Goal: Task Accomplishment & Management: Manage account settings

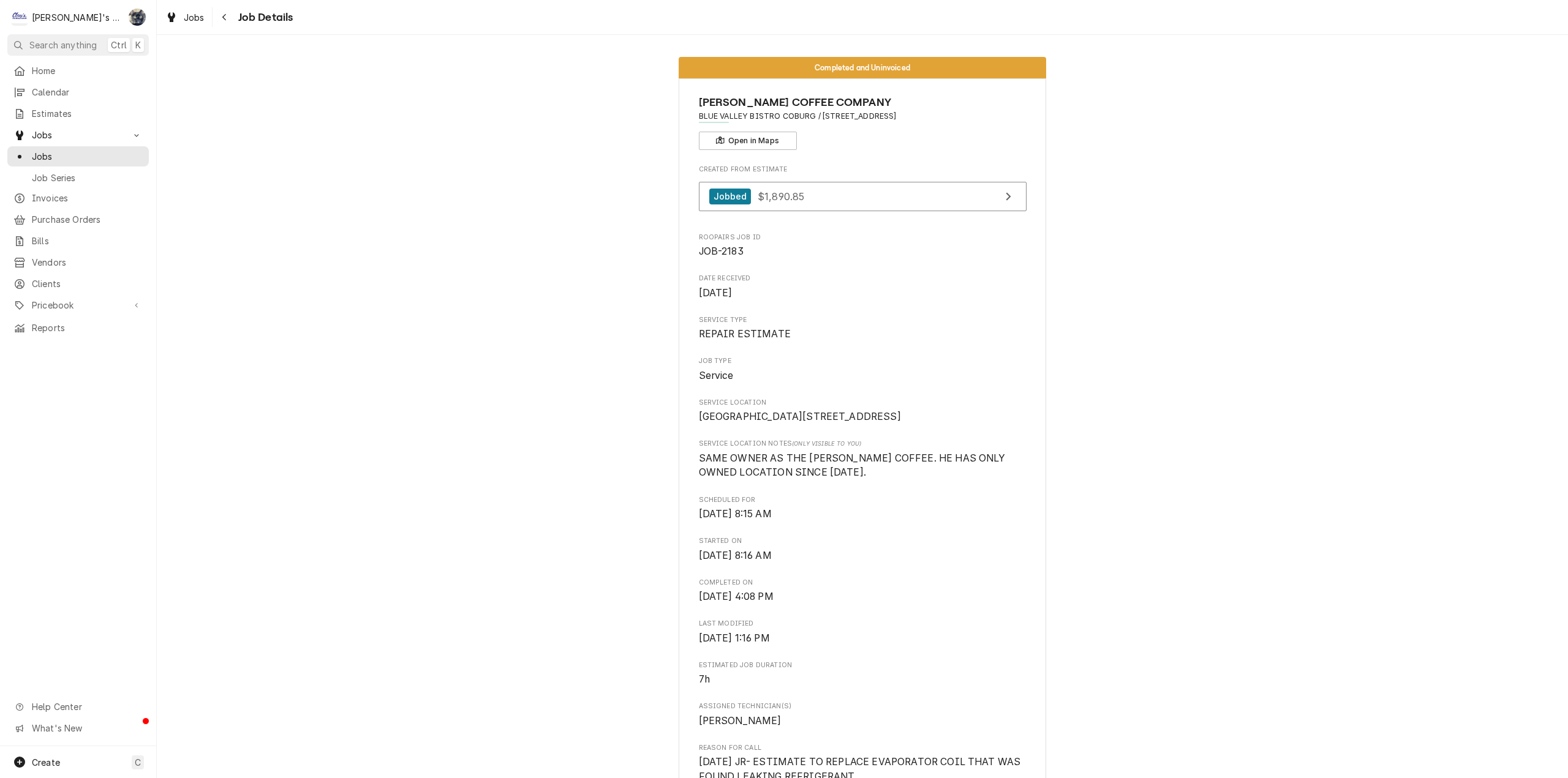
click at [836, 193] on link "Jobbed $1,890.85" at bounding box center [862, 196] width 327 height 30
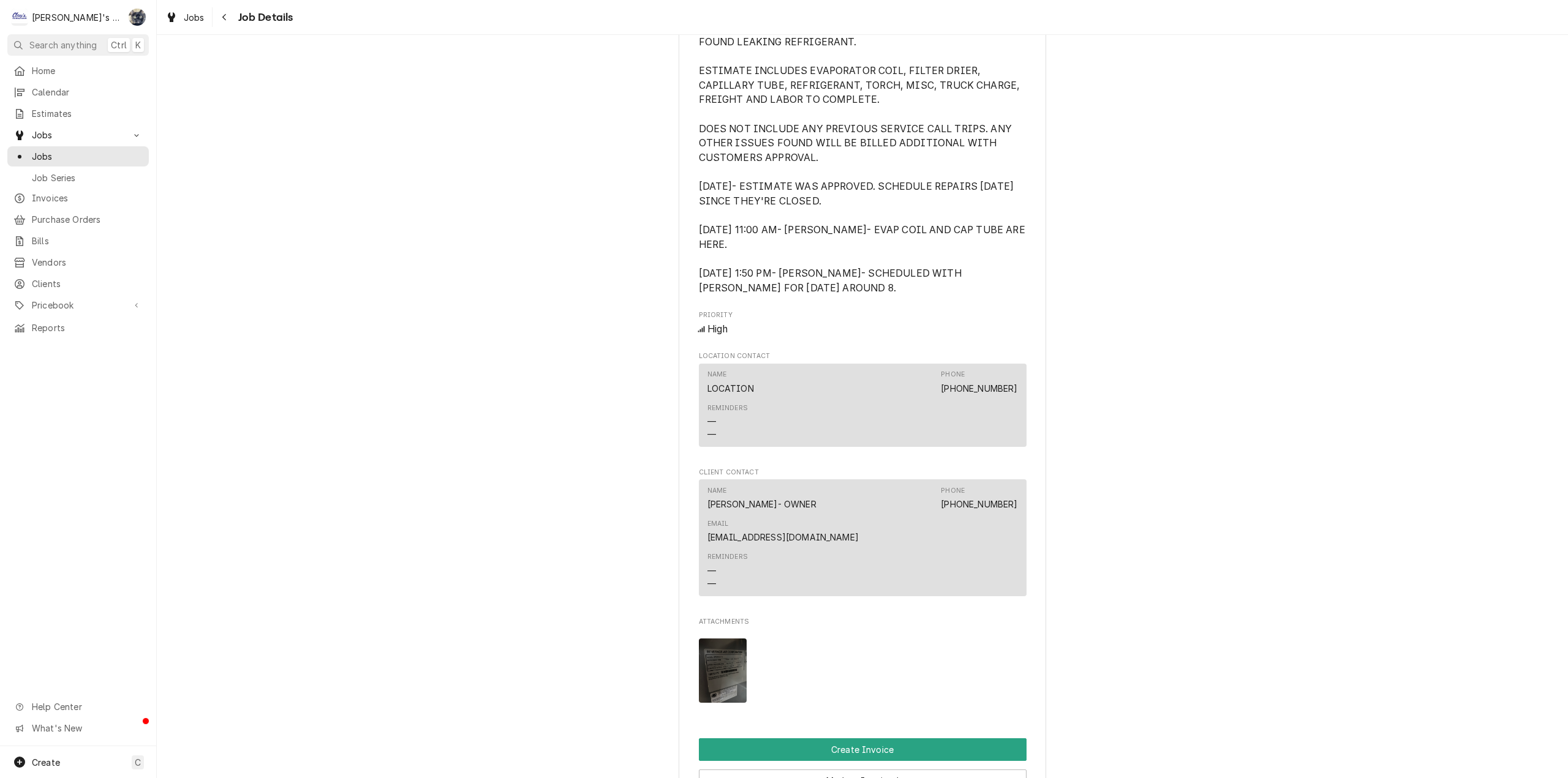
scroll to position [1205, 0]
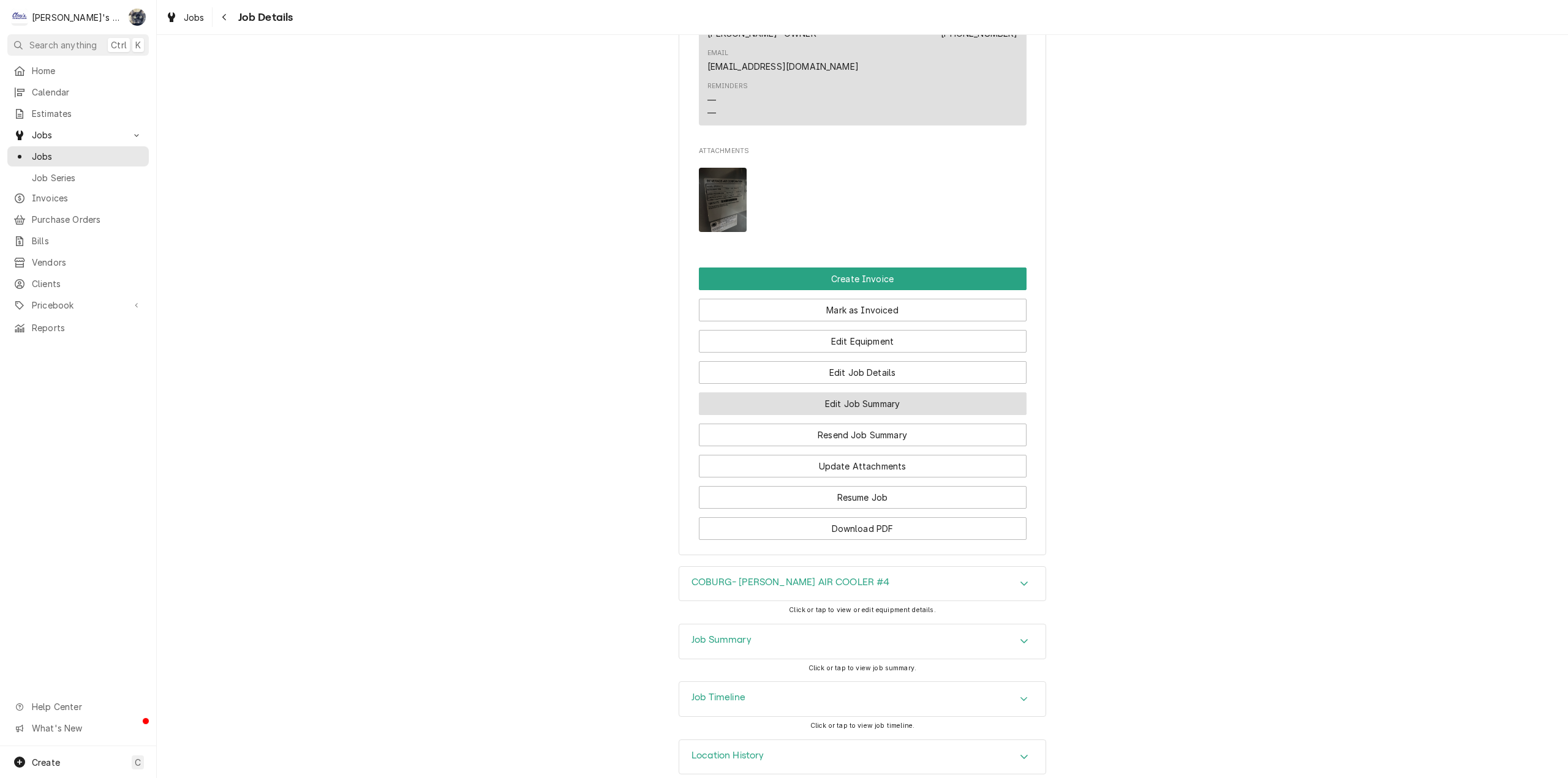
click at [900, 392] on button "Edit Job Summary" at bounding box center [862, 403] width 327 height 23
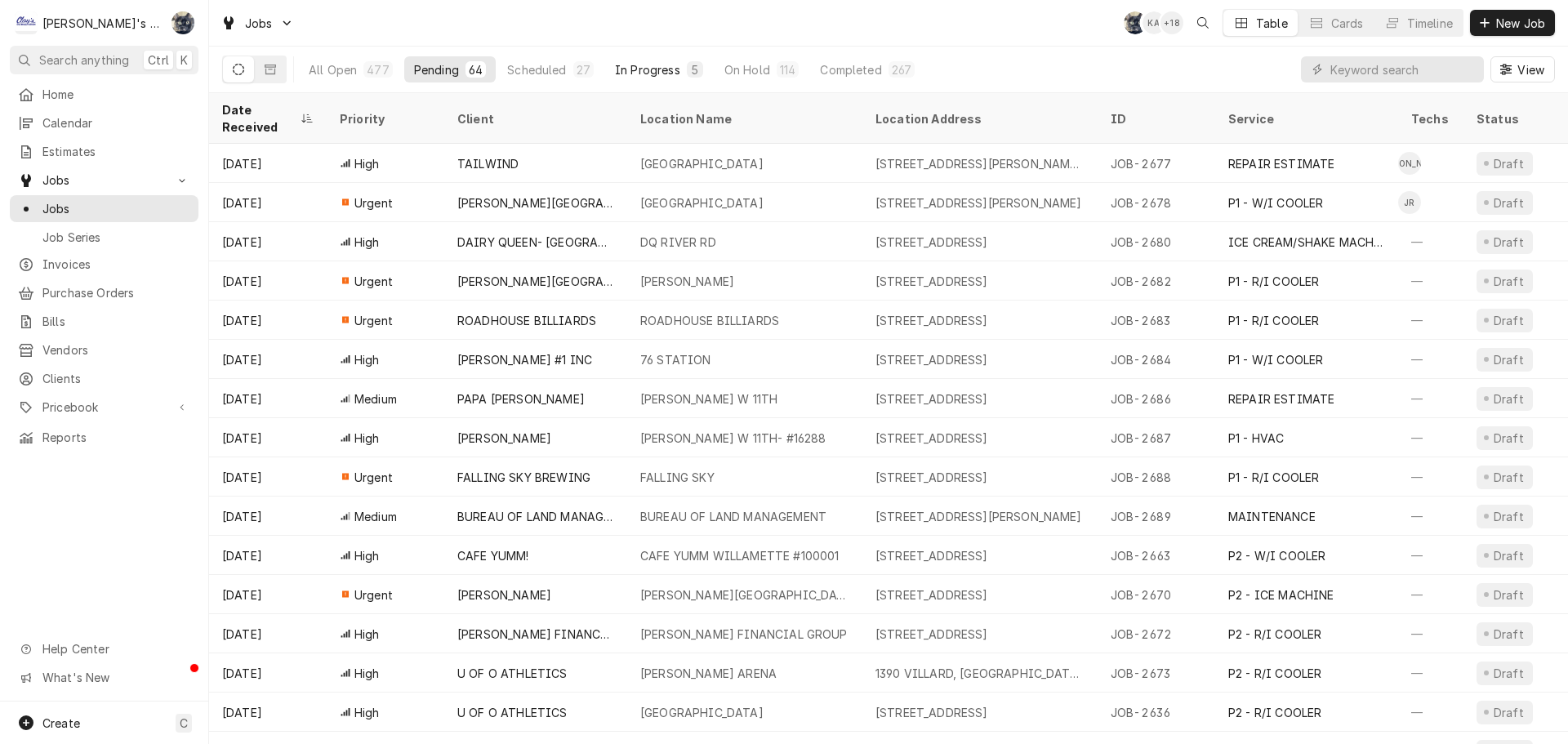
click at [674, 65] on button "In Progress 5" at bounding box center [659, 69] width 108 height 26
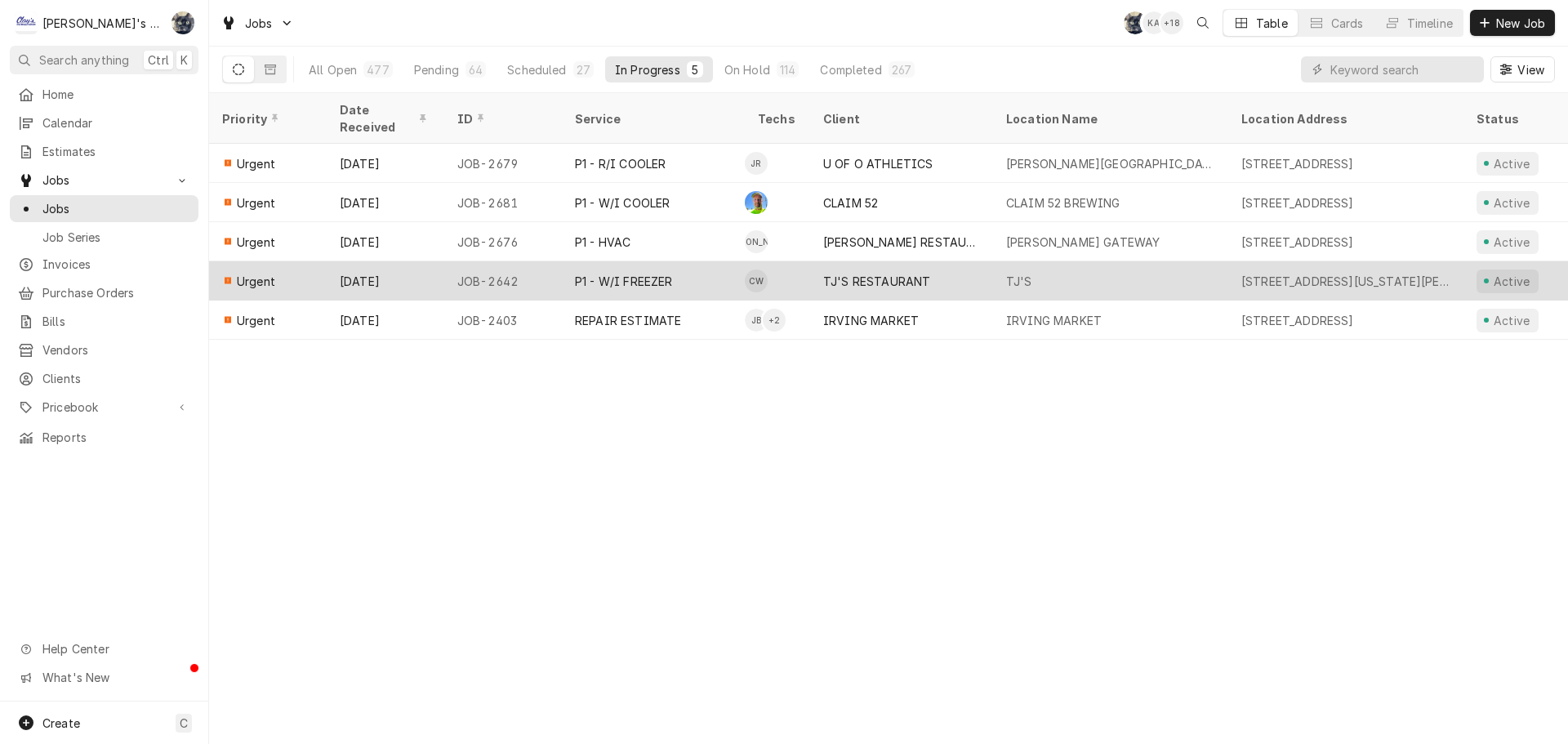
click at [722, 270] on div "P1 - W/I FREEZER" at bounding box center [653, 280] width 183 height 39
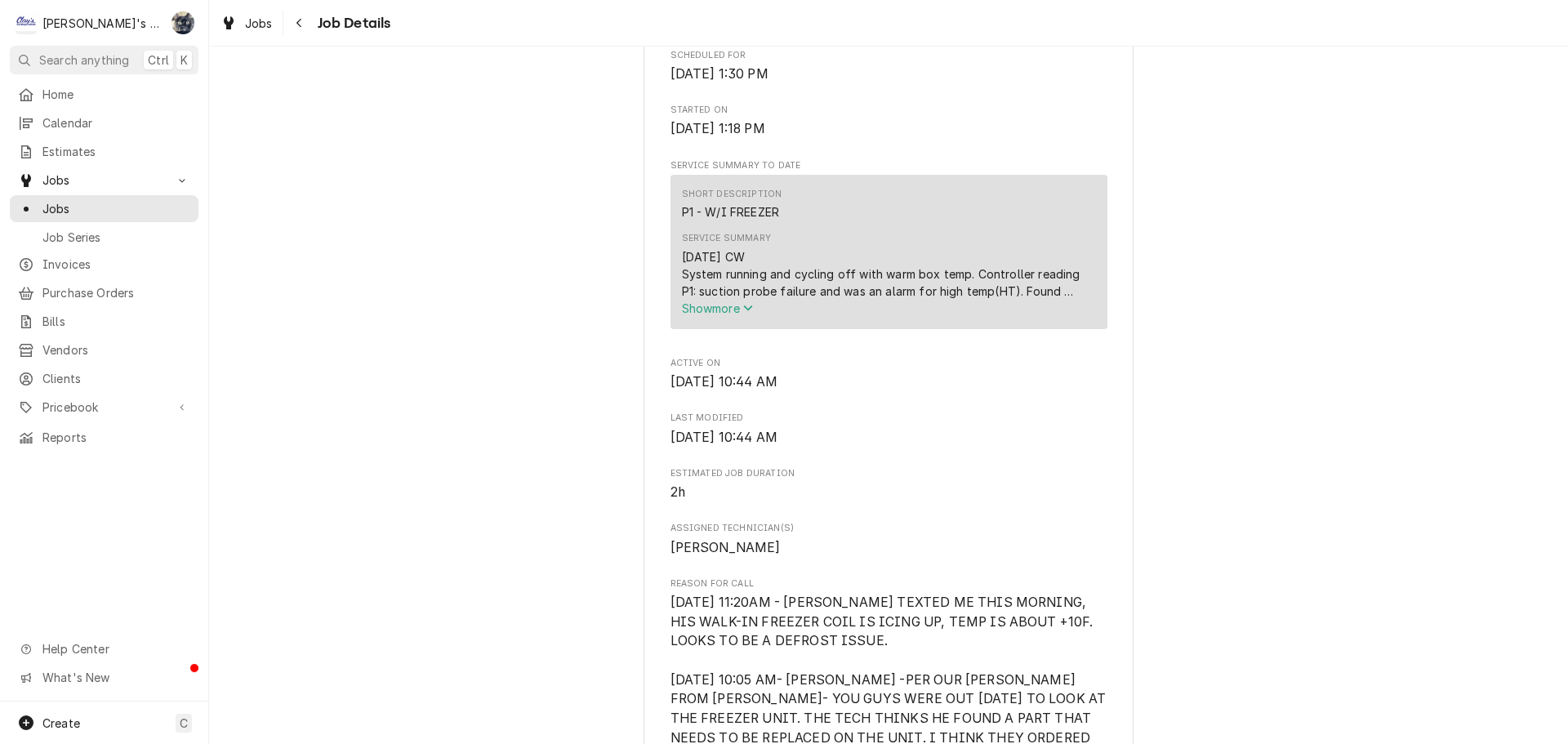
scroll to position [491, 0]
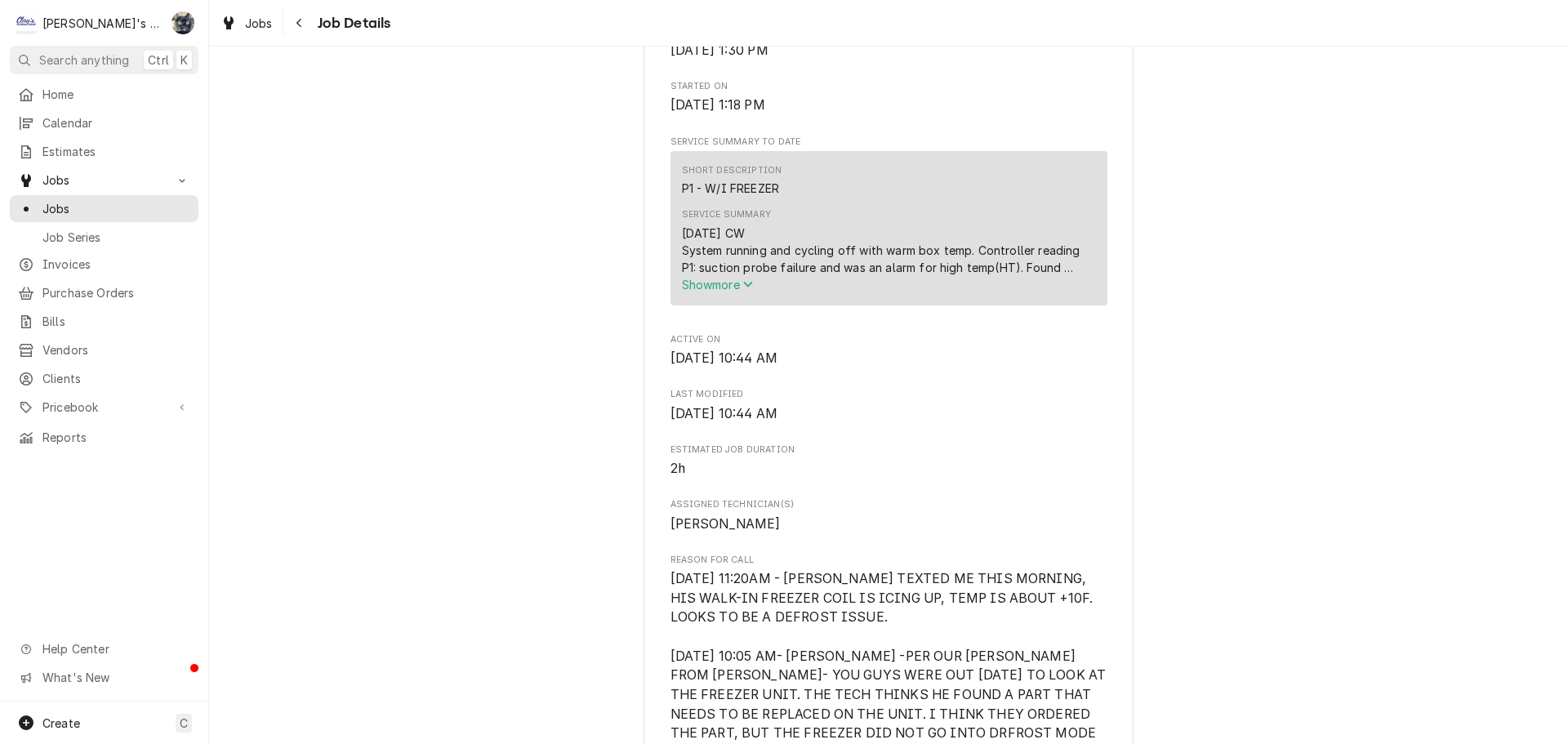
click at [705, 292] on span "Show more" at bounding box center [718, 285] width 72 height 14
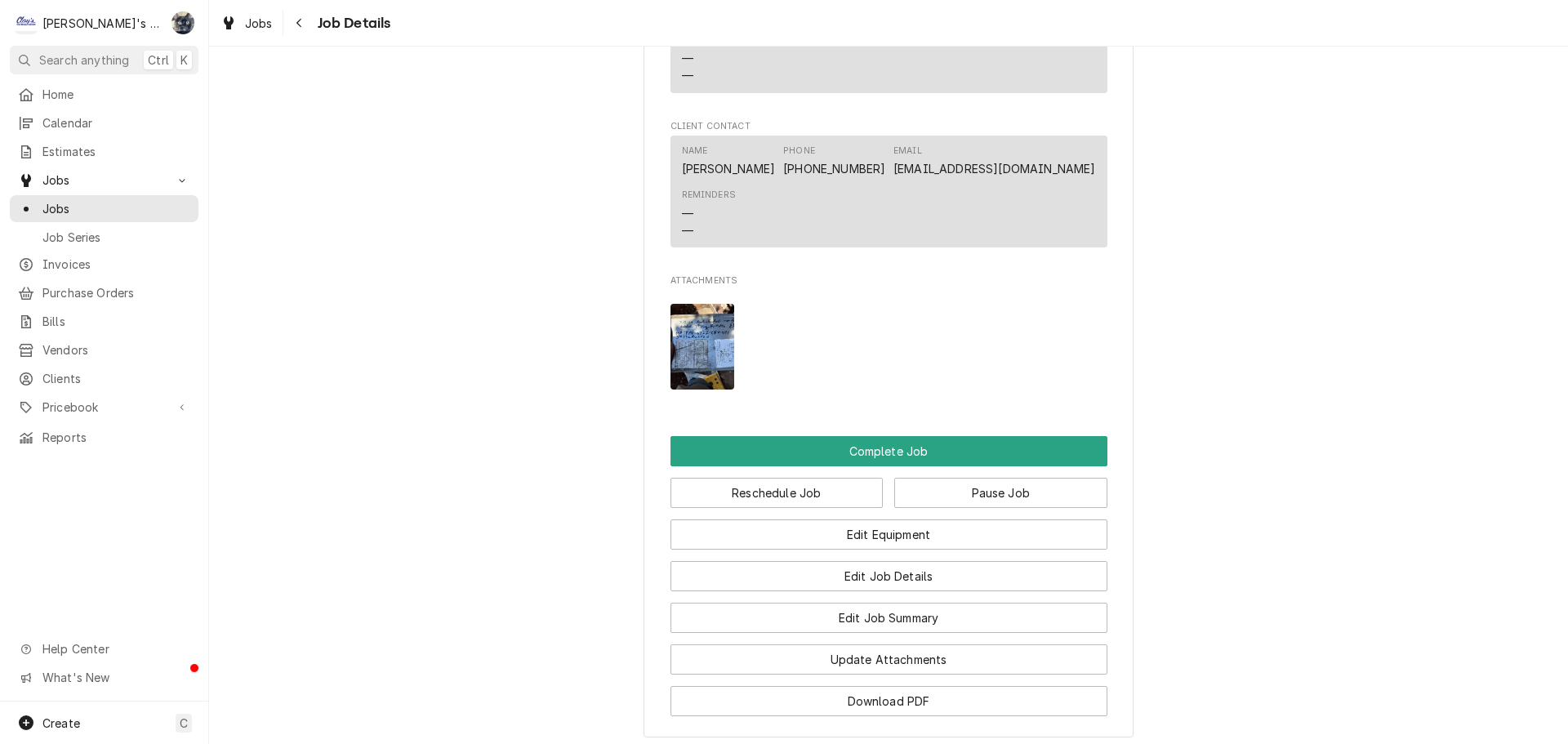
scroll to position [2072, 0]
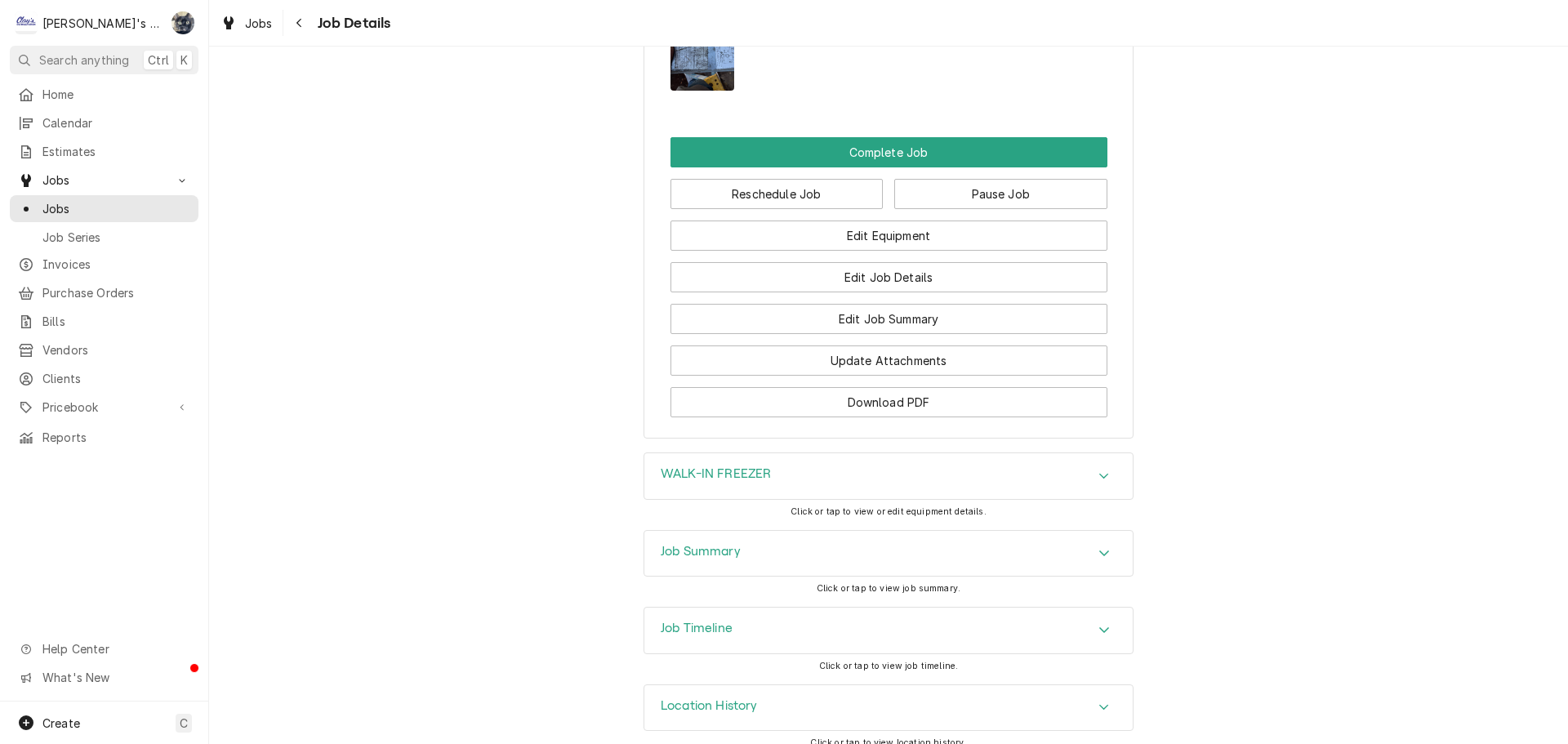
click at [880, 553] on div "Job Summary" at bounding box center [888, 554] width 489 height 46
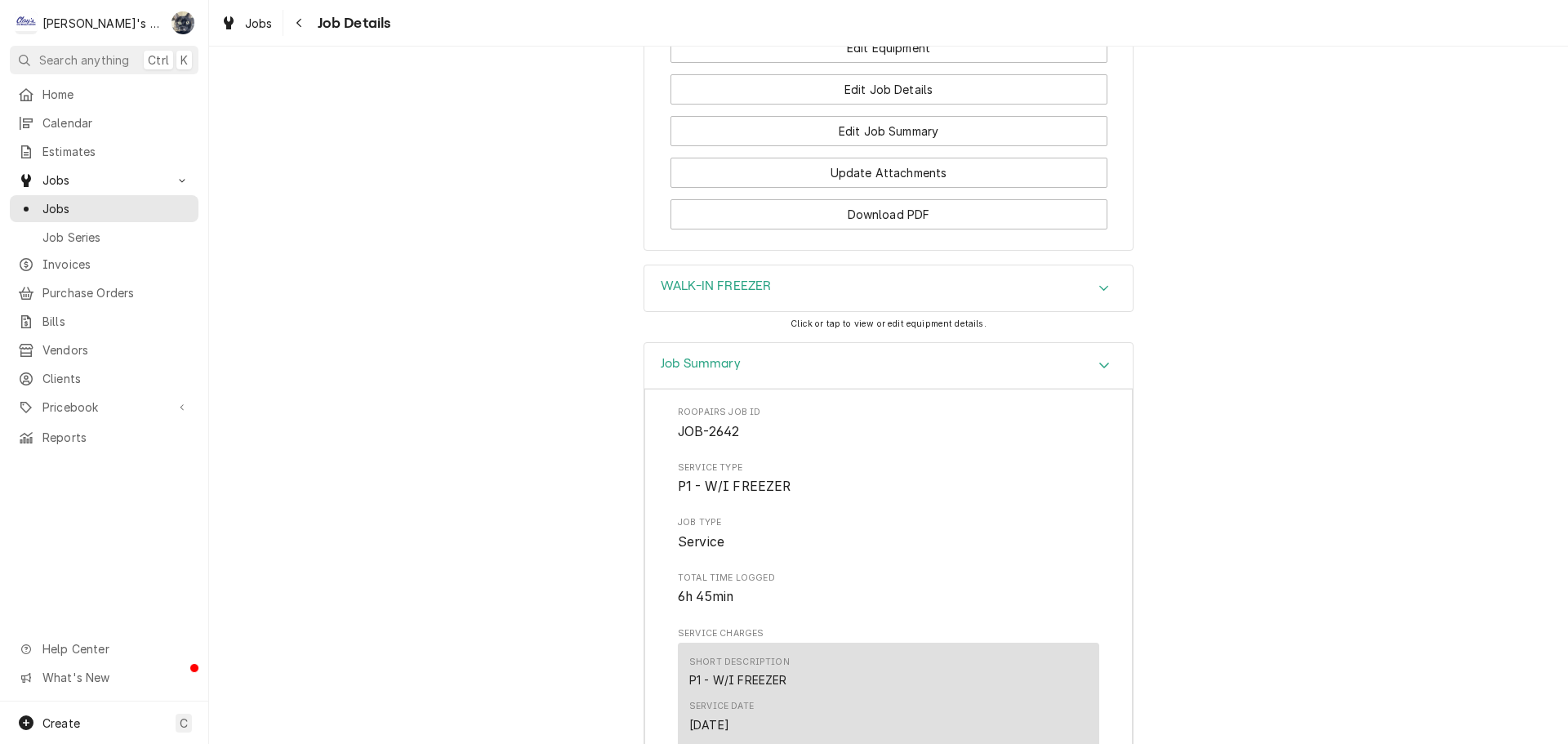
scroll to position [1361, 0]
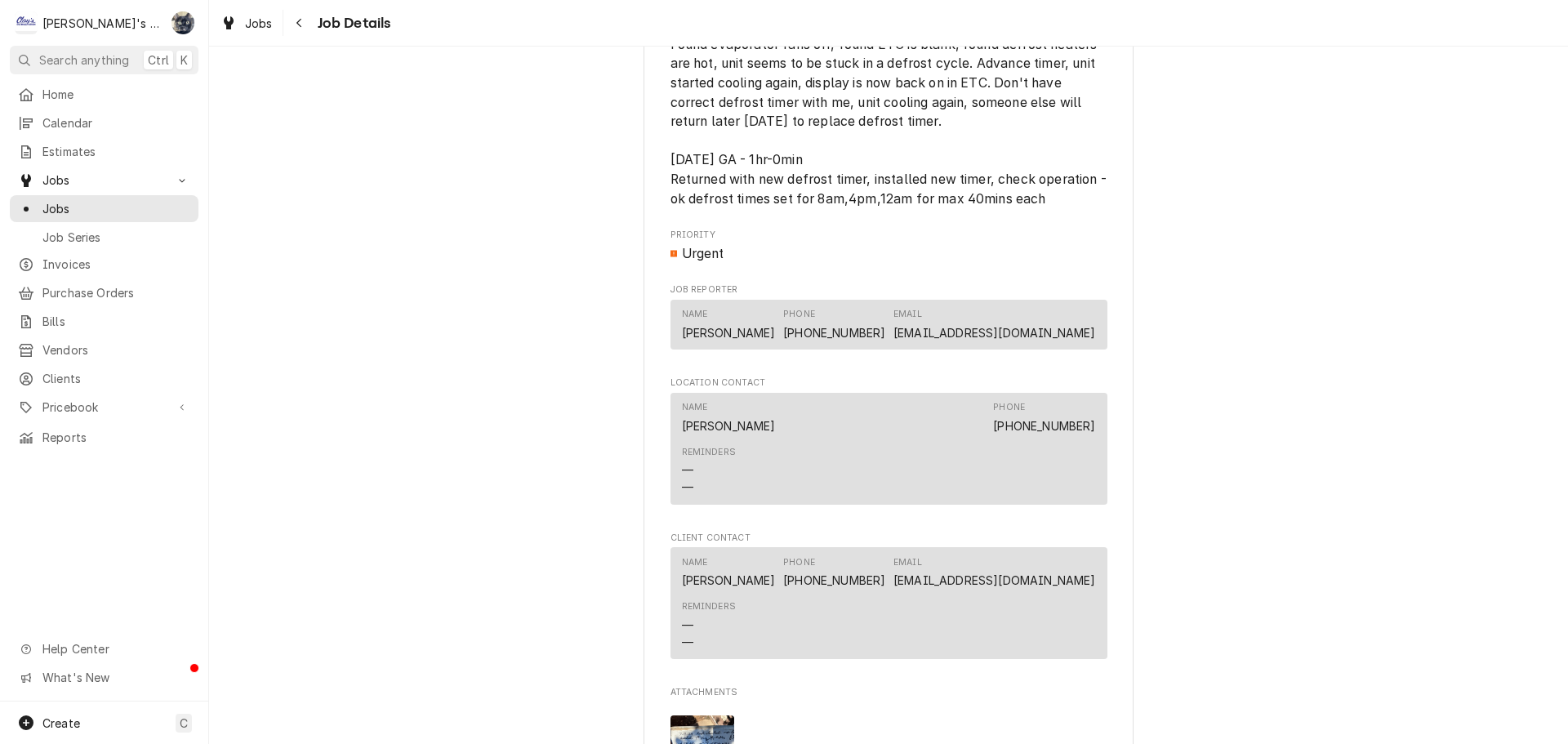
click at [259, 7] on div "Jobs Job Details" at bounding box center [889, 23] width 1359 height 46
click at [257, 24] on span "Jobs" at bounding box center [259, 23] width 28 height 17
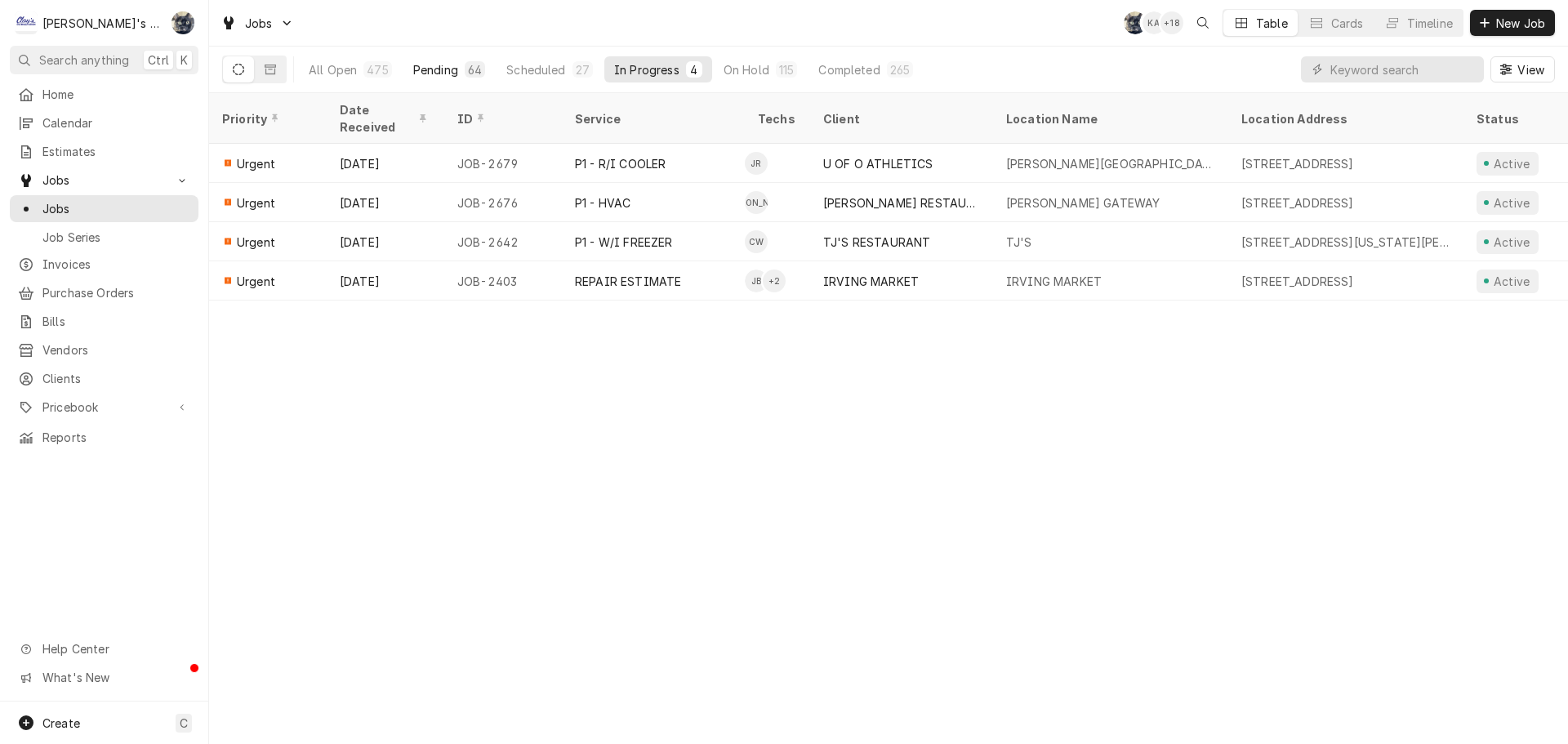
click at [477, 63] on div "64" at bounding box center [475, 70] width 14 height 17
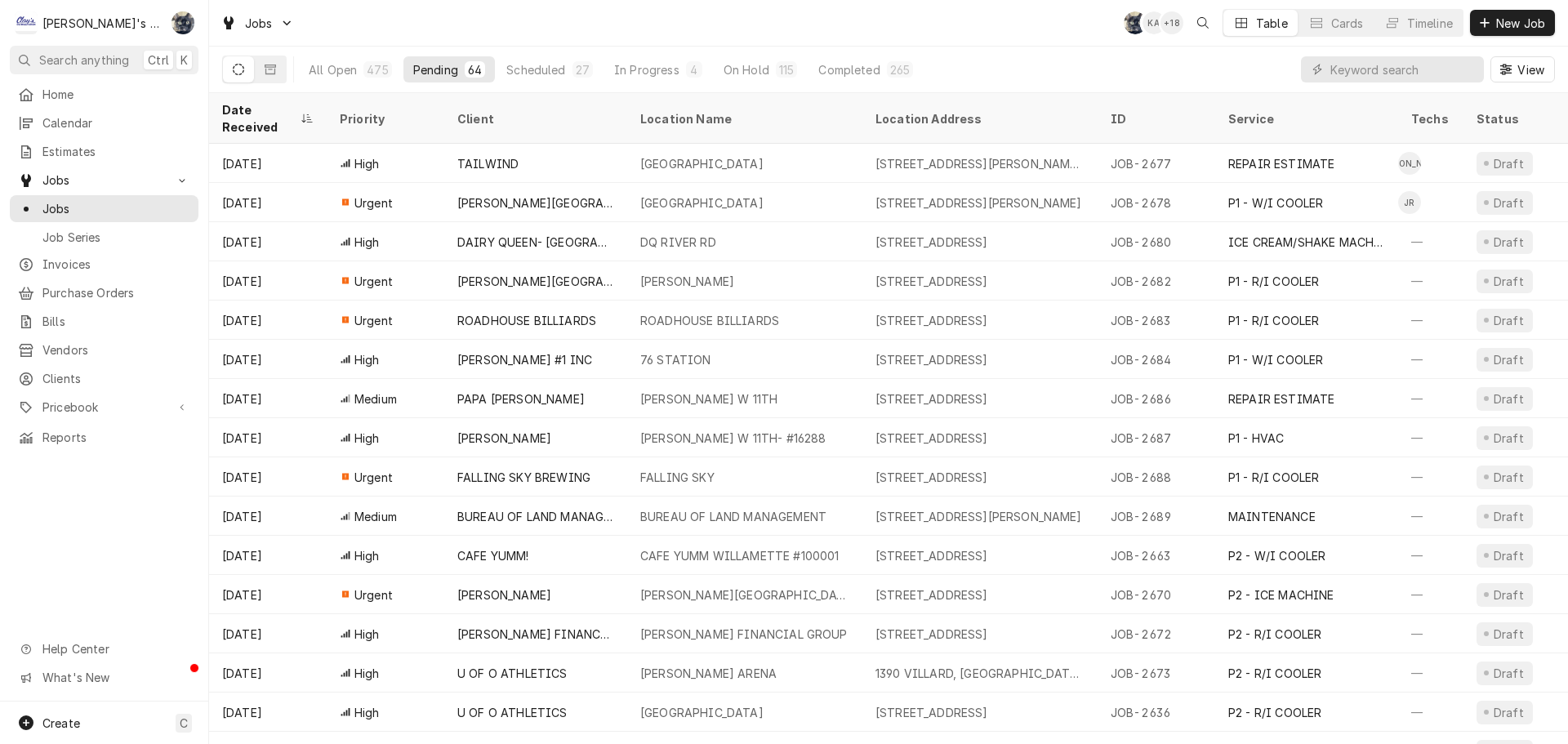
click at [349, 114] on div "Priority" at bounding box center [384, 119] width 89 height 17
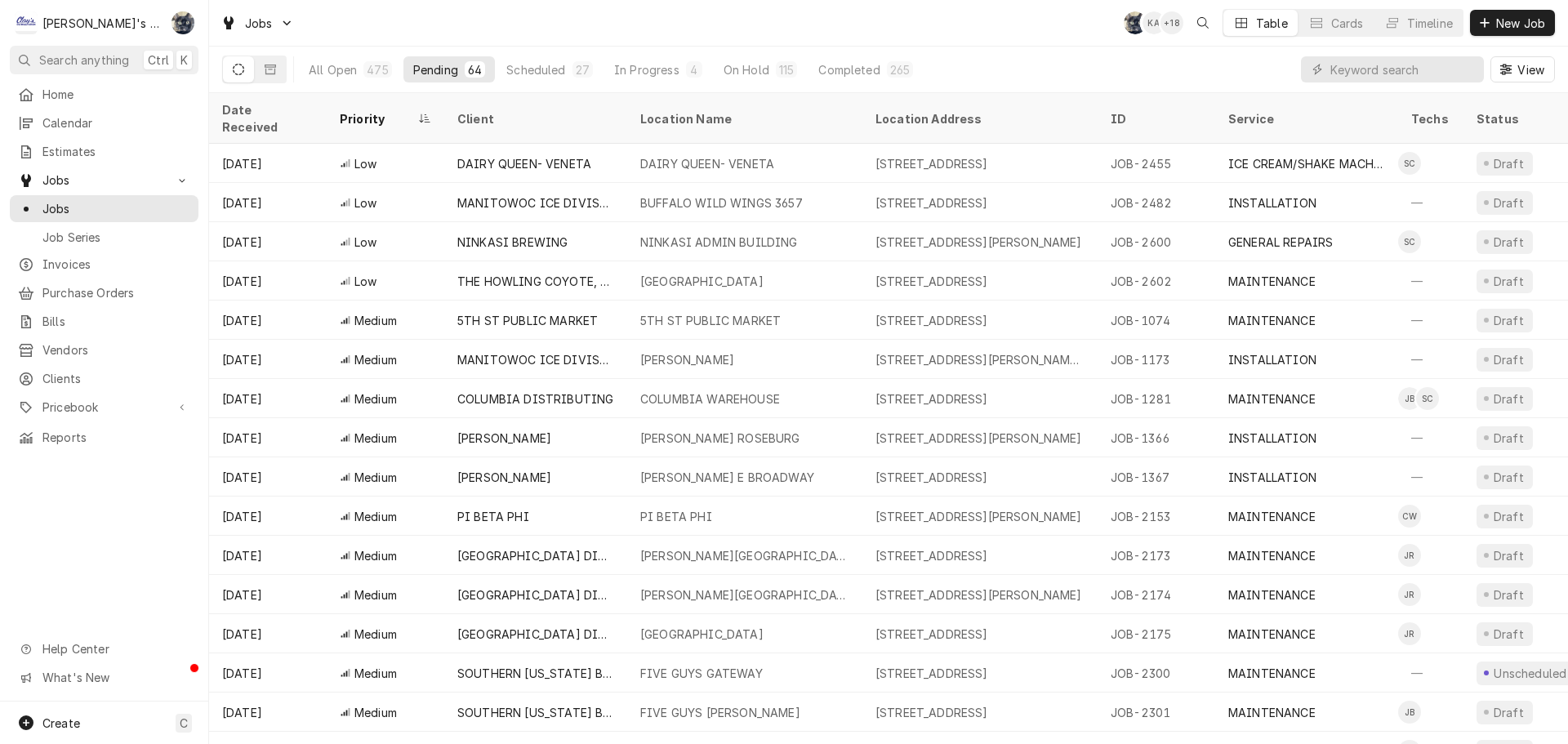
click at [349, 114] on div "Priority" at bounding box center [377, 119] width 75 height 17
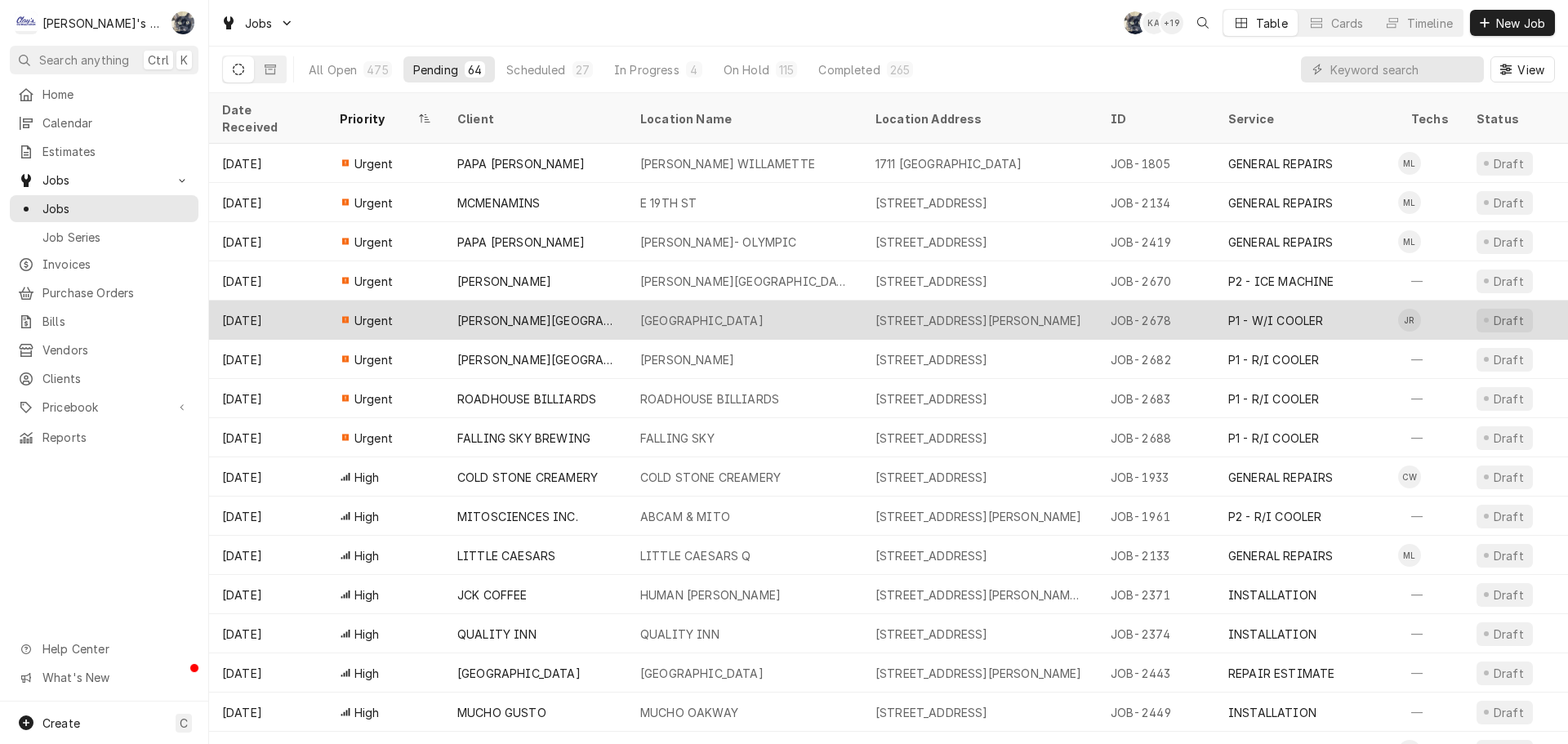
click at [492, 312] on div "CRESWELL SCHOOL DISTRICT" at bounding box center [535, 320] width 157 height 17
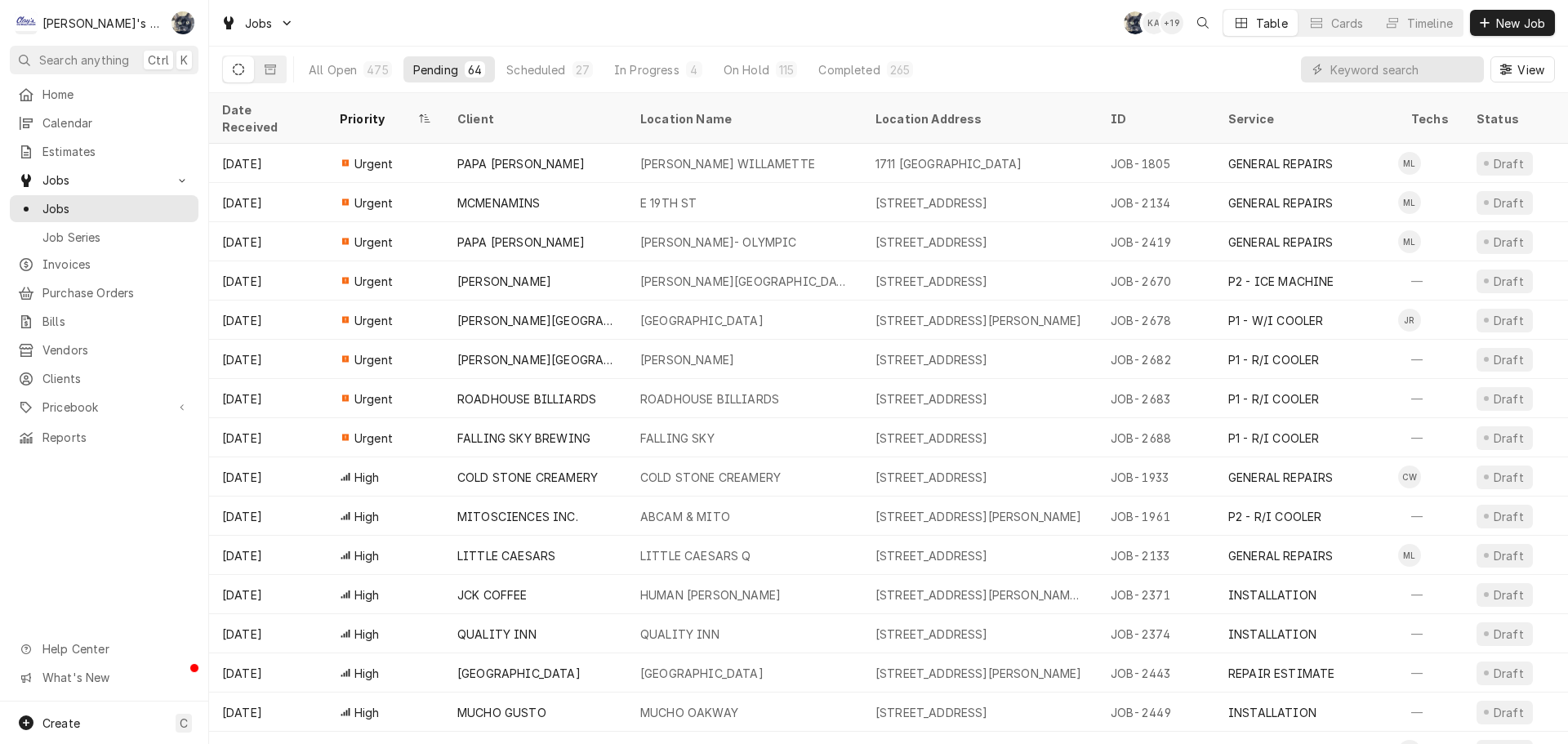
click at [377, 7] on div "Jobs SB KA + 19 Table Cards Timeline New Job" at bounding box center [889, 23] width 1359 height 46
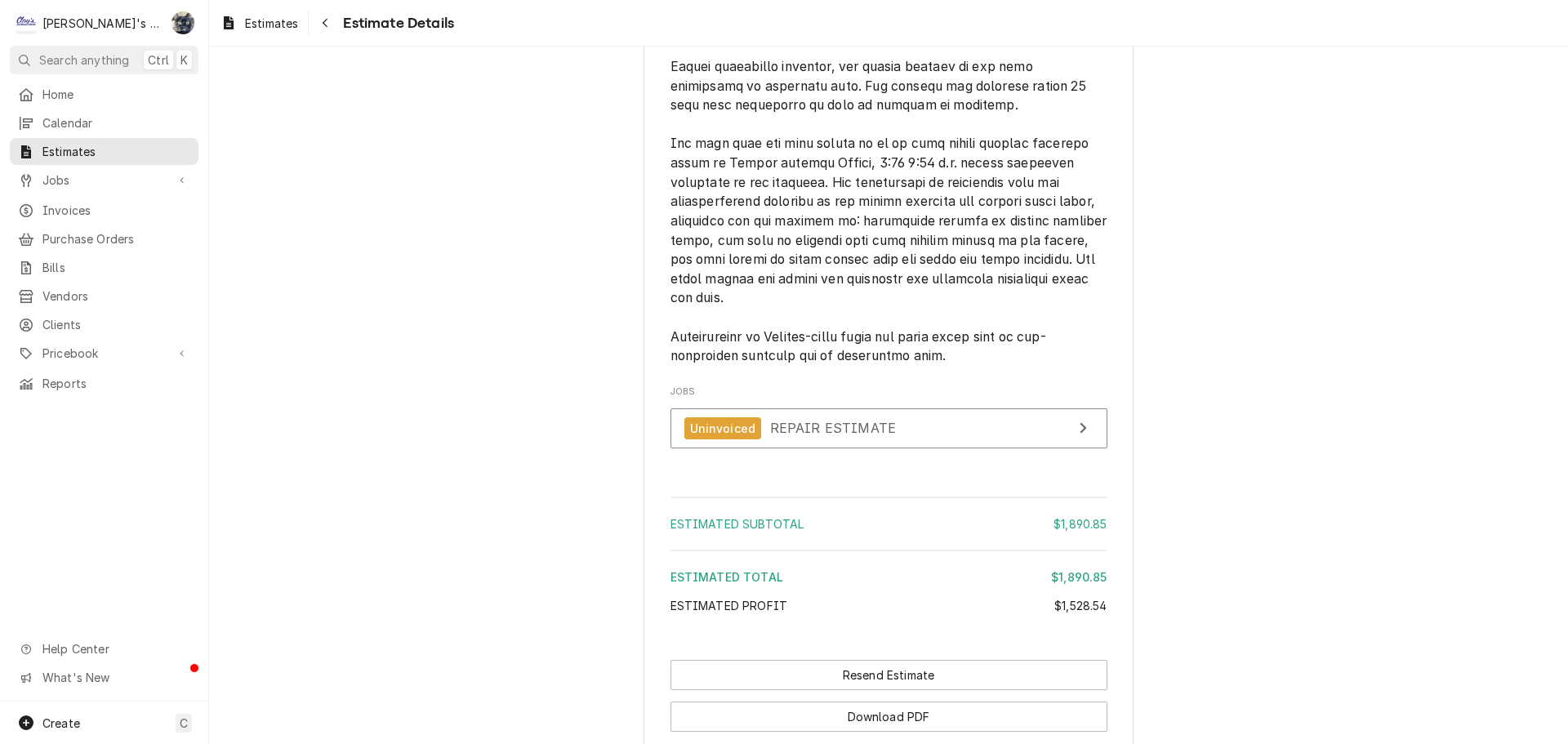
scroll to position [3819, 0]
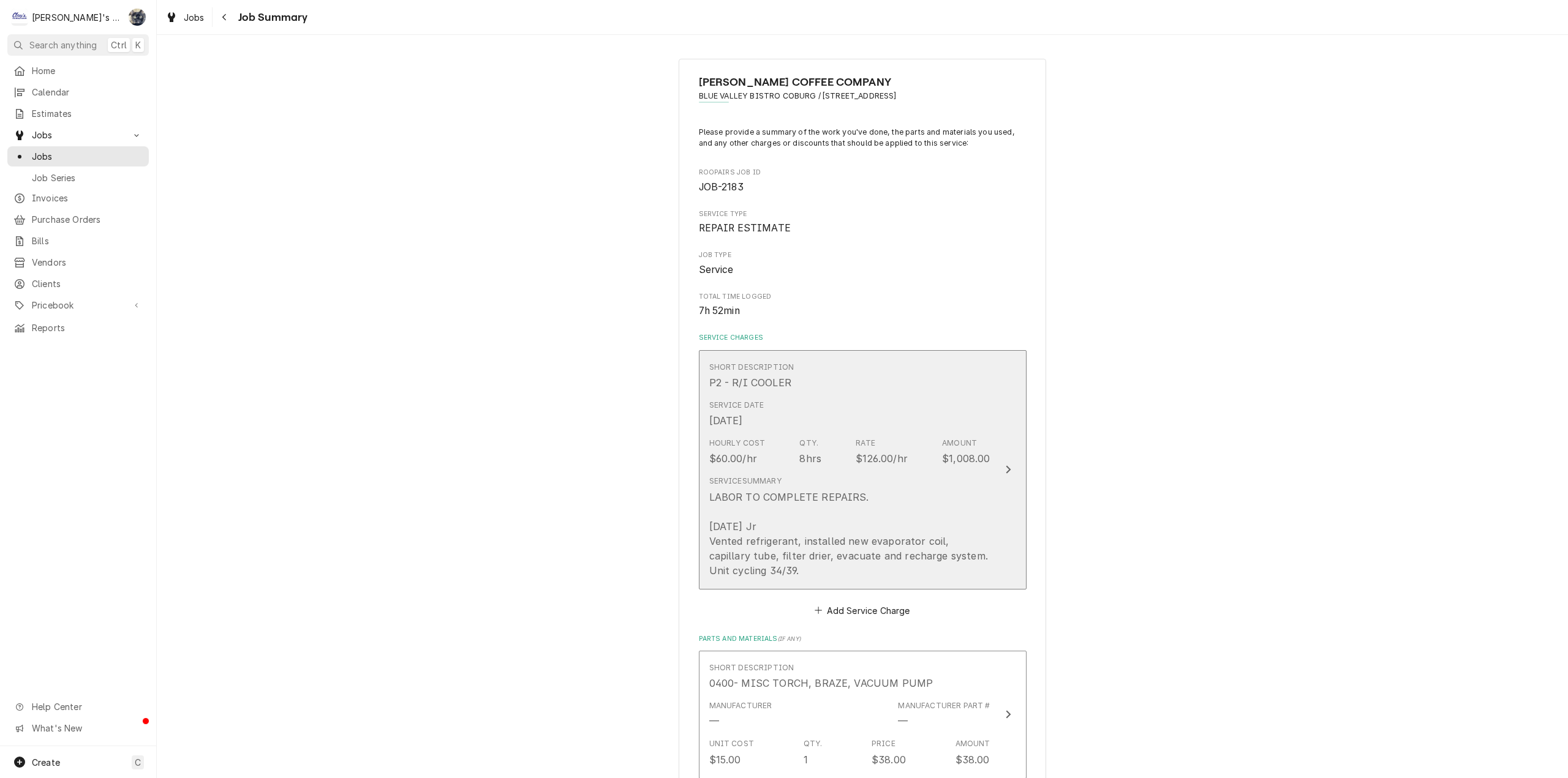
click at [827, 518] on div "LABOR TO COMPLETE REPAIRS. 7/21/2025 Jr Vented refrigerant, installed new evapo…" at bounding box center [850, 534] width 281 height 88
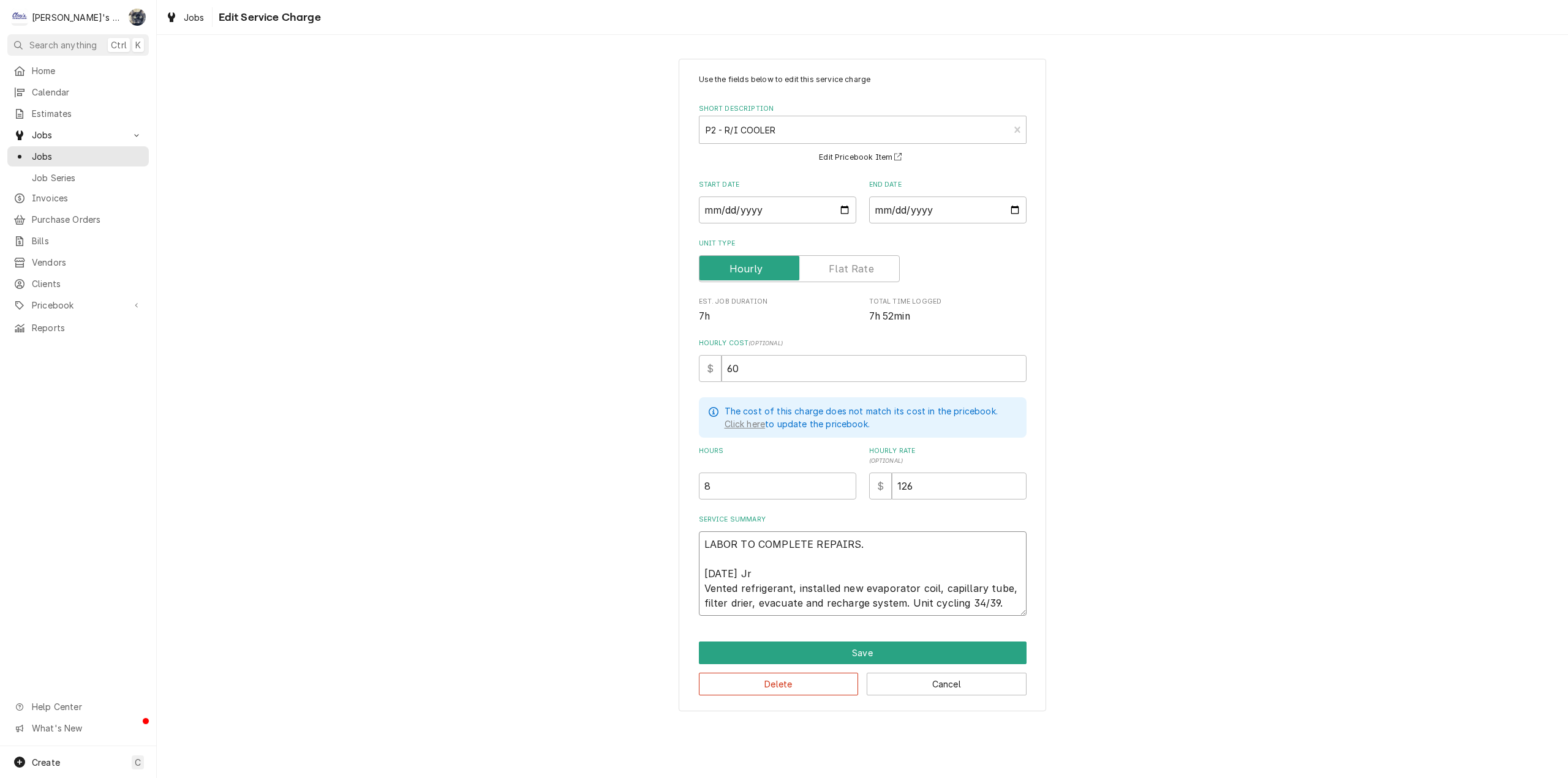
drag, startPoint x: 887, startPoint y: 544, endPoint x: 1139, endPoint y: 552, distance: 252.1
click at [663, 540] on div "Use the fields below to edit this service charge Short Description P2 - R/I COO…" at bounding box center [862, 384] width 1411 height 674
type textarea "x"
type textarea "b 7/21/2025 Jr Vented refrigerant, installed new evaporator coil, capillary tub…"
type textarea "x"
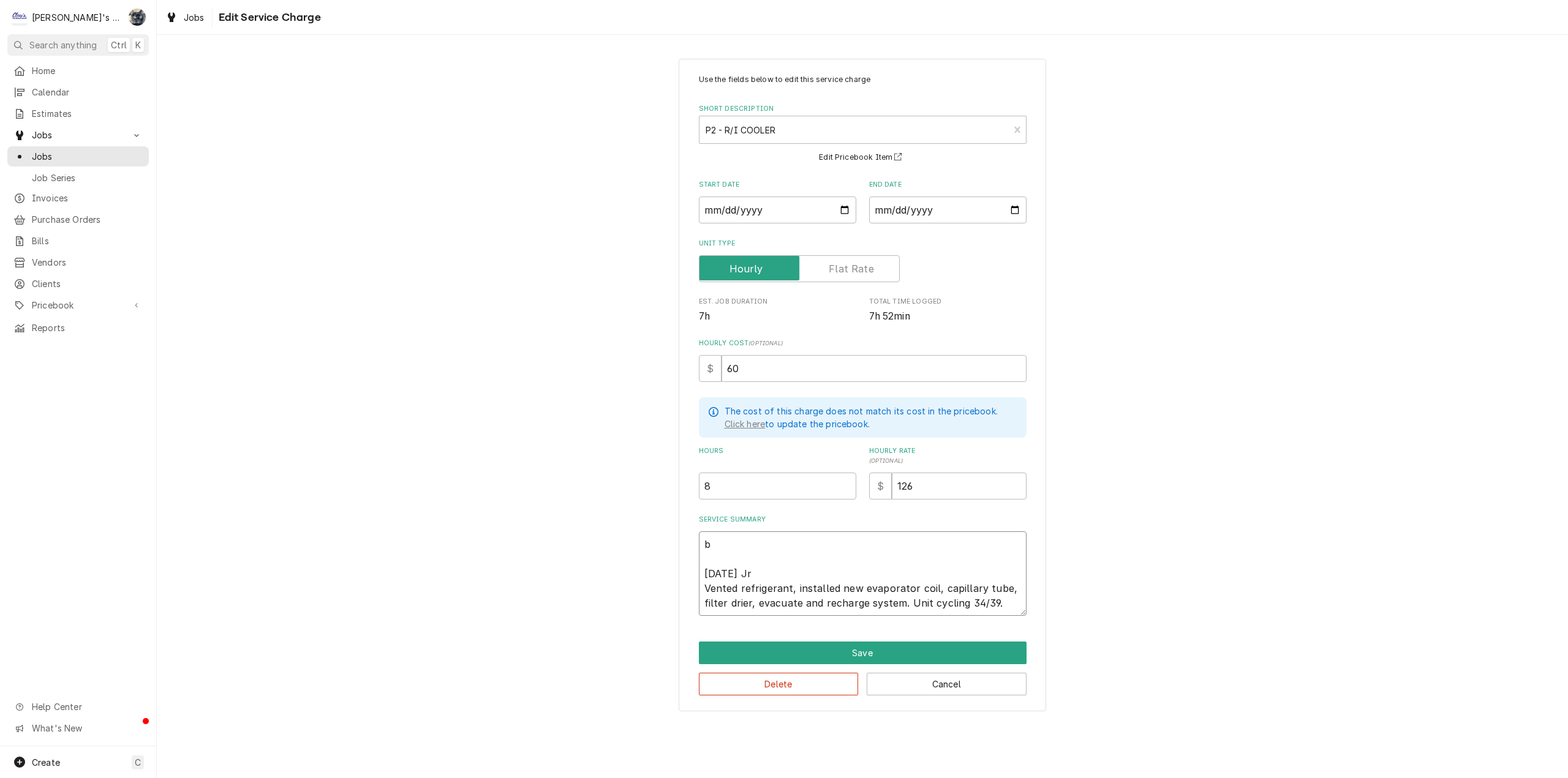
type textarea "be 7/21/2025 Jr Vented refrigerant, installed new evaporator coil, capillary tu…"
type textarea "x"
type textarea "b 7/21/2025 Jr Vented refrigerant, installed new evaporator coil, capillary tub…"
type textarea "x"
type textarea "7/21/2025 Jr Vented refrigerant, installed new evaporator coil, capillary tube,…"
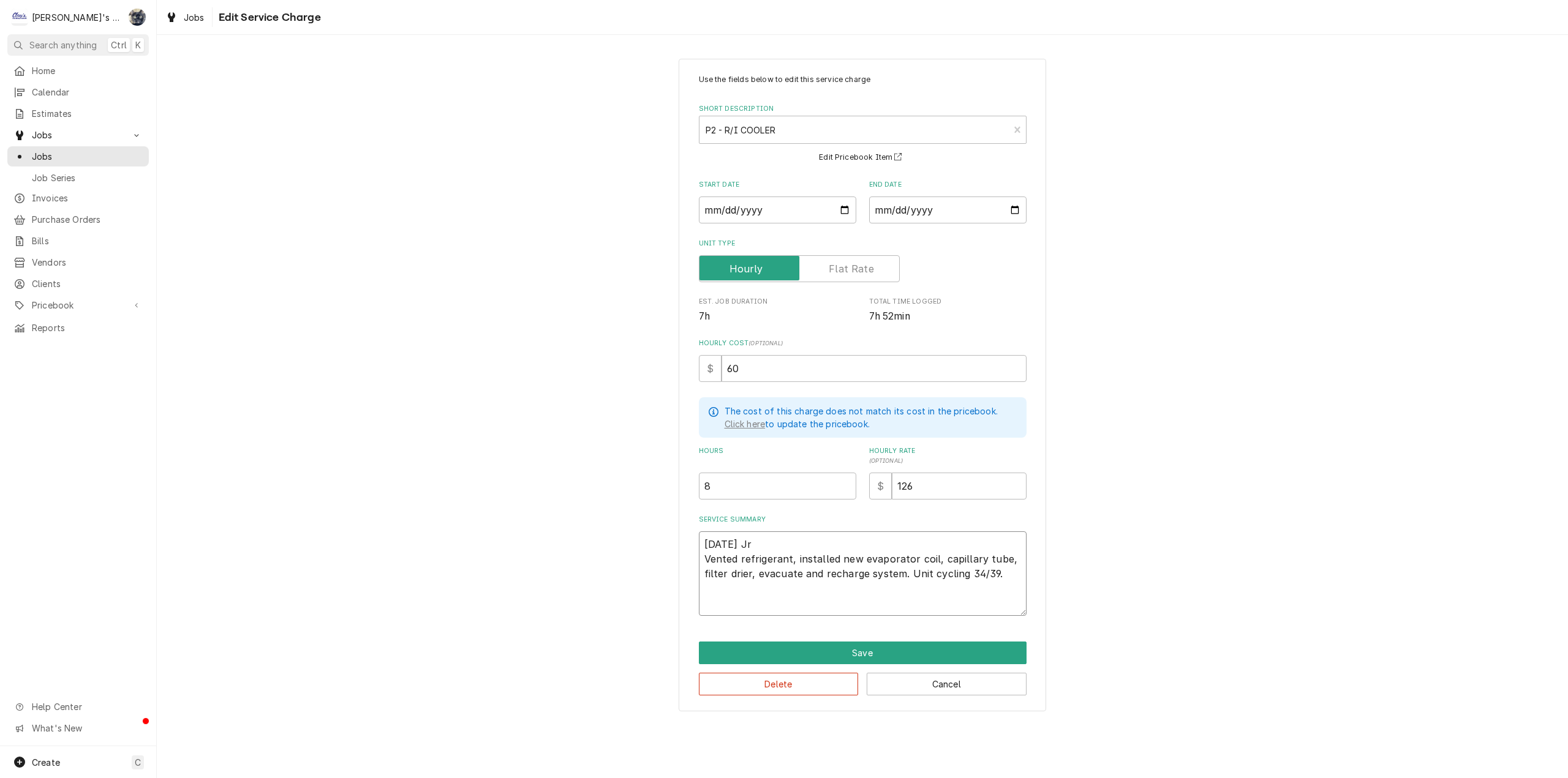
type textarea "x"
type textarea "B 7/21/2025 Jr Vented refrigerant, installed new evaporator coil, capillary tub…"
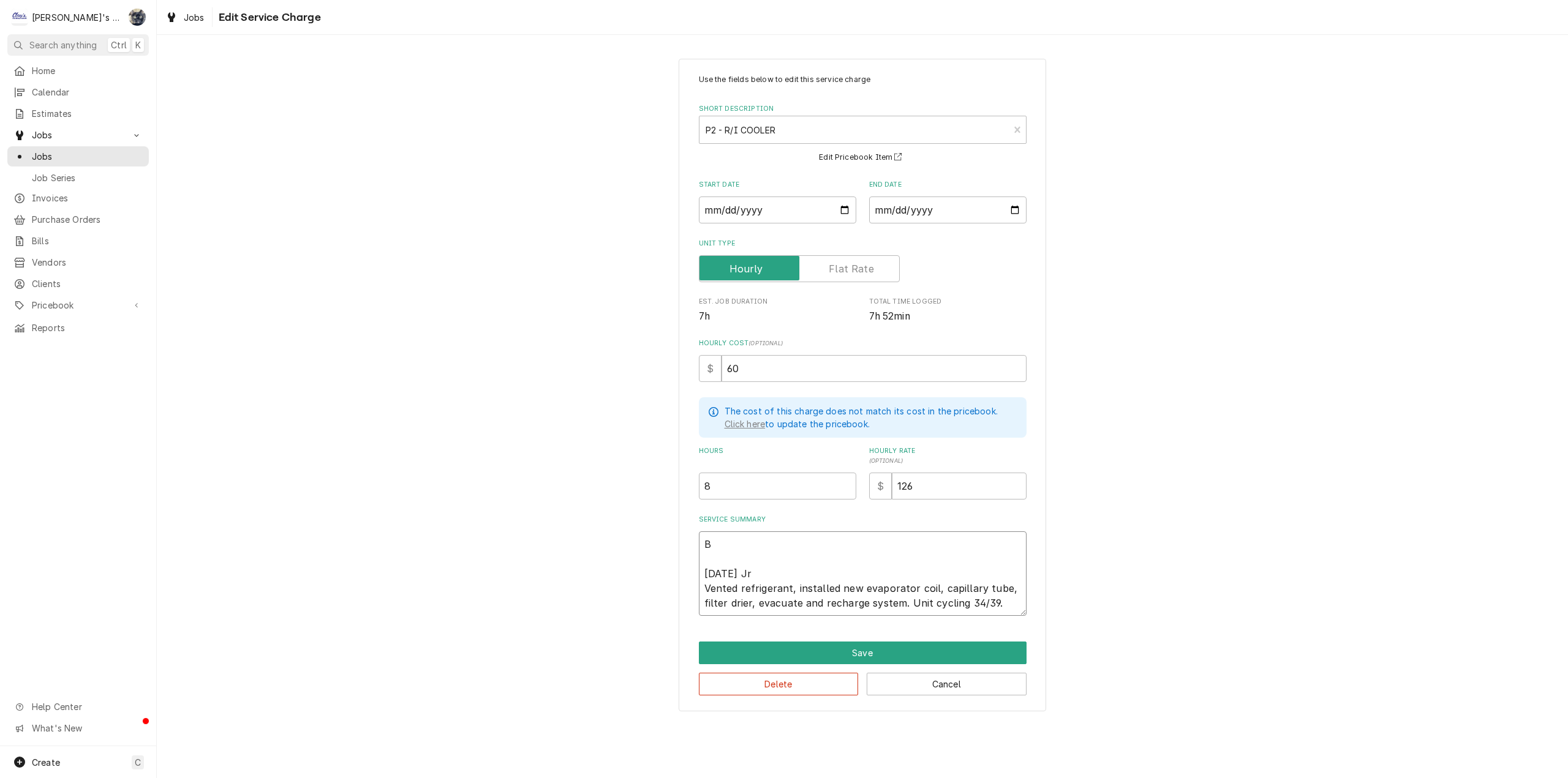
type textarea "x"
type textarea "BE 7/21/2025 Jr Vented refrigerant, installed new evaporator coil, capillary tu…"
type textarea "x"
type textarea "BEV 7/21/2025 Jr Vented refrigerant, installed new evaporator coil, capillary t…"
type textarea "x"
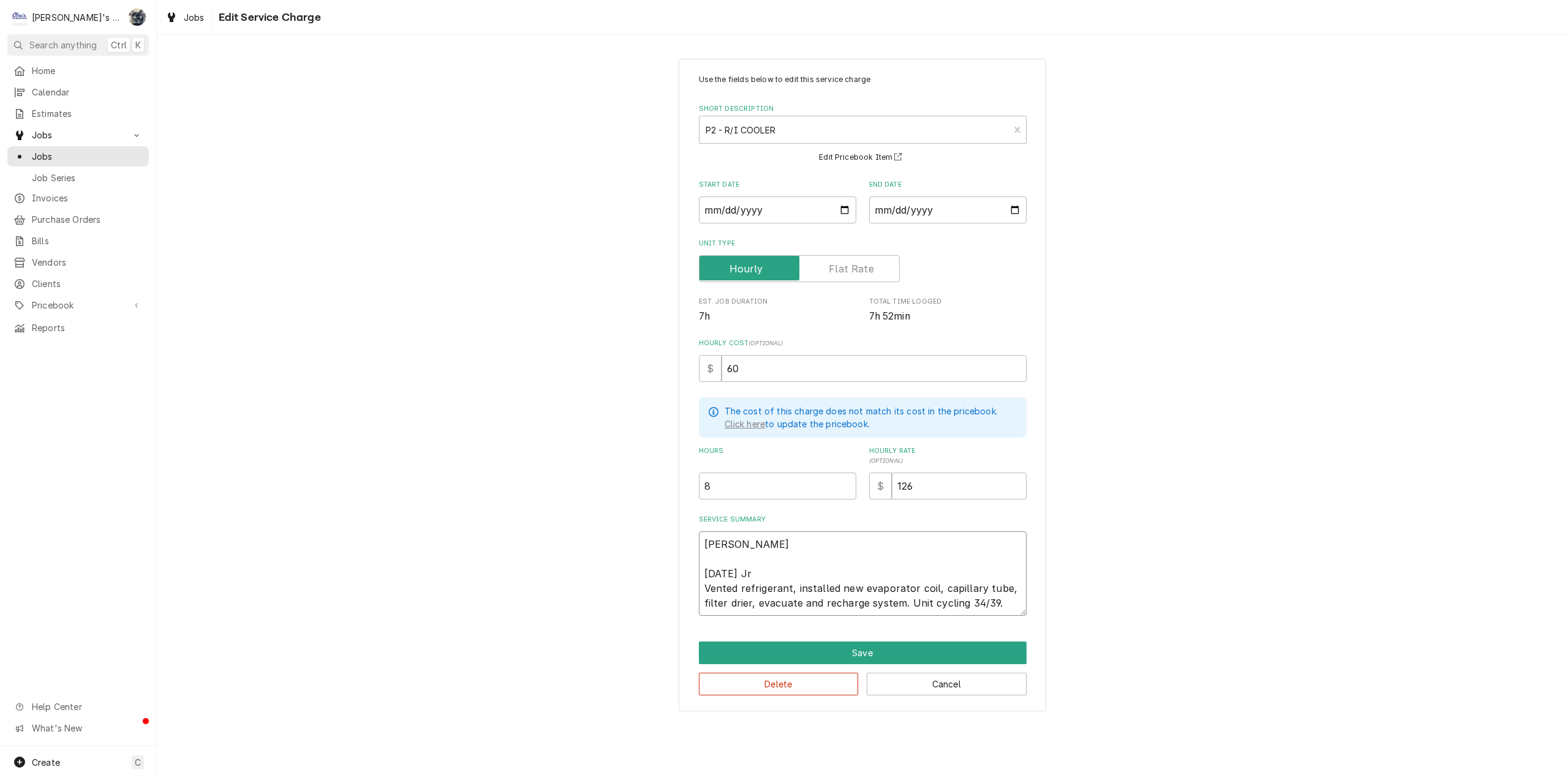
type textarea "BEVE 7/21/2025 Jr Vented refrigerant, installed new evaporator coil, capillary …"
type textarea "x"
type textarea "BEVER 7/21/2025 Jr Vented refrigerant, installed new evaporator coil, capillary…"
type textarea "x"
type textarea "BEVERA 7/21/2025 Jr Vented refrigerant, installed new evaporator coil, capillar…"
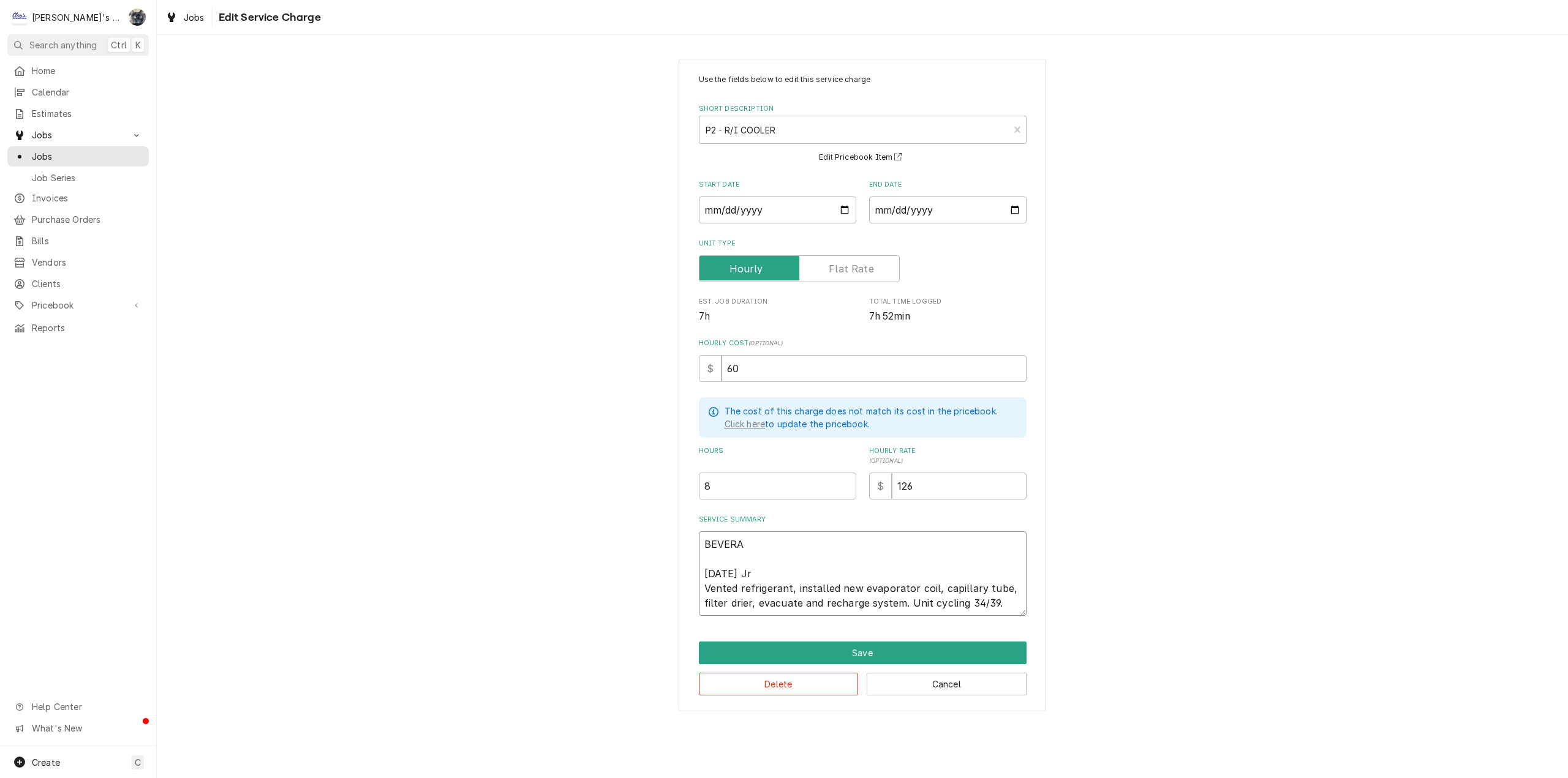
type textarea "x"
type textarea "BEVERAG 7/21/2025 Jr Vented refrigerant, installed new evaporator coil, capilla…"
type textarea "x"
type textarea "BEVERAGE 7/21/2025 Jr Vented refrigerant, installed new evaporator coil, capill…"
type textarea "x"
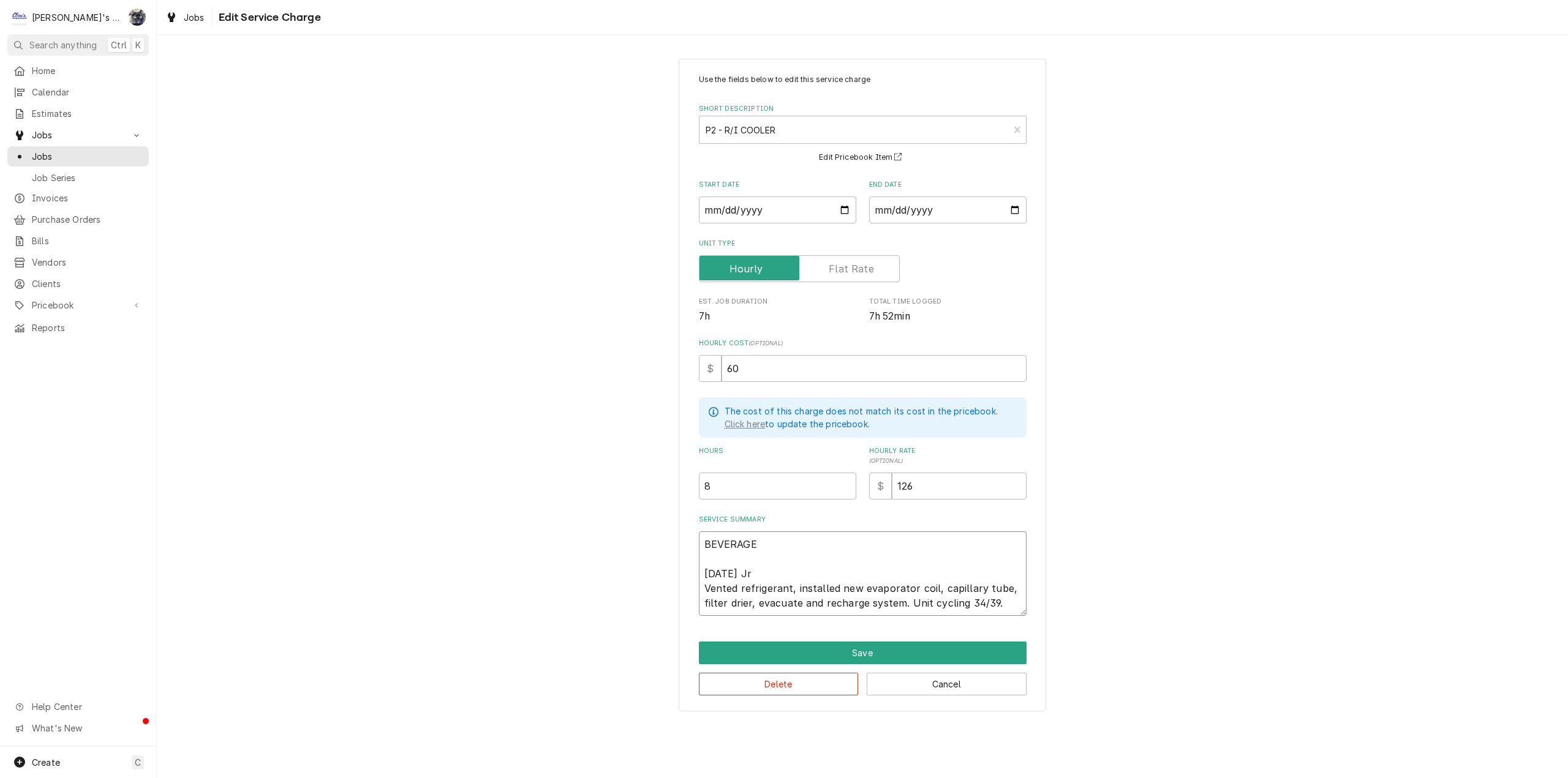
type textarea "BEVERAGE 7/21/2025 Jr Vented refrigerant, installed new evaporator coil, capill…"
type textarea "x"
type textarea "BEVERAGE A 7/21/2025 Jr Vented refrigerant, installed new evaporator coil, capi…"
type textarea "x"
type textarea "BEVERAGE AI 7/21/2025 Jr Vented refrigerant, installed new evaporator coil, cap…"
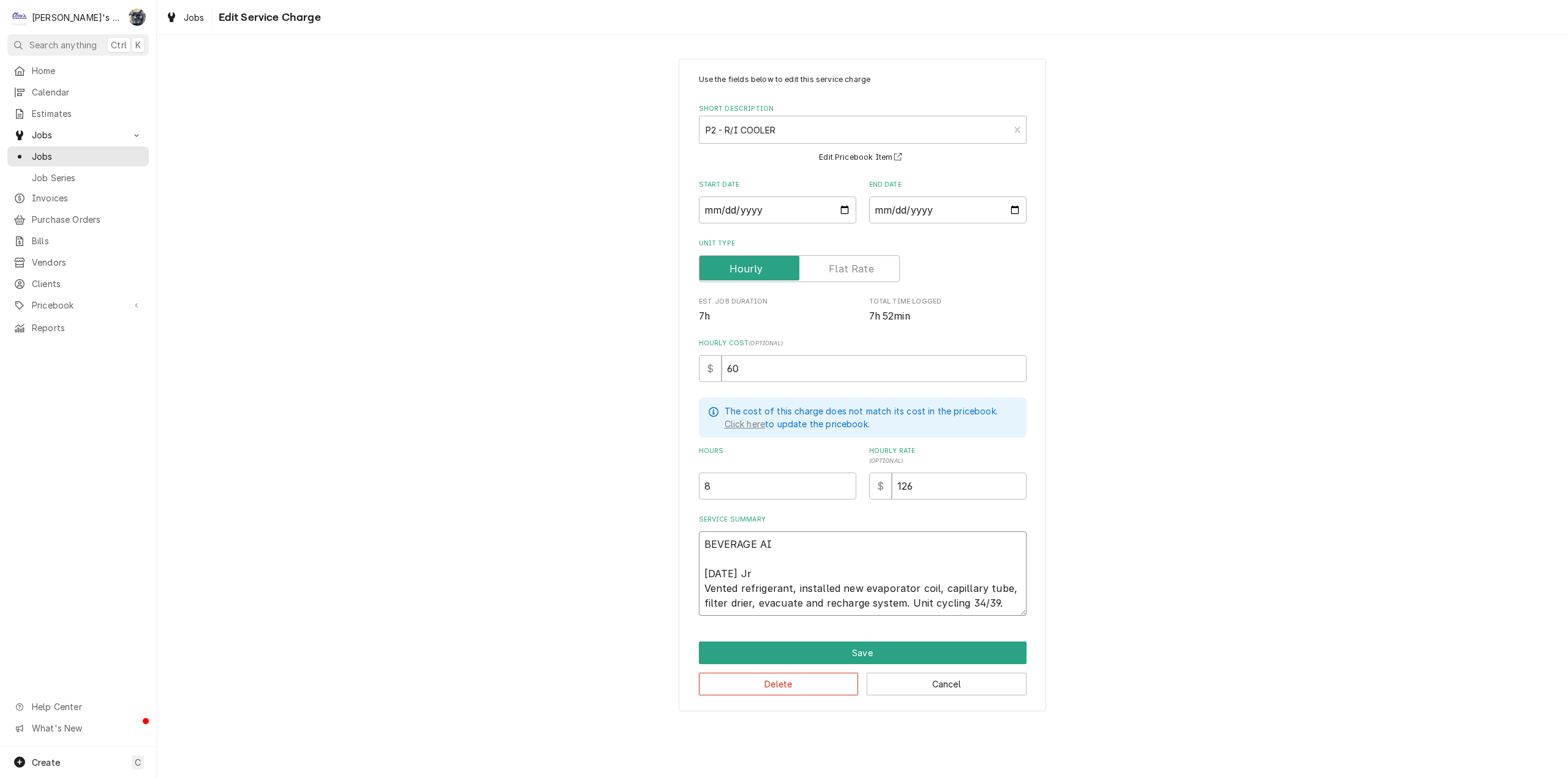
type textarea "x"
type textarea "BEVERAGE AIR 7/21/2025 Jr Vented refrigerant, installed new evaporator coil, ca…"
type textarea "x"
type textarea "BEVERAGE AIR 7/21/2025 Jr Vented refrigerant, installed new evaporator coil, ca…"
type textarea "x"
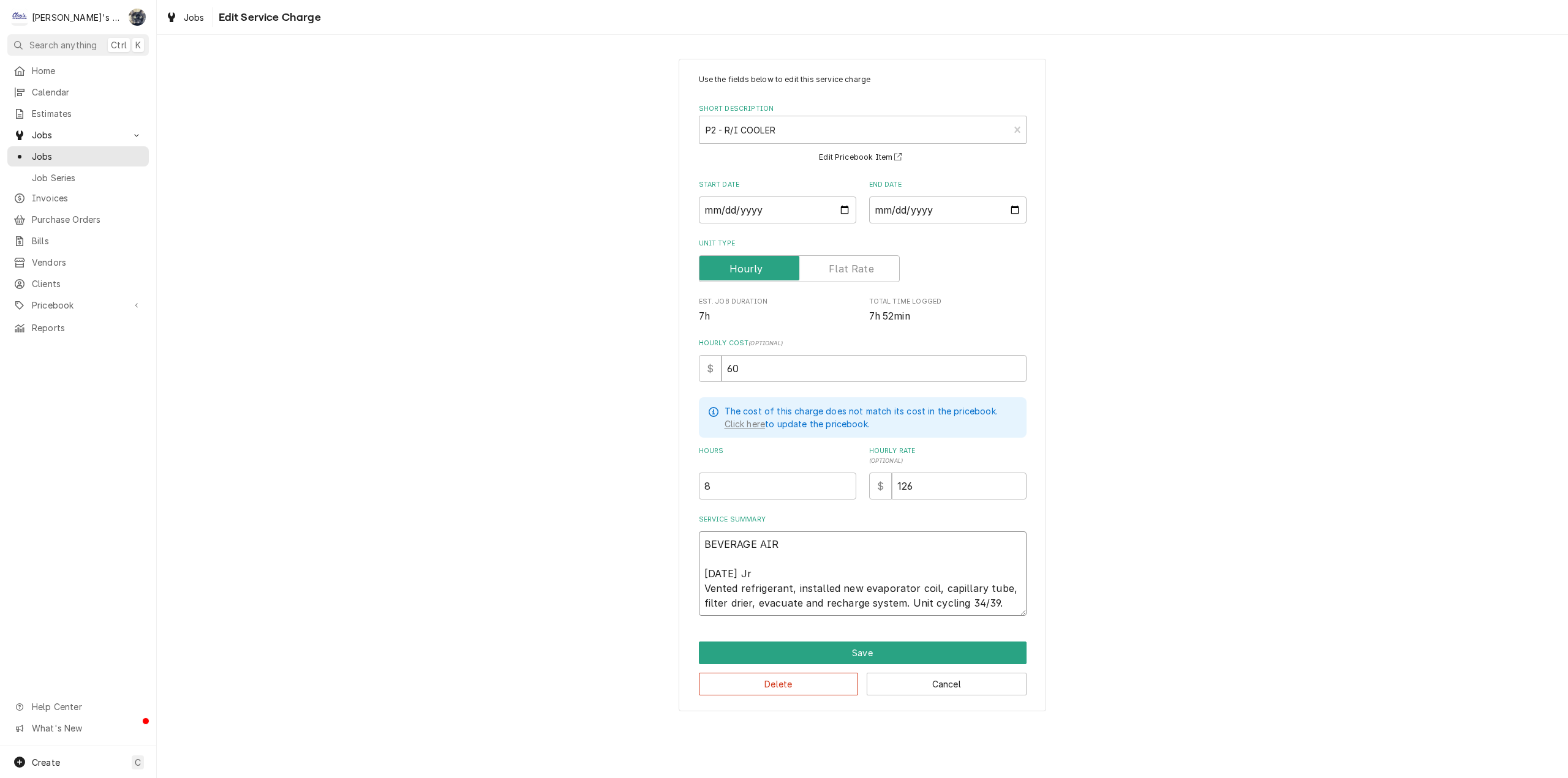
type textarea "BEVERAGE AIR E 7/21/2025 Jr Vented refrigerant, installed new evaporator coil, …"
type textarea "x"
type textarea "BEVERAGE AIR EV 7/21/2025 Jr Vented refrigerant, installed new evaporator coil,…"
type textarea "x"
type textarea "BEVERAGE AIR EVA 7/21/2025 Jr Vented refrigerant, installed new evaporator coil…"
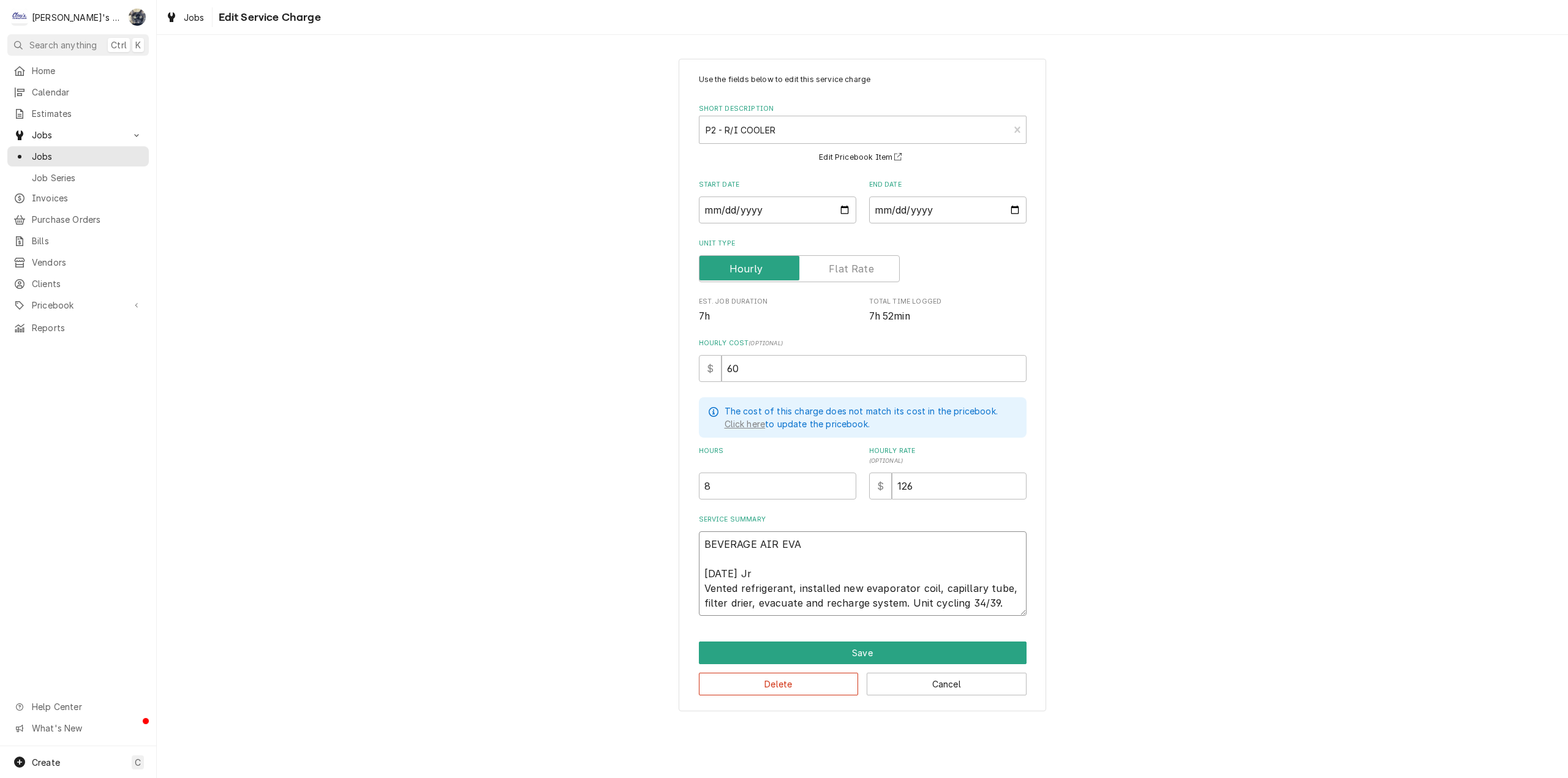
type textarea "x"
type textarea "BEVERAGE AIR EVAP 7/21/2025 Jr Vented refrigerant, installed new evaporator coi…"
type textarea "x"
type textarea "BEVERAGE AIR EVAPO 7/21/2025 Jr Vented refrigerant, installed new evaporator co…"
type textarea "x"
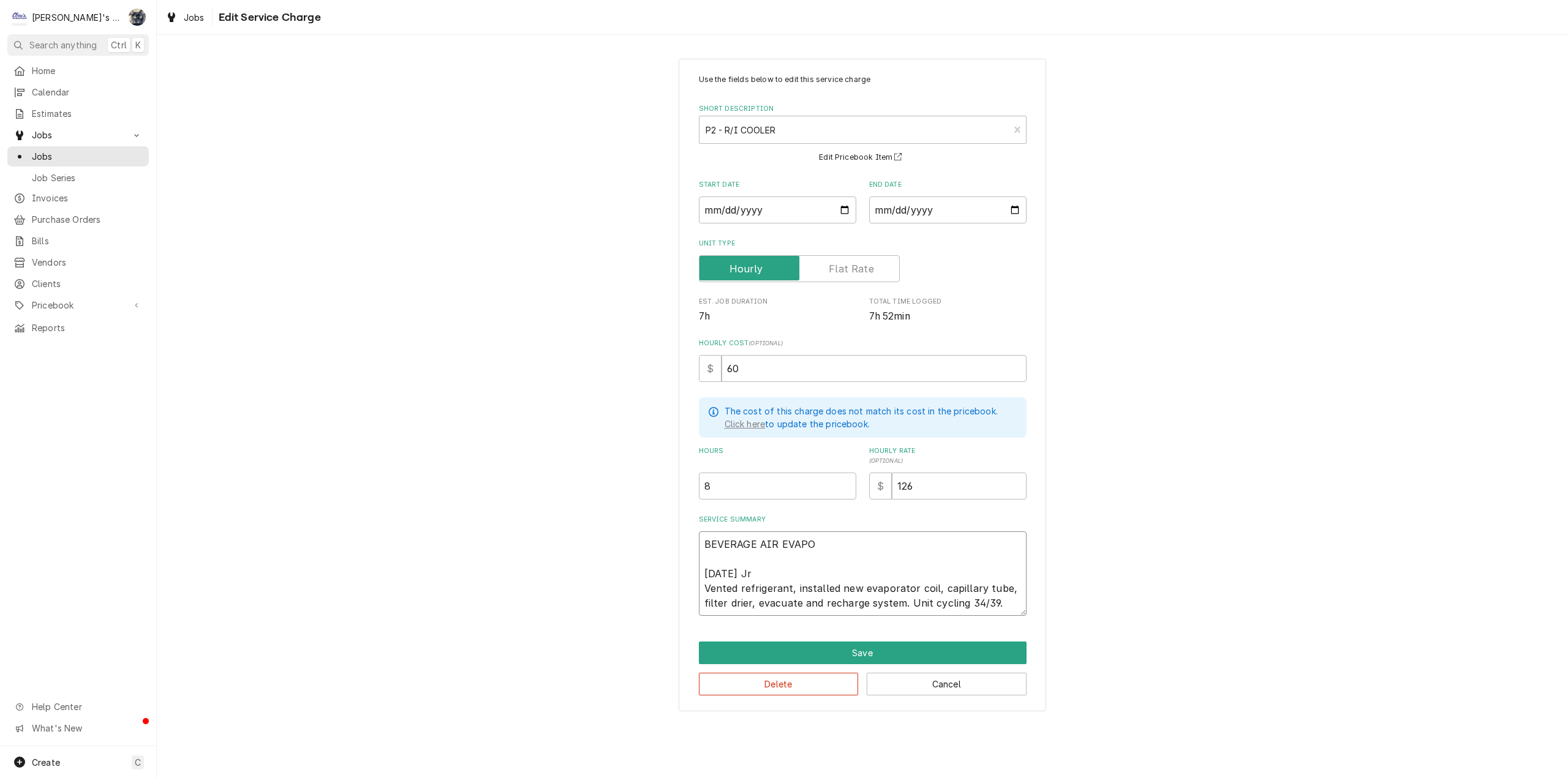
type textarea "BEVERAGE AIR EVAPOR 7/21/2025 Jr Vented refrigerant, installed new evaporator c…"
type textarea "x"
type textarea "BEVERAGE AIR EVAPORA 7/21/2025 Jr Vented refrigerant, installed new evaporator …"
type textarea "x"
type textarea "BEVERAGE AIR EVAPORAT 7/21/2025 Jr Vented refrigerant, installed new evaporator…"
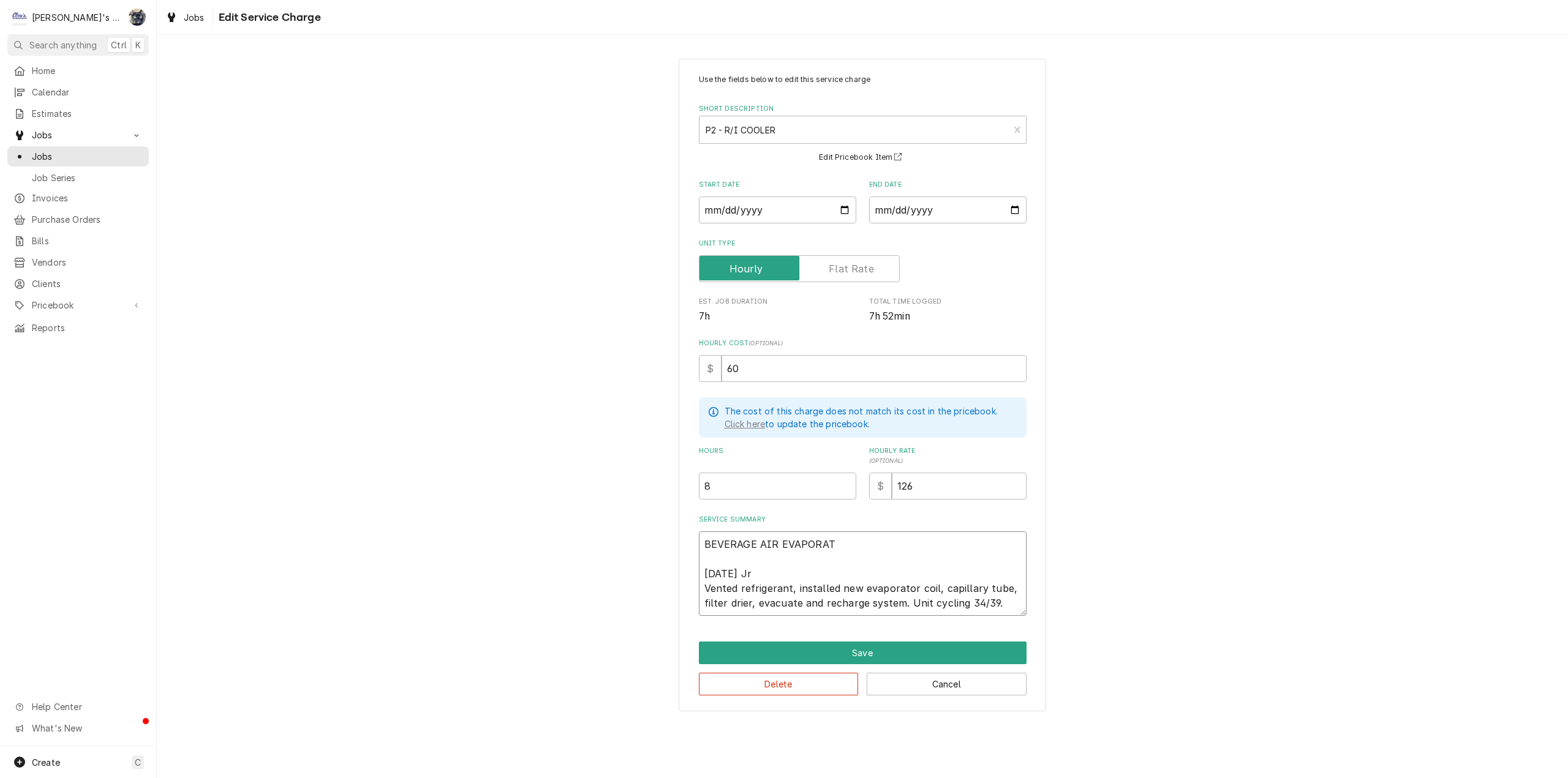
type textarea "x"
type textarea "BEVERAGE AIR EVAPORATO 7/21/2025 Jr Vented refrigerant, installed new evaporato…"
type textarea "x"
type textarea "BEVERAGE AIR EVAPORATOR 7/21/2025 Jr Vented refrigerant, installed new evaporat…"
type textarea "x"
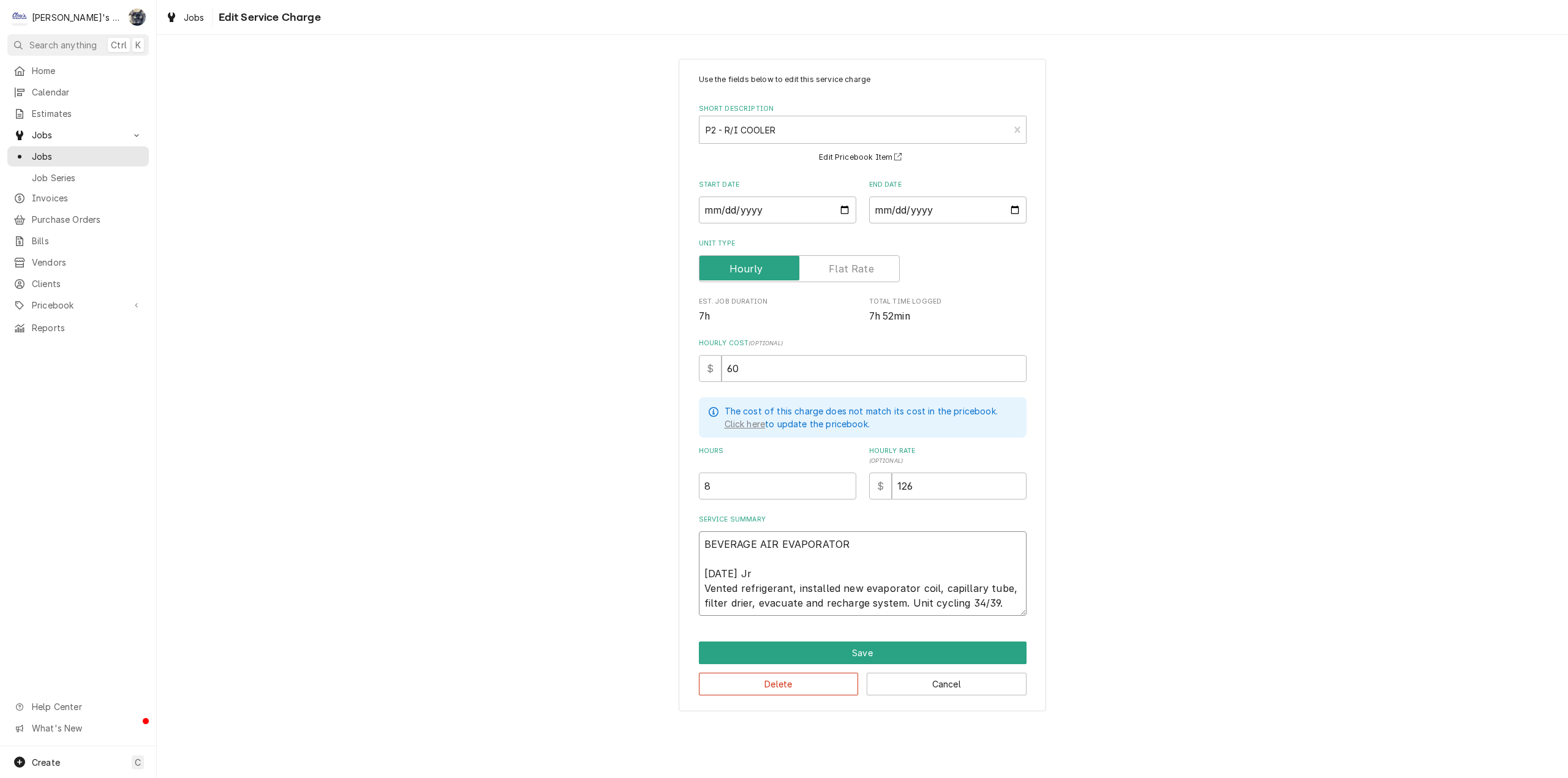
type textarea "BEVERAGE AIR EVAPORATOR 7/21/2025 Jr Vented refrigerant, installed new evaporat…"
type textarea "x"
type textarea "BEVERAGE AIR EVAPORATOR C 7/21/2025 Jr Vented refrigerant, installed new evapor…"
type textarea "x"
type textarea "BEVERAGE AIR EVAPORATOR CO 7/21/2025 Jr Vented refrigerant, installed new evapo…"
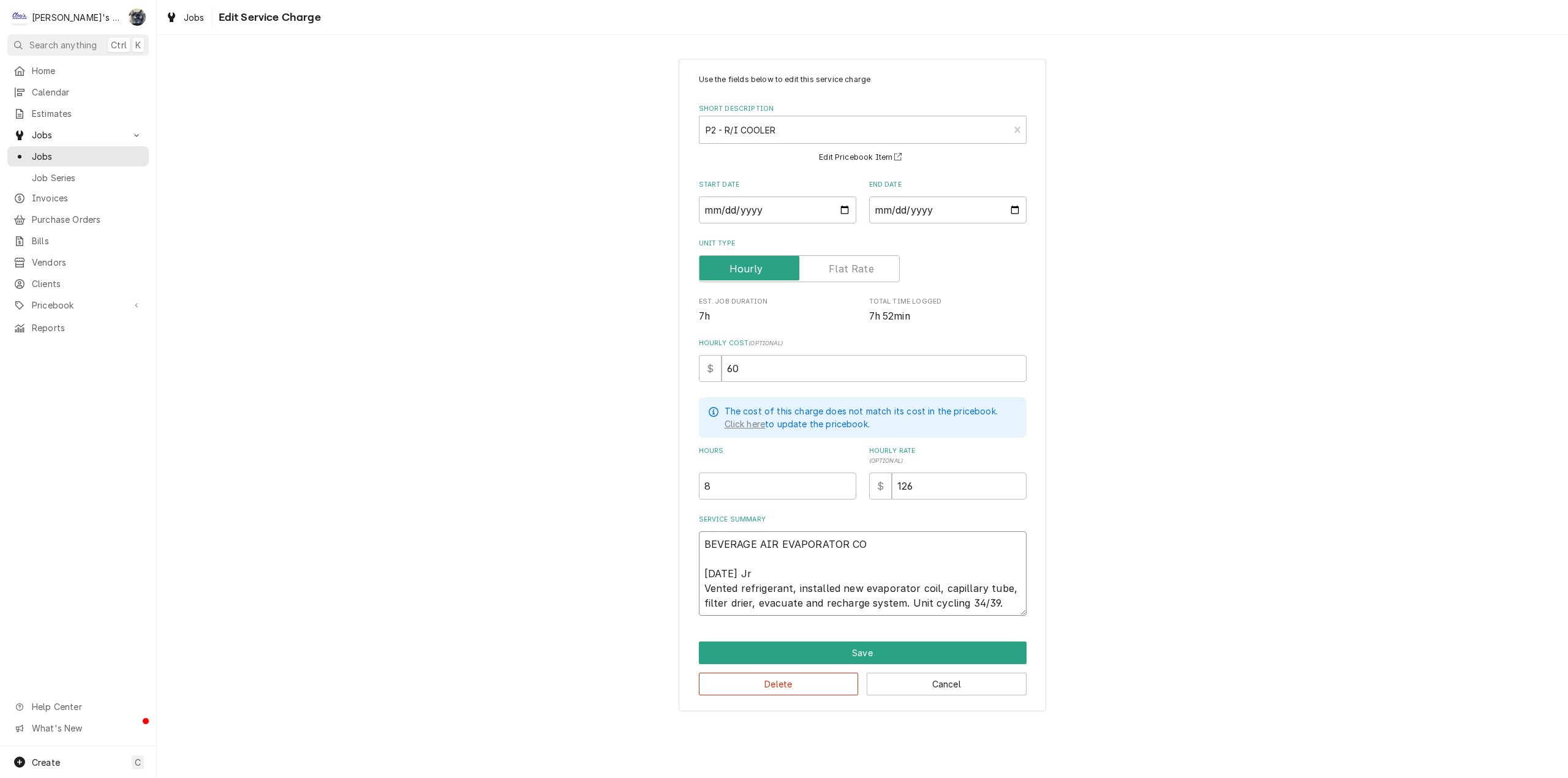
type textarea "x"
type textarea "BEVERAGE AIR EVAPORATOR COI 7/21/2025 Jr Vented refrigerant, installed new evap…"
type textarea "x"
type textarea "BEVERAGE AIR EVAPORATOR COIL 7/21/2025 Jr Vented refrigerant, installed new eva…"
type textarea "x"
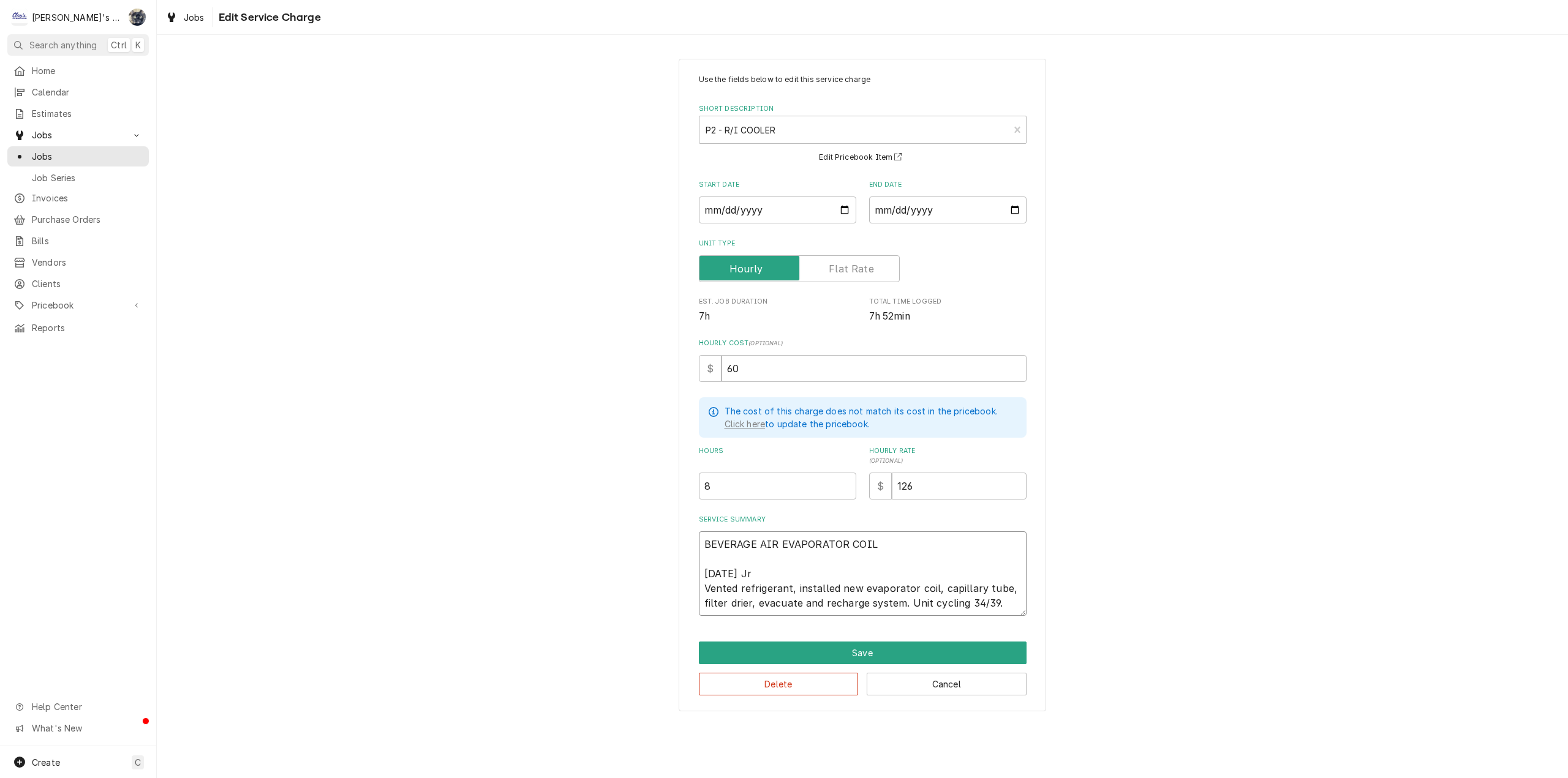
type textarea "BEVERAGE AIR EVAPORATOR COIL 7/21/2025 Jr Vented refrigerant, installed new eva…"
type textarea "x"
type textarea "BEVERAGE AIR EVAPORATOR COIL R 7/21/2025 Jr Vented refrigerant, installed new e…"
type textarea "x"
type textarea "BEVERAGE AIR EVAPORATOR COIL RE 7/21/2025 Jr Vented refrigerant, installed new …"
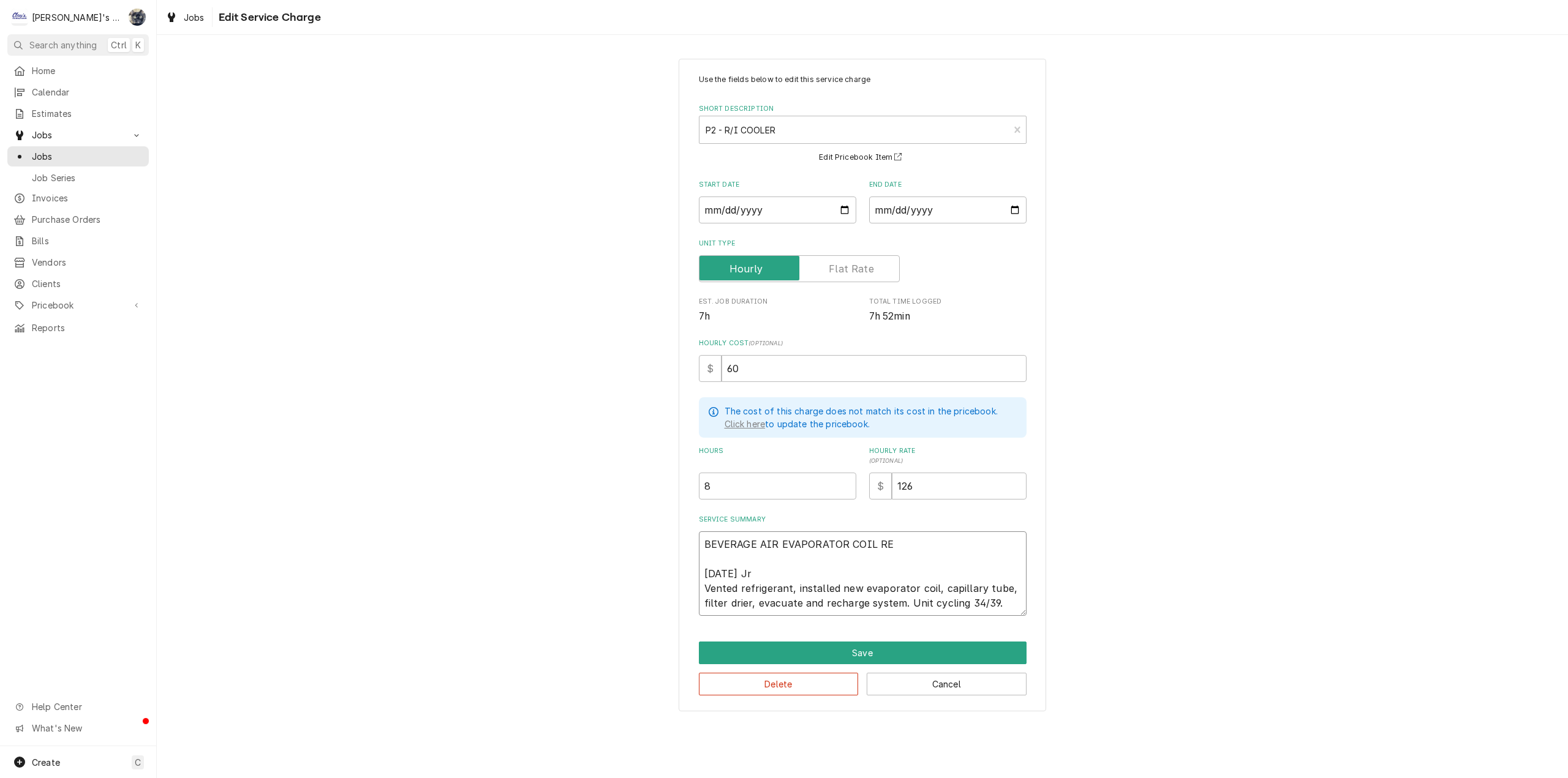
type textarea "x"
type textarea "BEVERAGE AIR EVAPORATOR COIL REP 7/21/2025 Jr Vented refrigerant, installed new…"
type textarea "x"
type textarea "BEVERAGE AIR EVAPORATOR COIL REPL 7/21/2025 Jr Vented refrigerant, installed ne…"
type textarea "x"
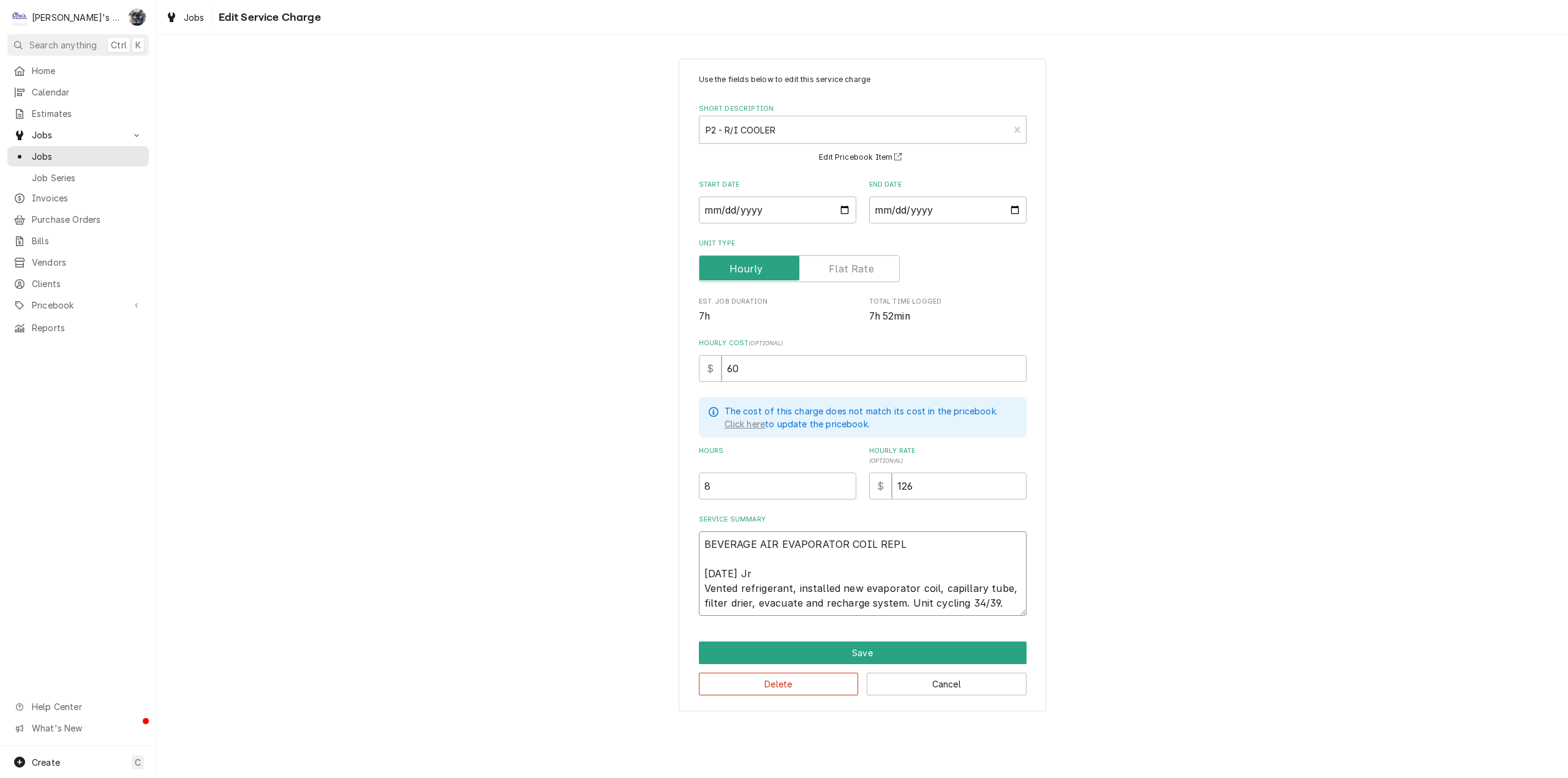
type textarea "BEVERAGE AIR EVAPORATOR COIL REPLA 7/21/2025 Jr Vented refrigerant, installed n…"
type textarea "x"
type textarea "BEVERAGE AIR EVAPORATOR COIL REPLAC 7/21/2025 Jr Vented refrigerant, installed …"
type textarea "x"
type textarea "BEVERAGE AIR EVAPORATOR COIL REPLACM 7/21/2025 Jr Vented refrigerant, installed…"
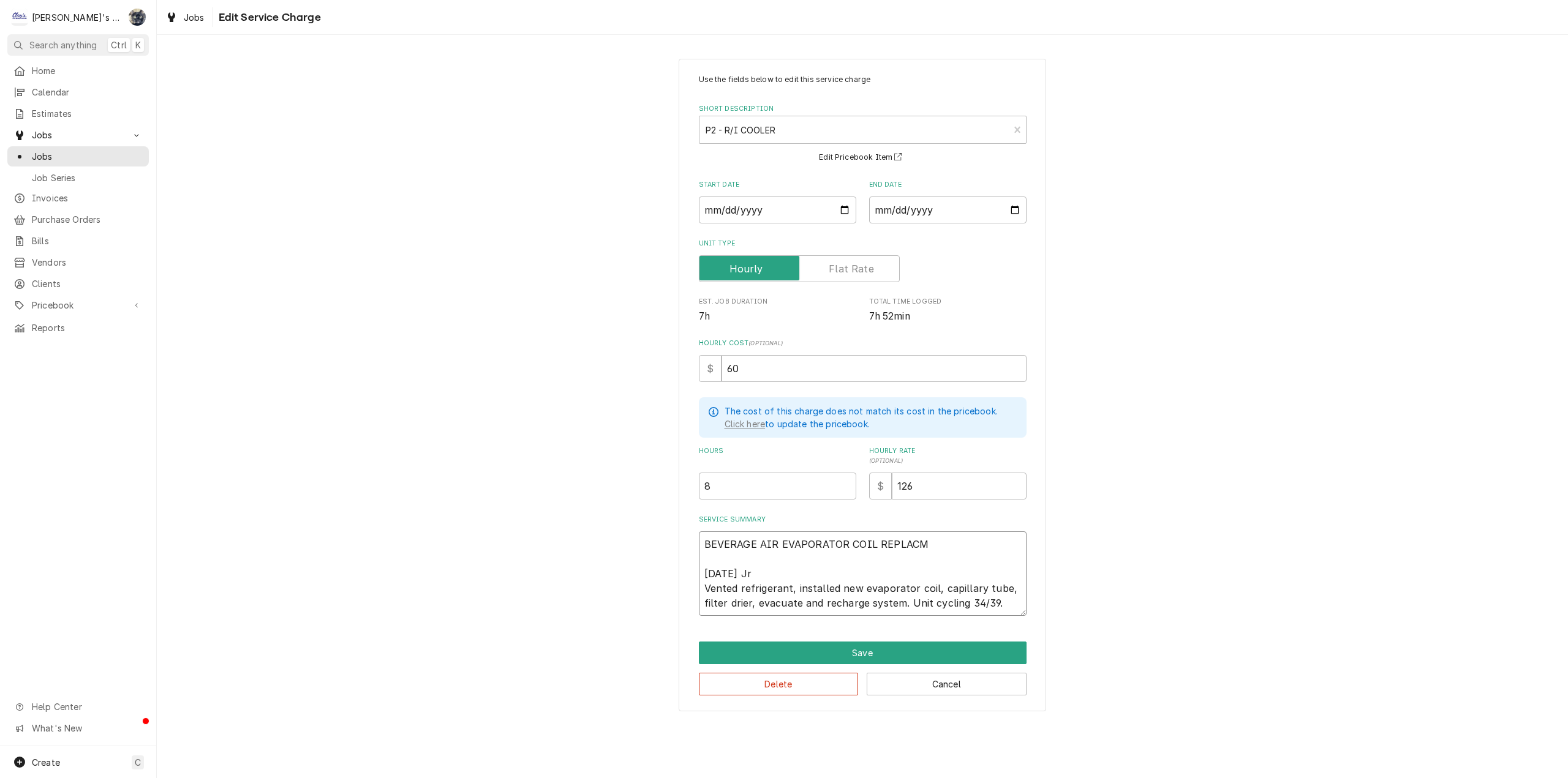
type textarea "x"
type textarea "BEVERAGE AIR EVAPORATOR COIL REPLACME 7/21/2025 Jr Vented refrigerant, installe…"
type textarea "x"
type textarea "BEVERAGE AIR EVAPORATOR COIL REPLACM 7/21/2025 Jr Vented refrigerant, installed…"
type textarea "x"
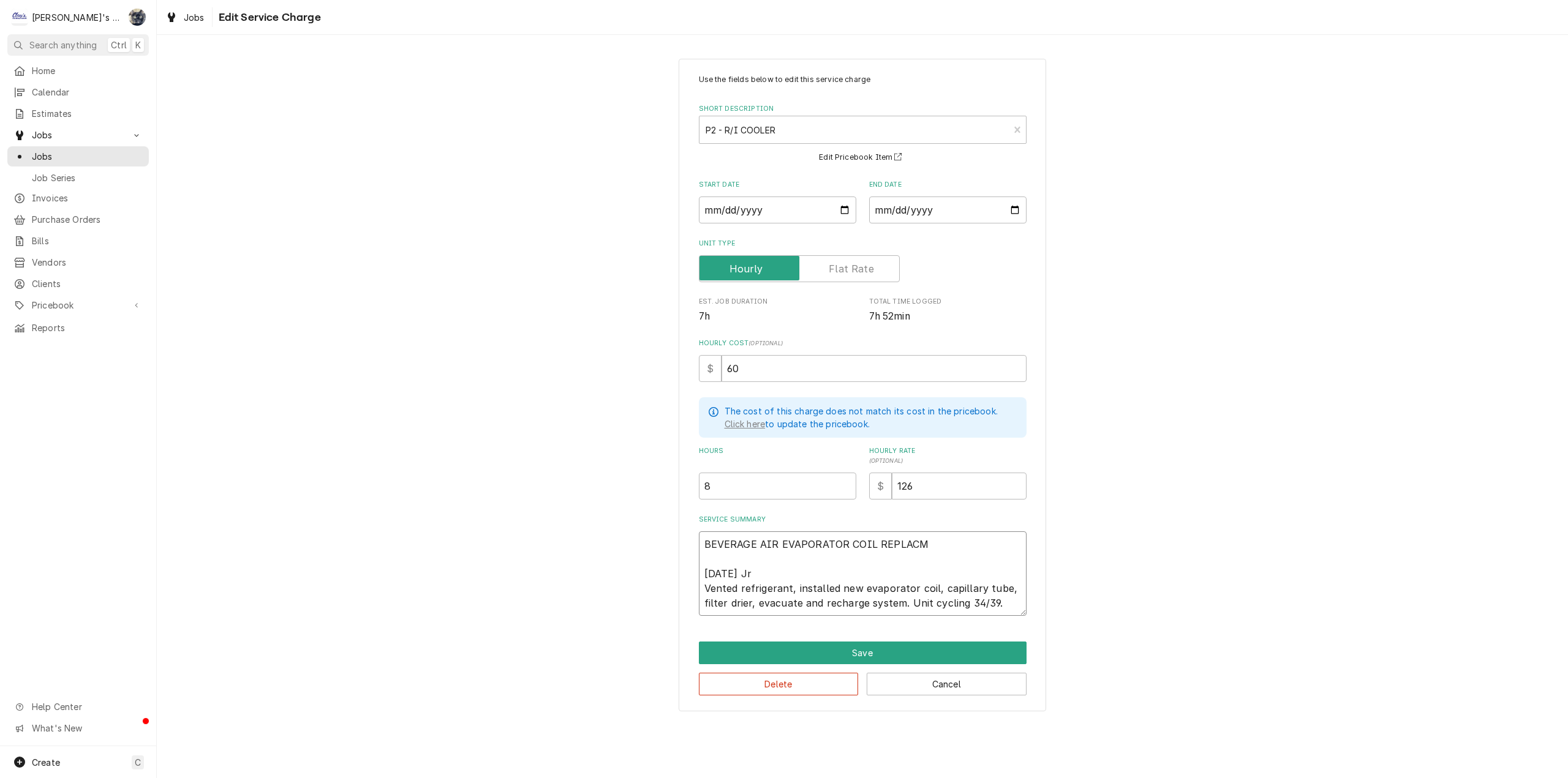
type textarea "BEVERAGE AIR EVAPORATOR COIL REPLAC 7/21/2025 Jr Vented refrigerant, installed …"
type textarea "x"
type textarea "BEVERAGE AIR EVAPORATOR COIL REPLACE 7/21/2025 Jr Vented refrigerant, installed…"
type textarea "x"
type textarea "BEVERAGE AIR EVAPORATOR COIL REPLACEM 7/21/2025 Jr Vented refrigerant, installe…"
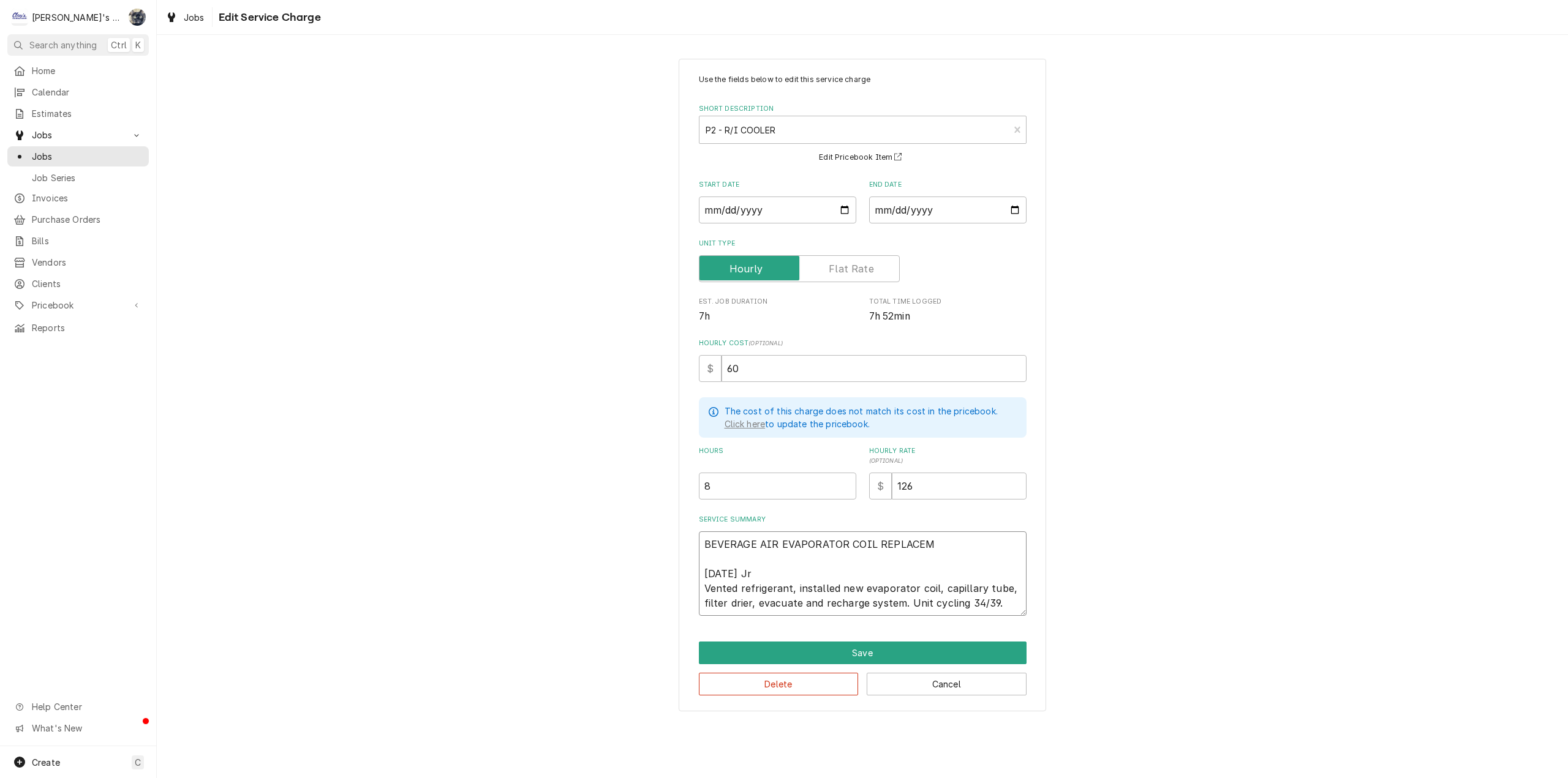
type textarea "x"
type textarea "BEVERAGE AIR EVAPORATOR COIL REPLACEME 7/21/2025 Jr Vented refrigerant, install…"
type textarea "x"
type textarea "BEVERAGE AIR EVAPORATOR COIL REPLACEMENT 7/21/2025 Jr Vented refrigerant, insta…"
type textarea "x"
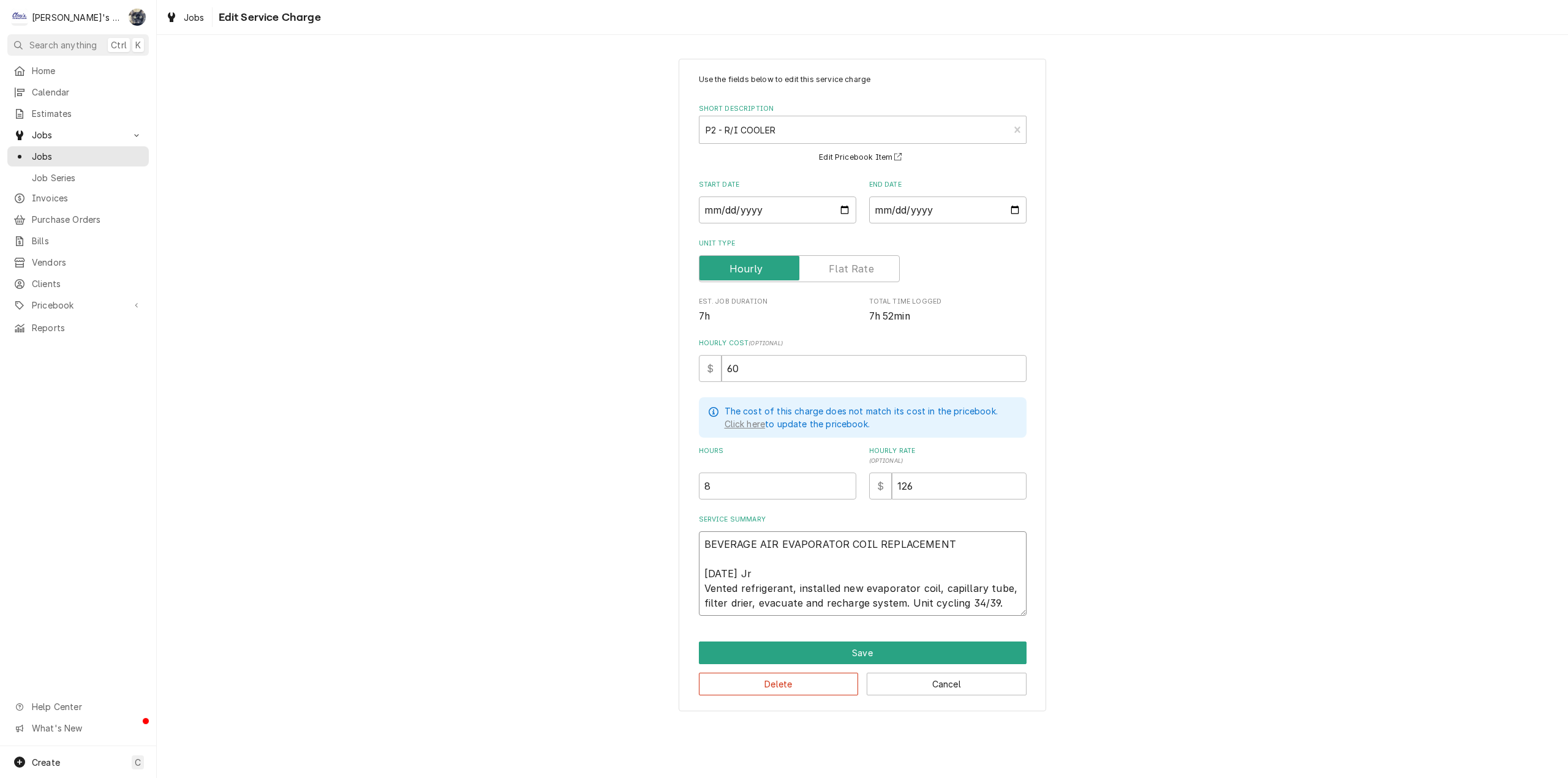
type textarea "BEVERAGE AIR EVAPORATOR COIL REPLACEMENT 7/21/2025 Jr Vented refrigerant, insta…"
type textarea "x"
type textarea "BEVERAGE AIR EVAPORATOR COIL REPLACEMENT P 7/21/2025 Jr Vented refrigerant, ins…"
type textarea "x"
type textarea "BEVERAGE AIR EVAPORATOR COIL REPLACEMENT PE 7/21/2025 Jr Vented refrigerant, in…"
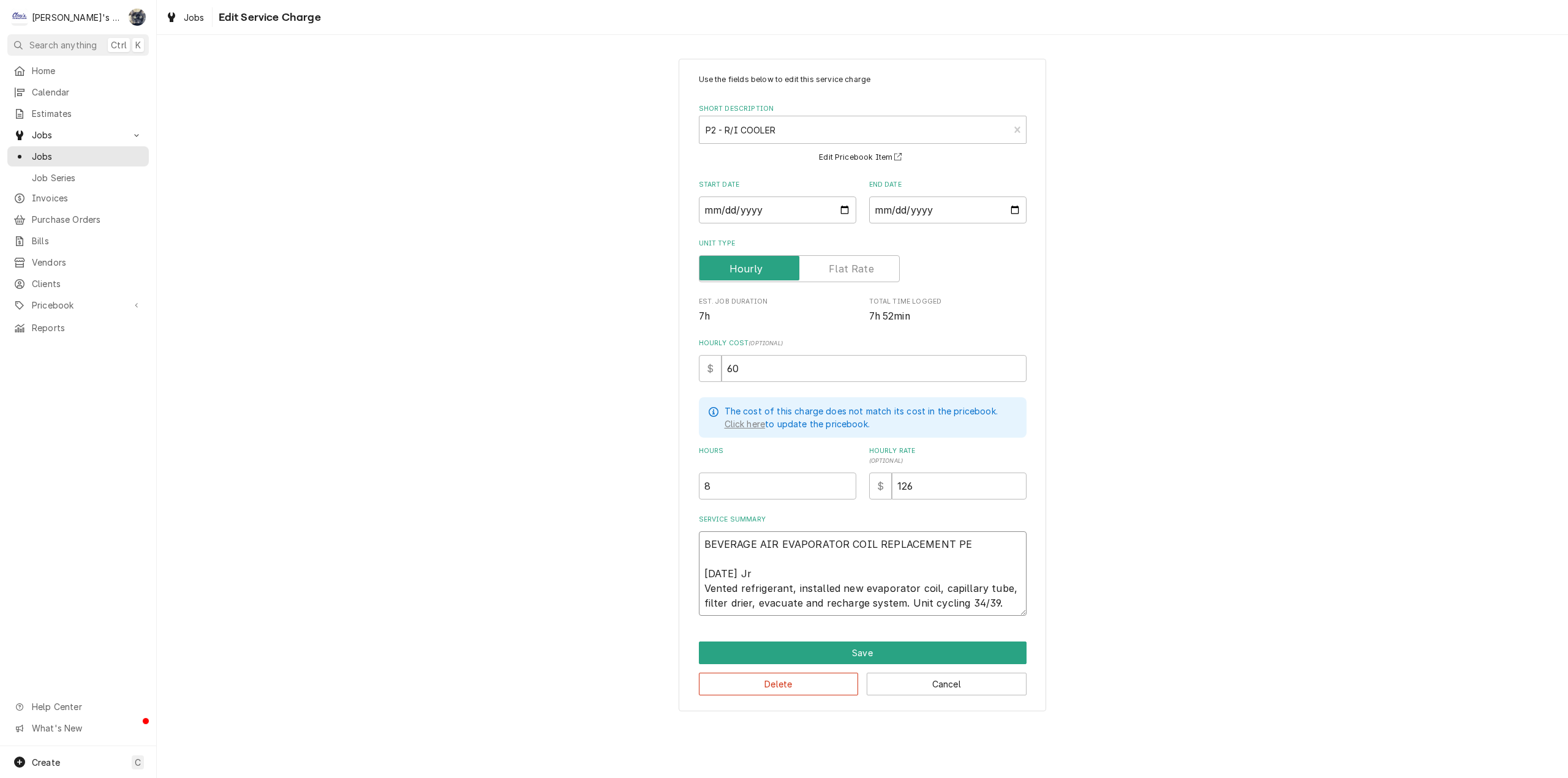
type textarea "x"
type textarea "BEVERAGE AIR EVAPORATOR COIL REPLACEMENT PER 7/21/2025 Jr Vented refrigerant, i…"
type textarea "x"
type textarea "BEVERAGE AIR EVAPORATOR COIL REPLACEMENT PER 7/21/2025 Jr Vented refrigerant, i…"
type textarea "x"
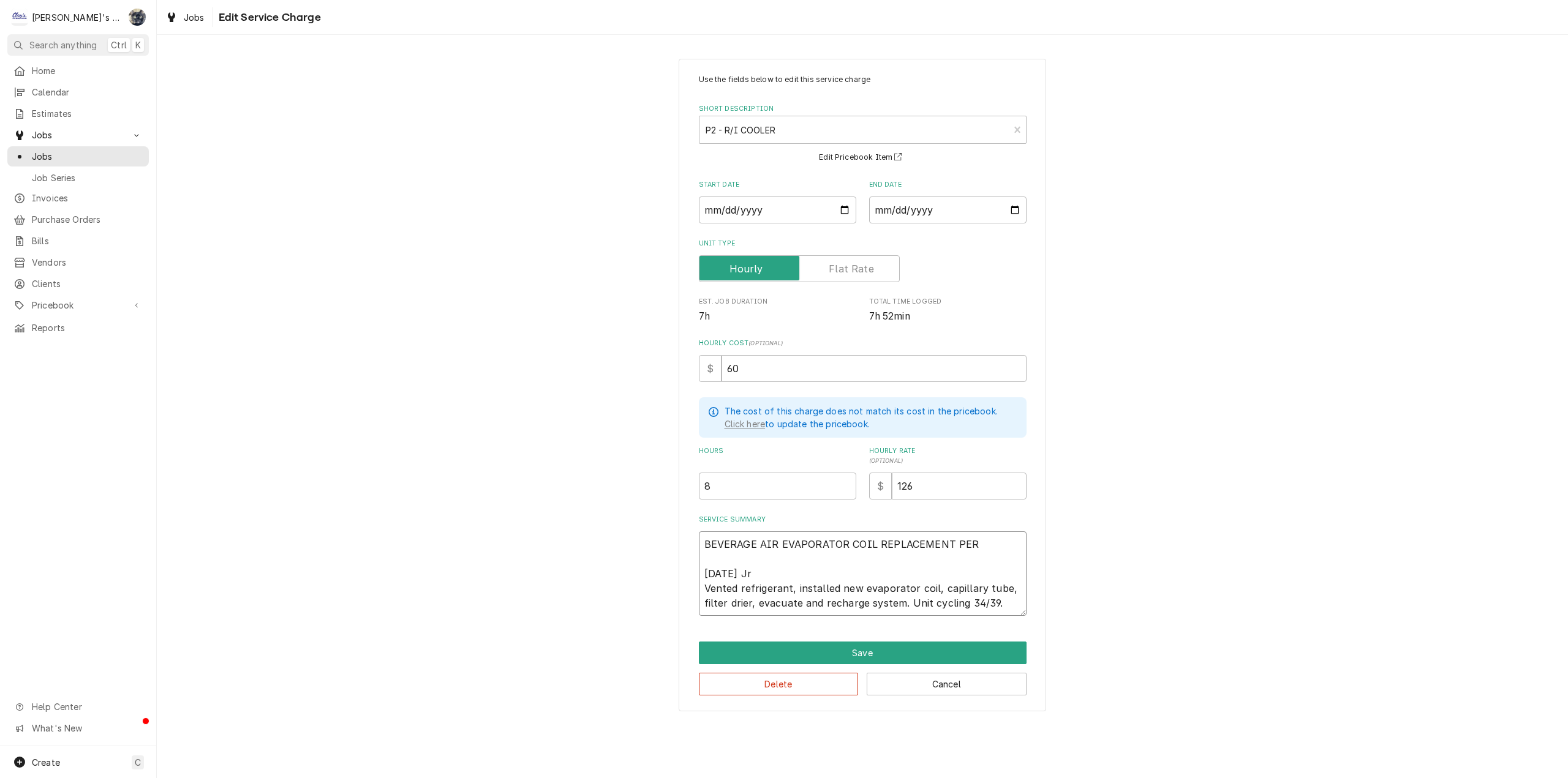
type textarea "BEVERAGE AIR EVAPORATOR COIL REPLACEMENT PER T 7/21/2025 Jr Vented refrigerant,…"
type textarea "x"
type textarea "BEVERAGE AIR EVAPORATOR COIL REPLACEMENT PER TE 7/21/2025 Jr Vented refrigerant…"
type textarea "x"
type textarea "BEVERAGE AIR EVAPORATOR COIL REPLACEMENT PER T 7/21/2025 Jr Vented refrigerant,…"
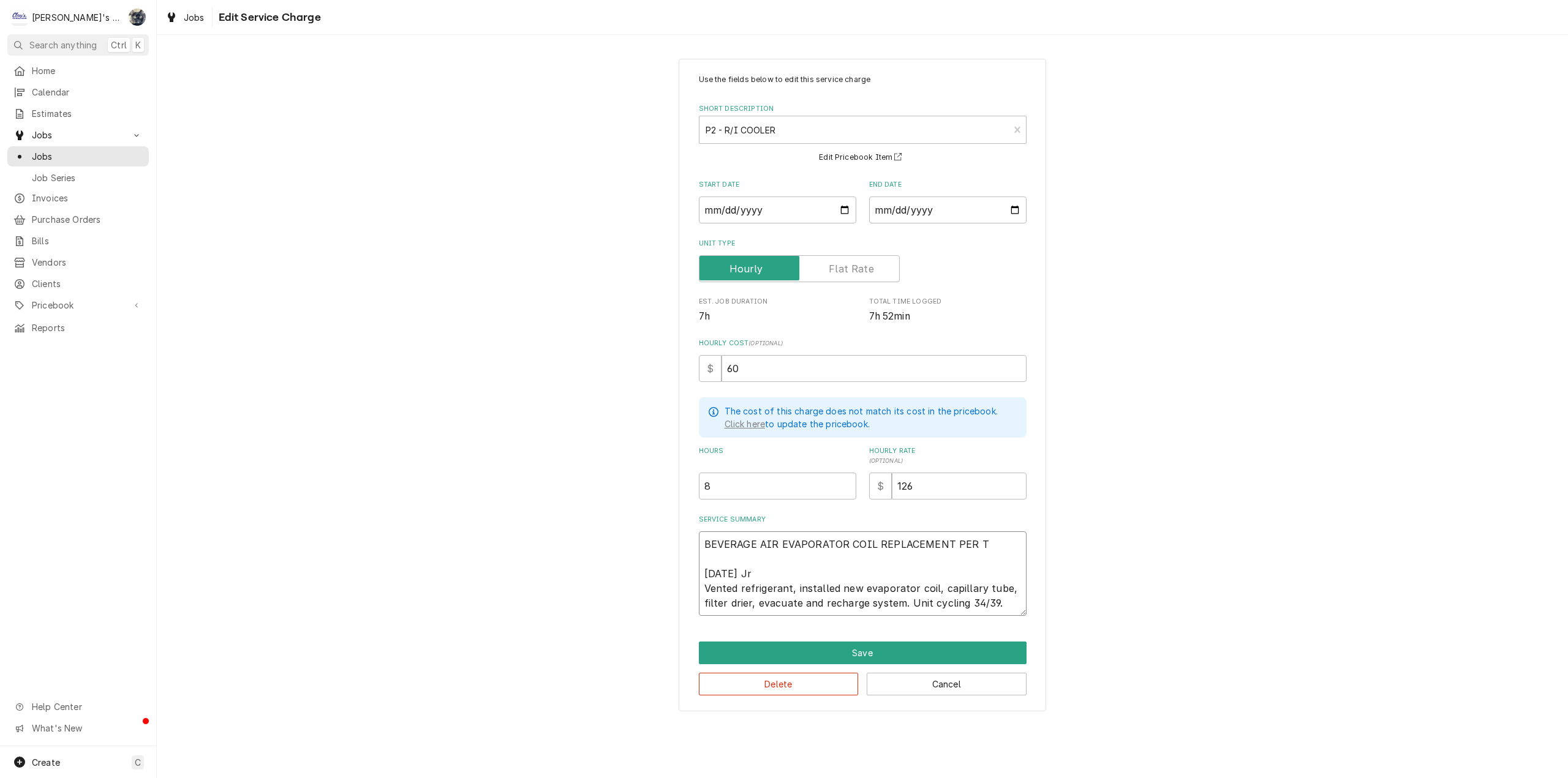
type textarea "x"
type textarea "BEVERAGE AIR EVAPORATOR COIL REPLACEMENT PER 7/21/2025 Jr Vented refrigerant, i…"
type textarea "x"
type textarea "BEVERAGE AIR EVAPORATOR COIL REPLACEMENT PER E 7/21/2025 Jr Vented refrigerant,…"
type textarea "x"
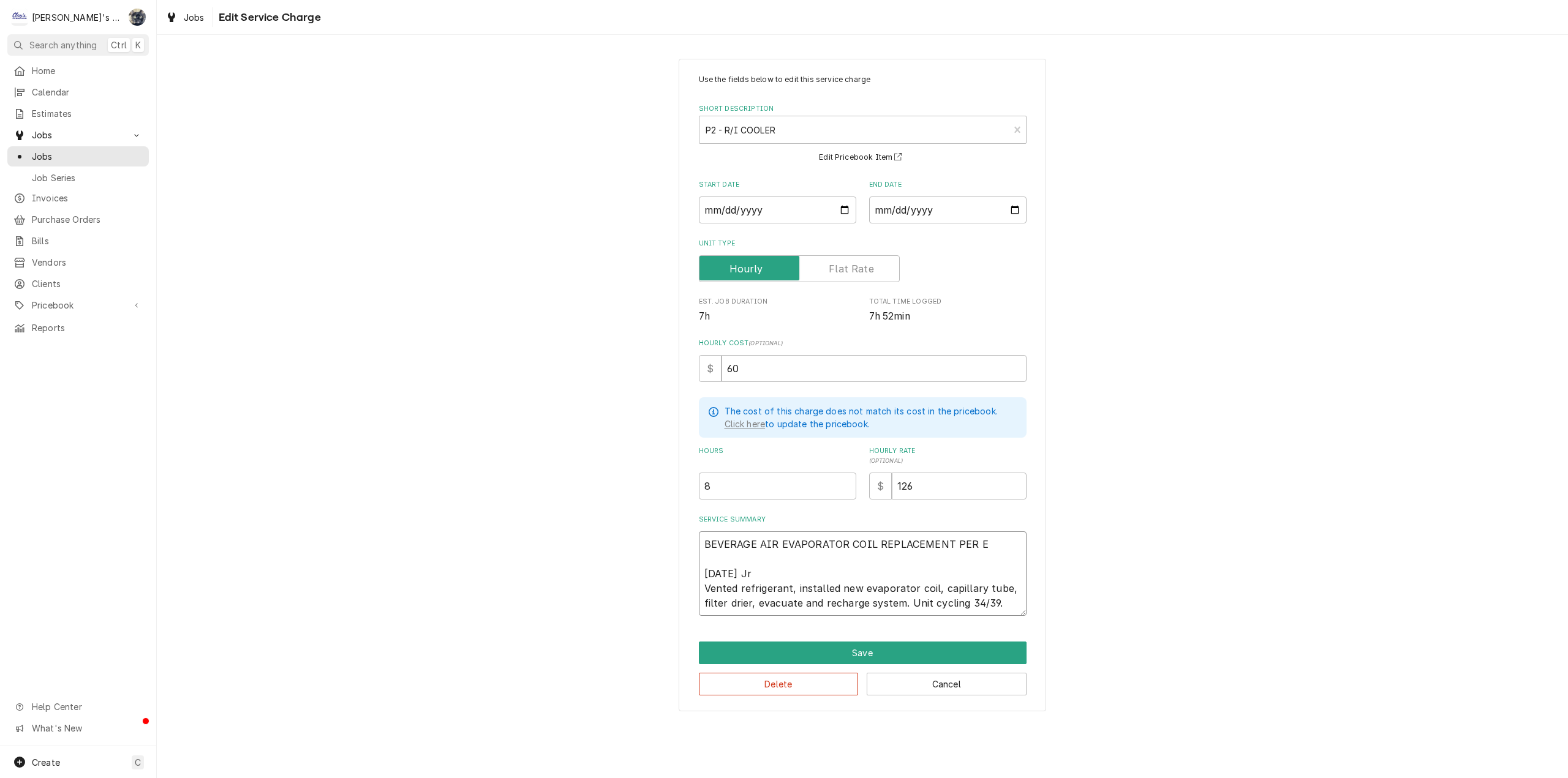
type textarea "BEVERAGE AIR EVAPORATOR COIL REPLACEMENT PER ES 7/21/2025 Jr Vented refrigerant…"
type textarea "x"
type textarea "BEVERAGE AIR EVAPORATOR COIL REPLACEMENT PER EST 7/21/2025 Jr Vented refrigeran…"
type textarea "x"
type textarea "BEVERAGE AIR EVAPORATOR COIL REPLACEMENT PER ESTI 7/21/2025 Jr Vented refrigera…"
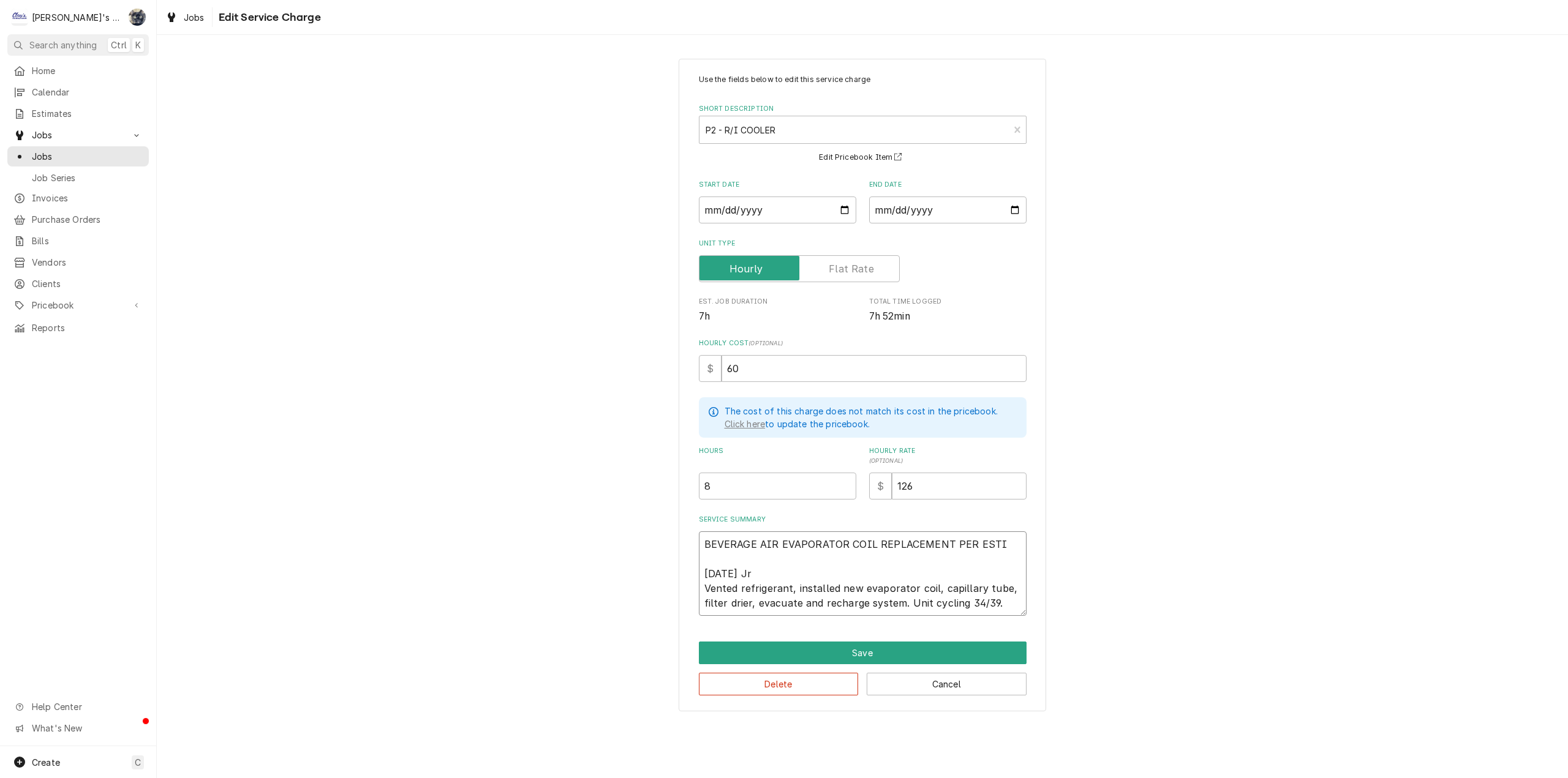
type textarea "x"
type textarea "BEVERAGE AIR EVAPORATOR COIL REPLACEMENT PER ESTIM 7/21/2025 Jr Vented refriger…"
type textarea "x"
type textarea "BEVERAGE AIR EVAPORATOR COIL REPLACEMENT PER ESTIMA 7/21/2025 Jr Vented refrige…"
type textarea "x"
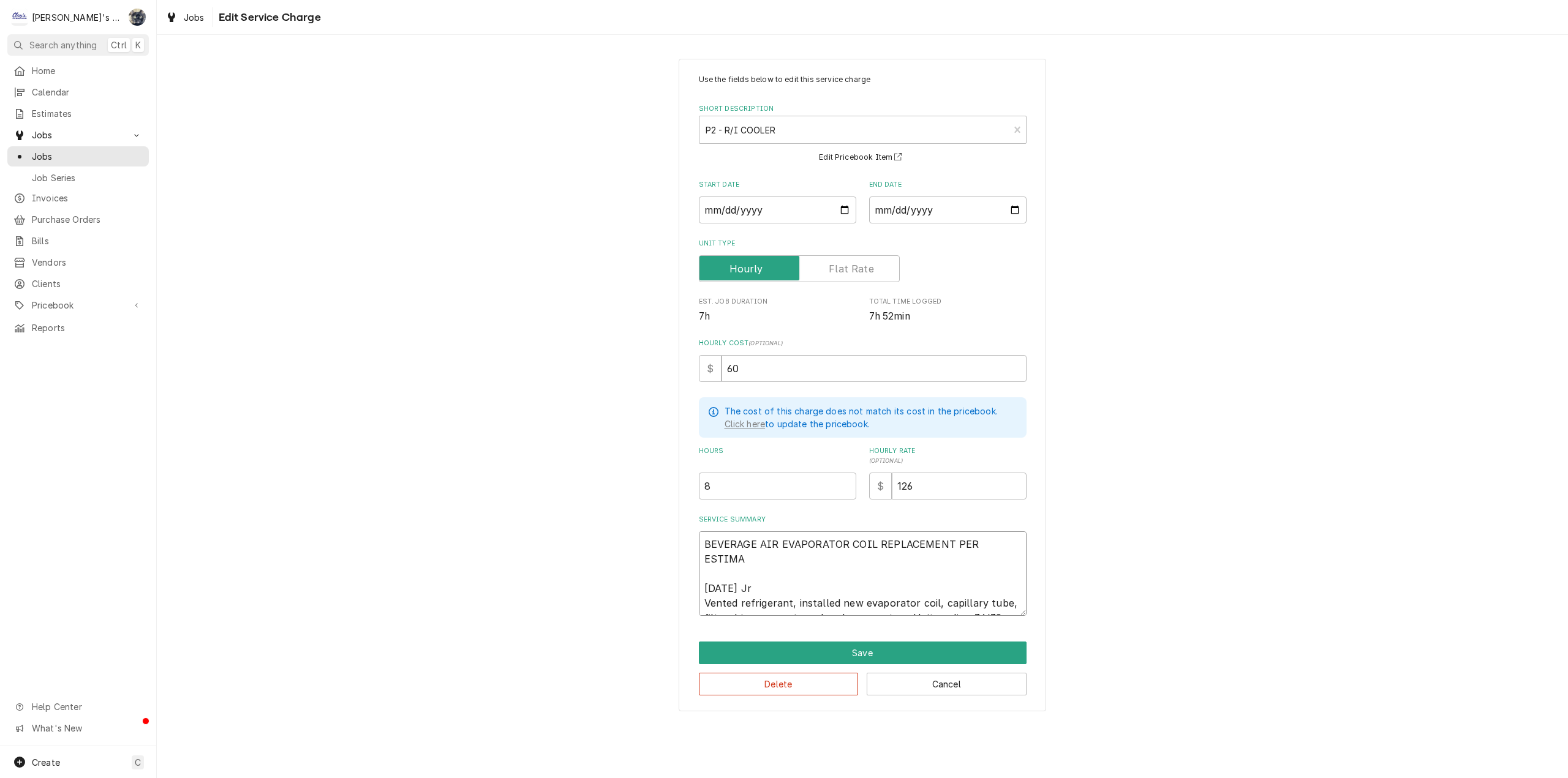
type textarea "BEVERAGE AIR EVAPORATOR COIL REPLACEMENT PER ESTIMAT 7/21/2025 Jr Vented refrig…"
type textarea "x"
type textarea "BEVERAGE AIR EVAPORATOR COIL REPLACEMENT PER ESTIMATE 7/21/2025 Jr Vented refri…"
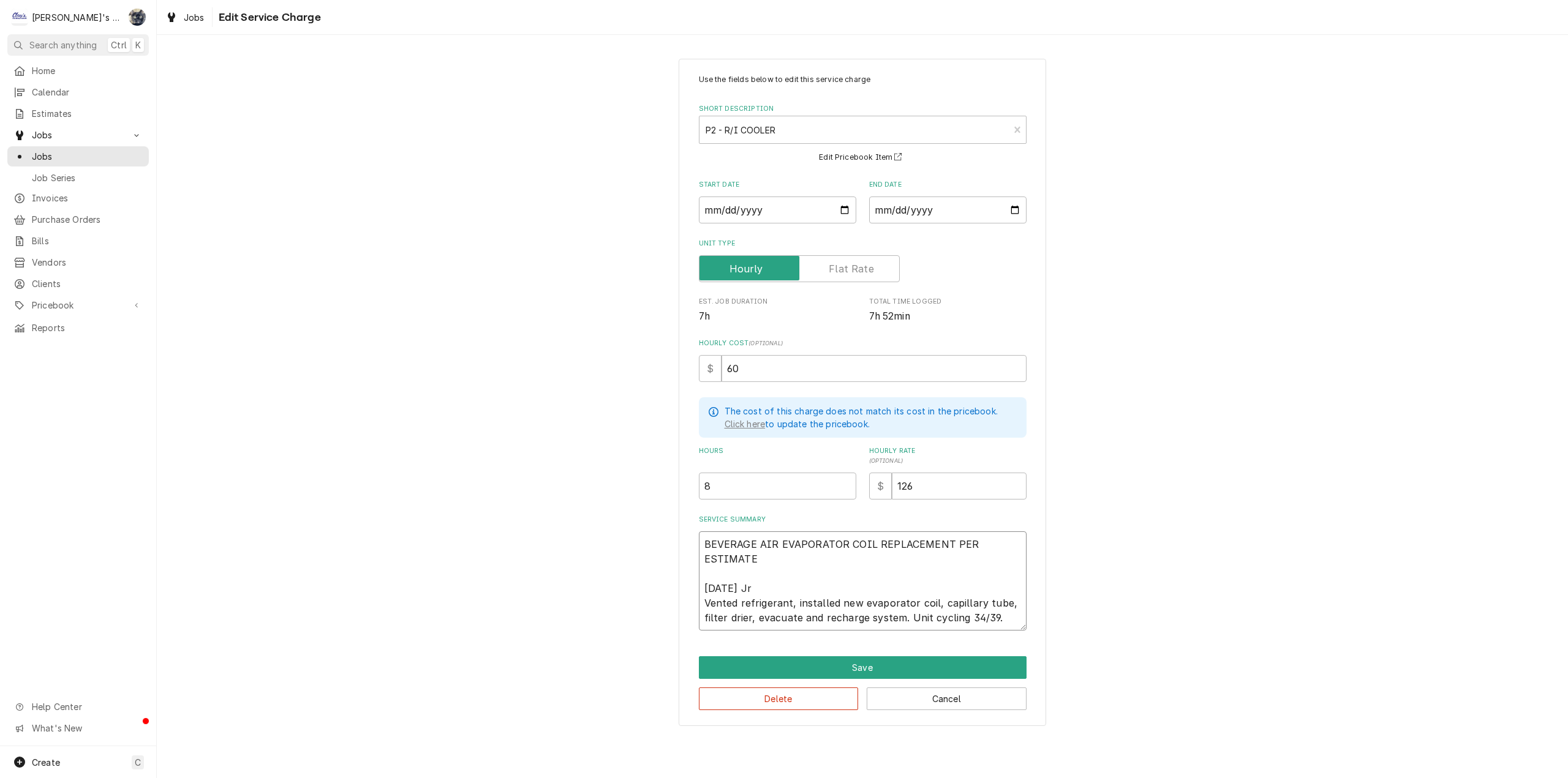
type textarea "x"
type textarea "BEVERAGE AIR EVAPORATOR COIL REPLACEMENT PER ESTIMATE 7/21/2025 Jr Vented refri…"
type textarea "x"
type textarea "BEVERAGE AIR EVAPORATOR COIL REPLACEMENT PER ESTIMATE T 7/21/2025 Jr Vented ref…"
type textarea "x"
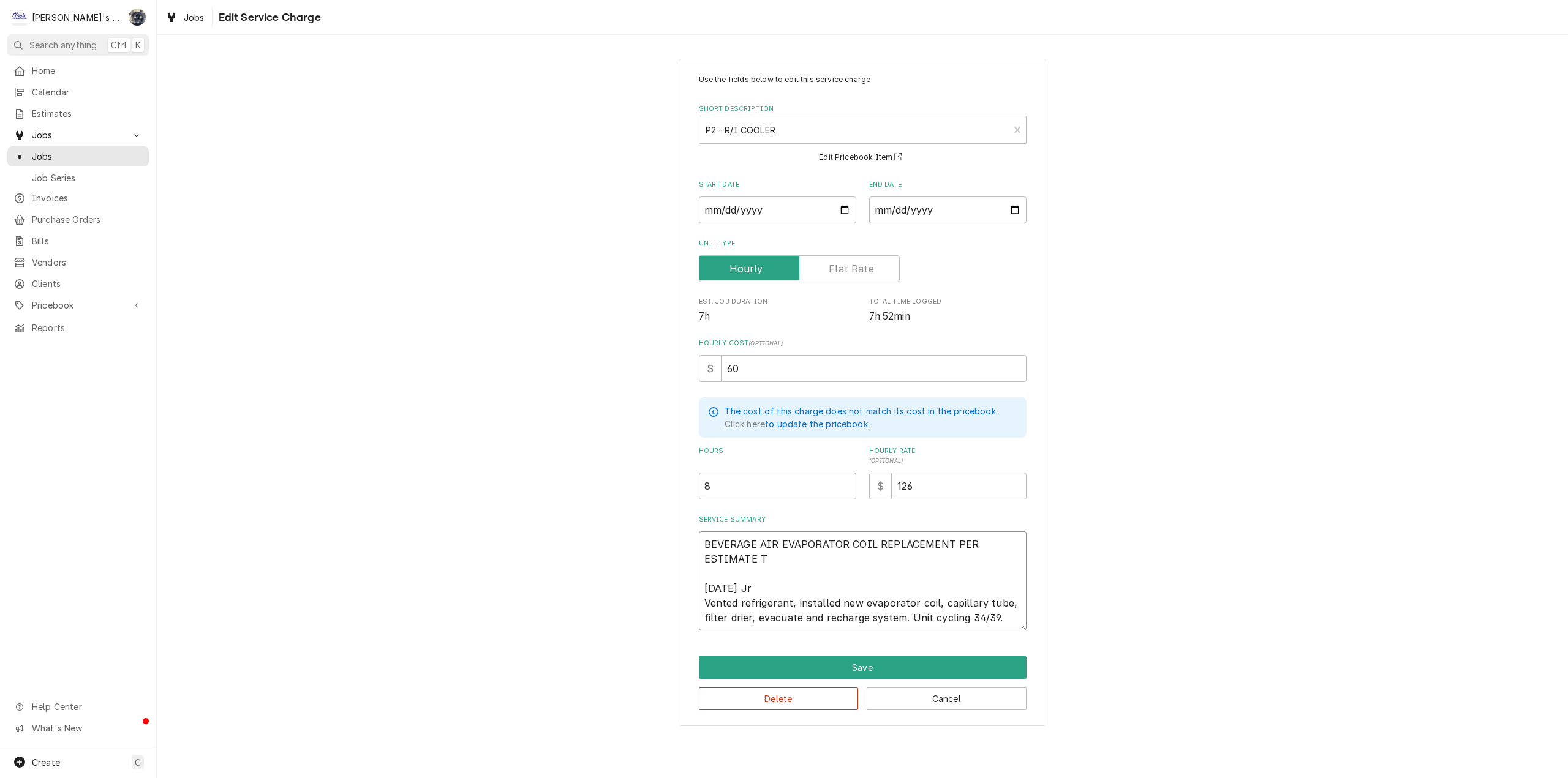
type textarea "BEVERAGE AIR EVAPORATOR COIL REPLACEMENT PER ESTIMATE TO 7/21/2025 Jr Vented re…"
type textarea "x"
type textarea "BEVERAGE AIR EVAPORATOR COIL REPLACEMENT PER ESTIMATE TOT 7/21/2025 Jr Vented r…"
type textarea "x"
type textarea "BEVERAGE AIR EVAPORATOR COIL REPLACEMENT PER ESTIMATE TOTA 7/21/2025 Jr Vented …"
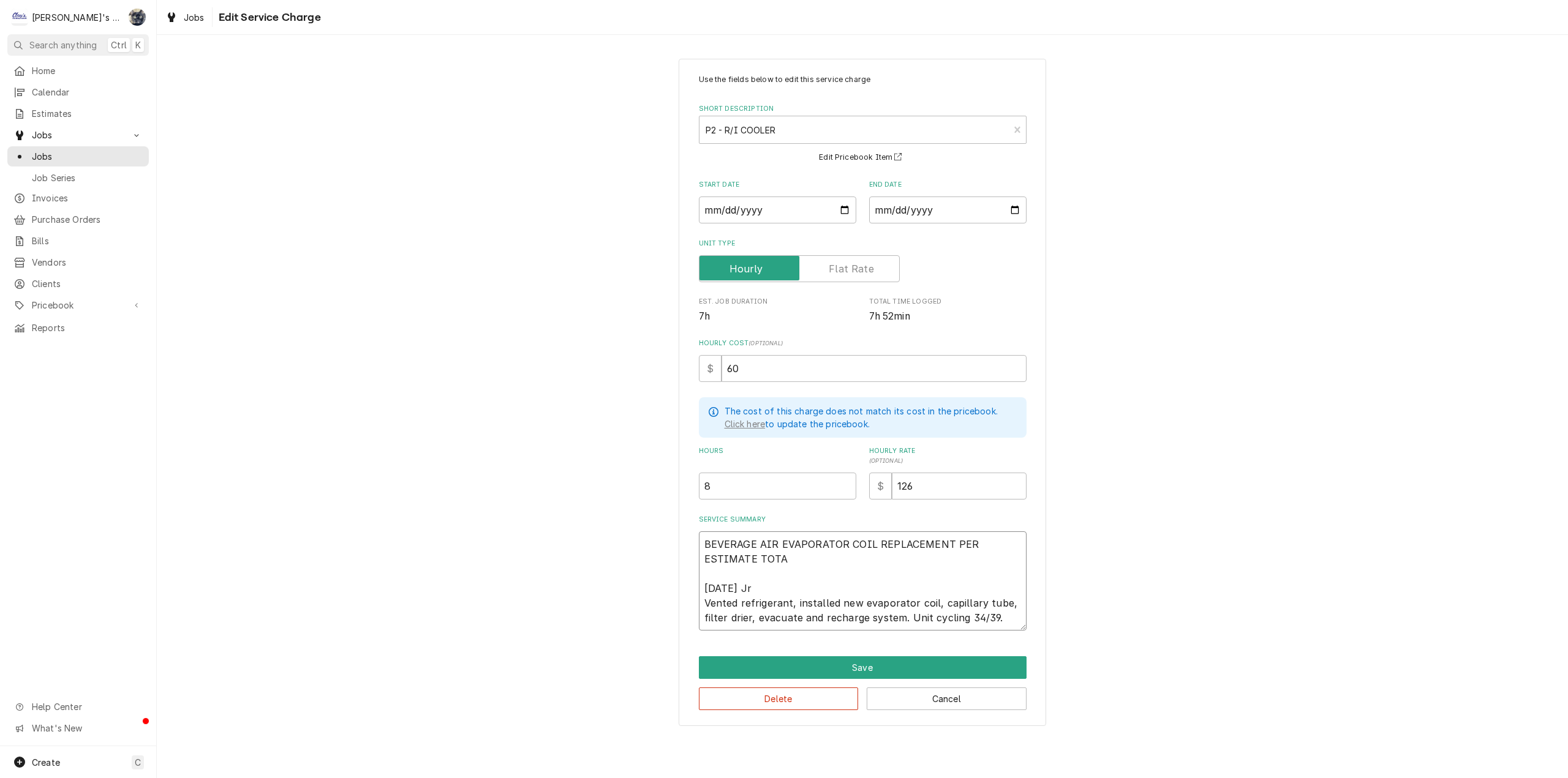
type textarea "x"
type textarea "BEVERAGE AIR EVAPORATOR COIL REPLACEMENT PER ESTIMATE TOTAL 7/21/2025 Jr Vented…"
type textarea "x"
type textarea "BEVERAGE AIR EVAPORATOR COIL REPLACEMENT PER ESTIMATE TOTAL 7/21/2025 Jr Vented…"
type textarea "x"
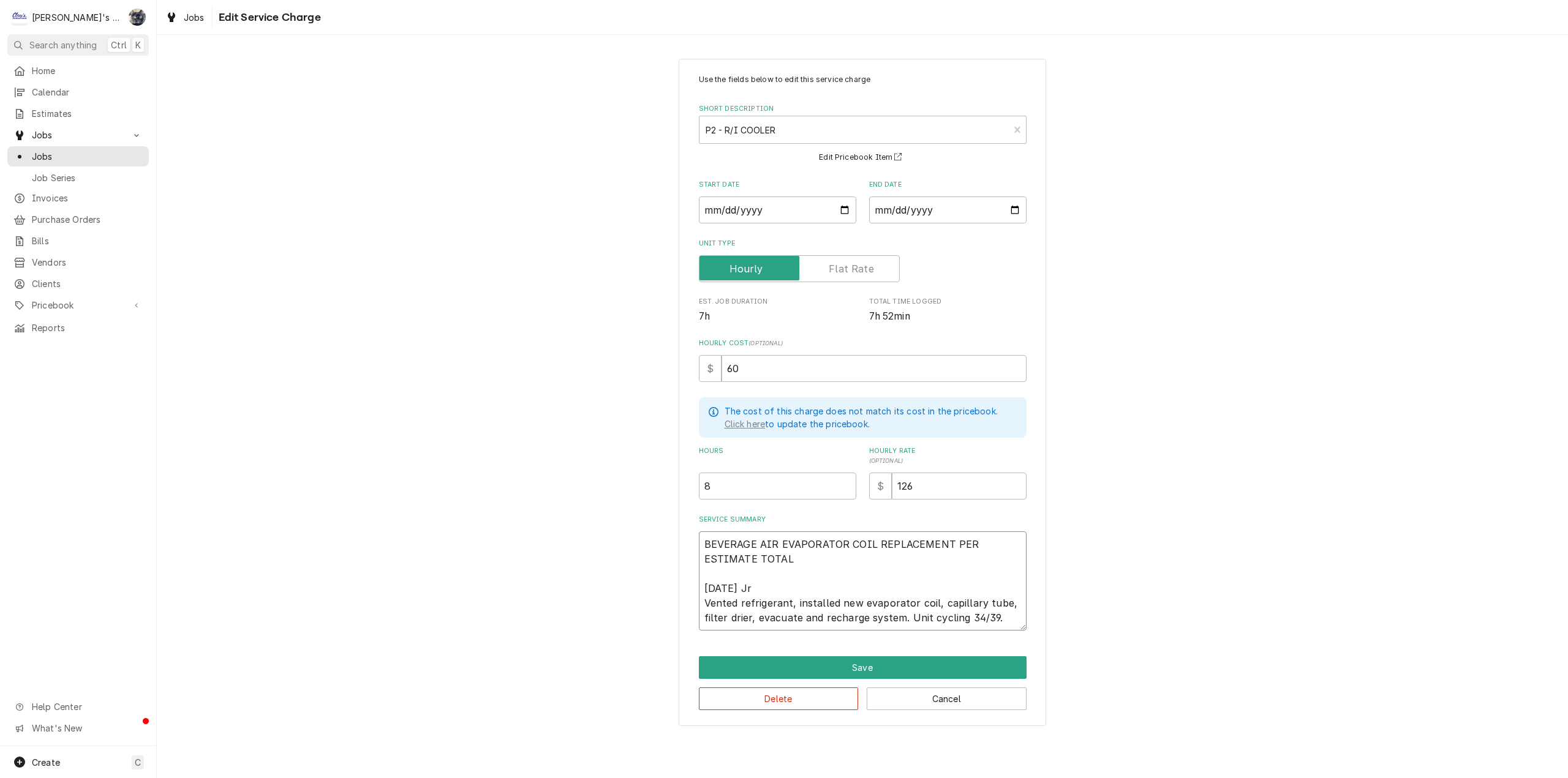
type textarea "BEVERAGE AIR EVAPORATOR COIL REPLACEMENT PER ESTIMATE TOTAL $ 7/21/2025 Jr Vent…"
type textarea "x"
type textarea "BEVERAGE AIR EVAPORATOR COIL REPLACEMENT PER ESTIMATE TOTAL $1 7/21/2025 Jr Ven…"
type textarea "x"
type textarea "BEVERAGE AIR EVAPORATOR COIL REPLACEMENT PER ESTIMATE TOTAL $1, 7/21/2025 Jr Ve…"
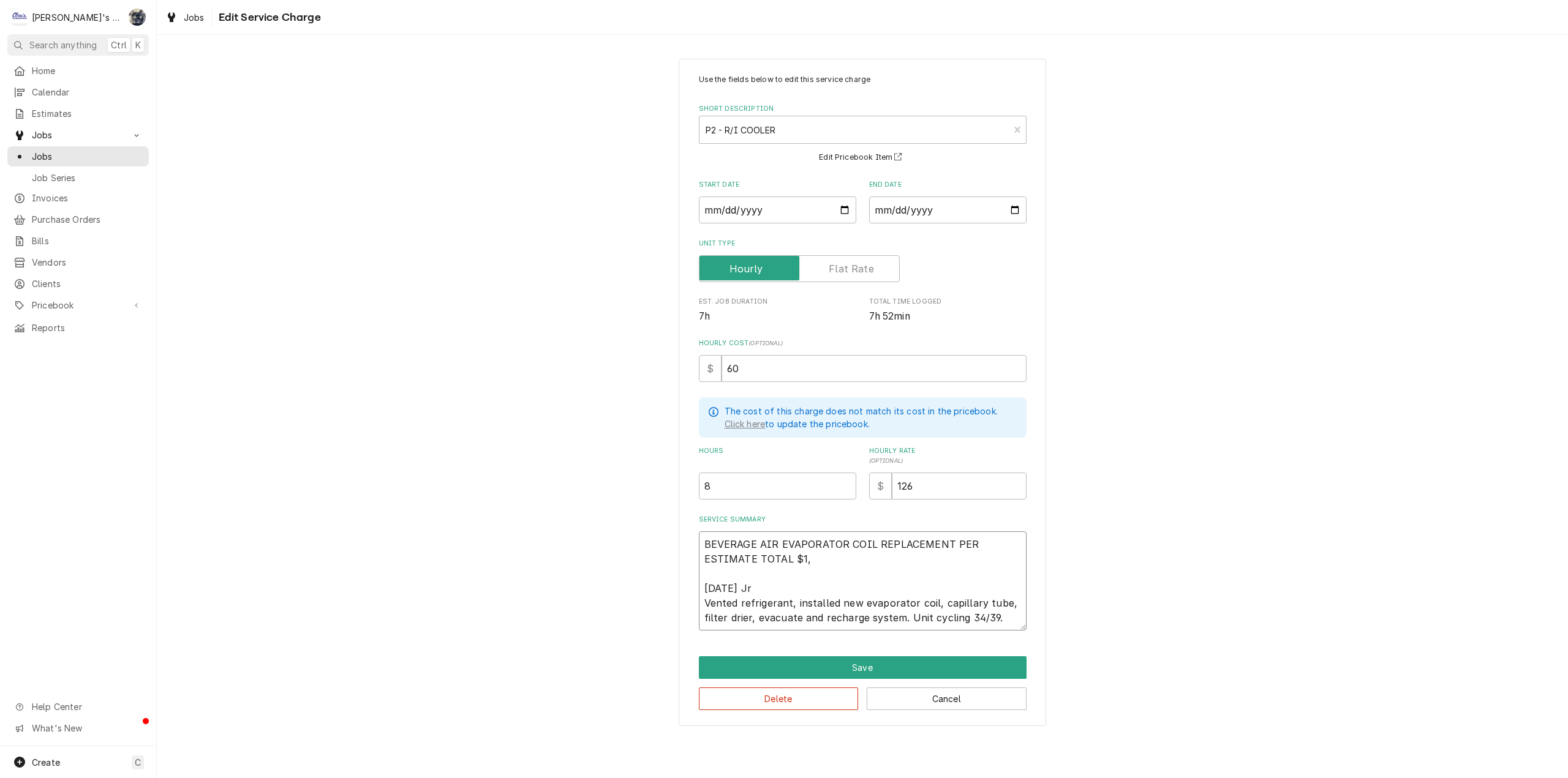
type textarea "x"
type textarea "BEVERAGE AIR EVAPORATOR COIL REPLACEMENT PER ESTIMATE TOTAL $1,8 7/21/2025 Jr V…"
type textarea "x"
type textarea "BEVERAGE AIR EVAPORATOR COIL REPLACEMENT PER ESTIMATE TOTAL $1,89 7/21/2025 Jr …"
type textarea "x"
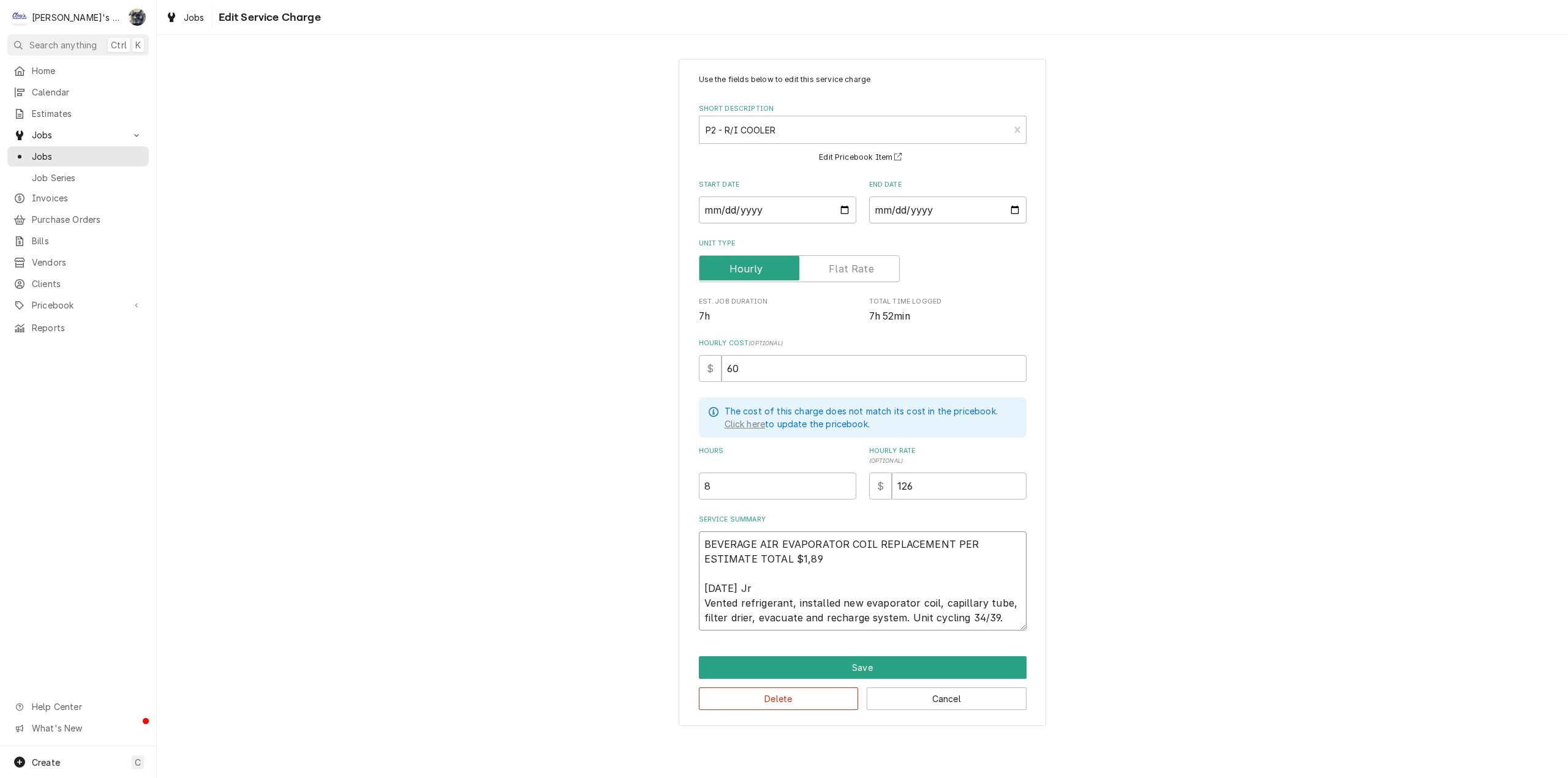
type textarea "BEVERAGE AIR EVAPORATOR COIL REPLACEMENT PER ESTIMATE TOTAL $1,890 7/21/2025 Jr…"
type textarea "x"
type textarea "BEVERAGE AIR EVAPORATOR COIL REPLACEMENT PER ESTIMATE TOTAL $1,890. 7/21/2025 J…"
type textarea "x"
type textarea "BEVERAGE AIR EVAPORATOR COIL REPLACEMENT PER ESTIMATE TOTAL $1,890.8 7/21/2025 …"
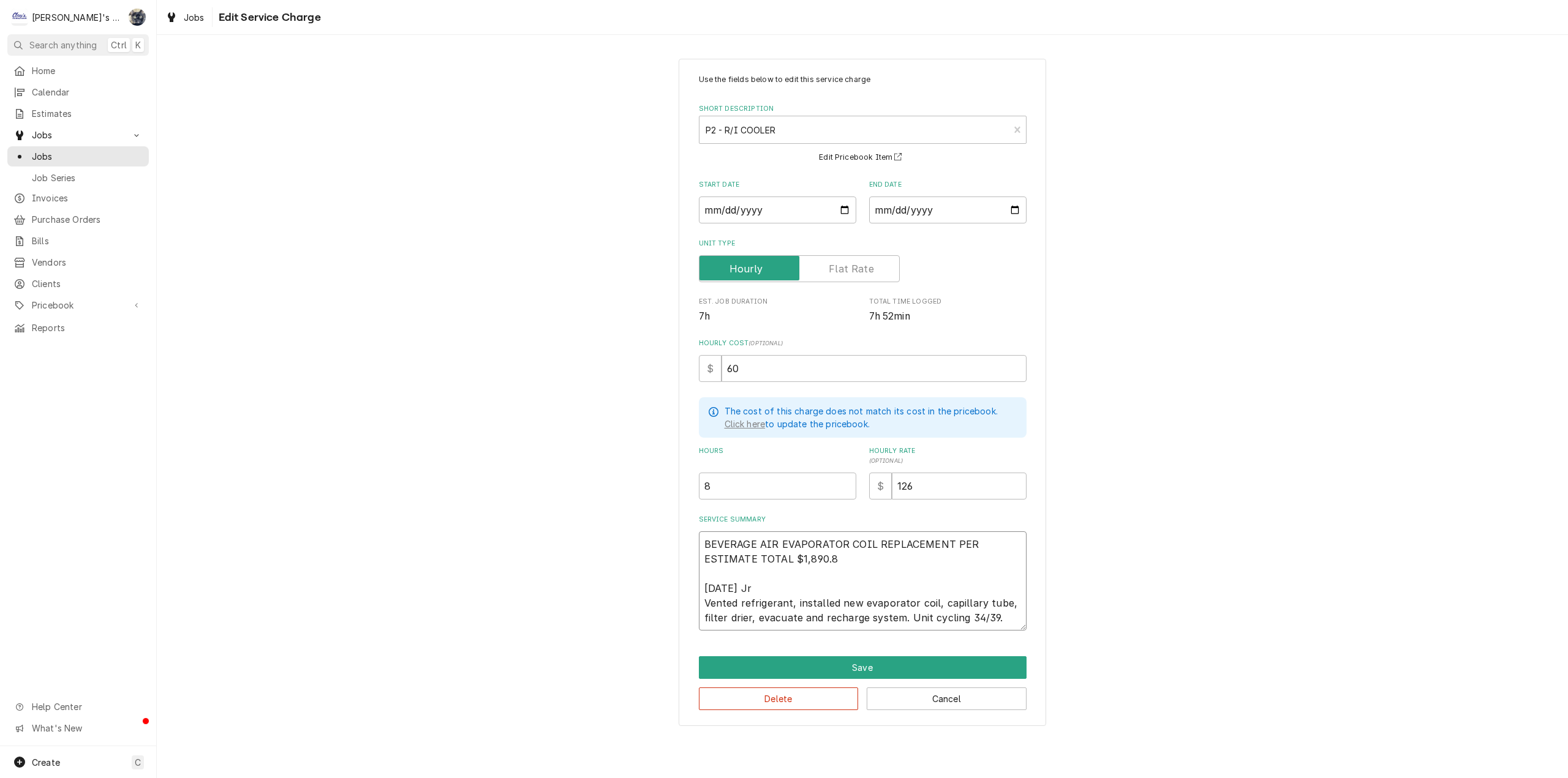
type textarea "x"
type textarea "BEVERAGE AIR EVAPORATOR COIL REPLACEMENT PER ESTIMATE TOTAL $1,890.85 7/21/2025…"
click at [769, 590] on textarea "BEVERAGE AIR EVAPORATOR COIL REPLACEMENT PER ESTIMATE TOTAL $1,890.85 7/21/2025…" at bounding box center [862, 581] width 327 height 99
type textarea "x"
type textarea "BEVERAGE AIR EVAPORATOR COIL REPLACEMENT PER ESTIMATE TOTAL $1,890.85 7/21/2025…"
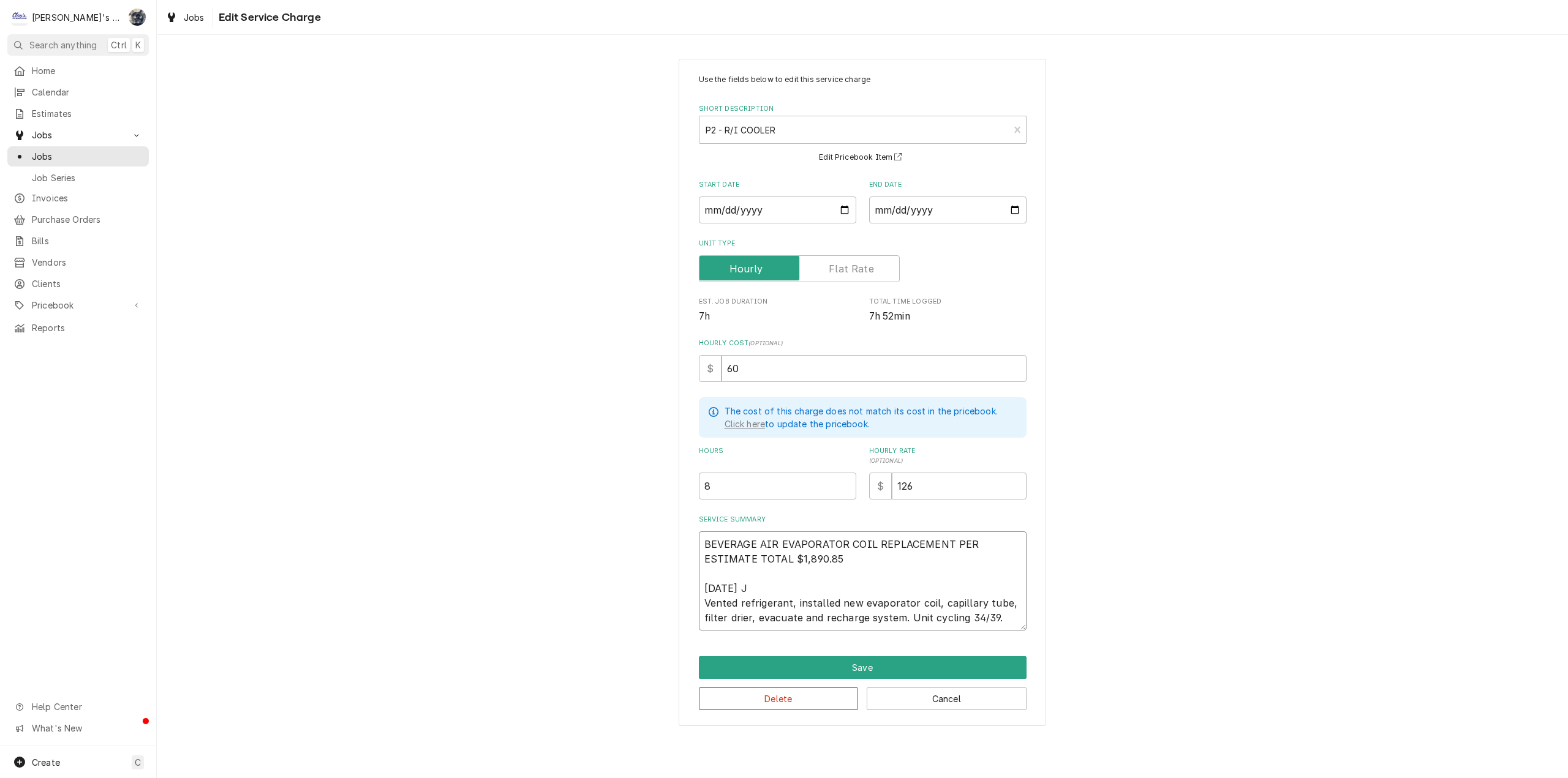
type textarea "x"
type textarea "BEVERAGE AIR EVAPORATOR COIL REPLACEMENT PER ESTIMATE TOTAL $1,890.85 7/21/2025…"
type textarea "x"
type textarea "BEVERAGE AIR EVAPORATOR COIL REPLACEMENT PER ESTIMATE TOTAL $1,890.85 7/21/2025…"
type textarea "x"
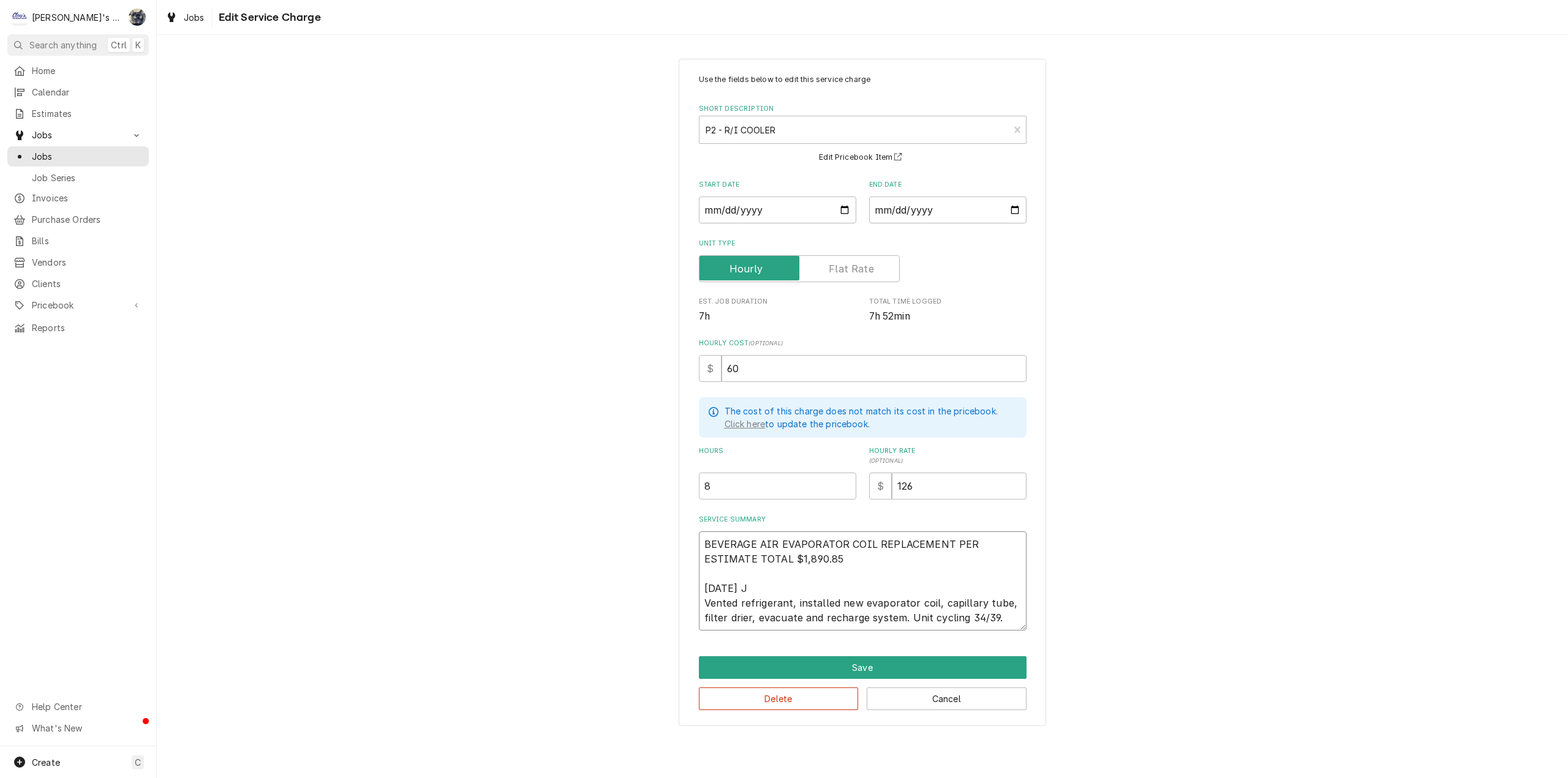
type textarea "BEVERAGE AIR EVAPORATOR COIL REPLACEMENT PER ESTIMATE TOTAL $1,890.85 7/21/2025…"
click at [797, 616] on textarea "BEVERAGE AIR EVAPORATOR COIL REPLACEMENT PER ESTIMATE TOTAL $1,890.85 7/21/2025…" at bounding box center [862, 581] width 327 height 99
type textarea "x"
type textarea "BEVERAGE AIR EVAPORATOR COIL REPLACEMENT PER ESTIMATE TOTAL $1,890.85 7/21/2025…"
click at [871, 618] on textarea "BEVERAGE AIR EVAPORATOR COIL REPLACEMENT PER ESTIMATE TOTAL $1,890.85 7/21/2025…" at bounding box center [862, 581] width 327 height 99
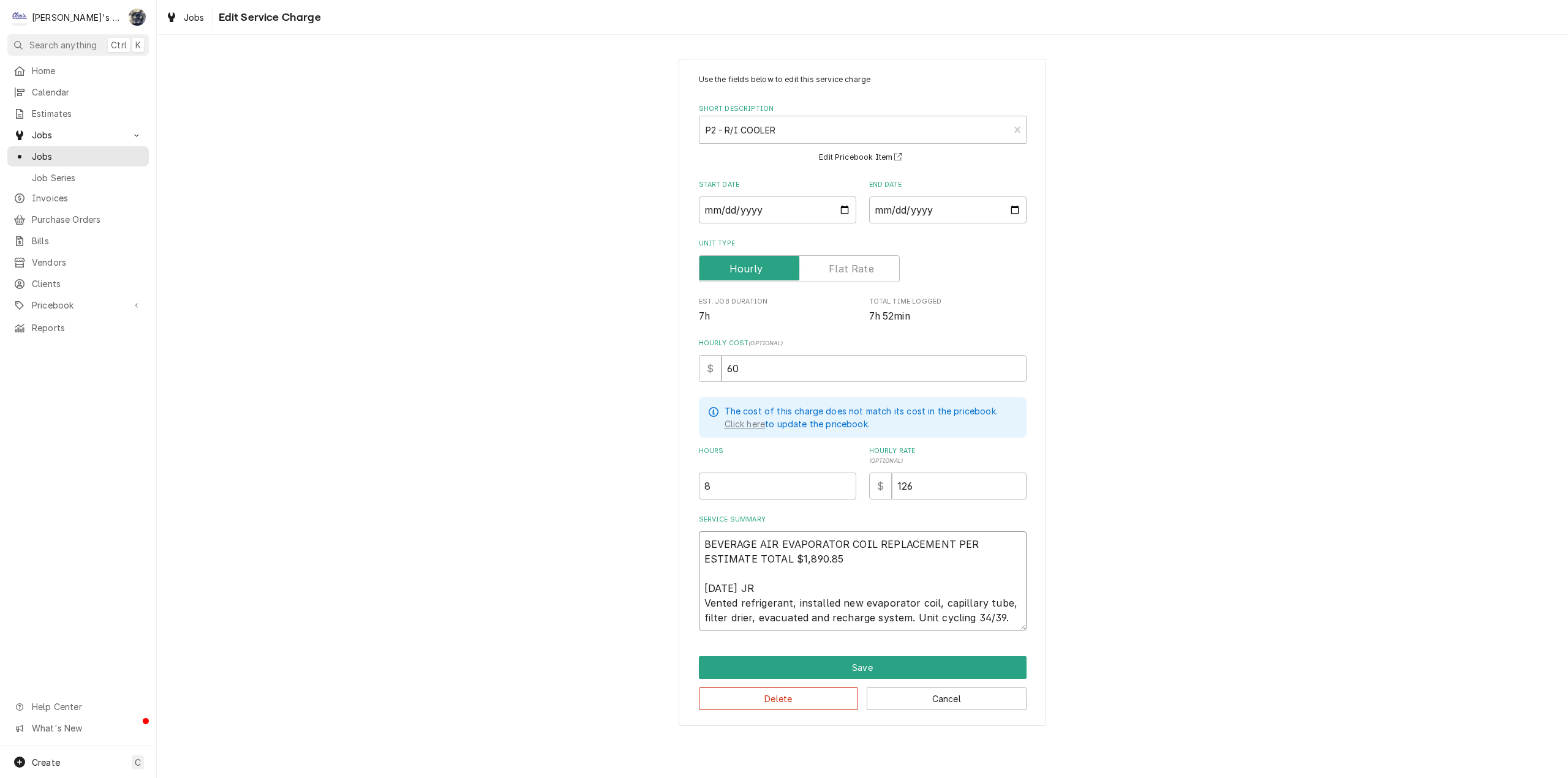
type textarea "x"
click at [1010, 615] on textarea "BEVERAGE AIR EVAPORATOR COIL REPLACEMENT PER ESTIMATE TOTAL $1,890.85 7/21/2025…" at bounding box center [862, 581] width 327 height 99
type textarea "BEVERAGE AIR EVAPORATOR COIL REPLACEMENT PER ESTIMATE TOTAL $1,890.85 7/21/2025…"
click at [838, 663] on button "Save" at bounding box center [862, 667] width 327 height 23
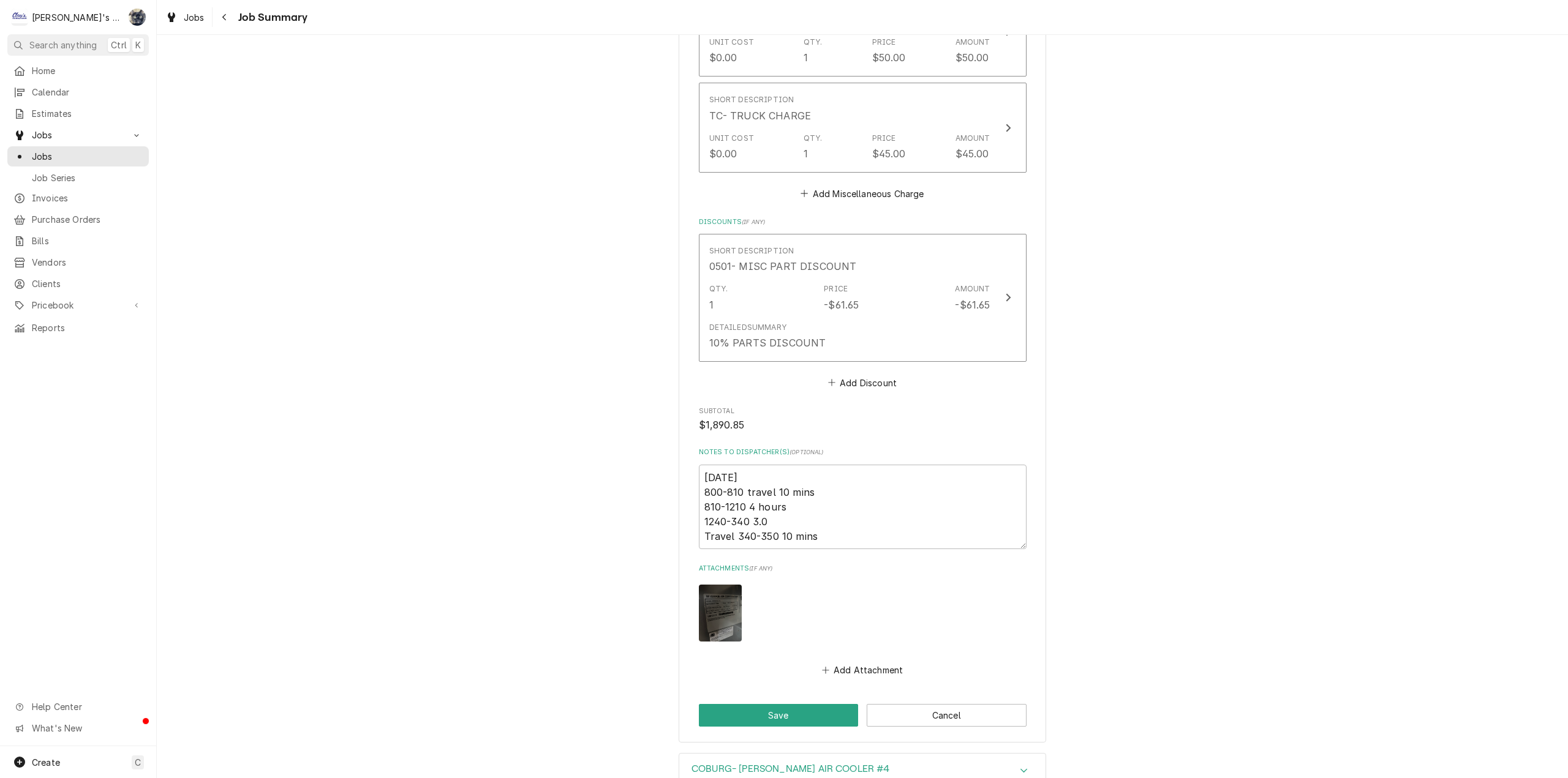
scroll to position [2135, 0]
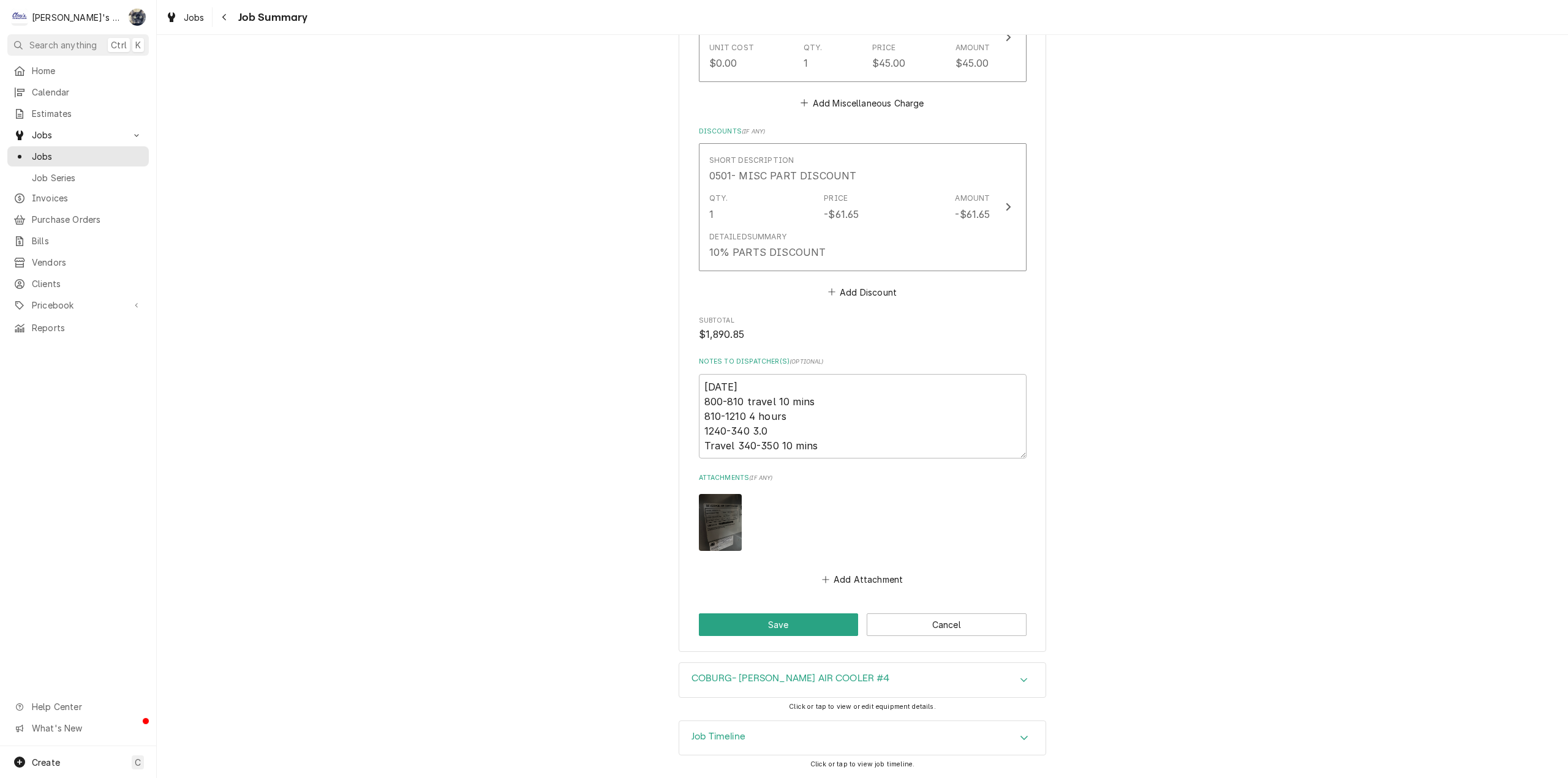
click at [824, 630] on button "Save" at bounding box center [779, 624] width 160 height 23
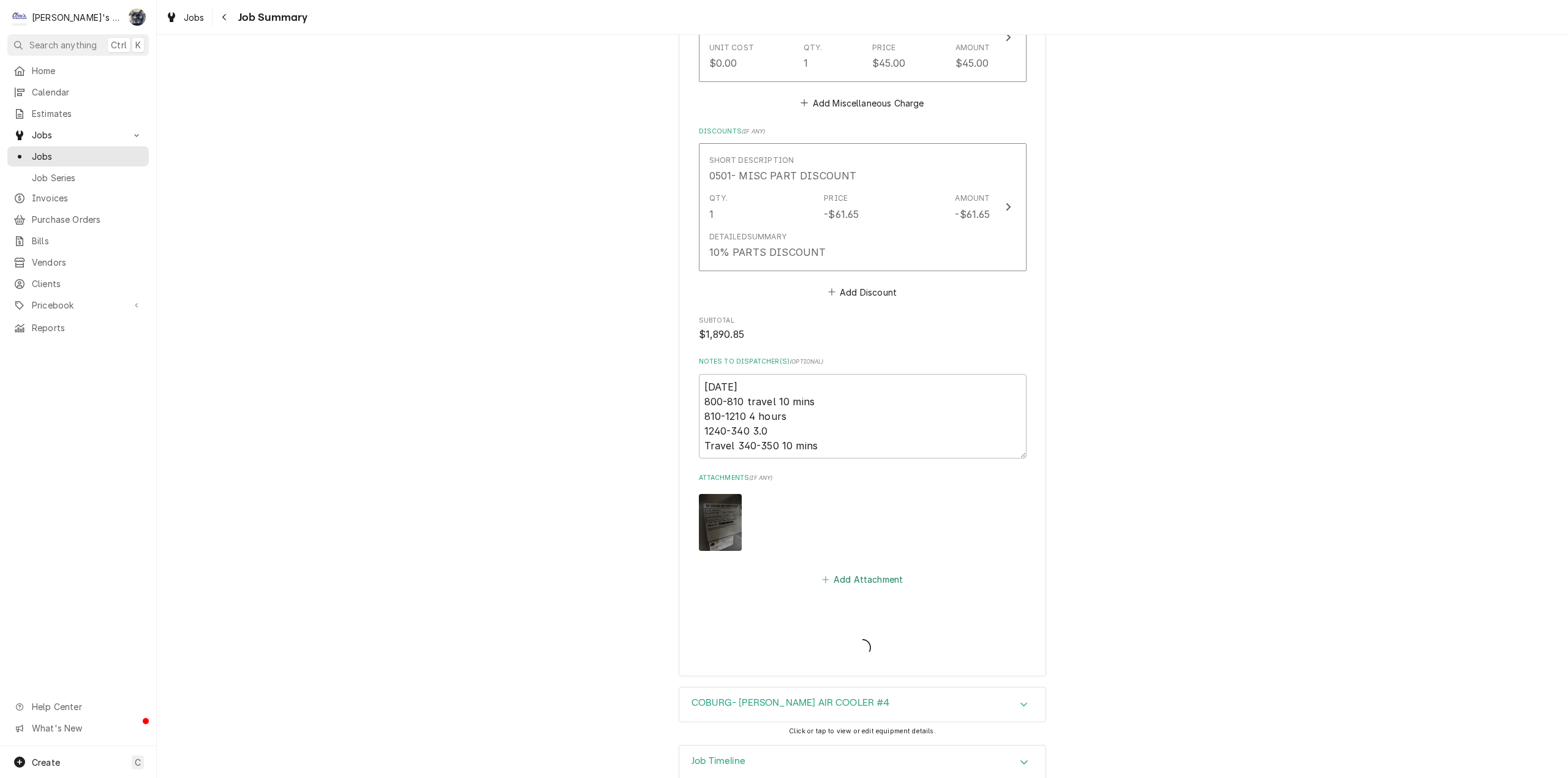
type textarea "x"
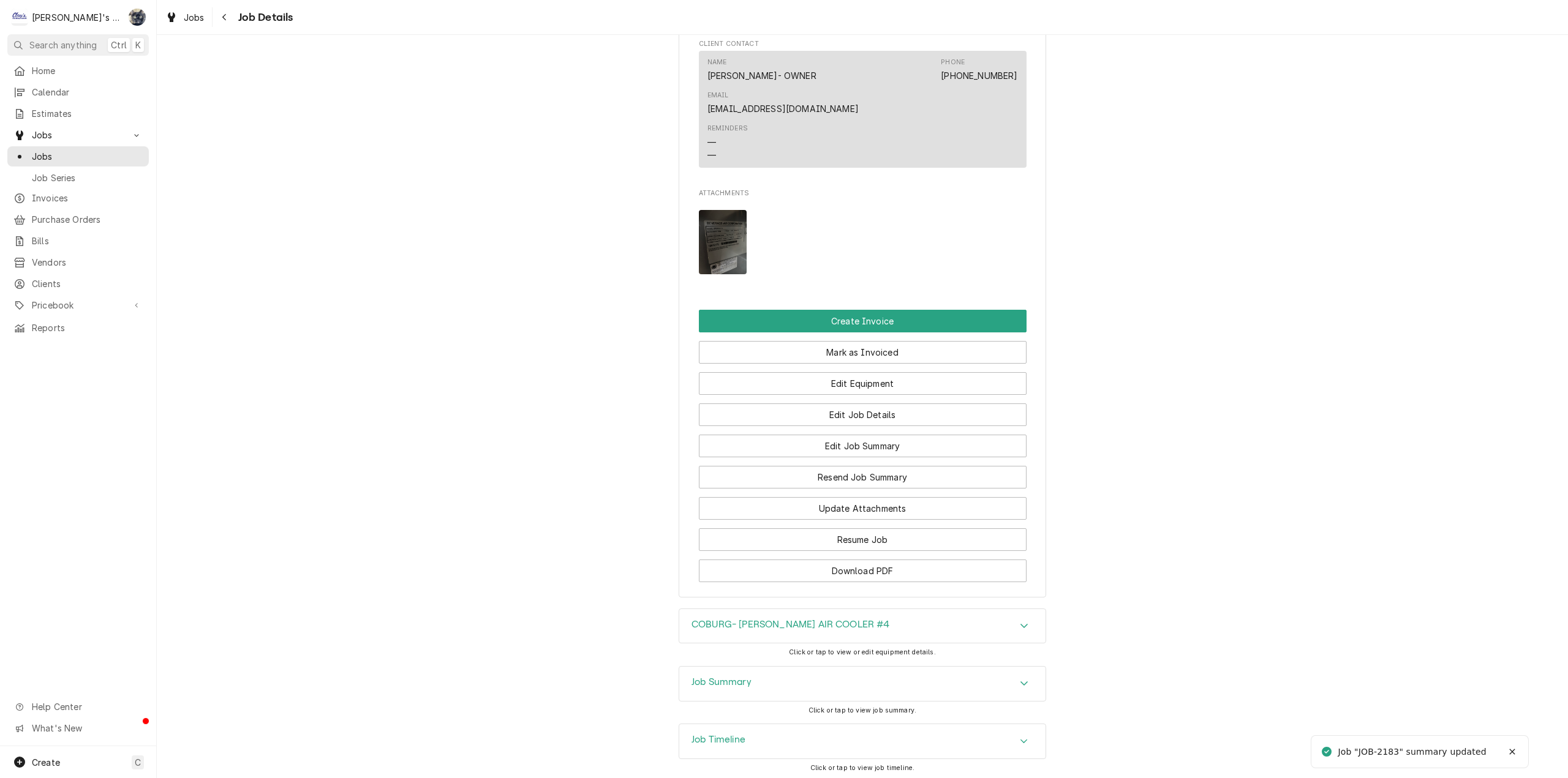
scroll to position [1205, 0]
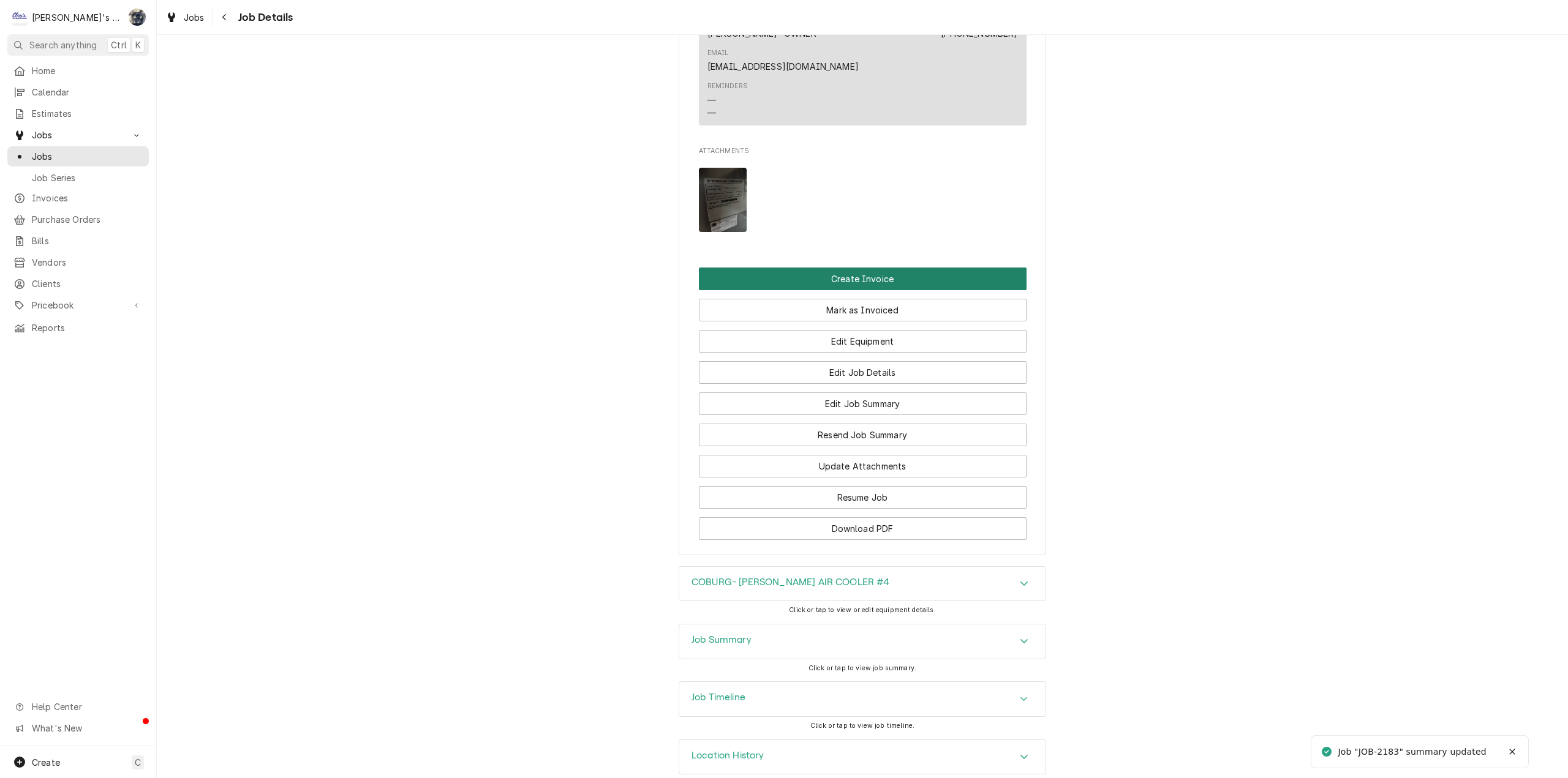
click at [871, 267] on button "Create Invoice" at bounding box center [862, 278] width 327 height 23
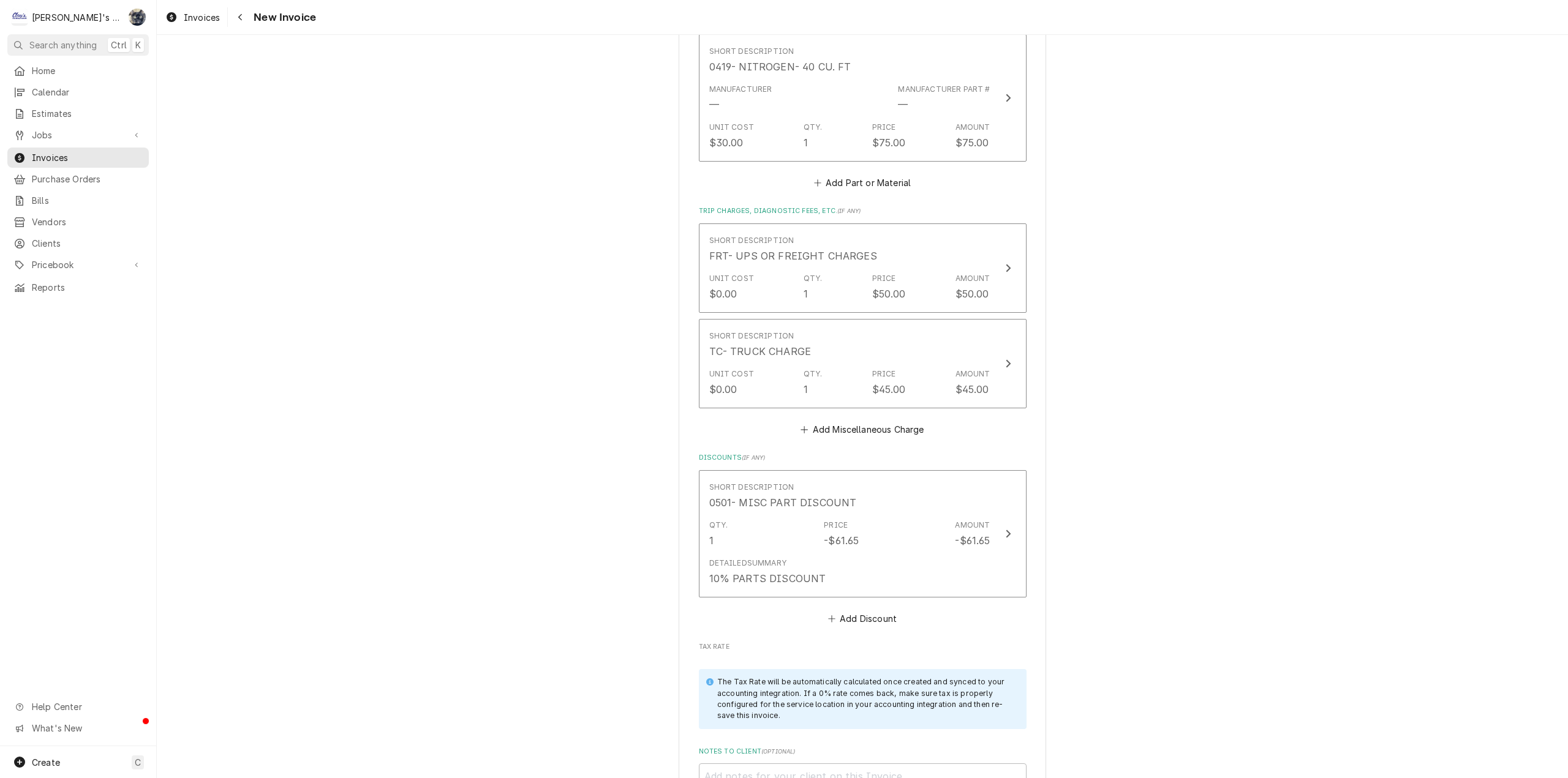
scroll to position [2989, 0]
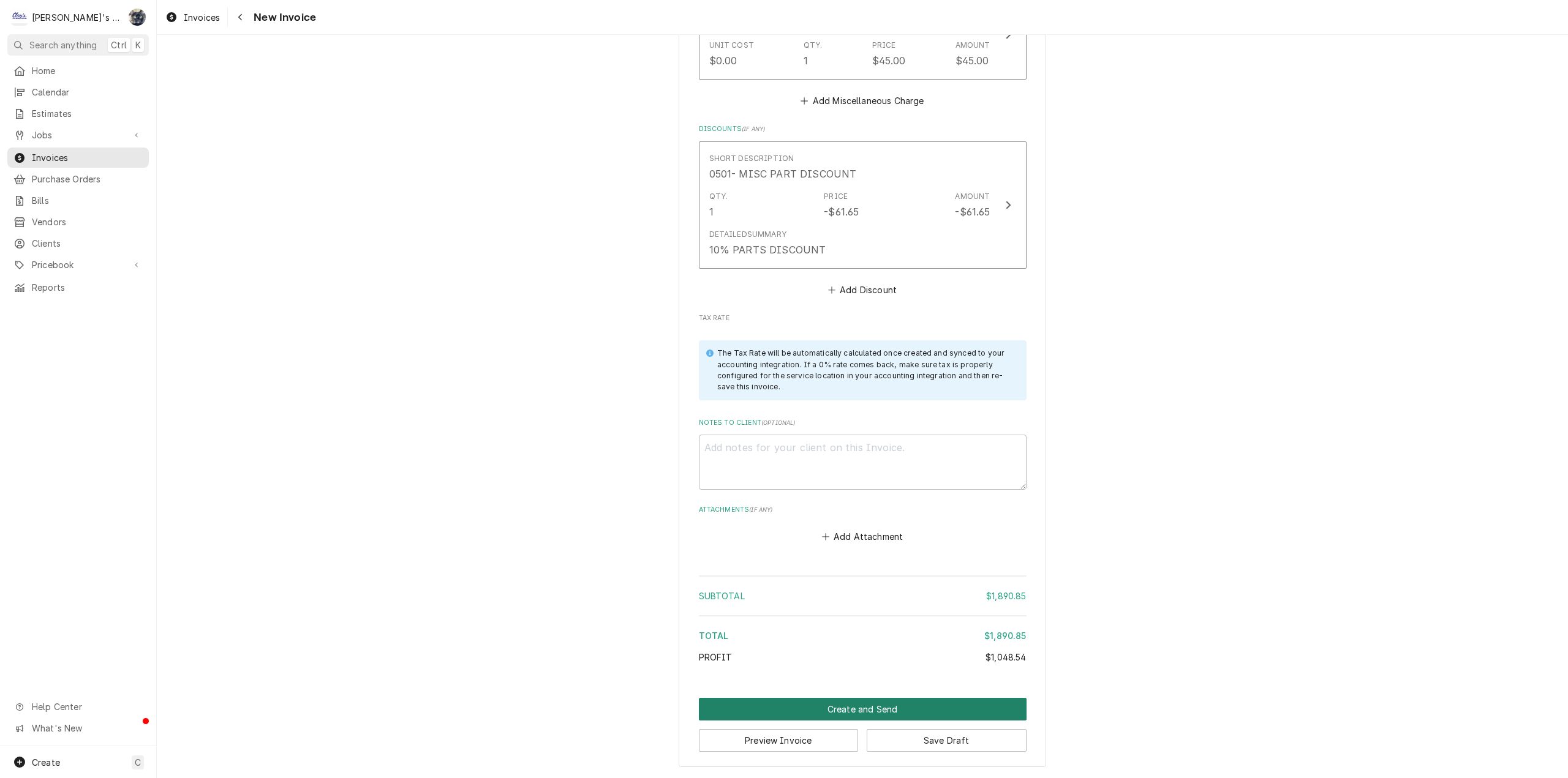
click at [838, 708] on button "Create and Send" at bounding box center [862, 709] width 327 height 23
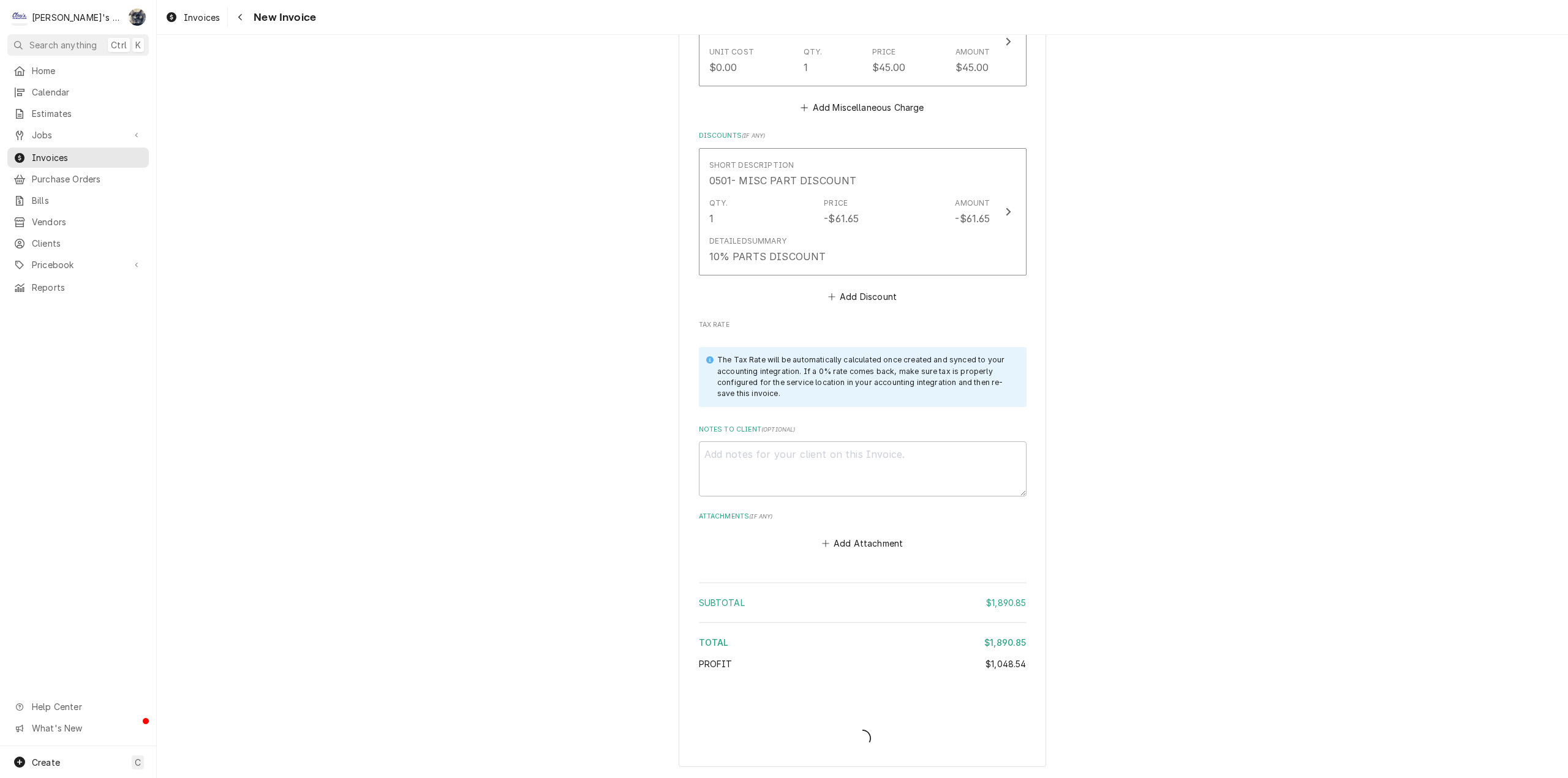
scroll to position [2983, 0]
type textarea "x"
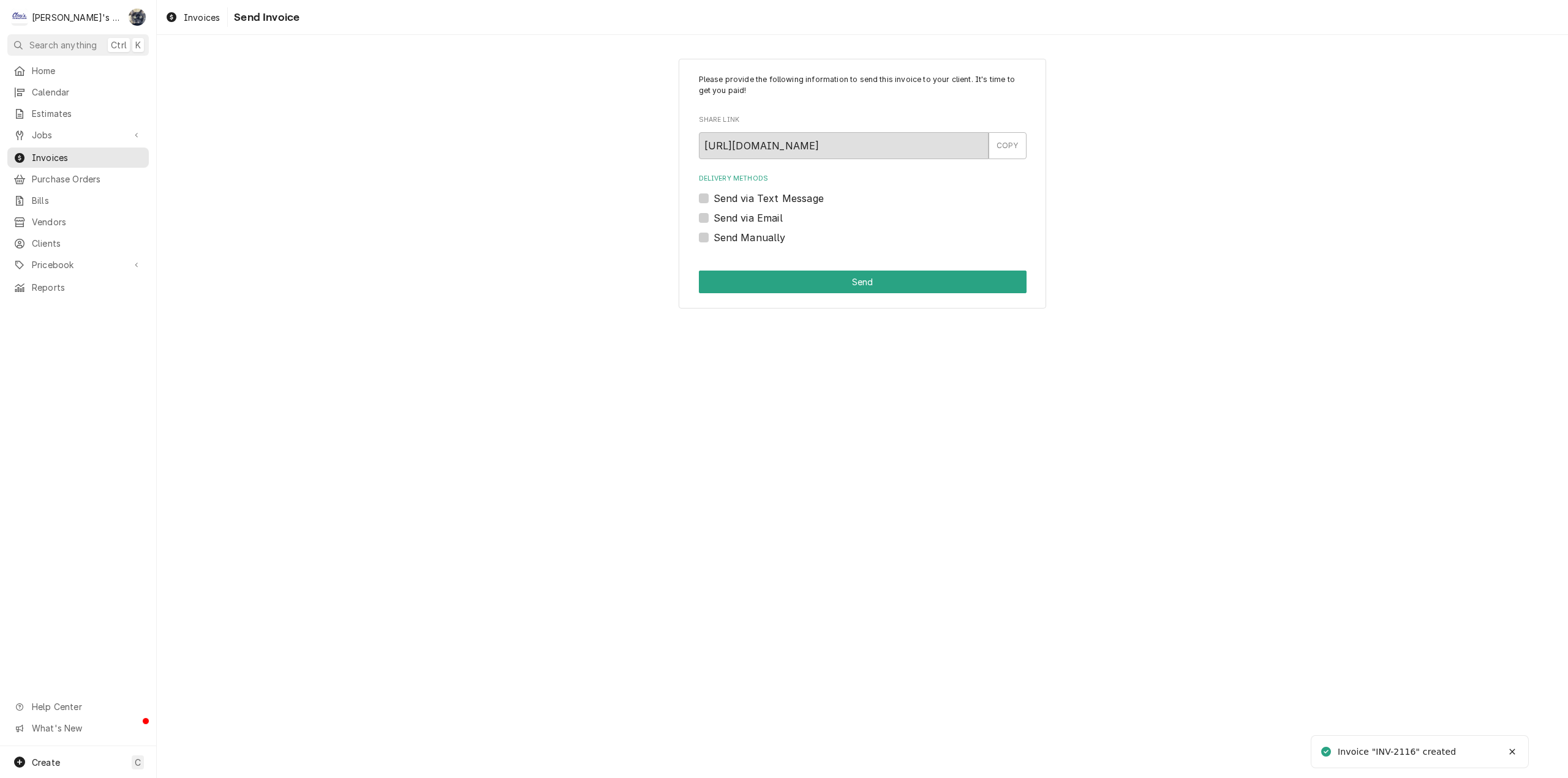
click at [713, 239] on label "Send Manually" at bounding box center [749, 237] width 72 height 15
click at [713, 239] on input "Send Manually" at bounding box center [877, 243] width 327 height 27
checkbox input "true"
click at [726, 278] on button "Send" at bounding box center [862, 282] width 327 height 23
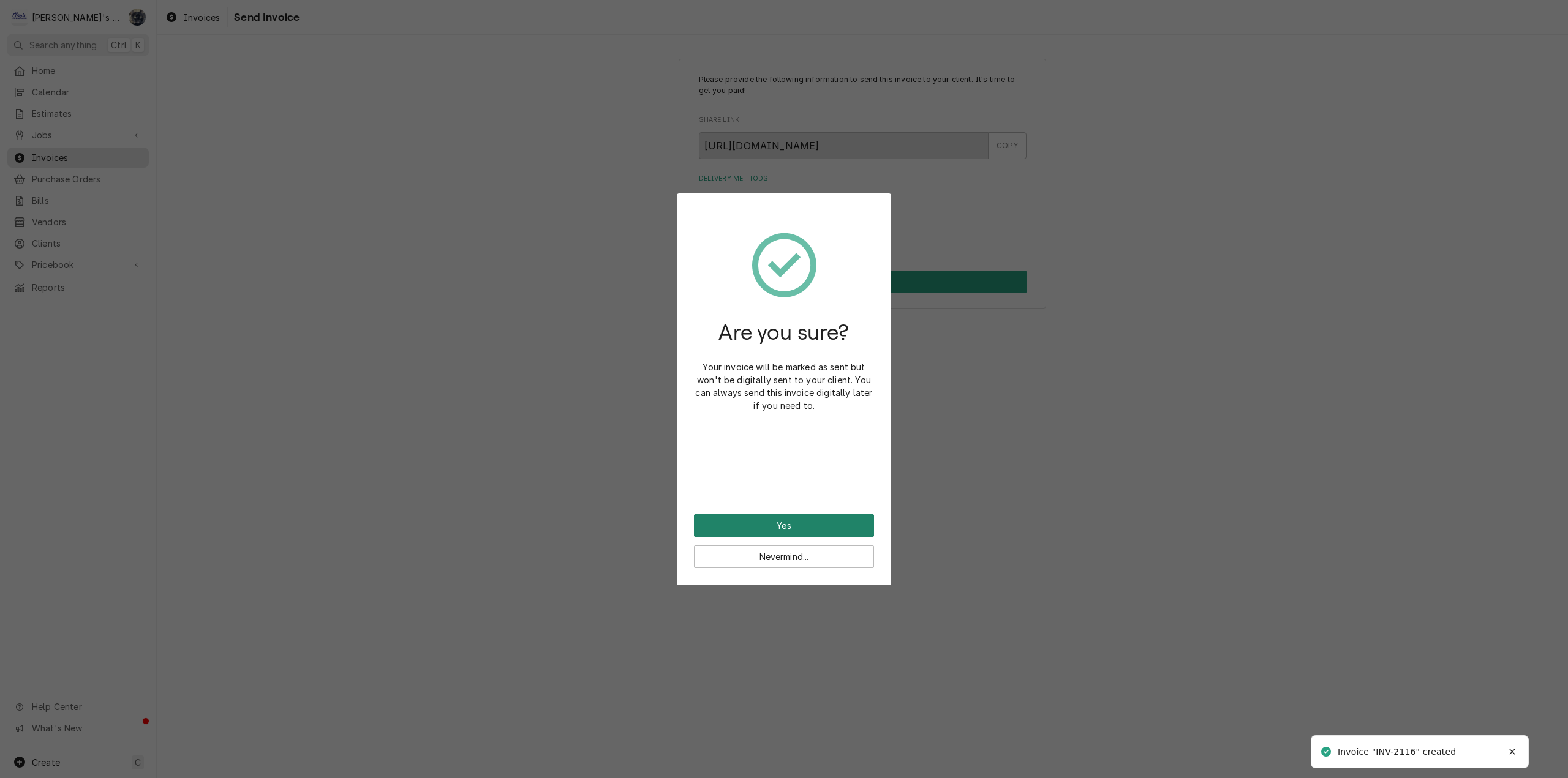
click at [788, 526] on button "Yes" at bounding box center [784, 525] width 180 height 23
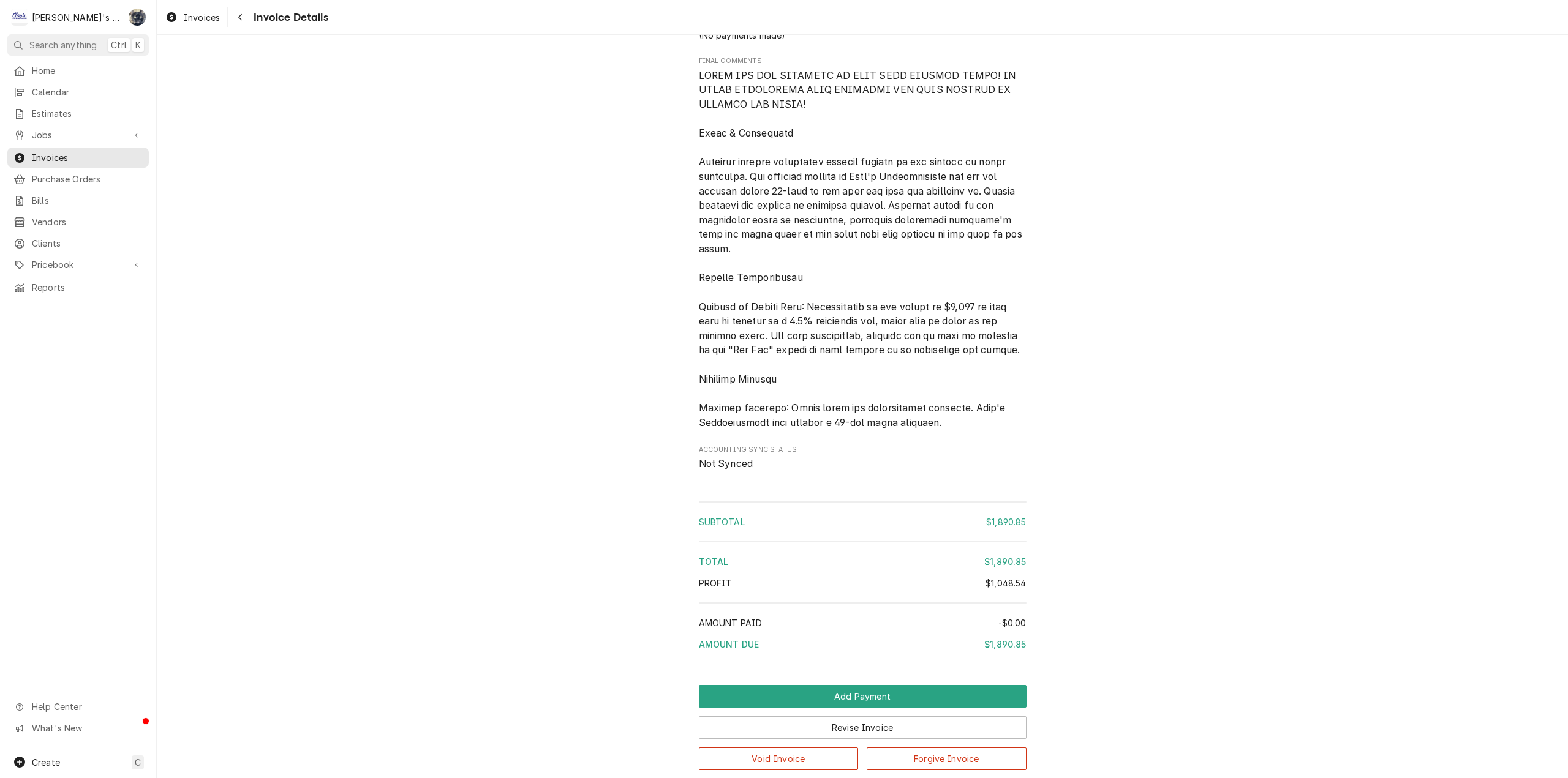
scroll to position [2502, 0]
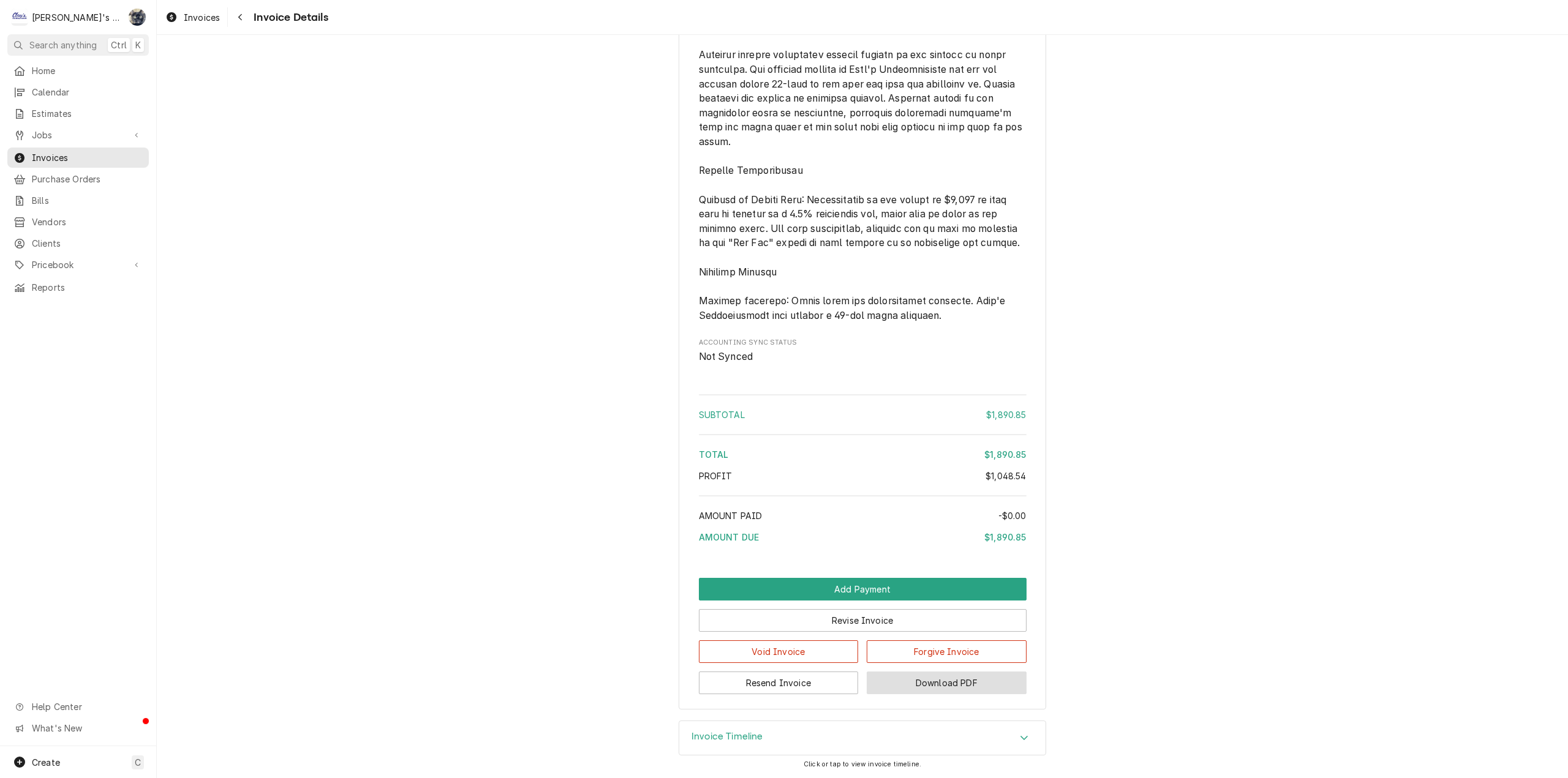
click at [887, 689] on button "Download PDF" at bounding box center [947, 682] width 160 height 23
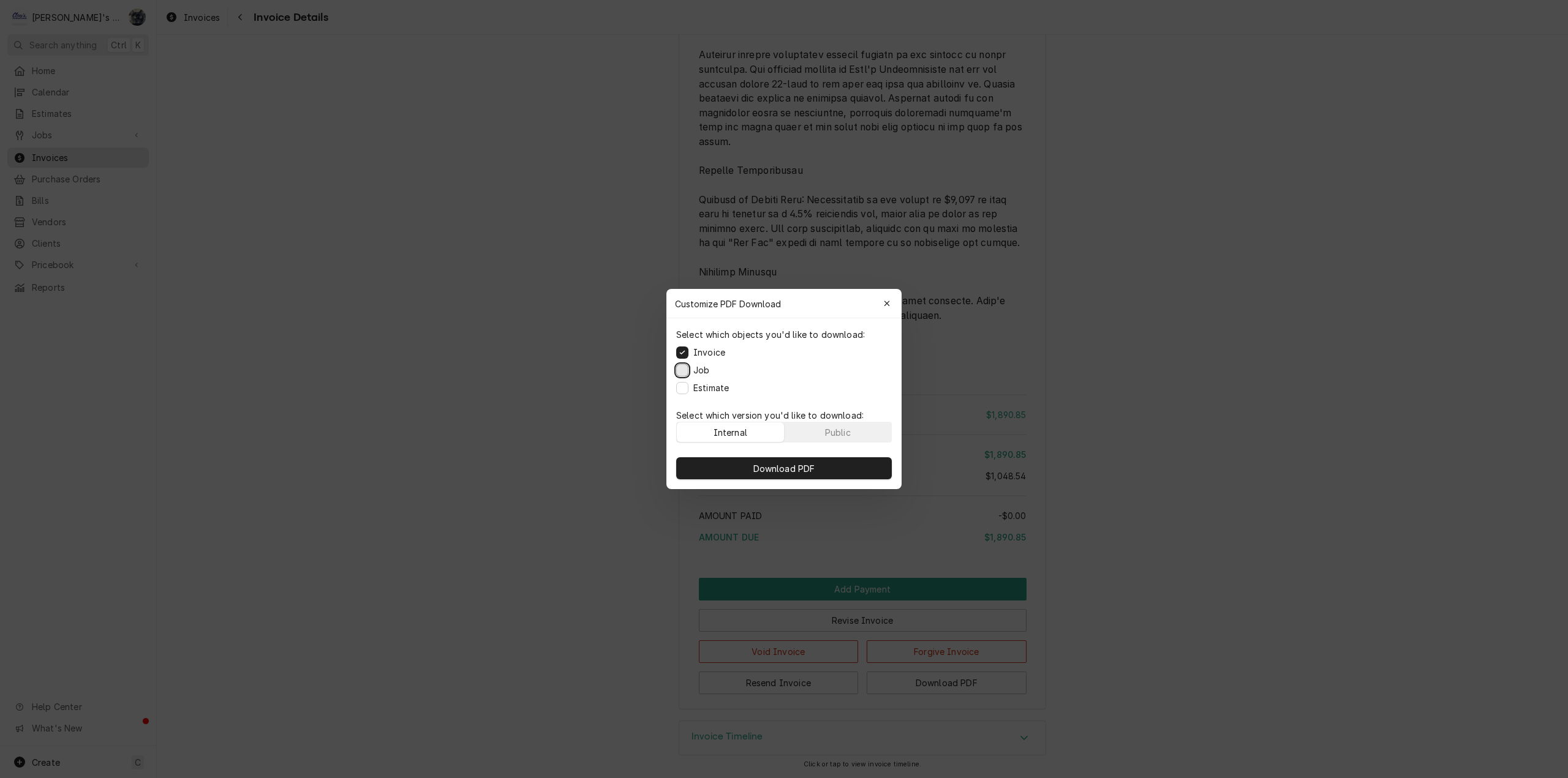
click at [681, 371] on button "Job" at bounding box center [682, 370] width 12 height 12
click at [681, 384] on button "Estimate" at bounding box center [682, 388] width 12 height 12
click at [700, 459] on button "Download PDF" at bounding box center [784, 468] width 215 height 22
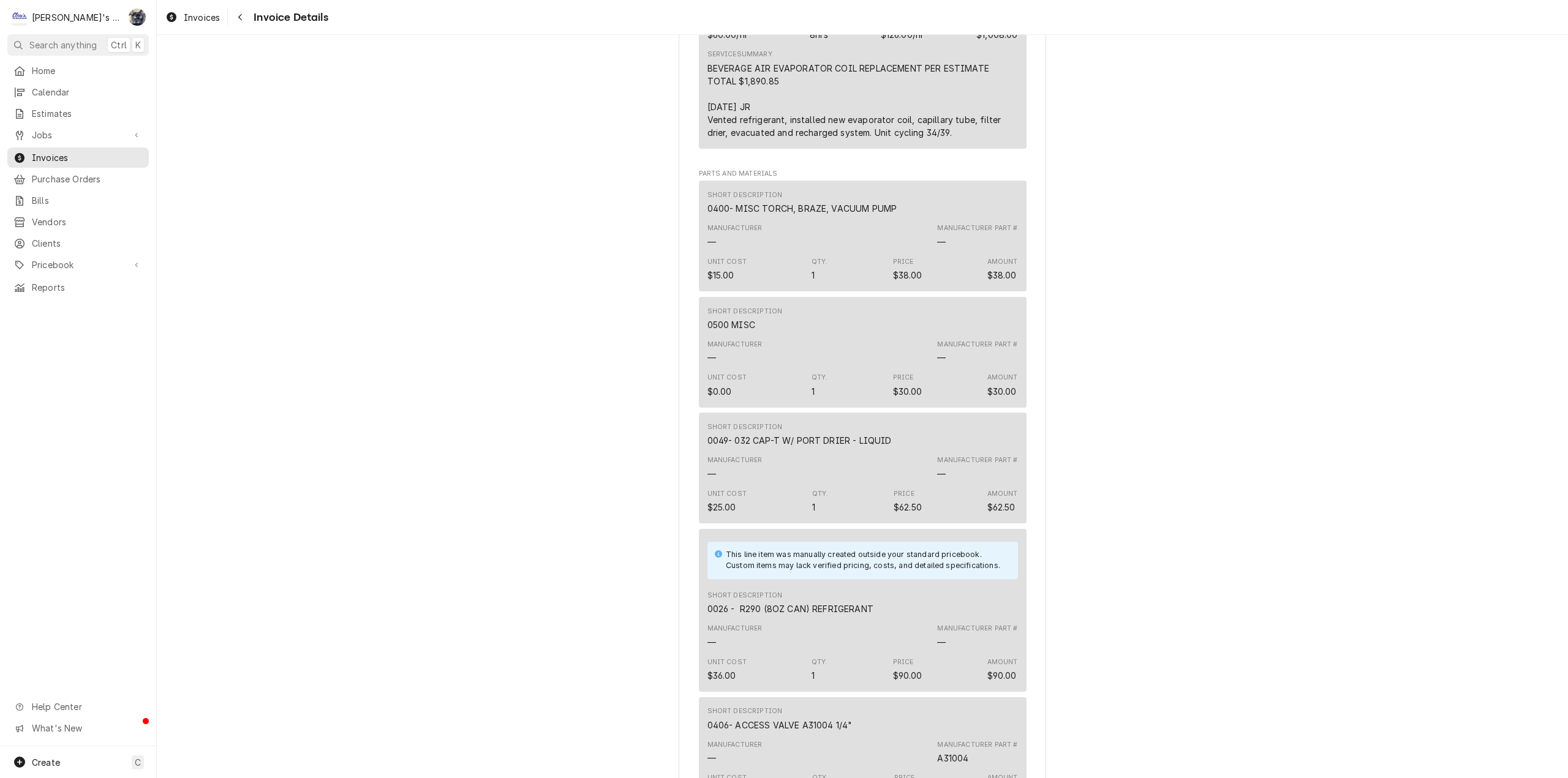
scroll to position [0, 0]
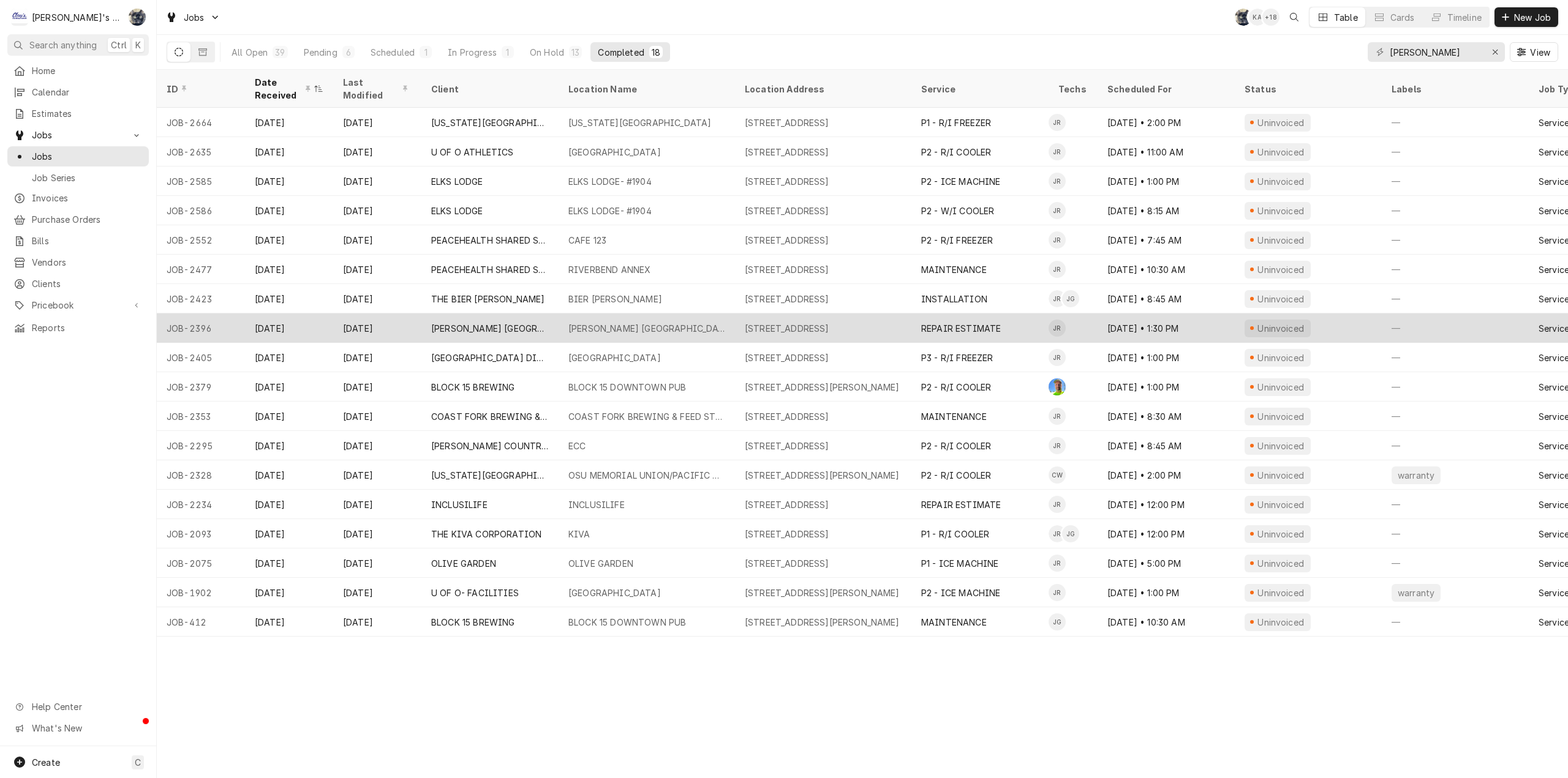
click at [670, 314] on div "[PERSON_NAME] [GEOGRAPHIC_DATA]" at bounding box center [646, 328] width 176 height 29
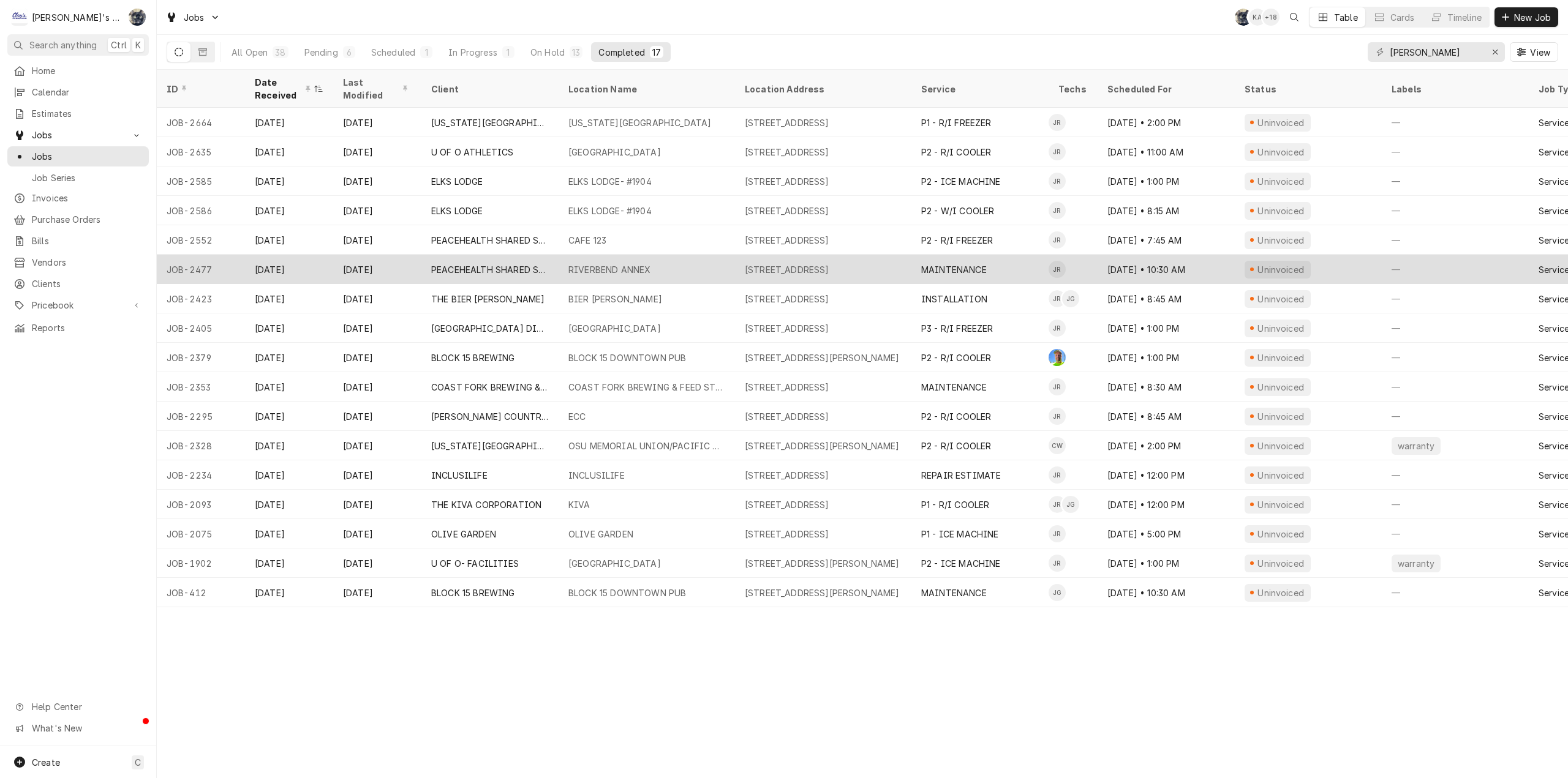
click at [588, 265] on div "RIVERBEND ANNEX" at bounding box center [609, 270] width 82 height 13
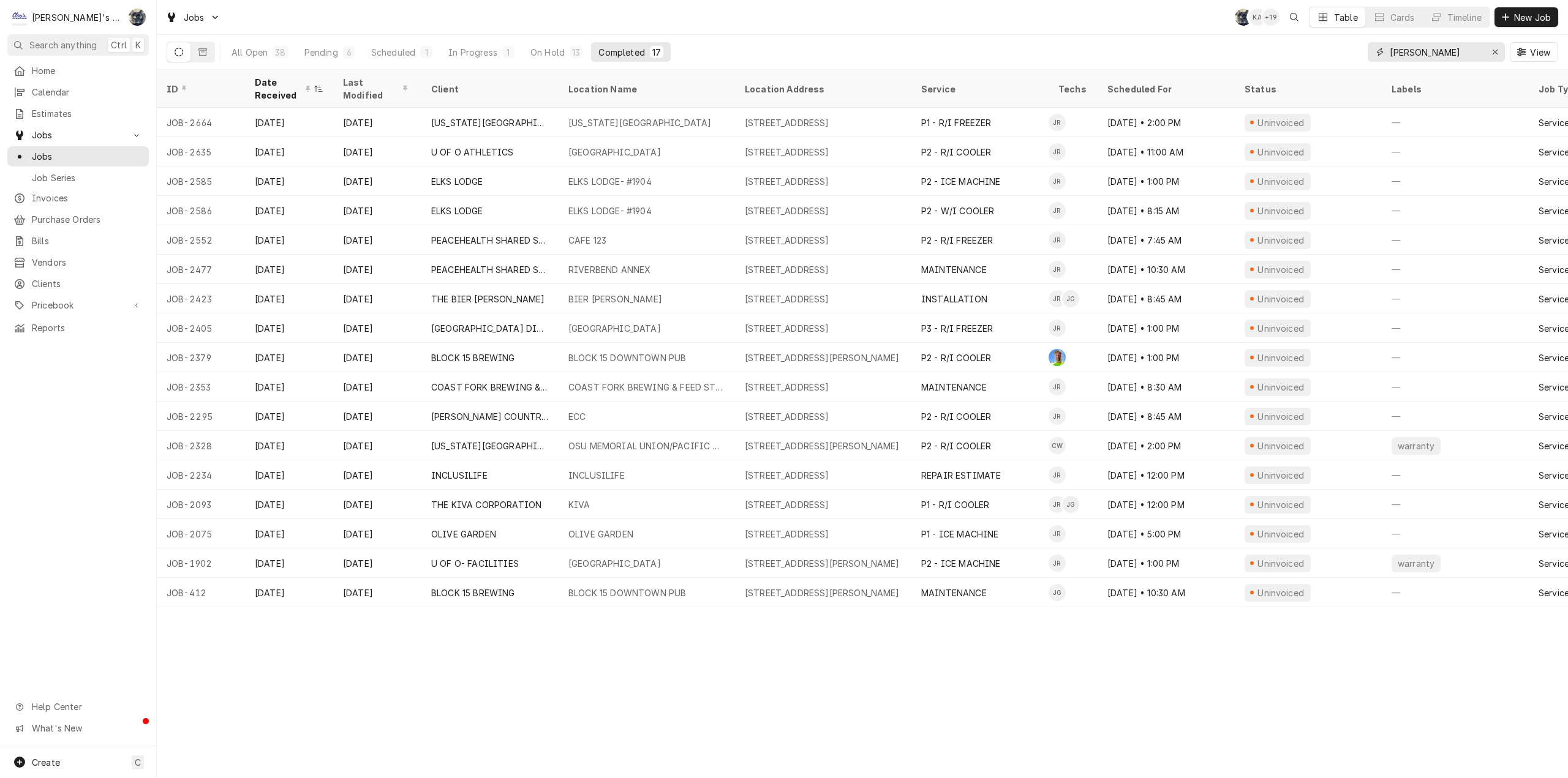
drag, startPoint x: 1421, startPoint y: 47, endPoint x: 1343, endPoint y: 50, distance: 78.1
click at [1345, 50] on div "All Open 38 Pending 6 Scheduled 1 In Progress 1 On Hold 13 Completed 17 jeff Vi…" at bounding box center [862, 52] width 1392 height 34
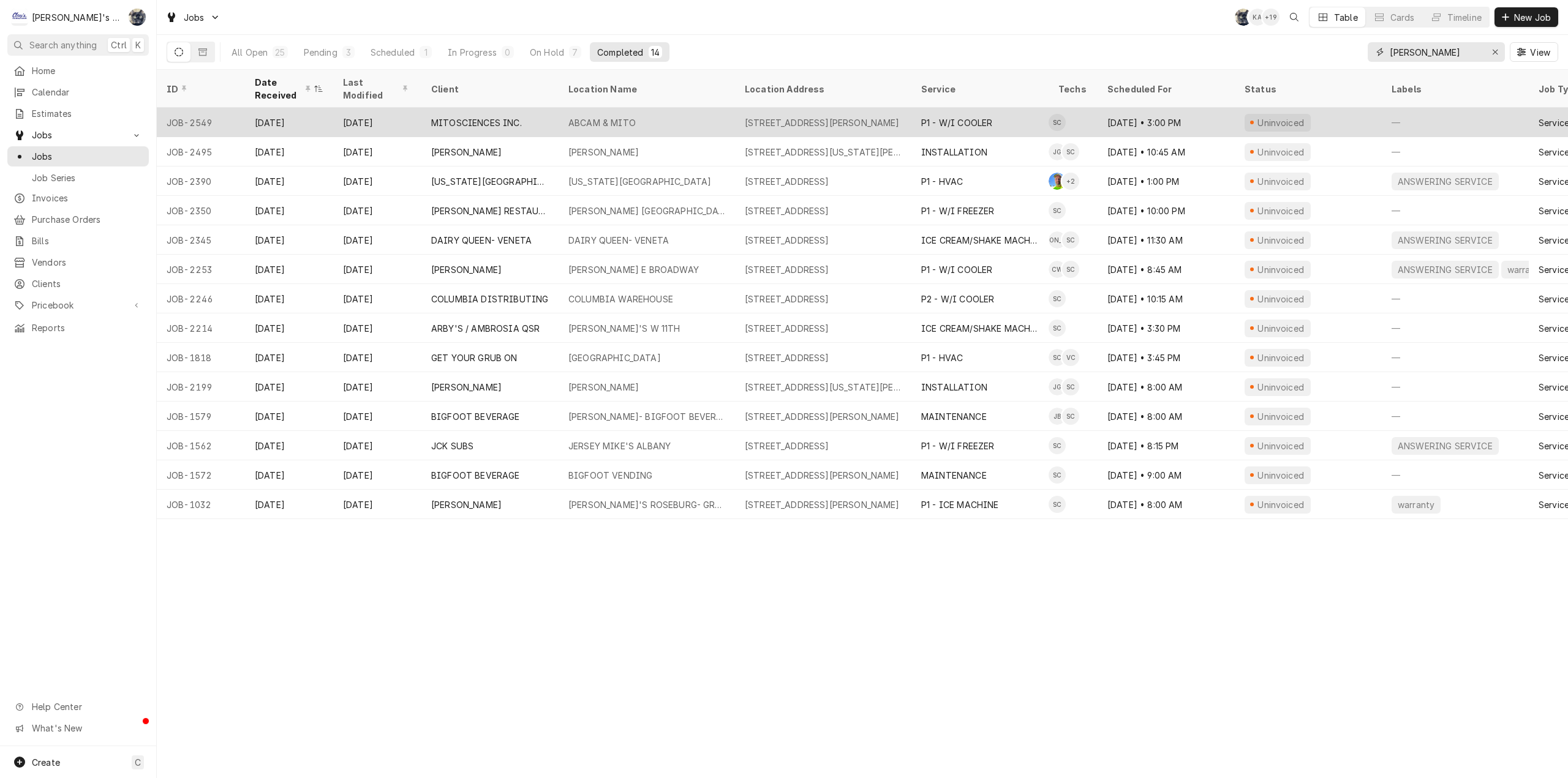
type input "steven"
click at [681, 111] on div "ABCAM & MITO" at bounding box center [646, 122] width 176 height 29
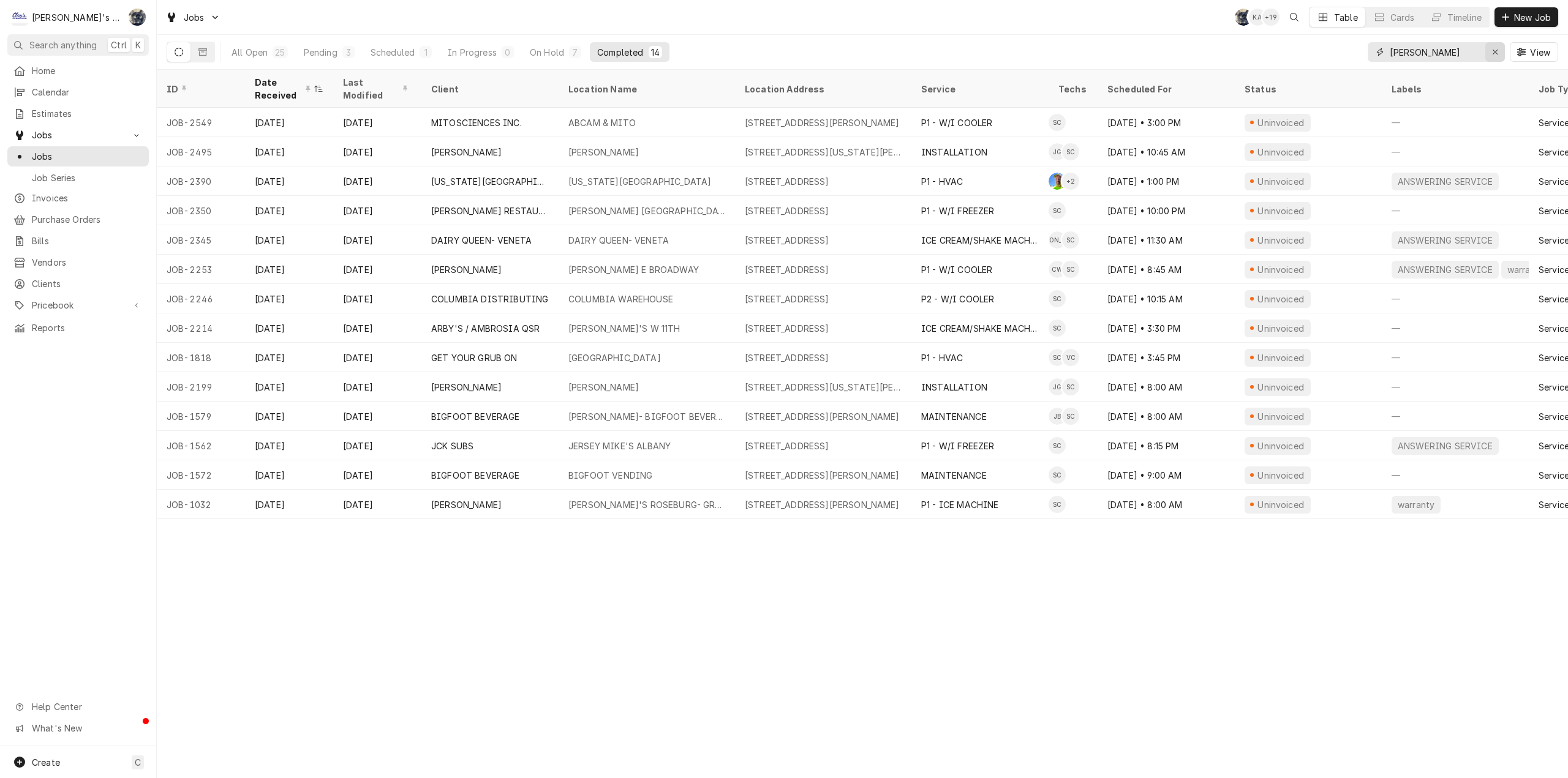
click at [1493, 48] on icon "Erase input" at bounding box center [1495, 51] width 7 height 8
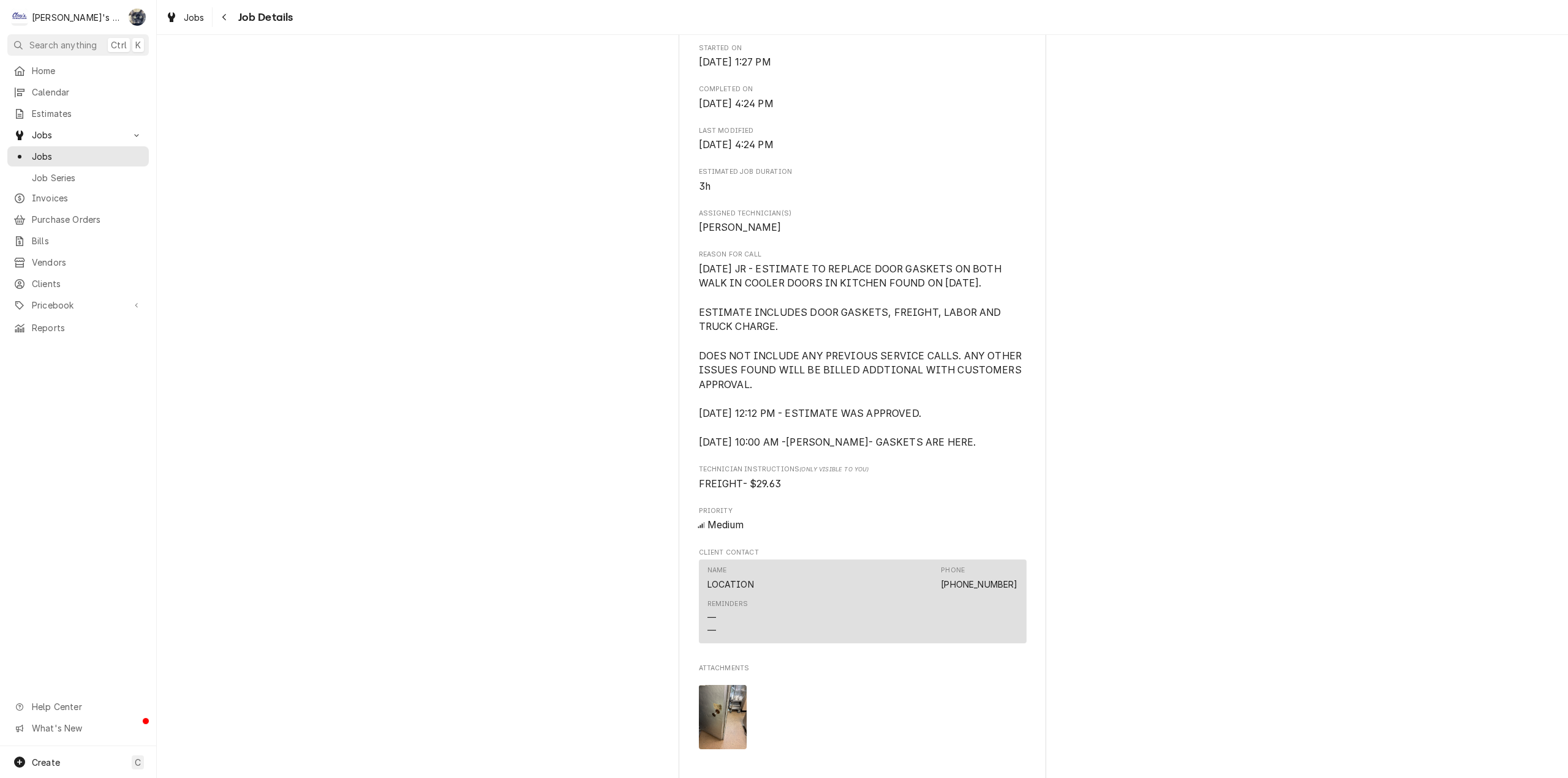
scroll to position [1102, 0]
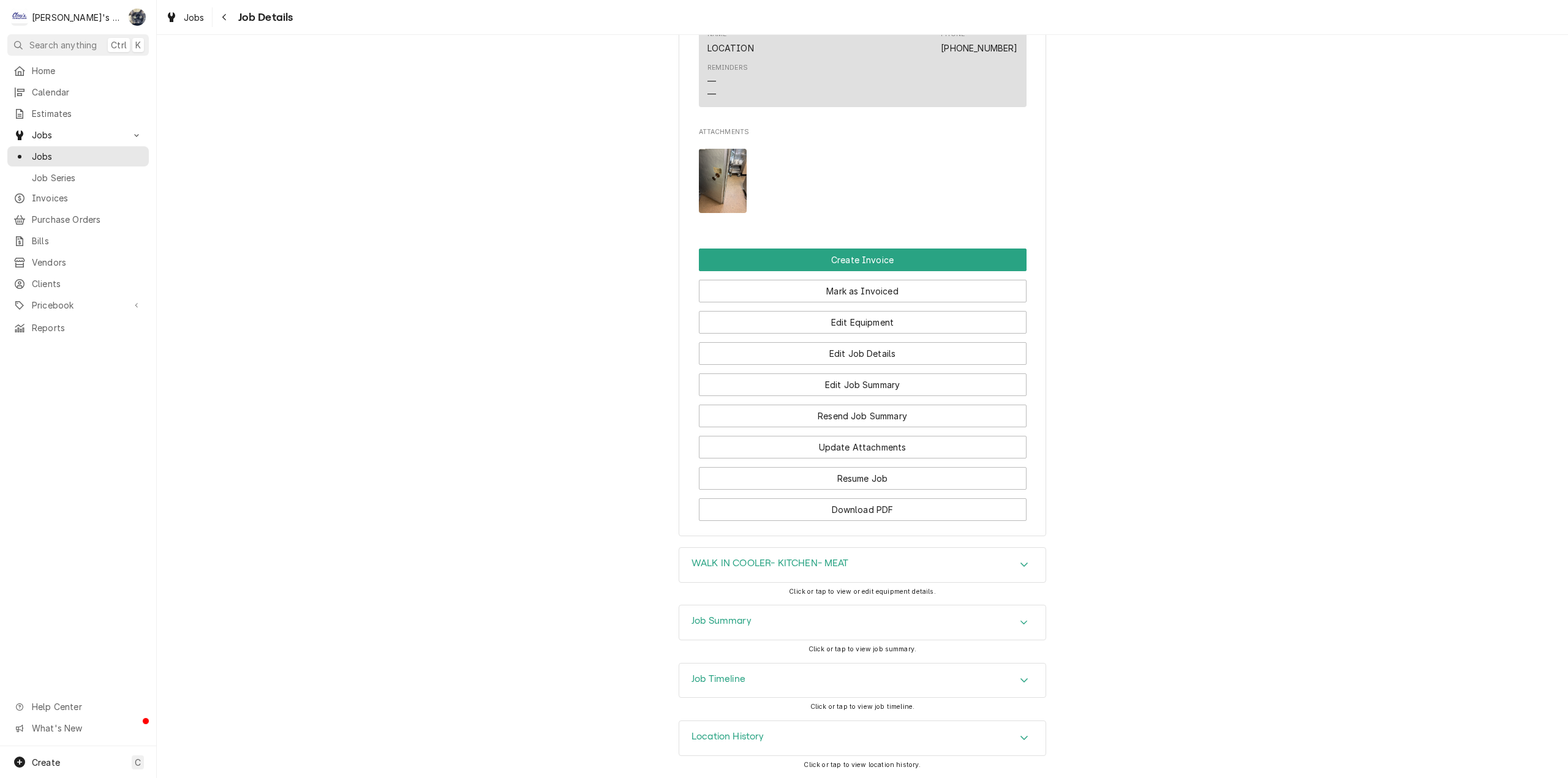
click at [750, 623] on div "Job Summary" at bounding box center [862, 623] width 366 height 34
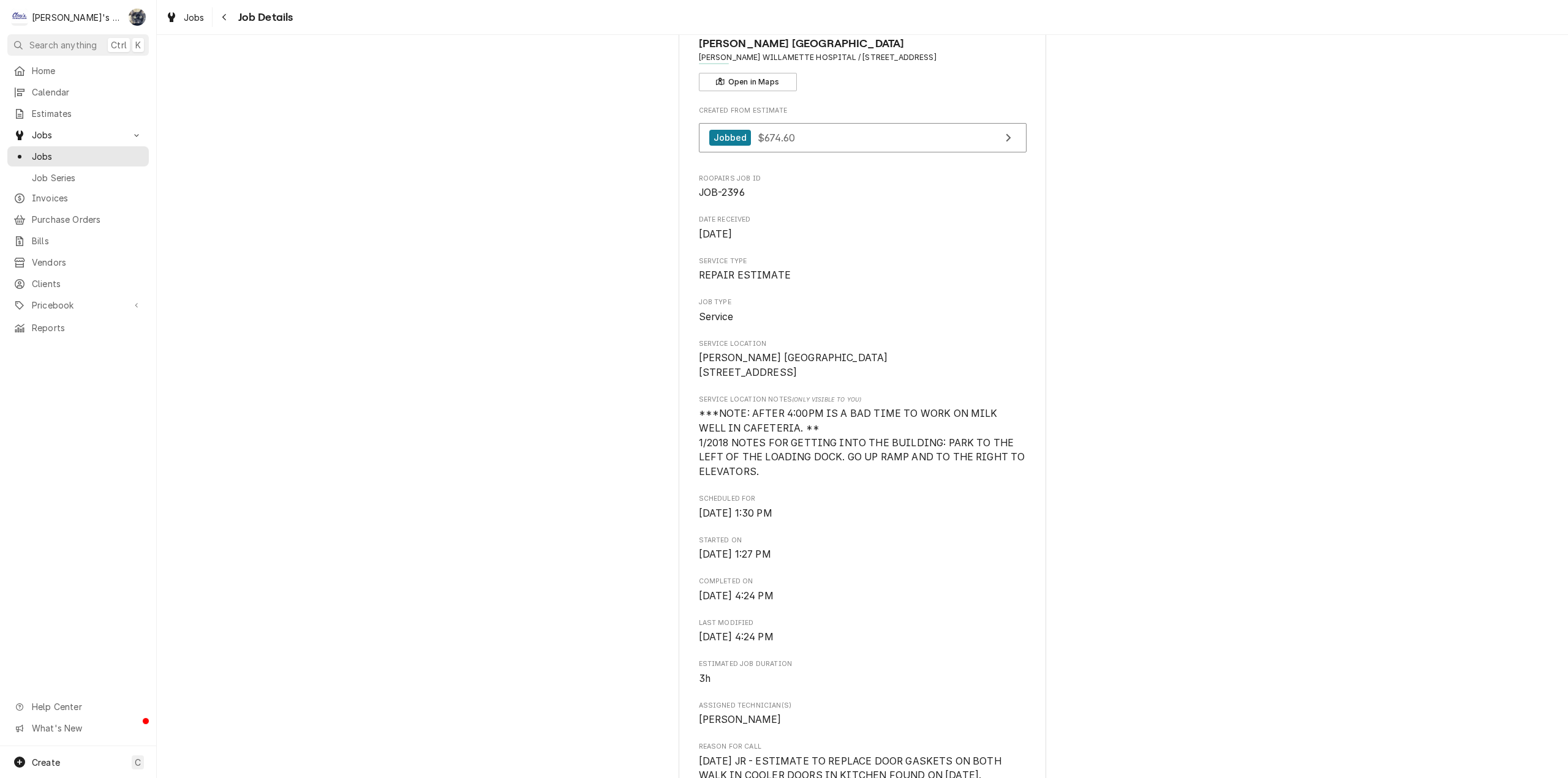
scroll to position [0, 0]
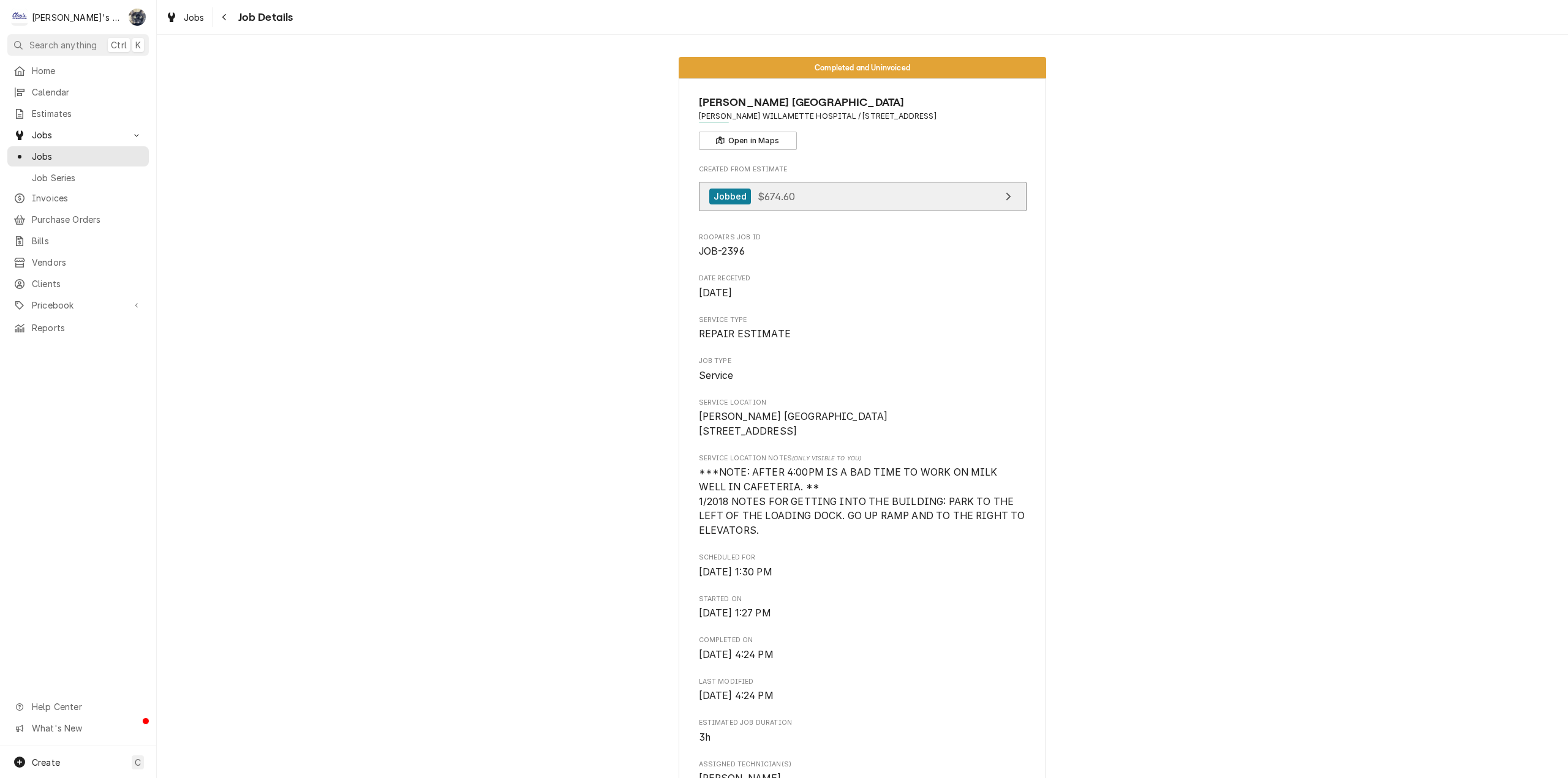
click at [831, 189] on link "Jobbed $674.60" at bounding box center [862, 196] width 327 height 30
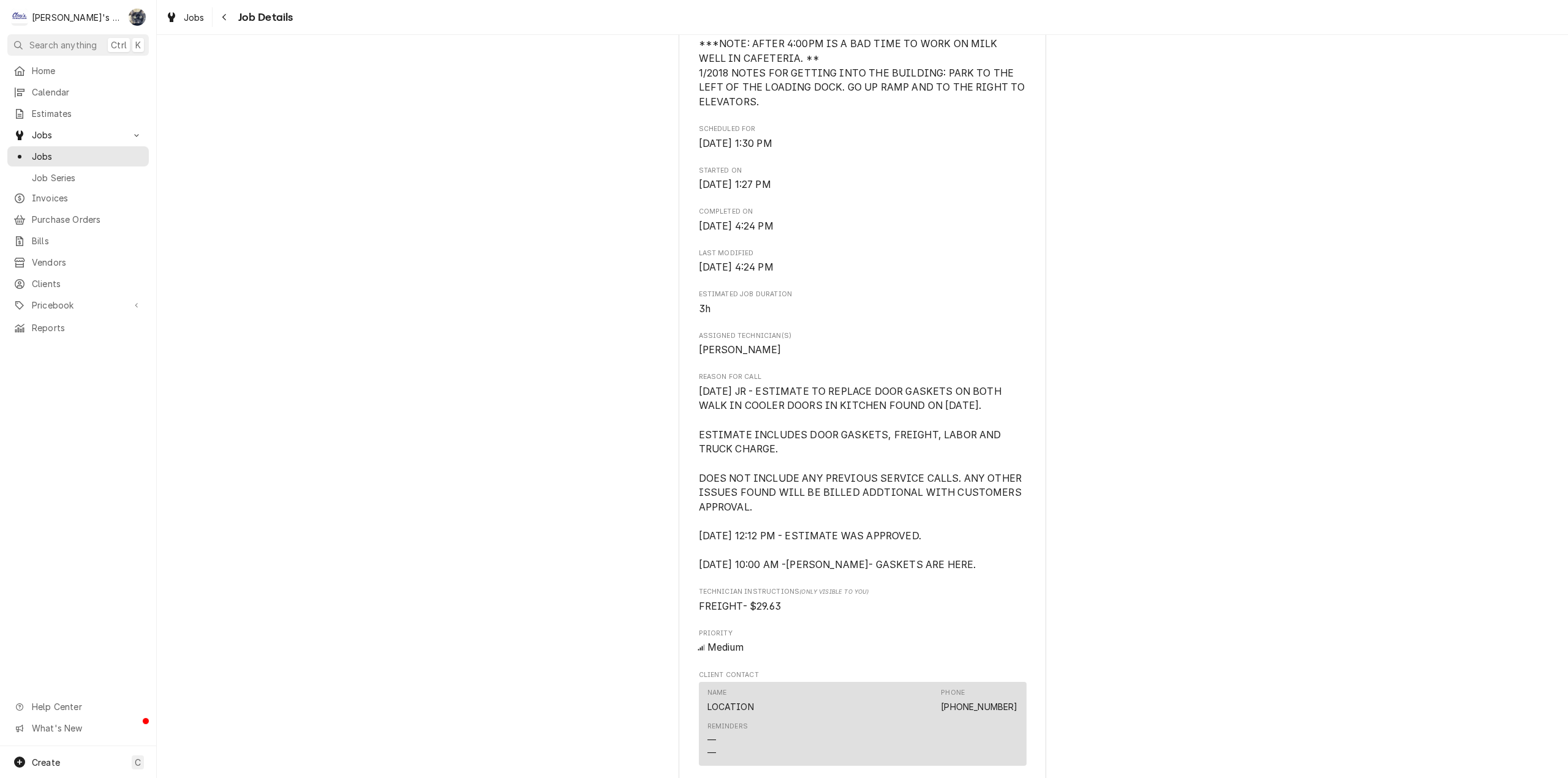
scroll to position [857, 0]
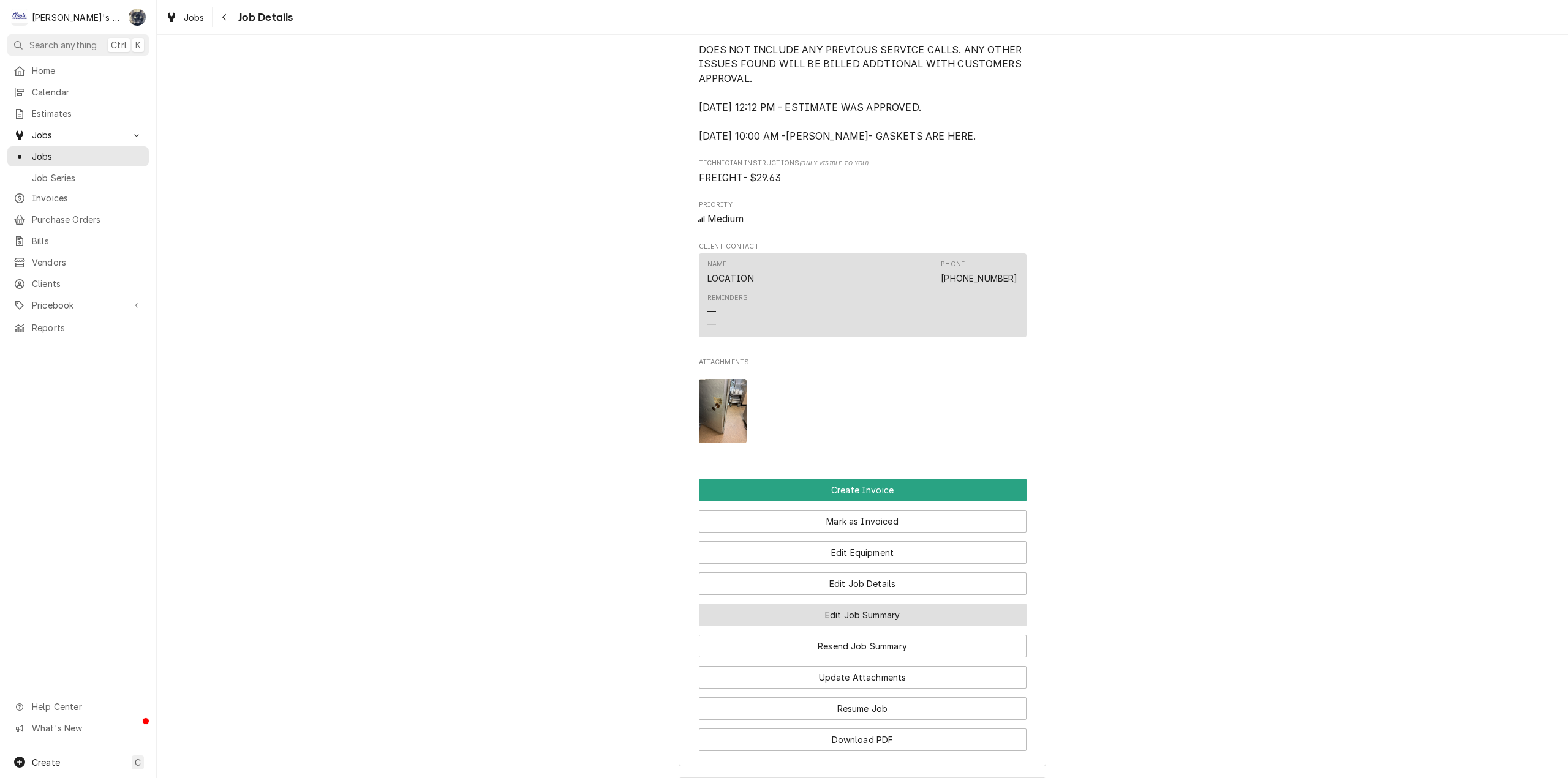
click at [894, 626] on button "Edit Job Summary" at bounding box center [862, 615] width 327 height 23
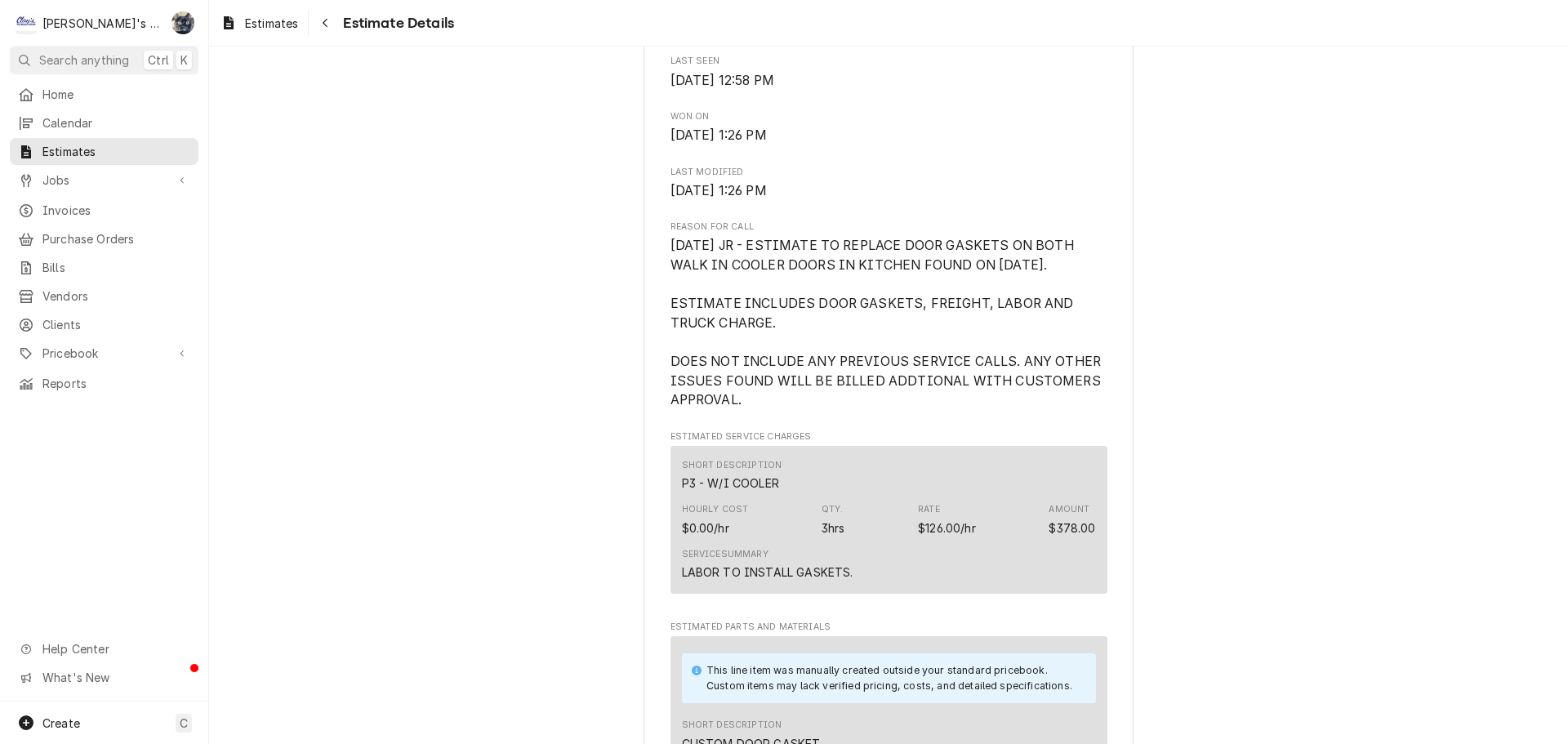
scroll to position [658, 0]
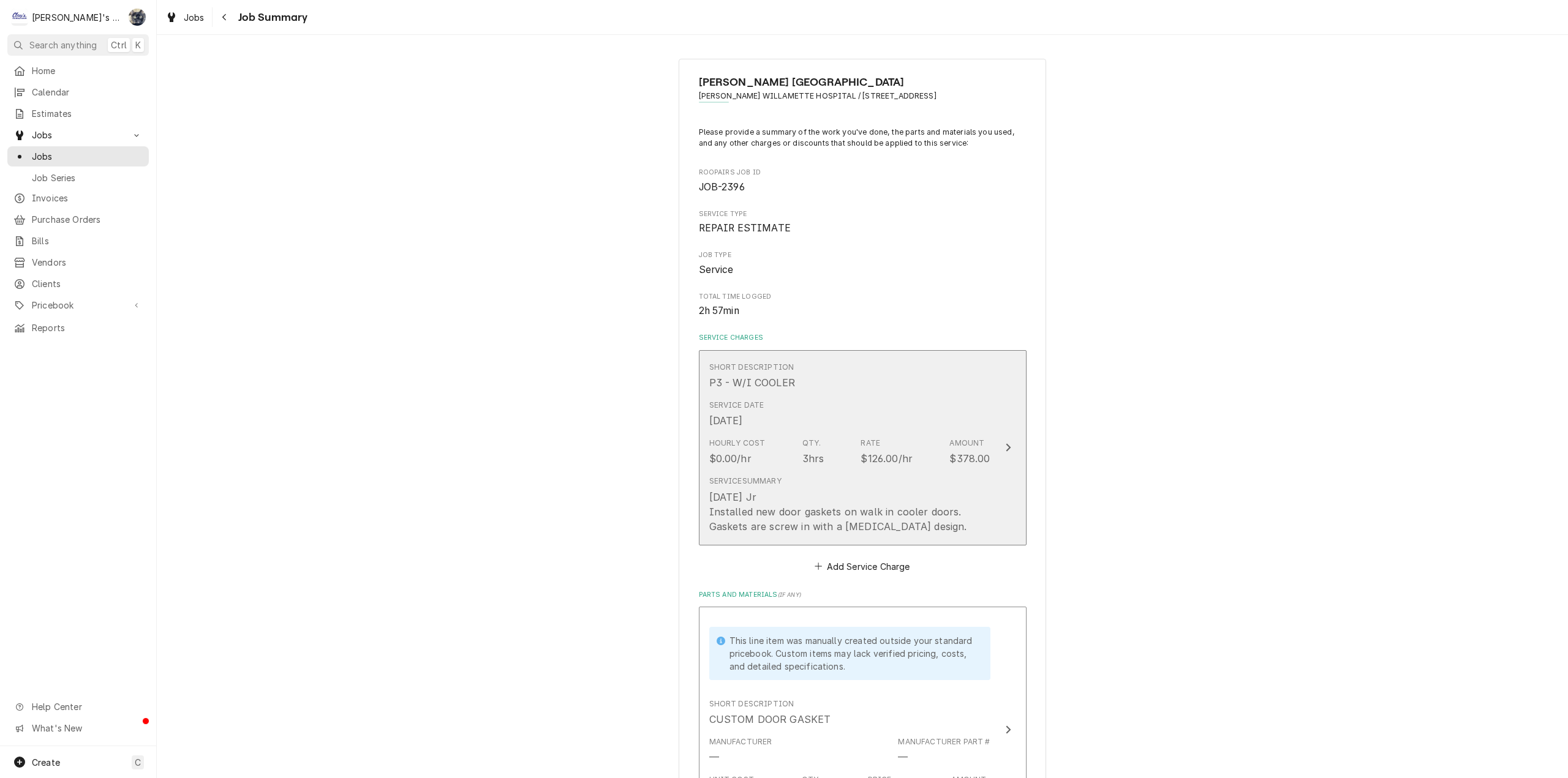
click at [778, 459] on div "Hourly Cost $0.00/hr Qty. 3hrs Rate $126.00/hr Amount $378.00" at bounding box center [850, 451] width 281 height 38
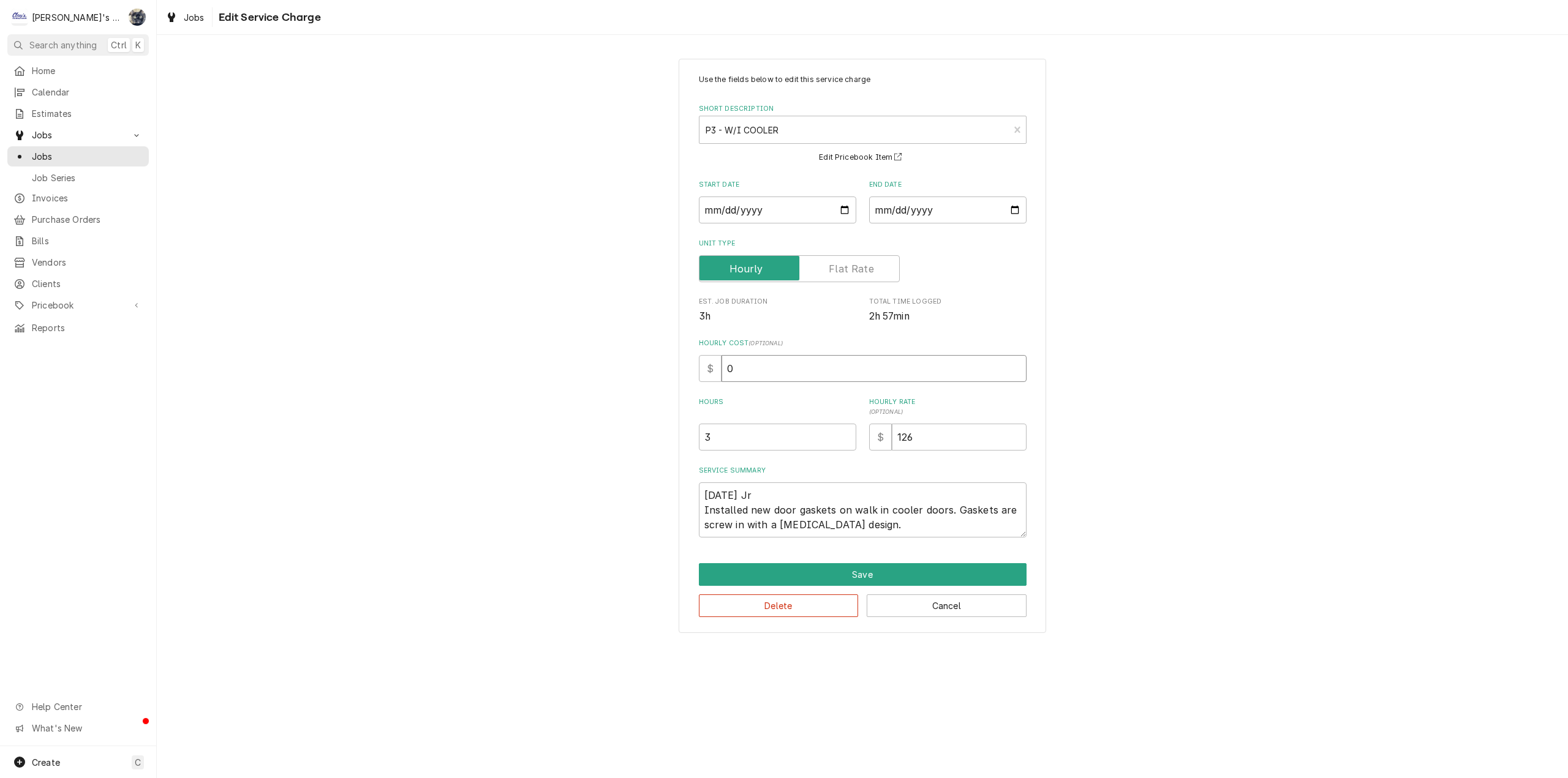
drag, startPoint x: 739, startPoint y: 366, endPoint x: 703, endPoint y: 366, distance: 36.0
click at [708, 366] on div "$ 0" at bounding box center [862, 368] width 327 height 27
type textarea "x"
type input "6"
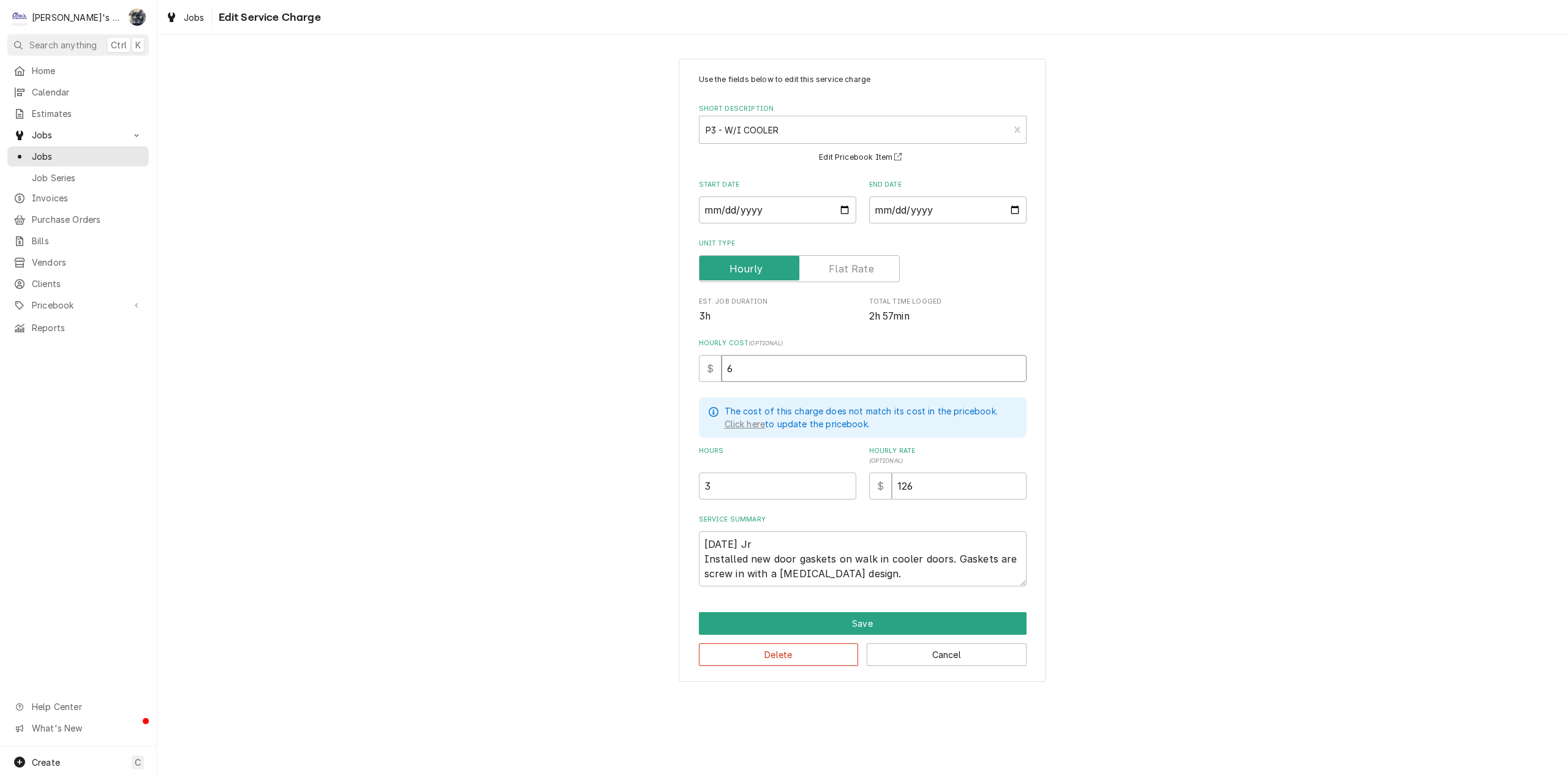
type textarea "x"
type input "60"
click at [792, 543] on textarea "[DATE] Jr Installed new door gaskets on walk in cooler doors. Gaskets are screw…" at bounding box center [862, 559] width 327 height 55
type textarea "x"
type textarea "[DATE] J Installed new door gaskets on walk in cooler doors. Gaskets are screw …"
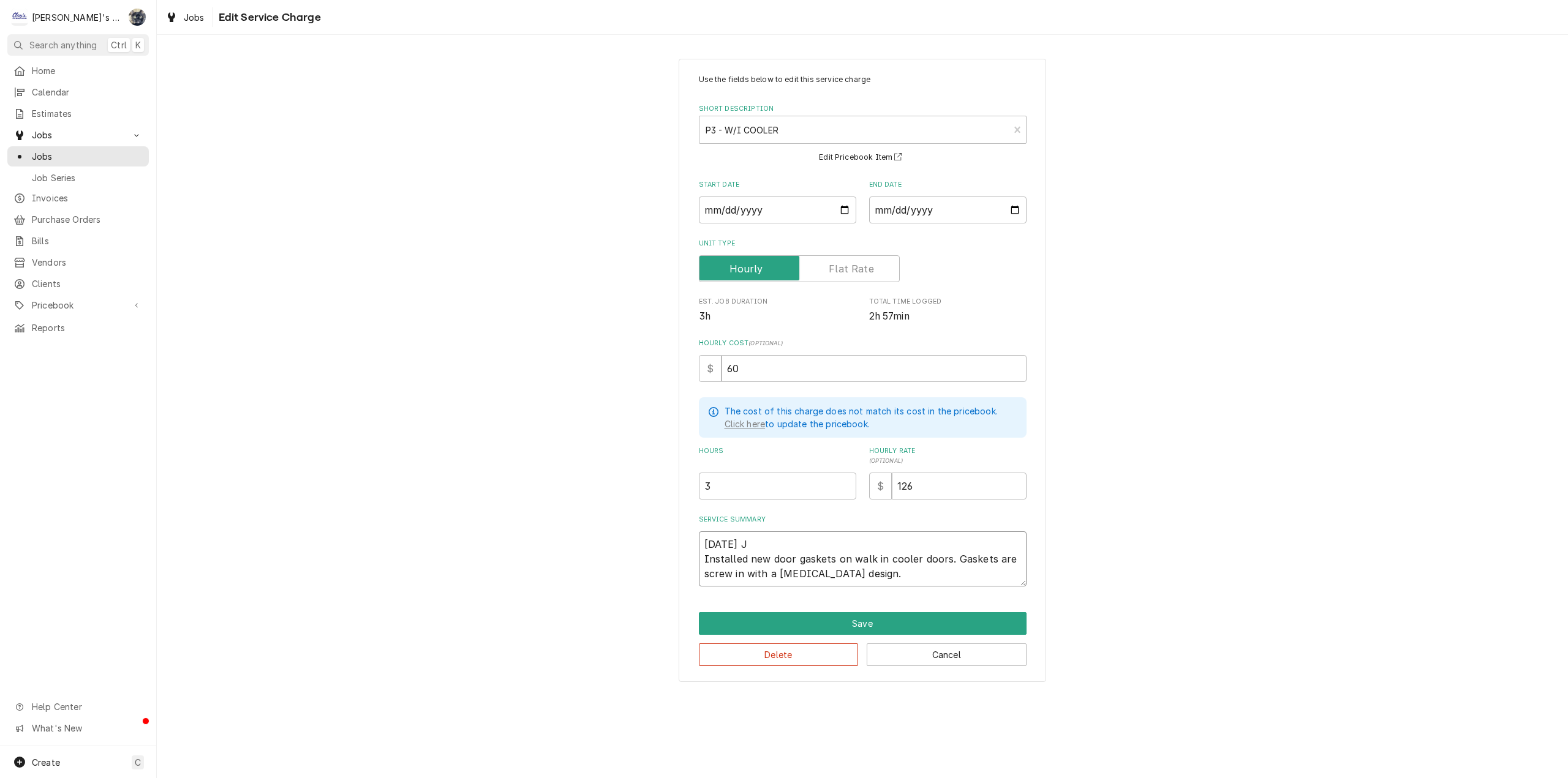
type textarea "x"
type textarea "[DATE] JR Installed new door gaskets on walk in cooler doors. Gaskets are screw…"
click at [706, 541] on textarea "[DATE] JR Installed new door gaskets on walk in cooler doors. Gaskets are screw…" at bounding box center [862, 559] width 327 height 55
type textarea "x"
type textarea "[DATE] JR Installed new door gaskets on walk in cooler doors. Gaskets are screw…"
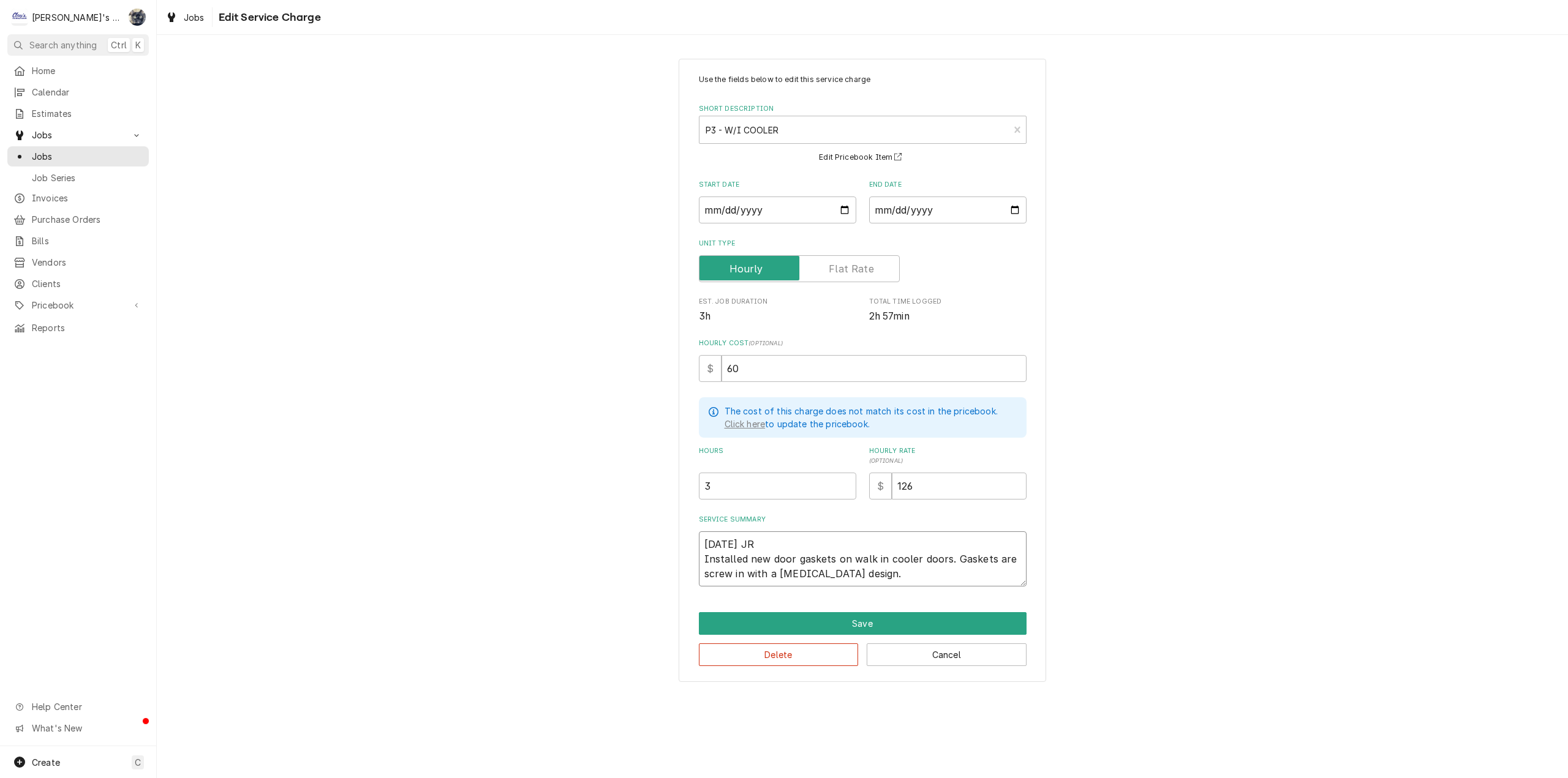
type textarea "x"
type textarea "[DATE] JR Installed new door gaskets on walk in cooler doors. Gaskets are screw…"
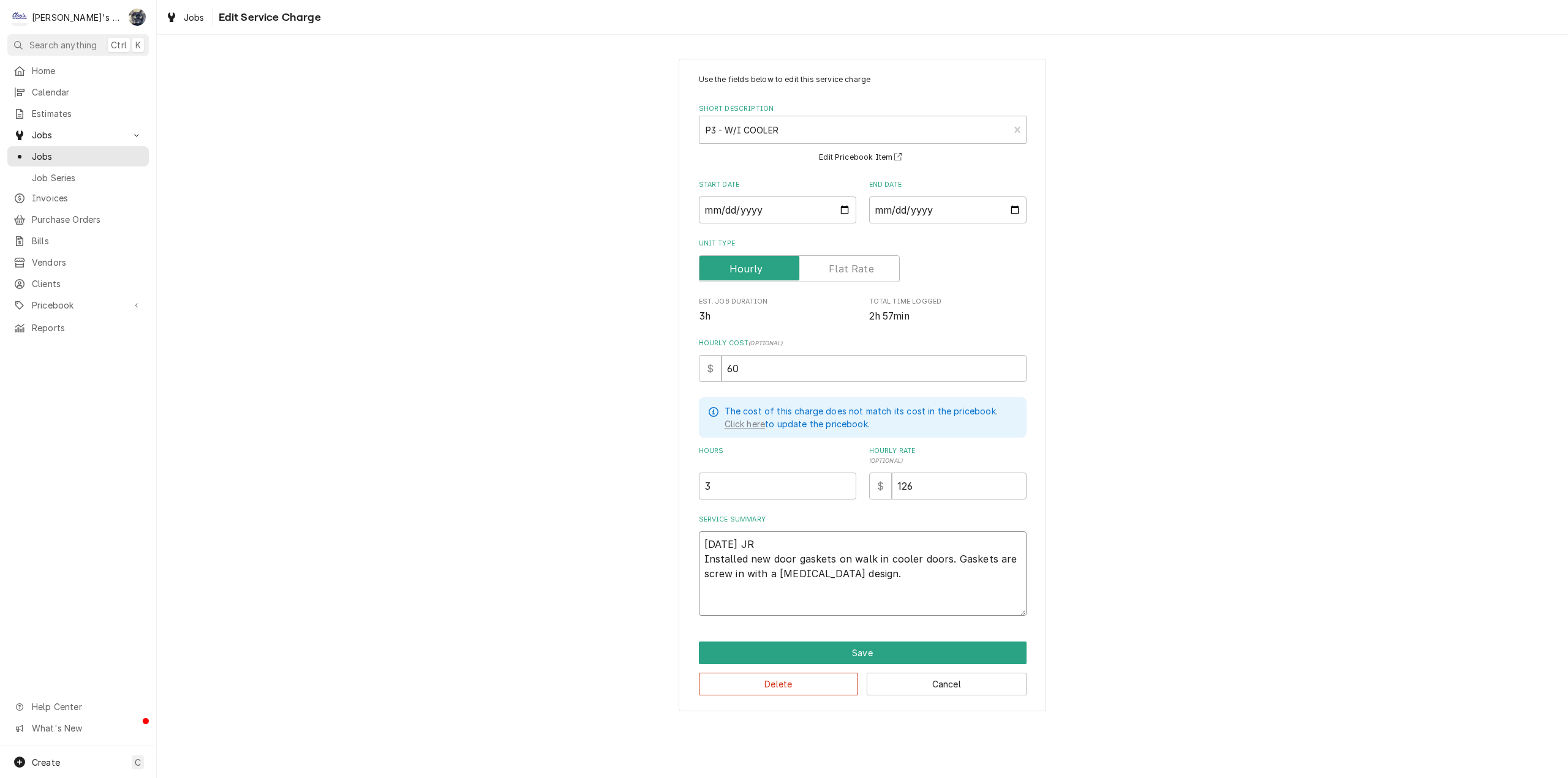
click at [706, 541] on textarea "8/11/2025 JR Installed new door gaskets on walk in cooler doors. Gaskets are sc…" at bounding box center [862, 574] width 327 height 85
type textarea "x"
type textarea "W 8/11/2025 JR Installed new door gaskets on walk in cooler doors. Gaskets are …"
type textarea "x"
type textarea "WA 8/11/2025 JR Installed new door gaskets on walk in cooler doors. Gaskets are…"
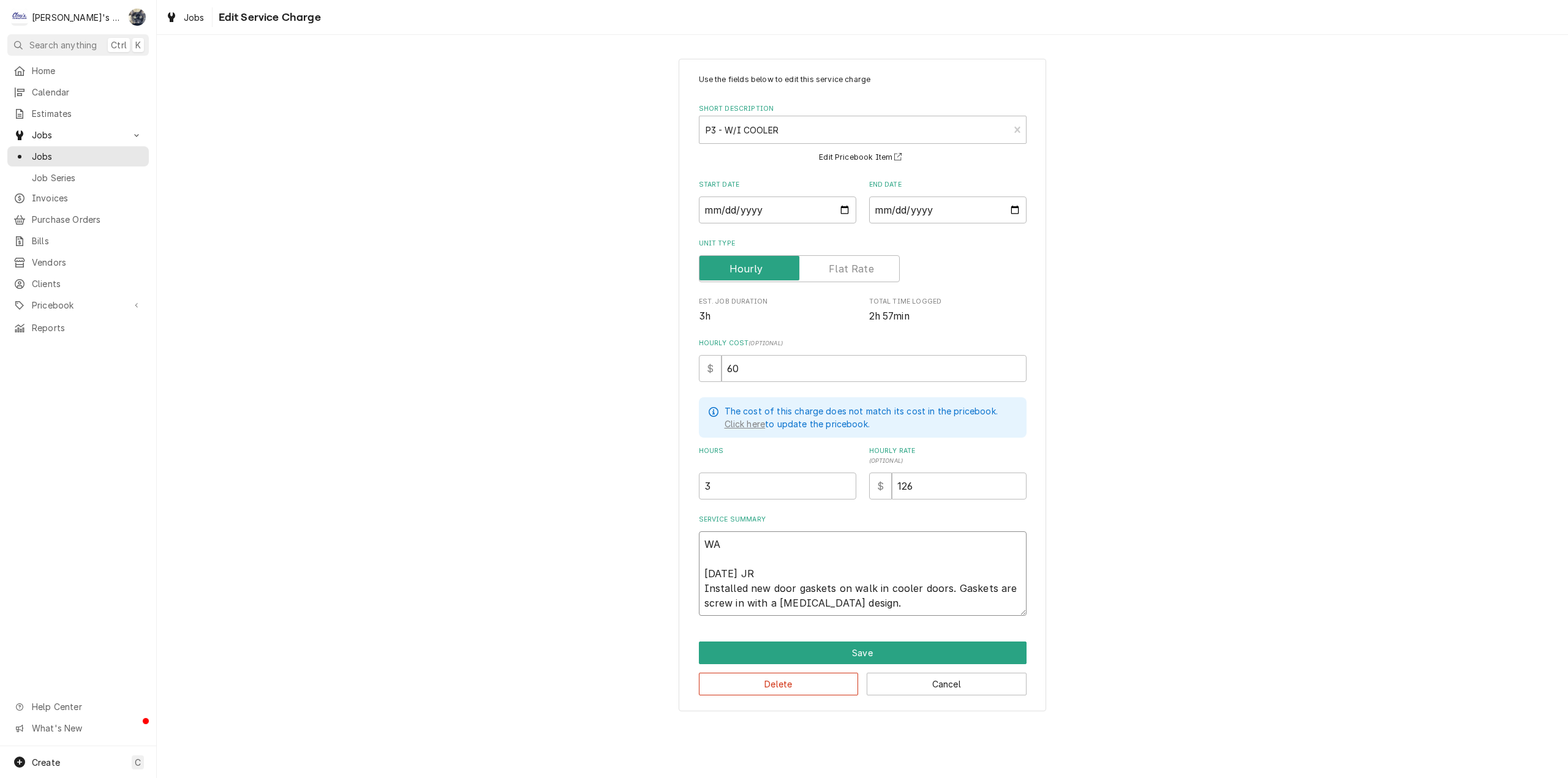
type textarea "x"
type textarea "WAL 8/11/2025 JR Installed new door gaskets on walk in cooler doors. Gaskets ar…"
type textarea "x"
type textarea "WALK 8/11/2025 JR Installed new door gaskets on walk in cooler doors. Gaskets a…"
type textarea "x"
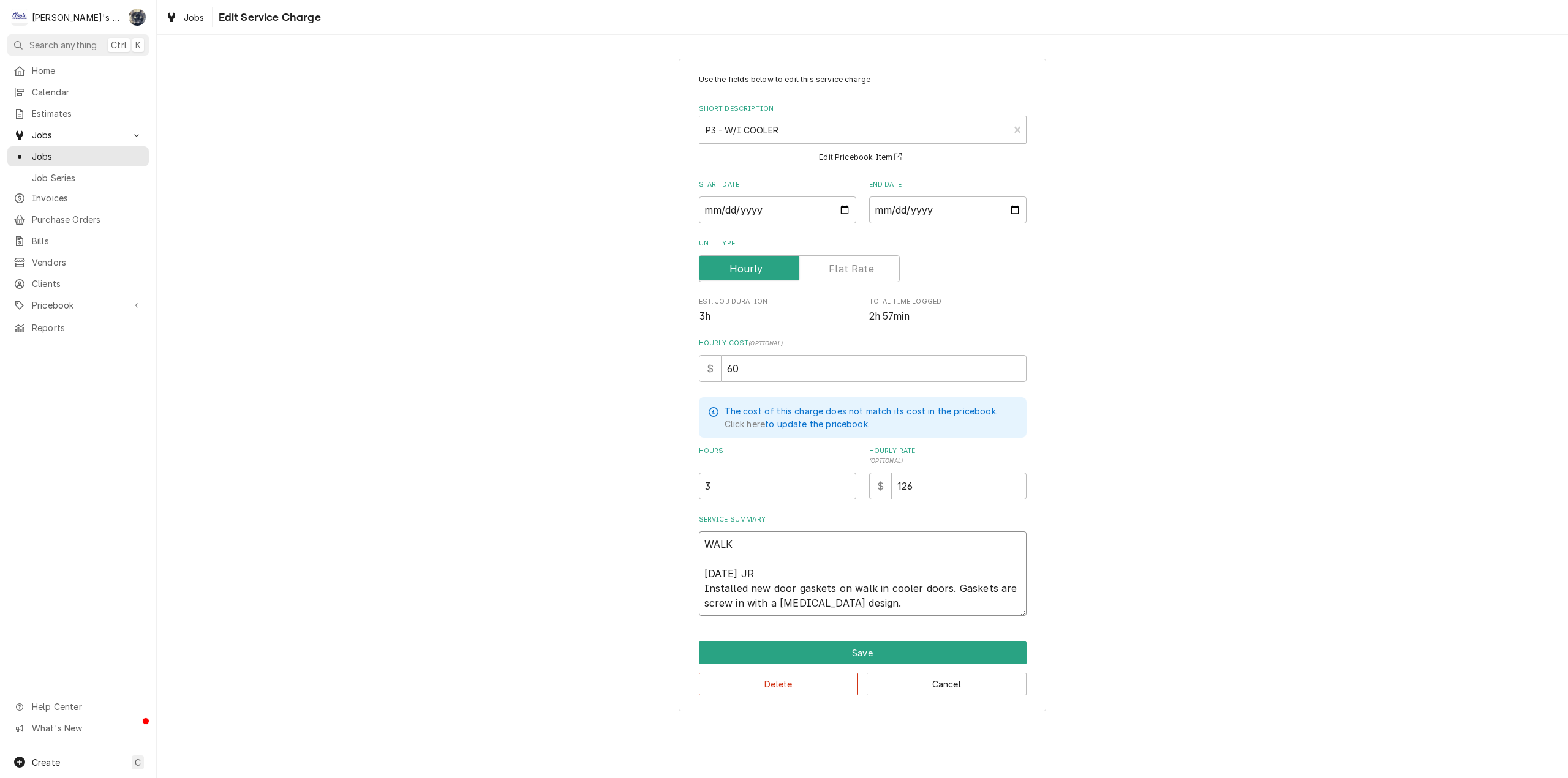
type textarea "WALK- 8/11/2025 JR Installed new door gaskets on walk in cooler doors. Gaskets …"
type textarea "x"
type textarea "WALK-I 8/11/2025 JR Installed new door gaskets on walk in cooler doors. Gaskets…"
type textarea "x"
type textarea "WALK-IN 8/11/2025 JR Installed new door gaskets on walk in cooler doors. Gasket…"
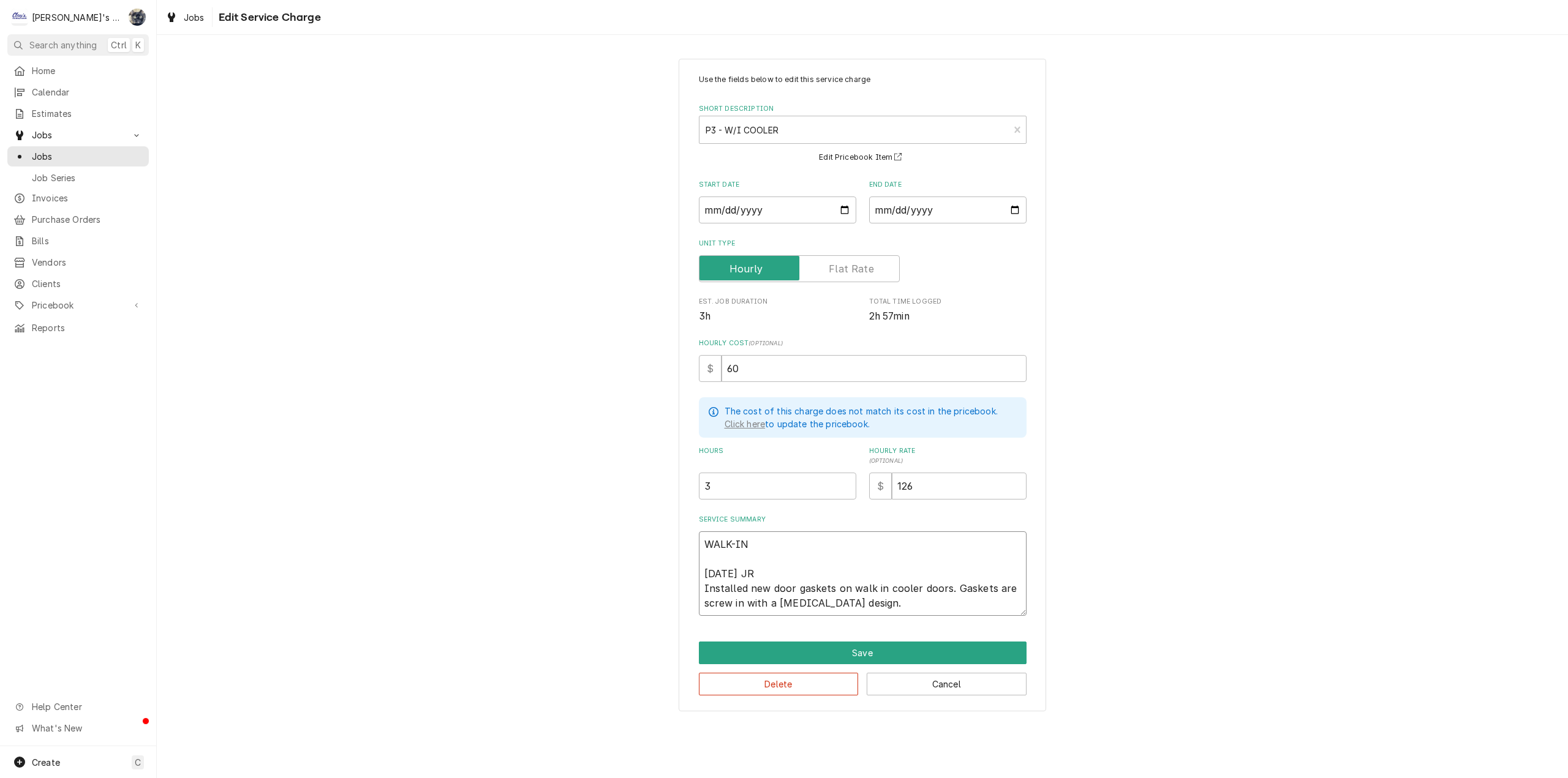
type textarea "x"
type textarea "WALK-IN 8/11/2025 JR Installed new door gaskets on walk in cooler doors. Gasket…"
type textarea "x"
type textarea "WALK-IN 8/11/2025 JR Installed new door gaskets on walk in cooler doors. Gasket…"
type textarea "x"
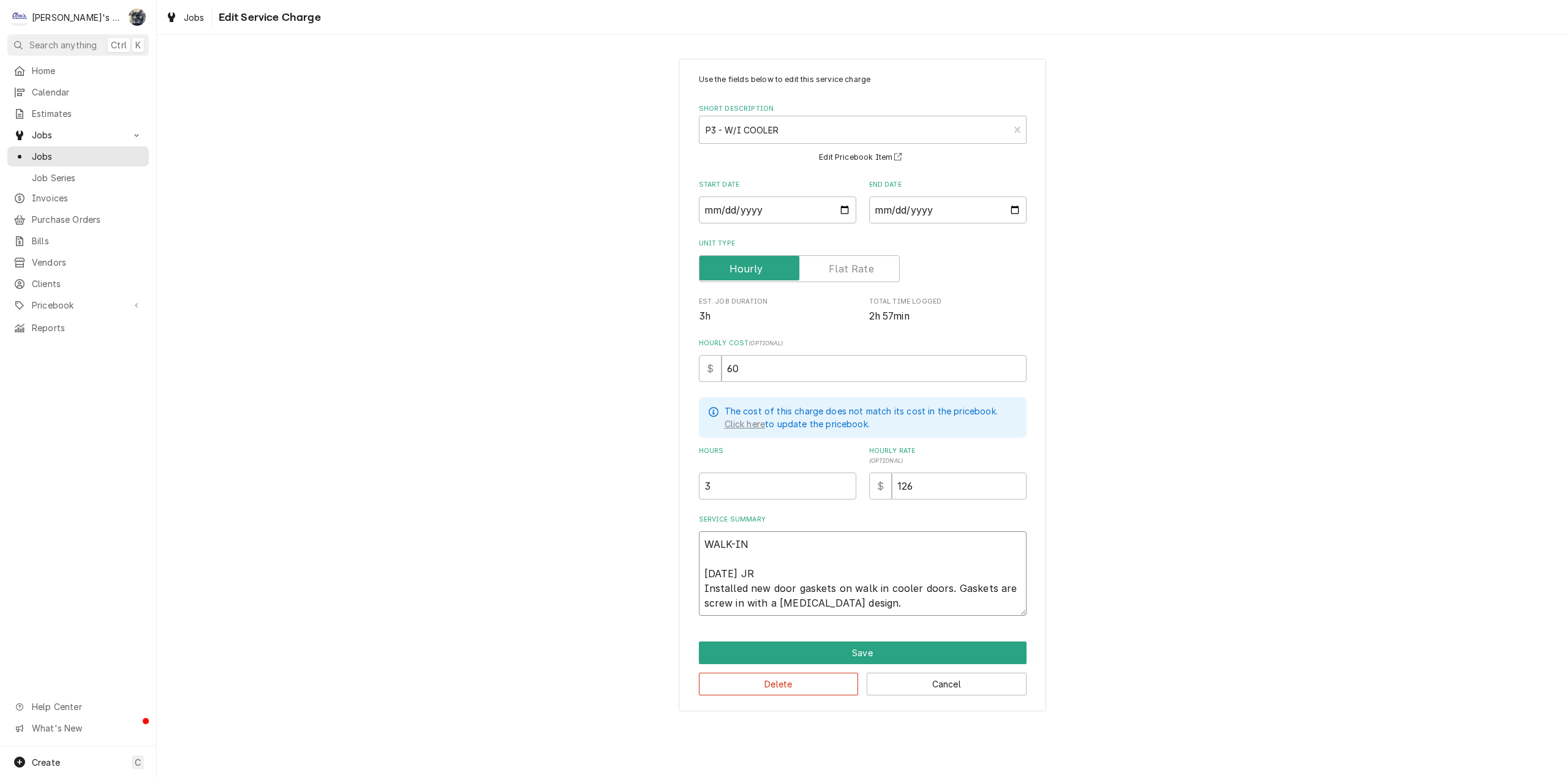
type textarea "WALK-I 8/11/2025 JR Installed new door gaskets on walk in cooler doors. Gaskets…"
type textarea "x"
type textarea "WALK- 8/11/2025 JR Installed new door gaskets on walk in cooler doors. Gaskets …"
type textarea "x"
type textarea "WALK 8/11/2025 JR Installed new door gaskets on walk in cooler doors. Gaskets a…"
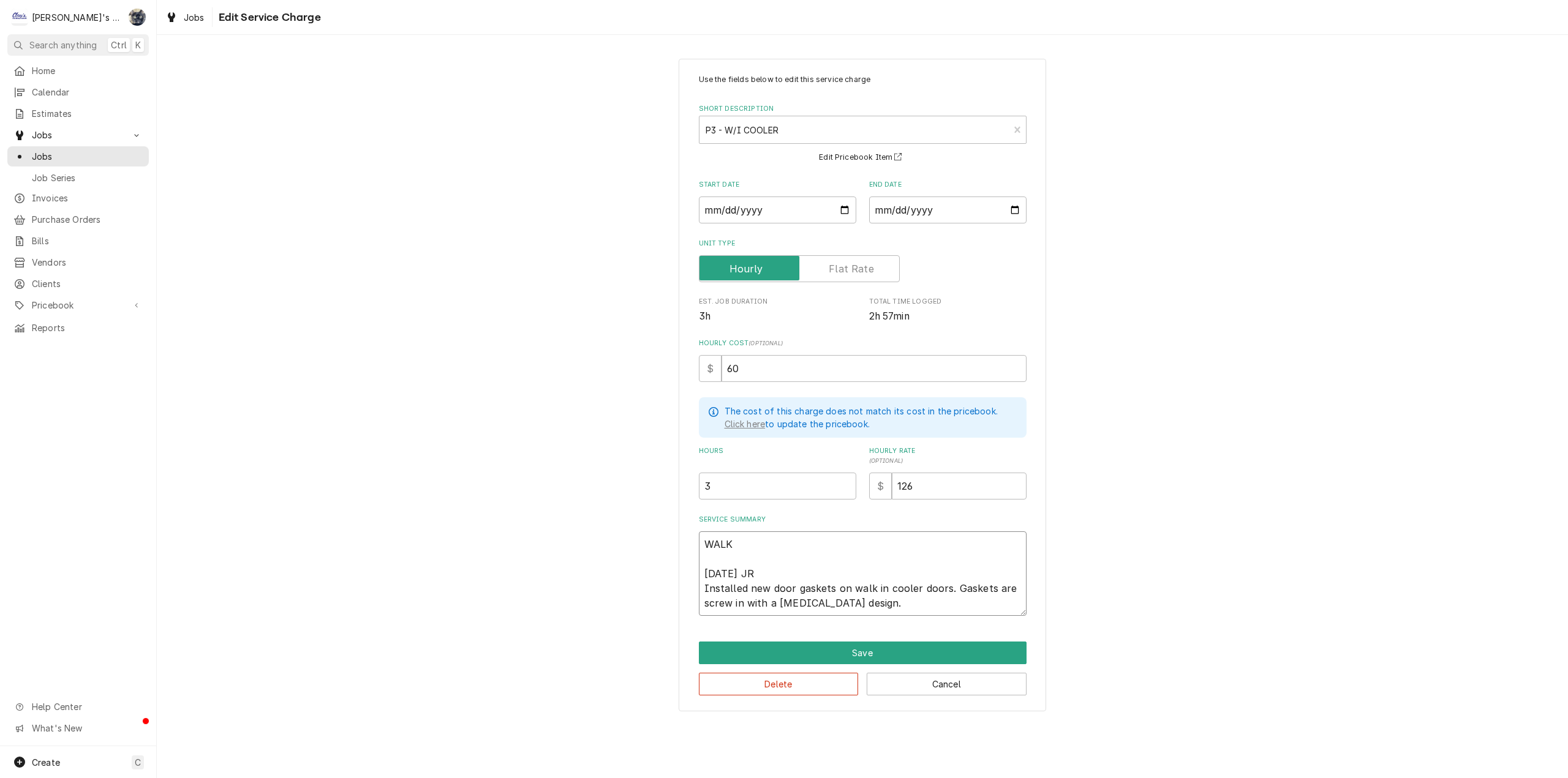
type textarea "x"
type textarea "WAL 8/11/2025 JR Installed new door gaskets on walk in cooler doors. Gaskets ar…"
type textarea "x"
type textarea "WA 8/11/2025 JR Installed new door gaskets on walk in cooler doors. Gaskets are…"
type textarea "x"
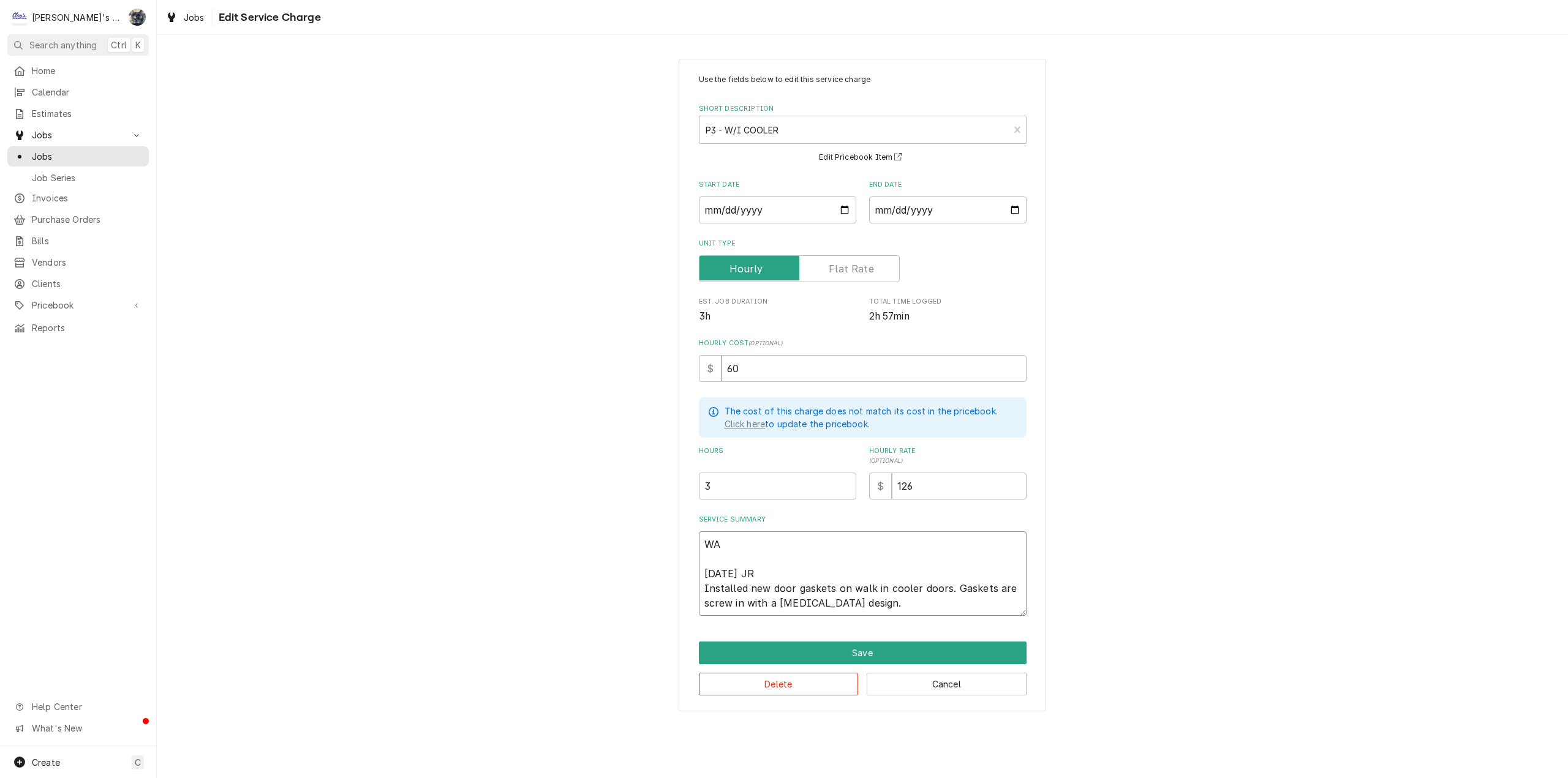
type textarea "W 8/11/2025 JR Installed new door gaskets on walk in cooler doors. Gaskets are …"
type textarea "x"
type textarea "8/11/2025 JR Installed new door gaskets on walk in cooler doors. Gaskets are sc…"
type textarea "x"
type textarea "P 8/11/2025 JR Installed new door gaskets on walk in cooler doors. Gaskets are …"
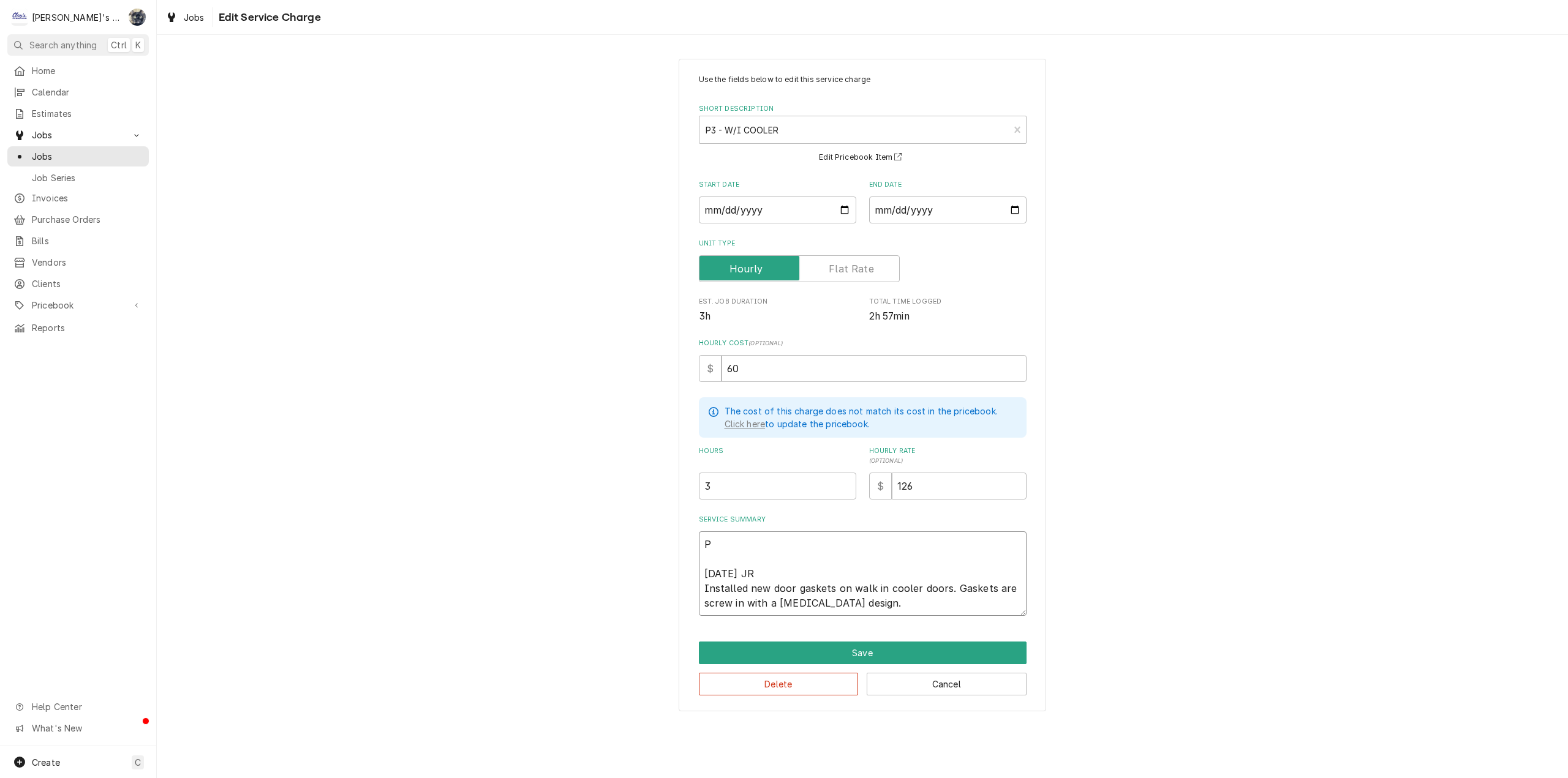
type textarea "x"
type textarea "PE 8/11/2025 JR Installed new door gaskets on walk in cooler doors. Gaskets are…"
type textarea "x"
type textarea "PER 8/11/2025 JR Installed new door gaskets on walk in cooler doors. Gaskets ar…"
type textarea "x"
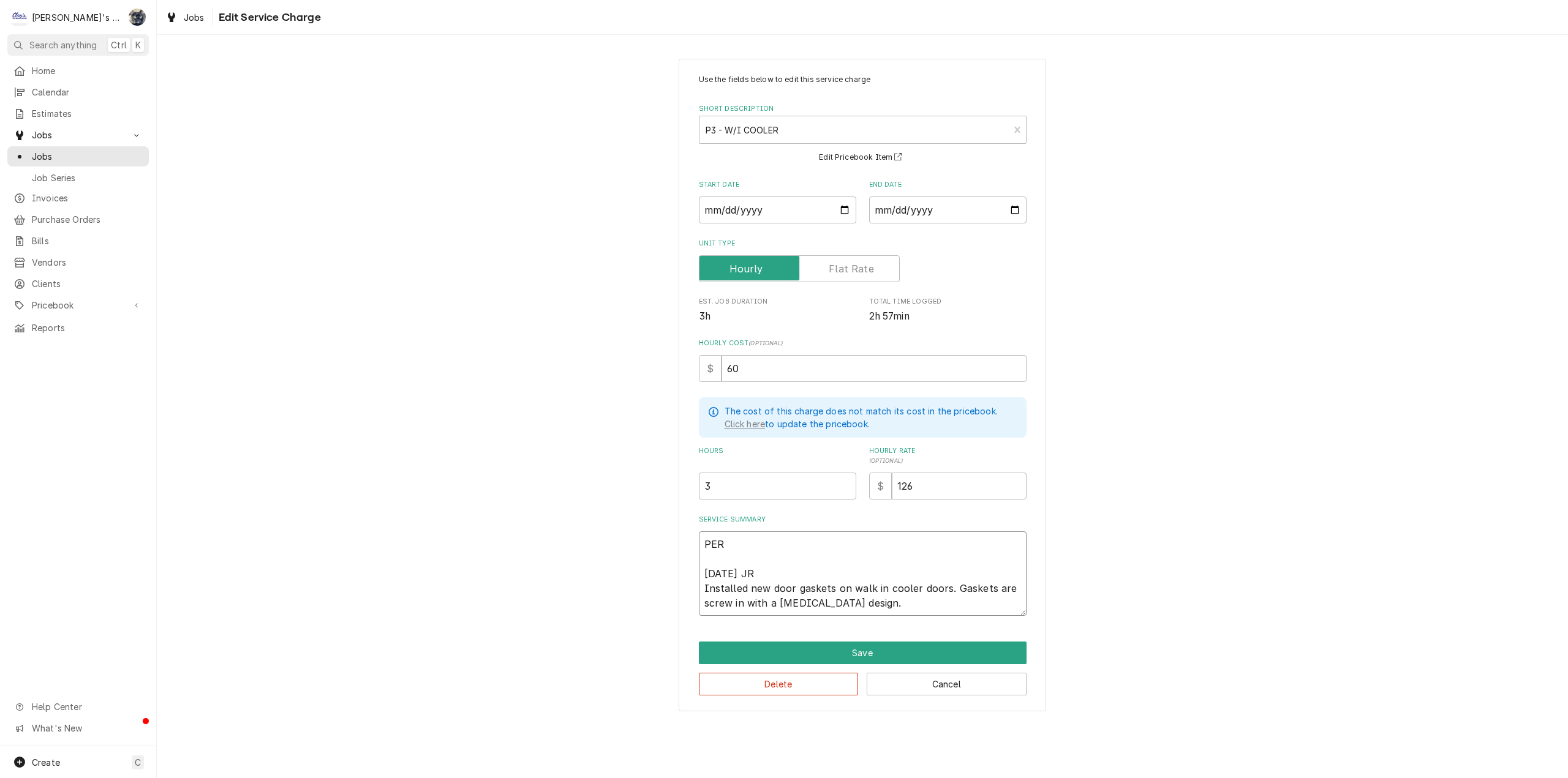
type textarea "PER 8/11/2025 JR Installed new door gaskets on walk in cooler doors. Gaskets ar…"
type textarea "x"
type textarea "PER E 8/11/2025 JR Installed new door gaskets on walk in cooler doors. Gaskets …"
type textarea "x"
type textarea "PER ES 8/11/2025 JR Installed new door gaskets on walk in cooler doors. Gaskets…"
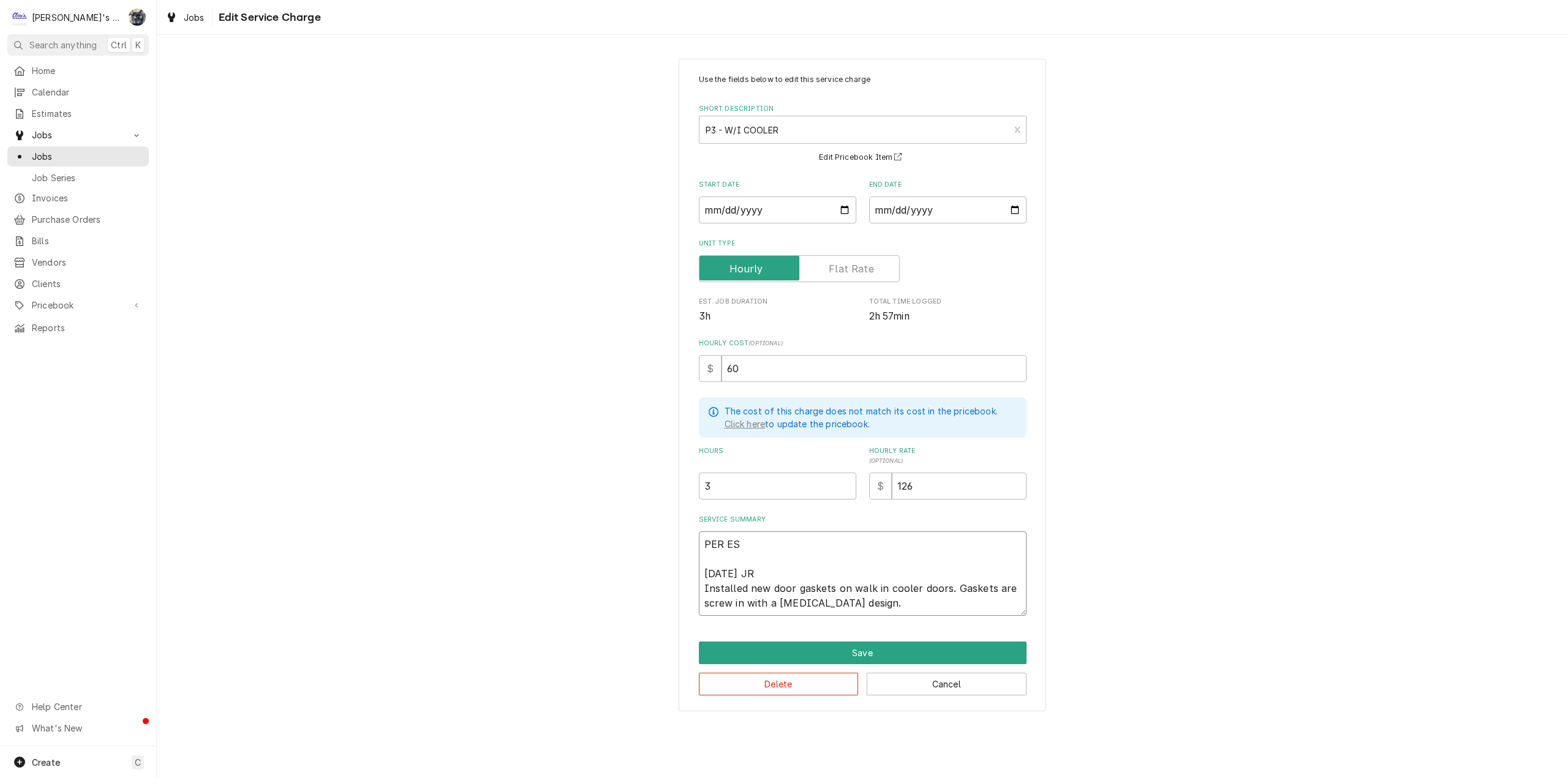
type textarea "x"
type textarea "PER EST 8/11/2025 JR Installed new door gaskets on walk in cooler doors. Gasket…"
type textarea "x"
type textarea "PER ESTI 8/11/2025 JR Installed new door gaskets on walk in cooler doors. Gaske…"
type textarea "x"
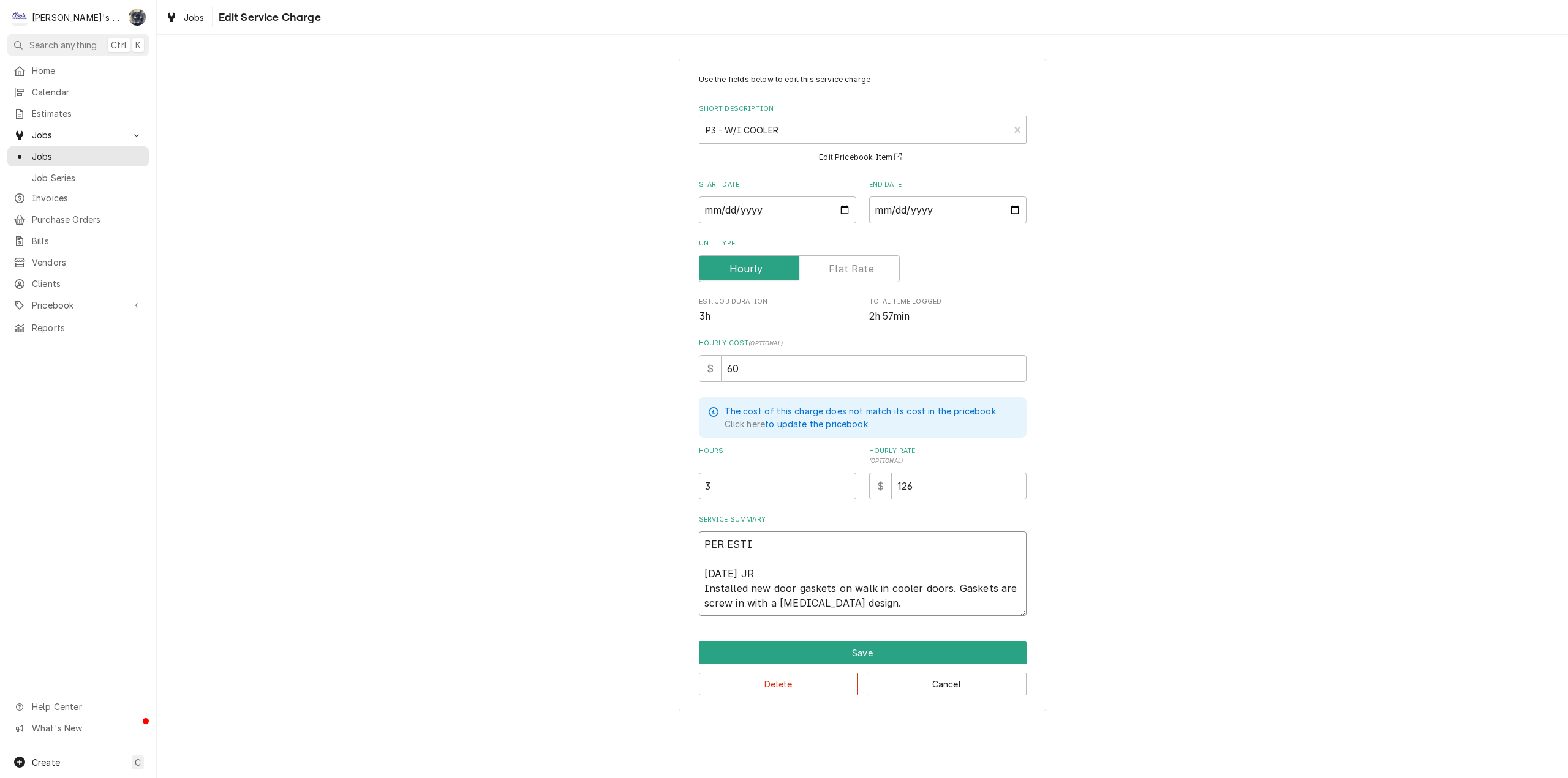
type textarea "PER ESTIM 8/11/2025 JR Installed new door gaskets on walk in cooler doors. Gask…"
type textarea "x"
type textarea "PER ESTIMA 8/11/2025 JR Installed new door gaskets on walk in cooler doors. Gas…"
type textarea "x"
type textarea "PER ESTIMAT 8/11/2025 JR Installed new door gaskets on walk in cooler doors. Ga…"
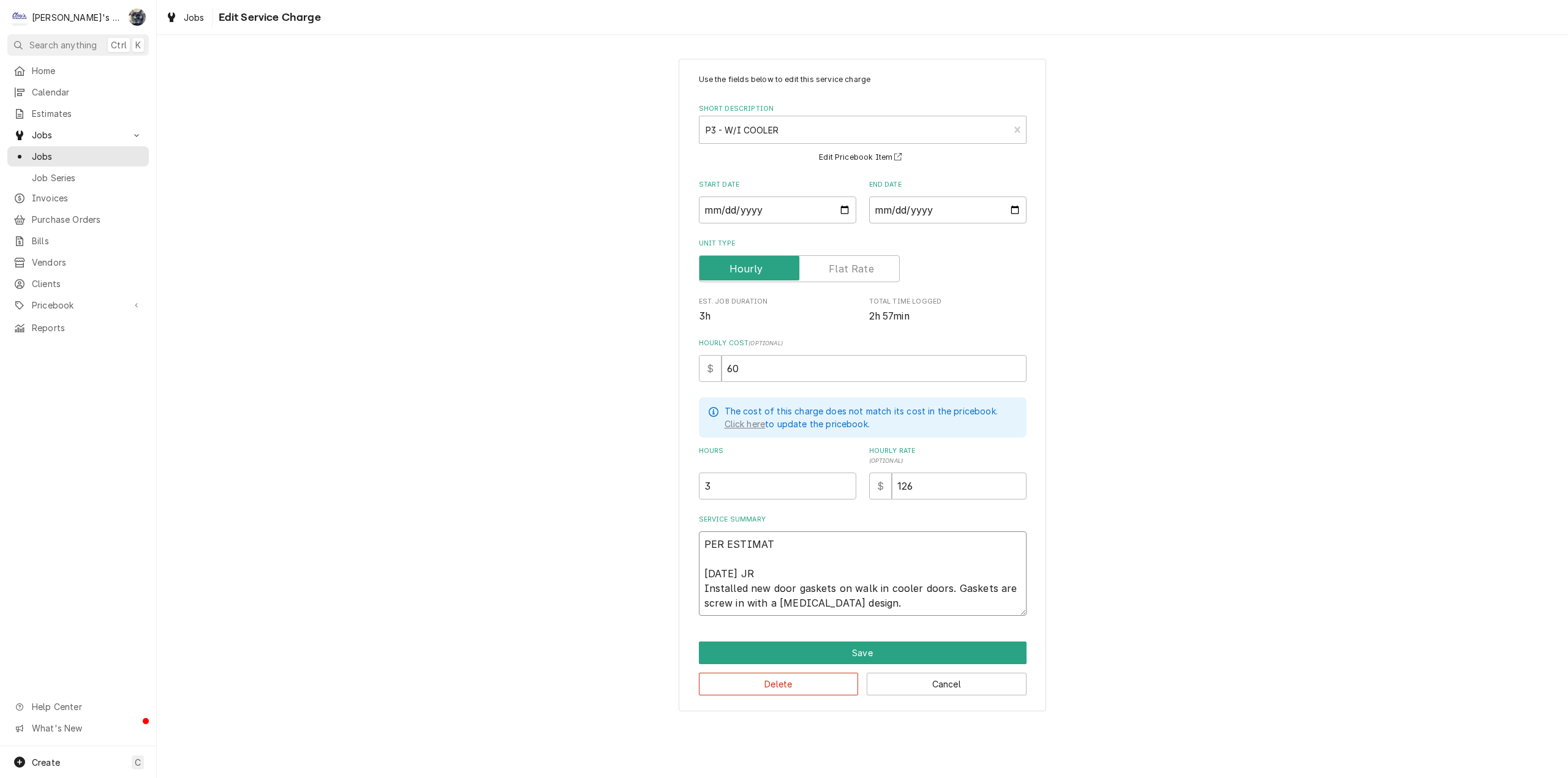
type textarea "x"
type textarea "PER ESTIMATE 8/11/2025 JR Installed new door gaskets on walk in cooler doors. G…"
type textarea "x"
type textarea "PER ESTIMATE 8/11/2025 JR Installed new door gaskets on walk in cooler doors. G…"
type textarea "x"
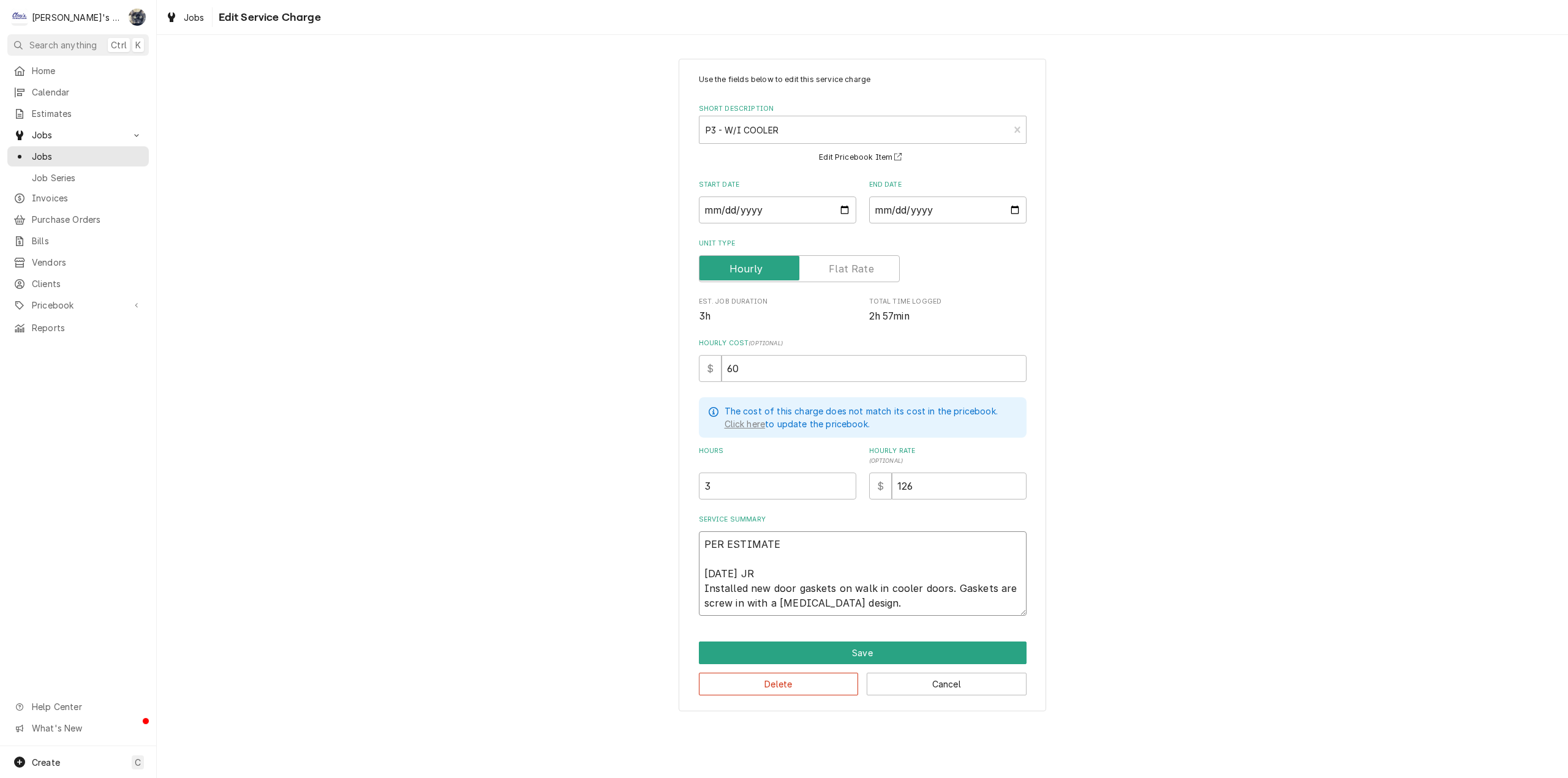
type textarea "PER ESTIMATE T 8/11/2025 JR Installed new door gaskets on walk in cooler doors.…"
type textarea "x"
type textarea "PER ESTIMATE TO 8/11/2025 JR Installed new door gaskets on walk in cooler doors…"
type textarea "x"
type textarea "PER ESTIMATE TOTA 8/11/2025 JR Installed new door gaskets on walk in cooler doo…"
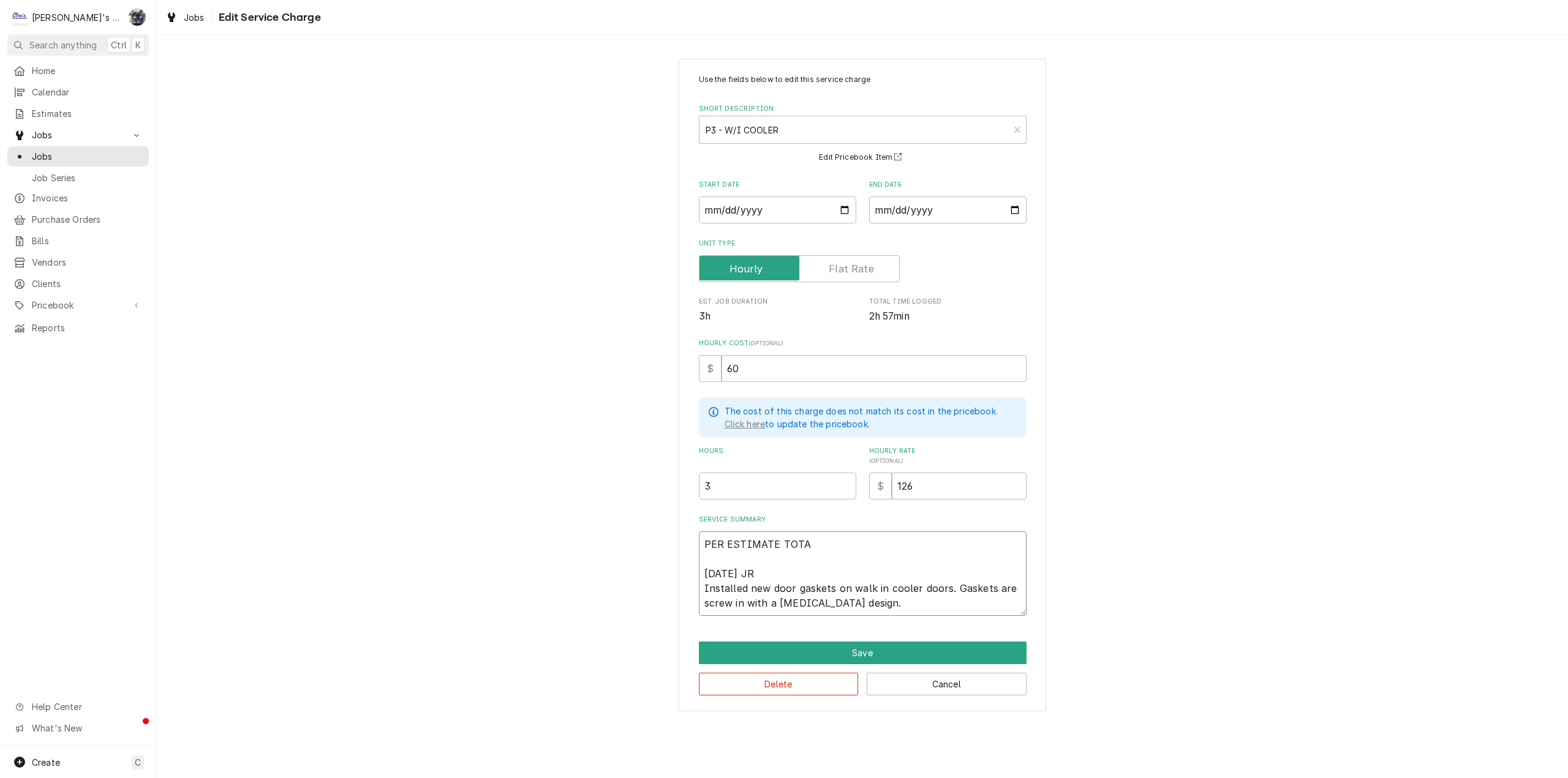
type textarea "x"
type textarea "PER ESTIMATE TOTAL 8/11/2025 JR Installed new door gaskets on walk in cooler do…"
type textarea "x"
type textarea "PER ESTIMATE TOTAL 8/11/2025 JR Installed new door gaskets on walk in cooler do…"
type textarea "x"
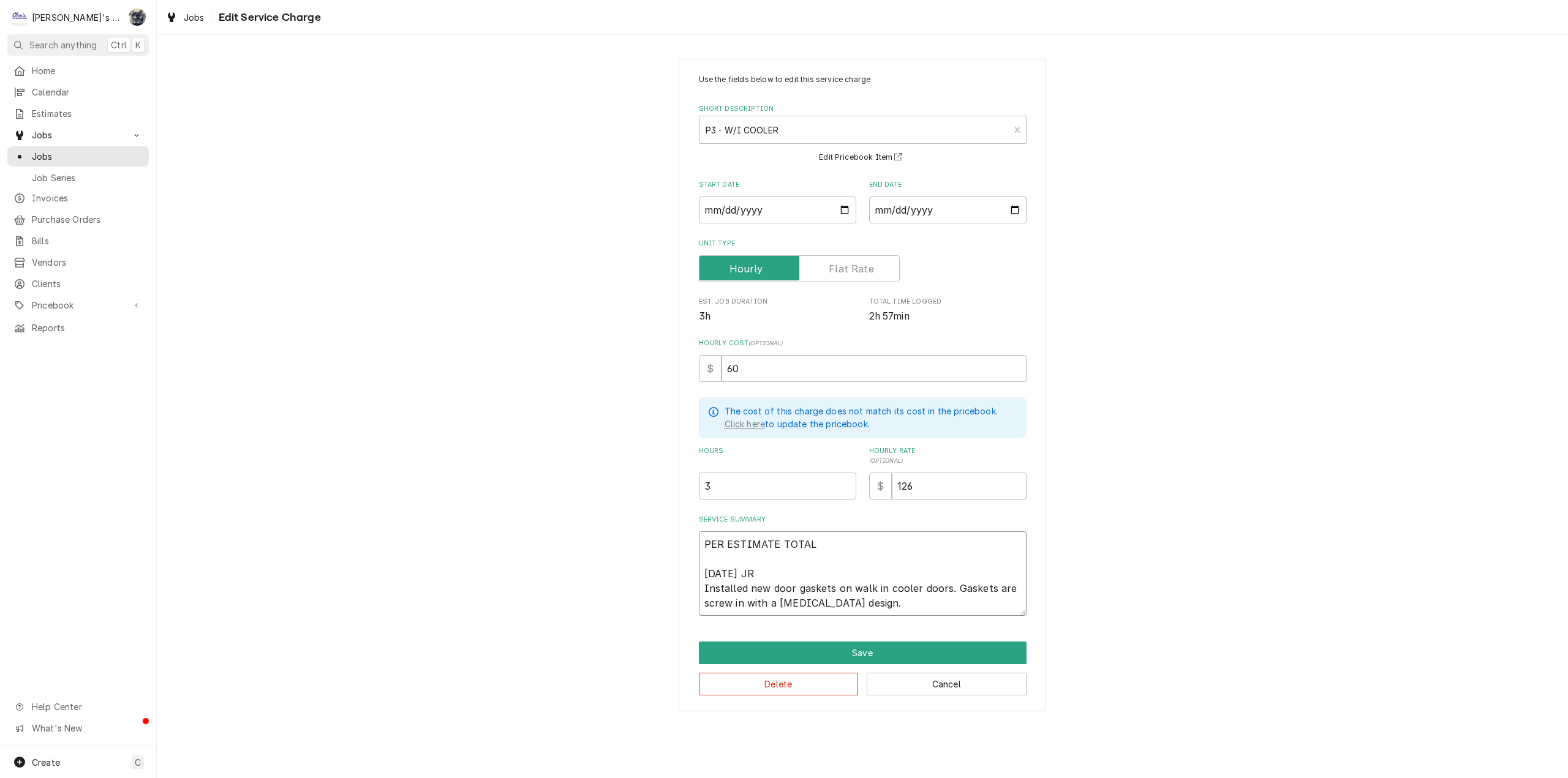
type textarea "PER ESTIMATE TOTAL $ 8/11/2025 JR Installed new door gaskets on walk in cooler …"
type textarea "x"
type textarea "PER ESTIMATE TOTAL $6 8/11/2025 JR Installed new door gaskets on walk in cooler…"
type textarea "x"
type textarea "PER ESTIMATE TOTAL $67 8/11/2025 JR Installed new door gaskets on walk in coole…"
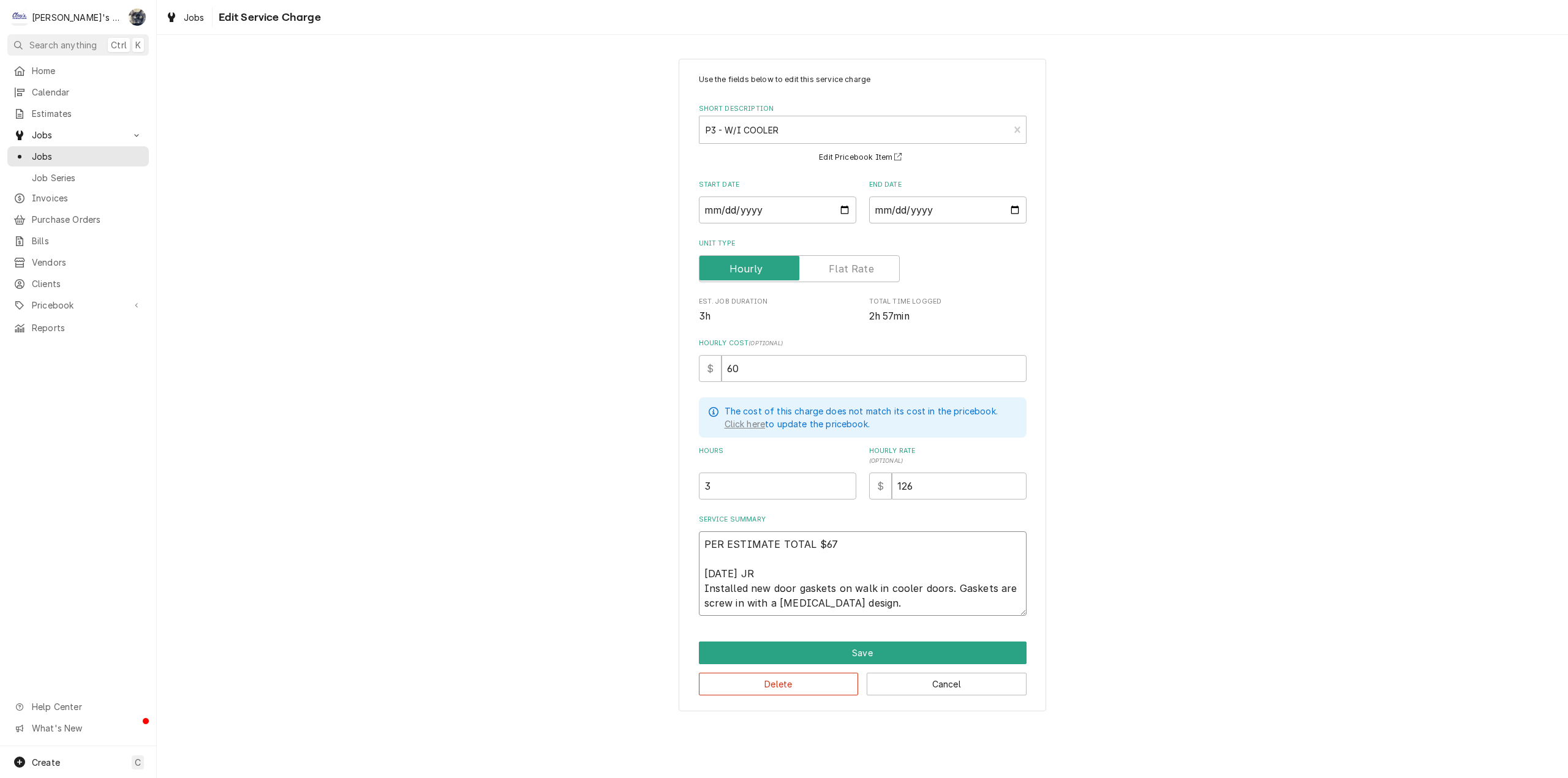
type textarea "x"
type textarea "PER ESTIMATE TOTAL $674 8/11/2025 JR Installed new door gaskets on walk in cool…"
type textarea "x"
type textarea "PER ESTIMATE TOTAL $674. 8/11/2025 JR Installed new door gaskets on walk in coo…"
type textarea "x"
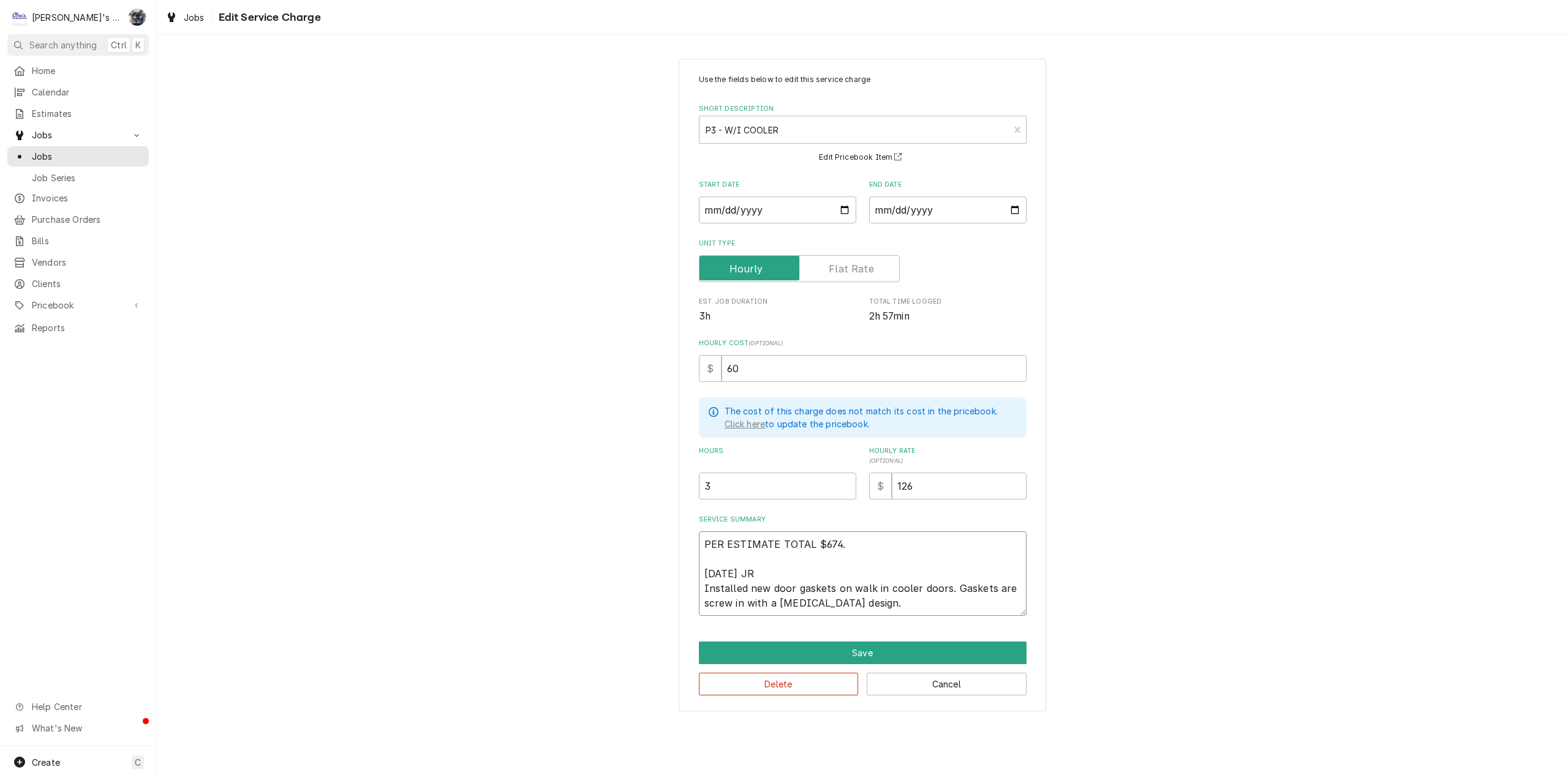
type textarea "PER ESTIMATE TOTAL $674.6 8/11/2025 JR Installed new door gaskets on walk in co…"
type textarea "x"
type textarea "PER ESTIMATE TOTAL $674.60 8/11/2025 JR Installed new door gaskets on walk in c…"
click at [901, 644] on button "Save" at bounding box center [862, 652] width 327 height 23
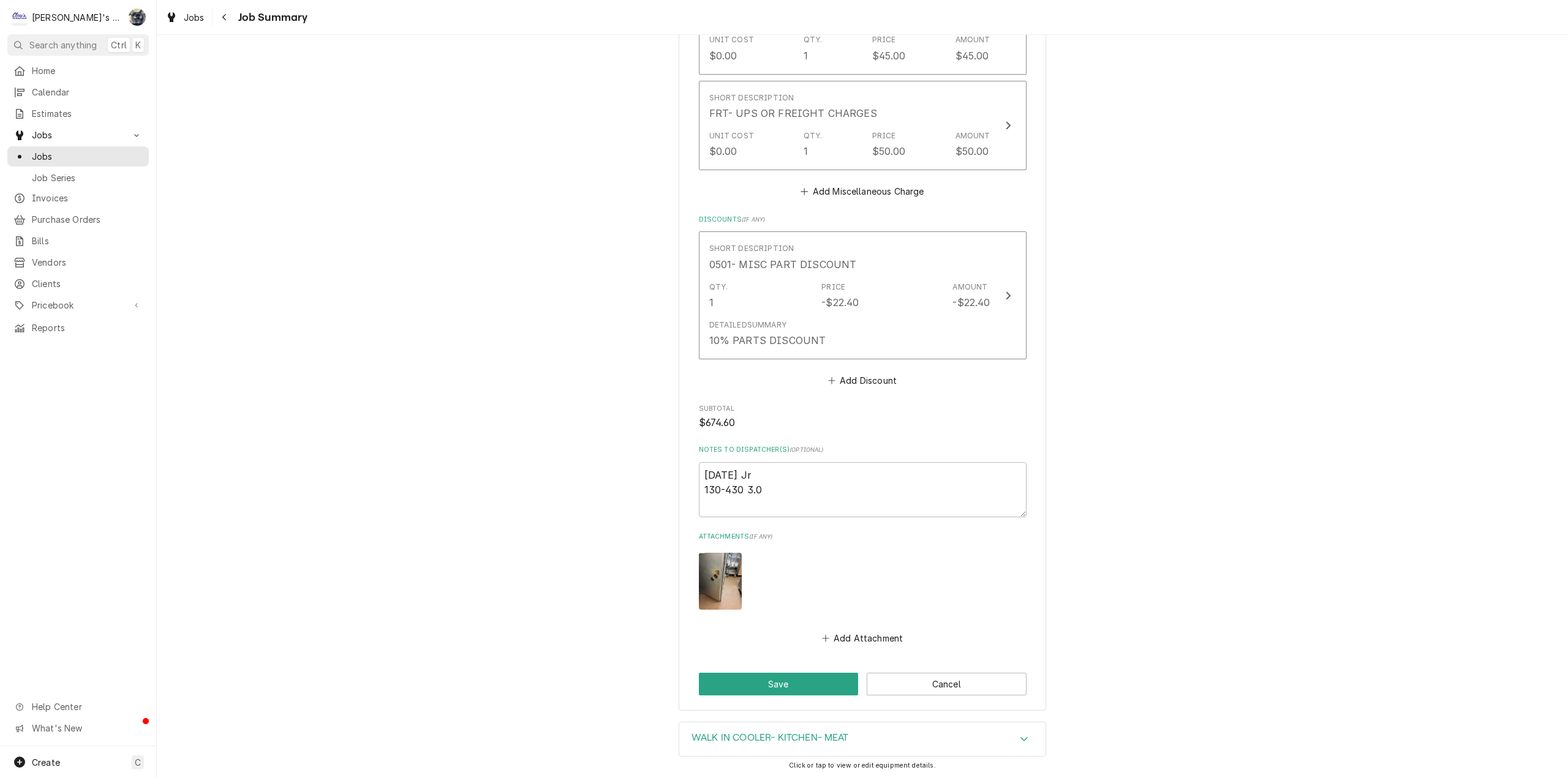
scroll to position [1017, 0]
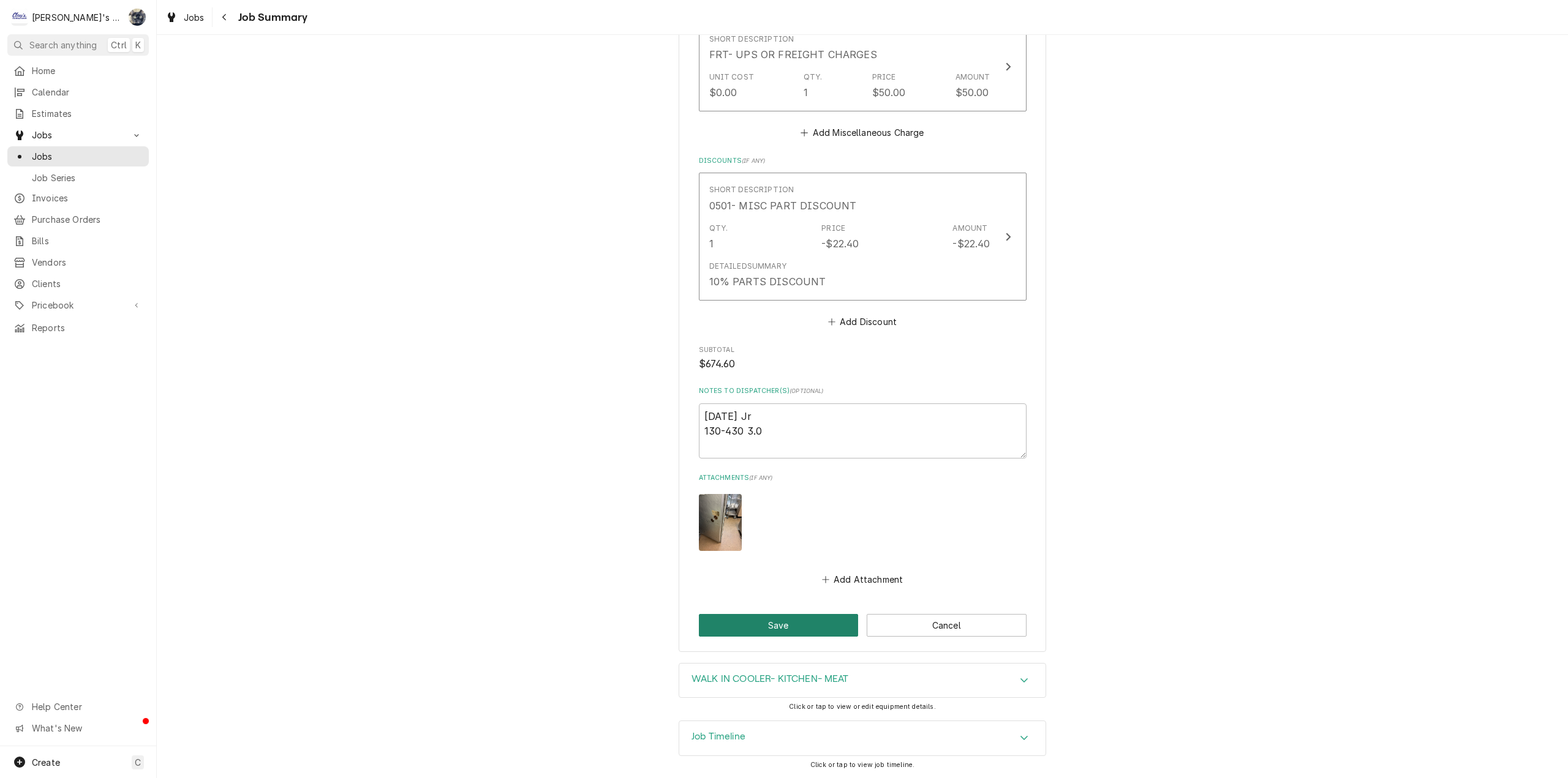
click at [758, 630] on button "Save" at bounding box center [779, 625] width 160 height 23
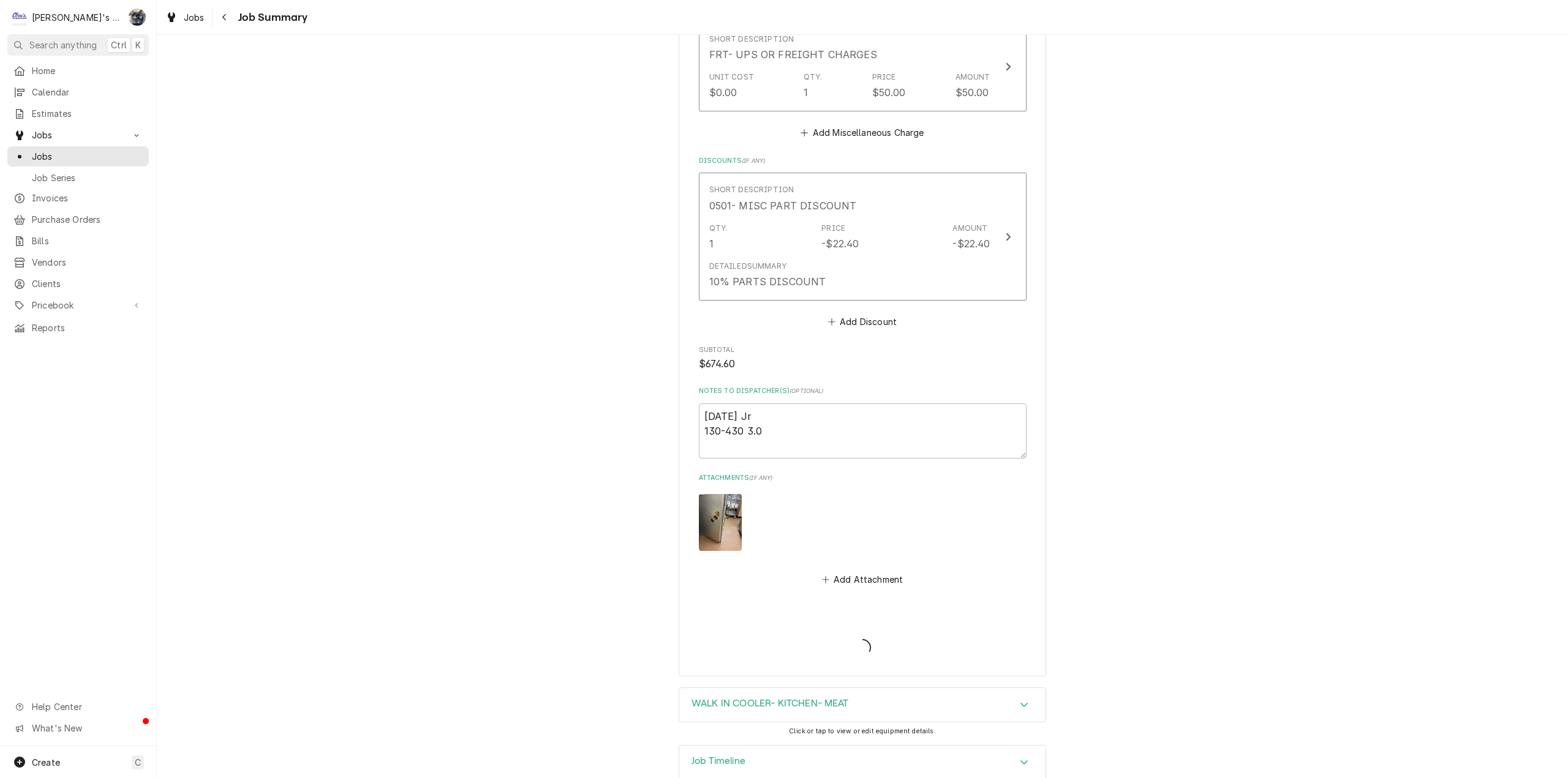
type textarea "x"
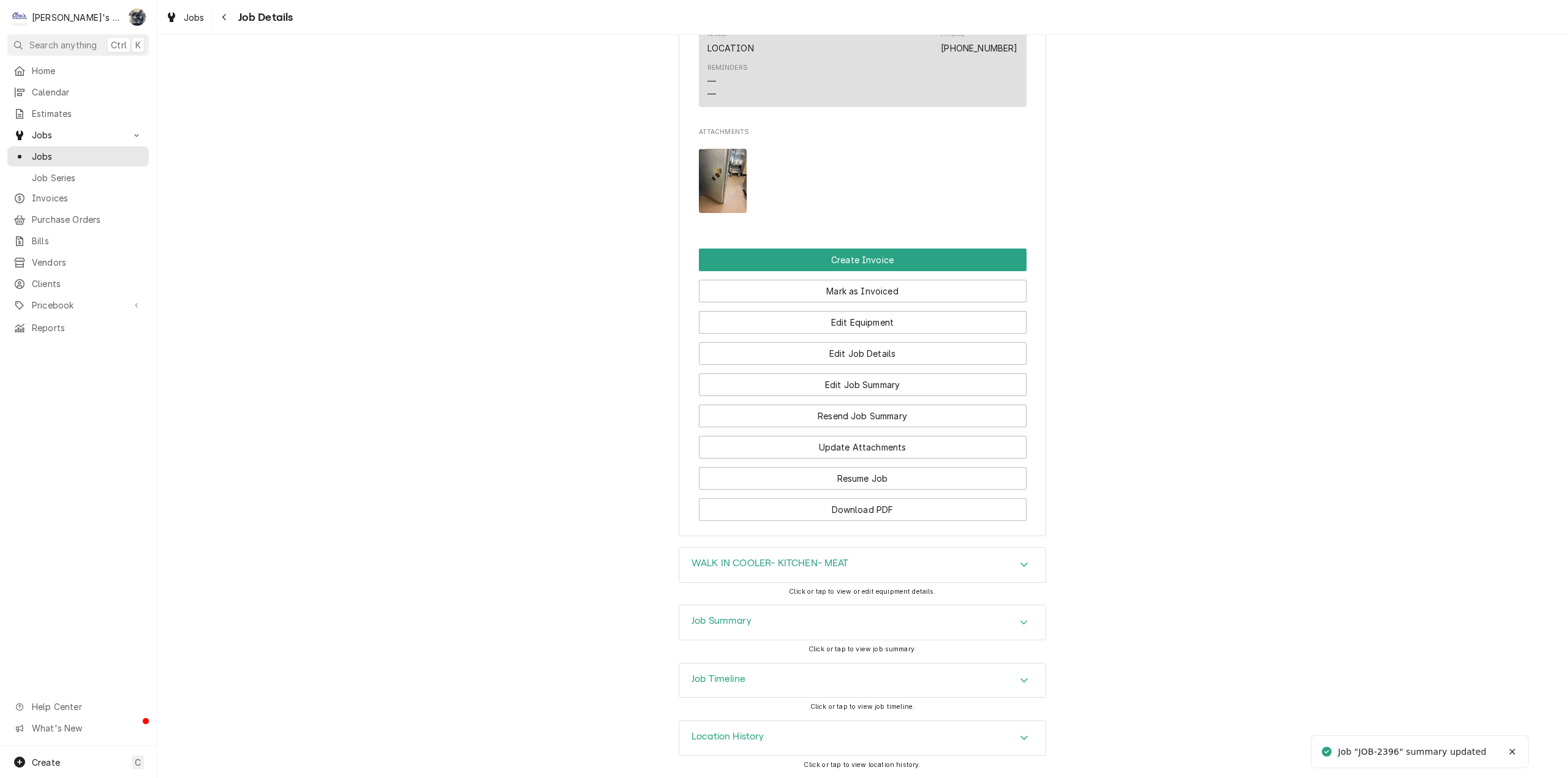
scroll to position [1102, 0]
click at [836, 270] on button "Create Invoice" at bounding box center [862, 260] width 327 height 23
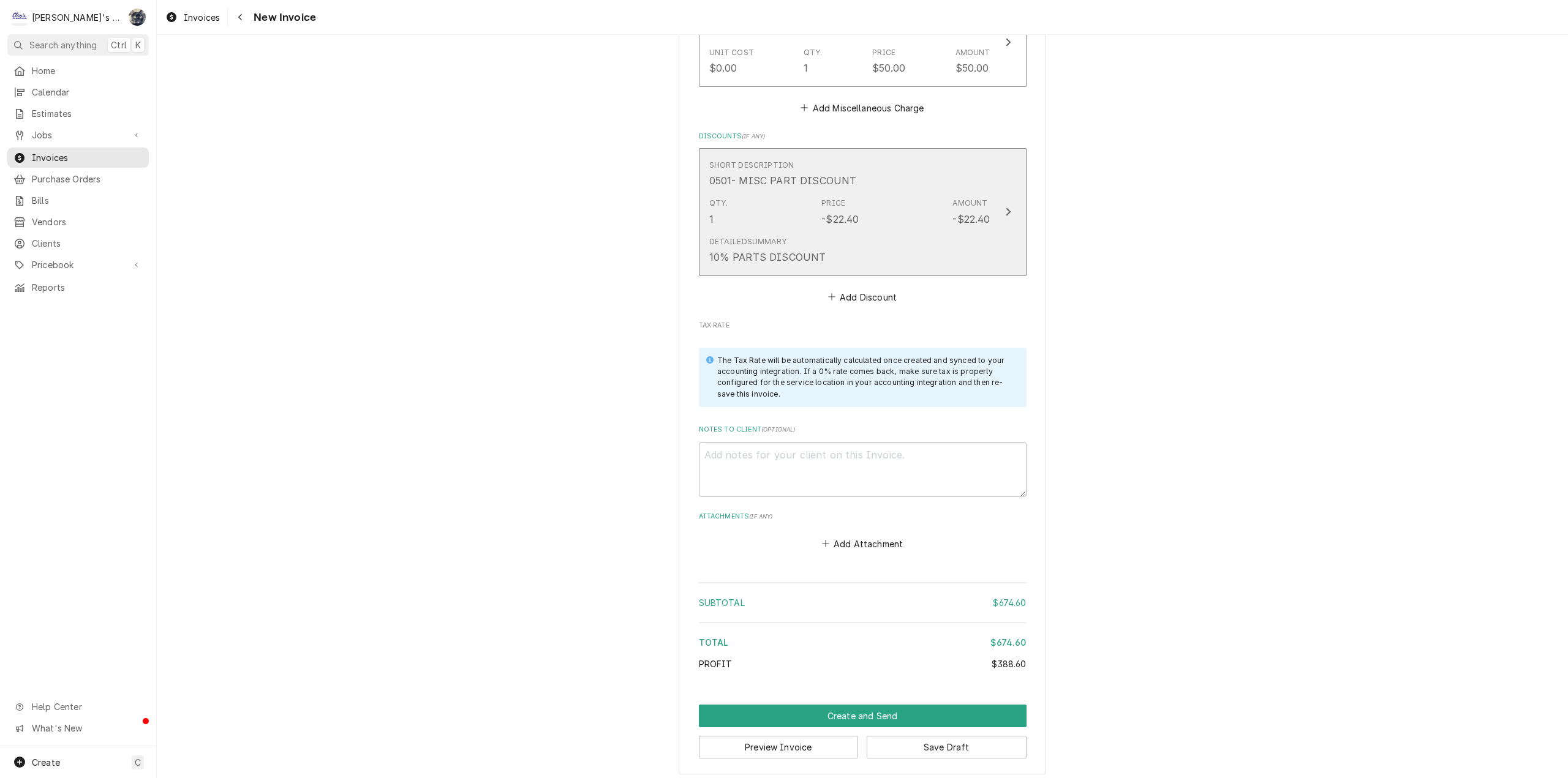
scroll to position [1901, 0]
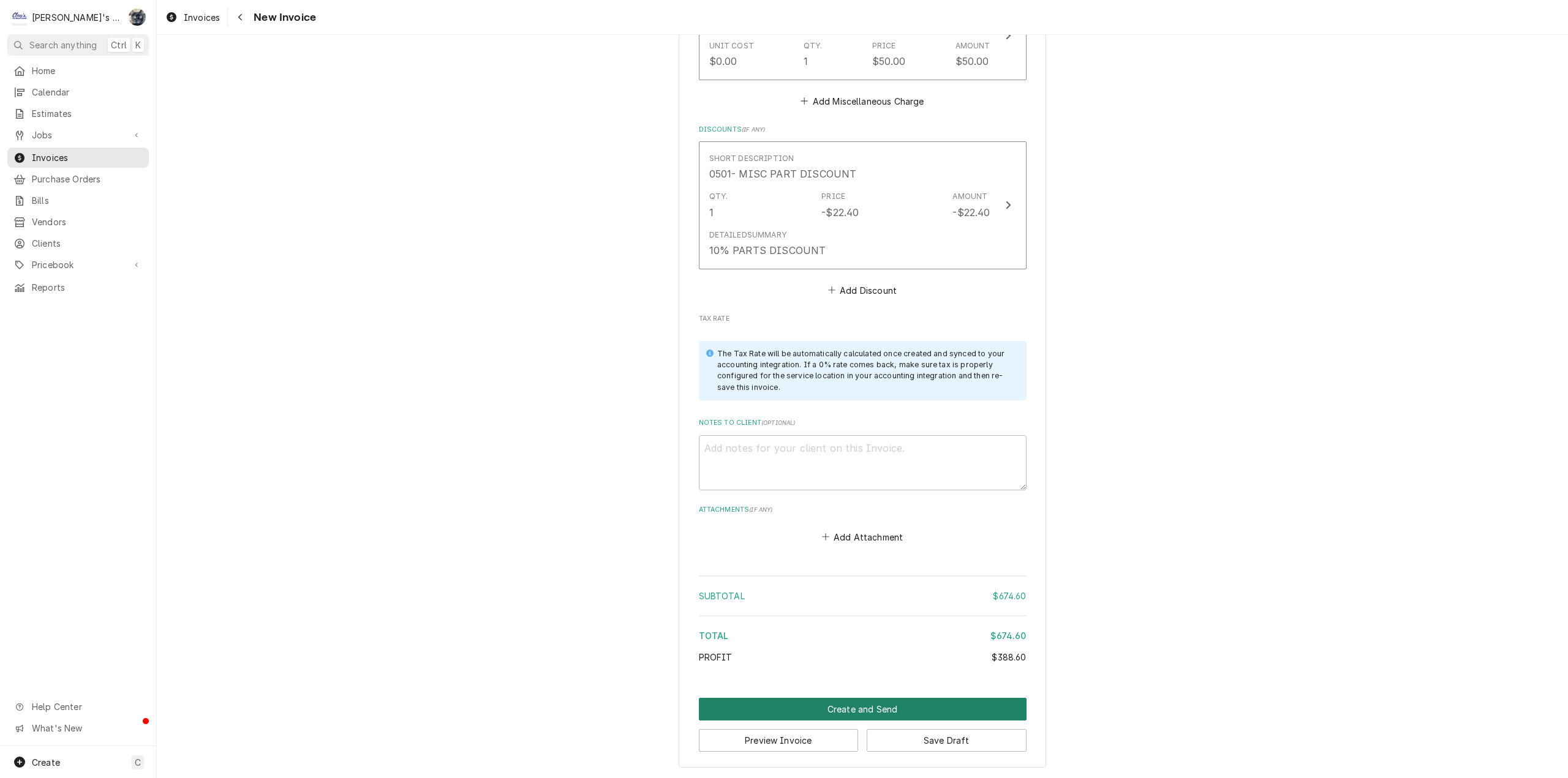
click at [831, 710] on button "Create and Send" at bounding box center [862, 709] width 327 height 23
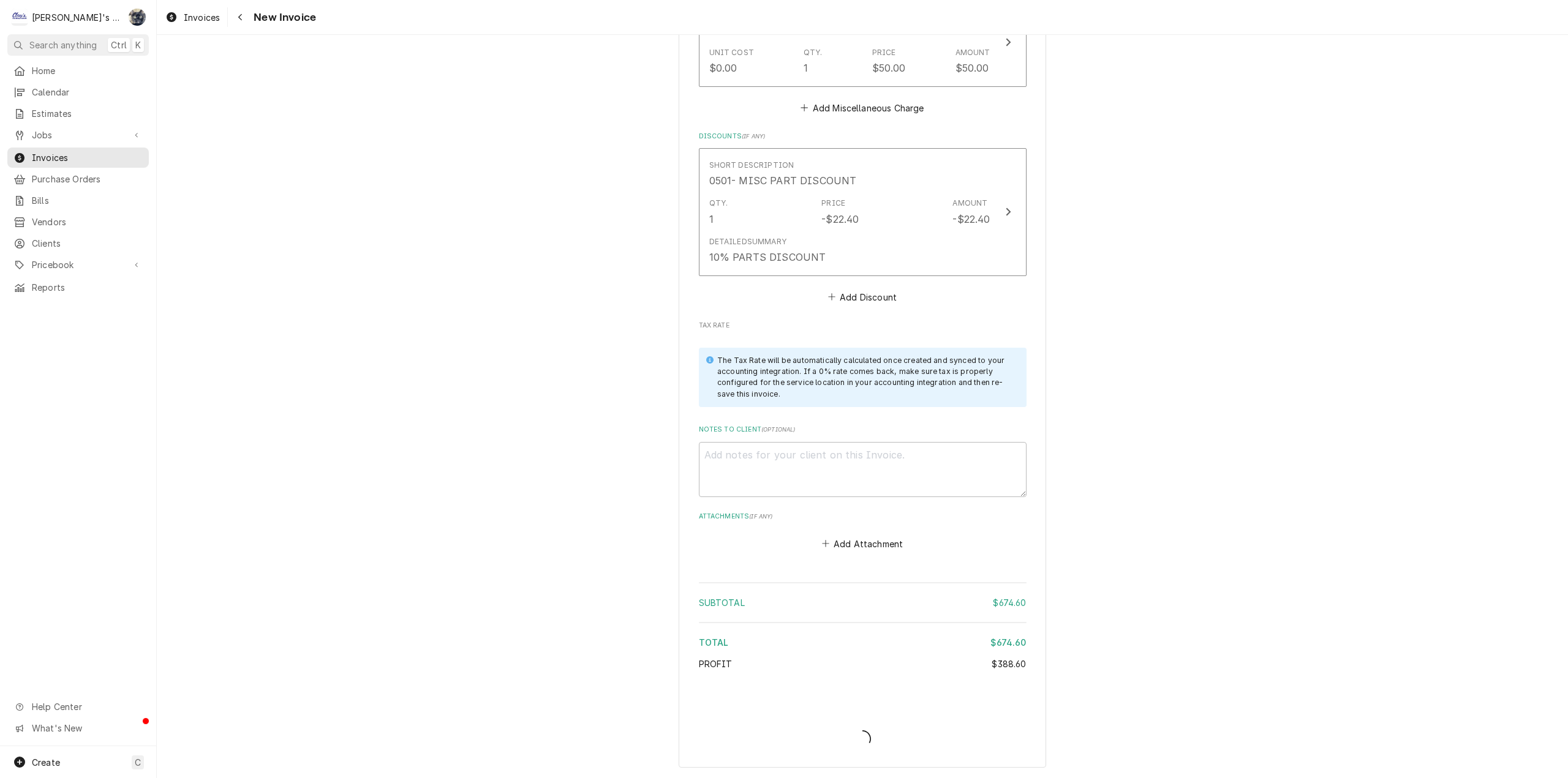
scroll to position [1894, 0]
type textarea "x"
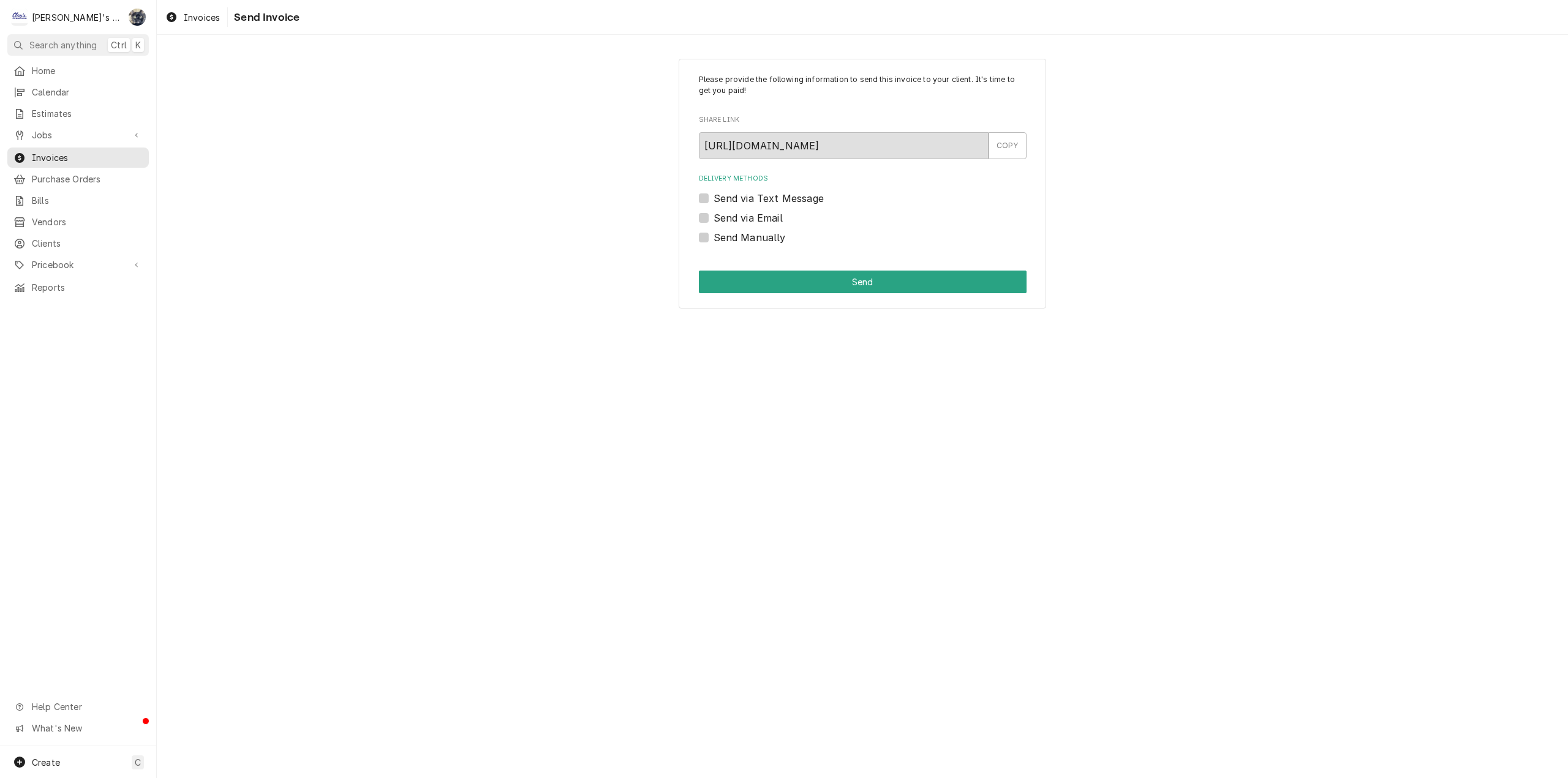
drag, startPoint x: 702, startPoint y: 237, endPoint x: 728, endPoint y: 265, distance: 38.2
click at [713, 237] on label "Send Manually" at bounding box center [749, 237] width 72 height 15
click at [713, 237] on input "Send Manually" at bounding box center [877, 243] width 327 height 27
checkbox input "true"
click at [733, 276] on button "Send" at bounding box center [862, 282] width 327 height 23
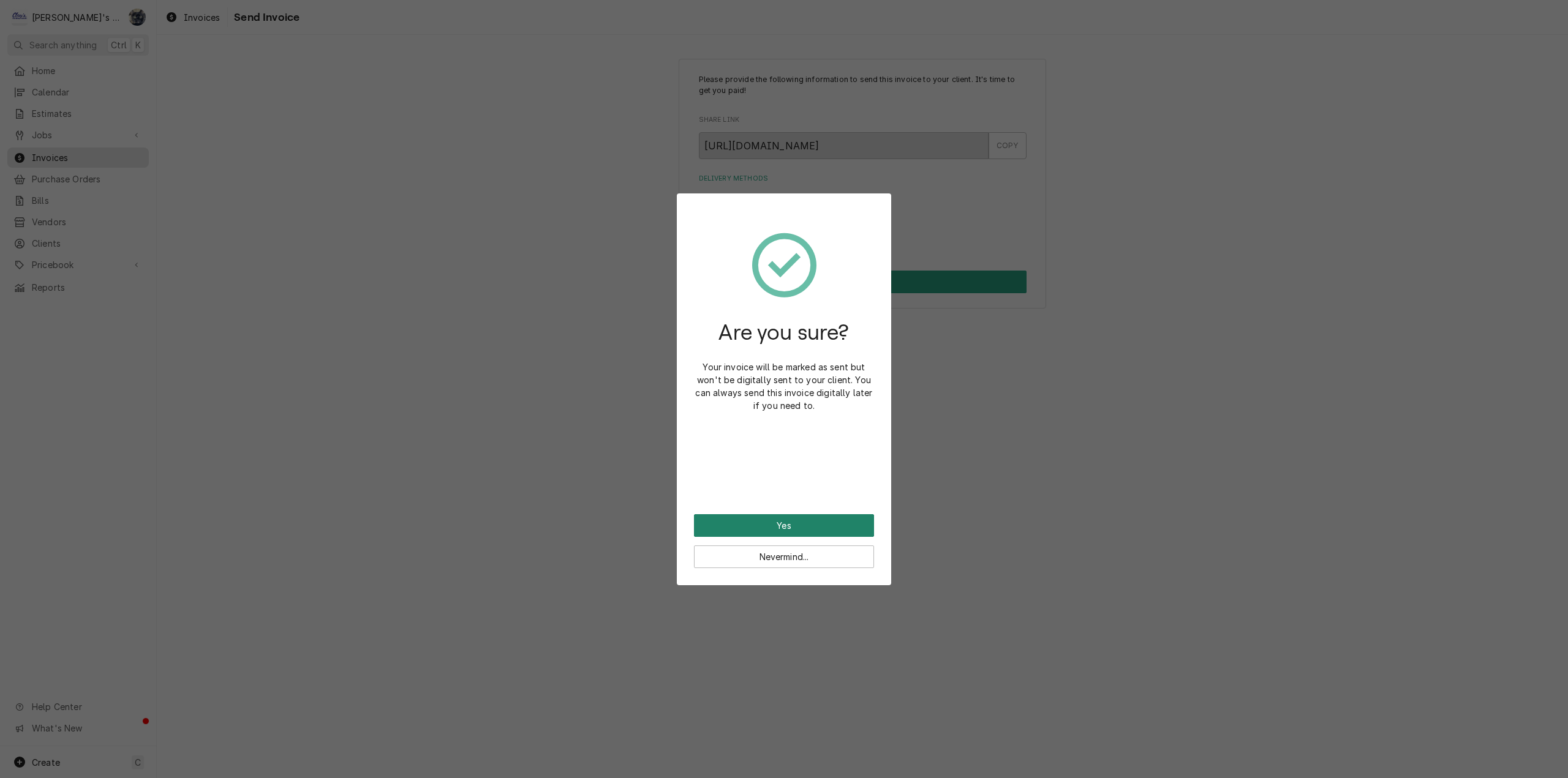
click at [816, 530] on button "Yes" at bounding box center [784, 525] width 180 height 23
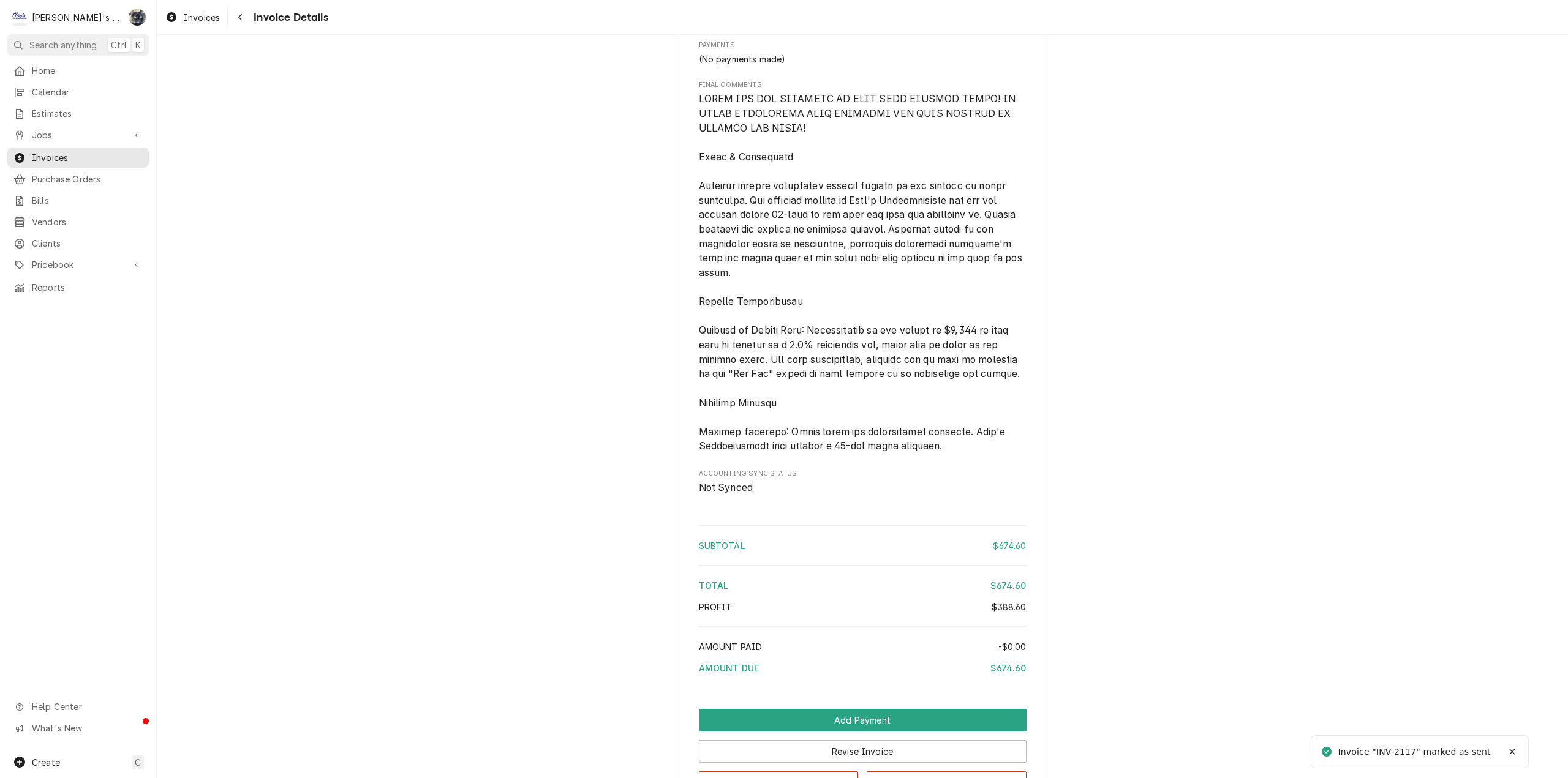
scroll to position [1594, 0]
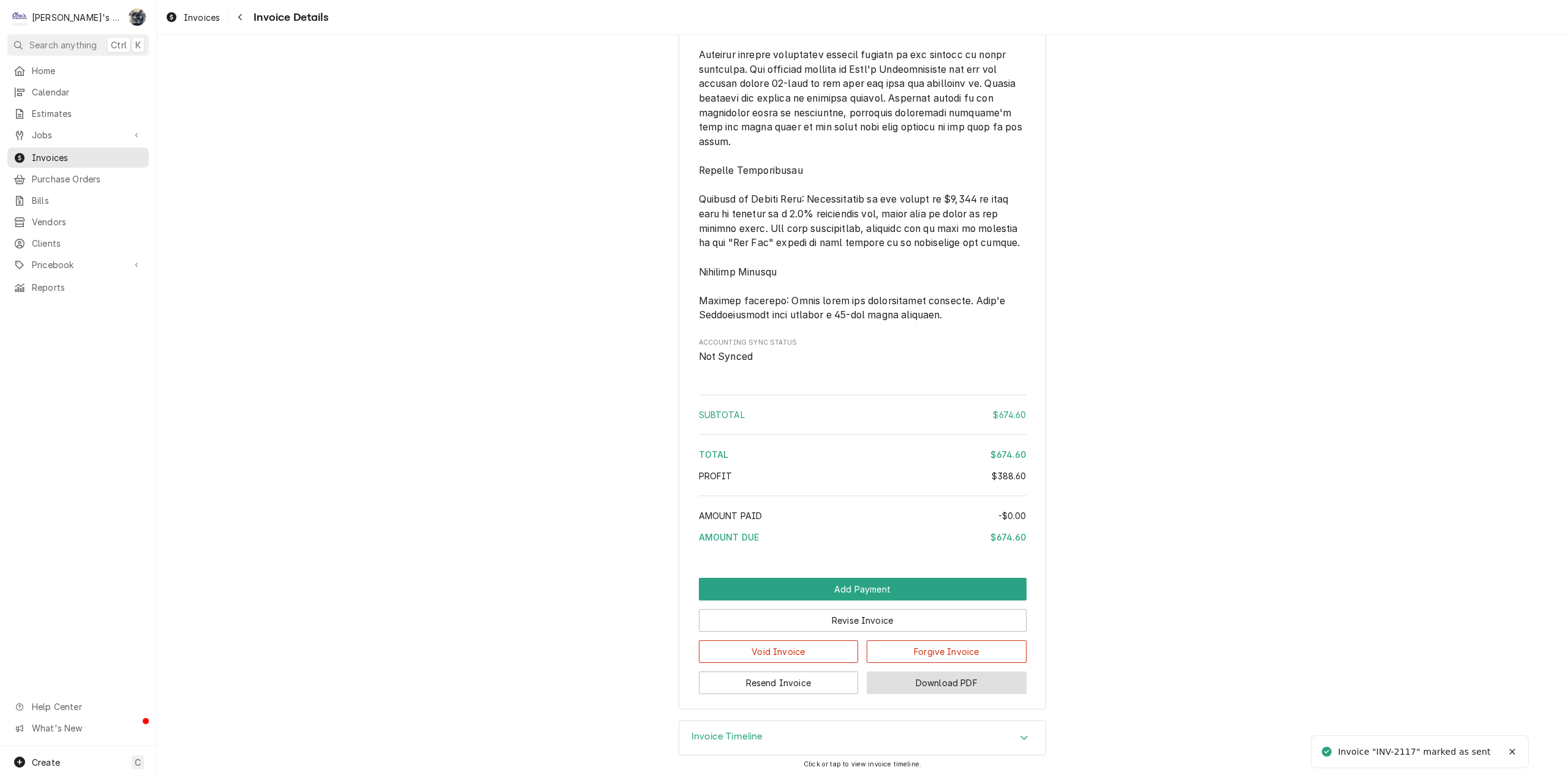
click at [887, 683] on button "Download PDF" at bounding box center [947, 682] width 160 height 23
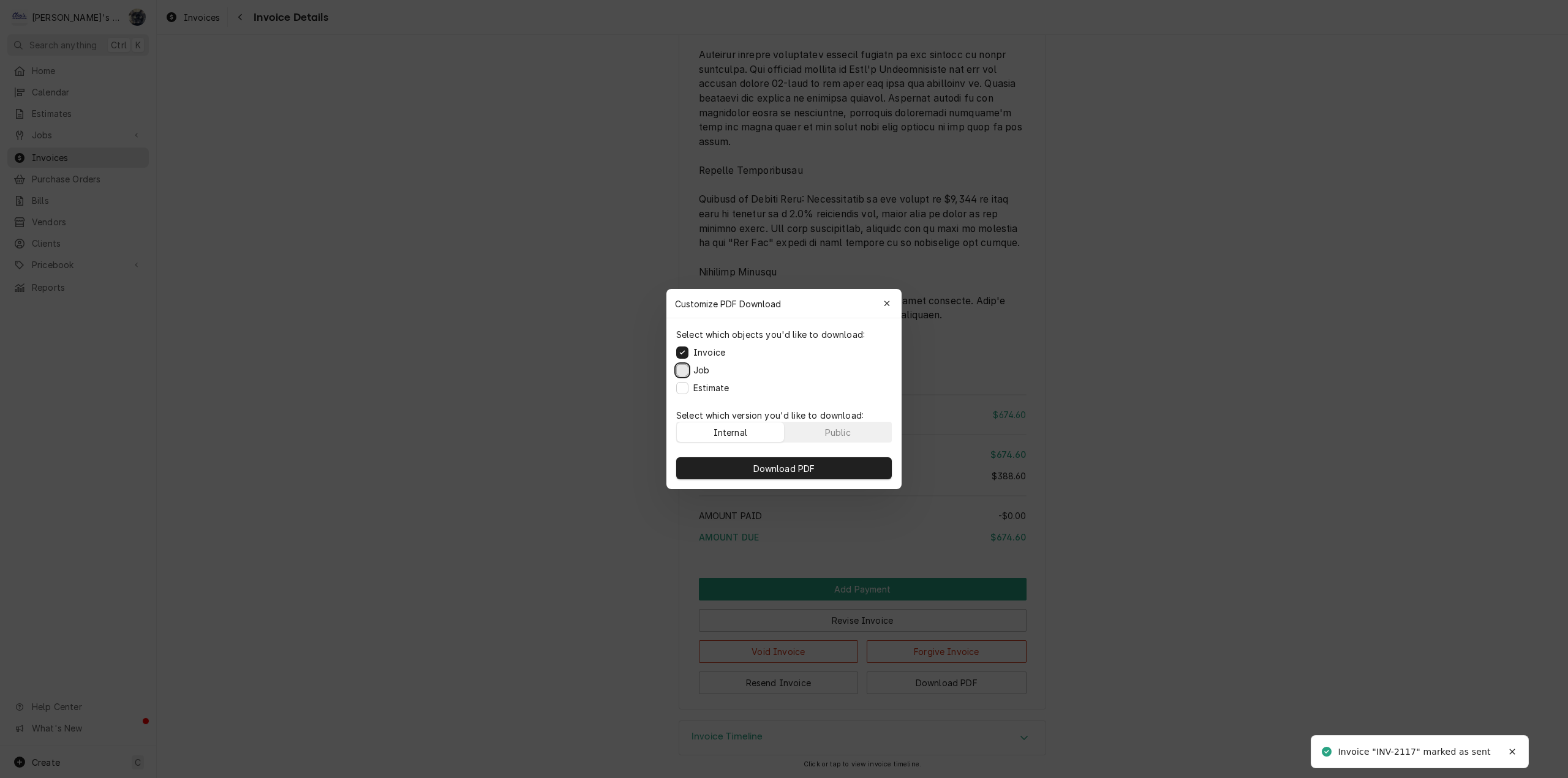
click at [685, 370] on button "Job" at bounding box center [682, 370] width 12 height 12
click at [685, 386] on button "Estimate" at bounding box center [682, 388] width 12 height 12
click at [732, 475] on button "Download PDF" at bounding box center [784, 468] width 215 height 22
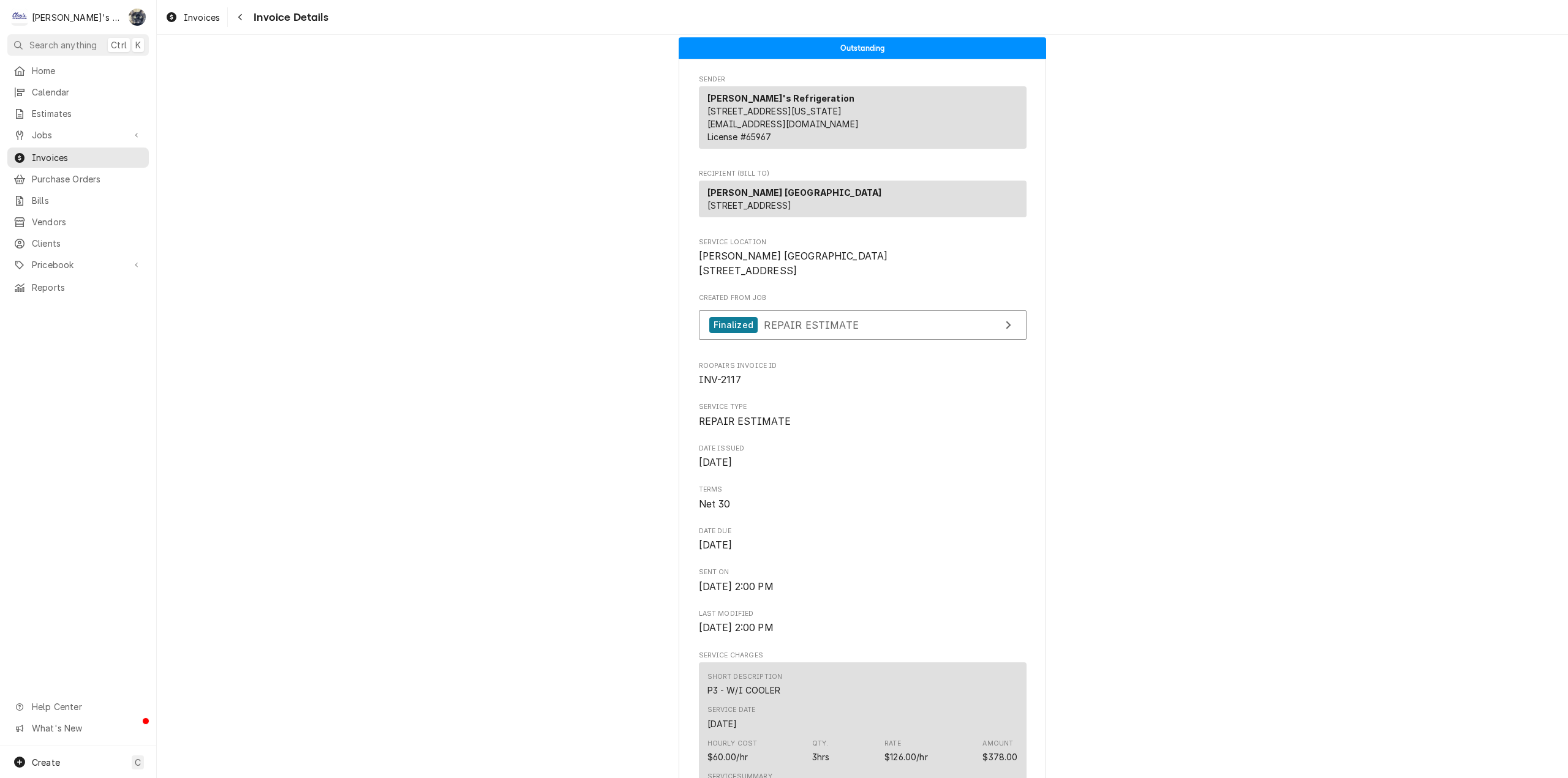
scroll to position [2, 0]
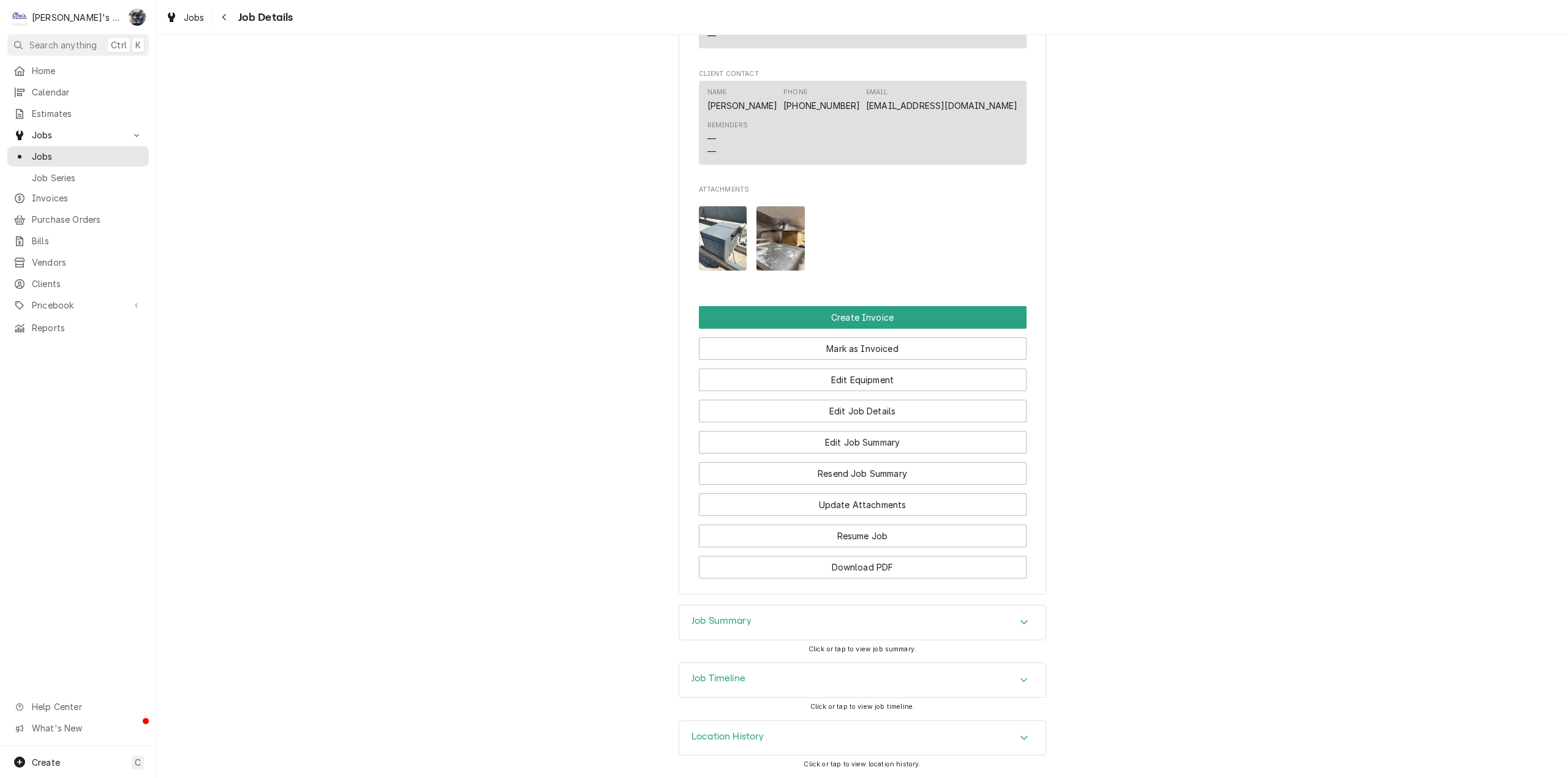
scroll to position [1034, 0]
click at [856, 632] on div "Job Summary" at bounding box center [862, 623] width 366 height 34
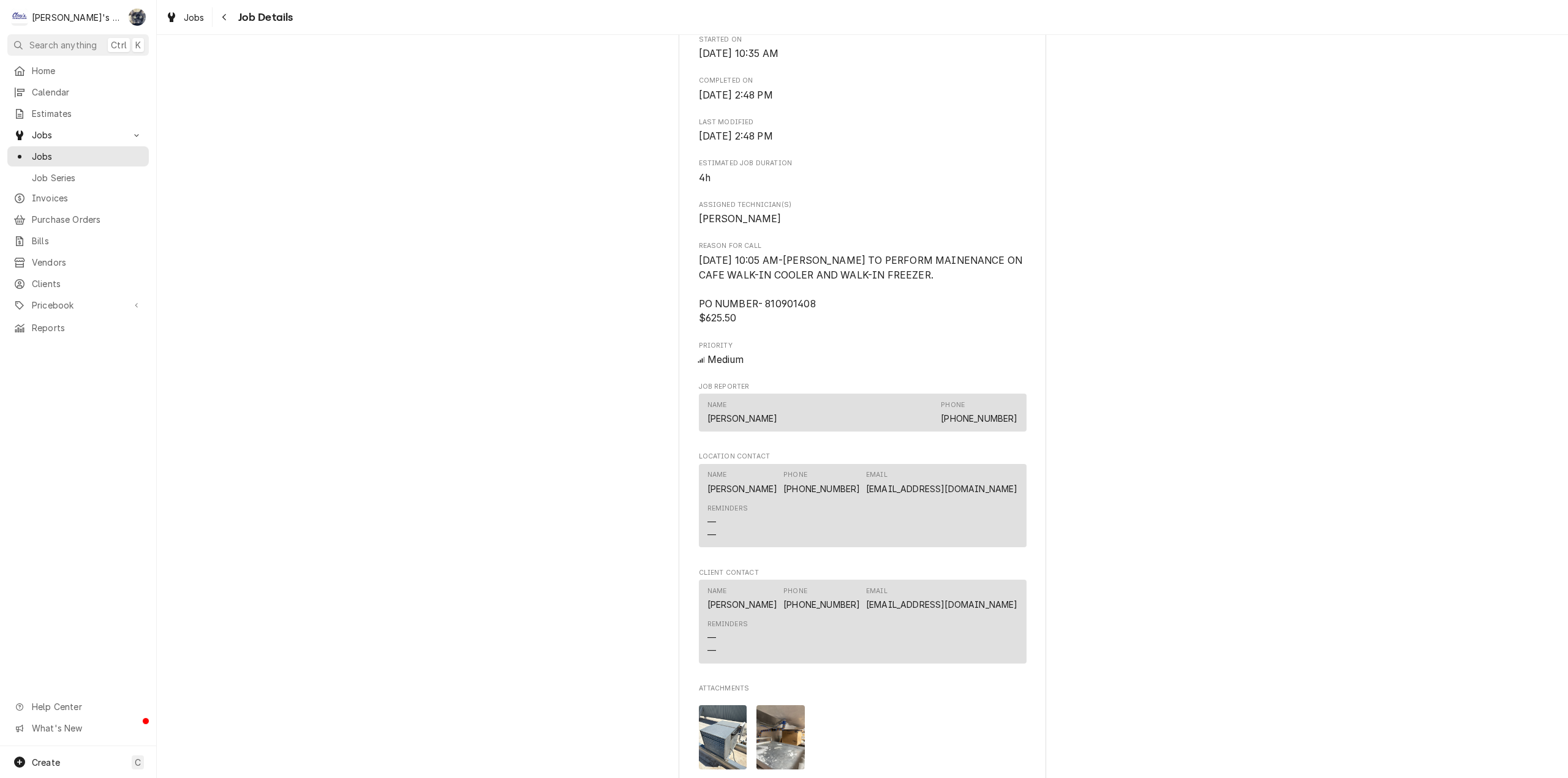
scroll to position [498, 0]
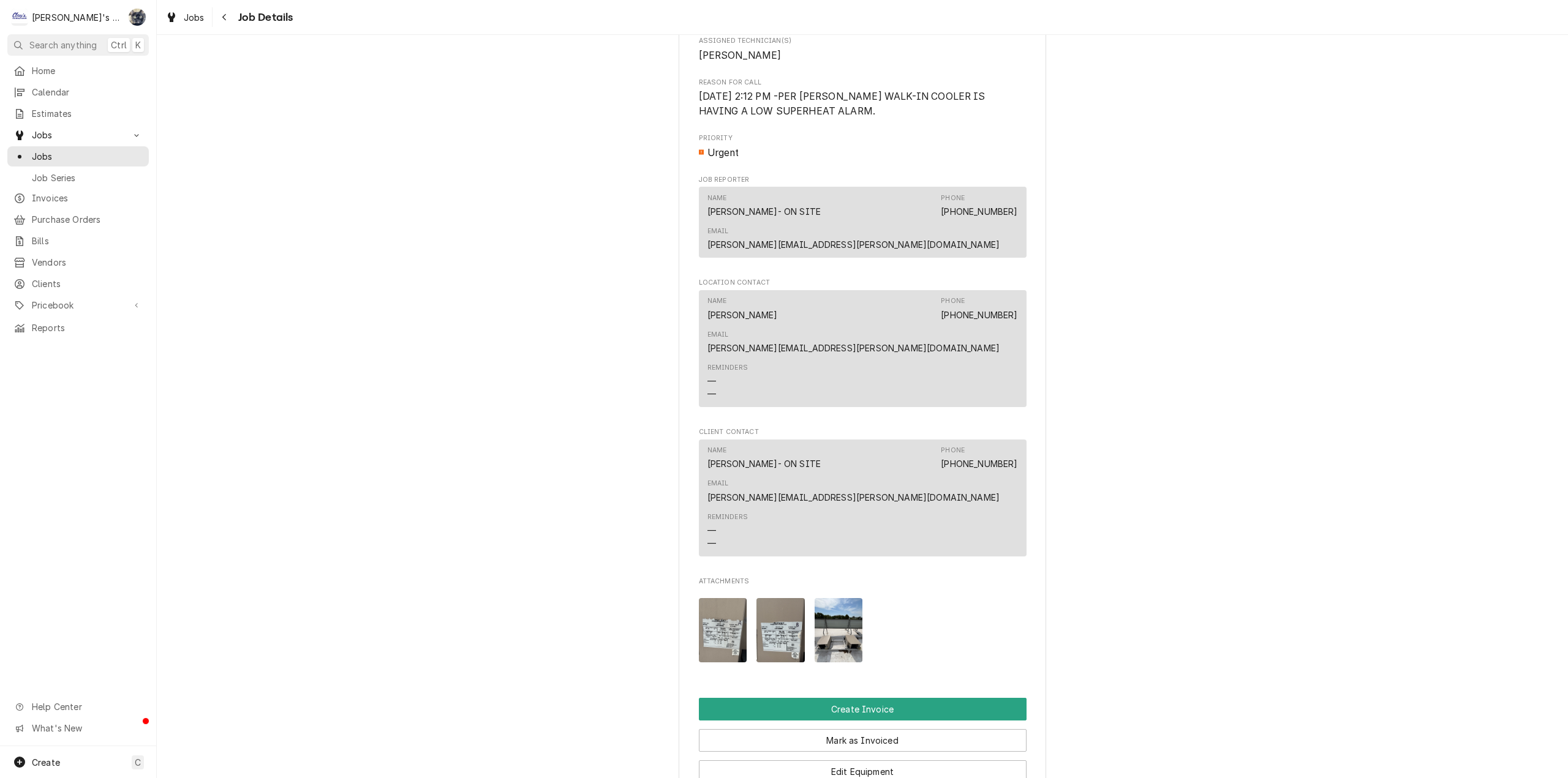
scroll to position [1052, 0]
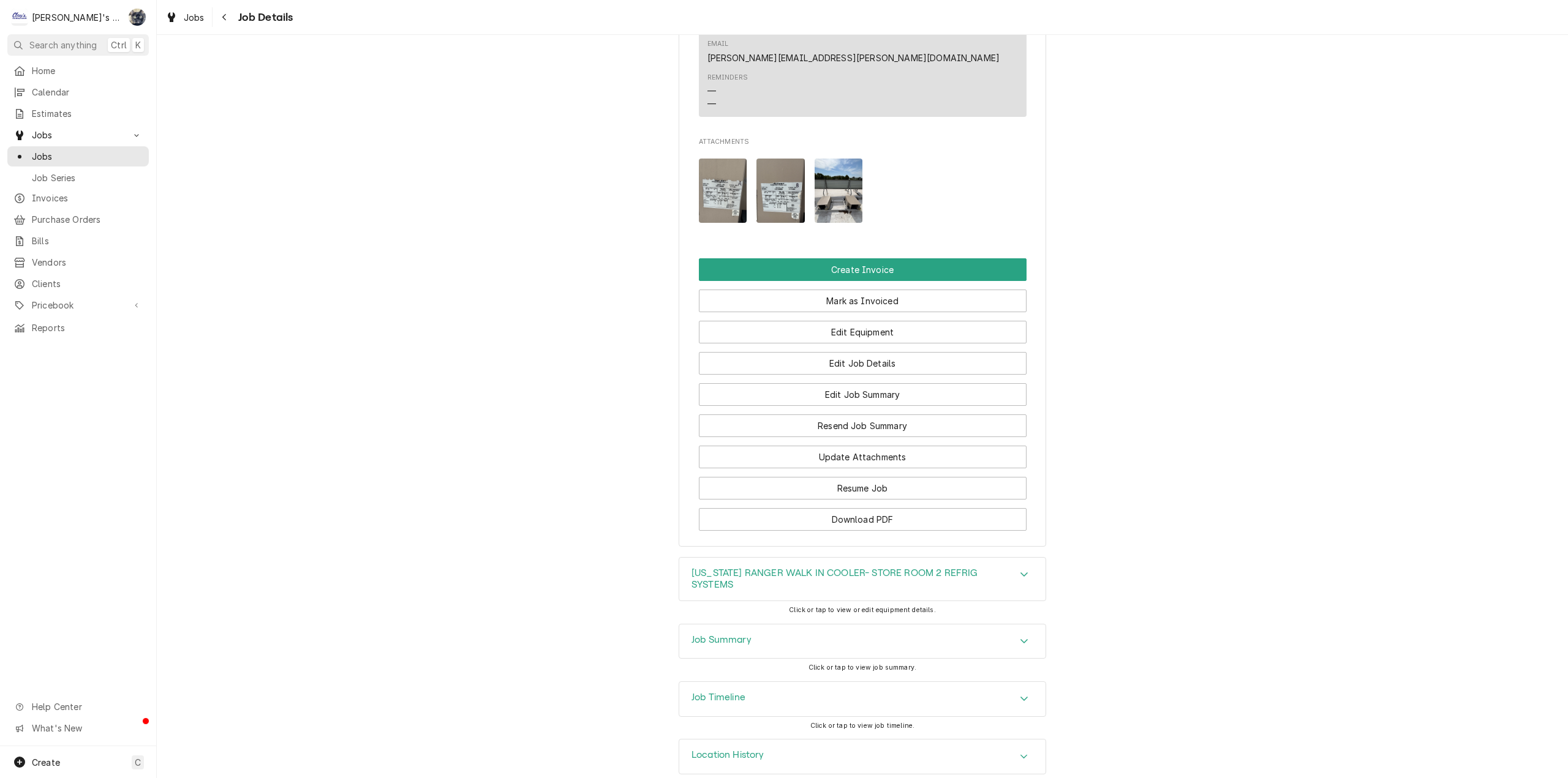
drag, startPoint x: 795, startPoint y: 606, endPoint x: 795, endPoint y: 615, distance: 9.0
click at [795, 624] on div "Job Summary" at bounding box center [862, 641] width 368 height 36
click at [795, 624] on div "Job Summary" at bounding box center [862, 641] width 366 height 34
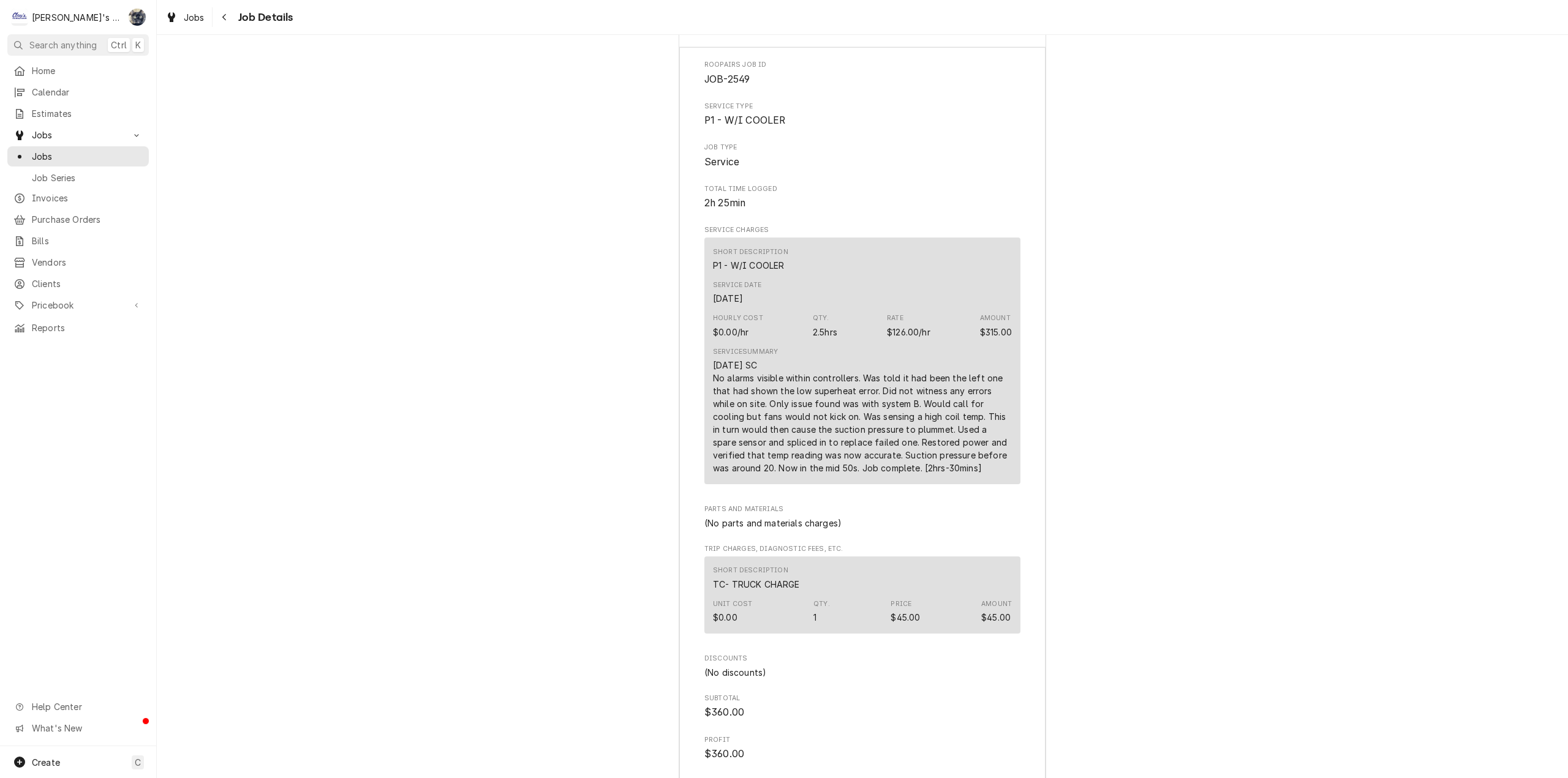
scroll to position [1664, 0]
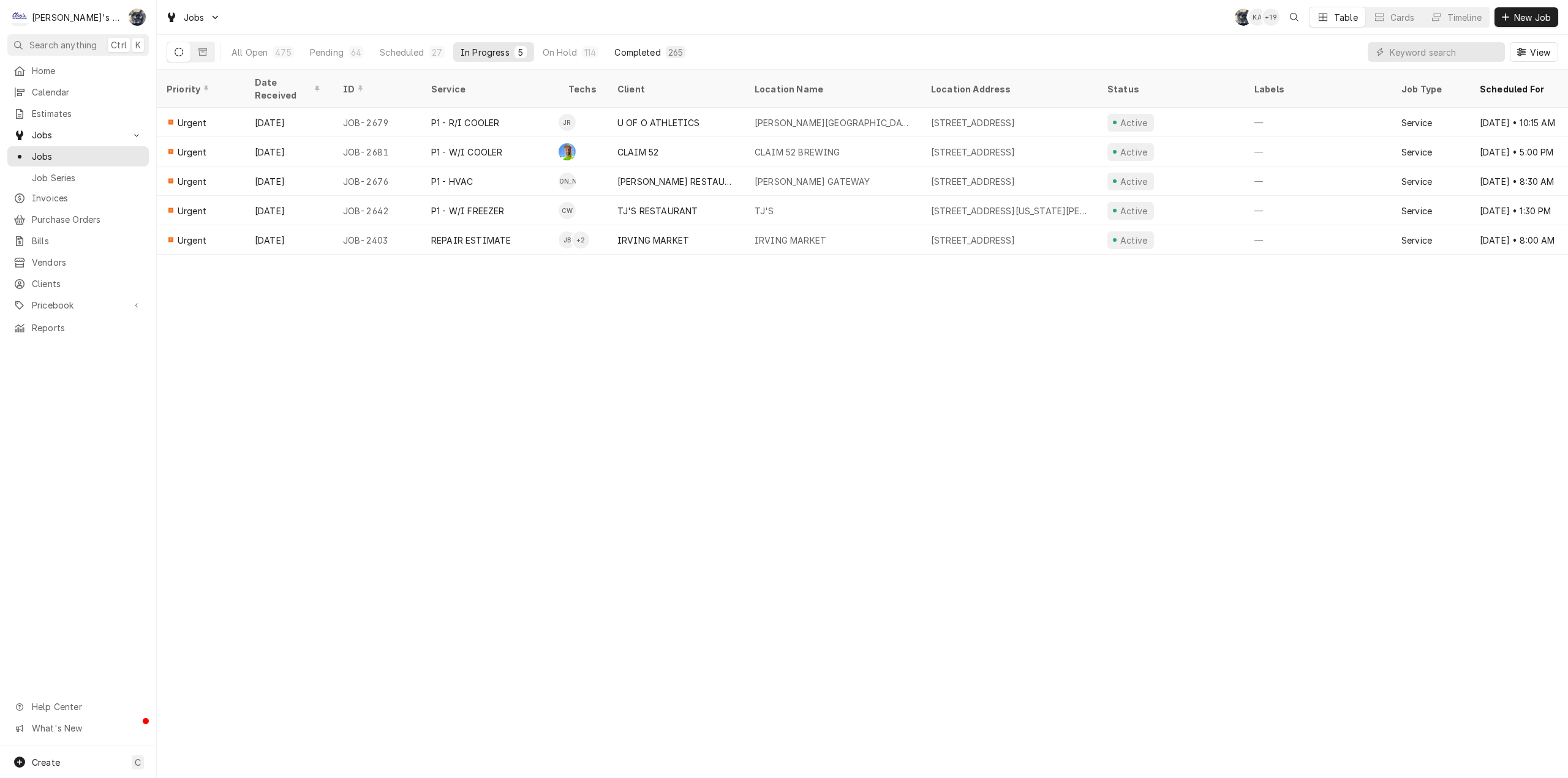
click at [625, 47] on div "Completed" at bounding box center [637, 53] width 46 height 13
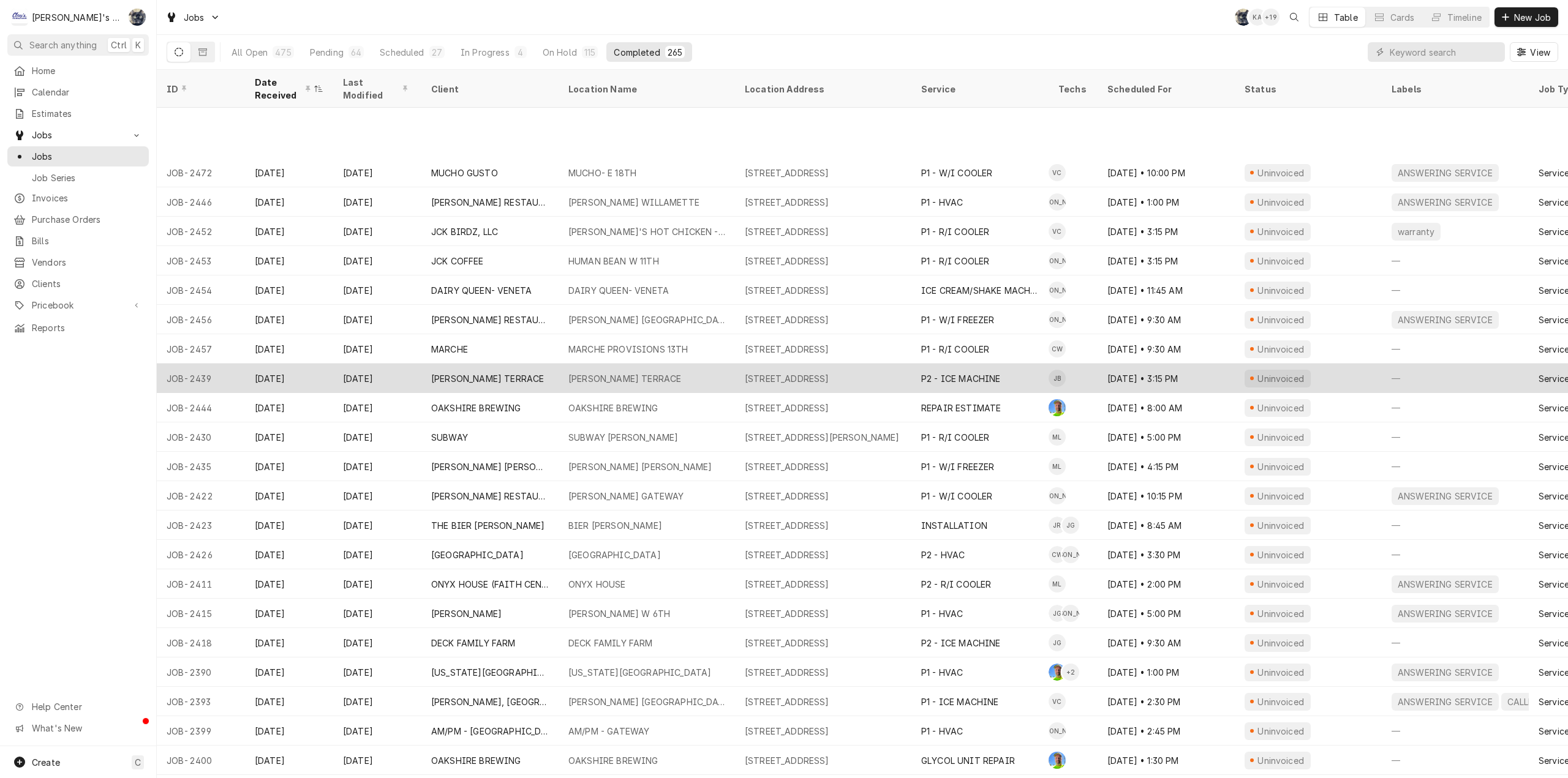
scroll to position [2653, 0]
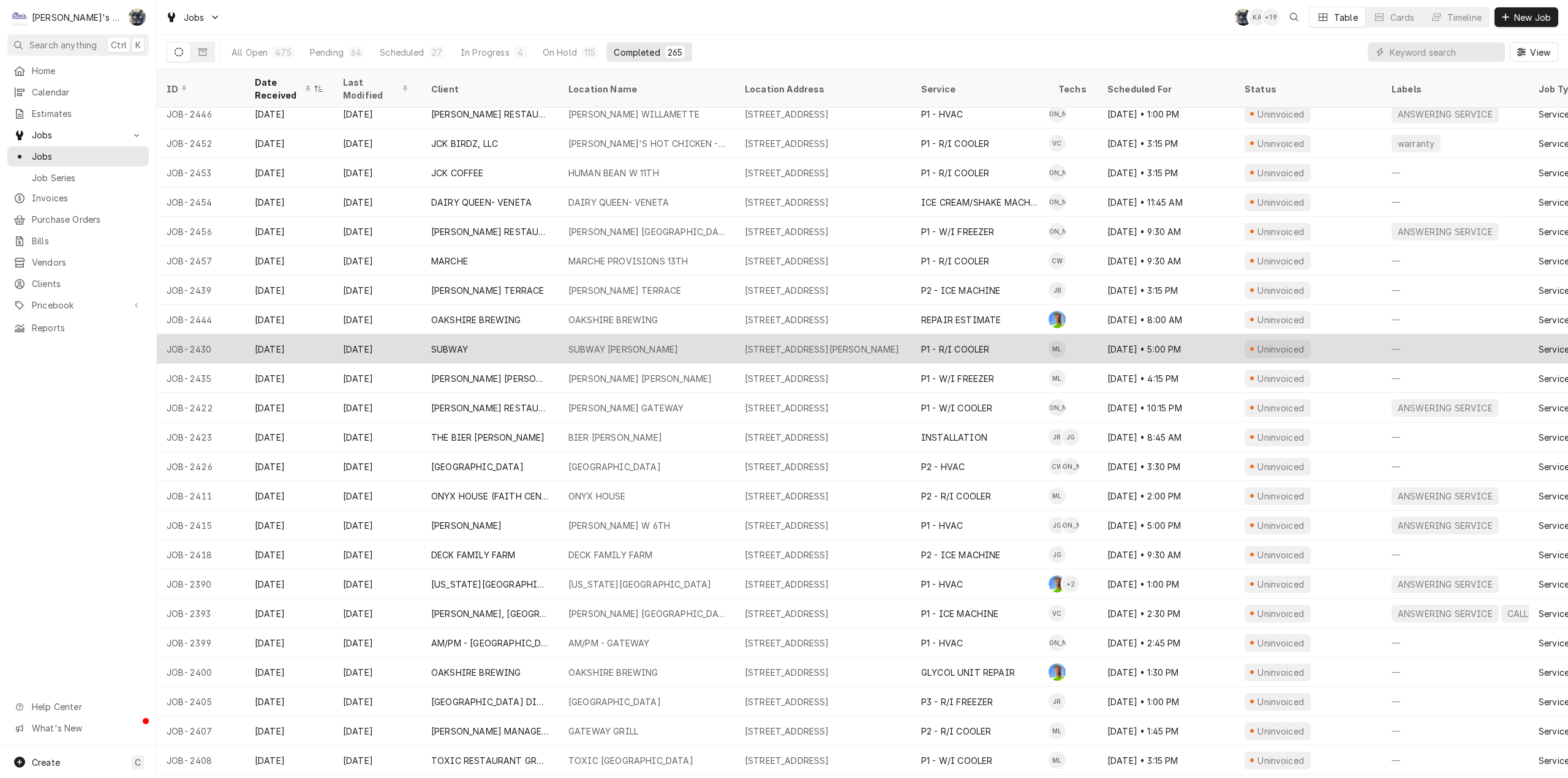
click at [623, 345] on div "SUBWAY HILYARD" at bounding box center [623, 349] width 109 height 13
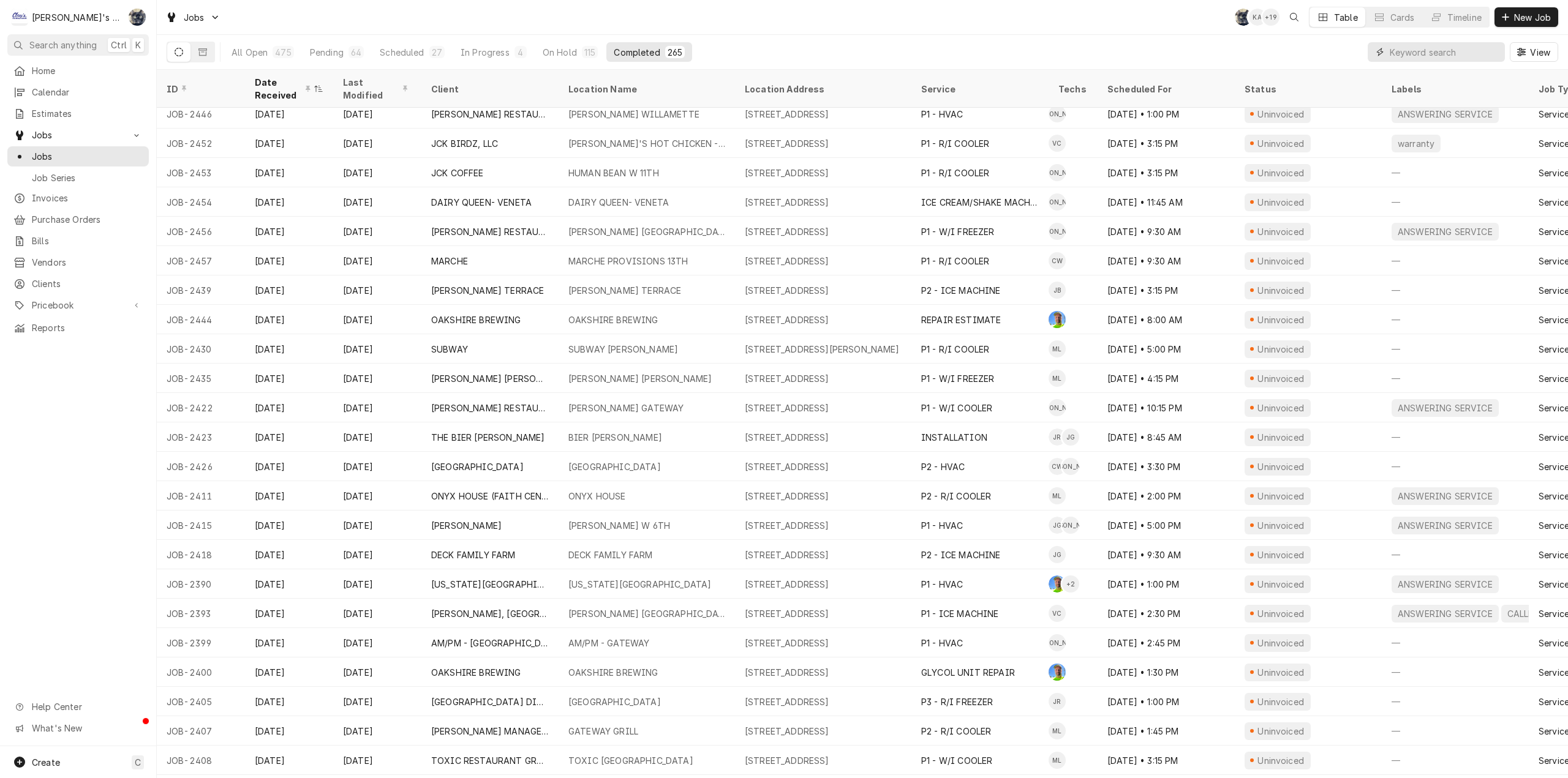
click at [1400, 59] on input "Dynamic Content Wrapper" at bounding box center [1444, 52] width 109 height 20
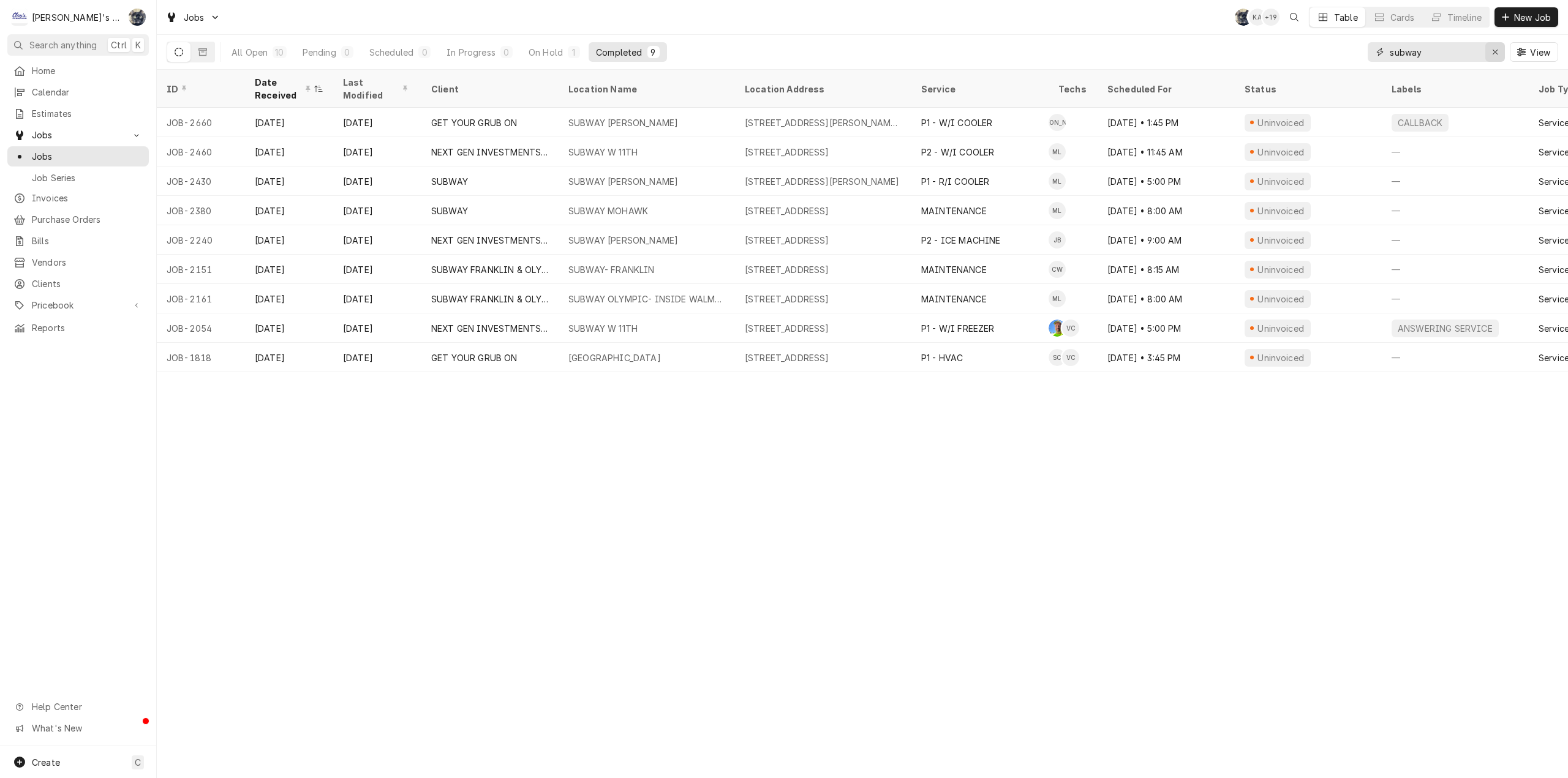
type input "subway"
click at [1494, 48] on icon "Erase input" at bounding box center [1495, 51] width 7 height 8
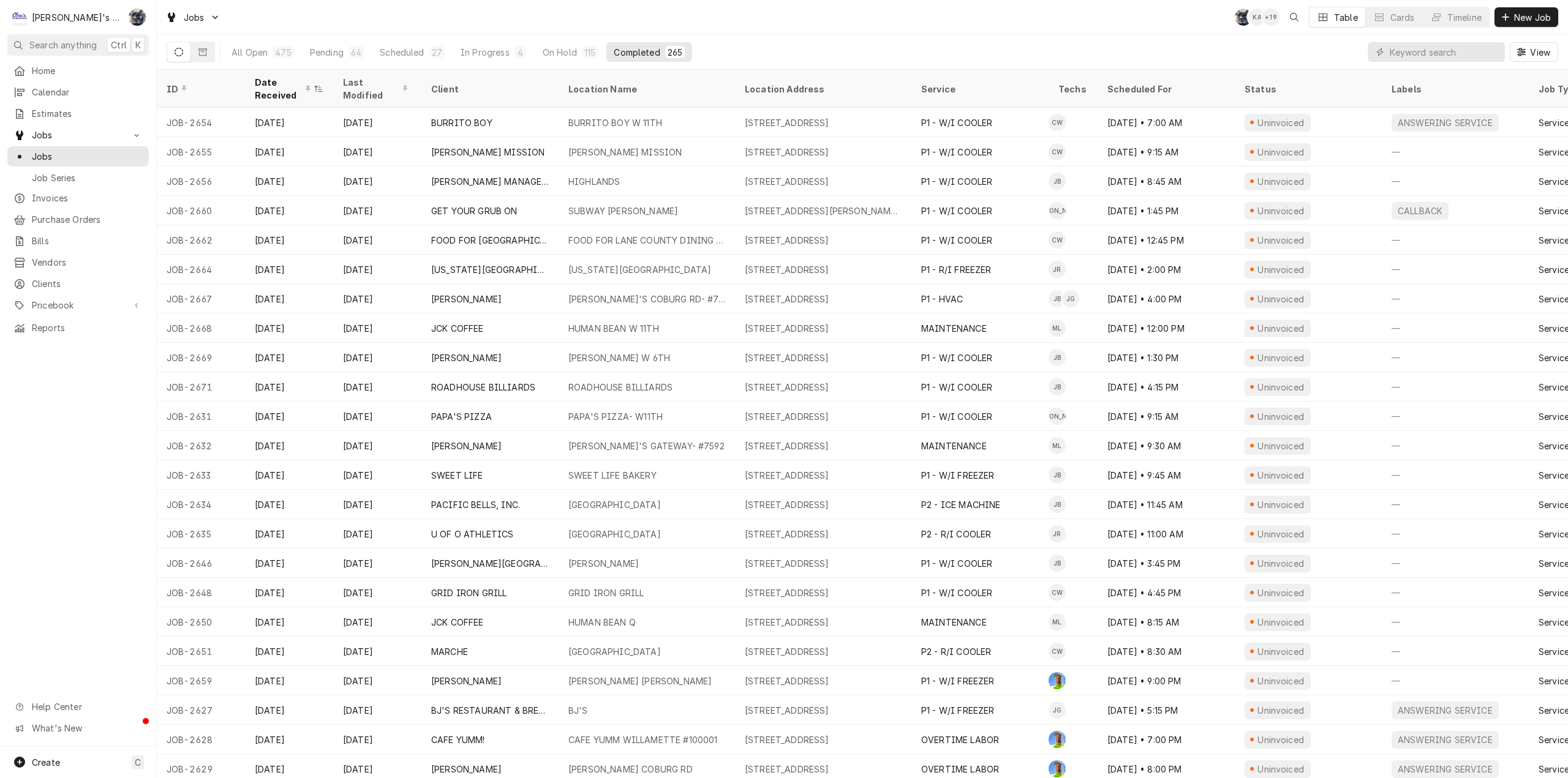
click at [998, 27] on div "Jobs SB KA + 19 Table Cards Timeline New Job" at bounding box center [862, 17] width 1411 height 34
click at [623, 36] on div "All Open 475 Pending 64 Scheduled 27 In Progress 4 On Hold 115 Completed 265" at bounding box center [458, 52] width 468 height 34
click at [712, 31] on div "Jobs SB KA + 18 Table Cards Timeline New Job" at bounding box center [862, 17] width 1411 height 34
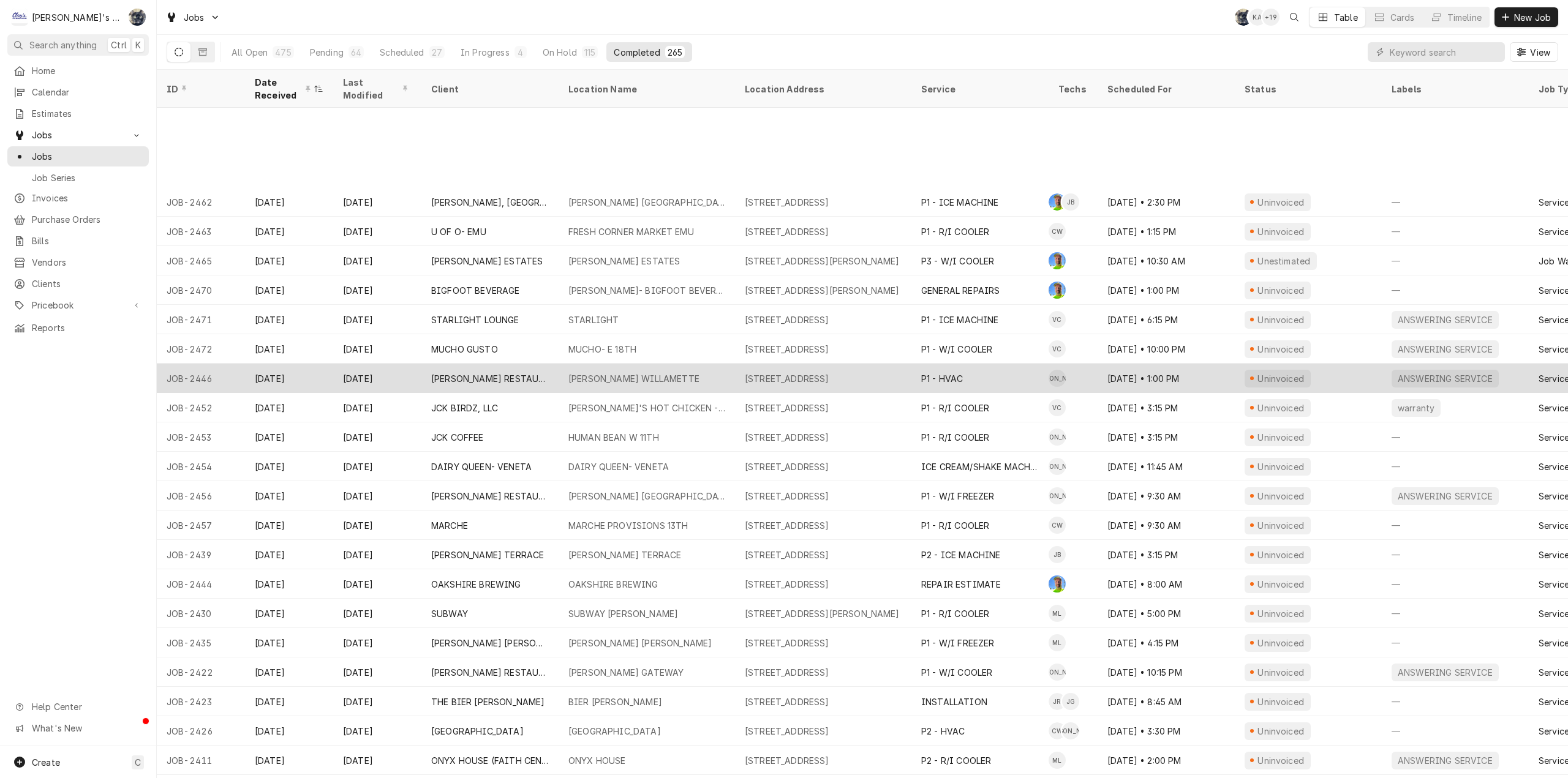
scroll to position [2536, 0]
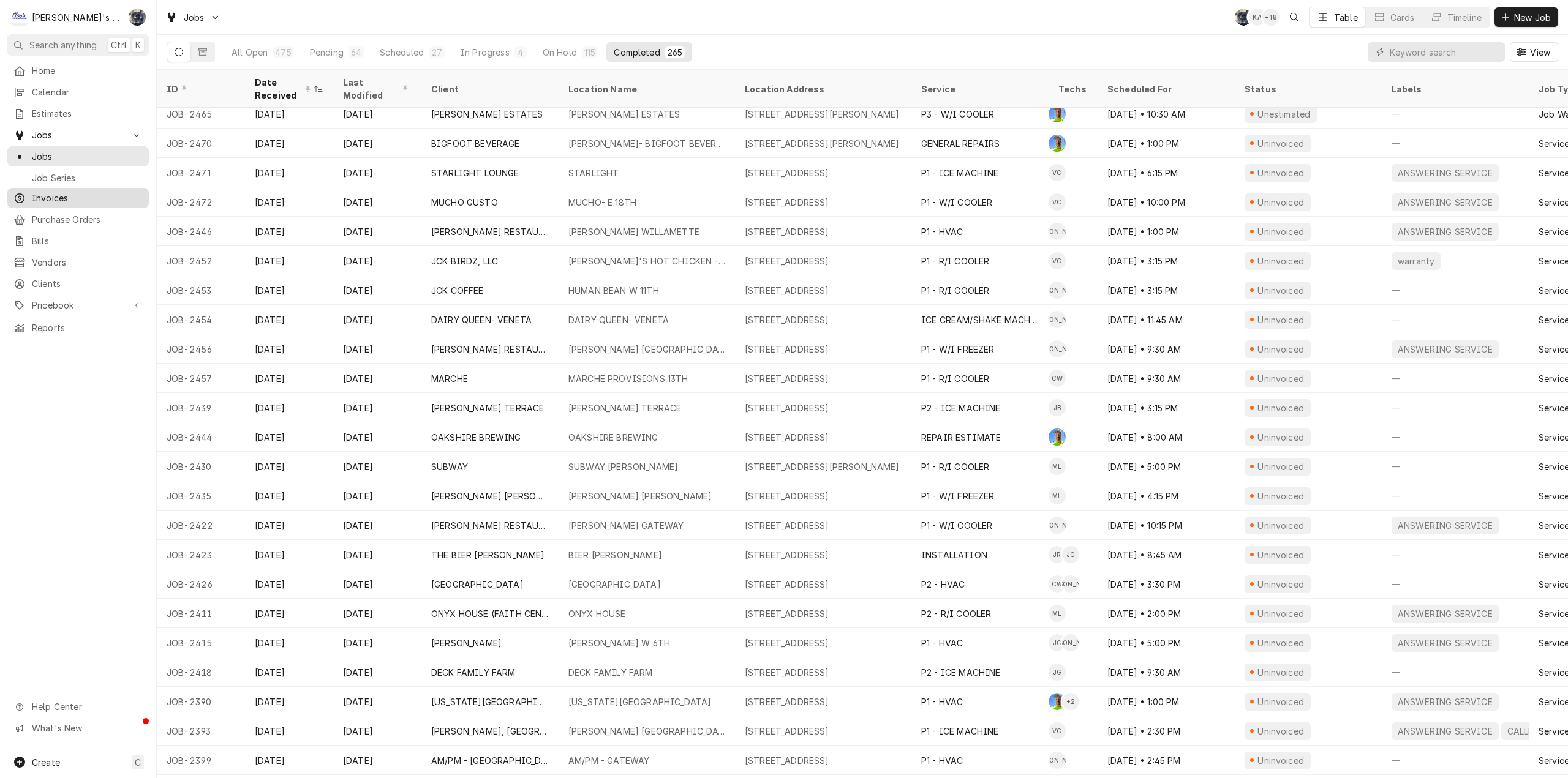
click at [46, 199] on span "Invoices" at bounding box center [87, 198] width 111 height 13
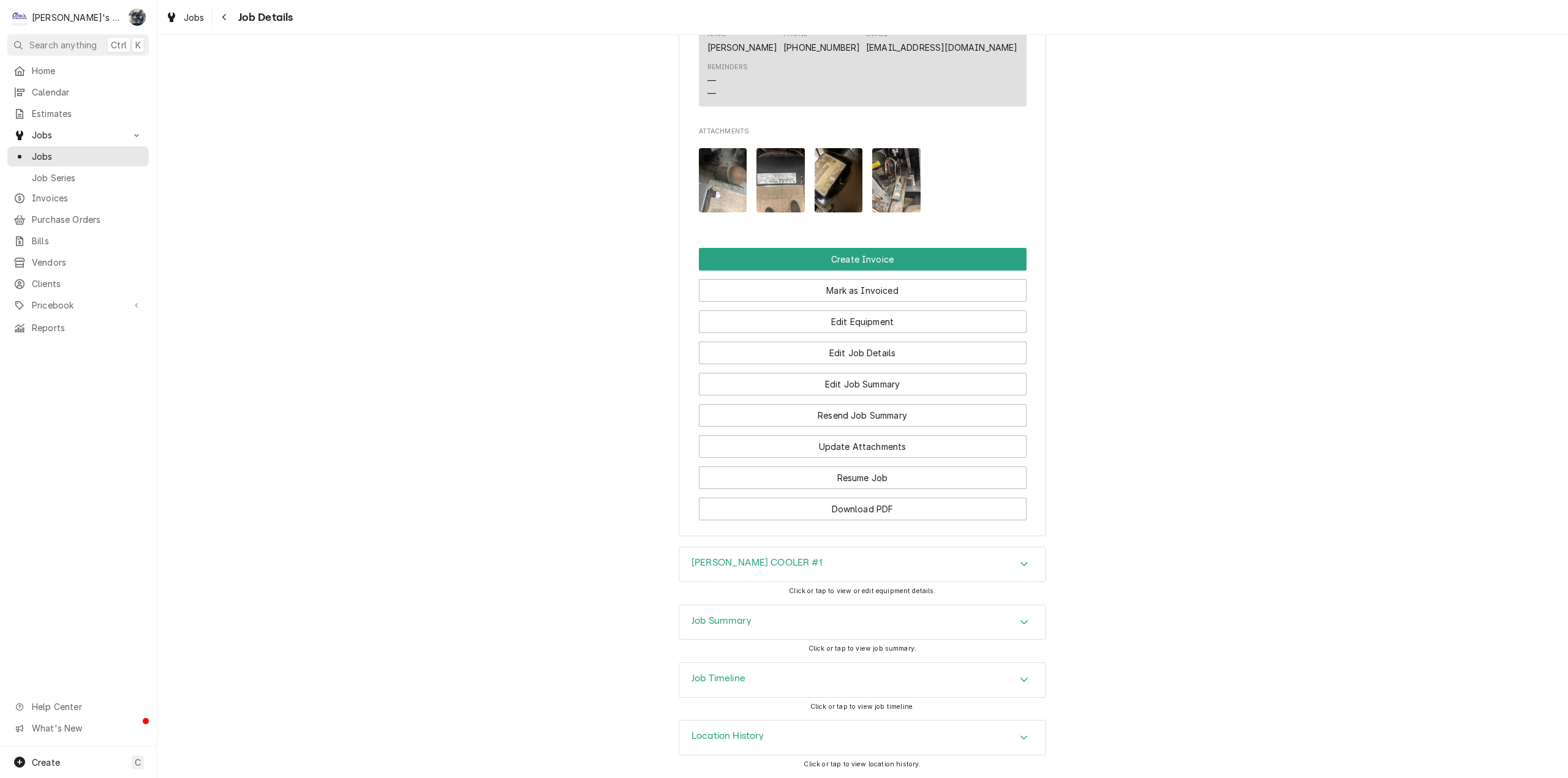
scroll to position [1061, 0]
click at [684, 623] on div "Job Summary" at bounding box center [862, 623] width 366 height 34
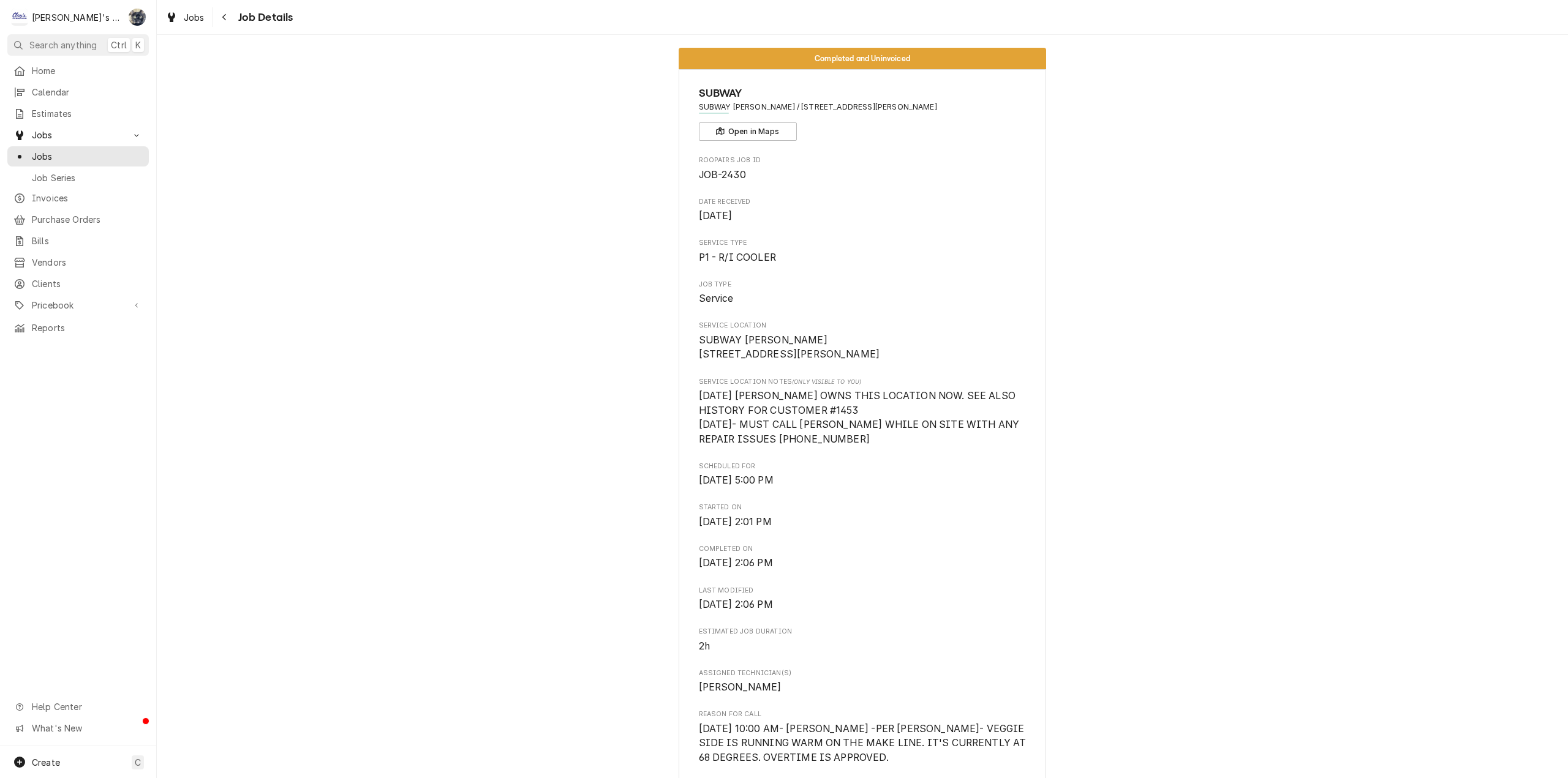
scroll to position [0, 0]
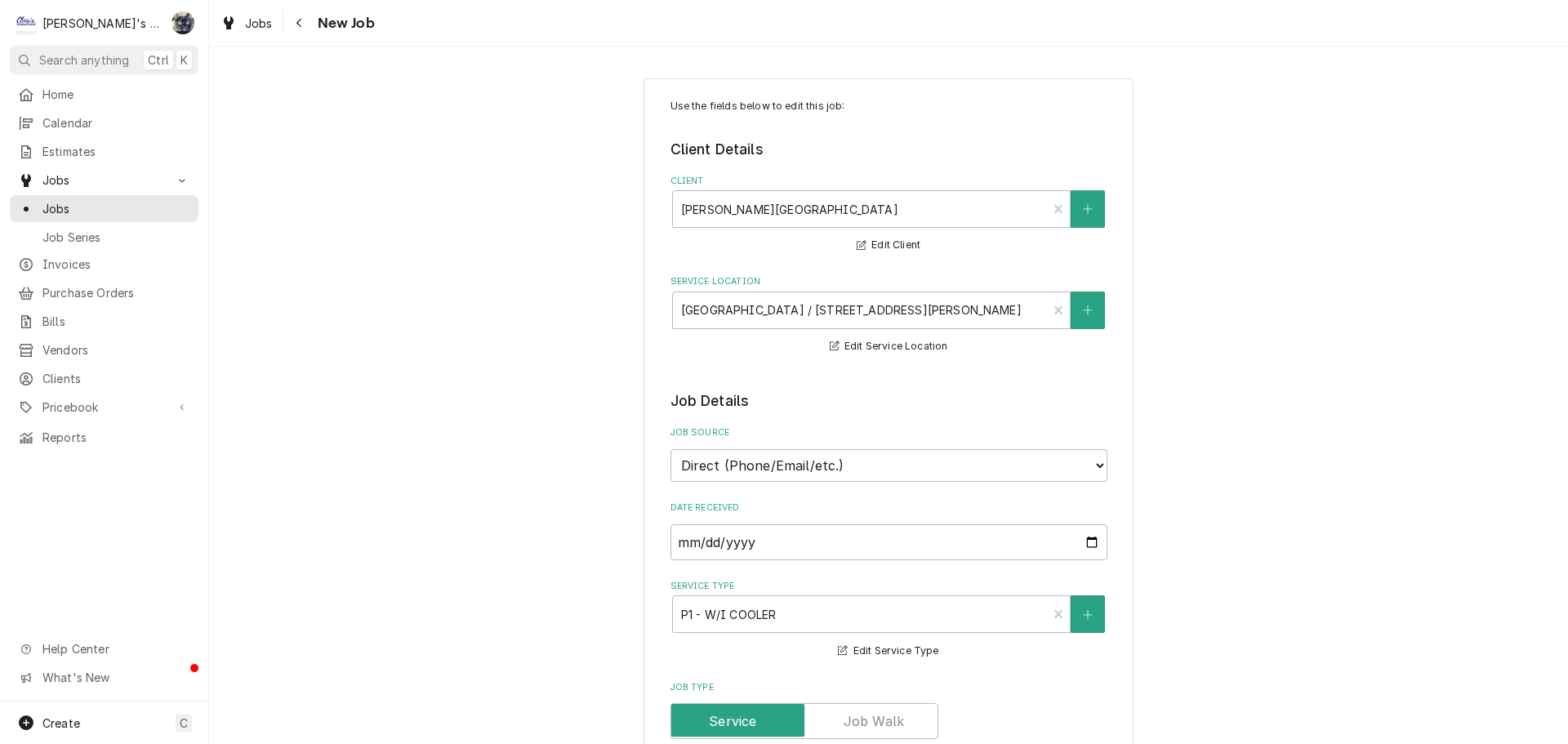
type textarea "x"
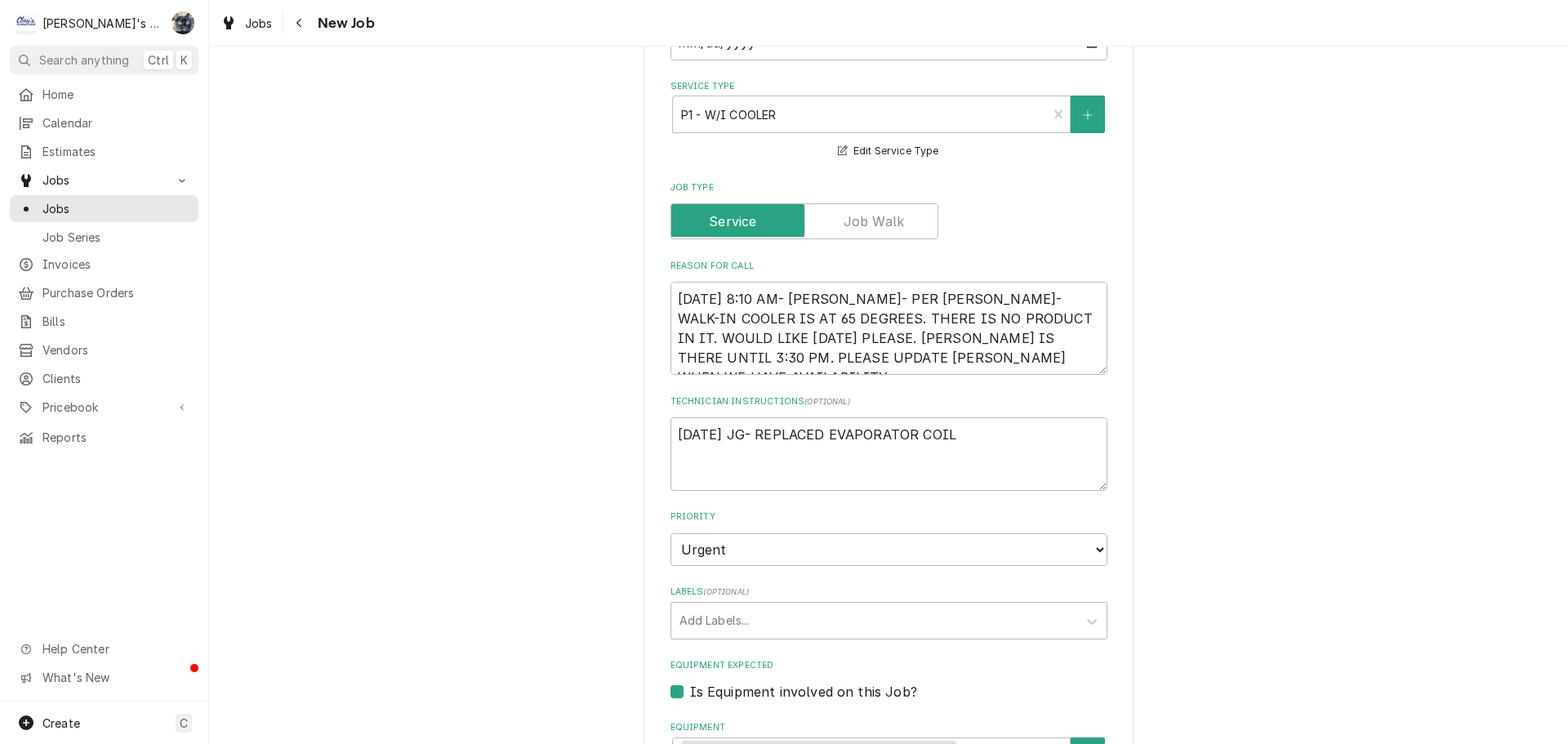
scroll to position [491, 0]
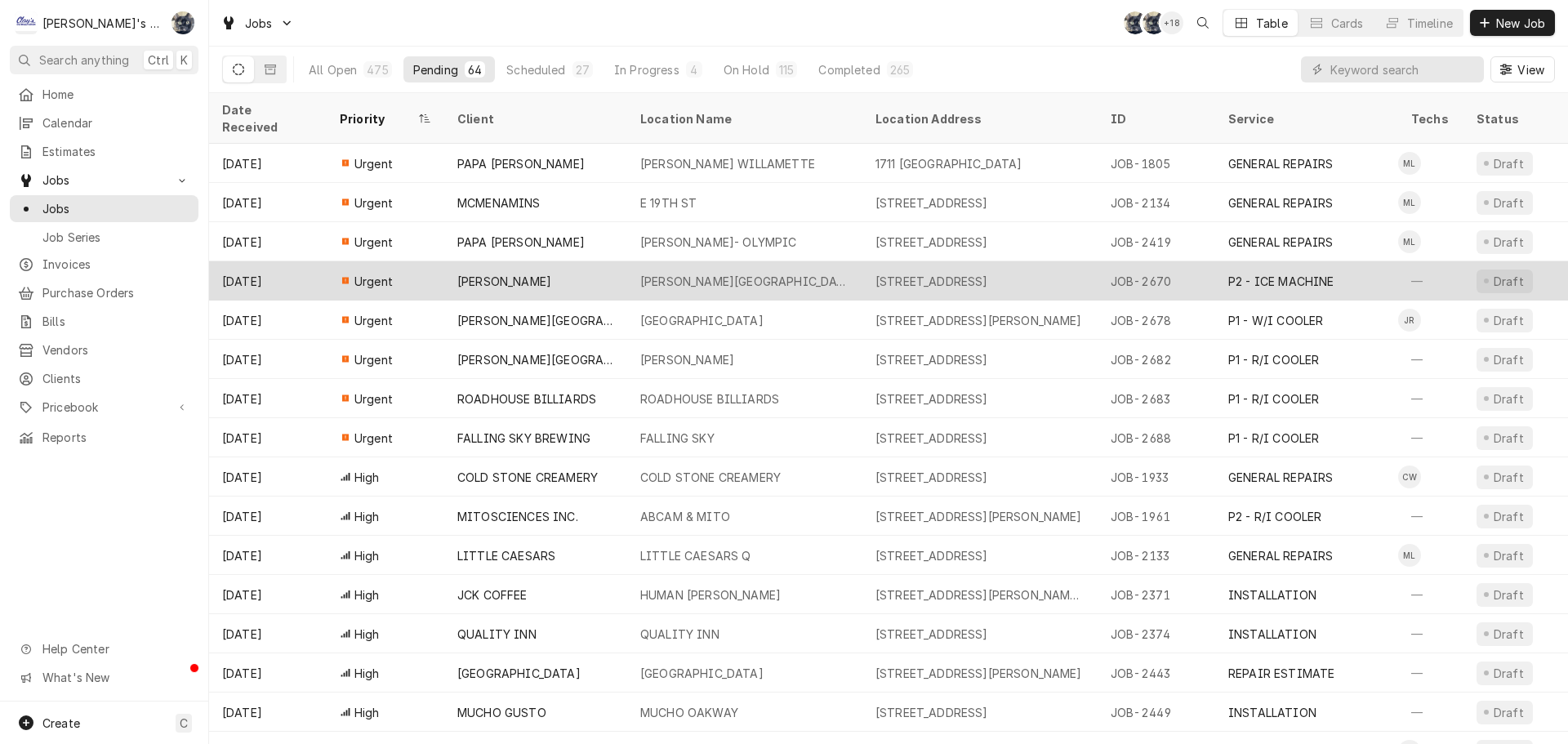
click at [804, 273] on div "CARL'S COTTAGE GROVE- #896" at bounding box center [745, 281] width 209 height 17
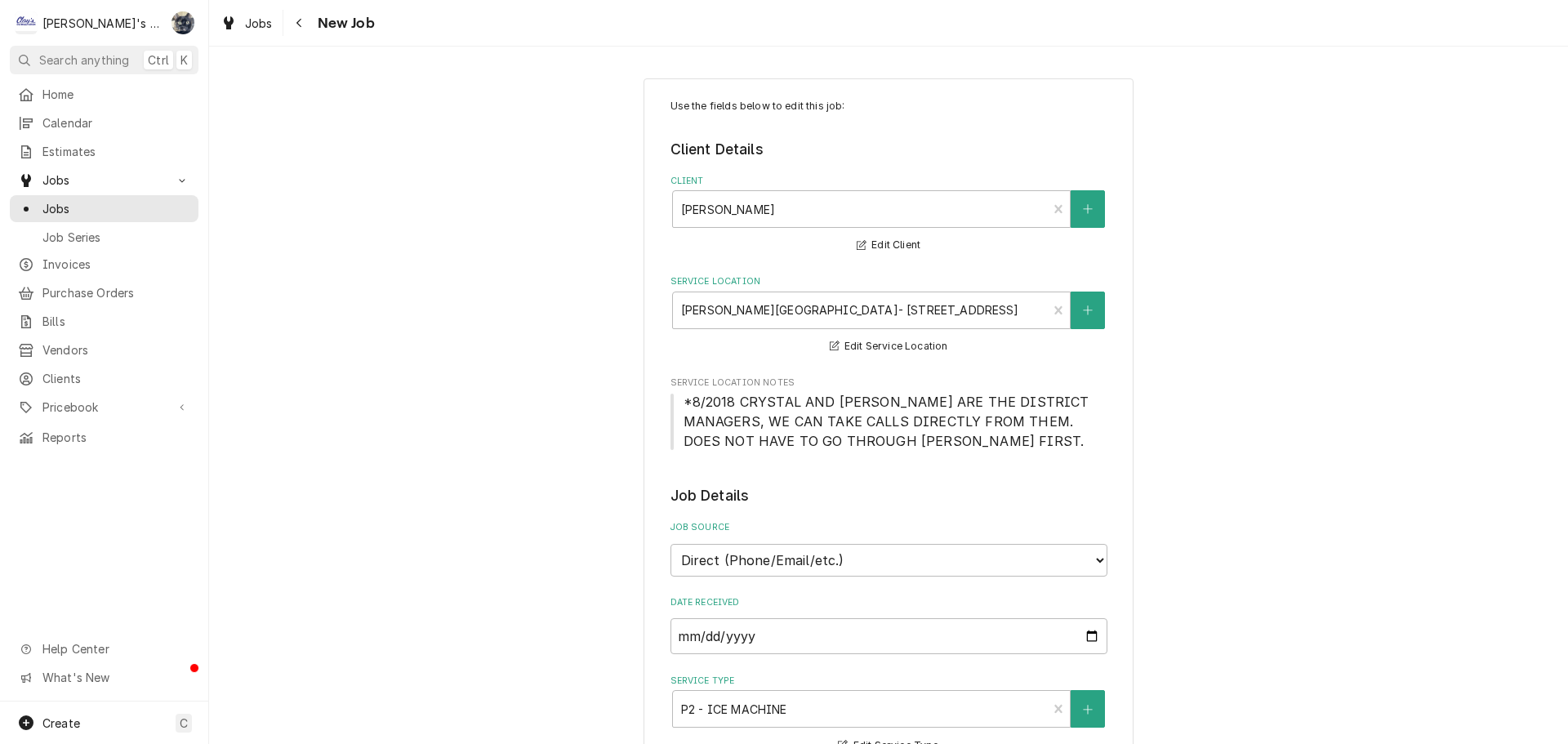
type textarea "x"
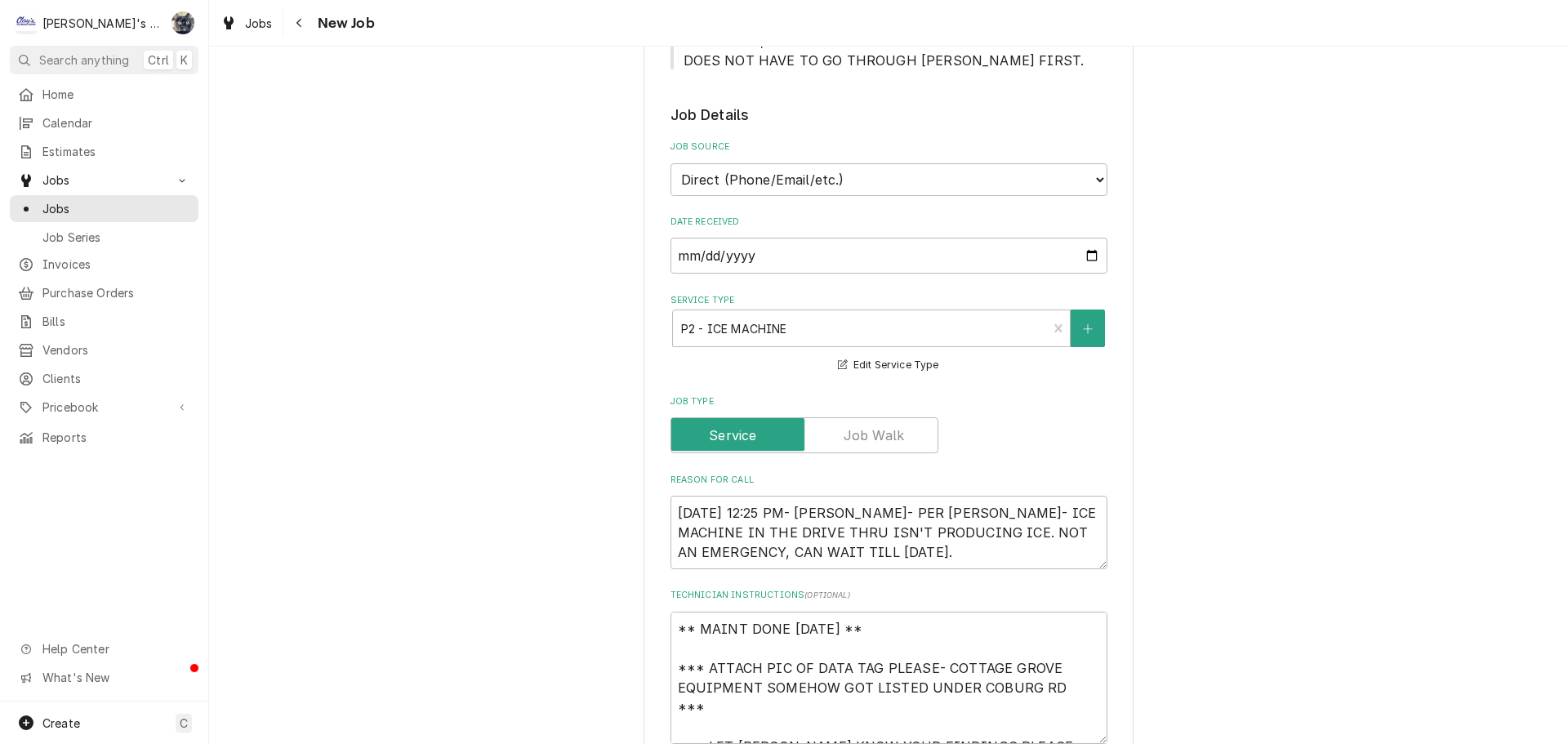
scroll to position [409, 0]
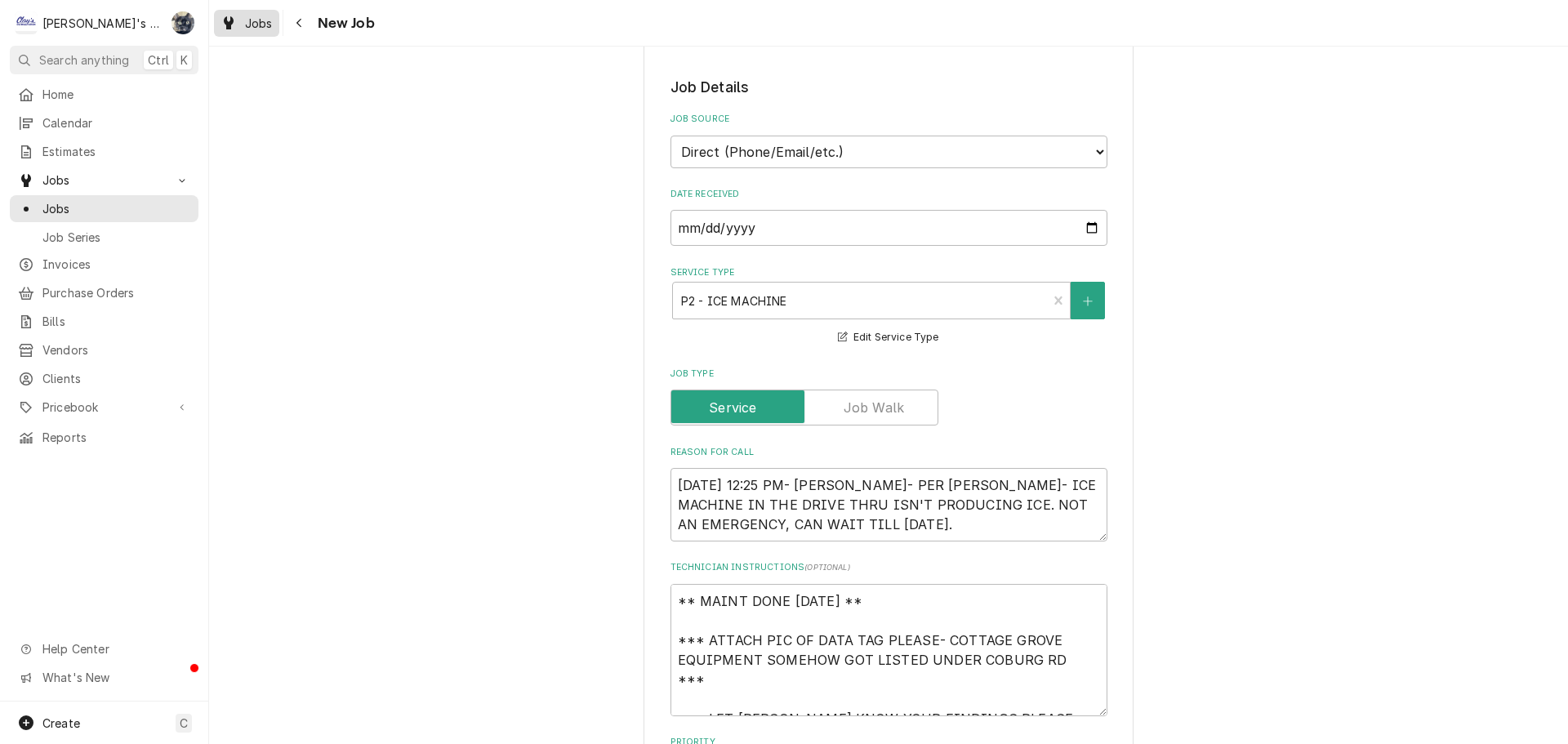
click at [249, 24] on span "Jobs" at bounding box center [259, 23] width 28 height 17
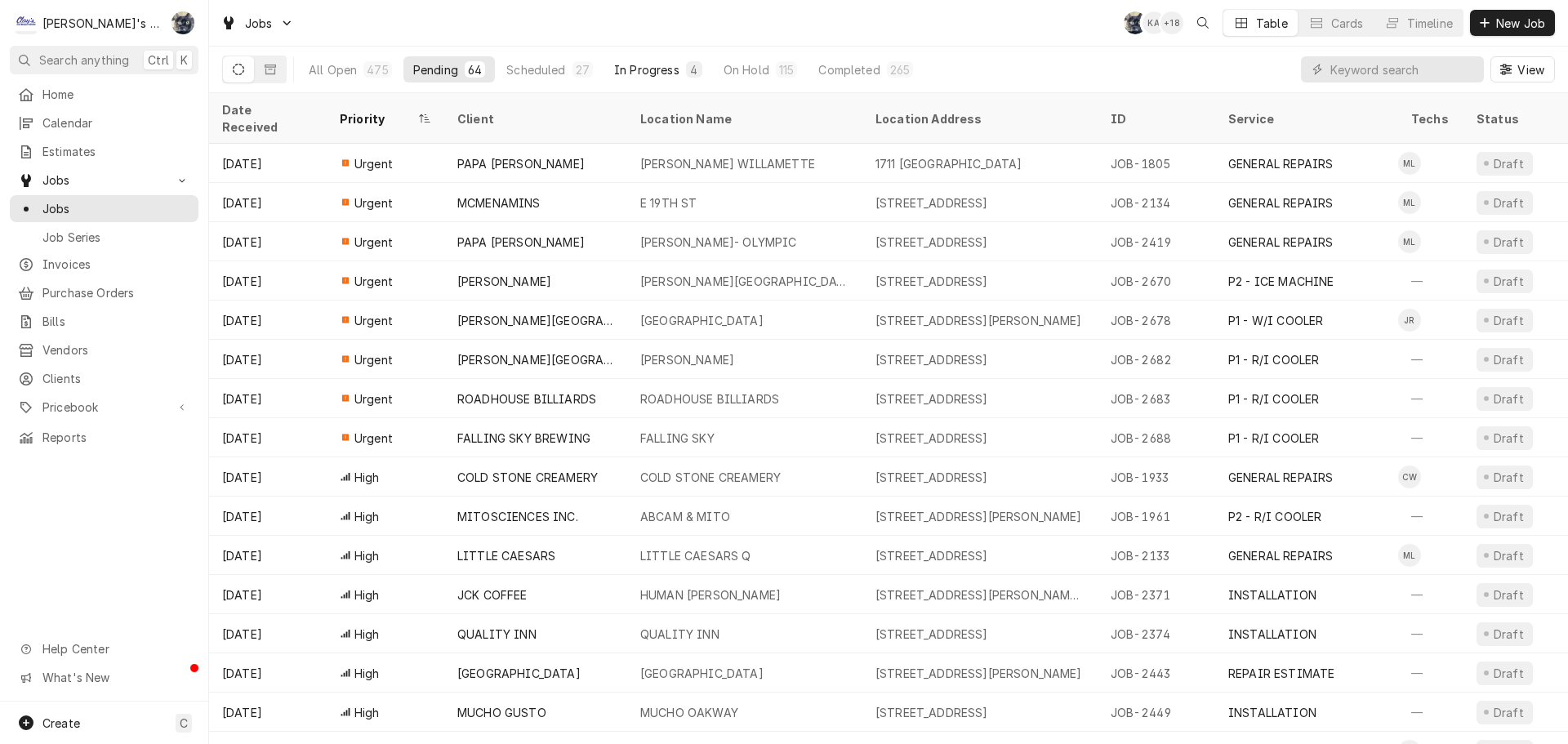
drag, startPoint x: 676, startPoint y: 49, endPoint x: 672, endPoint y: 58, distance: 9.8
click at [676, 53] on div "All Open 475 Pending 64 Scheduled 27 In Progress 4 On Hold 115 Completed 265" at bounding box center [610, 69] width 624 height 46
click at [672, 61] on button "In Progress 4" at bounding box center [658, 69] width 108 height 26
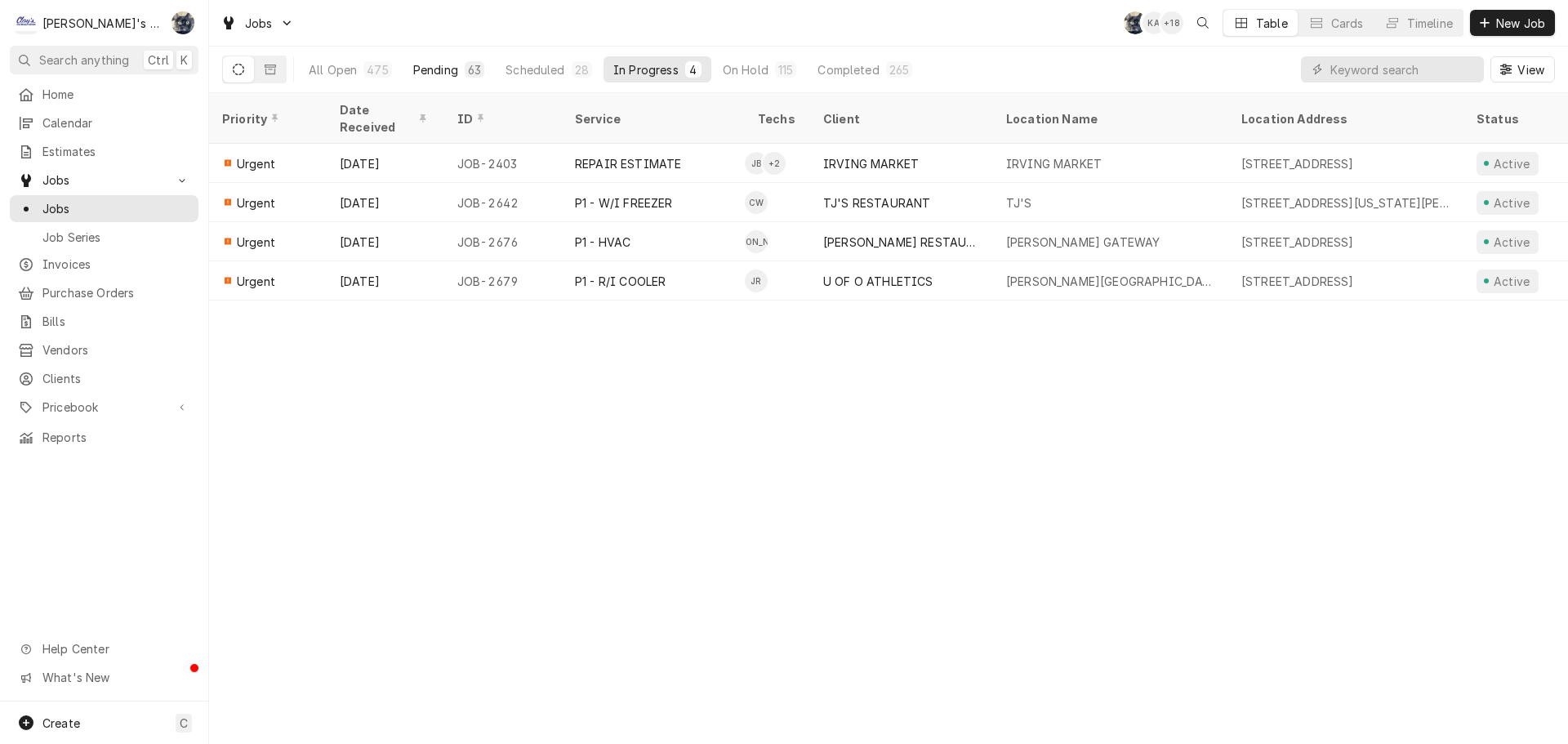
click at [448, 76] on div "Pending" at bounding box center [436, 70] width 45 height 17
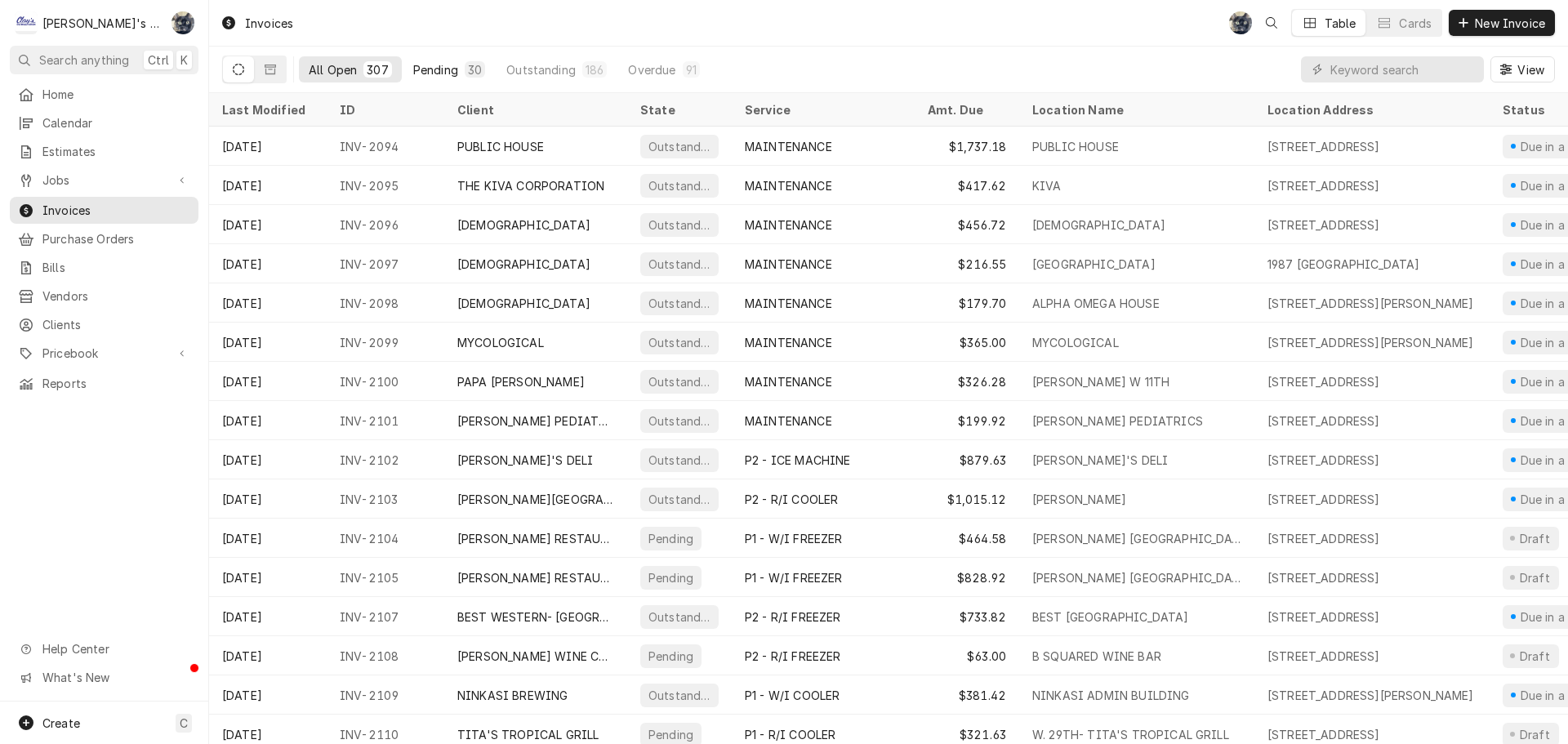
click at [449, 69] on div "Pending" at bounding box center [436, 70] width 45 height 17
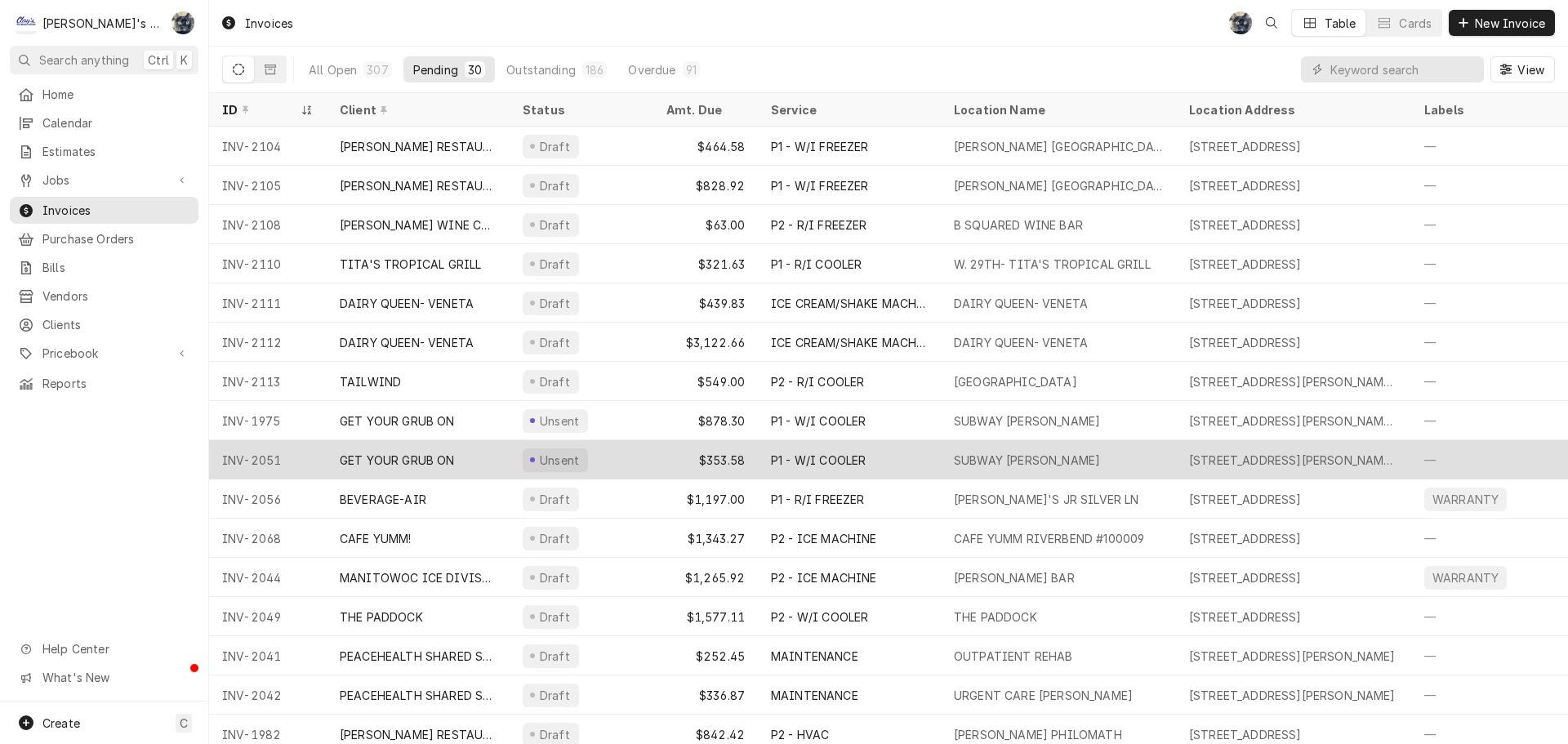
click at [637, 448] on div "Unsent" at bounding box center [581, 459] width 144 height 39
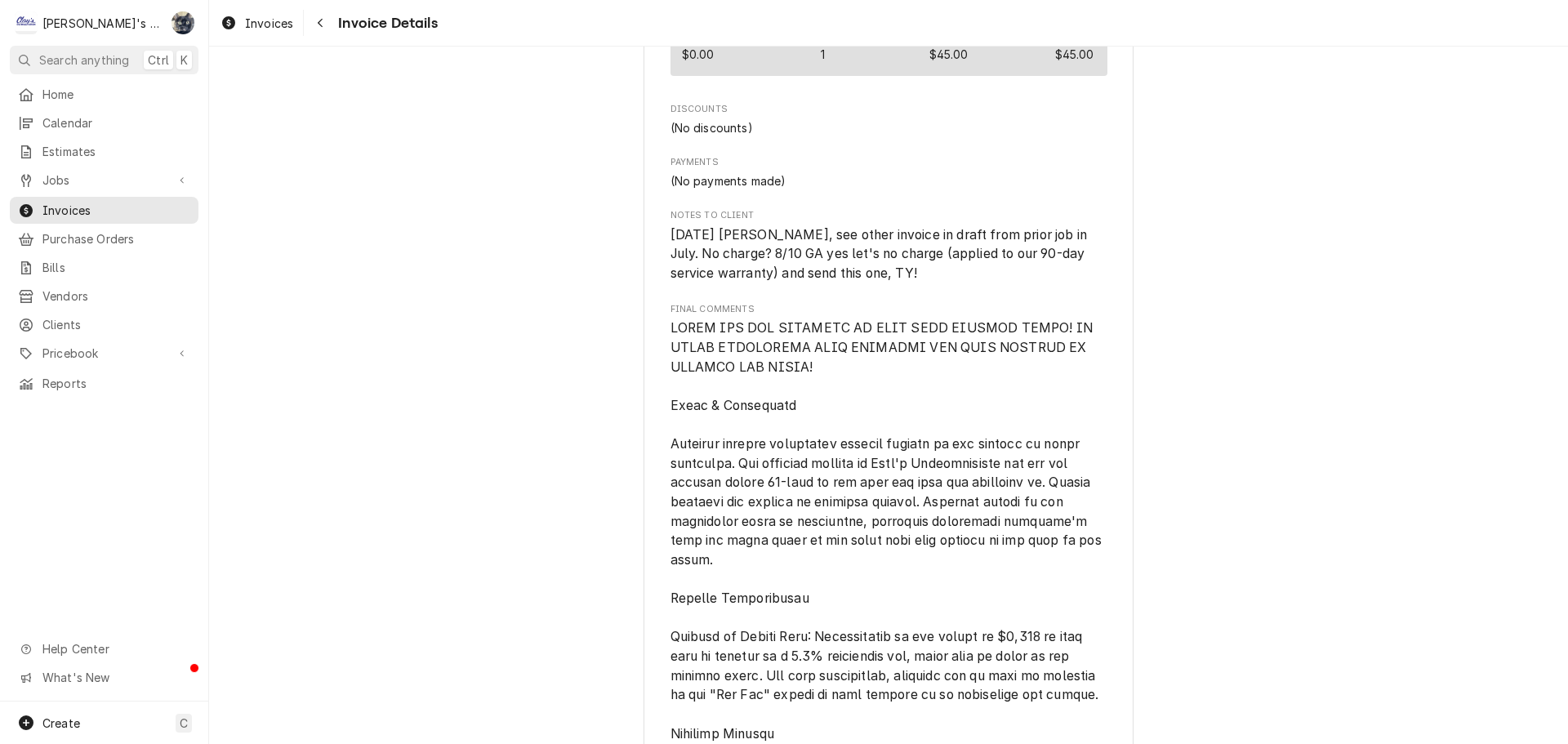
scroll to position [2043, 0]
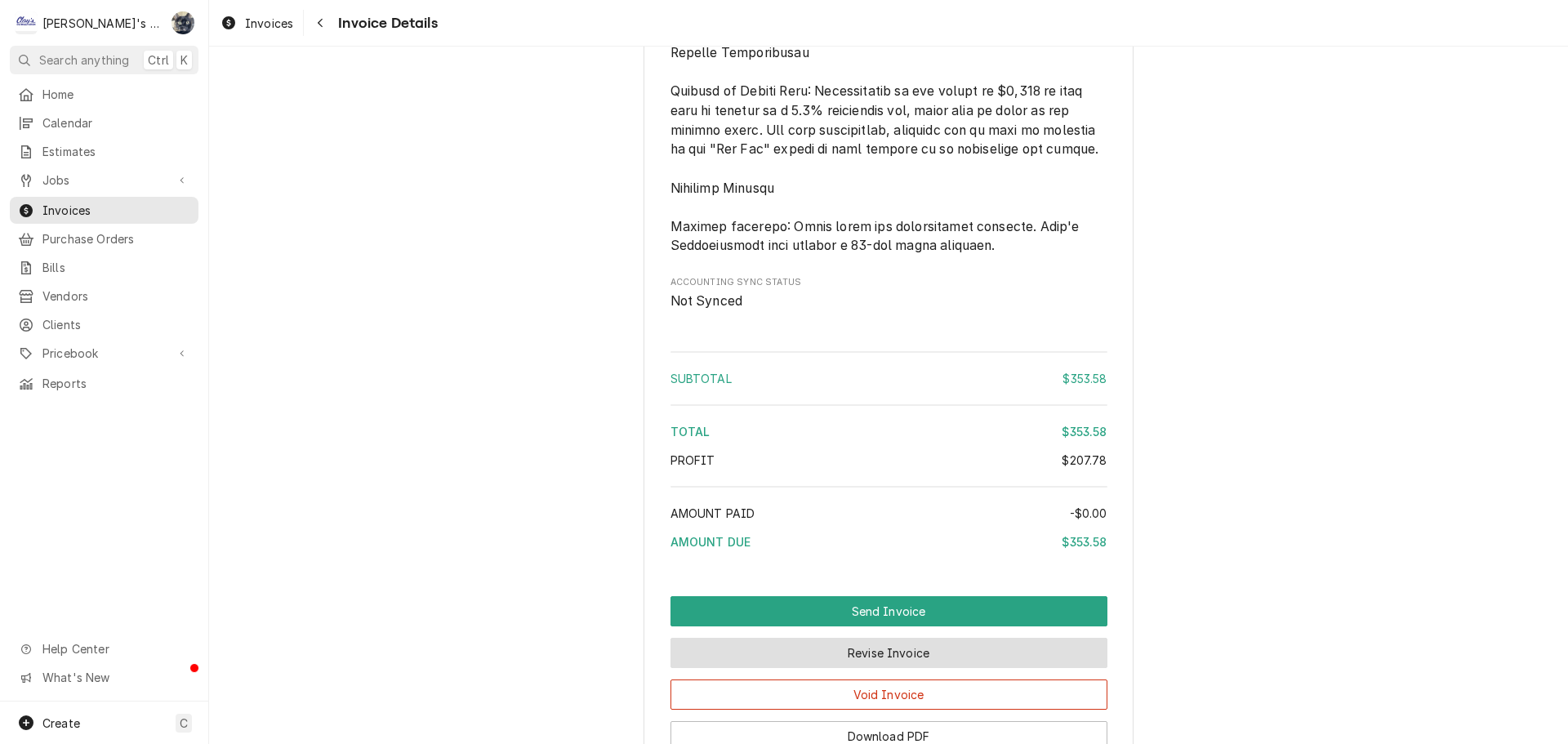
click at [829, 668] on button "Revise Invoice" at bounding box center [889, 653] width 436 height 30
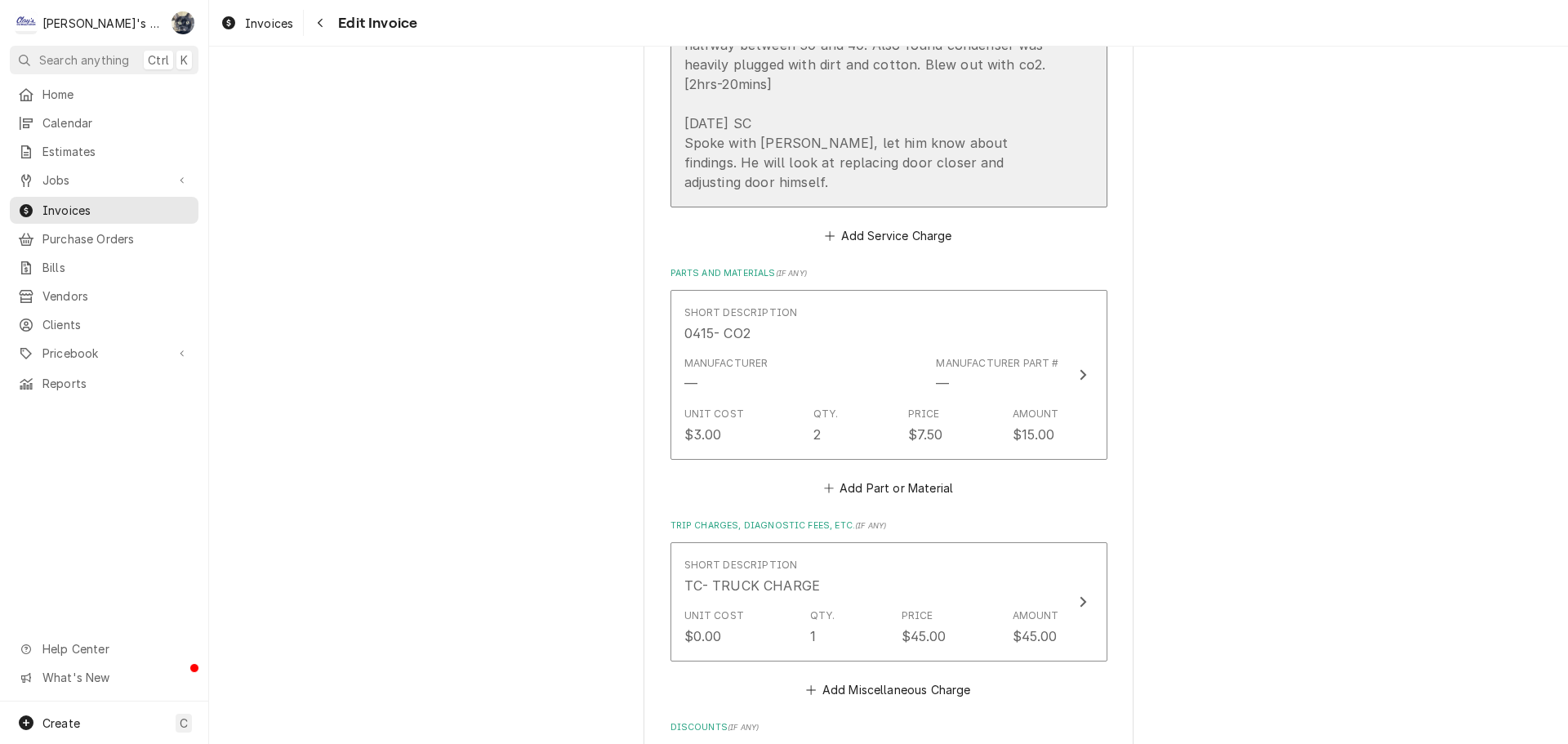
scroll to position [2206, 0]
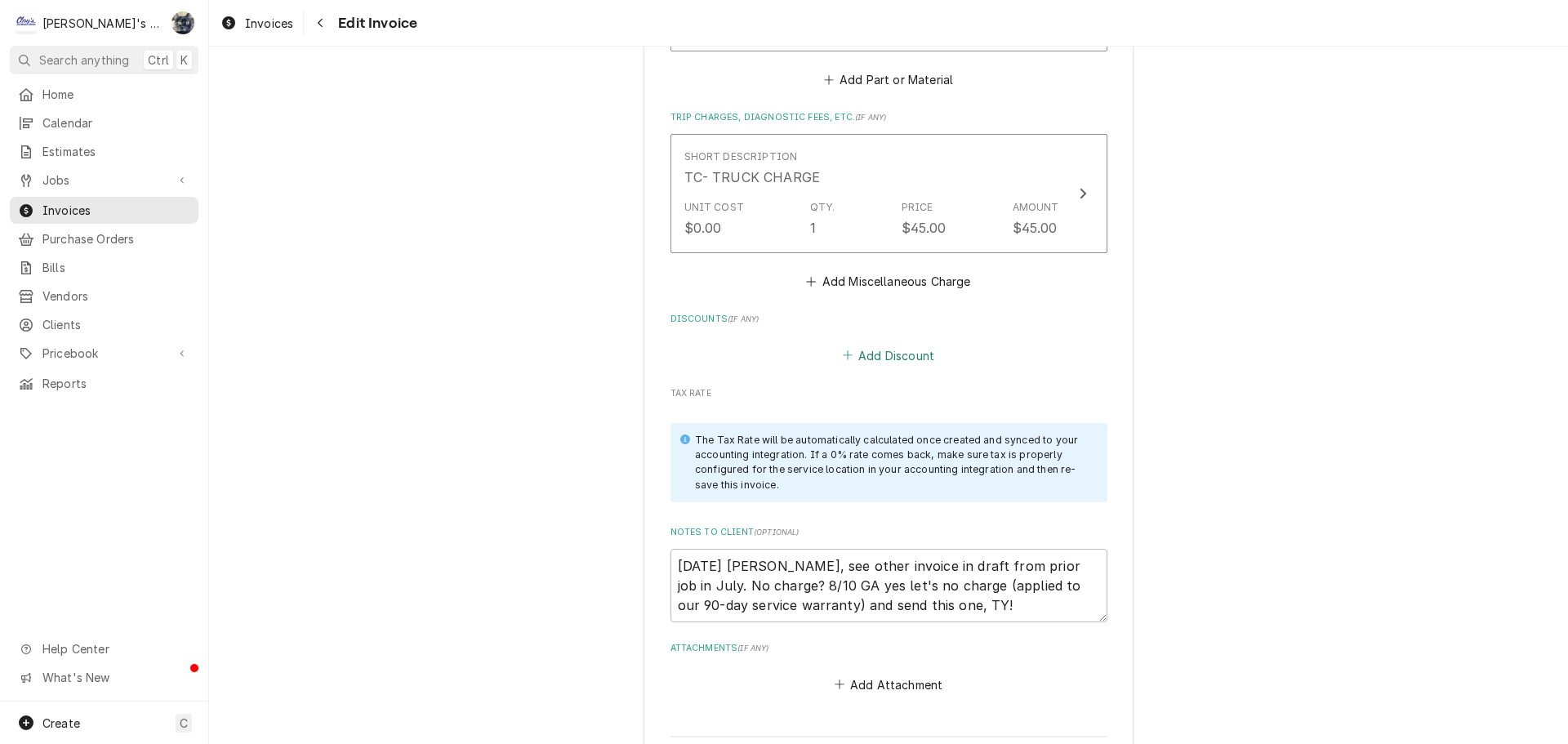
click at [877, 344] on button "Add Discount" at bounding box center [888, 355] width 97 height 23
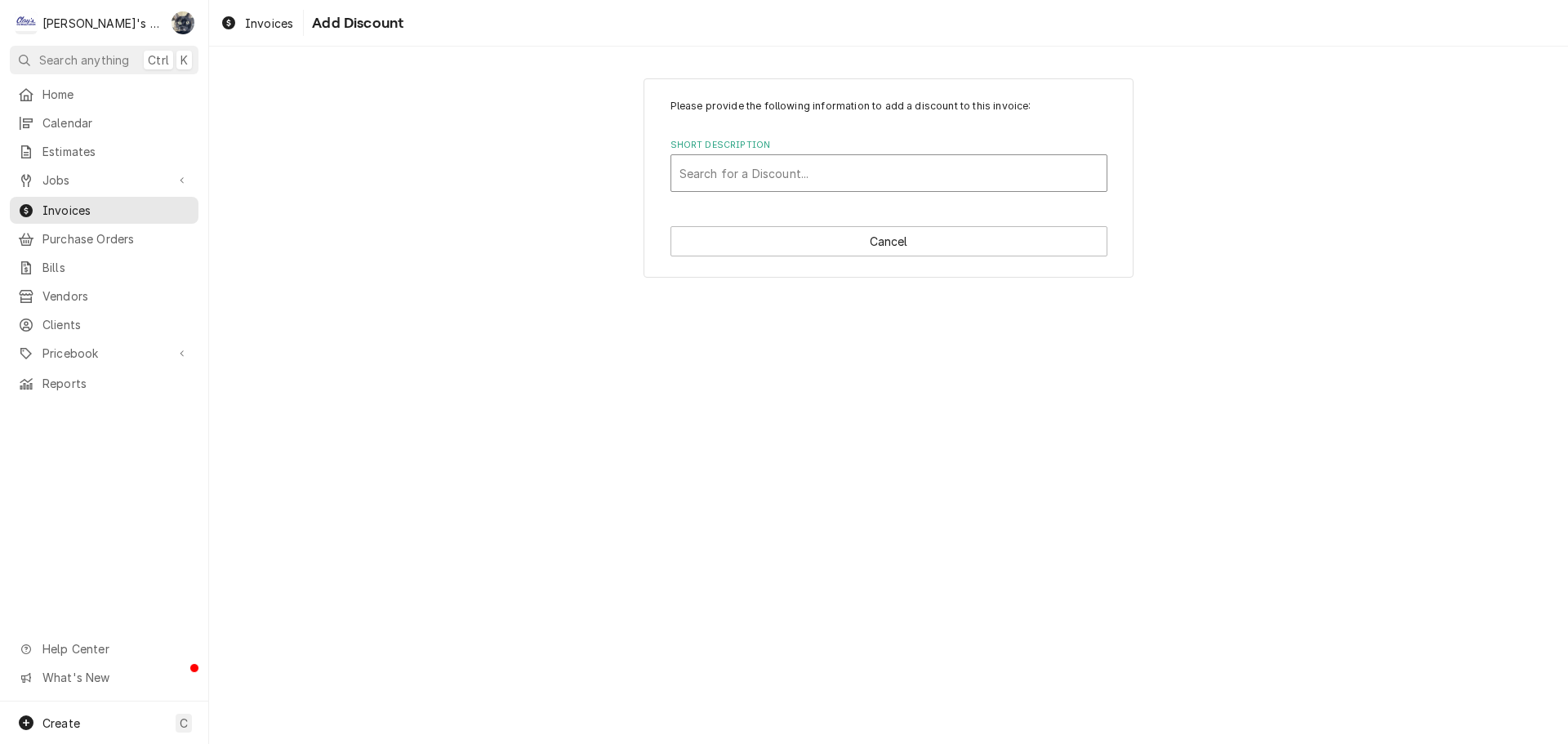
click at [792, 188] on div "Short Description" at bounding box center [889, 174] width 419 height 30
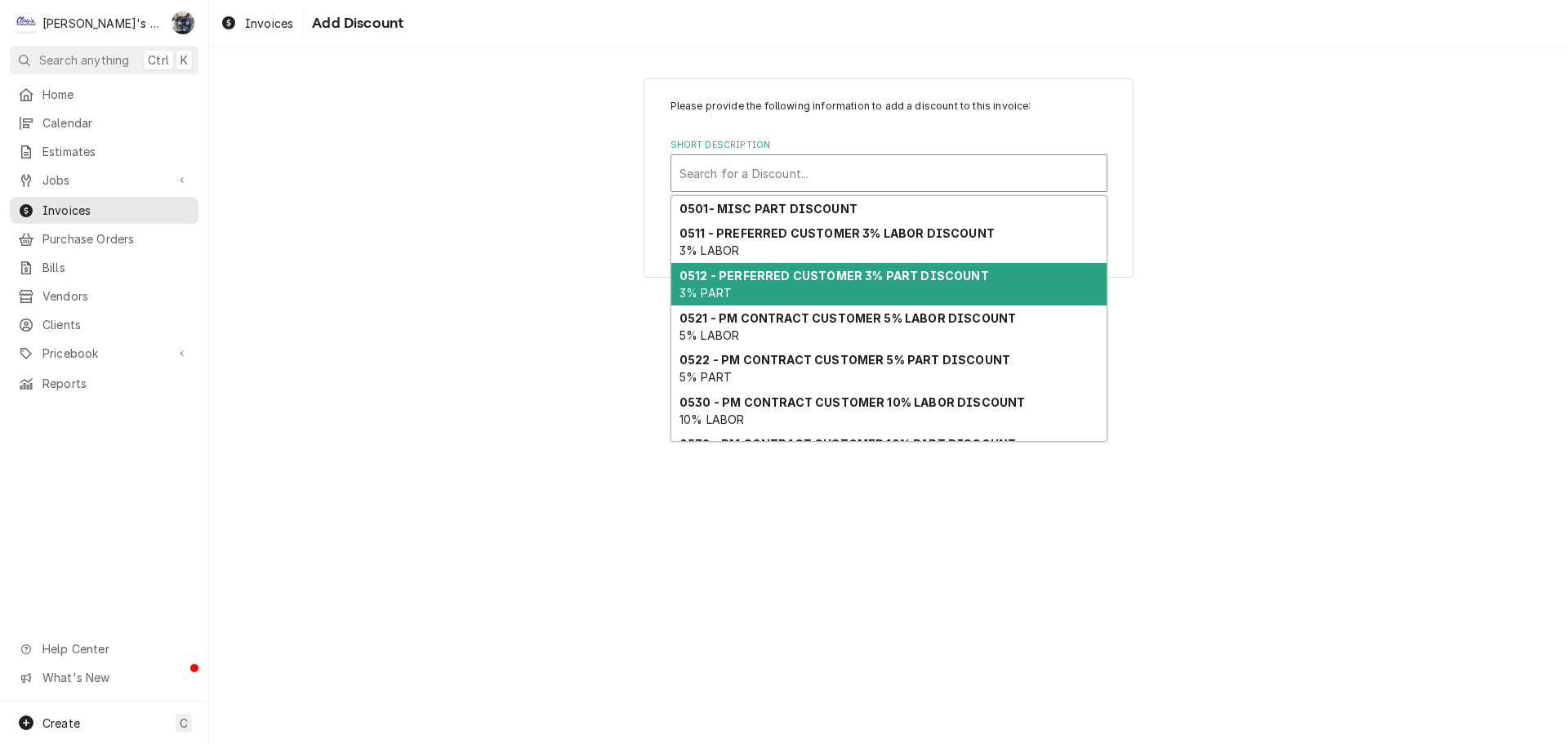
scroll to position [108, 0]
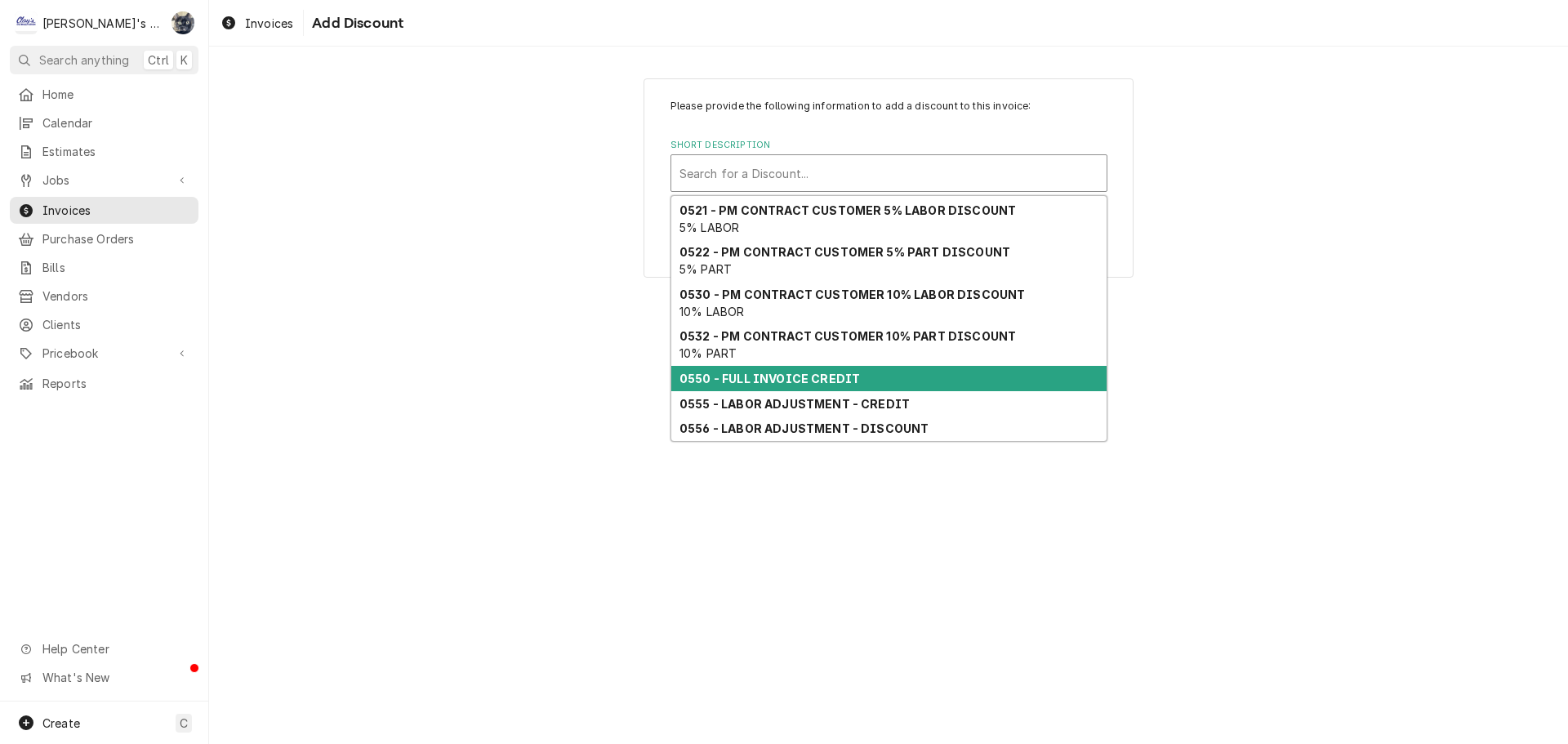
click at [825, 386] on div "0550 - FULL INVOICE CREDIT" at bounding box center [889, 379] width 436 height 25
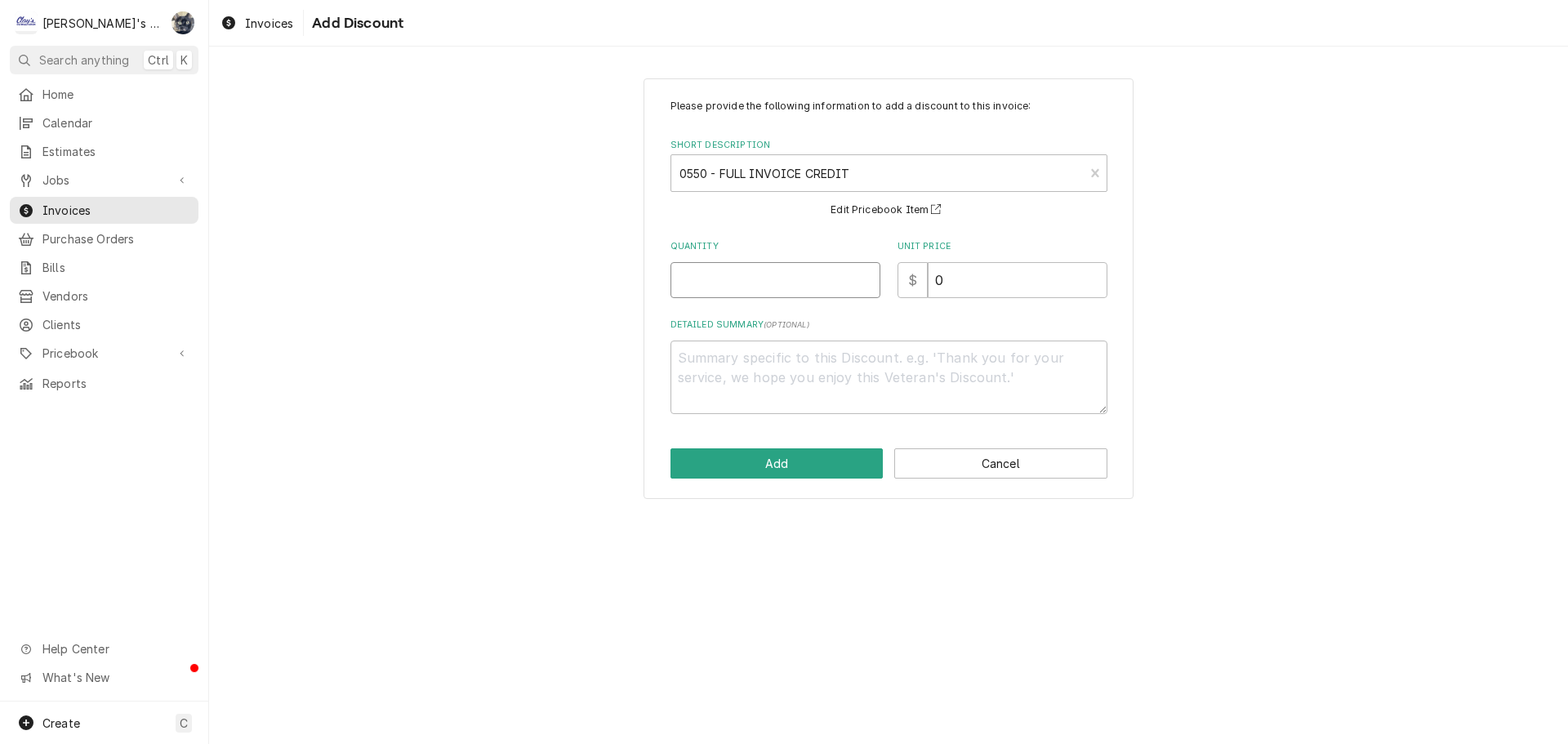
click at [775, 287] on input "Quantity" at bounding box center [776, 280] width 210 height 36
type textarea "x"
type input "1"
click at [777, 395] on textarea "Detailed Summary ( optional )" at bounding box center [889, 377] width 436 height 74
type textarea "x"
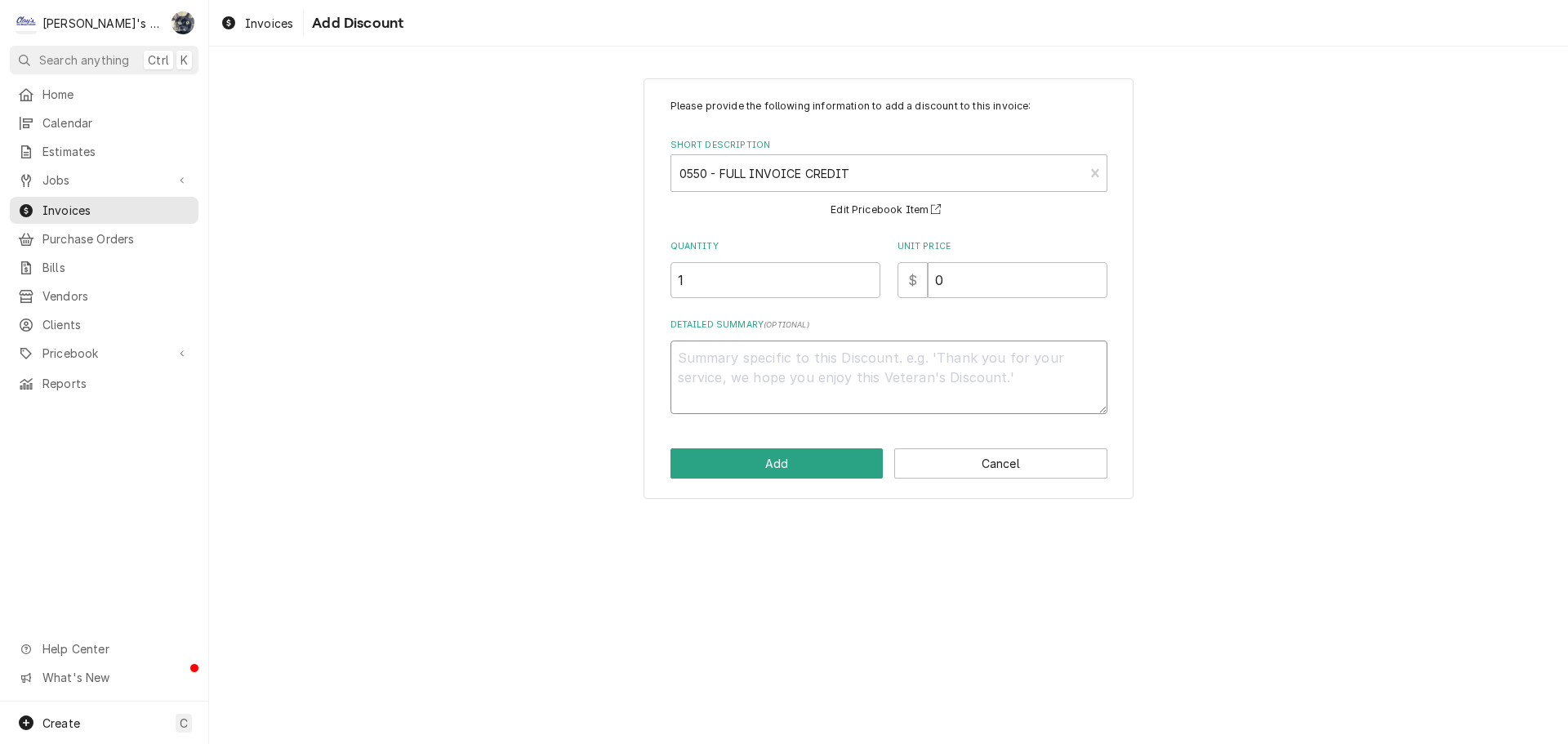
type textarea "*"
type textarea "x"
type textarea "*a"
type textarea "x"
type textarea "*ap"
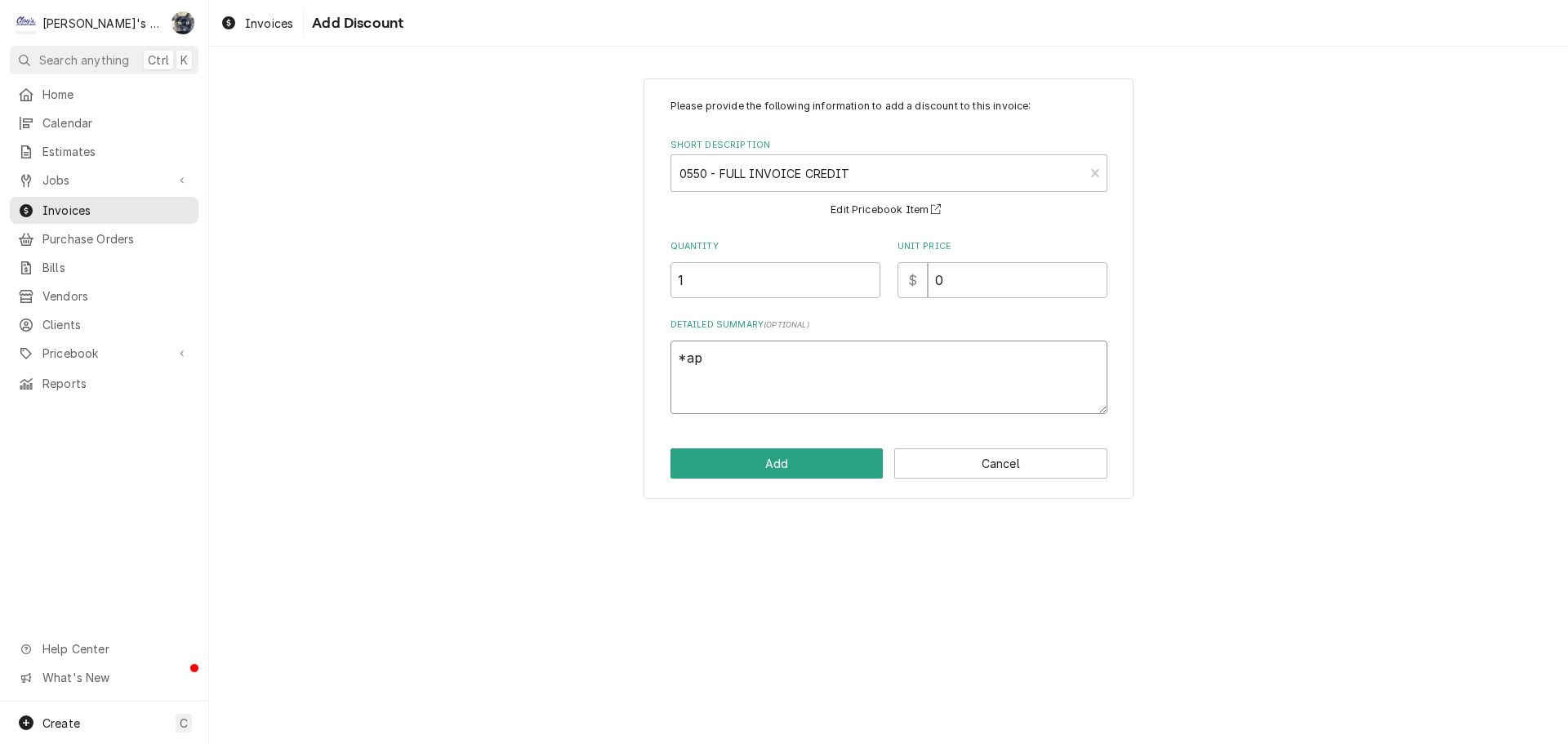
type textarea "x"
type textarea "*app"
type textarea "x"
type textarea "*ap"
type textarea "x"
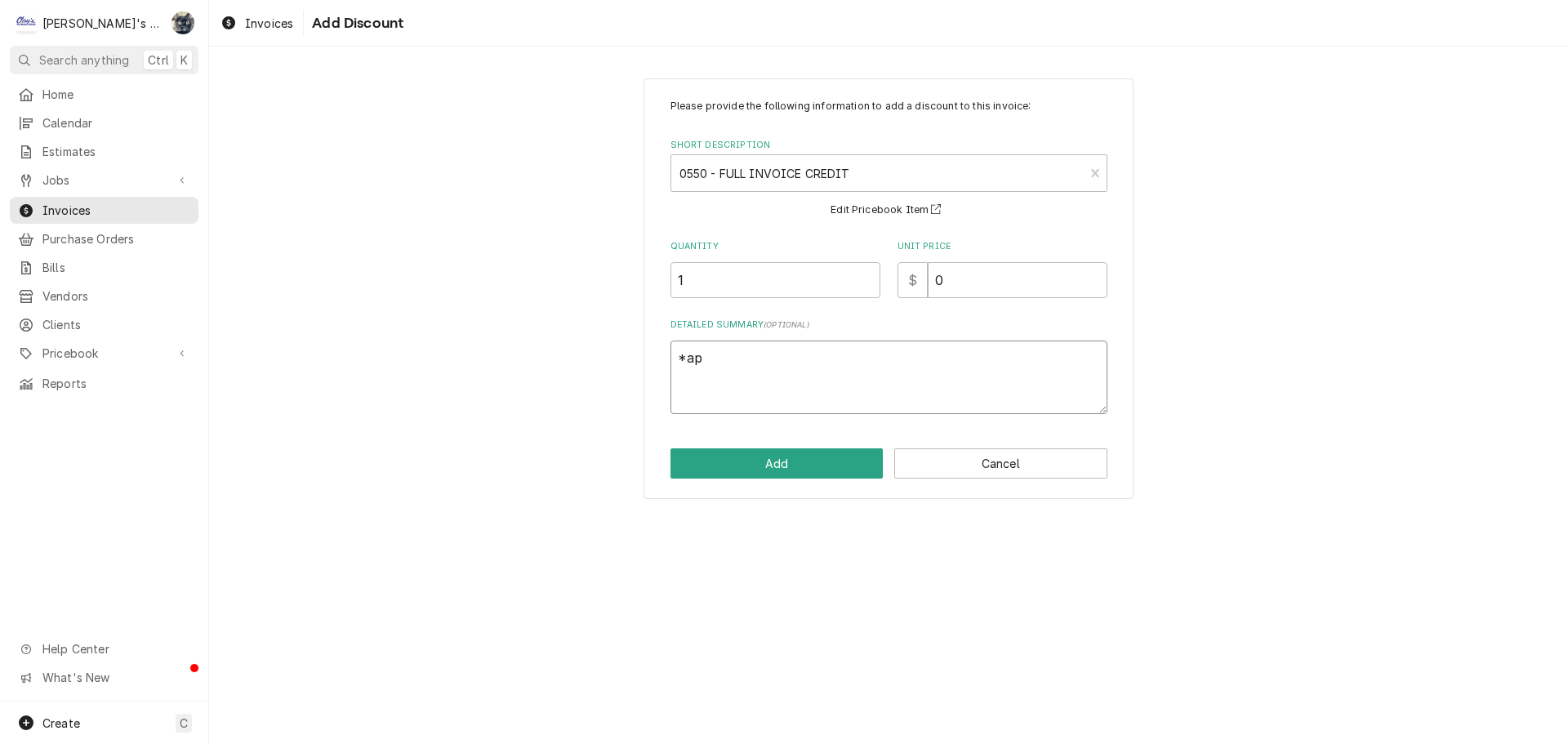
type textarea "*a"
type textarea "x"
type textarea "*"
type textarea "x"
type textarea "*S"
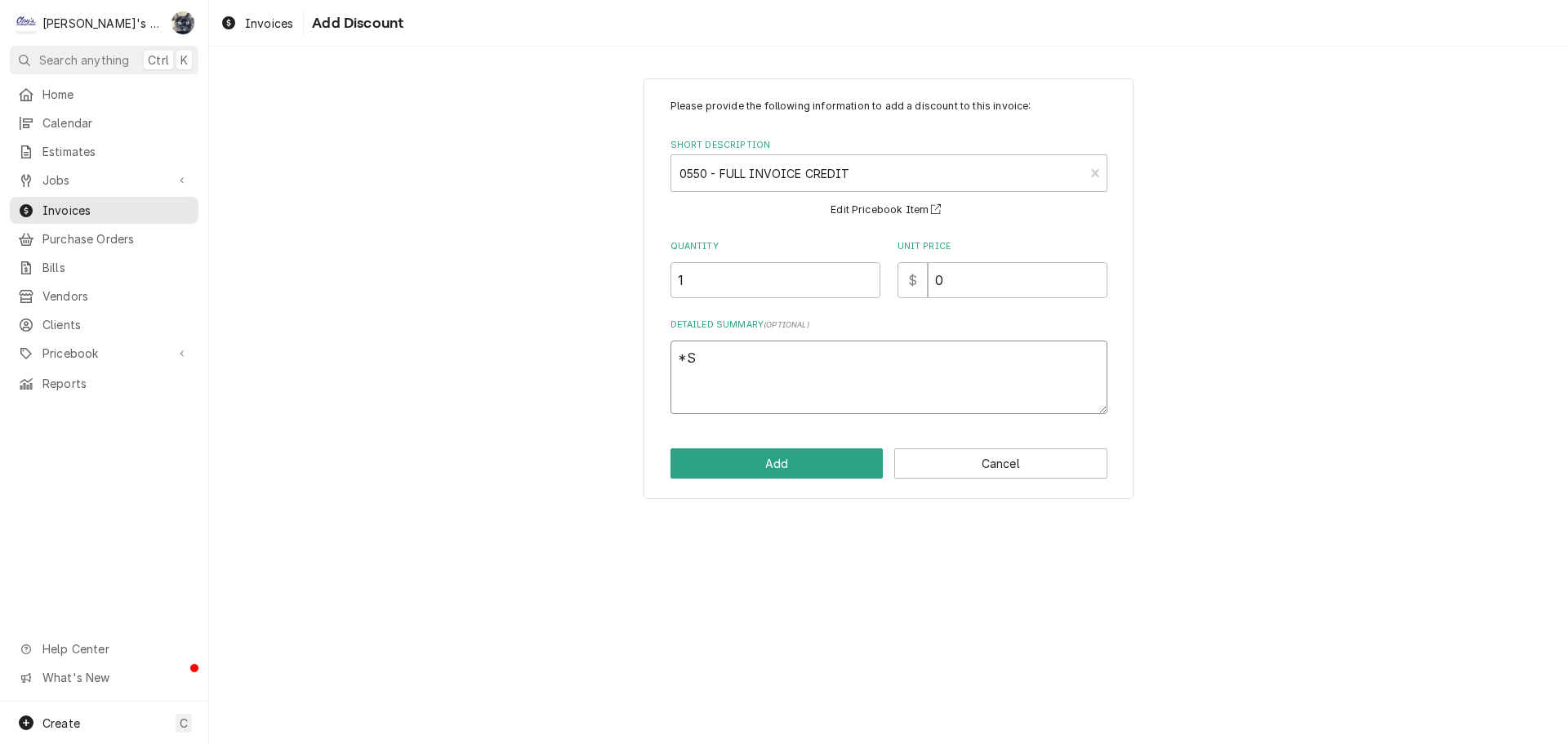
type textarea "x"
type textarea "*SO"
type textarea "x"
type textarea "*S"
type textarea "x"
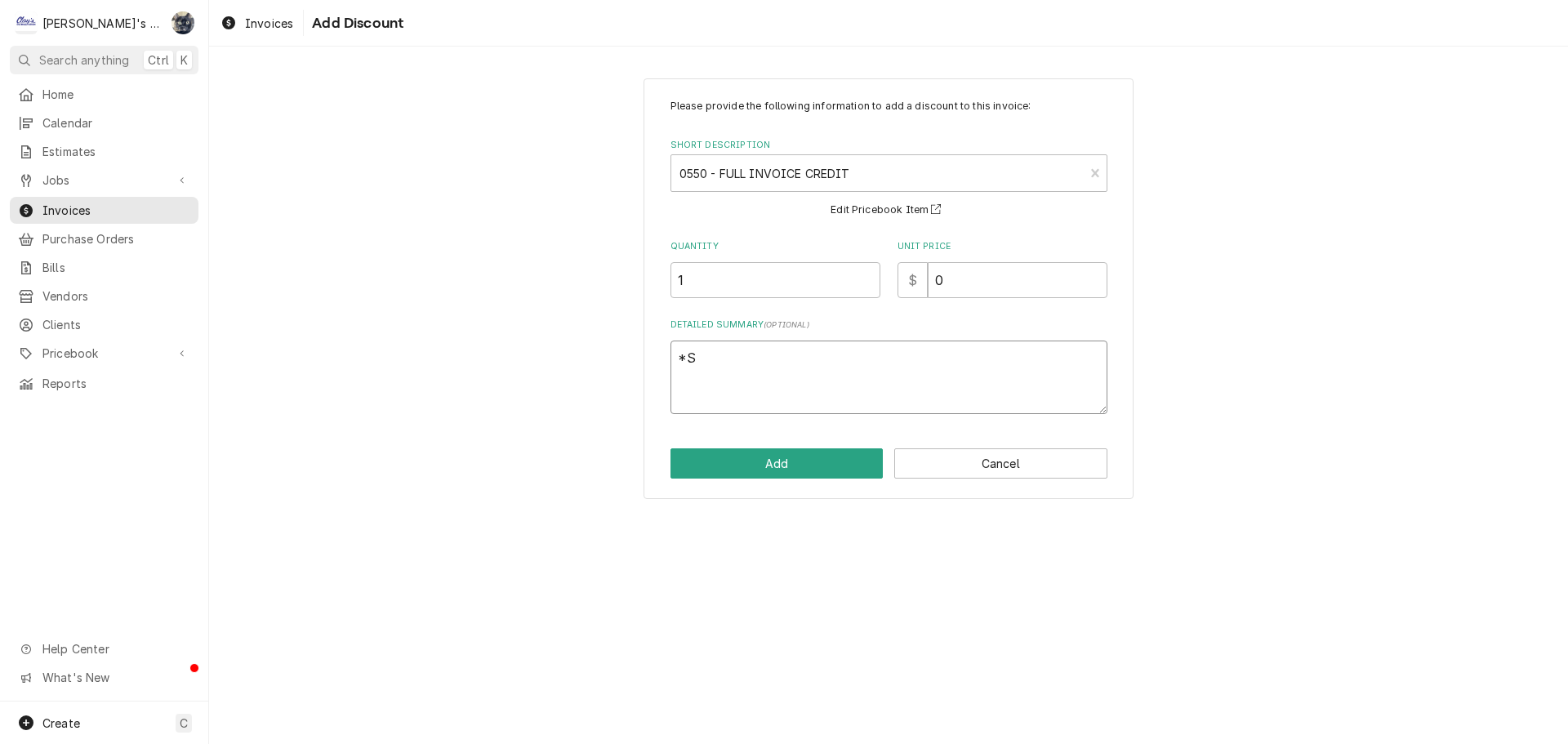
type textarea "*"
type textarea "x"
type textarea "*A"
type textarea "x"
type textarea "*AP"
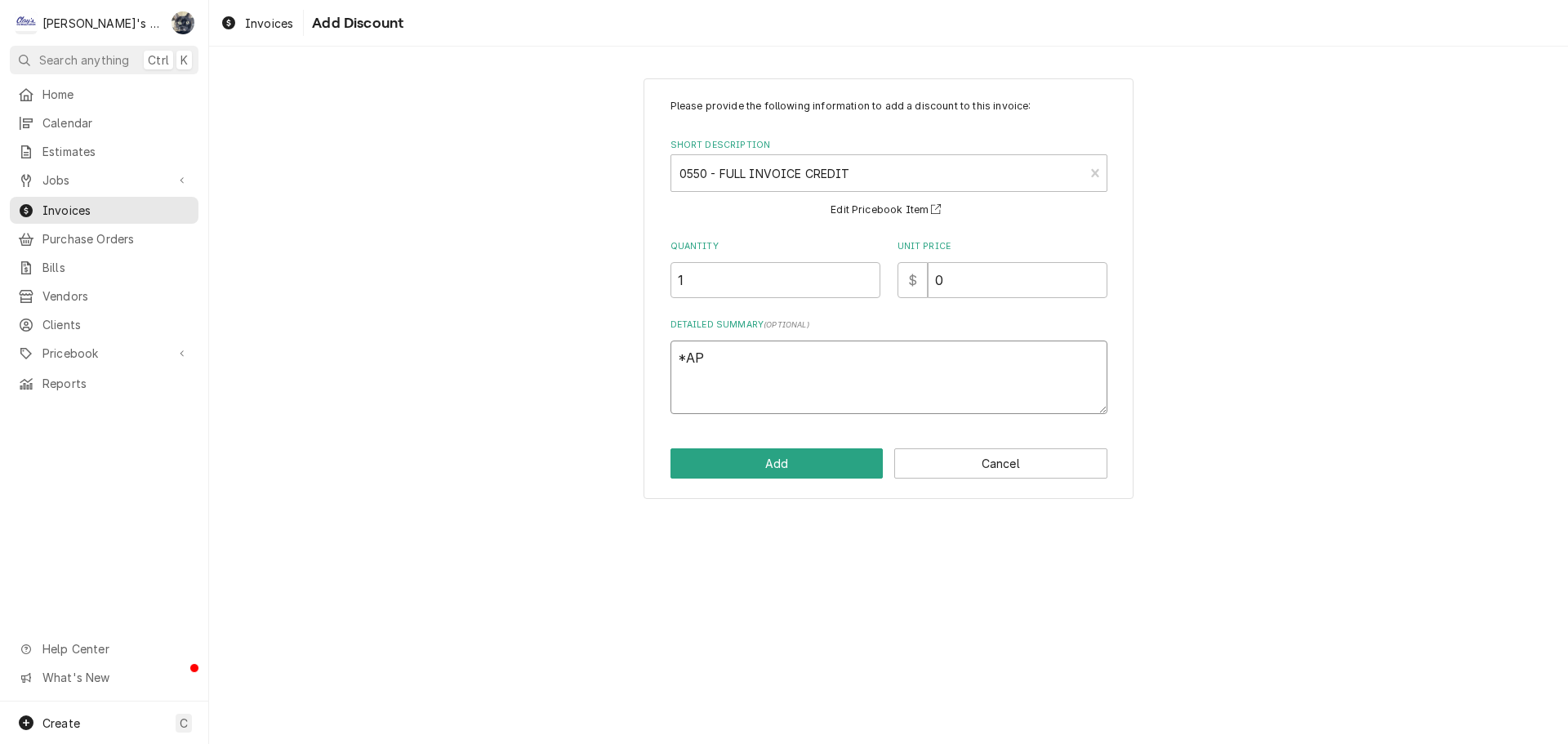
type textarea "x"
type textarea "*APP"
type textarea "x"
type textarea "*APPL"
type textarea "x"
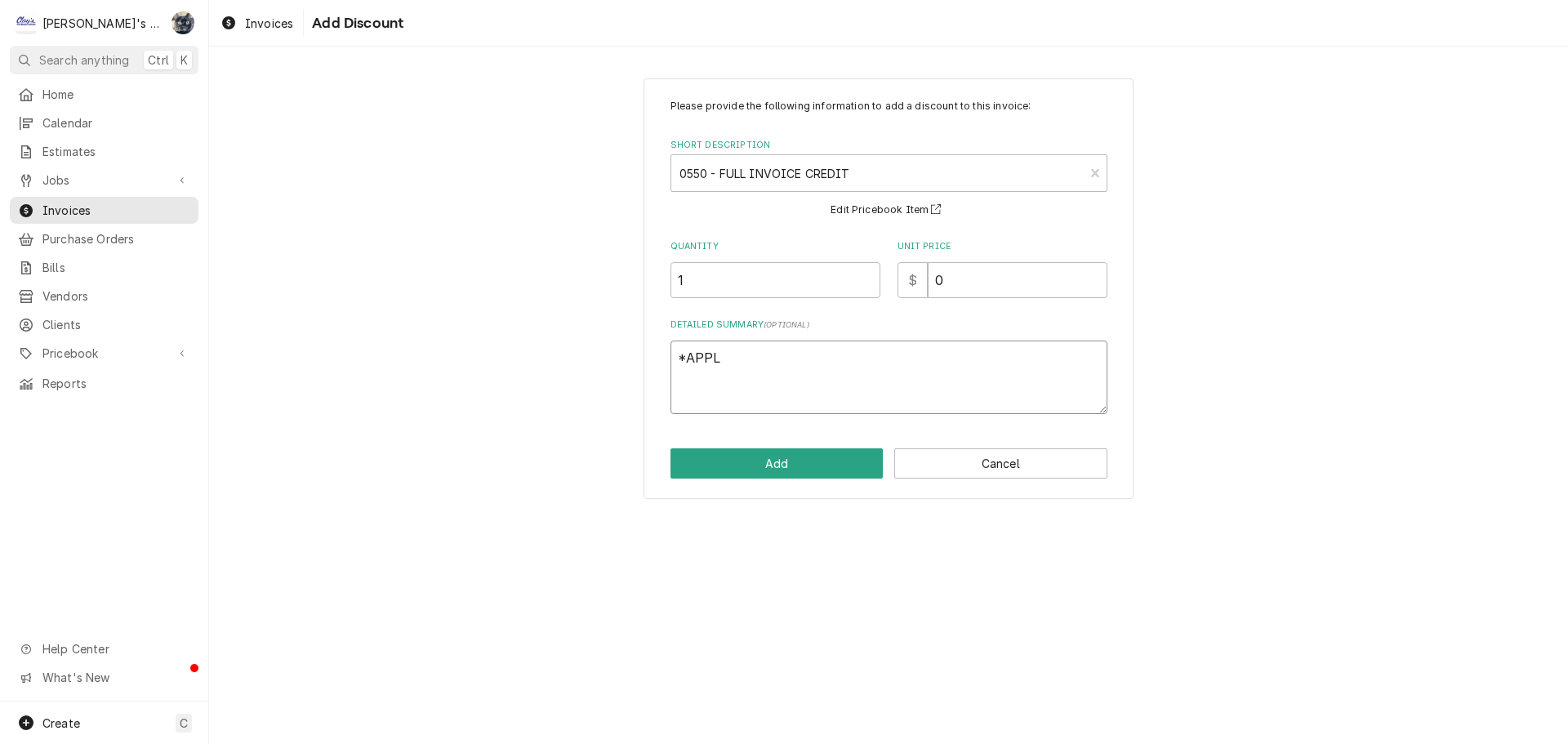
type textarea "*APPLY"
type textarea "x"
type textarea "*APPLYI"
type textarea "x"
type textarea "*APPLYIN"
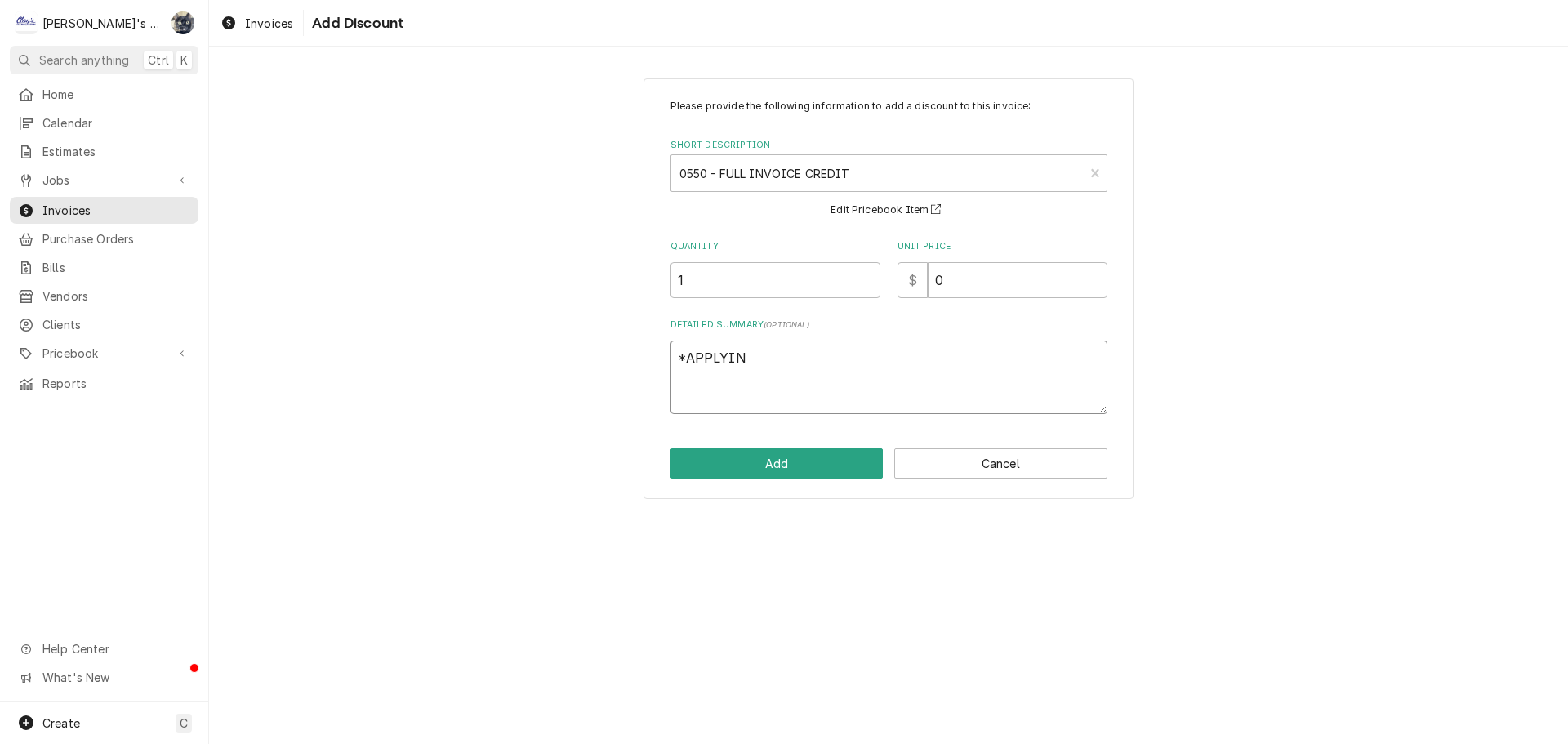
type textarea "x"
type textarea "*APPLYING"
type textarea "x"
type textarea "*APPLYING"
type textarea "x"
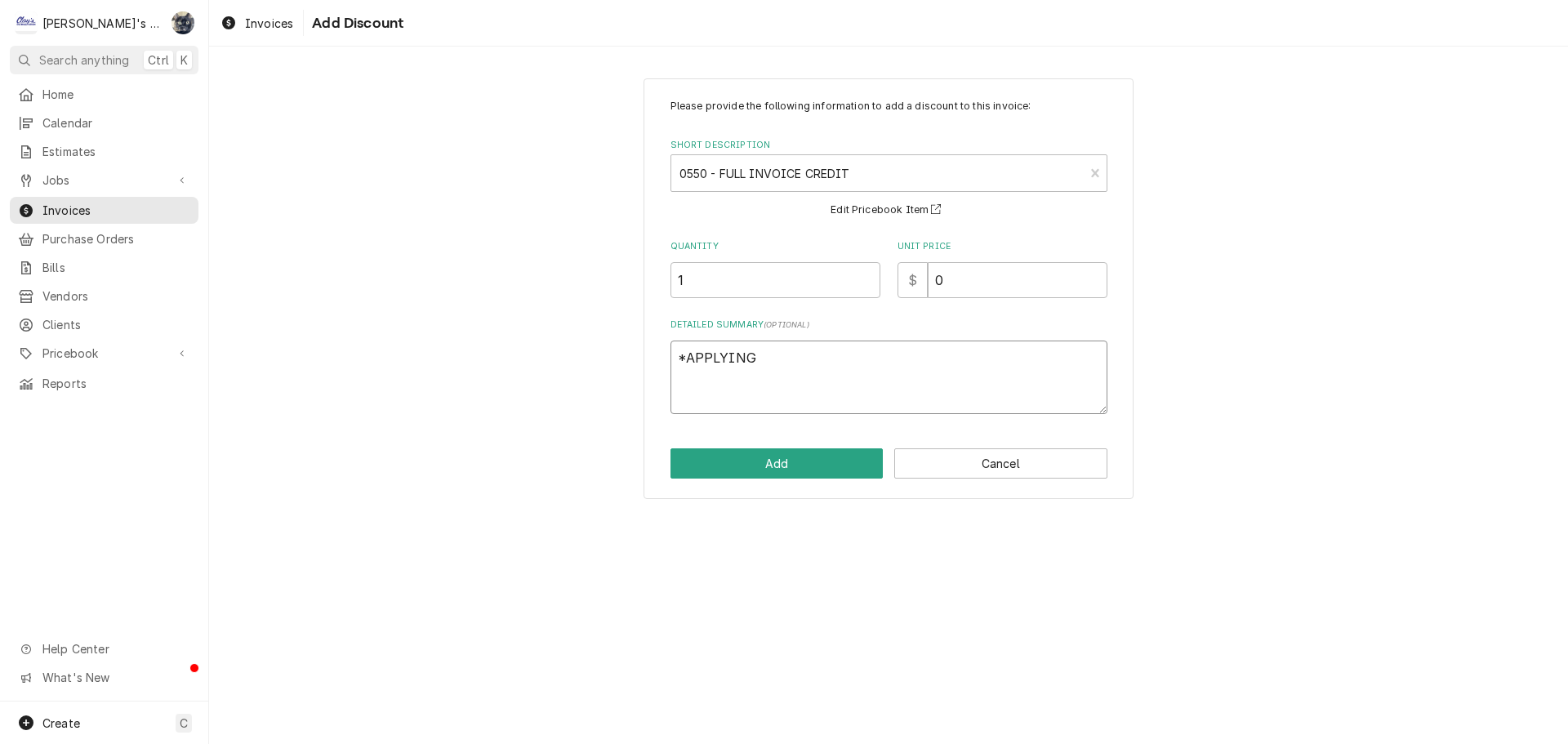
type textarea "*APPLYING T"
type textarea "x"
type textarea "*APPLYING TO"
type textarea "x"
type textarea "*APPLYING TO"
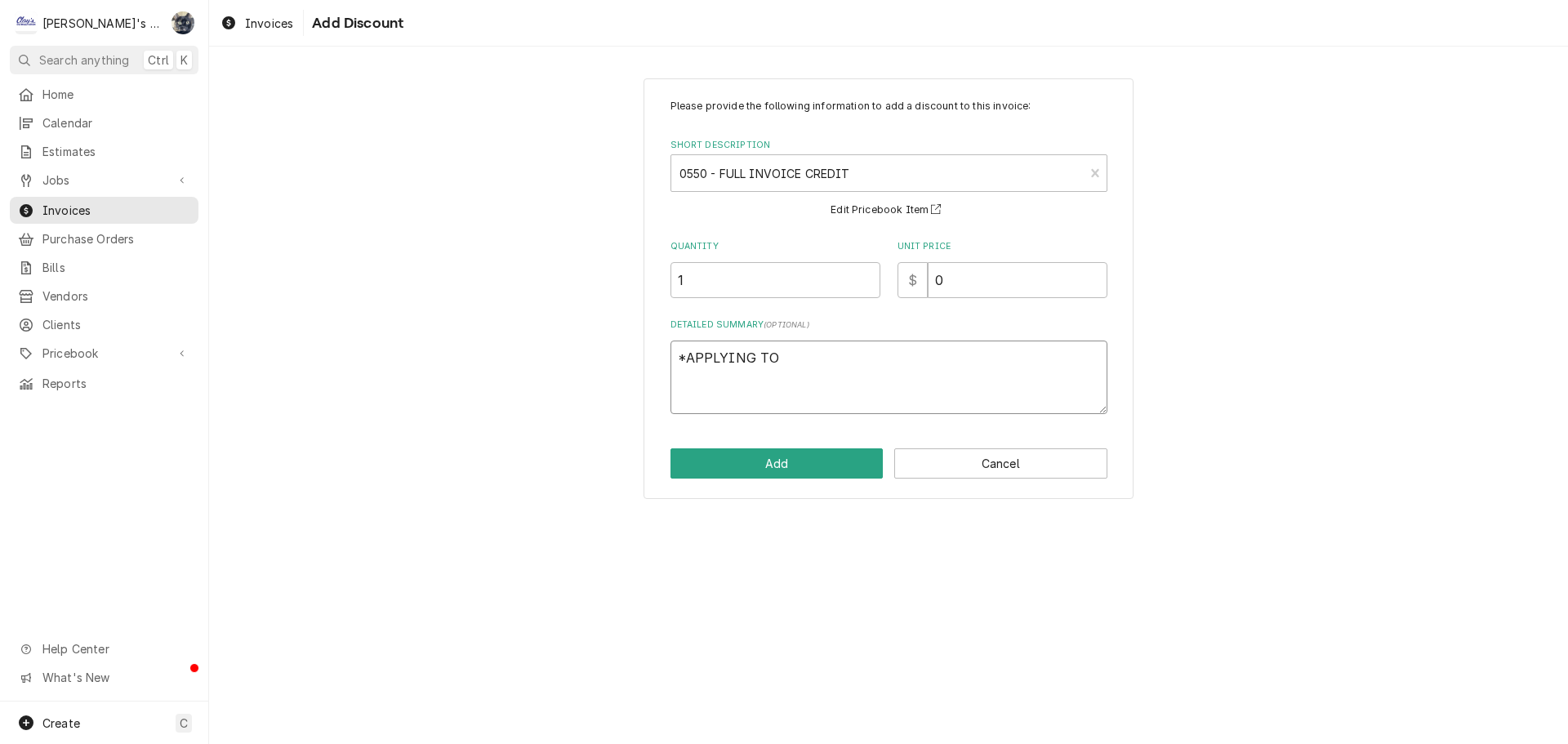
type textarea "x"
type textarea "*APPLYING TO O"
type textarea "x"
type textarea "*APPLYING TO OU"
type textarea "x"
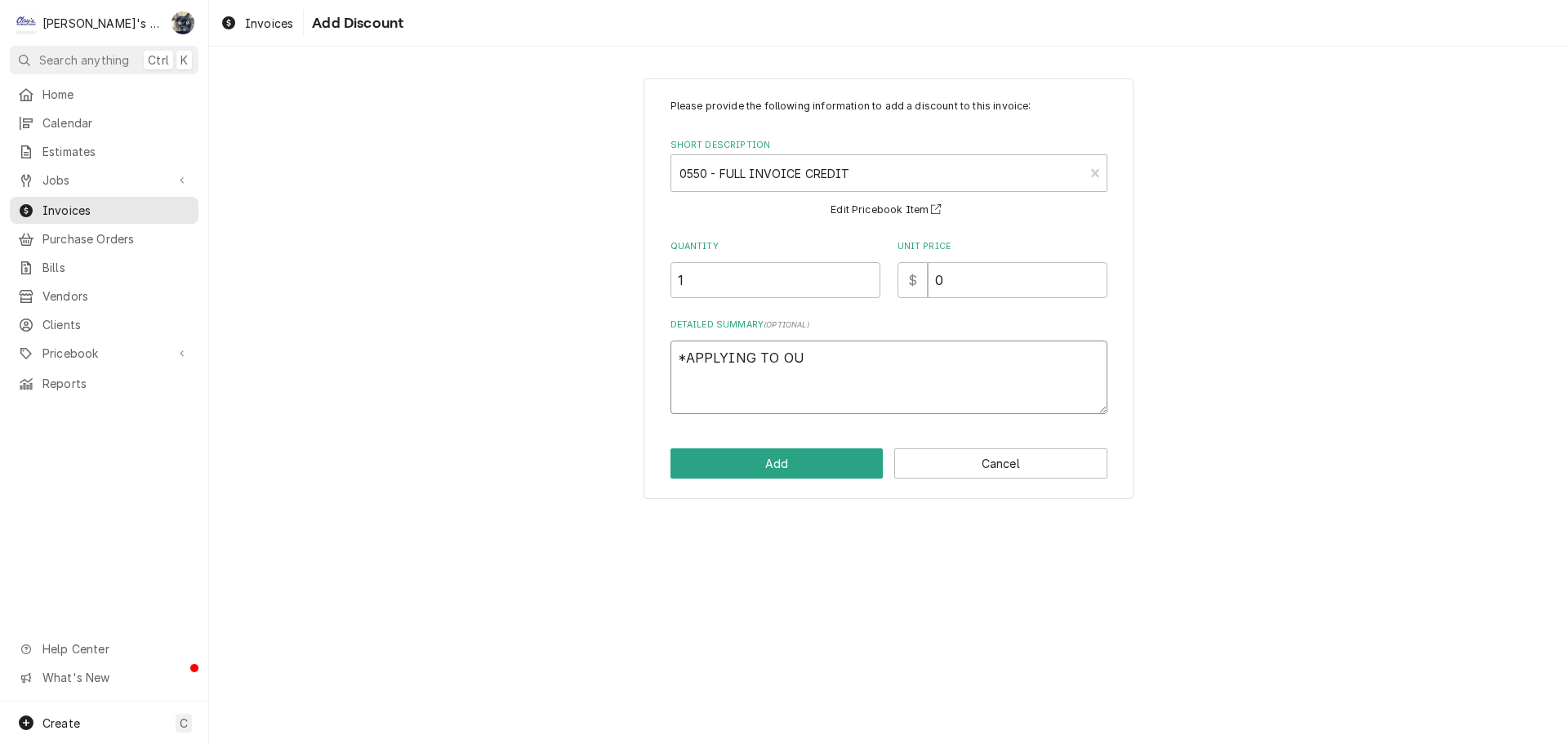
type textarea "*APPLYING TO OUR"
type textarea "x"
type textarea "*APPLYING TO OUR"
type textarea "x"
type textarea "*APPLYING TO OUR 9"
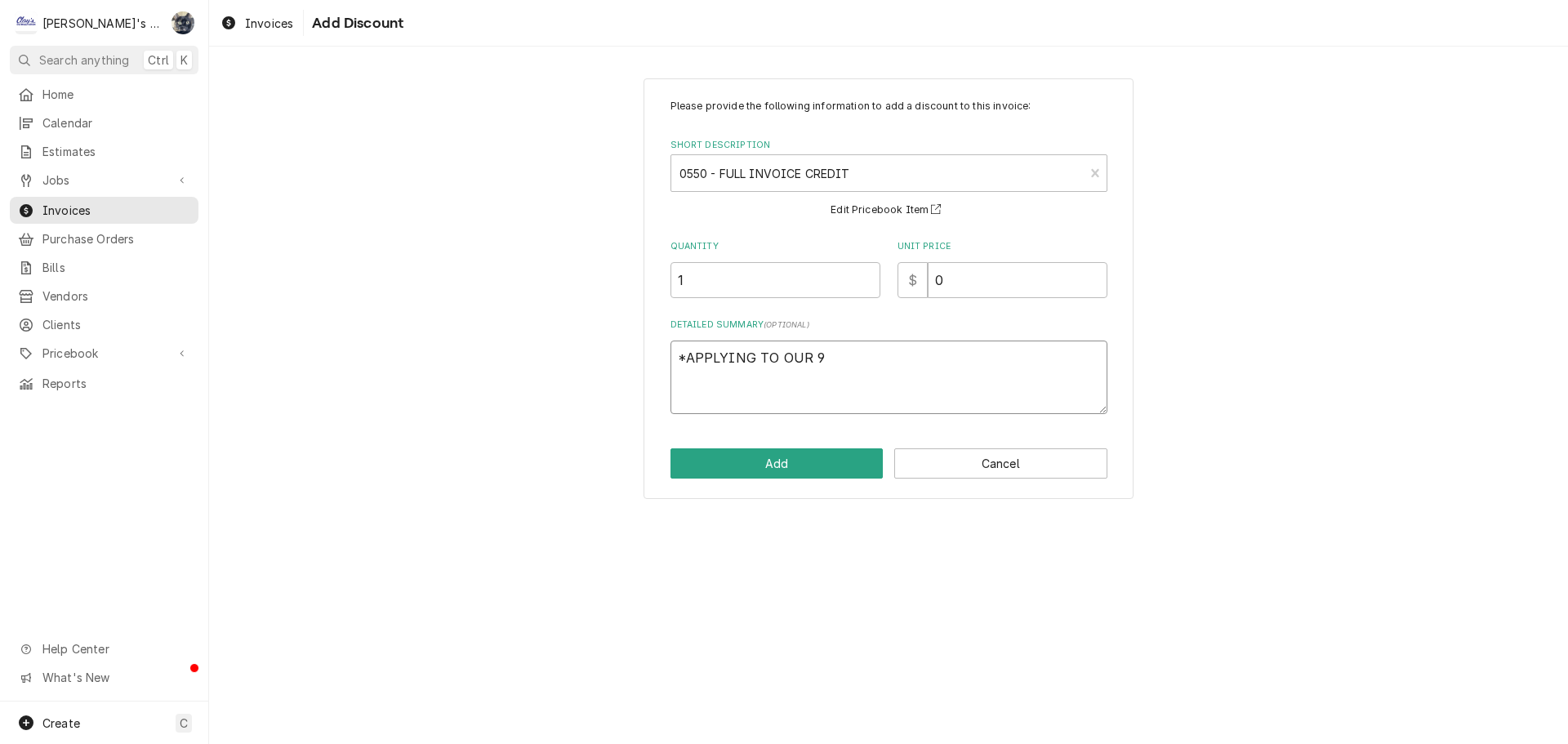
type textarea "x"
type textarea "*APPLYING TO OUR 90"
type textarea "x"
type textarea "*APPLYING TO OUR 90-"
type textarea "x"
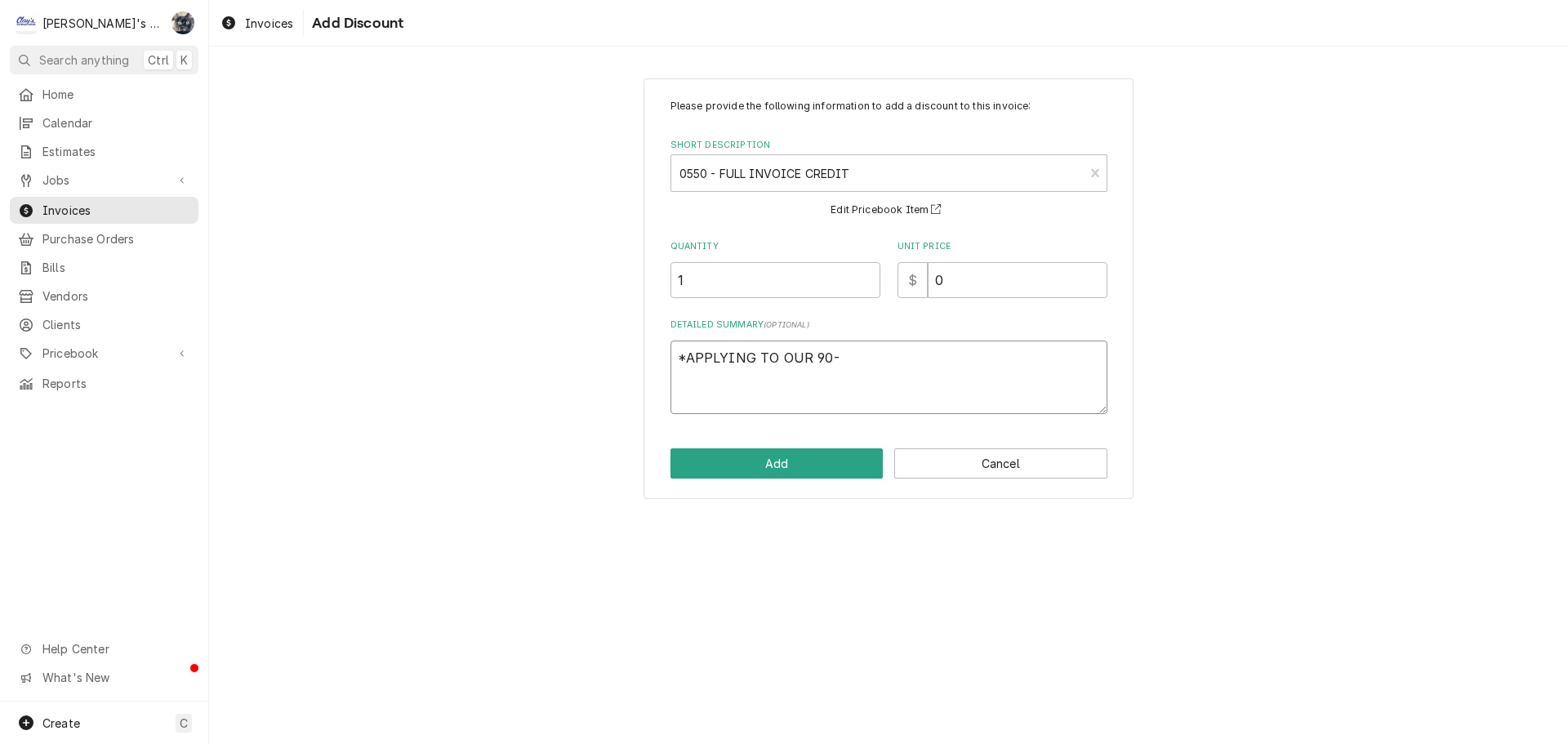
type textarea "*APPLYING TO OUR 90-D"
type textarea "x"
type textarea "*APPLYING TO OUR 90-DA"
type textarea "x"
type textarea "*APPLYING TO OUR 90-DAY"
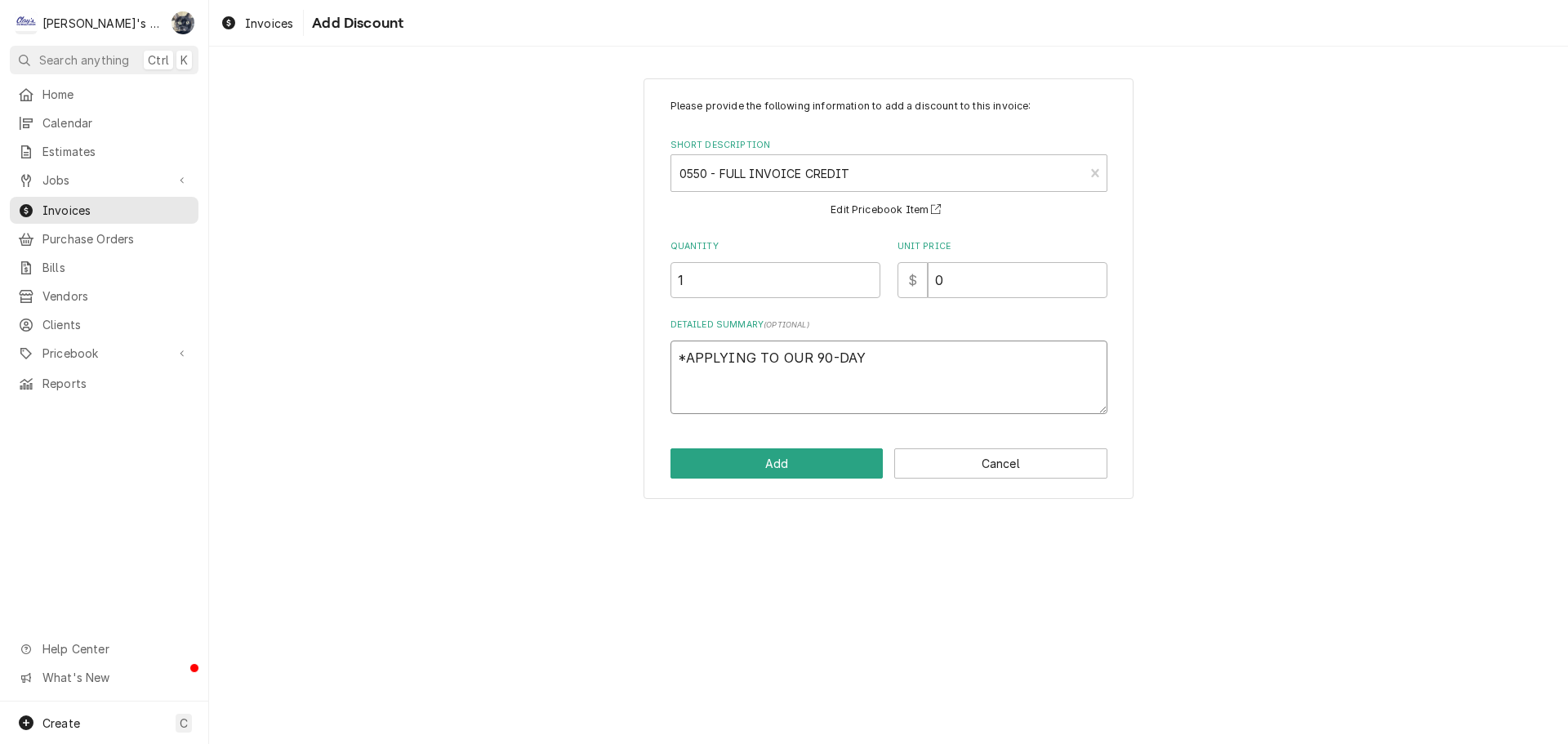
type textarea "x"
type textarea "*APPLYING TO OUR 90-DAY"
type textarea "x"
type textarea "*APPLYING TO OUR 90-DAY S"
type textarea "x"
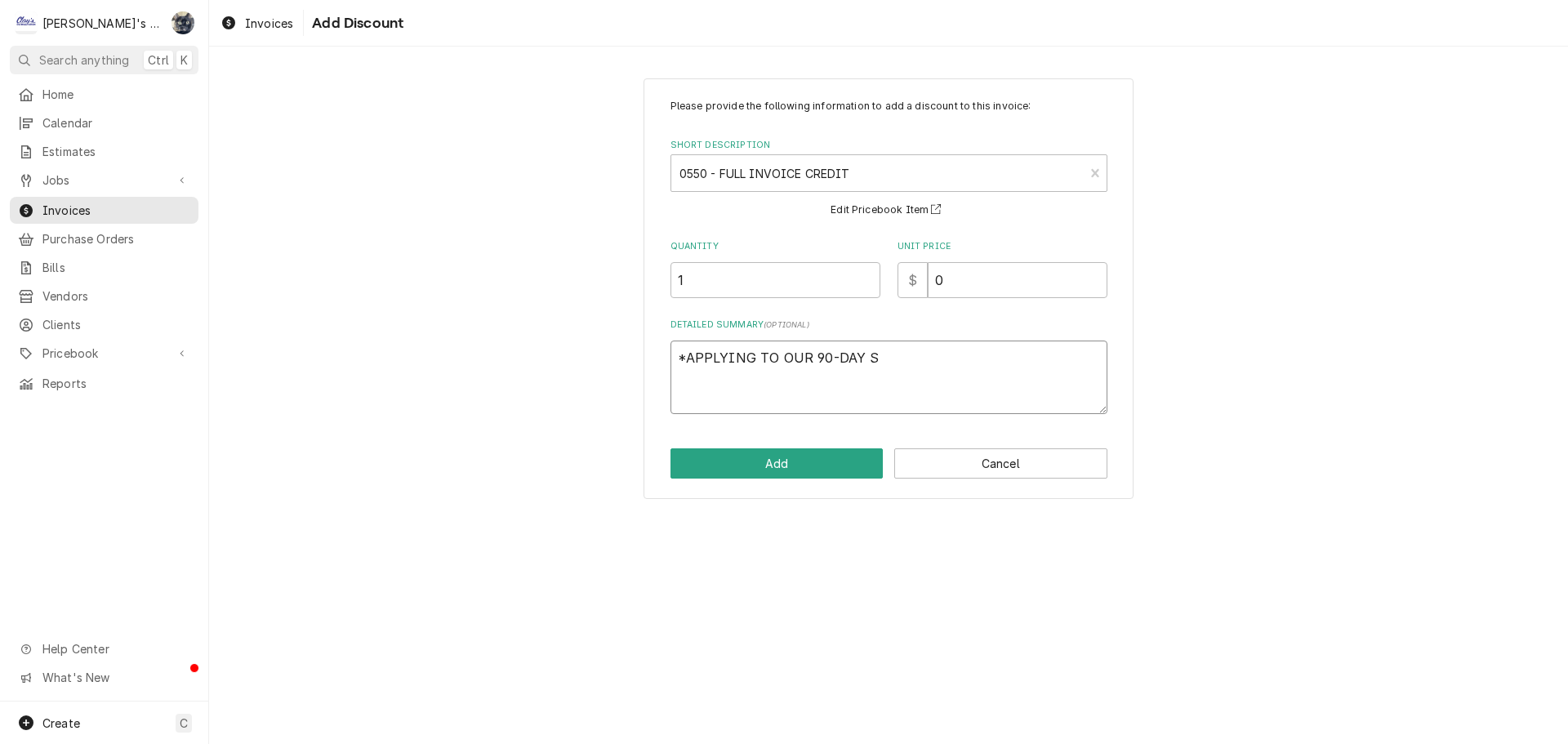
type textarea "*APPLYING TO OUR 90-DAY SE"
type textarea "x"
type textarea "*APPLYING TO OUR 90-DAY SER"
type textarea "x"
type textarea "*APPLYING TO OUR 90-DAY SERI"
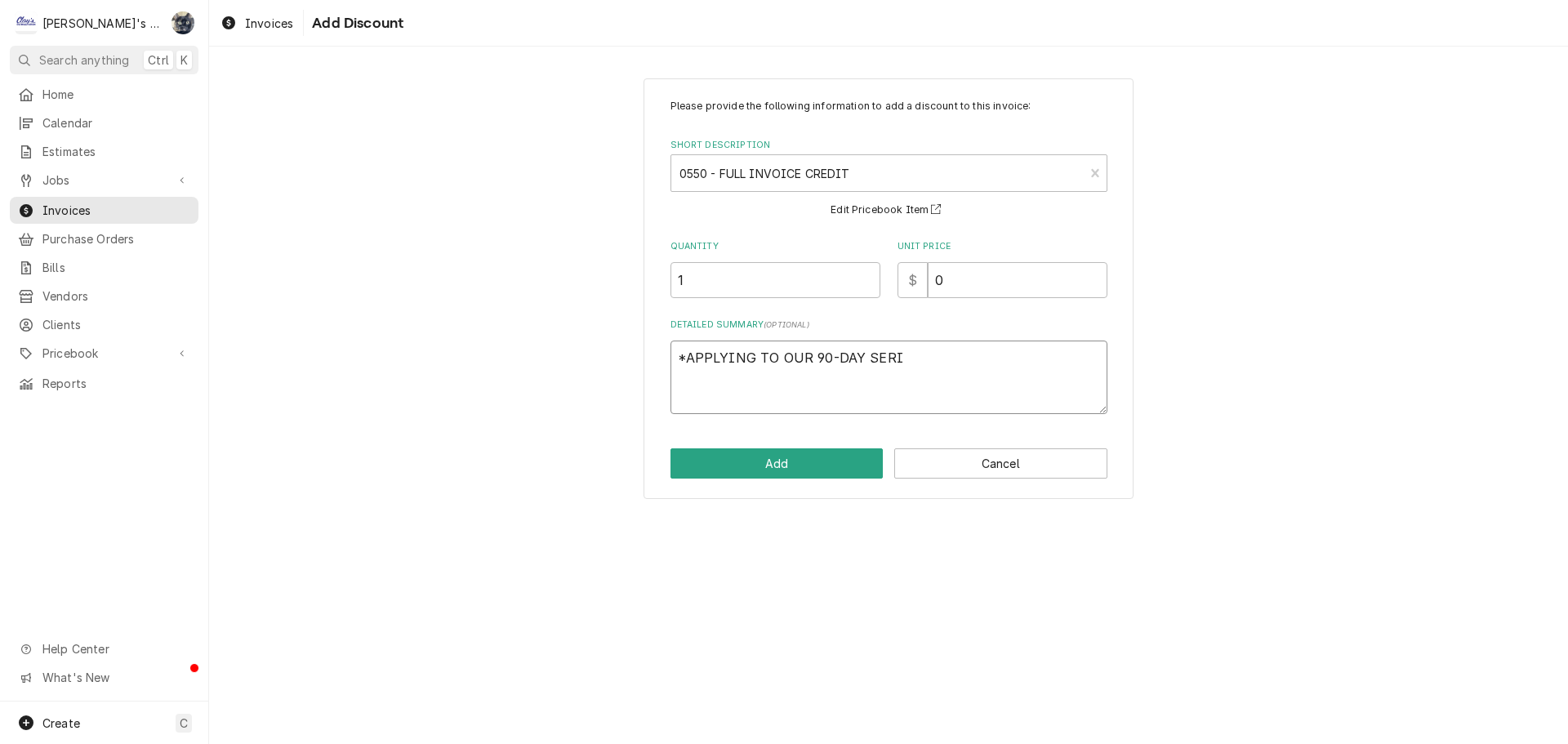
type textarea "x"
type textarea "*APPLYING TO OUR 90-DAY SERIV"
type textarea "x"
type textarea "*APPLYING TO OUR 90-DAY SERIVC"
type textarea "x"
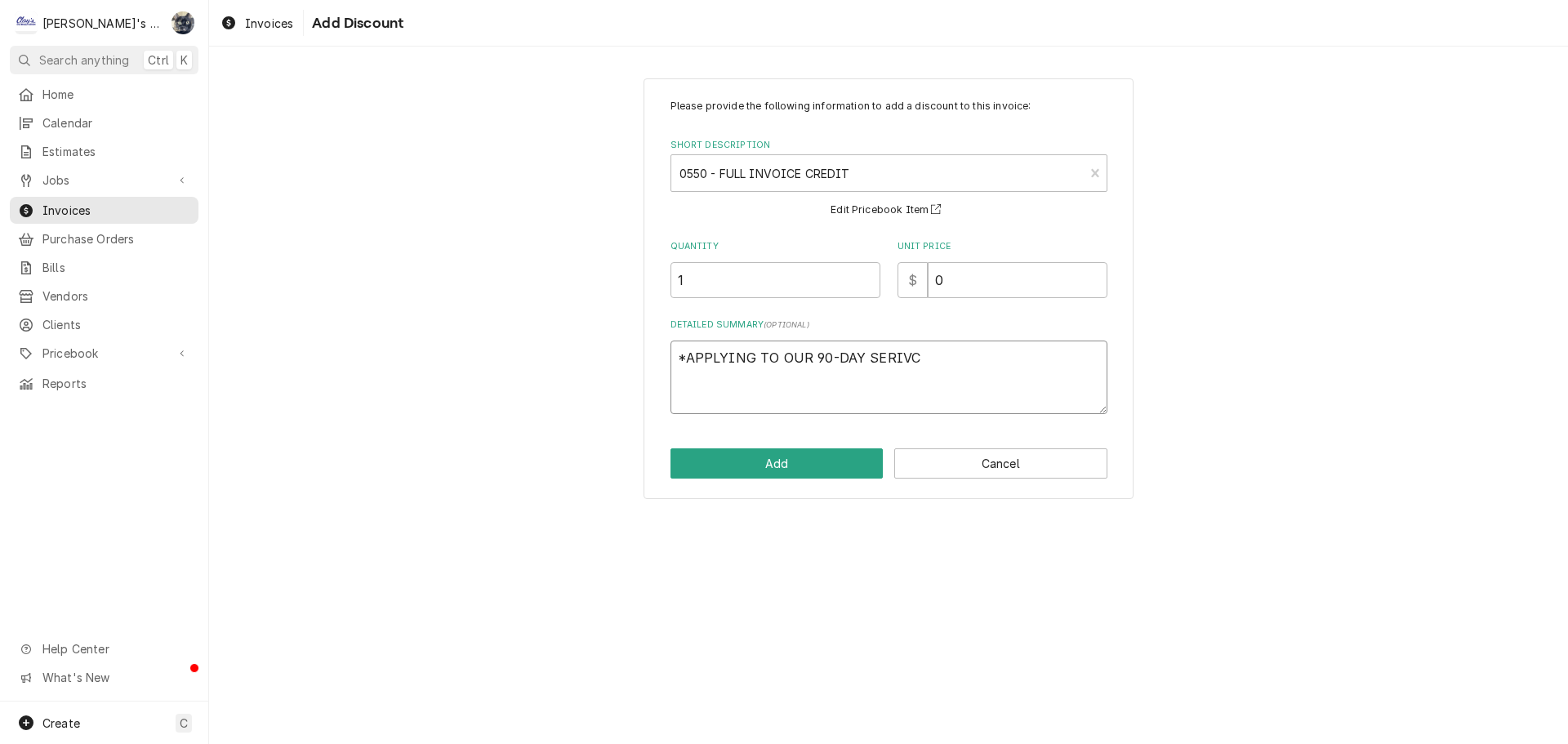
type textarea "*APPLYING TO OUR 90-DAY SERIV"
type textarea "x"
type textarea "*APPLYING TO OUR 90-DAY SERI"
type textarea "x"
type textarea "*APPLYING TO OUR 90-DAY SE"
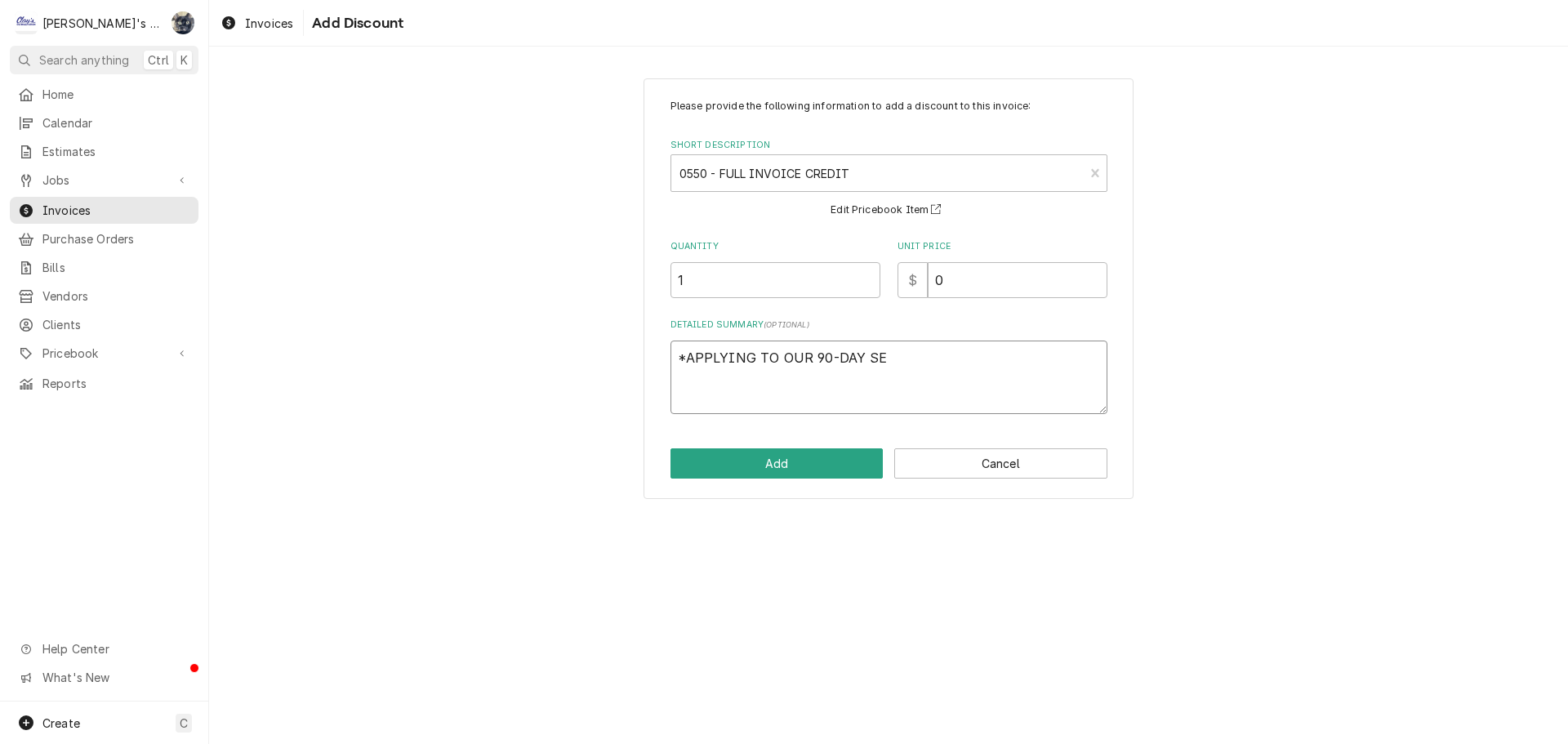
type textarea "x"
type textarea "*APPLYING TO OUR 90-DAY SEV"
type textarea "x"
type textarea "*APPLYING TO OUR 90-DAY SE"
type textarea "x"
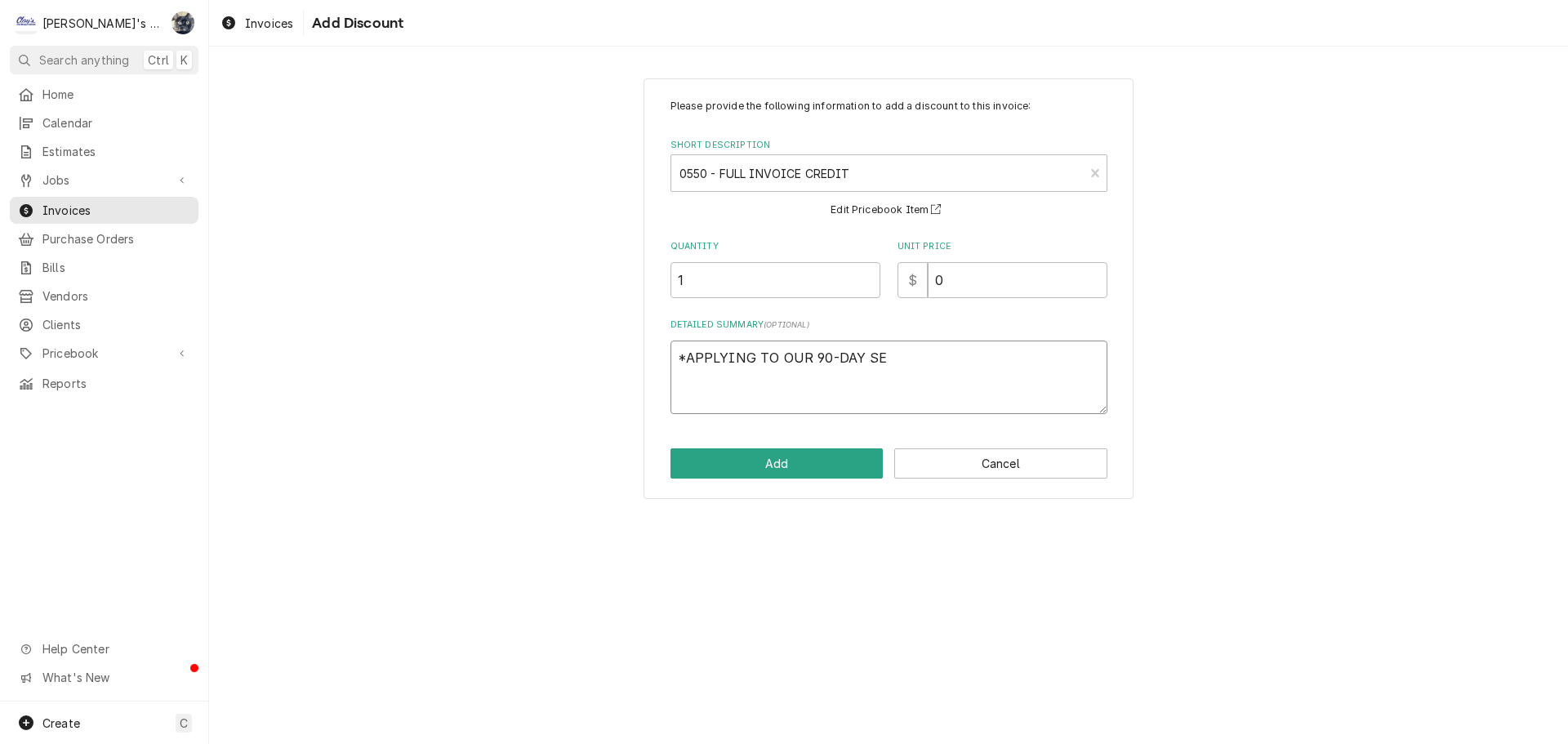
type textarea "*APPLYING TO OUR 90-DAY SER"
type textarea "x"
type textarea "*APPLYING TO OUR 90-DAY SERV"
type textarea "x"
type textarea "*APPLYING TO OUR 90-DAY SERVI"
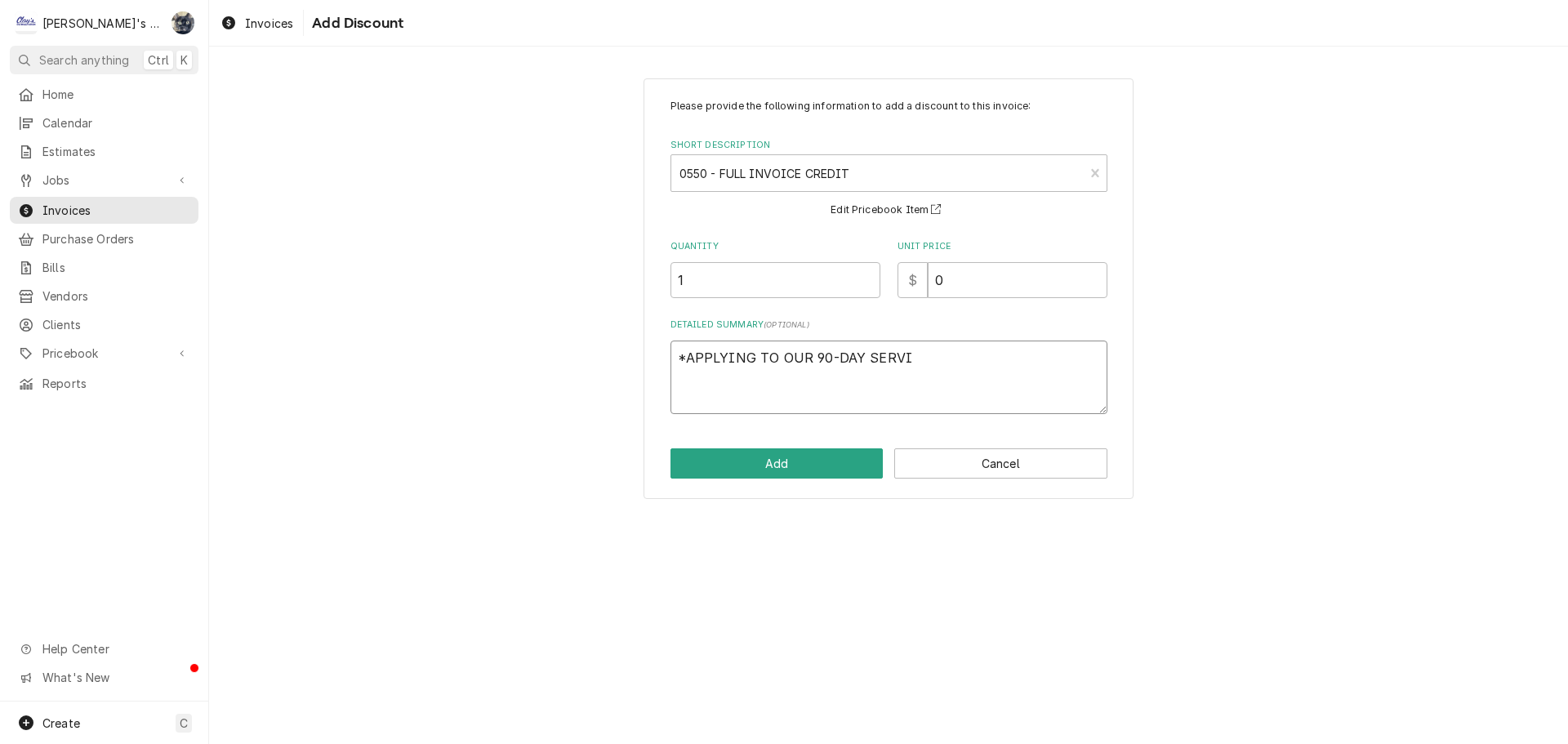
type textarea "x"
type textarea "*APPLYING TO OUR 90-DAY SERVIE"
type textarea "x"
type textarea "*APPLYING TO OUR 90-DAY SERVIE"
type textarea "x"
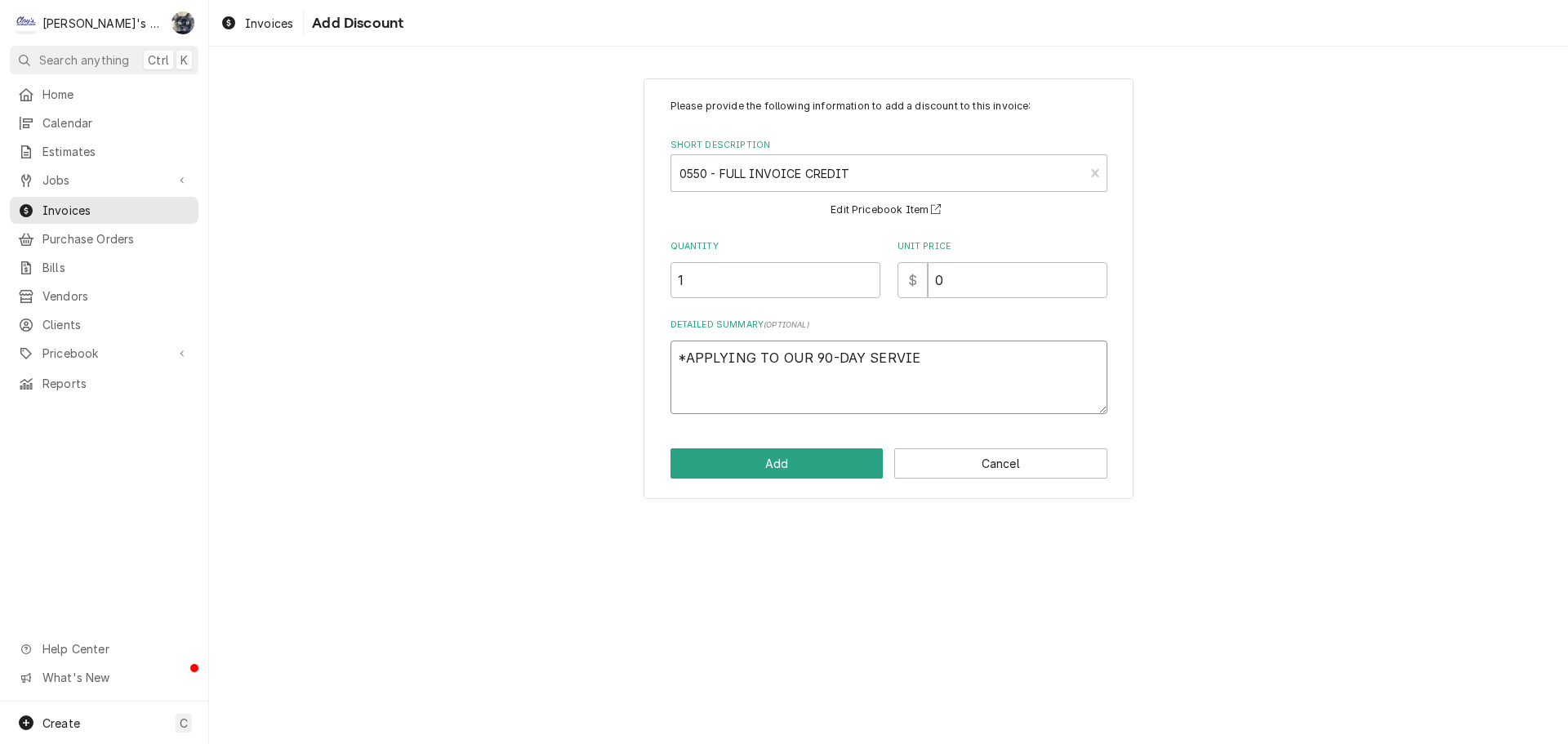
type textarea "*APPLYING TO OUR 90-DAY SERVIE"
type textarea "x"
type textarea "*APPLYING TO OUR 90-DAY SERVI"
type textarea "x"
type textarea "*APPLYING TO OUR 90-DAY SERVIC"
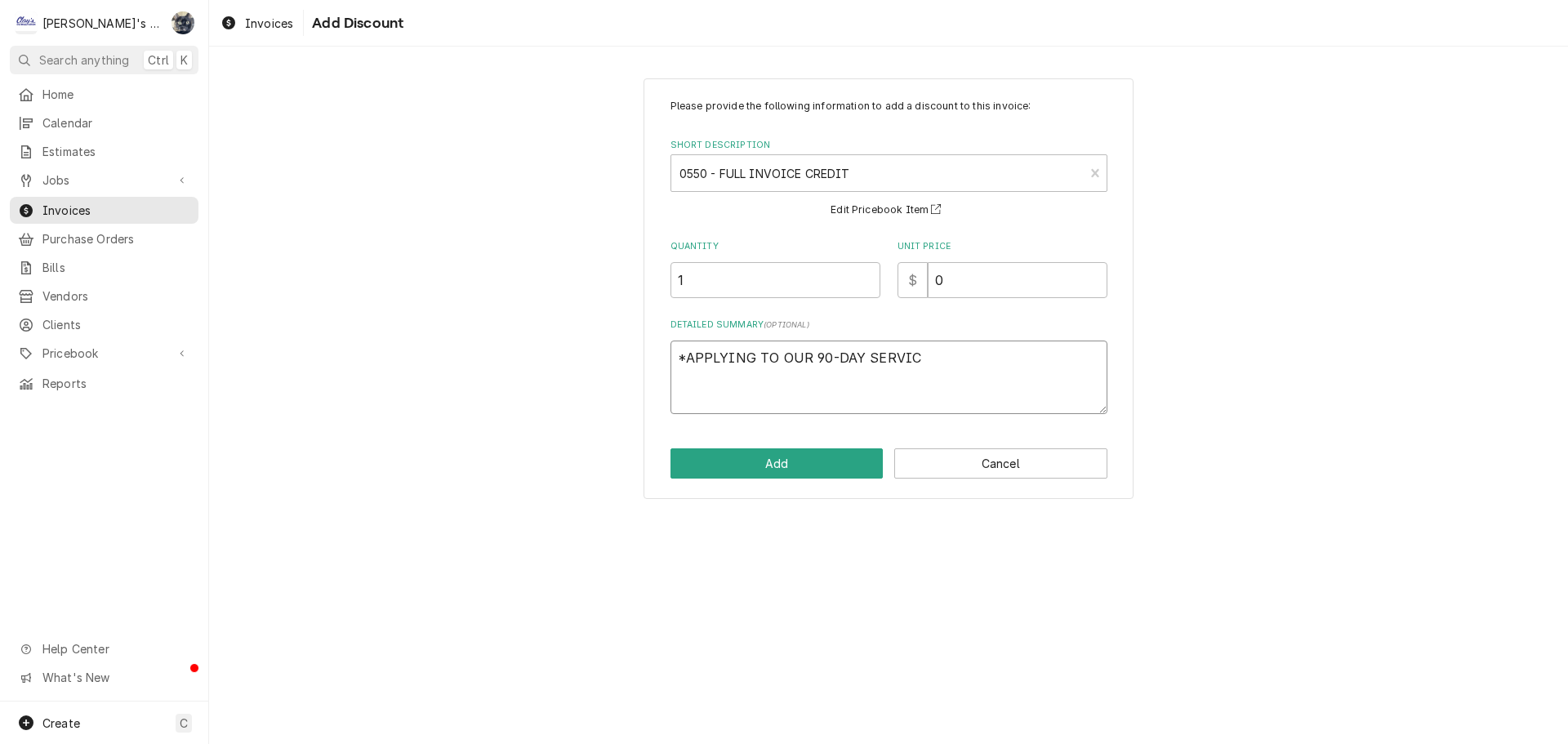
type textarea "x"
type textarea "*APPLYING TO OUR 90-DAY SERVICE"
type textarea "x"
type textarea "*APPLYING TO OUR 90-DAY SERVICE"
type textarea "x"
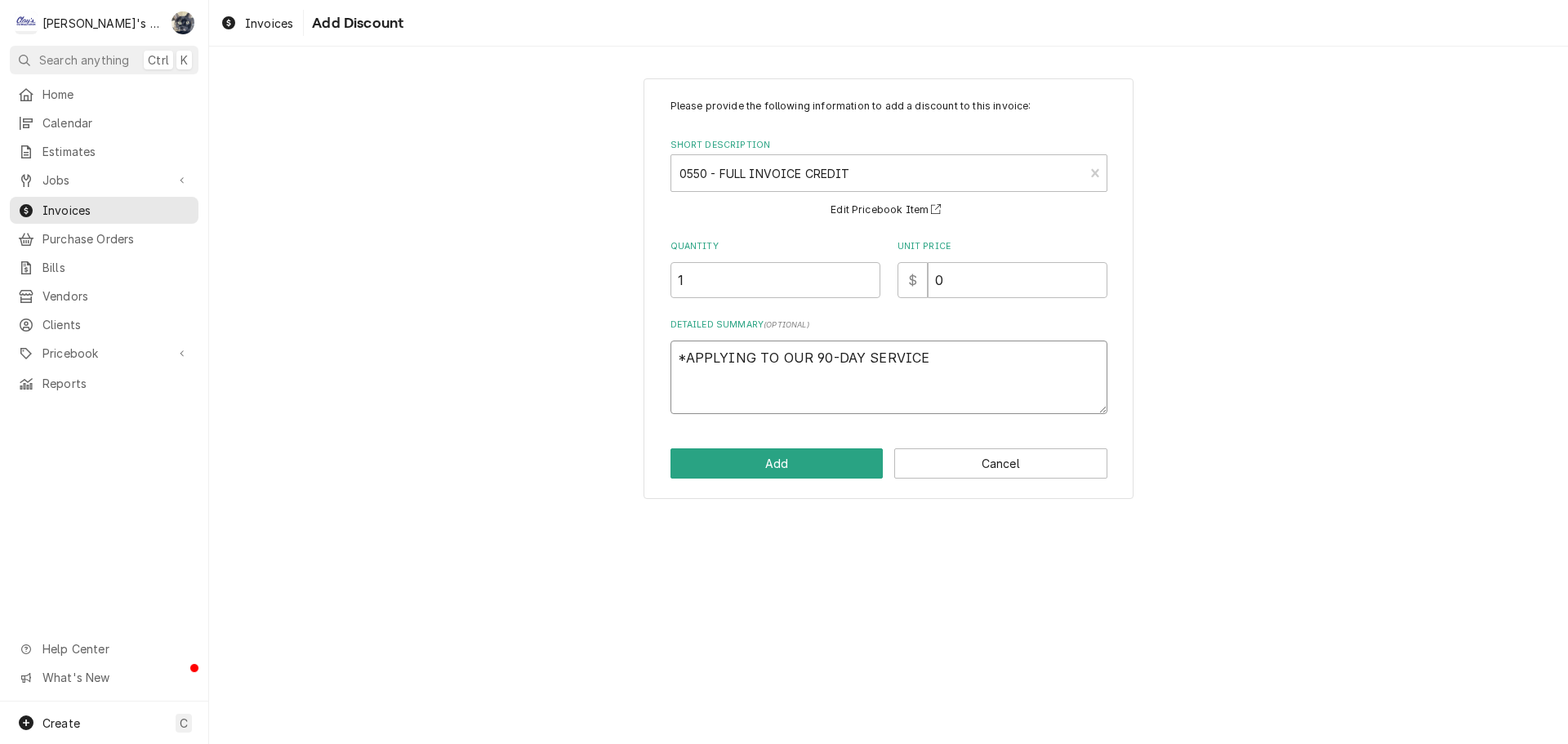
type textarea "*APPLYING TO OUR 90-DAY SERVICE W"
type textarea "x"
type textarea "*APPLYING TO OUR 90-DAY SERVICE [GEOGRAPHIC_DATA]"
type textarea "x"
type textarea "*APPLYING TO OUR 90-DAY SERVICE WAR"
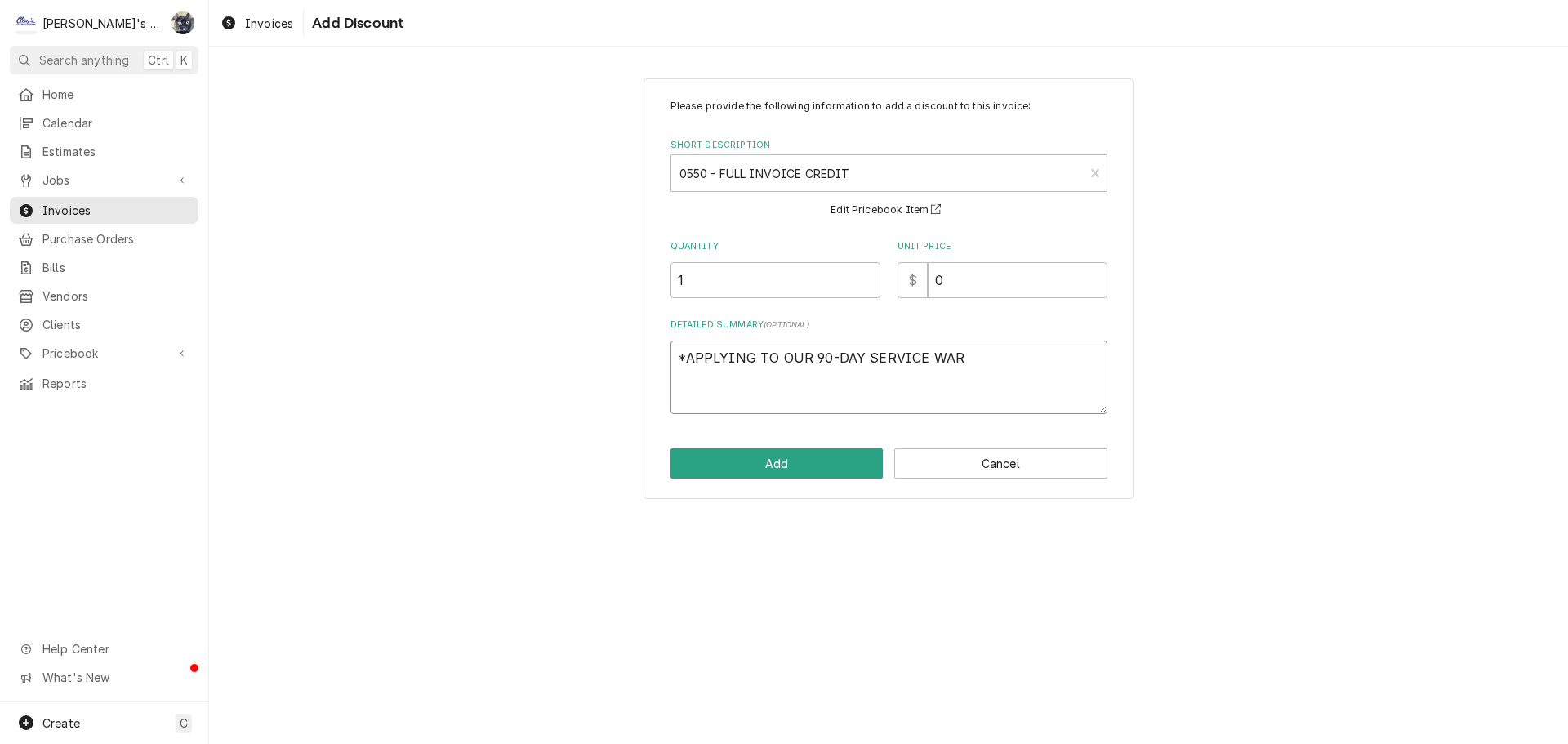
type textarea "x"
type textarea "*APPLYING TO OUR 90-DAY SERVICE WARR"
type textarea "x"
type textarea "*APPLYING TO OUR 90-DAY SERVICE WARRA"
type textarea "x"
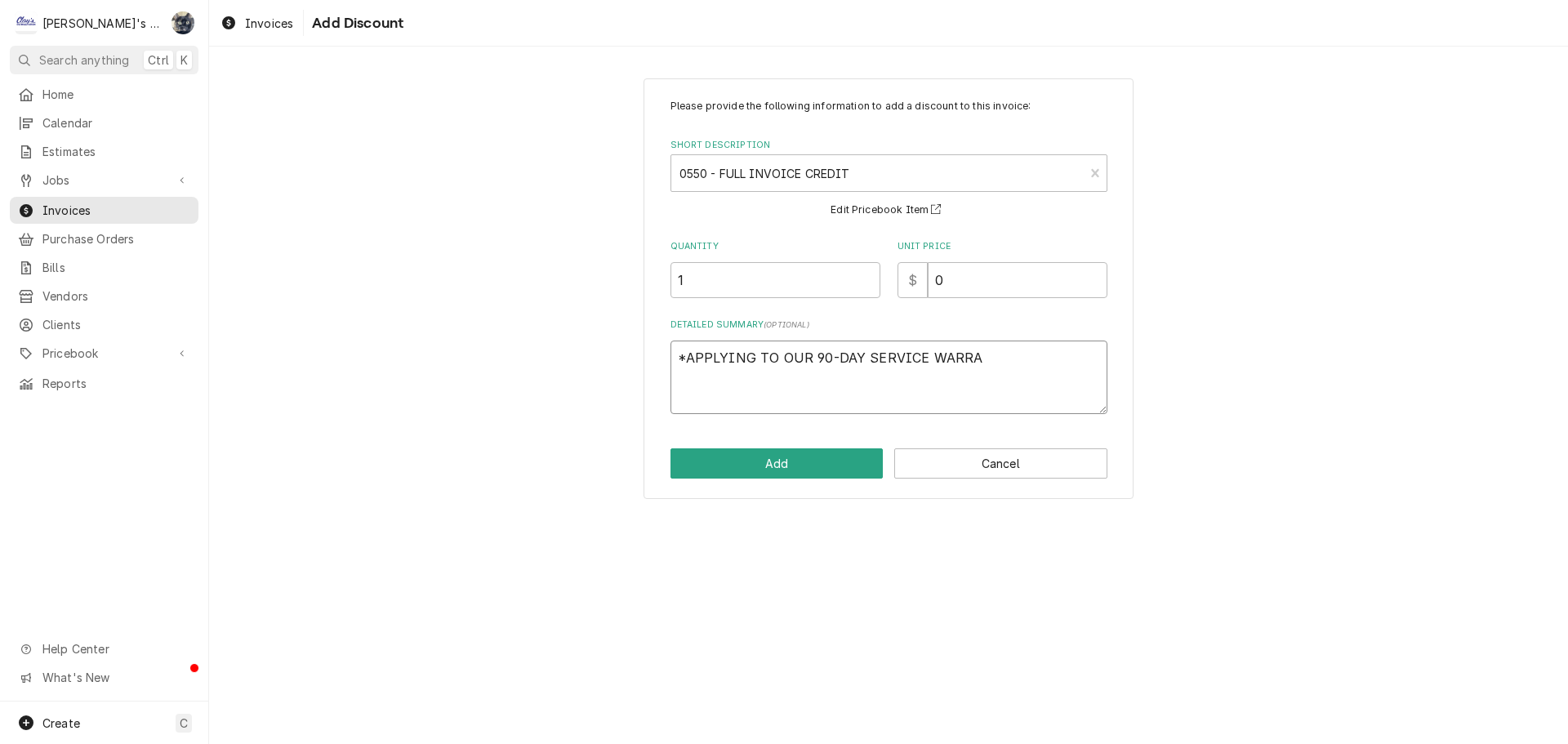
type textarea "*APPLYING TO OUR 90-DAY SERVICE WARRAN"
type textarea "x"
type textarea "*APPLYING TO OUR 90-DAY SERVICE WARRANT"
type textarea "x"
type textarea "*APPLYING TO OUR 90-DAY SERVICE WARRANTY"
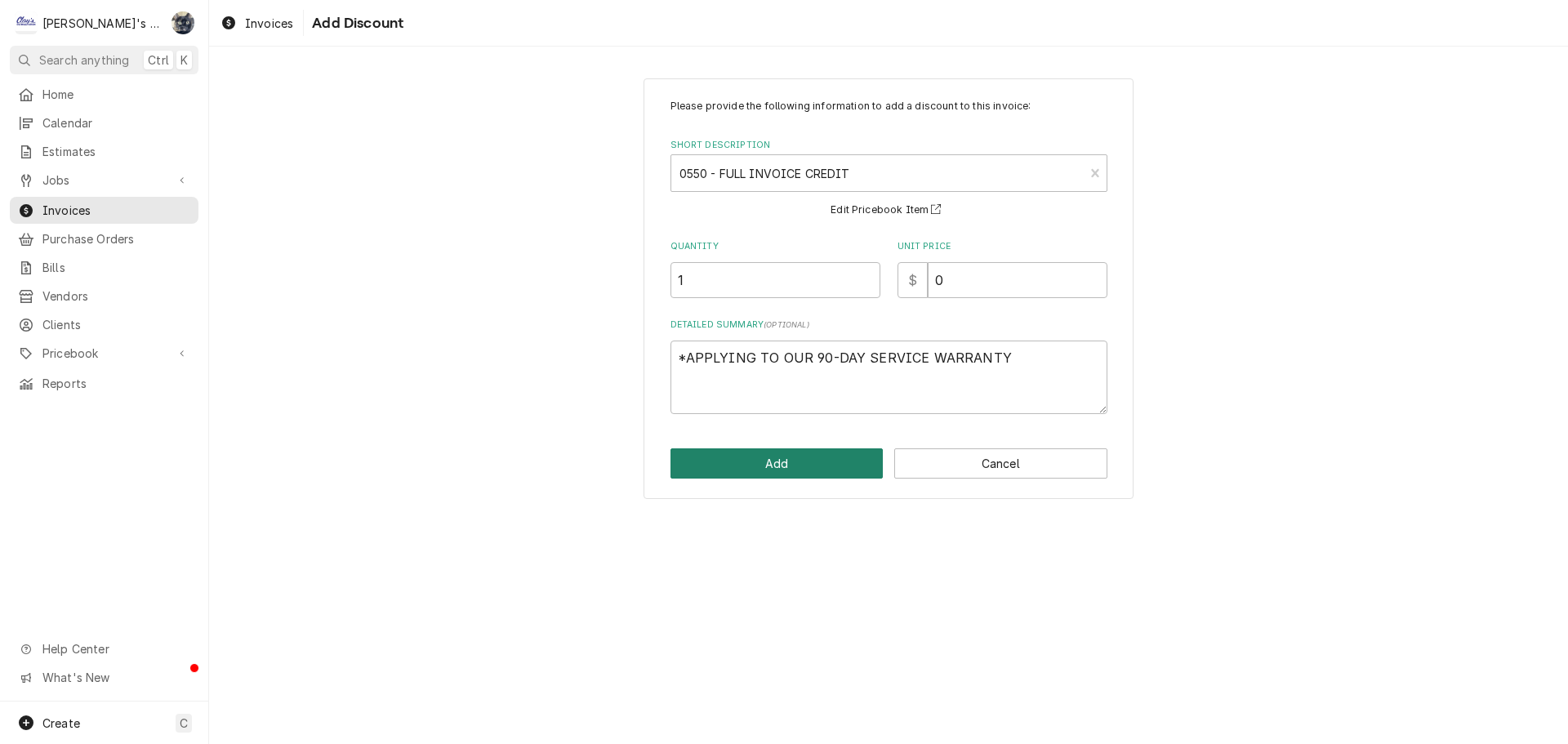
click at [823, 471] on button "Add" at bounding box center [777, 464] width 213 height 30
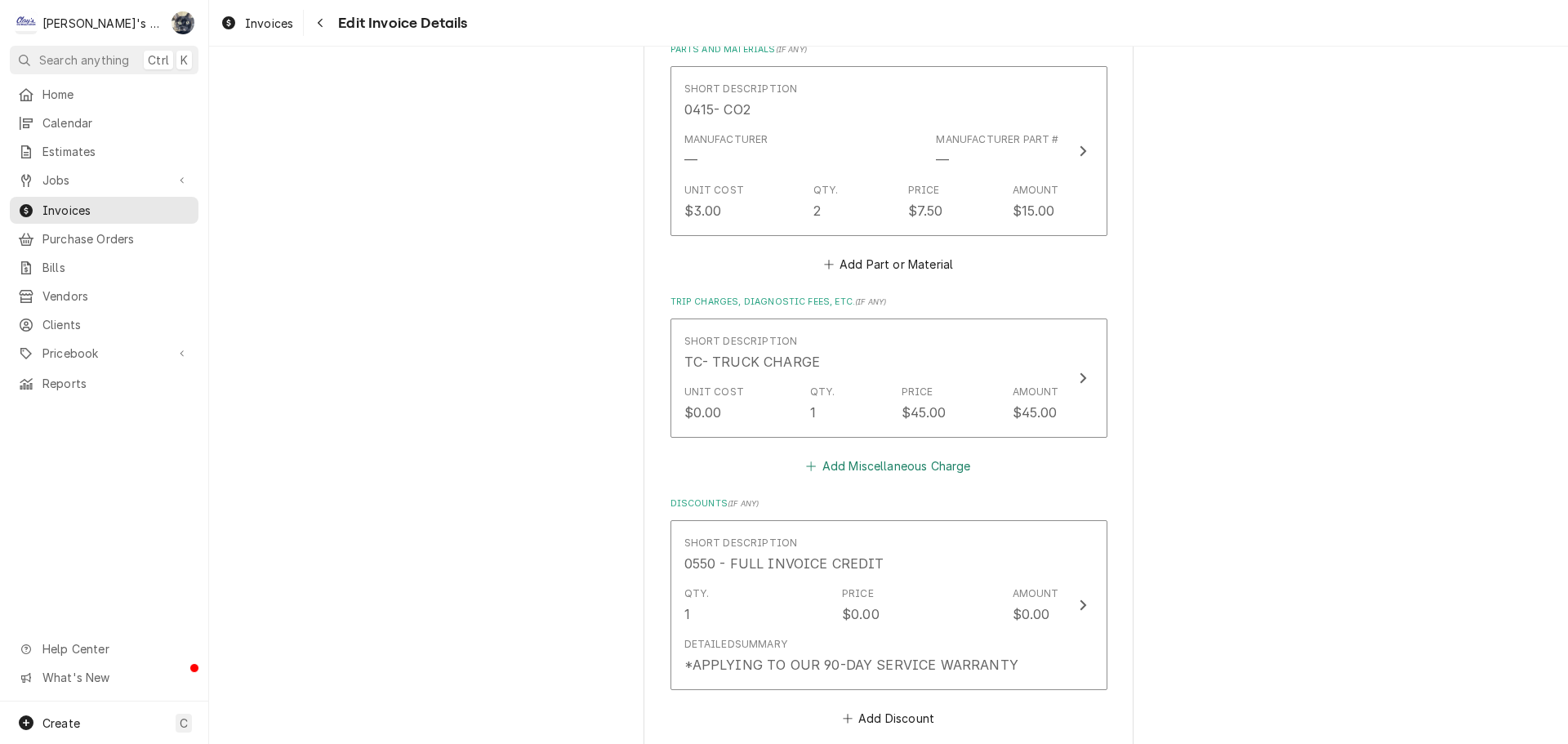
scroll to position [2009, 0]
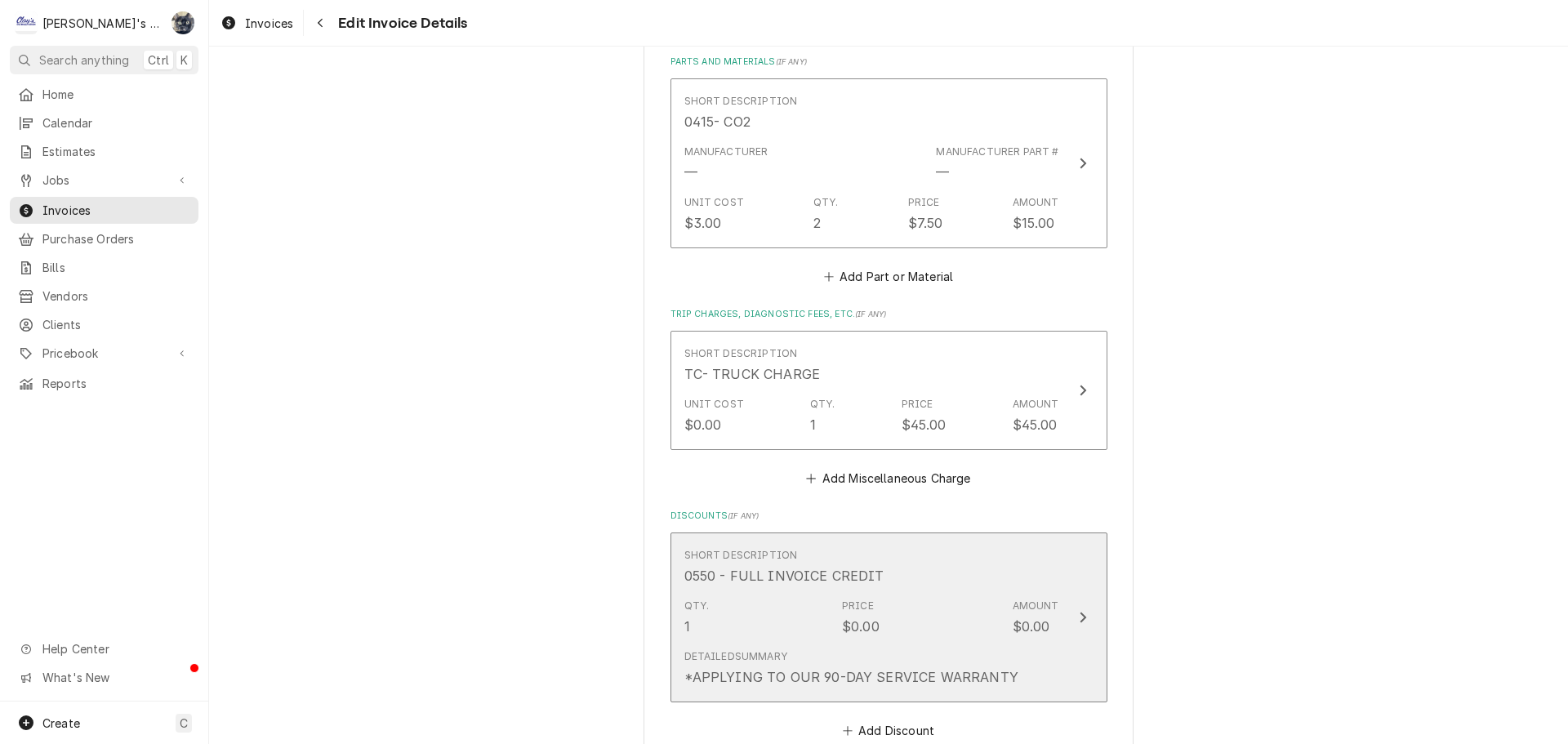
click at [1059, 595] on button "Short Description 0550 - FULL INVOICE CREDIT Qty. 1 Price $0.00 Amount $0.00 De…" at bounding box center [889, 618] width 436 height 171
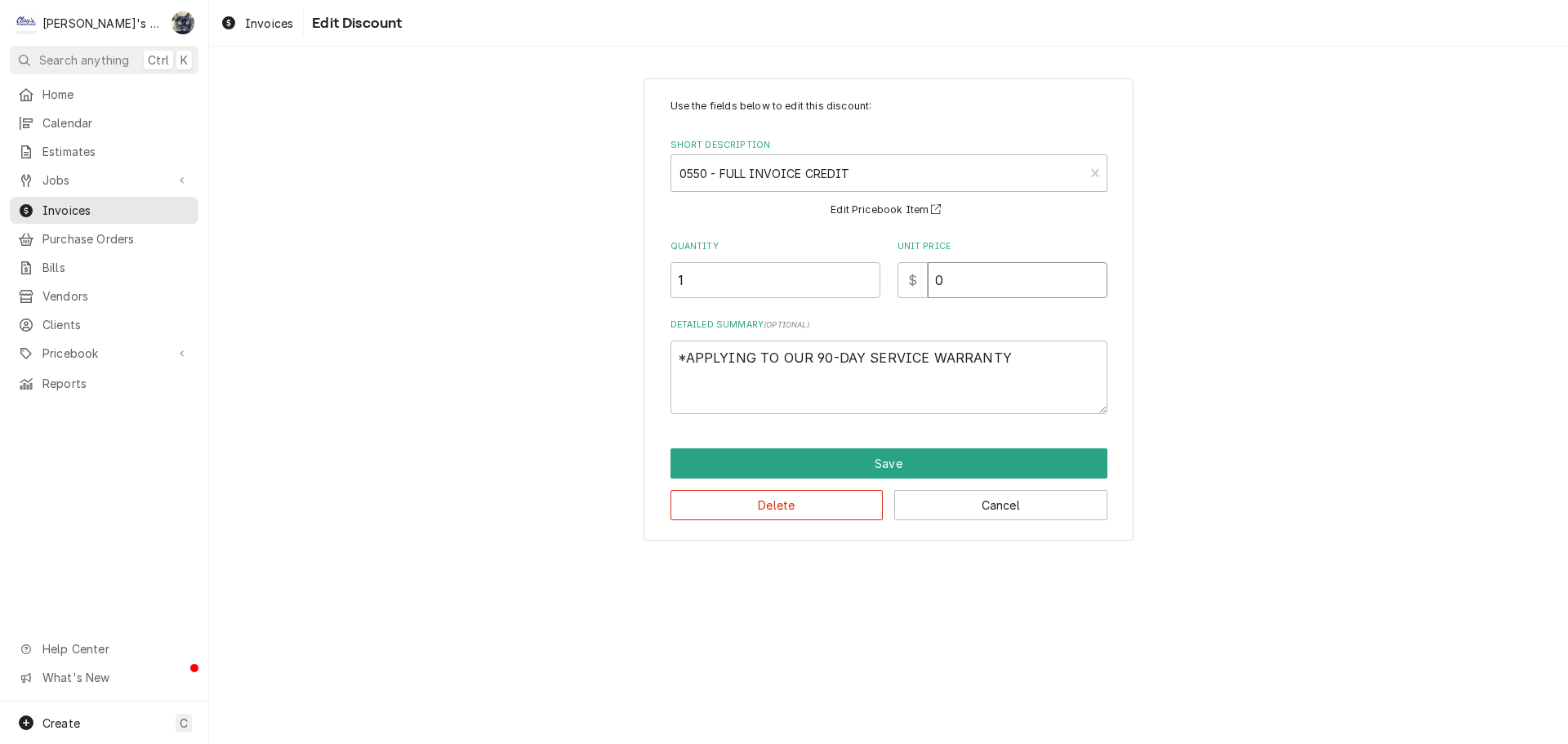
drag, startPoint x: 1007, startPoint y: 273, endPoint x: 911, endPoint y: 287, distance: 97.0
click at [915, 286] on div "$ 0" at bounding box center [1002, 280] width 210 height 36
type textarea "x"
type input "3"
type textarea "x"
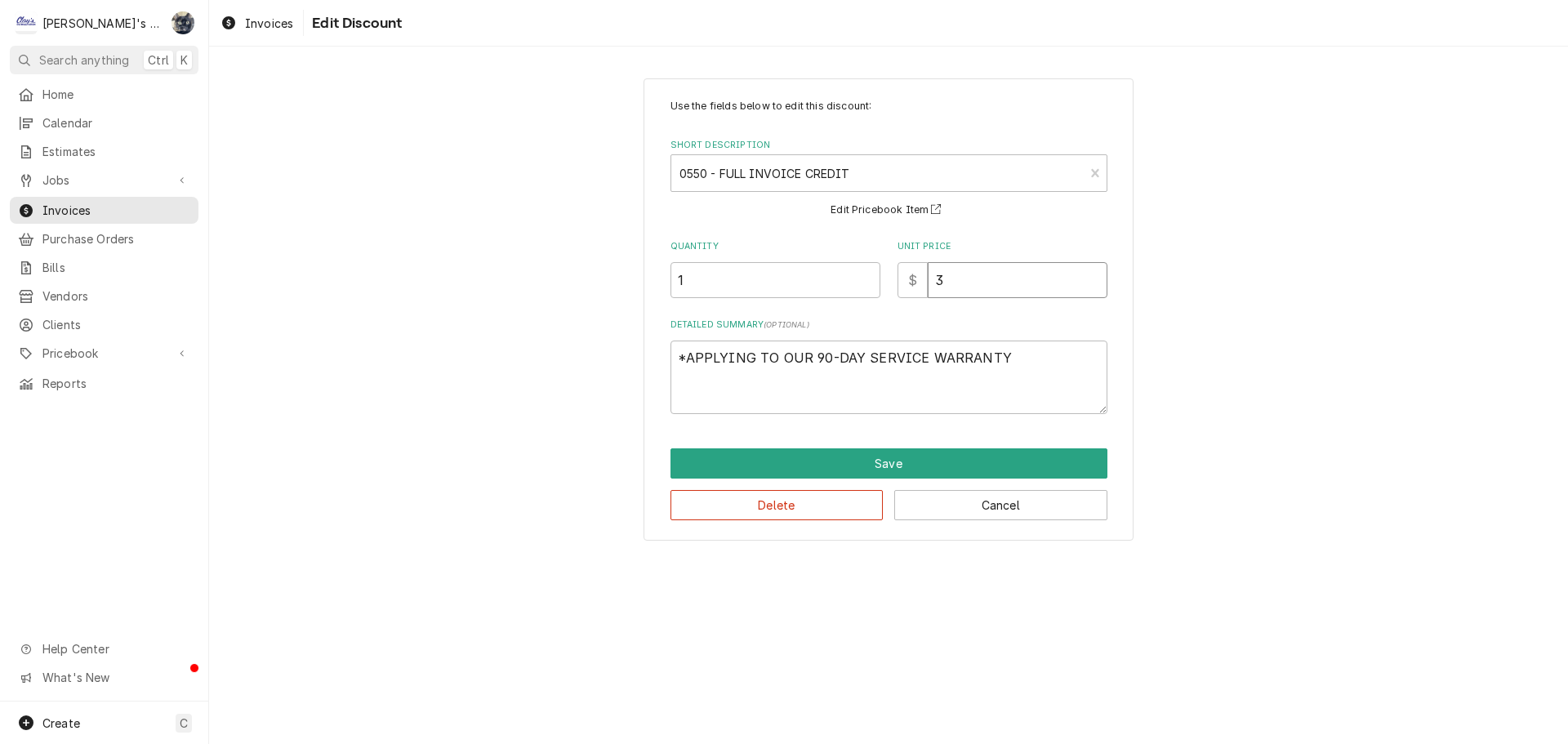
type input "35"
type textarea "x"
type input "353"
type textarea "x"
type input "353.5"
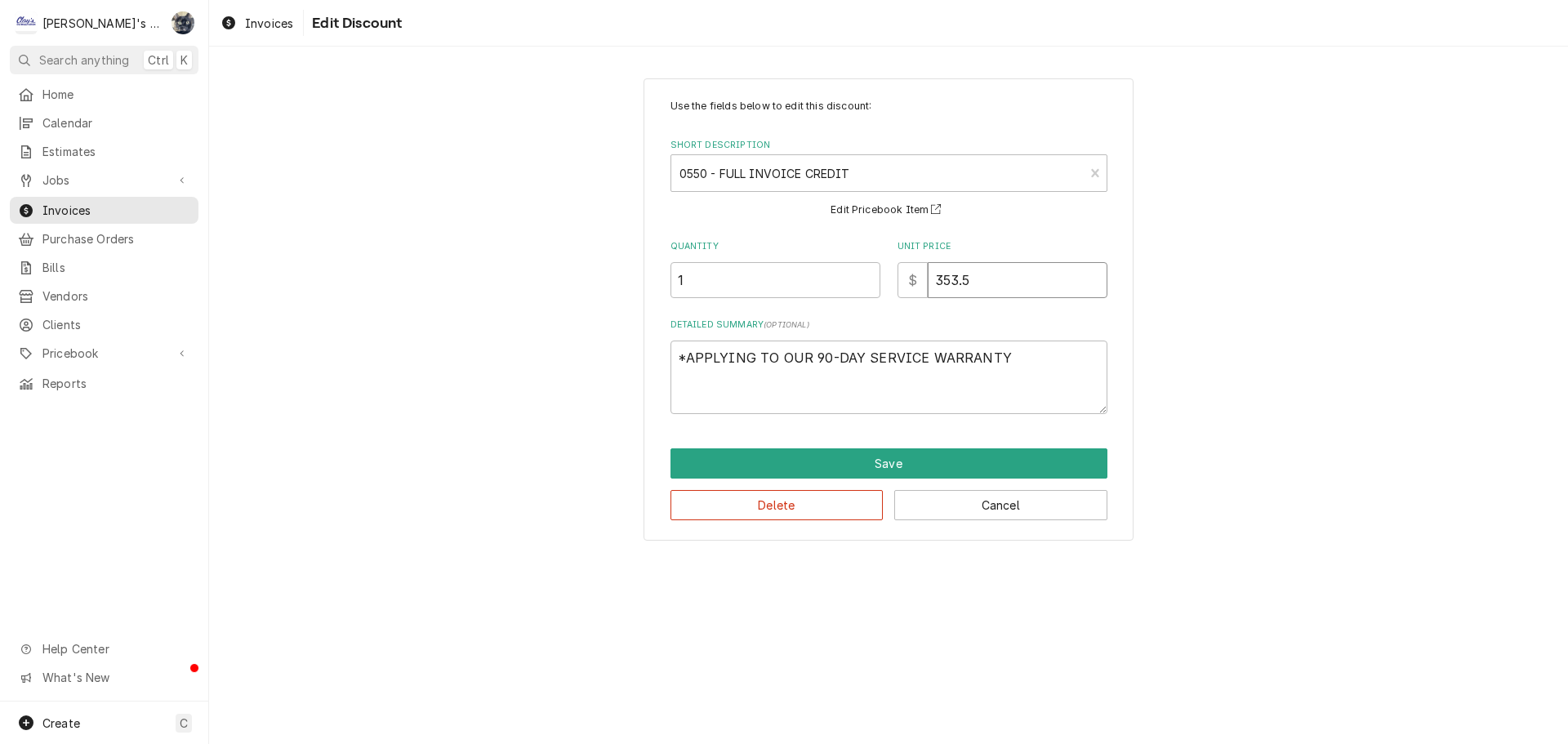
type textarea "x"
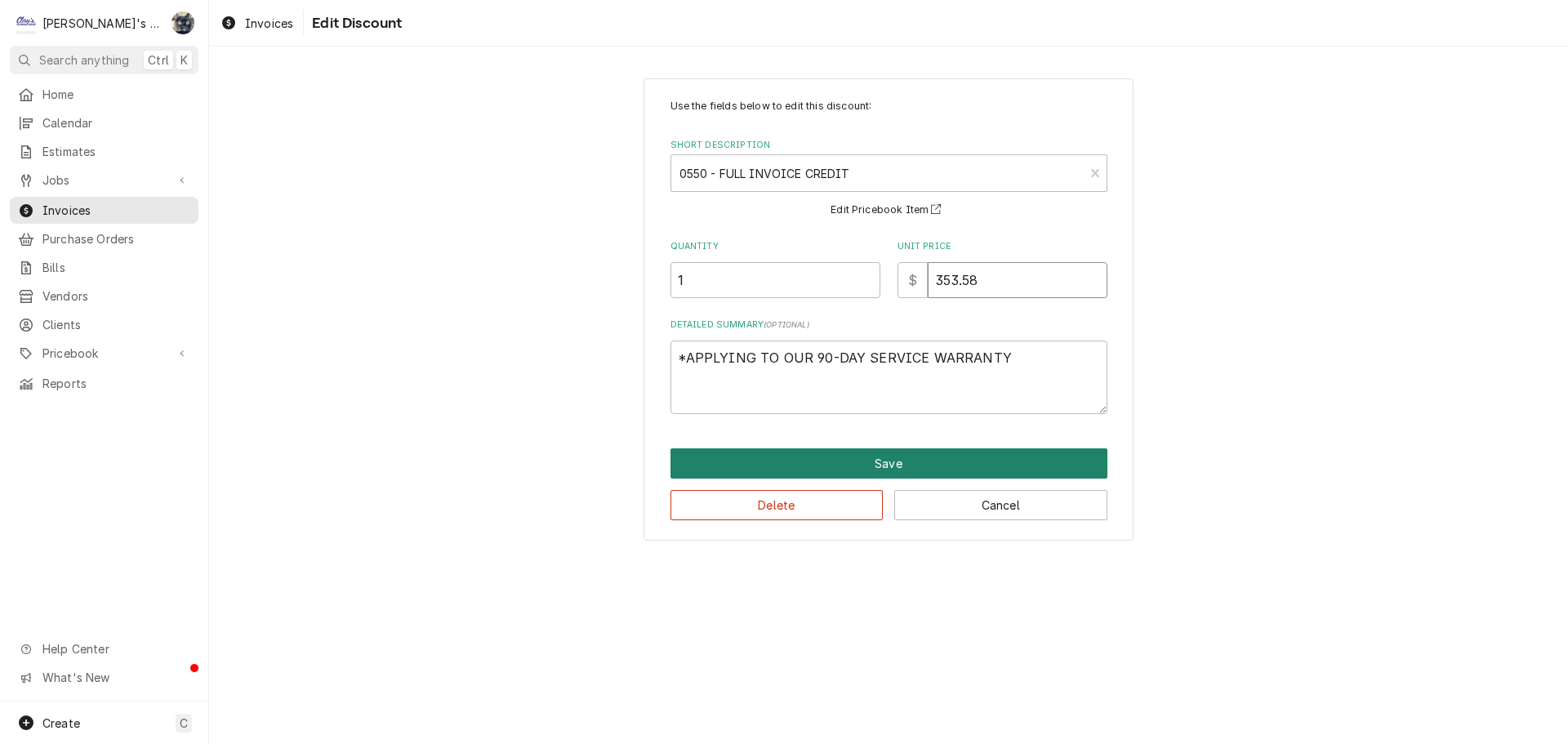
type input "353.58"
click at [874, 464] on button "Save" at bounding box center [889, 464] width 436 height 30
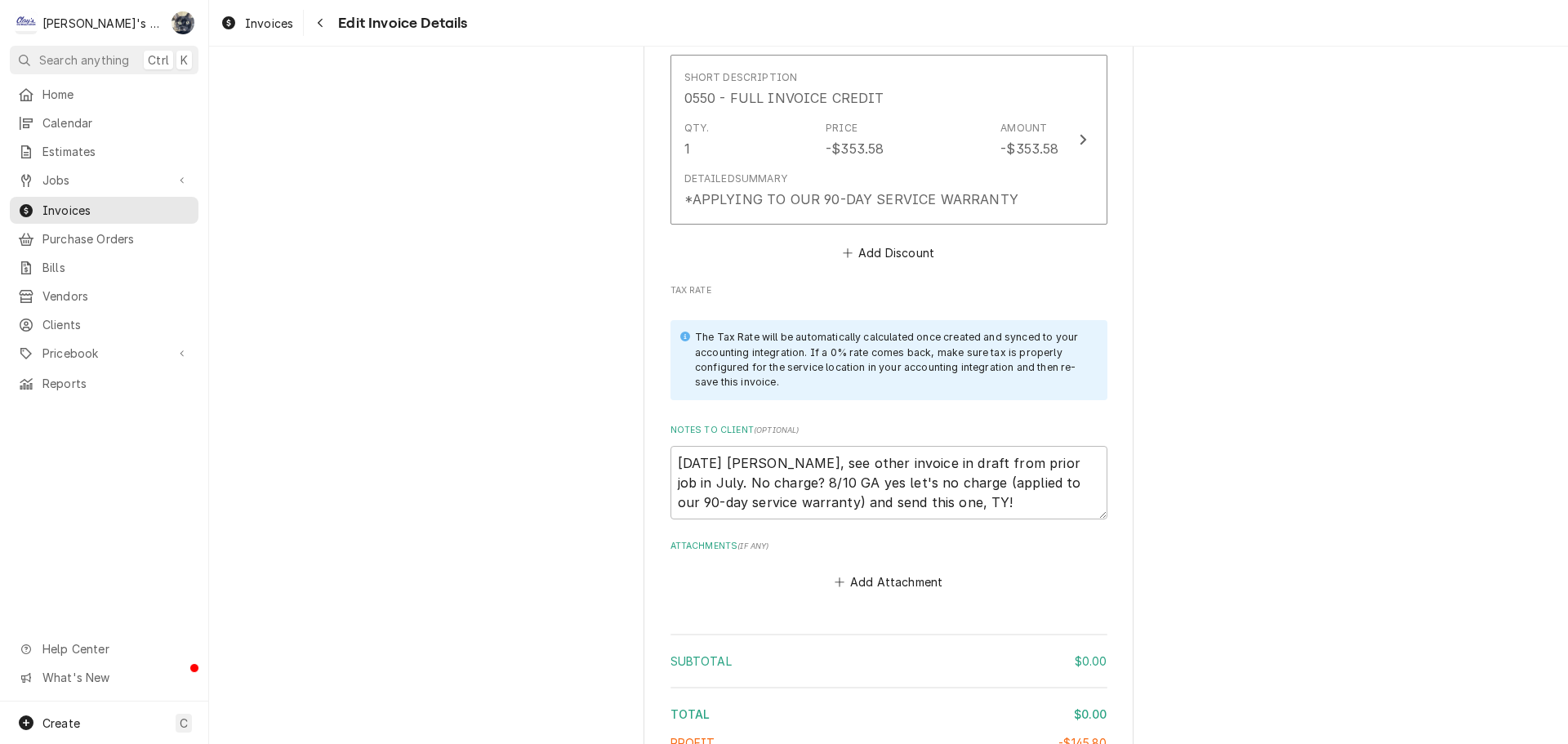
scroll to position [2499, 0]
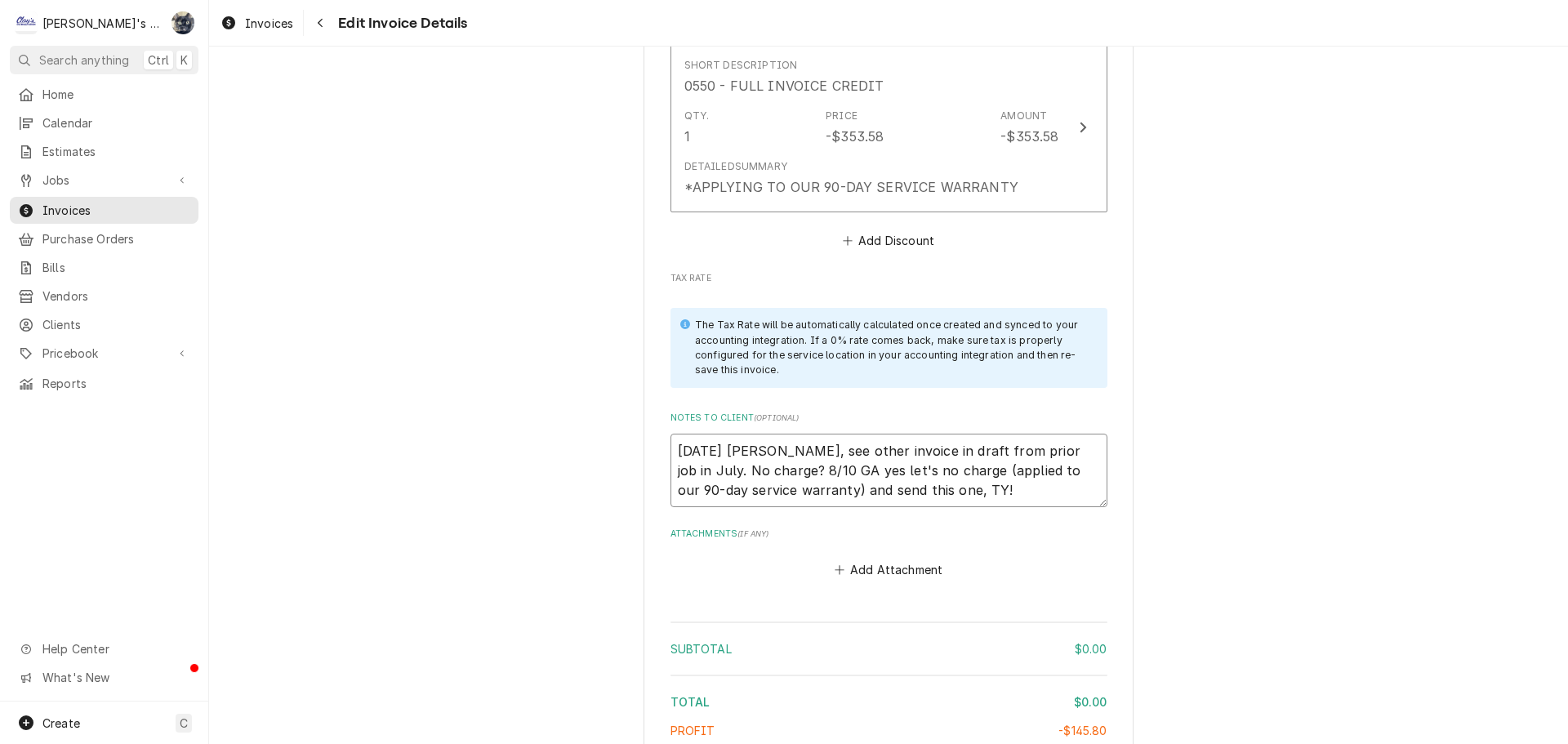
drag, startPoint x: 1027, startPoint y: 477, endPoint x: 653, endPoint y: 416, distance: 378.9
type textarea "x"
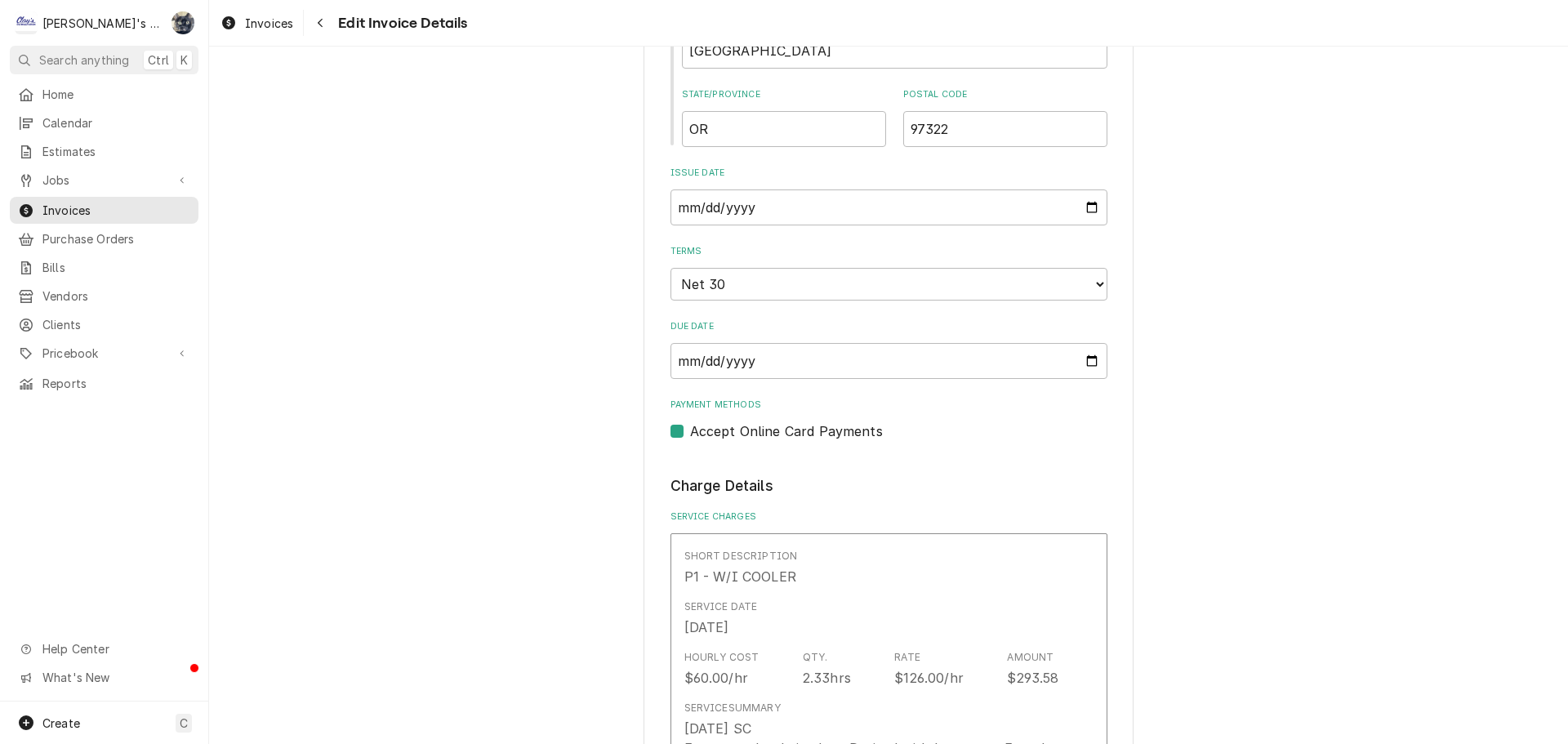
scroll to position [620, 0]
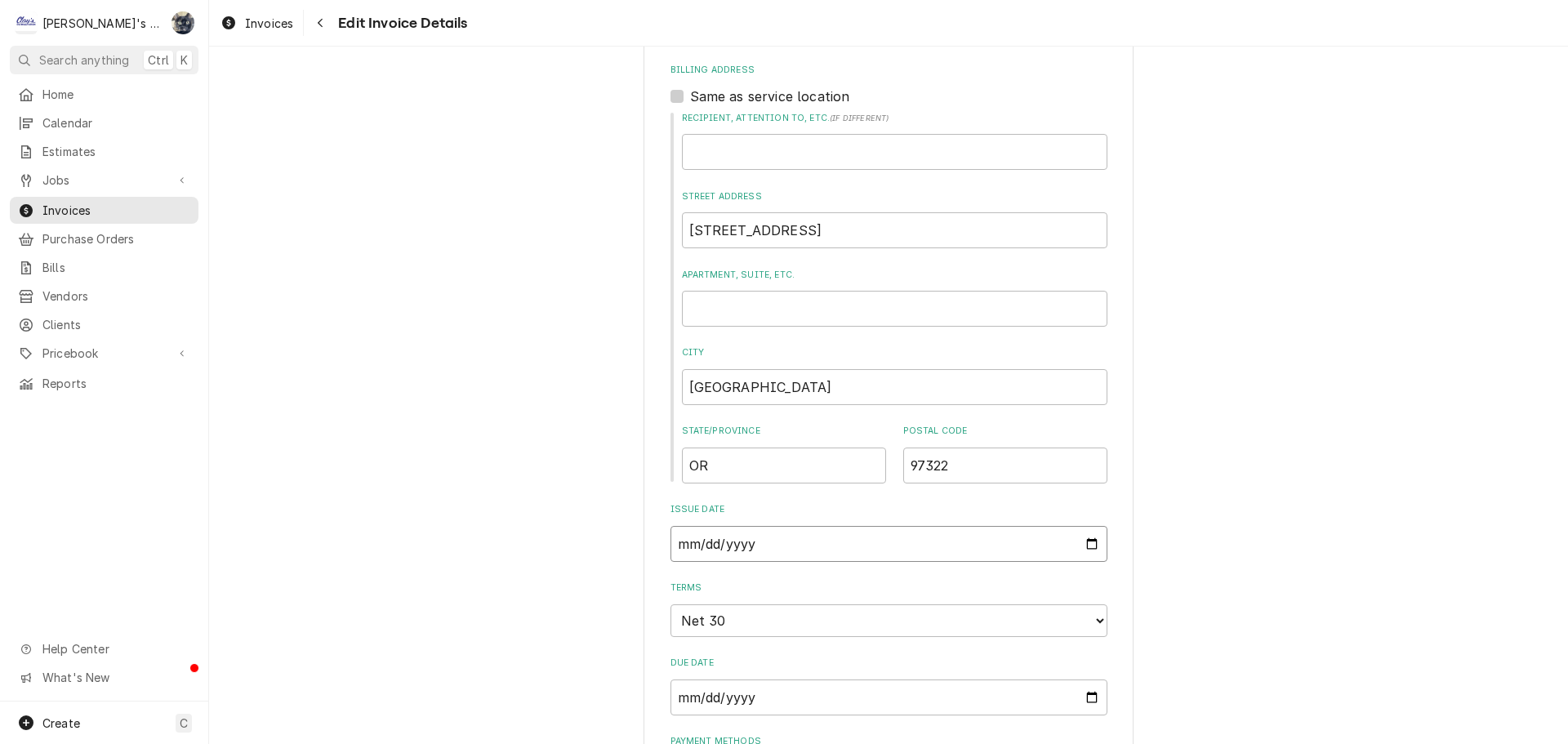
click at [1084, 546] on input "2025-08-10" at bounding box center [889, 543] width 436 height 36
type textarea "x"
type input "2025-08-13"
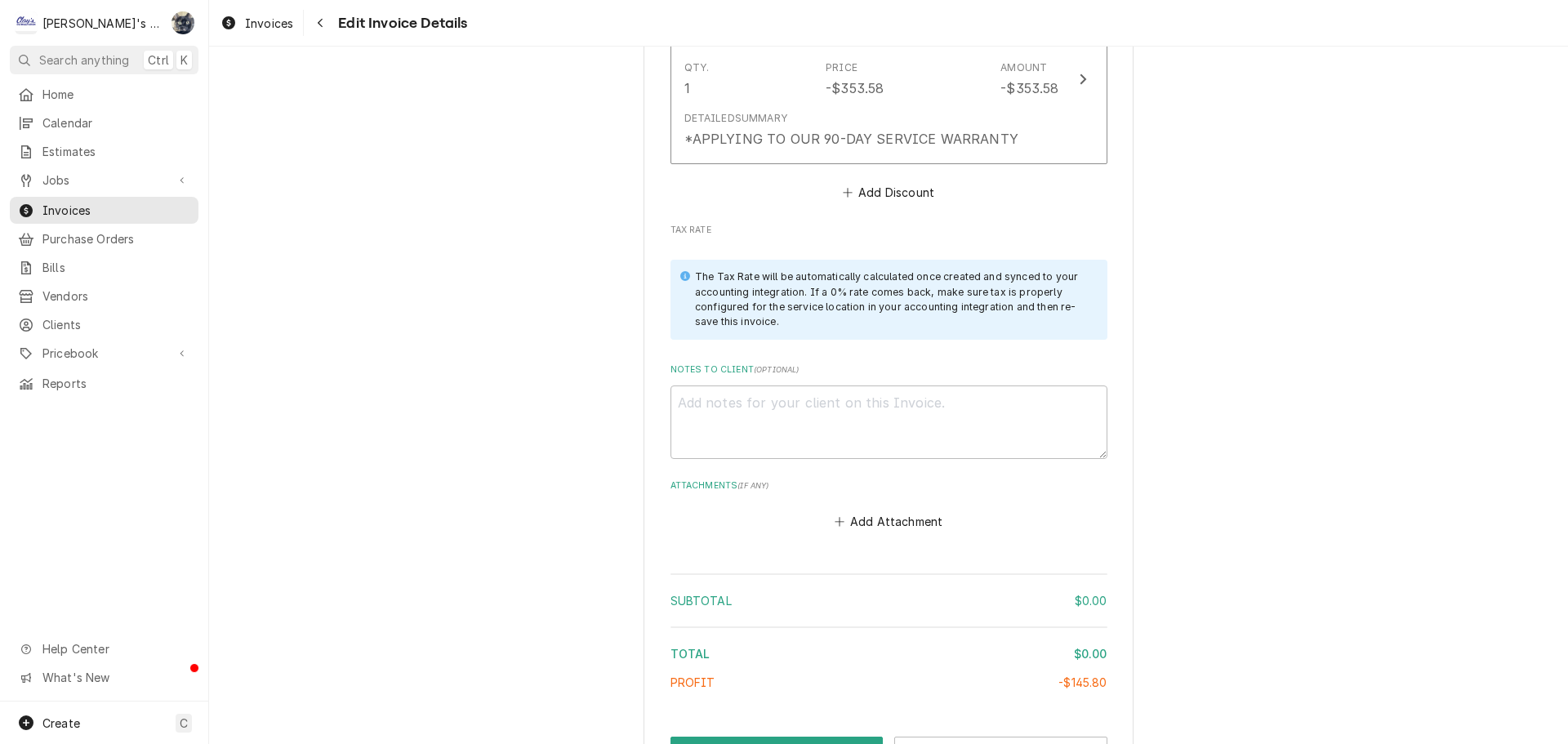
scroll to position [2663, 0]
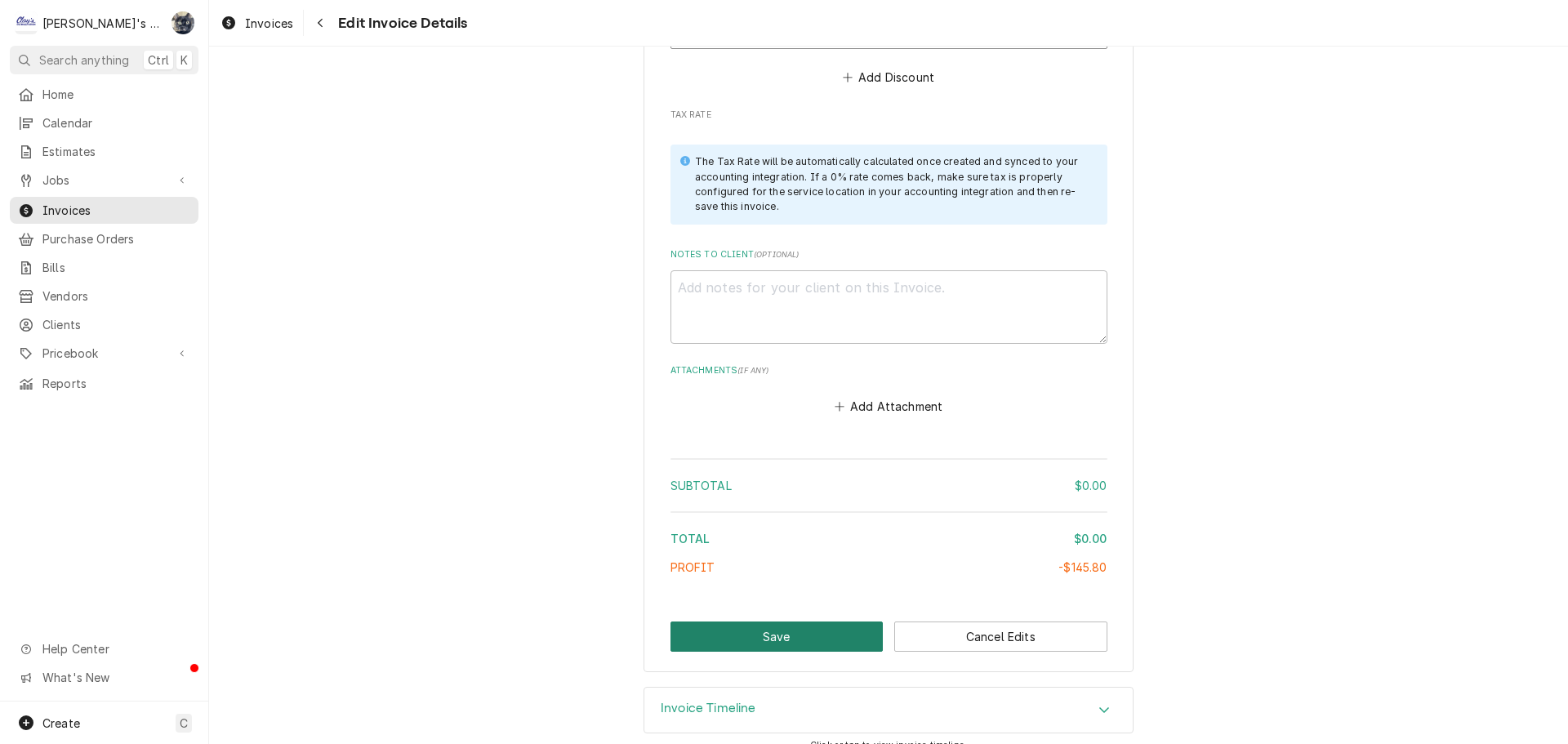
click at [774, 627] on button "Save" at bounding box center [777, 636] width 213 height 30
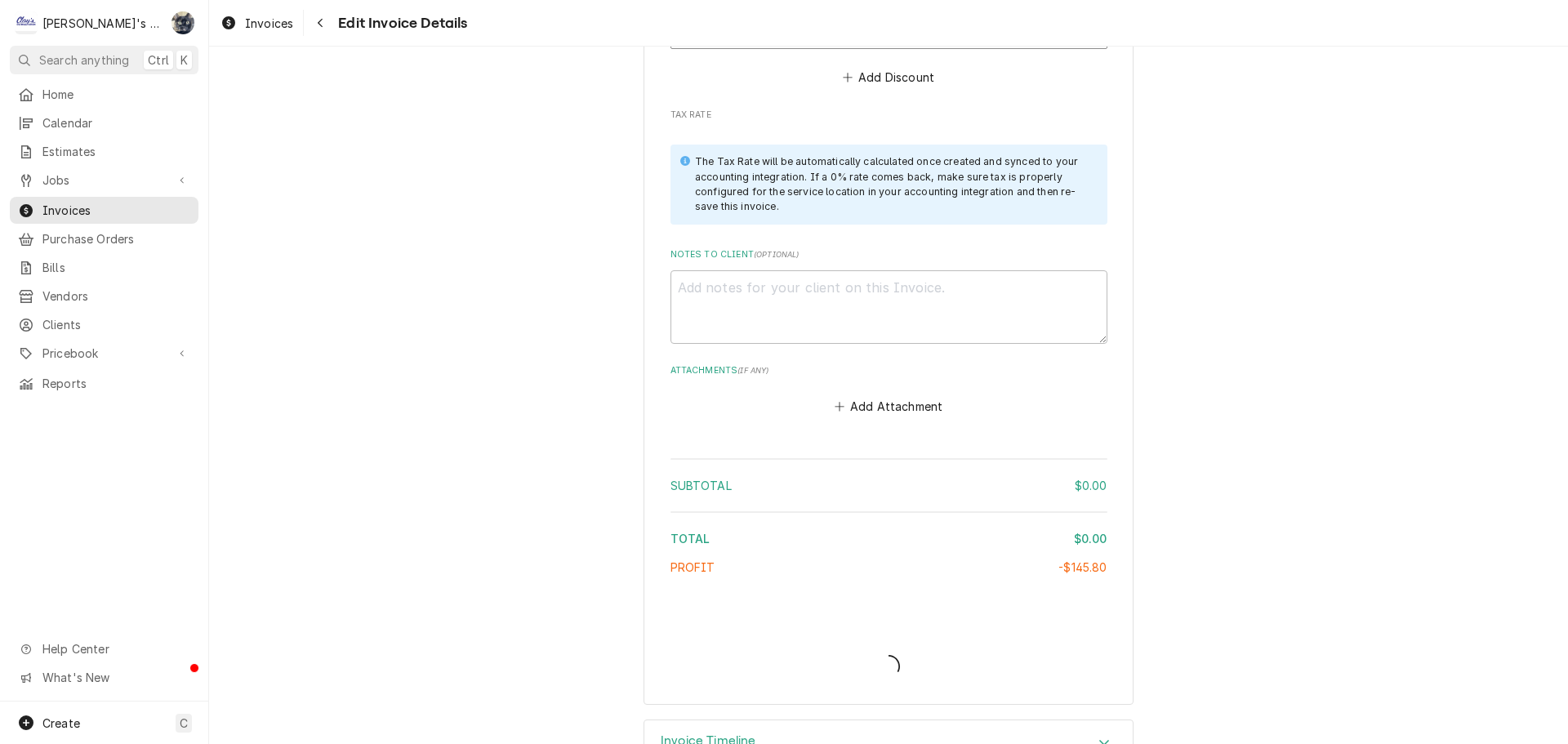
type textarea "x"
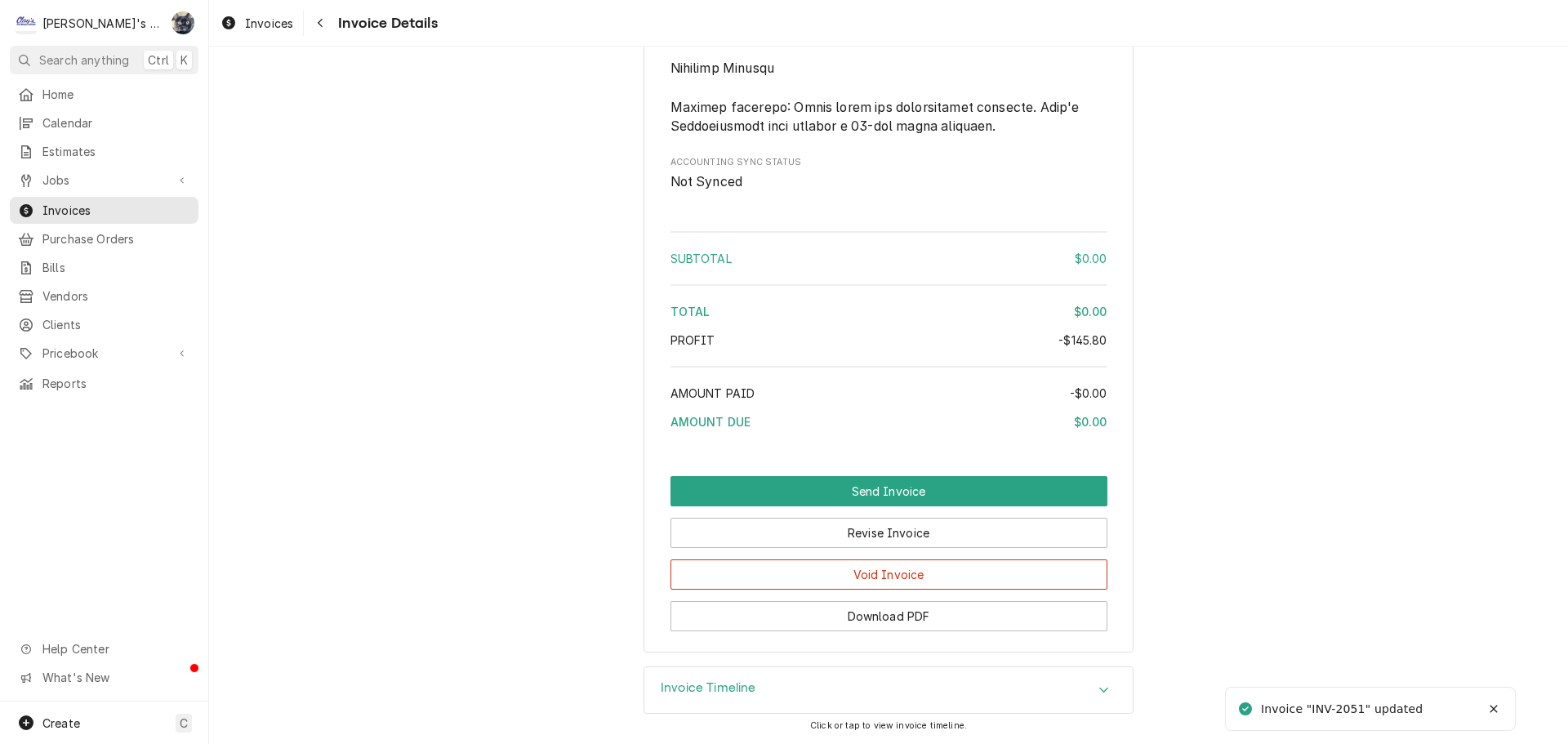
scroll to position [2279, 0]
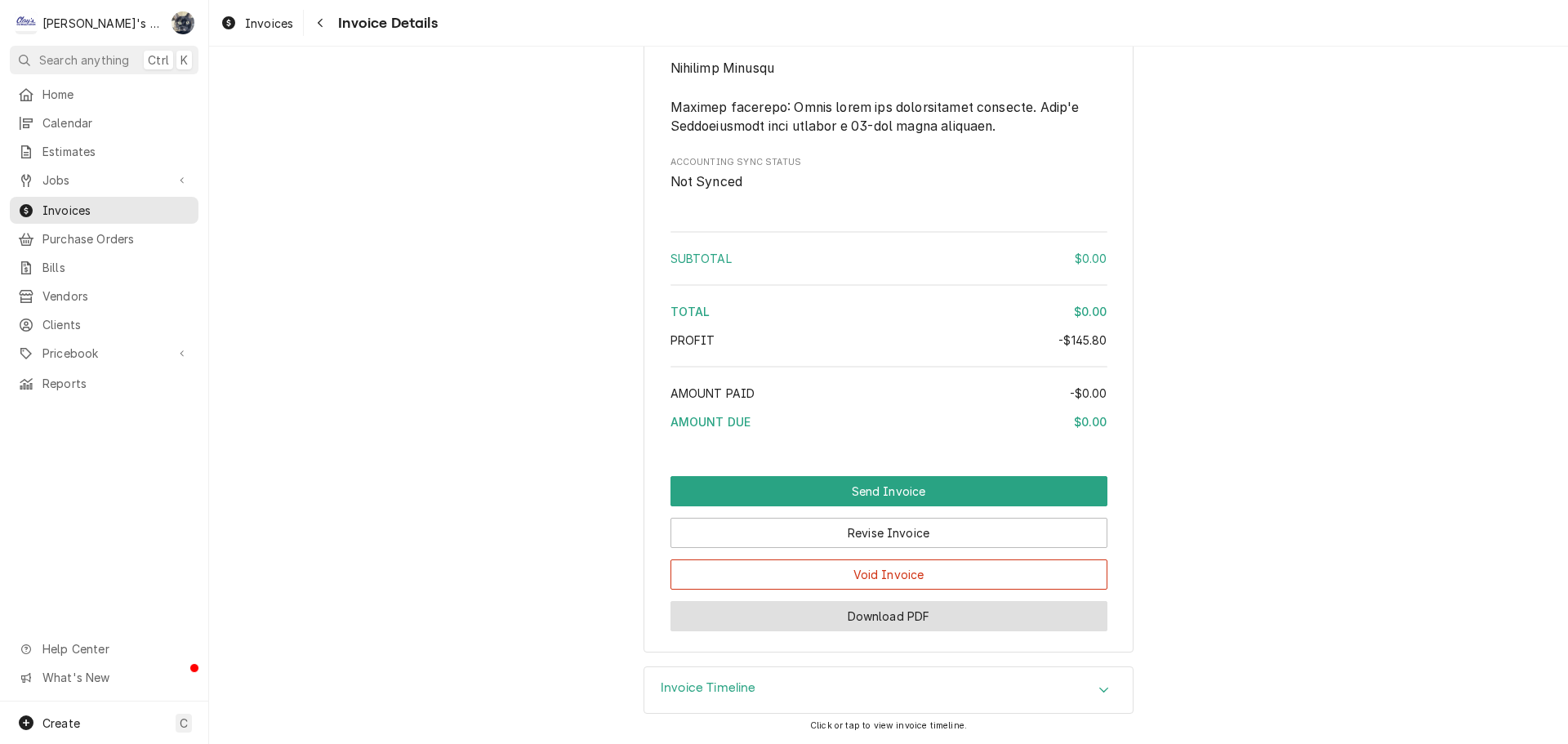
click at [884, 614] on button "Download PDF" at bounding box center [889, 616] width 436 height 30
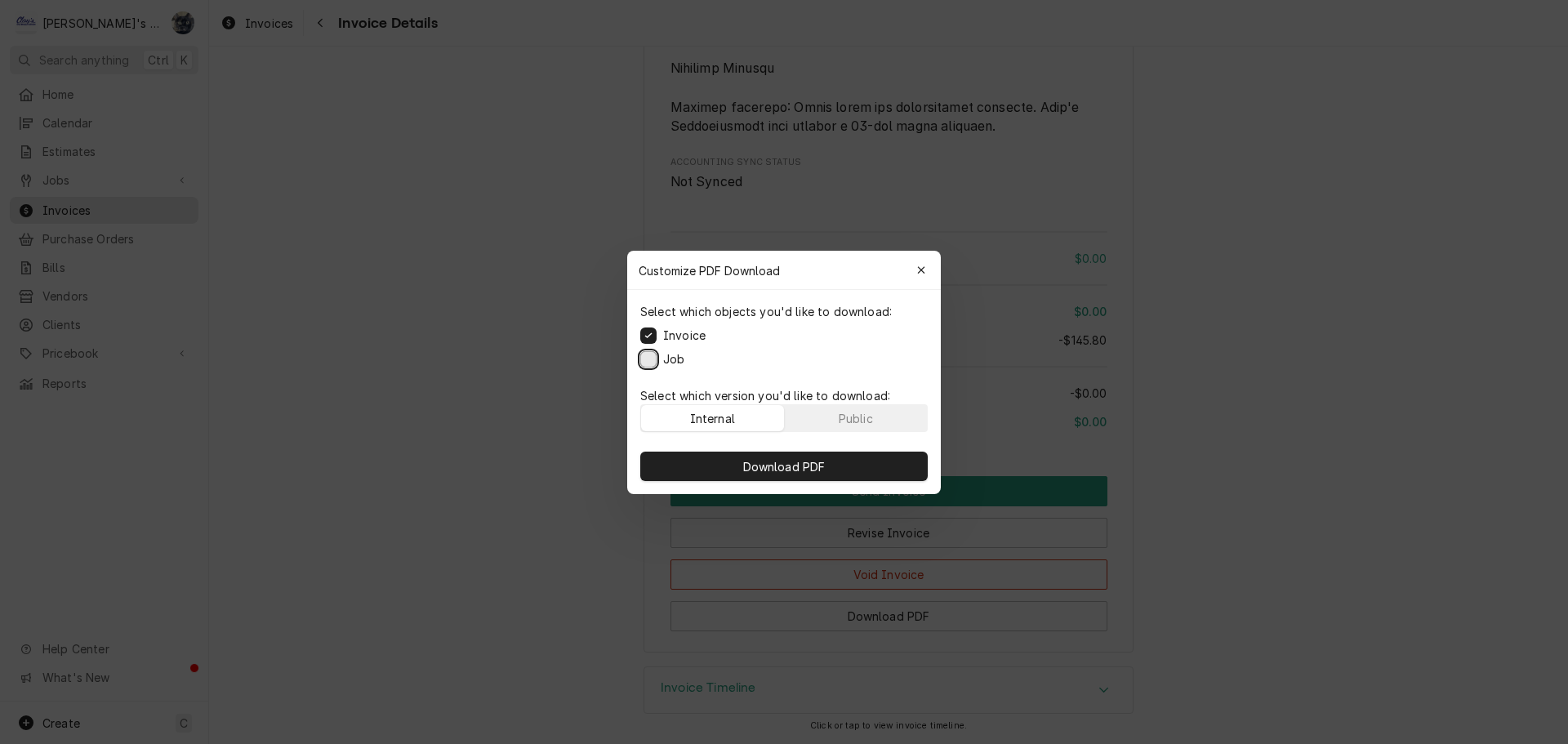
click at [644, 352] on button "Job" at bounding box center [648, 359] width 16 height 16
click at [701, 464] on button "Download PDF" at bounding box center [784, 466] width 287 height 30
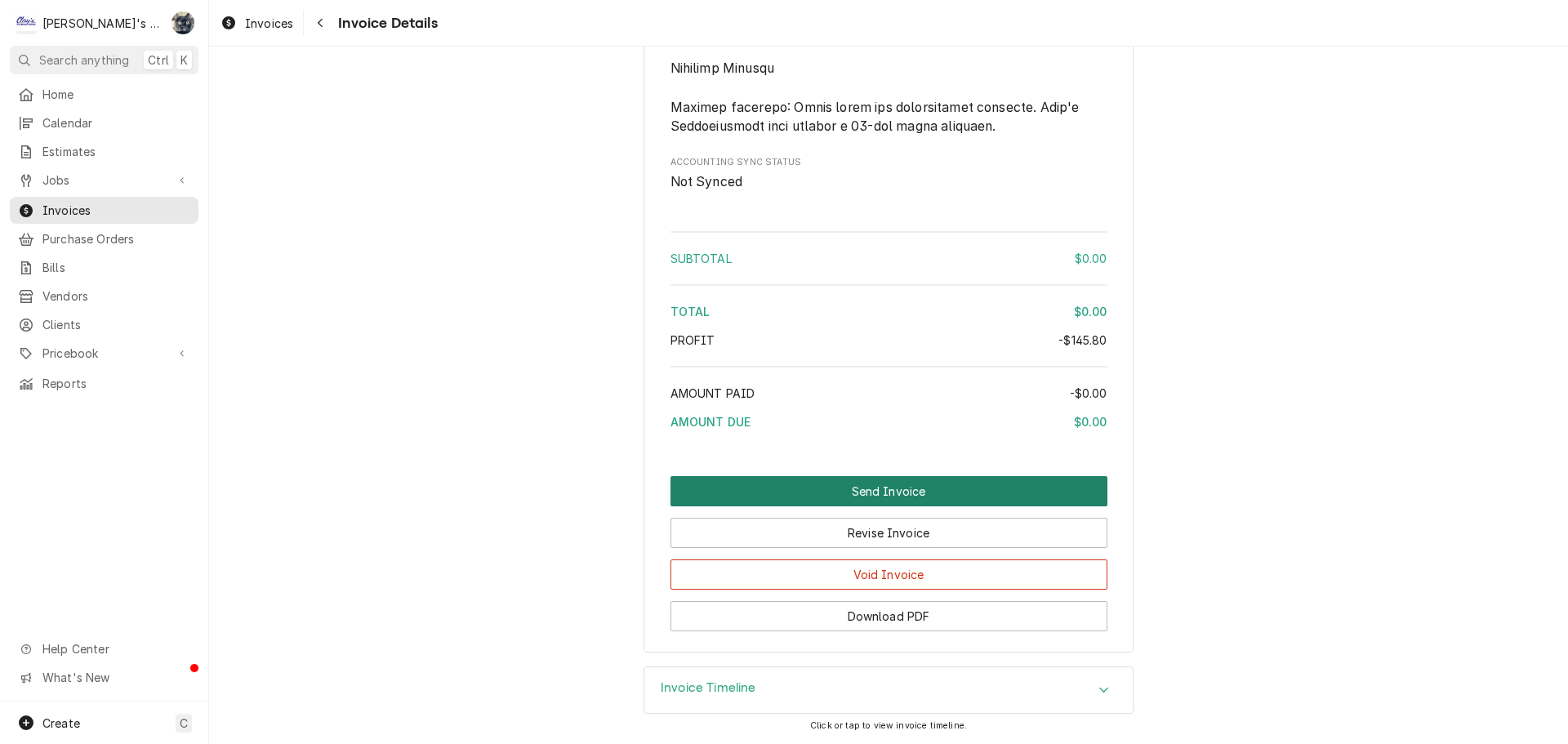
click at [843, 489] on button "Send Invoice" at bounding box center [889, 491] width 436 height 30
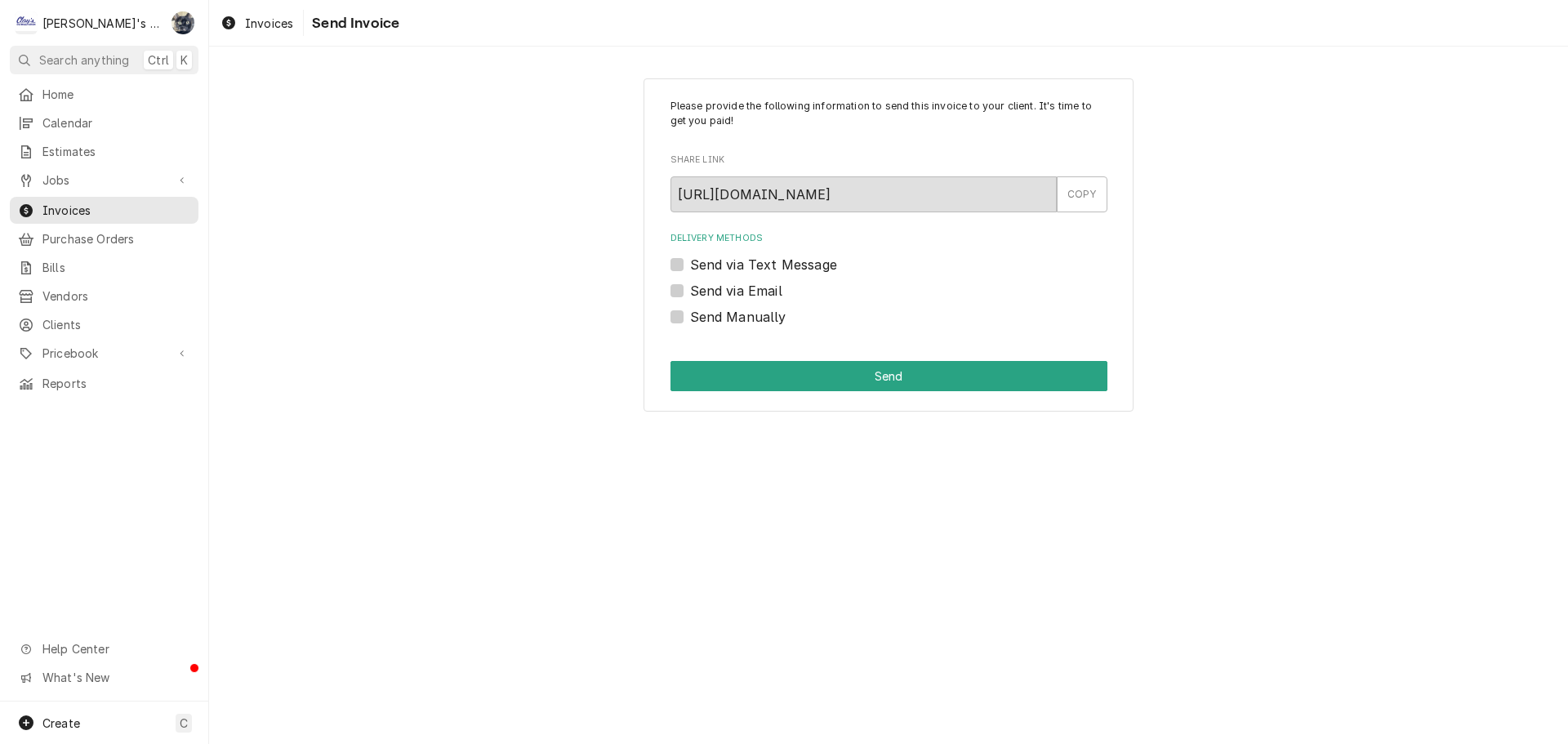
click at [690, 317] on label "Send Manually" at bounding box center [738, 317] width 96 height 20
click at [690, 317] on input "Send Manually" at bounding box center [908, 325] width 436 height 36
checkbox input "true"
click at [701, 385] on button "Send" at bounding box center [889, 376] width 436 height 30
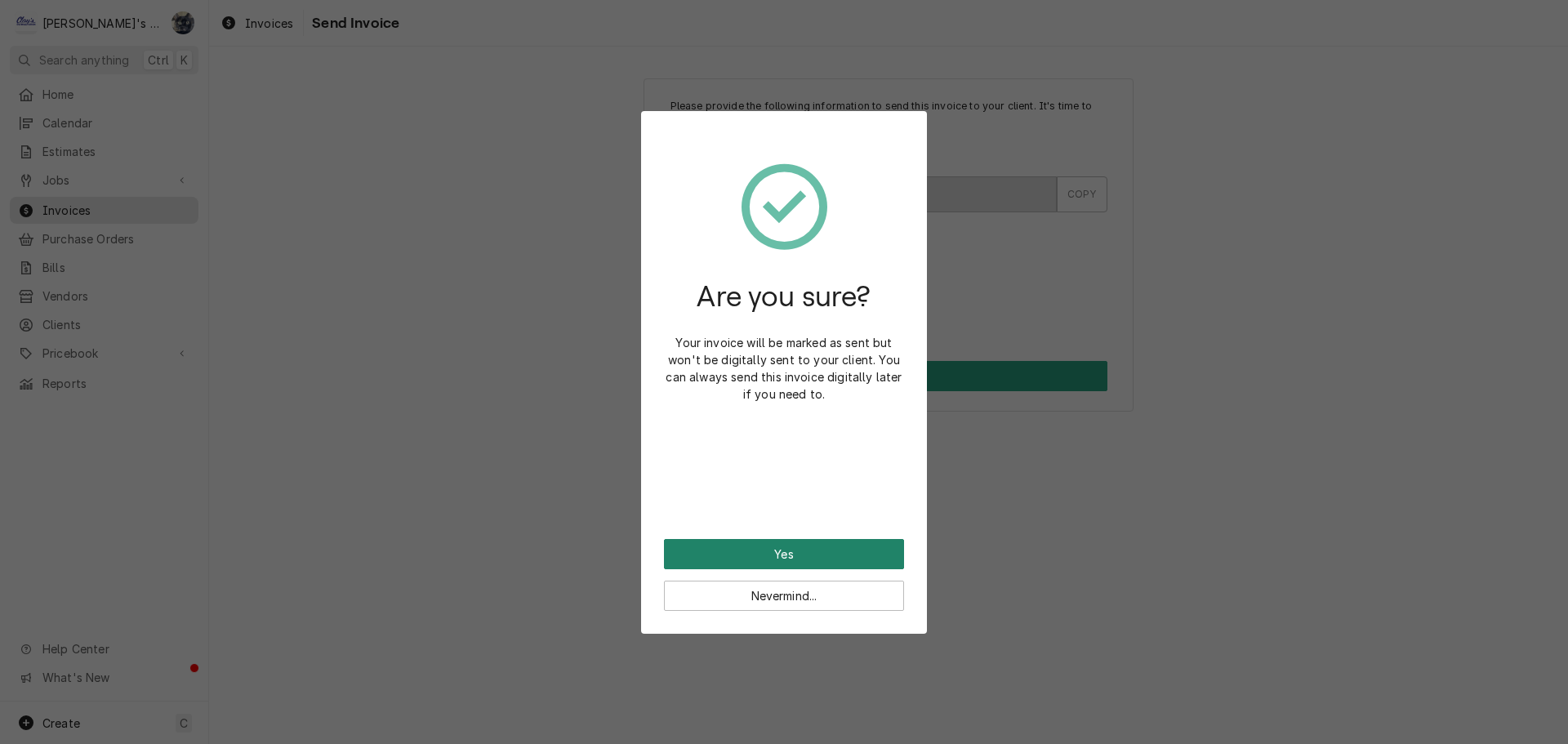
click at [740, 554] on button "Yes" at bounding box center [784, 554] width 240 height 30
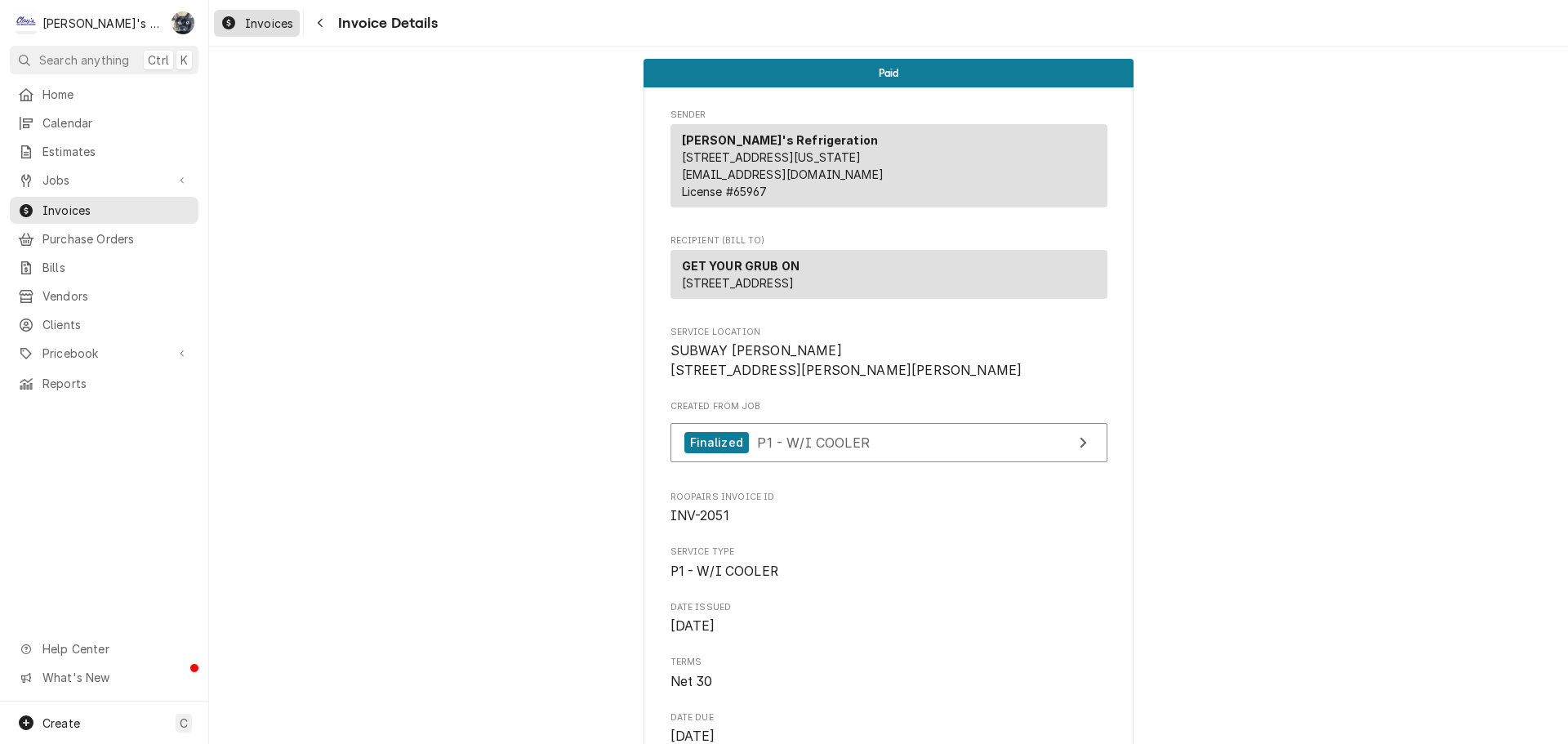
click at [267, 28] on span "Invoices" at bounding box center [269, 23] width 49 height 17
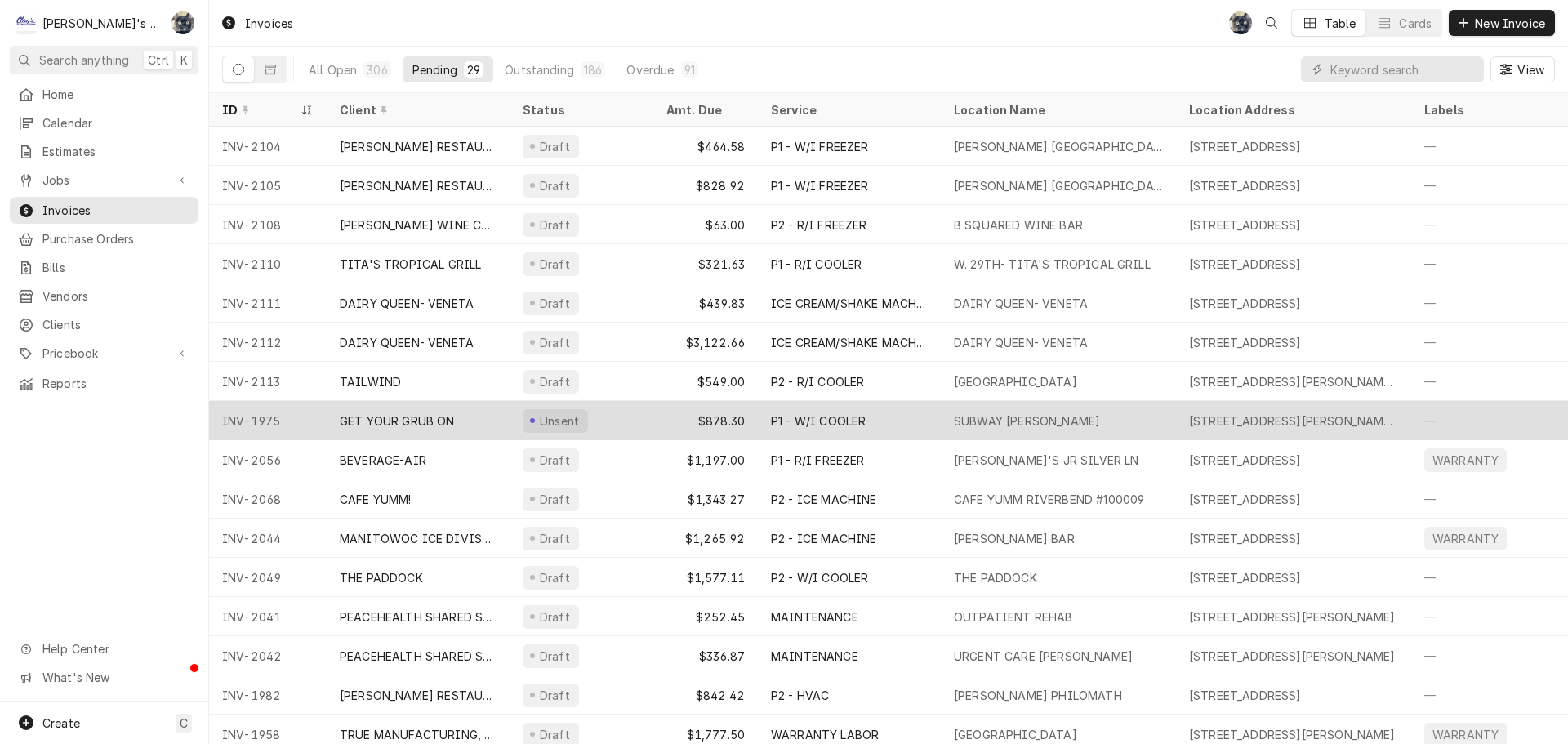
click at [743, 407] on div "$878.30" at bounding box center [705, 420] width 104 height 39
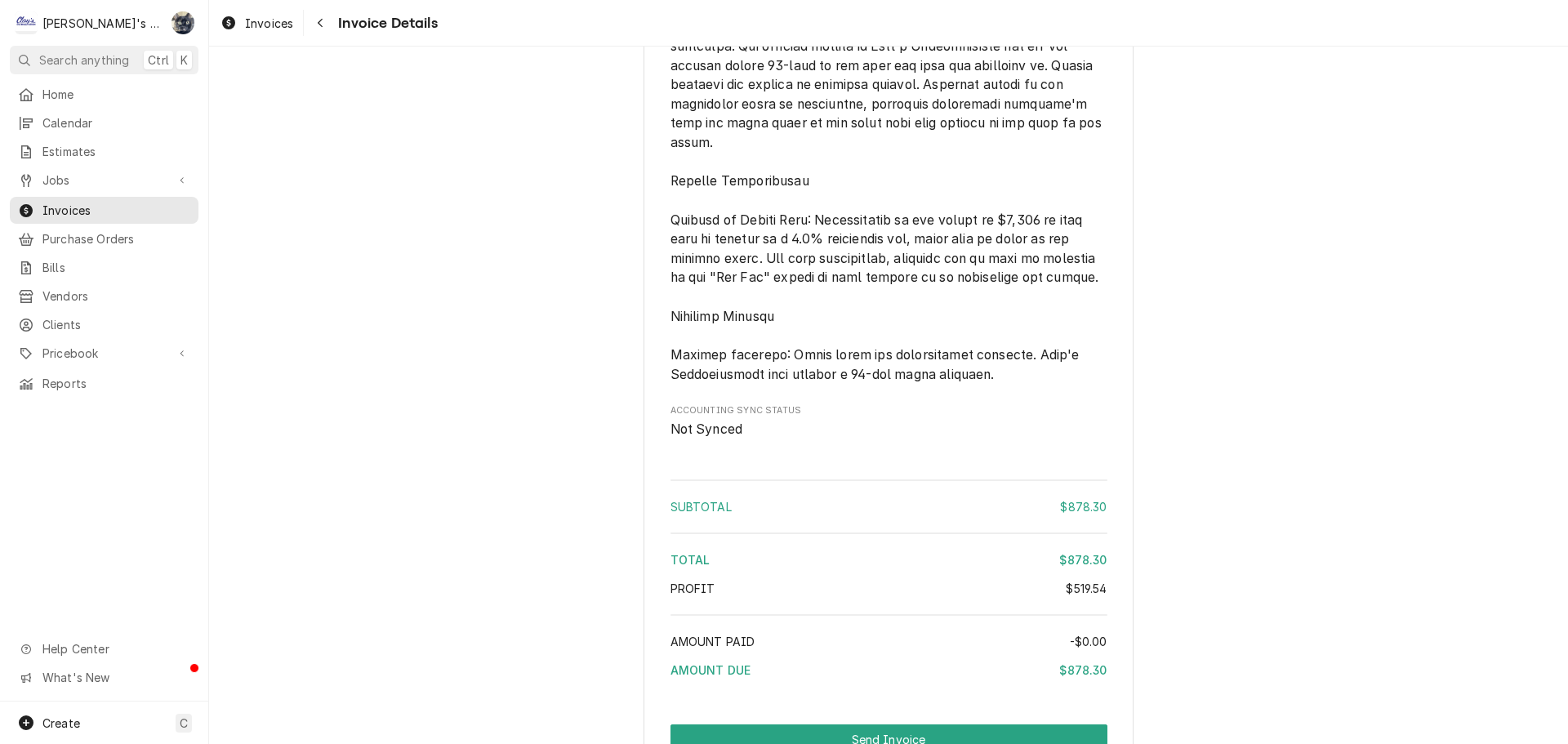
scroll to position [2752, 0]
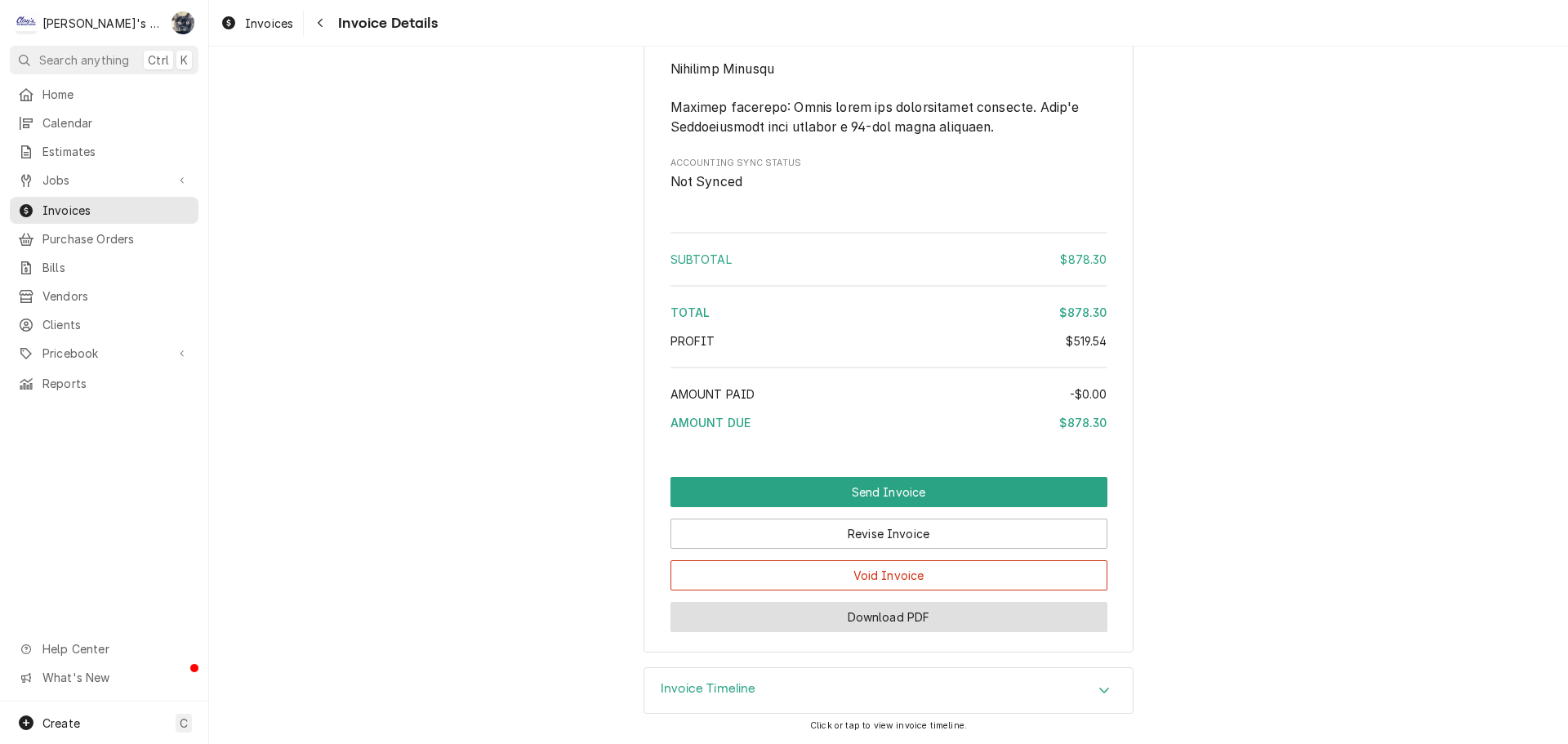
click at [897, 612] on button "Download PDF" at bounding box center [889, 617] width 436 height 30
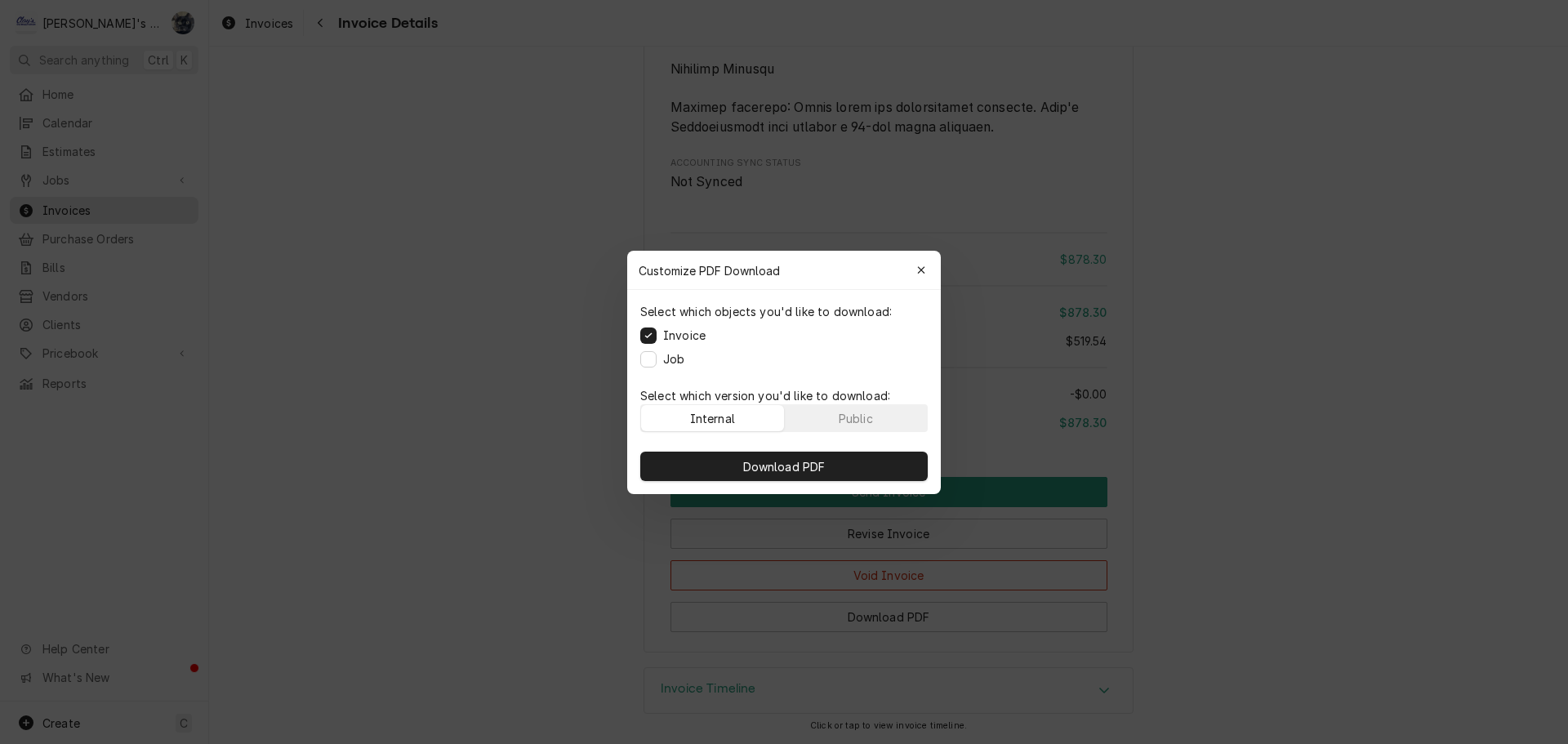
click at [922, 273] on icon "button" at bounding box center [922, 270] width 9 height 11
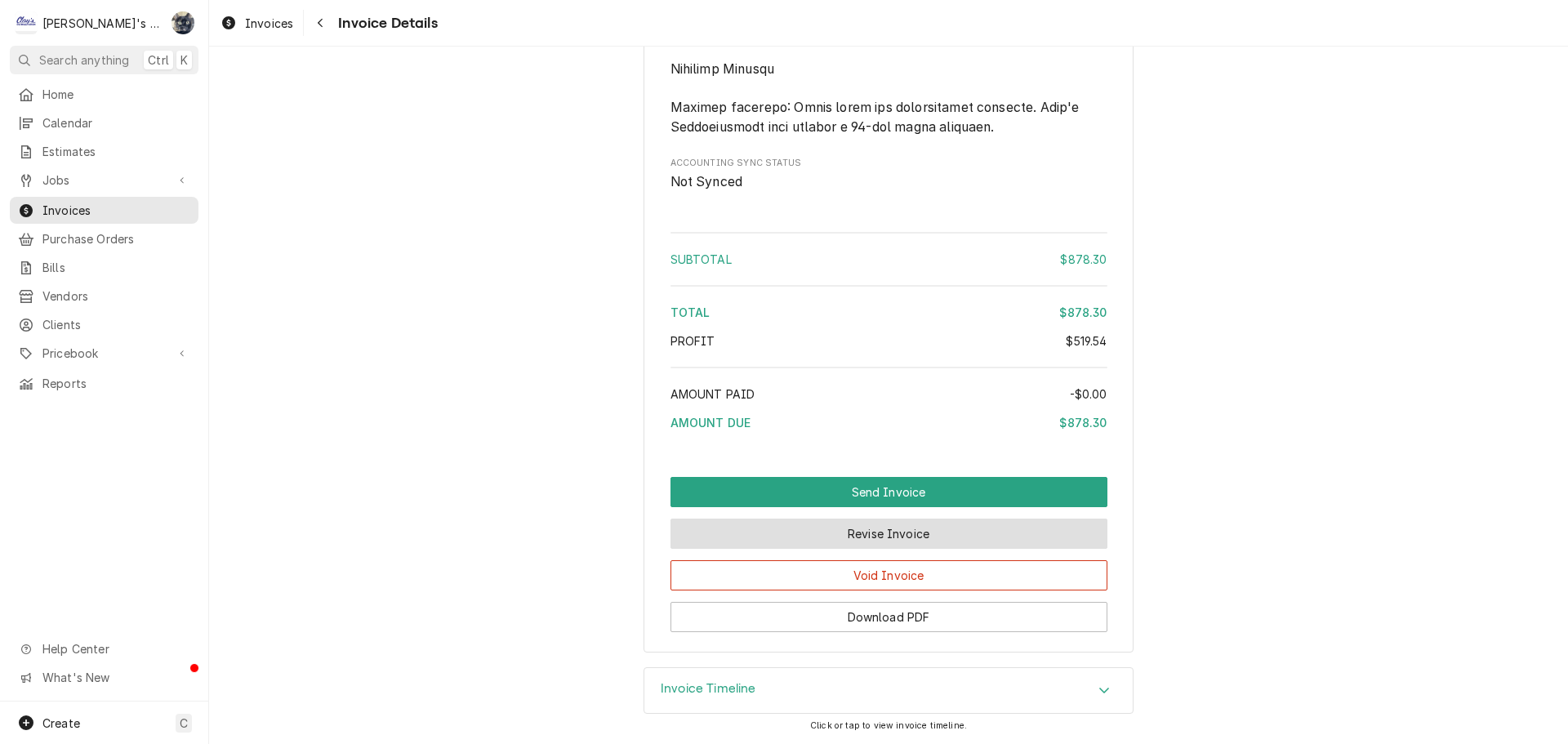
click at [857, 540] on button "Revise Invoice" at bounding box center [889, 534] width 436 height 30
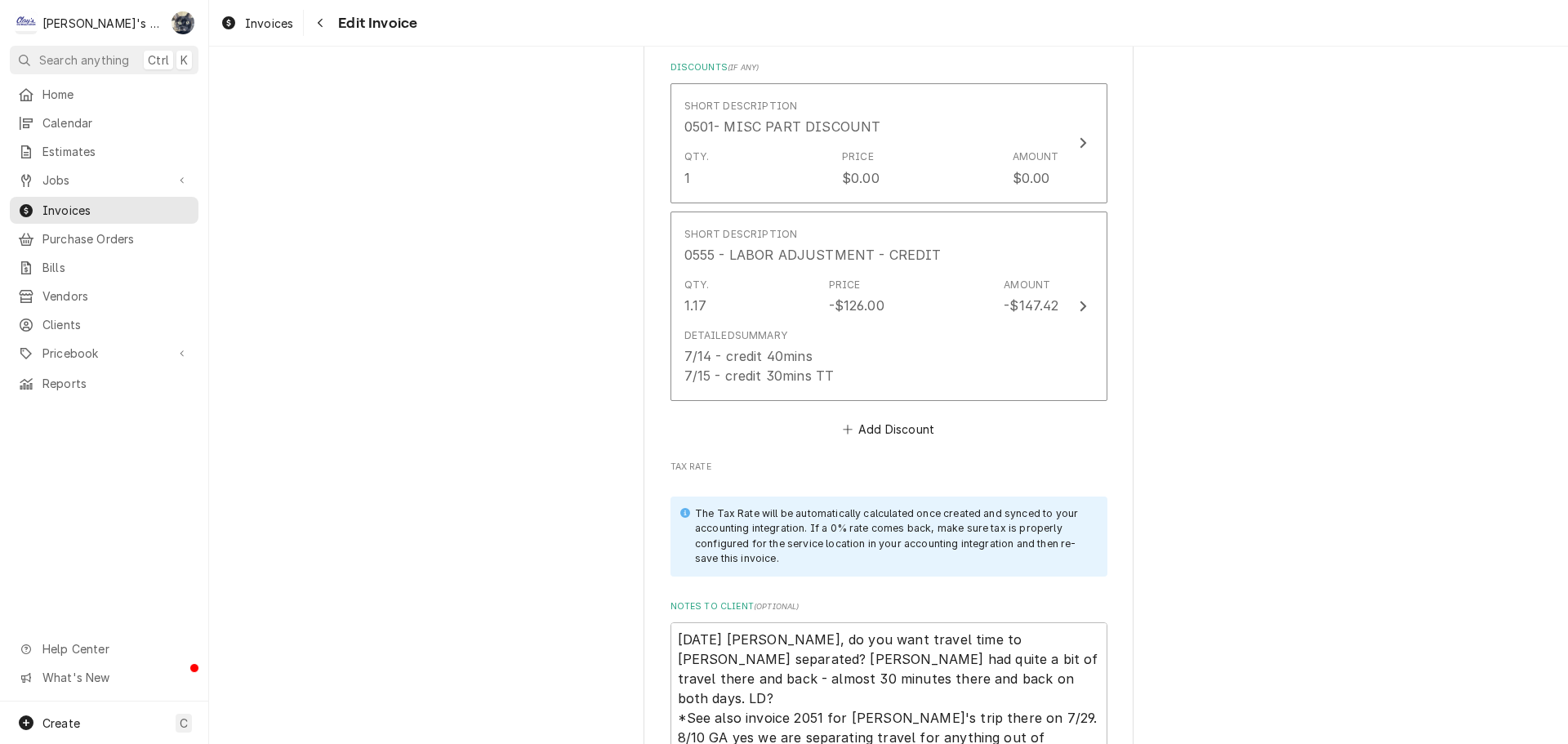
scroll to position [2941, 0]
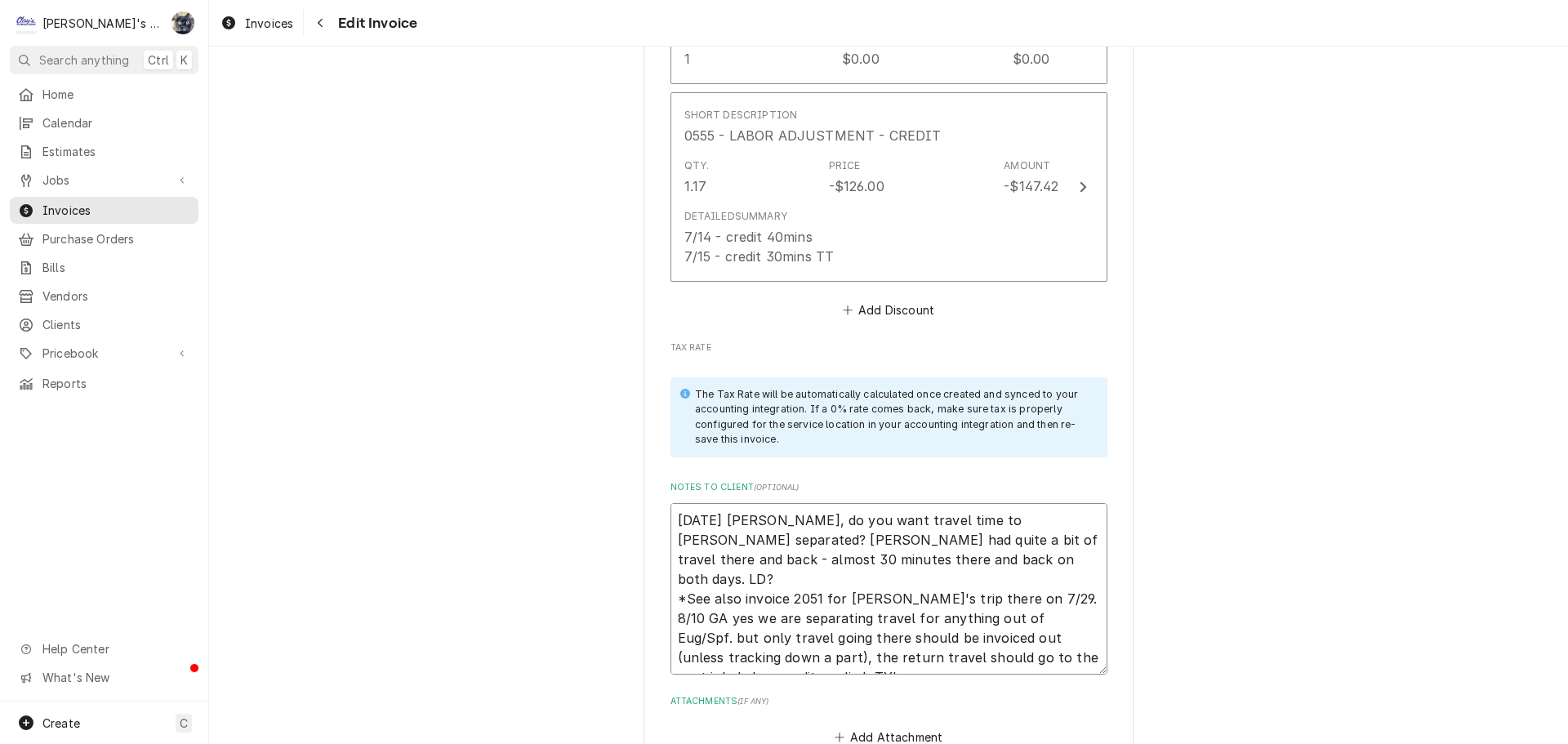
drag, startPoint x: 834, startPoint y: 644, endPoint x: 636, endPoint y: 468, distance: 264.9
type textarea "x"
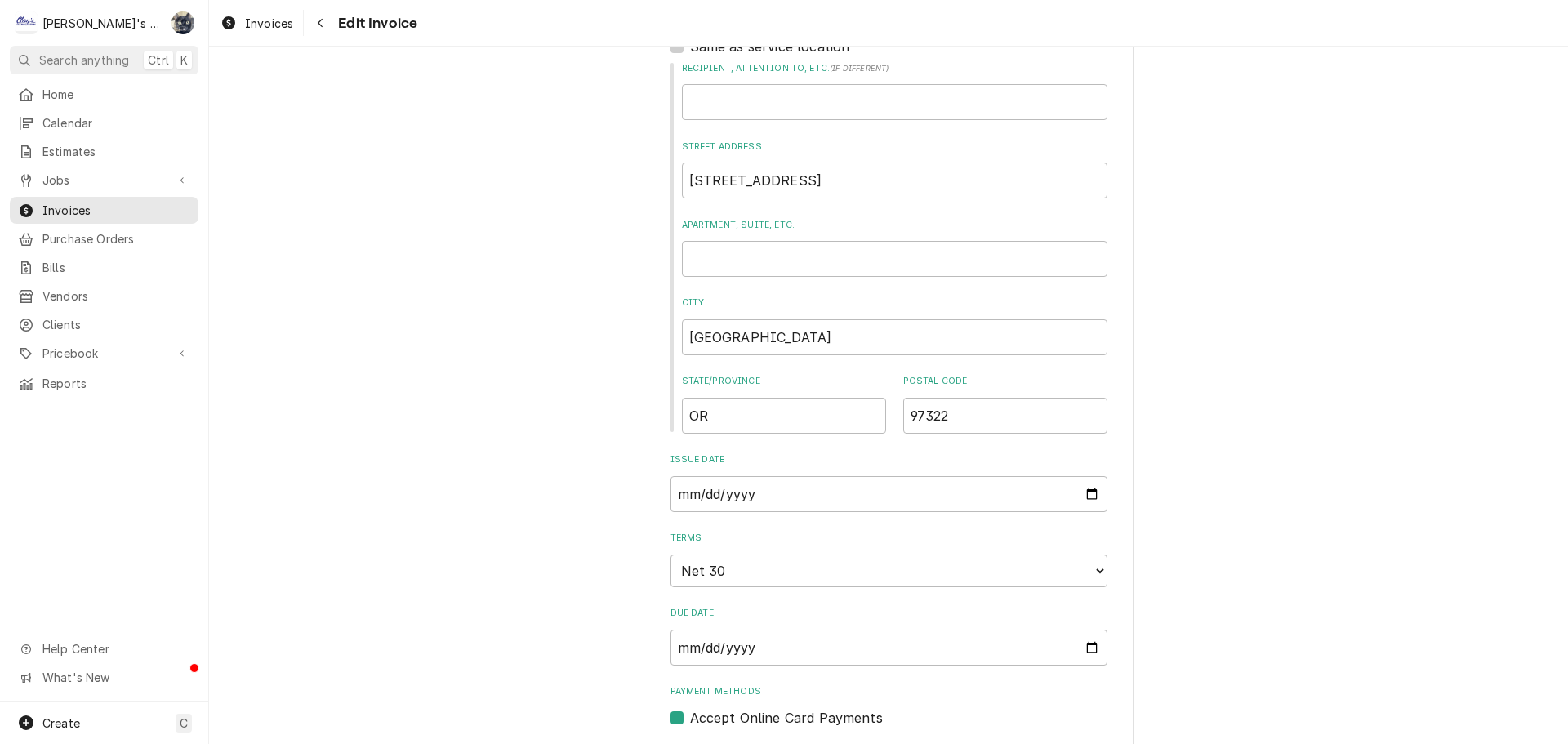
scroll to position [1143, 0]
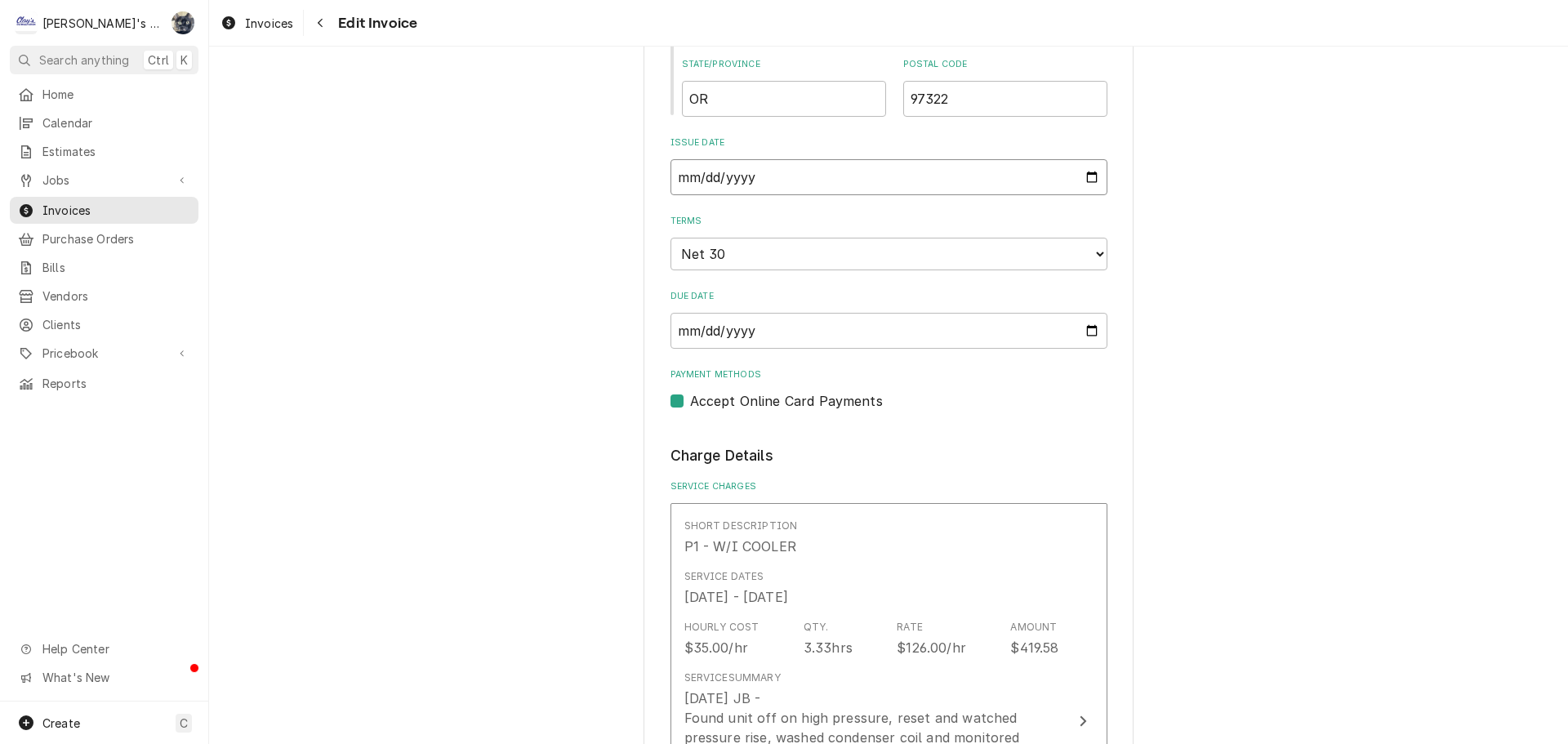
click at [1086, 176] on input "2025-08-10" at bounding box center [889, 177] width 436 height 36
type textarea "x"
type input "[DATE]"
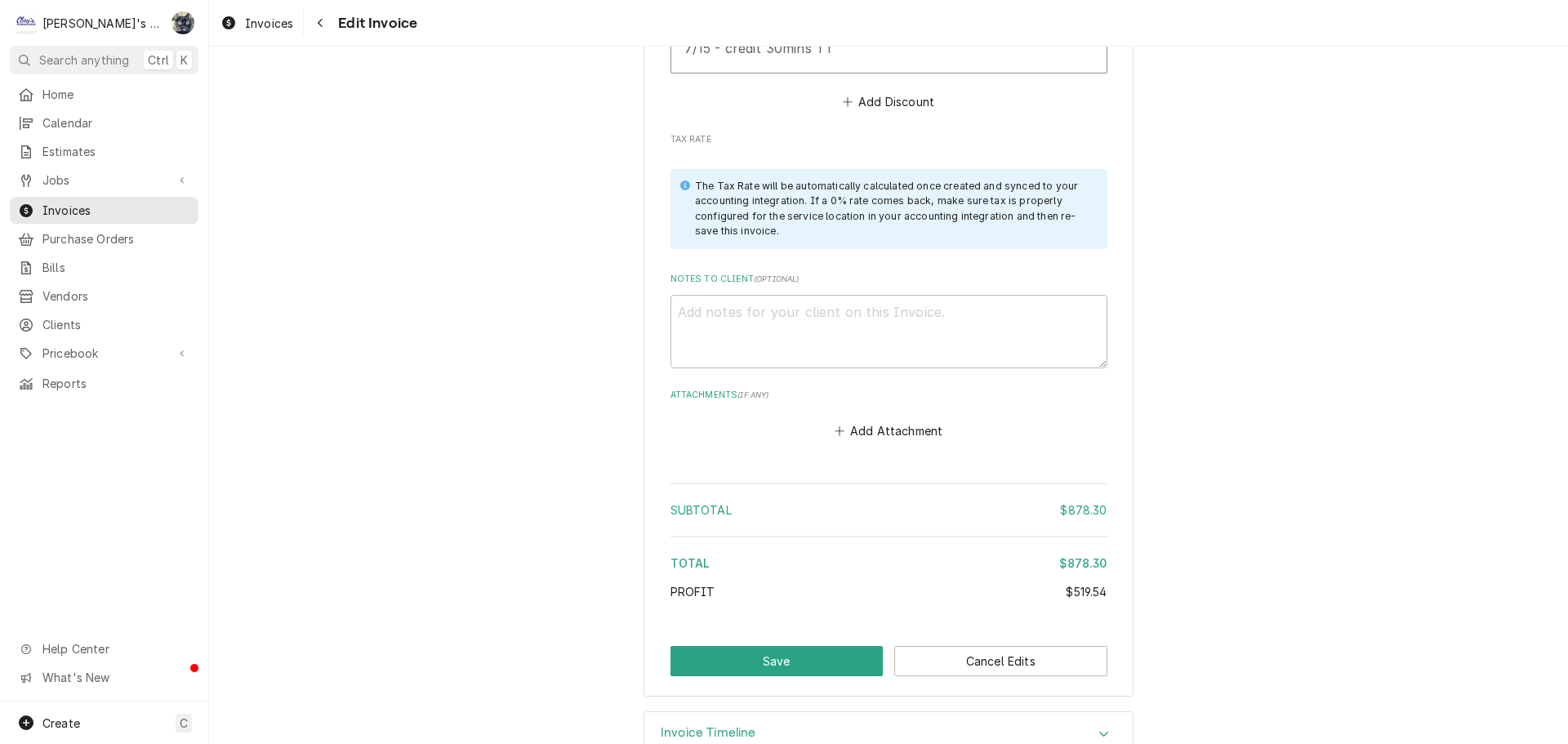
scroll to position [3174, 0]
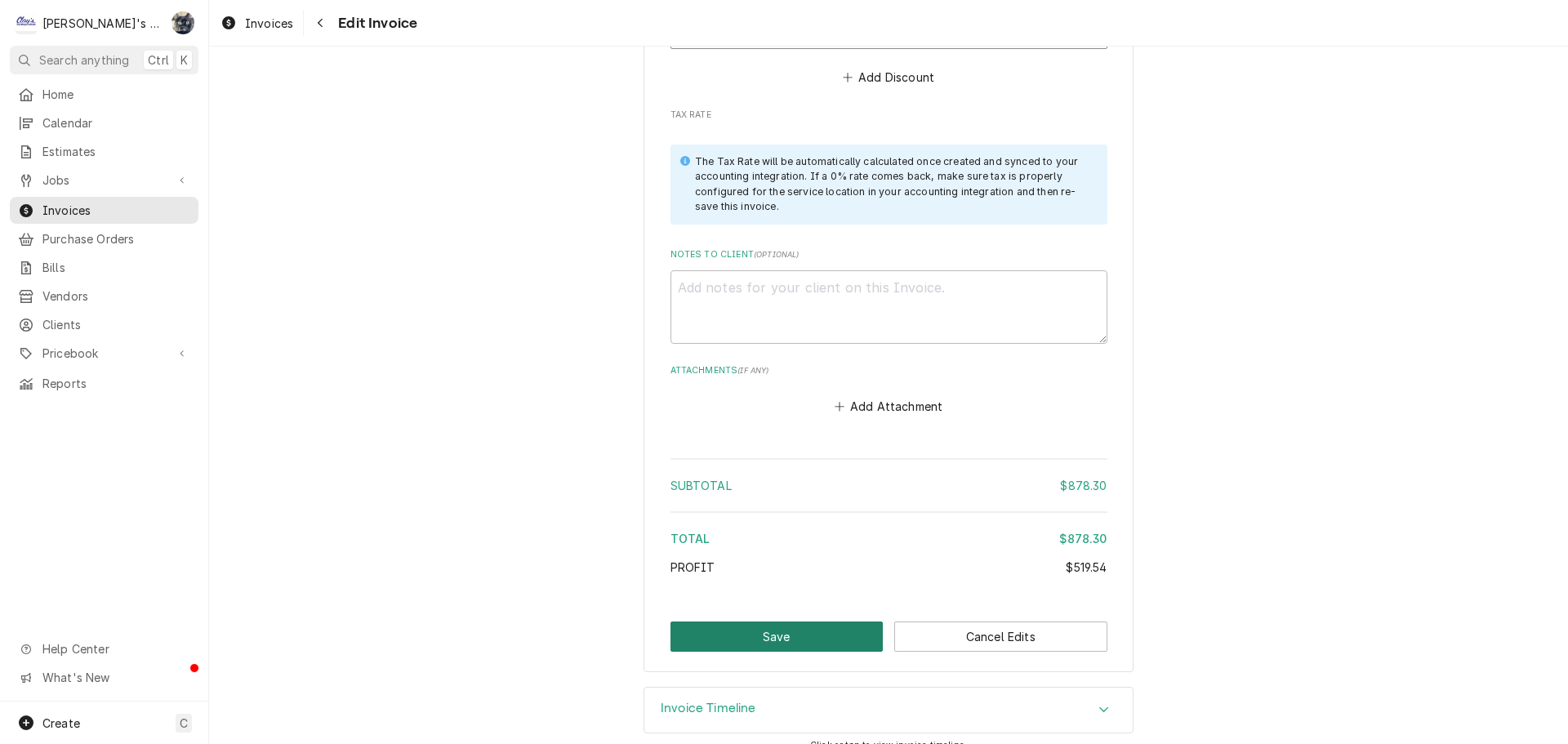
click at [792, 622] on button "Save" at bounding box center [777, 636] width 213 height 30
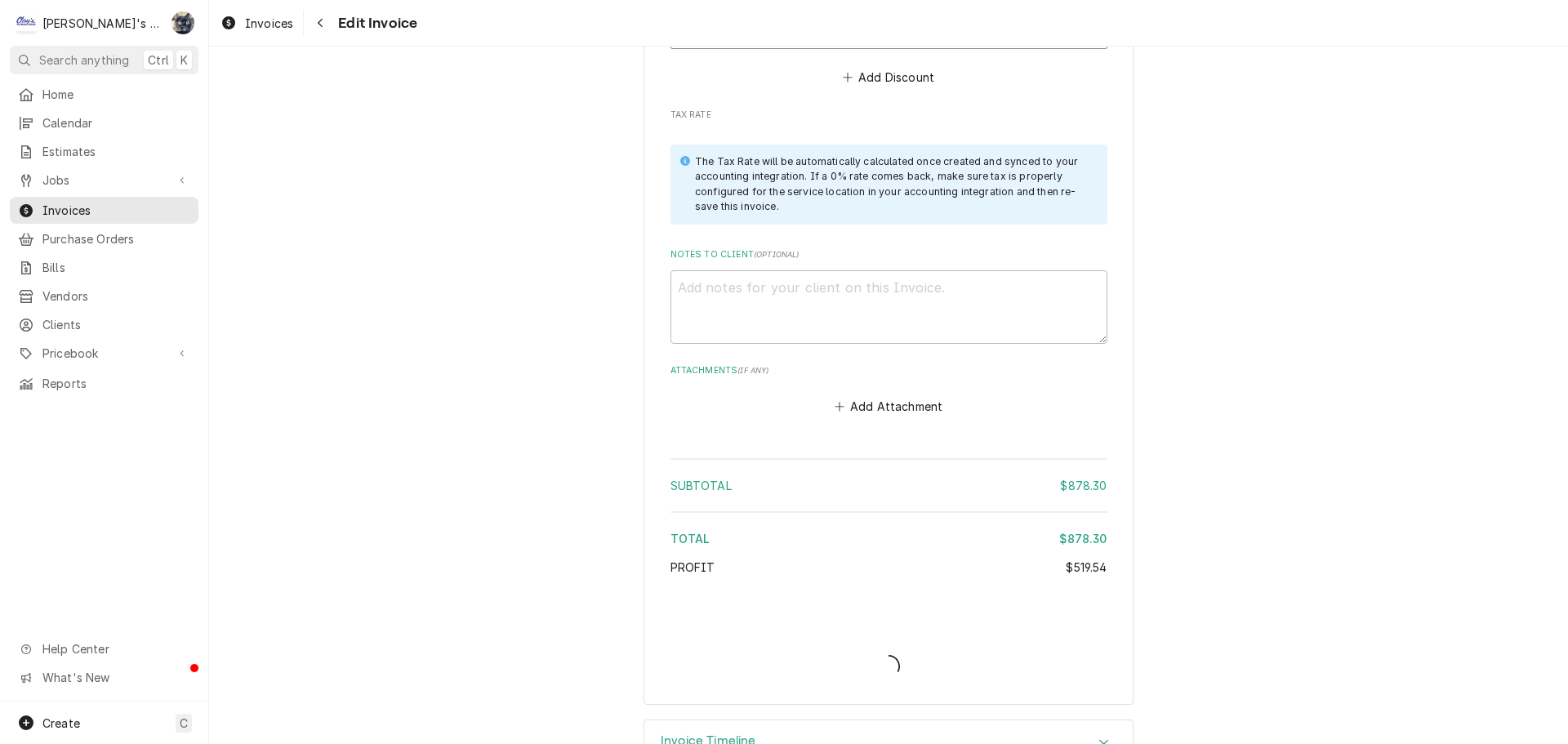
type textarea "x"
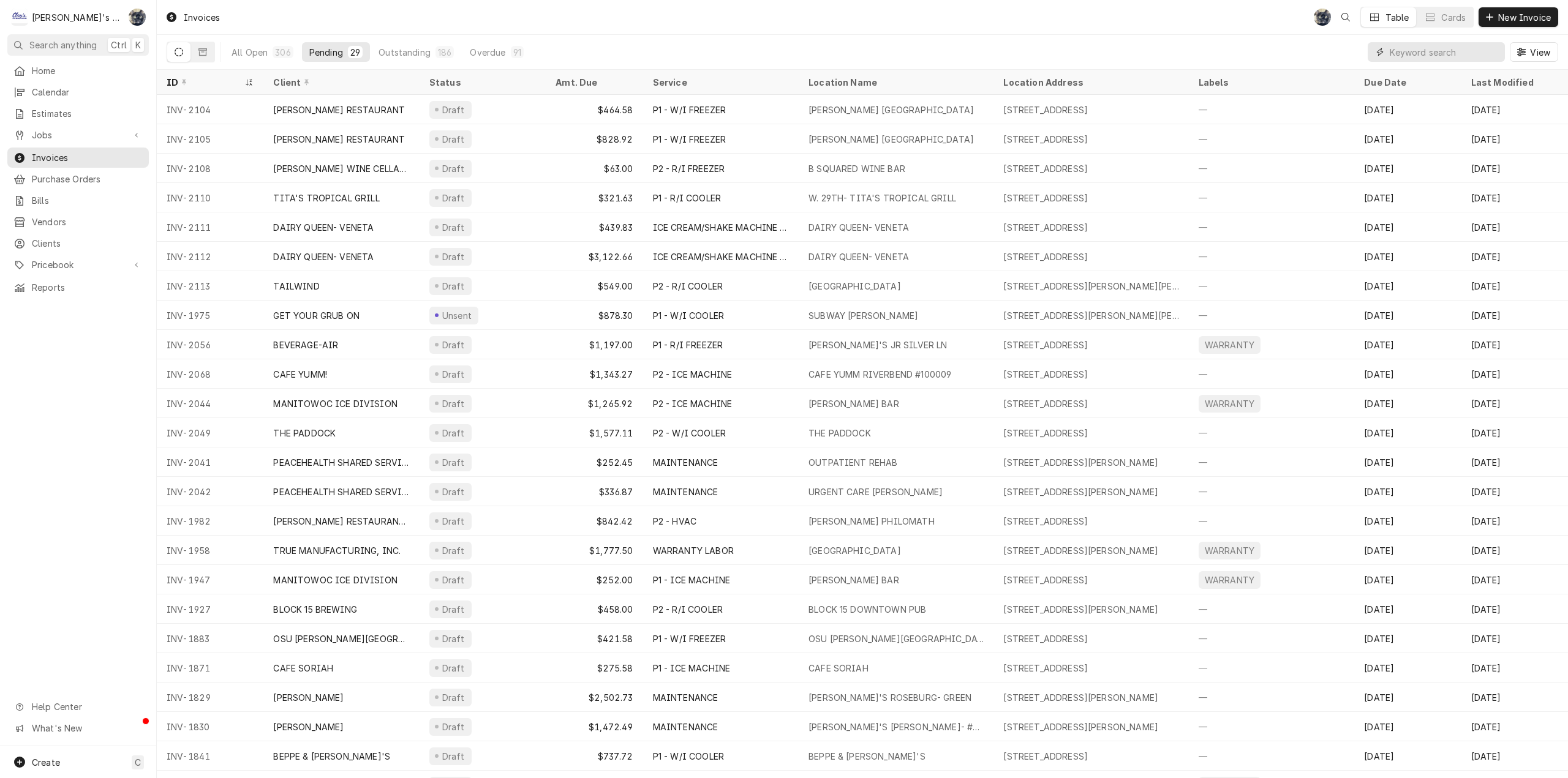
click at [1420, 47] on input "Dynamic Content Wrapper" at bounding box center [1444, 52] width 109 height 20
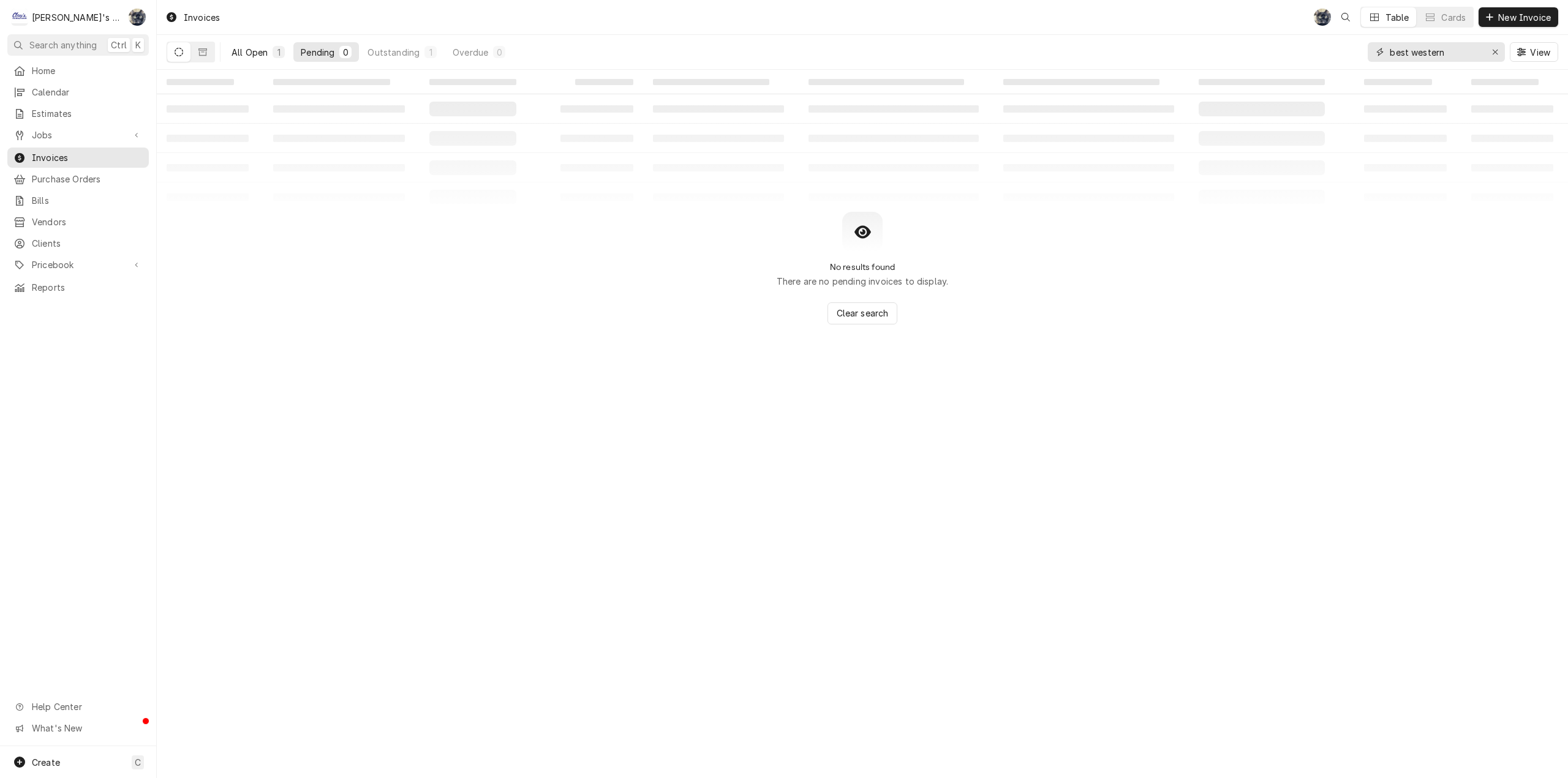
type input "best western"
click at [255, 57] on div "All Open" at bounding box center [250, 53] width 36 height 13
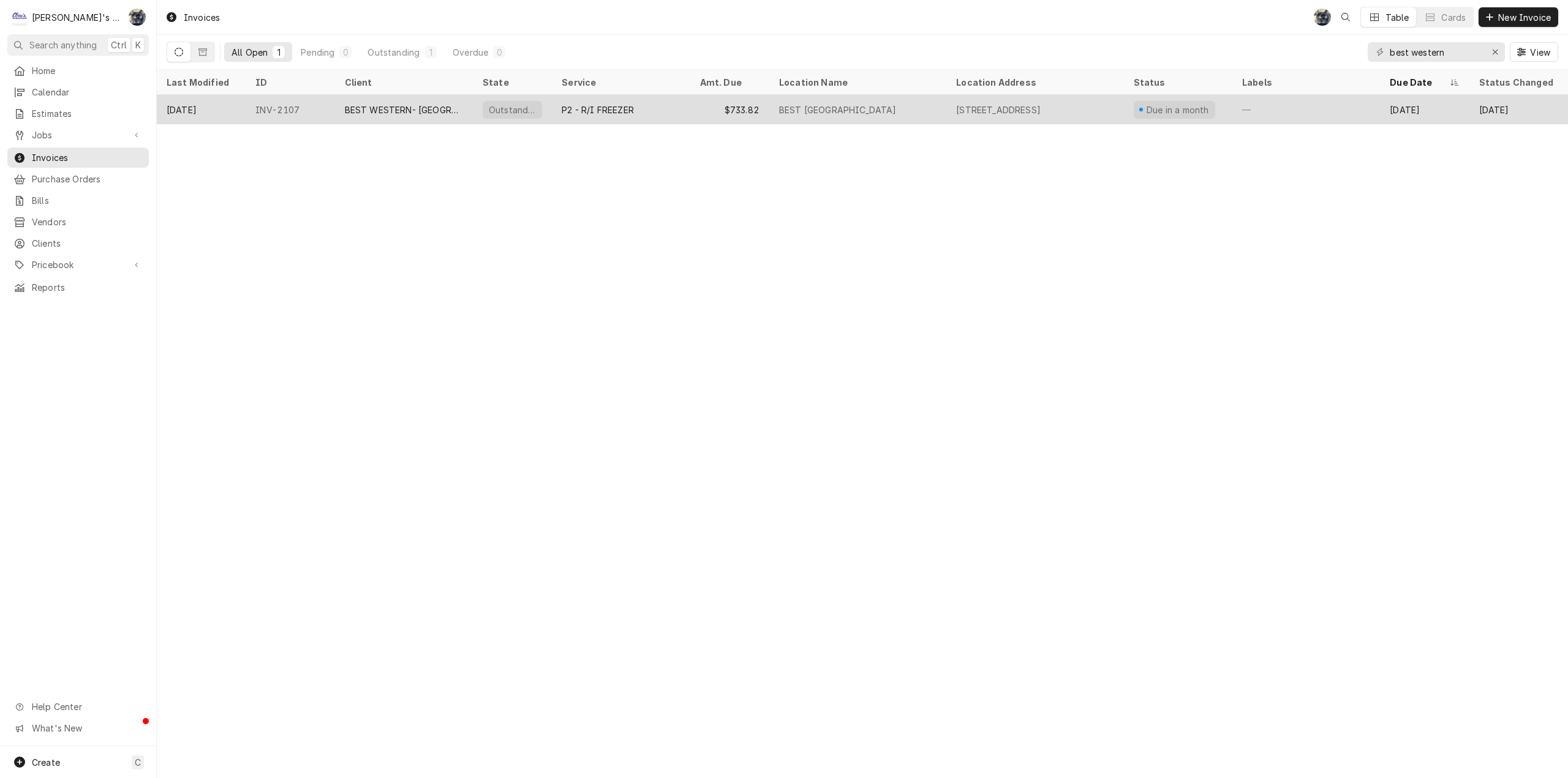
click at [477, 115] on div "Outstanding" at bounding box center [512, 109] width 79 height 29
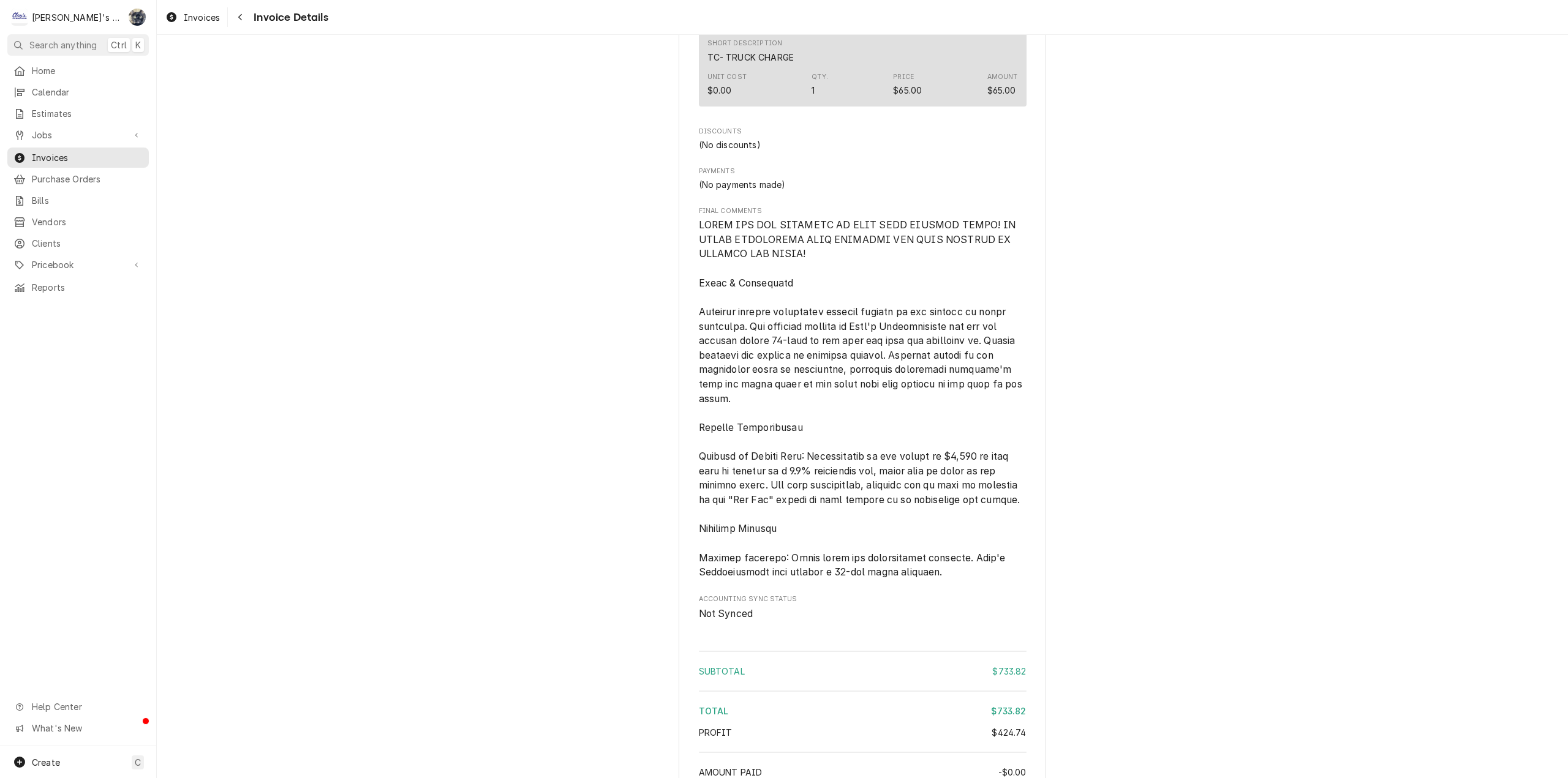
scroll to position [1903, 0]
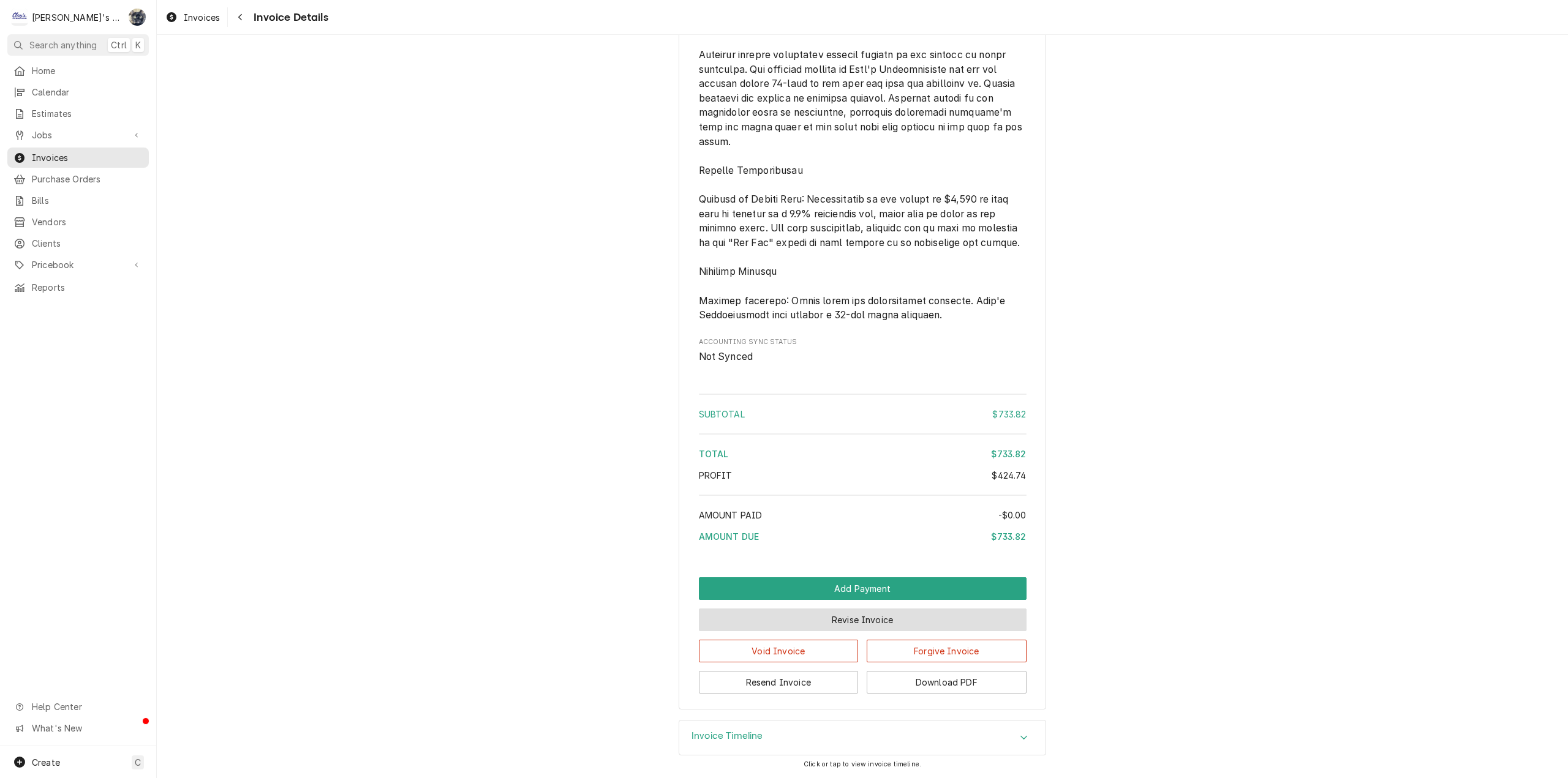
click at [812, 623] on button "Revise Invoice" at bounding box center [862, 619] width 327 height 23
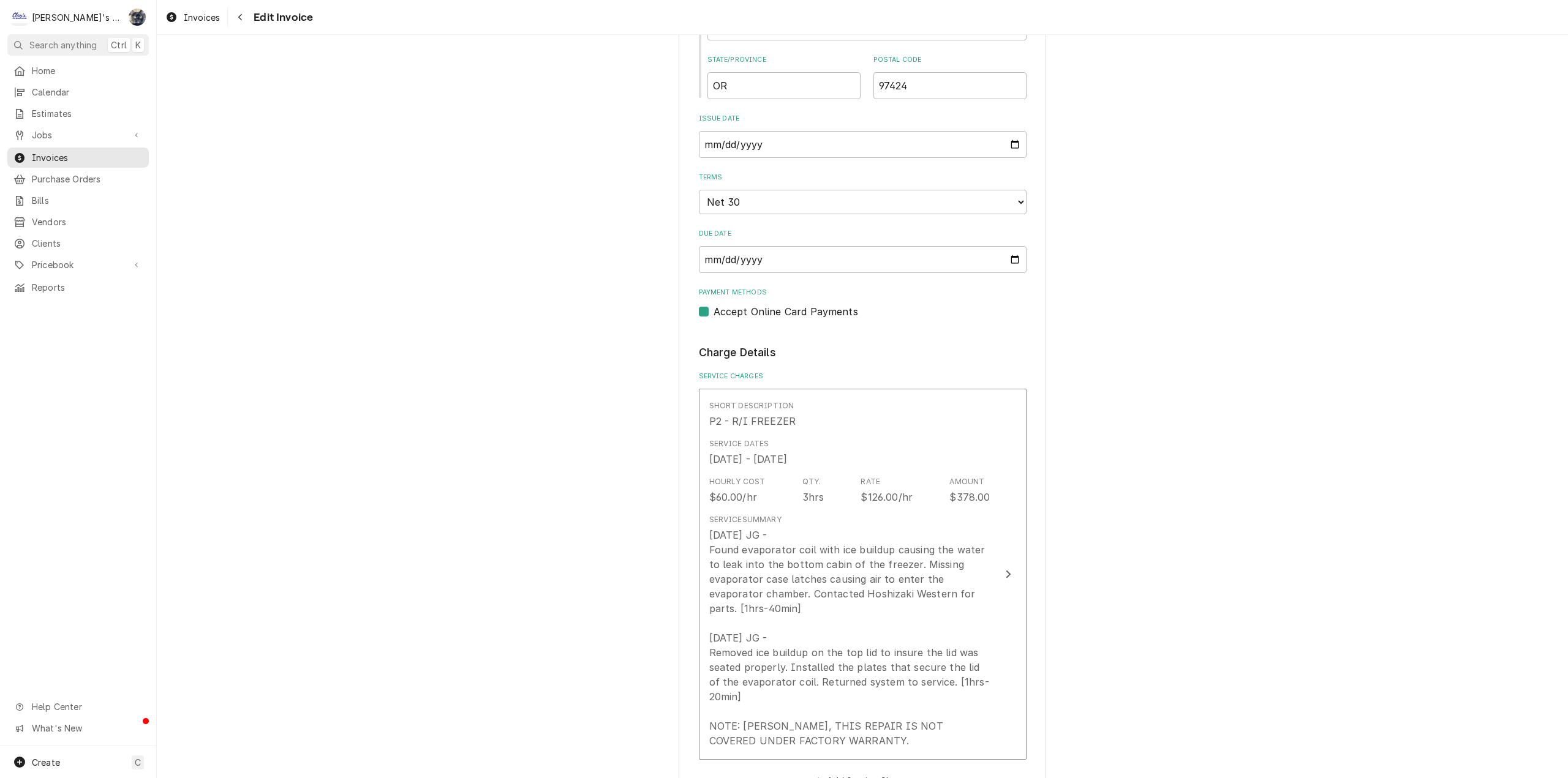
scroll to position [796, 0]
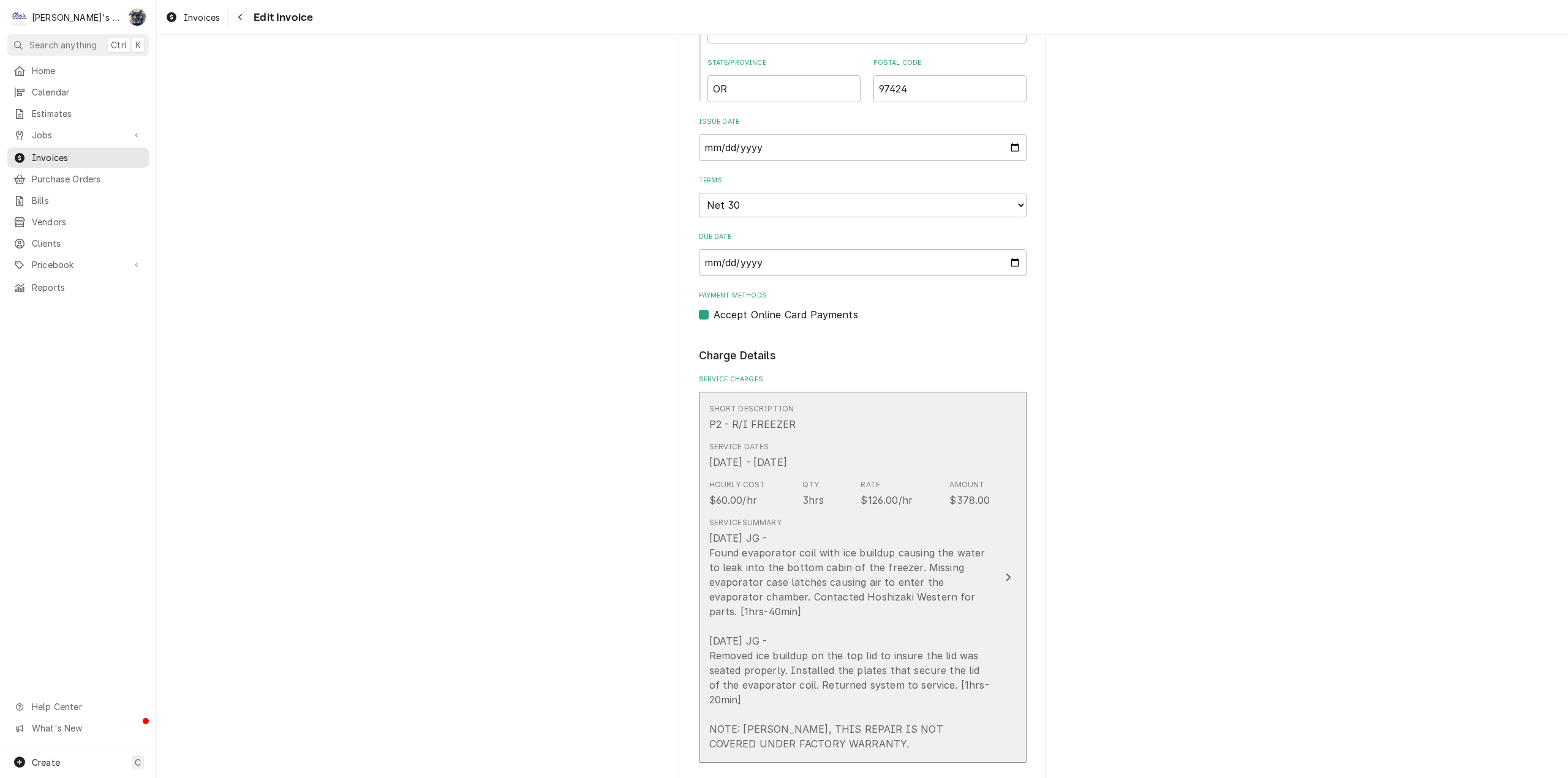
click at [825, 608] on div "[DATE] JG - Found evaporator coil with ice buildup causing the water to leak in…" at bounding box center [850, 641] width 281 height 221
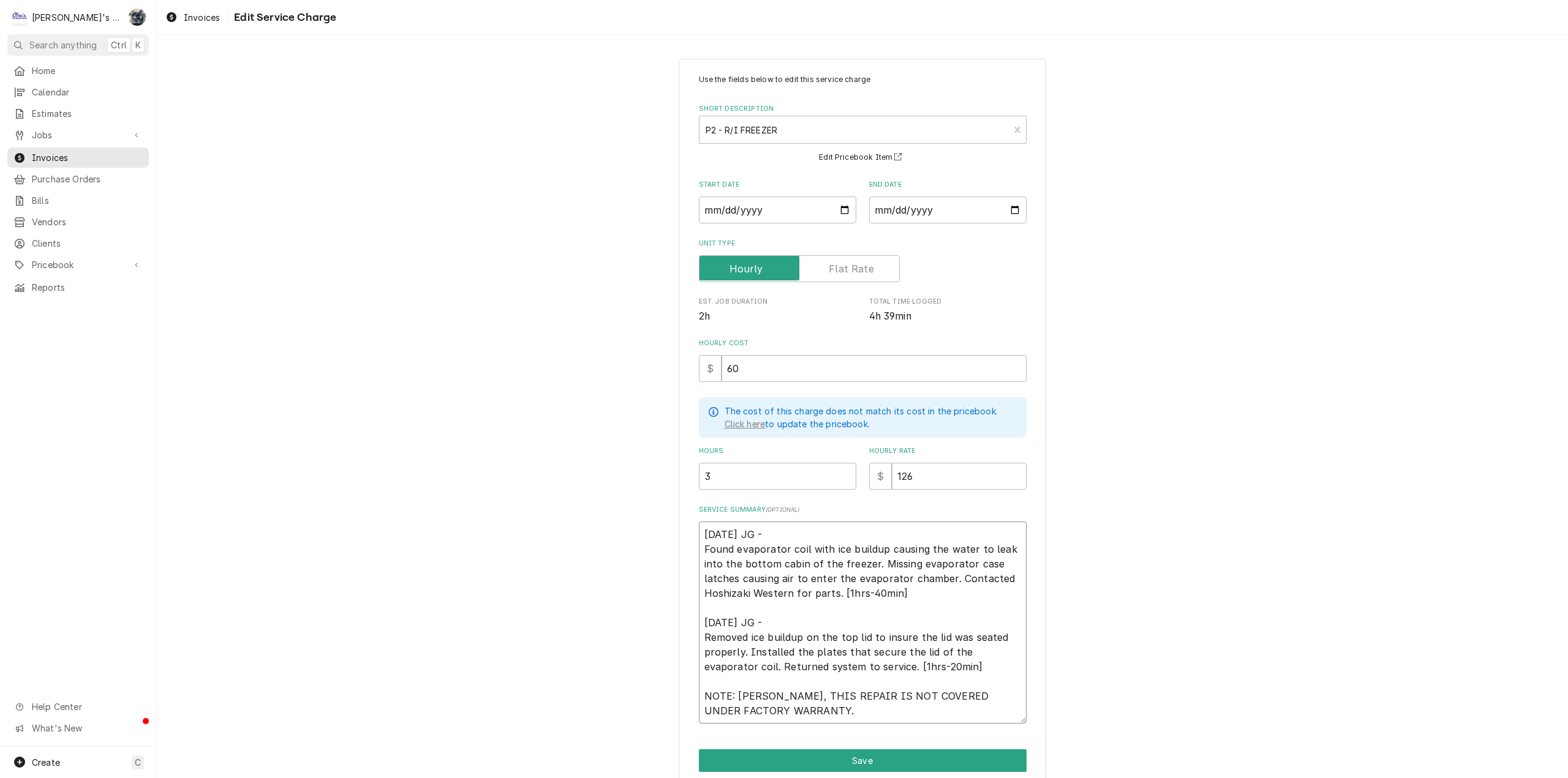
click at [872, 587] on textarea "[DATE] JG - Found evaporator coil with ice buildup causing the water to leak in…" at bounding box center [862, 623] width 327 height 202
type textarea "x"
type textarea "[DATE] JG - Found evaporator coil with ice buildup causing the water to leak in…"
type textarea "x"
type textarea "5/23/2025 JG - Found evaporator coil with ice buildup causing the water to leak…"
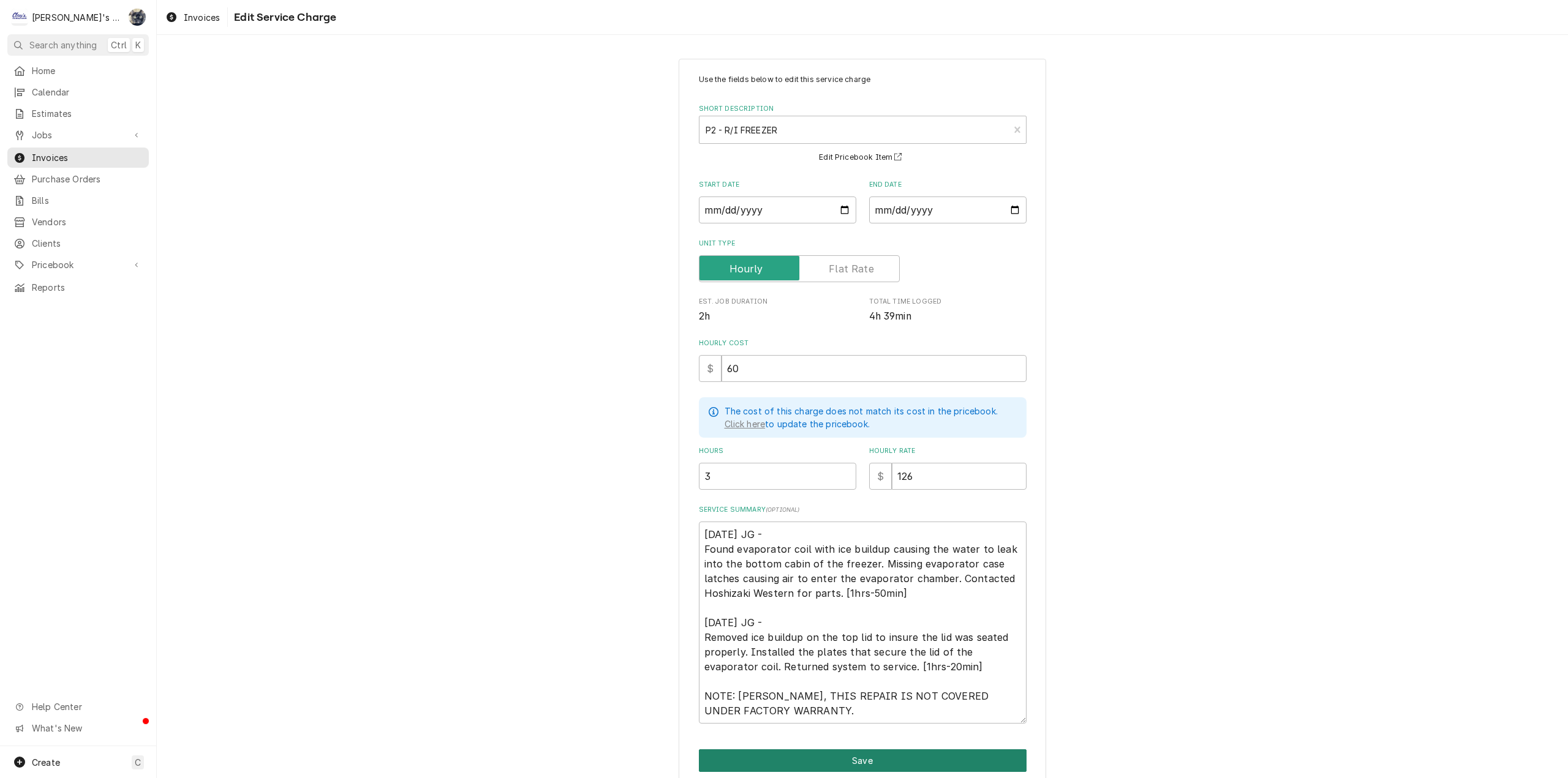
click at [884, 758] on button "Save" at bounding box center [862, 760] width 327 height 23
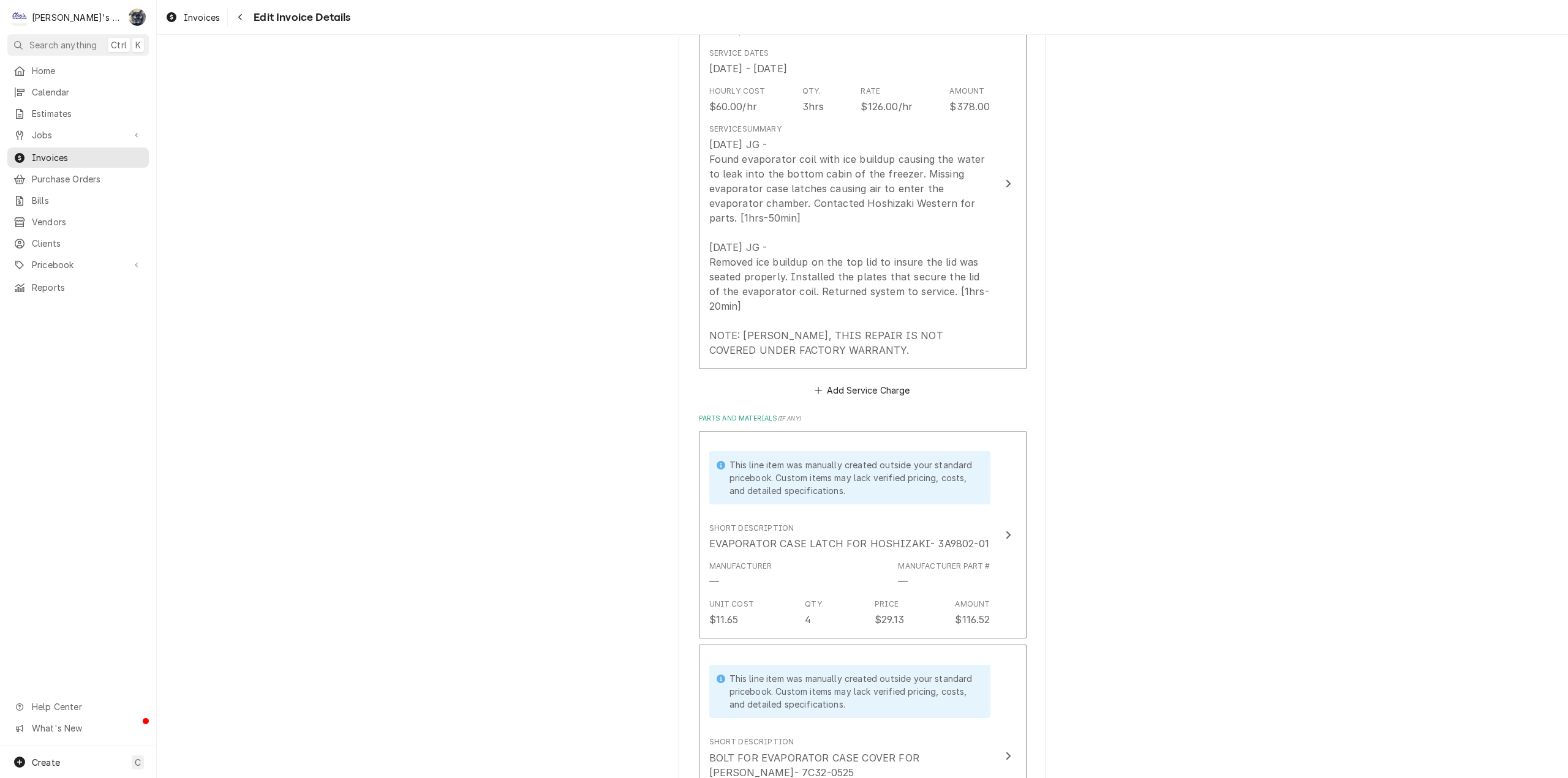
scroll to position [1026, 0]
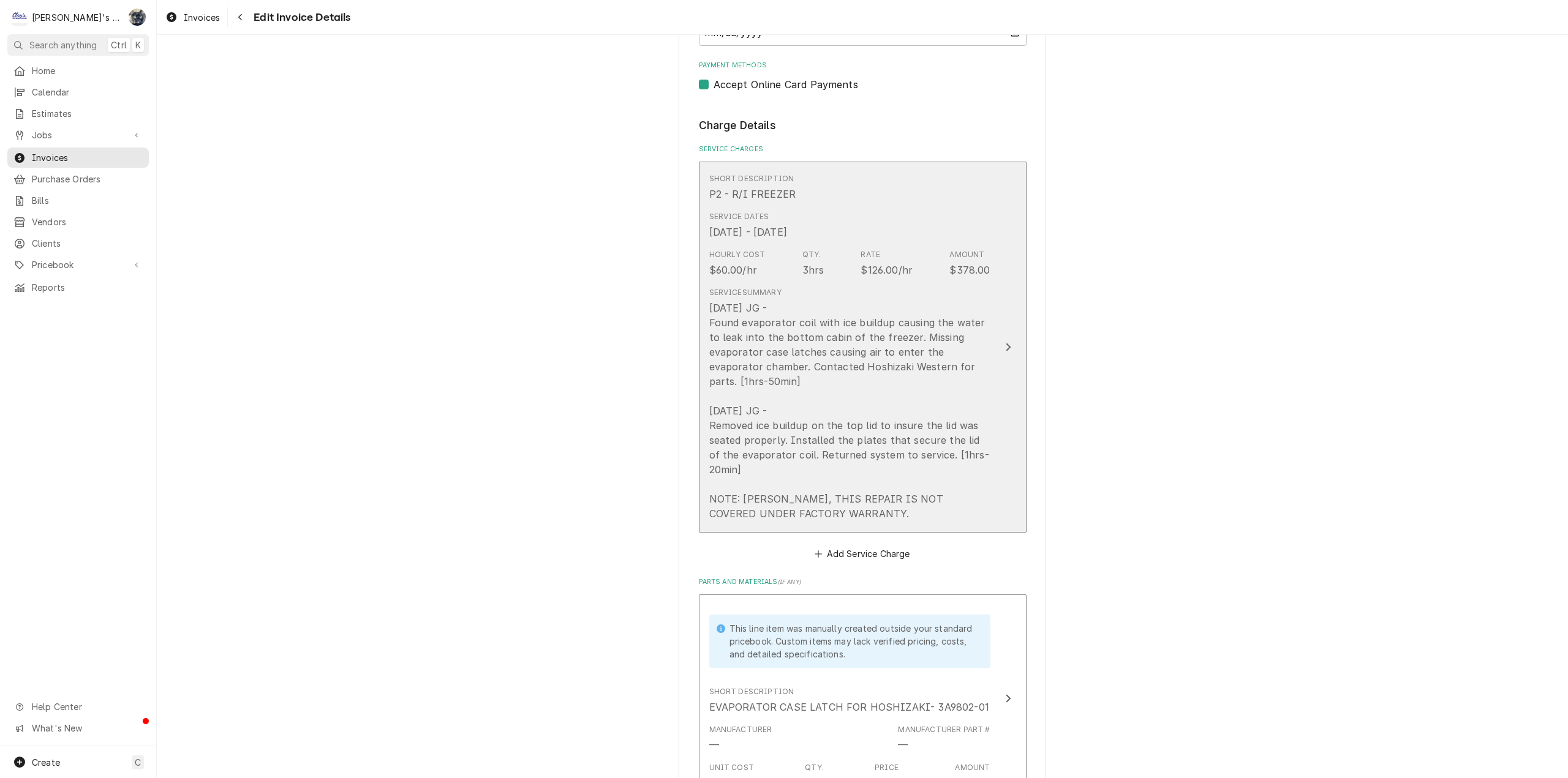
click at [812, 455] on div "5/23/2025 JG - Found evaporator coil with ice buildup causing the water to leak…" at bounding box center [850, 410] width 281 height 221
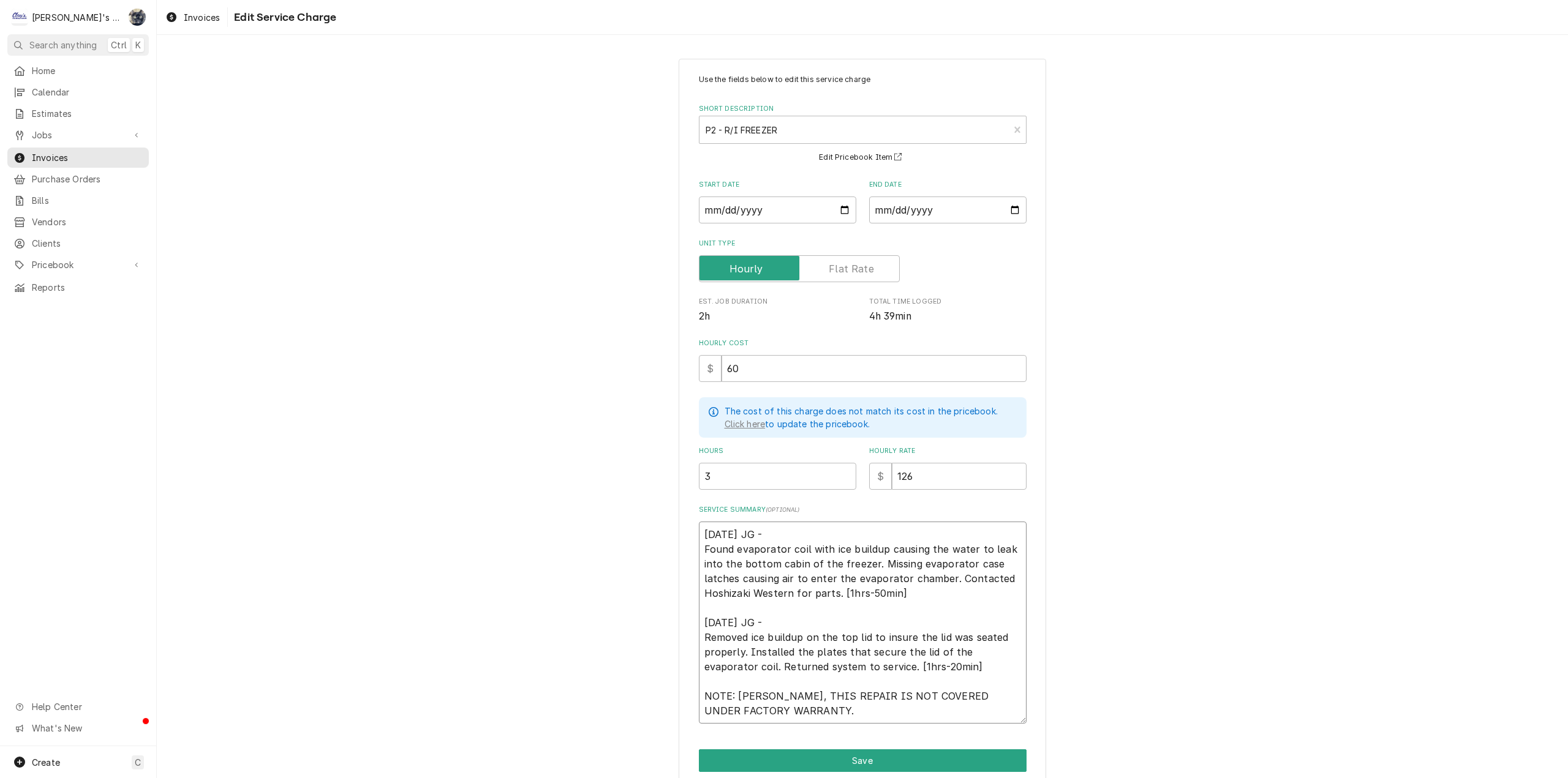
click at [891, 666] on textarea "5/23/2025 JG - Found evaporator coil with ice buildup causing the water to leak…" at bounding box center [862, 623] width 327 height 202
type textarea "x"
type textarea "5/23/2025 JG - Found evaporator coil with ice buildup causing the water to leak…"
type textarea "x"
type textarea "5/23/2025 JG - Found evaporator coil with ice buildup causing the water to leak…"
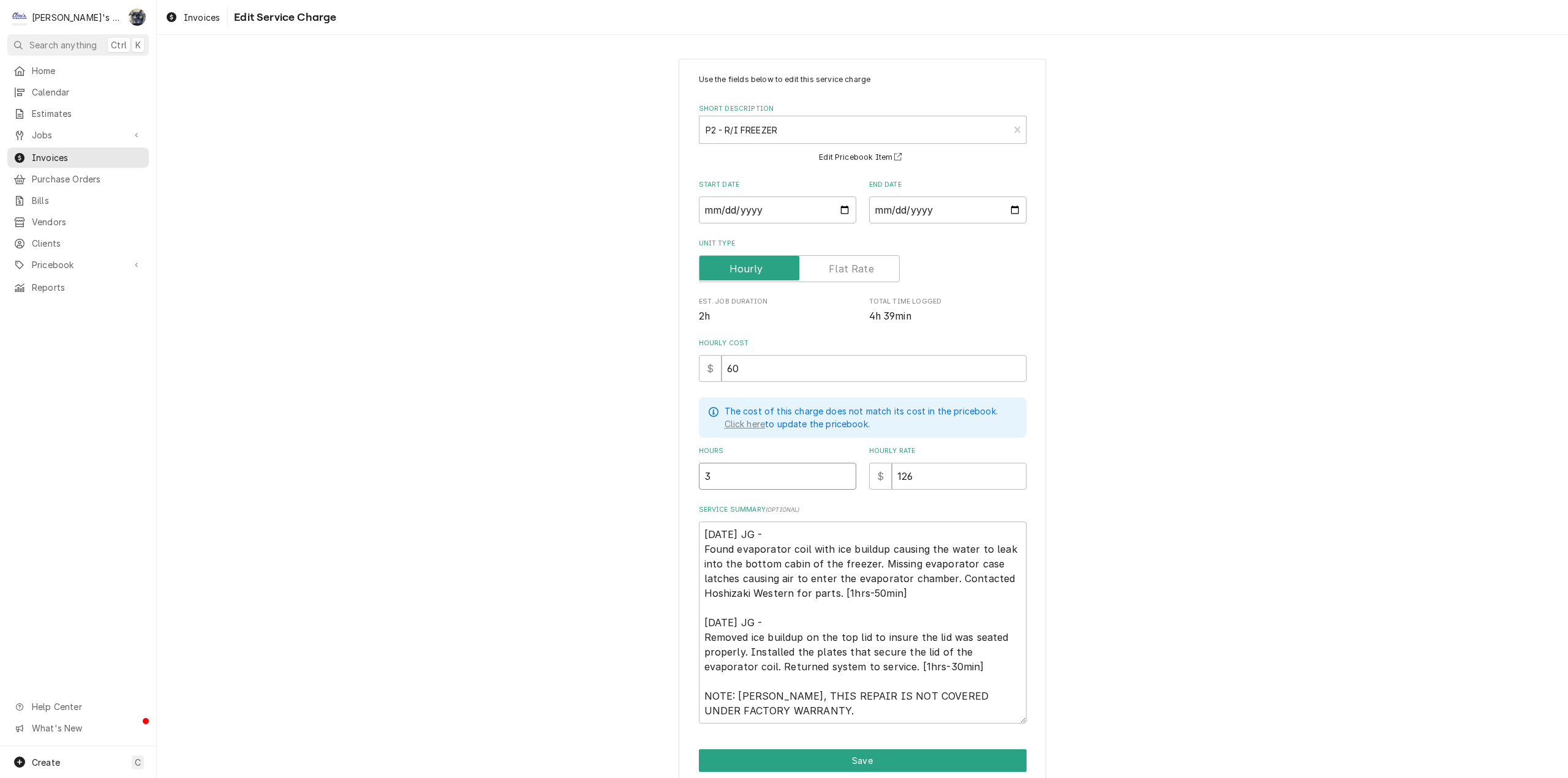
click at [727, 473] on input "3" at bounding box center [778, 476] width 158 height 27
type textarea "x"
type input "3.3"
type textarea "x"
type input "3.33"
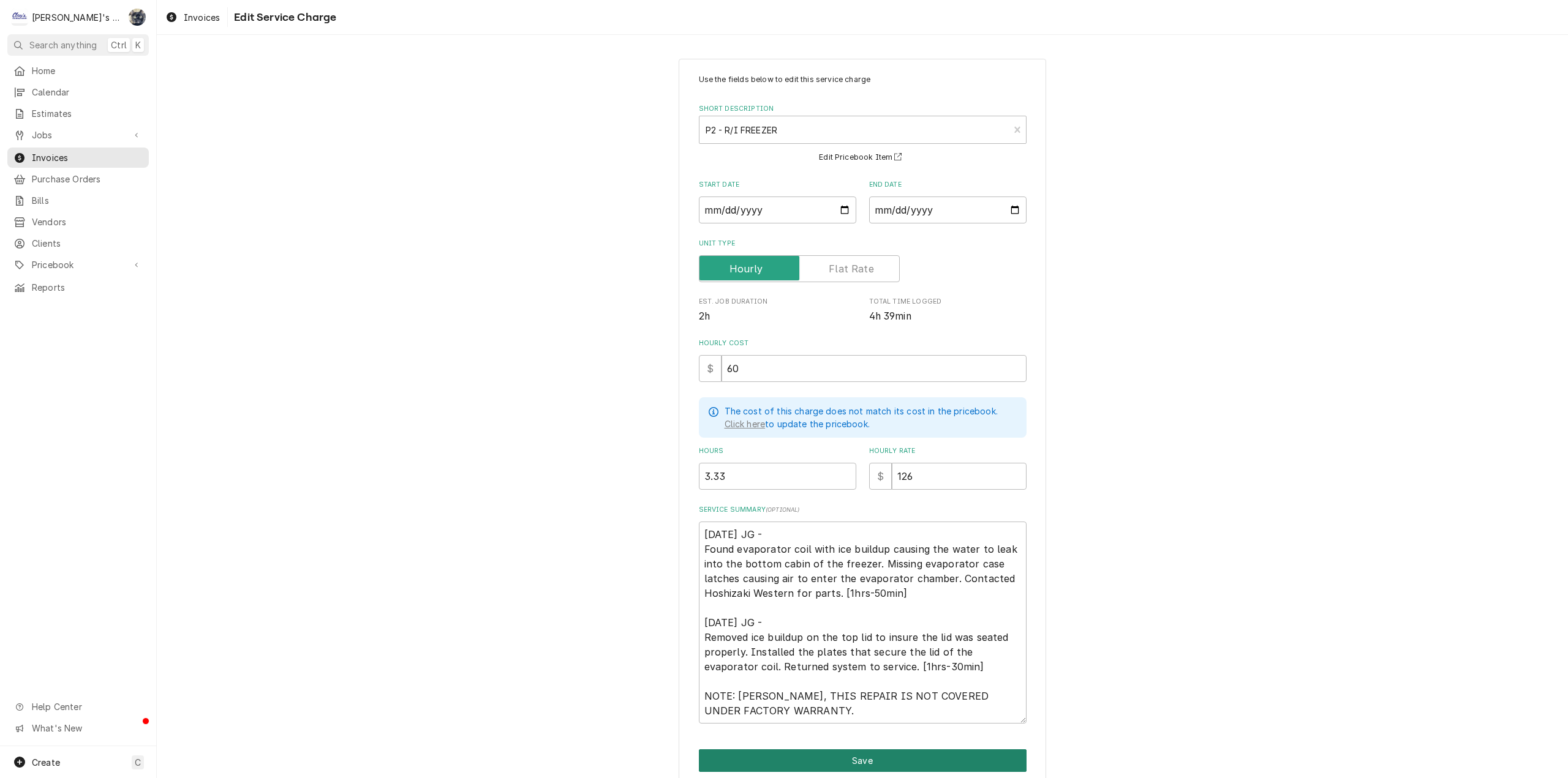
click at [866, 762] on button "Save" at bounding box center [862, 760] width 327 height 23
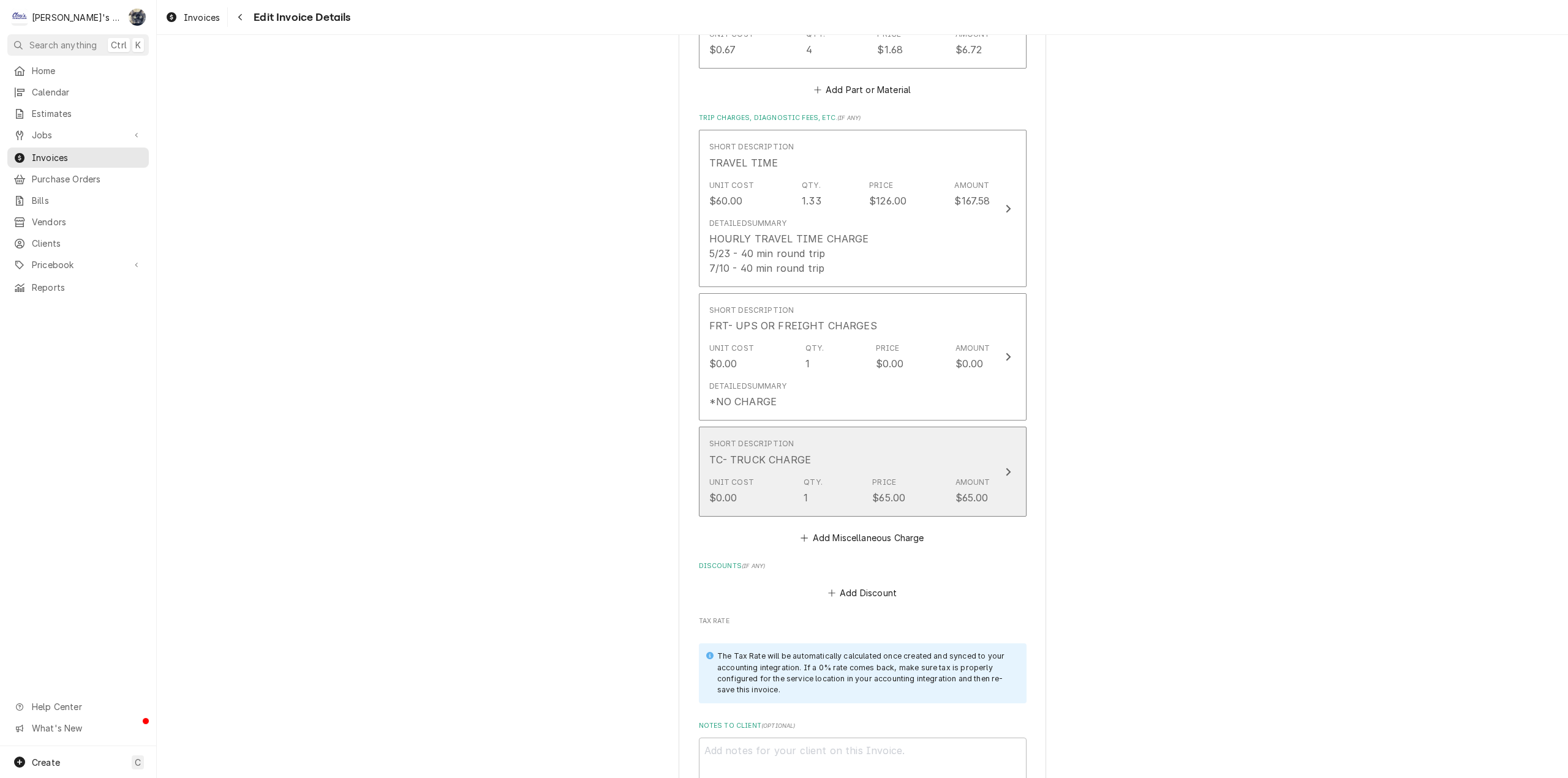
scroll to position [1991, 0]
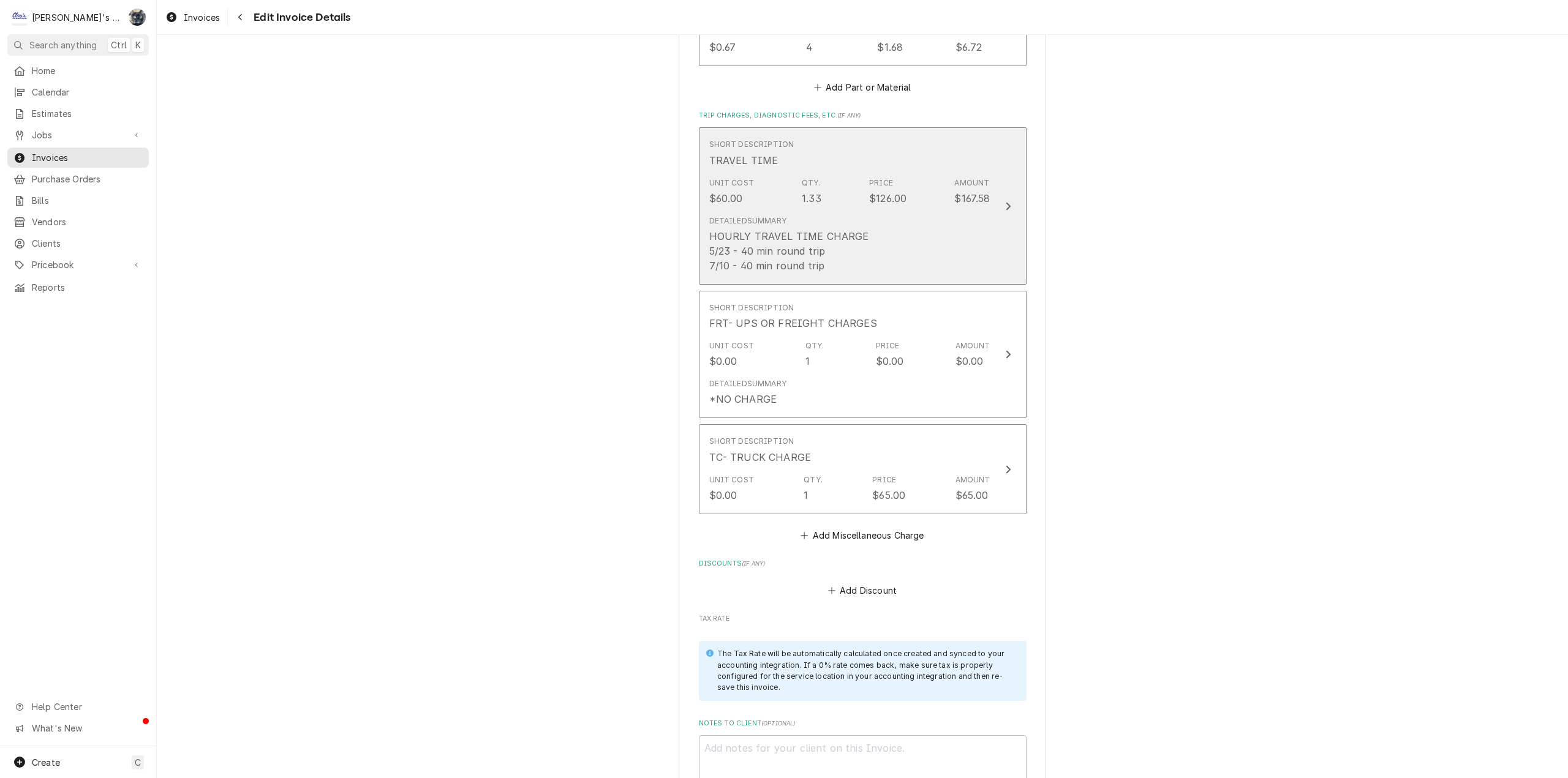
click at [790, 254] on div "HOURLY TRAVEL TIME CHARGE 5/23 - 40 min round trip 7/10 - 40 min round trip" at bounding box center [791, 251] width 163 height 44
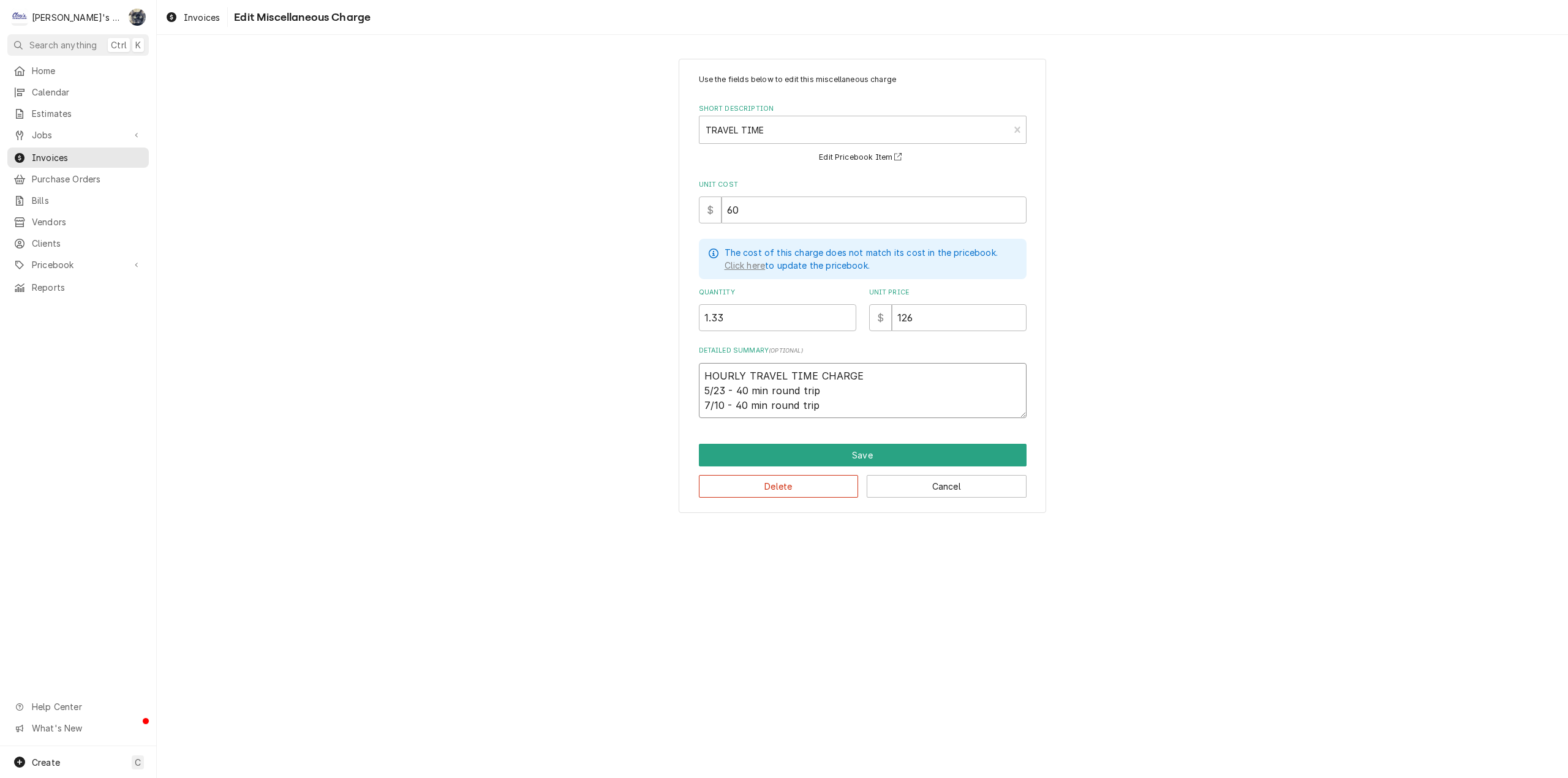
drag, startPoint x: 850, startPoint y: 412, endPoint x: 647, endPoint y: 378, distance: 205.8
click at [647, 378] on div "Use the fields below to edit this miscellaneous charge Short Description TRAVEL…" at bounding box center [862, 286] width 1411 height 476
click at [814, 408] on textarea "HOURLY TRAVEL TIME CHARGE 5/23 - 40 min round trip 7/10 - 40 min round trip" at bounding box center [862, 390] width 327 height 55
drag, startPoint x: 832, startPoint y: 406, endPoint x: 705, endPoint y: 384, distance: 128.9
click at [705, 384] on textarea "HOURLY TRAVEL TIME CHARGE 5/23 - 40 min round trip 7/10 - 40 min round trip" at bounding box center [862, 390] width 327 height 55
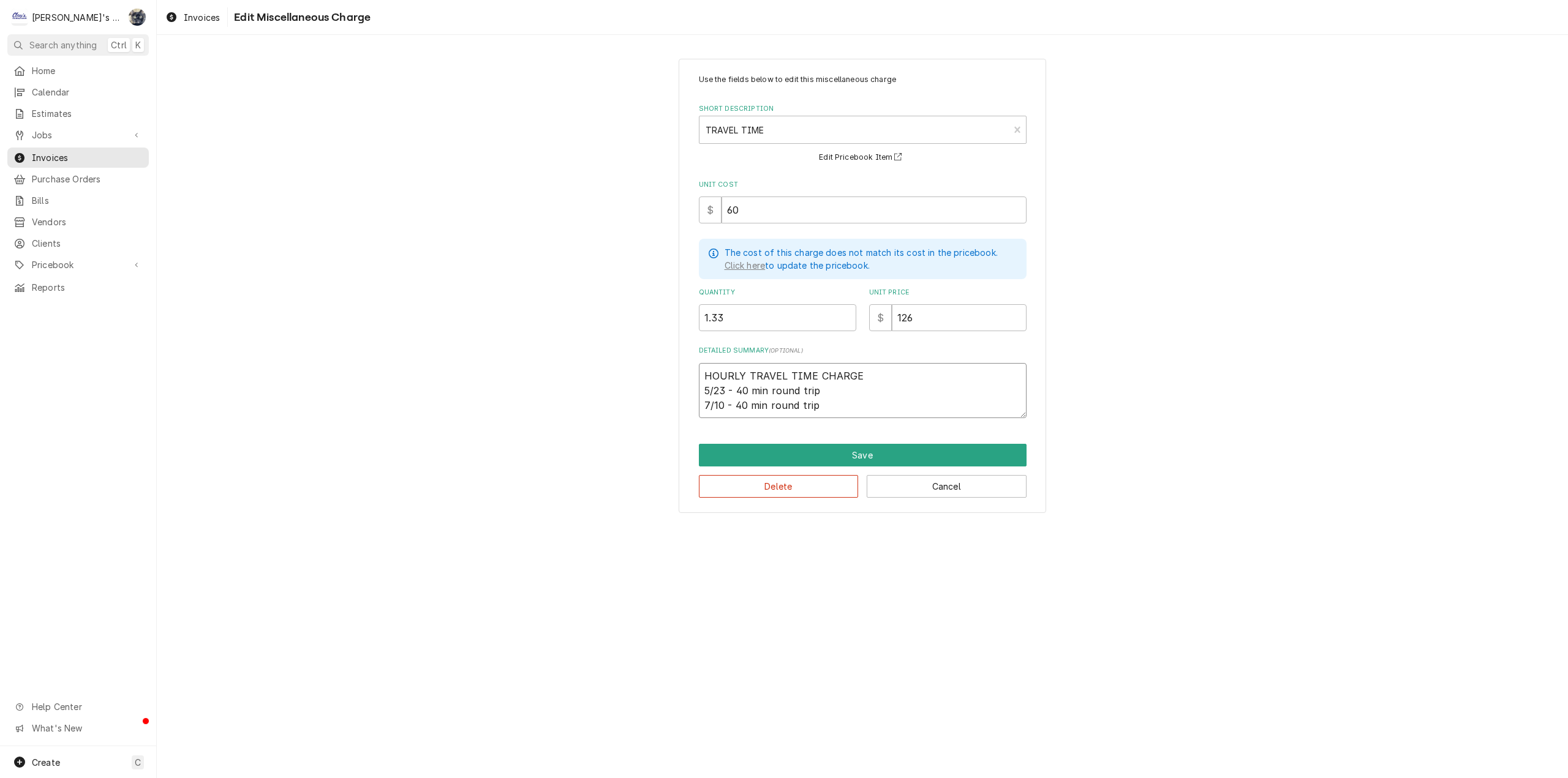
type textarea "x"
type textarea "HOURLY TRAVEL TIME CHARGE"
type textarea "x"
type textarea "HOURLY TRAVEL TIME CHARGE"
drag, startPoint x: 750, startPoint y: 302, endPoint x: 670, endPoint y: 309, distance: 80.3
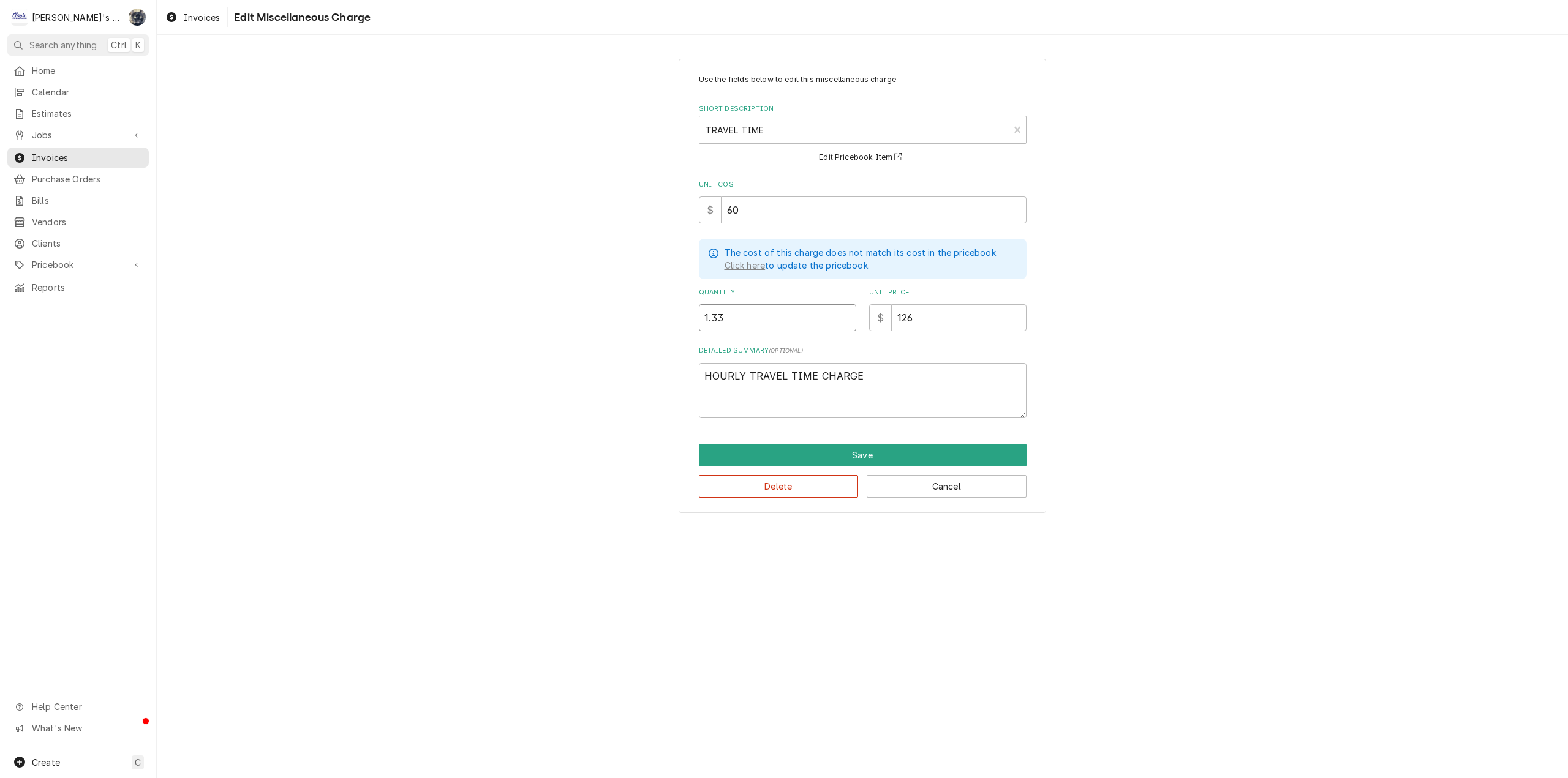
click at [670, 309] on div "Use the fields below to edit this miscellaneous charge Short Description TRAVEL…" at bounding box center [862, 286] width 1411 height 476
type textarea "x"
type input "1"
click at [954, 391] on textarea "HOURLY TRAVEL TIME CHARGE" at bounding box center [862, 390] width 327 height 55
click at [963, 383] on textarea "HOURLY TRAVEL TIME CHARGE" at bounding box center [862, 390] width 327 height 55
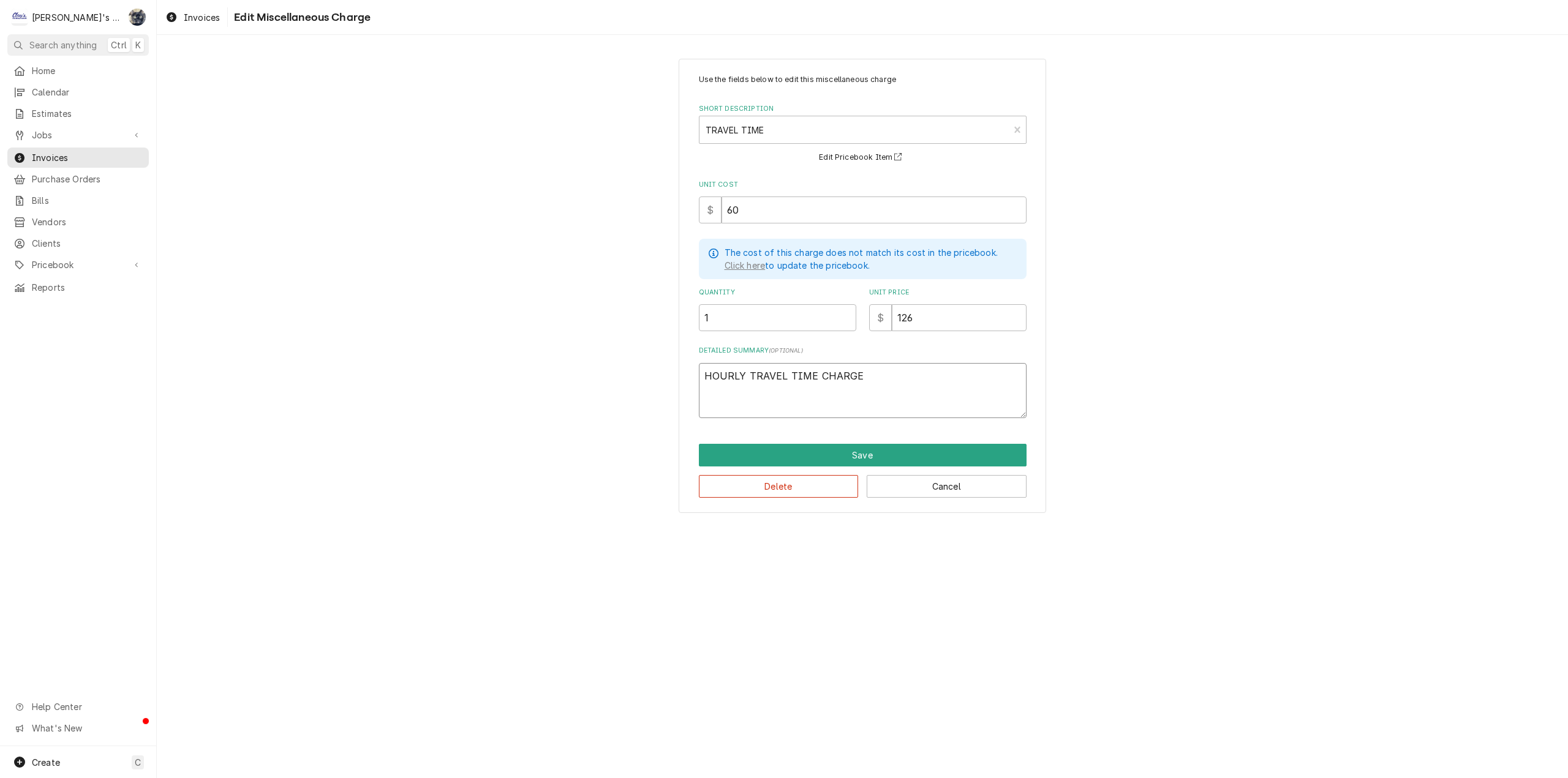
type textarea "x"
type textarea "HOURLY TRAVEL TIME CHARGE -"
type textarea "x"
type textarea "HOURLY TRAVEL TIME CHARGE -"
type textarea "x"
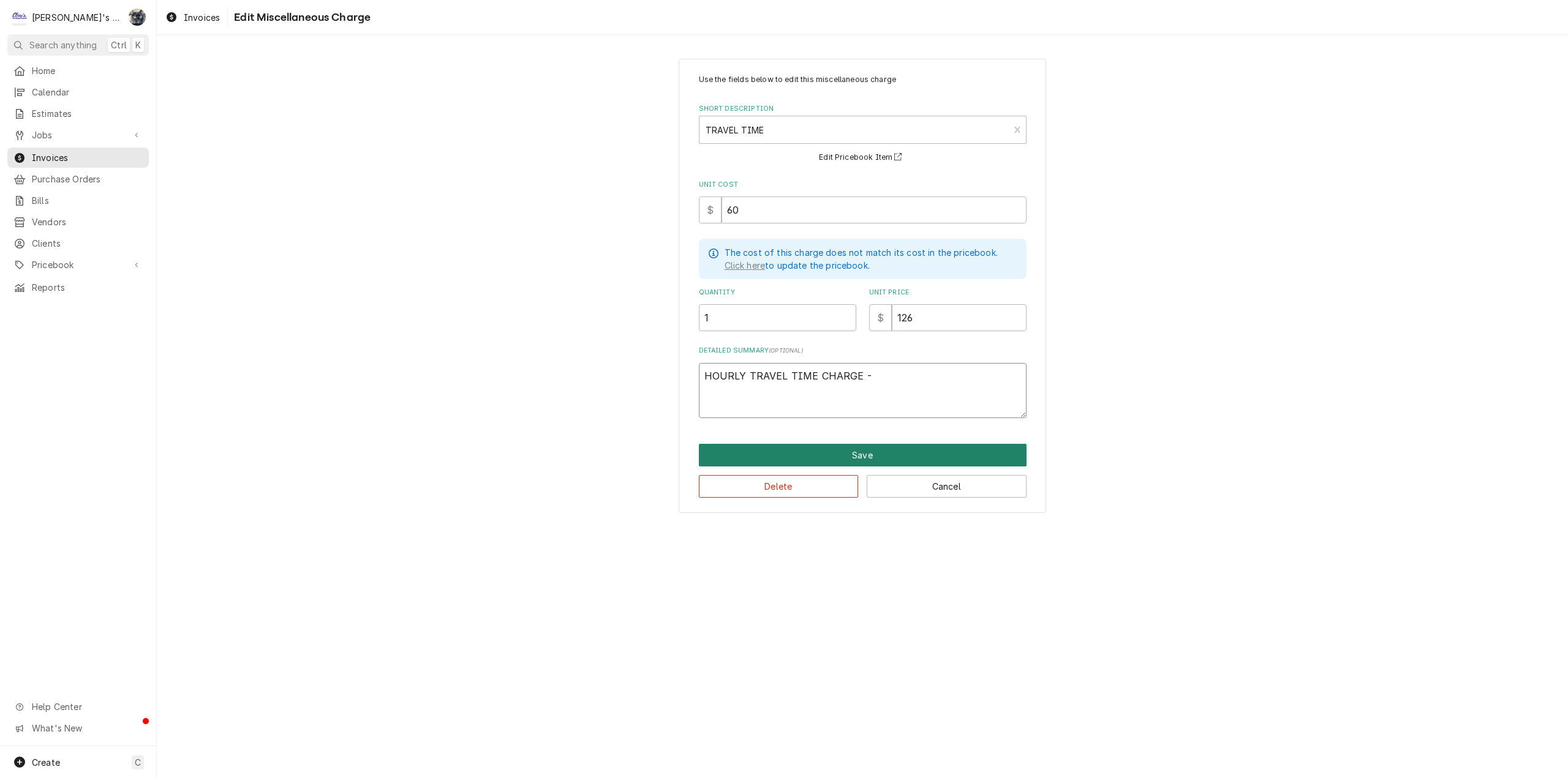
type textarea "HOURLY TRAVEL TIME CHARGE - 5"
type textarea "x"
type textarea "HOURLY TRAVEL TIME CHARGE - 5/"
type textarea "x"
type textarea "HOURLY TRAVEL TIME CHARGE - 5/2"
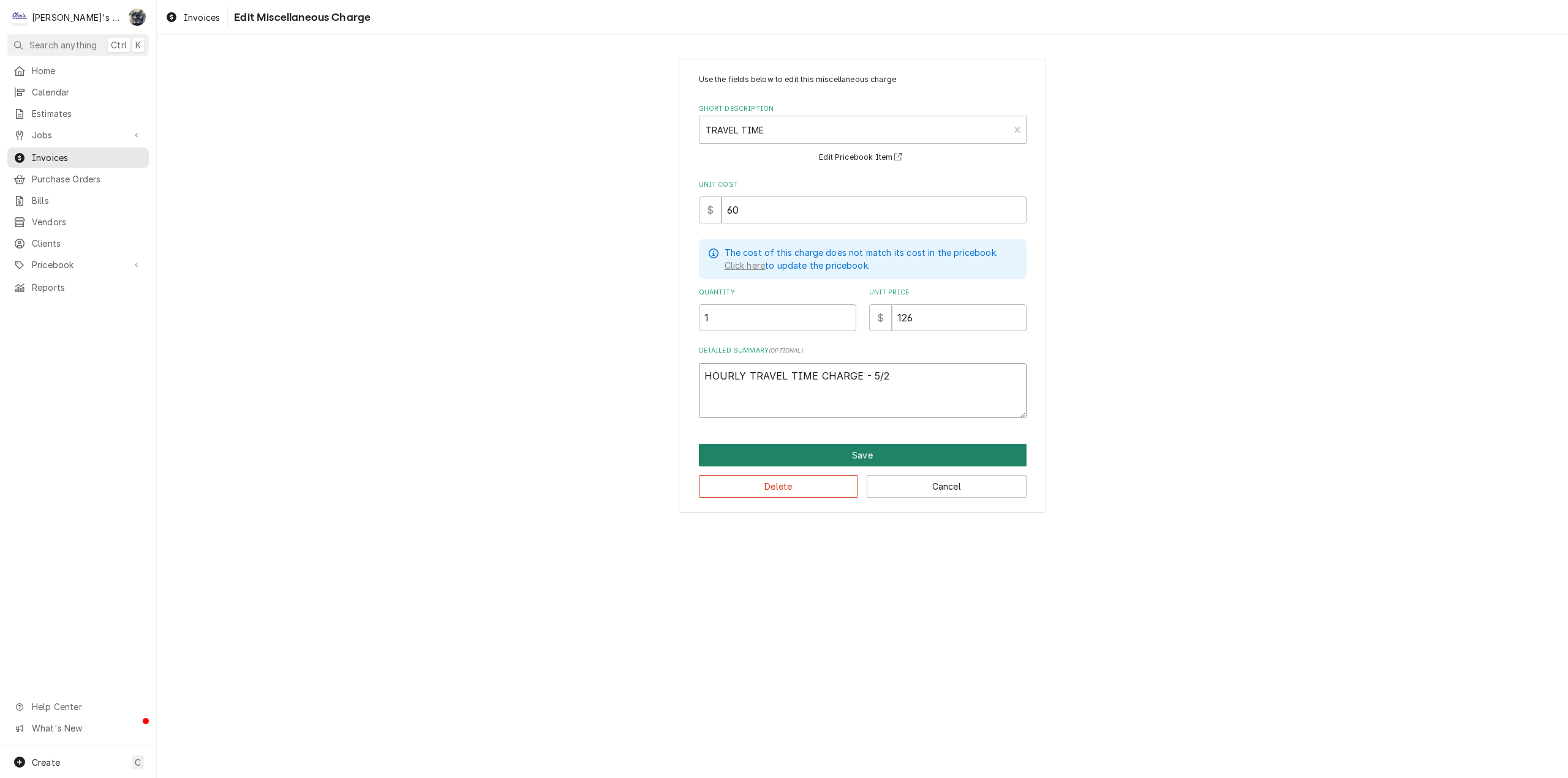
type textarea "x"
type textarea "HOURLY TRAVEL TIME CHARGE - 5/23"
type textarea "x"
type textarea "HOURLY TRAVEL TIME CHARGE - 5/23"
type textarea "x"
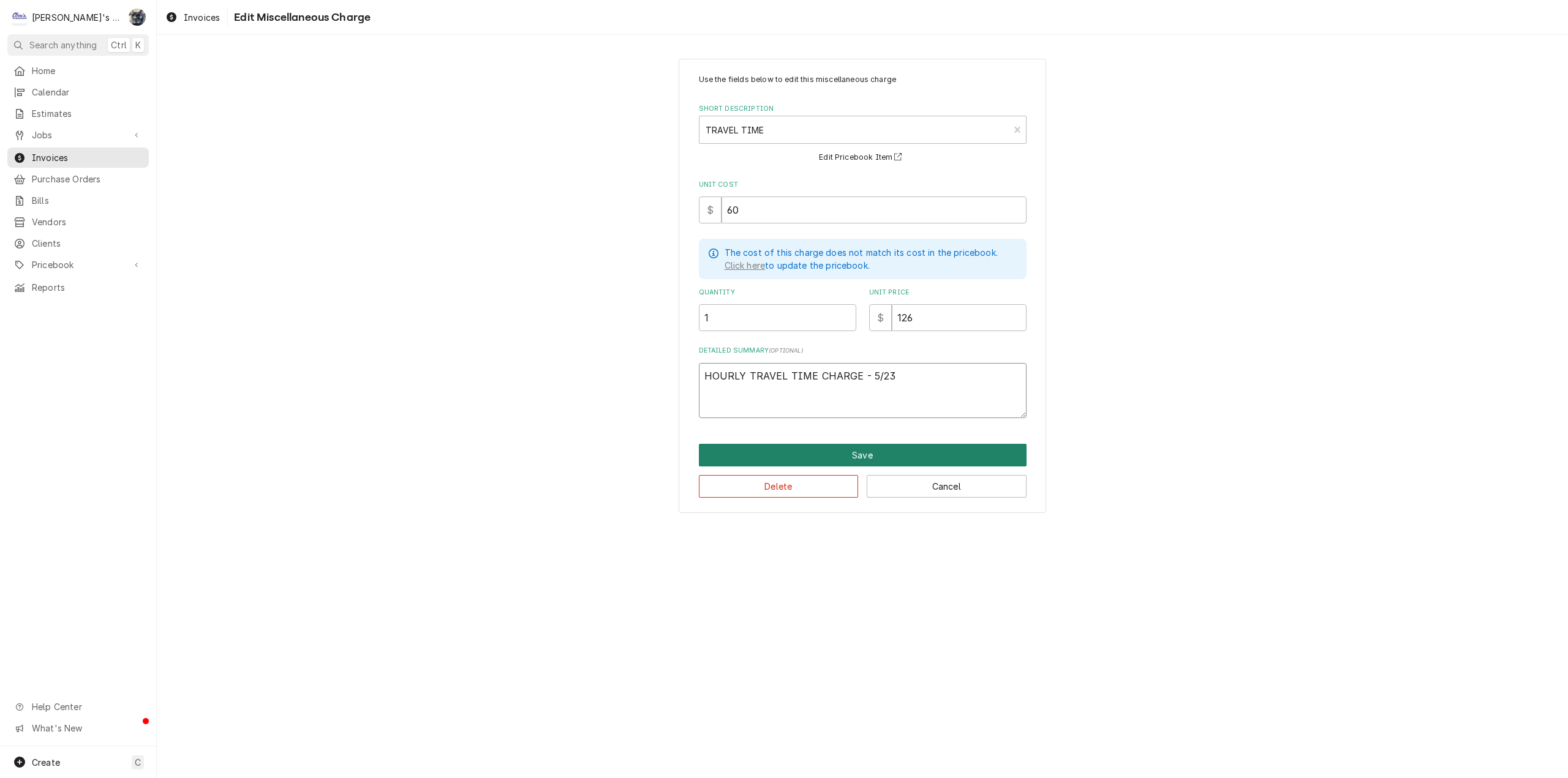
type textarea "HOURLY TRAVEL TIME CHARGE - 5/23 &"
type textarea "x"
type textarea "HOURLY TRAVEL TIME CHARGE - 5/23 &"
type textarea "x"
type textarea "HOURLY TRAVEL TIME CHARGE - 5/23 & 7"
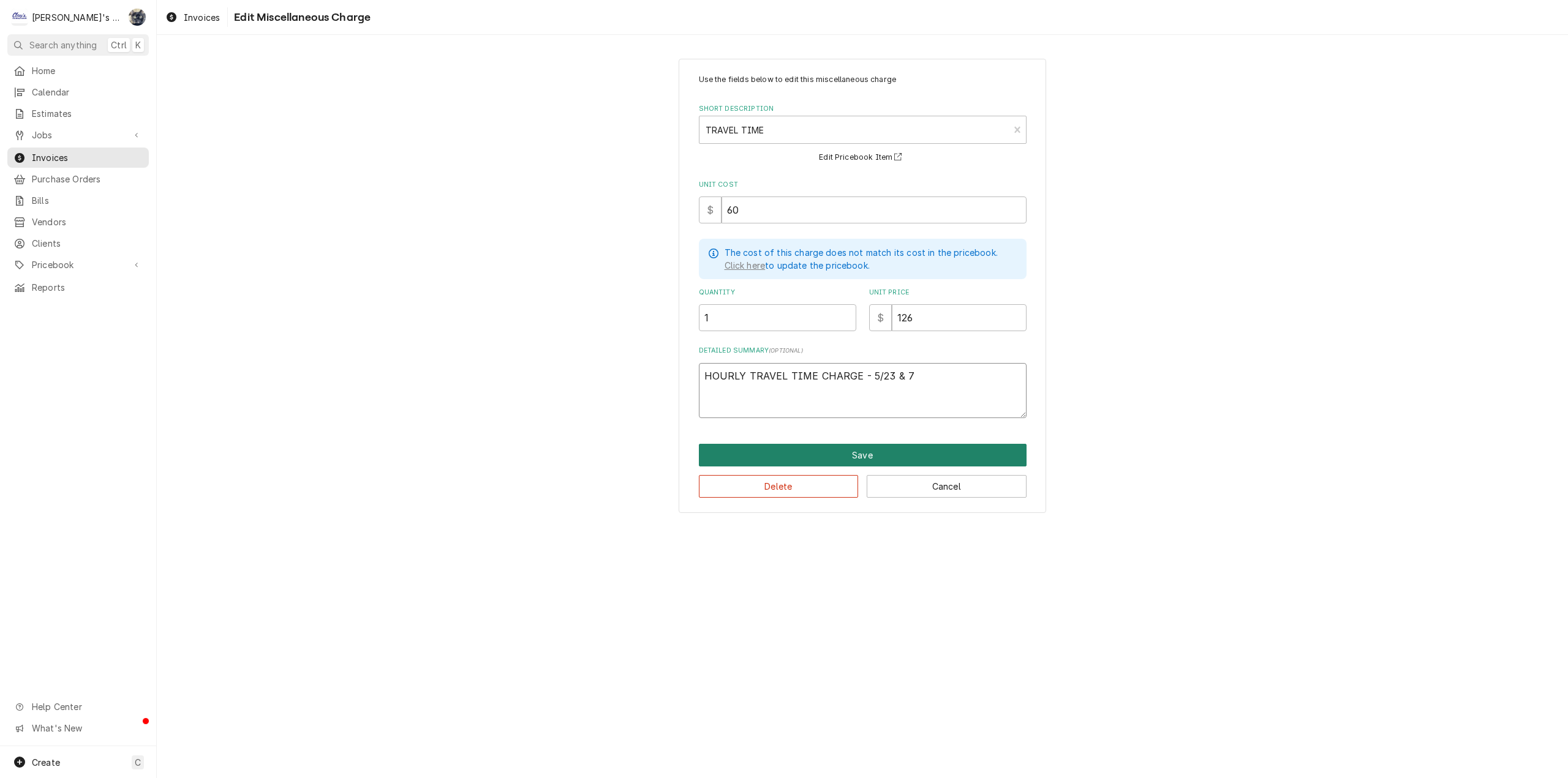
type textarea "x"
type textarea "HOURLY TRAVEL TIME CHARGE - 5/23 & 7/"
type textarea "x"
type textarea "HOURLY TRAVEL TIME CHARGE - 5/23 & 7/1"
type textarea "x"
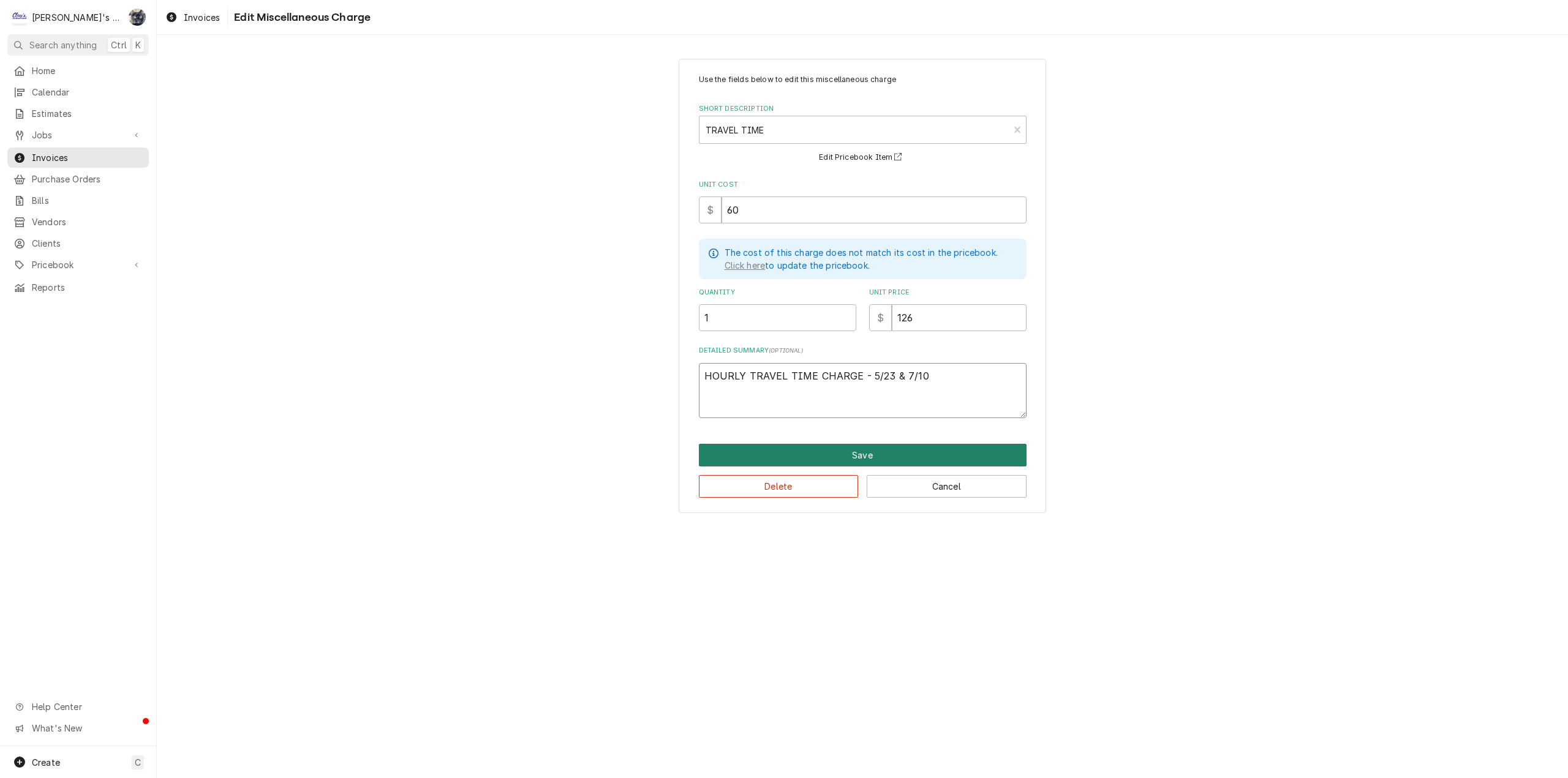
type textarea "HOURLY TRAVEL TIME CHARGE - 5/23 & 7/10"
click at [879, 449] on button "Save" at bounding box center [862, 455] width 327 height 23
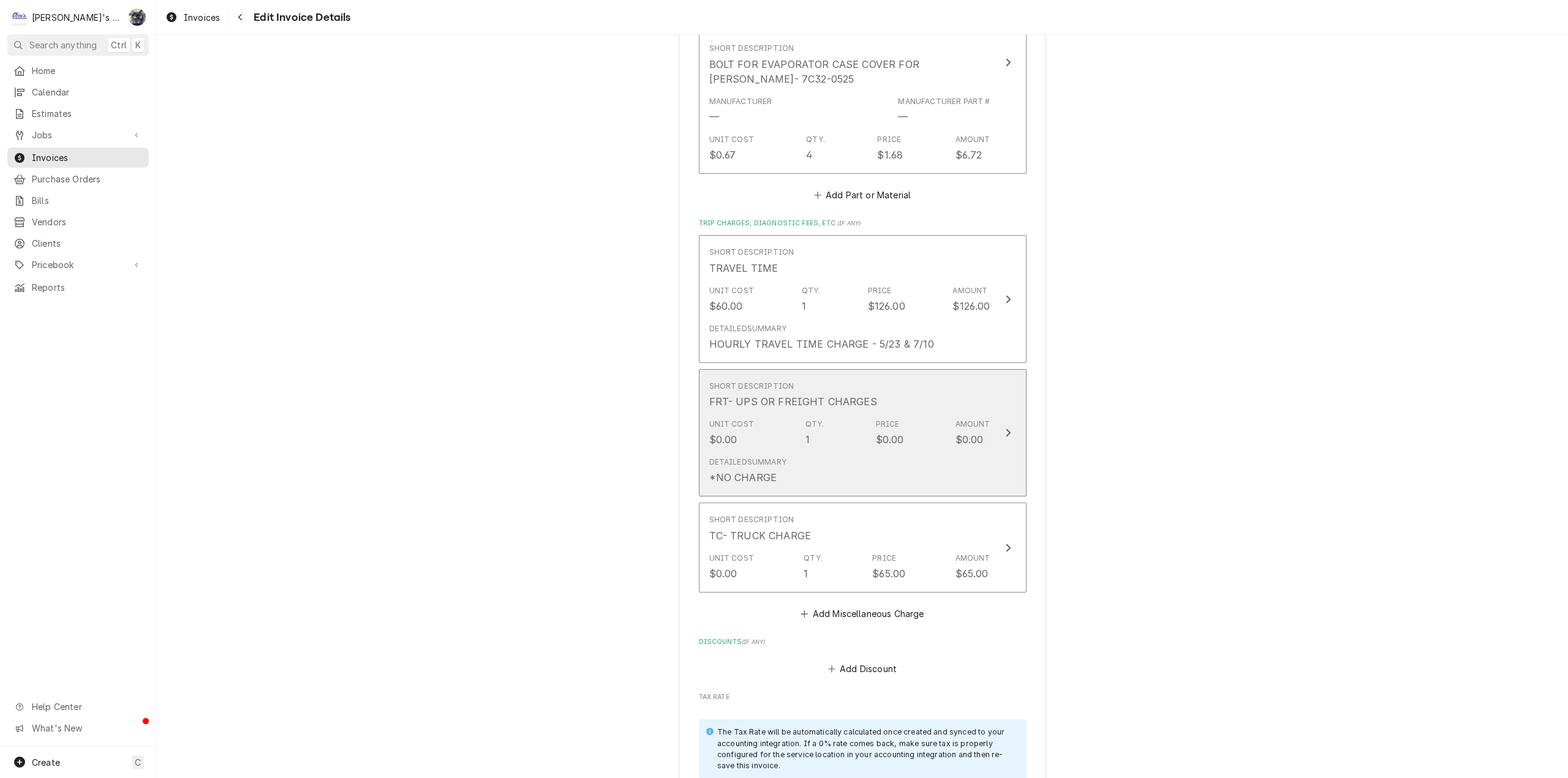
scroll to position [2288, 0]
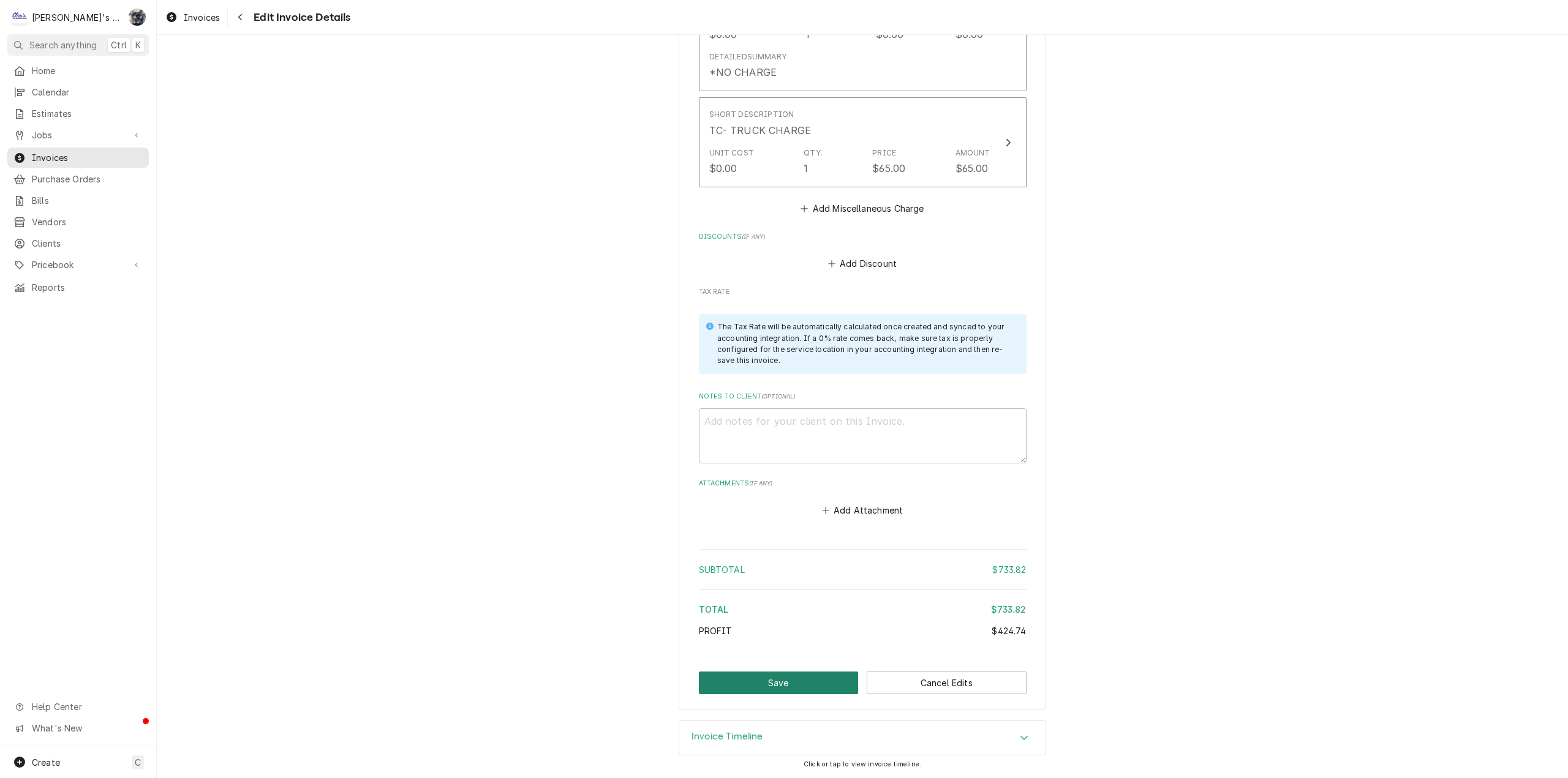
click at [797, 677] on button "Save" at bounding box center [779, 682] width 160 height 23
type textarea "x"
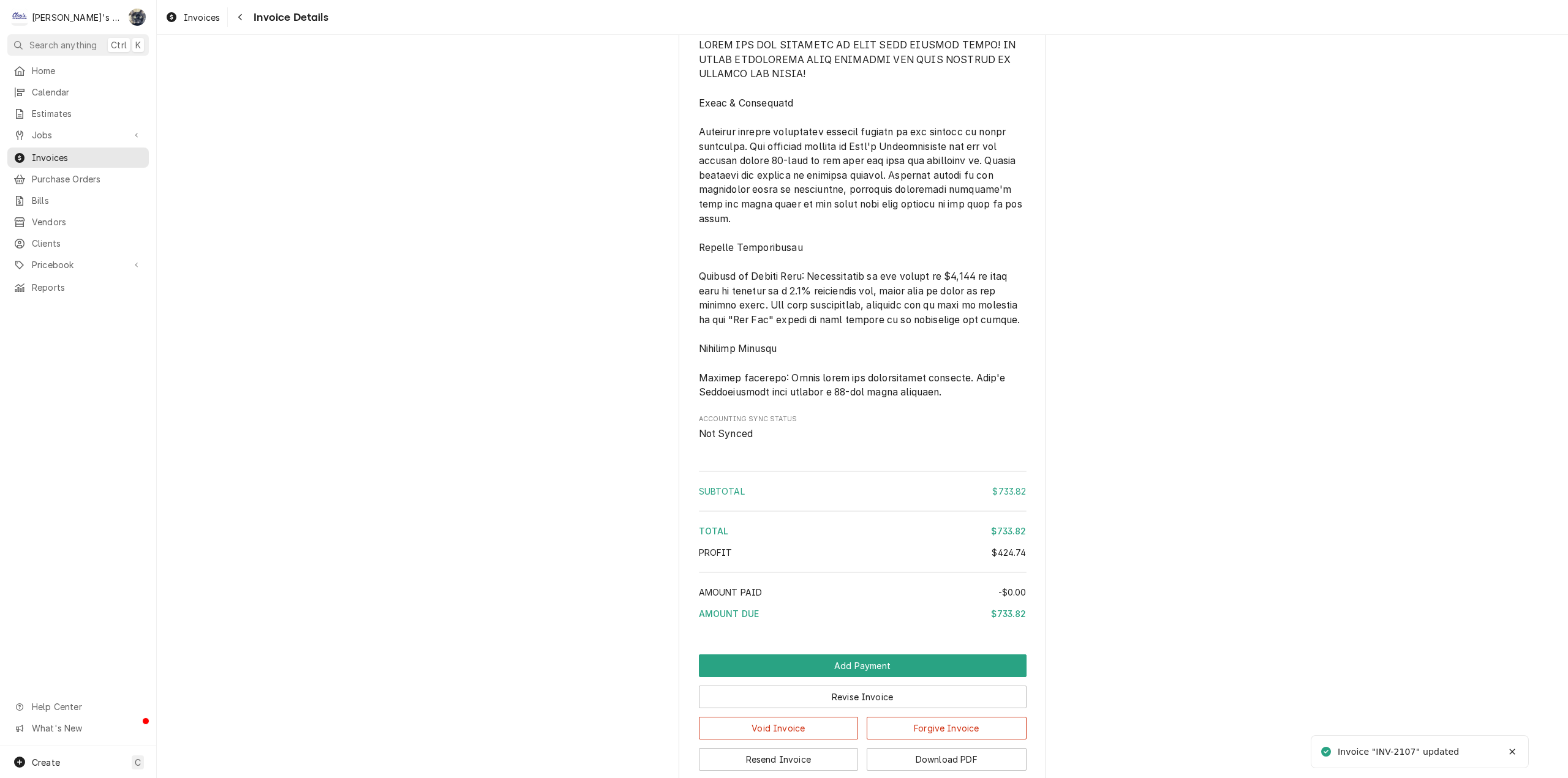
scroll to position [1877, 0]
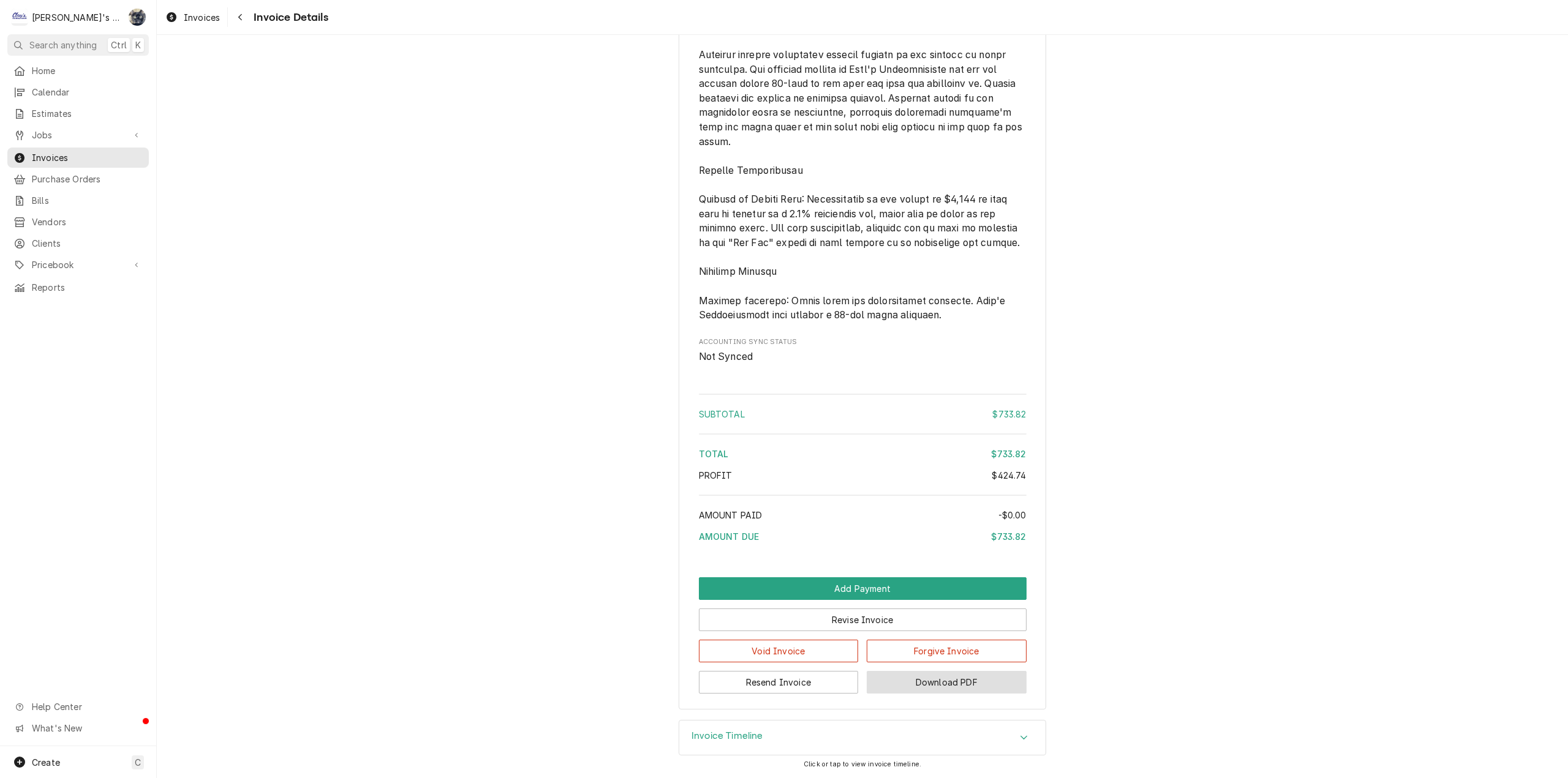
click at [899, 684] on button "Download PDF" at bounding box center [947, 682] width 160 height 23
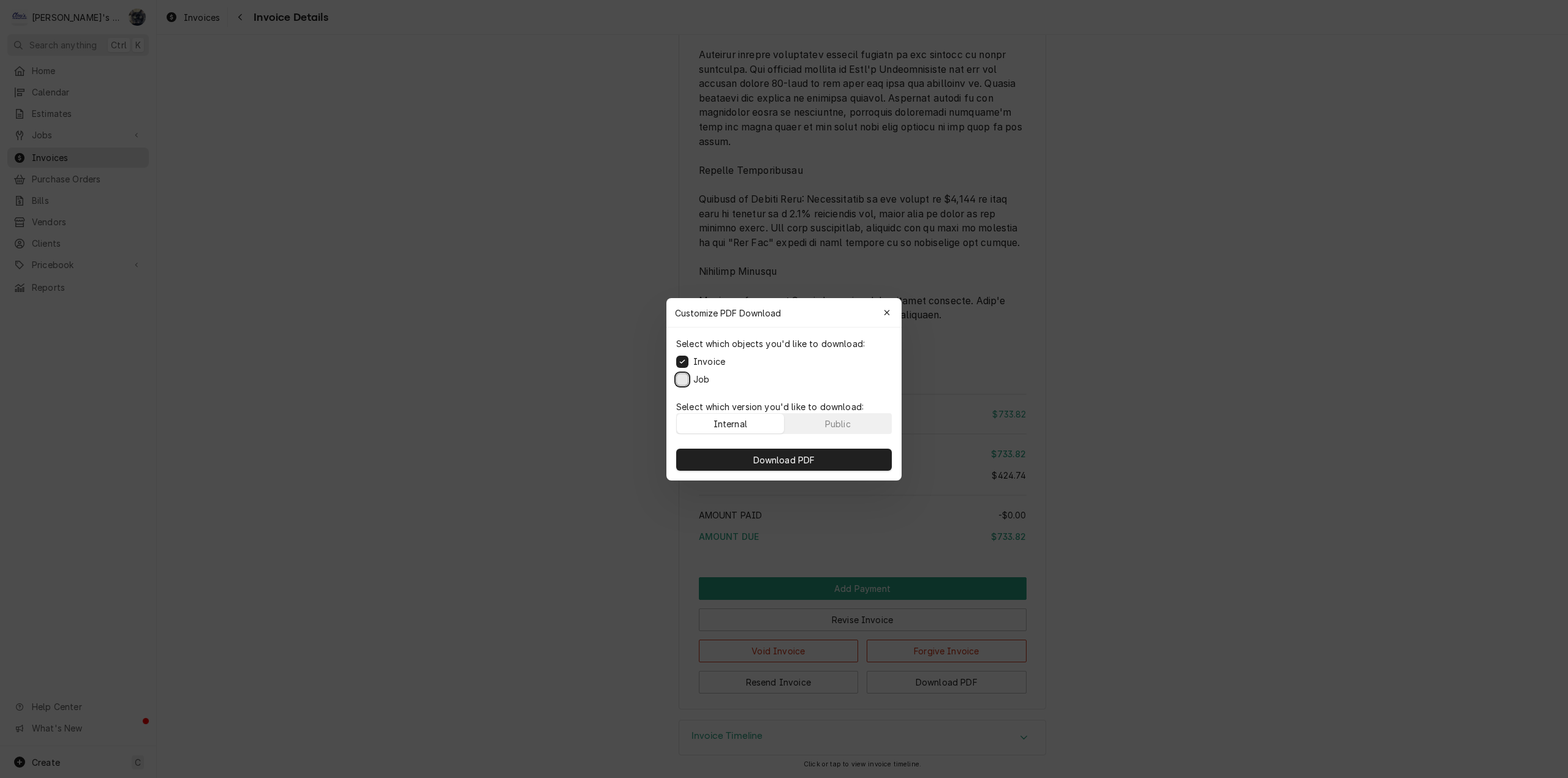
click at [684, 380] on button "Job" at bounding box center [682, 379] width 12 height 12
click at [721, 454] on button "Download PDF" at bounding box center [784, 460] width 215 height 22
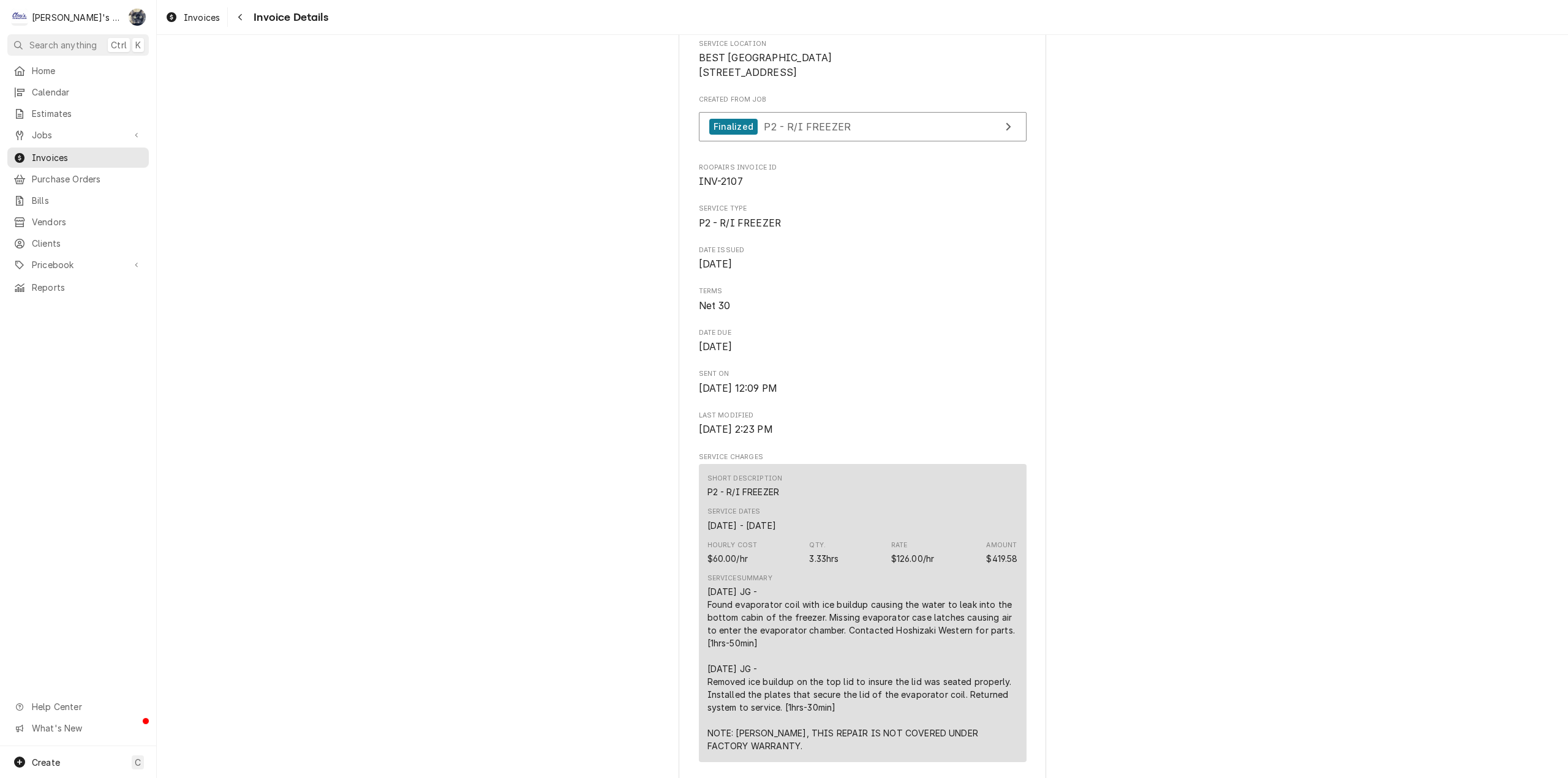
scroll to position [0, 0]
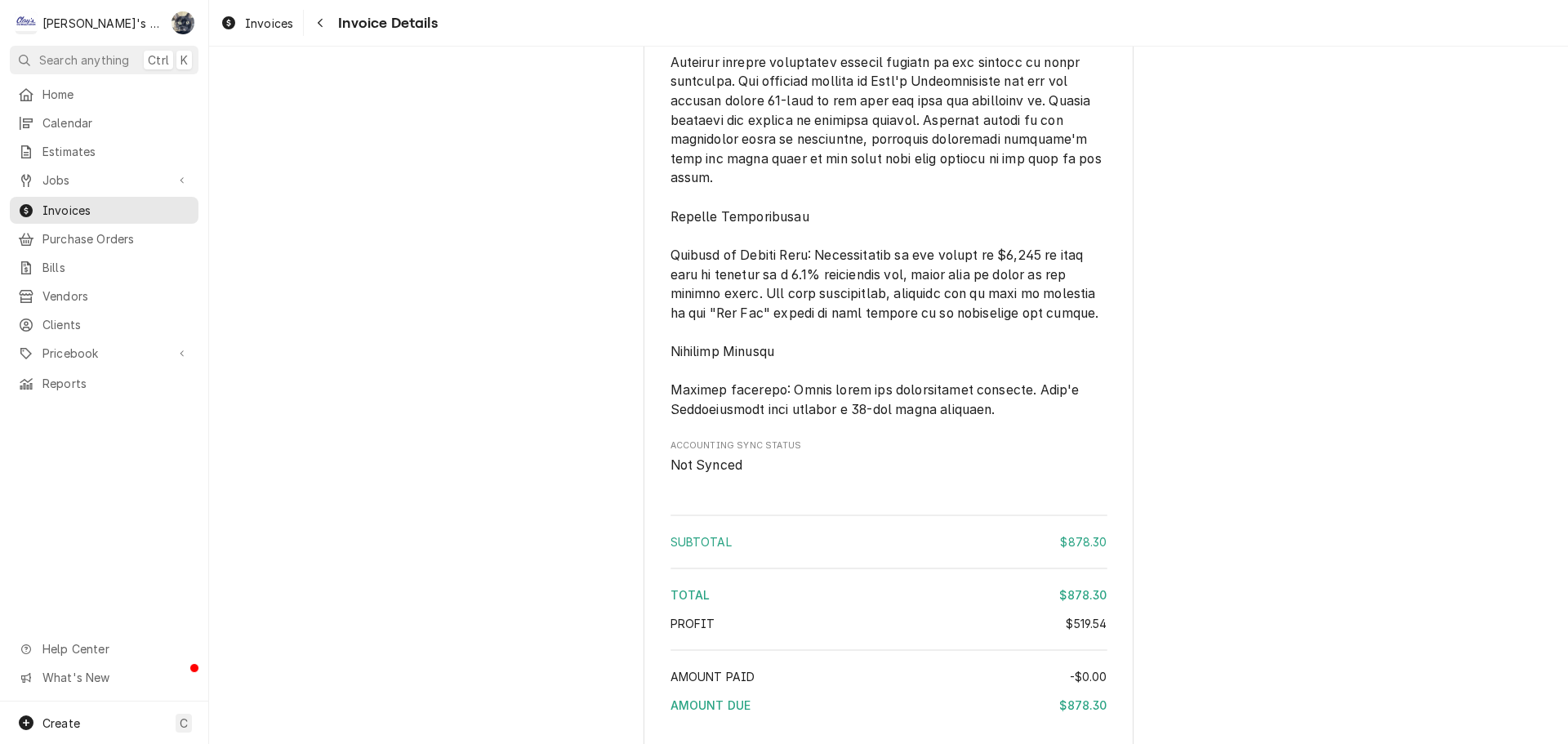
scroll to position [2562, 0]
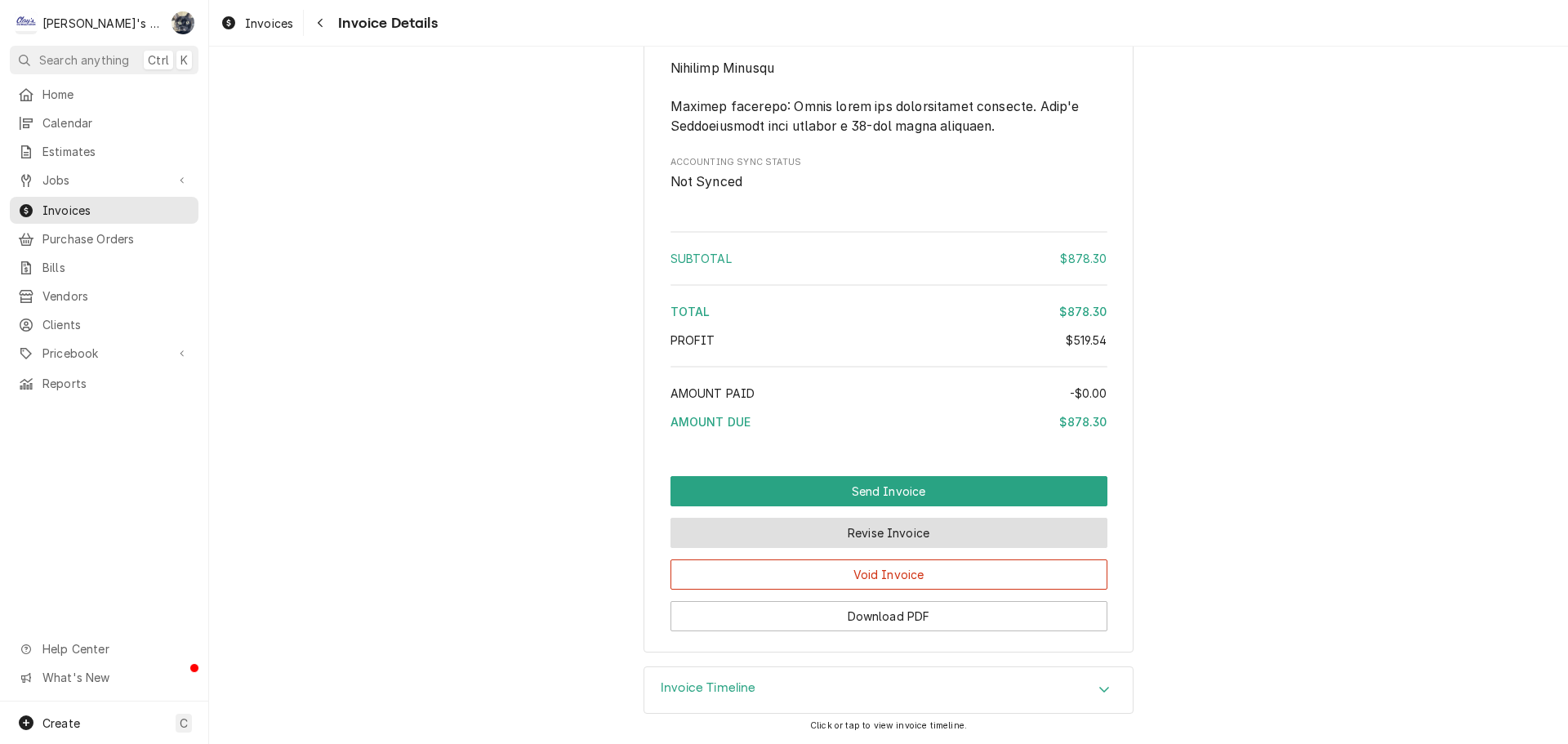
click at [861, 528] on button "Revise Invoice" at bounding box center [889, 533] width 436 height 30
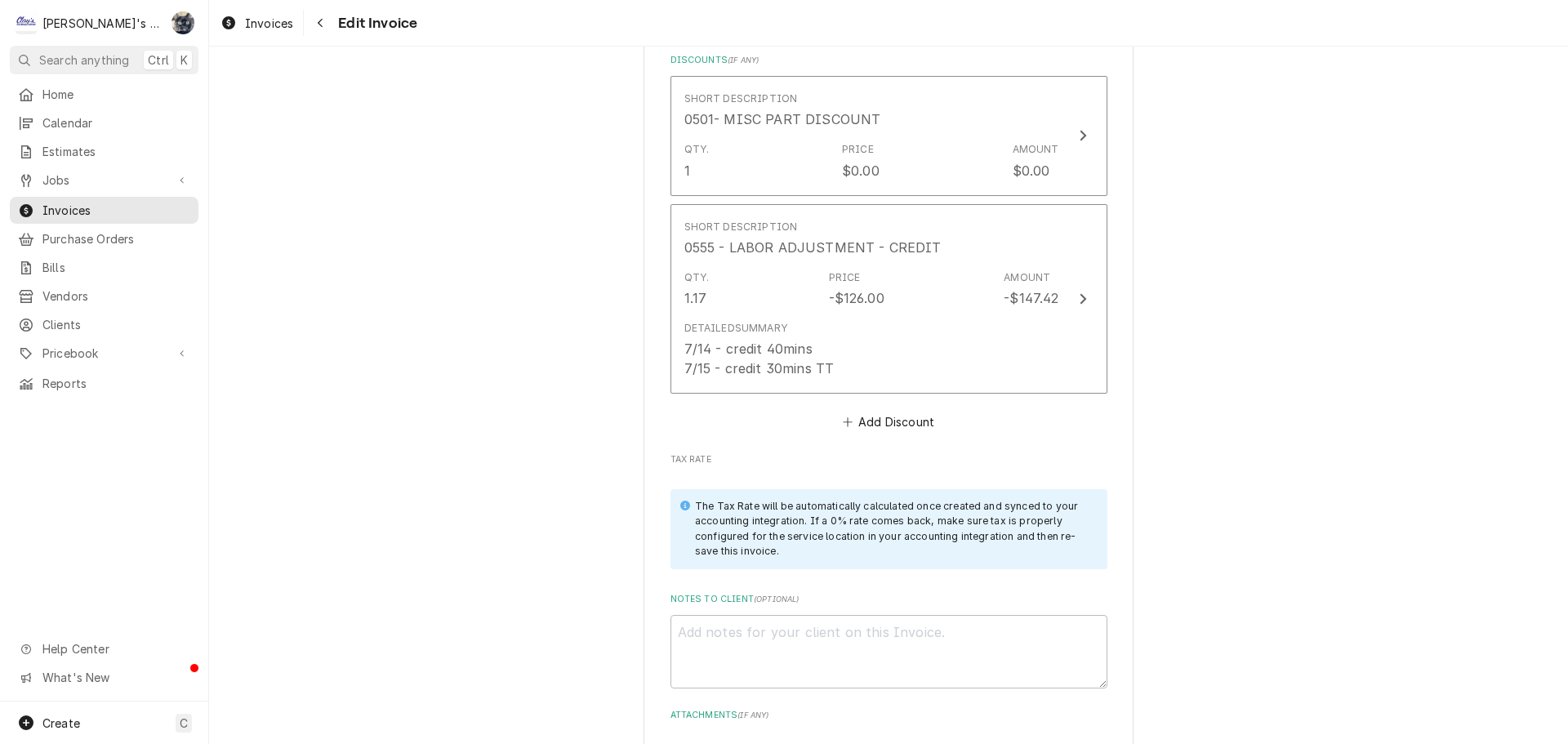
scroll to position [2860, 0]
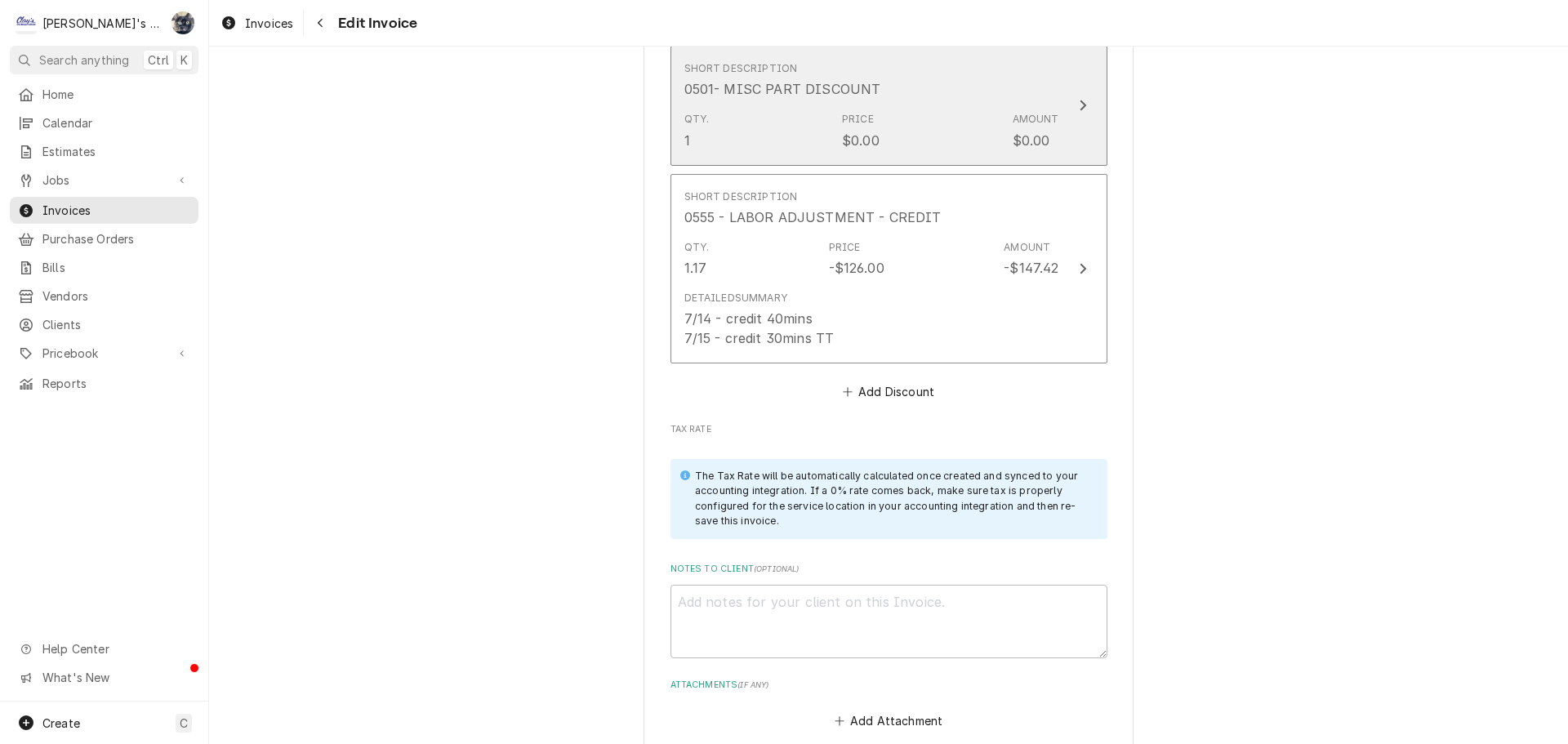
click at [833, 105] on div "Qty. 1 Price $0.00 Amount $0.00" at bounding box center [872, 130] width 375 height 50
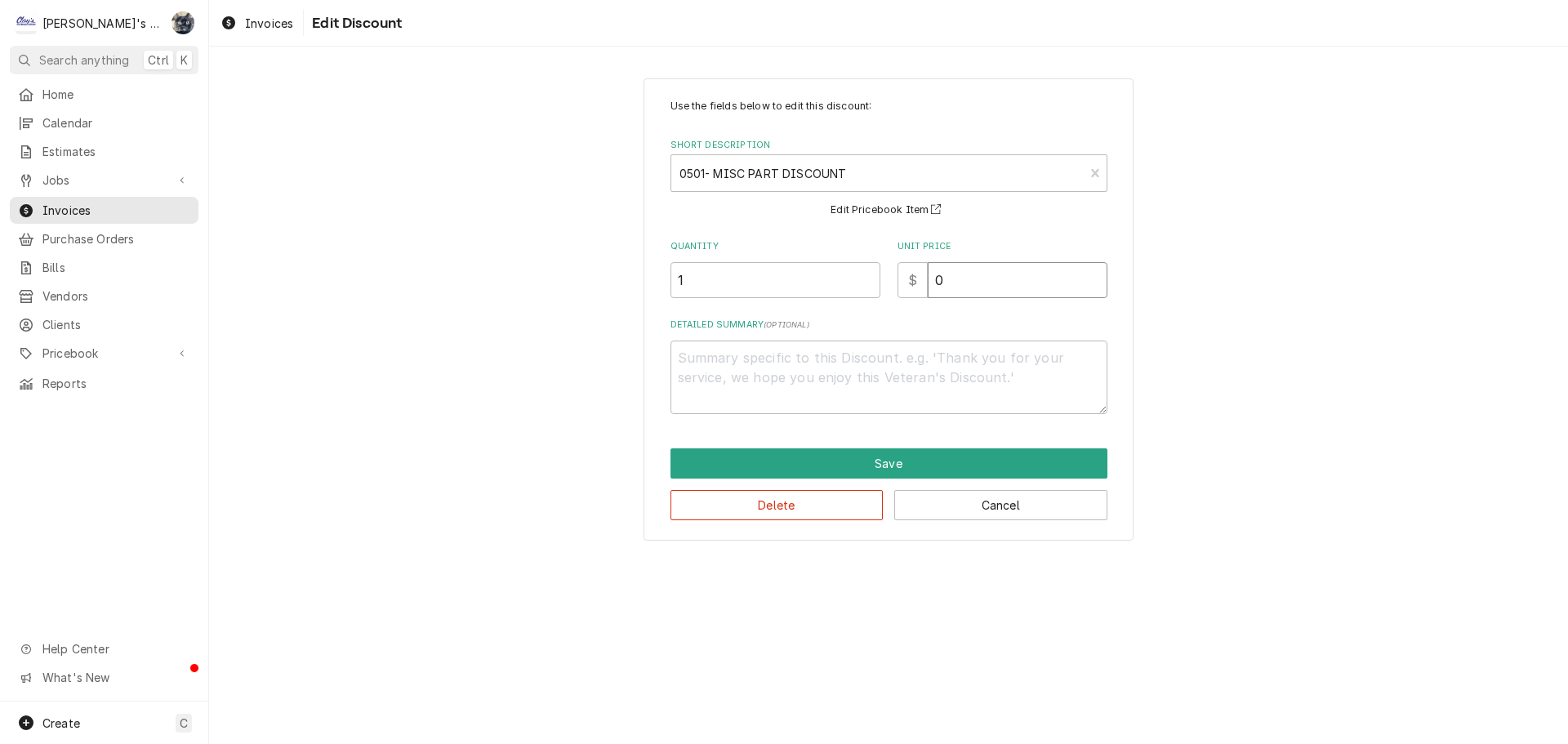
drag, startPoint x: 950, startPoint y: 283, endPoint x: 906, endPoint y: 283, distance: 44.0
click at [906, 283] on div "$ 0" at bounding box center [1002, 280] width 210 height 36
type textarea "x"
type input "4"
type textarea "x"
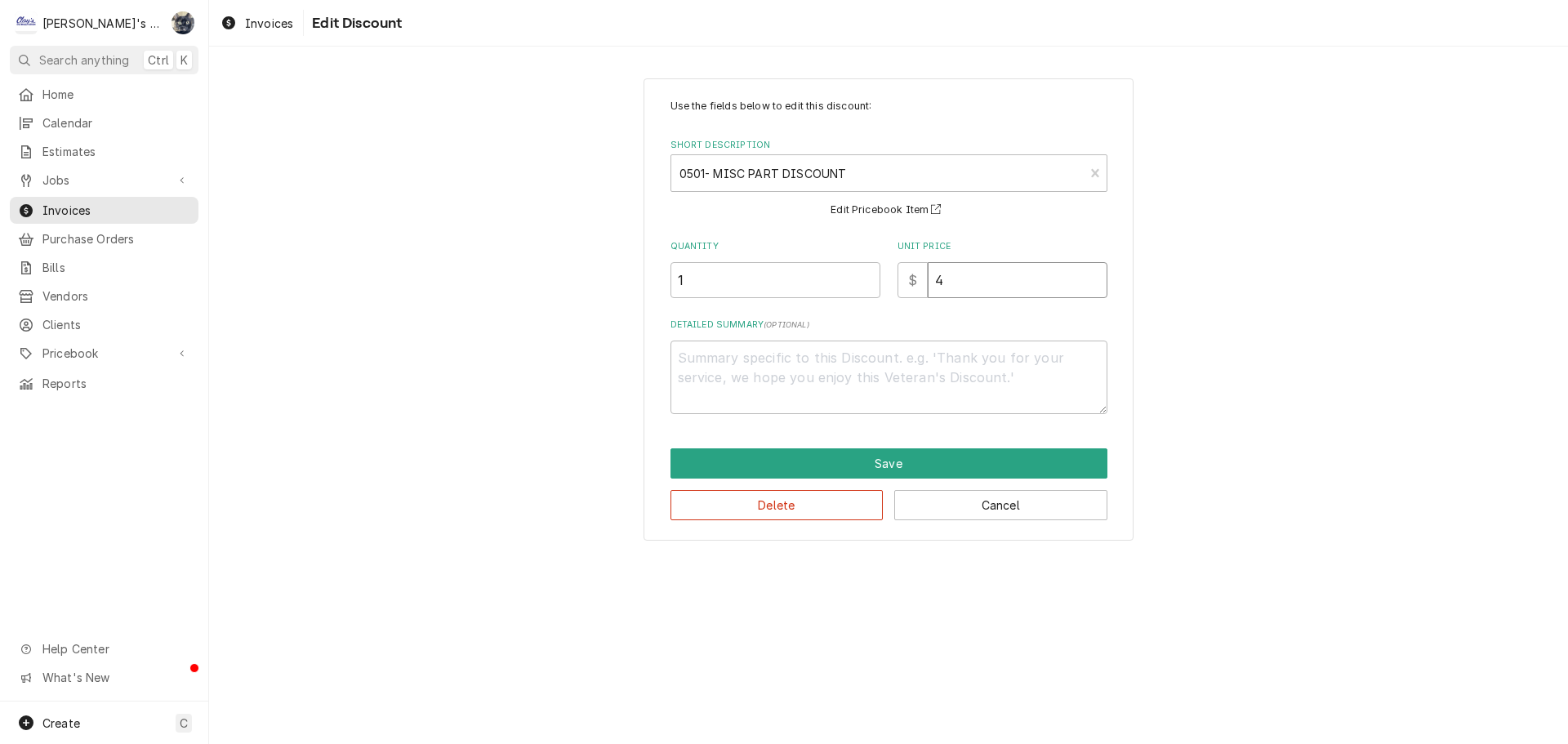
type input "43"
type textarea "x"
type input "43.5"
type textarea "x"
type input "43.51"
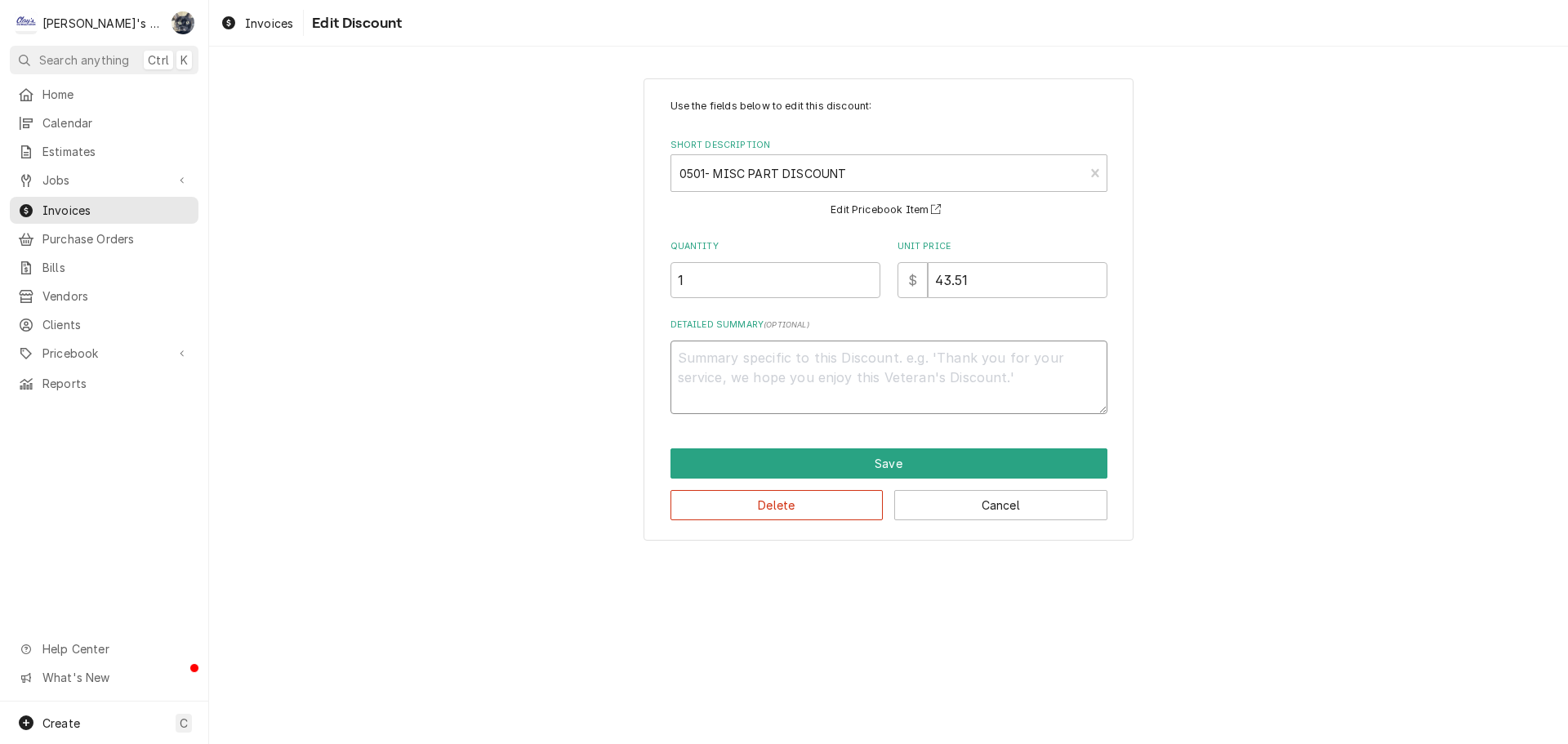
type textarea "x"
type textarea "1"
type textarea "x"
type textarea "10"
type textarea "x"
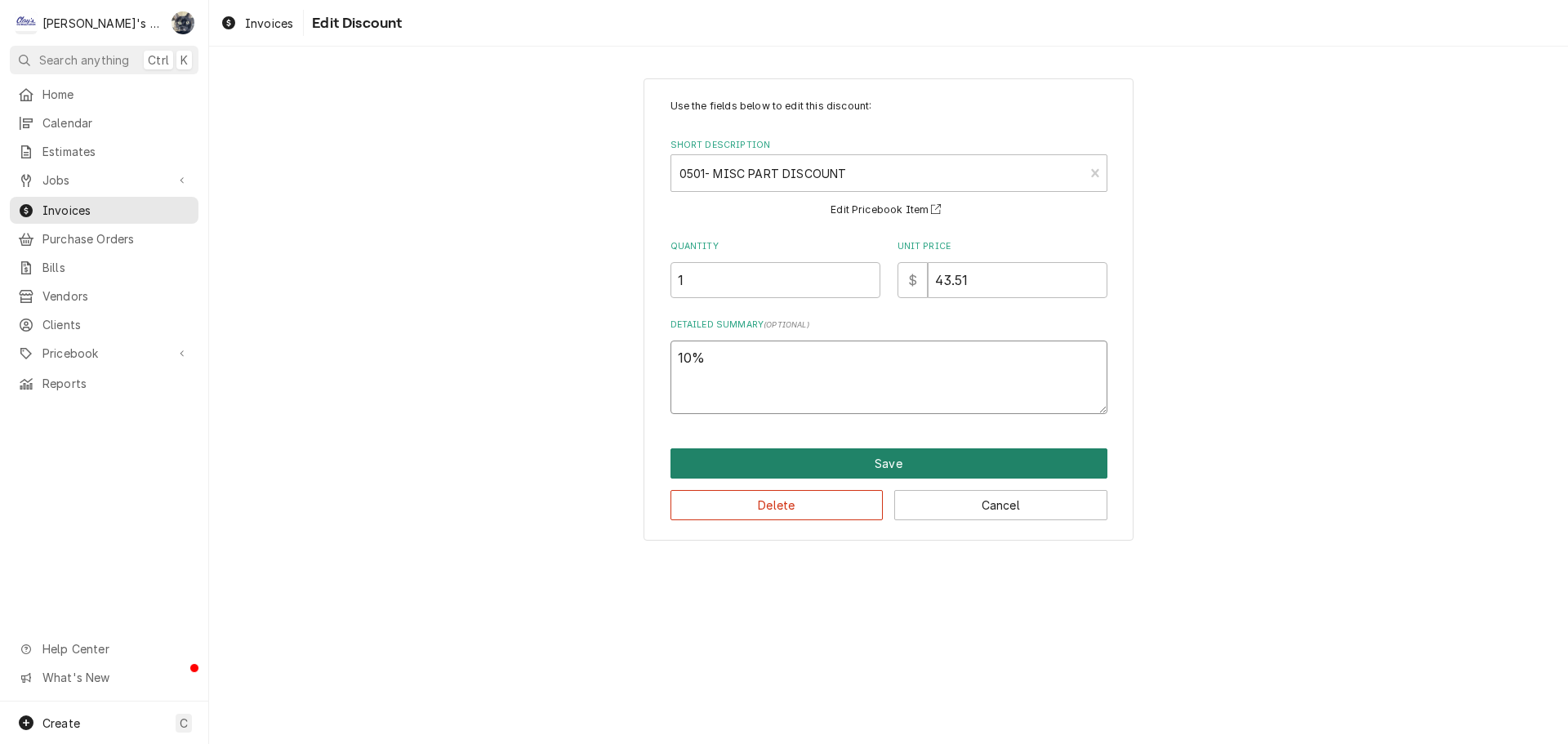
type textarea "10%"
click at [891, 470] on button "Save" at bounding box center [889, 464] width 436 height 30
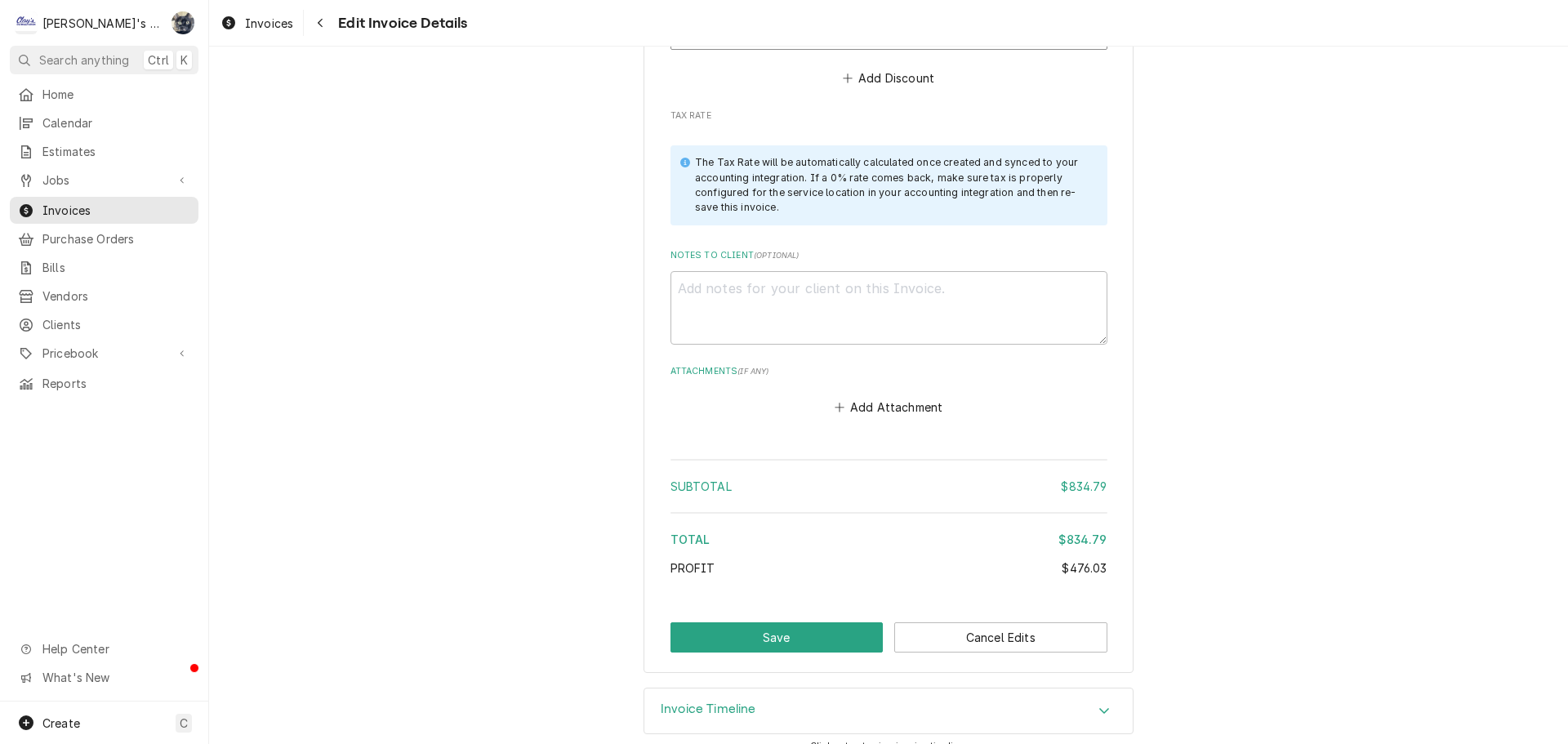
scroll to position [3224, 0]
click at [810, 624] on button "Save" at bounding box center [777, 636] width 213 height 30
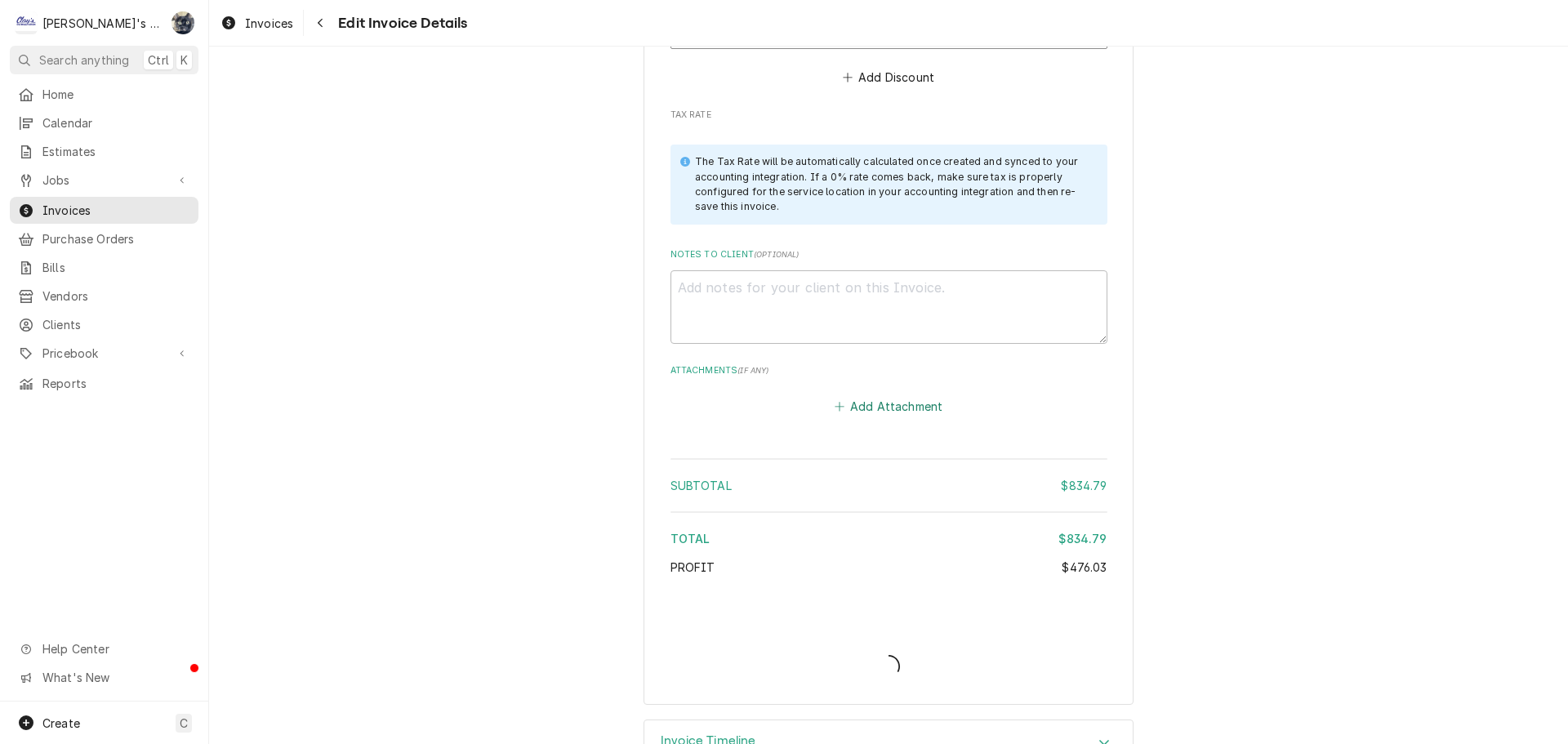
type textarea "x"
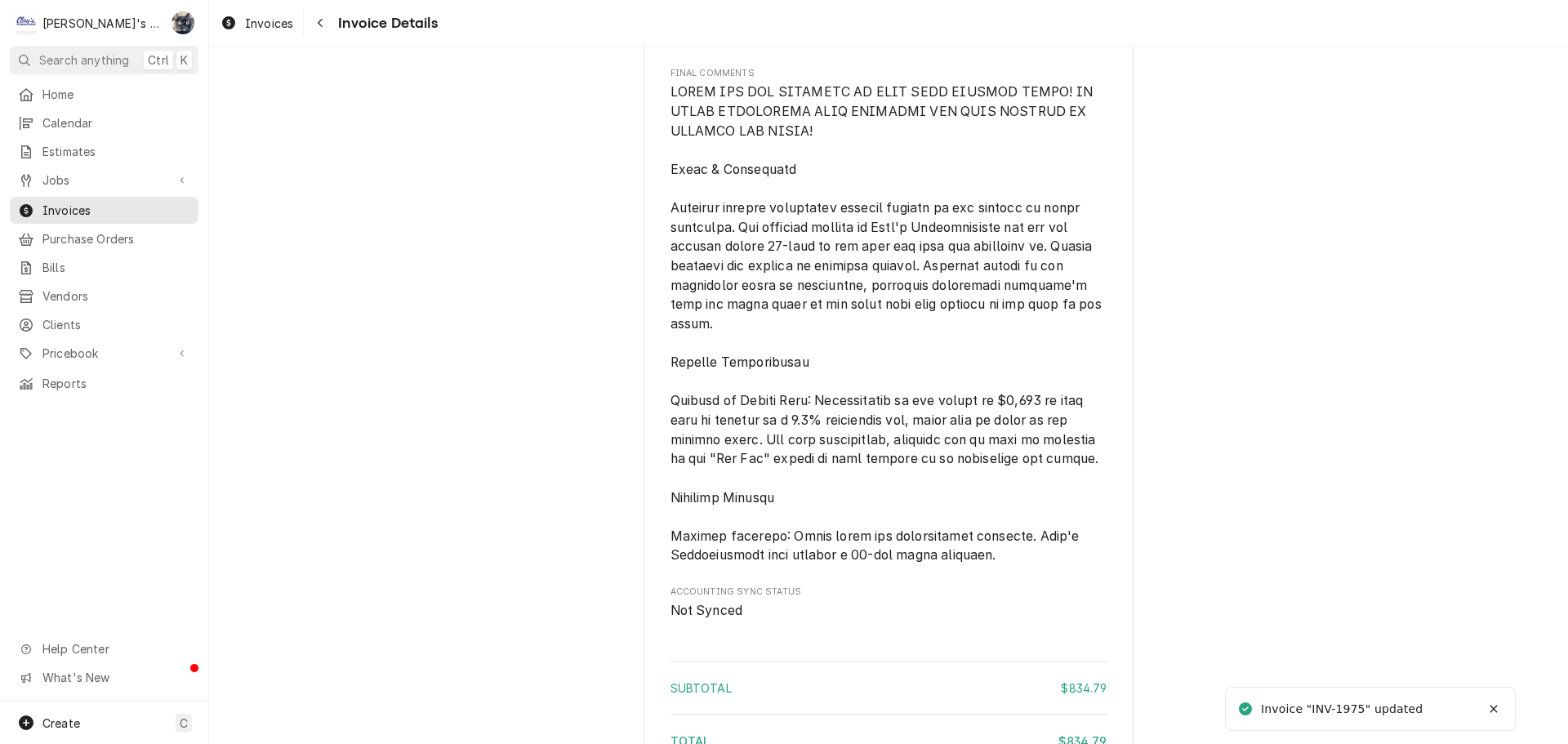
scroll to position [2532, 0]
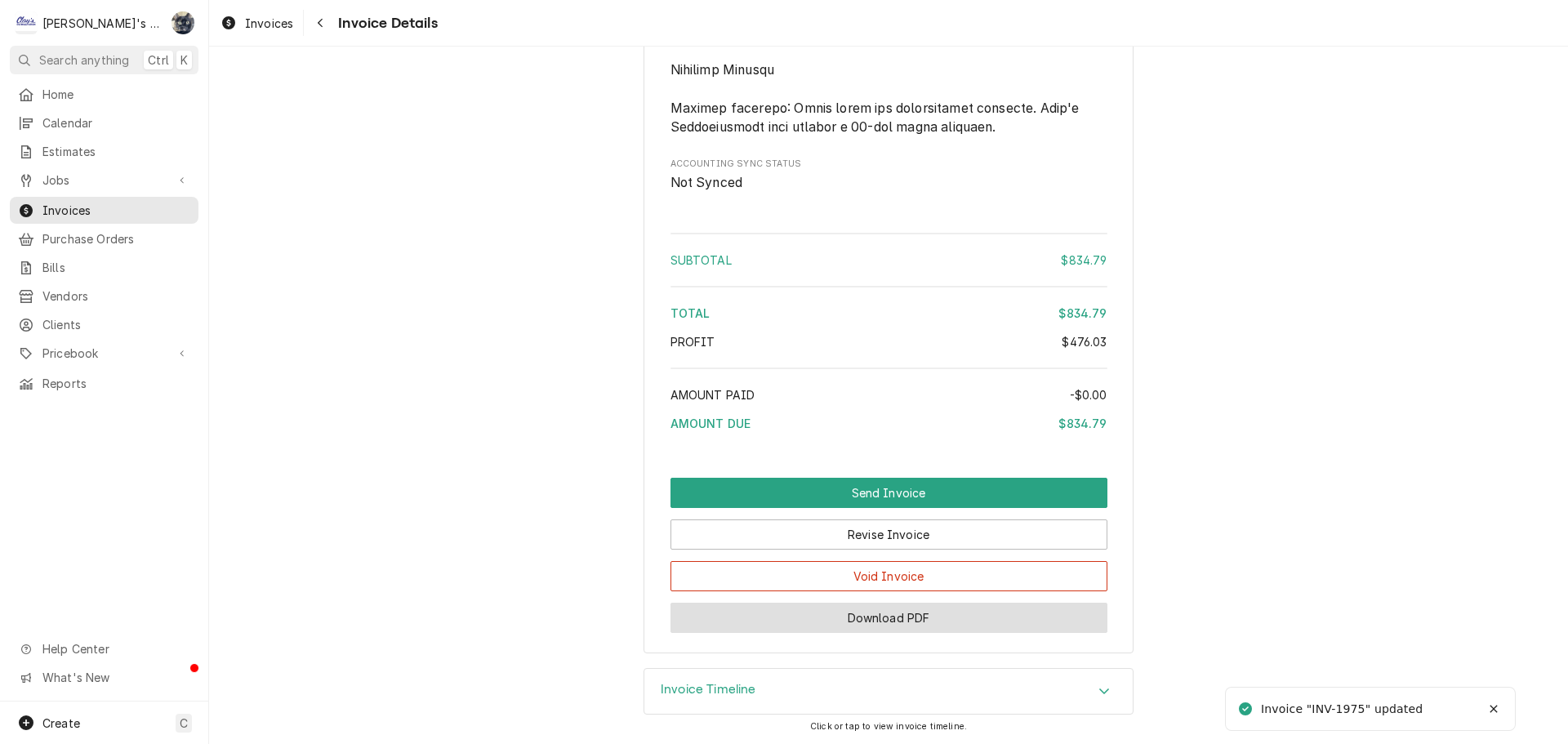
click at [887, 633] on button "Download PDF" at bounding box center [889, 618] width 436 height 30
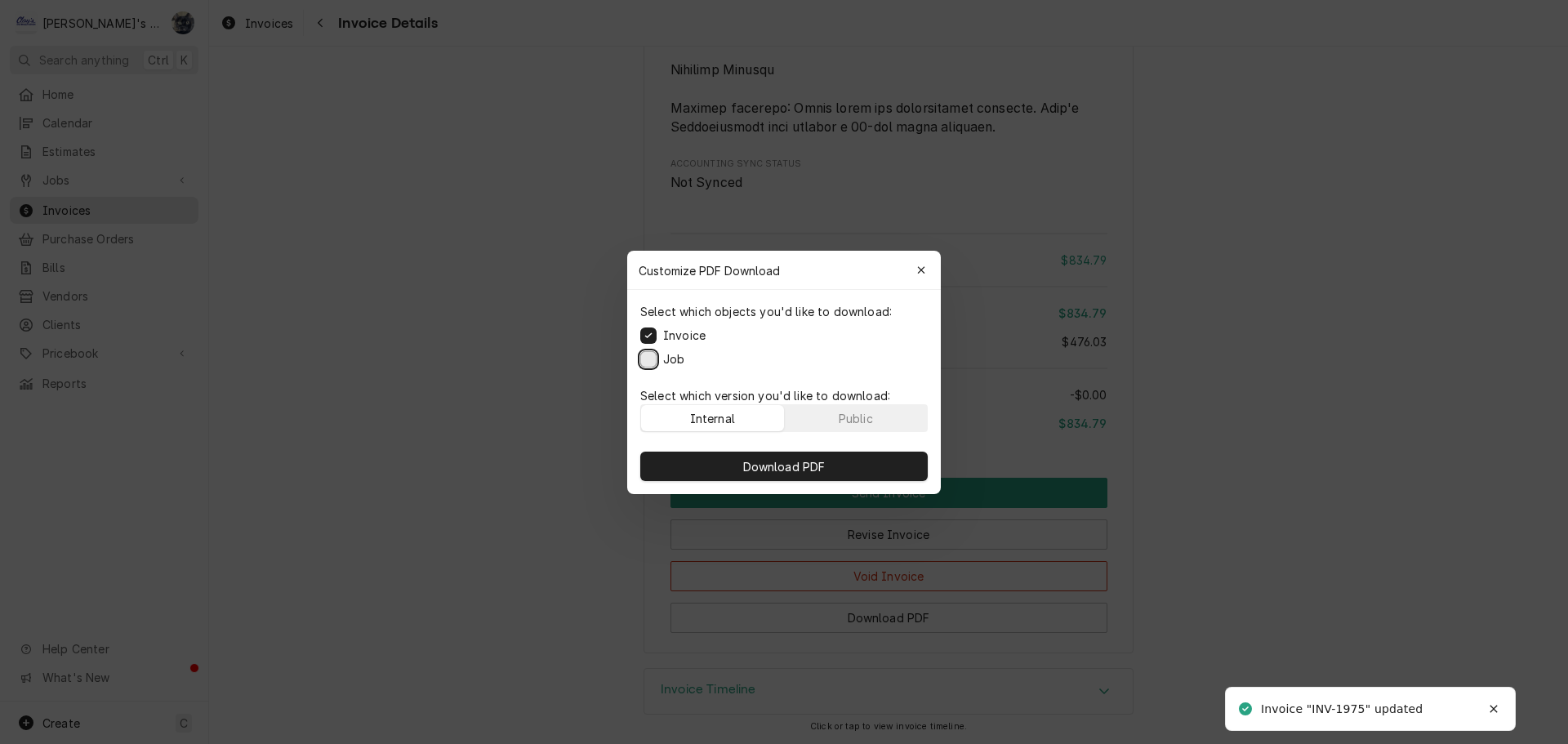
click at [650, 353] on button "Job" at bounding box center [648, 359] width 16 height 16
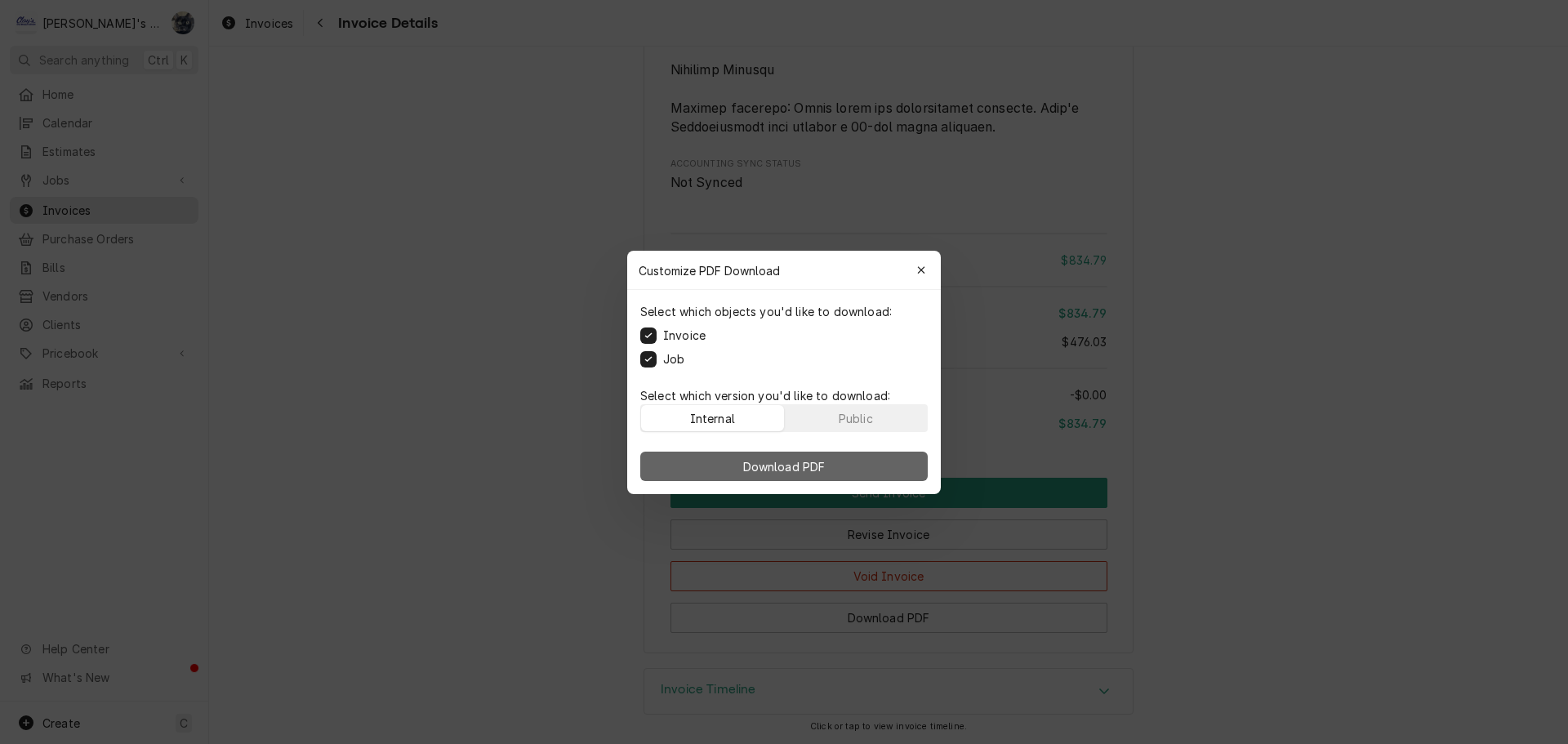
click at [692, 464] on button "Download PDF" at bounding box center [784, 466] width 287 height 30
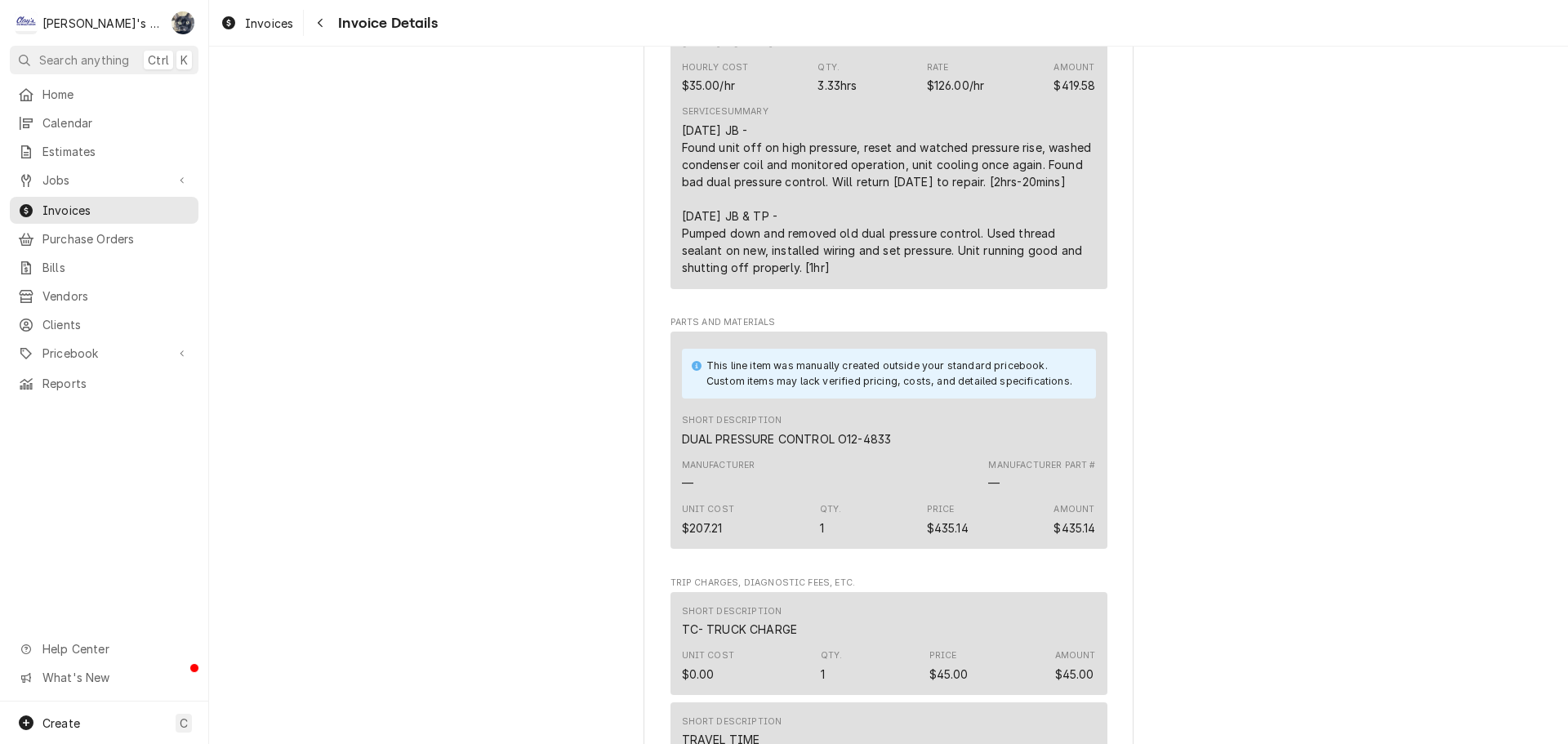
scroll to position [572, 0]
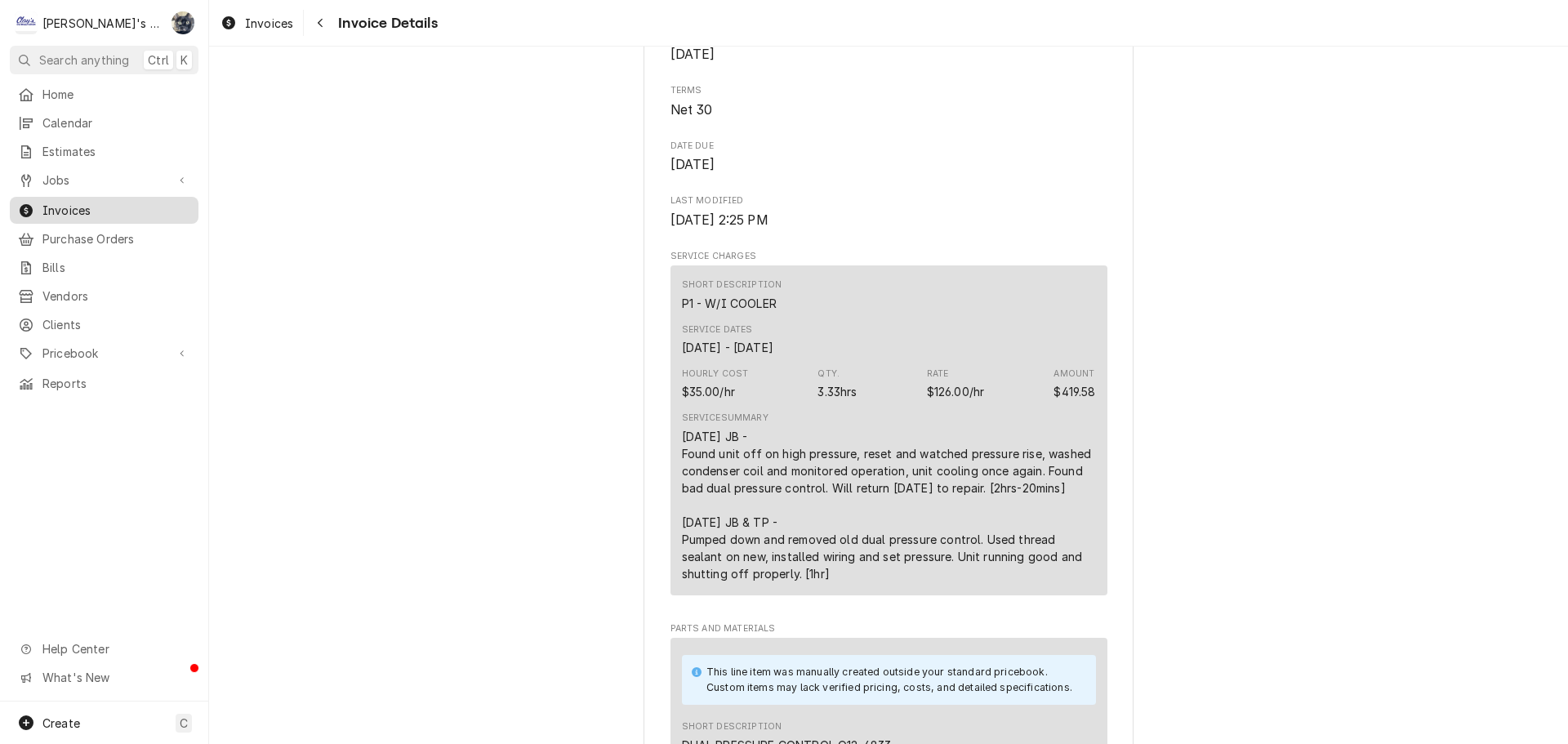
click at [121, 205] on span "Invoices" at bounding box center [116, 210] width 148 height 17
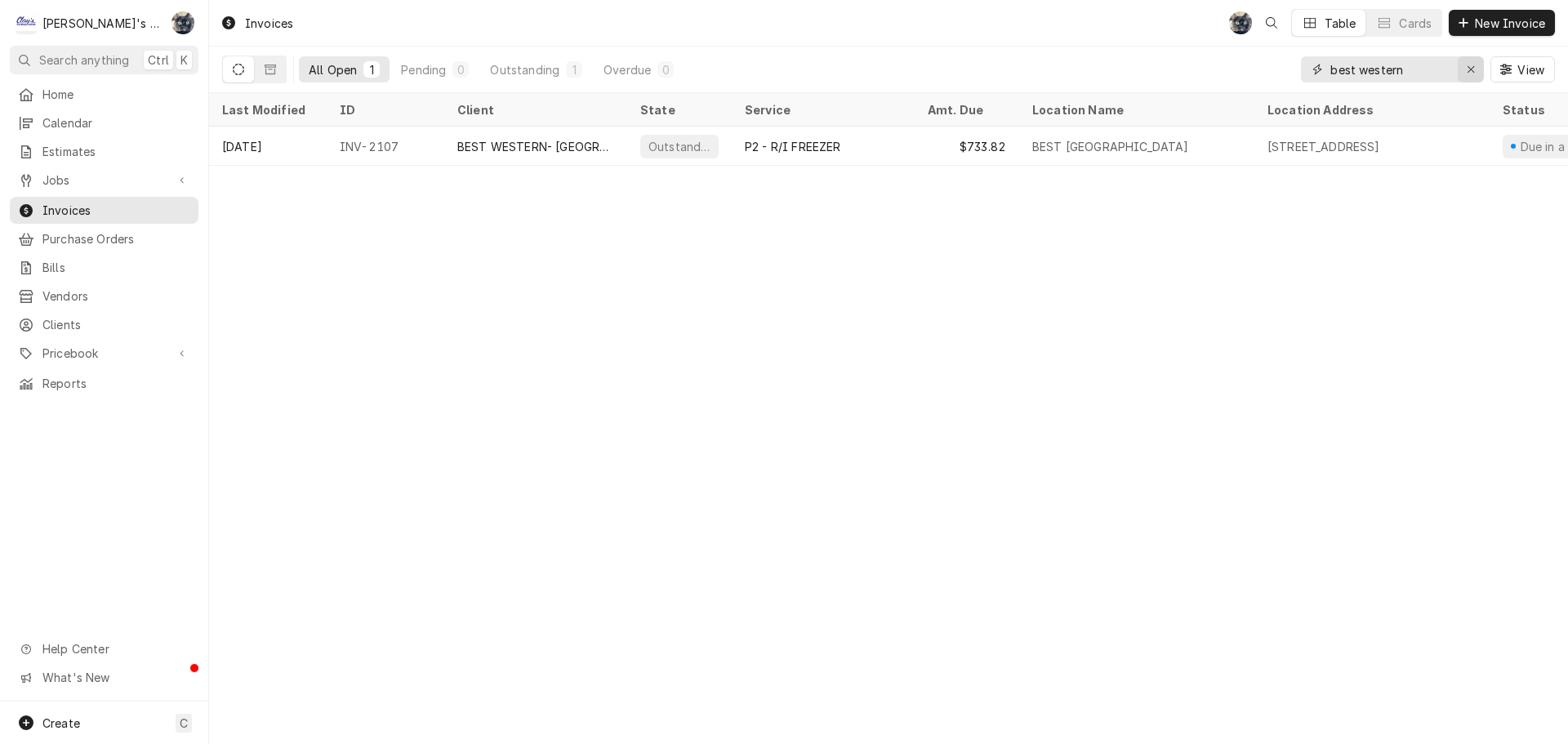
click at [1479, 69] on button "Erase input" at bounding box center [1471, 69] width 26 height 26
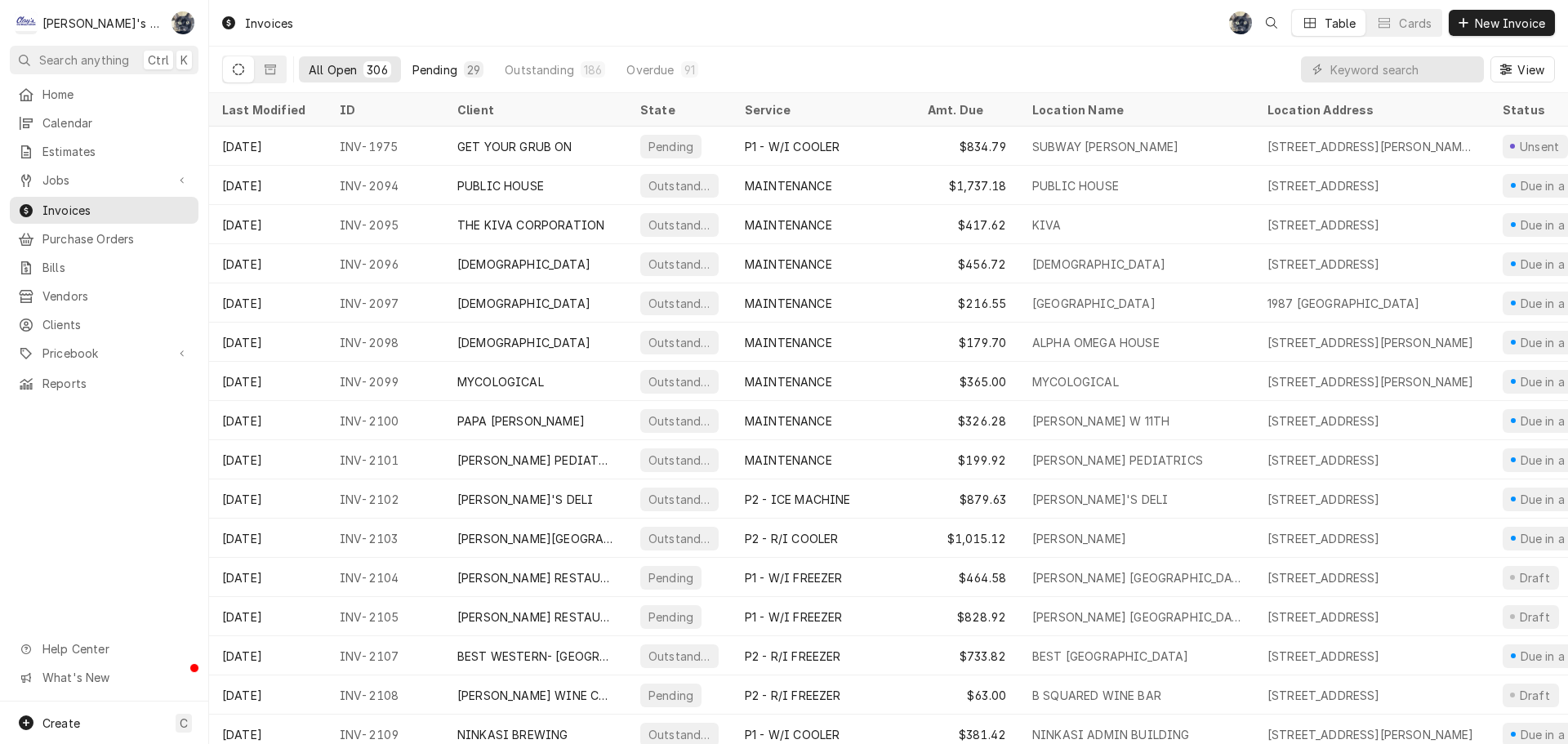
click at [423, 68] on div "Pending" at bounding box center [435, 70] width 45 height 17
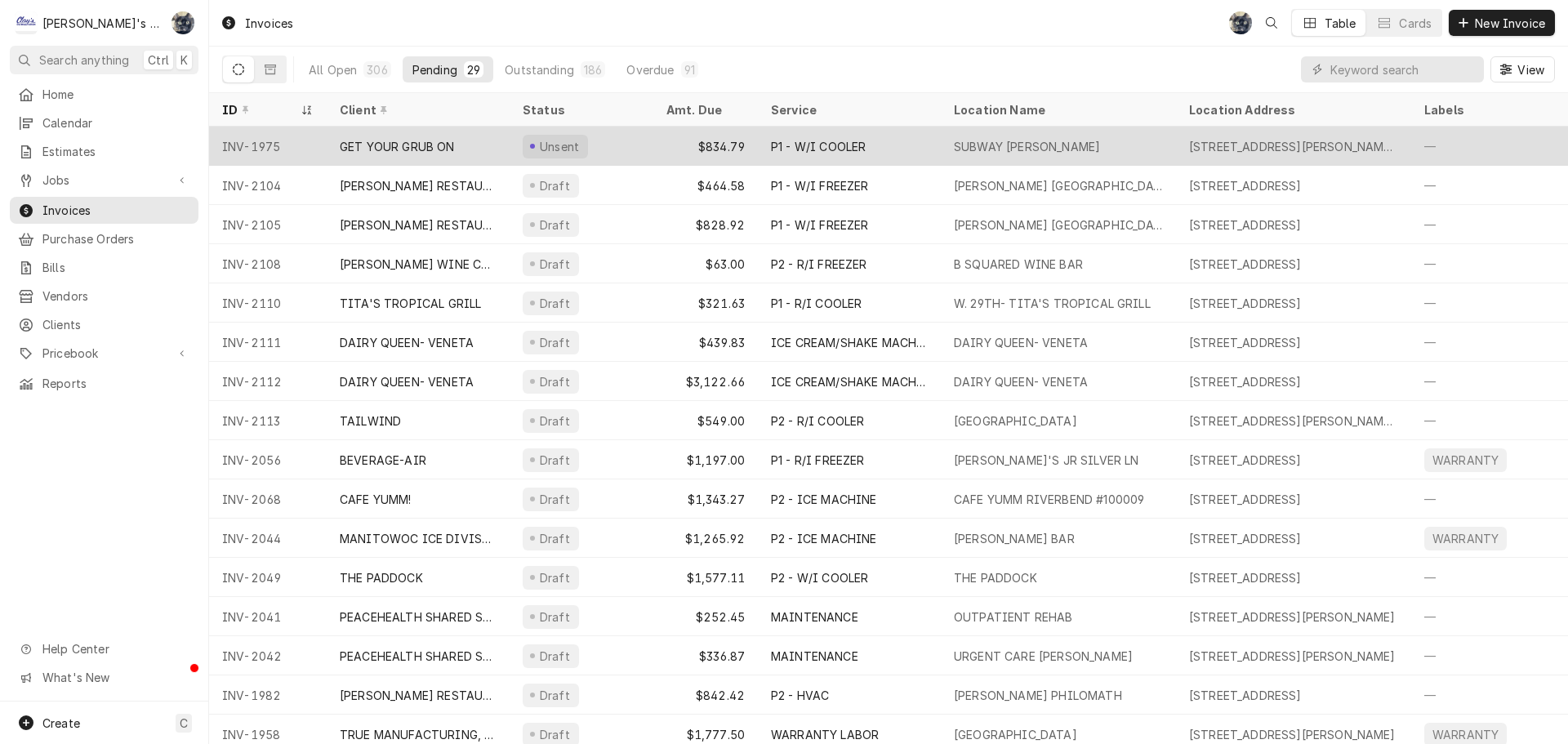
click at [626, 139] on div "Unsent" at bounding box center [581, 146] width 144 height 39
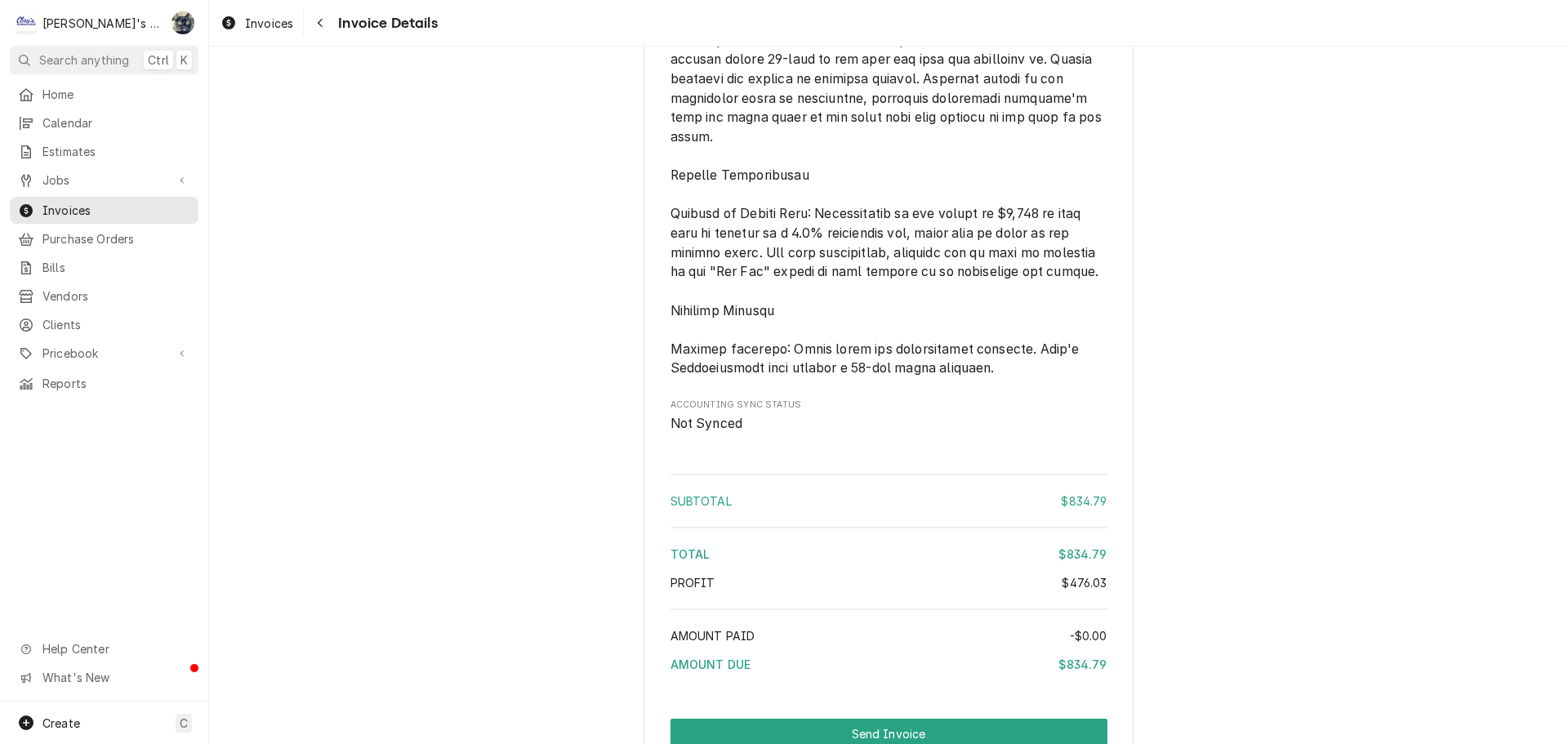
scroll to position [2532, 0]
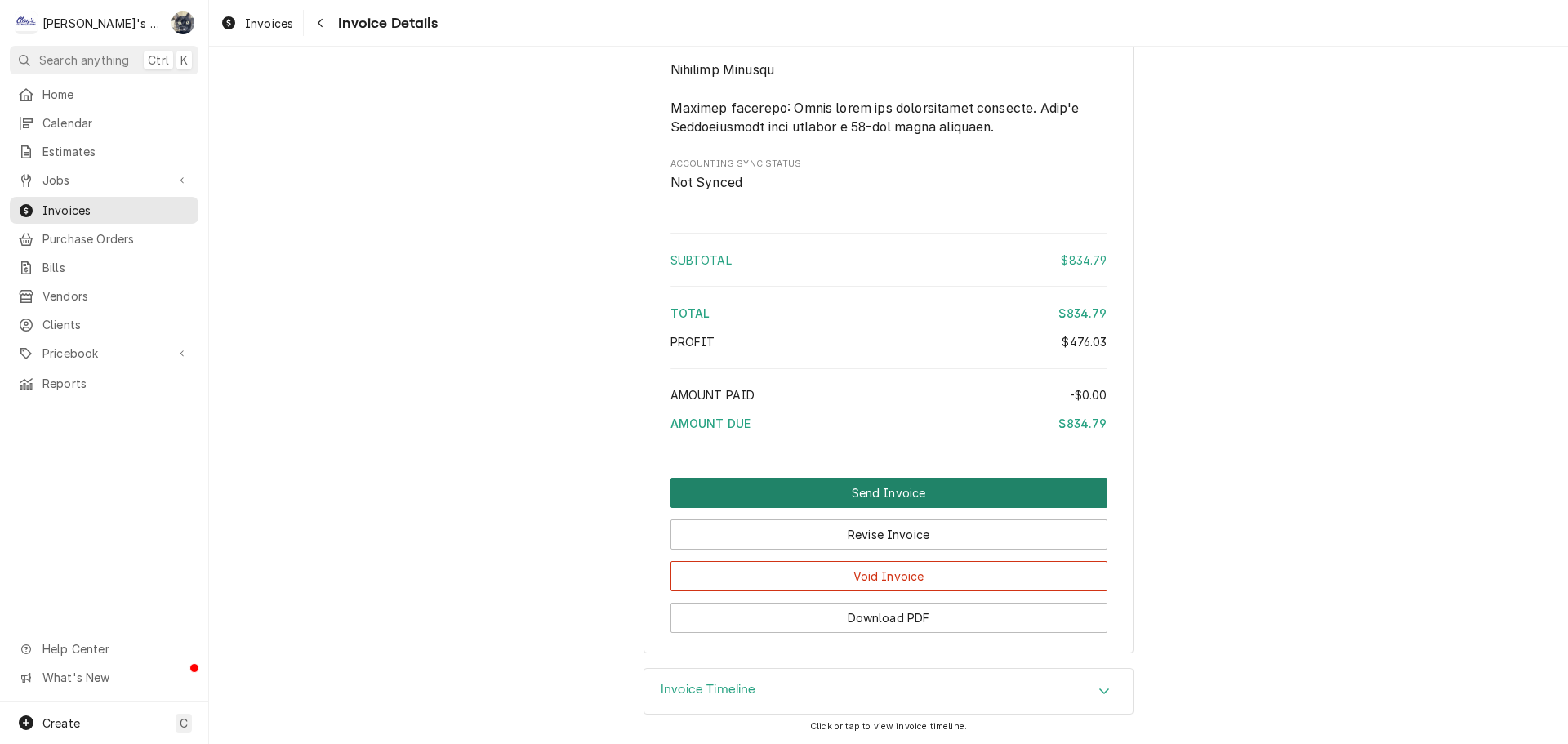
click at [922, 508] on button "Send Invoice" at bounding box center [889, 493] width 436 height 30
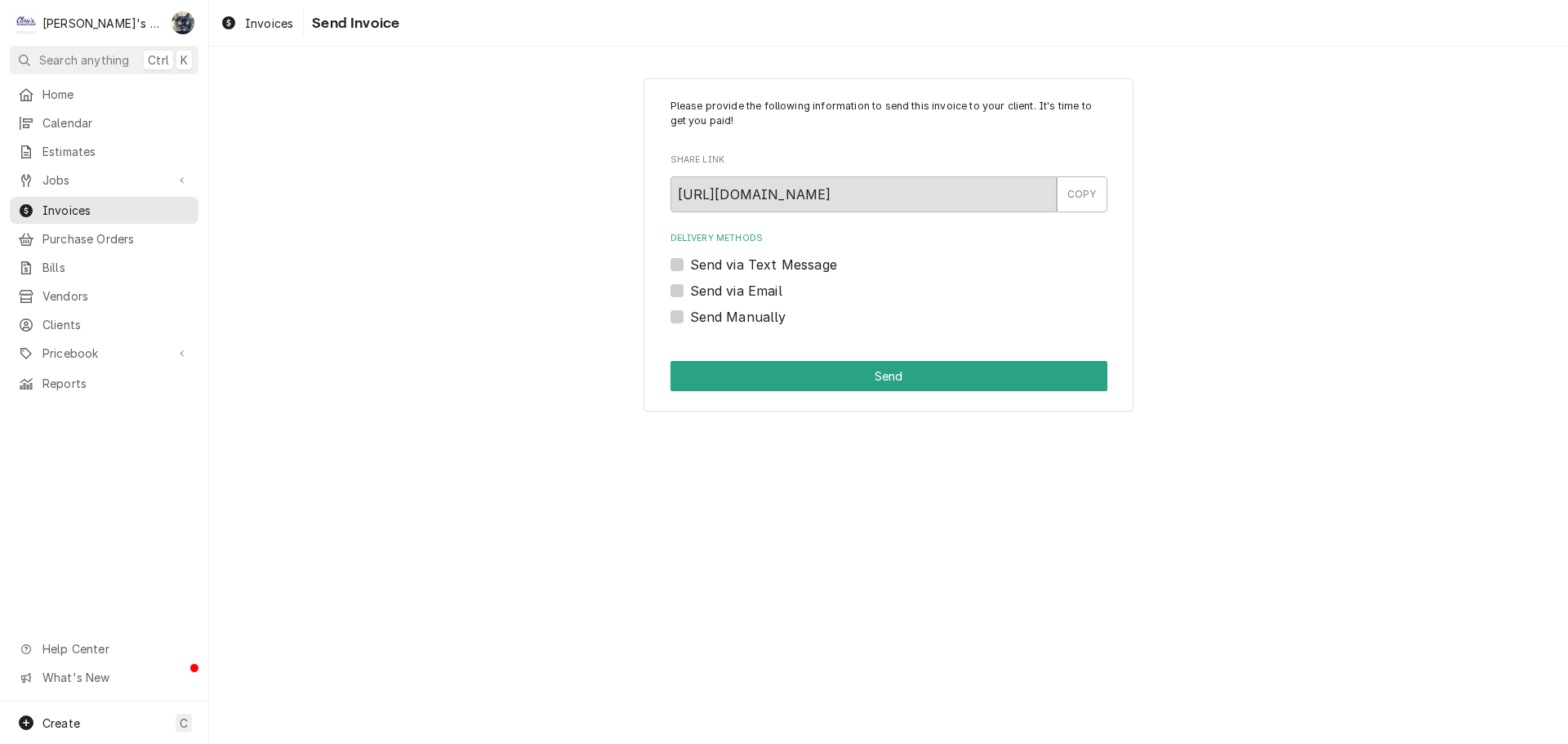
click at [690, 316] on label "Send Manually" at bounding box center [738, 317] width 96 height 20
click at [690, 316] on input "Send Manually" at bounding box center [908, 325] width 436 height 36
checkbox input "true"
click at [689, 367] on button "Send" at bounding box center [889, 376] width 436 height 30
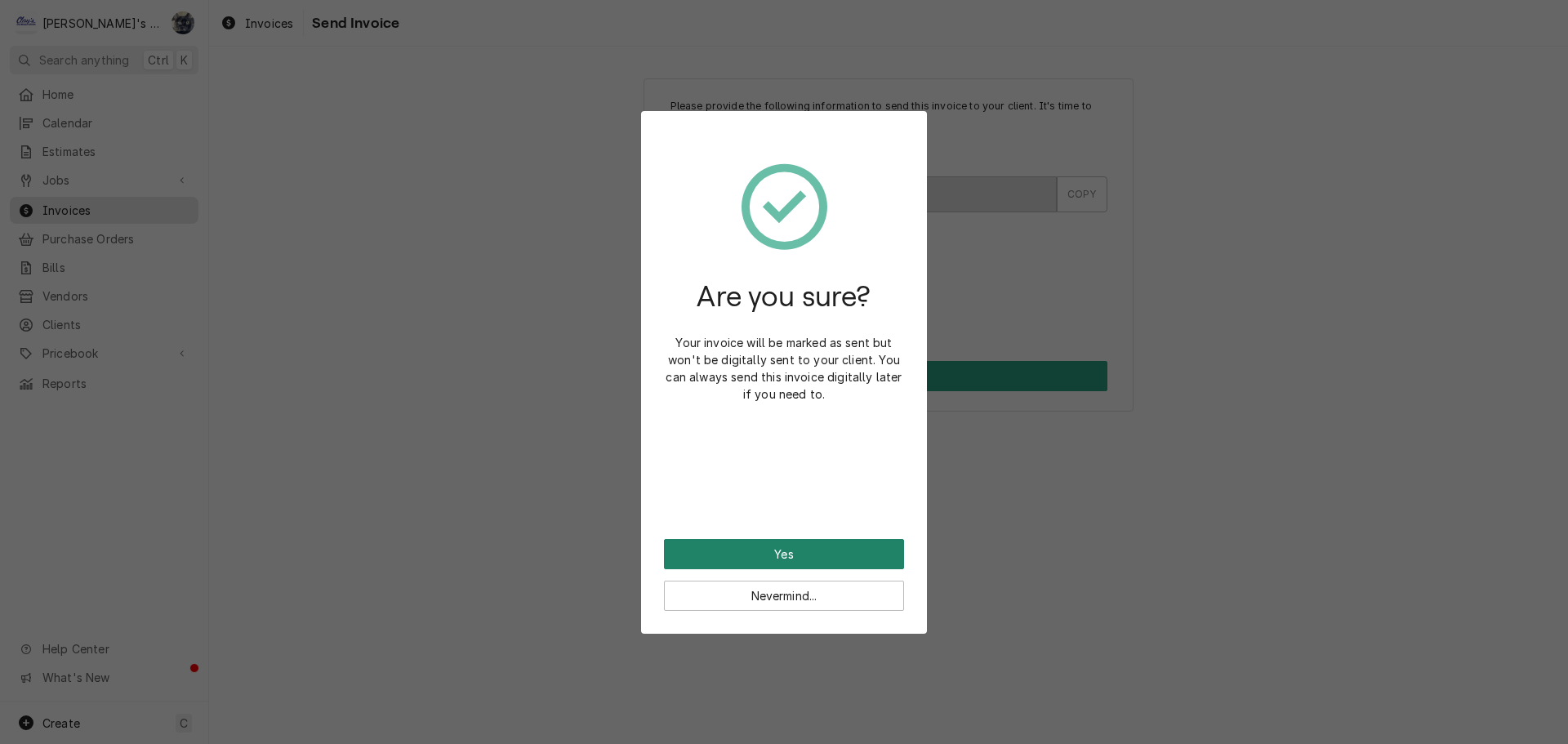
click at [717, 553] on button "Yes" at bounding box center [784, 554] width 240 height 30
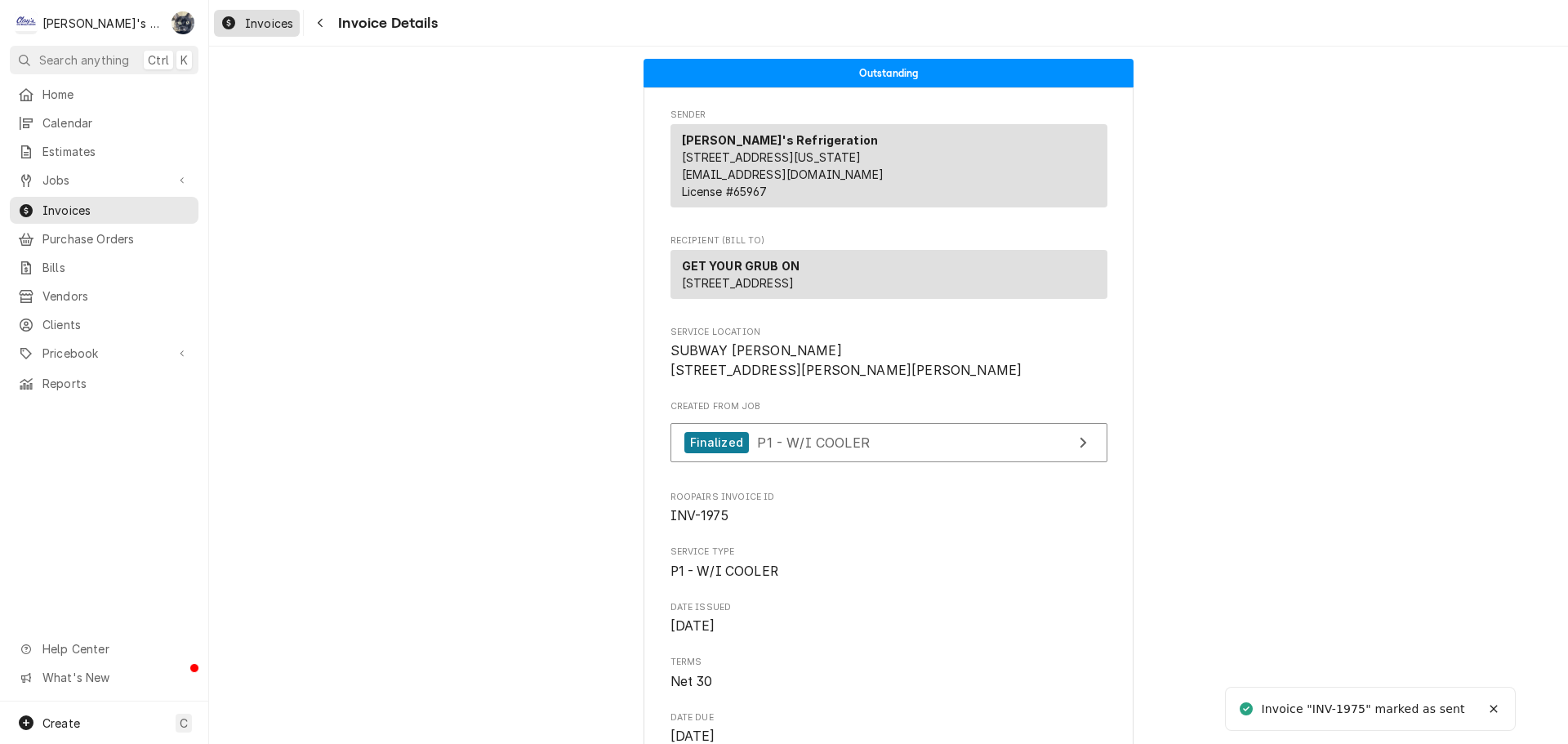
click at [279, 29] on span "Invoices" at bounding box center [269, 23] width 49 height 17
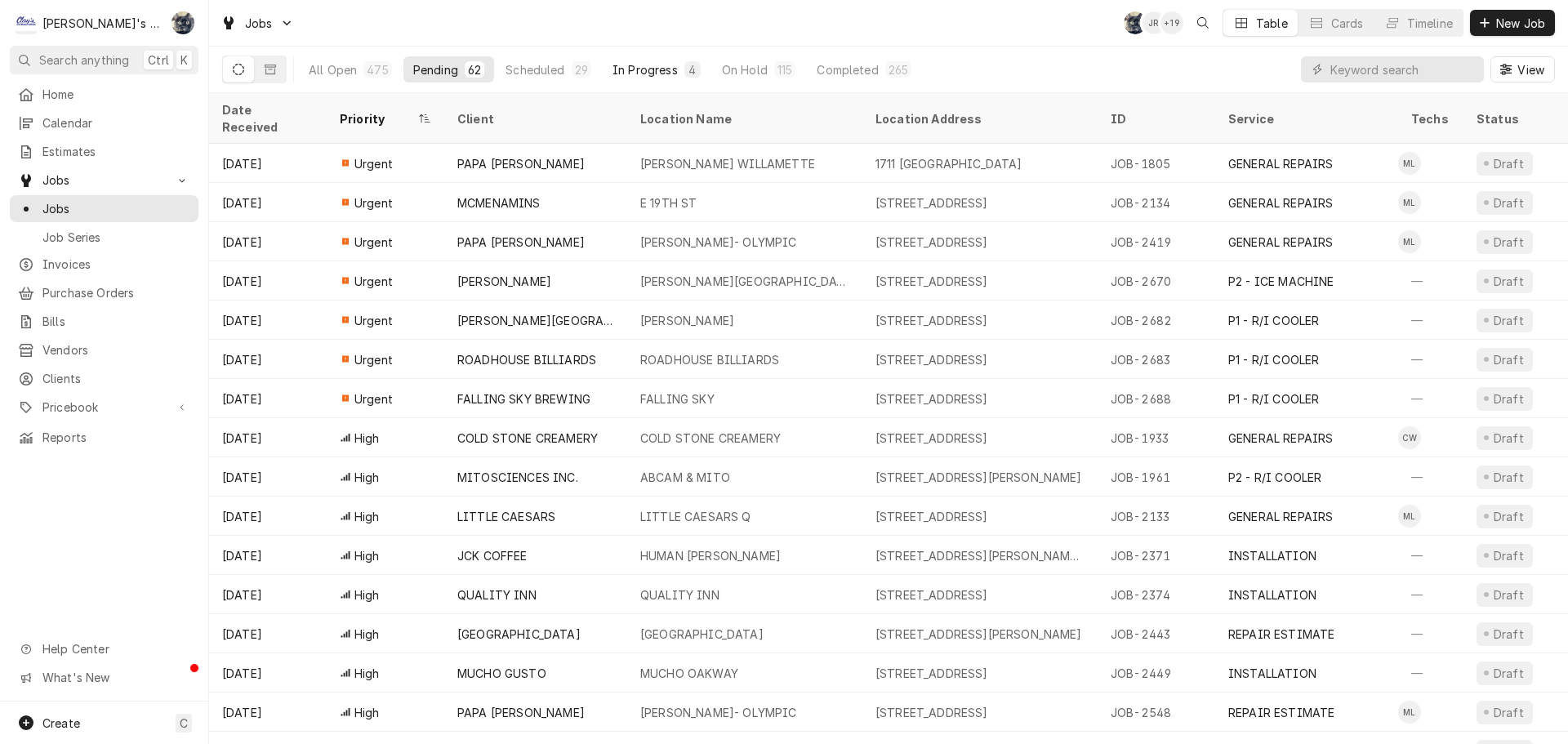
click at [613, 69] on div "In Progress" at bounding box center [645, 70] width 65 height 17
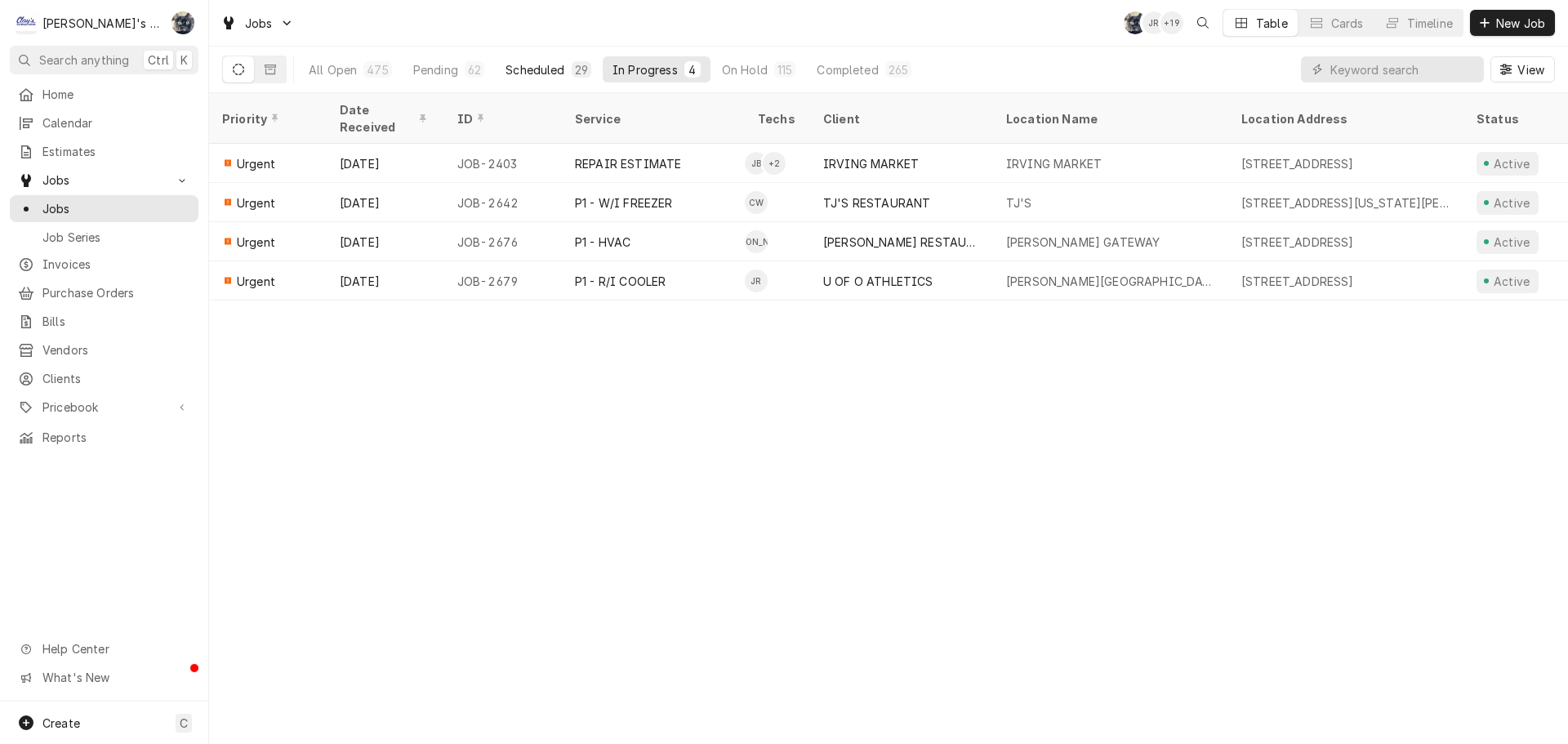
click at [551, 70] on div "Scheduled" at bounding box center [535, 70] width 59 height 17
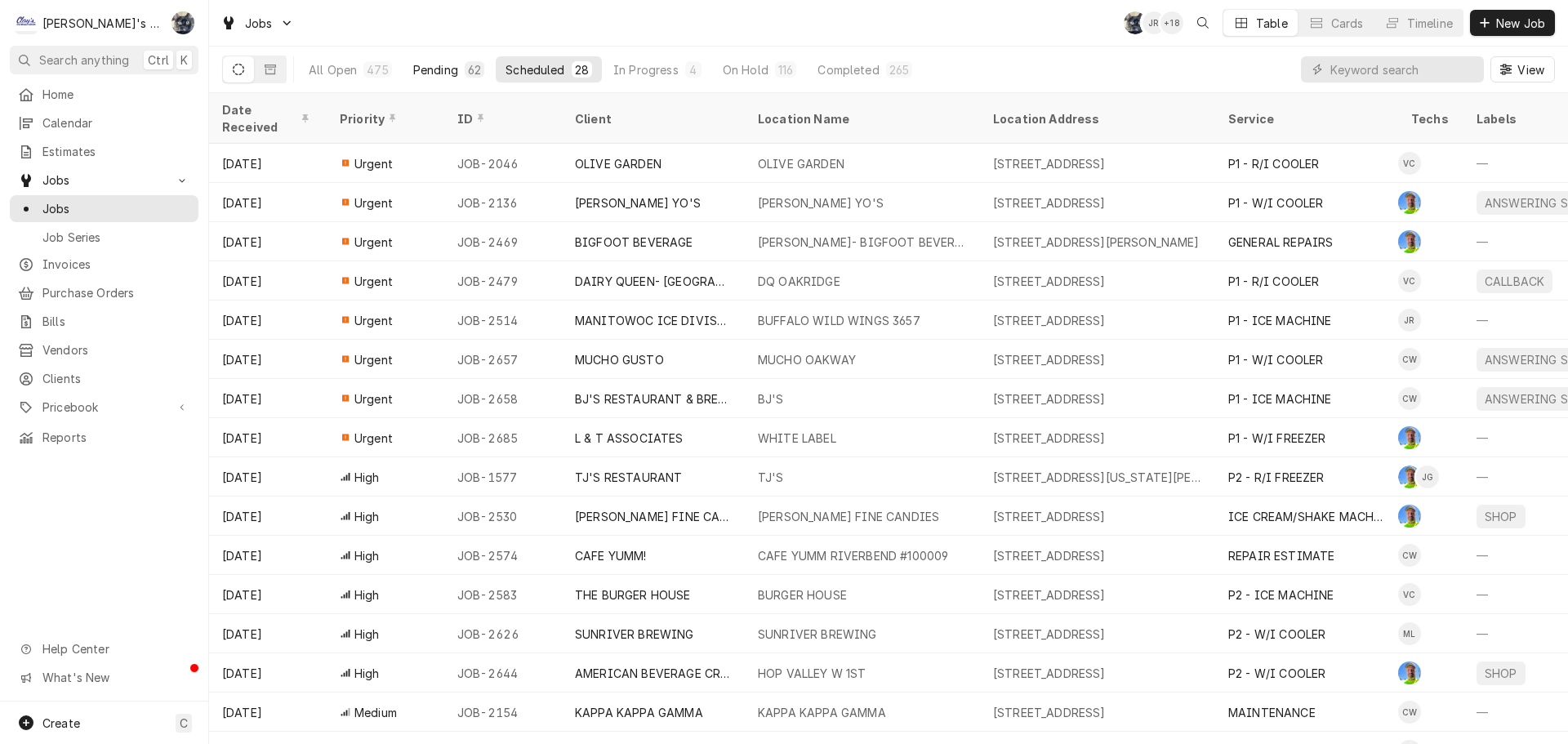
click at [470, 74] on div "62" at bounding box center [474, 70] width 13 height 17
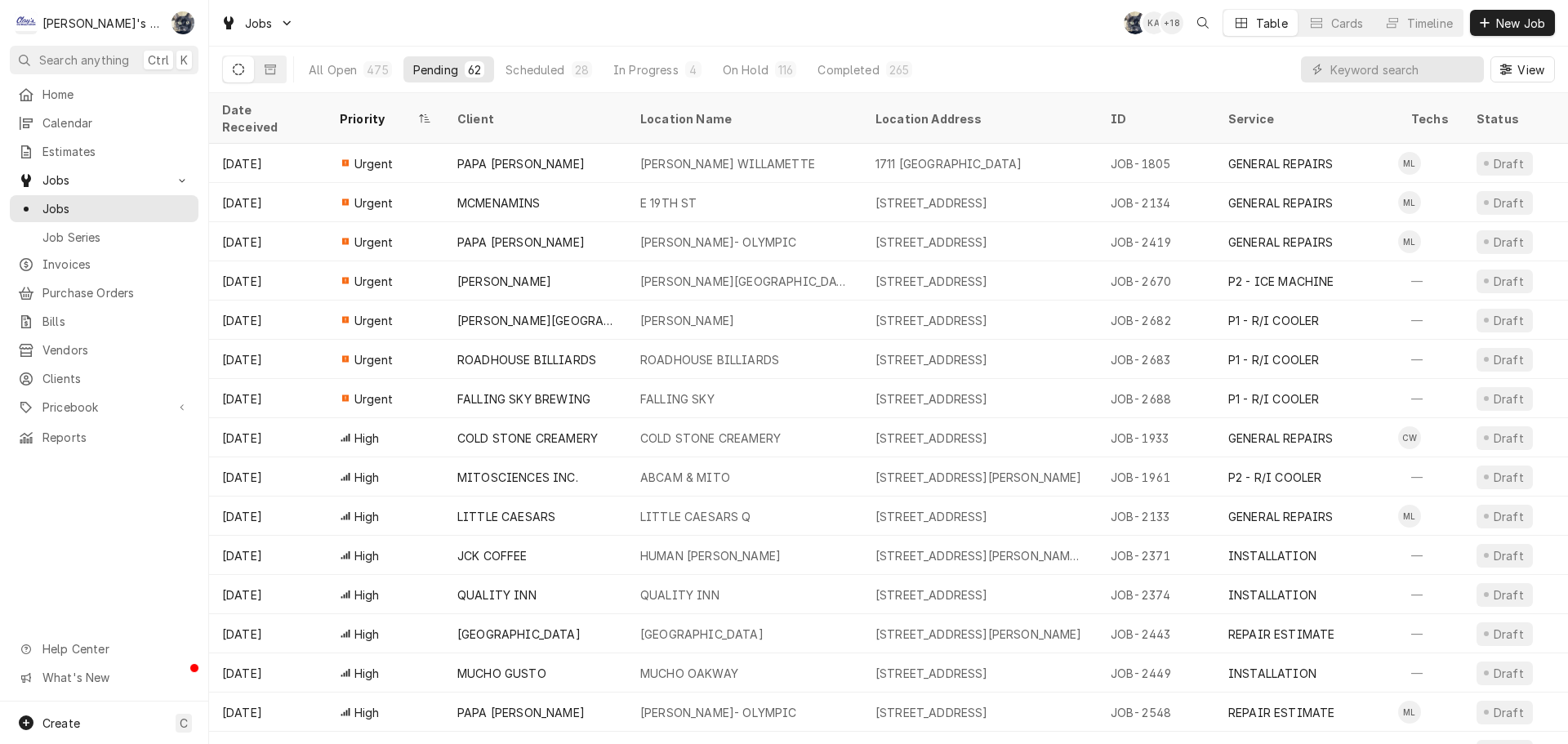
click at [453, 17] on div "Jobs SB KA + 18 Table Cards Timeline New Job" at bounding box center [889, 23] width 1359 height 46
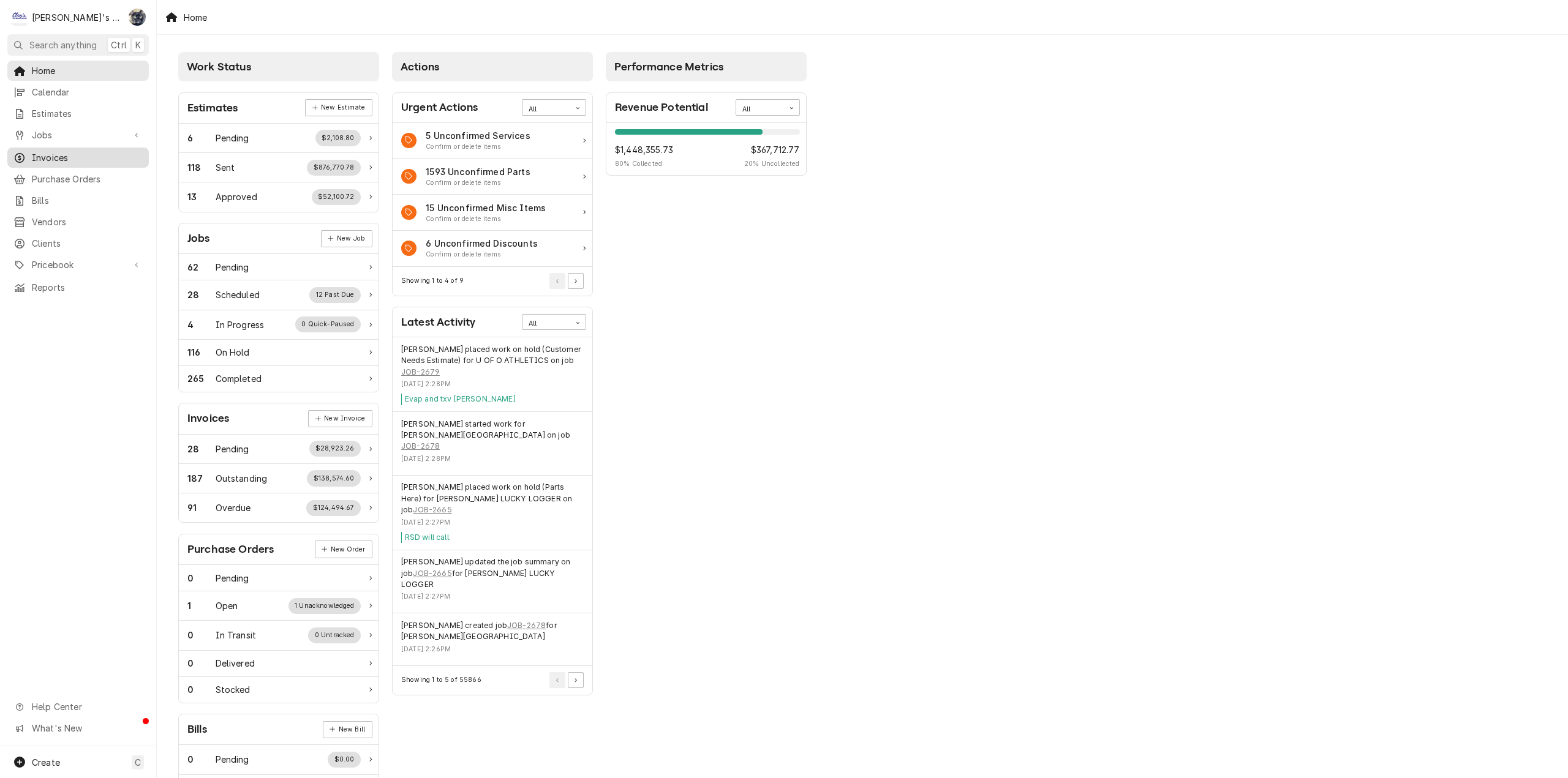
click at [59, 151] on span "Invoices" at bounding box center [87, 157] width 111 height 13
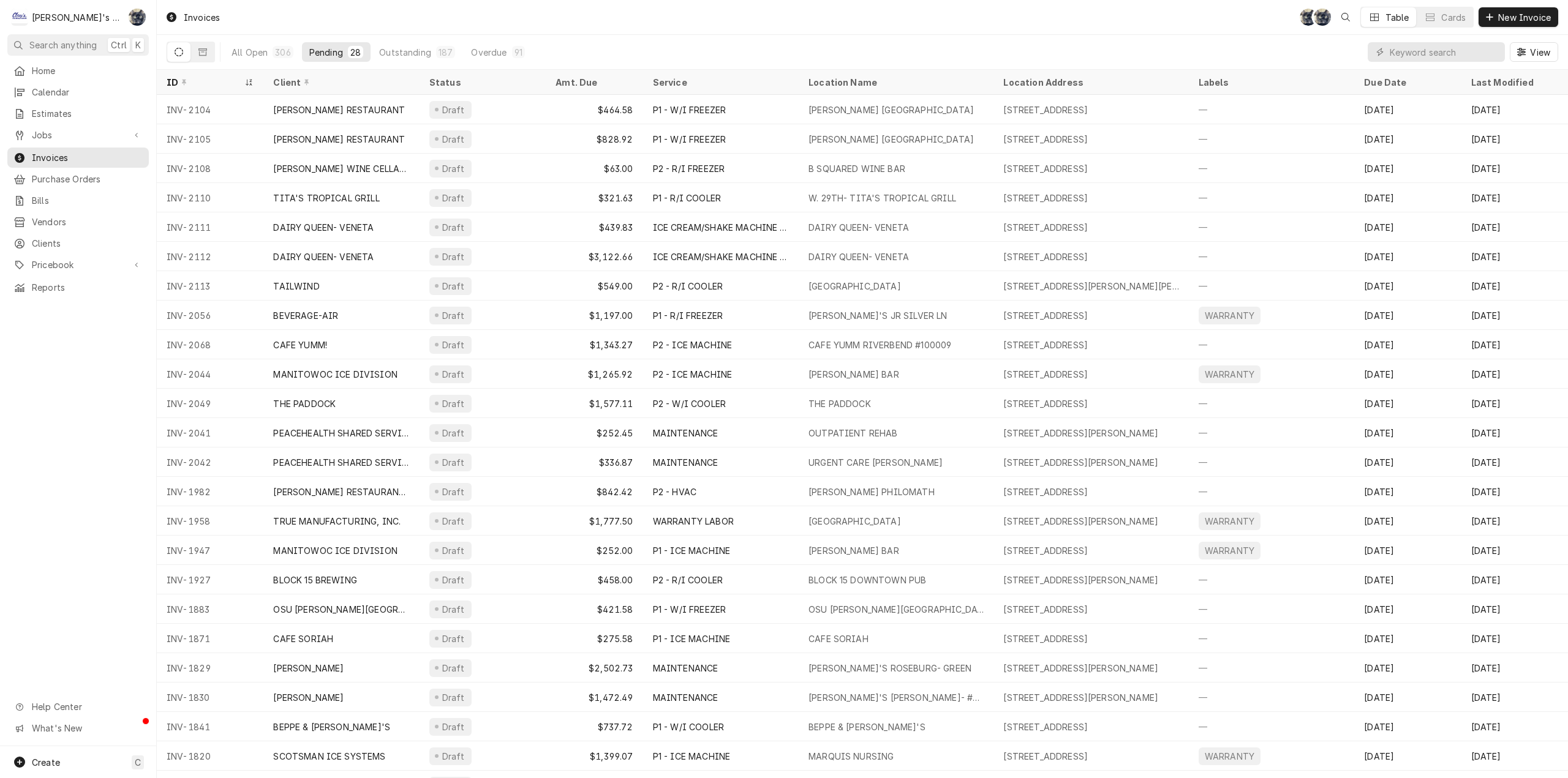
click at [555, 25] on div "Invoices SB SB Table Cards New Invoice" at bounding box center [862, 17] width 1411 height 34
click at [1461, 53] on input "Dynamic Content Wrapper" at bounding box center [1444, 52] width 109 height 20
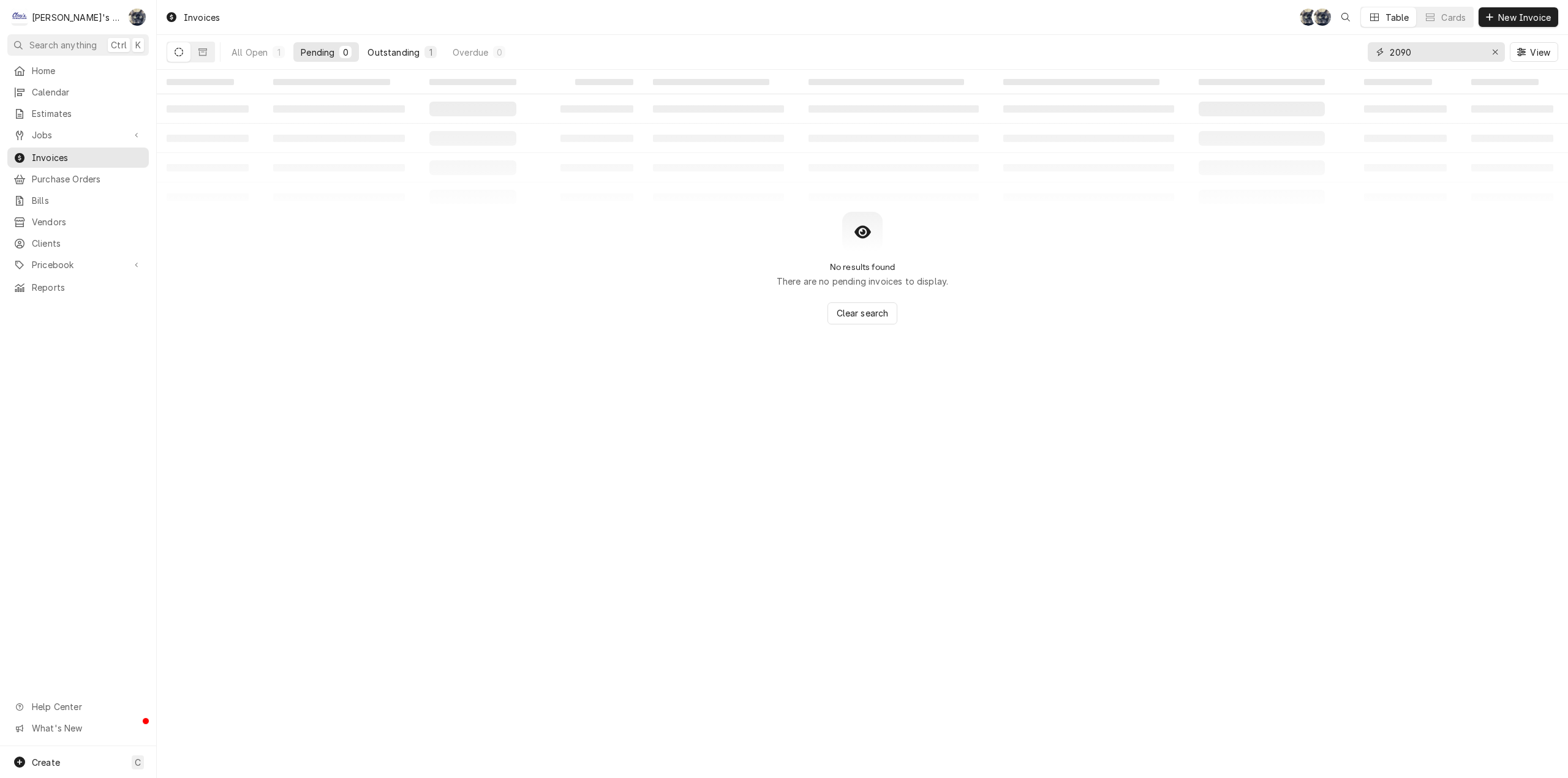
type input "2090"
click at [401, 49] on div "Outstanding" at bounding box center [394, 53] width 52 height 13
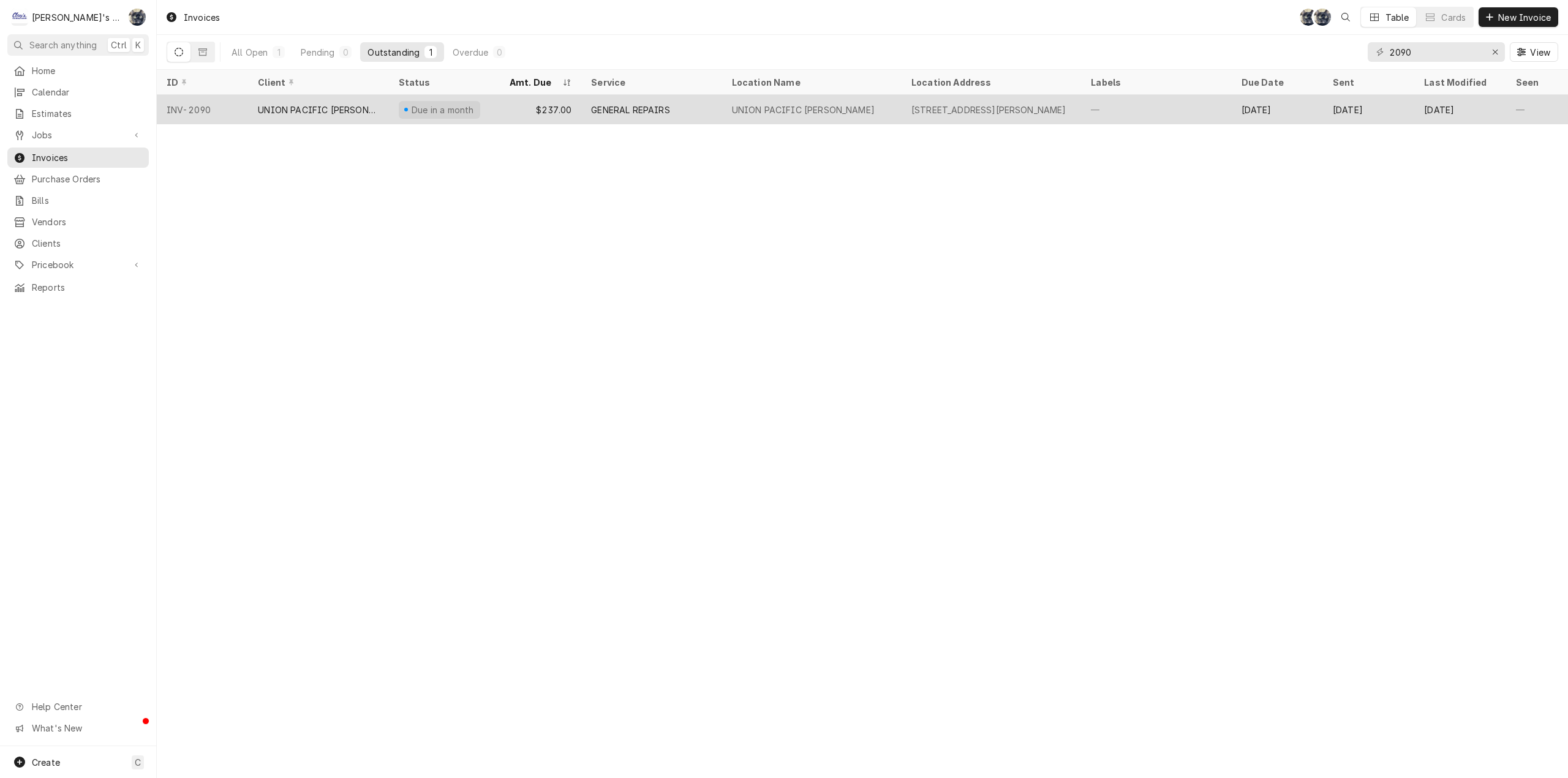
click at [546, 117] on div "$237.00" at bounding box center [540, 109] width 81 height 29
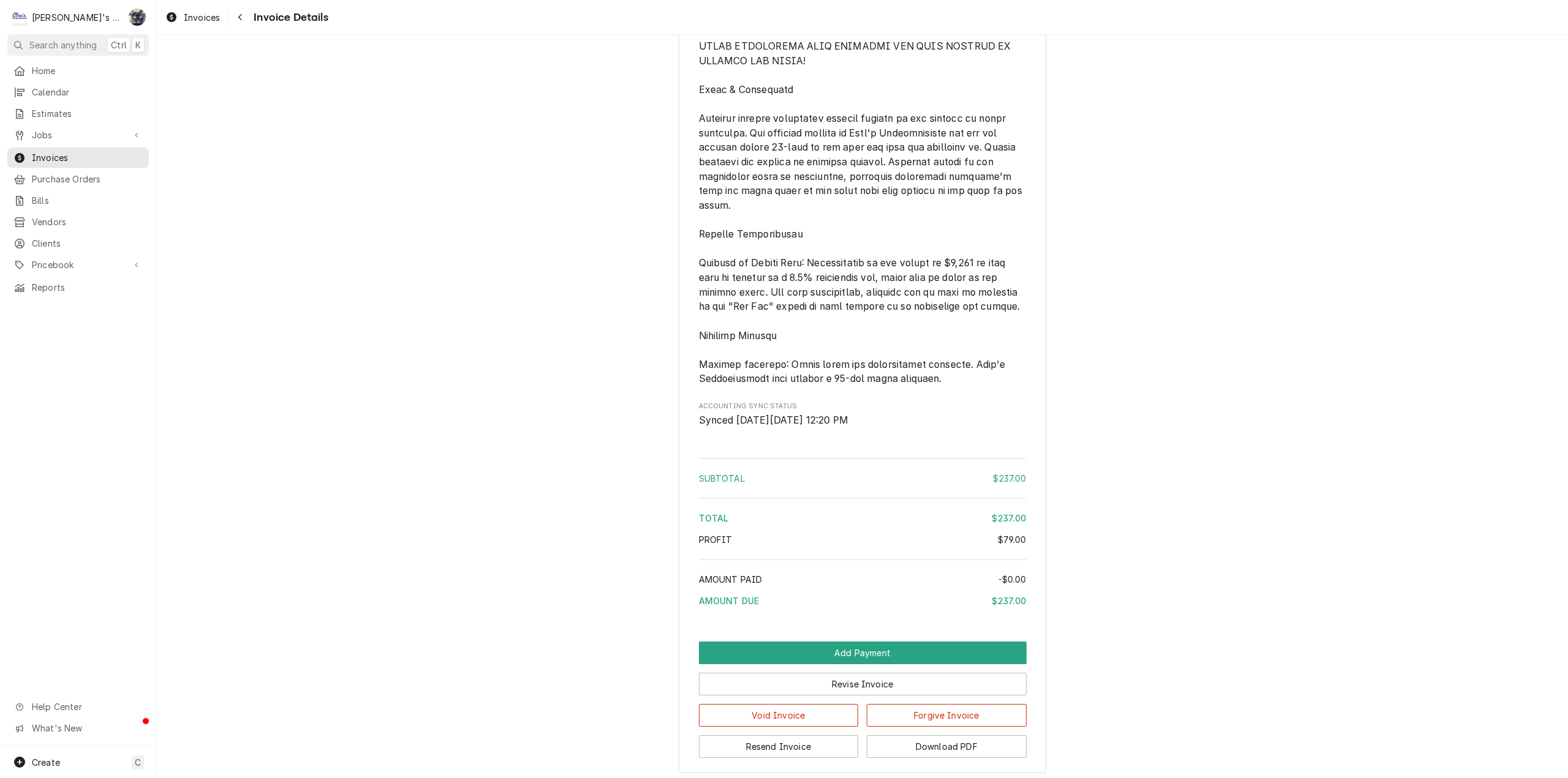
scroll to position [1115, 0]
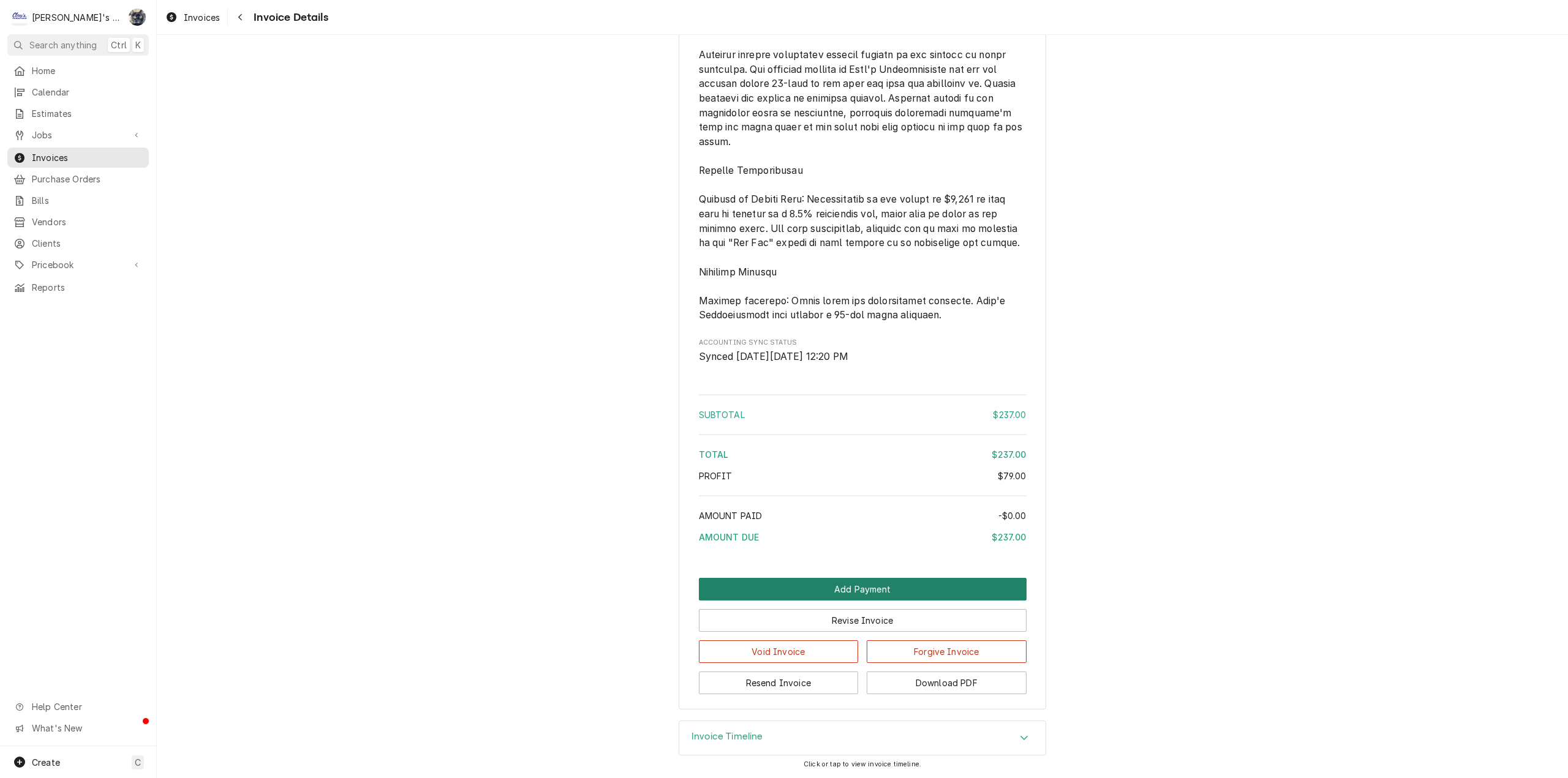
click at [879, 583] on button "Add Payment" at bounding box center [862, 589] width 327 height 23
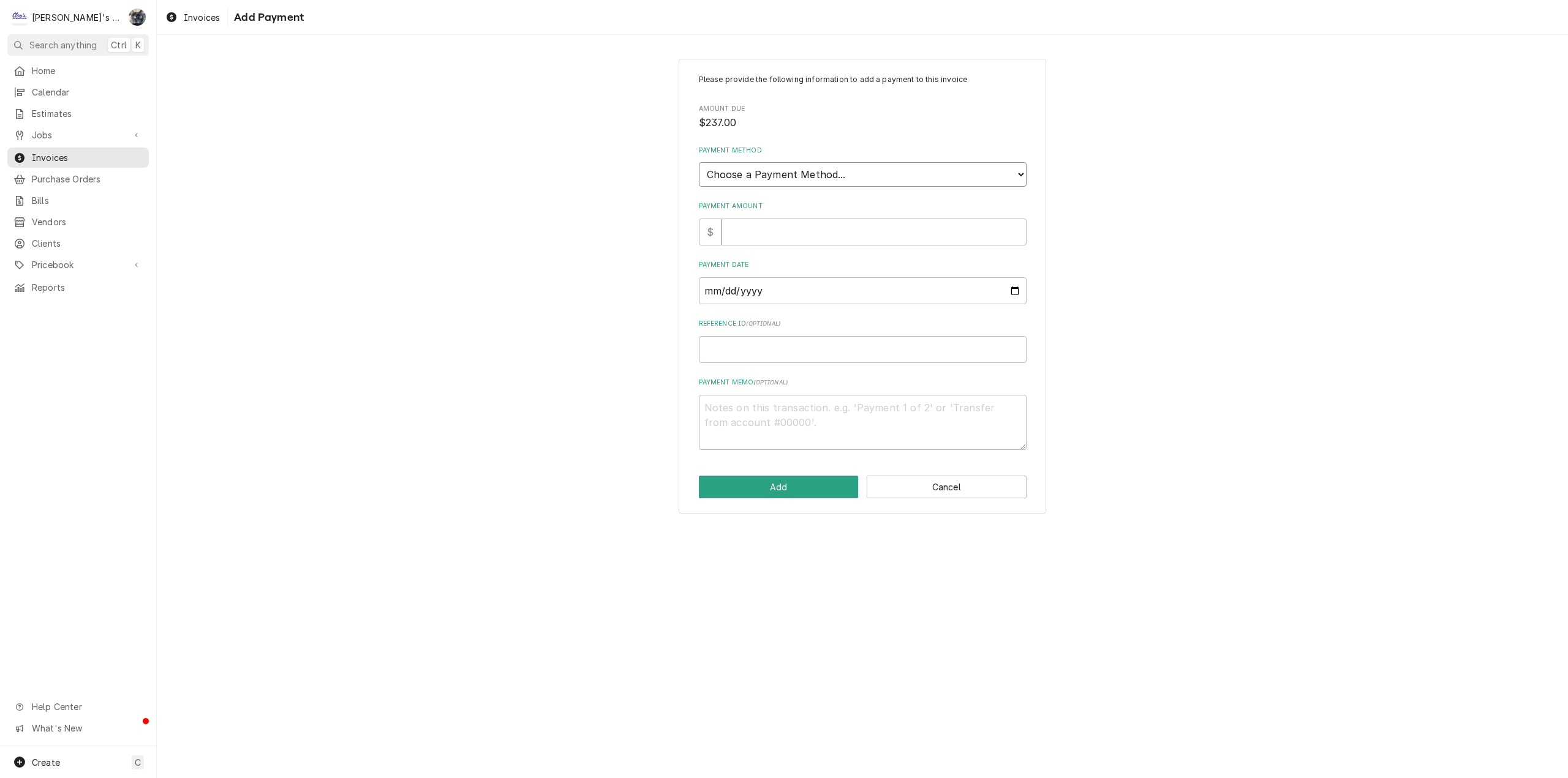
click at [815, 162] on select "Choose a Payment Method... Cash Check Credit/Debit Card ACH/eCheck Other" at bounding box center [862, 174] width 327 height 25
select select "3"
click at [699, 162] on select "Choose a Payment Method... Cash Check Credit/Debit Card ACH/eCheck Other" at bounding box center [862, 174] width 327 height 25
type textarea "x"
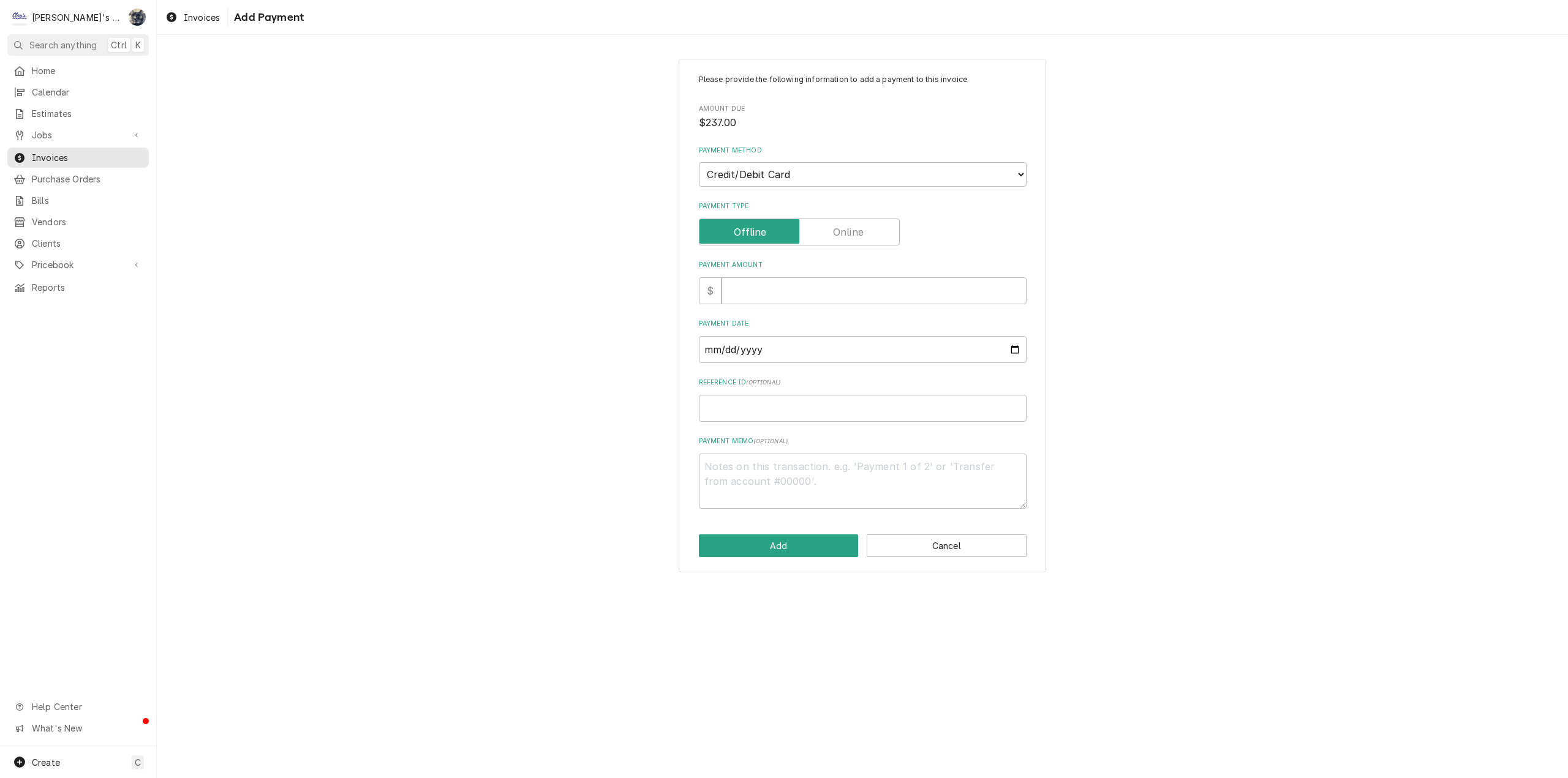
click at [838, 236] on label "Payment Type" at bounding box center [799, 232] width 201 height 27
click at [838, 236] on input "Payment Type" at bounding box center [799, 232] width 190 height 27
checkbox input "true"
type textarea "x"
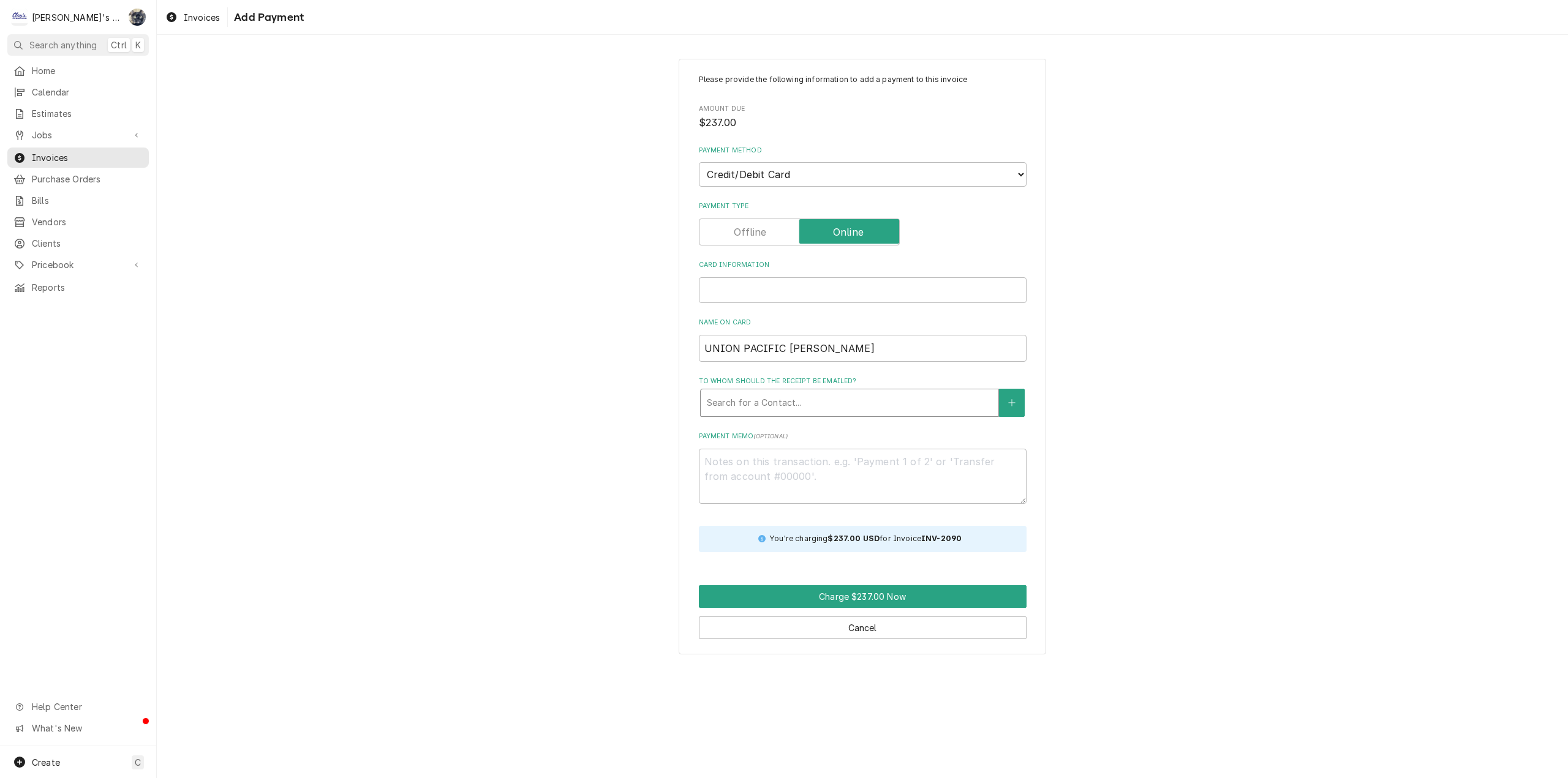
click at [799, 399] on div "To whom should the receipt be emailed?" at bounding box center [849, 403] width 286 height 22
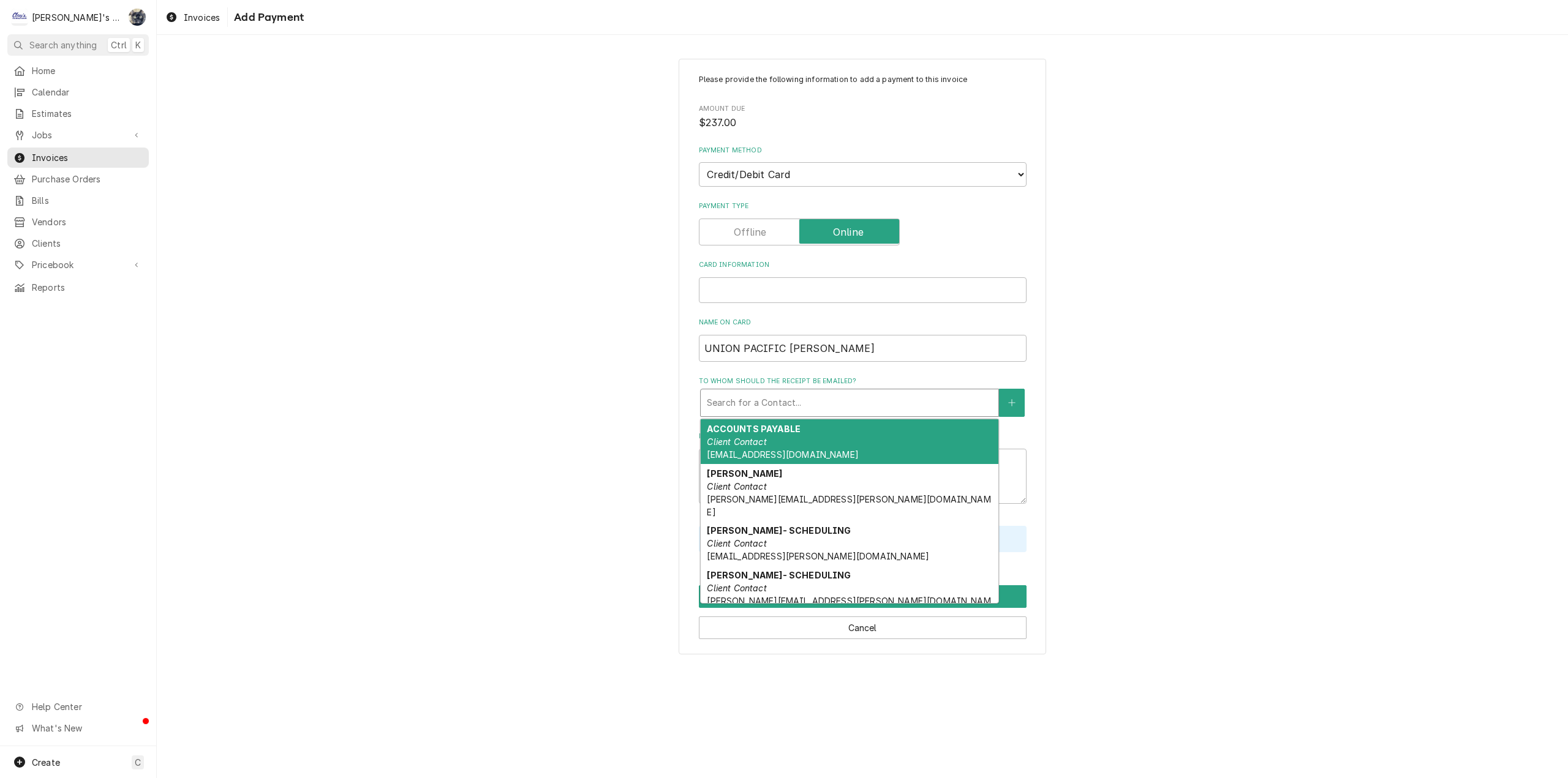
click at [1211, 301] on div "Please provide the following information to add a payment to this invoice Amoun…" at bounding box center [862, 356] width 1411 height 618
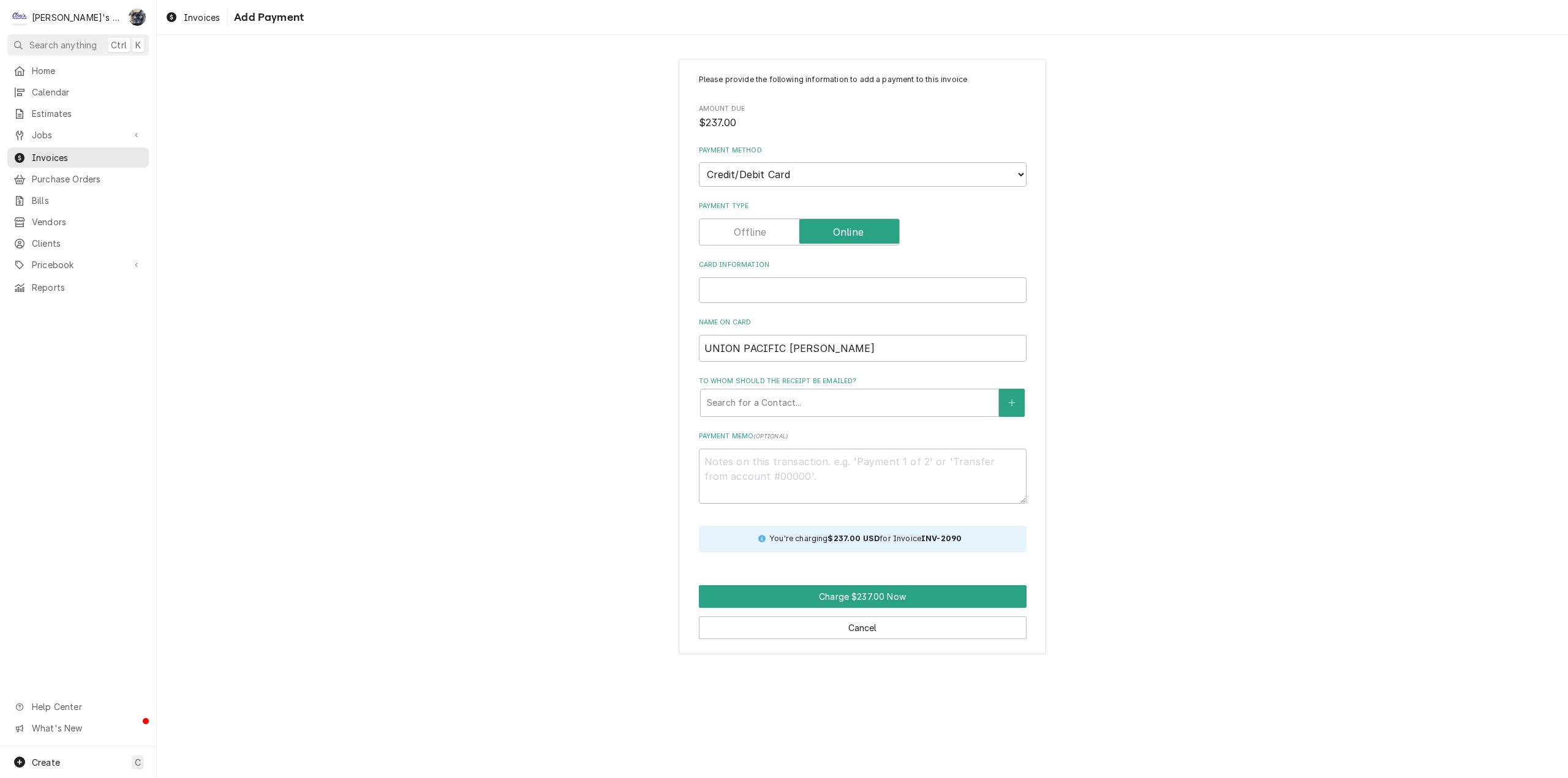
click at [829, 296] on div "Card Information" at bounding box center [862, 290] width 327 height 26
click at [862, 406] on div "To whom should the receipt be emailed?" at bounding box center [849, 403] width 286 height 22
click at [1130, 327] on div "Please provide the following information to add a payment to this invoice Amoun…" at bounding box center [862, 356] width 1411 height 618
click at [1006, 405] on button "To whom should the receipt be emailed?" at bounding box center [1012, 403] width 26 height 28
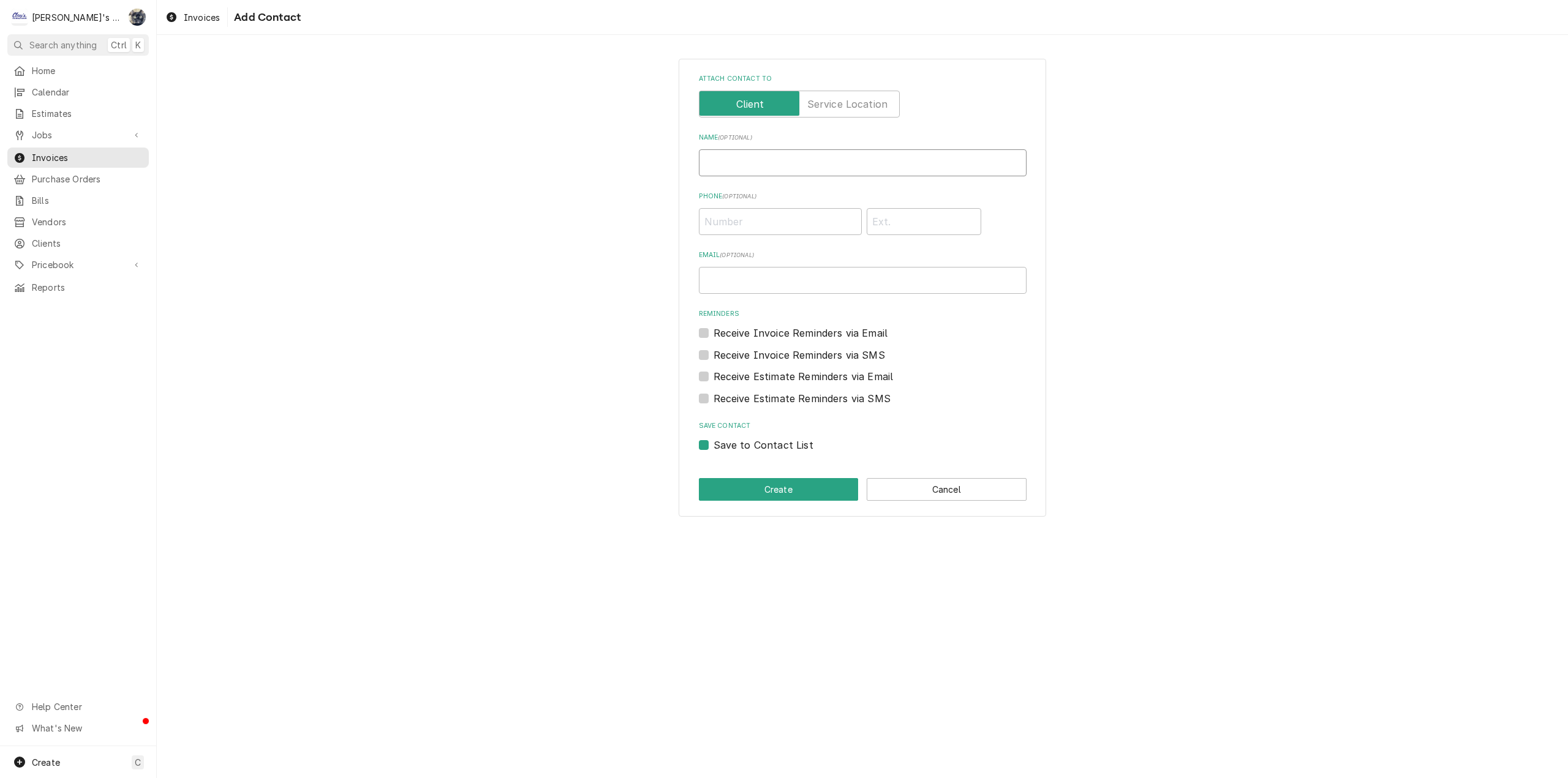
click at [775, 168] on input "Name ( optional )" at bounding box center [862, 163] width 327 height 27
type input "s"
type input "sarah@claysrefrig.com"
click at [713, 445] on label "Save to Contact List" at bounding box center [763, 445] width 100 height 15
click at [713, 445] on input "Save to Contact List" at bounding box center [877, 451] width 327 height 27
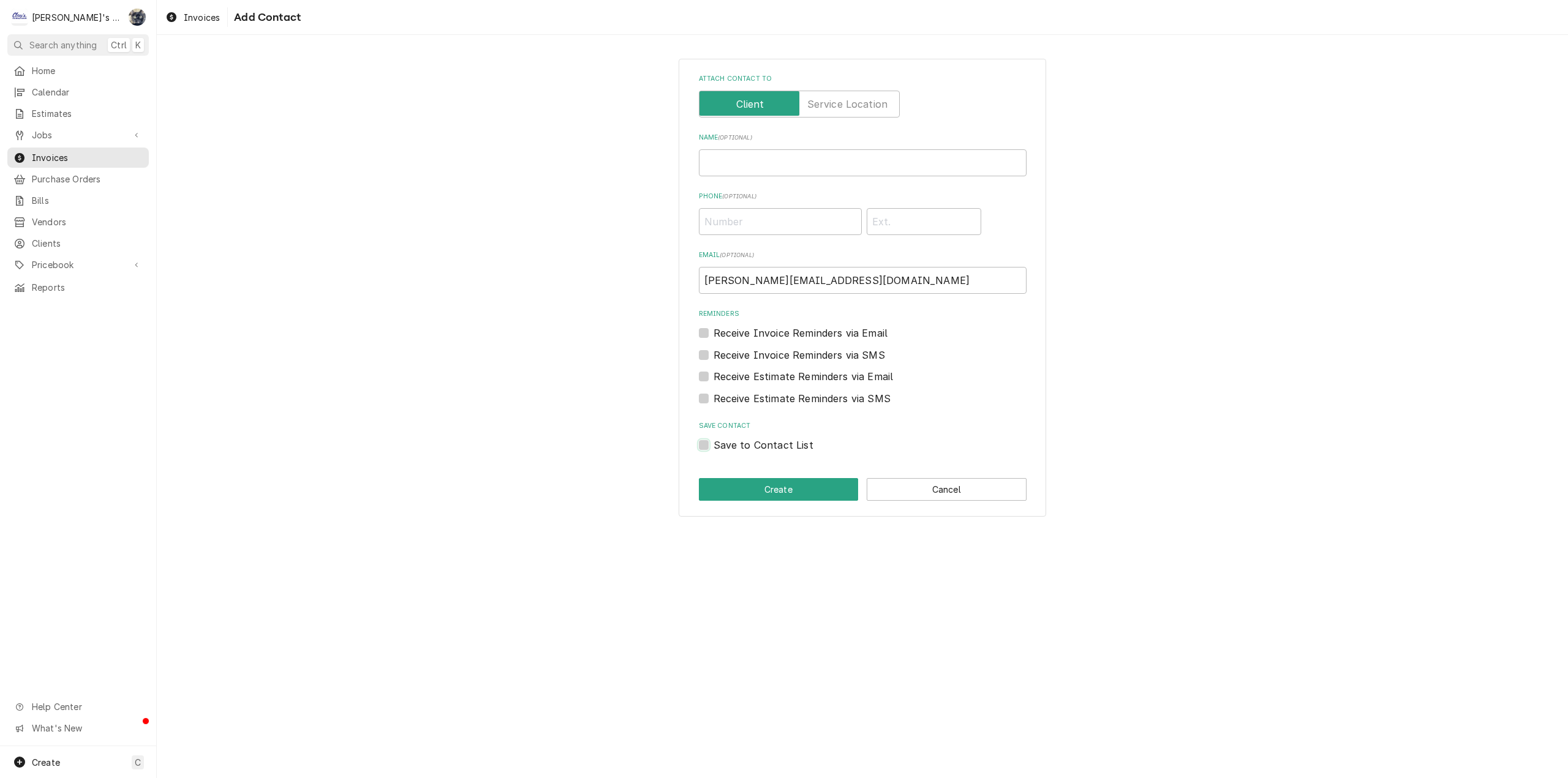
checkbox input "false"
click at [744, 479] on button "Create" at bounding box center [779, 489] width 160 height 23
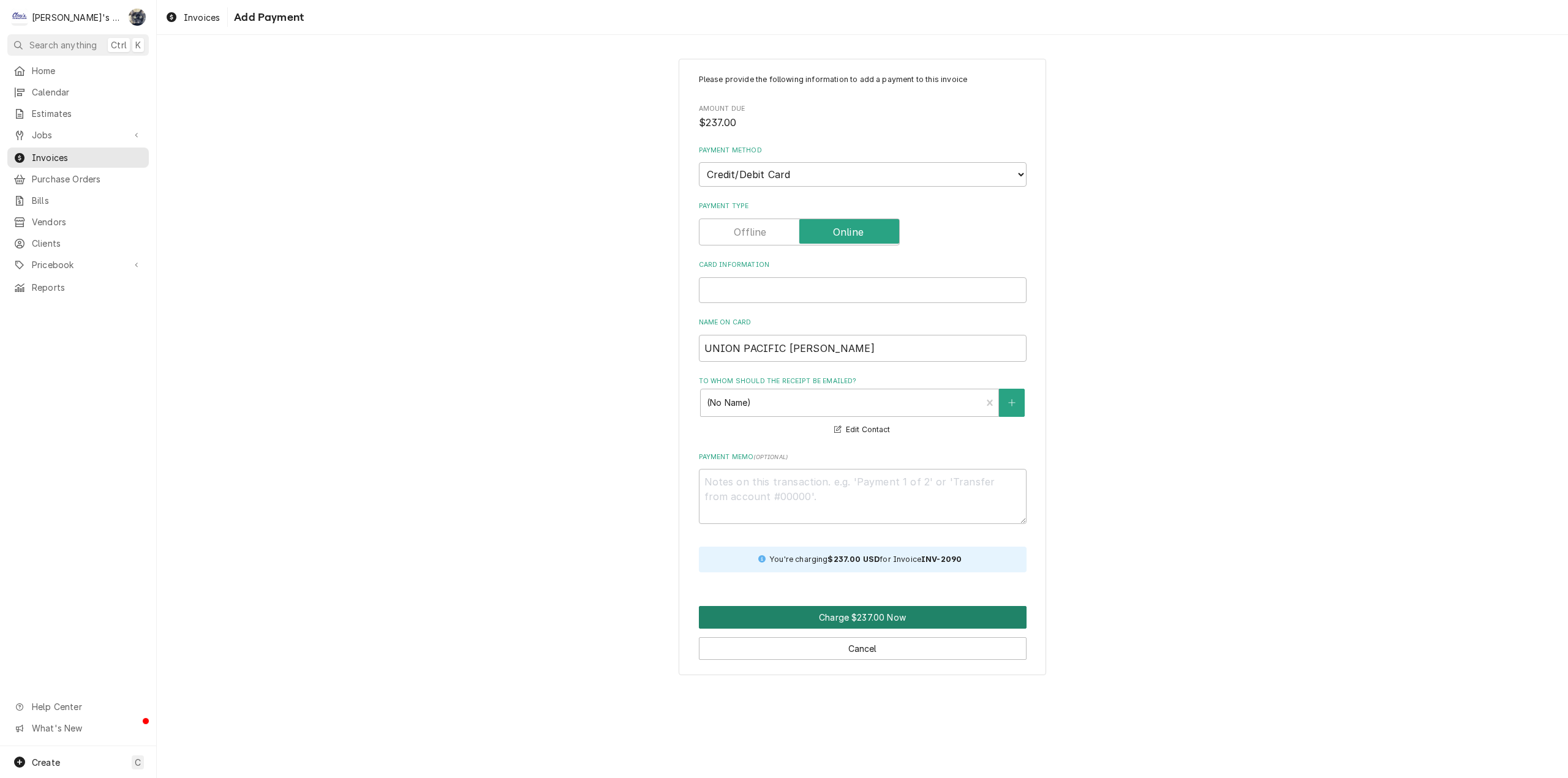
click at [864, 622] on button "Charge $237.00 Now" at bounding box center [862, 617] width 327 height 23
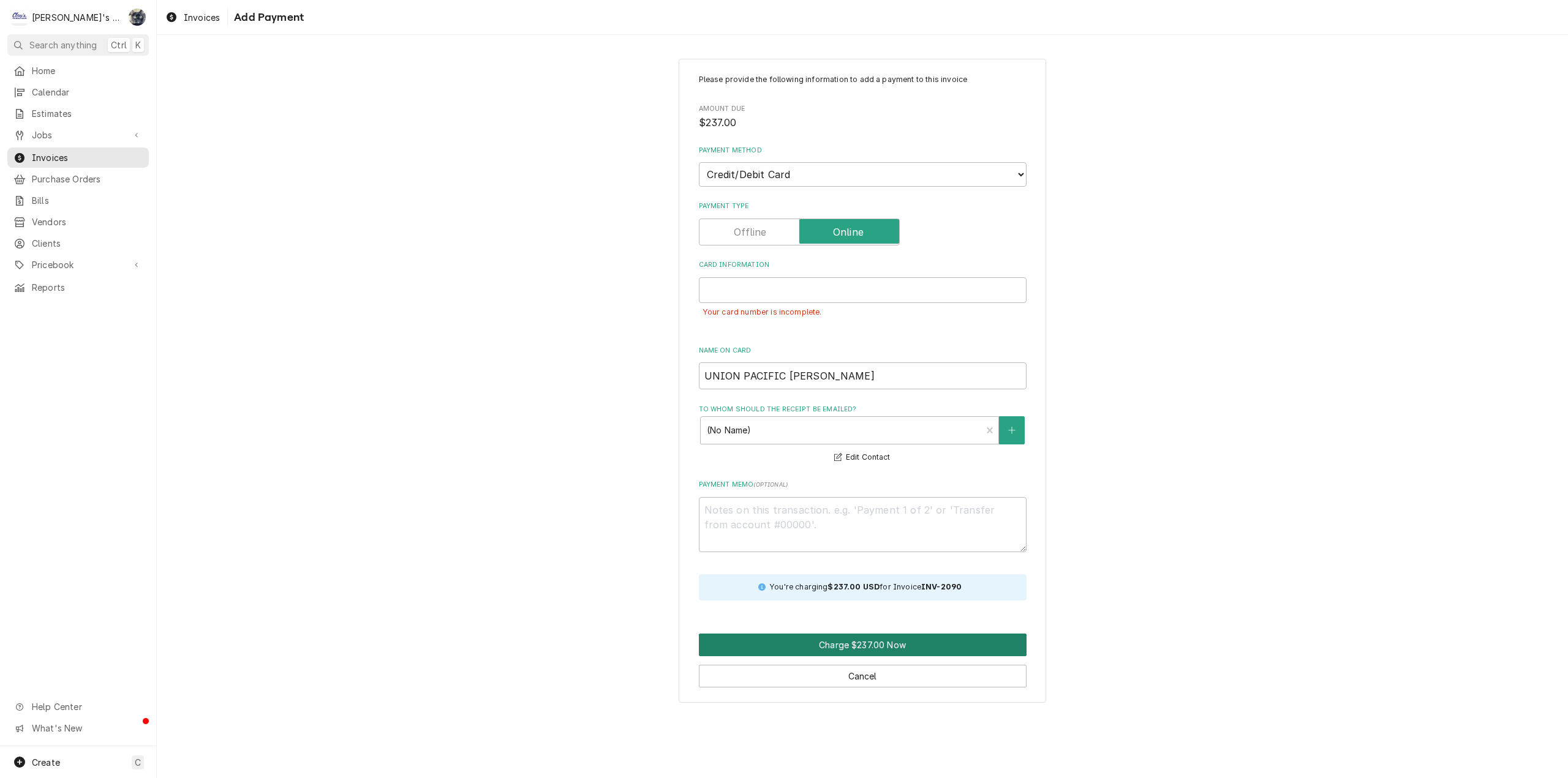
click at [872, 641] on button "Charge $237.00 Now" at bounding box center [862, 645] width 327 height 23
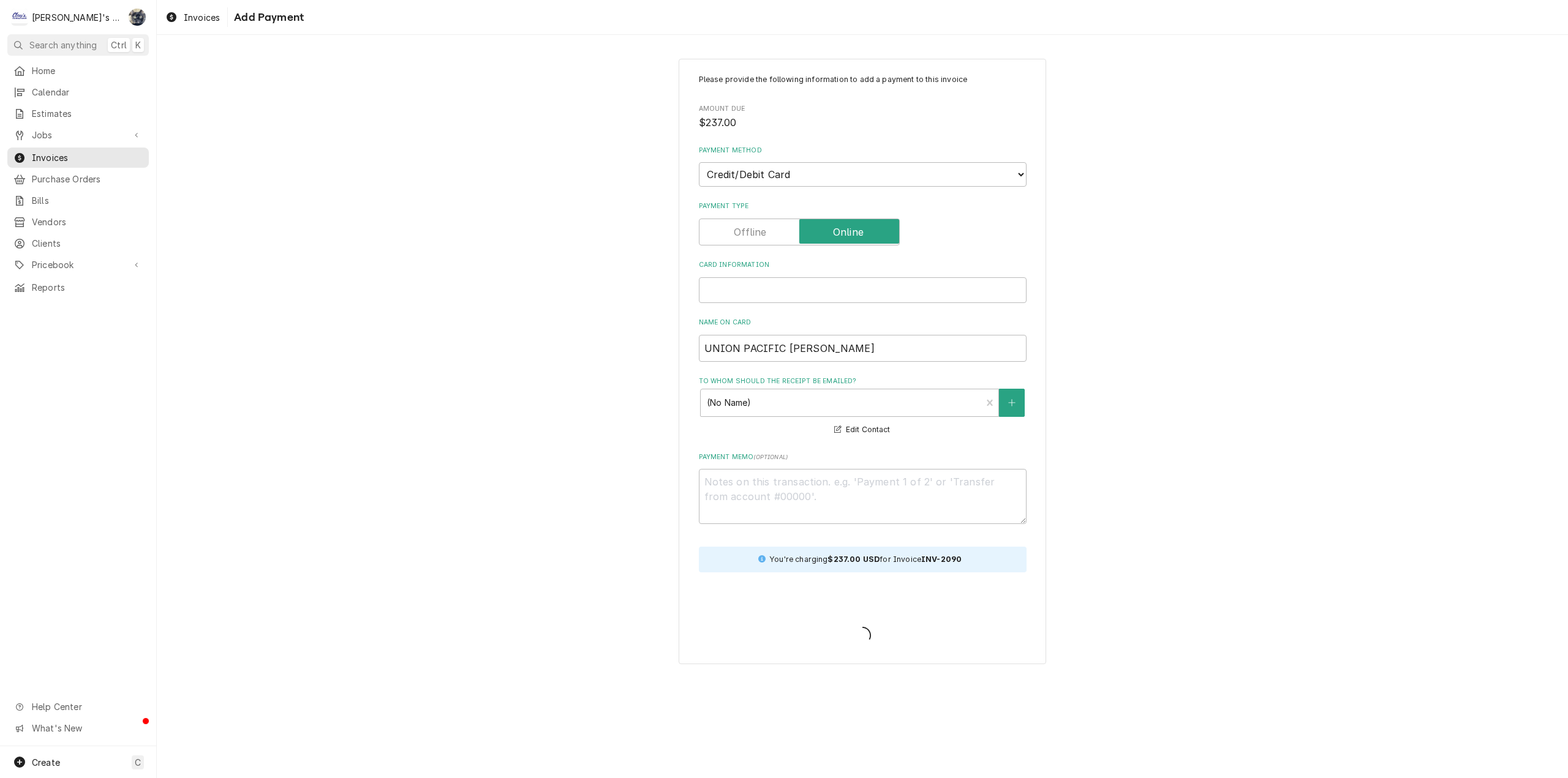
type textarea "x"
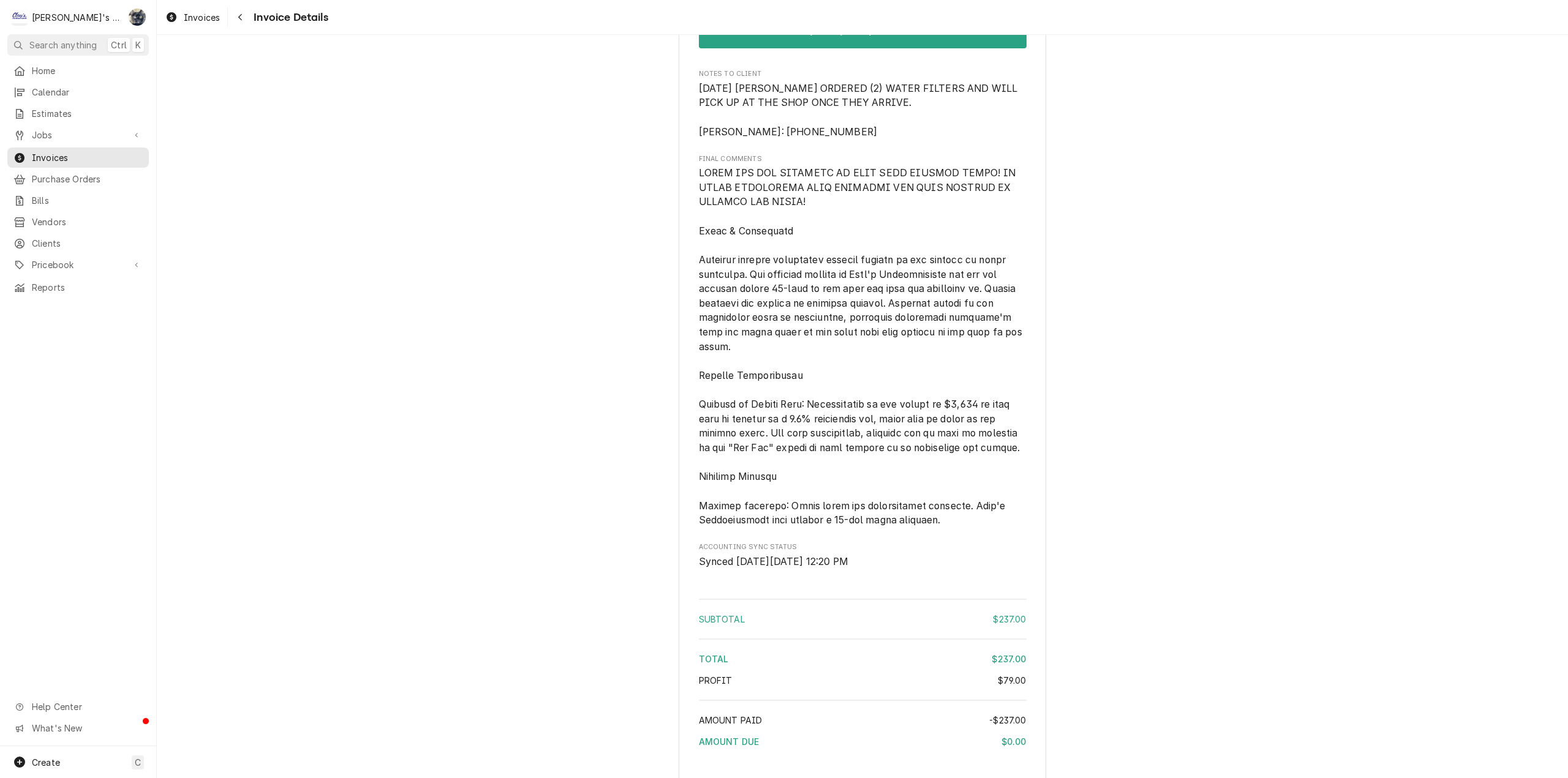
scroll to position [1238, 0]
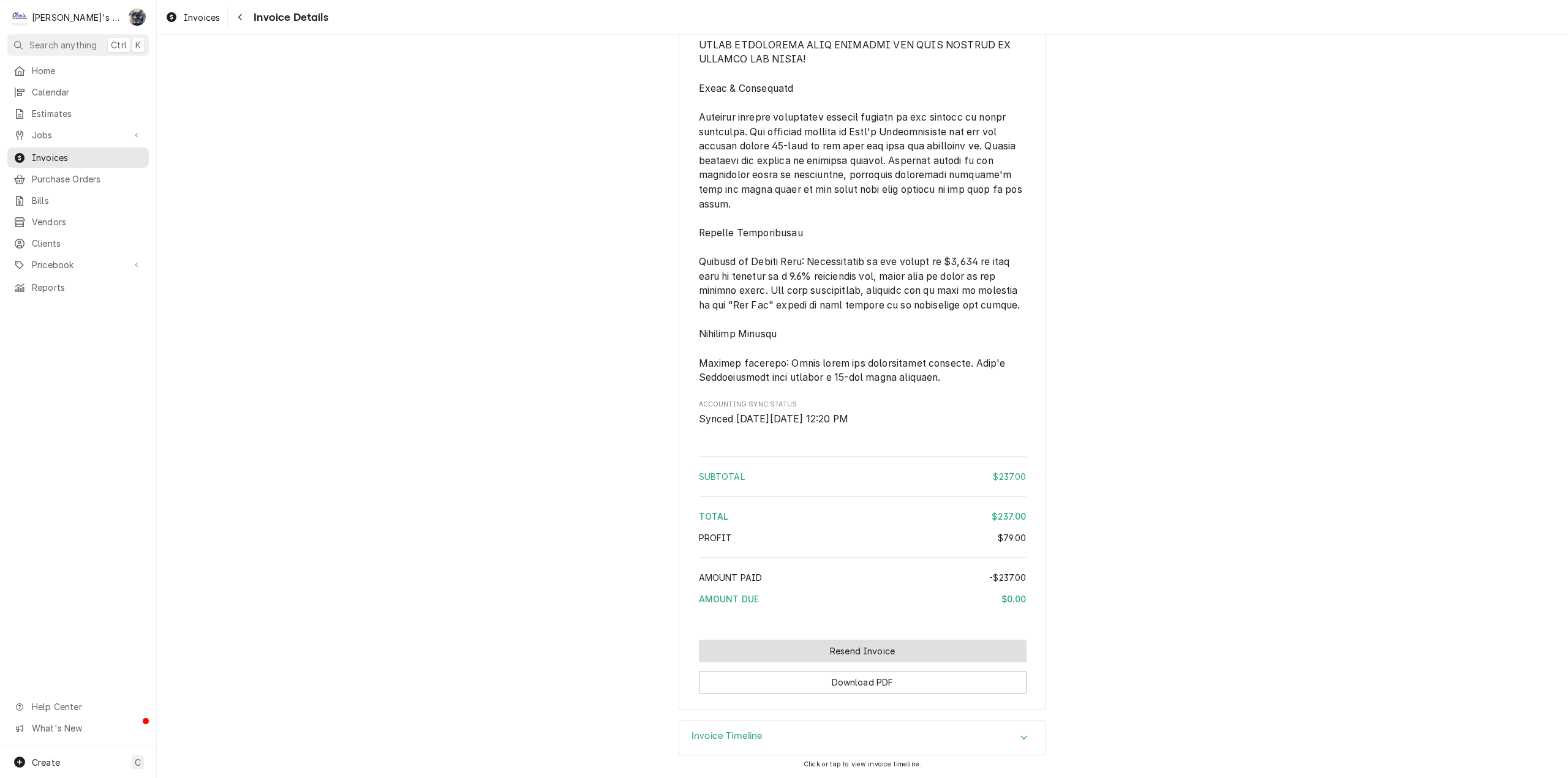
click at [810, 654] on button "Resend Invoice" at bounding box center [862, 651] width 327 height 23
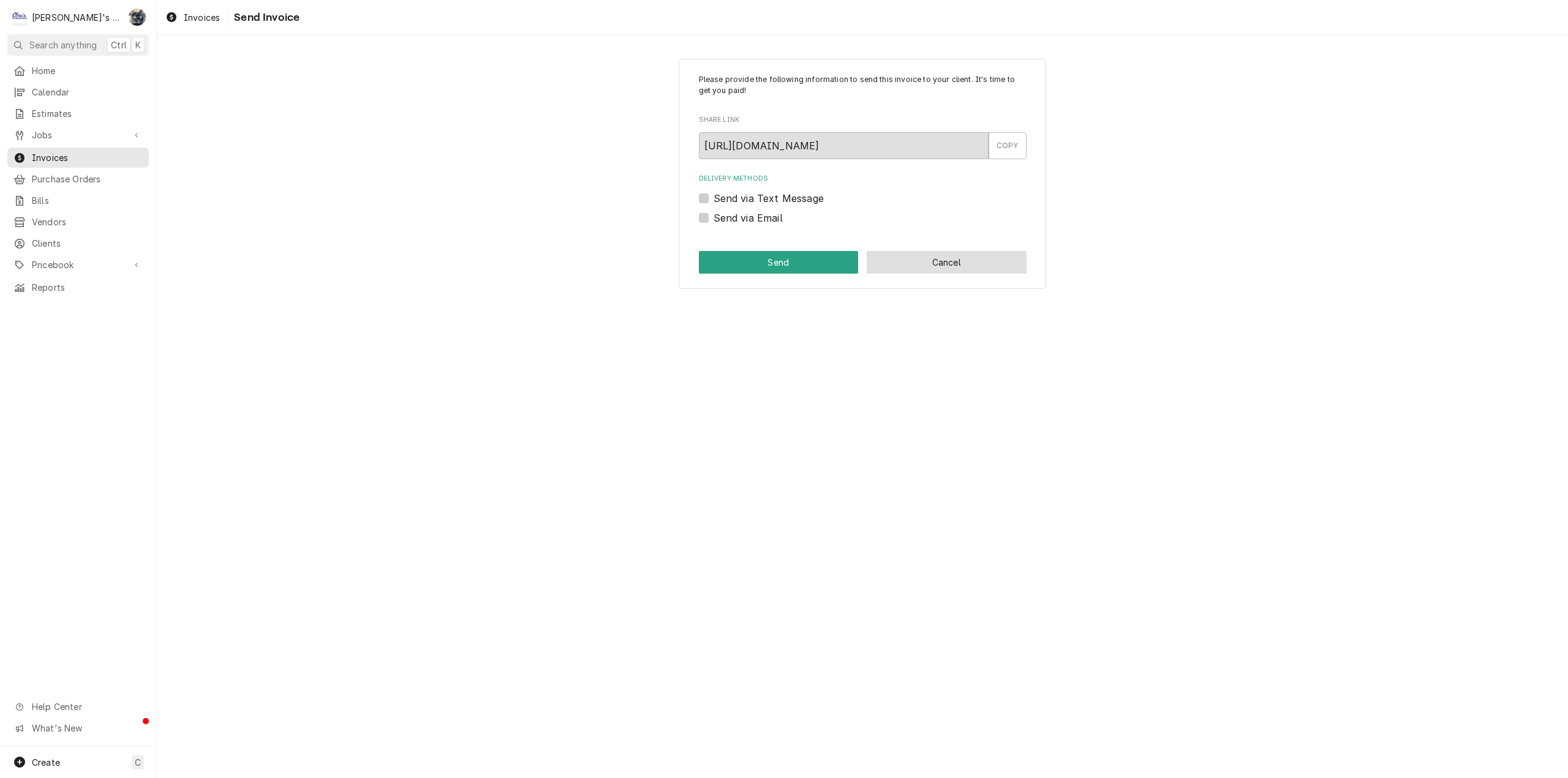
click at [951, 264] on button "Cancel" at bounding box center [947, 262] width 160 height 23
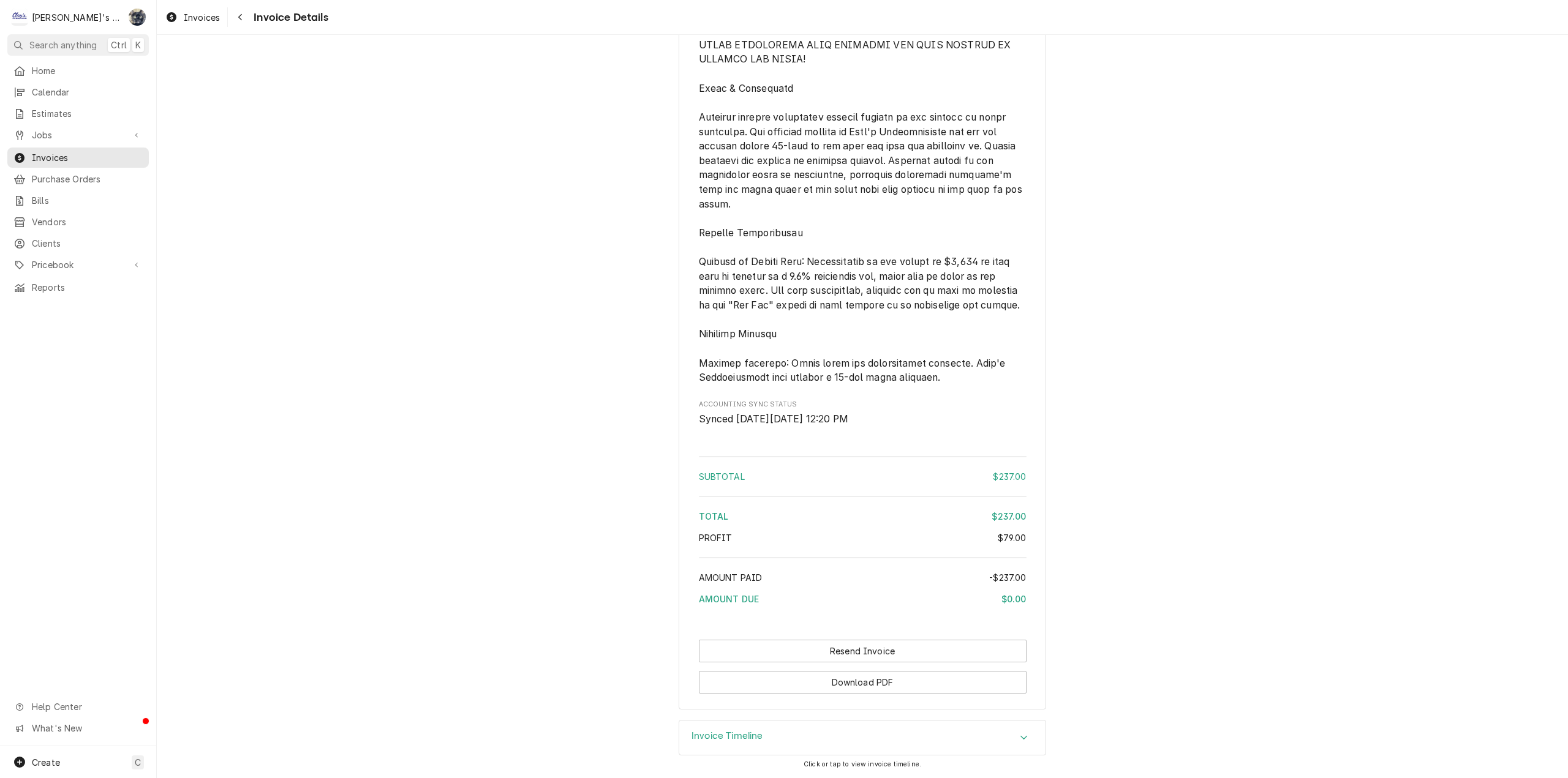
scroll to position [1238, 0]
drag, startPoint x: 823, startPoint y: 752, endPoint x: 821, endPoint y: 745, distance: 7.3
click at [823, 751] on div "Invoice Timeline" at bounding box center [862, 738] width 366 height 34
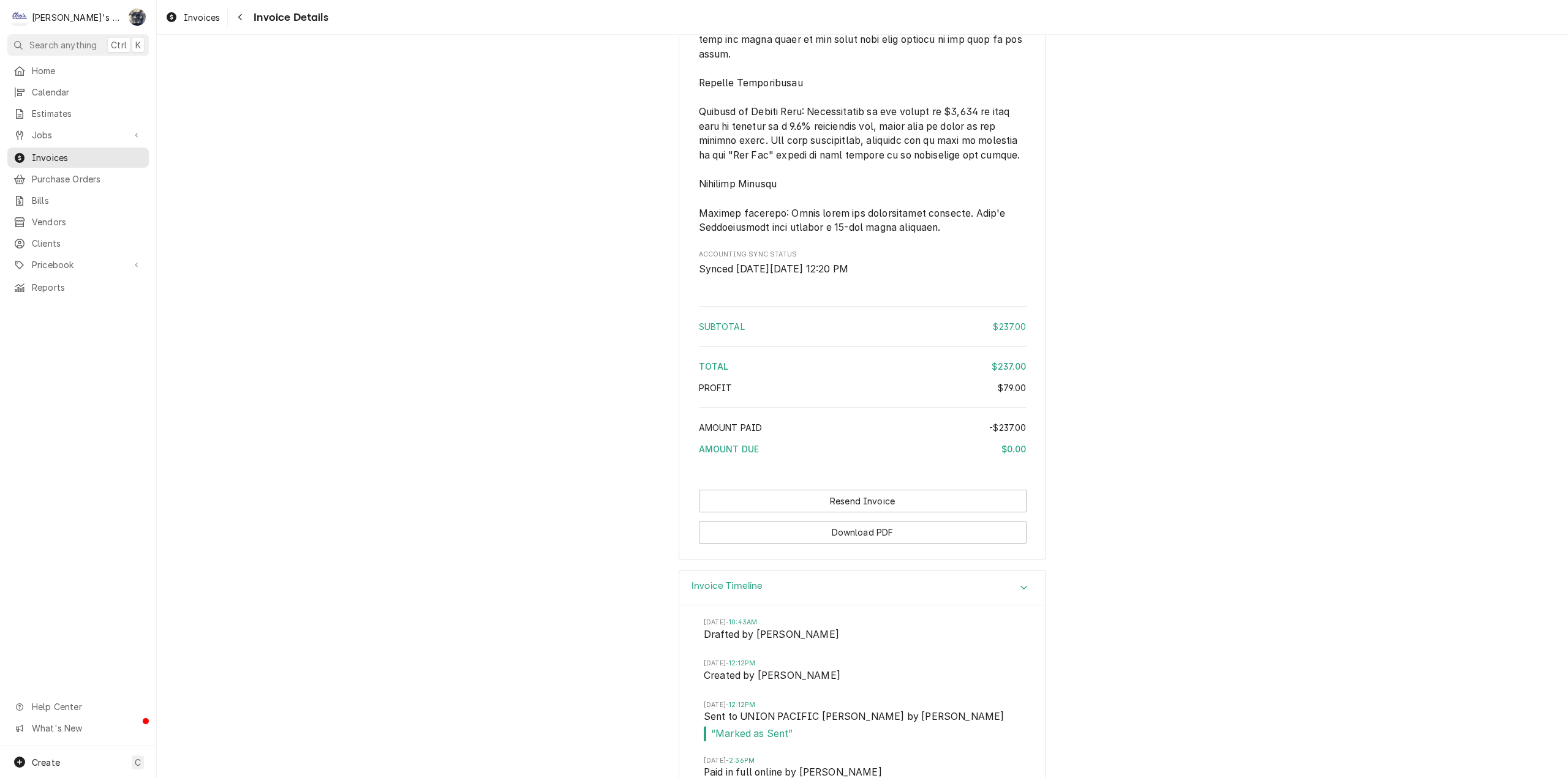
scroll to position [1420, 0]
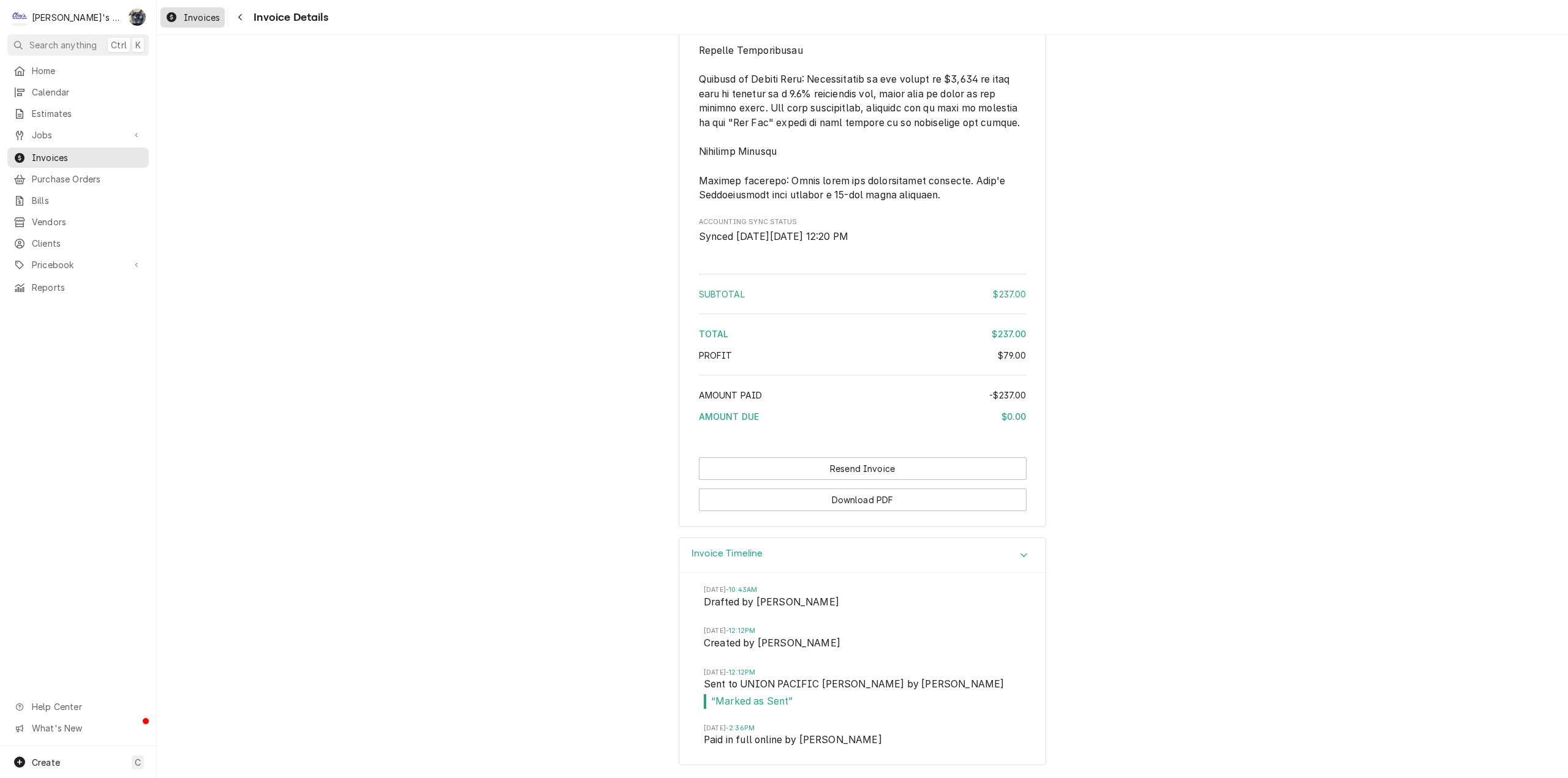
click at [193, 19] on span "Invoices" at bounding box center [202, 18] width 36 height 13
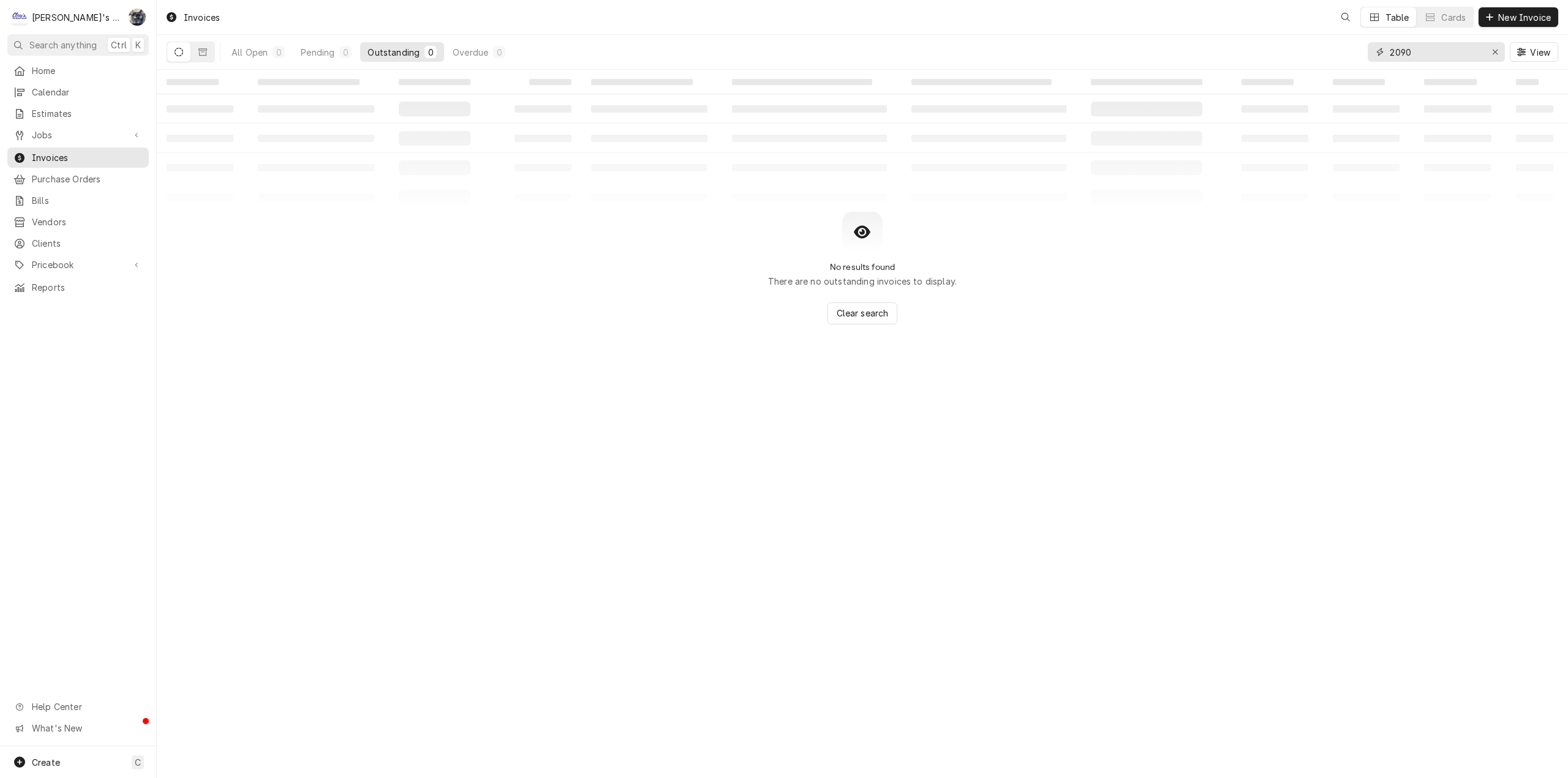
drag, startPoint x: 1379, startPoint y: 51, endPoint x: 1369, endPoint y: 51, distance: 10.0
click at [1369, 51] on div "2090" at bounding box center [1436, 52] width 137 height 20
click at [473, 50] on div "Overdue" at bounding box center [470, 53] width 36 height 13
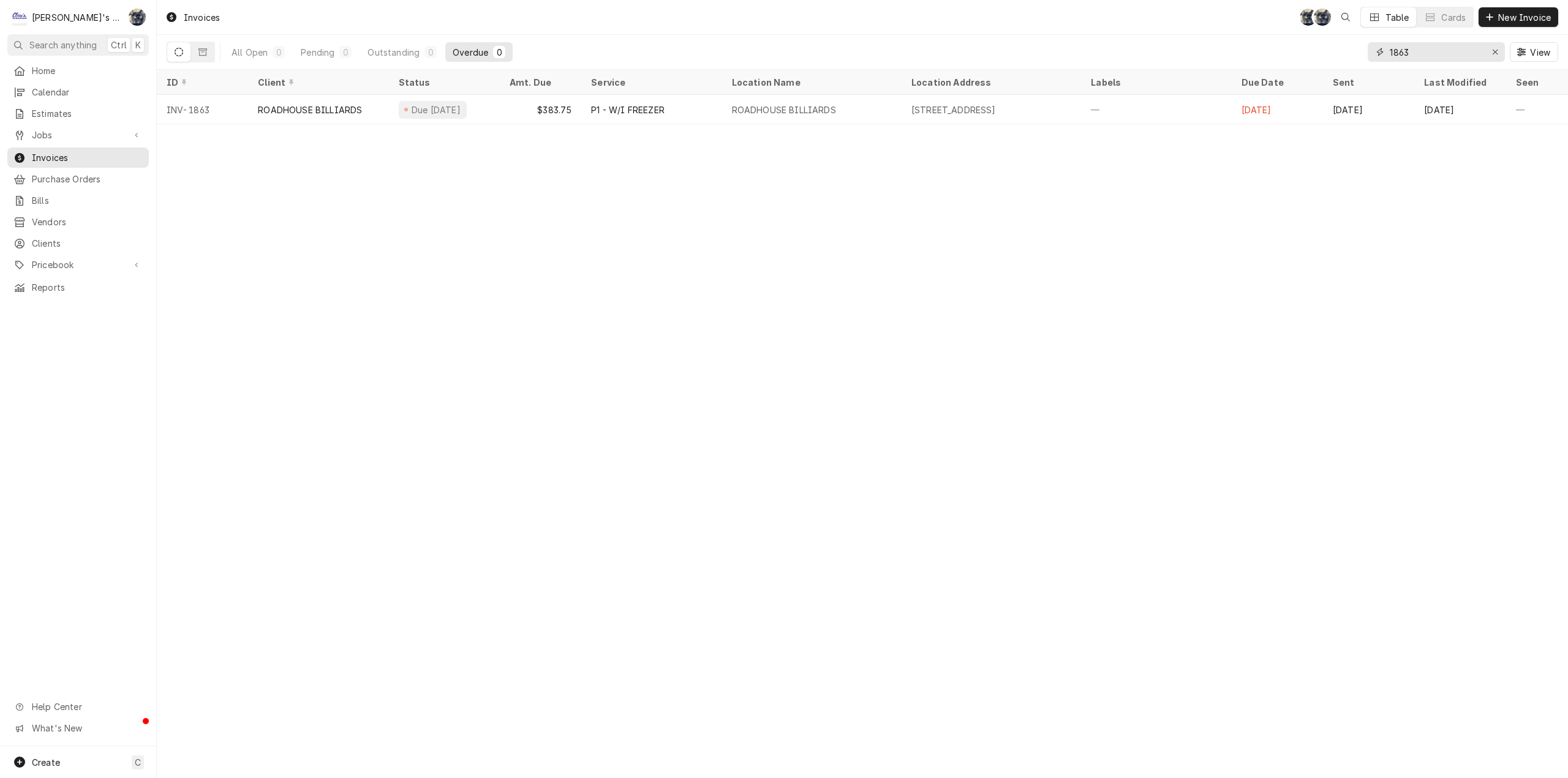
drag, startPoint x: 1388, startPoint y: 50, endPoint x: 1333, endPoint y: 53, distance: 55.1
click at [1334, 53] on div "All Open 0 Pending 0 Outstanding 0 Overdue 0 1863 View" at bounding box center [862, 52] width 1392 height 34
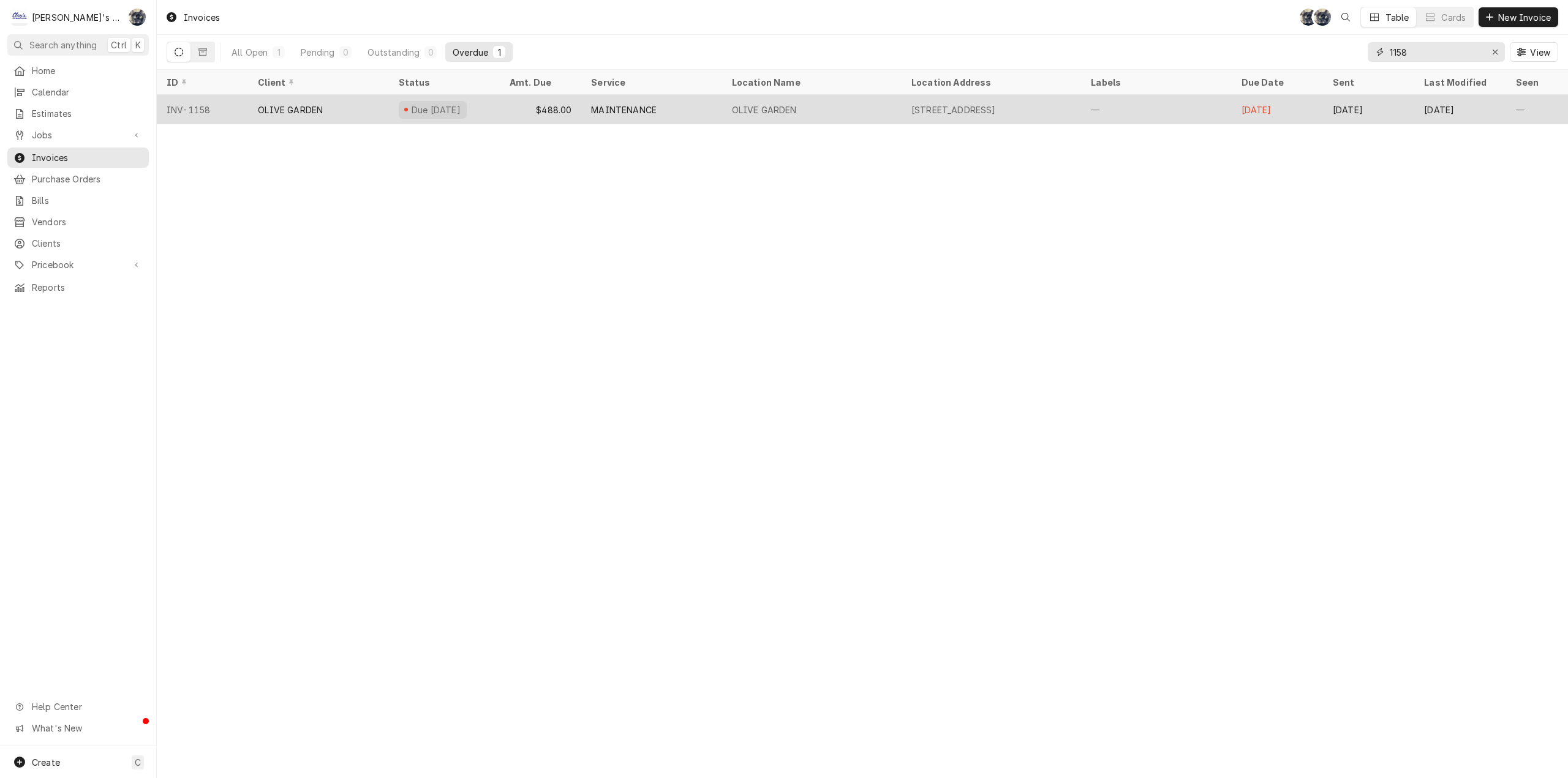
type input "1158"
click at [808, 104] on div "OLIVE GARDEN" at bounding box center [812, 109] width 180 height 29
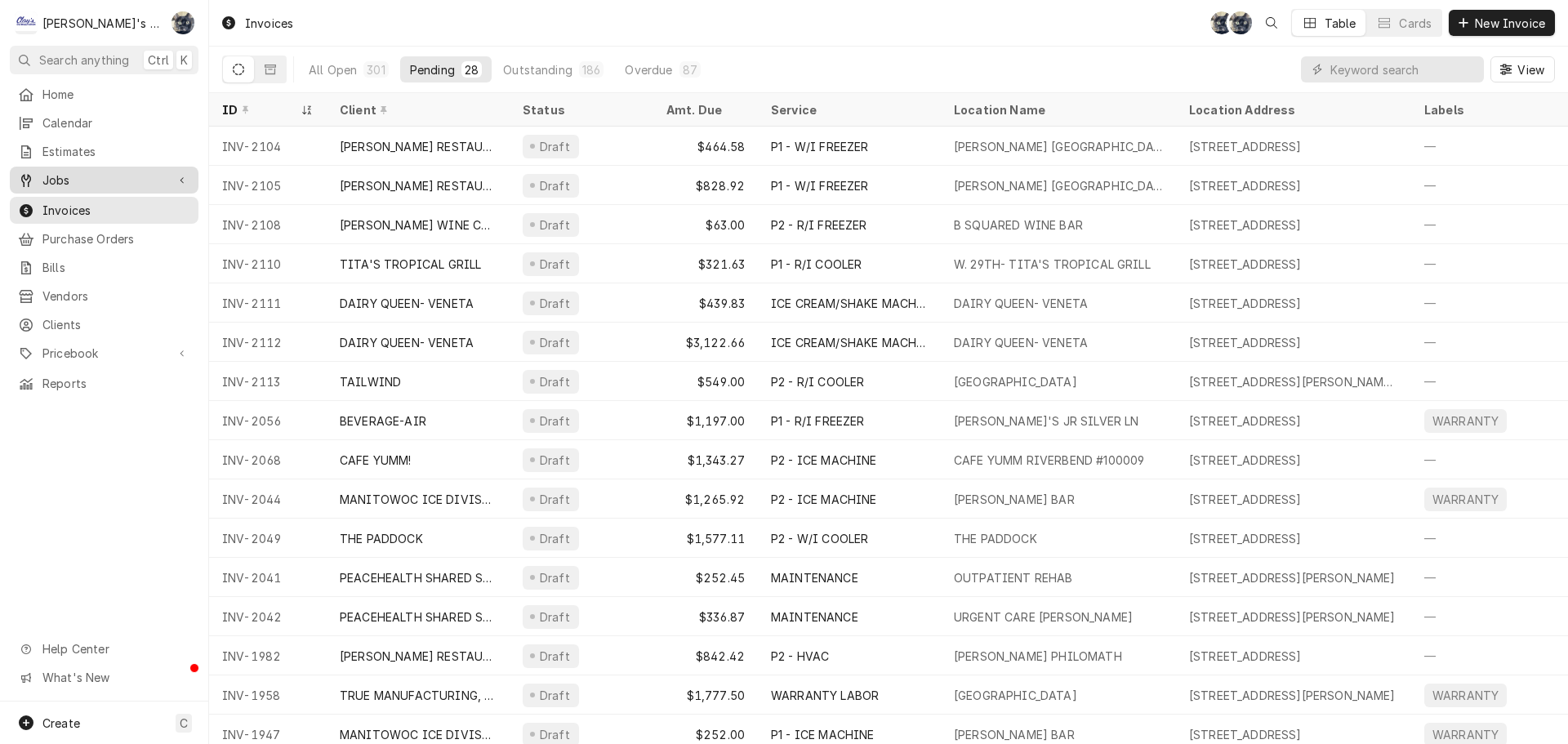
click at [83, 174] on span "Jobs" at bounding box center [104, 181] width 123 height 17
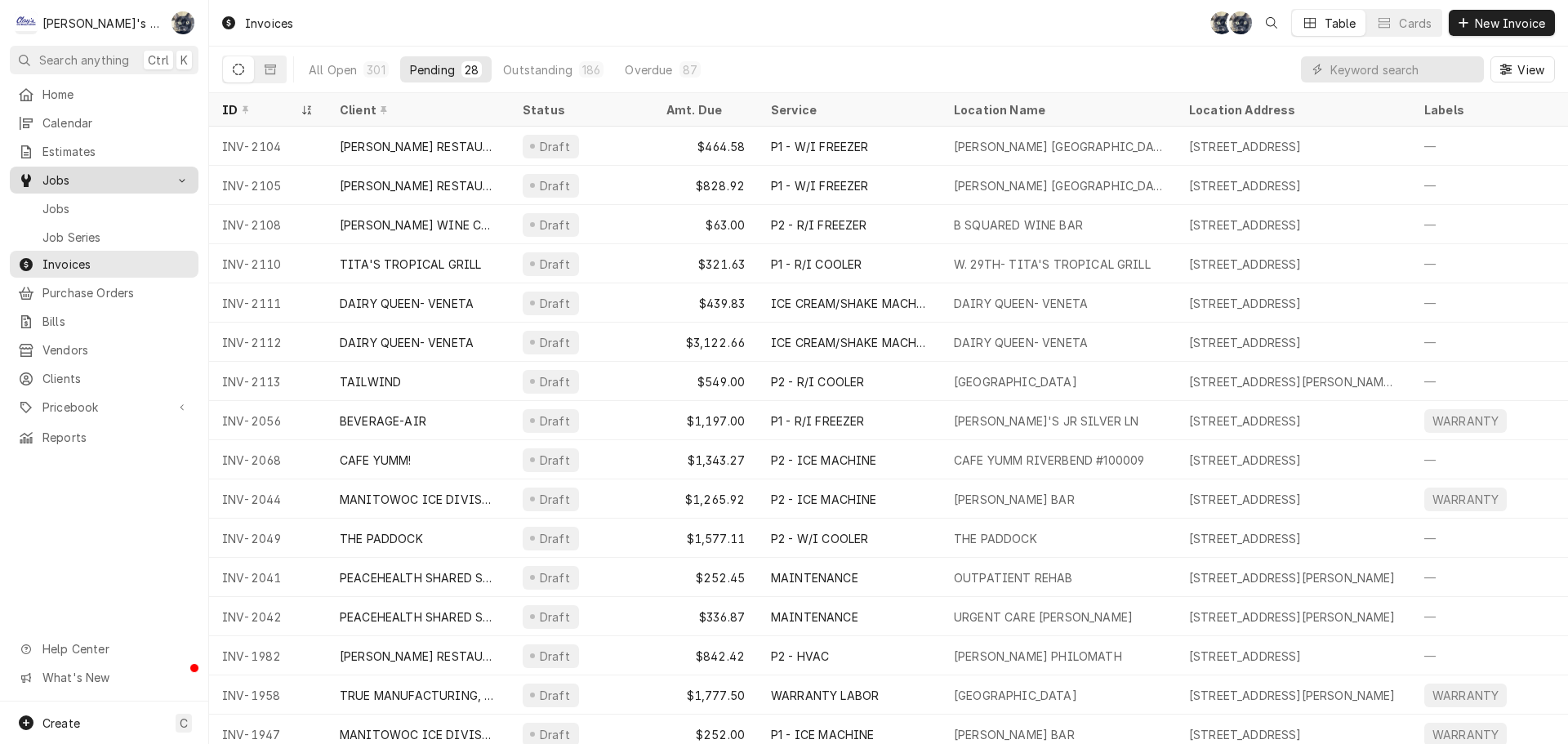
click at [82, 201] on span "Jobs" at bounding box center [116, 209] width 148 height 17
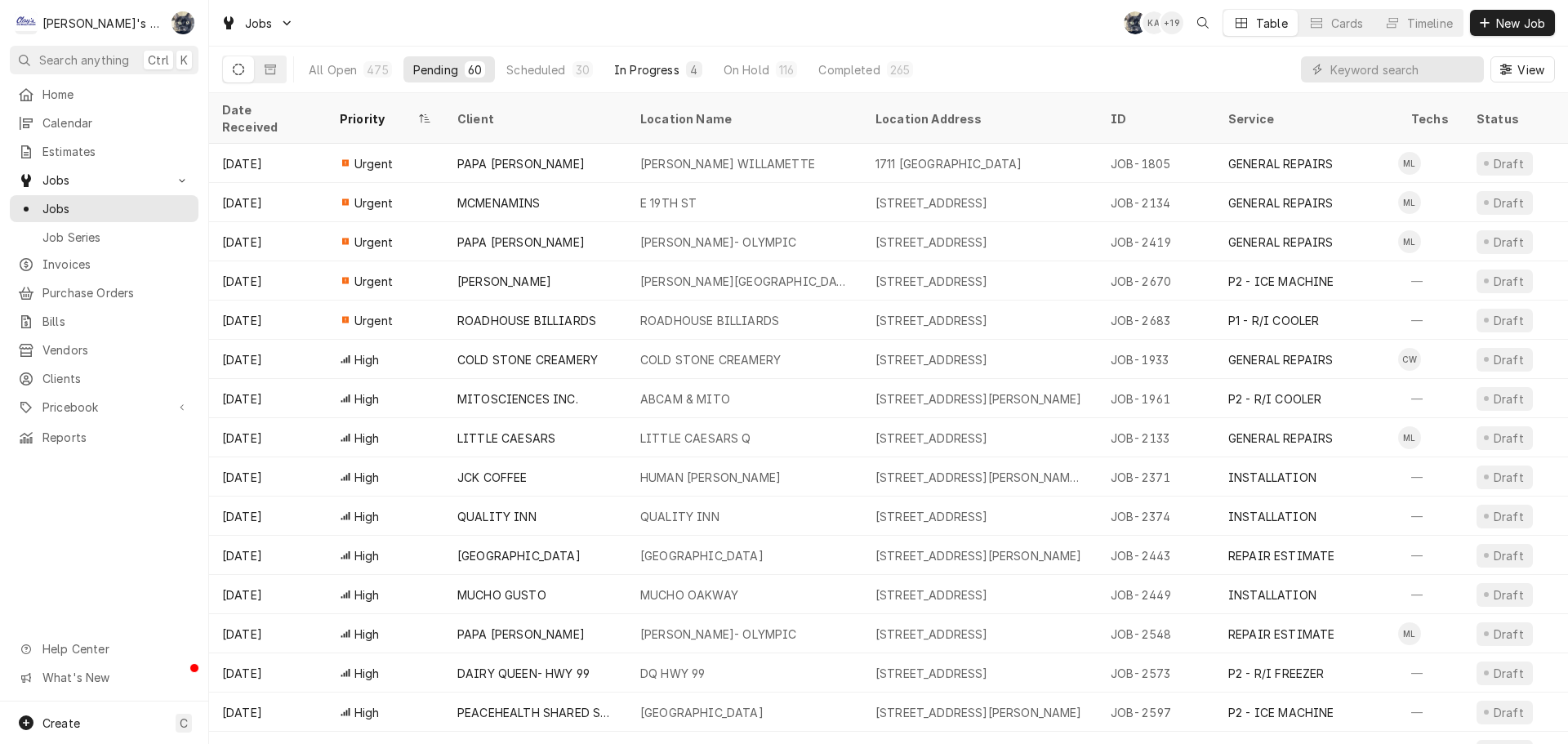
click at [614, 71] on div "In Progress" at bounding box center [646, 70] width 65 height 17
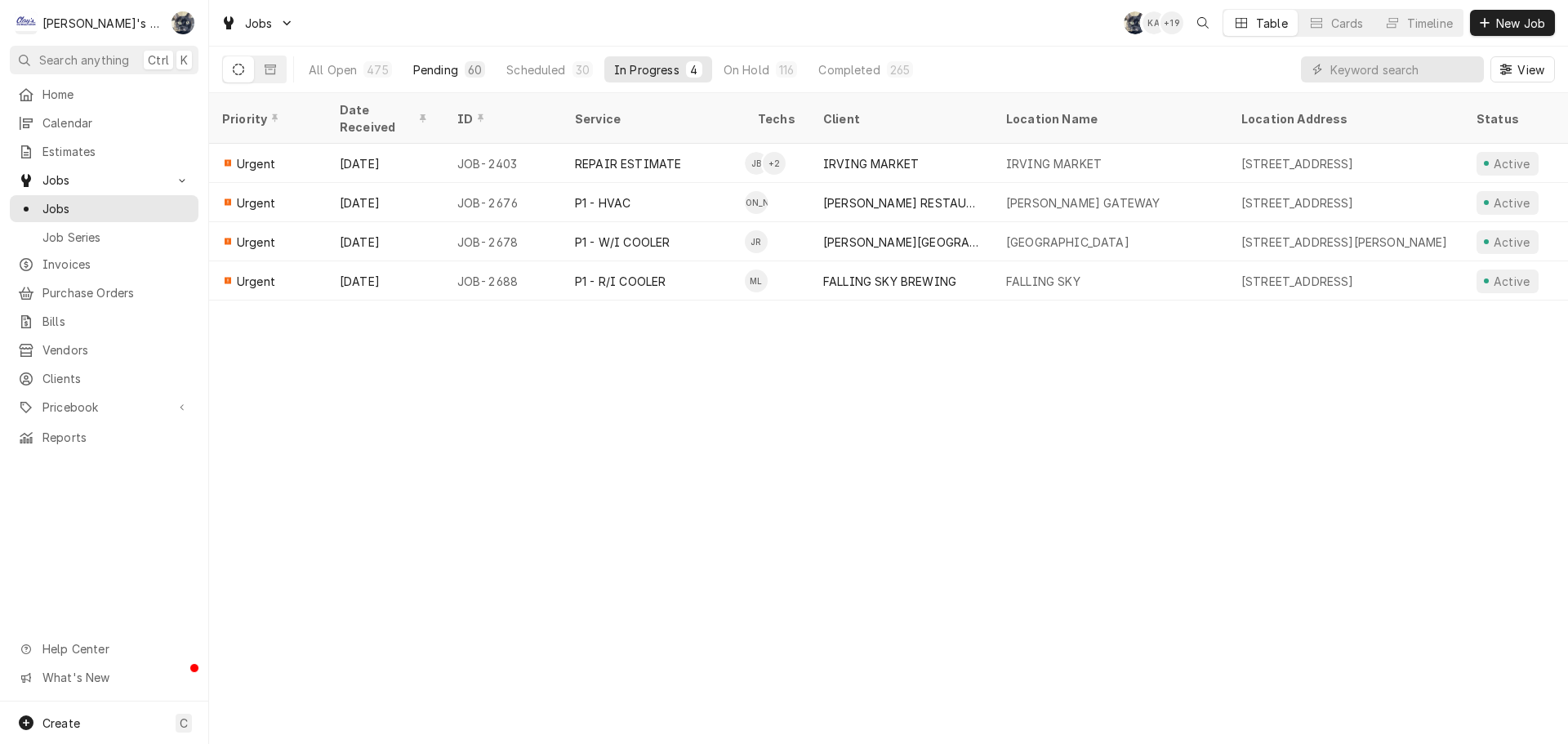
click at [478, 77] on button "Pending 60" at bounding box center [449, 69] width 91 height 26
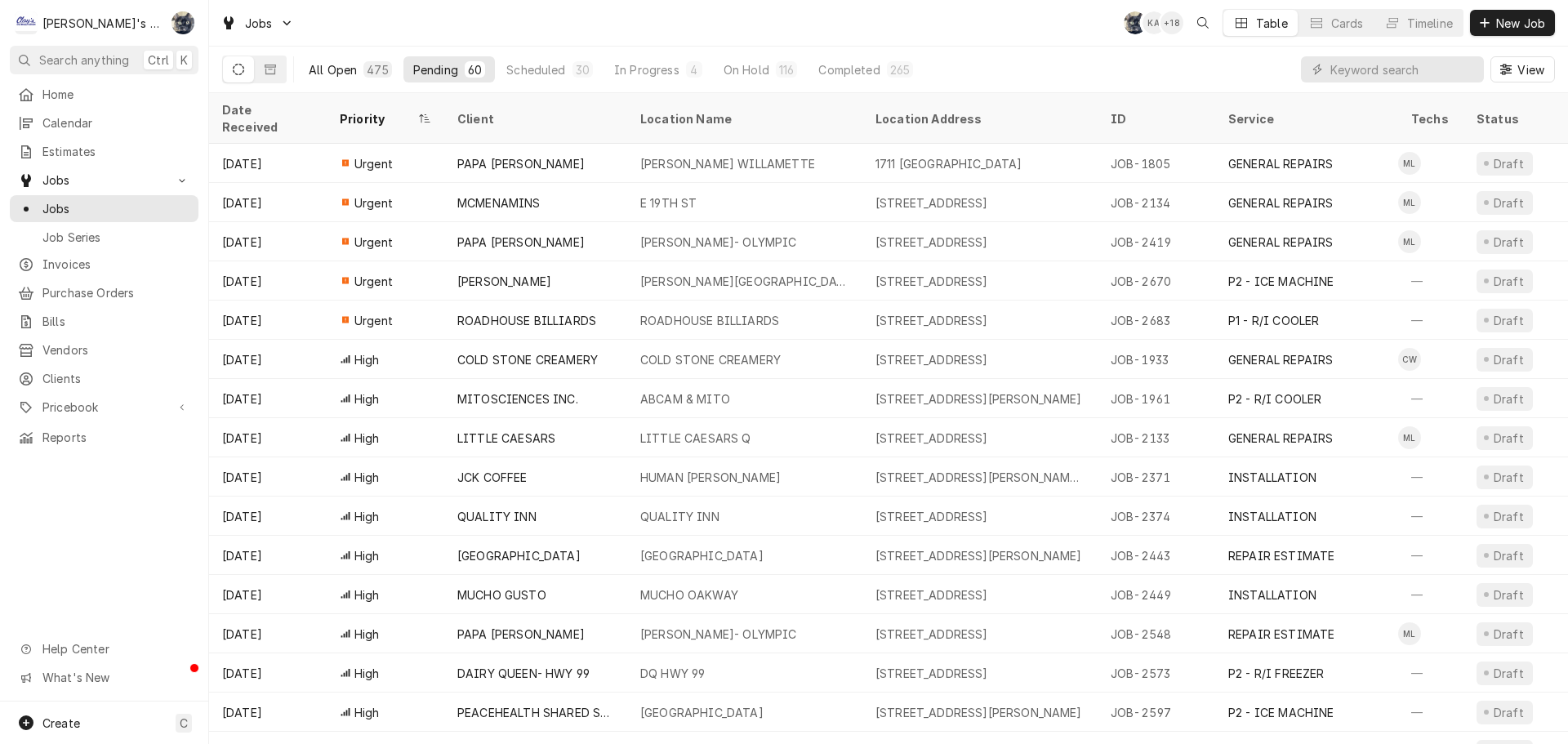
click at [381, 64] on div "475" at bounding box center [377, 70] width 21 height 17
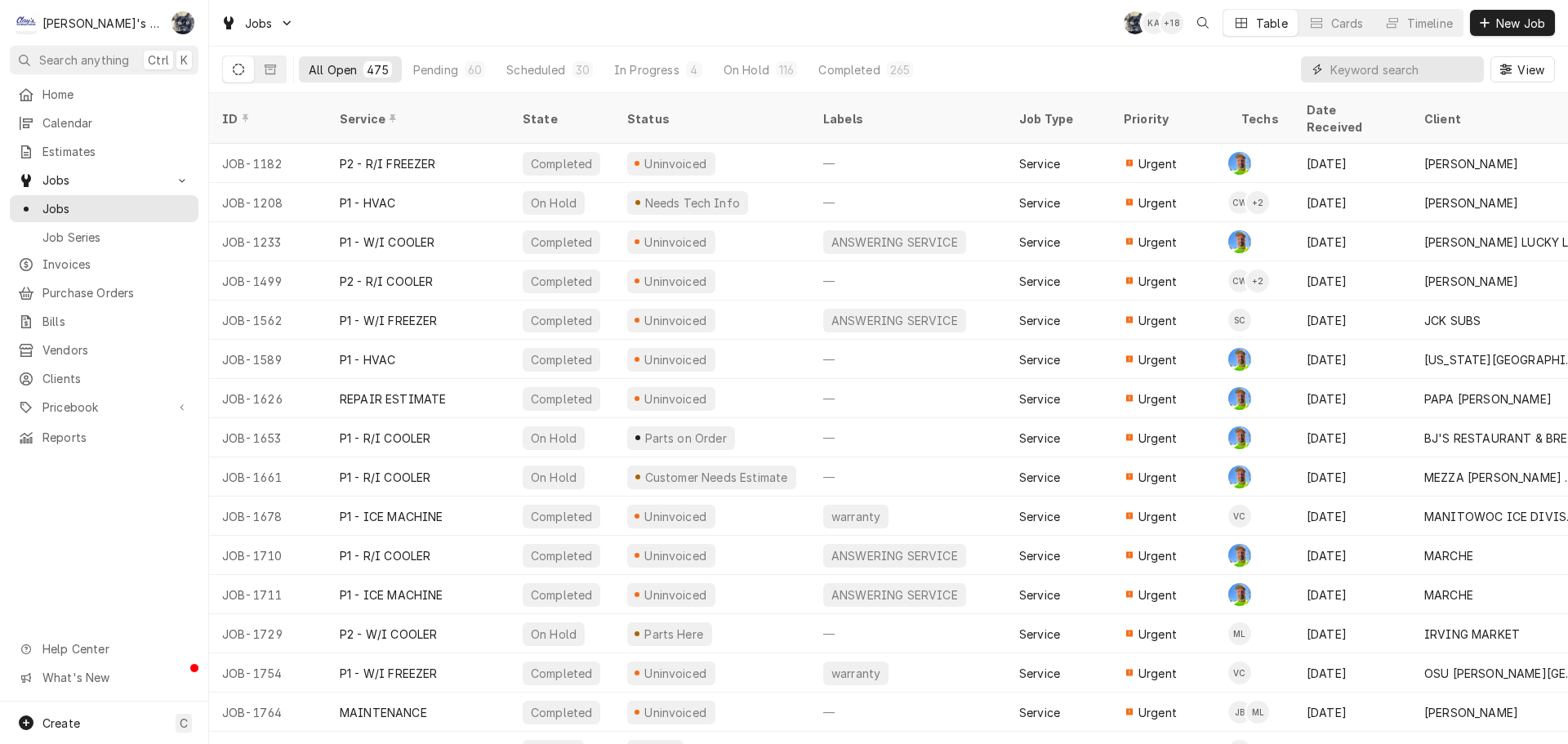
click at [1414, 68] on input "Dynamic Content Wrapper" at bounding box center [1403, 69] width 146 height 26
type input "v"
type input "columbia"
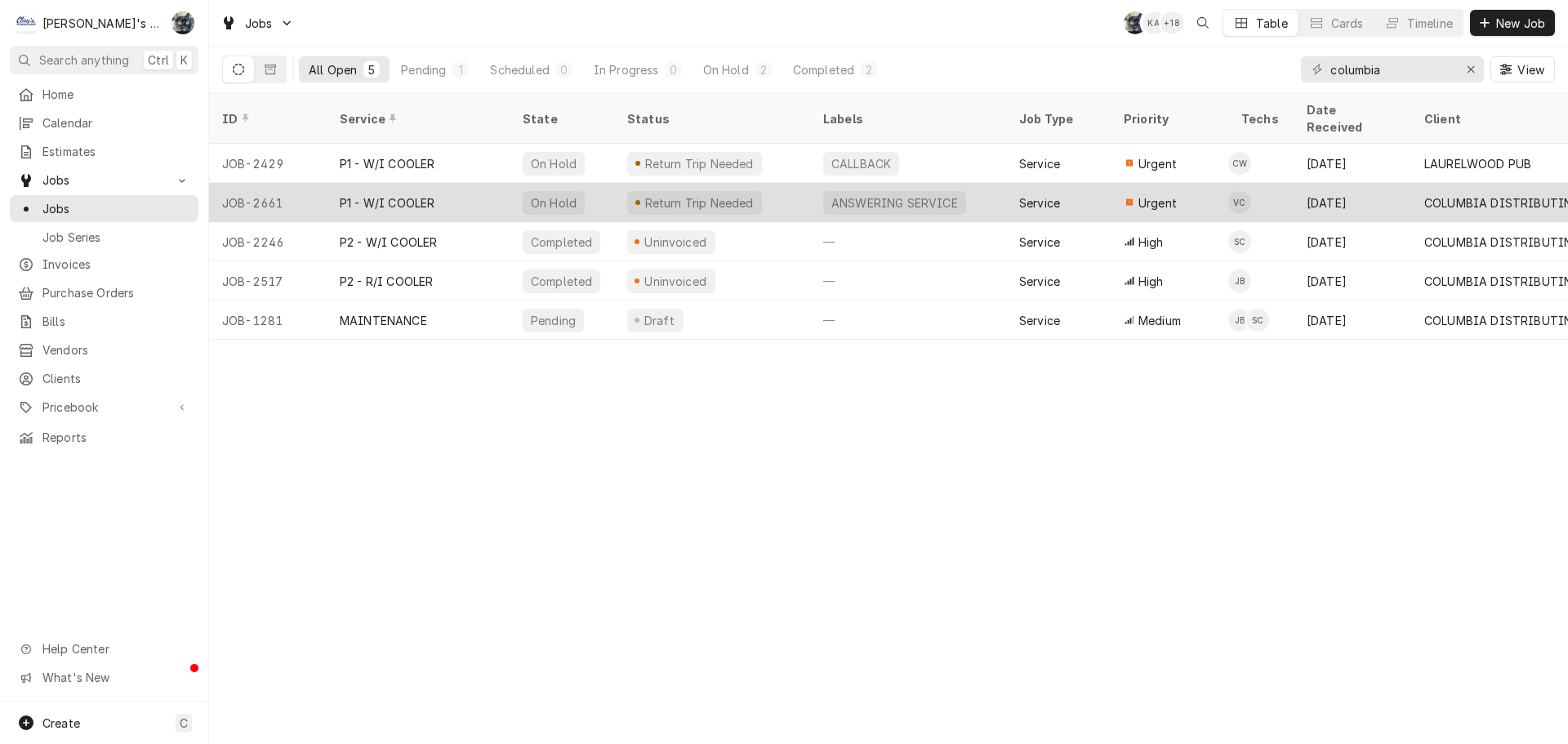
click at [856, 194] on div "ANSWERING SERVICE" at bounding box center [895, 203] width 130 height 17
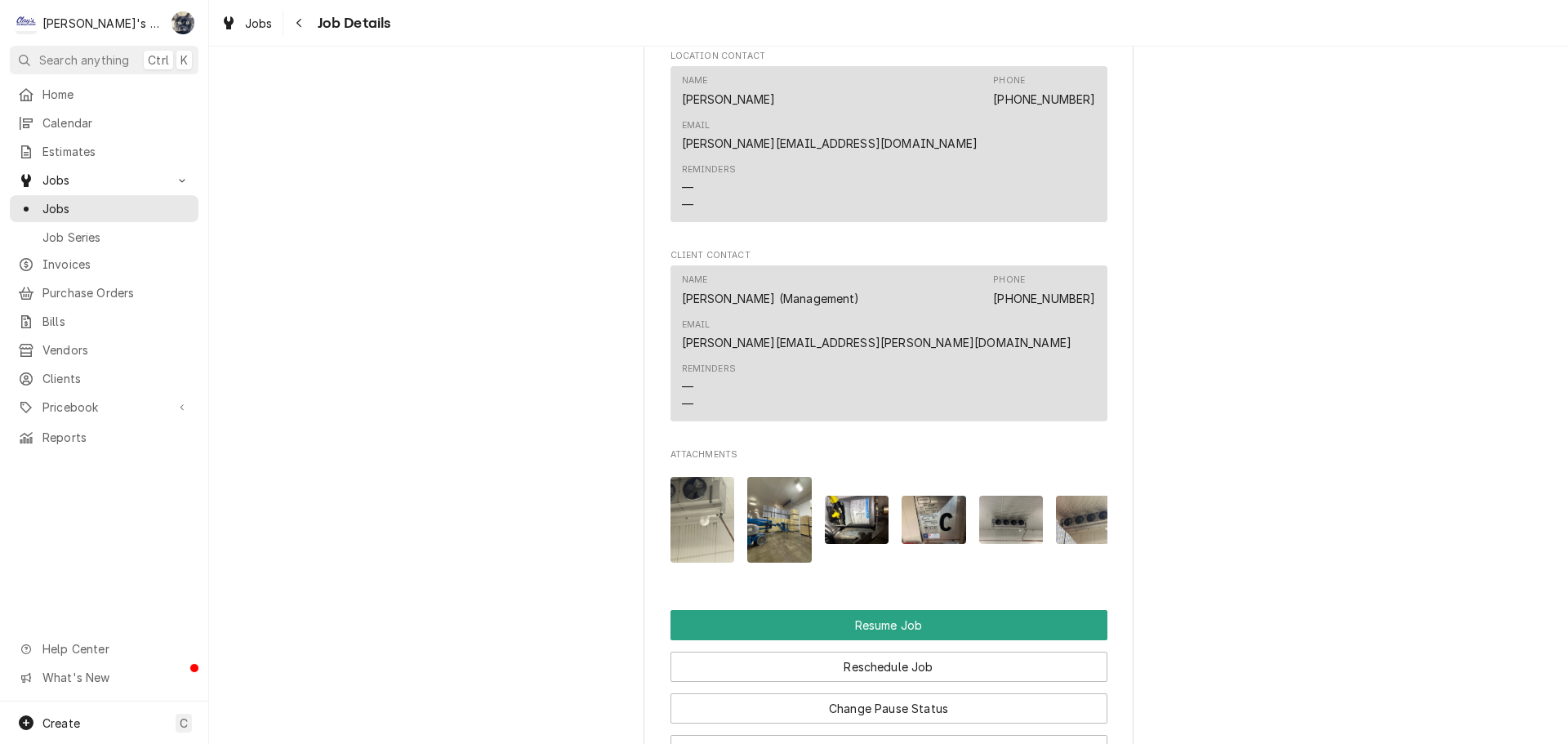
scroll to position [2380, 0]
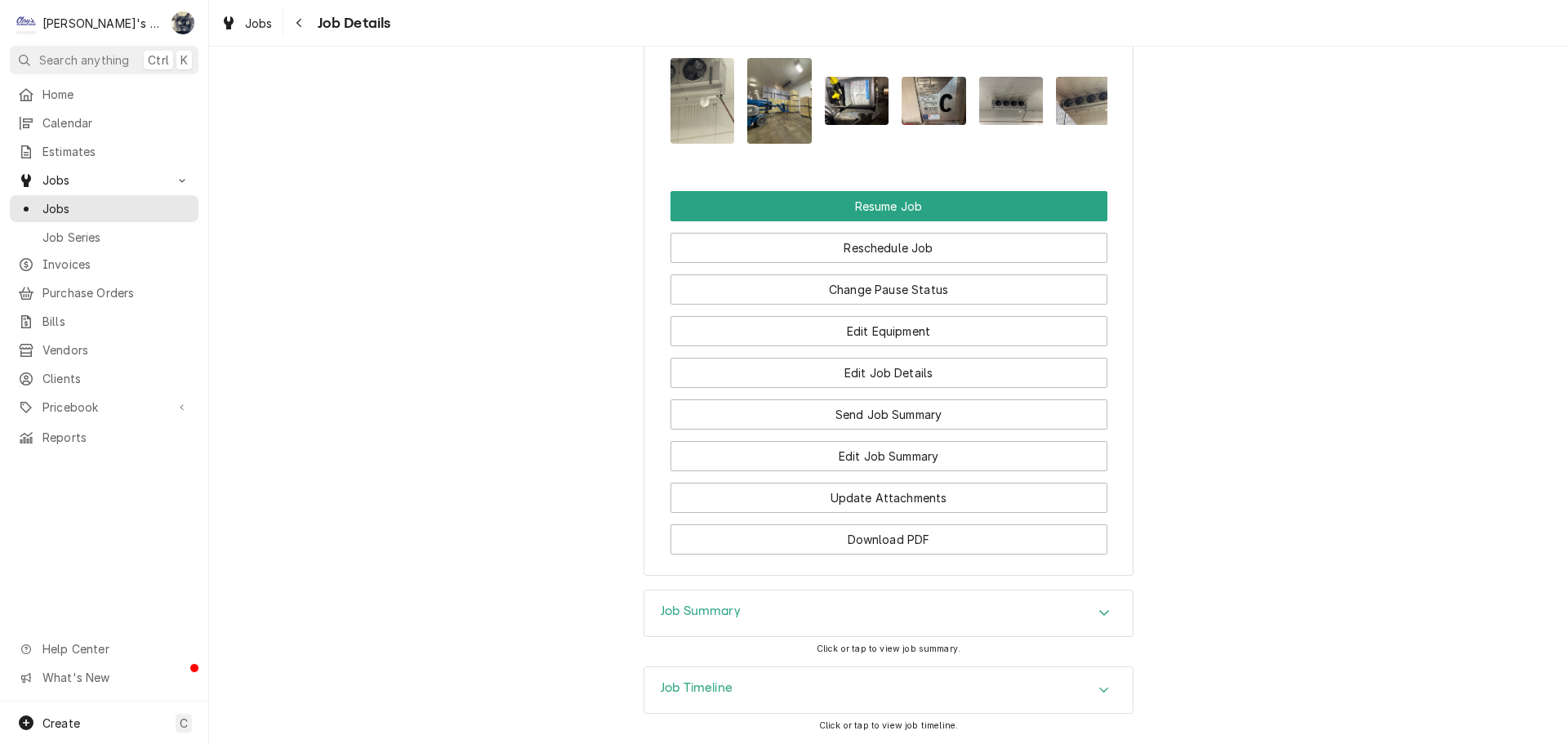
click at [847, 590] on div "Job Summary" at bounding box center [888, 613] width 489 height 46
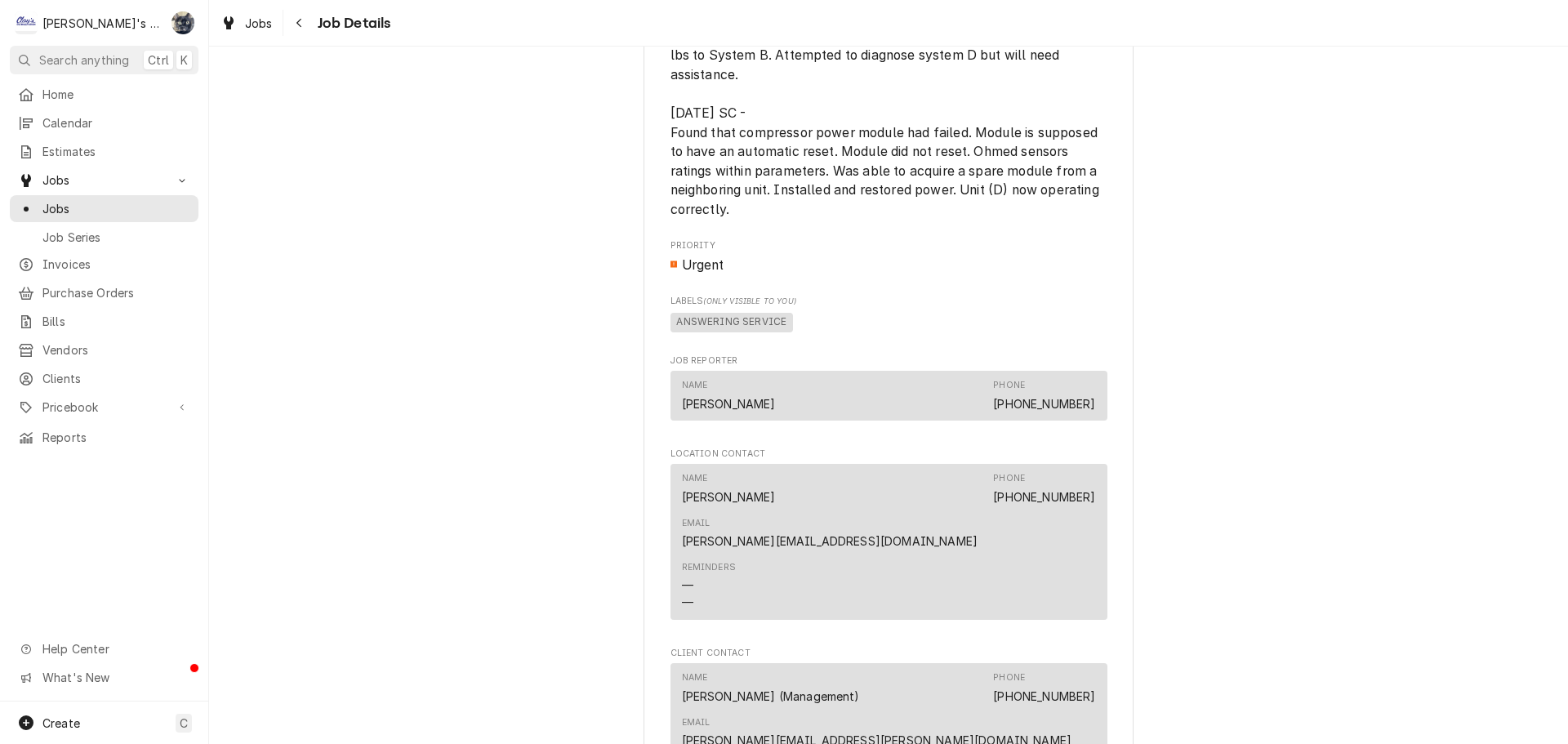
scroll to position [1236, 0]
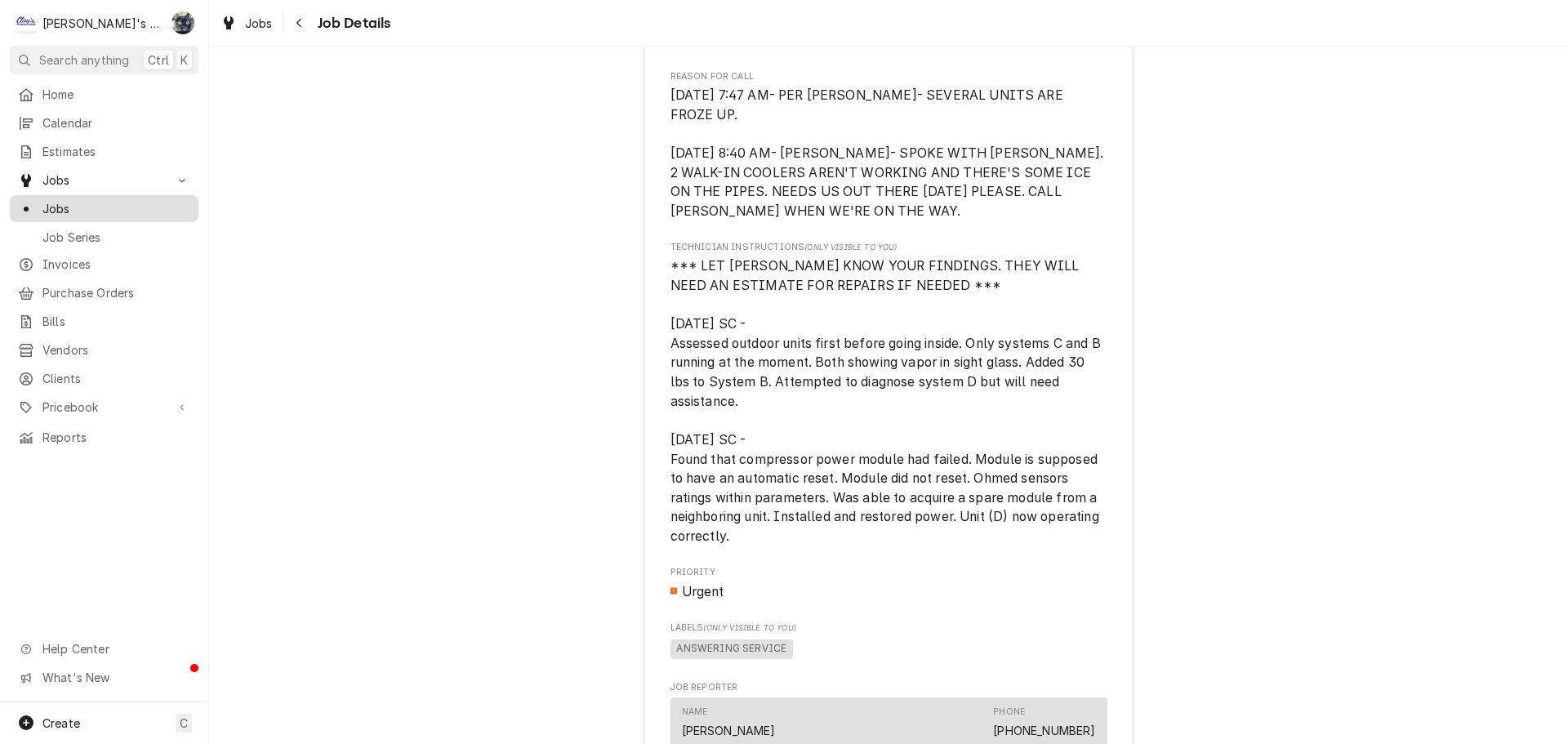
click at [86, 205] on span "Jobs" at bounding box center [116, 209] width 148 height 17
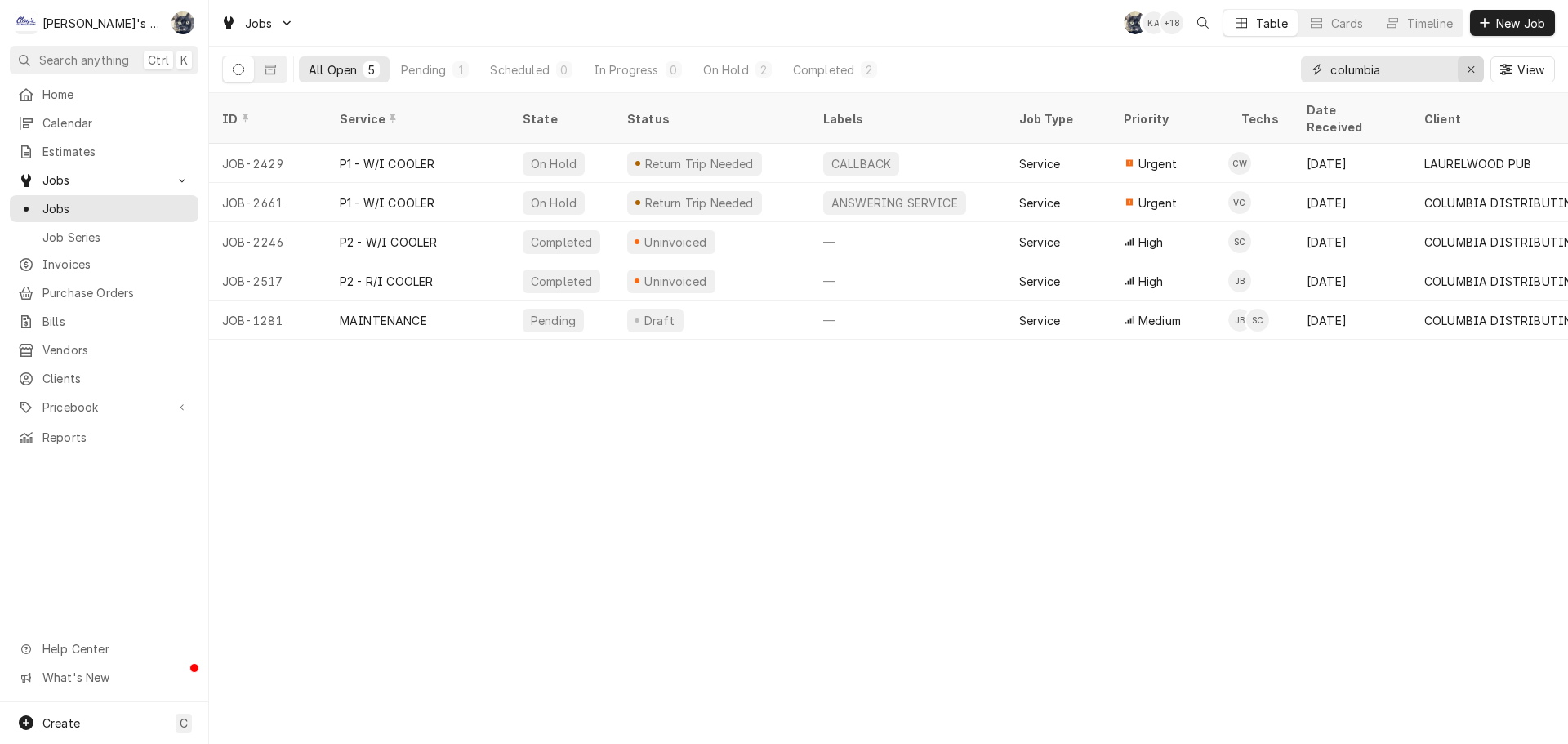
click at [1470, 67] on icon "Erase input" at bounding box center [1471, 69] width 9 height 11
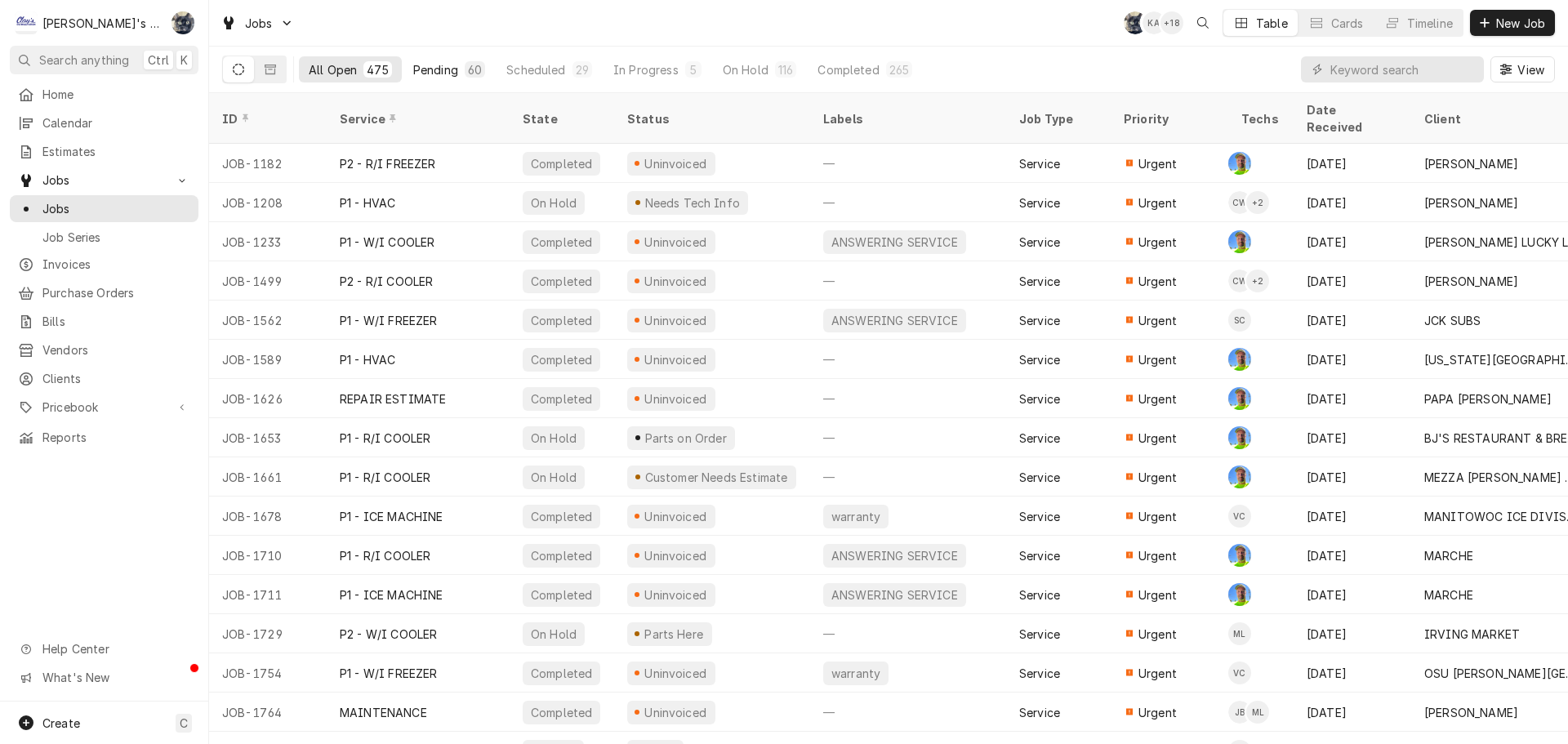
click at [422, 69] on div "Pending" at bounding box center [436, 70] width 45 height 17
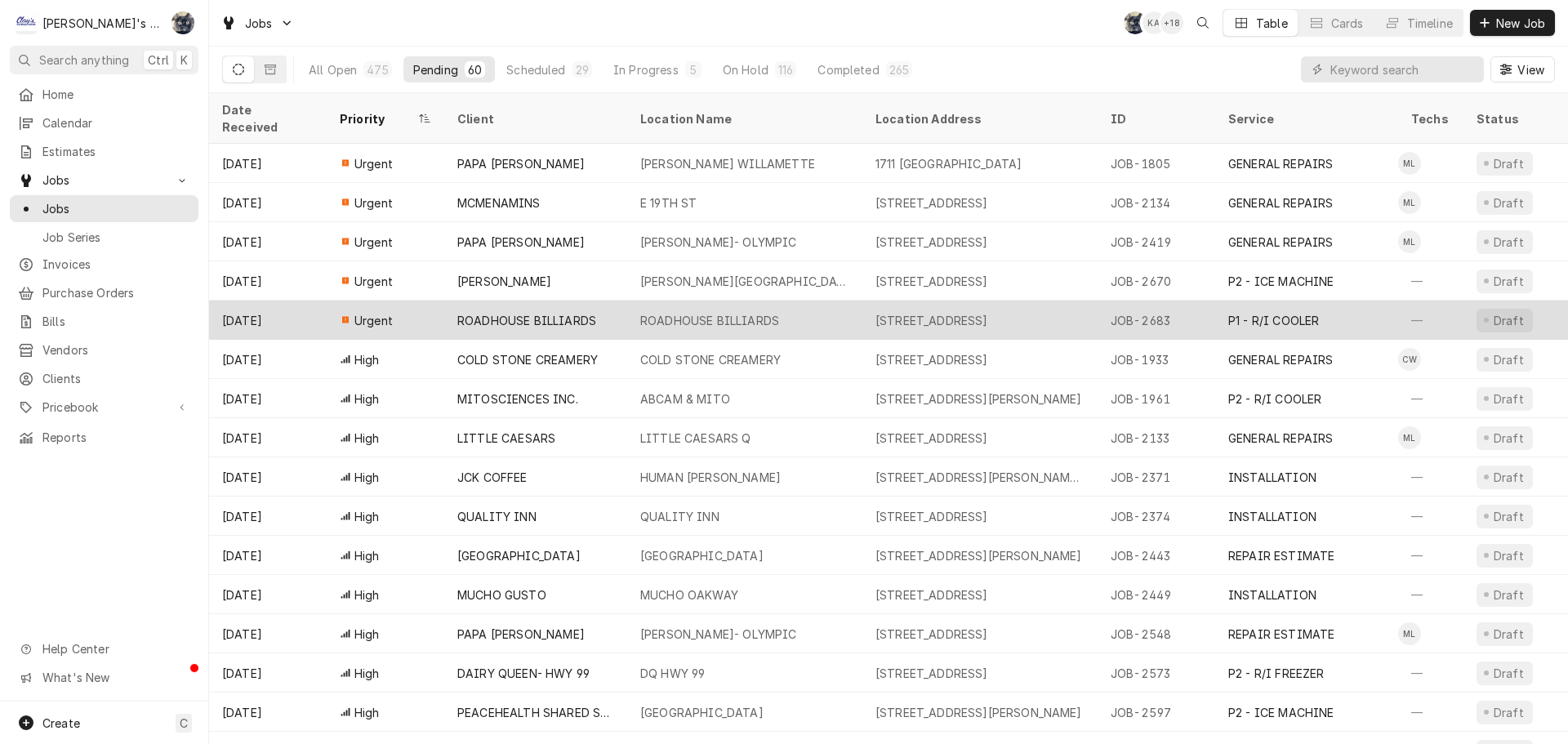
click at [502, 312] on div "ROADHOUSE BILLIARDS" at bounding box center [527, 320] width 139 height 17
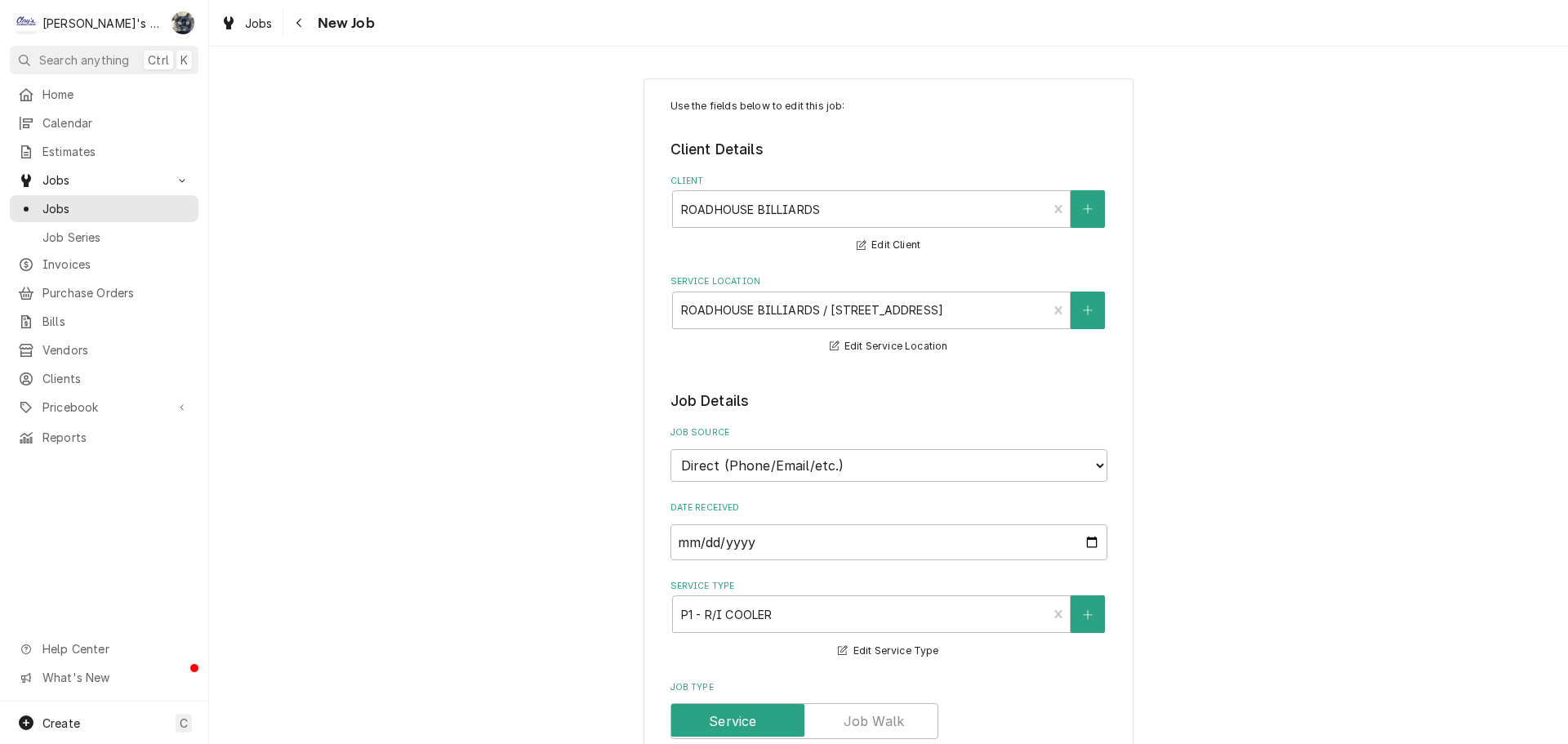
type textarea "x"
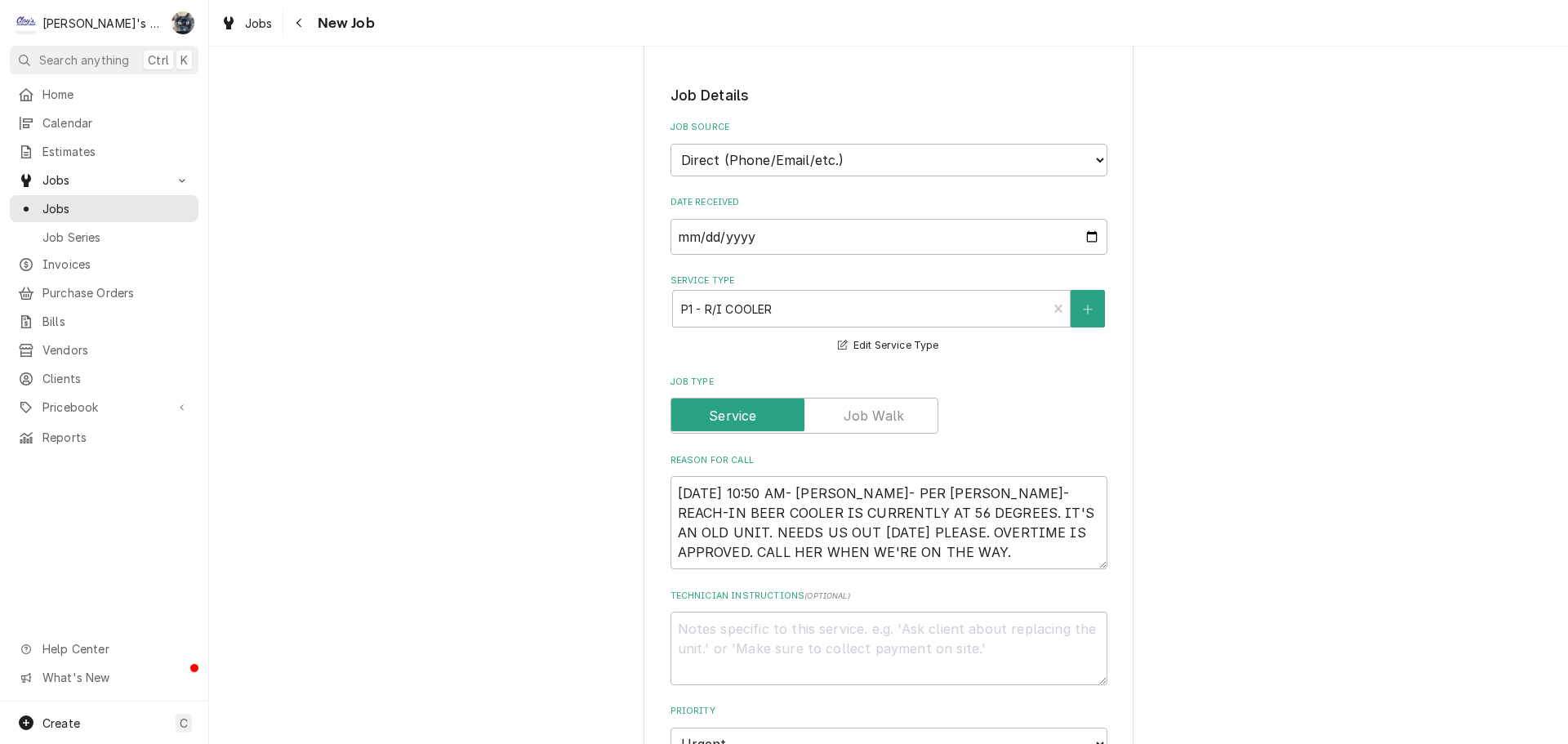
scroll to position [163, 0]
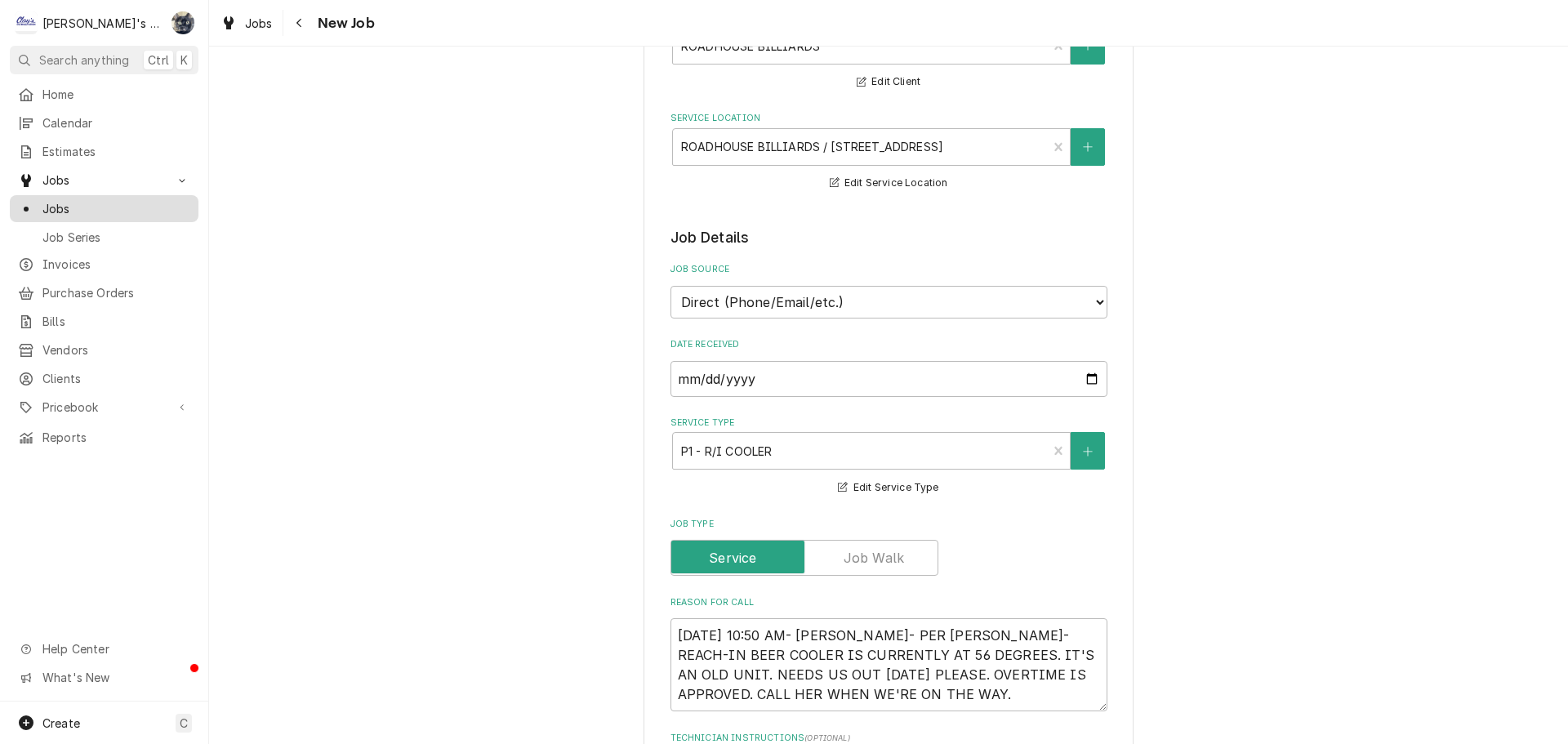
click at [81, 201] on span "Jobs" at bounding box center [116, 209] width 148 height 17
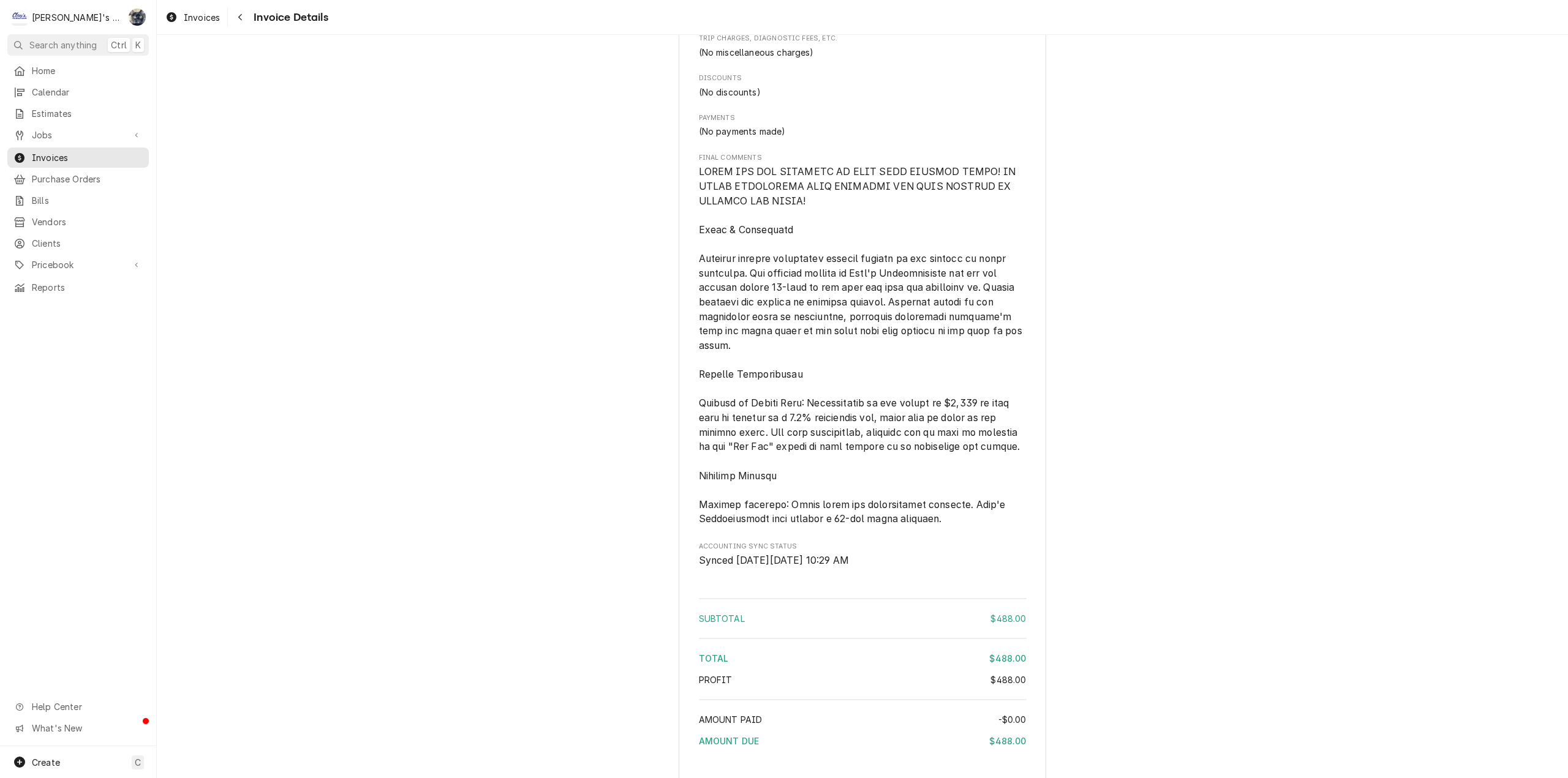
scroll to position [1056, 0]
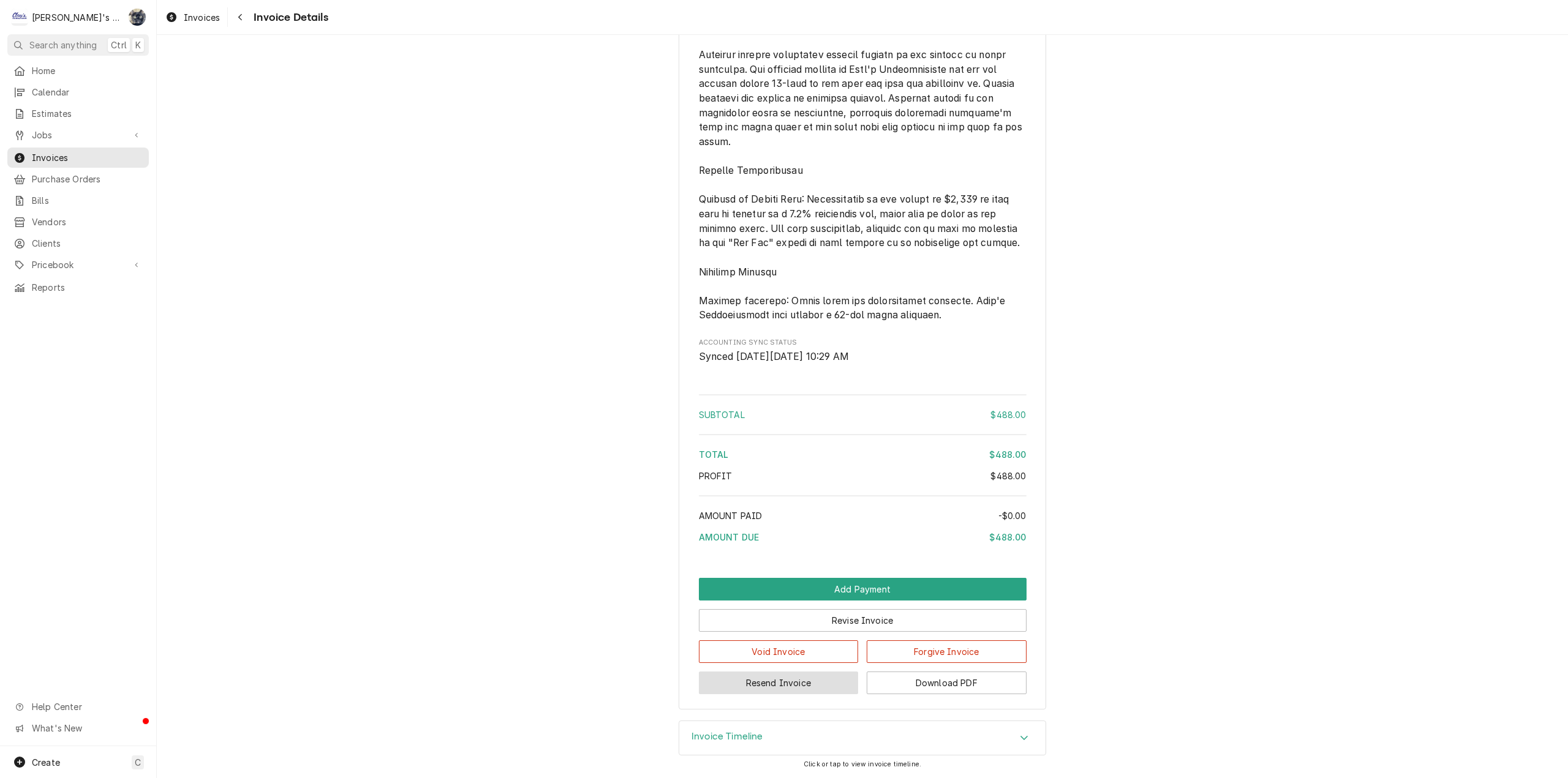
click at [828, 675] on button "Resend Invoice" at bounding box center [779, 682] width 160 height 23
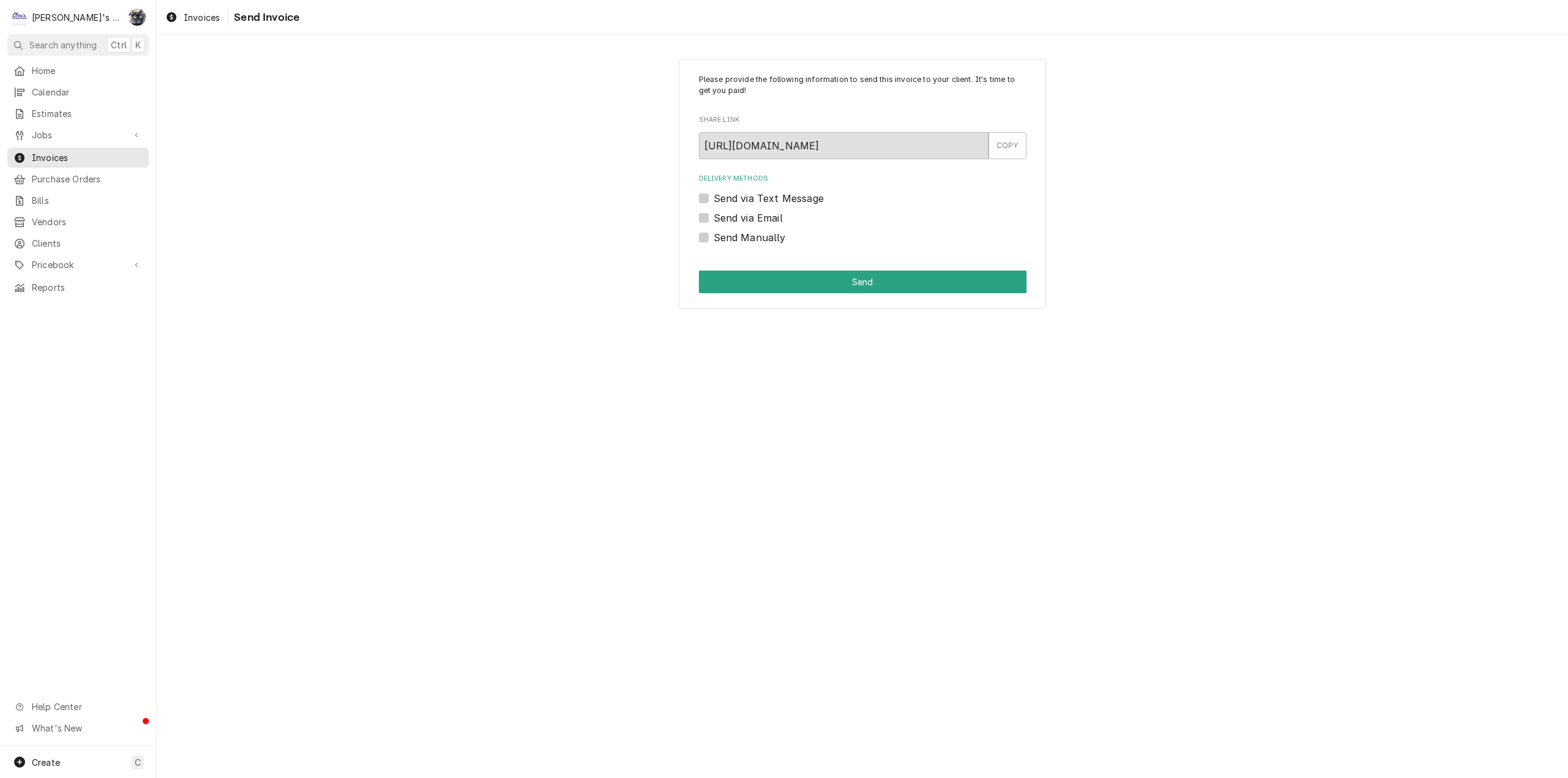
click at [713, 221] on label "Send via Email" at bounding box center [748, 218] width 69 height 15
click at [713, 221] on input "Send via Email" at bounding box center [877, 224] width 327 height 27
checkbox input "true"
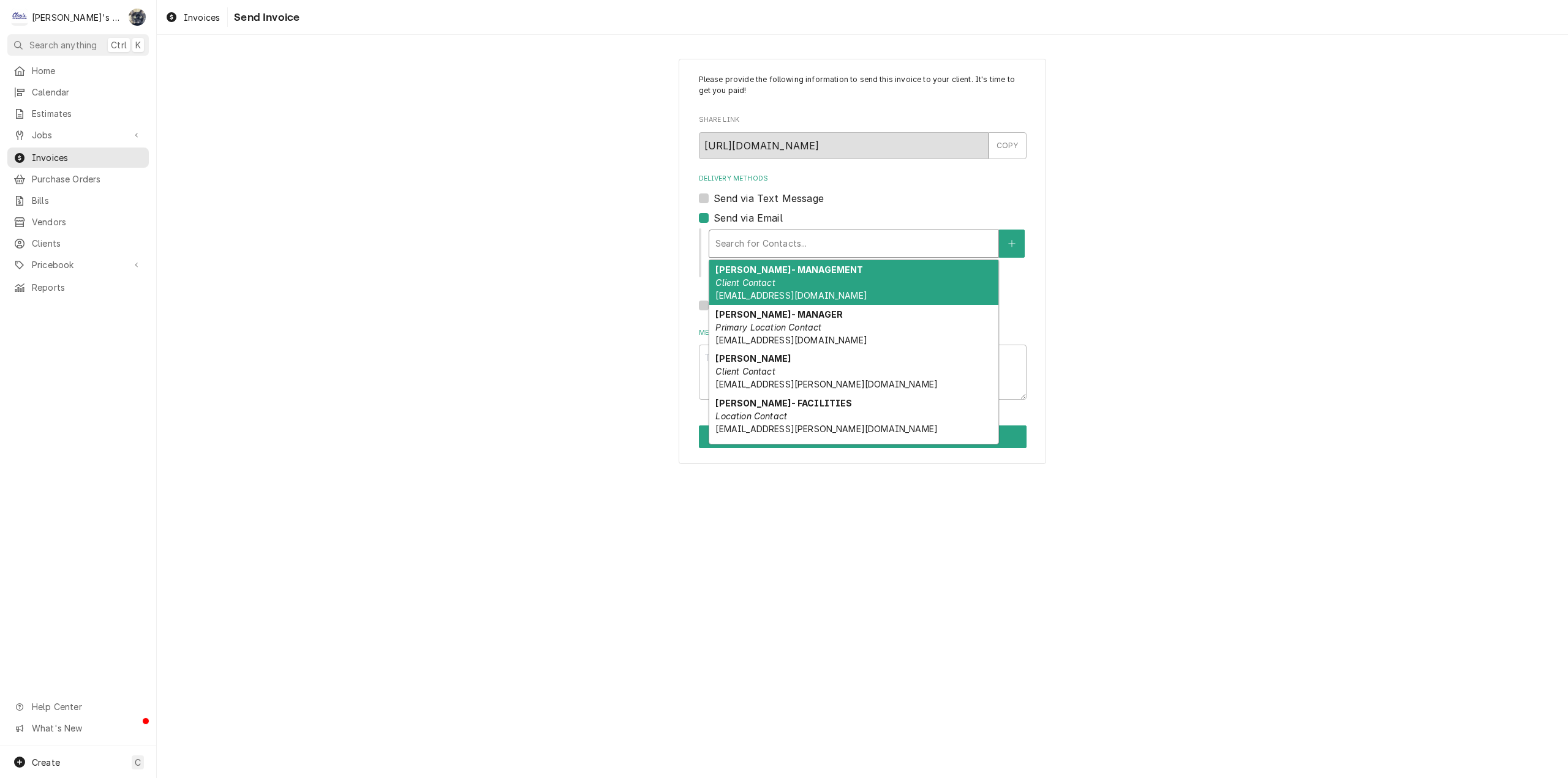
click at [717, 247] on input "Delivery Methods" at bounding box center [717, 243] width 3 height 20
click at [734, 300] on span "CKOSTER@OLIVEGARDEN.COM" at bounding box center [791, 295] width 151 height 10
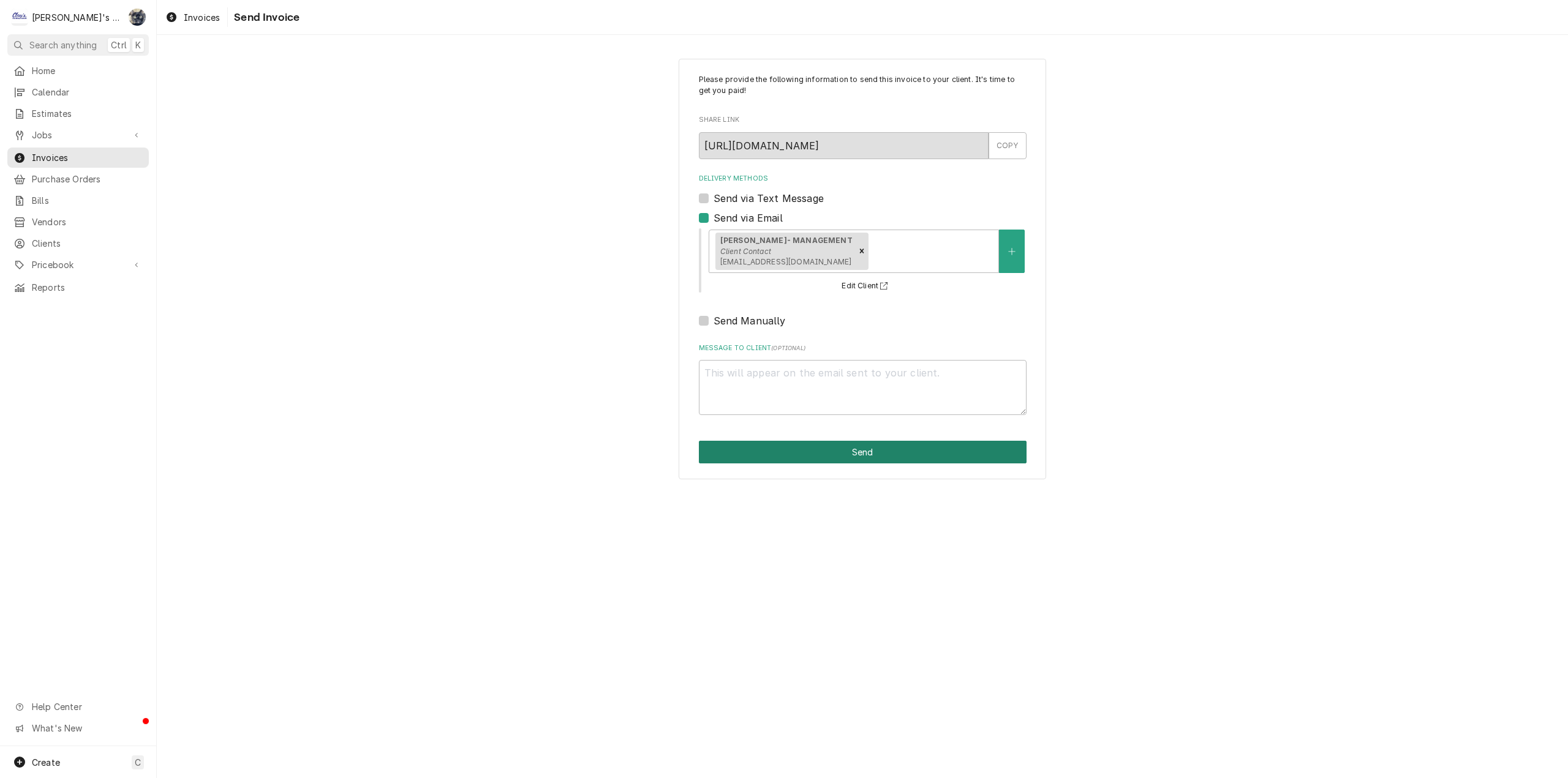
click at [795, 449] on button "Send" at bounding box center [862, 452] width 327 height 23
type textarea "x"
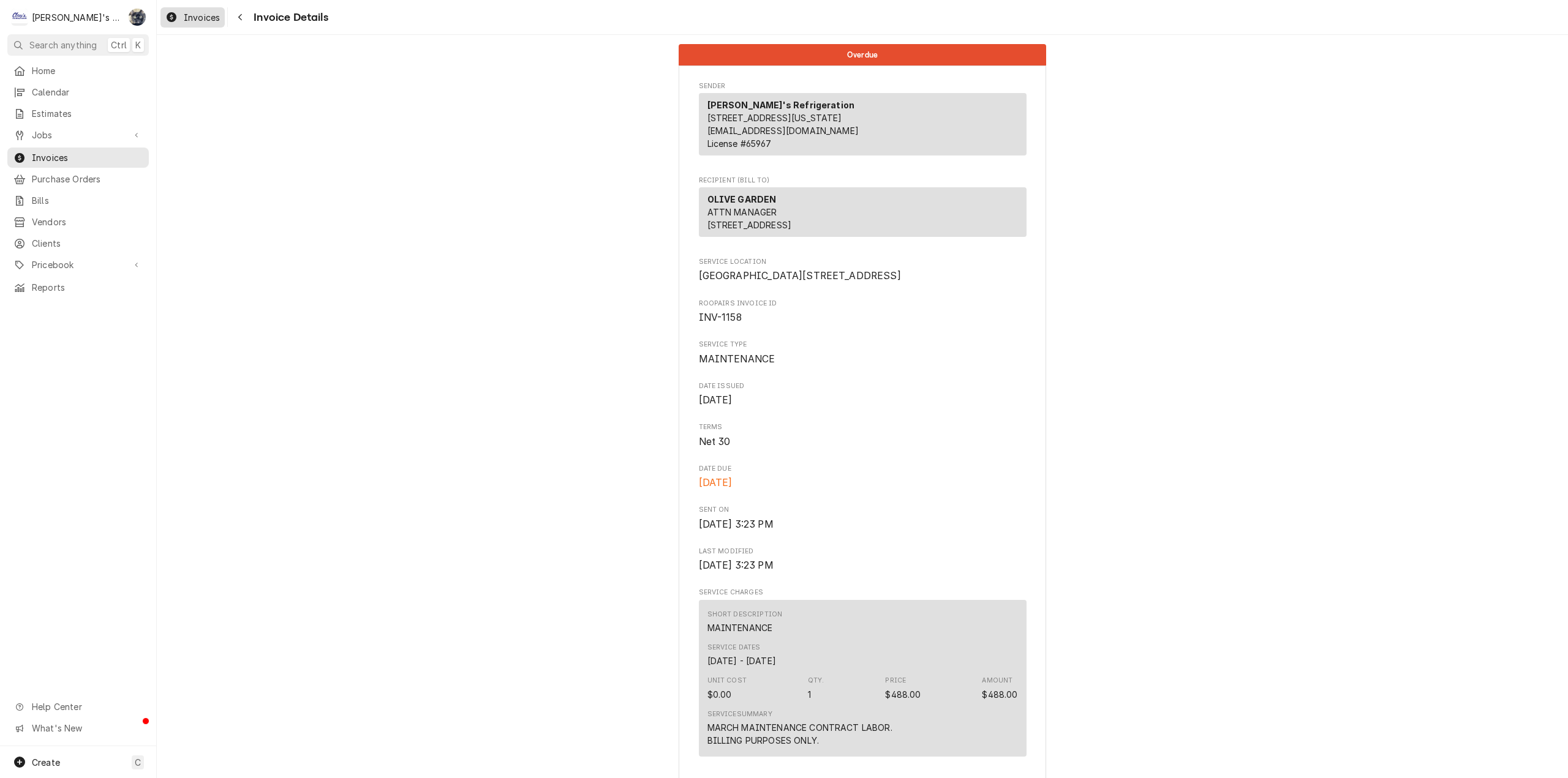
click at [182, 14] on div "Invoices" at bounding box center [192, 18] width 59 height 16
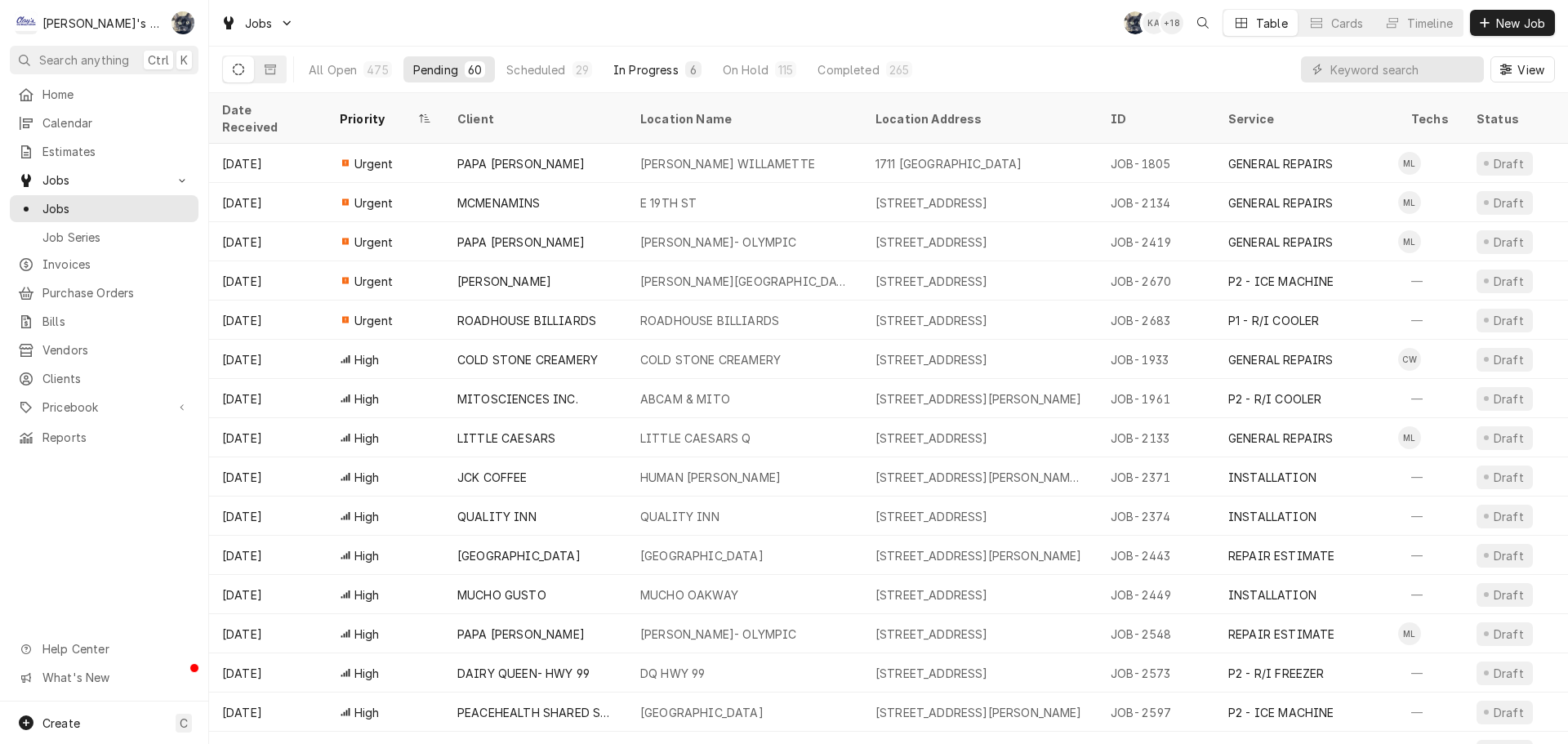
click at [644, 63] on div "In Progress" at bounding box center [646, 70] width 65 height 17
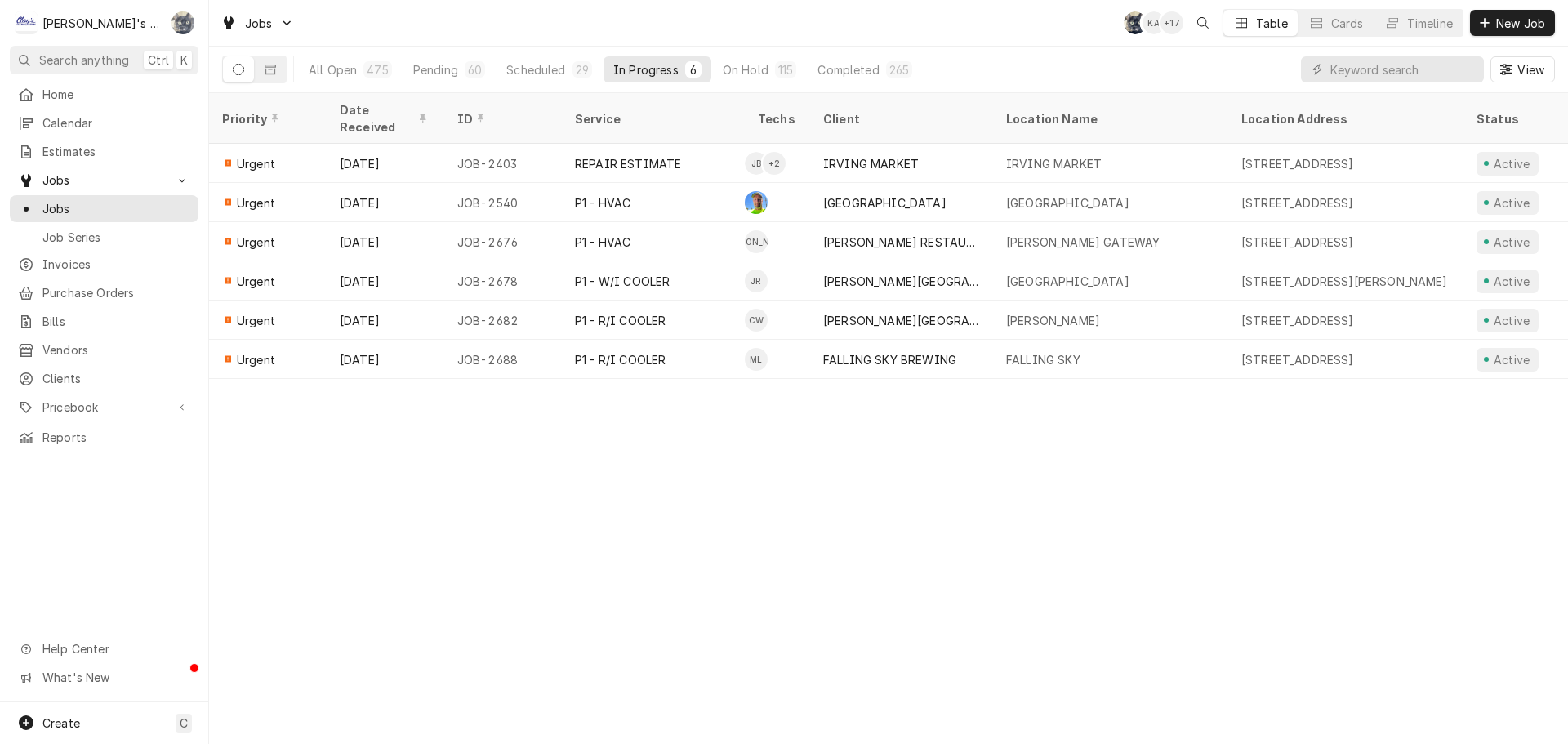
click at [188, 21] on div "Sarah Bendele's Avatar" at bounding box center [183, 23] width 23 height 23
click at [195, 43] on link "Settings" at bounding box center [249, 56] width 160 height 27
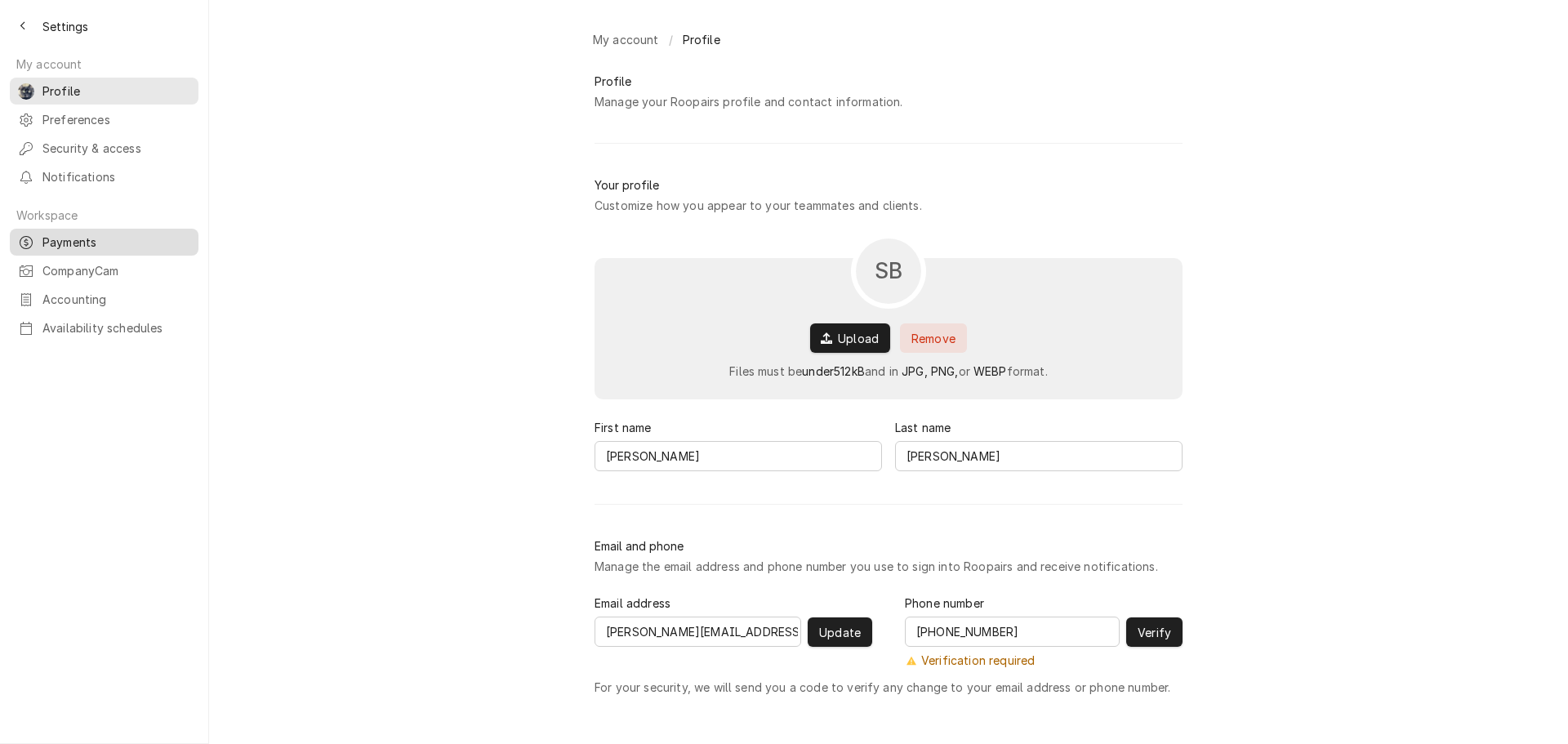
click at [113, 240] on div "Payments" at bounding box center [104, 242] width 182 height 21
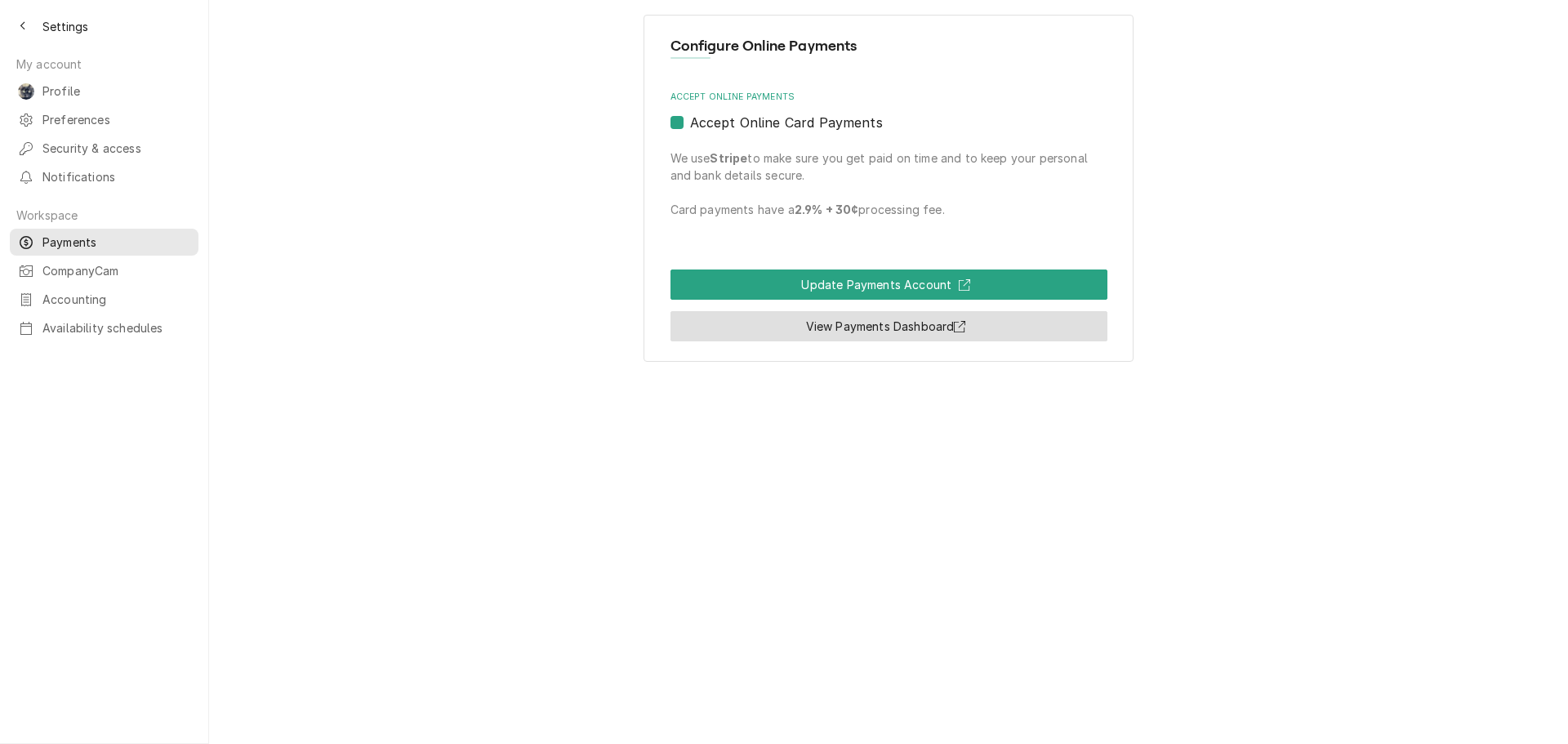
click at [856, 332] on link "View Payments Dashboard" at bounding box center [889, 326] width 436 height 30
click at [21, 24] on icon "Back to previous page" at bounding box center [23, 26] width 7 height 11
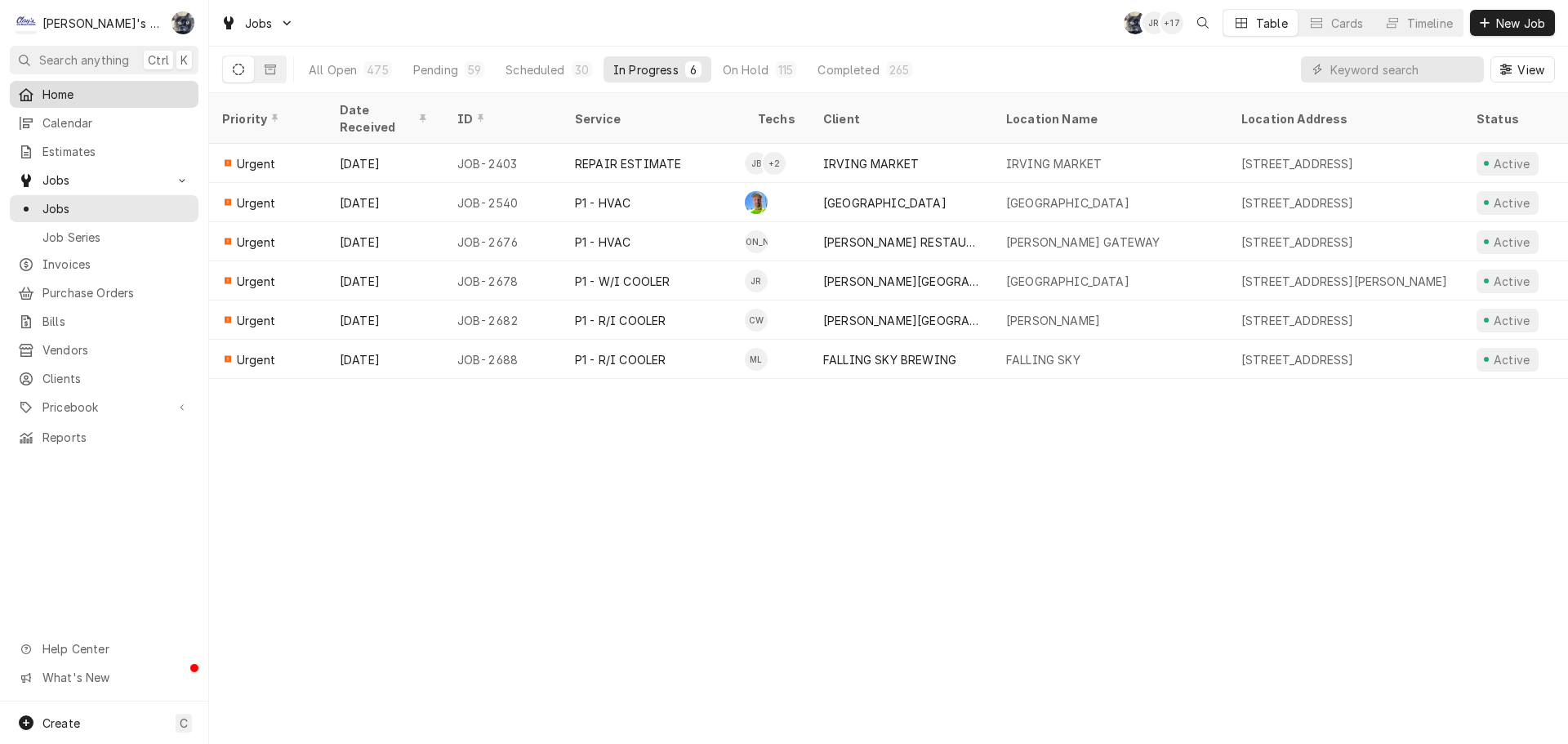
click at [61, 86] on span "Home" at bounding box center [116, 95] width 148 height 17
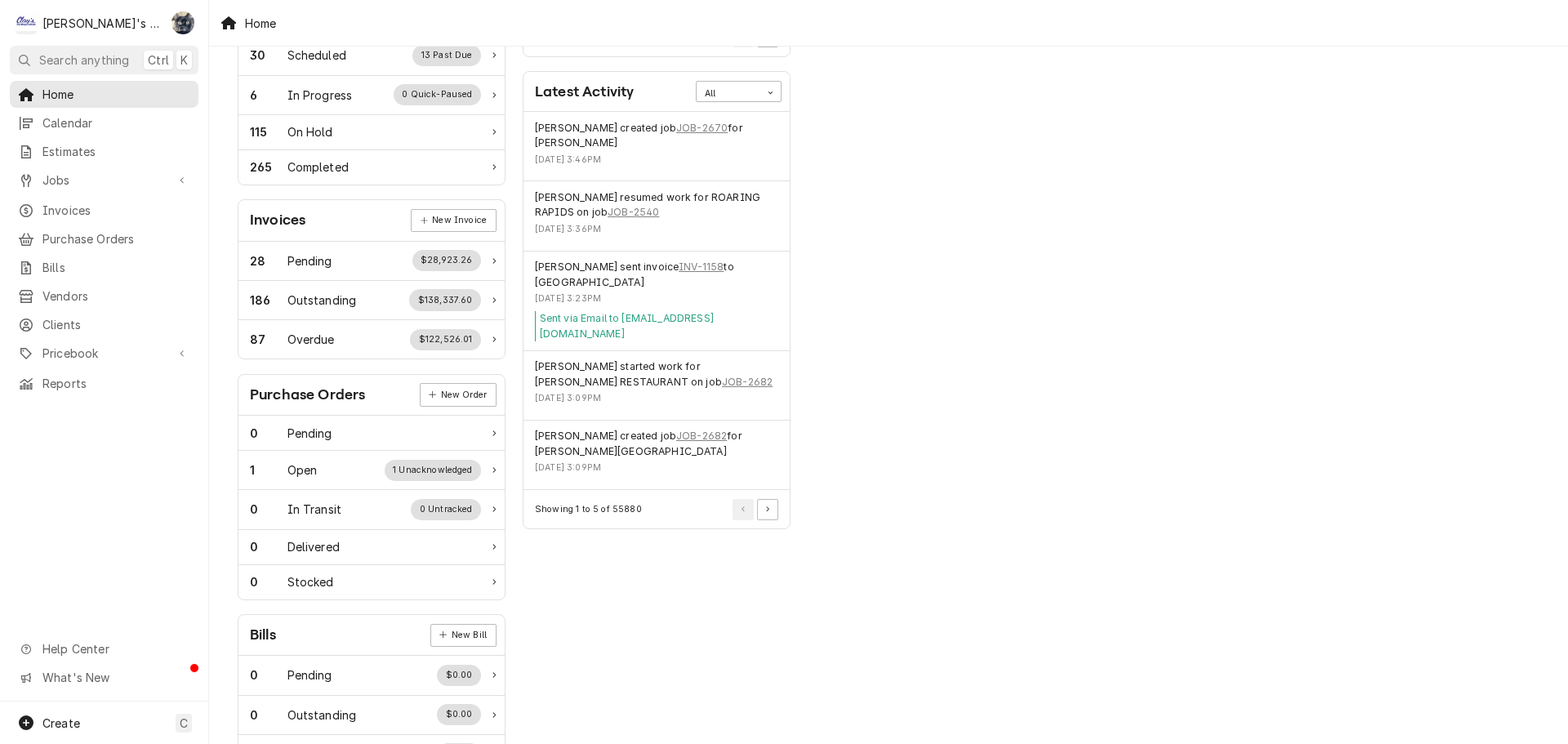
scroll to position [397, 0]
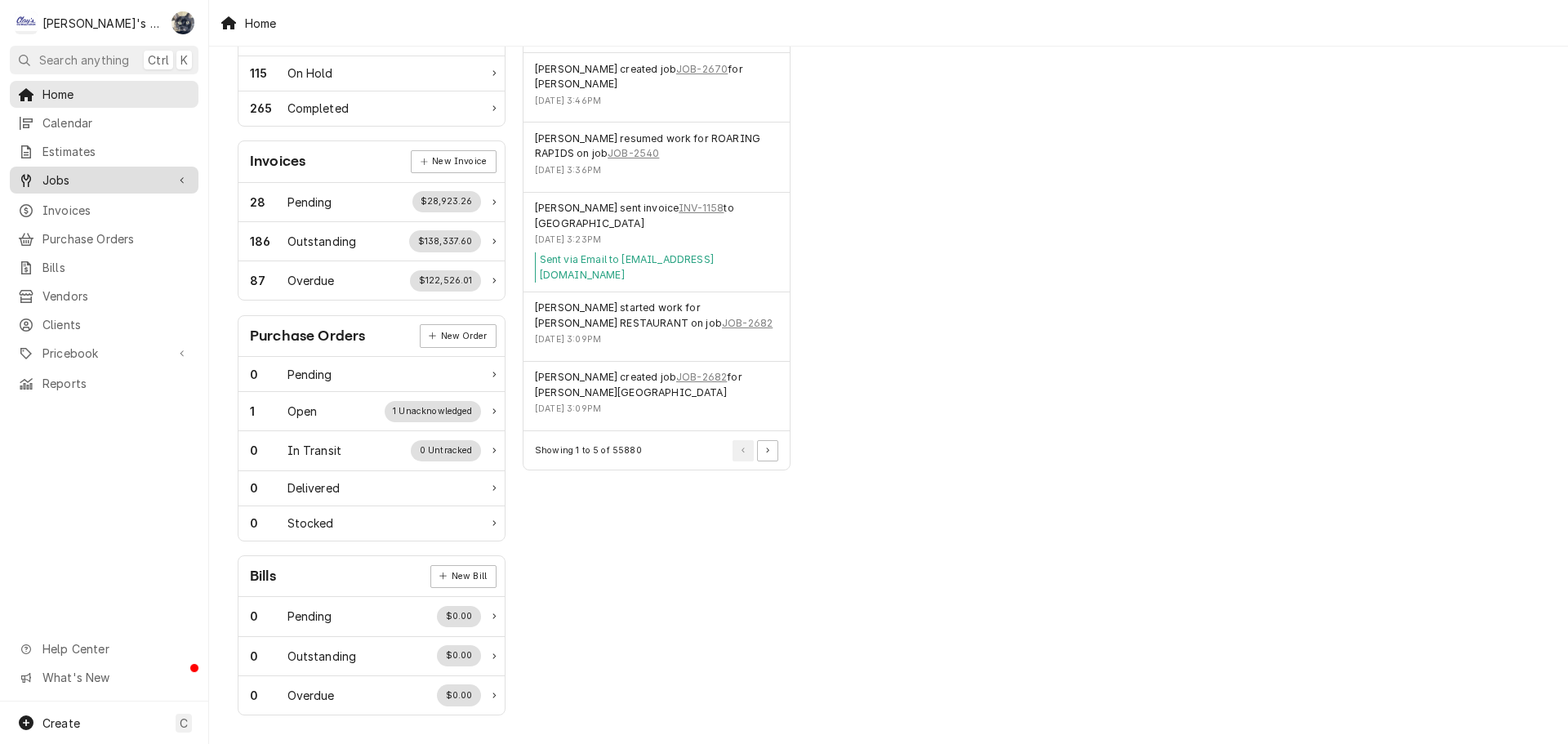
drag, startPoint x: 62, startPoint y: 174, endPoint x: 65, endPoint y: 183, distance: 9.5
click at [62, 174] on span "Jobs" at bounding box center [104, 181] width 123 height 17
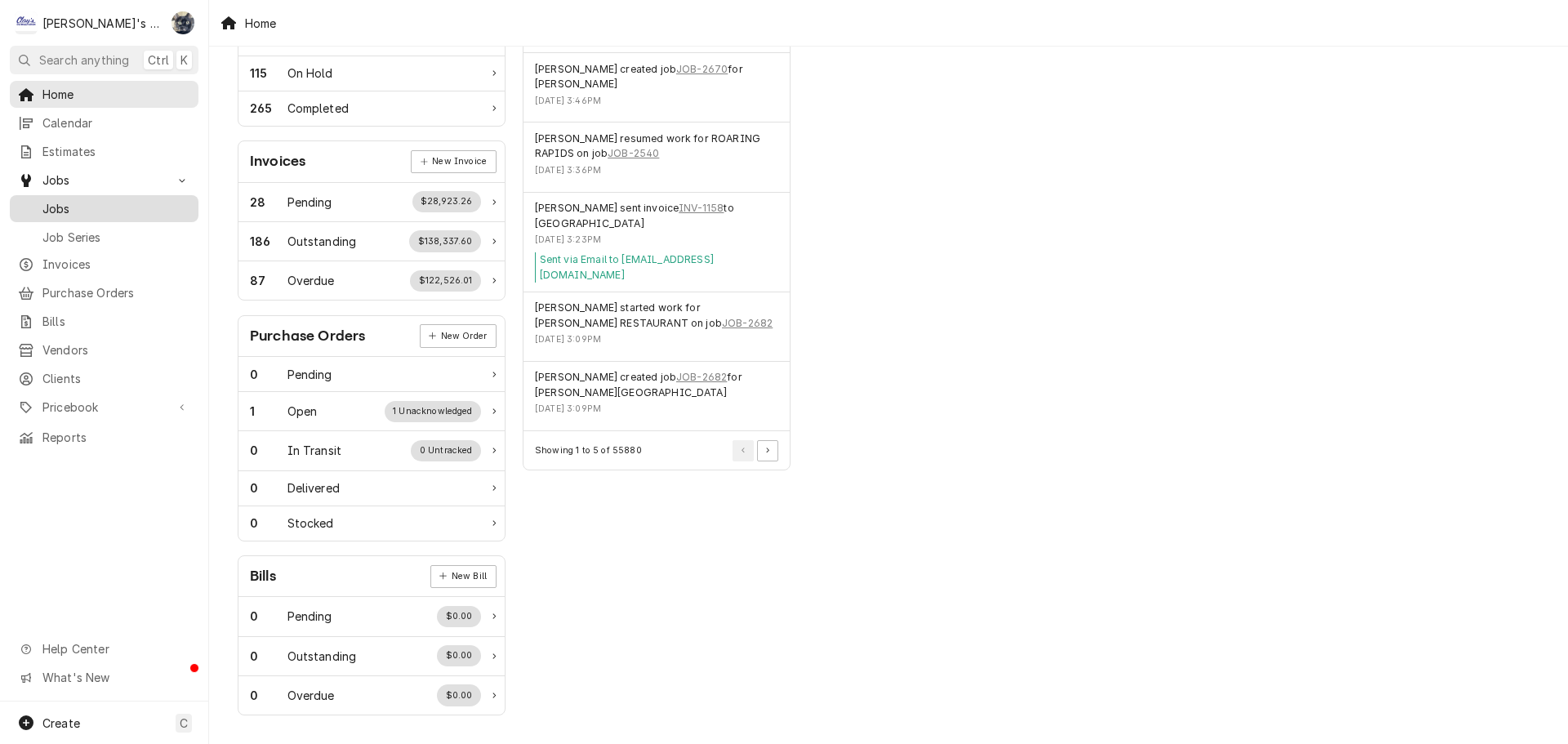
click at [70, 201] on span "Jobs" at bounding box center [116, 209] width 148 height 17
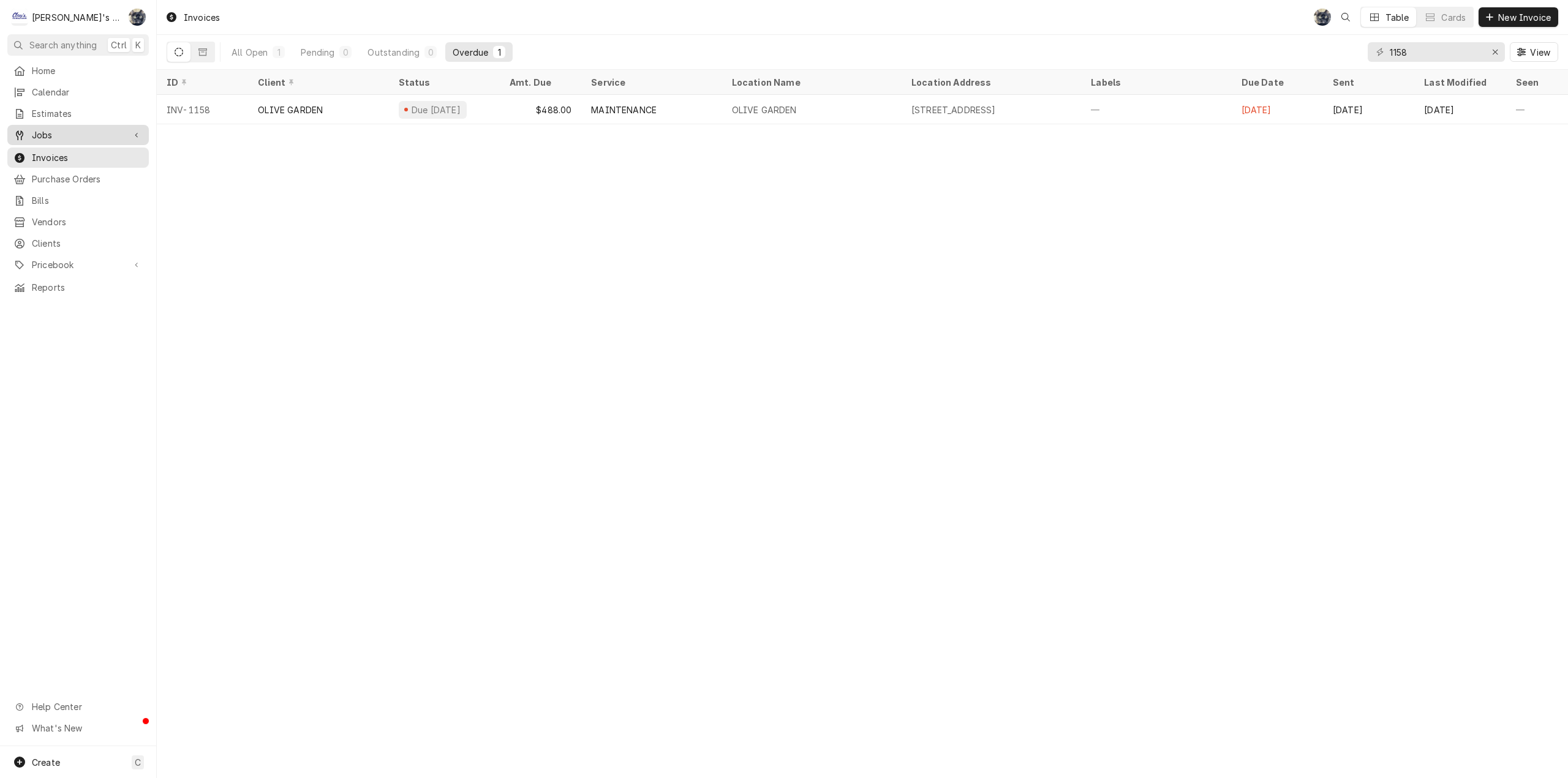
click at [51, 136] on span "Jobs" at bounding box center [78, 135] width 92 height 13
click at [53, 153] on span "Jobs" at bounding box center [87, 157] width 111 height 13
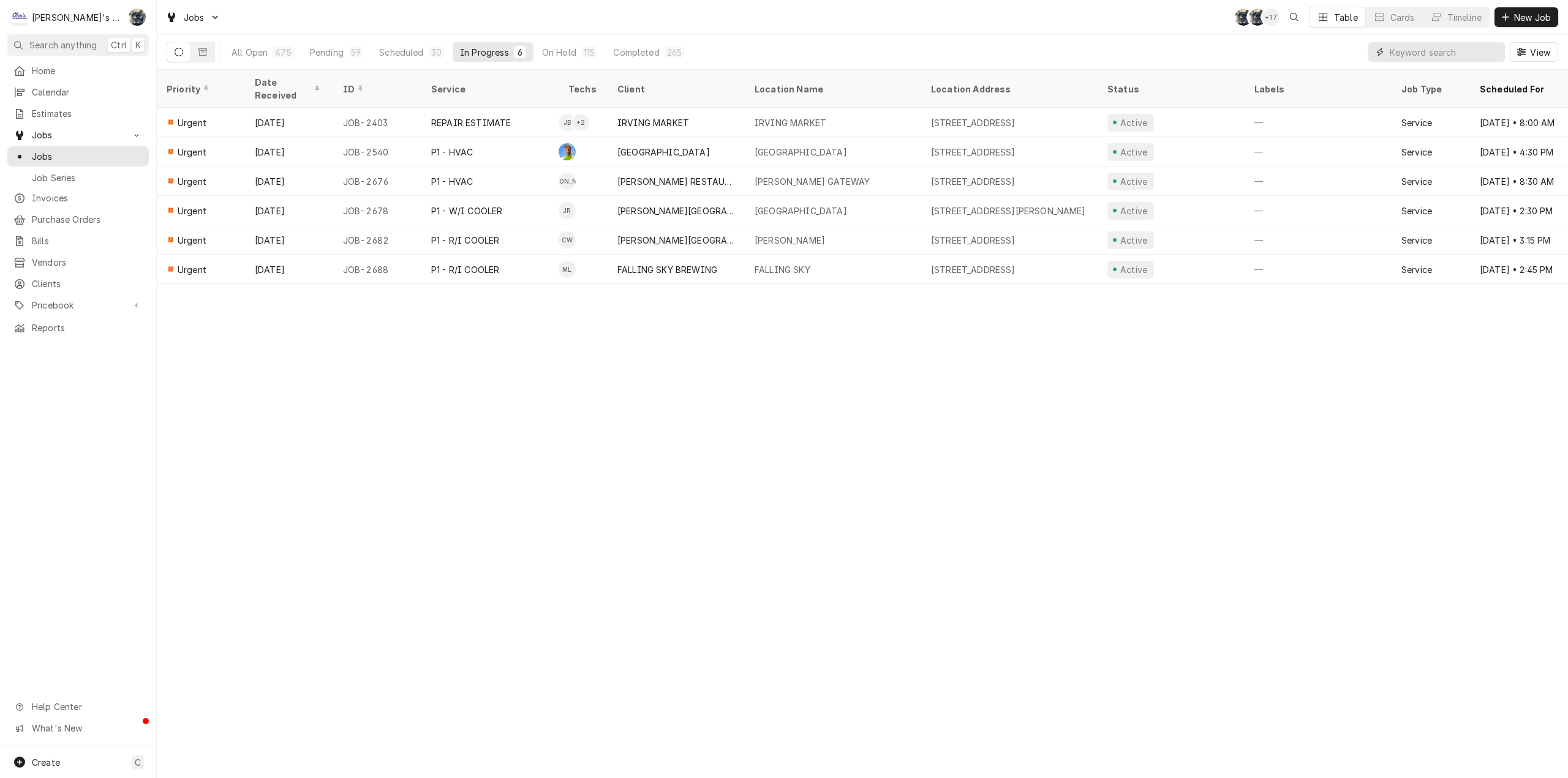
click at [1450, 53] on input "Dynamic Content Wrapper" at bounding box center [1444, 52] width 109 height 20
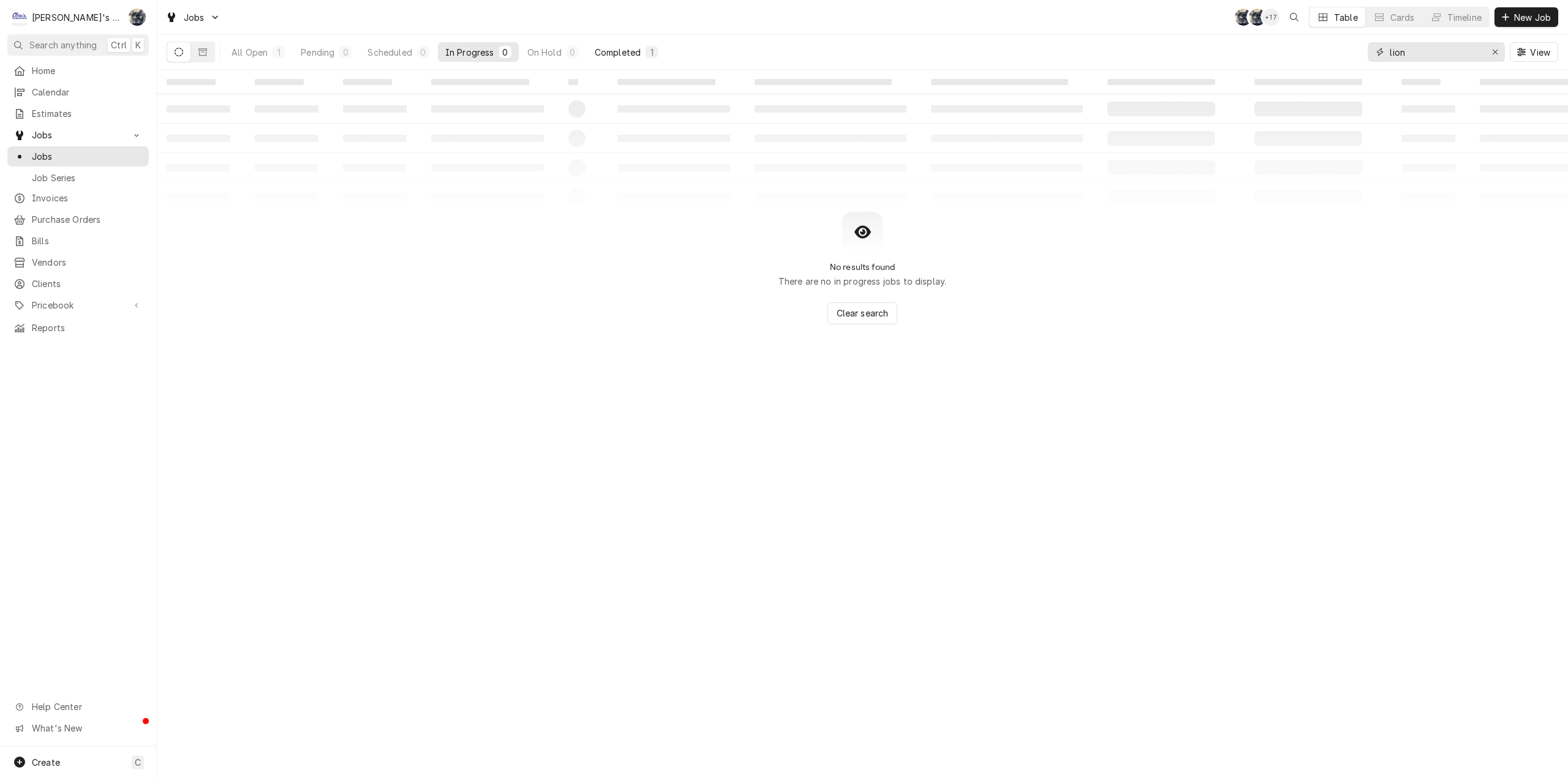
type input "lion"
click at [631, 49] on div "Completed" at bounding box center [618, 53] width 46 height 13
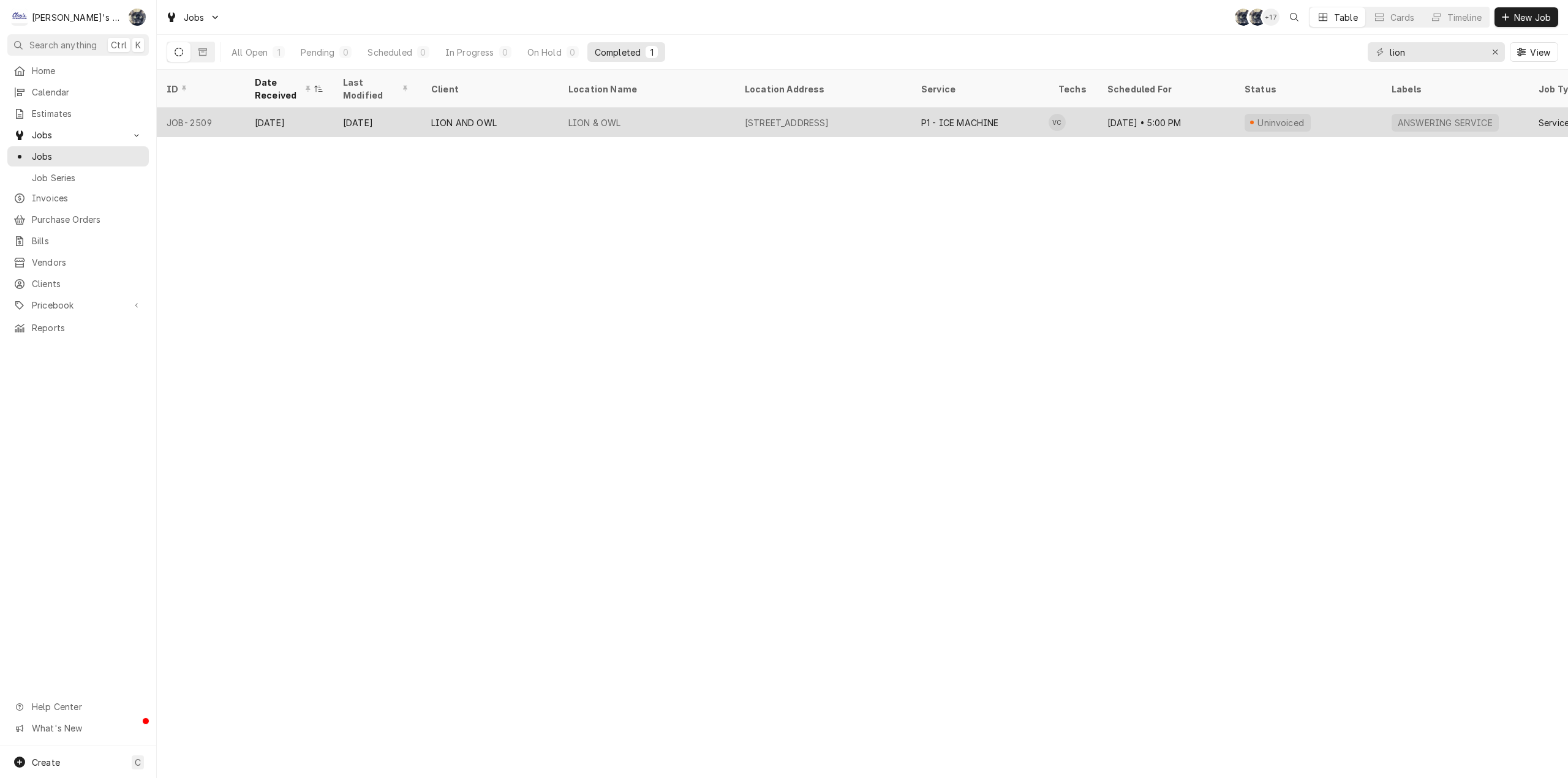
click at [606, 116] on div "LION & OWL" at bounding box center [594, 123] width 53 height 13
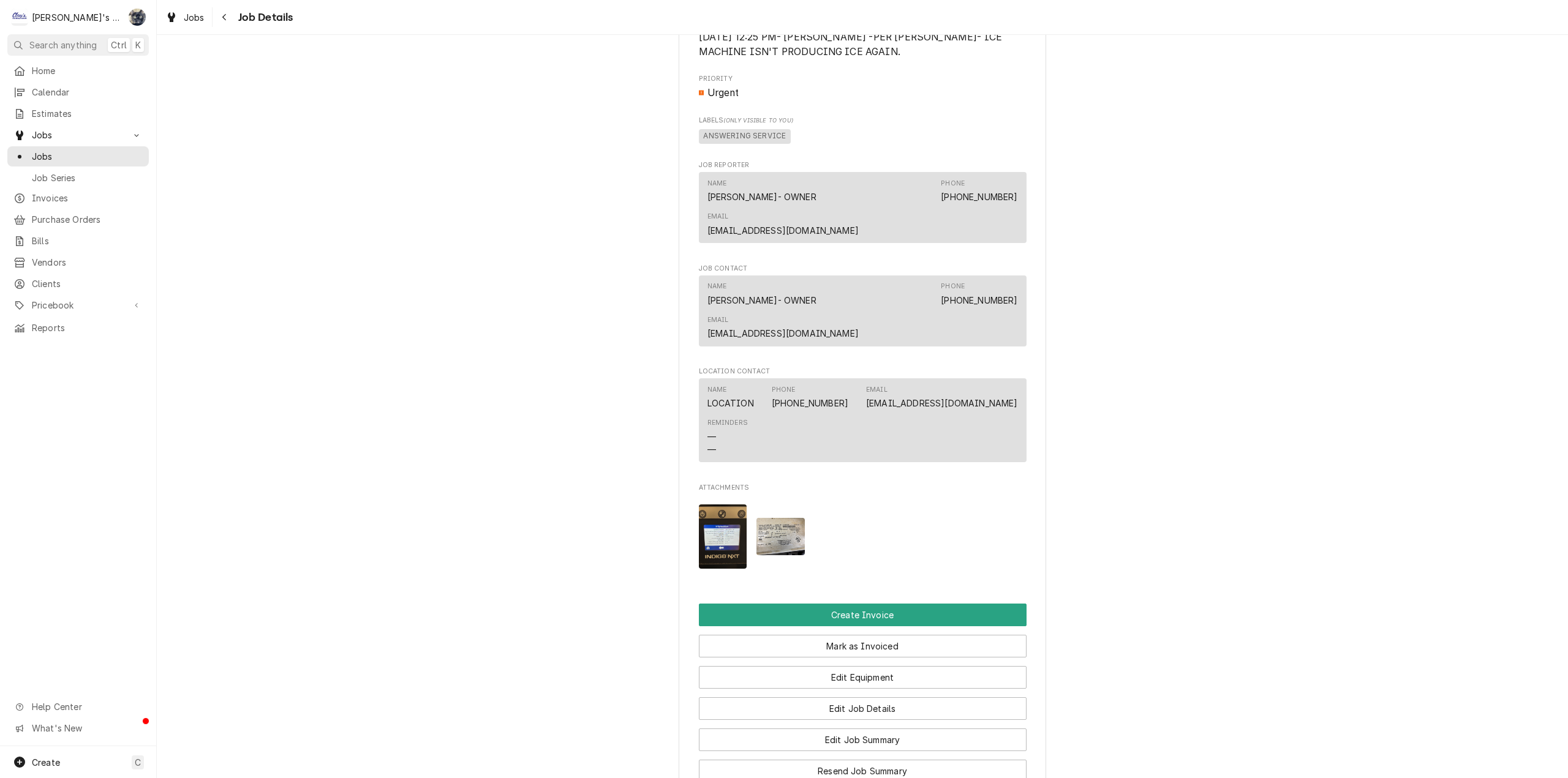
scroll to position [1004, 0]
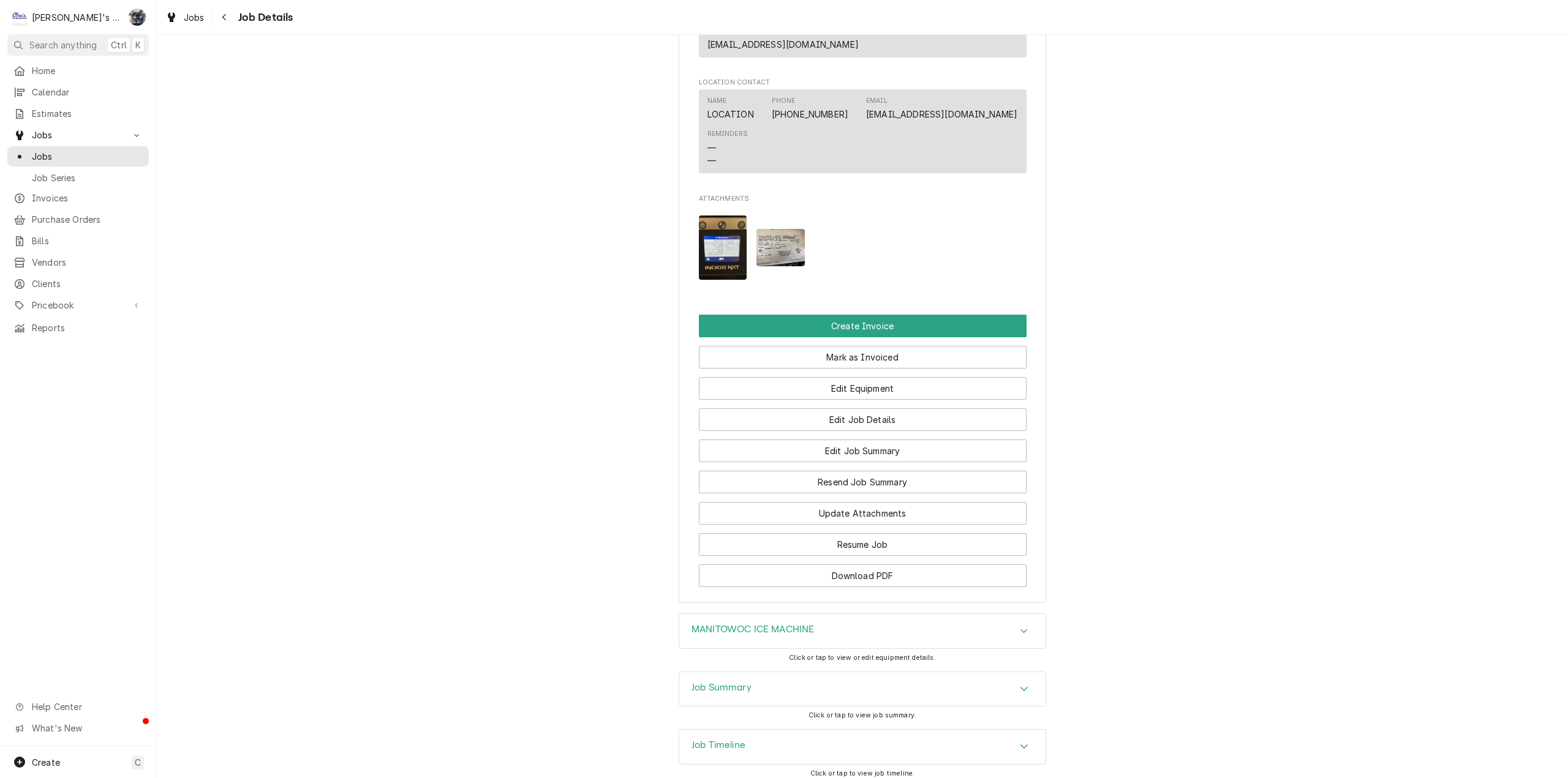
click at [799, 672] on div "Job Summary" at bounding box center [862, 689] width 366 height 34
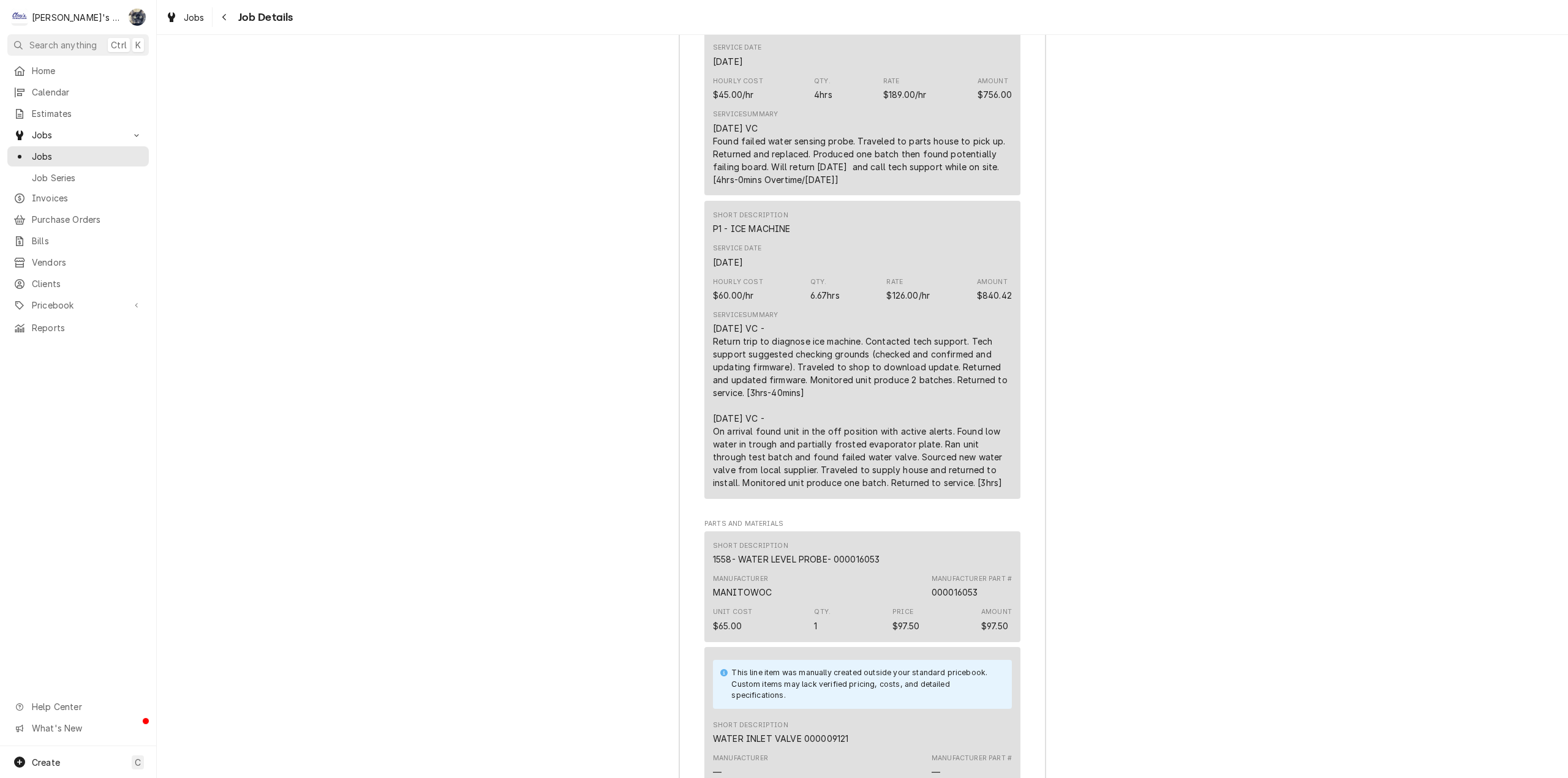
scroll to position [1922, 0]
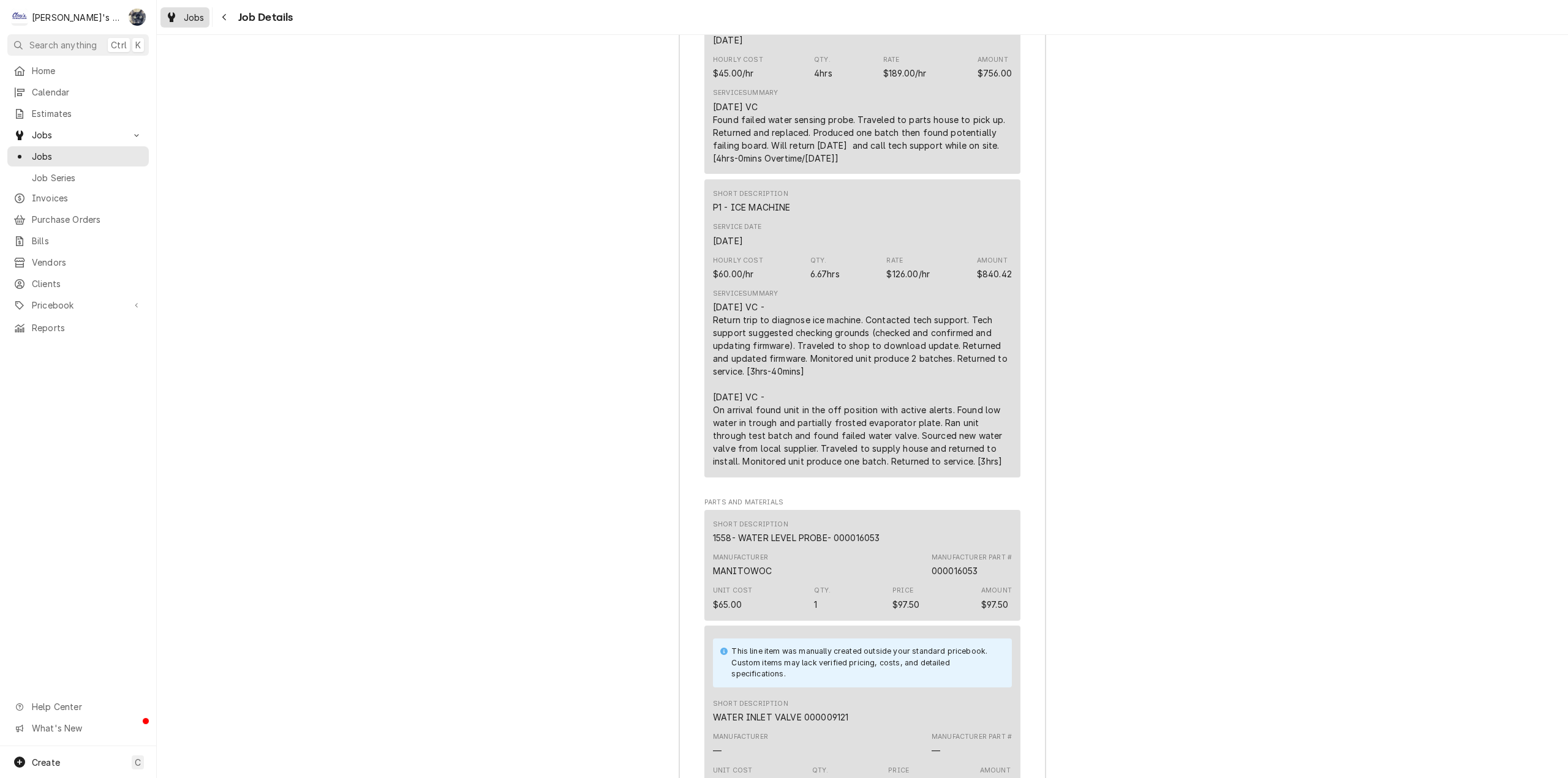
click at [196, 16] on span "Jobs" at bounding box center [194, 18] width 21 height 13
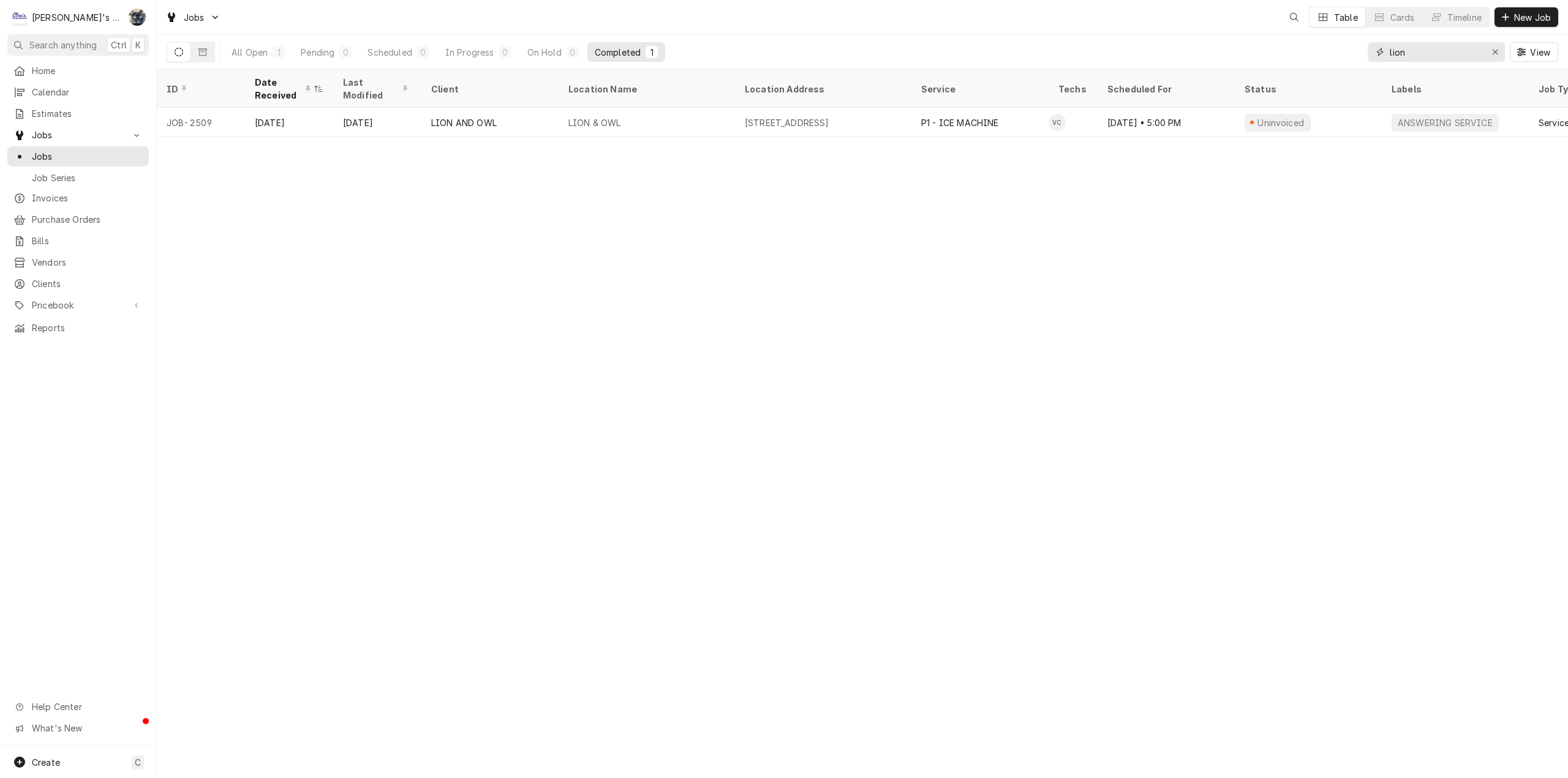
drag, startPoint x: 1385, startPoint y: 48, endPoint x: 1346, endPoint y: 42, distance: 39.5
click at [1352, 44] on div "All Open 1 Pending 0 Scheduled 0 In Progress 0 On Hold 0 Completed 1 lion View" at bounding box center [862, 52] width 1392 height 34
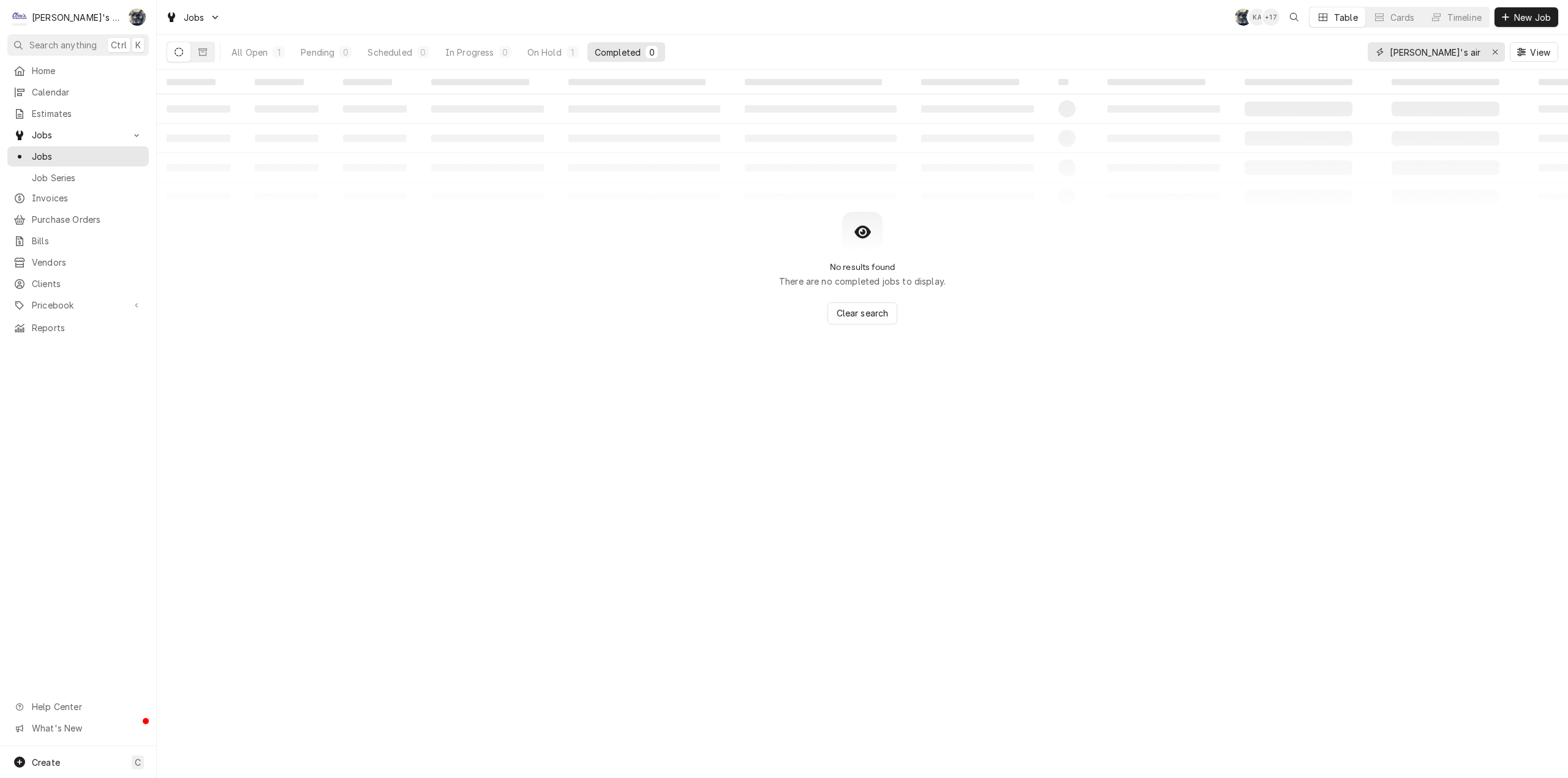
type input "carl's air"
click at [555, 41] on div "All Open 1 Pending 0 Scheduled 0 In Progress 0 On Hold 1 Completed 0" at bounding box center [445, 52] width 441 height 34
click at [559, 48] on div "On Hold" at bounding box center [544, 53] width 34 height 13
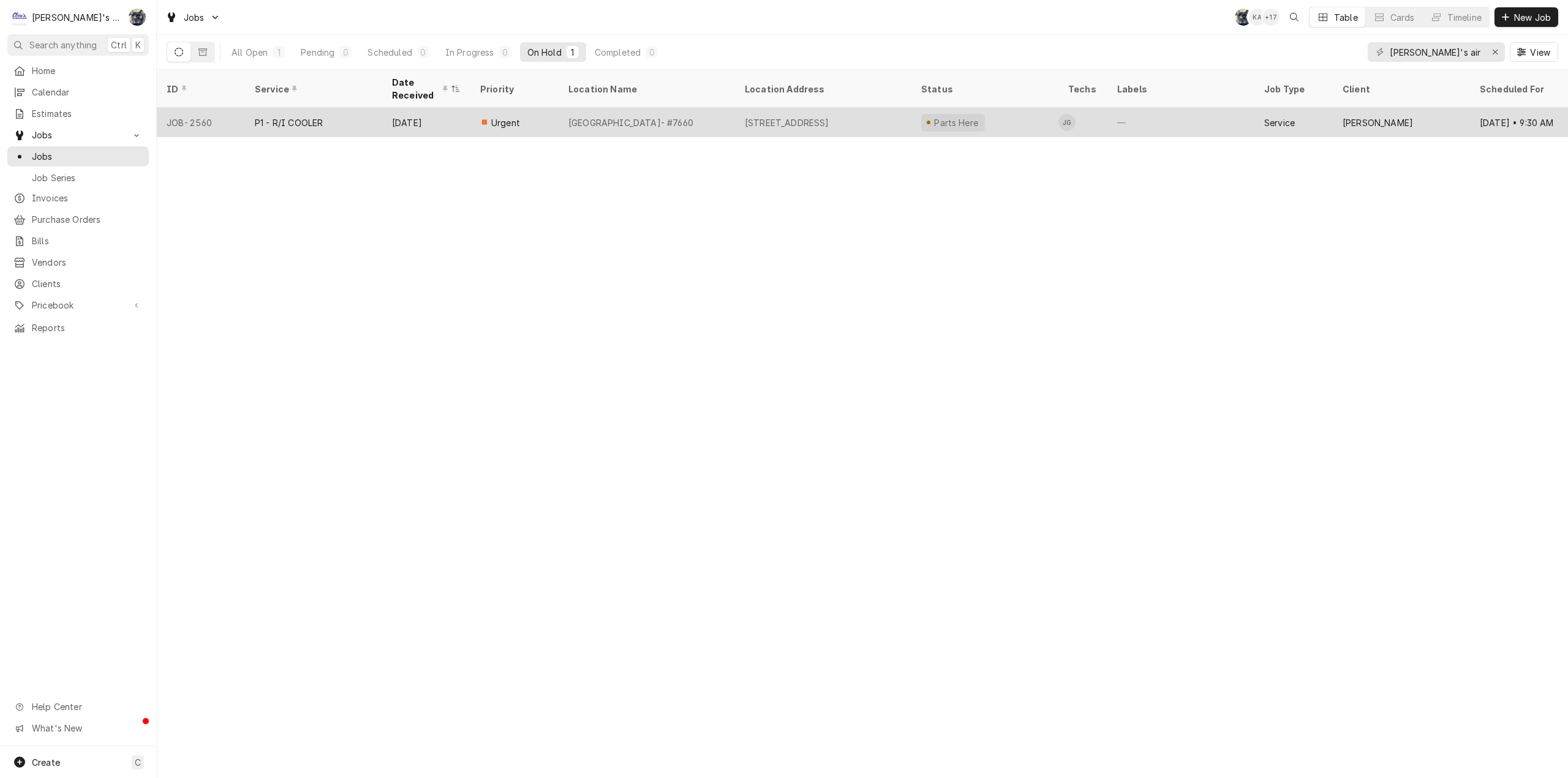
click at [625, 124] on div "CARL'S AIRPORT RD- #7660" at bounding box center [646, 122] width 176 height 29
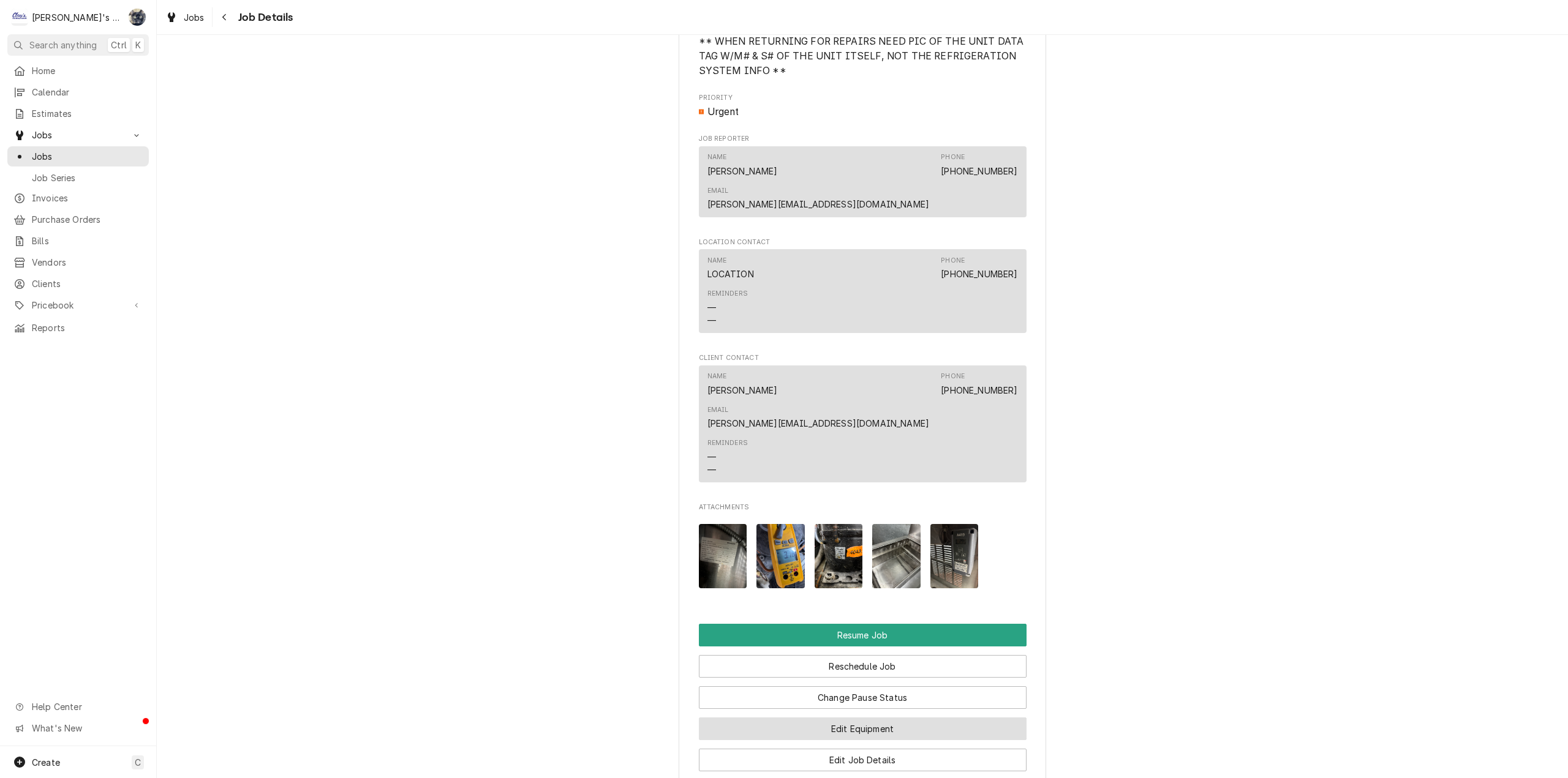
scroll to position [1347, 0]
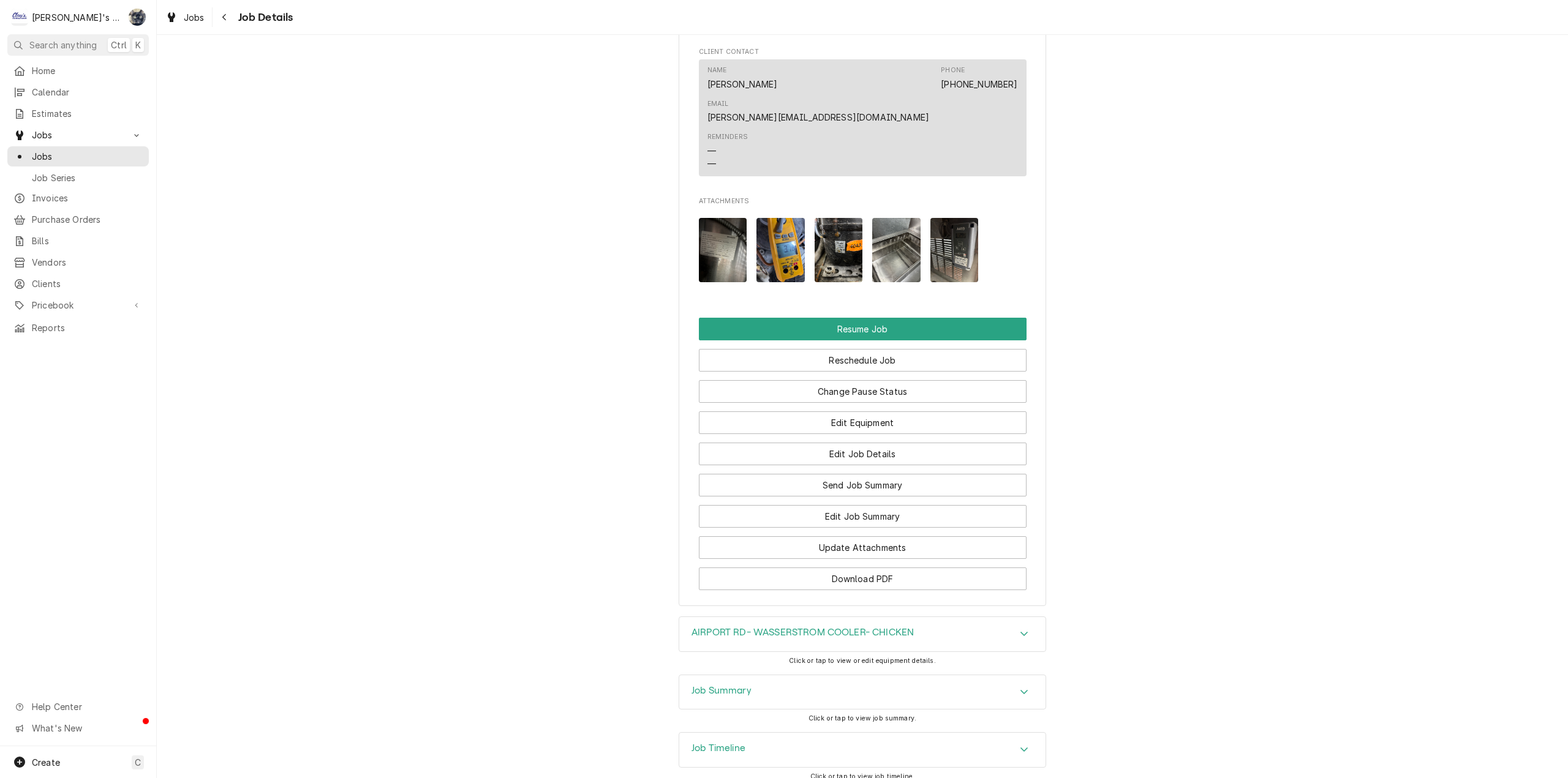
click at [826, 675] on div "Job Summary" at bounding box center [862, 692] width 366 height 34
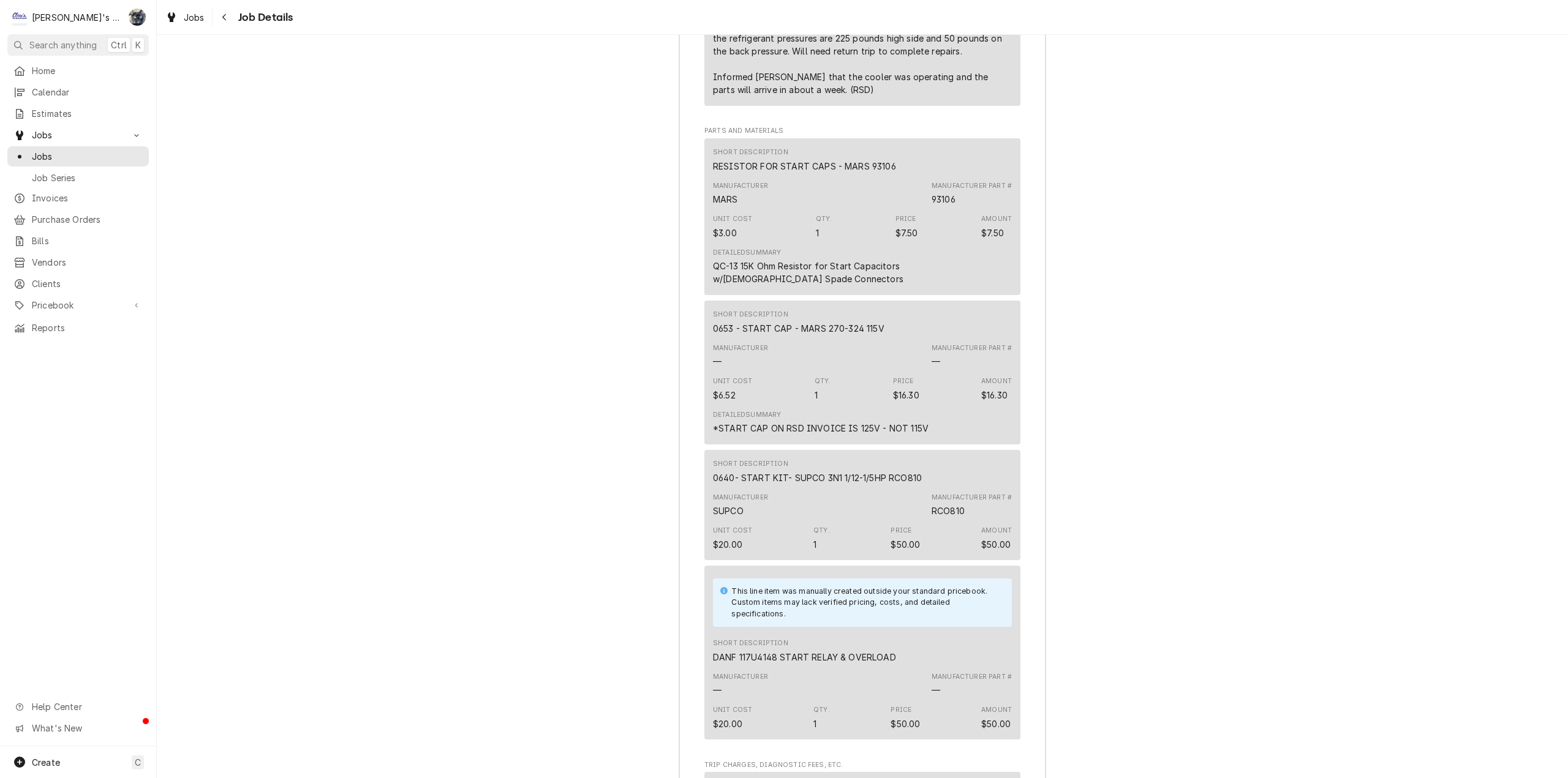
scroll to position [2633, 0]
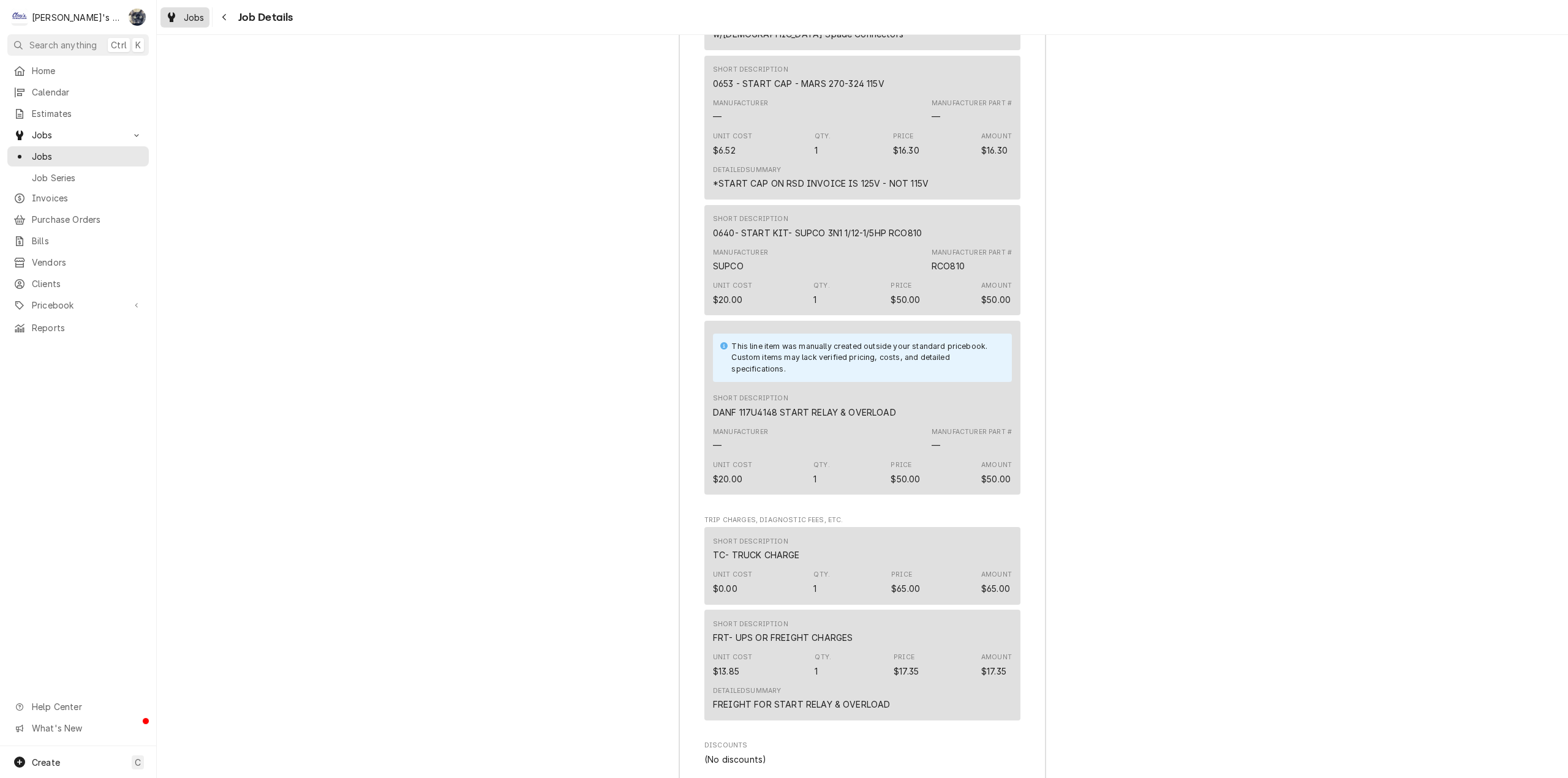
click at [178, 26] on link "Jobs" at bounding box center [185, 17] width 49 height 20
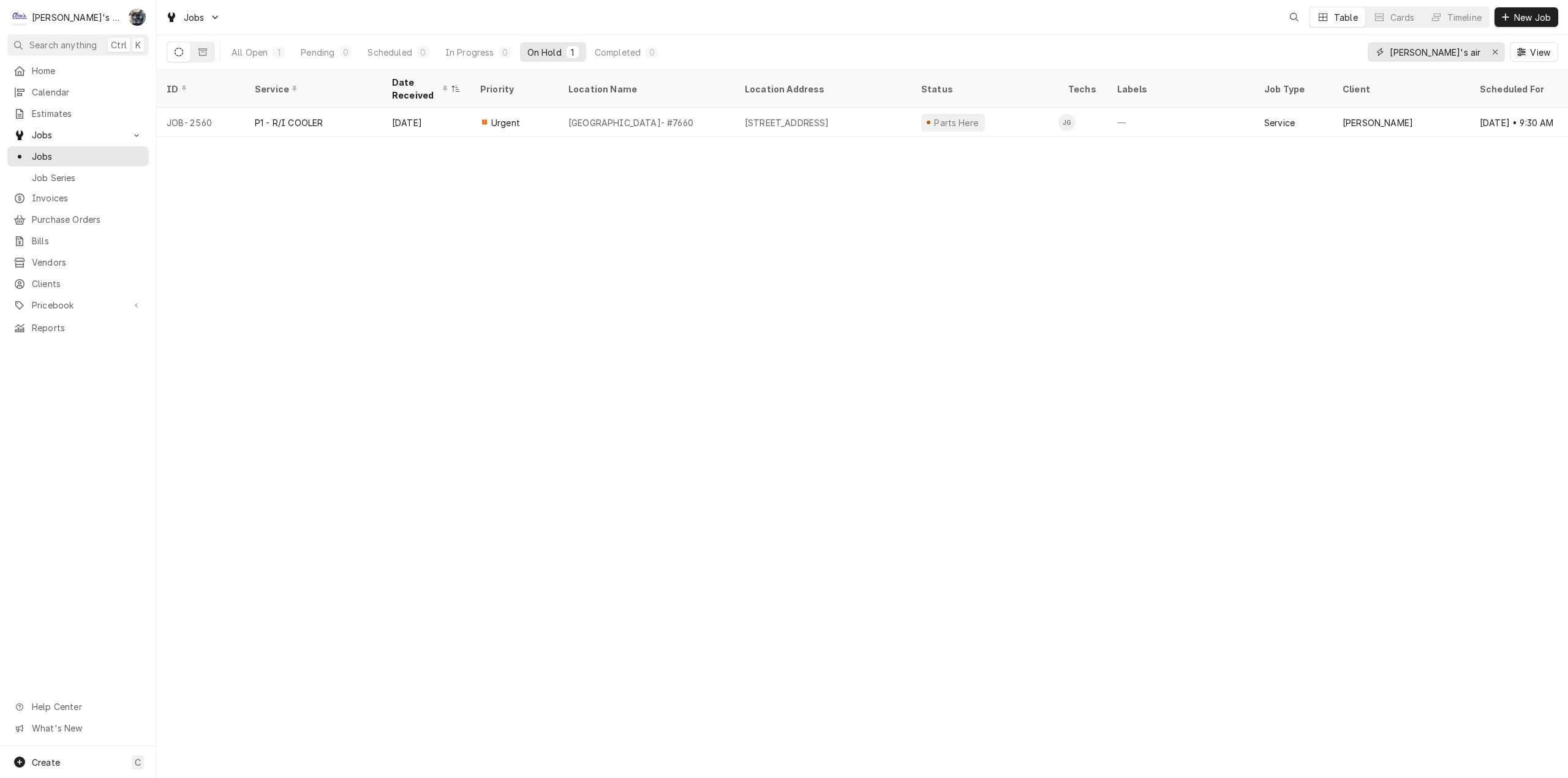
click at [1440, 53] on input "carl's air" at bounding box center [1435, 52] width 92 height 20
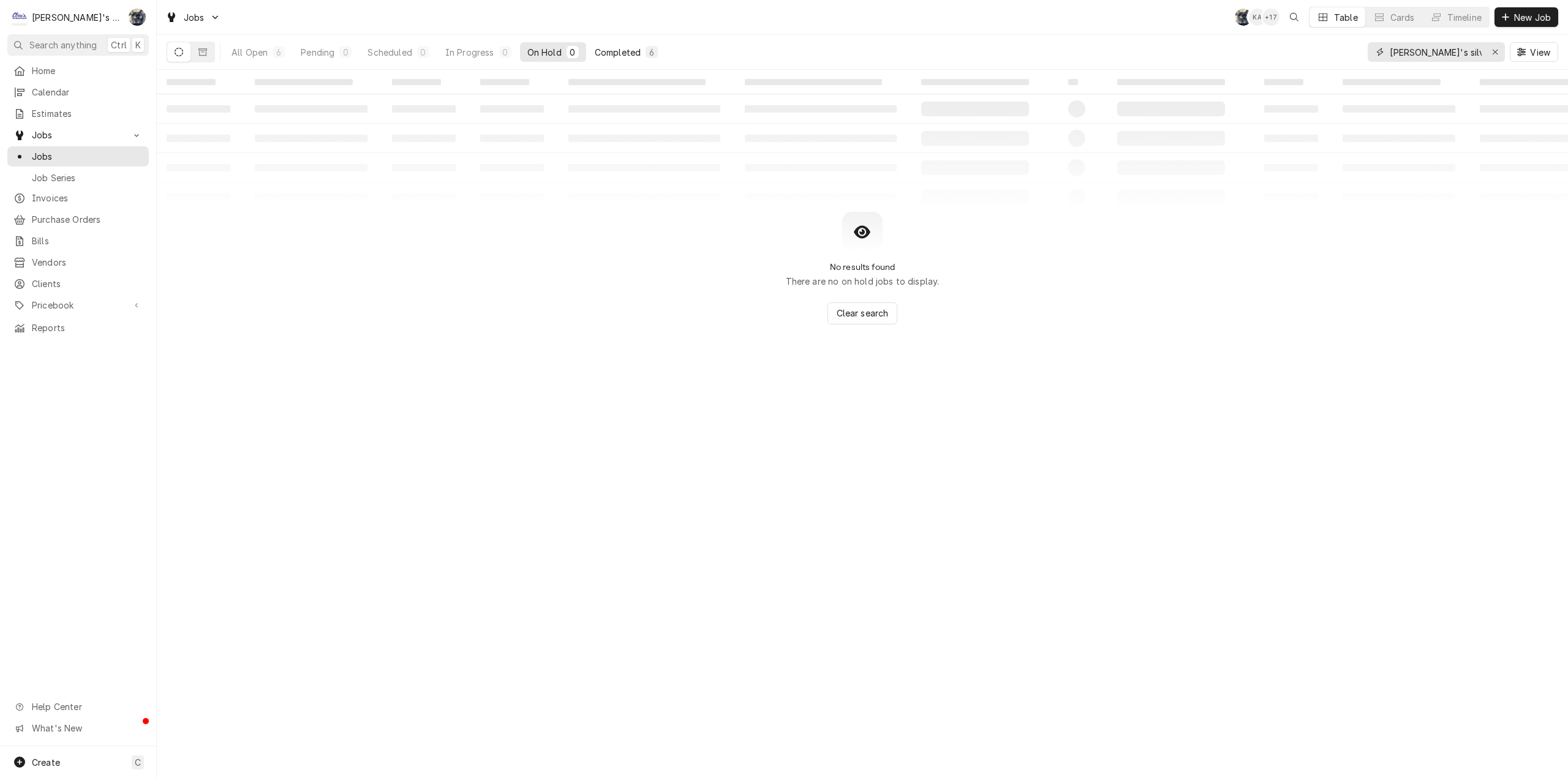
type input "carl's silver"
click at [633, 51] on div "Completed" at bounding box center [618, 53] width 46 height 13
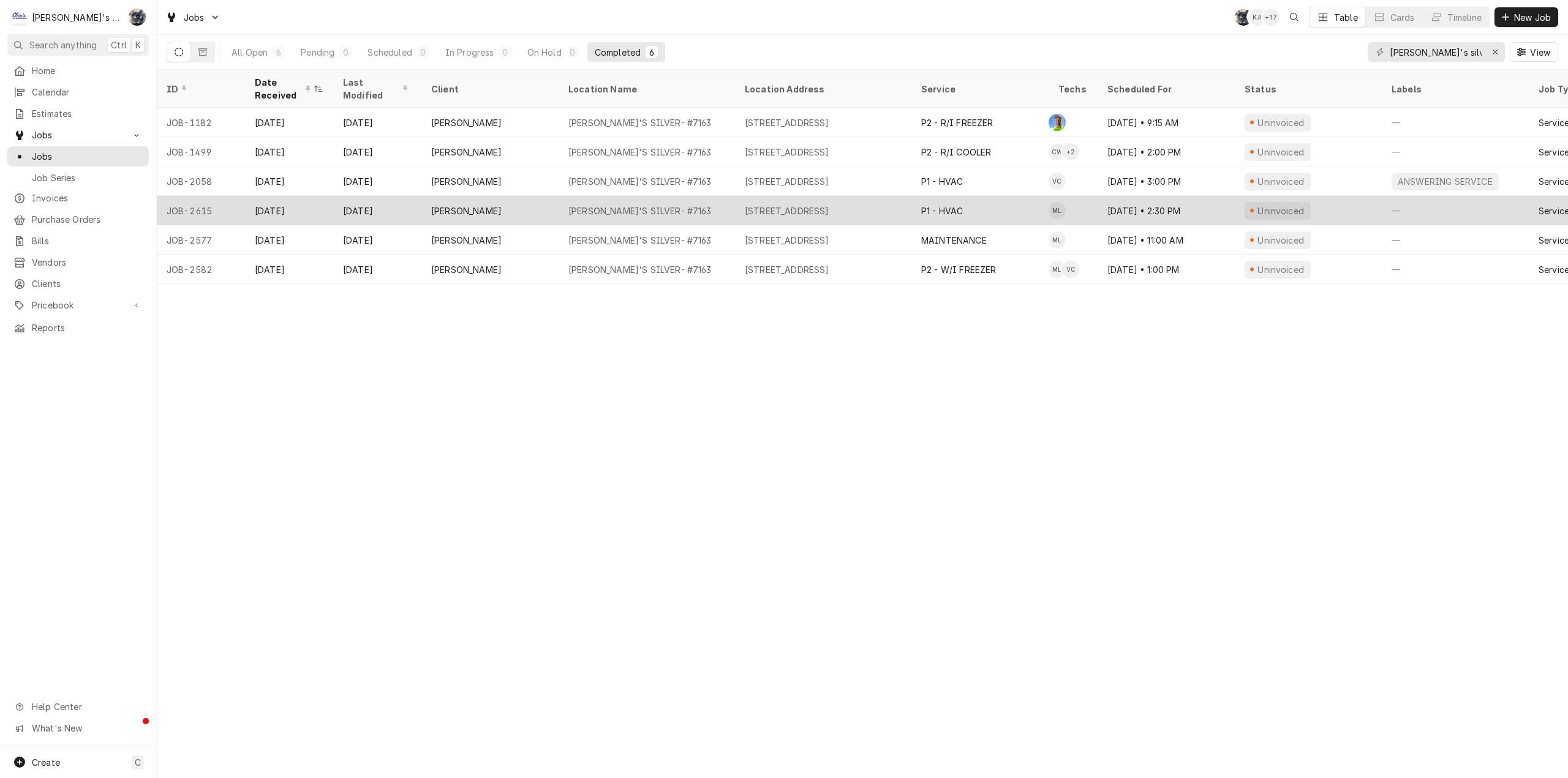
click at [1078, 208] on td "ML" at bounding box center [1073, 210] width 49 height 29
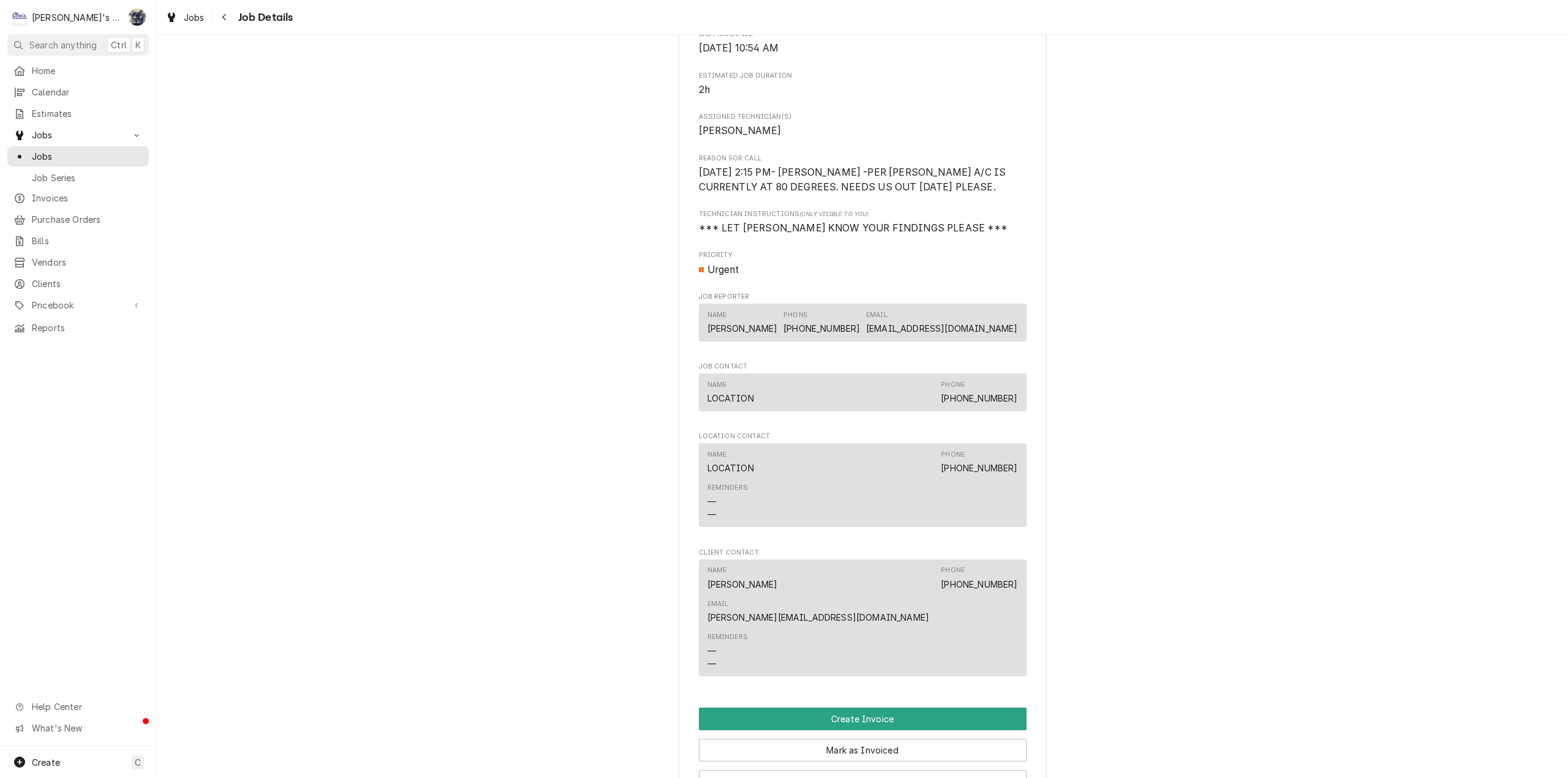
scroll to position [919, 0]
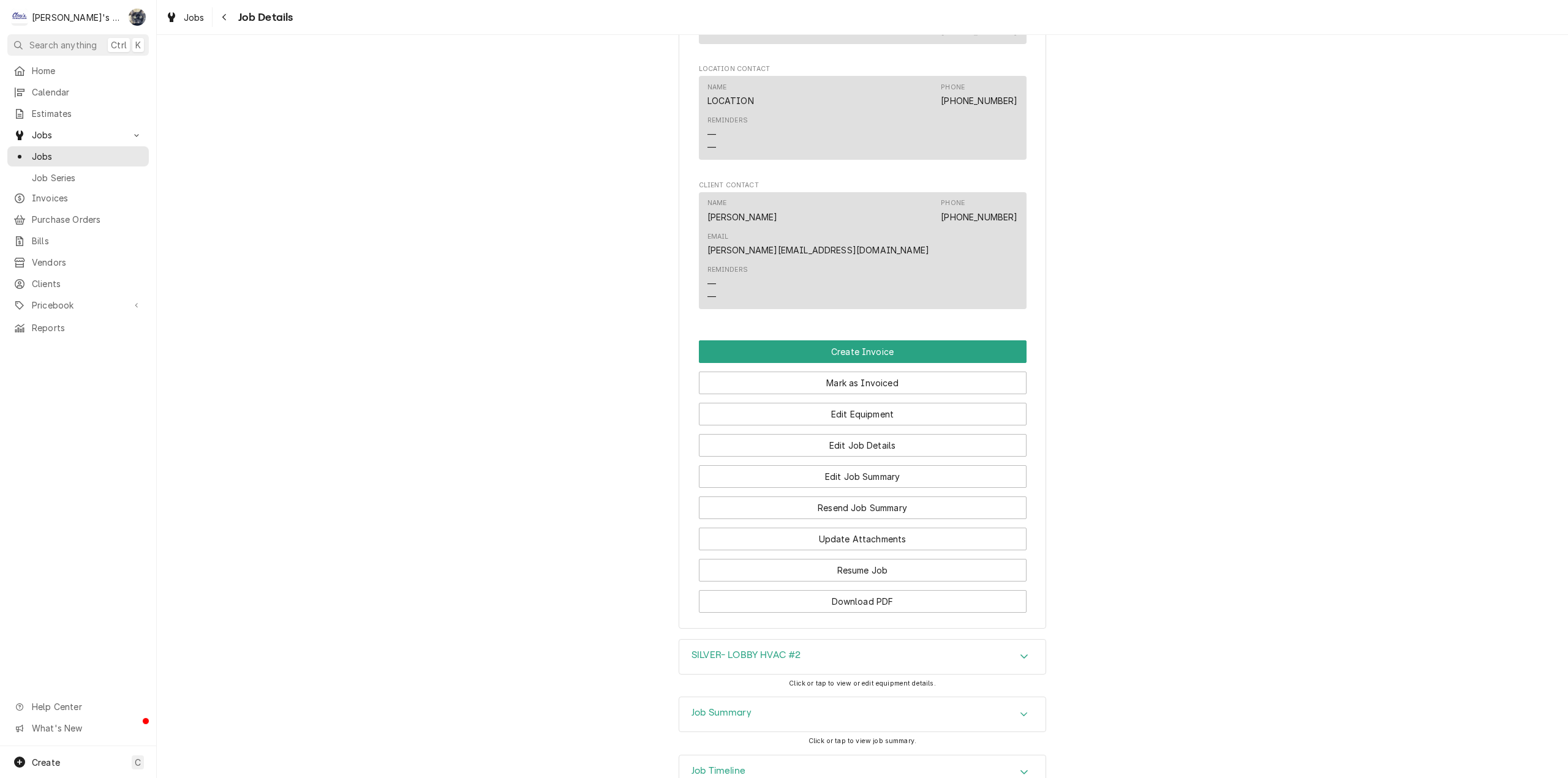
click at [819, 680] on span "Click or tap to view or edit equipment details." at bounding box center [862, 684] width 147 height 8
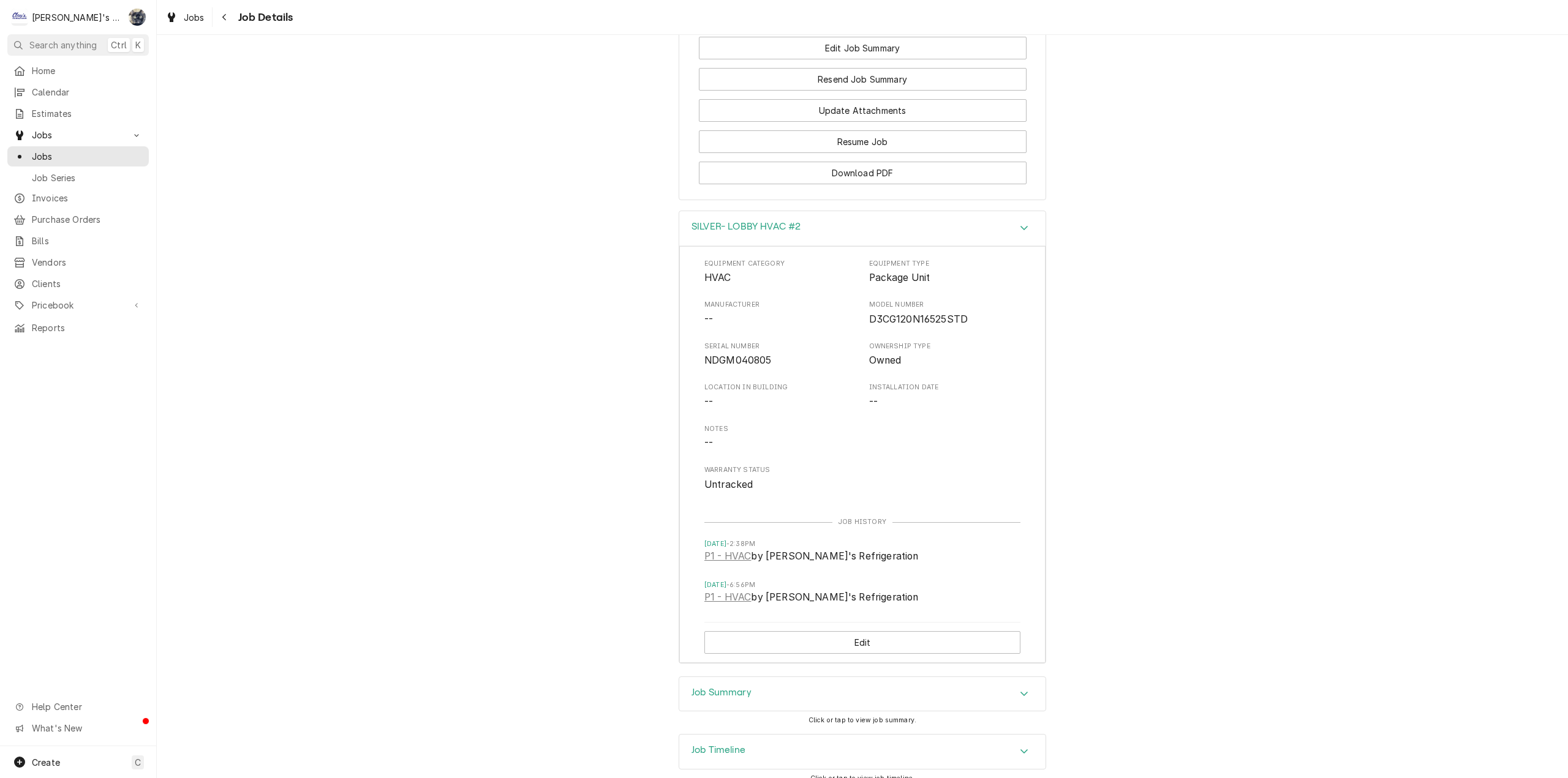
click at [826, 680] on div "Job Summary" at bounding box center [862, 694] width 366 height 34
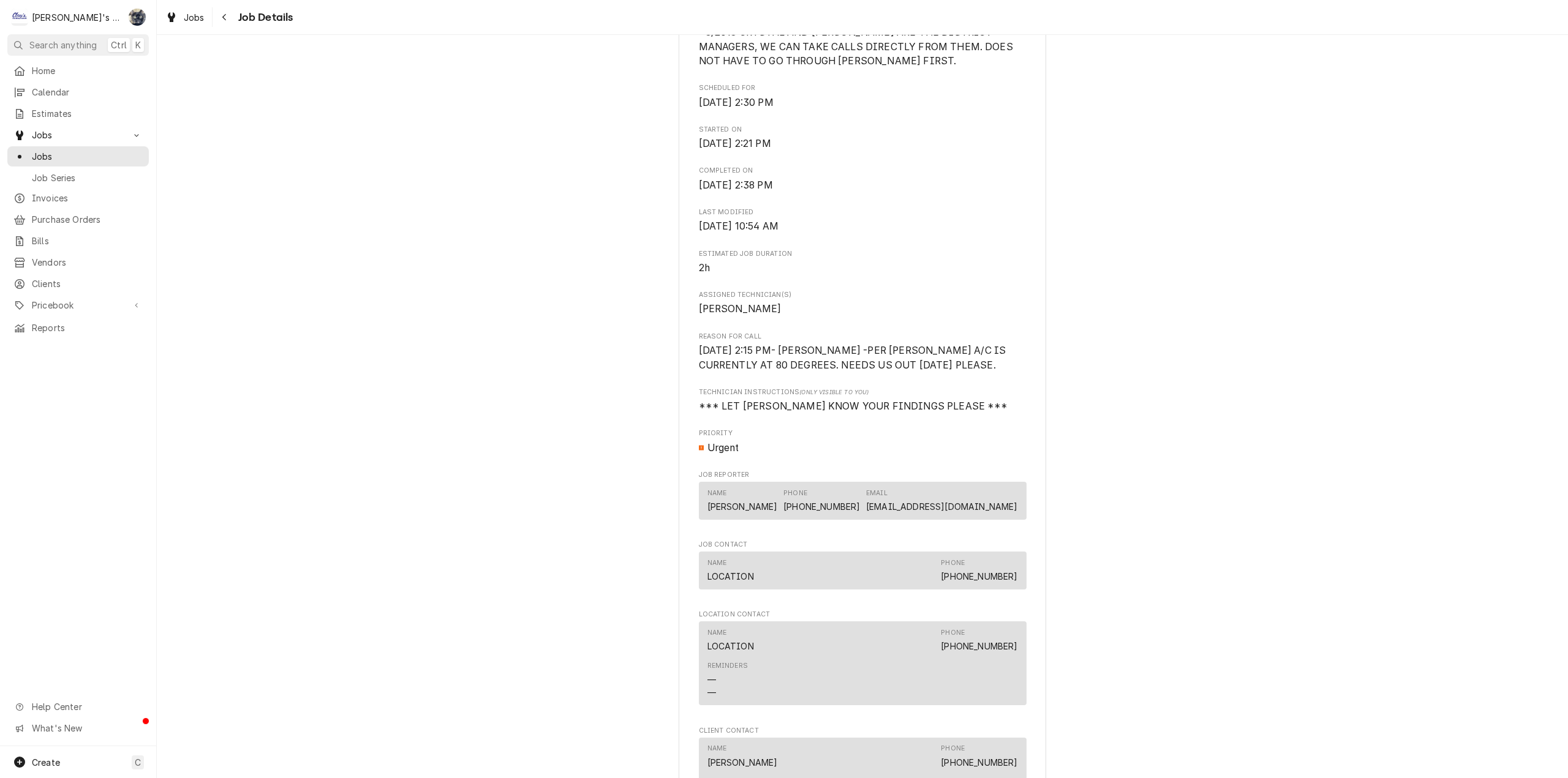
scroll to position [368, 0]
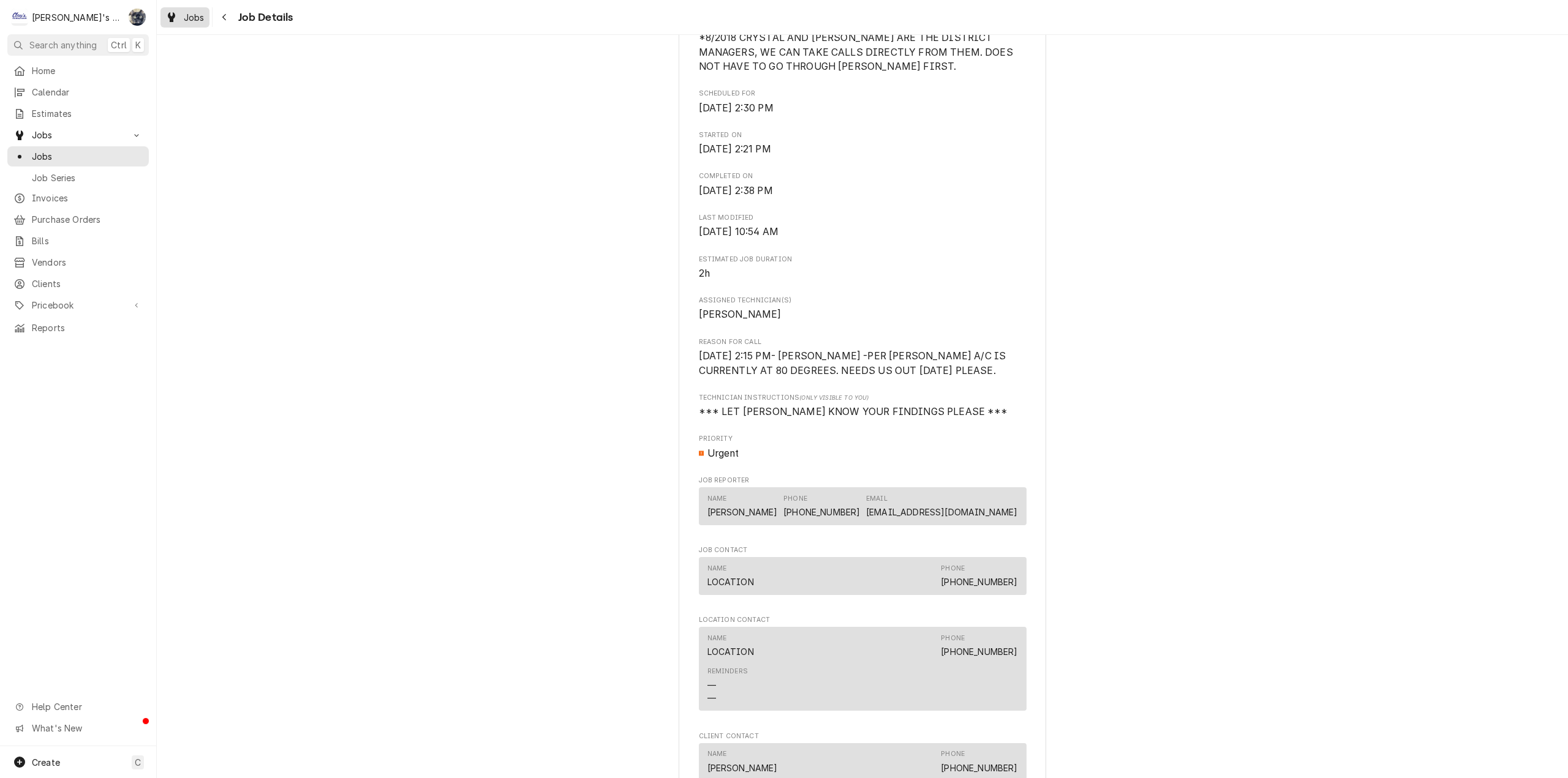
click at [191, 18] on span "Jobs" at bounding box center [194, 18] width 21 height 13
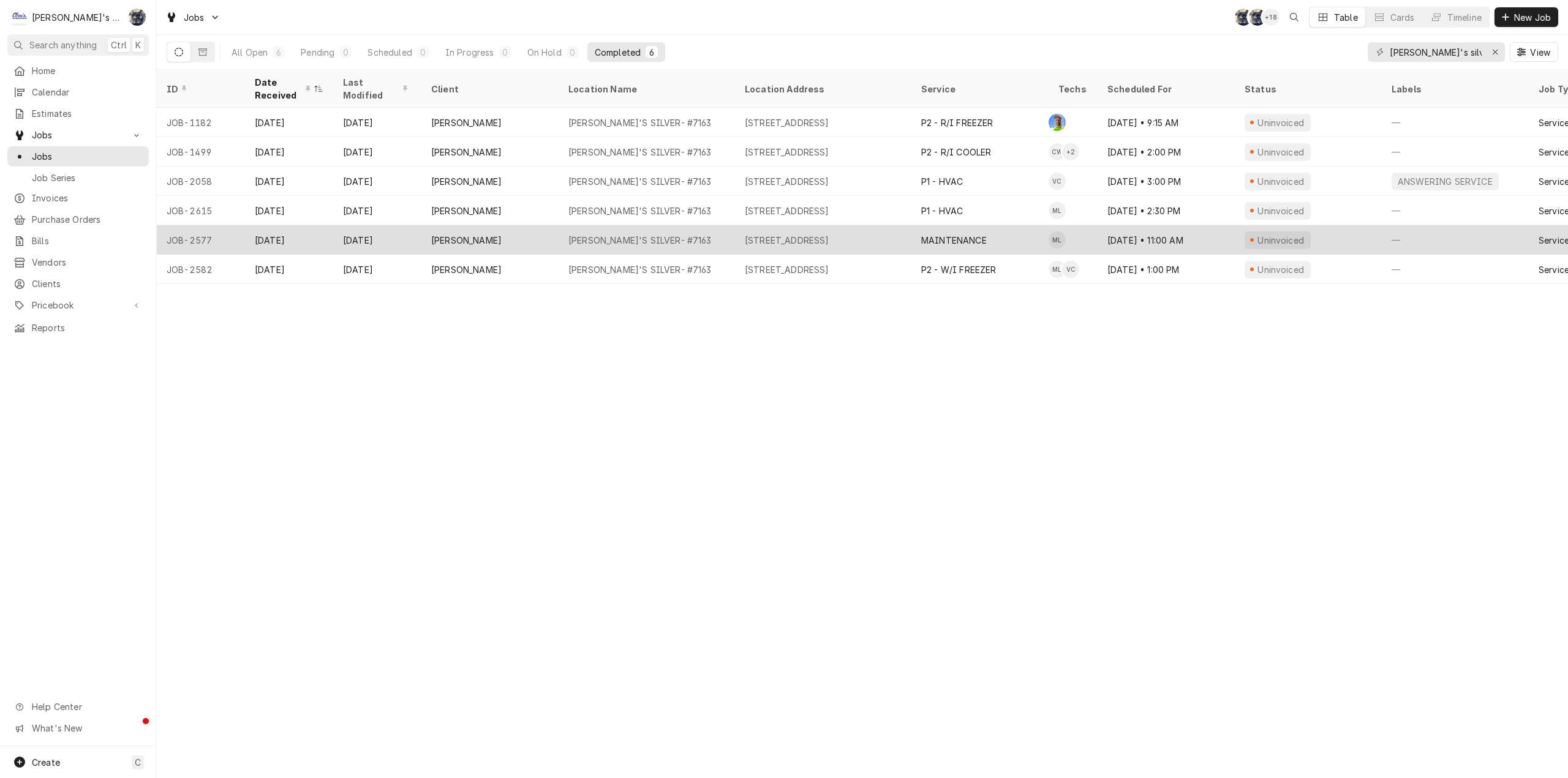
click at [915, 233] on div "MAINTENANCE" at bounding box center [980, 239] width 137 height 29
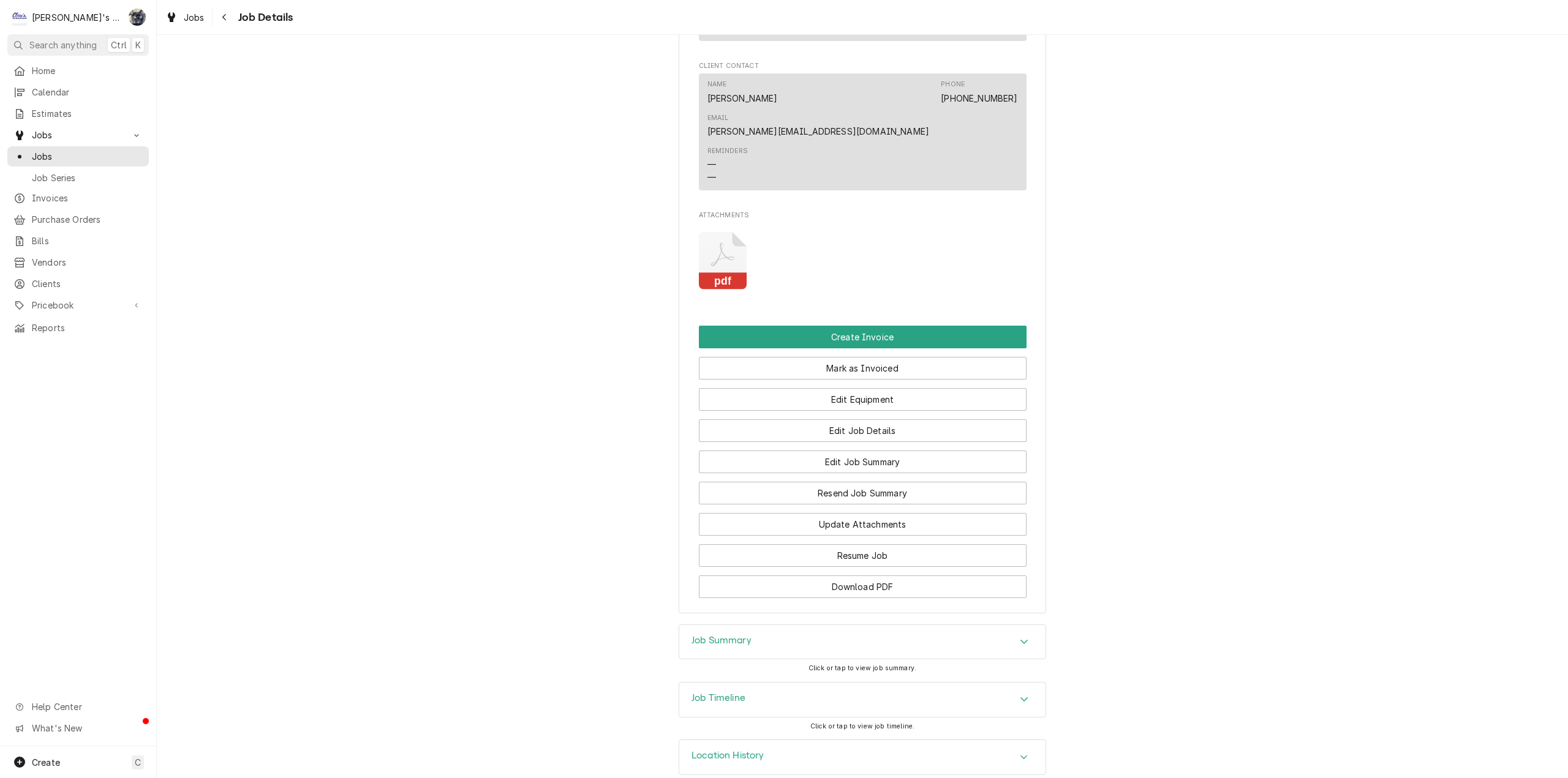
scroll to position [842, 0]
click at [746, 630] on div "Job Summary" at bounding box center [862, 641] width 366 height 34
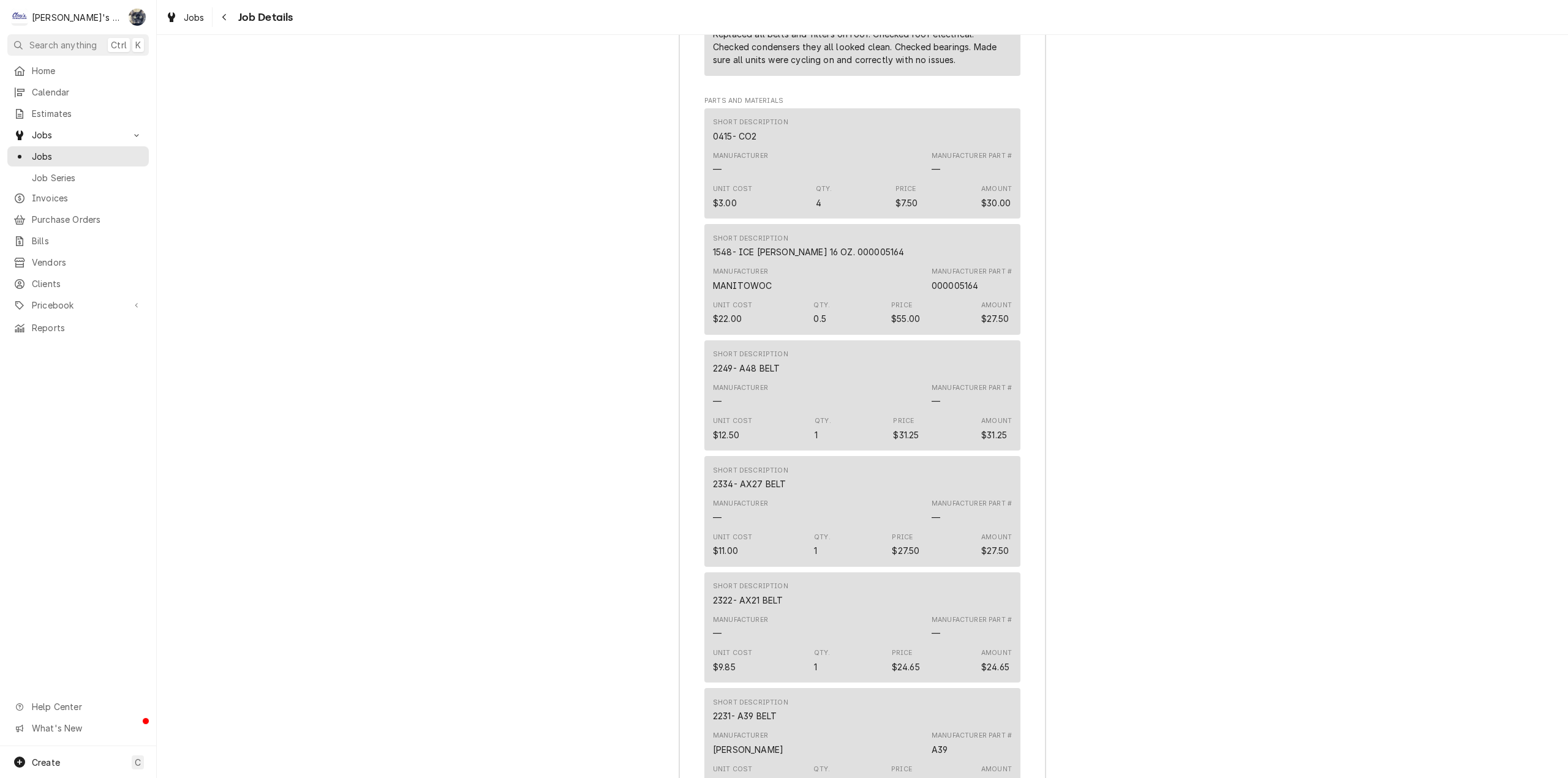
scroll to position [1531, 0]
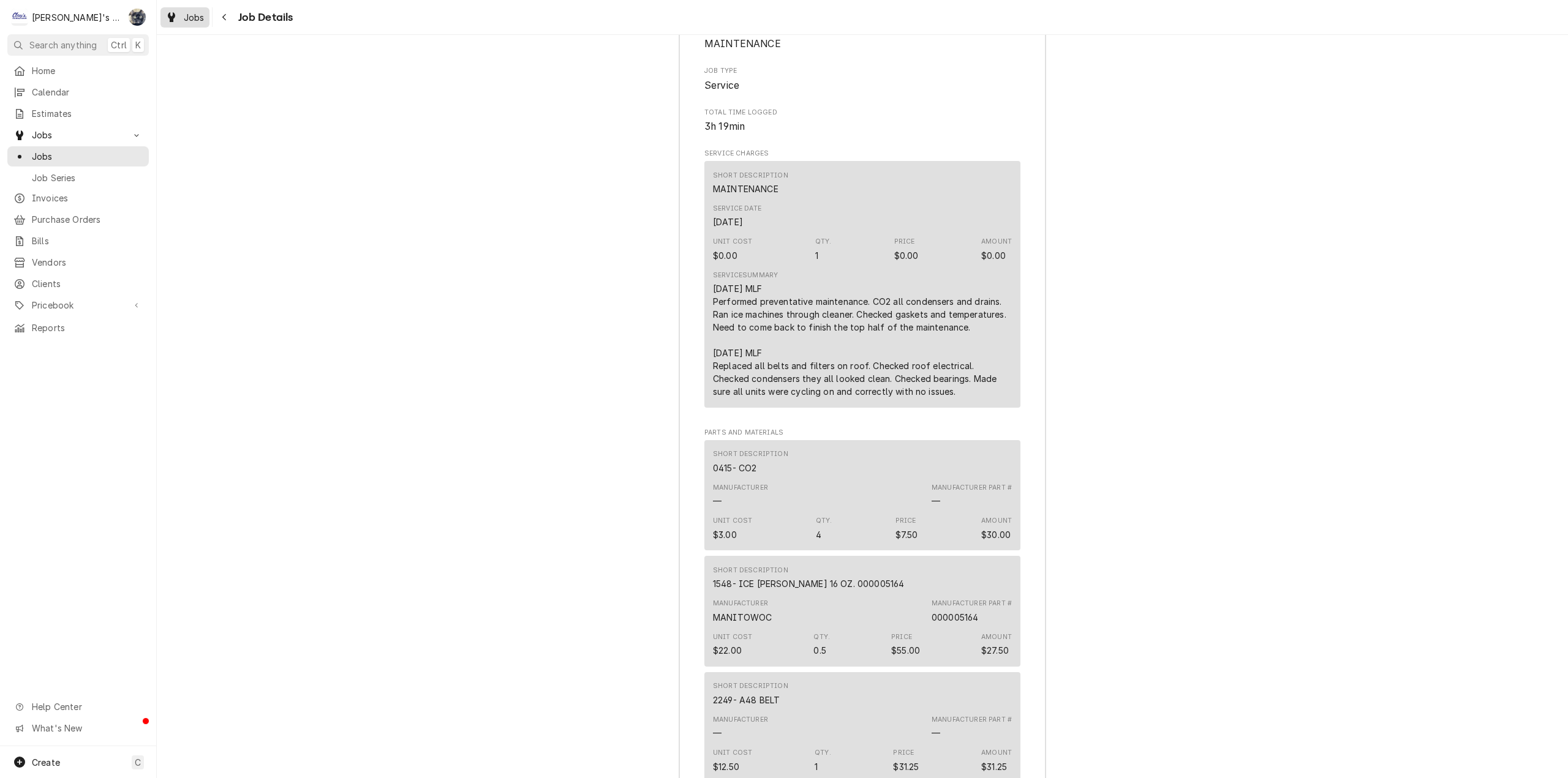
click at [174, 25] on link "Jobs" at bounding box center [185, 17] width 49 height 20
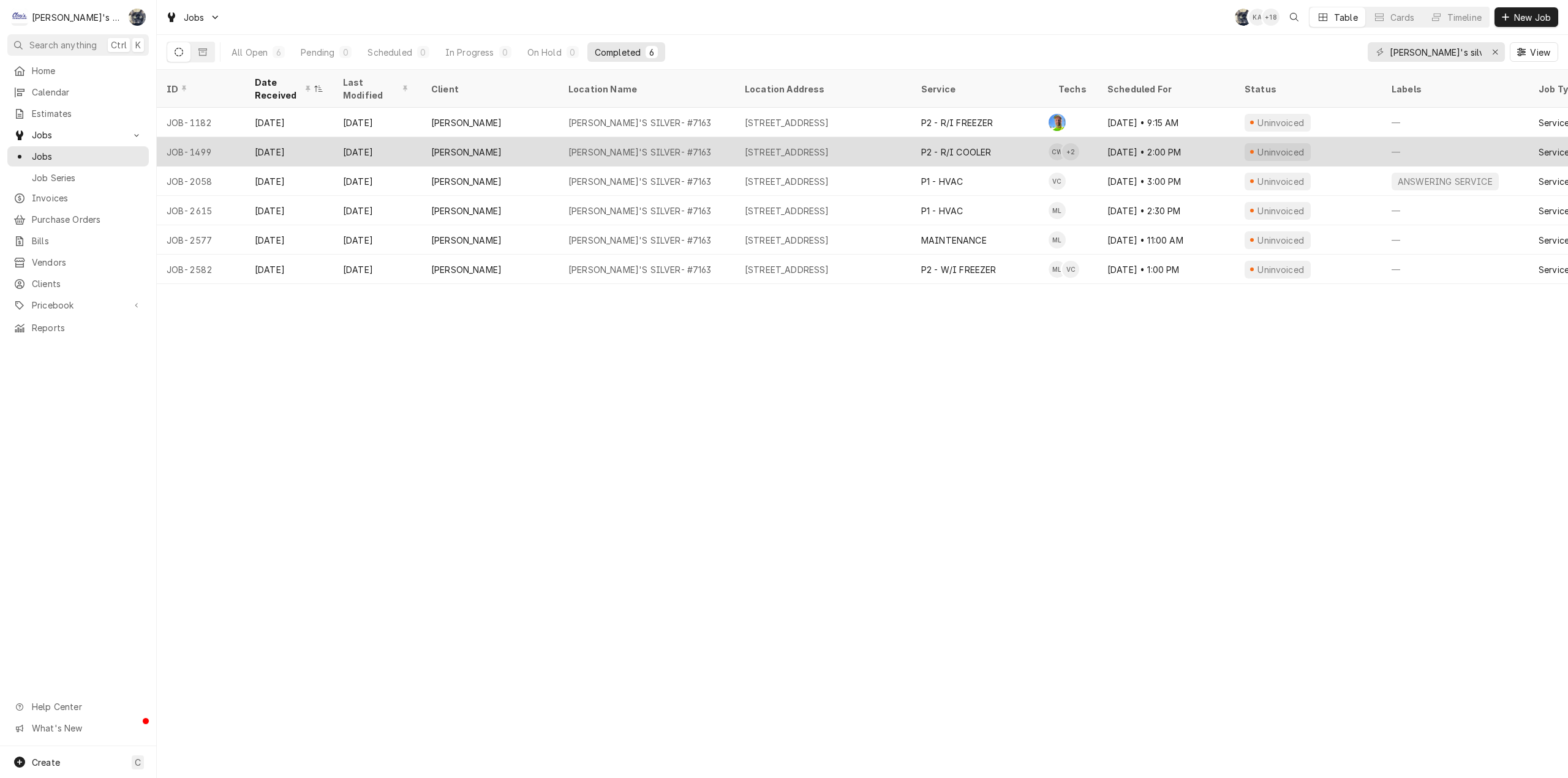
click at [653, 146] on div "[PERSON_NAME]'S SILVER- #7163" at bounding box center [640, 152] width 143 height 13
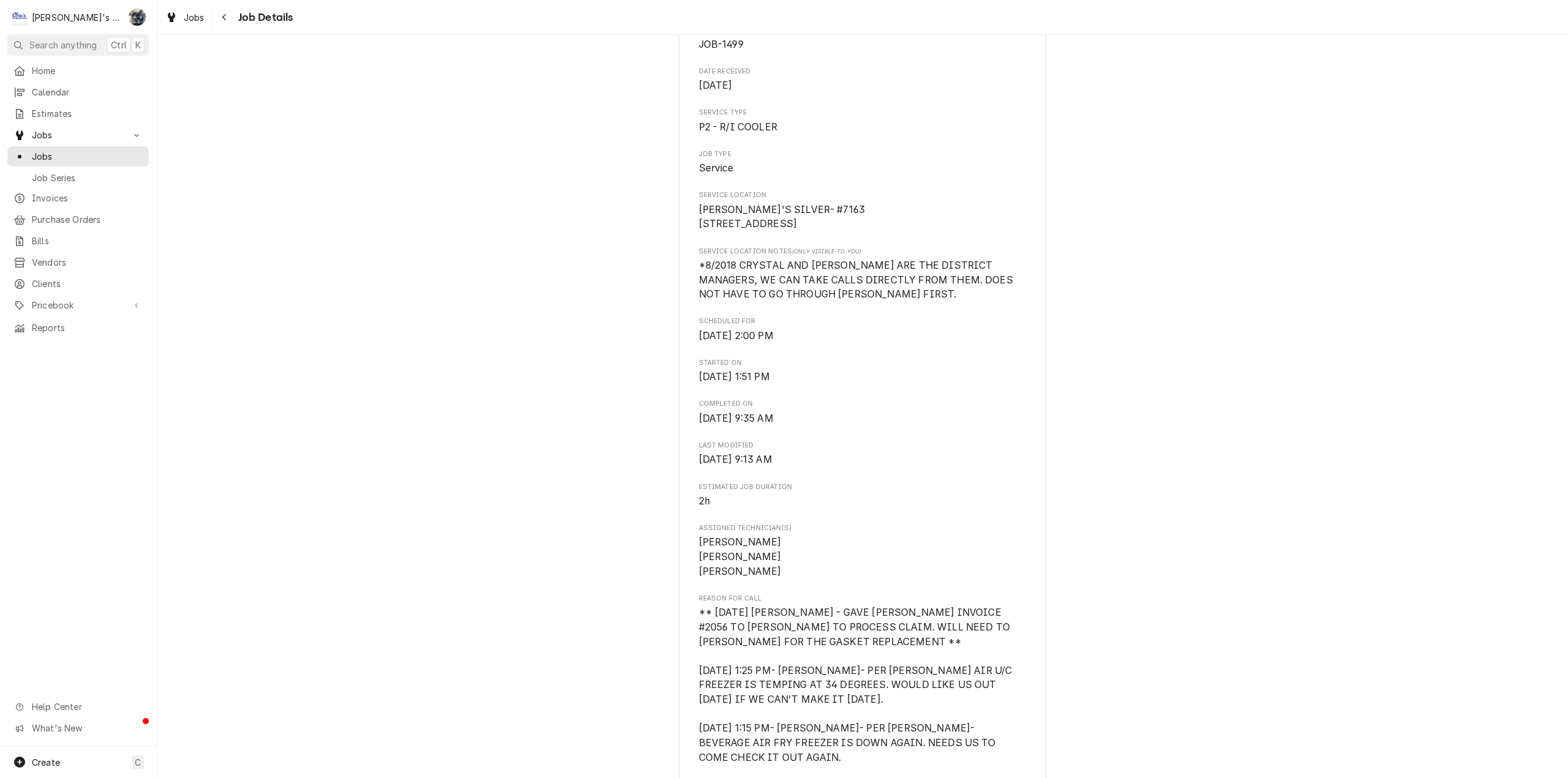
scroll to position [429, 0]
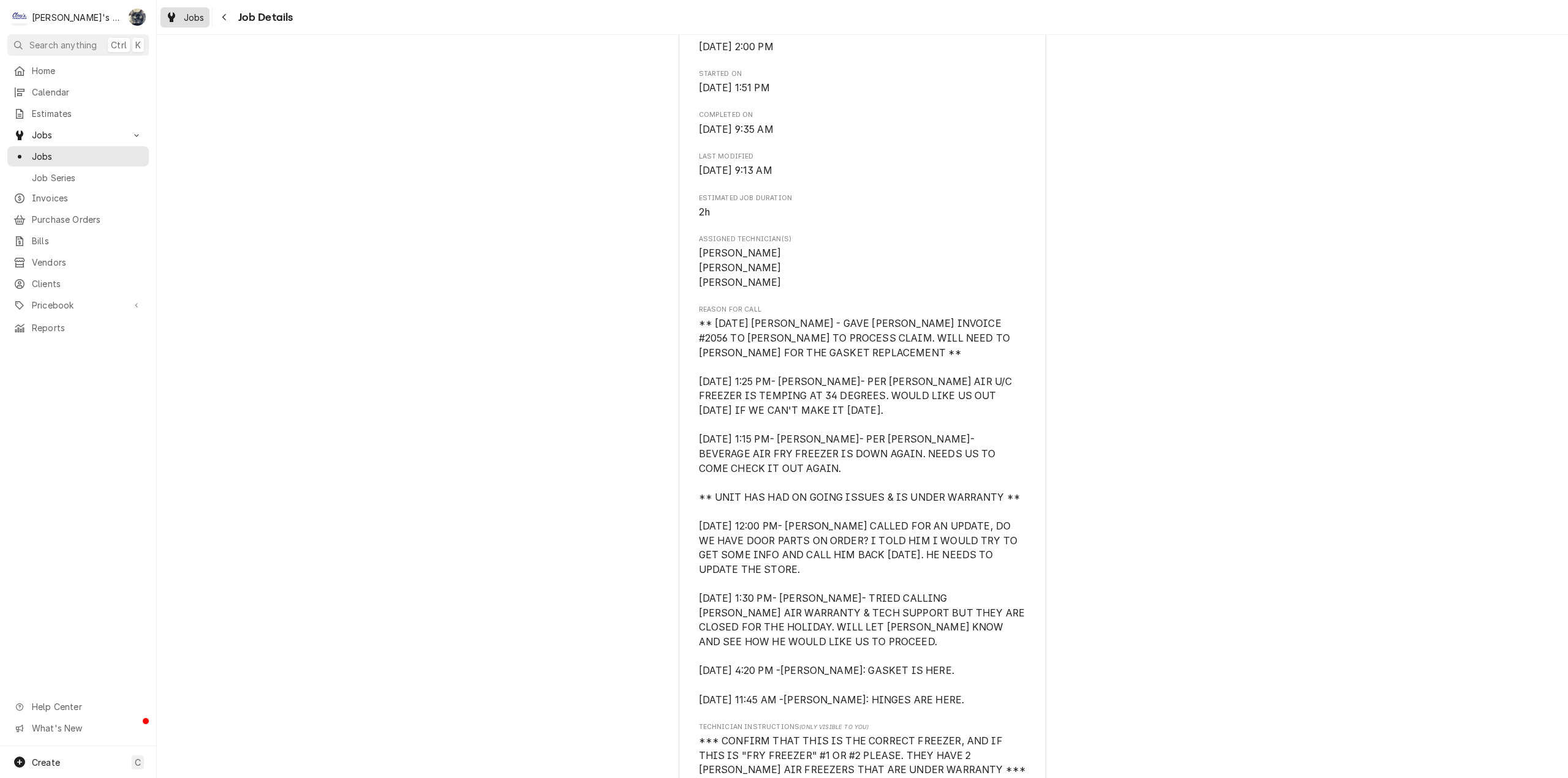
click at [182, 14] on div "Jobs" at bounding box center [185, 18] width 44 height 16
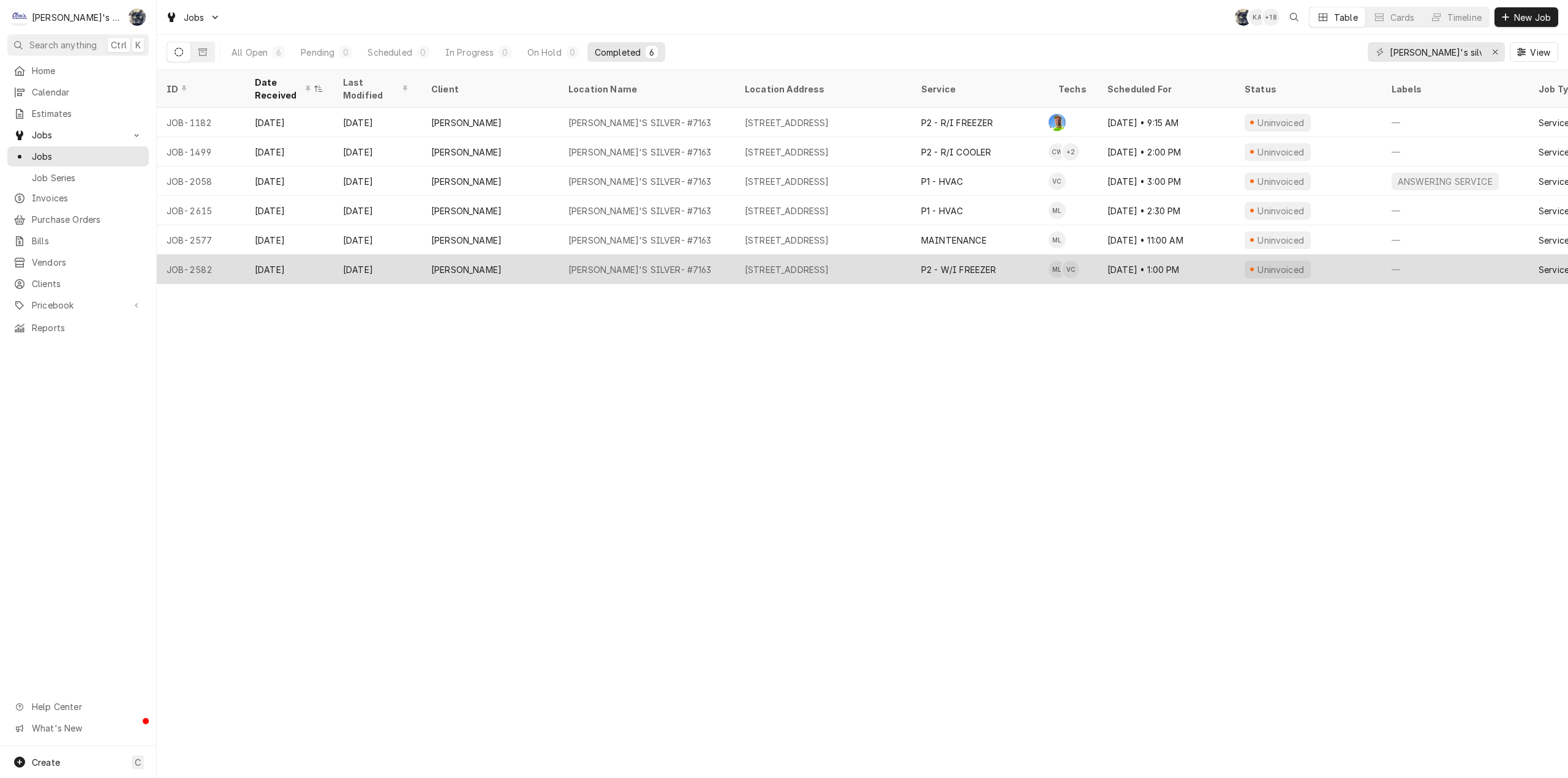
click at [939, 267] on div "P2 - W/I FREEZER" at bounding box center [959, 270] width 76 height 13
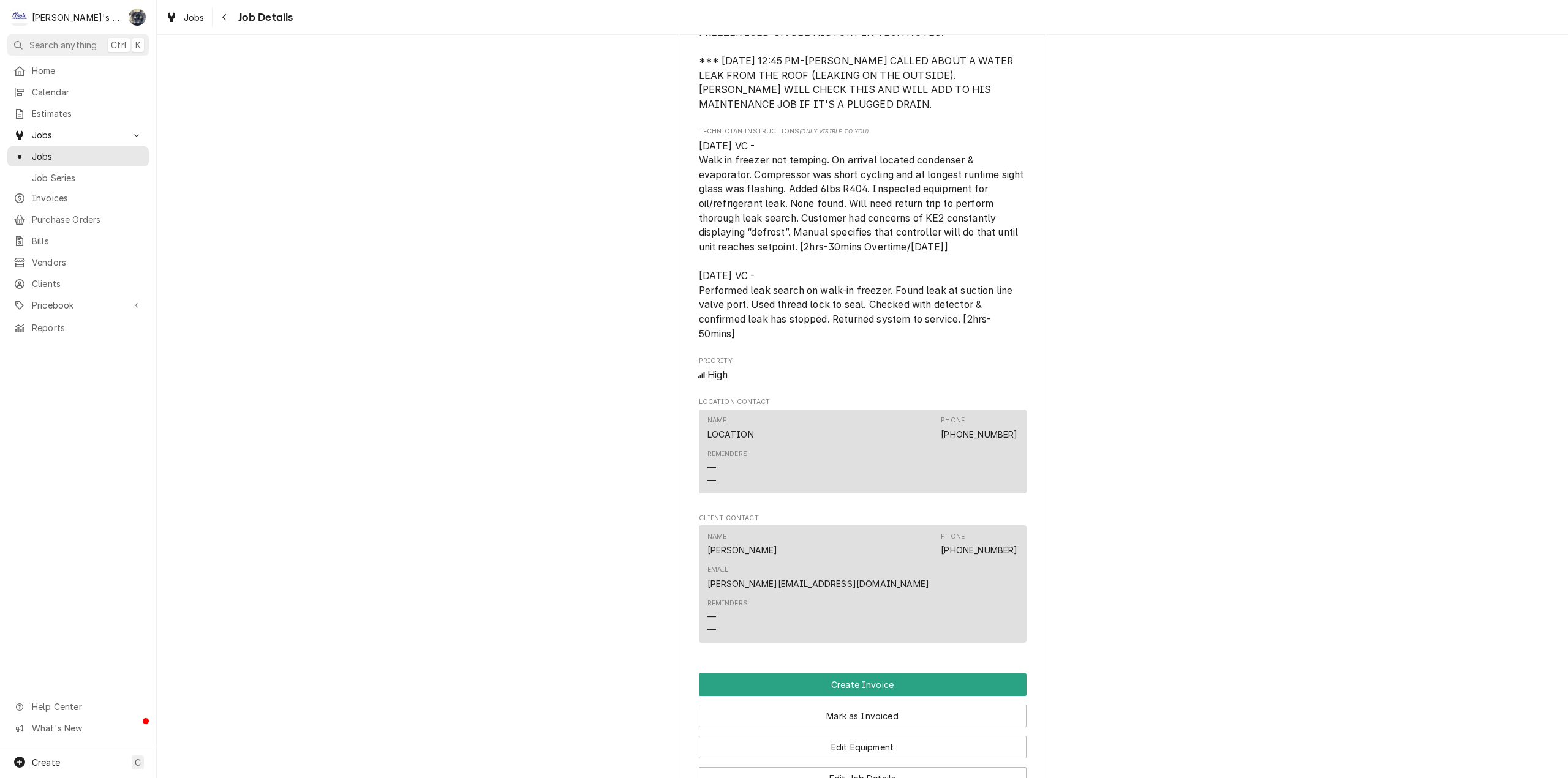
scroll to position [1141, 0]
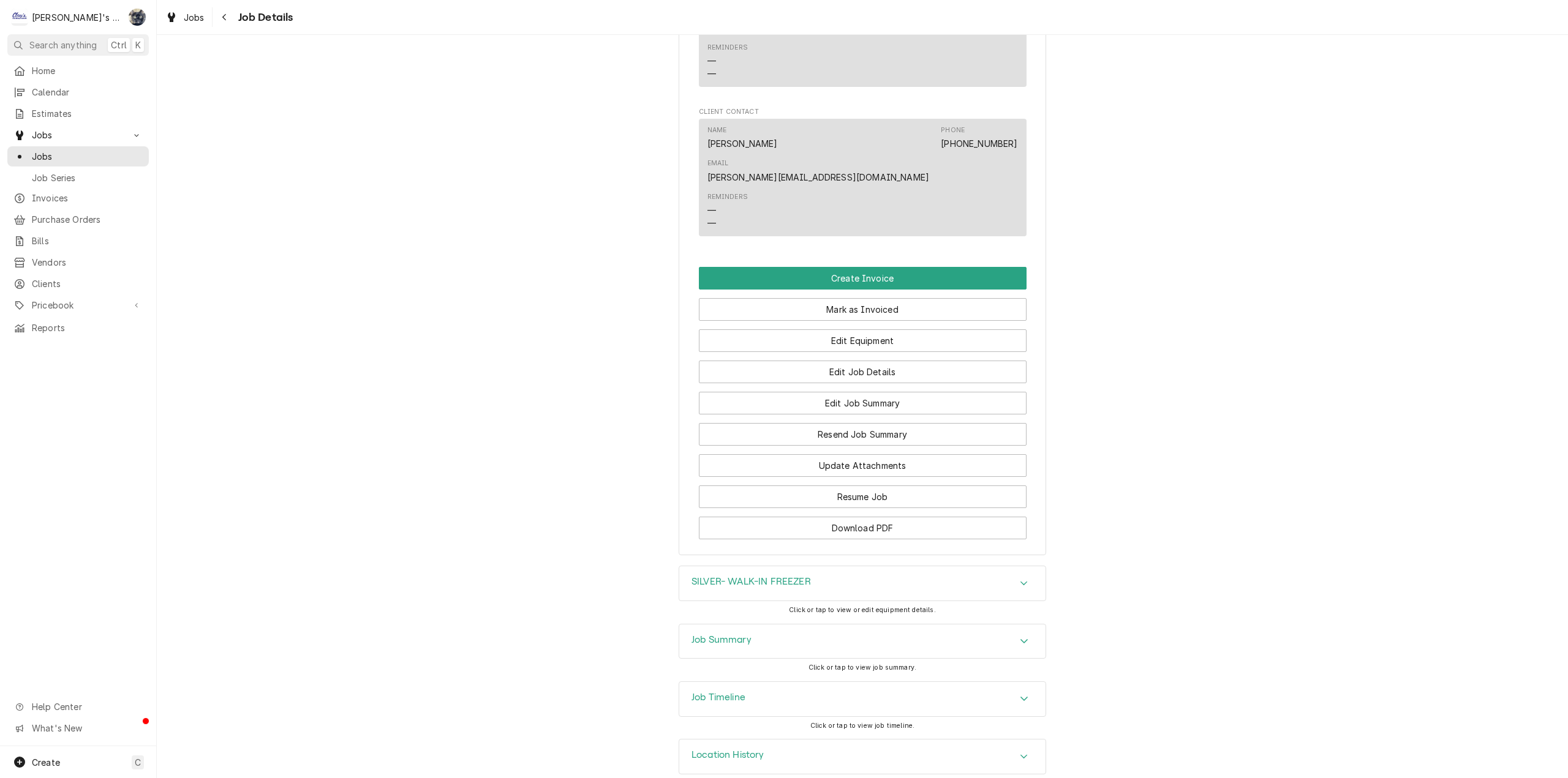
click at [841, 632] on div "Job Summary" at bounding box center [862, 641] width 366 height 34
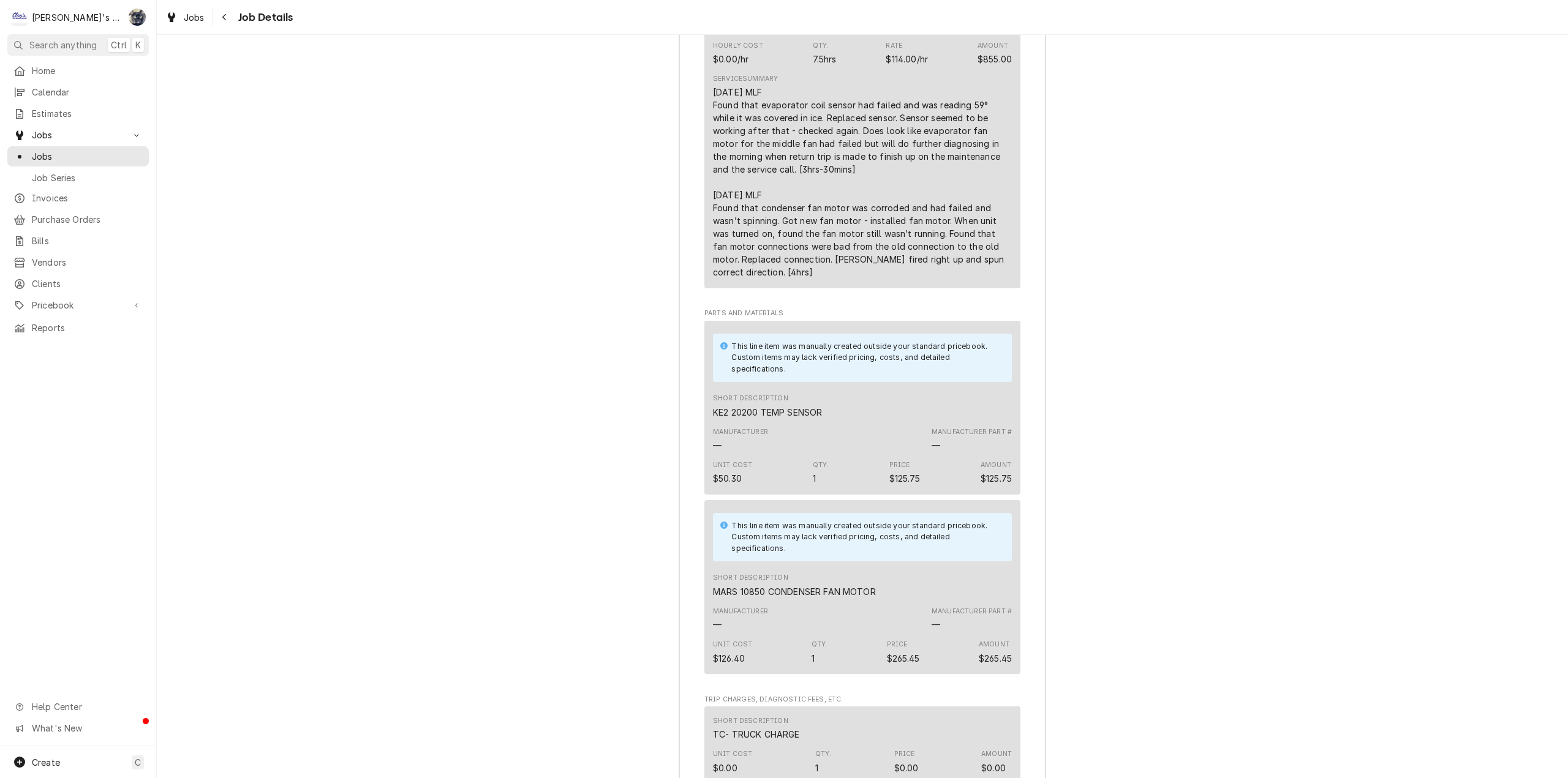
scroll to position [2121, 0]
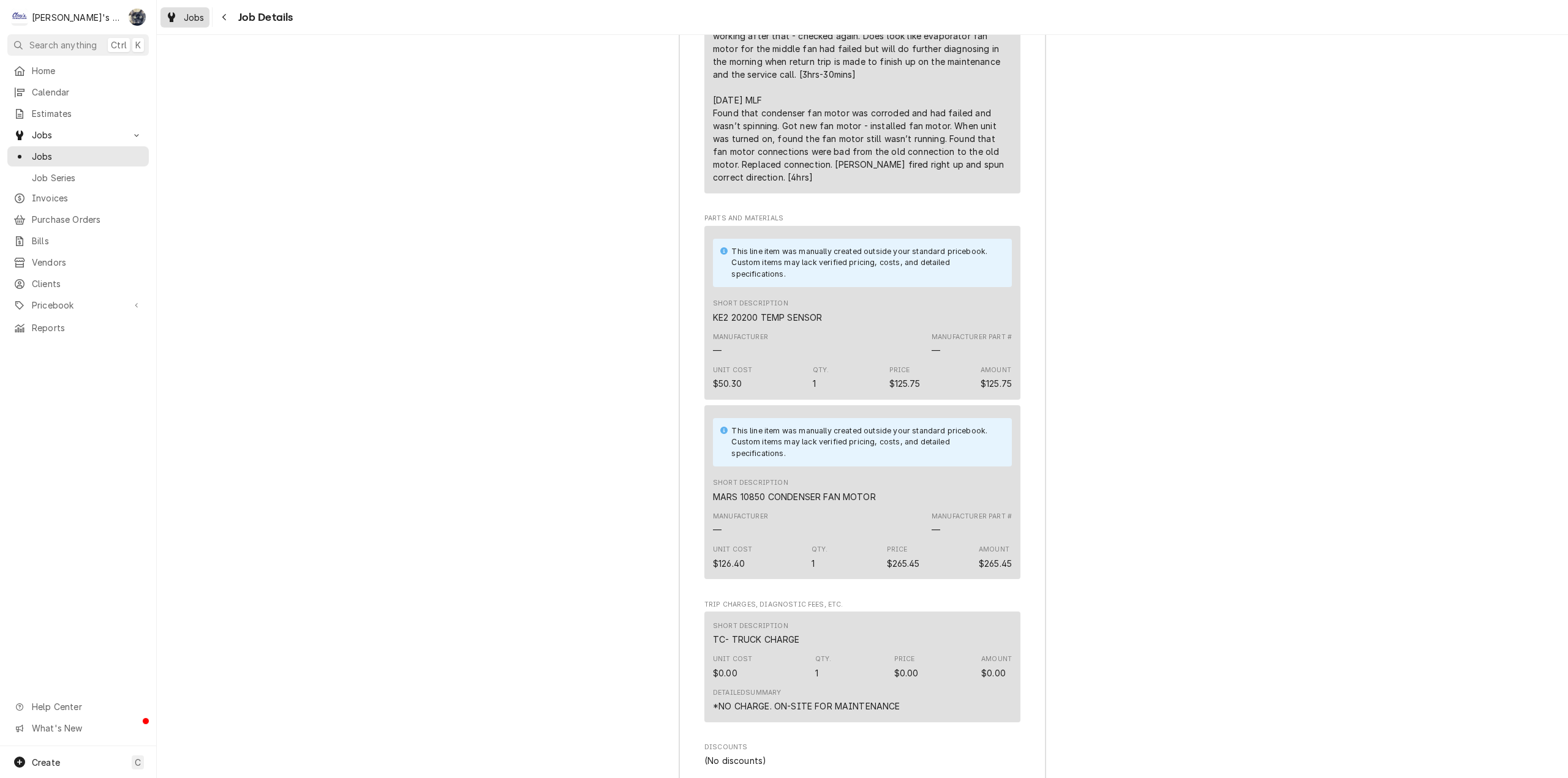
click at [178, 8] on link "Jobs" at bounding box center [185, 17] width 49 height 20
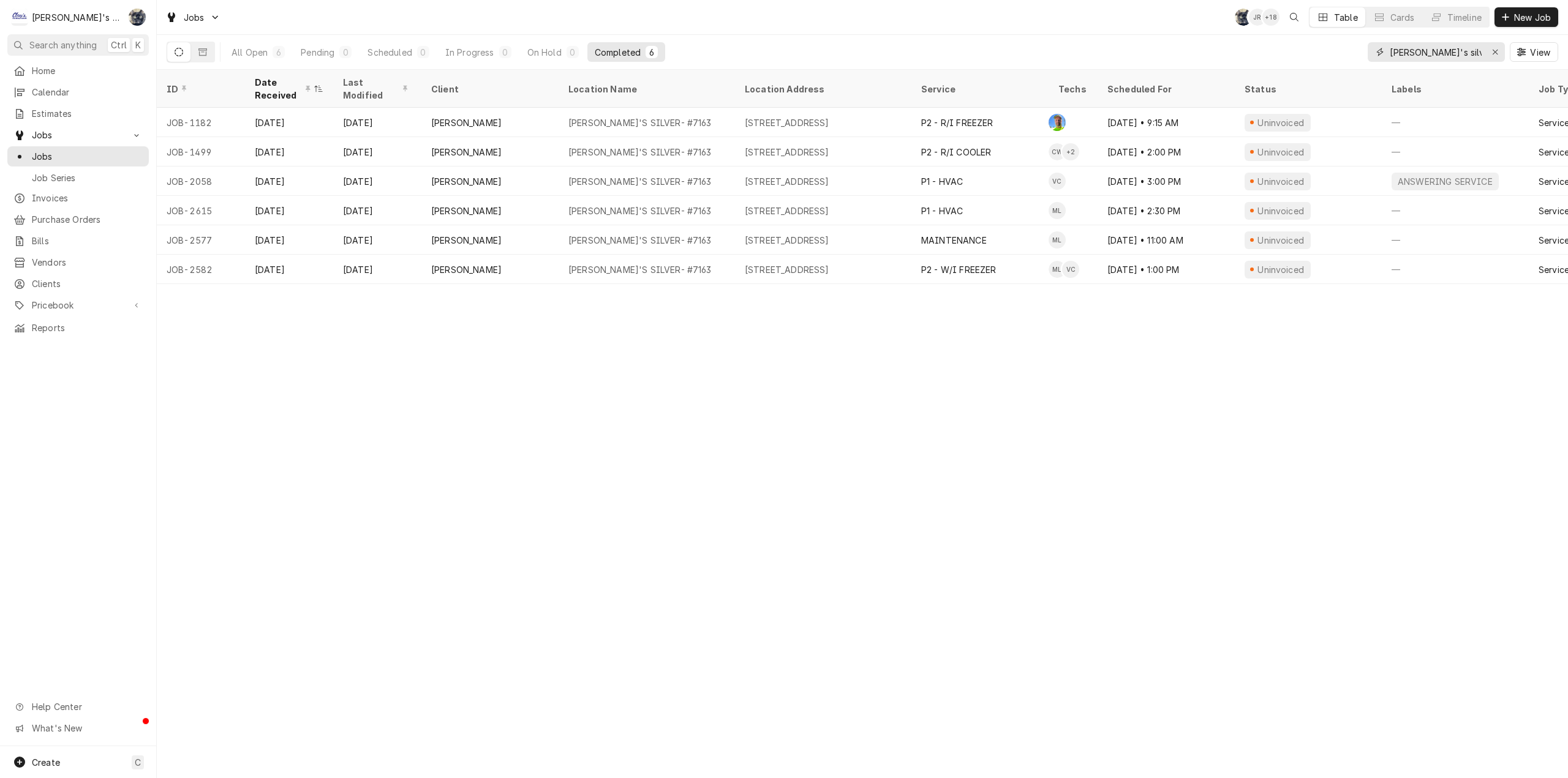
drag, startPoint x: 1352, startPoint y: 49, endPoint x: 1321, endPoint y: 42, distance: 31.8
click at [1328, 45] on div "All Open 6 Pending 0 Scheduled 0 In Progress 0 On Hold 0 Completed 6 carl's sil…" at bounding box center [862, 52] width 1392 height 34
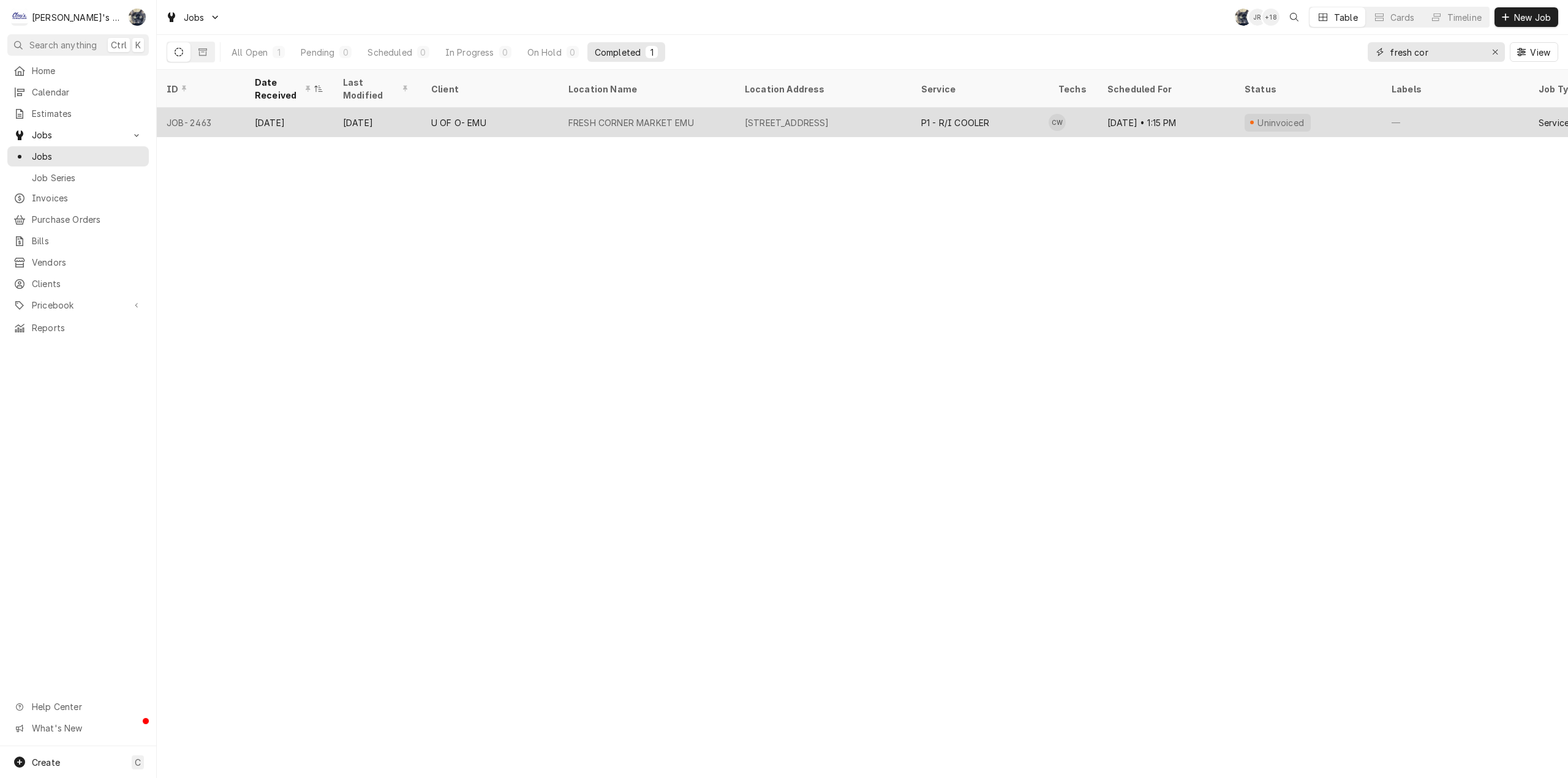
type input "fresh cor"
click at [902, 121] on div "1395 UNIVERSITY ST, EUGENE, OR 97403" at bounding box center [823, 122] width 176 height 29
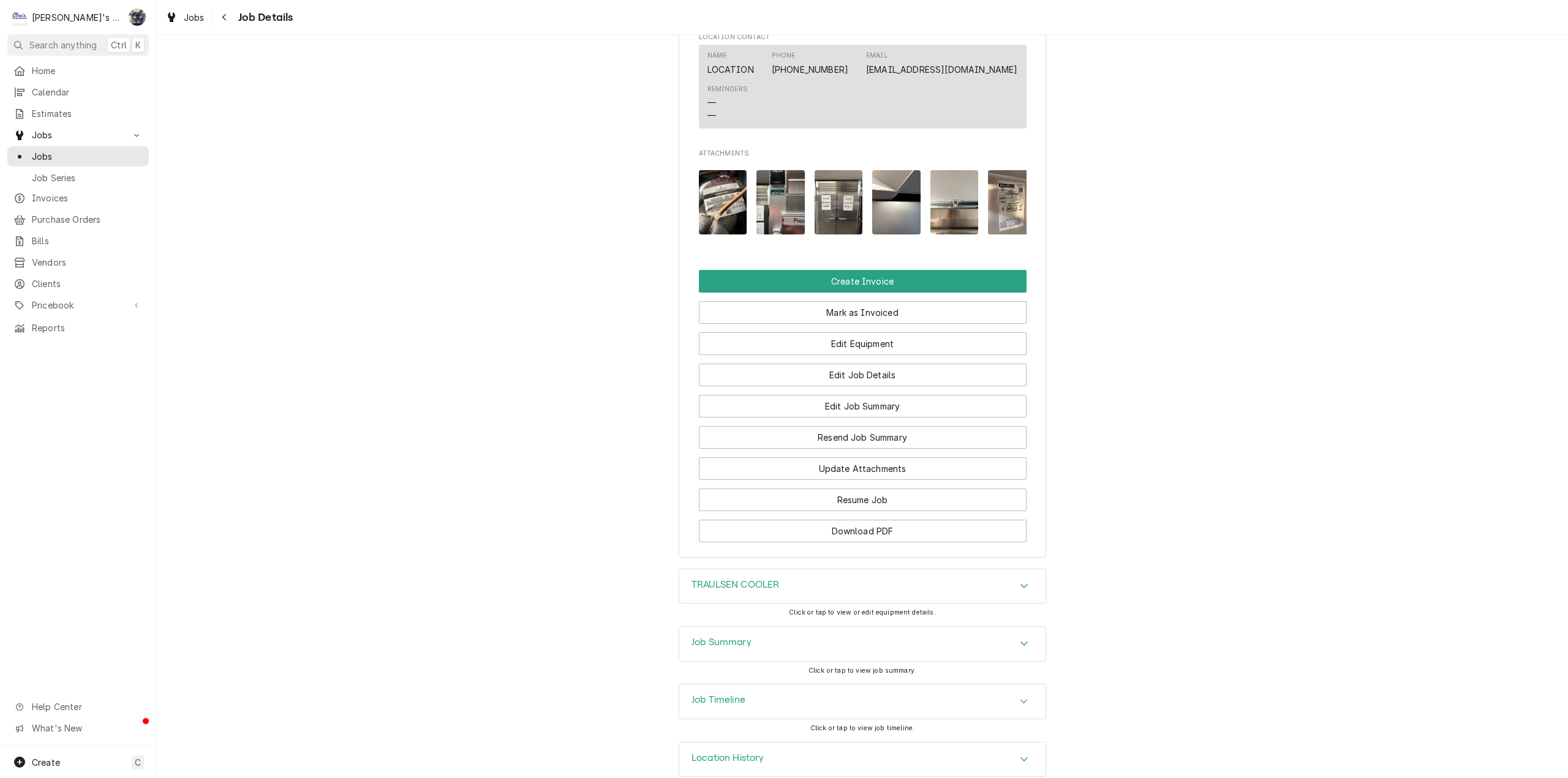
scroll to position [1054, 0]
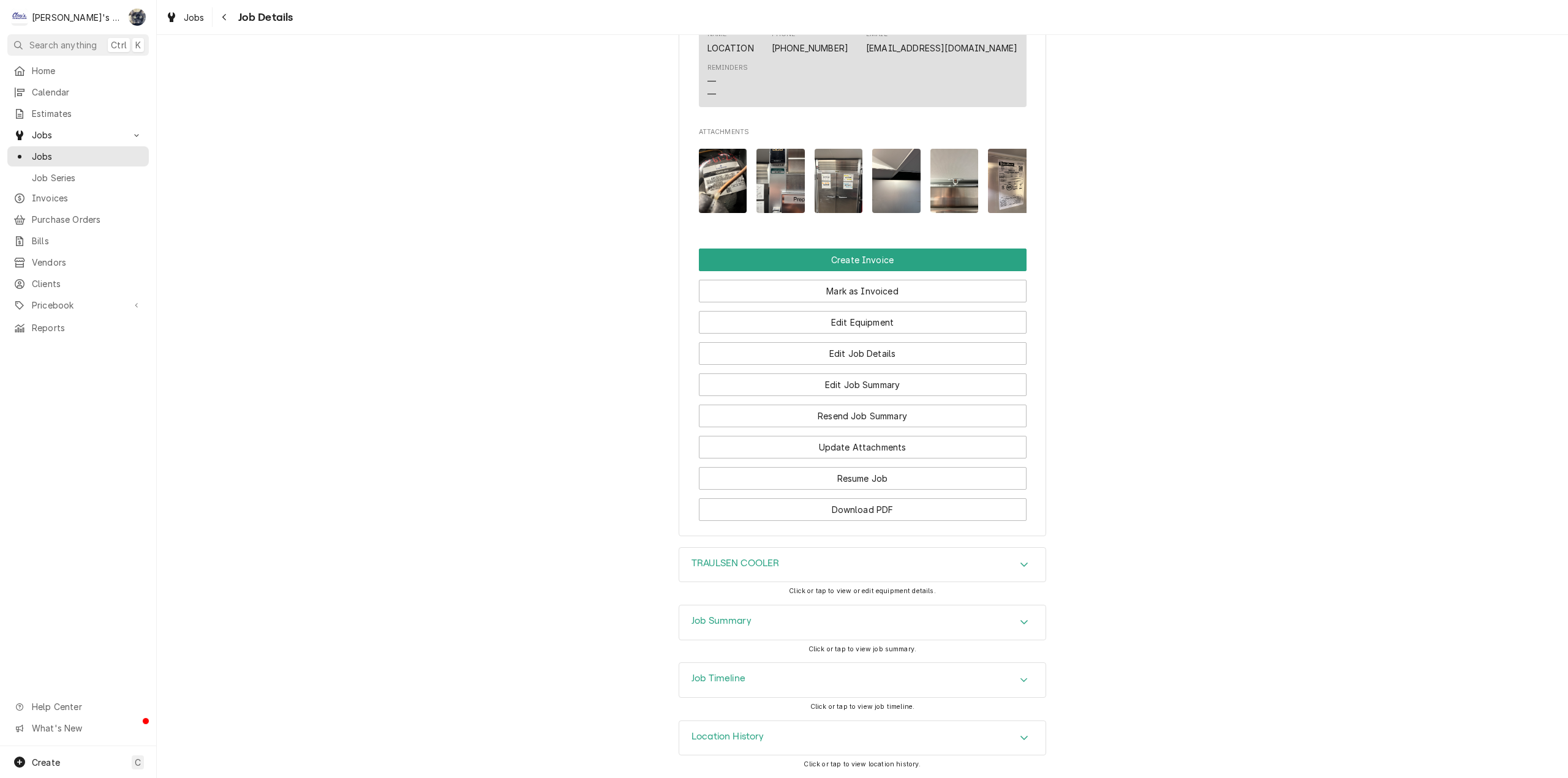
click at [826, 623] on div "Job Summary" at bounding box center [862, 623] width 366 height 34
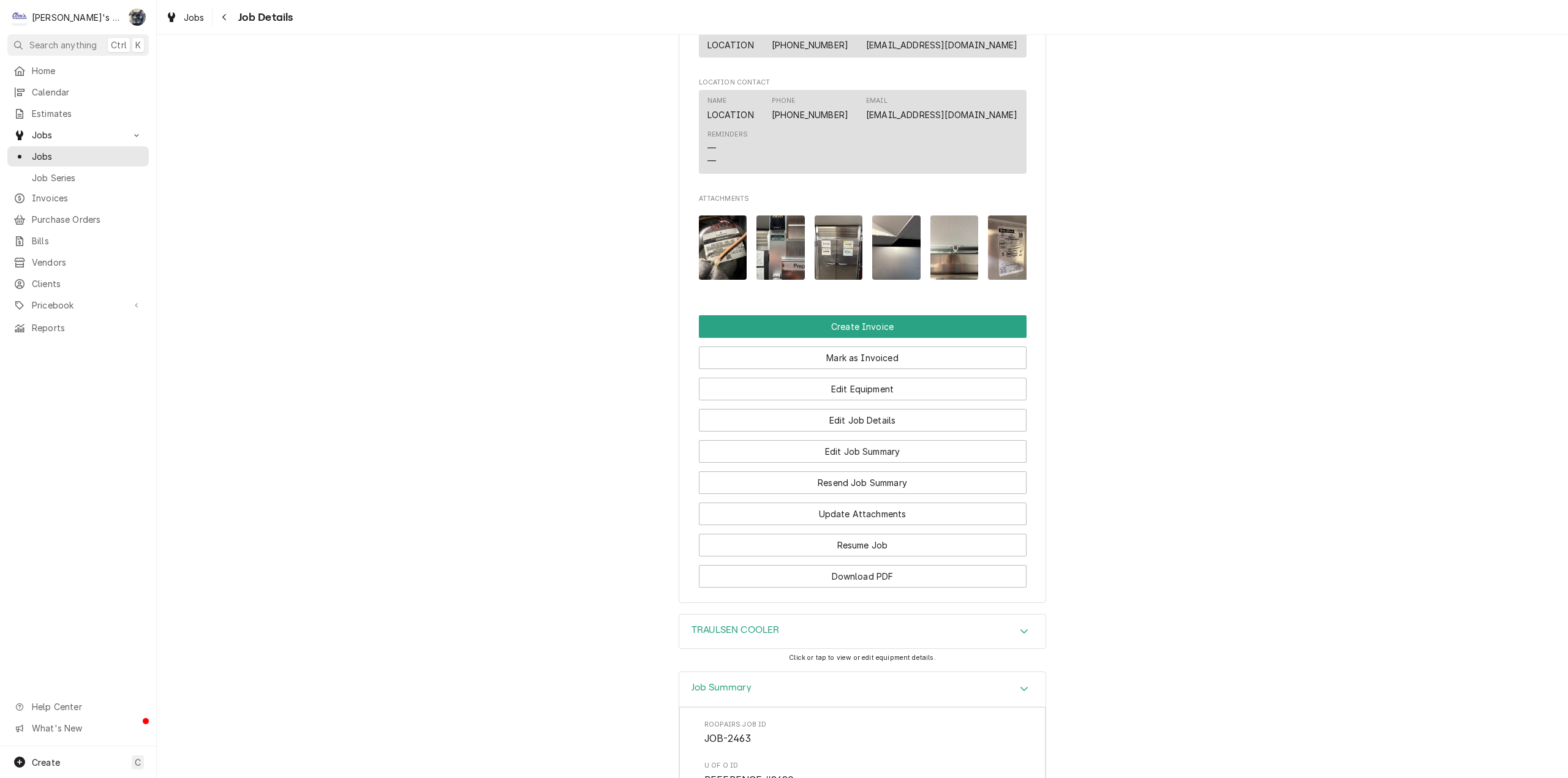
scroll to position [892, 0]
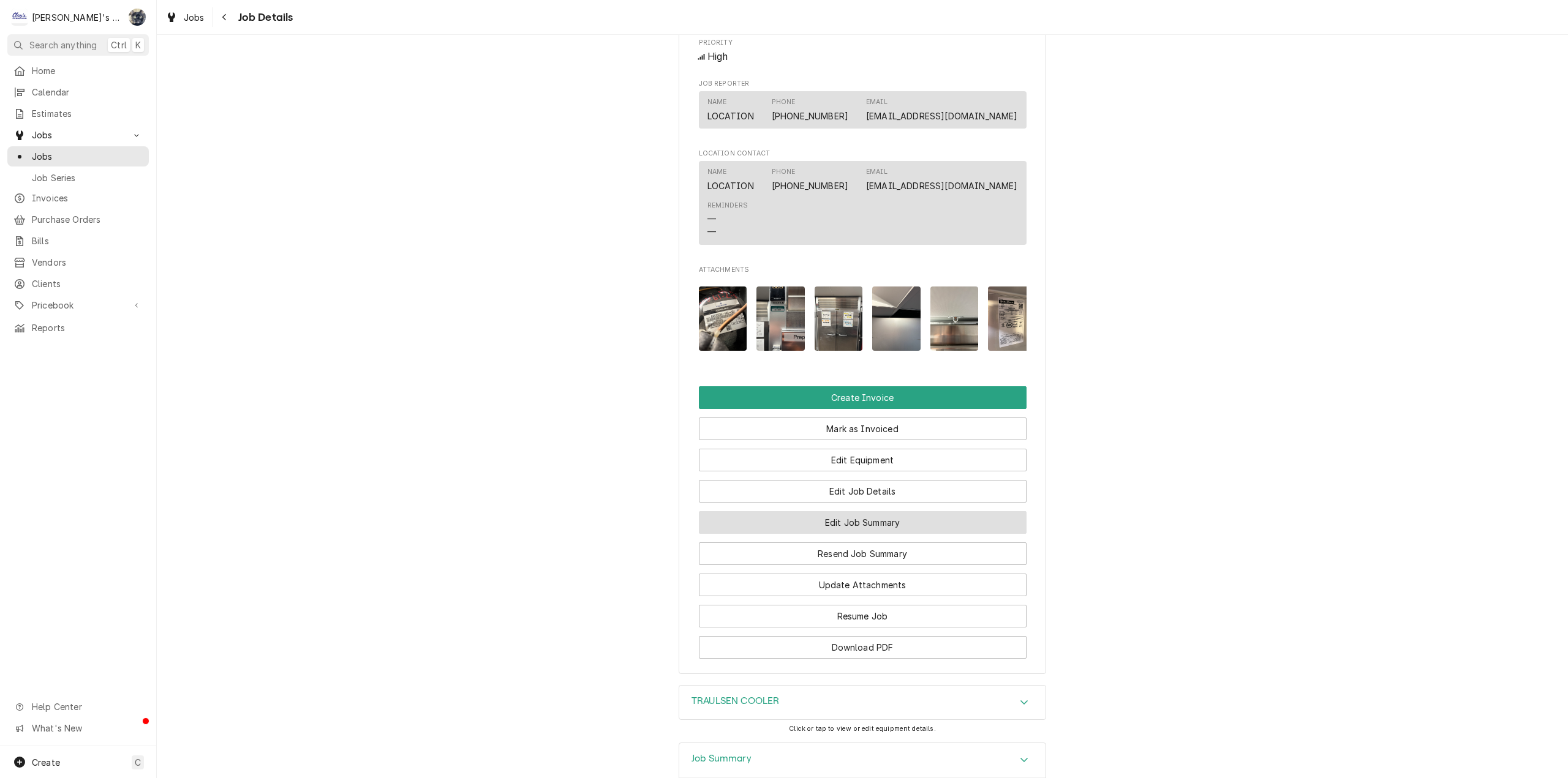
click at [842, 534] on button "Edit Job Summary" at bounding box center [862, 522] width 327 height 23
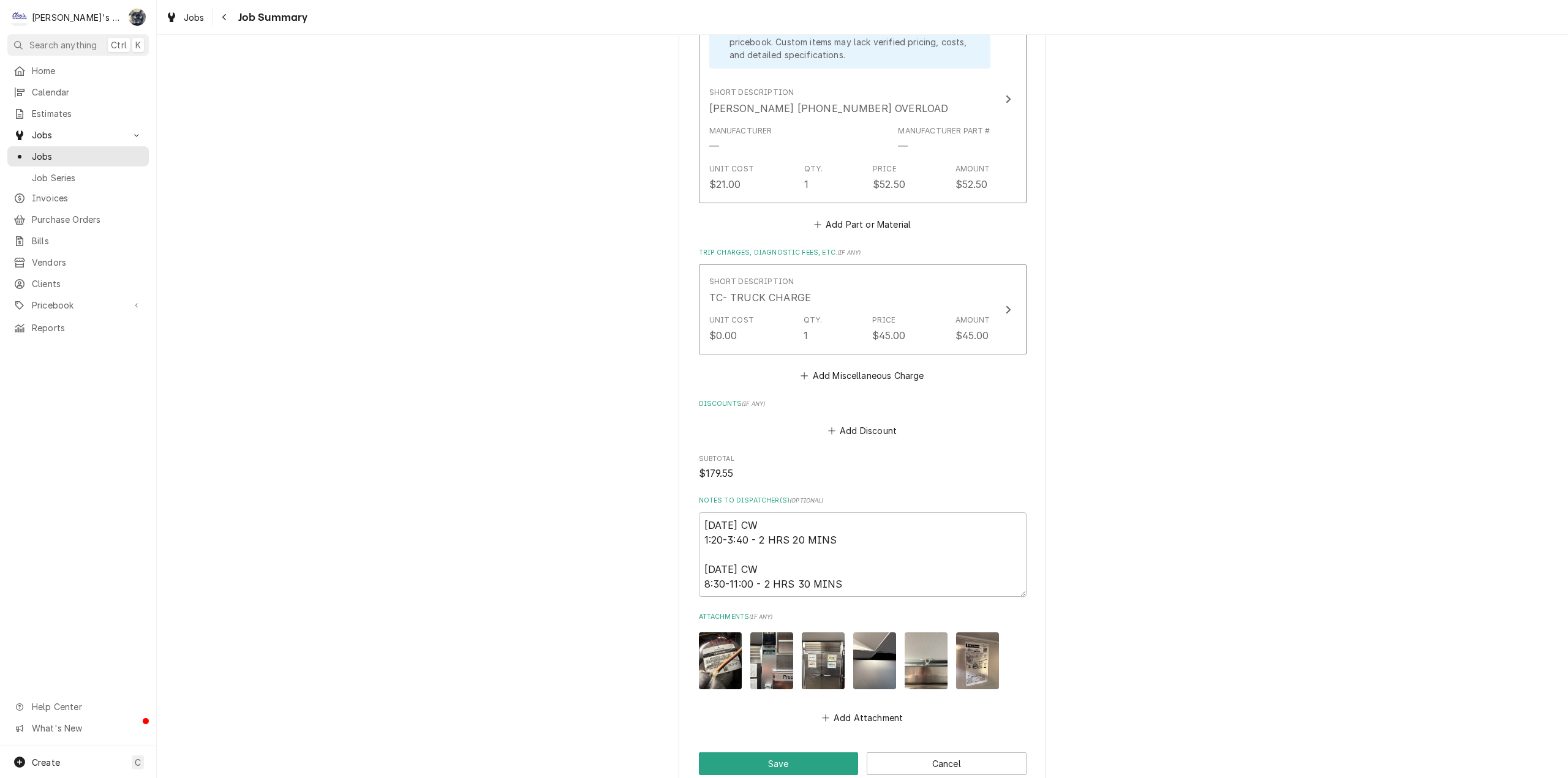
scroll to position [1427, 0]
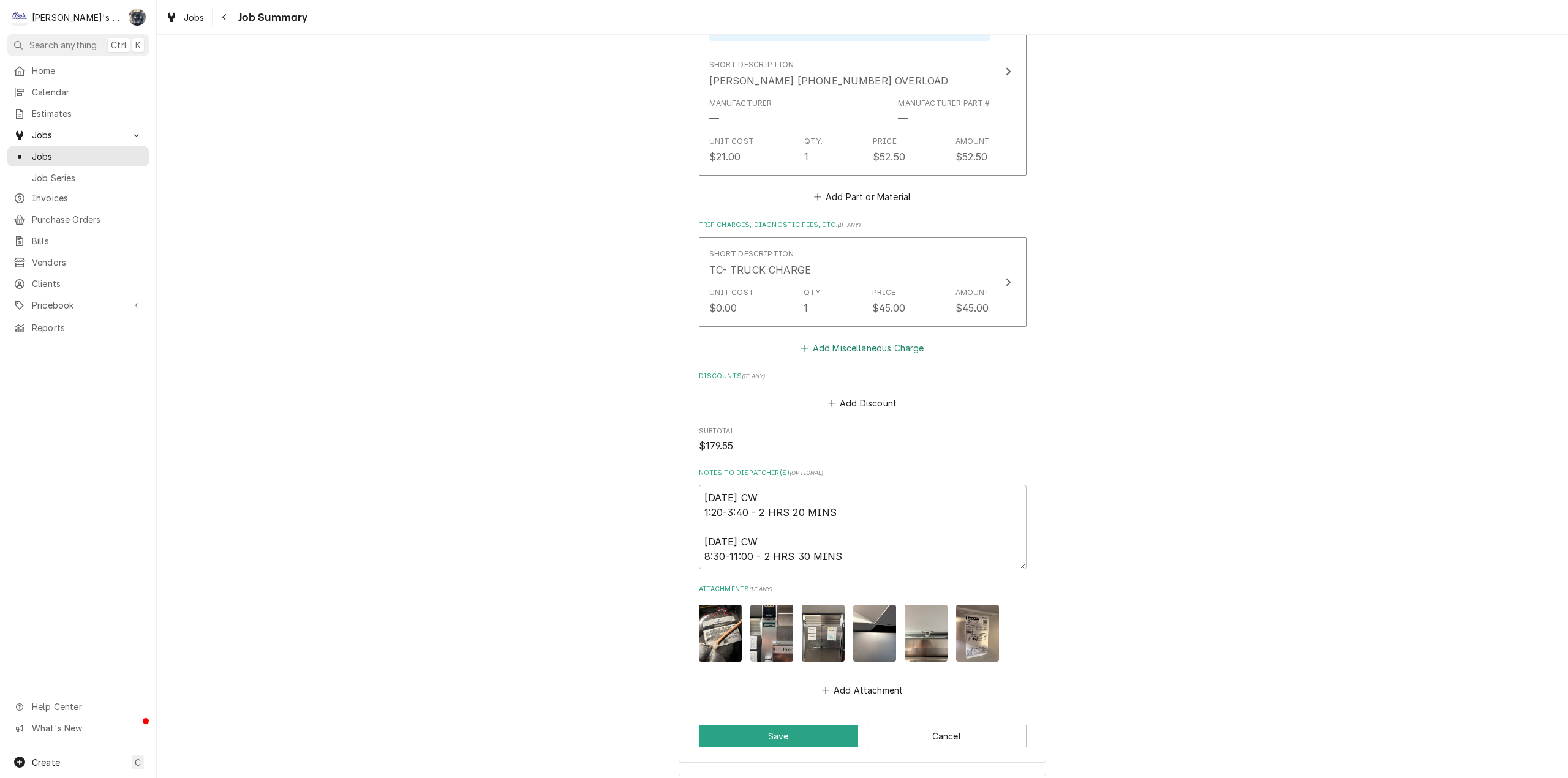
click at [861, 349] on button "Add Miscellaneous Charge" at bounding box center [862, 347] width 128 height 17
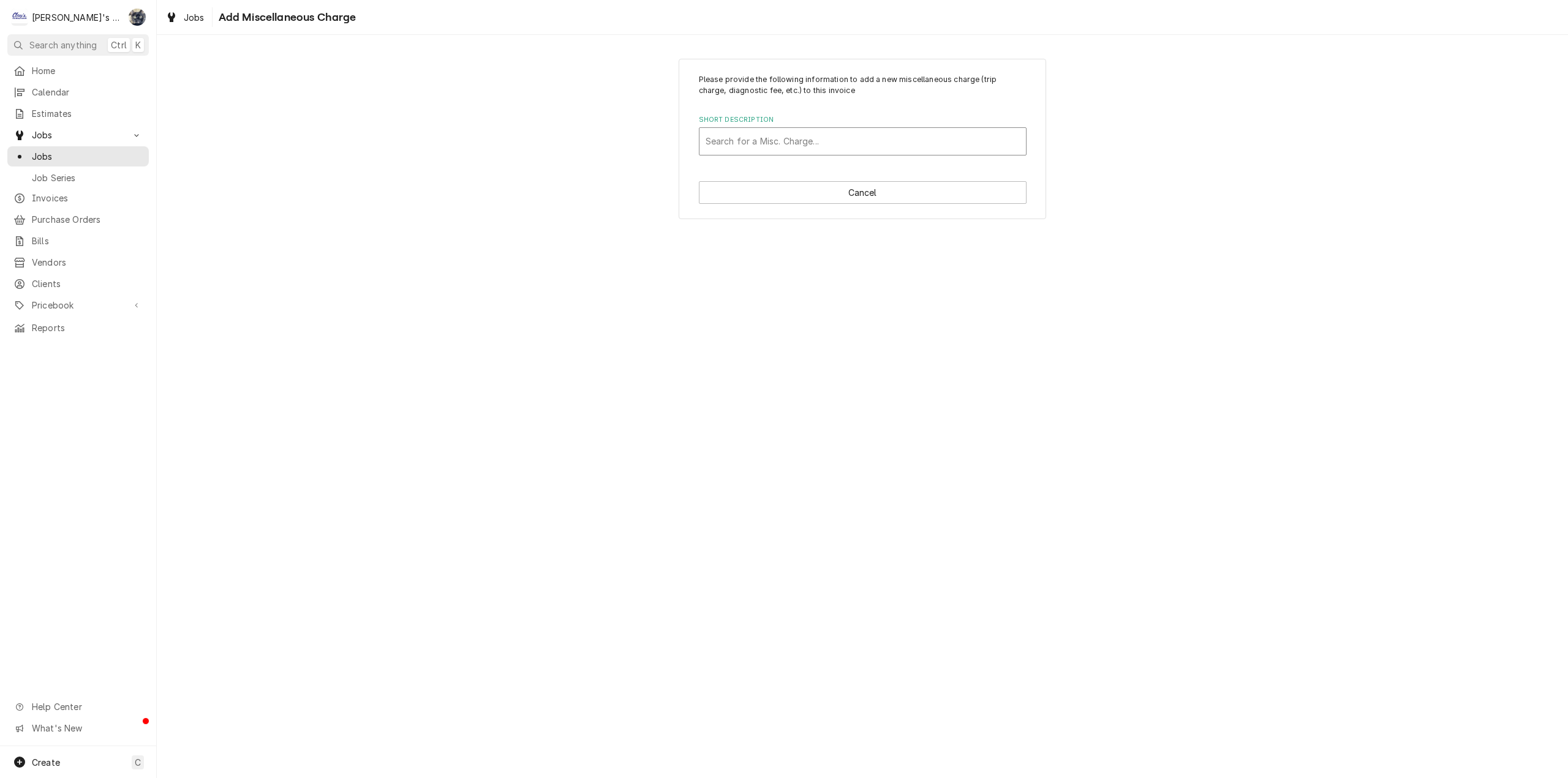
click at [787, 133] on div "Short Description" at bounding box center [862, 141] width 314 height 22
type input "fre"
click at [793, 167] on strong "FRT- UPS OR FREIGHT CHARGES" at bounding box center [779, 167] width 147 height 10
drag, startPoint x: 751, startPoint y: 223, endPoint x: 676, endPoint y: 222, distance: 75.0
click at [676, 222] on div "Please provide the following information to add a new miscellaneous charge (tri…" at bounding box center [862, 256] width 1411 height 417
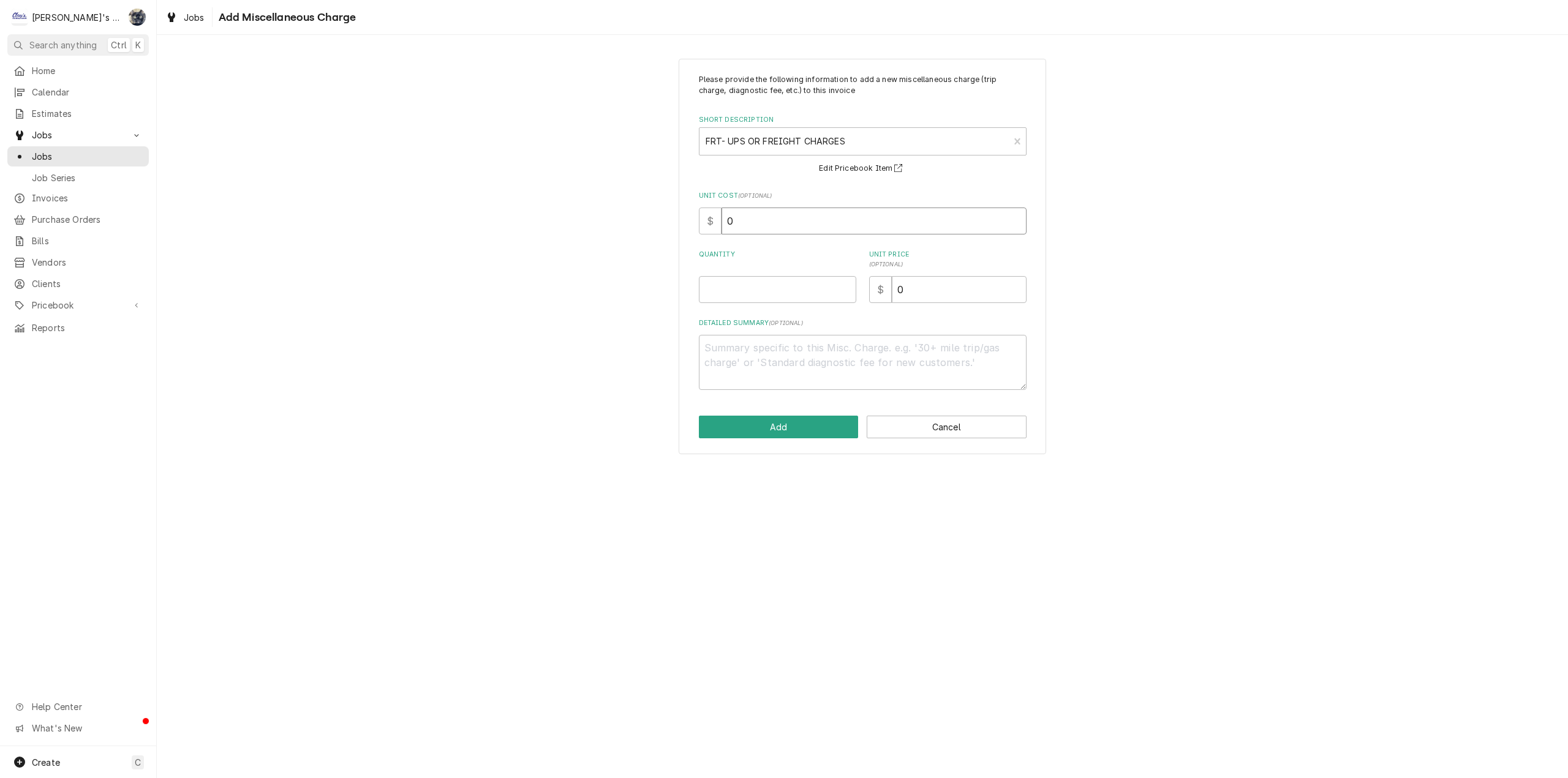
type textarea "x"
type input "2"
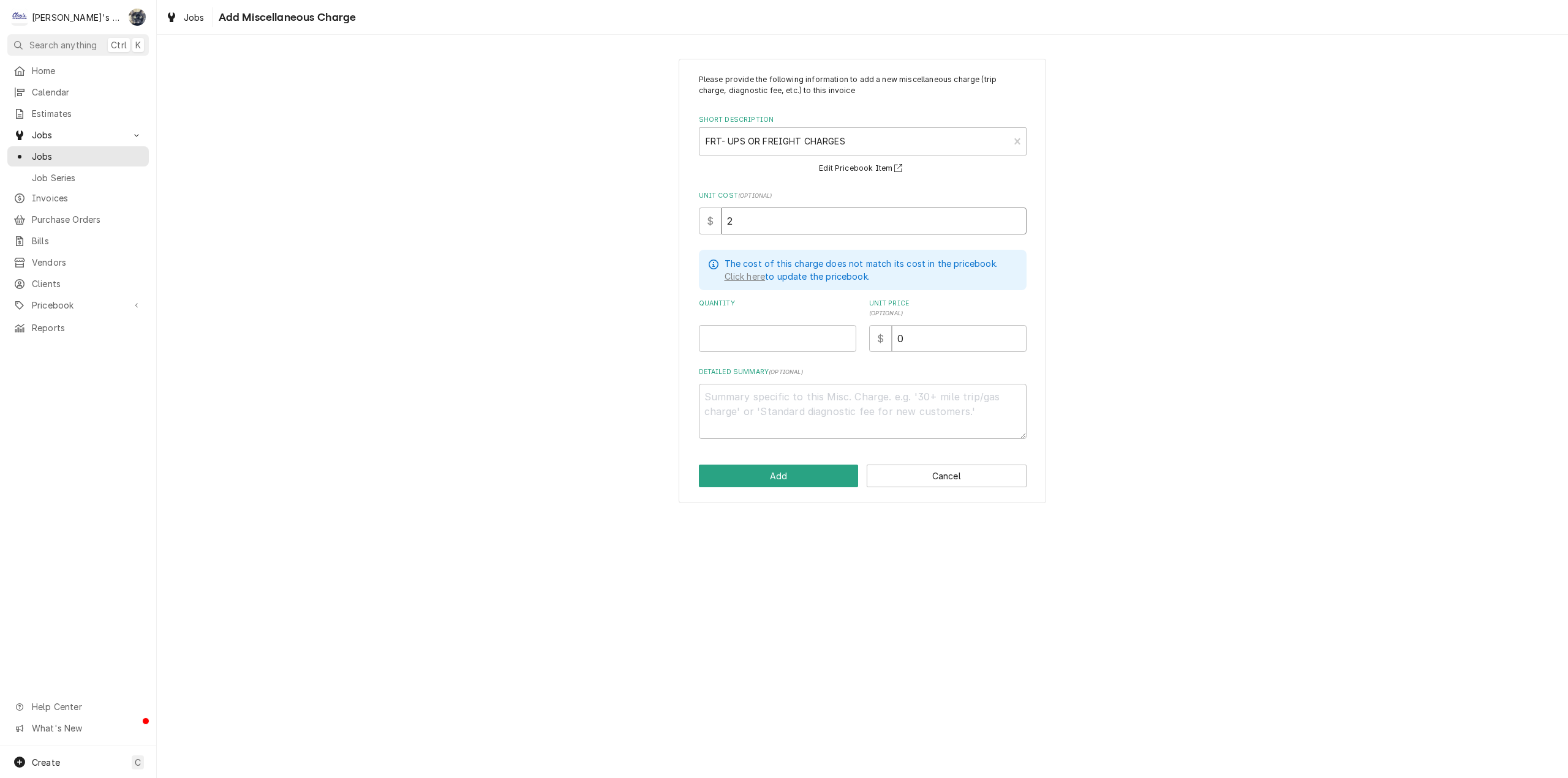
type textarea "x"
type input "25"
type textarea "x"
type input "1"
type textarea "x"
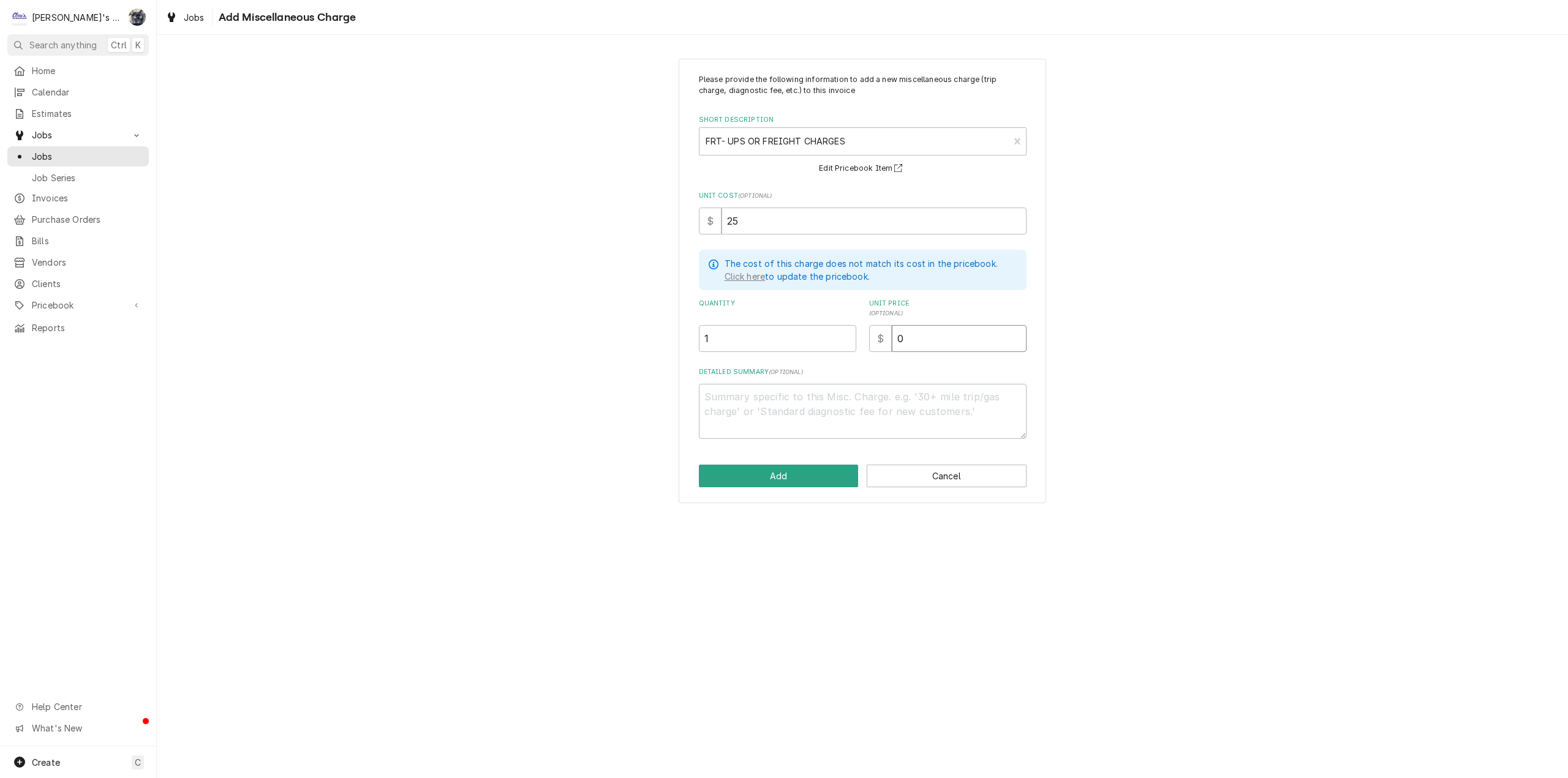
type input "3"
type textarea "x"
type input "31"
type textarea "x"
type input "31.2"
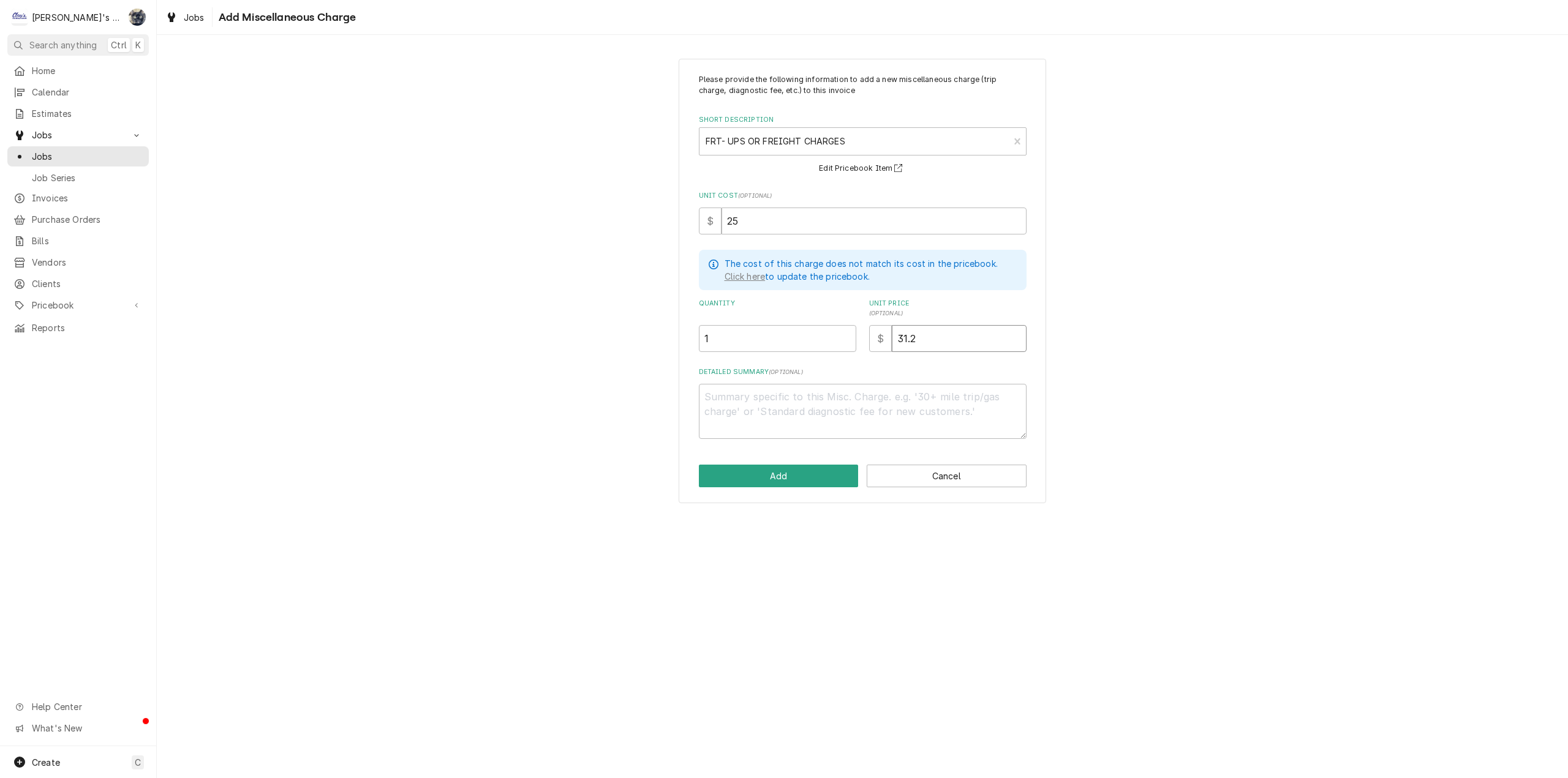
type textarea "x"
type input "31.25"
click at [775, 474] on button "Add" at bounding box center [779, 476] width 160 height 23
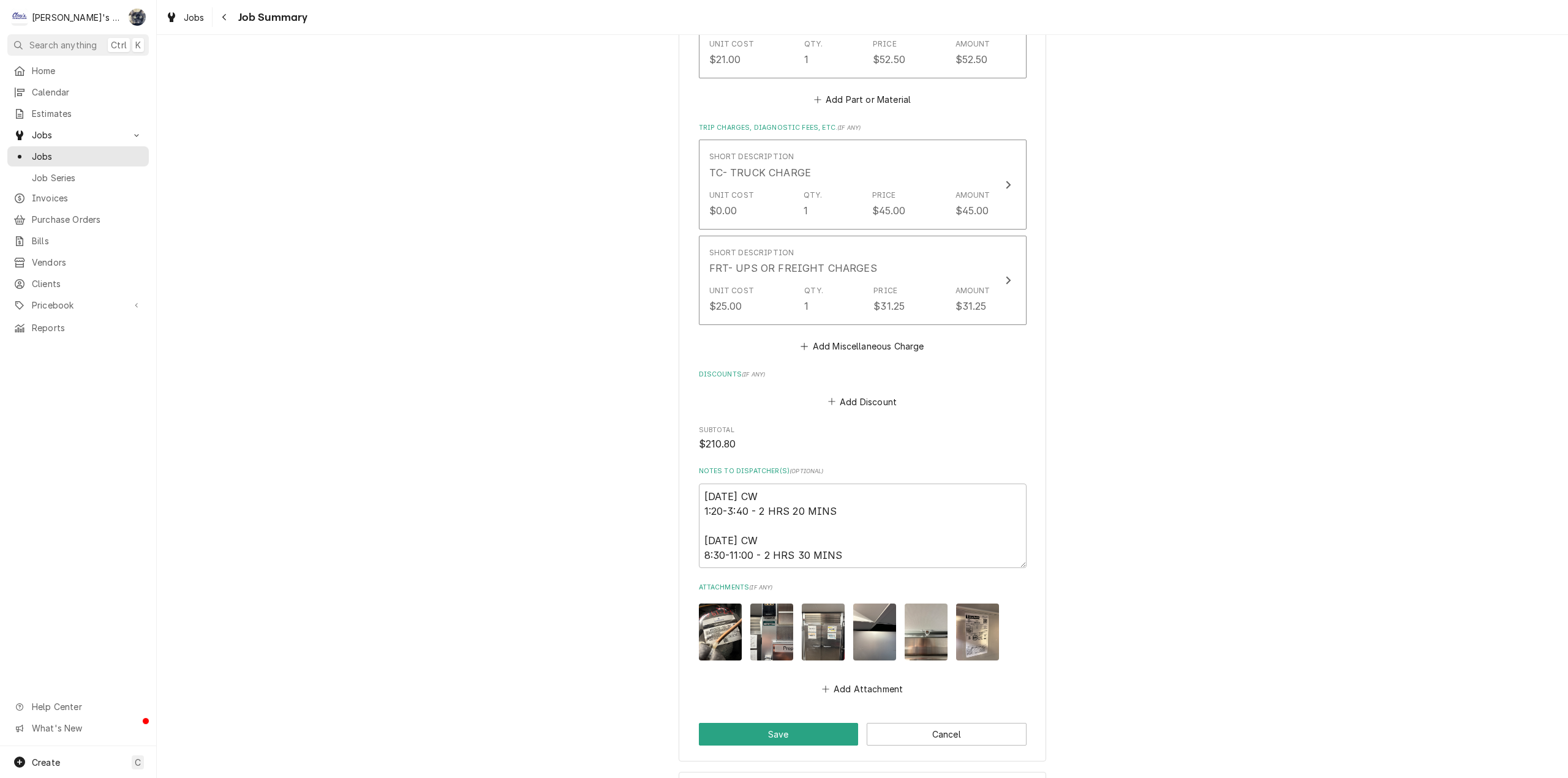
scroll to position [1634, 0]
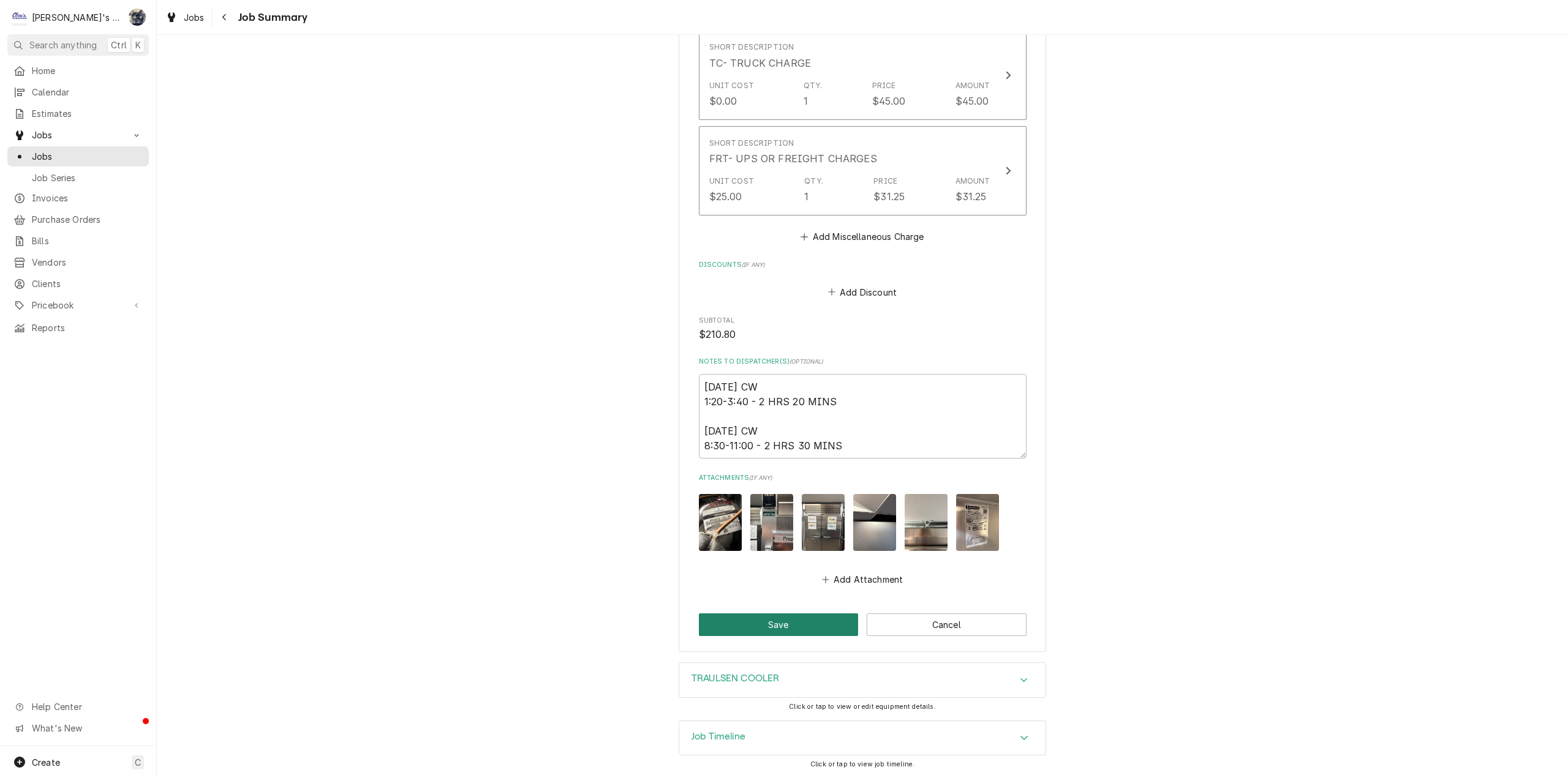
click at [792, 632] on button "Save" at bounding box center [779, 624] width 160 height 23
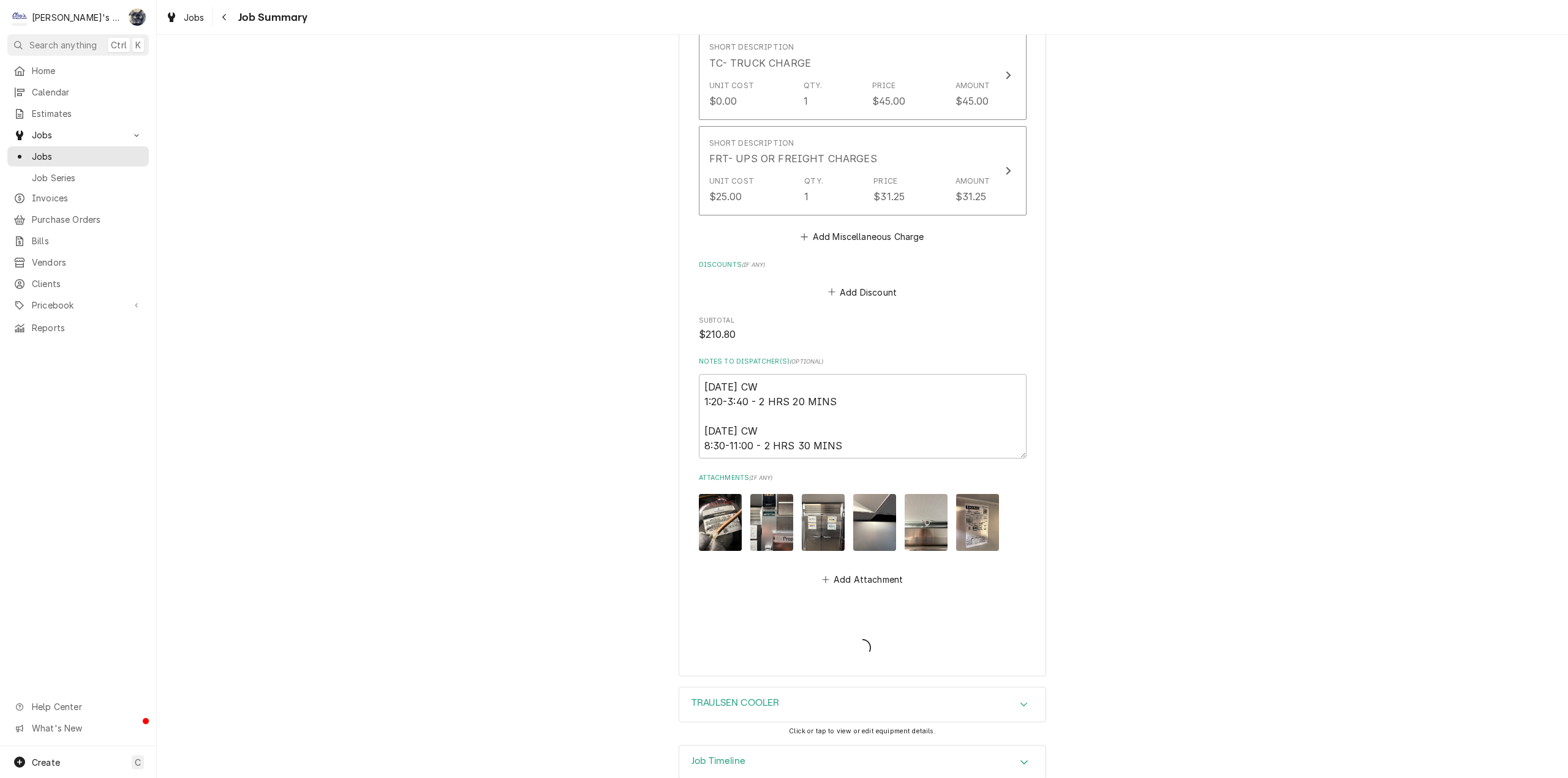
type textarea "x"
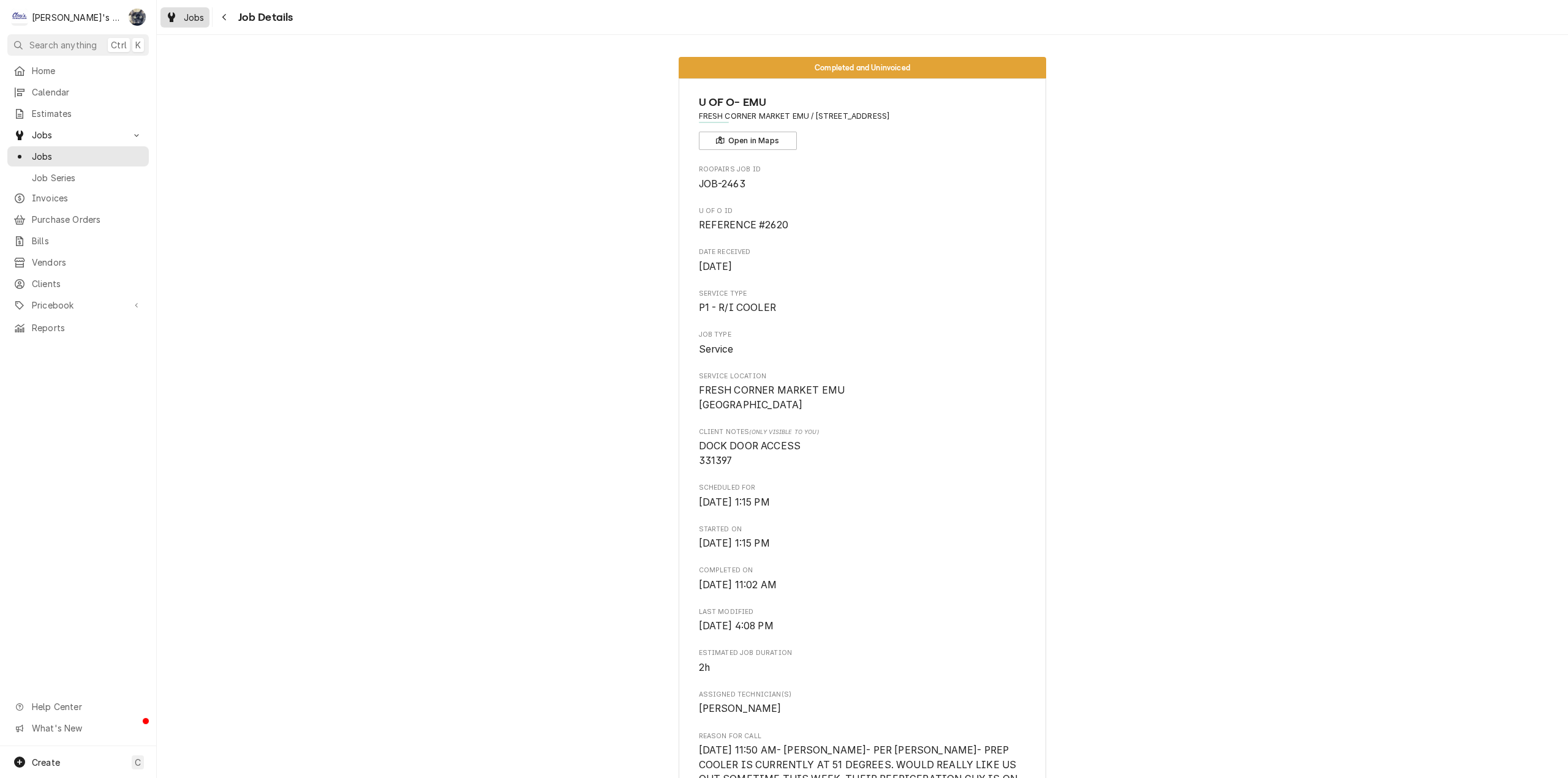
click at [184, 20] on span "Jobs" at bounding box center [194, 18] width 21 height 13
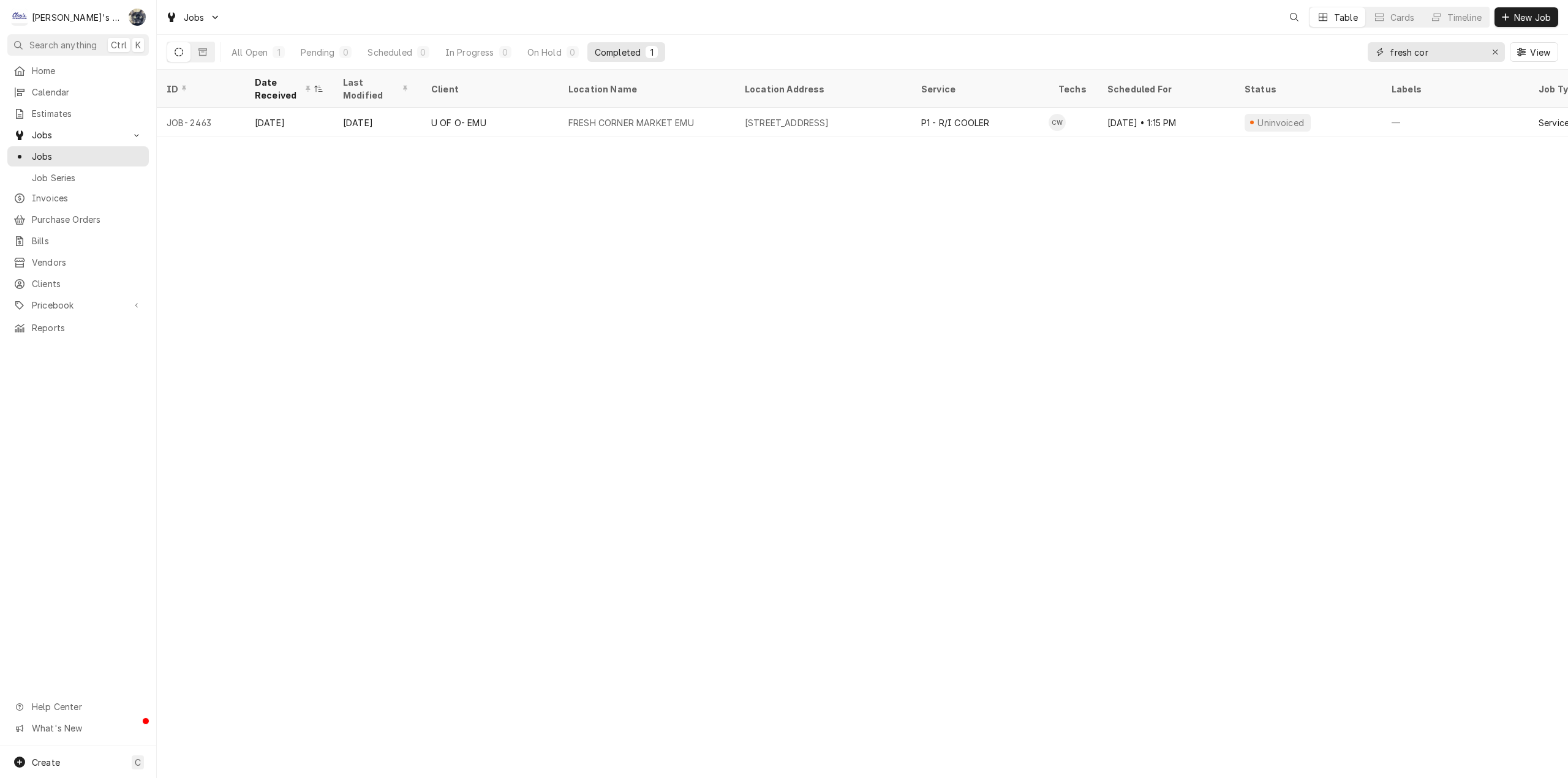
drag, startPoint x: 1433, startPoint y: 53, endPoint x: 1283, endPoint y: 64, distance: 150.4
click at [1283, 63] on div "All Open 1 Pending 0 Scheduled 0 In Progress 0 On Hold 0 Completed 1 fresh cor …" at bounding box center [862, 52] width 1392 height 34
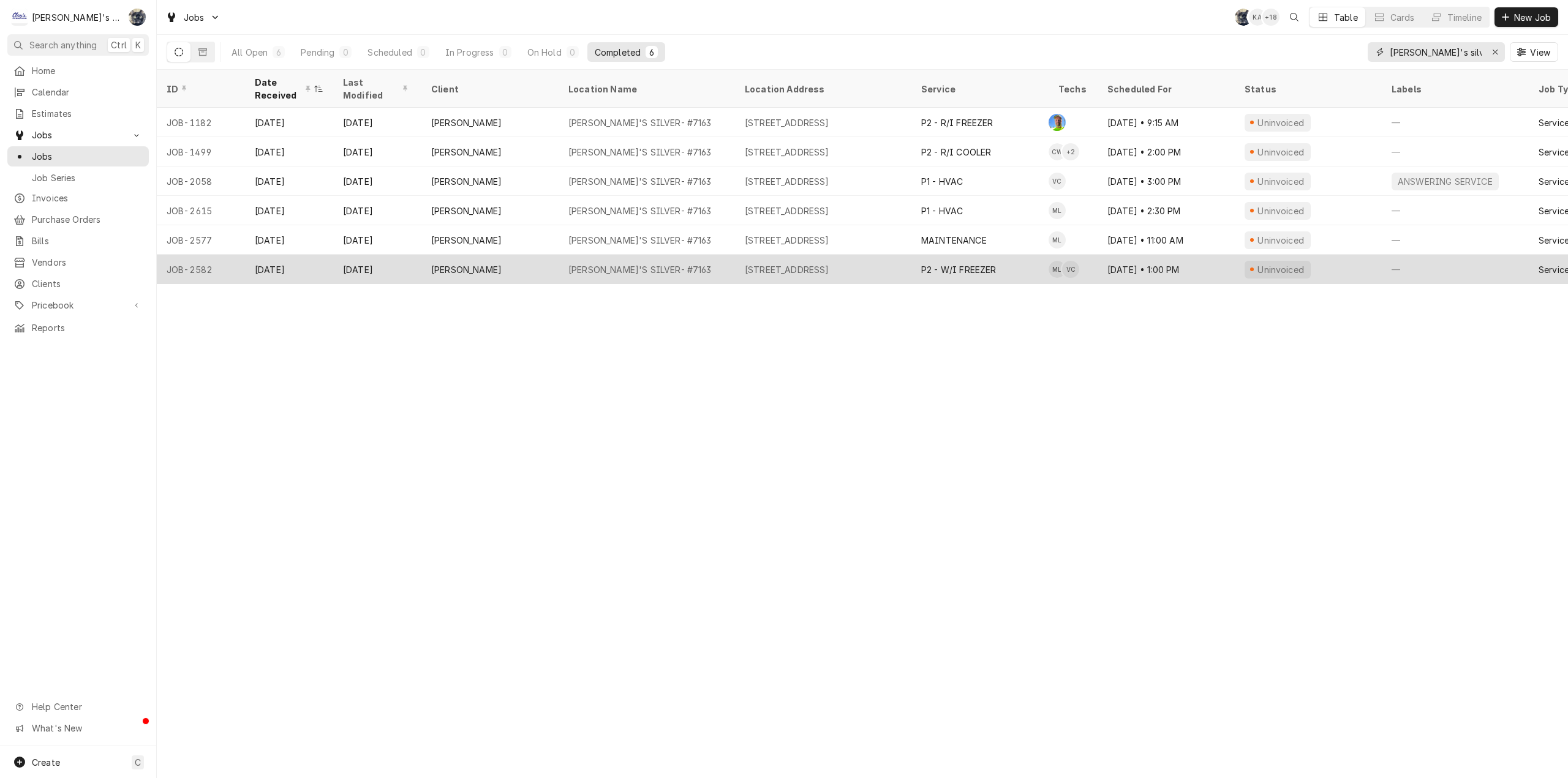
type input "carl's silver"
click at [773, 265] on div "[STREET_ADDRESS]" at bounding box center [787, 270] width 85 height 13
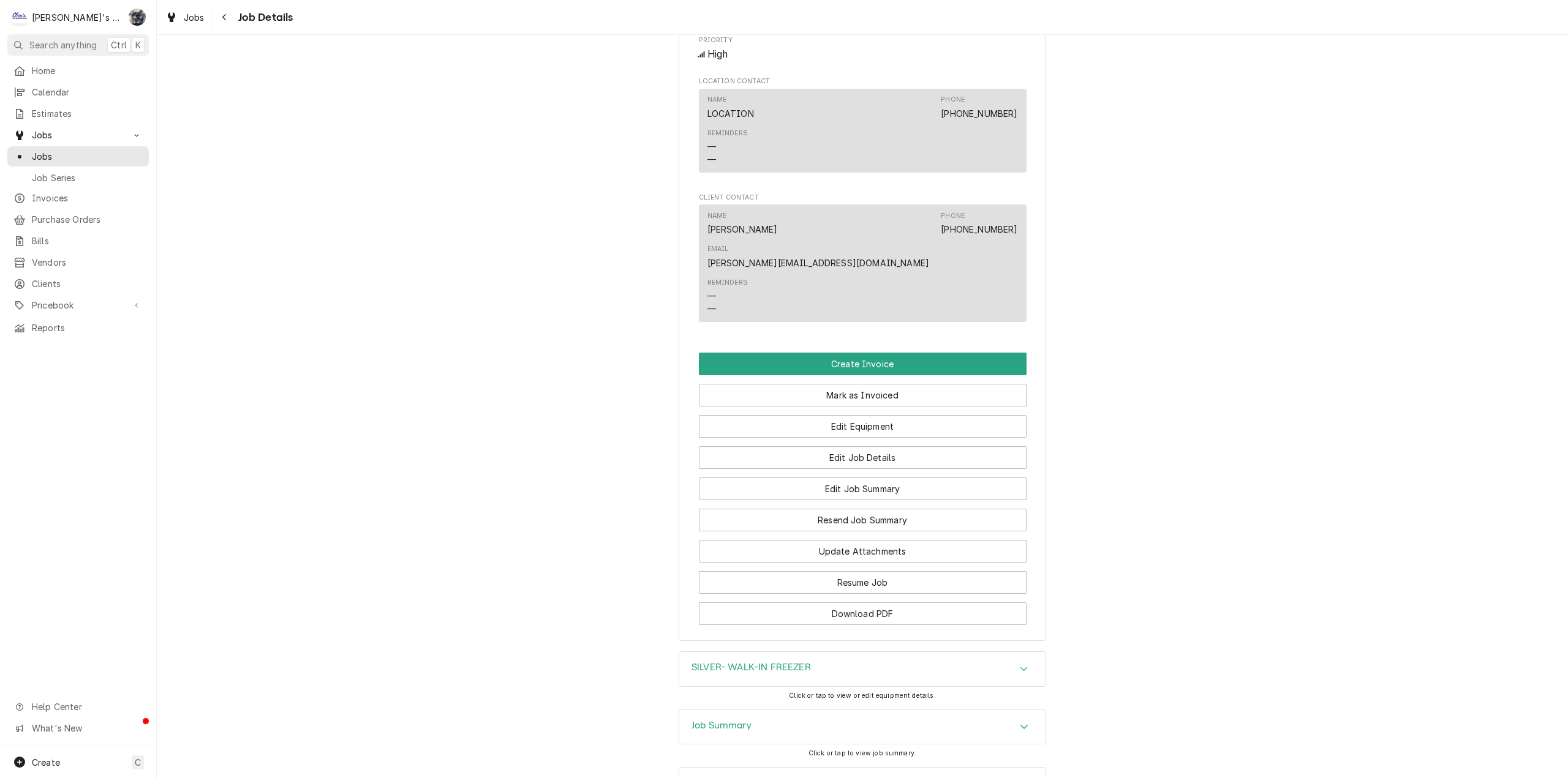
scroll to position [1141, 0]
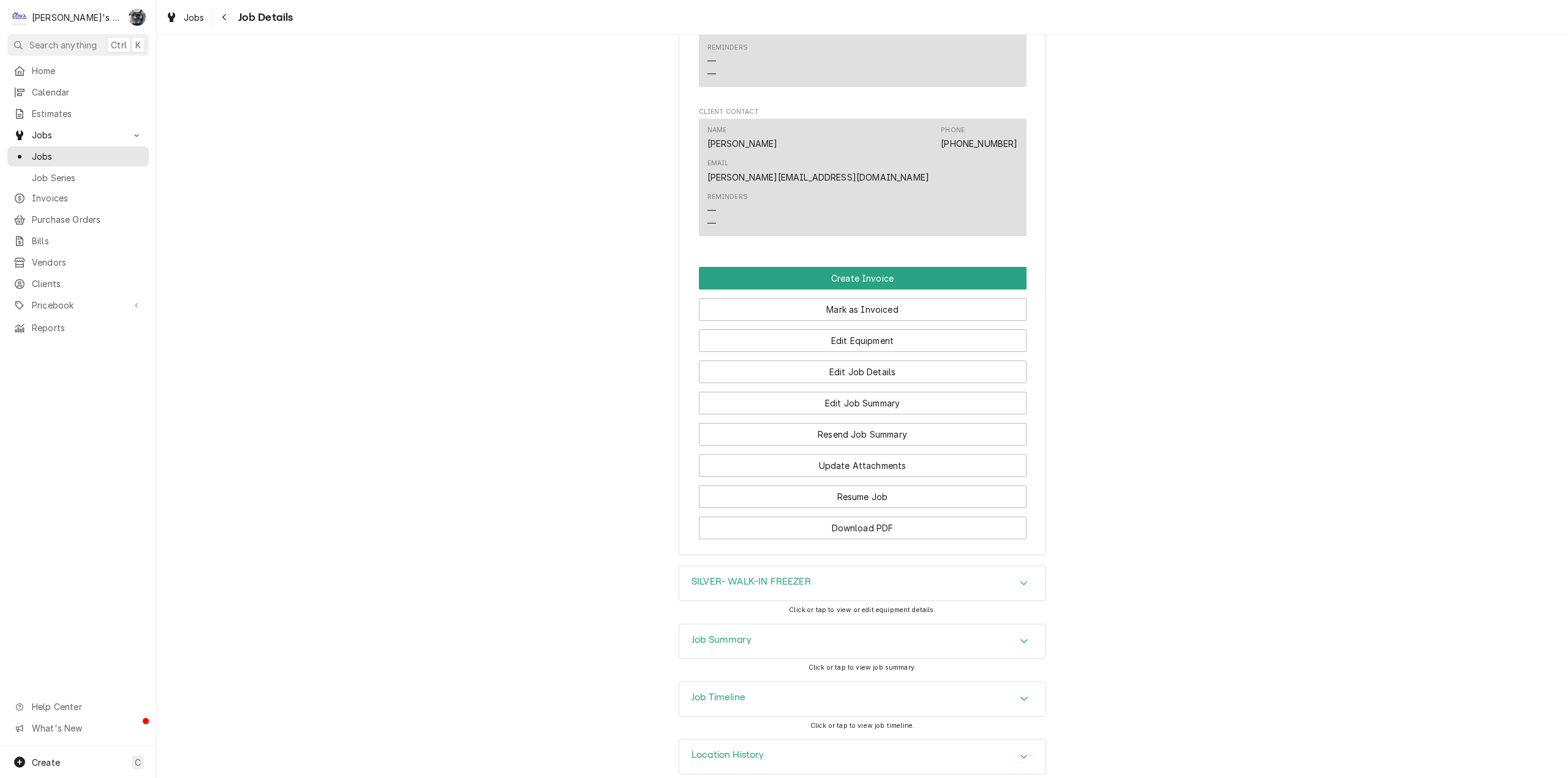
click at [856, 628] on div "Job Summary" at bounding box center [862, 641] width 366 height 34
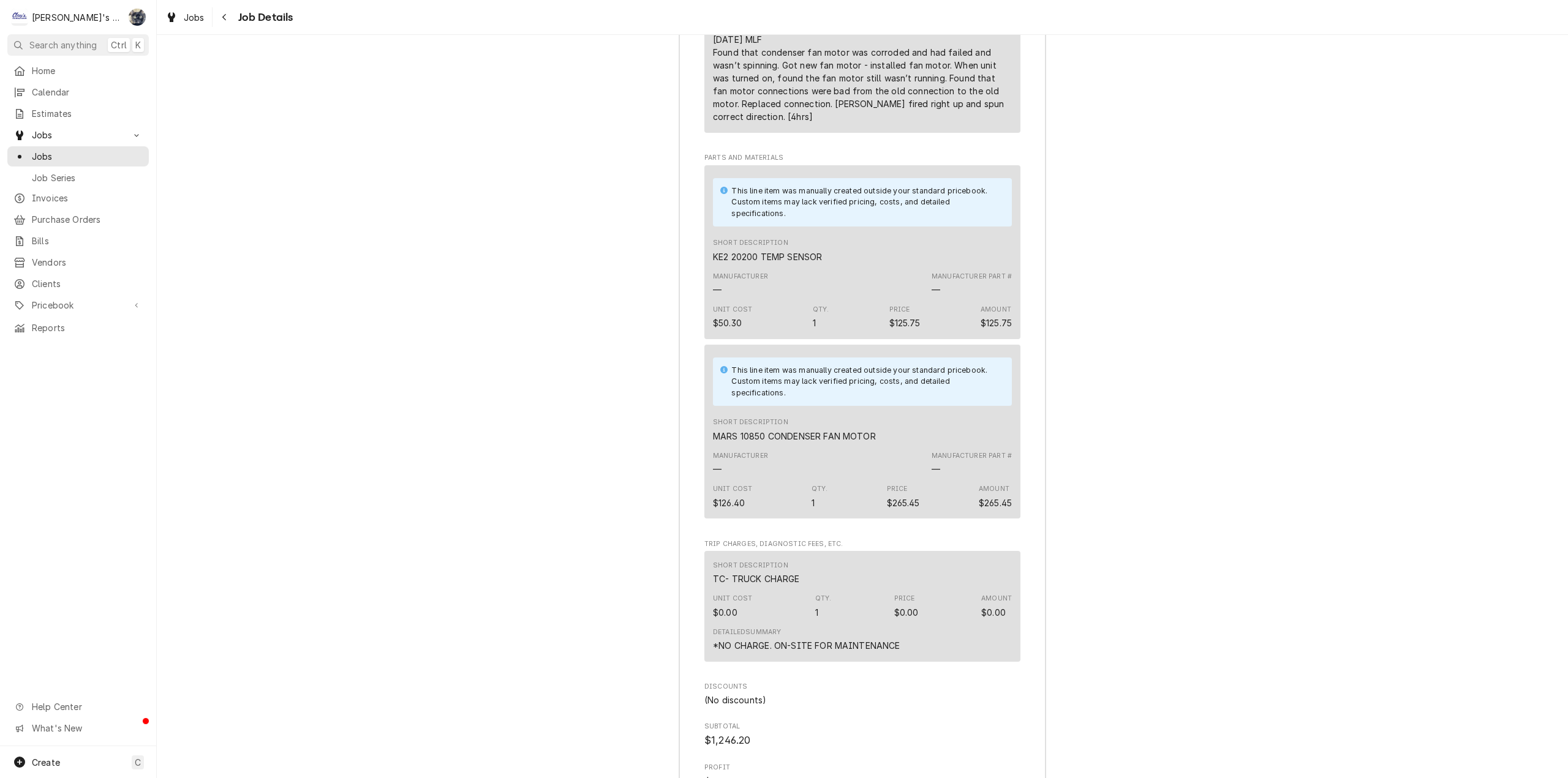
scroll to position [2182, 0]
click at [201, 10] on link "Jobs" at bounding box center [185, 17] width 49 height 20
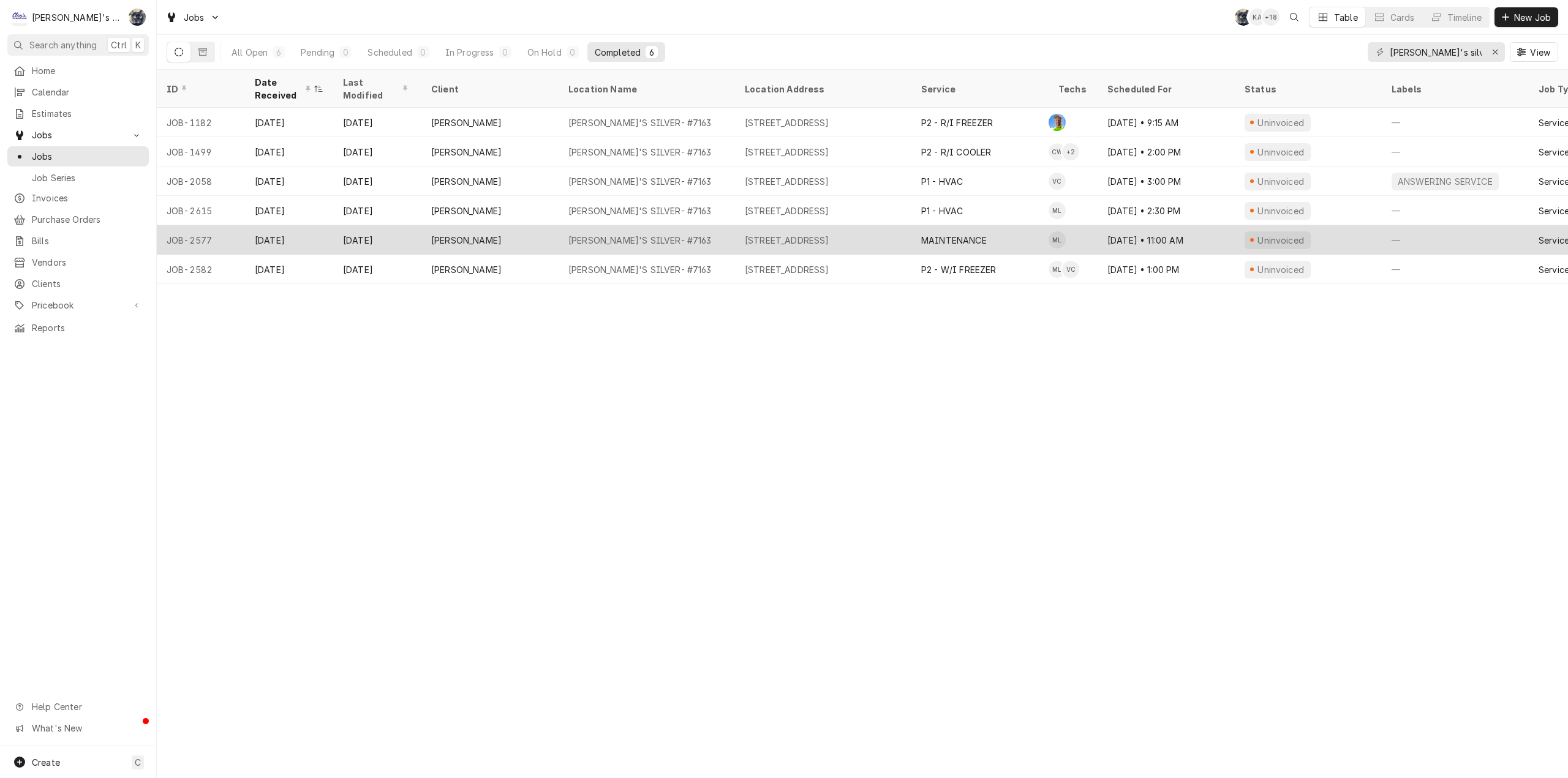
click at [829, 234] on div "25 SILVER LN, EUGENE, OR 97404" at bounding box center [787, 240] width 85 height 13
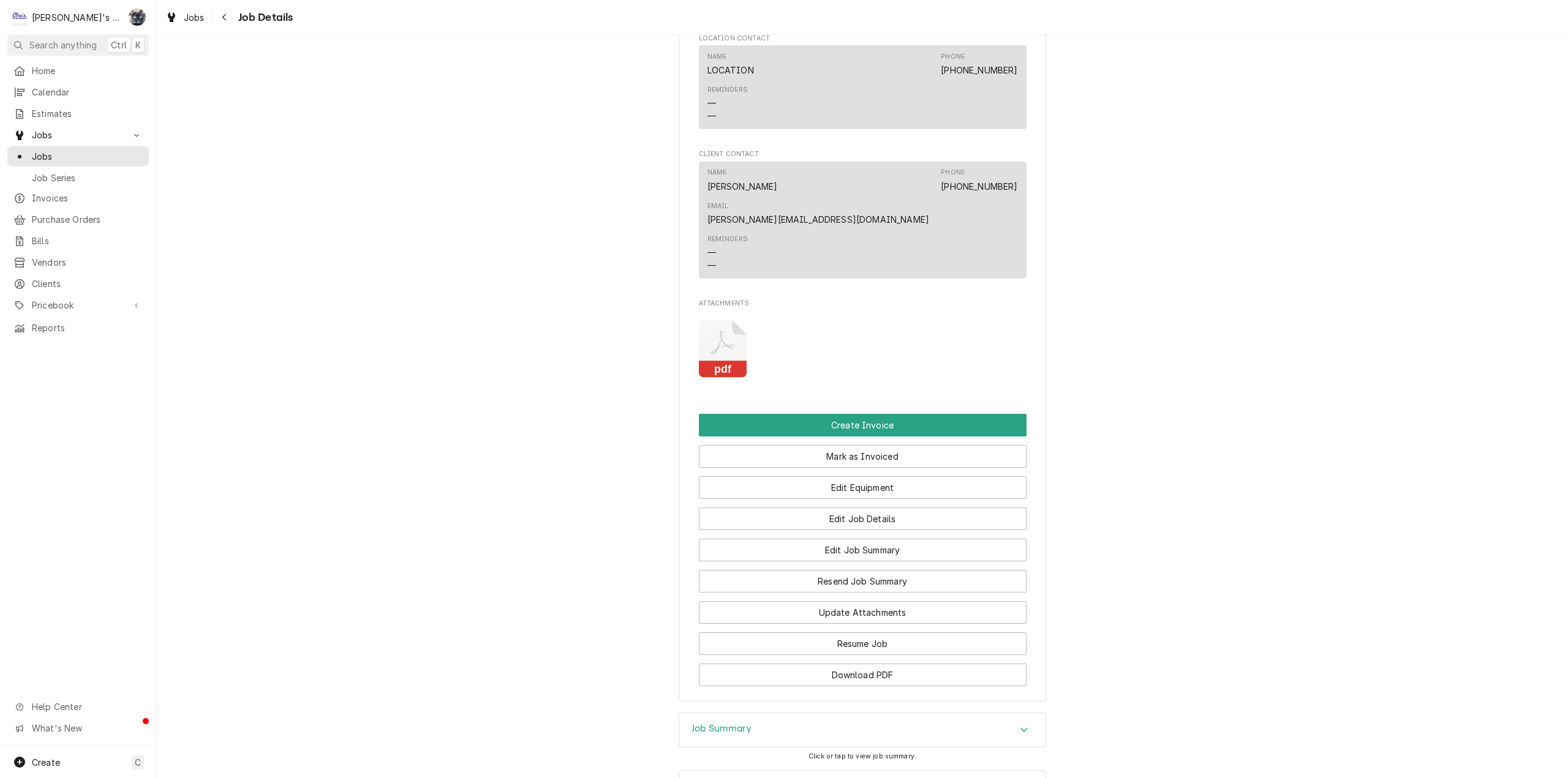
scroll to position [842, 0]
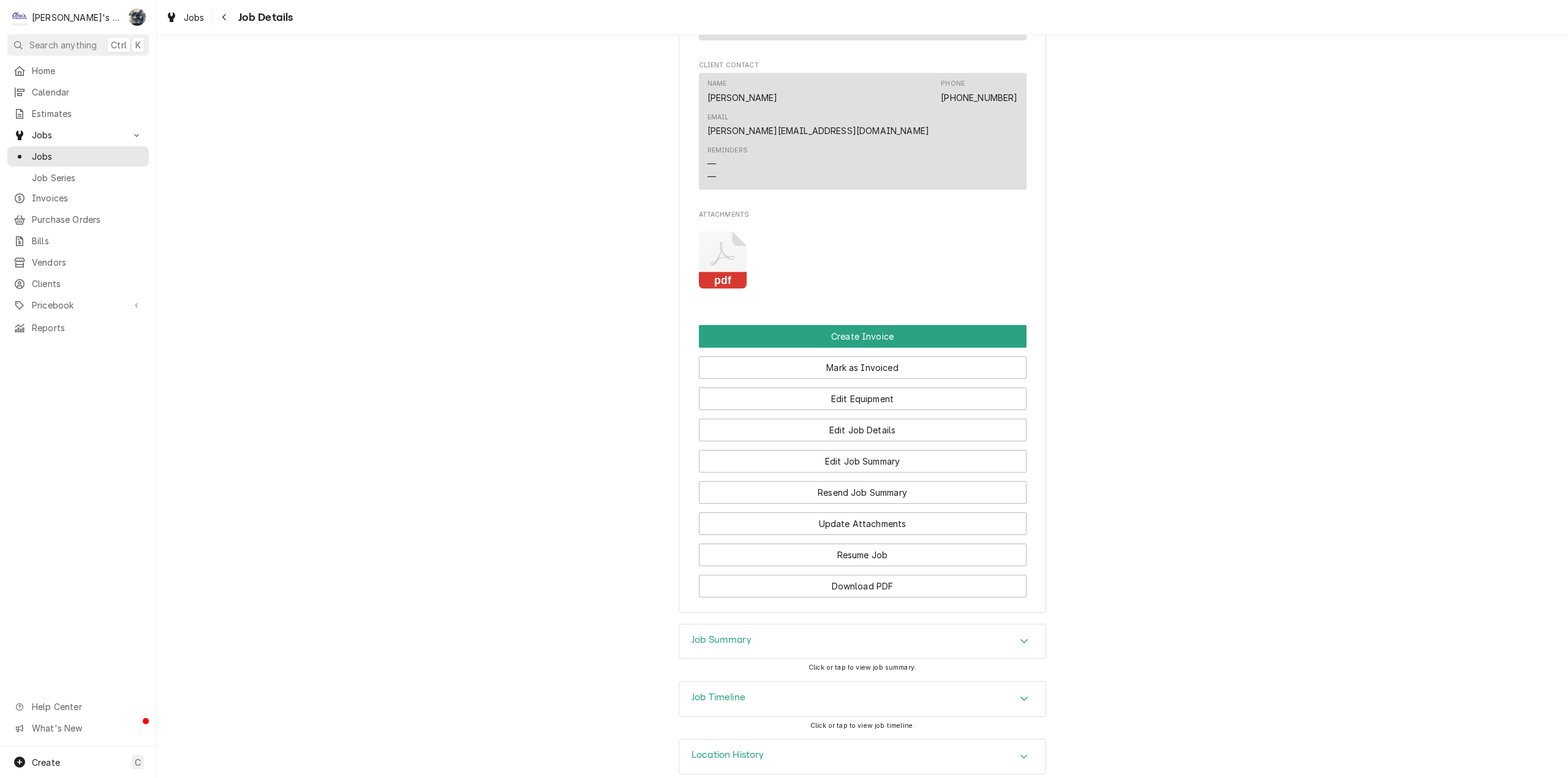
click at [807, 634] on div "Job Summary" at bounding box center [862, 641] width 366 height 34
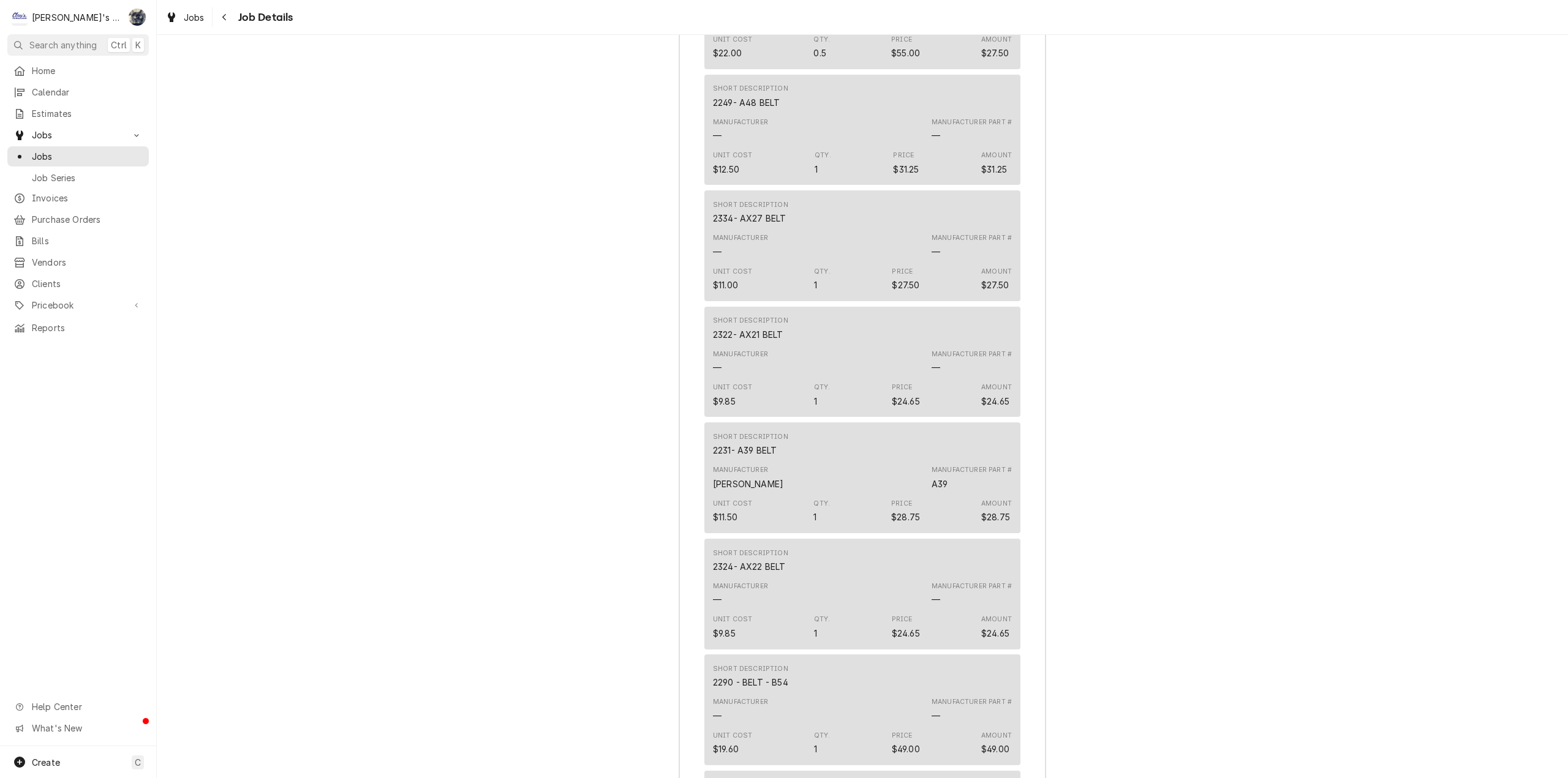
scroll to position [2189, 0]
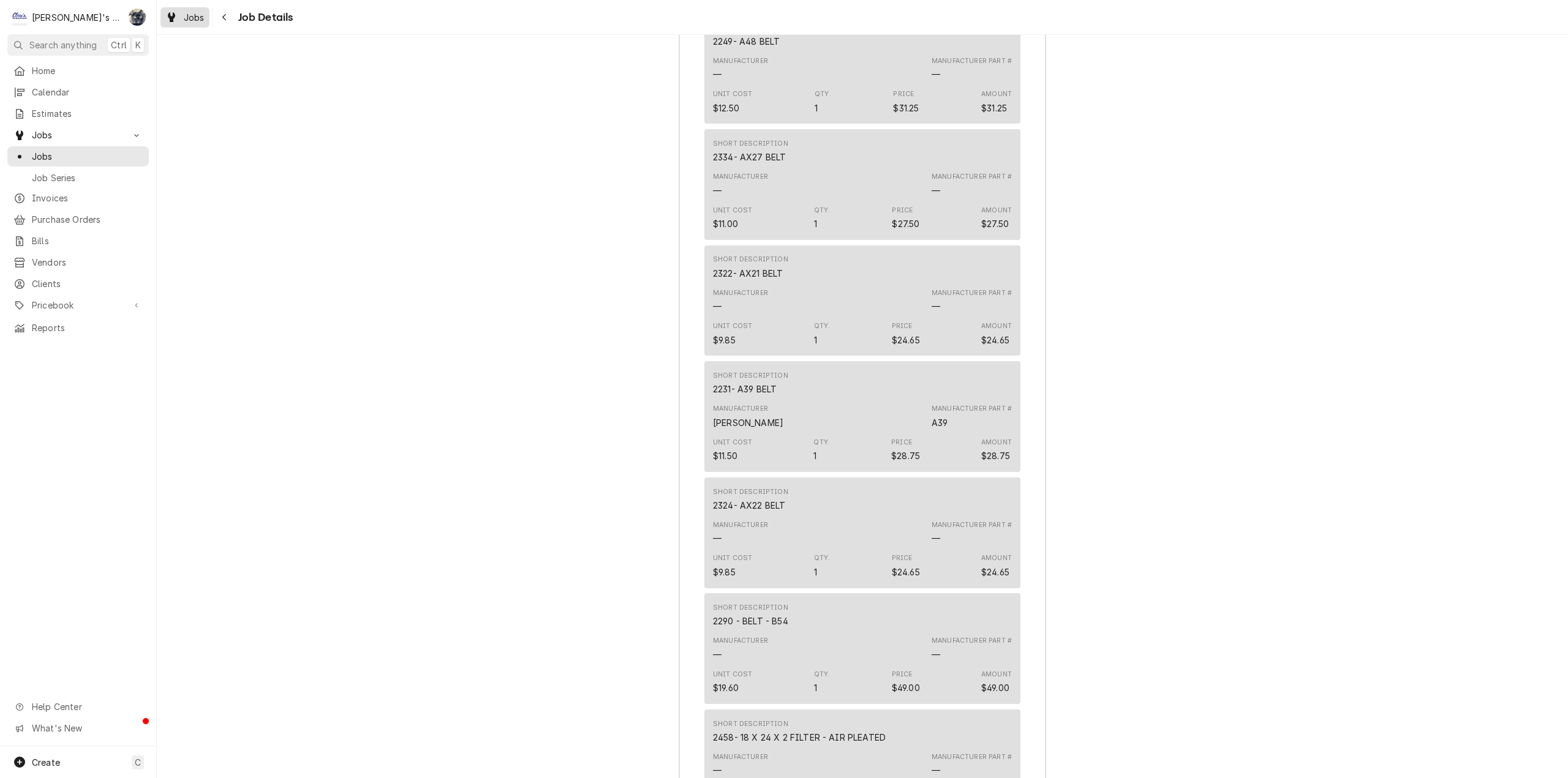
click at [184, 24] on link "Jobs" at bounding box center [185, 17] width 49 height 20
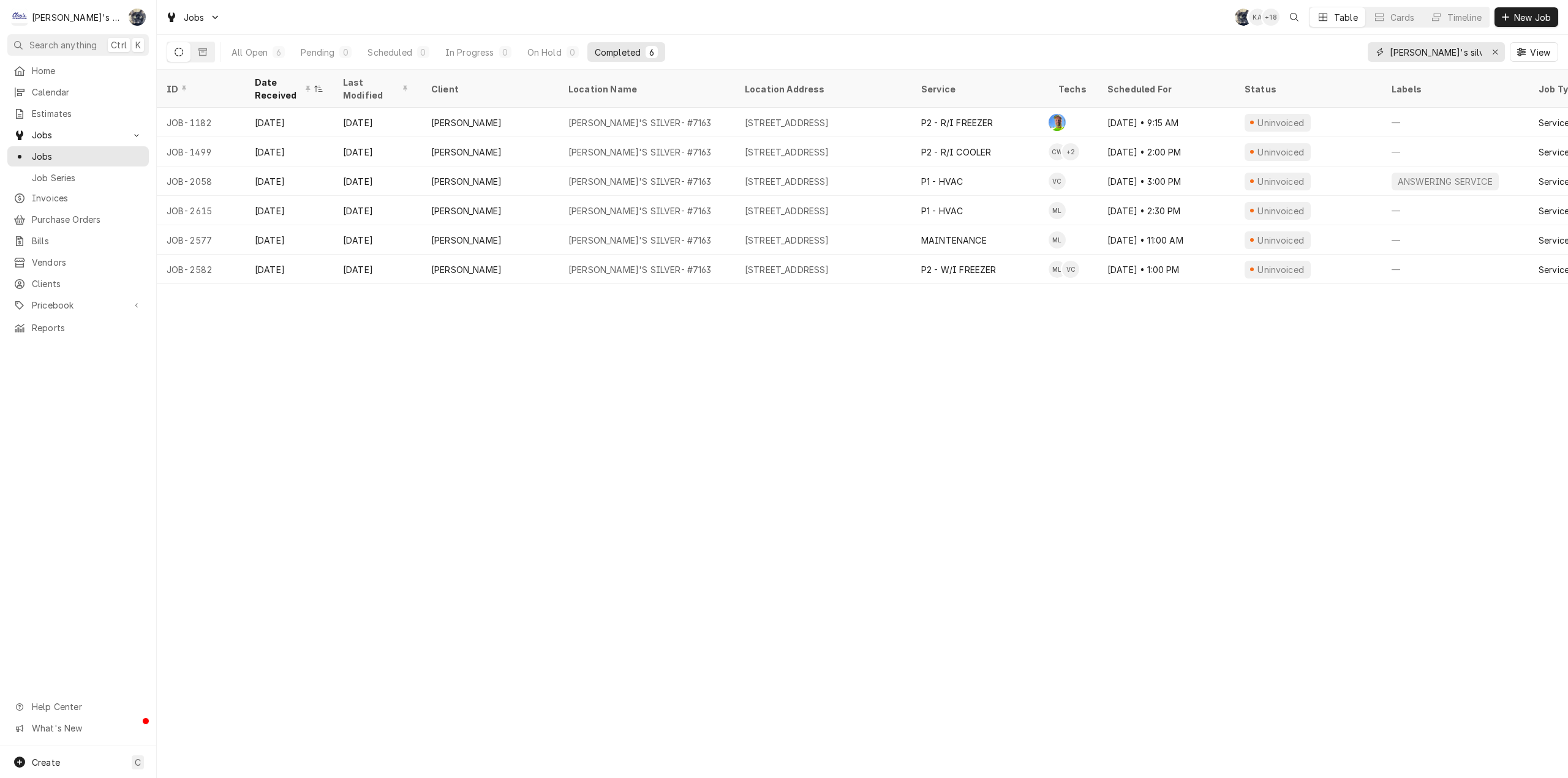
drag, startPoint x: 1448, startPoint y: 53, endPoint x: 1334, endPoint y: 54, distance: 114.0
click at [1343, 53] on div "All Open 6 Pending 0 Scheduled 0 In Progress 0 On Hold 0 Completed 6 carl's sil…" at bounding box center [862, 52] width 1392 height 34
type input "eugene mission"
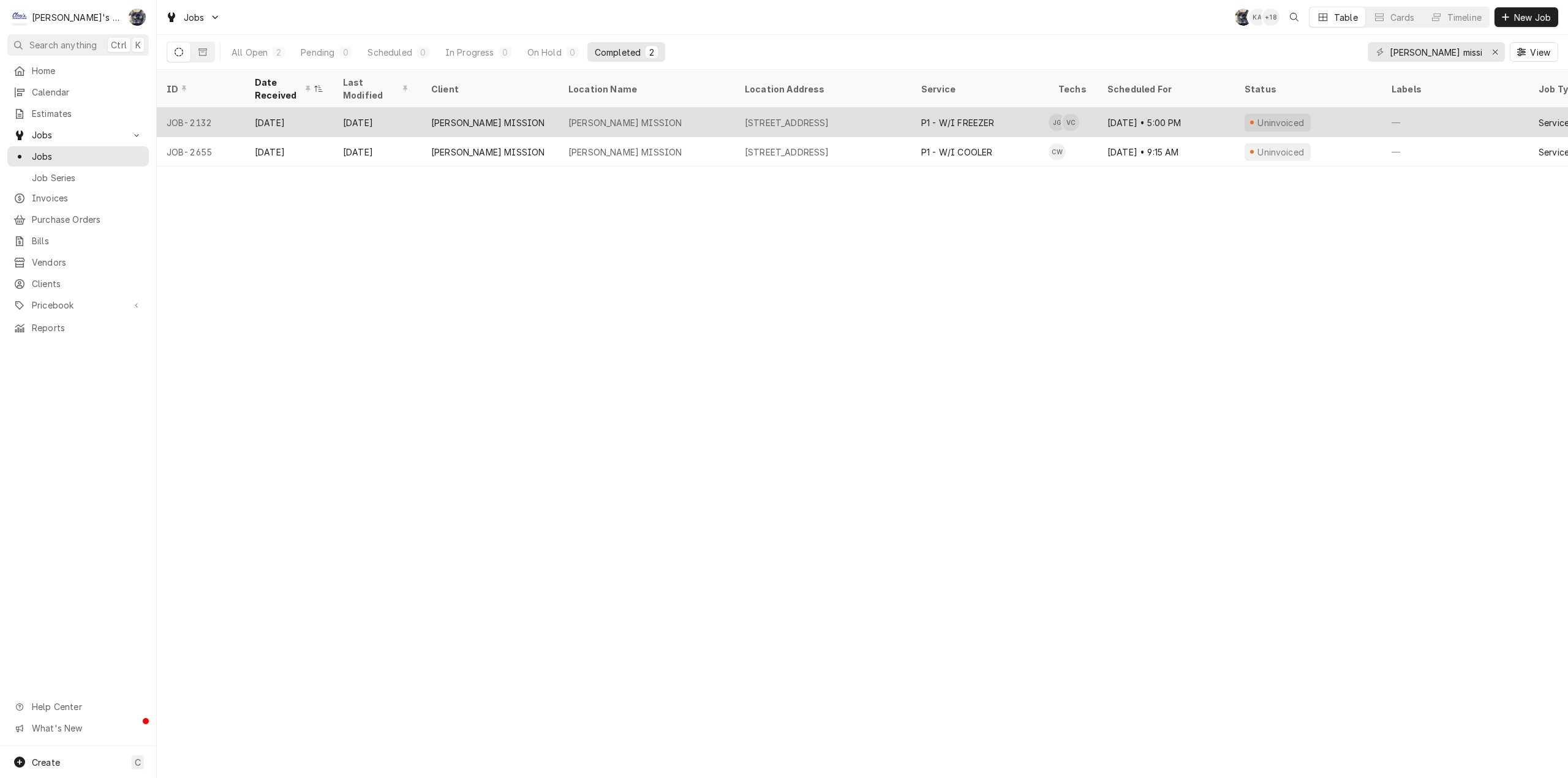
click at [903, 123] on div "1542 W 1ST ST, EUGENE, OR 97402" at bounding box center [823, 122] width 176 height 29
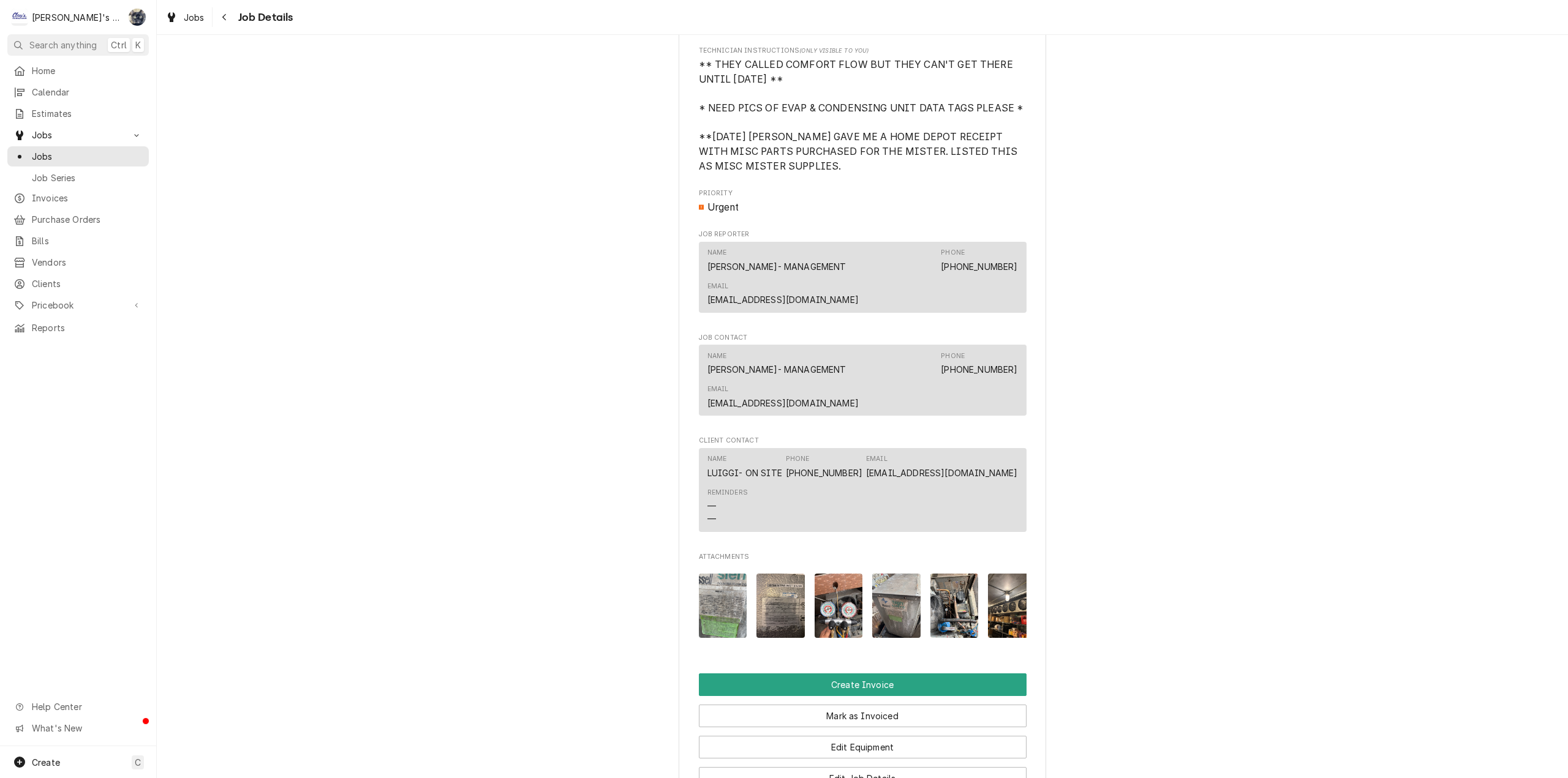
scroll to position [1438, 0]
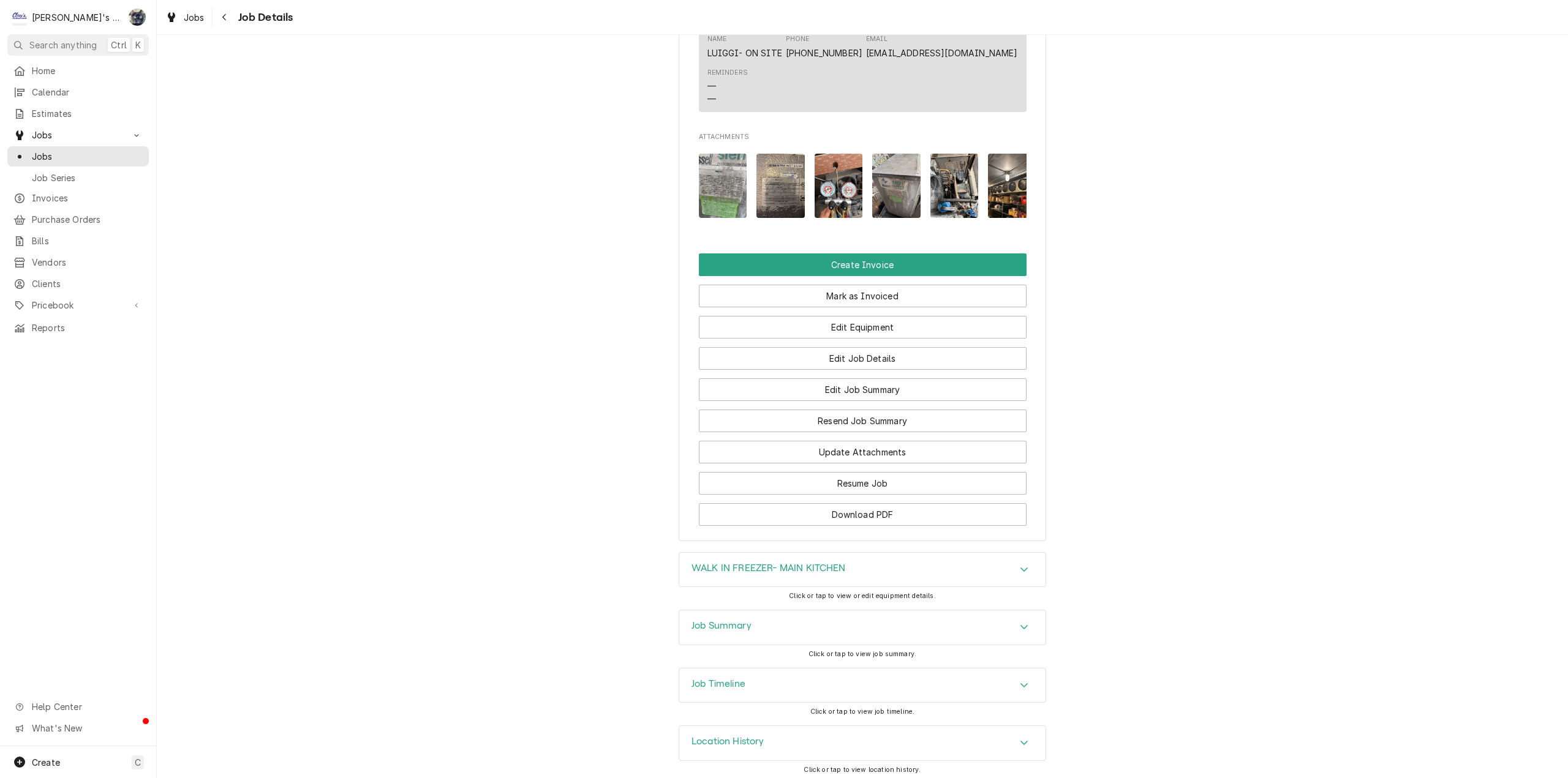
click at [825, 618] on div "Job Summary" at bounding box center [862, 627] width 366 height 34
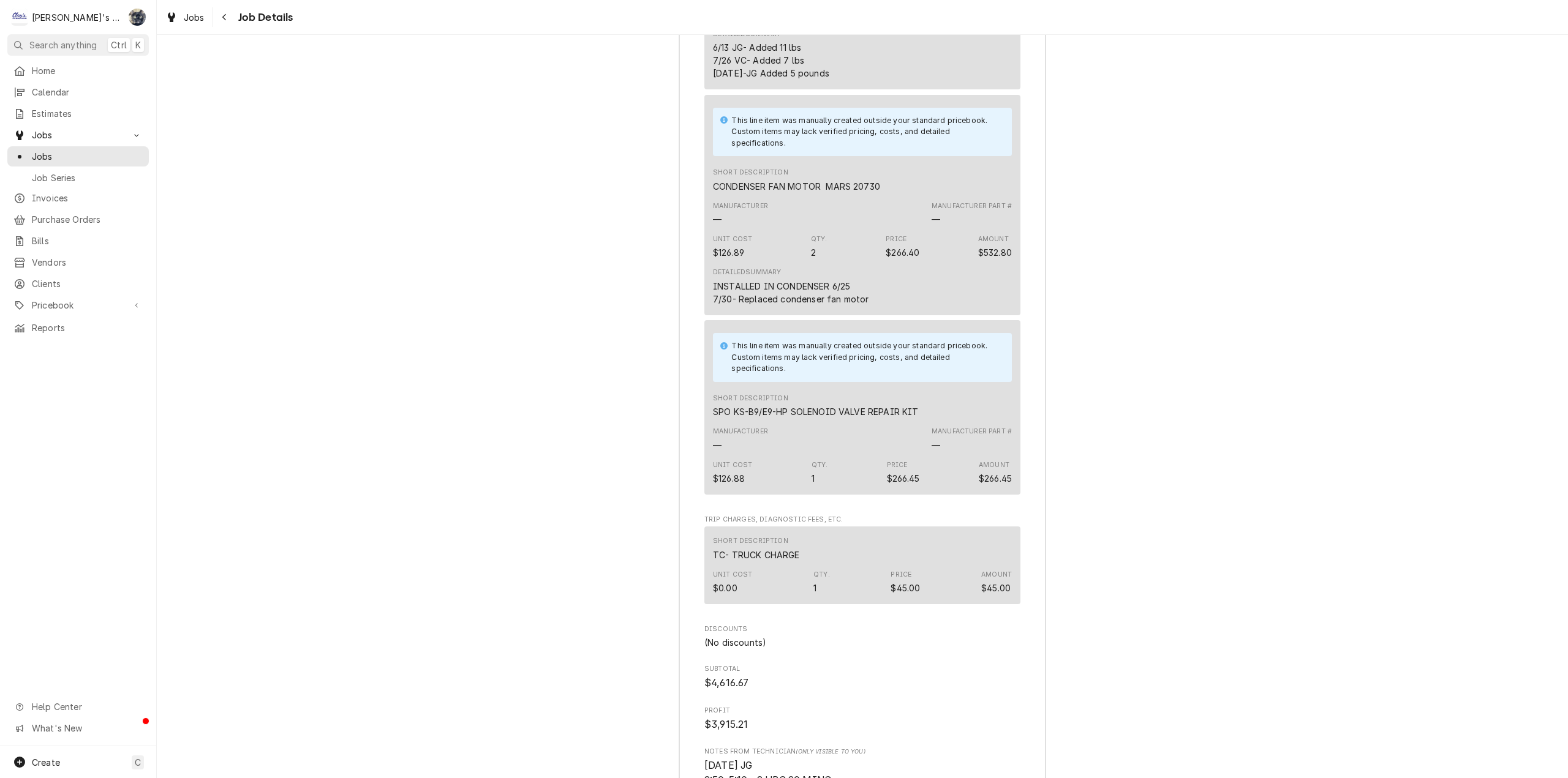
scroll to position [3887, 0]
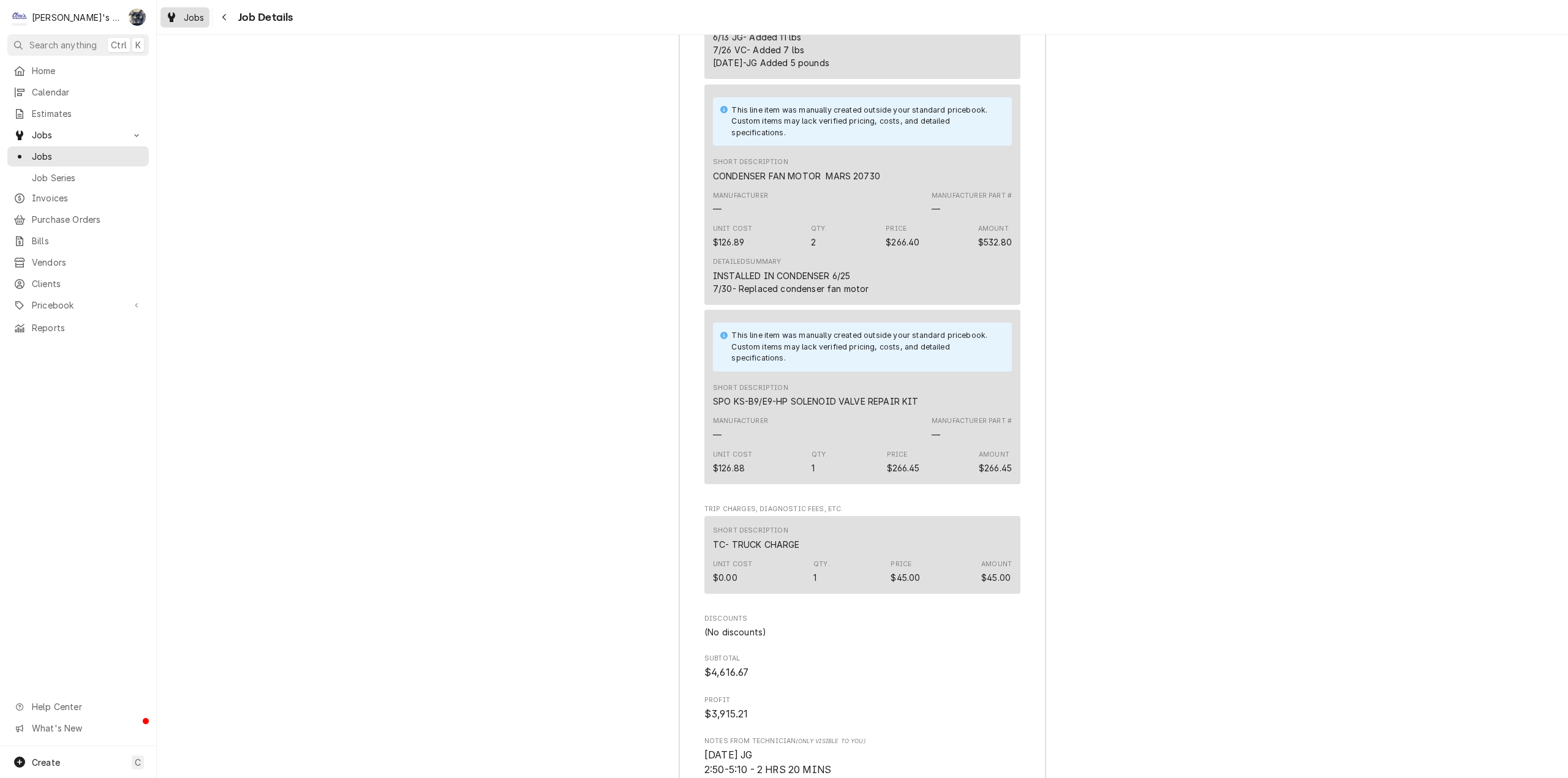
click at [195, 21] on span "Jobs" at bounding box center [194, 18] width 21 height 13
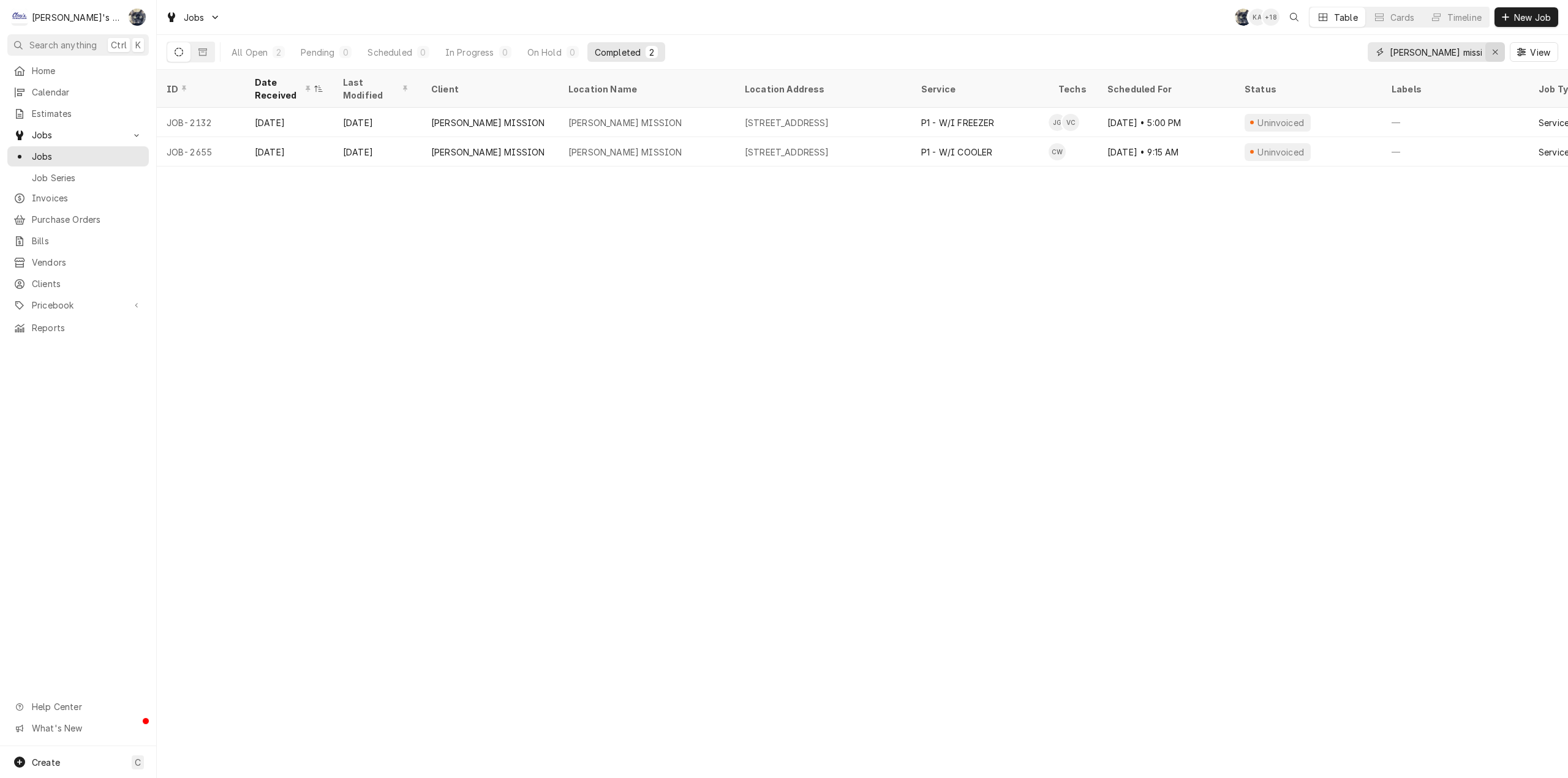
click at [1496, 53] on icon "Erase input" at bounding box center [1495, 51] width 7 height 8
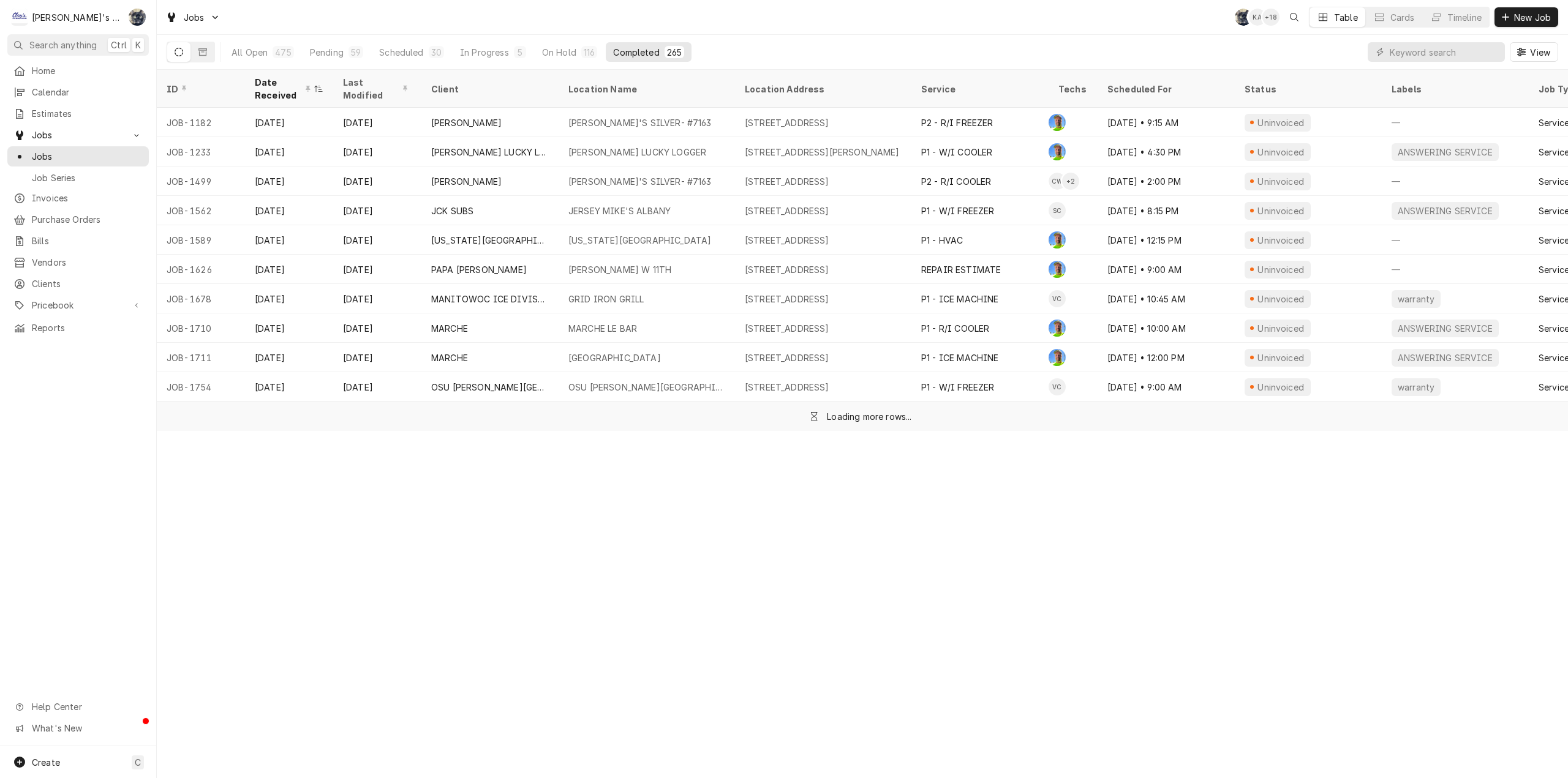
click at [583, 15] on div "Jobs SB KA + 18 Table Cards Timeline New Job" at bounding box center [862, 17] width 1411 height 34
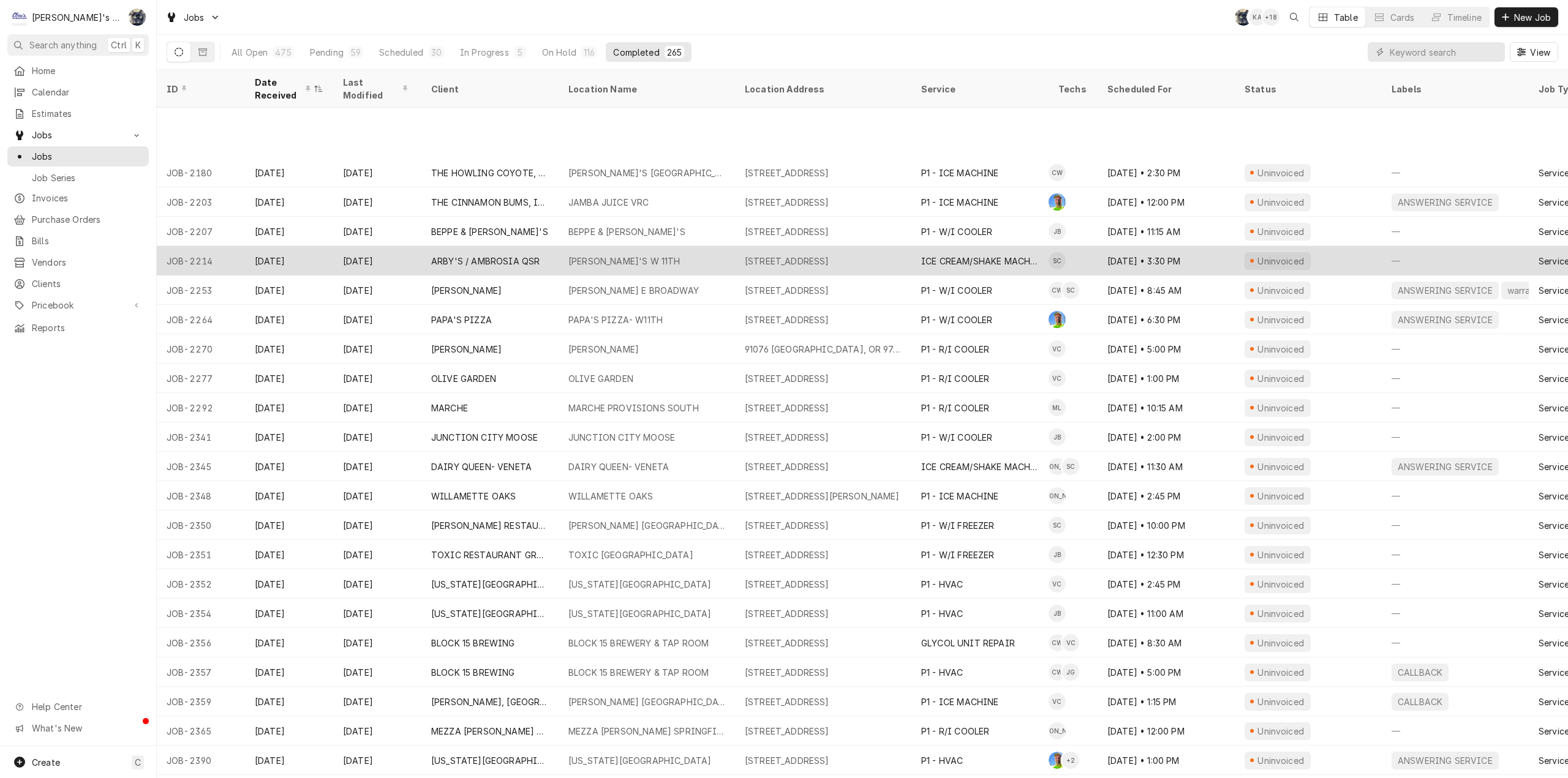
scroll to position [1213, 0]
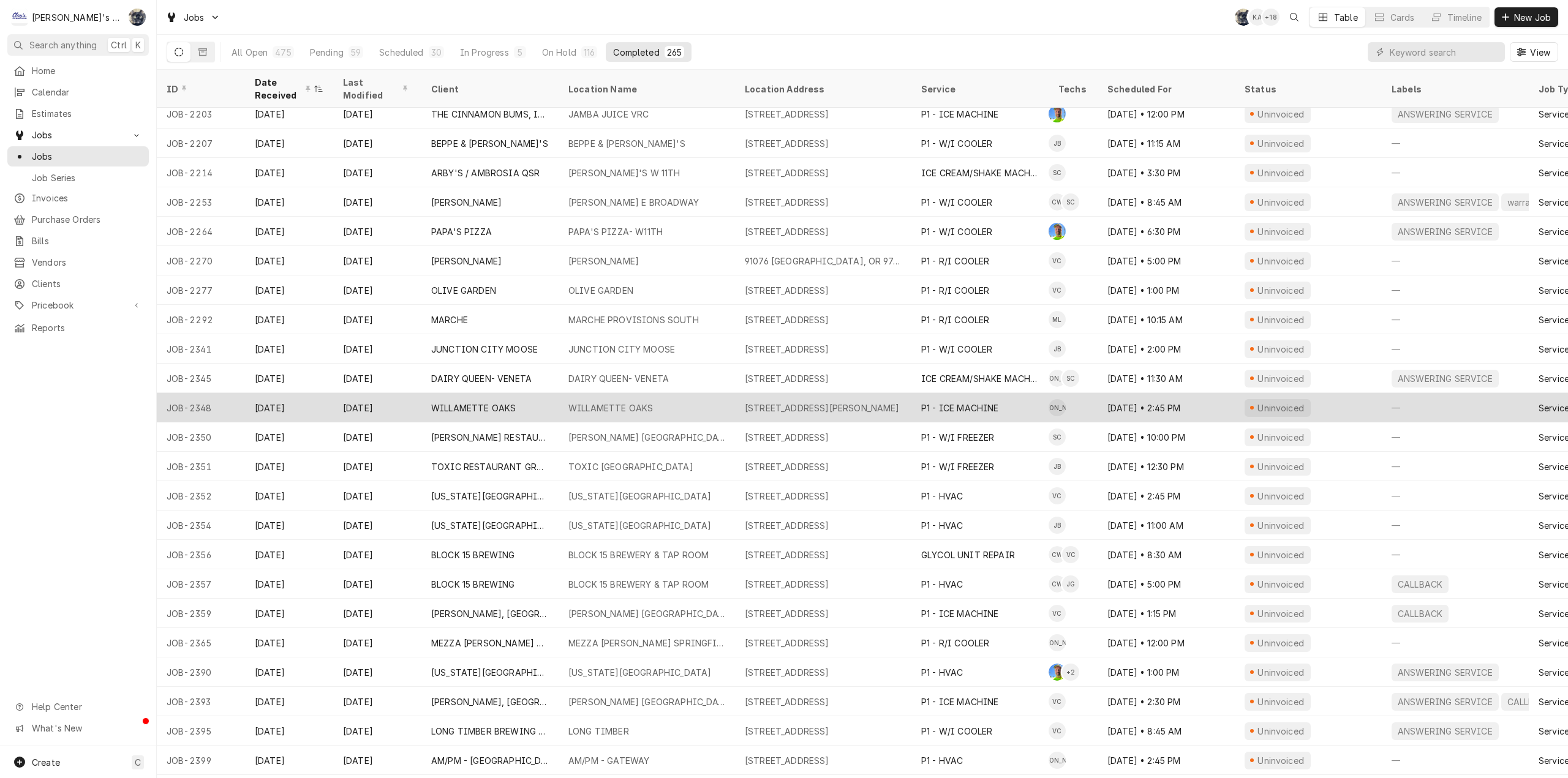
click at [756, 401] on div "455 ALEXANDER LOOP, EUGENE, OR 97401" at bounding box center [822, 408] width 155 height 13
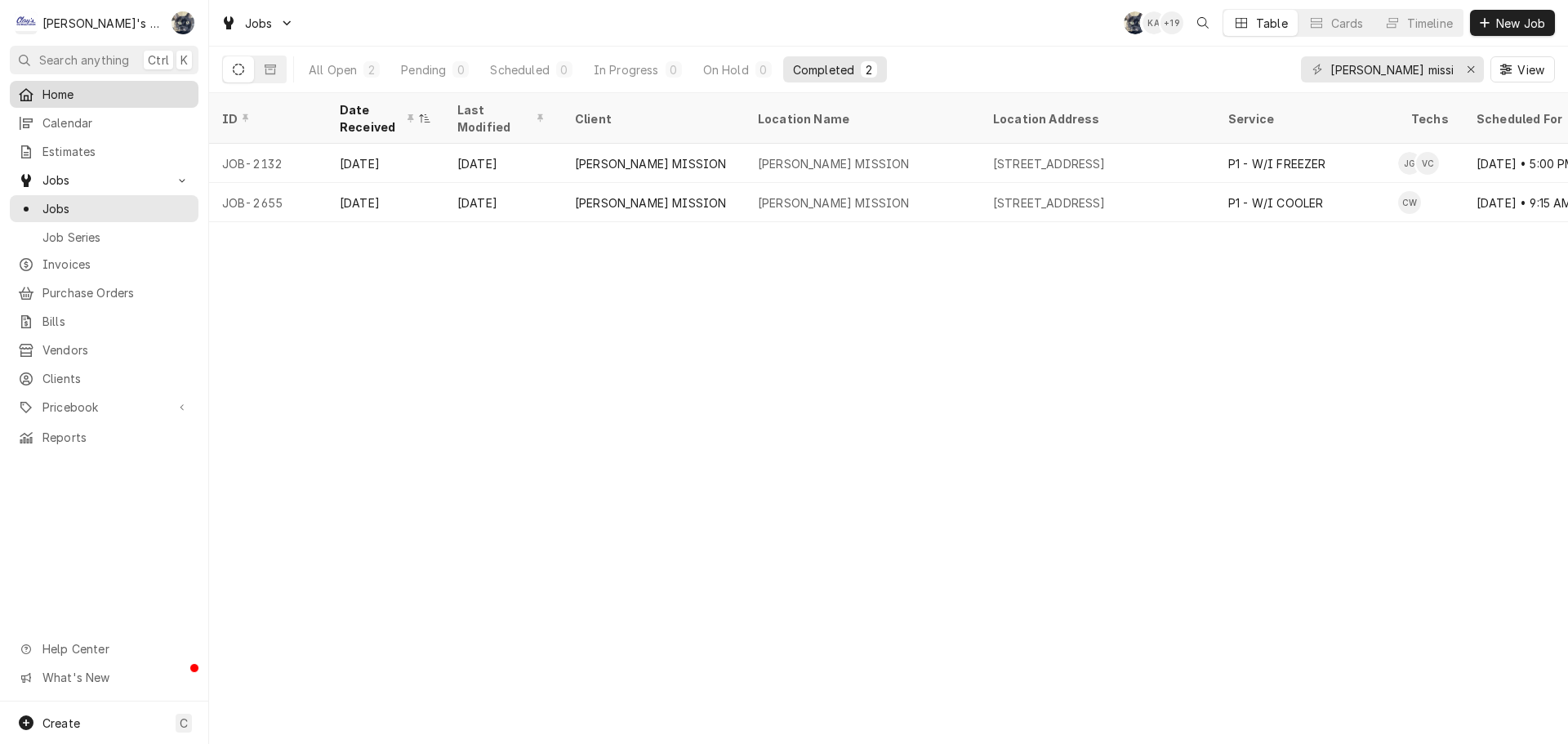
click at [104, 89] on span "Home" at bounding box center [116, 95] width 148 height 17
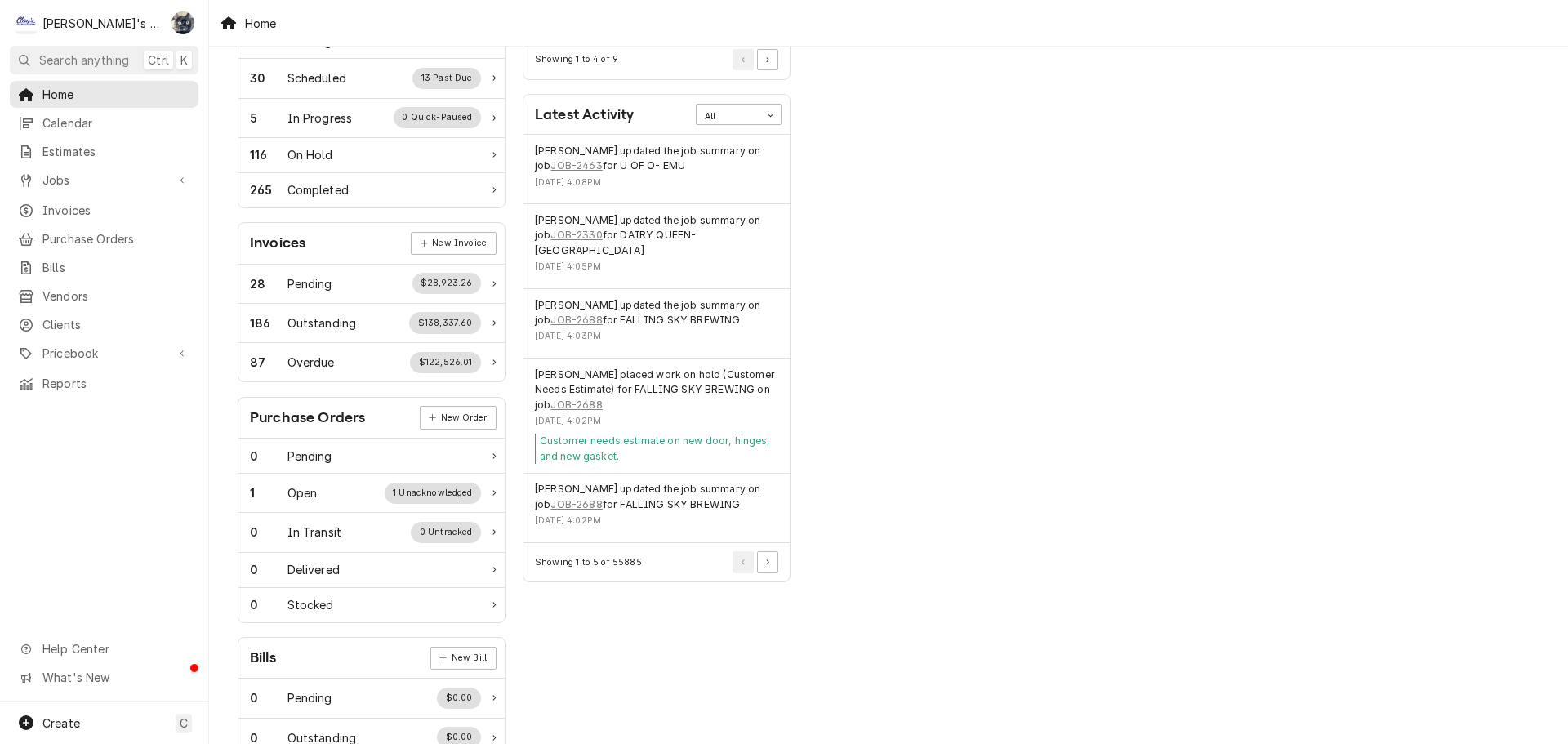
scroll to position [326, 0]
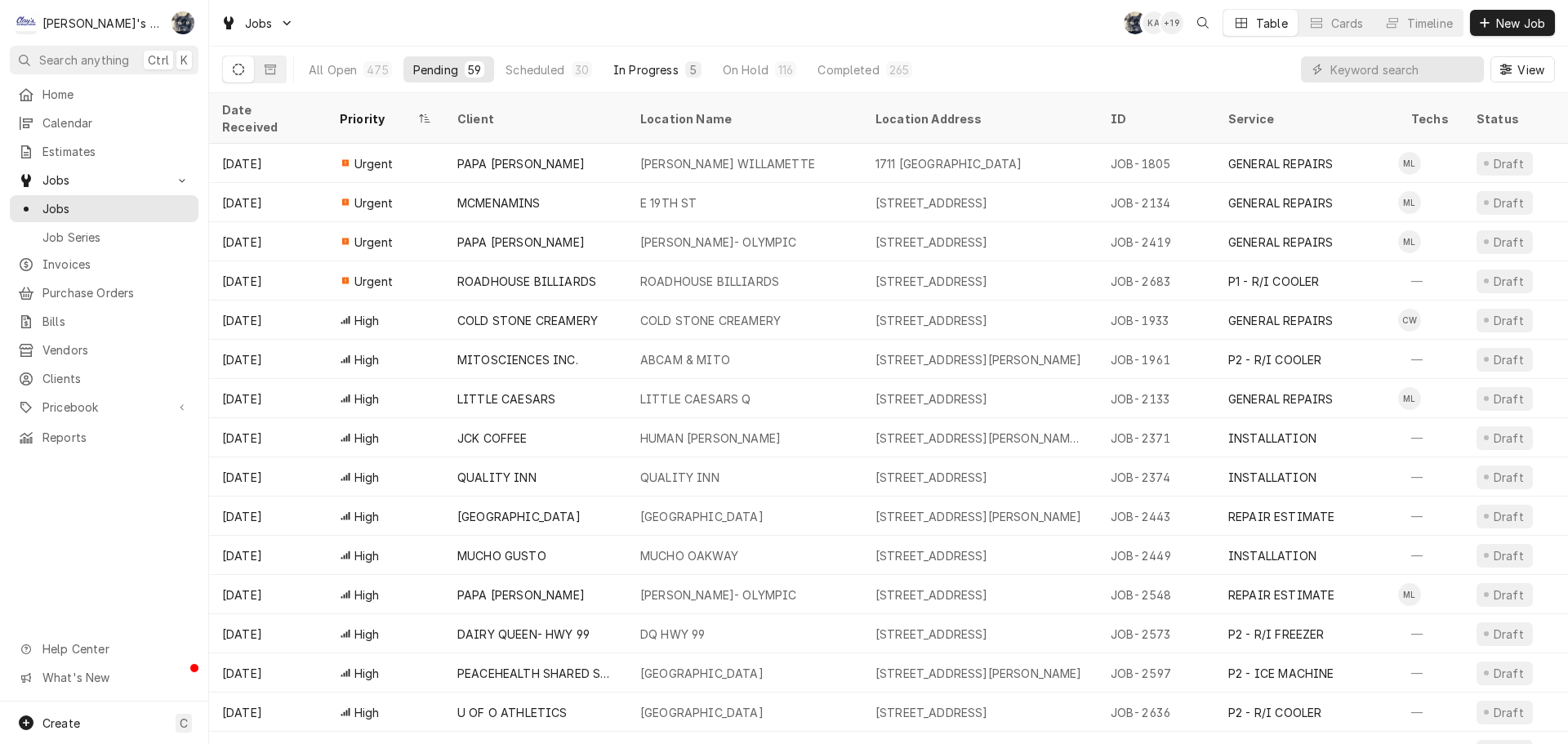
click at [648, 72] on div "In Progress" at bounding box center [646, 70] width 65 height 17
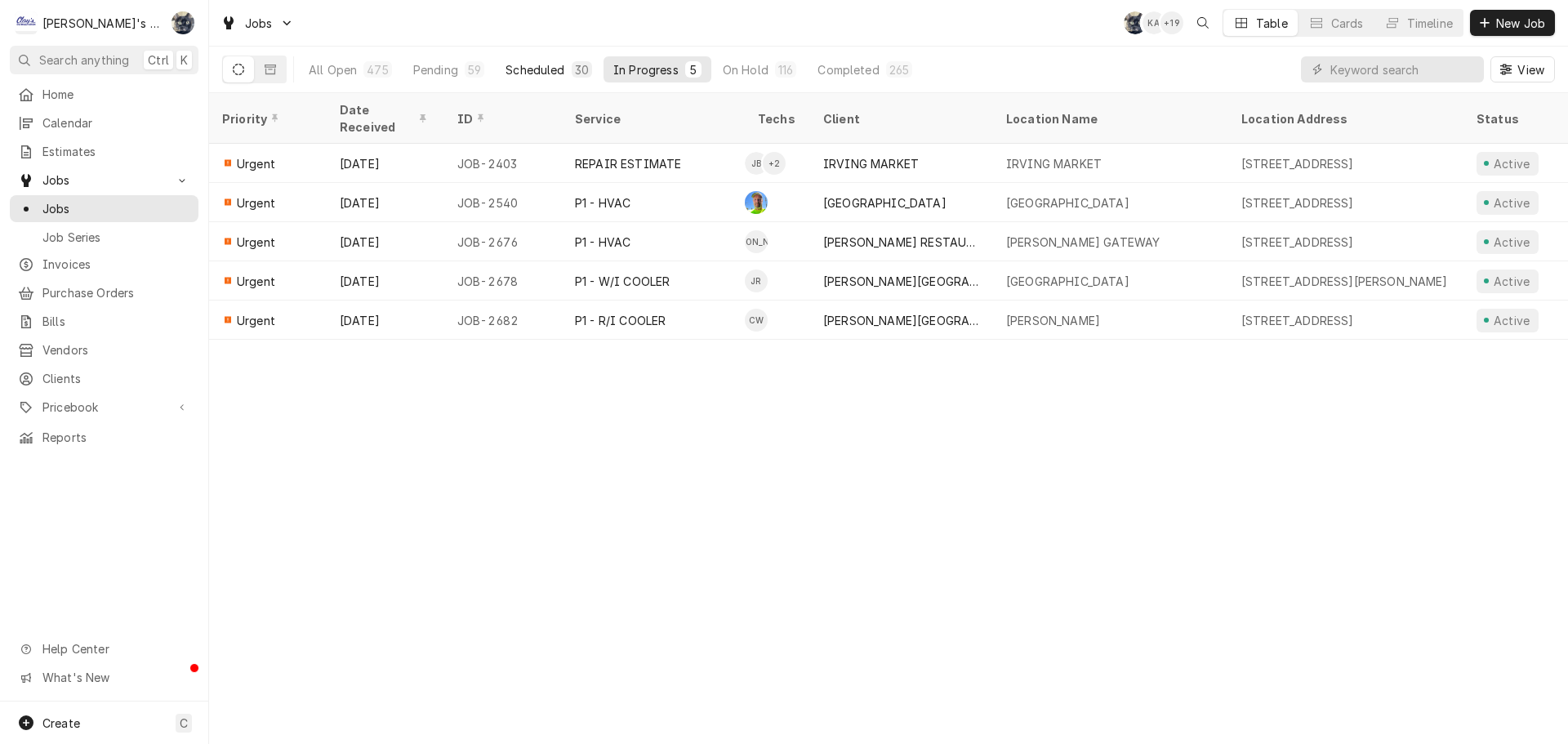
click at [572, 76] on div "30" at bounding box center [582, 69] width 21 height 16
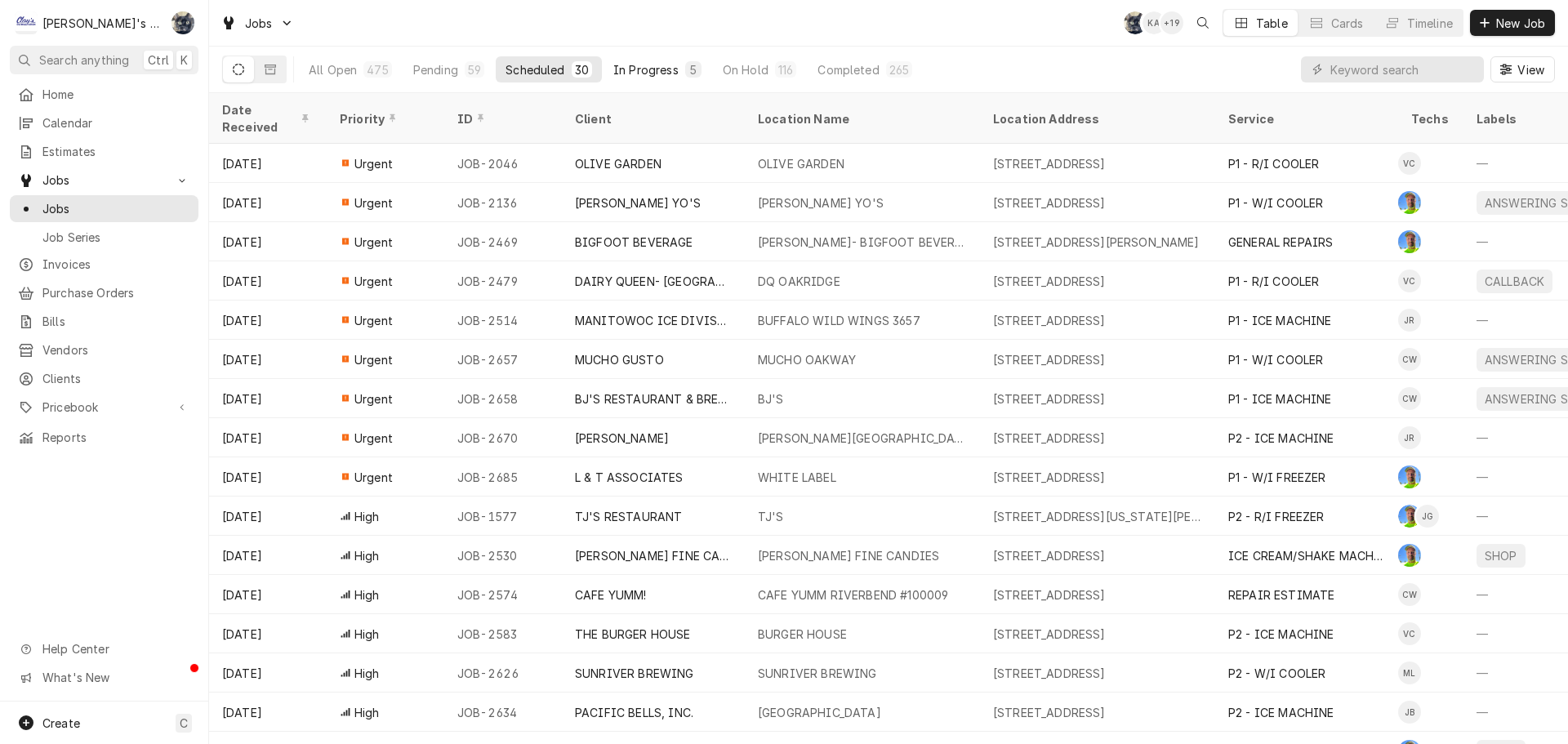
click at [650, 72] on div "In Progress" at bounding box center [646, 70] width 65 height 17
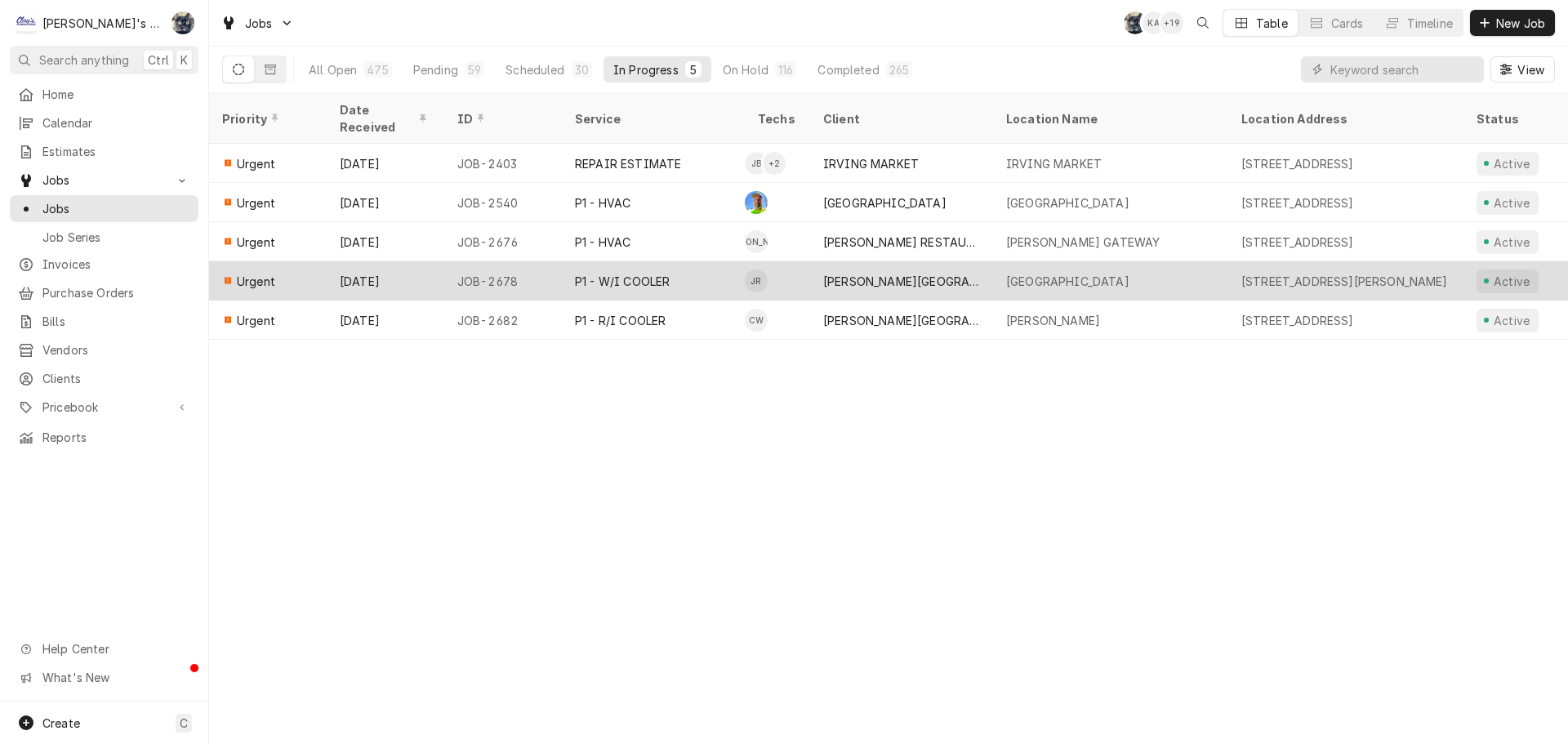
click at [944, 273] on div "CRESWELL SCHOOL DISTRICT" at bounding box center [902, 281] width 157 height 17
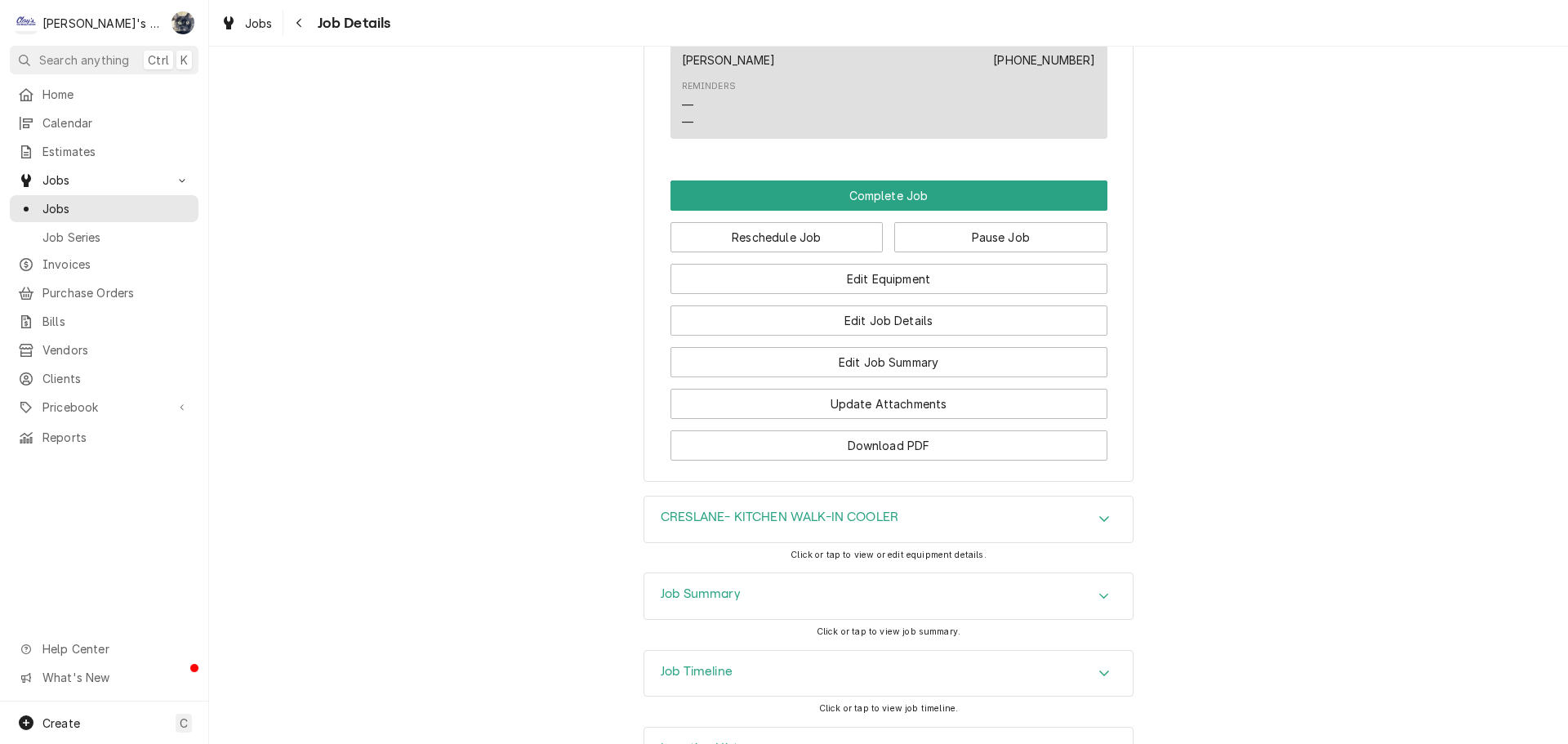
scroll to position [1478, 0]
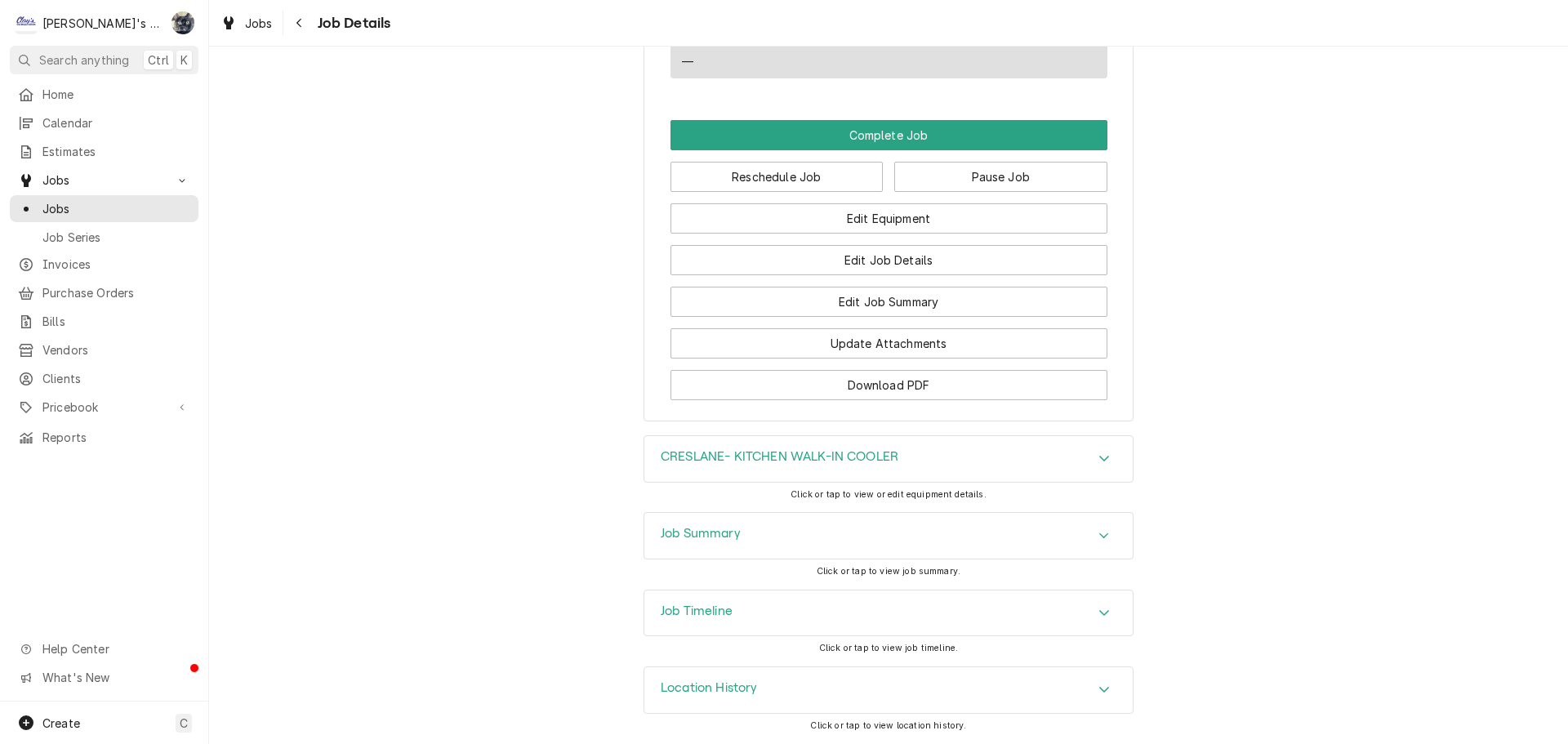
click at [829, 536] on div "Job Summary" at bounding box center [888, 536] width 489 height 46
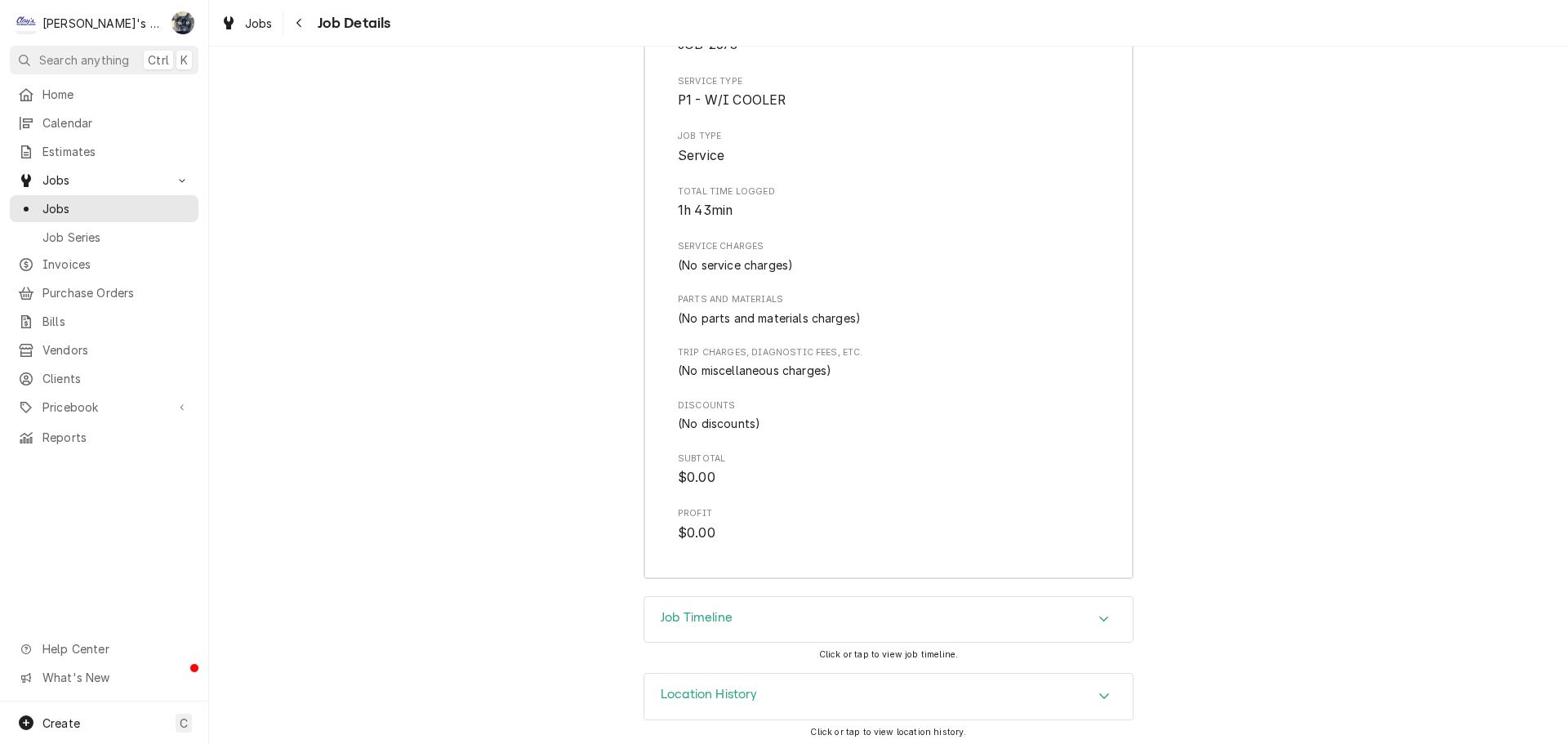
scroll to position [2043, 0]
click at [103, 201] on span "Jobs" at bounding box center [116, 209] width 148 height 17
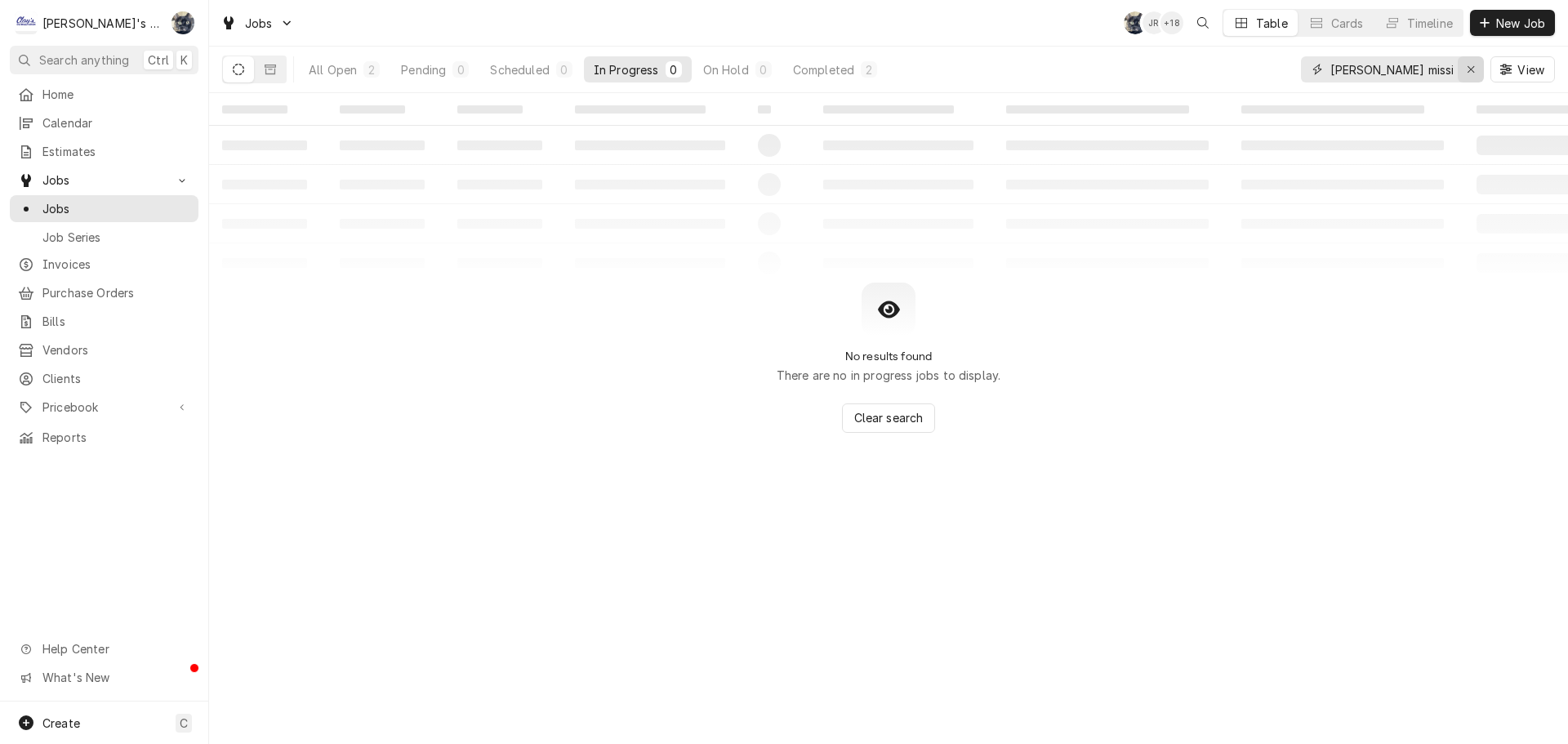
click at [1473, 66] on icon "Erase input" at bounding box center [1471, 69] width 9 height 11
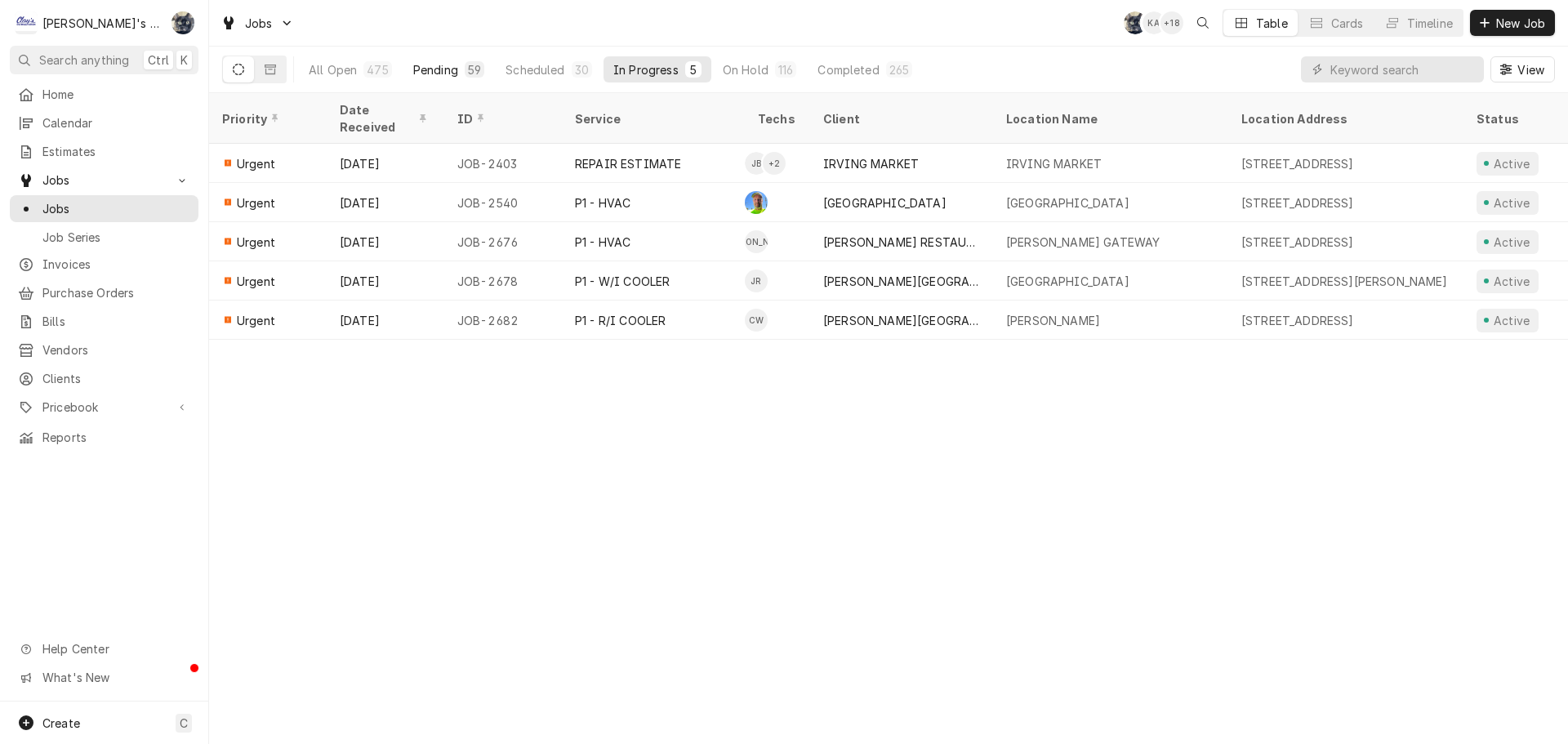
click at [440, 69] on div "Pending" at bounding box center [436, 70] width 45 height 17
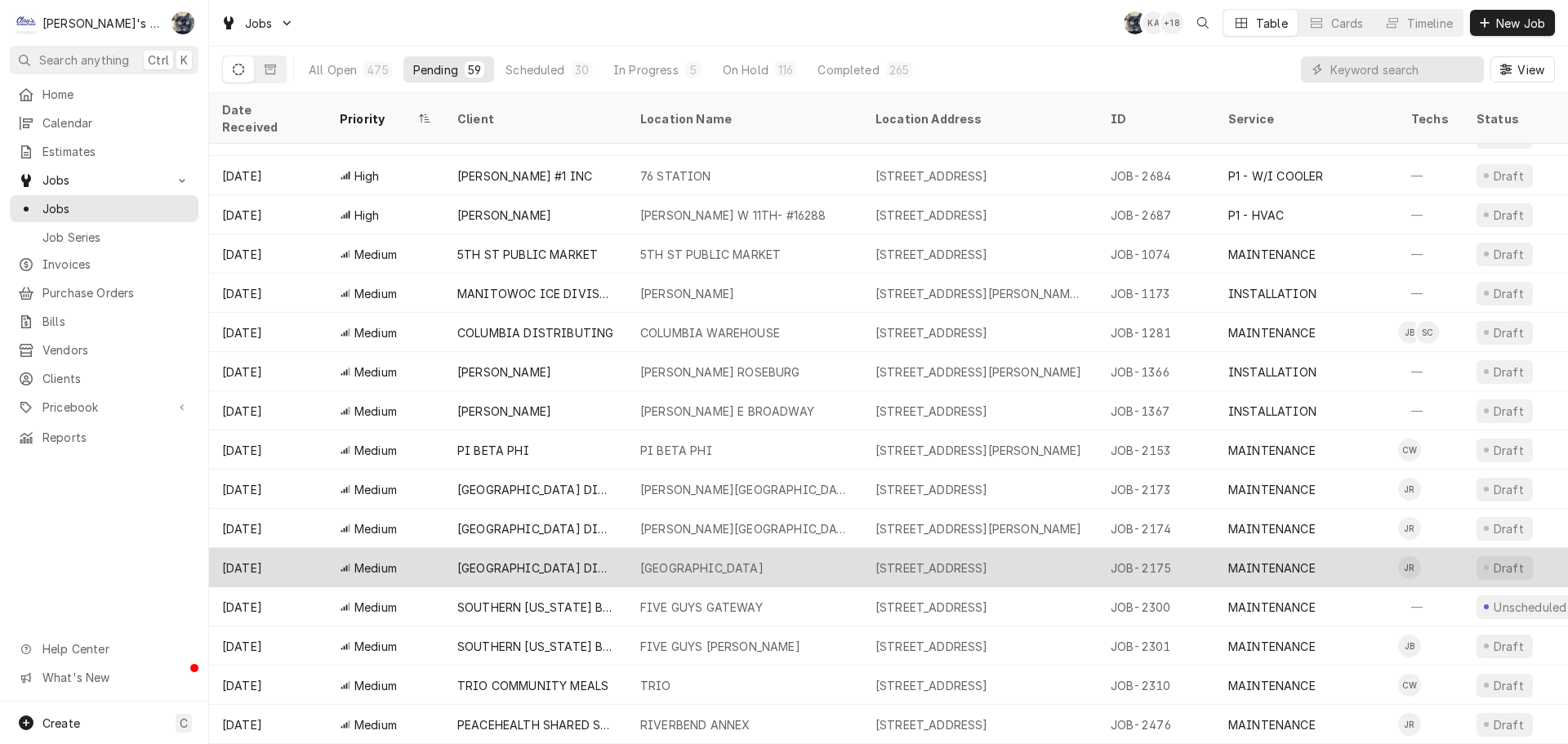
scroll to position [1039, 0]
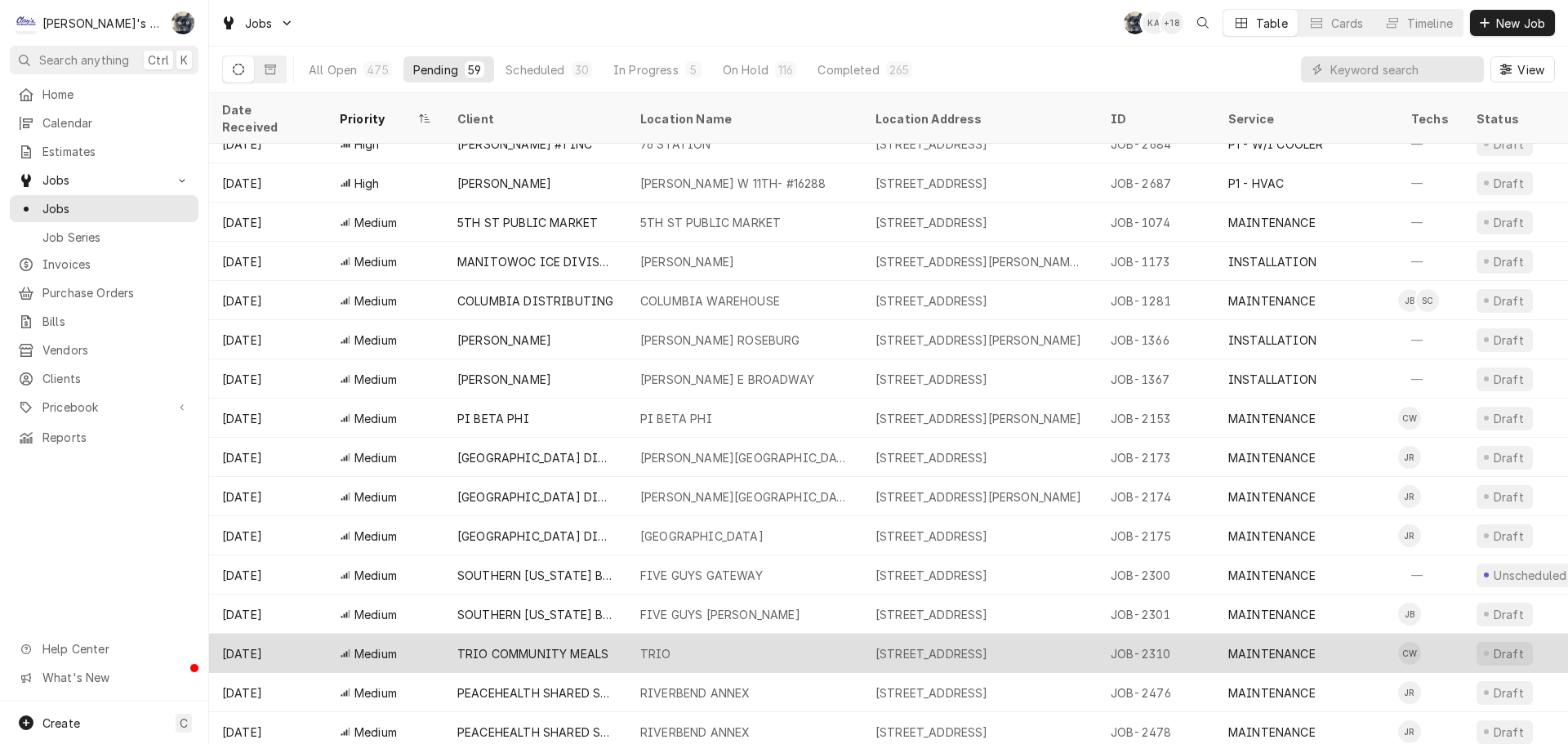
click at [561, 645] on div "TRIO COMMUNITY MEALS" at bounding box center [533, 654] width 151 height 17
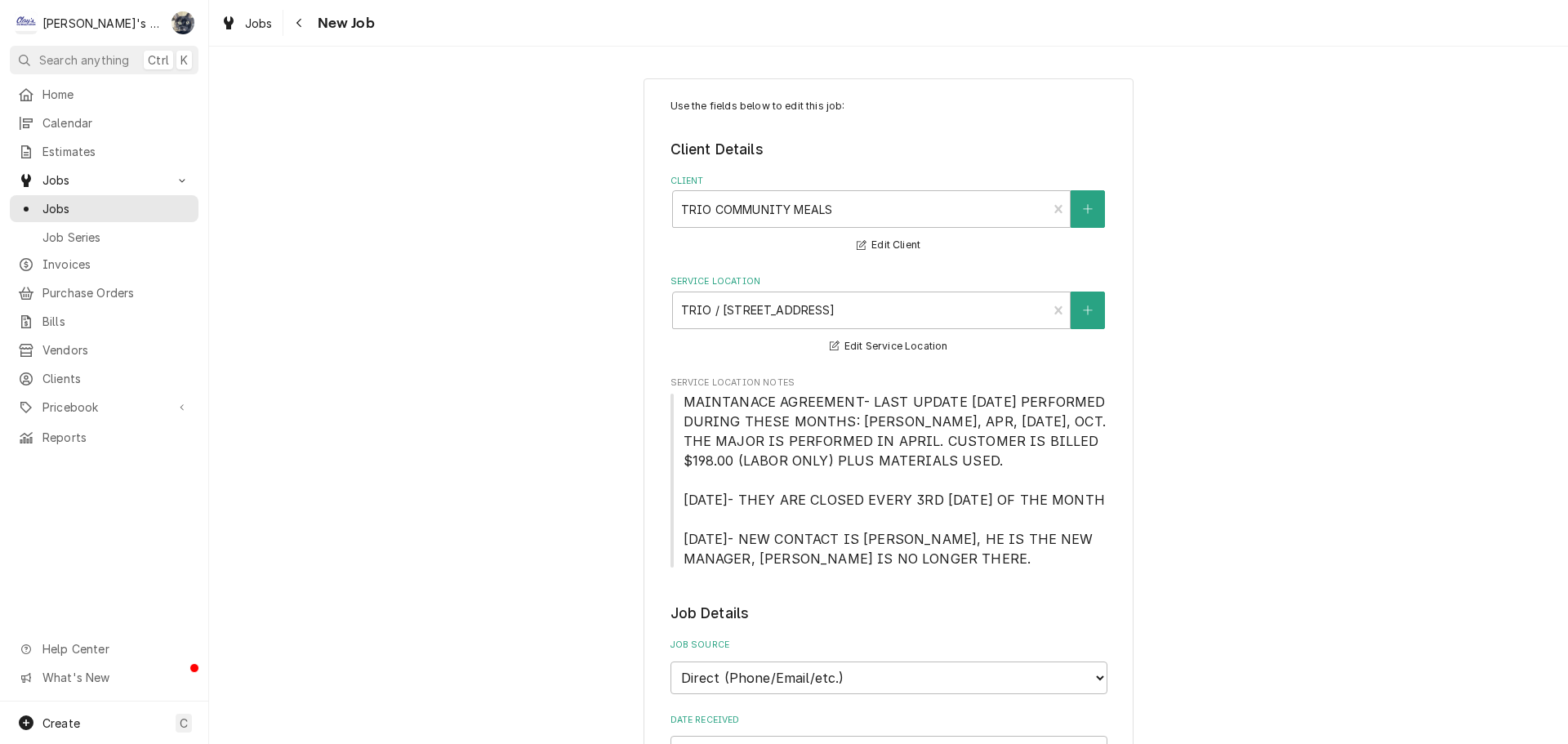
type textarea "x"
click at [82, 203] on span "Jobs" at bounding box center [116, 209] width 148 height 17
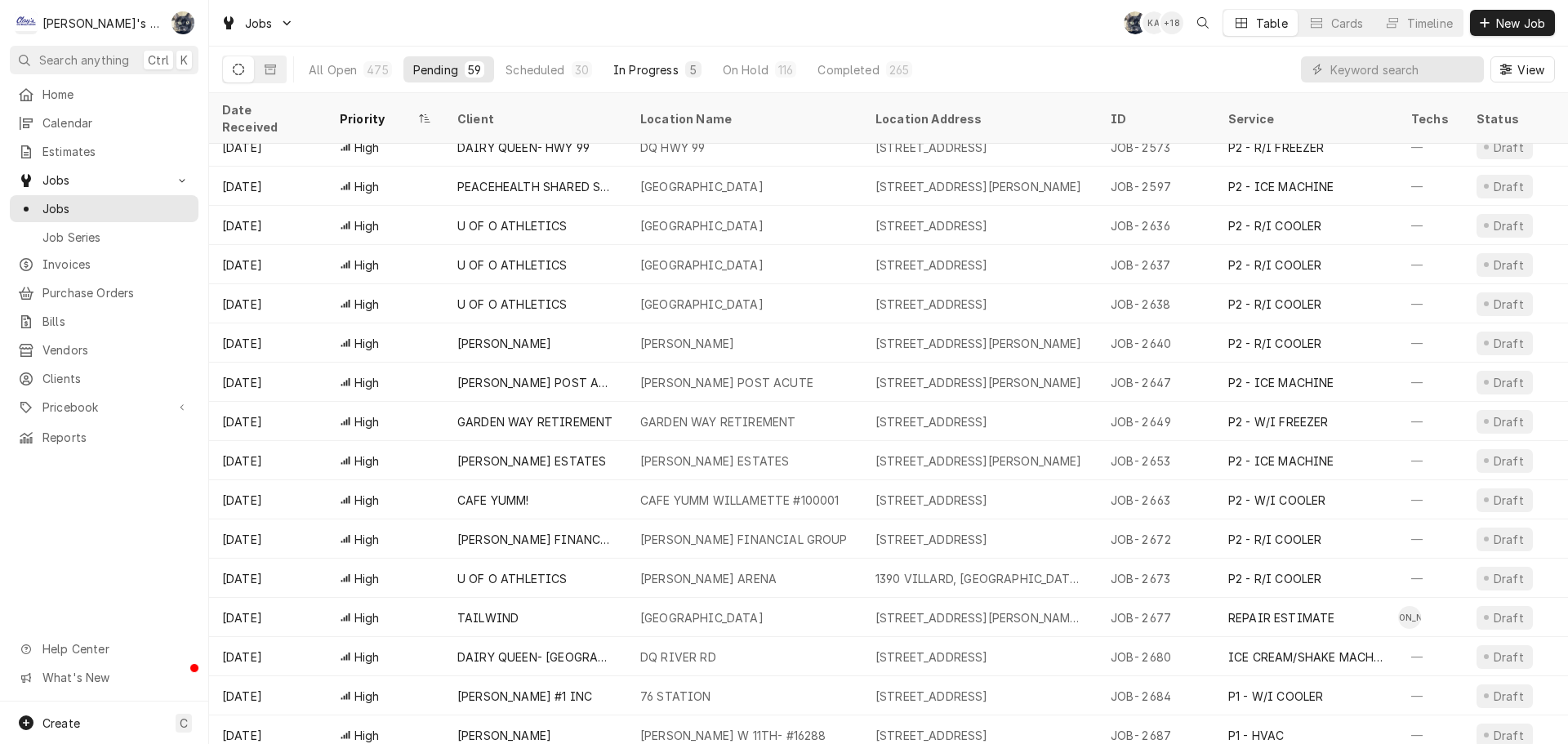
scroll to position [491, 0]
click at [878, 74] on button "Completed 265" at bounding box center [865, 69] width 115 height 26
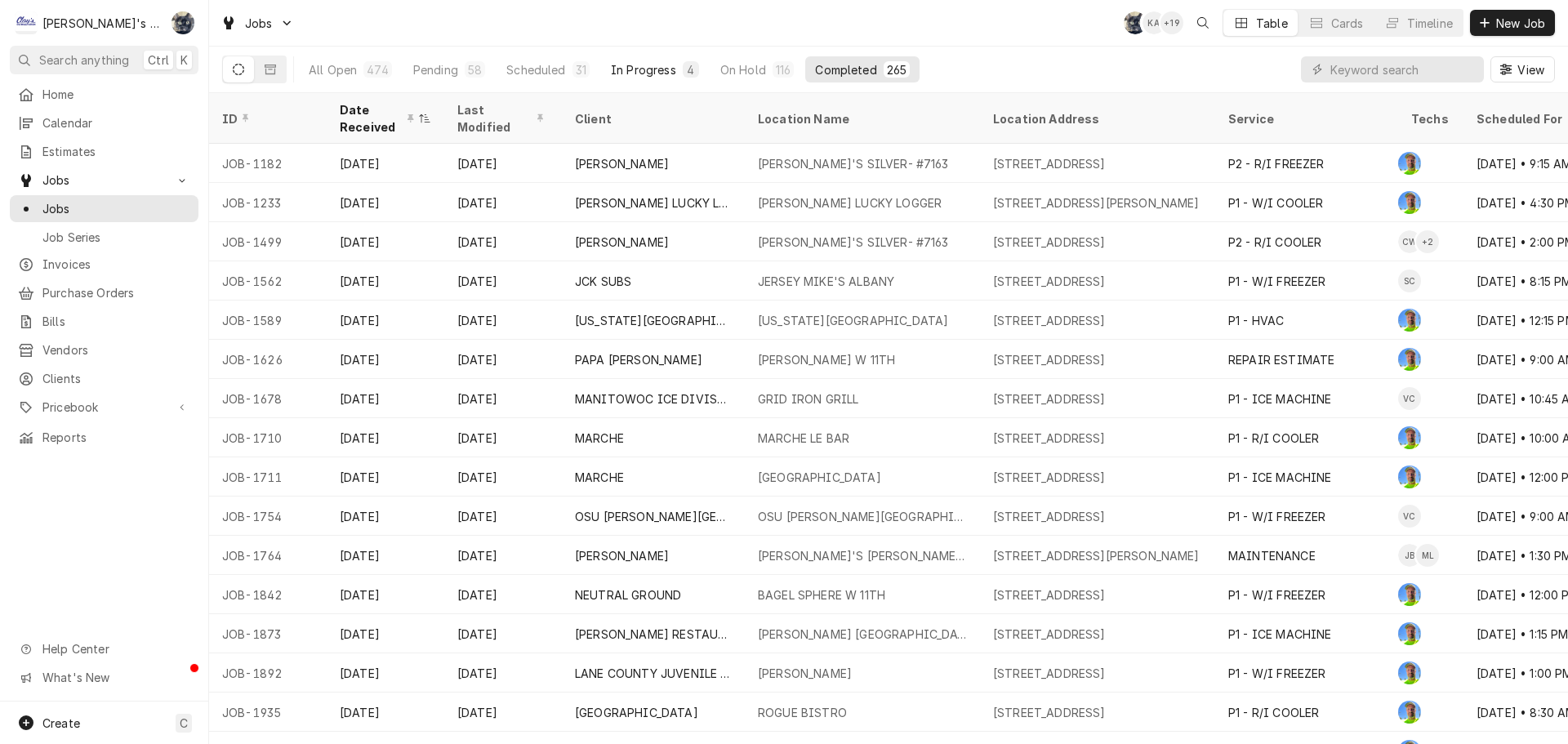
click at [635, 78] on button "In Progress 4" at bounding box center [655, 69] width 108 height 26
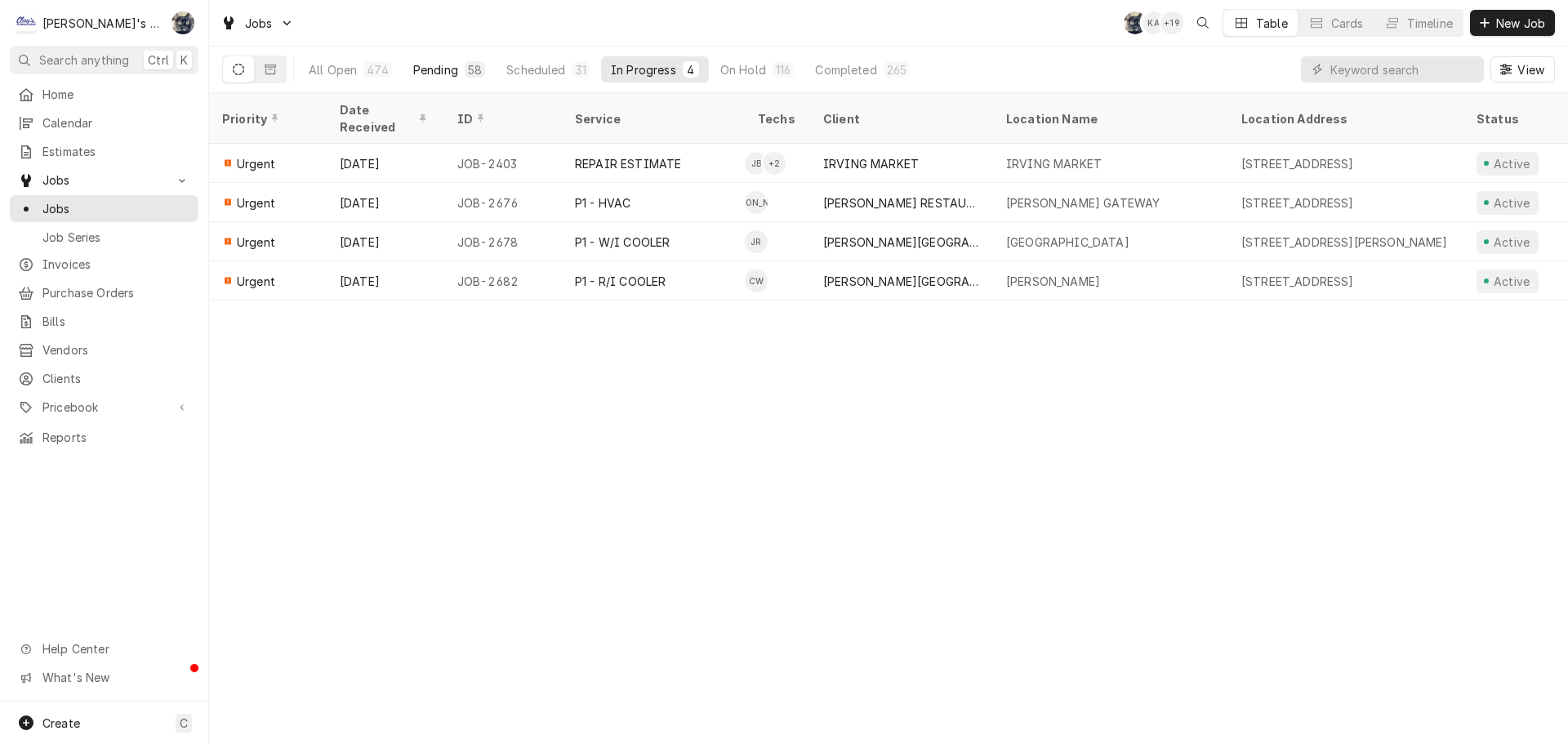
click at [452, 70] on div "Pending" at bounding box center [436, 70] width 45 height 17
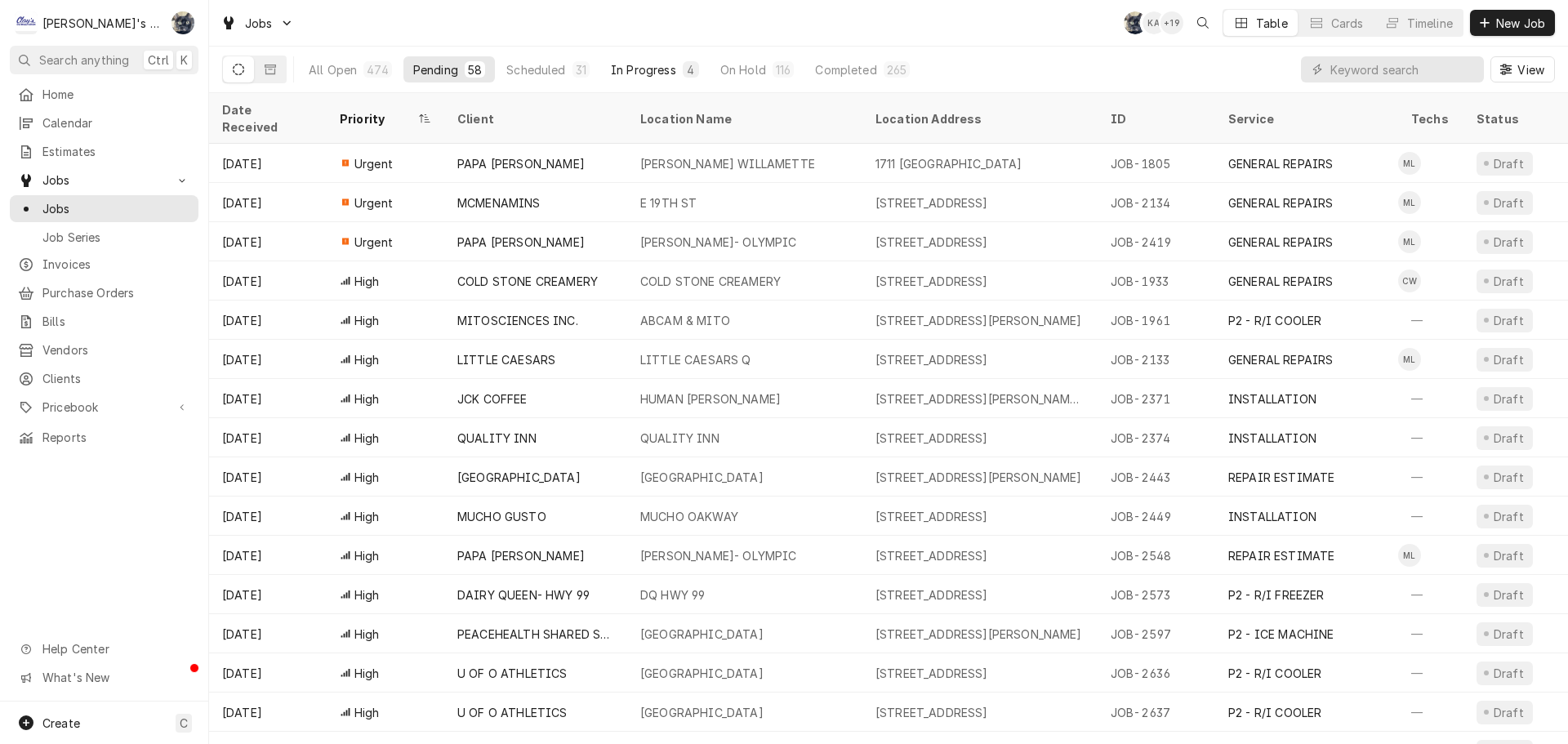
click at [648, 68] on div "In Progress" at bounding box center [643, 70] width 65 height 17
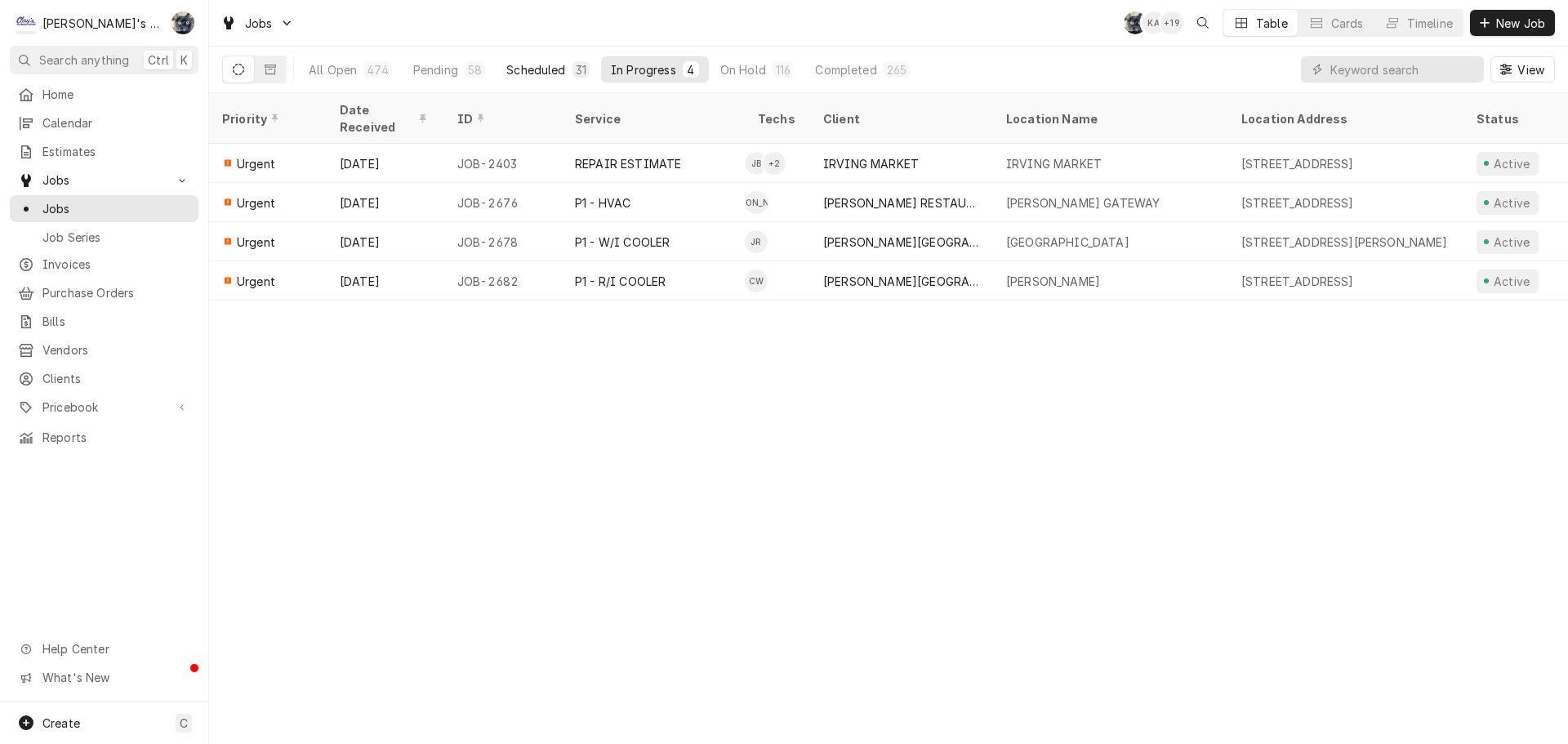
click at [554, 69] on div "Scheduled" at bounding box center [535, 70] width 59 height 17
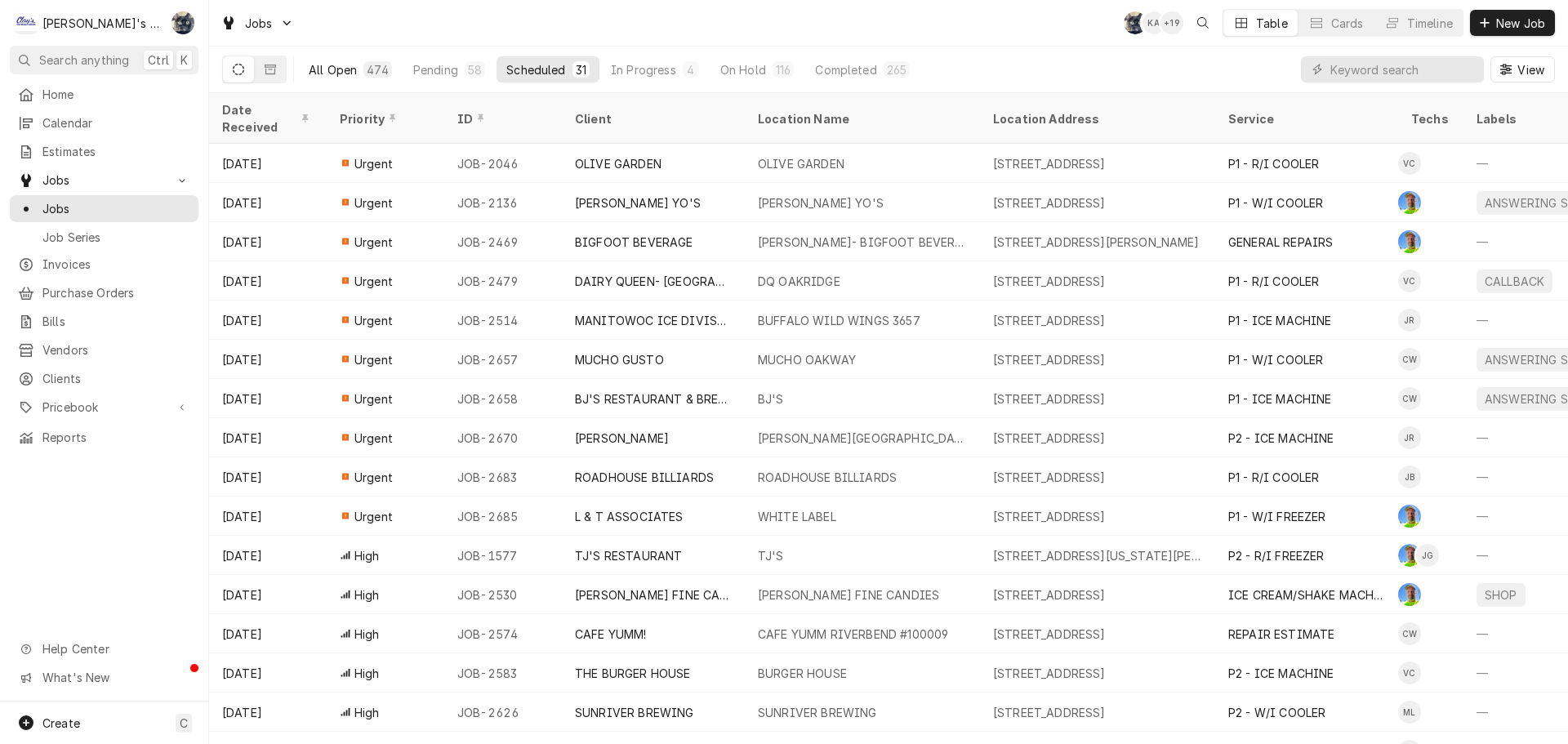
click at [327, 78] on button "All Open 474" at bounding box center [350, 69] width 103 height 26
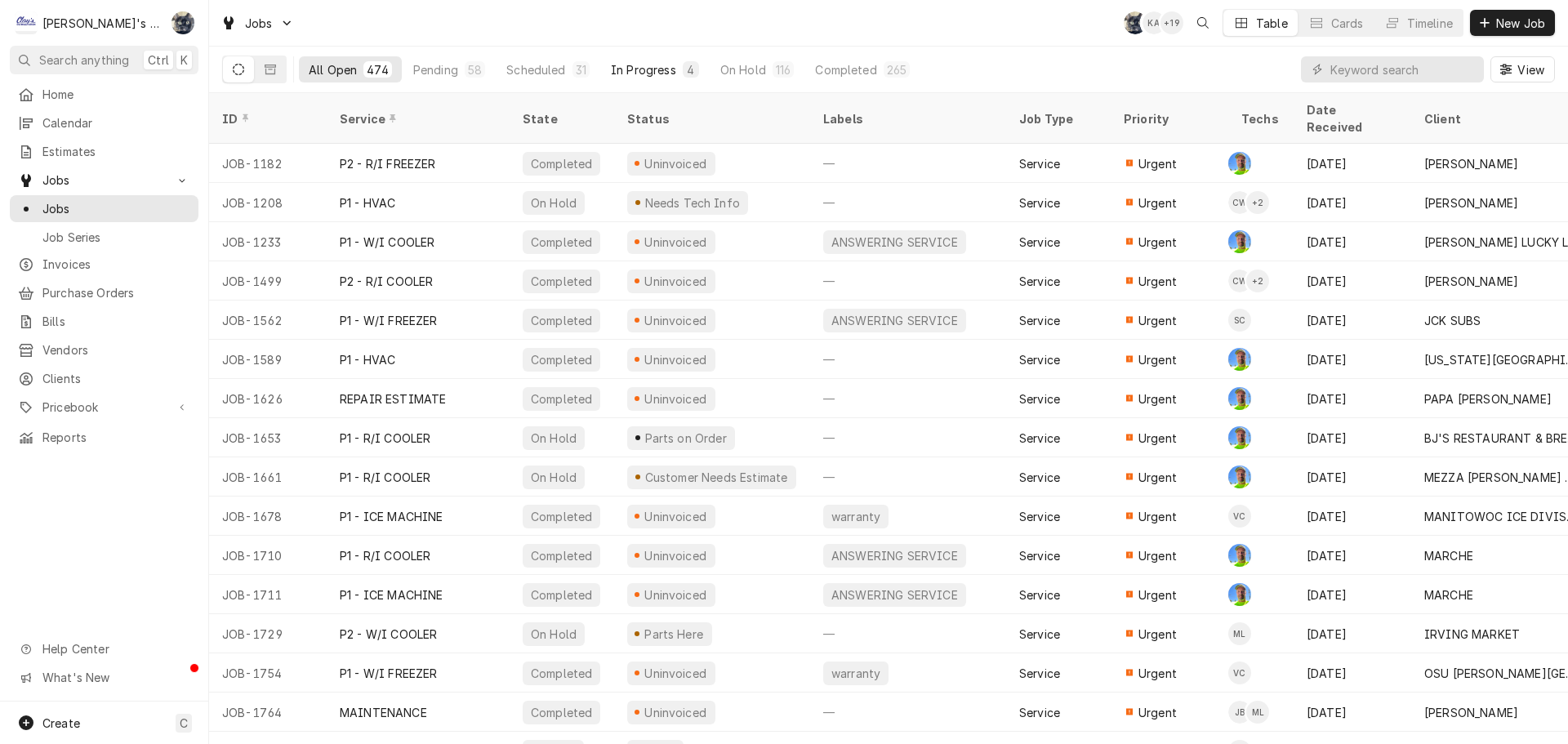
click at [627, 71] on div "In Progress" at bounding box center [643, 70] width 65 height 17
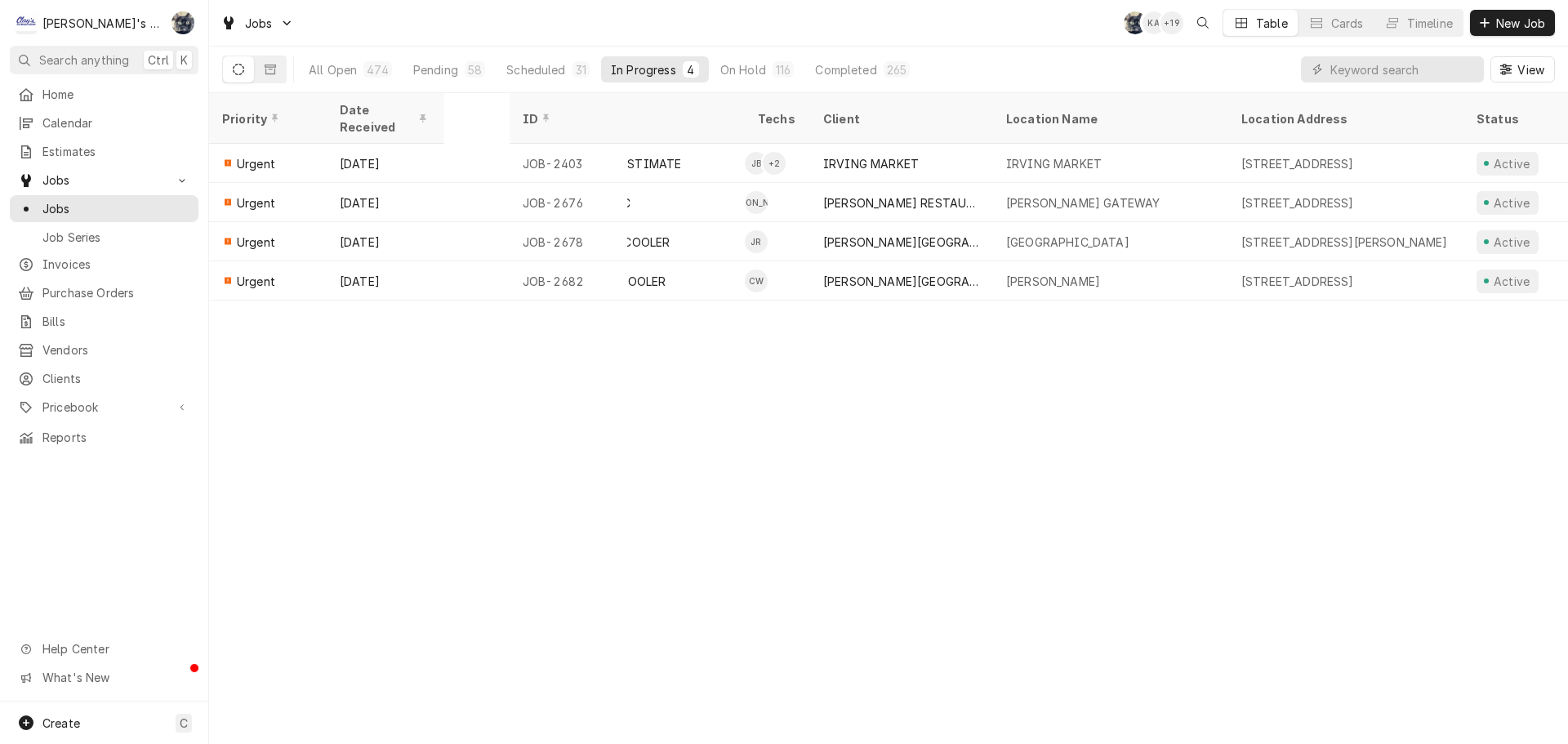
click at [619, 69] on div "In Progress" at bounding box center [643, 70] width 65 height 17
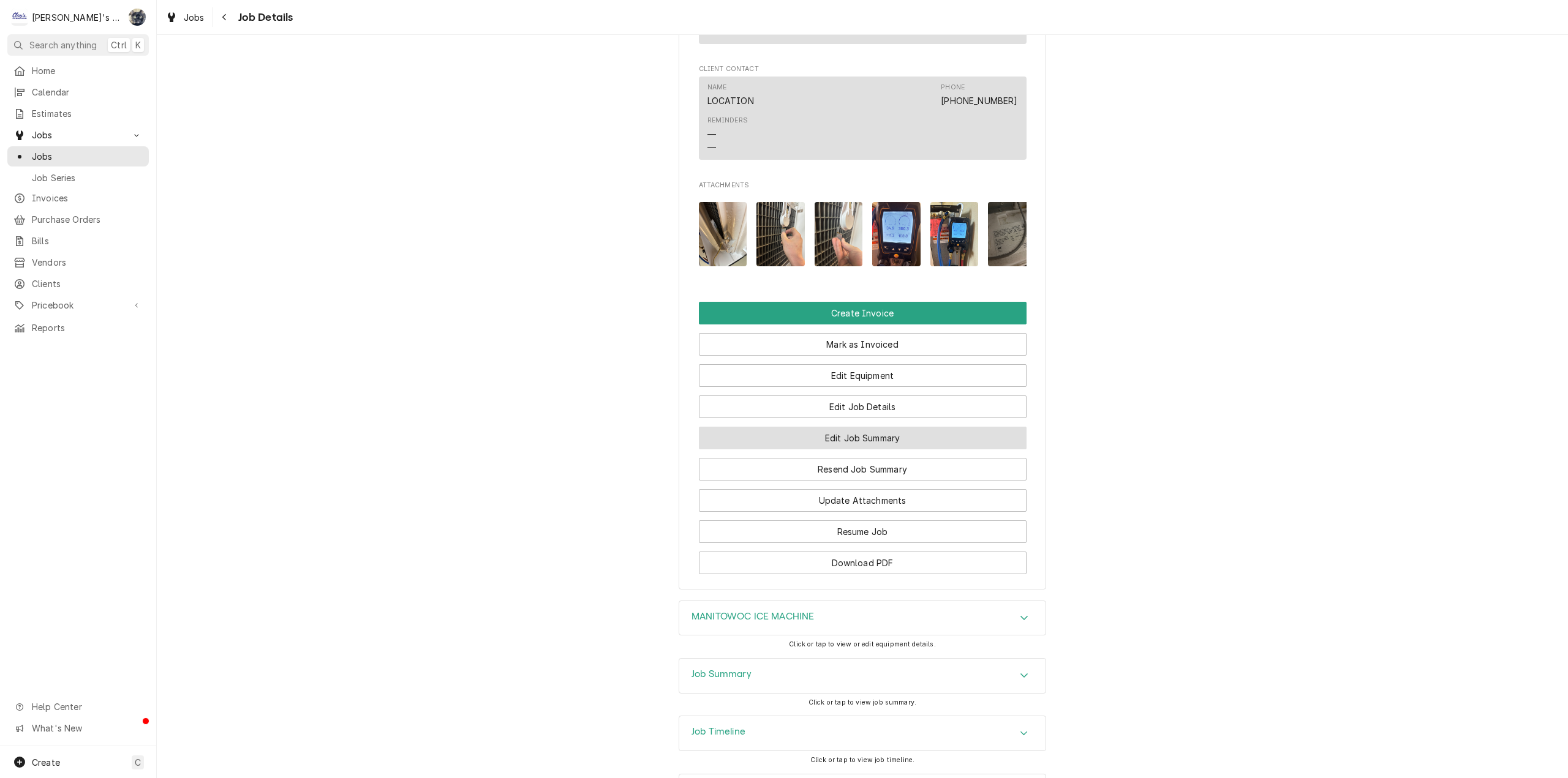
scroll to position [1147, 0]
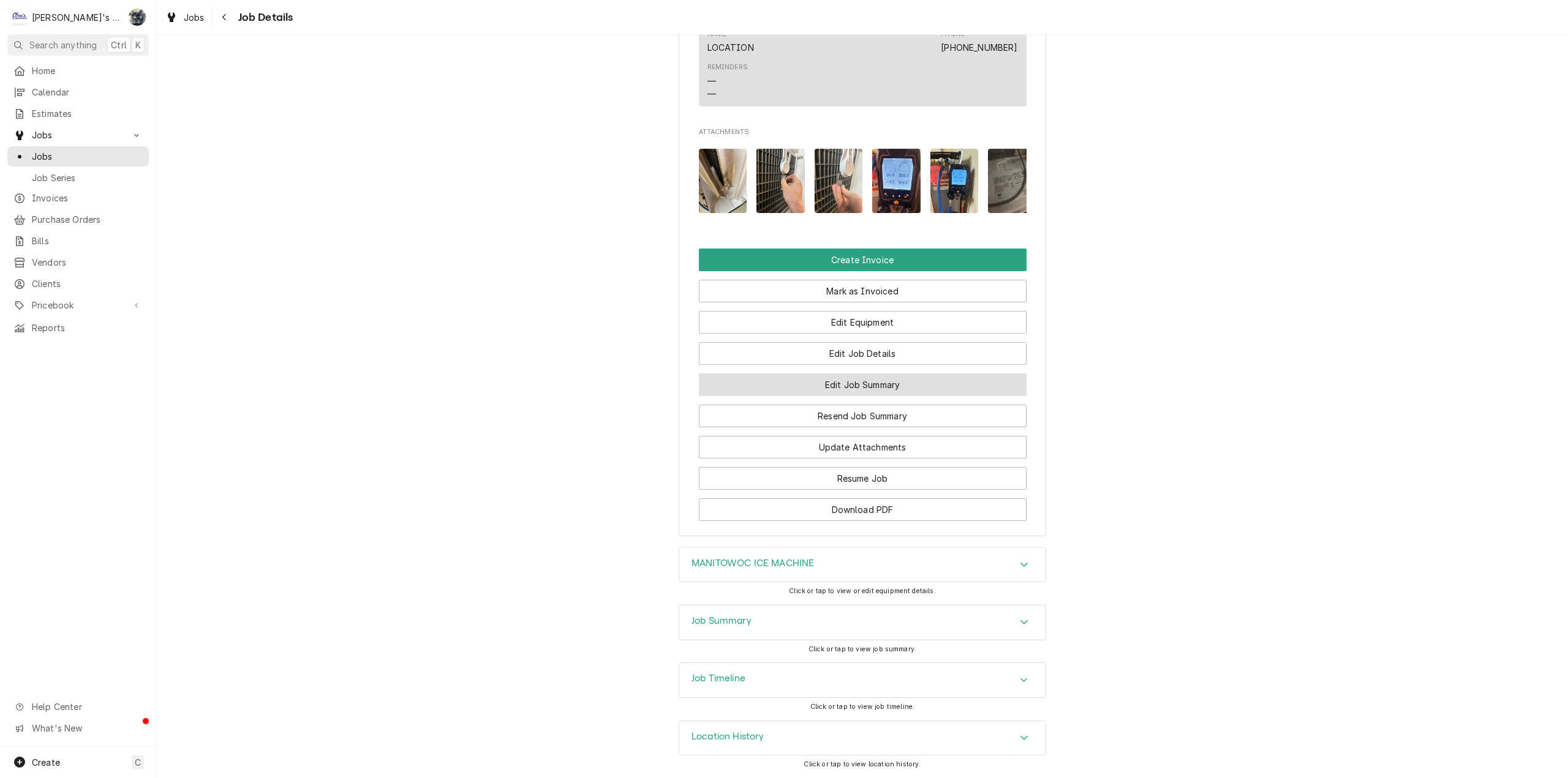
click at [823, 381] on button "Edit Job Summary" at bounding box center [862, 384] width 327 height 23
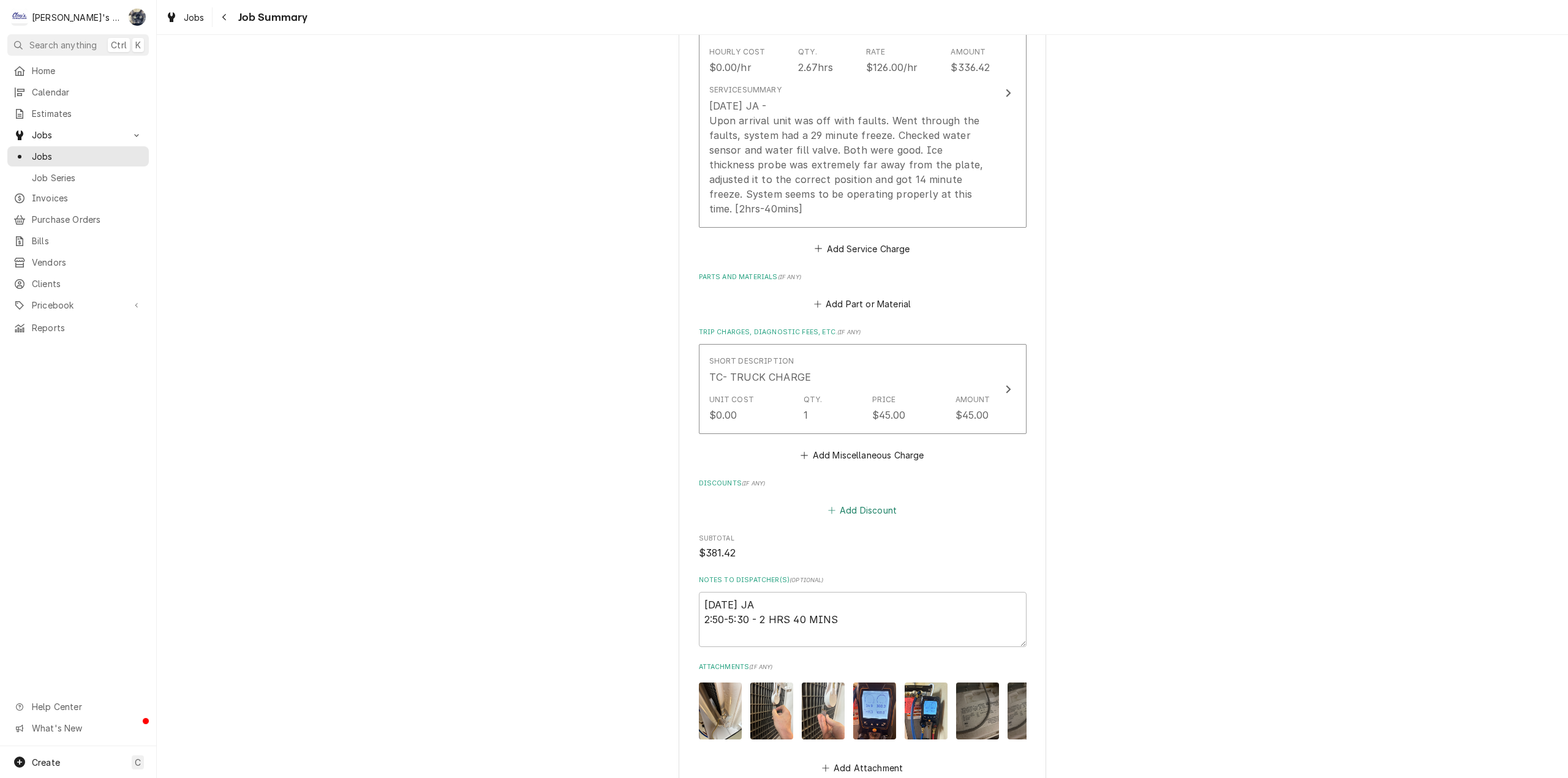
scroll to position [575, 0]
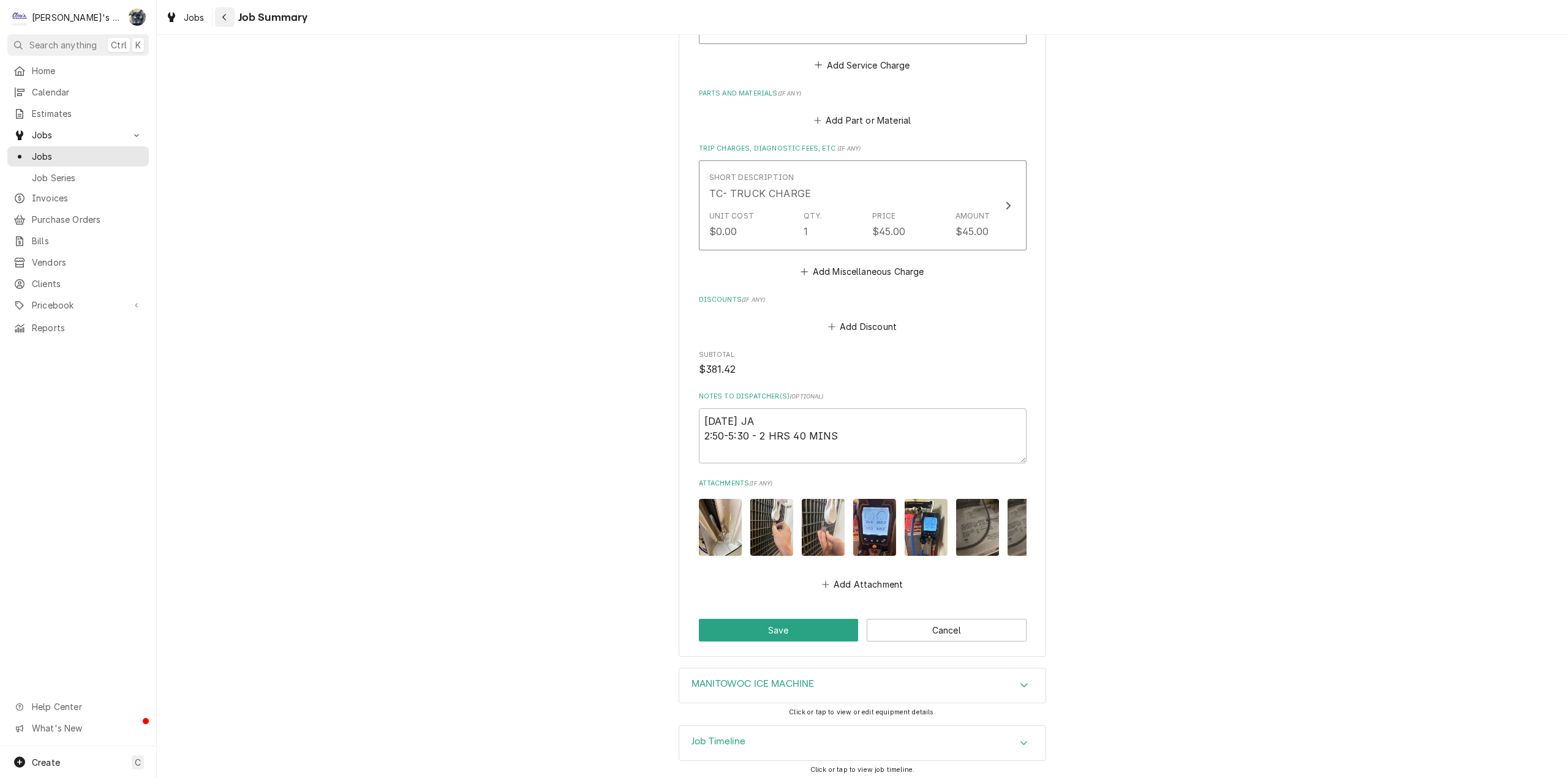
click at [230, 16] on div "Navigate back" at bounding box center [225, 17] width 12 height 12
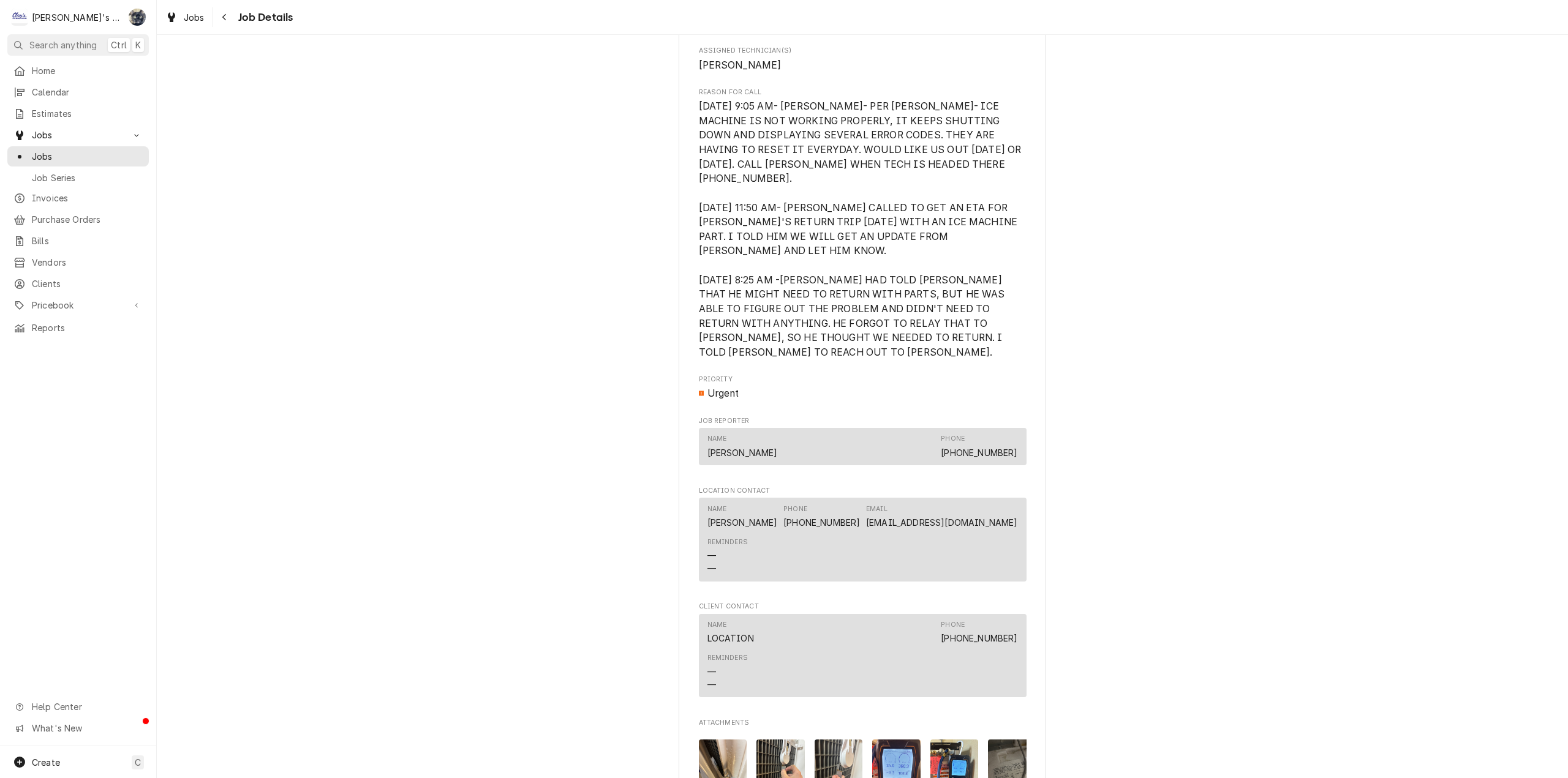
scroll to position [551, 0]
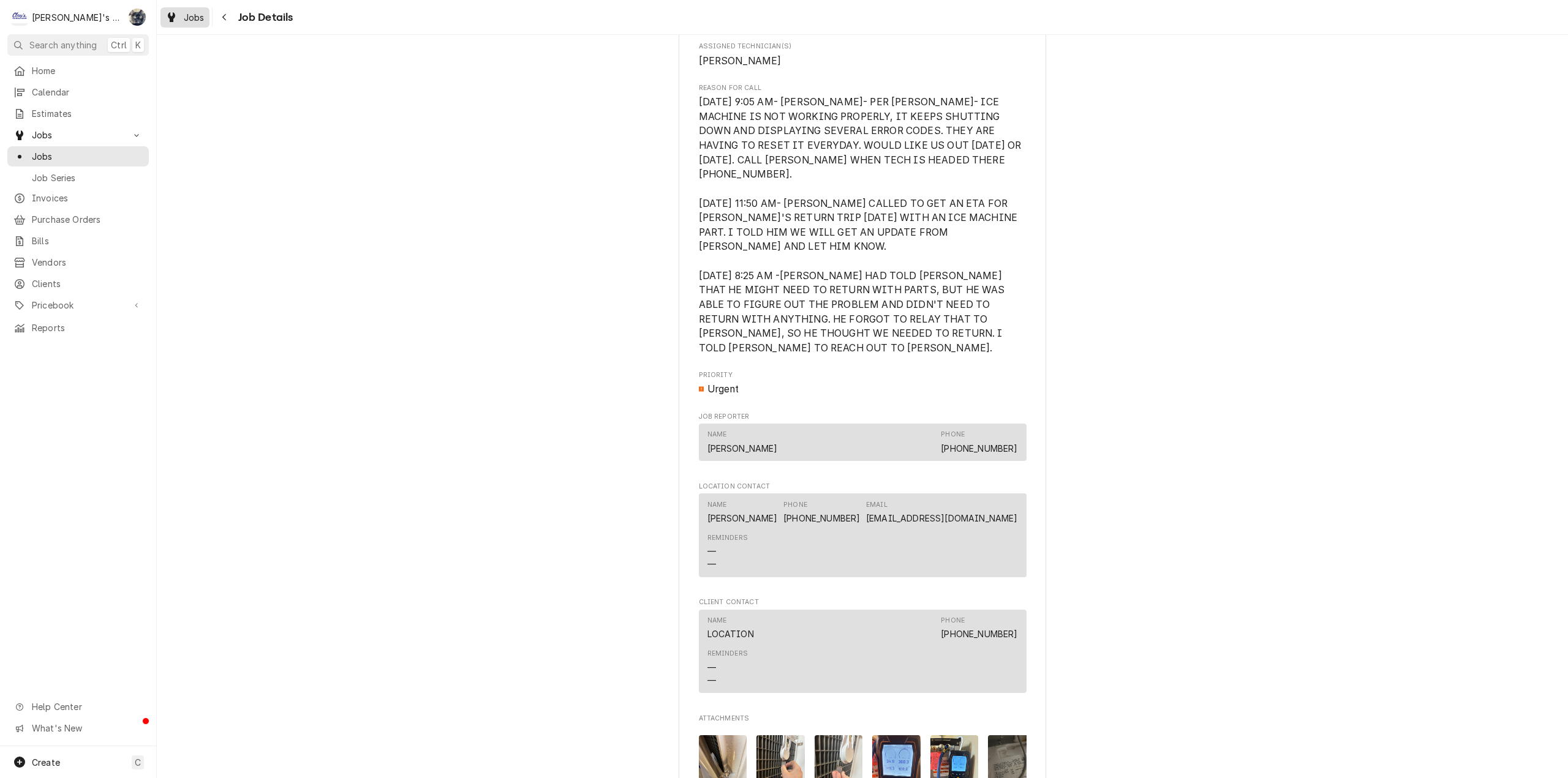
click at [185, 12] on span "Jobs" at bounding box center [194, 18] width 21 height 13
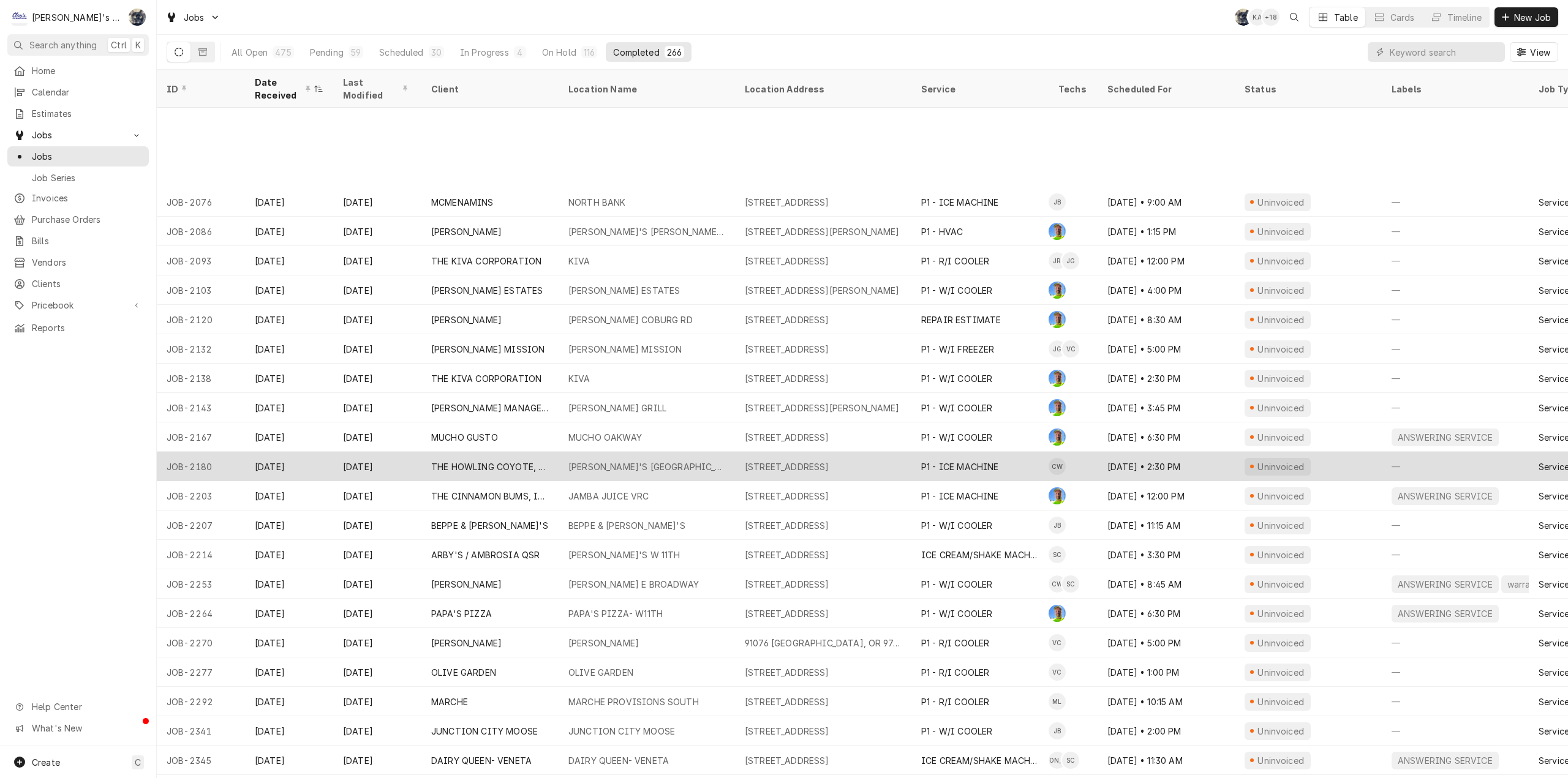
scroll to position [949, 0]
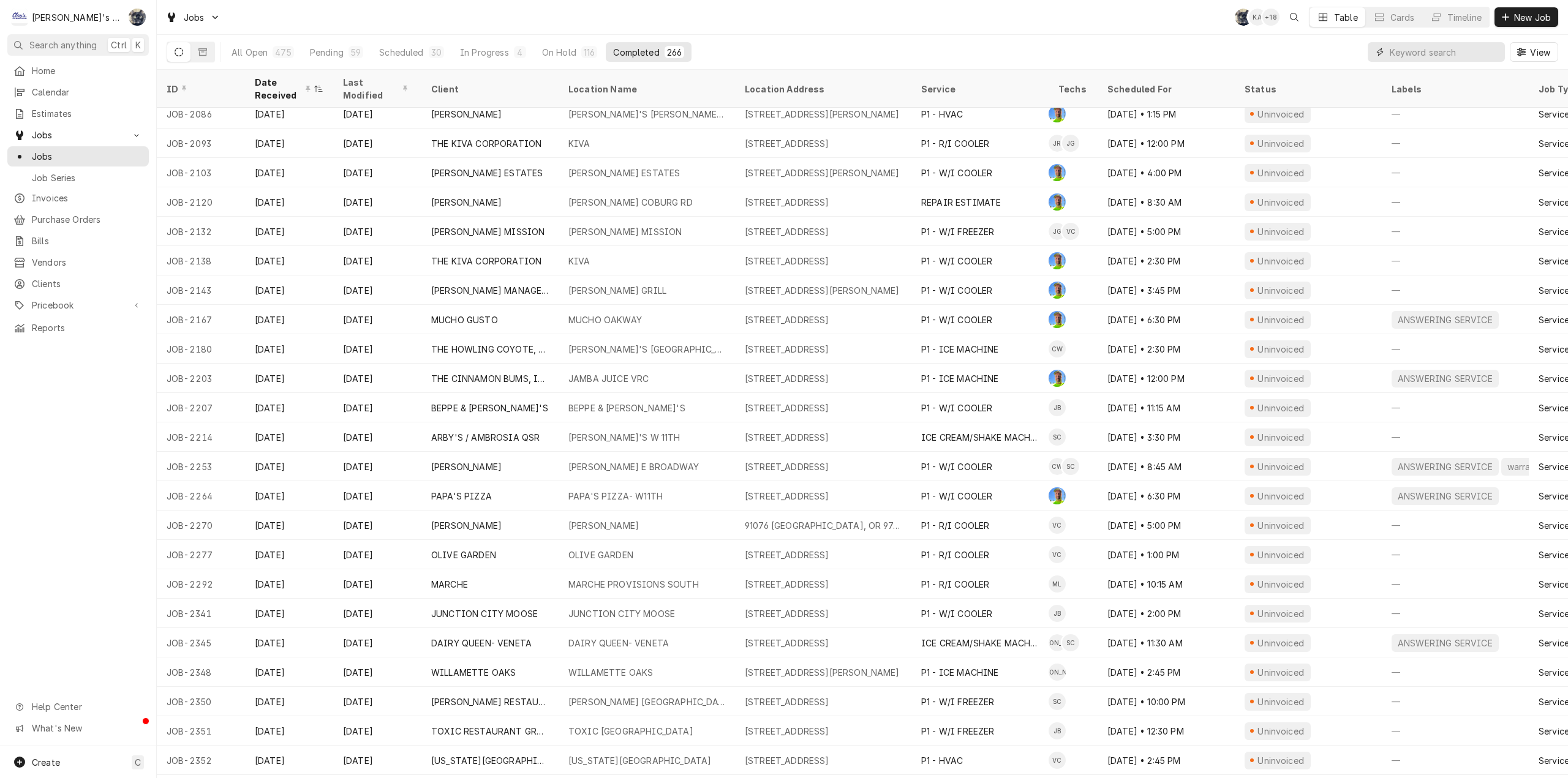
click at [1481, 48] on input "Dynamic Content Wrapper" at bounding box center [1444, 52] width 109 height 20
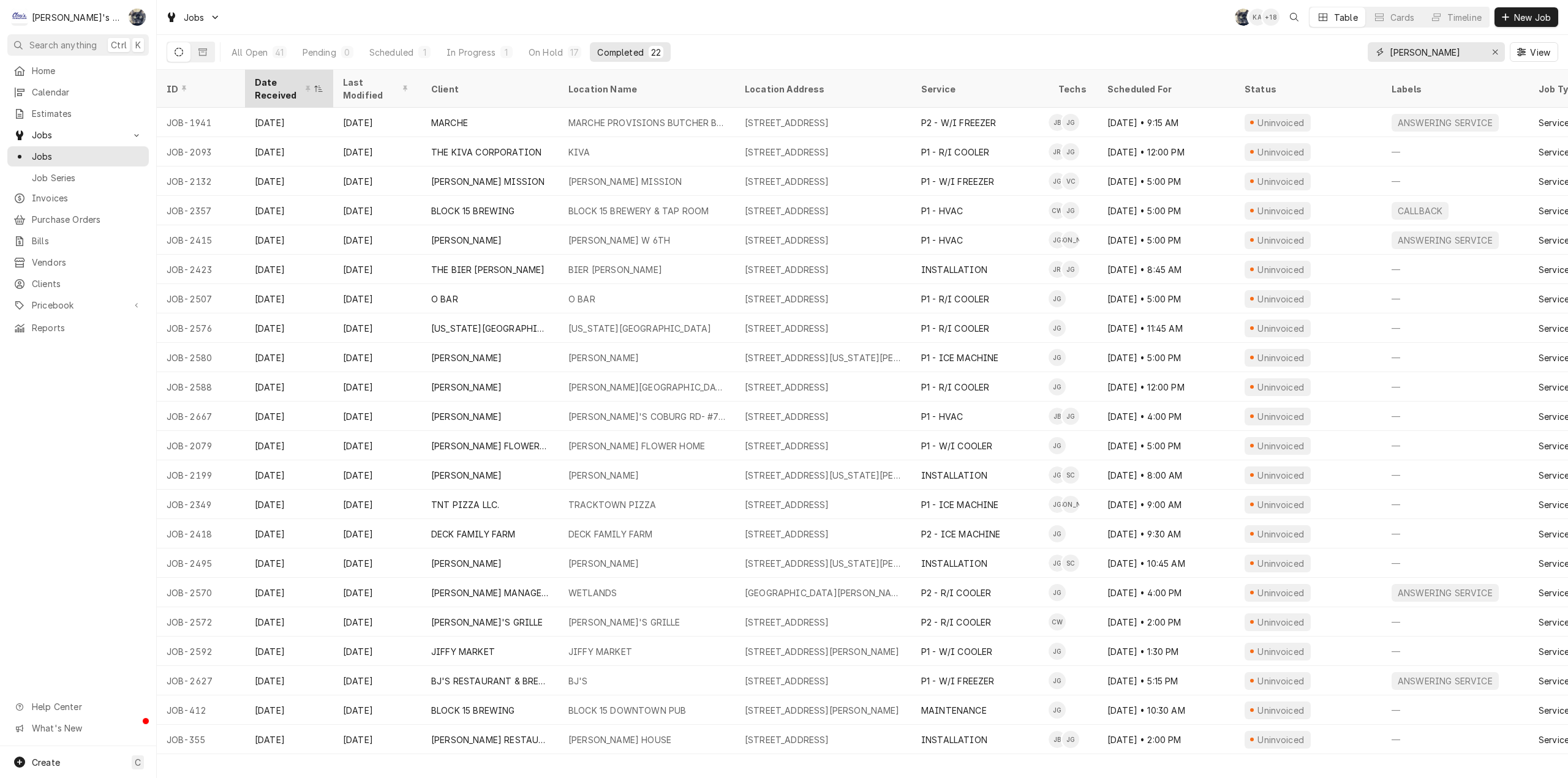
type input "johnn"
click at [282, 80] on div "Date Received" at bounding box center [282, 89] width 57 height 26
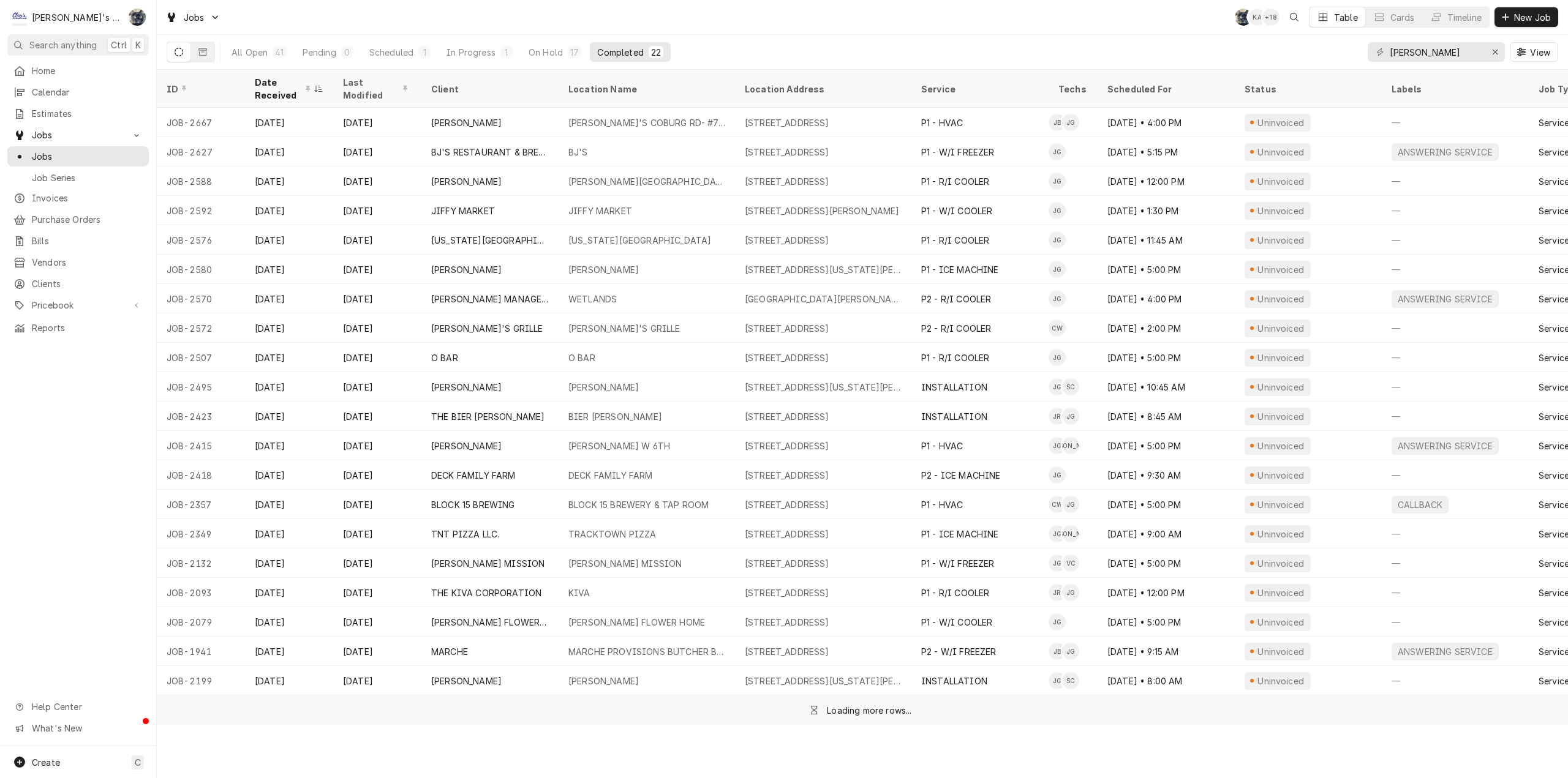
click at [282, 80] on div "Date Received" at bounding box center [282, 89] width 57 height 26
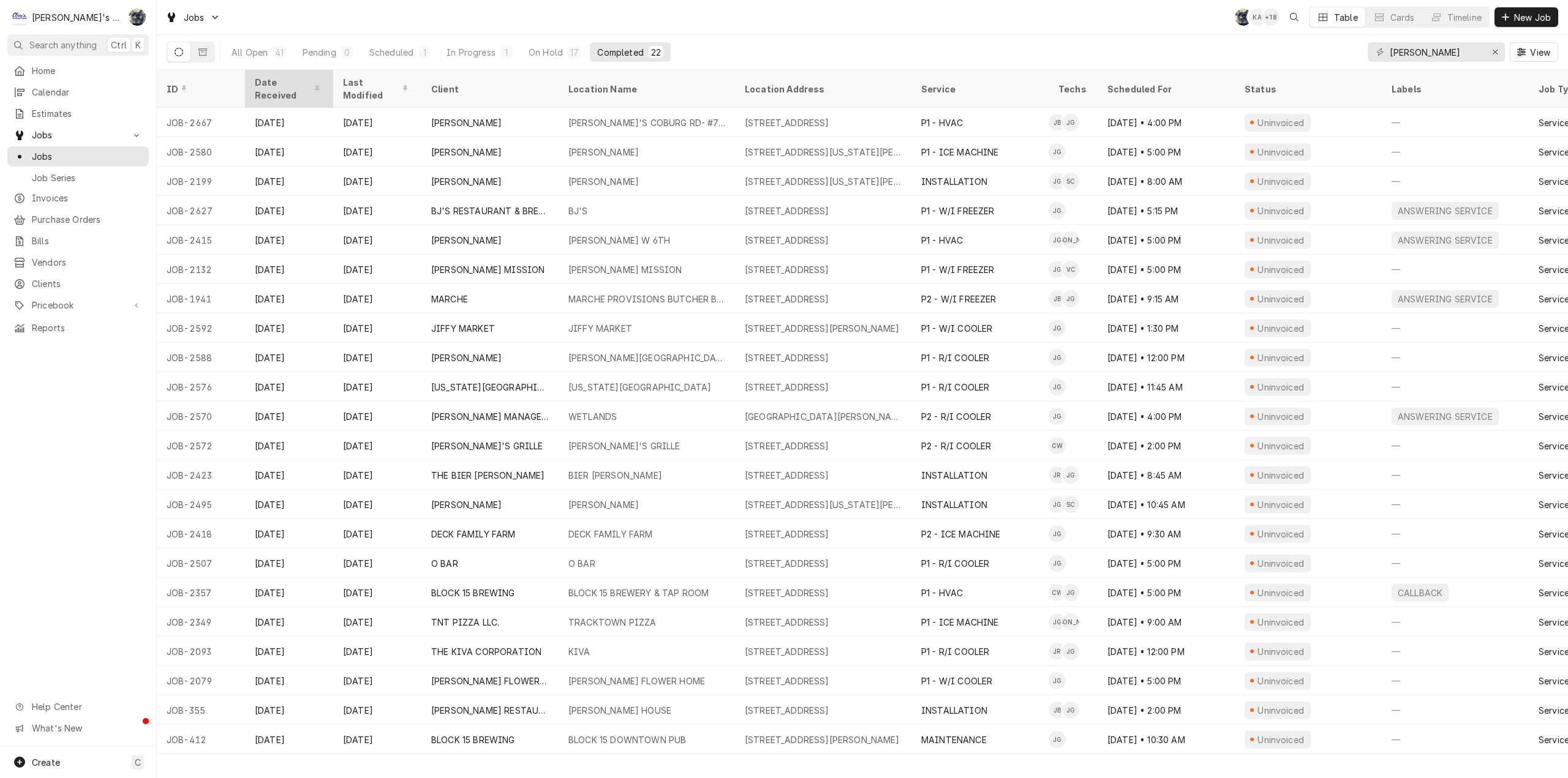
click at [292, 77] on div "Date Received" at bounding box center [288, 89] width 66 height 26
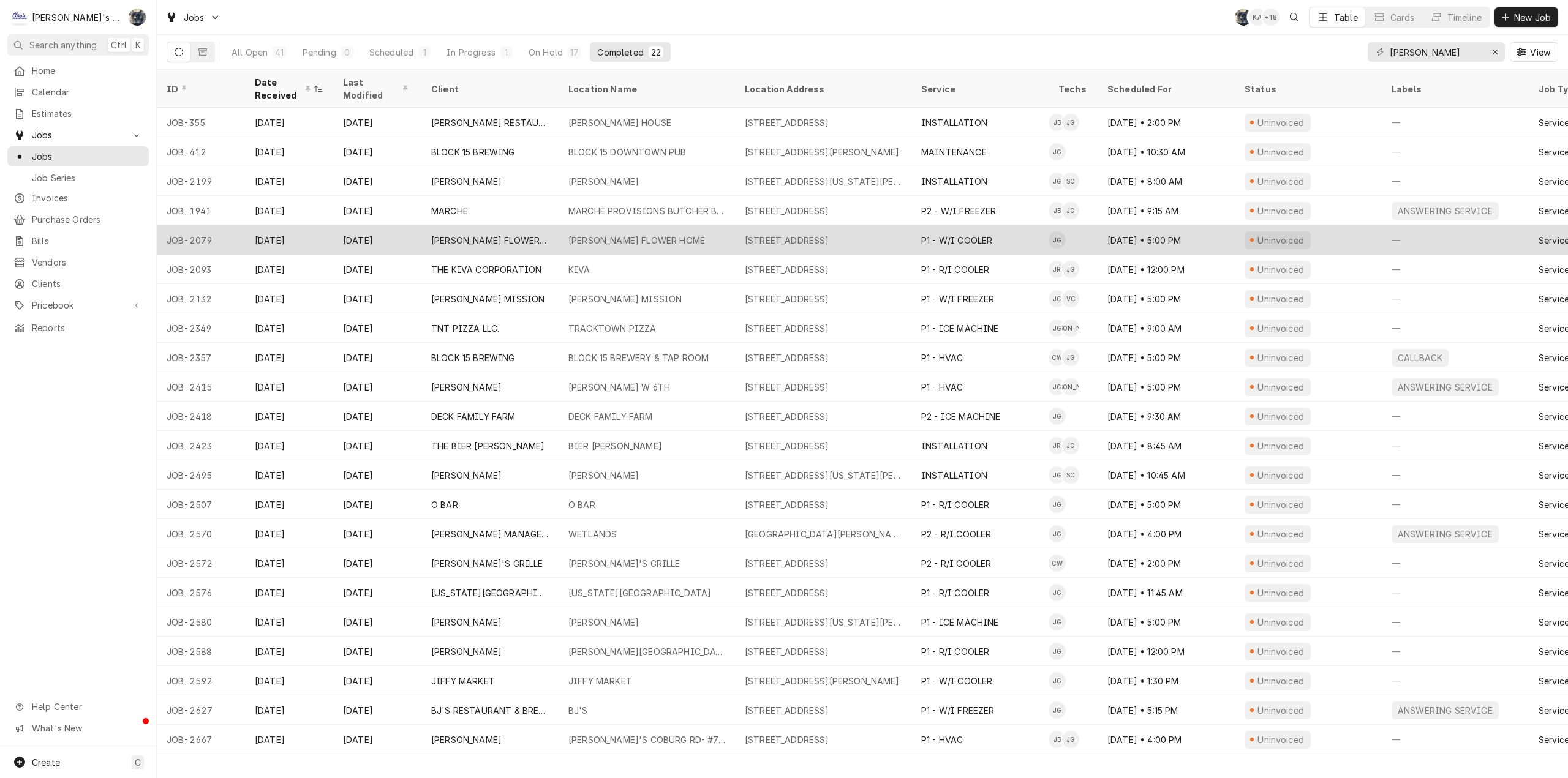
click at [597, 234] on div "EUGENE FLOWER HOME" at bounding box center [637, 240] width 137 height 13
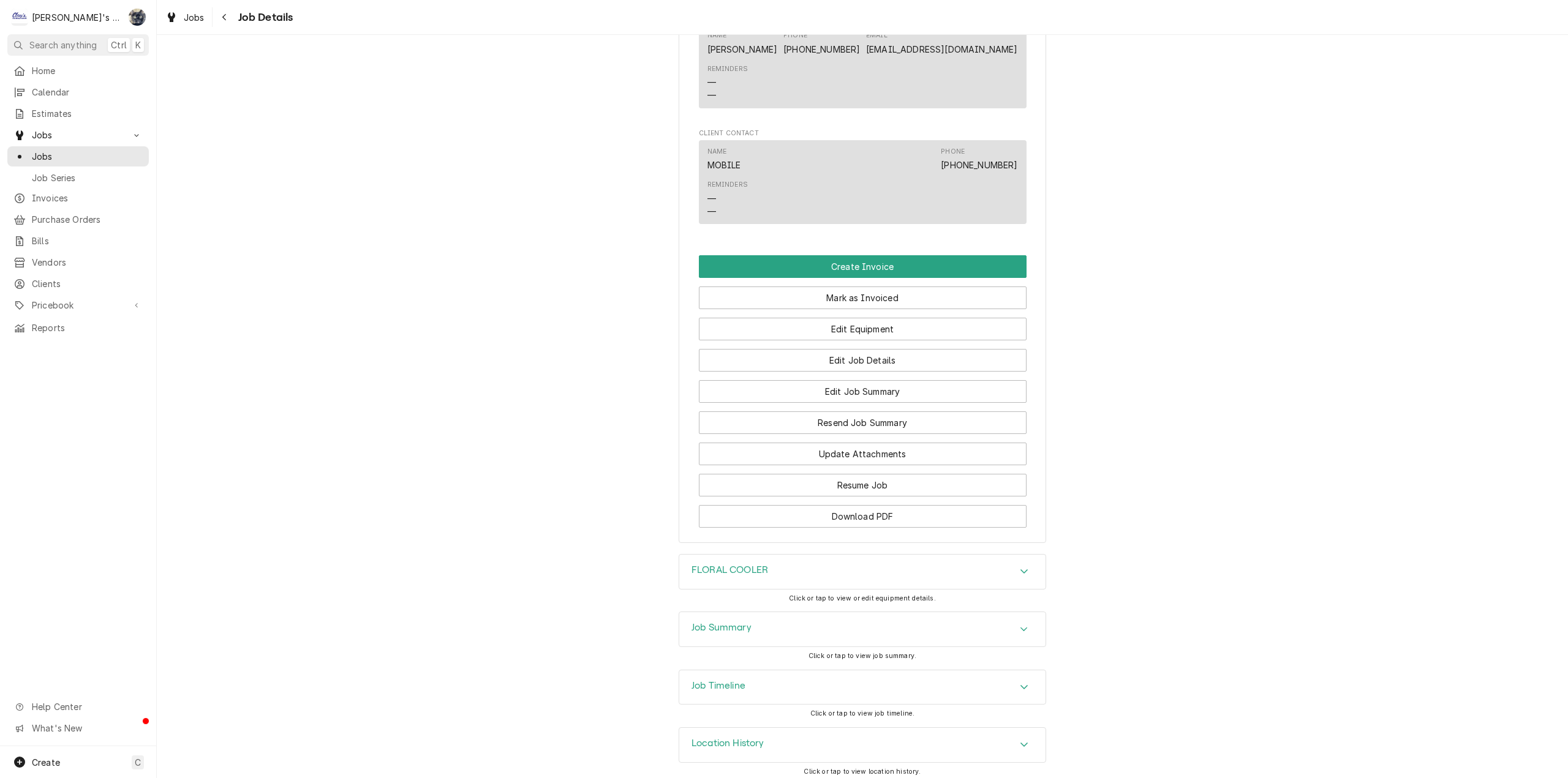
scroll to position [1213, 0]
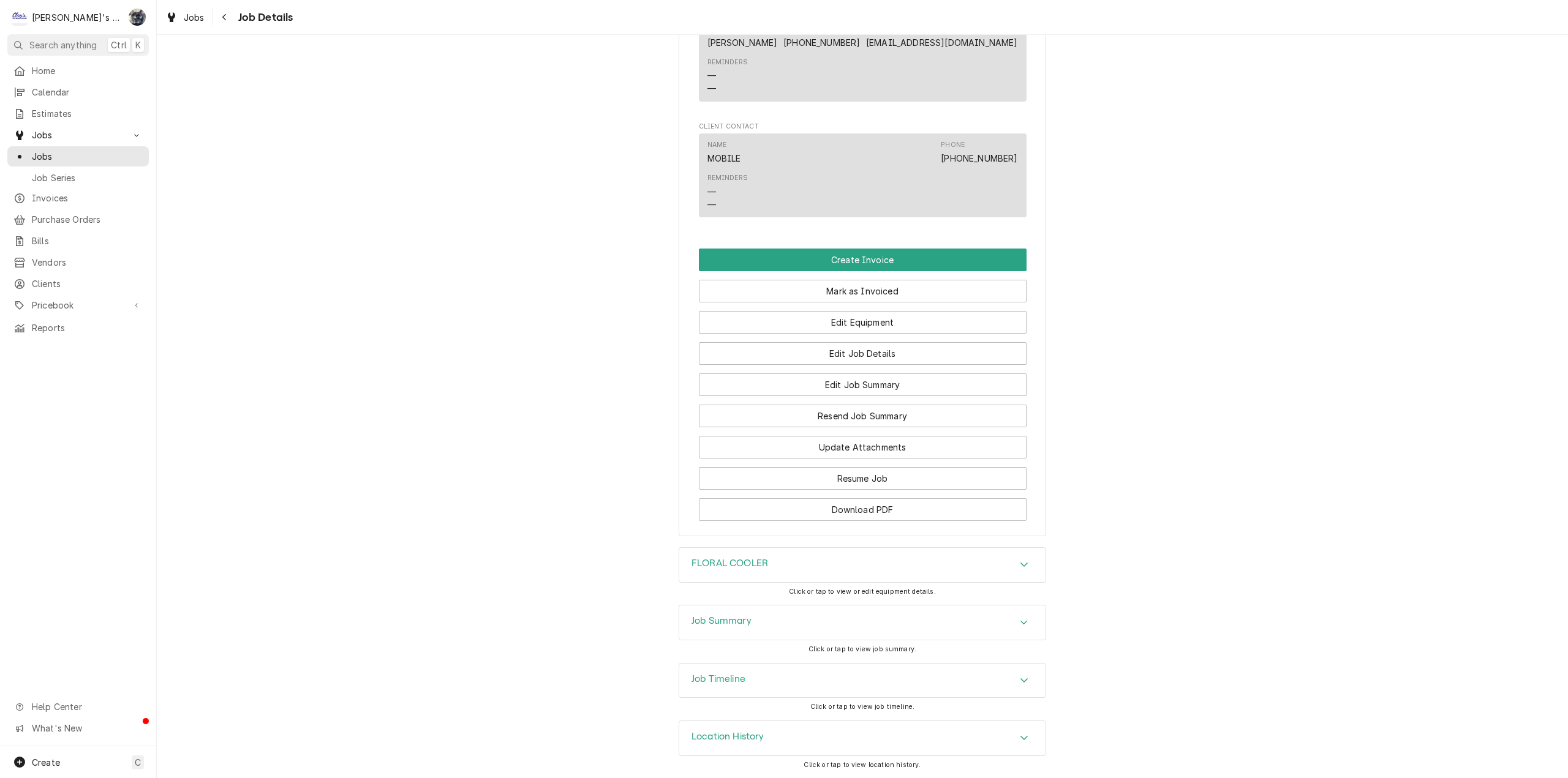
click at [765, 628] on div "Job Summary" at bounding box center [862, 623] width 366 height 34
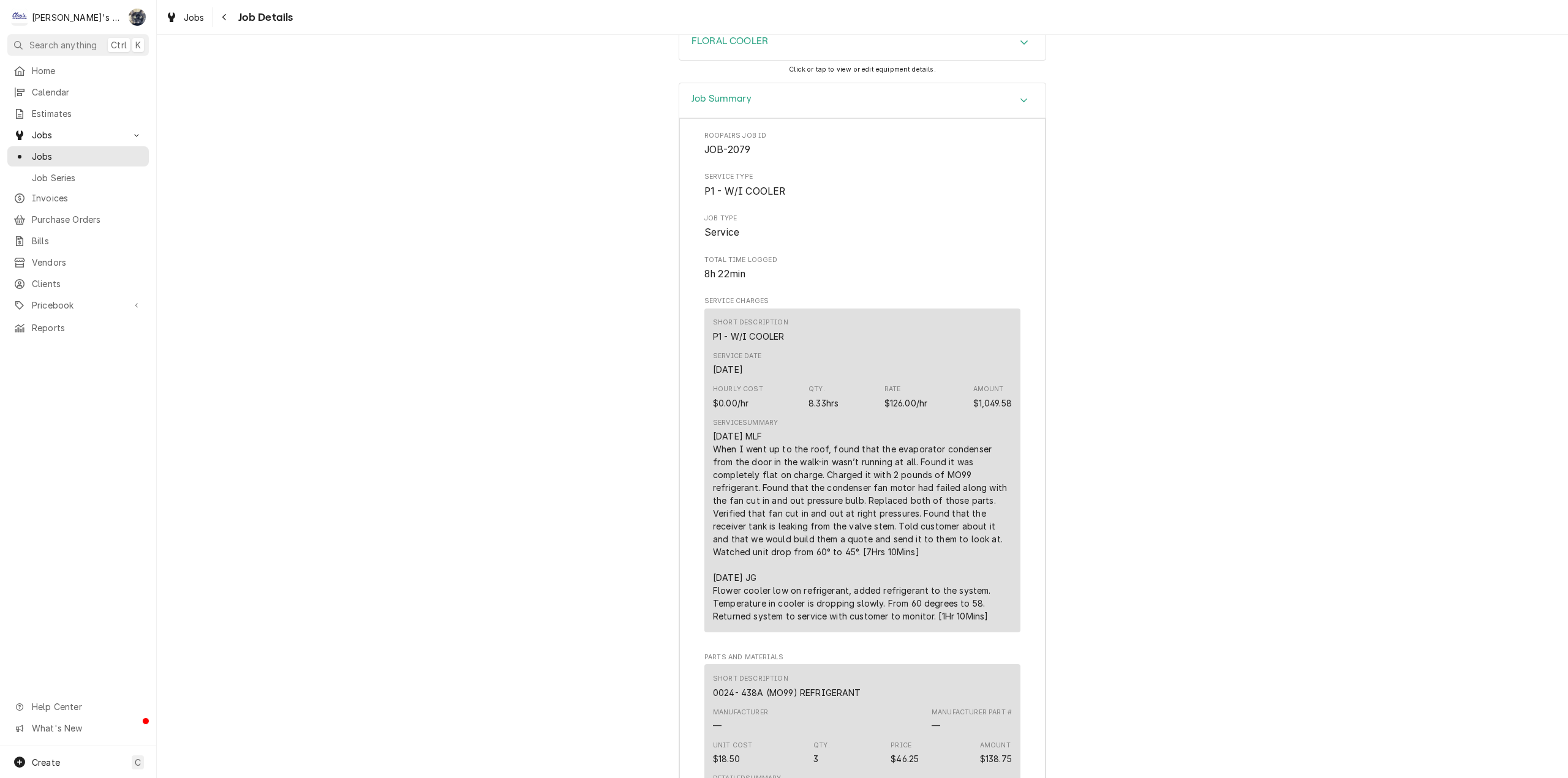
scroll to position [1306, 0]
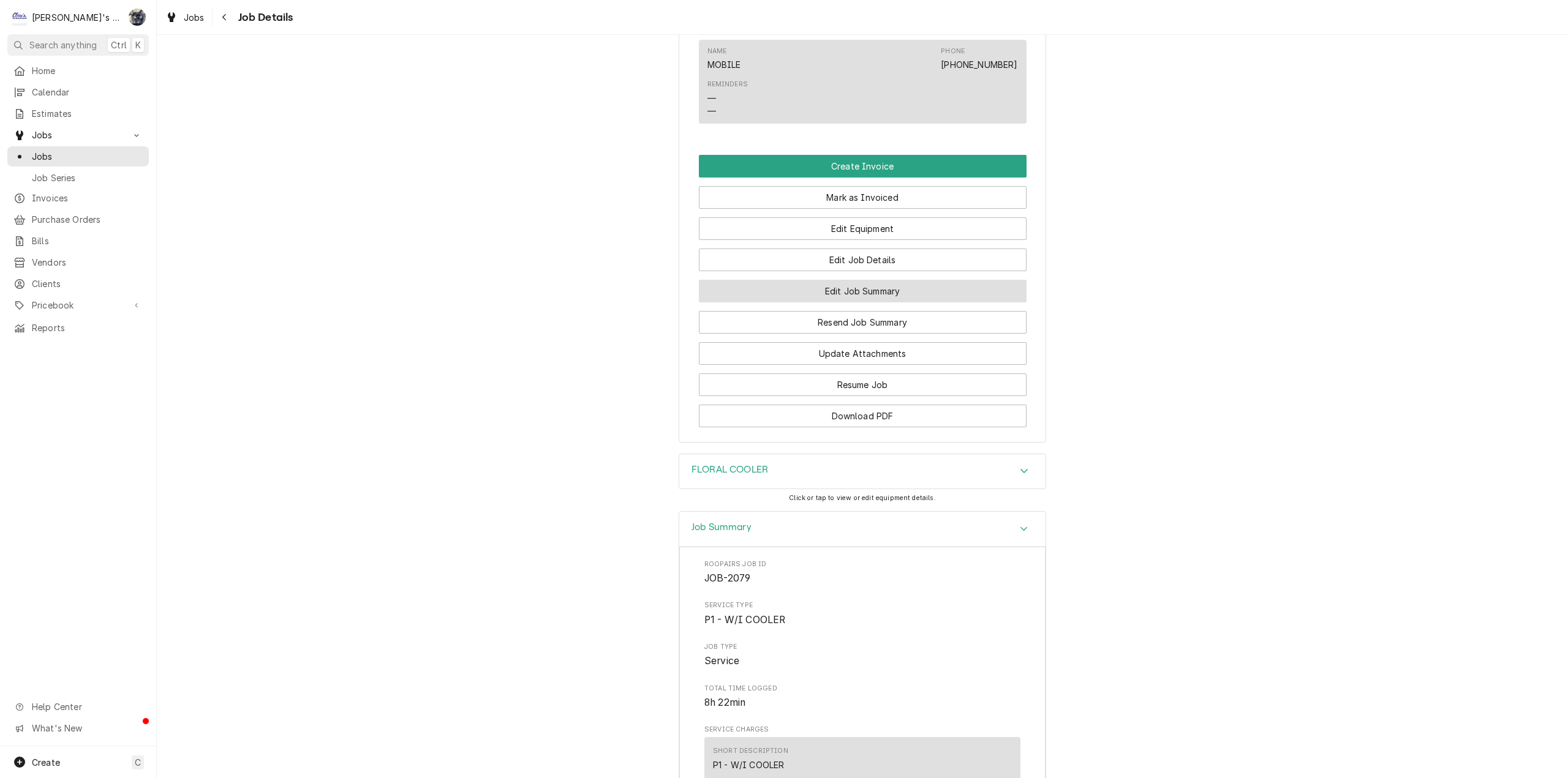
click at [859, 296] on button "Edit Job Summary" at bounding box center [862, 291] width 327 height 23
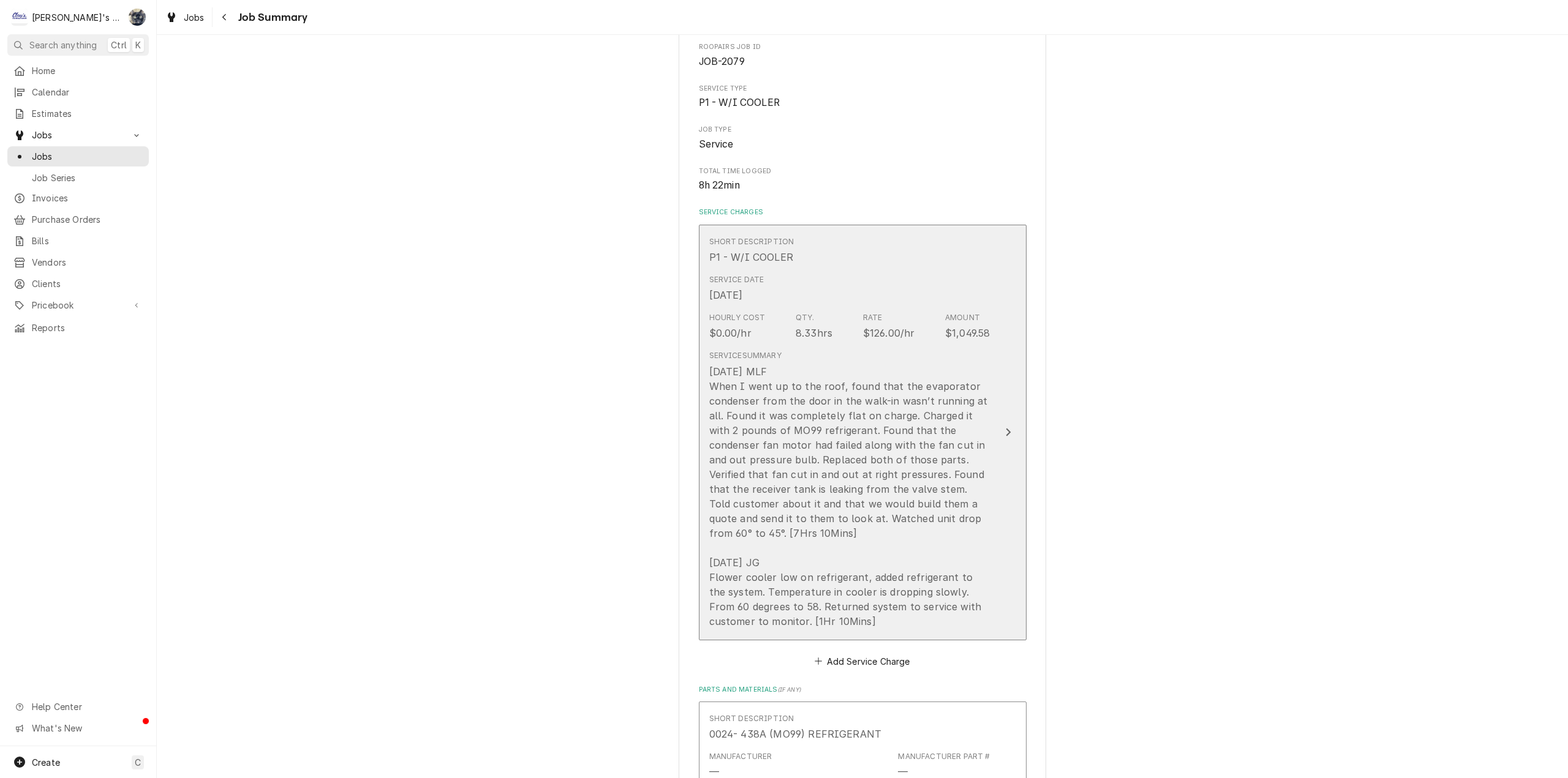
scroll to position [306, 0]
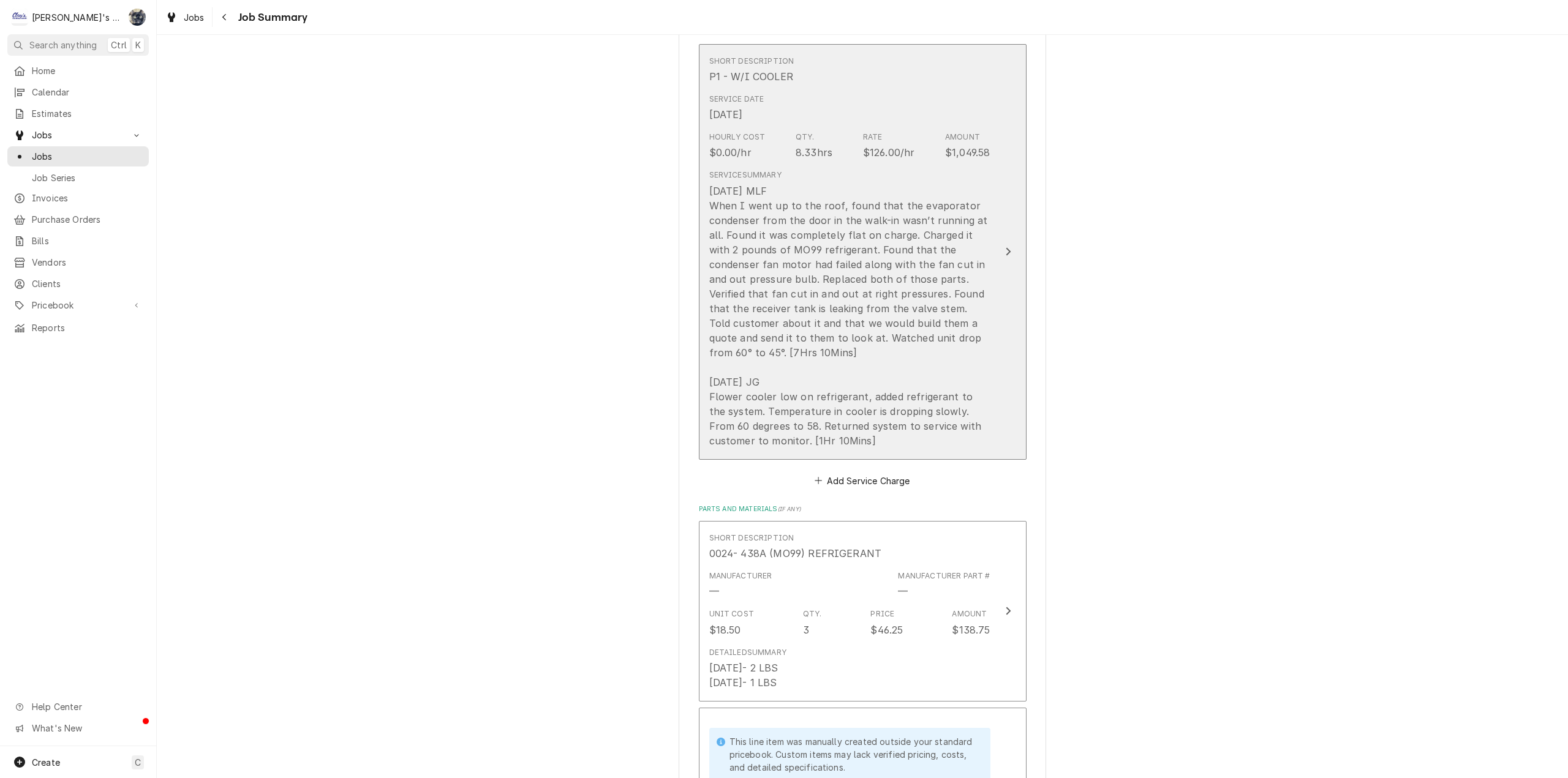
click at [800, 377] on div "6/10/2025 MLF When I went up to the roof, found that the evaporator condenser f…" at bounding box center [850, 315] width 281 height 265
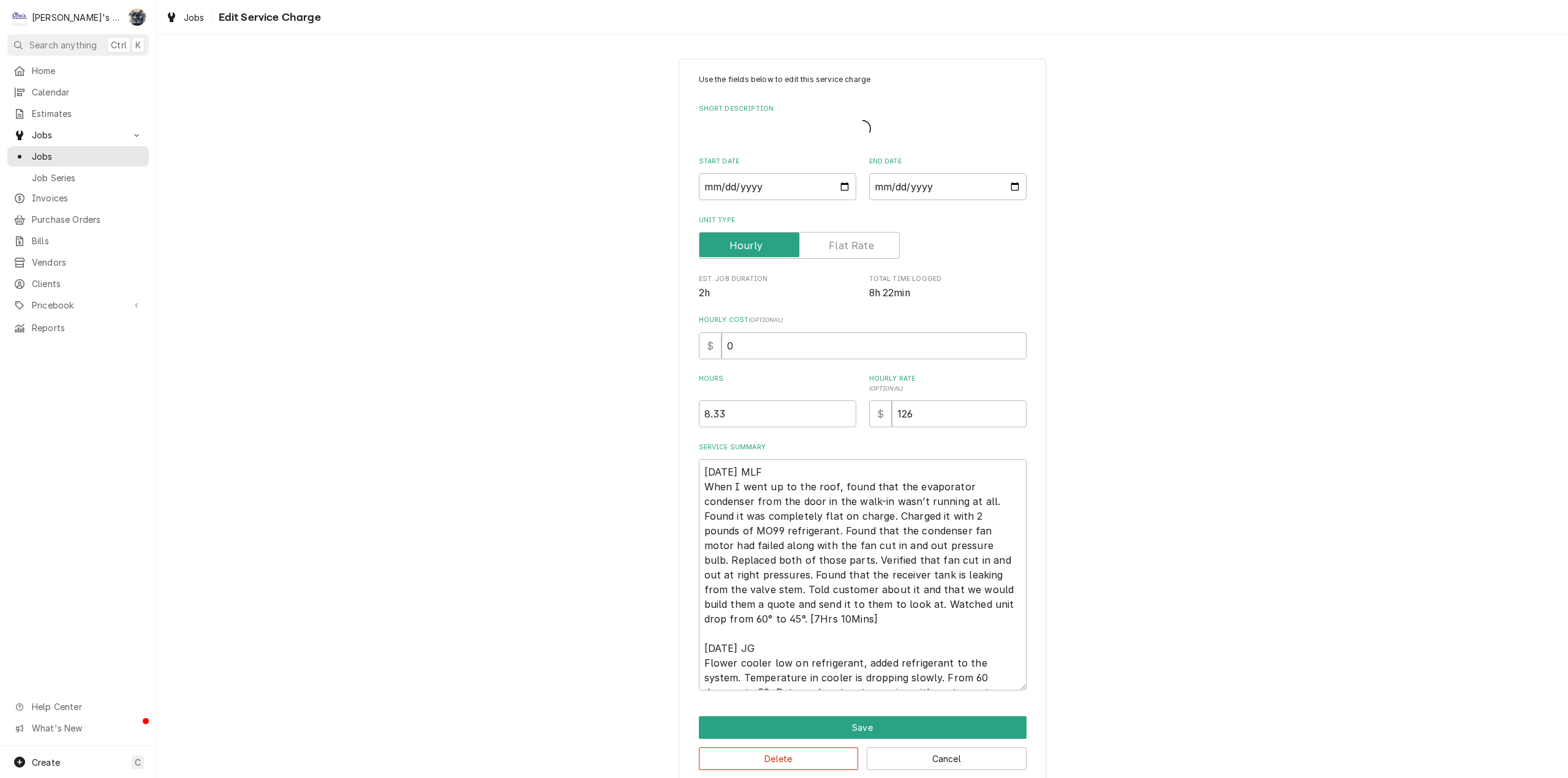
type textarea "x"
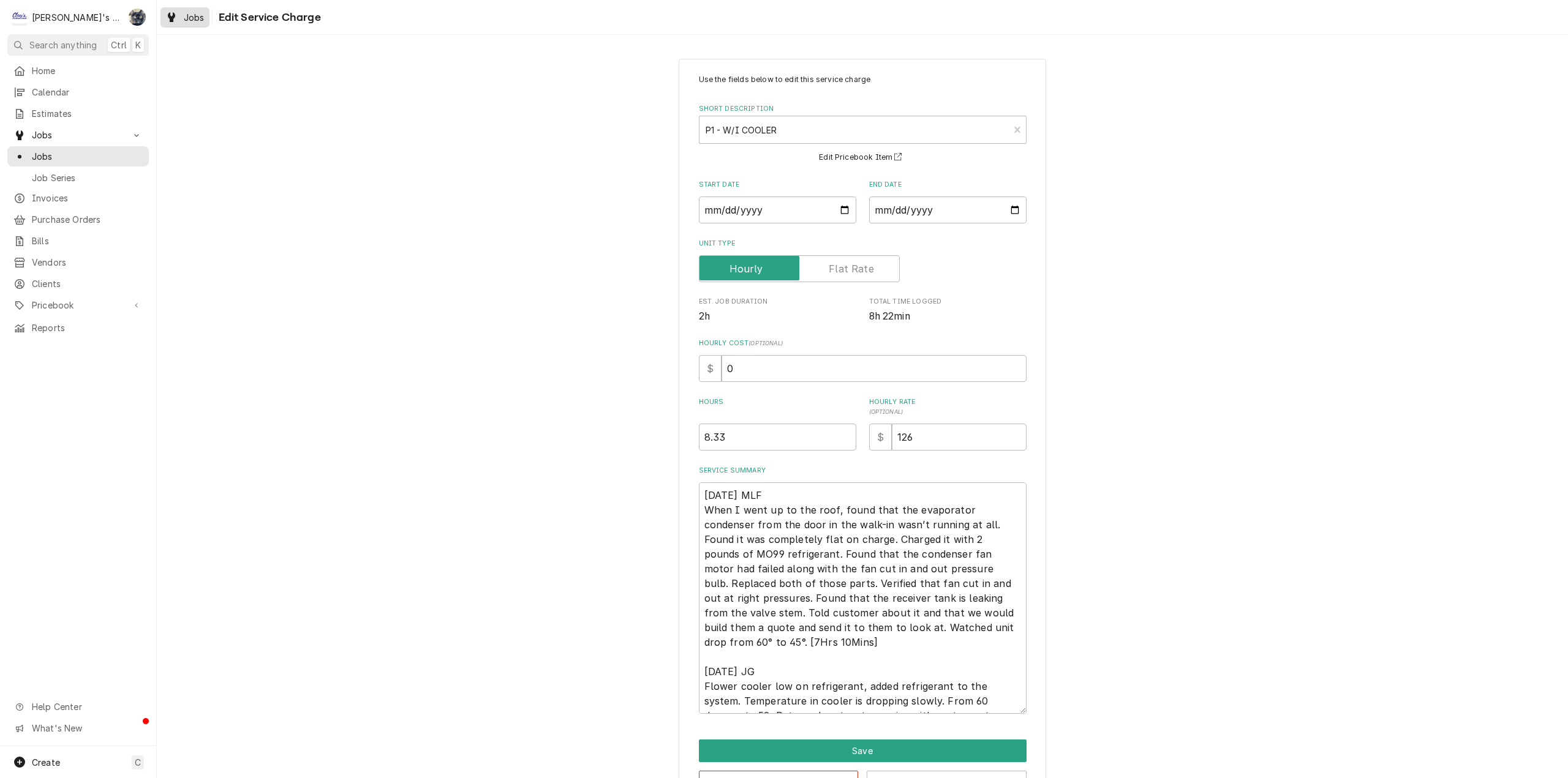
drag, startPoint x: 187, startPoint y: 16, endPoint x: 176, endPoint y: 10, distance: 12.5
click at [187, 16] on span "Jobs" at bounding box center [194, 18] width 21 height 13
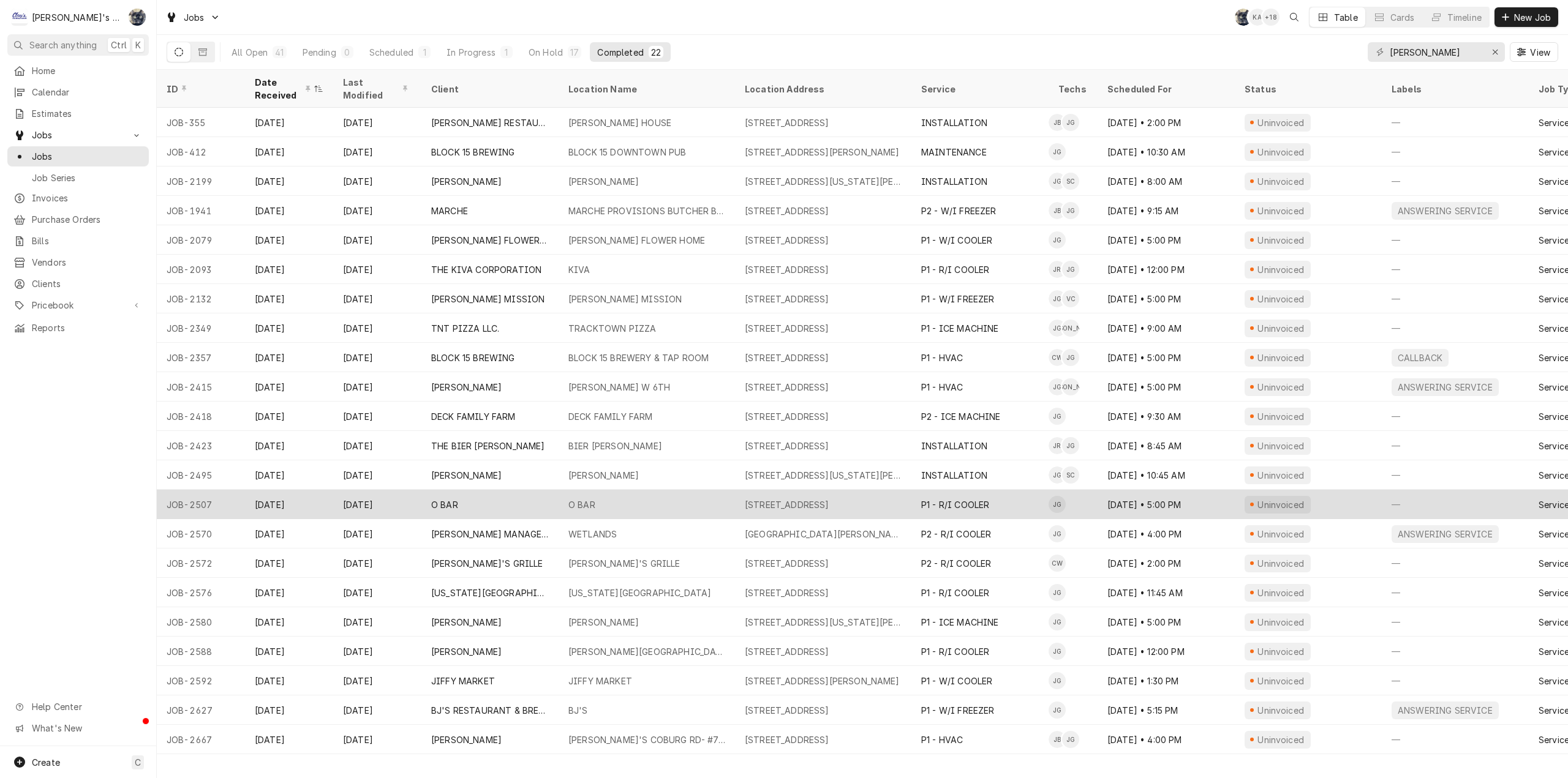
click at [658, 496] on div "O BAR" at bounding box center [646, 504] width 176 height 29
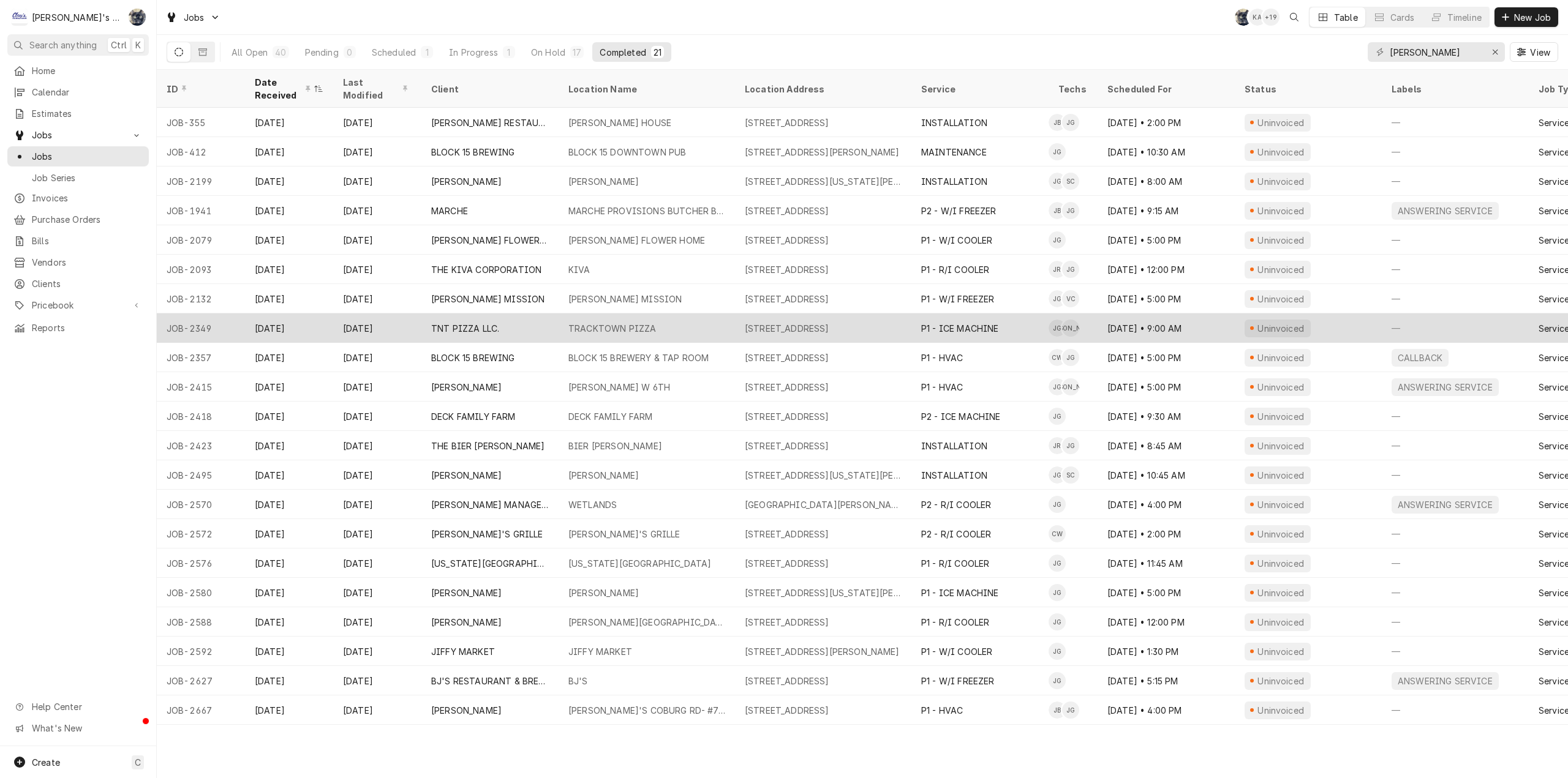
click at [640, 324] on div "TRACKTOWN PIZZA" at bounding box center [612, 329] width 88 height 13
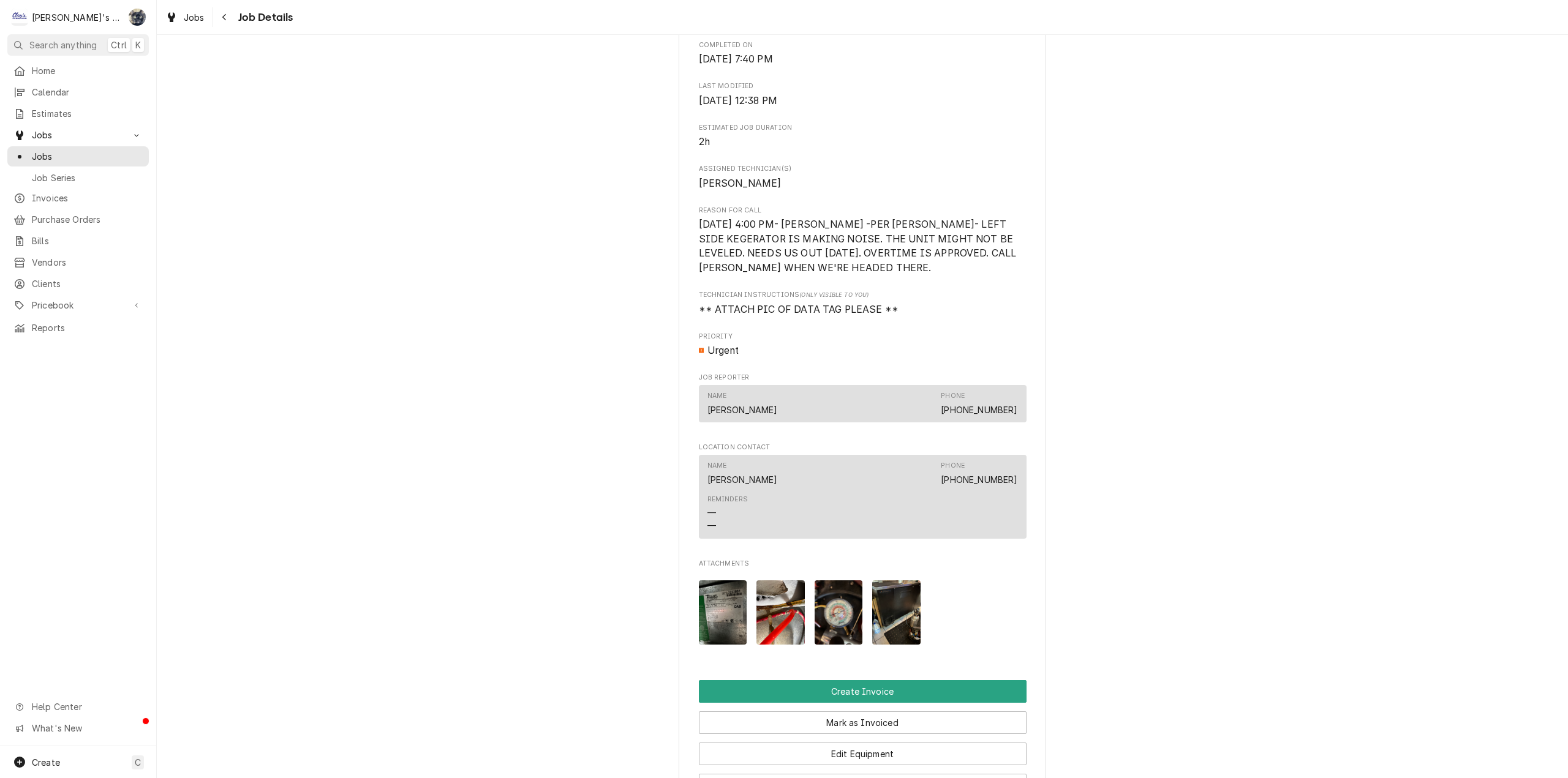
scroll to position [875, 0]
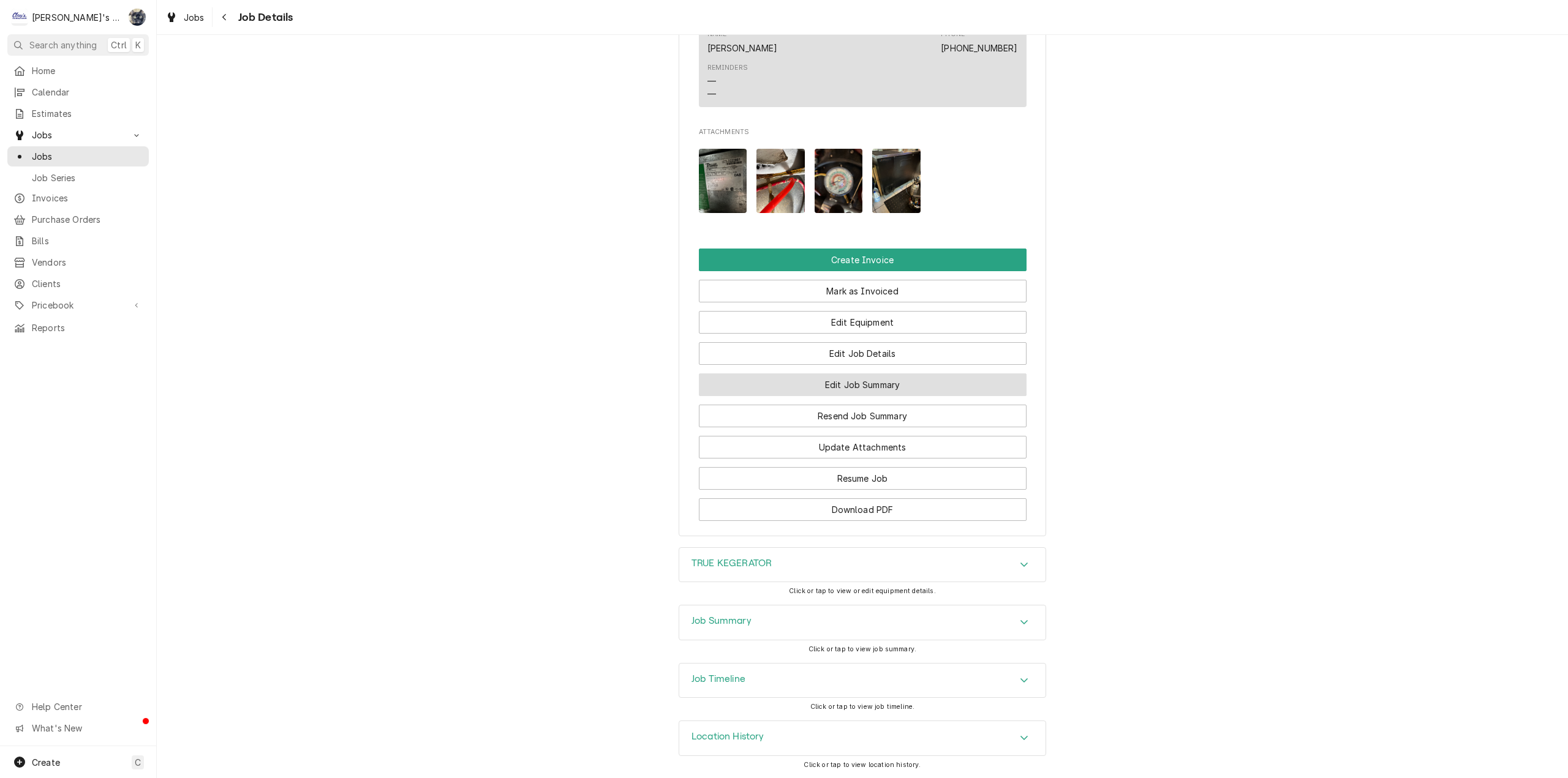
click at [846, 384] on button "Edit Job Summary" at bounding box center [862, 384] width 327 height 23
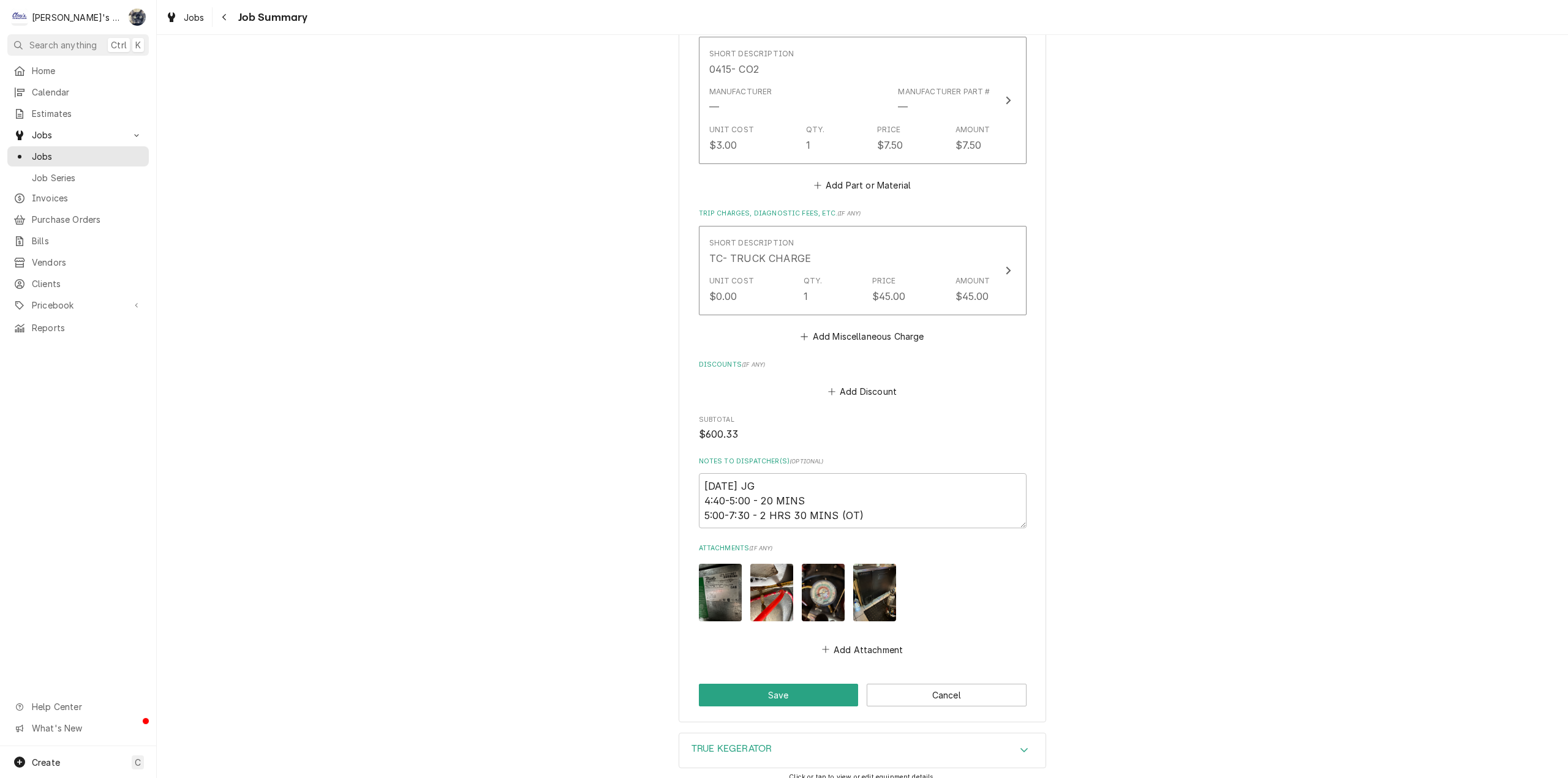
scroll to position [1102, 0]
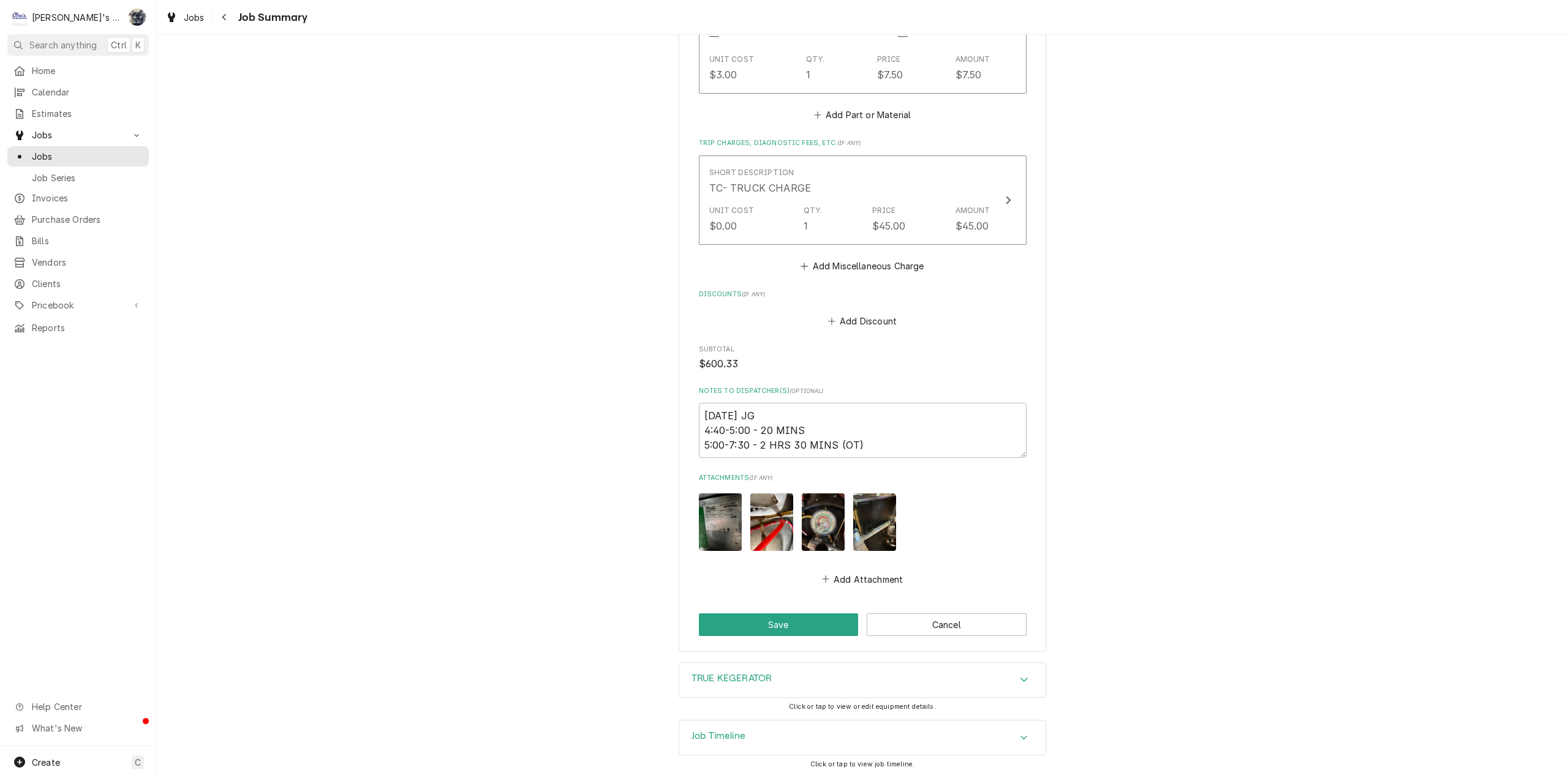
click at [799, 677] on div "TRUE KEGERATOR" at bounding box center [862, 680] width 366 height 34
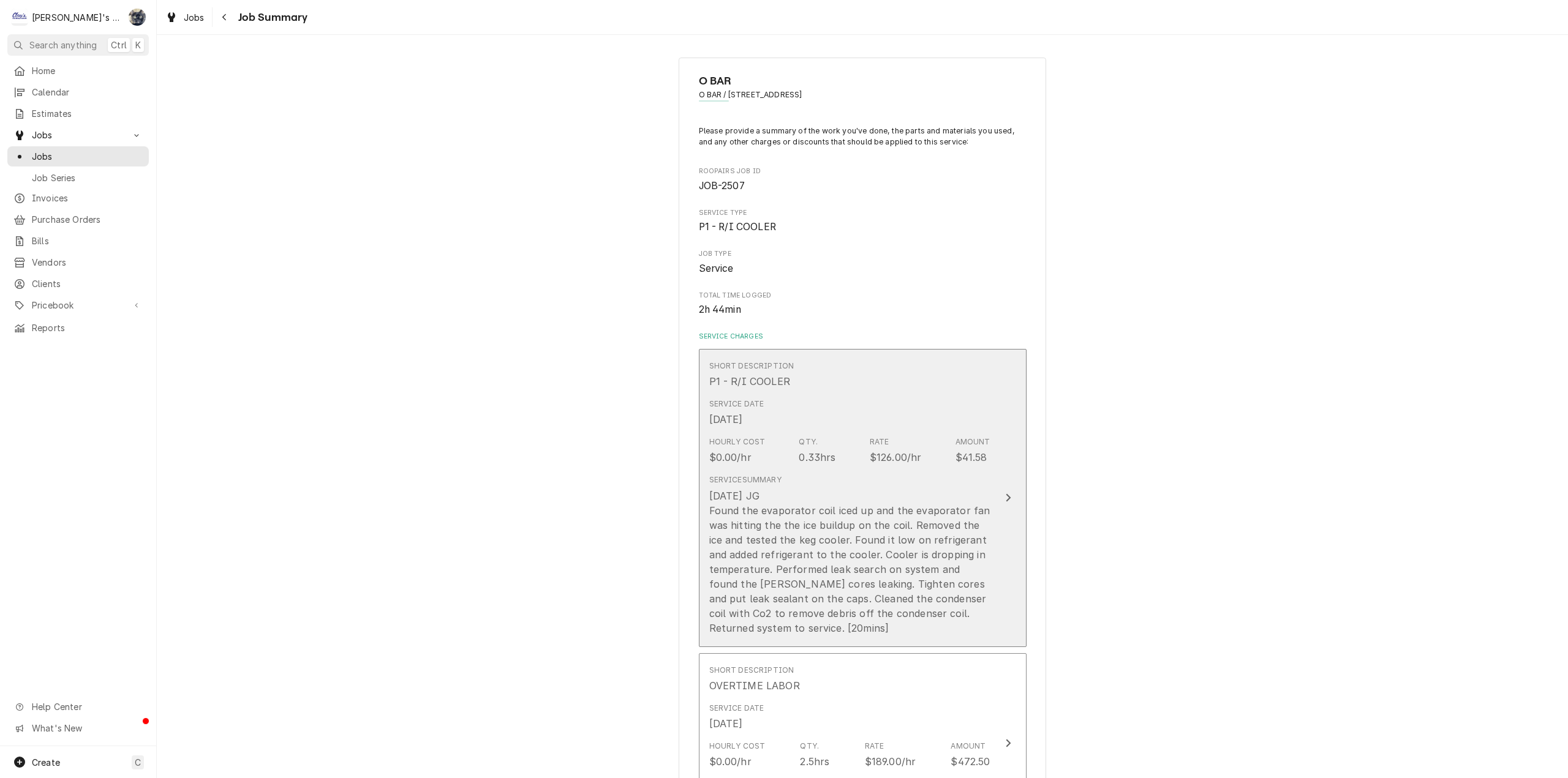
scroll to position [0, 0]
click at [811, 573] on div "7/25/2025 JG Found the evaporator coil iced up and the evaporator fan was hitti…" at bounding box center [850, 563] width 281 height 147
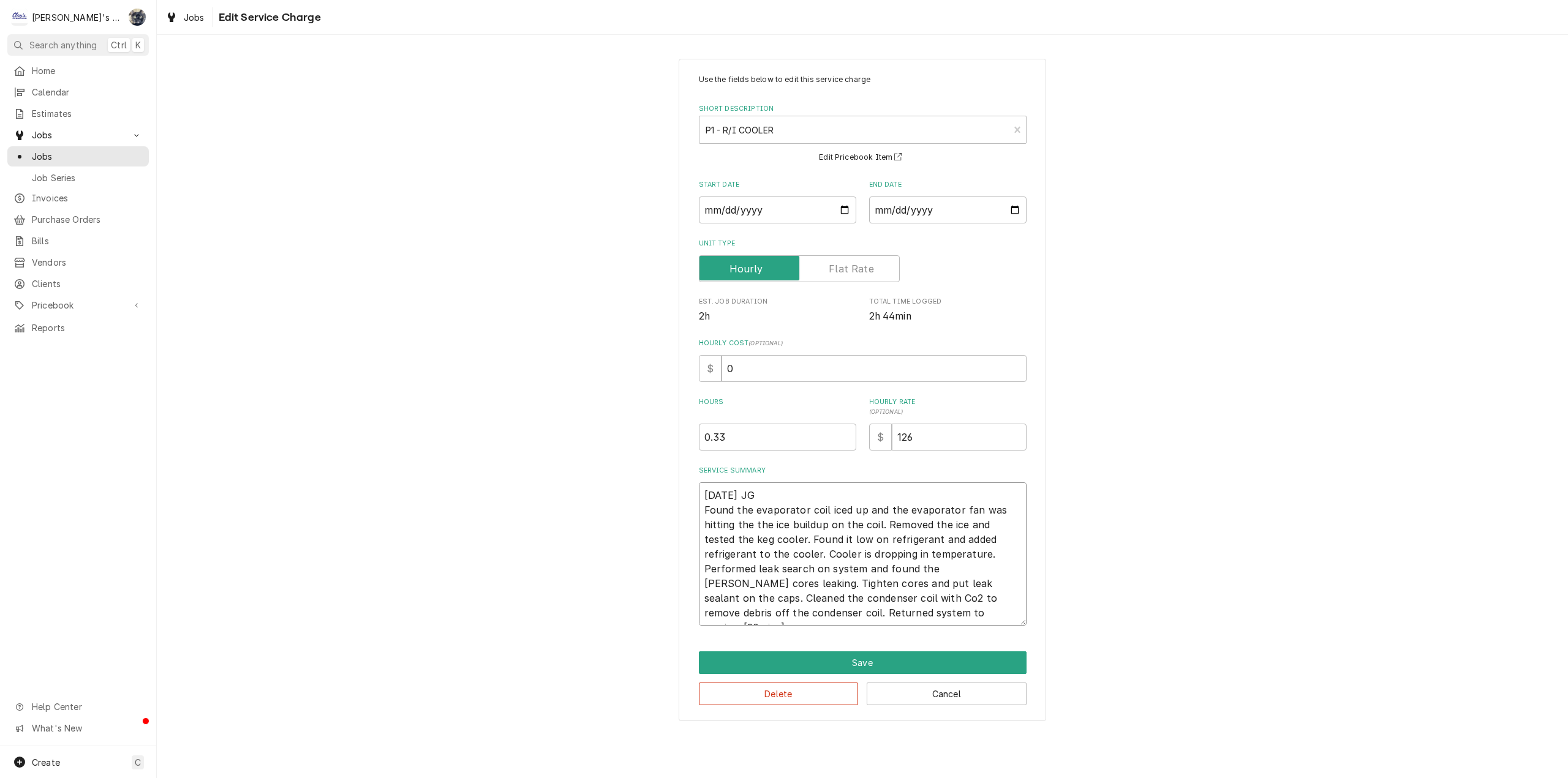
click at [926, 537] on textarea "7/25/2025 JG Found the evaporator coil iced up and the evaporator fan was hitti…" at bounding box center [862, 554] width 327 height 143
type textarea "x"
type textarea "7/25/2025 JG Found the evaporator coil iced up and the evaporator fan was hitti…"
type textarea "x"
type textarea "7/25/2025 JG Found the evaporator coil iced up and the evaporator fan was hitti…"
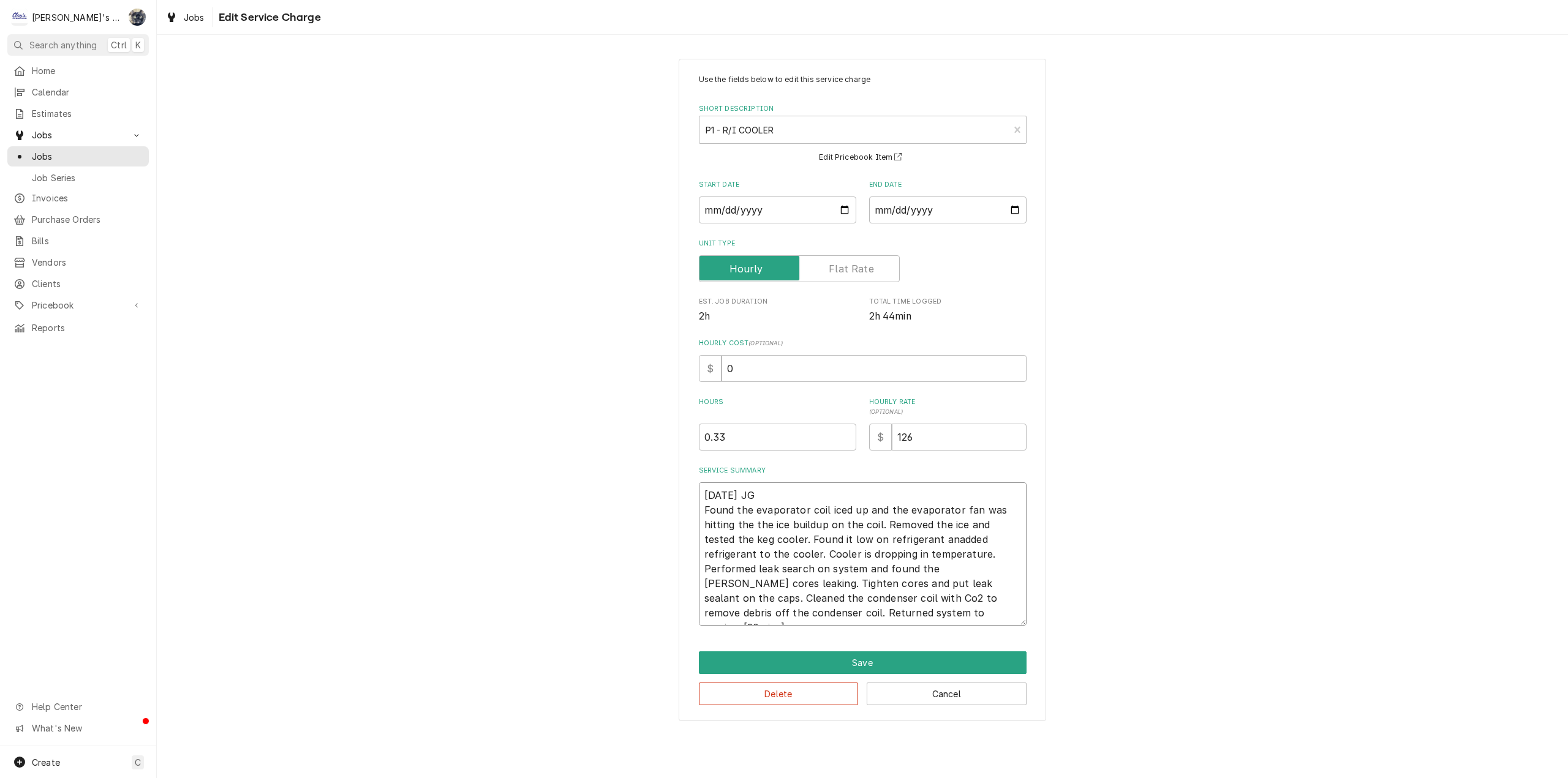
type textarea "x"
type textarea "7/25/2025 JG Found the evaporator coil iced up and the evaporator fan was hitti…"
type textarea "x"
type textarea "7/25/2025 JG Found the evaporator coil iced up and the evaporator fan was hitti…"
type textarea "x"
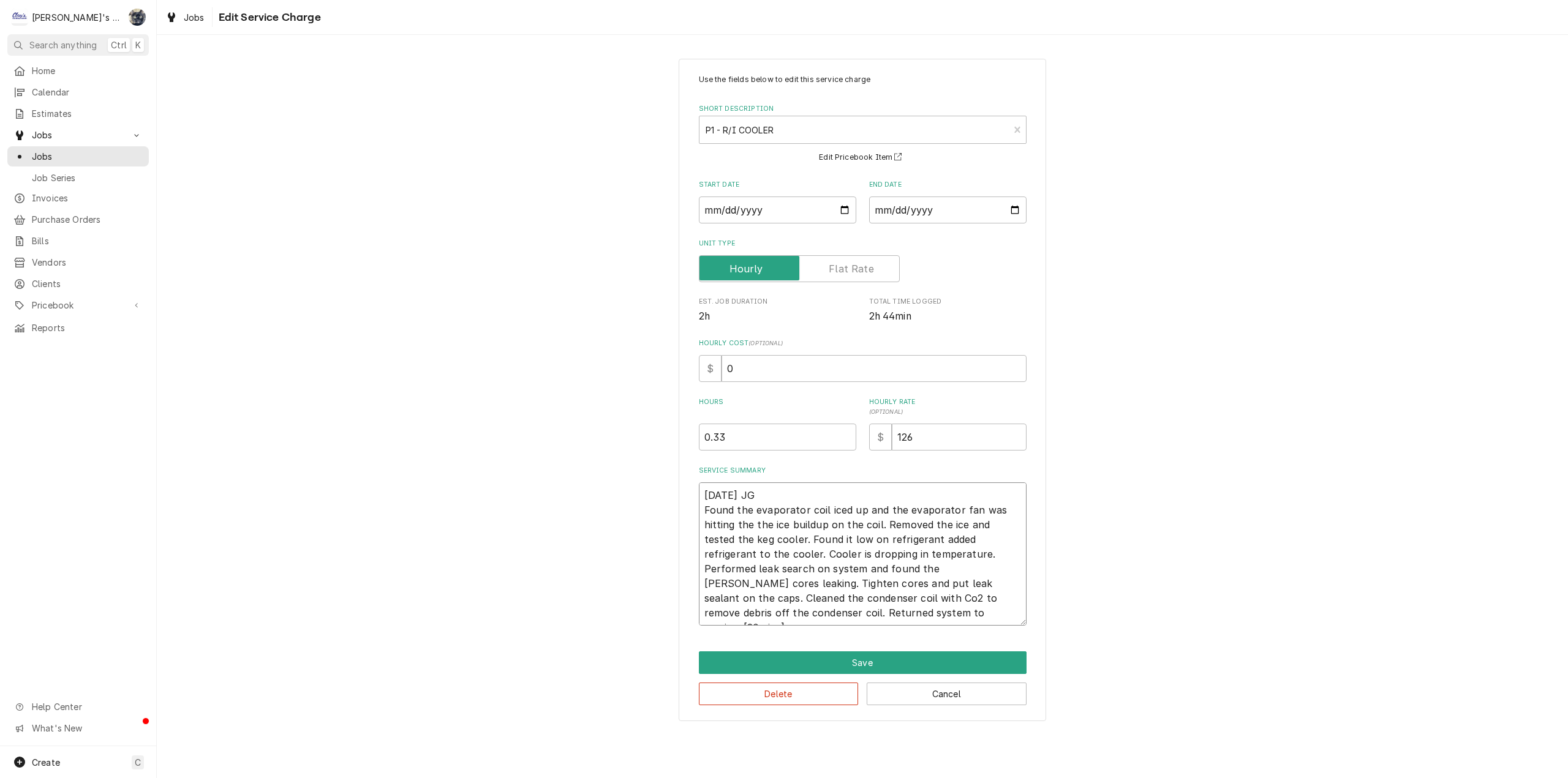
type textarea "7/25/2025 JG Found the evaporator coil iced up and the evaporator fan was hitti…"
type textarea "x"
type textarea "7/25/2025 JG Found the evaporator coil iced up and the evaporator fan was hitti…"
type textarea "x"
type textarea "7/25/2025 JG Found the evaporator coil iced up and the evaporator fan was hitti…"
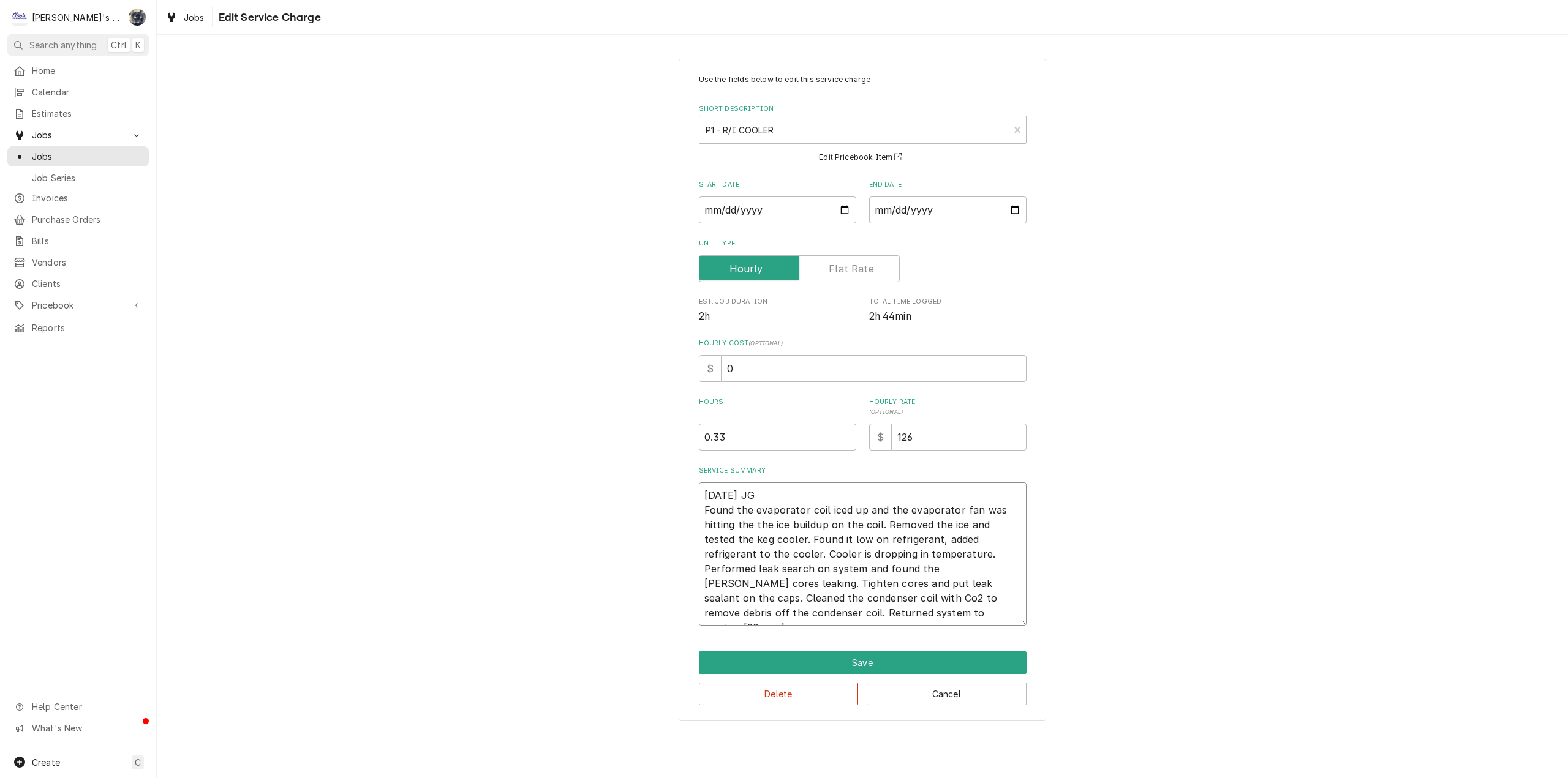
click at [832, 568] on textarea "7/25/2025 JG Found the evaporator coil iced up and the evaporator fan was hitti…" at bounding box center [862, 554] width 327 height 143
type textarea "x"
type textarea "7/25/2025 JG Found the evaporator coil iced up and the evaporator fan was hitti…"
type textarea "x"
type textarea "7/25/2025 JG Found the evaporator coil iced up and the evaporator fan was hitti…"
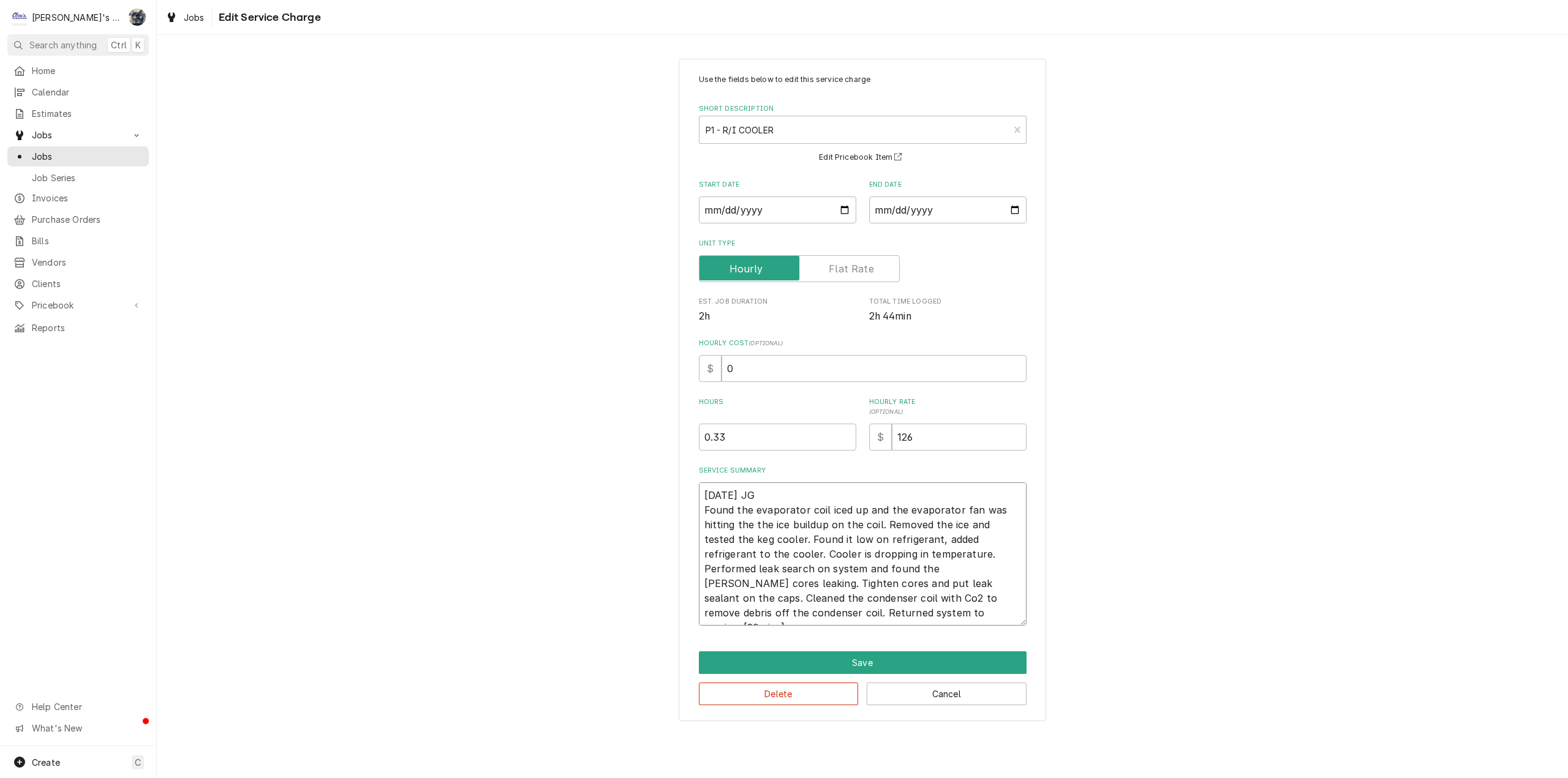
click at [974, 569] on textarea "7/25/2025 JG Found the evaporator coil iced up and the evaporator fan was hitti…" at bounding box center [862, 554] width 327 height 143
type textarea "x"
type textarea "7/25/2025 JG Found the evaporator coil iced up and the evaporator fan was hitti…"
type textarea "x"
type textarea "7/25/2025 JG Found the evaporator coil iced up and the evaporator fan was hitti…"
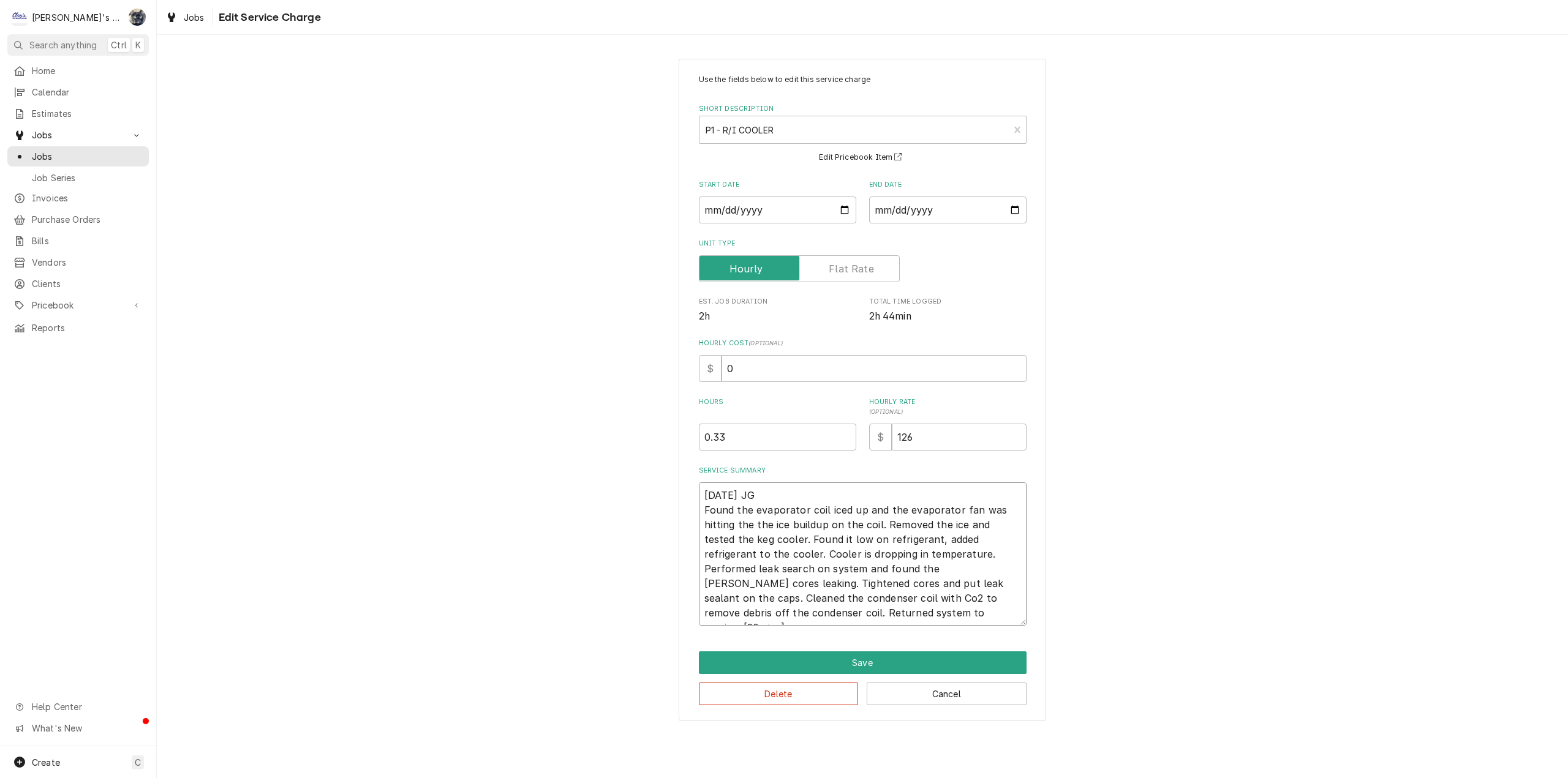
click at [782, 619] on textarea "7/25/2025 JG Found the evaporator coil iced up and the evaporator fan was hitti…" at bounding box center [862, 554] width 327 height 143
type textarea "x"
type textarea "7/25/2025 JG Found the evaporator coil iced up and the evaporator fan was hitti…"
type textarea "x"
type textarea "7/25/2025 JG Found the evaporator coil iced up and the evaporator fan was hitti…"
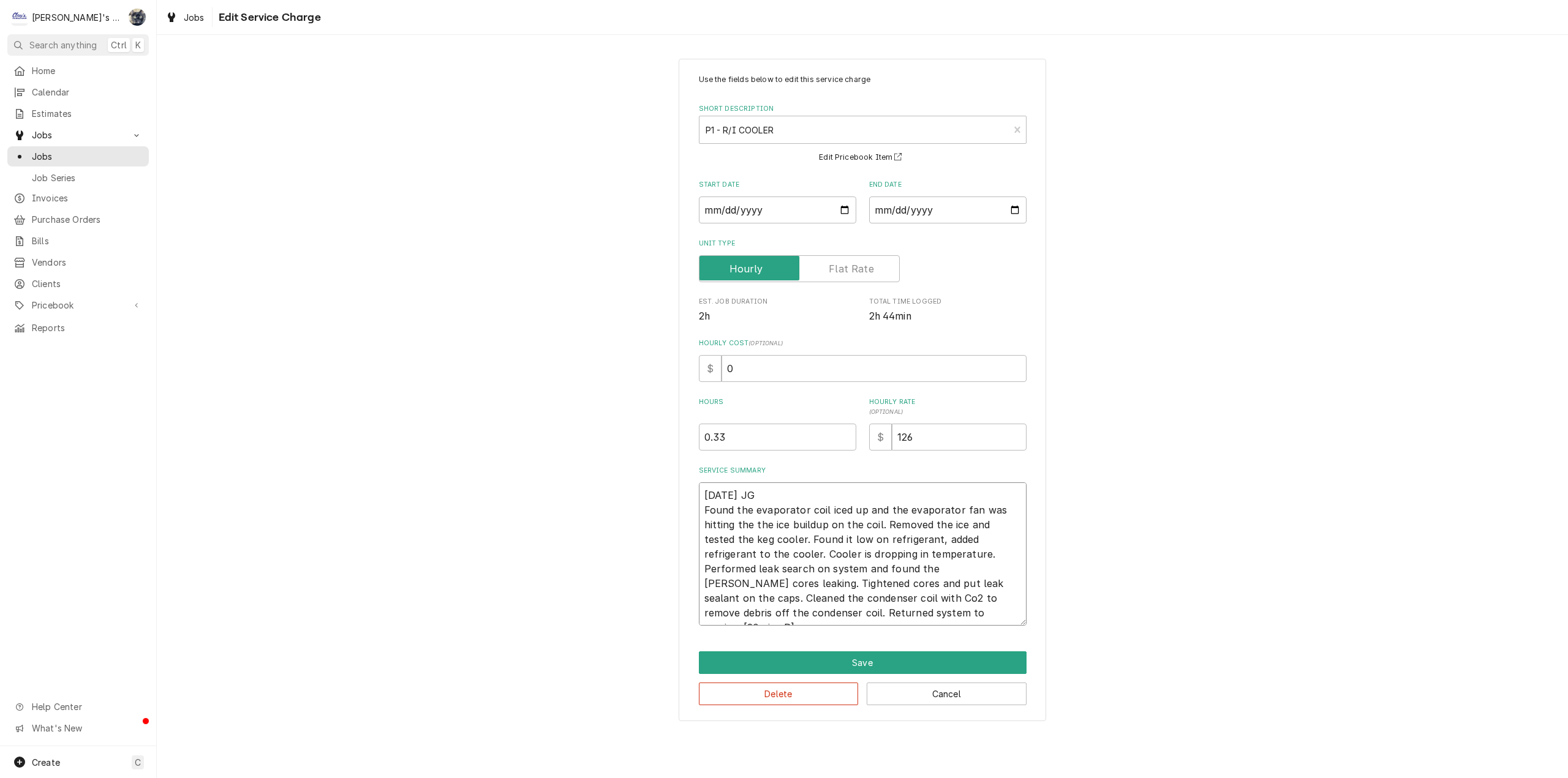
type textarea "x"
type textarea "7/25/2025 JG Found the evaporator coil iced up and the evaporator fan was hitti…"
type textarea "x"
type textarea "7/25/2025 JG Found the evaporator coil iced up and the evaporator fan was hitti…"
type textarea "x"
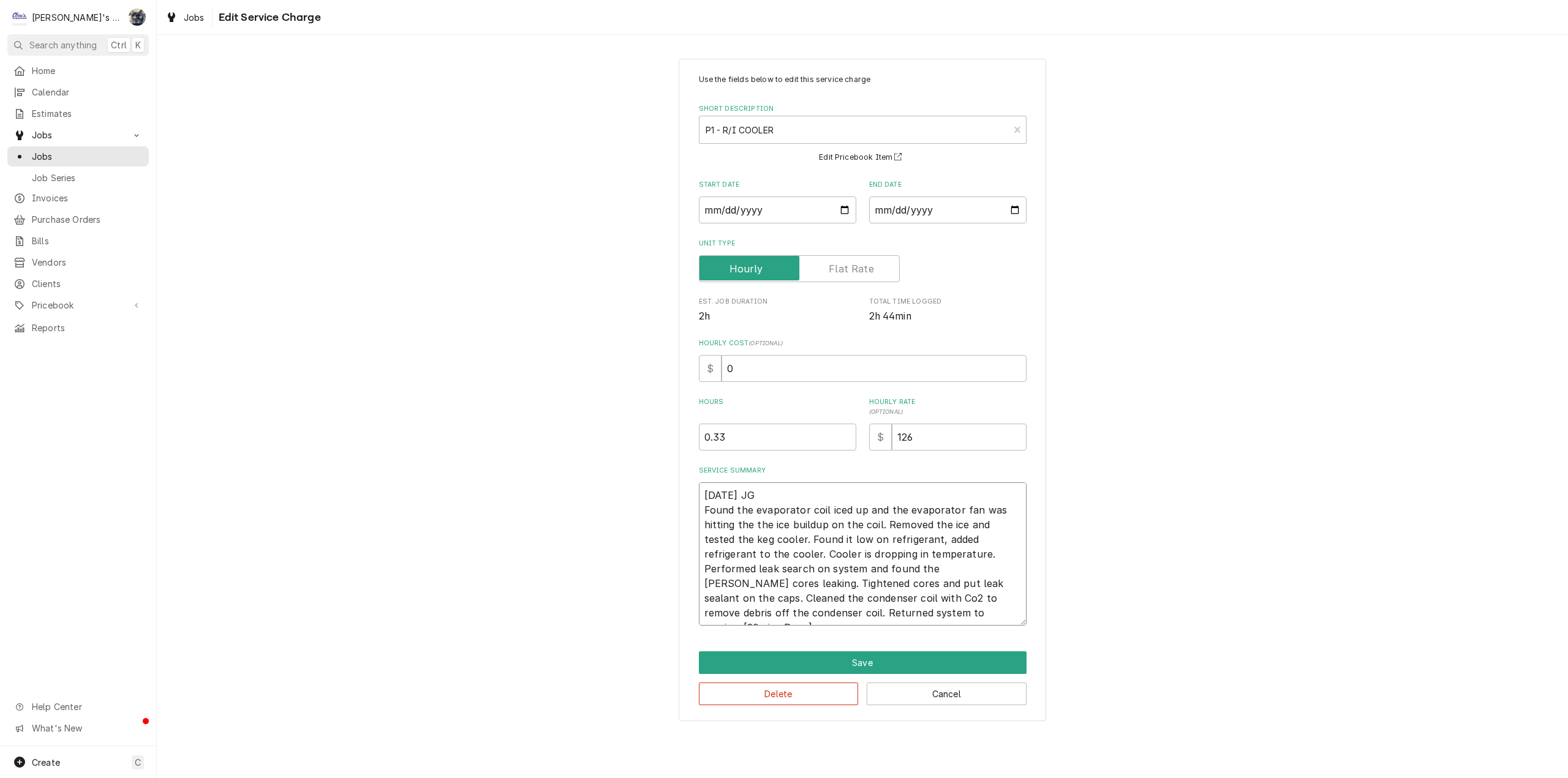
type textarea "7/25/2025 JG Found the evaporator coil iced up and the evaporator fan was hitti…"
type textarea "x"
type textarea "7/25/2025 JG Found the evaporator coil iced up and the evaporator fan was hitti…"
type textarea "x"
type textarea "7/25/2025 JG Found the evaporator coil iced up and the evaporator fan was hitti…"
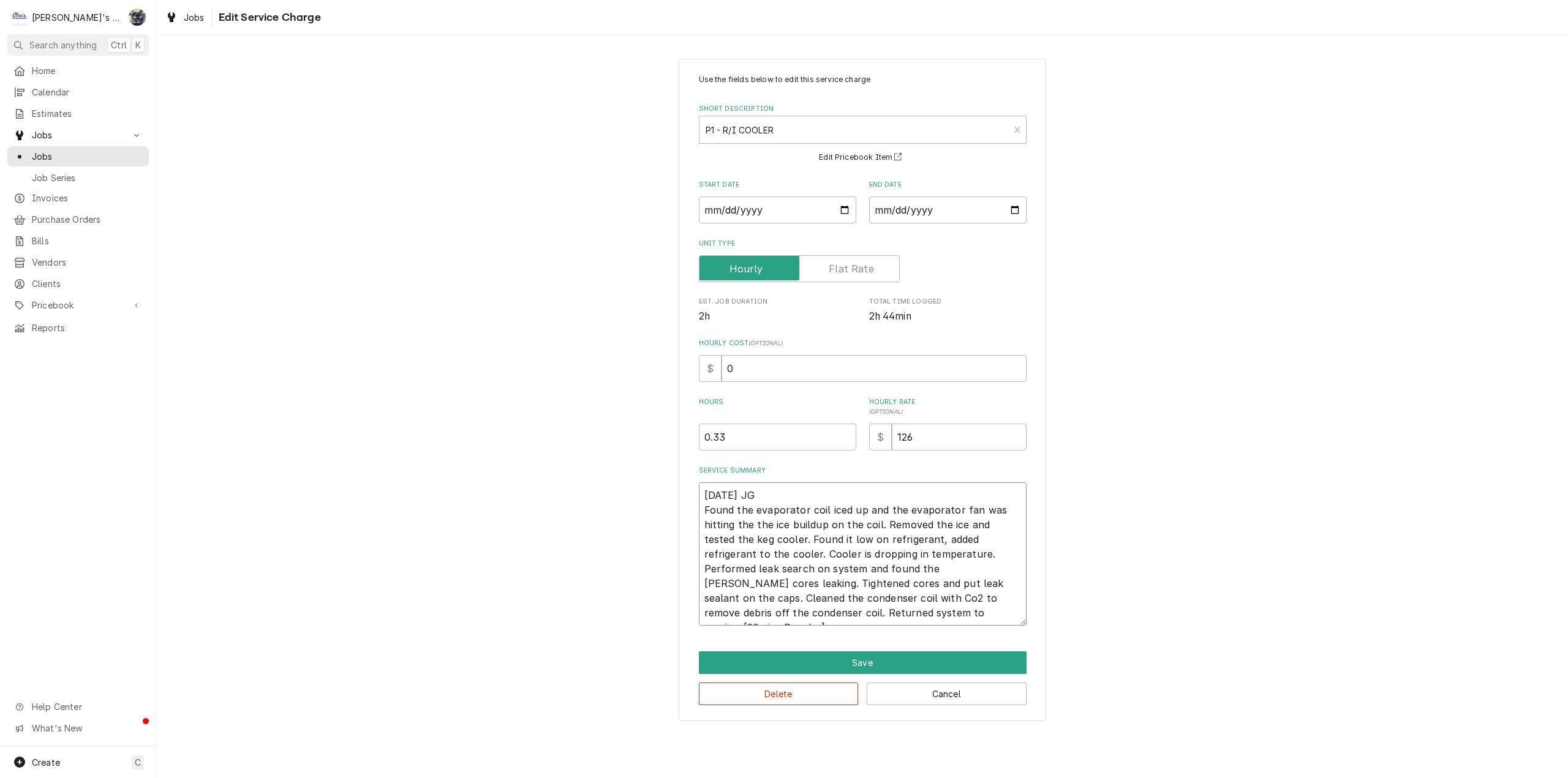
type textarea "x"
type textarea "7/25/2025 JG Found the evaporator coil iced up and the evaporator fan was hitti…"
type textarea "x"
type textarea "7/25/2025 JG Found the evaporator coil iced up and the evaporator fan was hitti…"
type textarea "x"
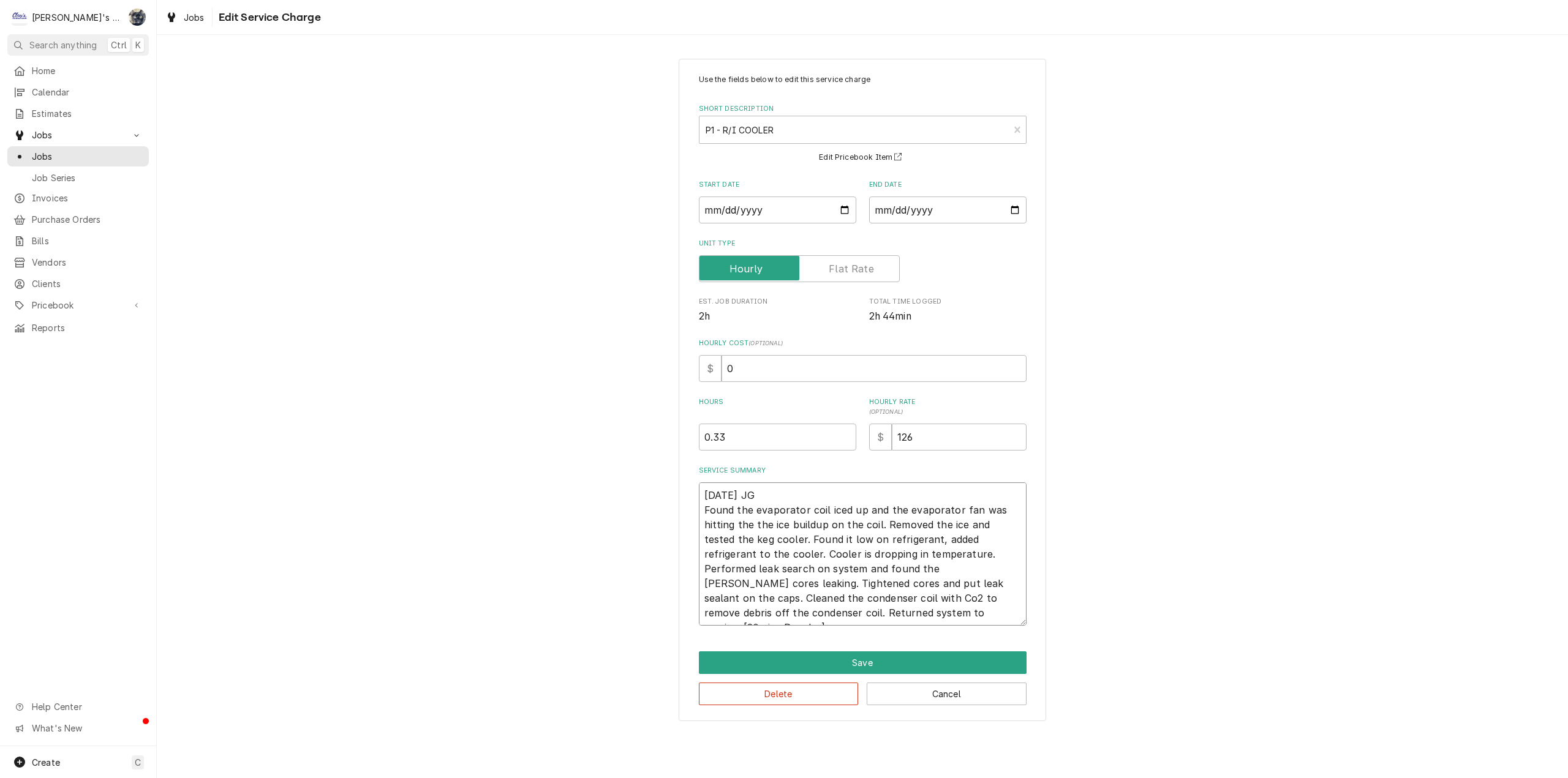
type textarea "7/25/2025 JG Found the evaporator coil iced up and the evaporator fan was hitti…"
type textarea "x"
type textarea "7/25/2025 JG Found the evaporator coil iced up and the evaporator fan was hitti…"
type textarea "x"
type textarea "7/25/2025 JG Found the evaporator coil iced up and the evaporator fan was hitti…"
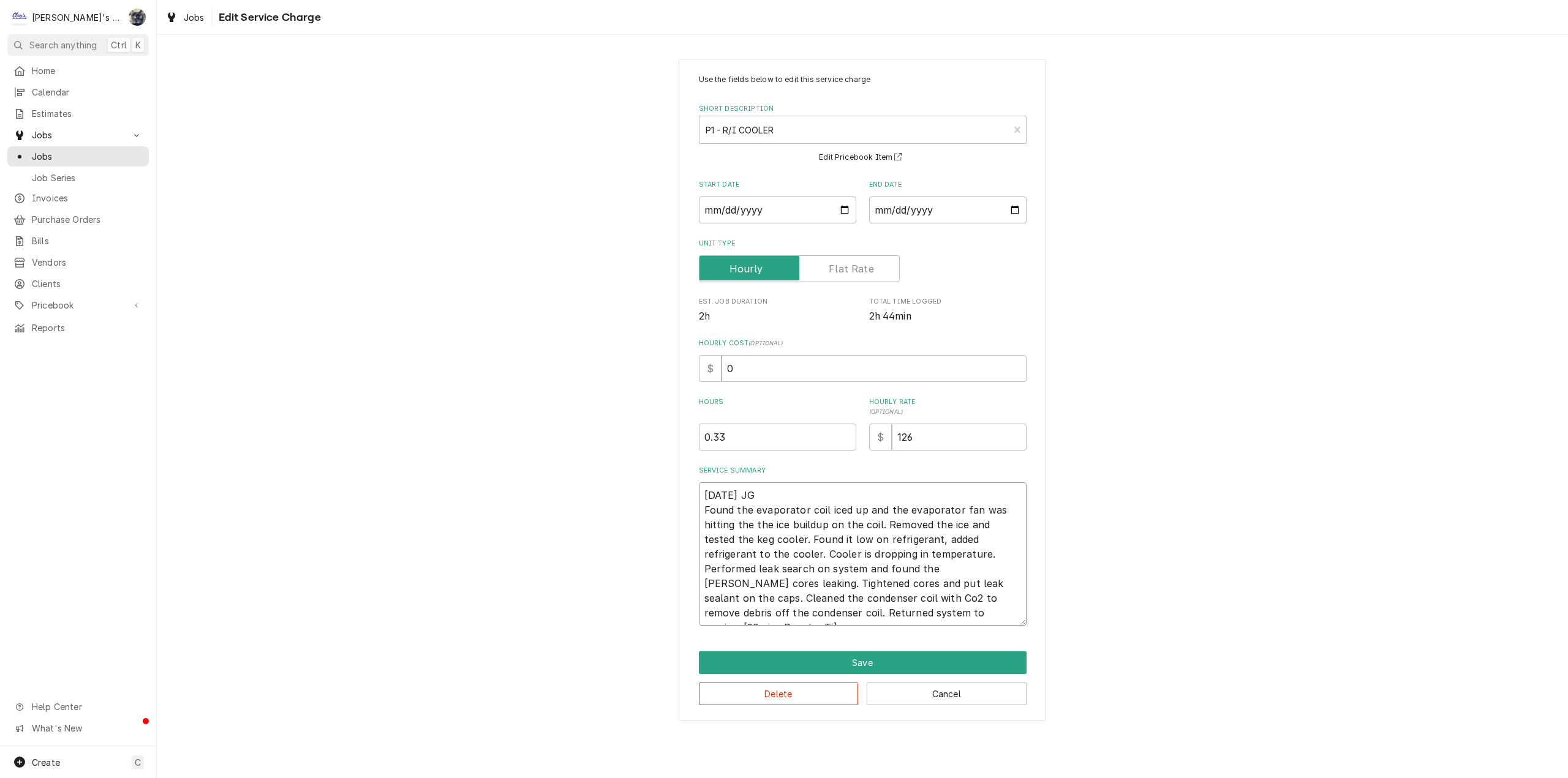
type textarea "x"
type textarea "7/25/2025 JG Found the evaporator coil iced up and the evaporator fan was hitti…"
type textarea "x"
type textarea "7/25/2025 JG Found the evaporator coil iced up and the evaporator fan was hitti…"
click at [879, 660] on button "Save" at bounding box center [862, 662] width 327 height 23
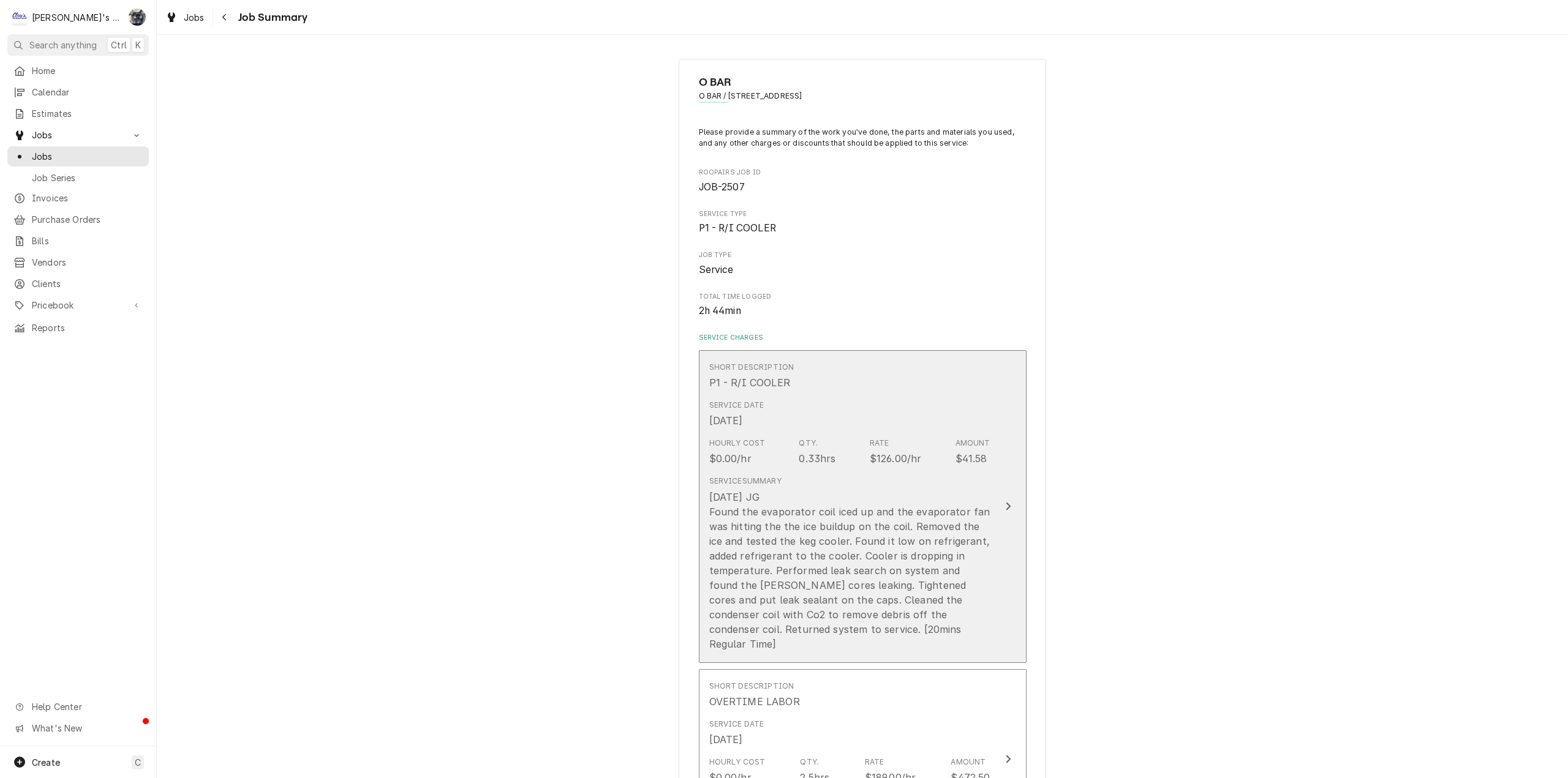
scroll to position [183, 0]
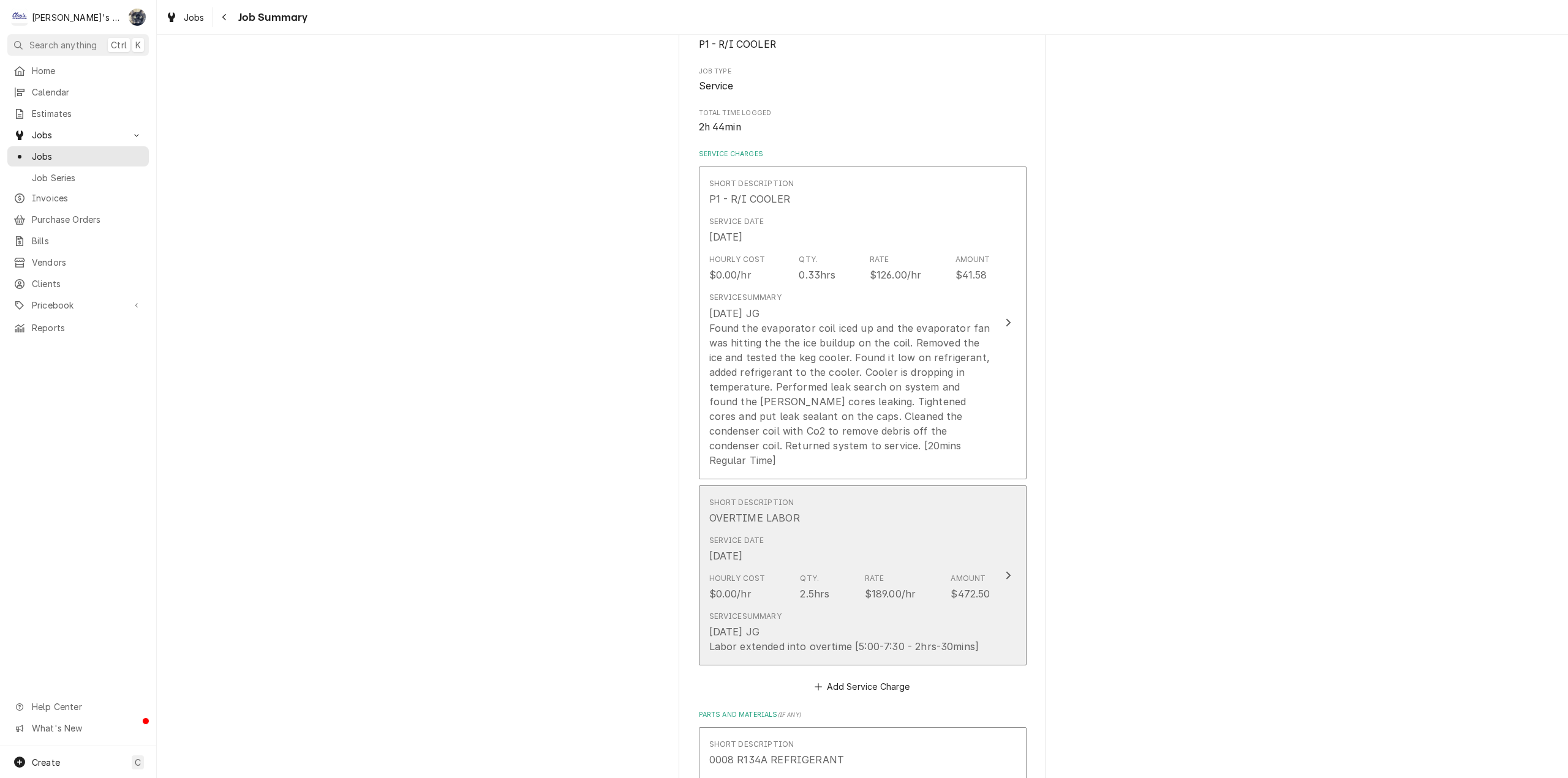
click at [880, 611] on div "Service Summary 7/25/2025 JG Labor extended into overtime [5:00-7:30 - 2hrs-30m…" at bounding box center [844, 632] width 270 height 43
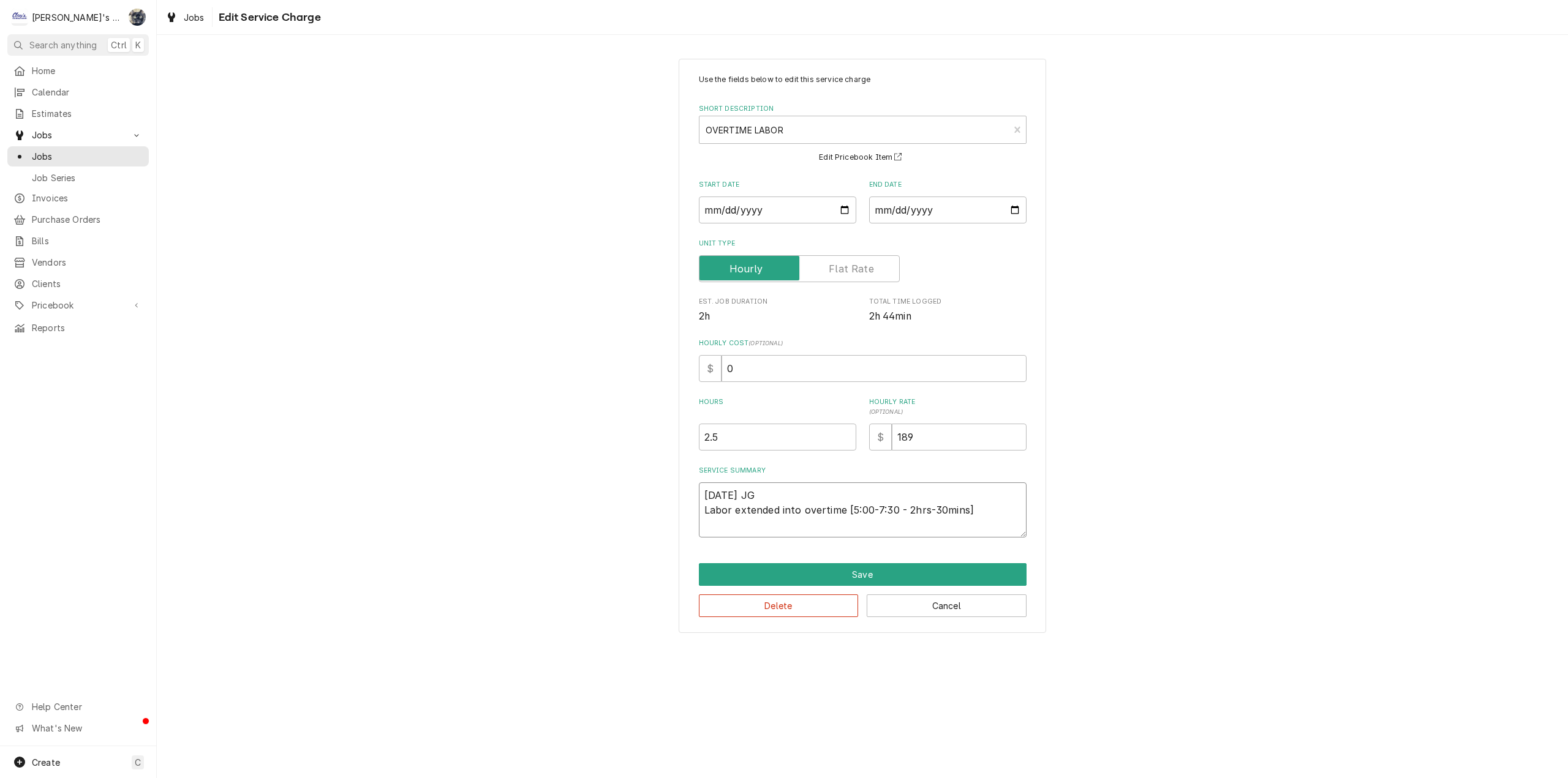
click at [847, 507] on textarea "7/25/2025 JG Labor extended into overtime [5:00-7:30 - 2hrs-30mins]" at bounding box center [862, 510] width 327 height 55
click at [844, 510] on textarea "7/25/2025 JG Labor extended into overtime [5:00-7:30 - 2hrs-30mins]" at bounding box center [862, 510] width 327 height 55
type textarea "x"
type textarea "7/25/2025 JG Labor extended into overtime. [5:00-7:30 - 2hrs-30mins]"
click at [896, 507] on textarea "7/25/2025 JG Labor extended into overtime. [5:00-7:30 - 2hrs-30mins]" at bounding box center [862, 510] width 327 height 55
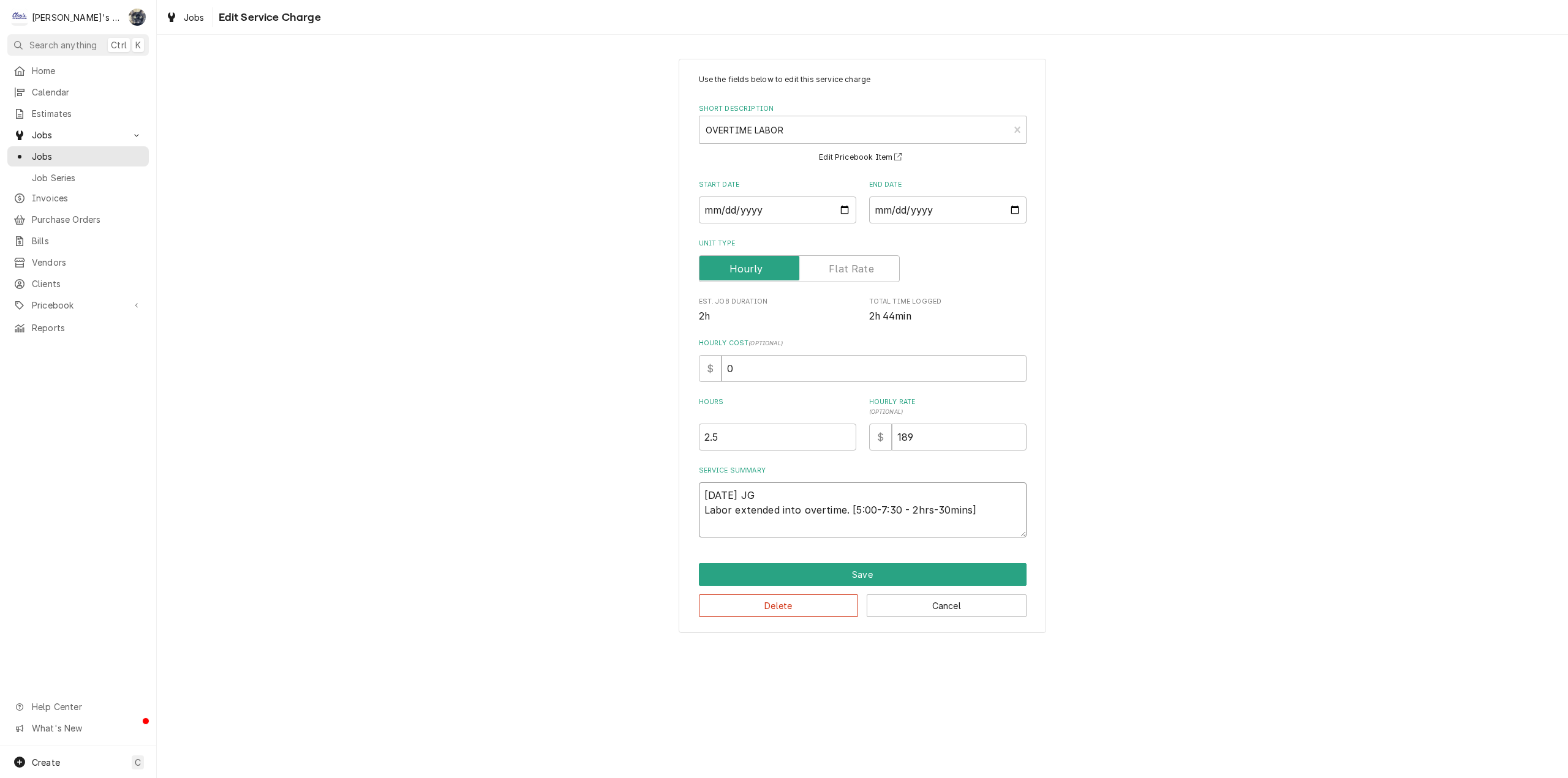
type textarea "x"
type textarea "7/25/2025 JG Labor extended into overtime. [5:00-7:30p - 2hrs-30mins]"
type textarea "x"
type textarea "7/25/2025 JG Labor extended into overtime. [5:00-7:30pm - 2hrs-30mins]"
click at [923, 509] on textarea "7/25/2025 JG Labor extended into overtime. [5:00-7:30pm - 2hrs-30mins]" at bounding box center [862, 510] width 327 height 55
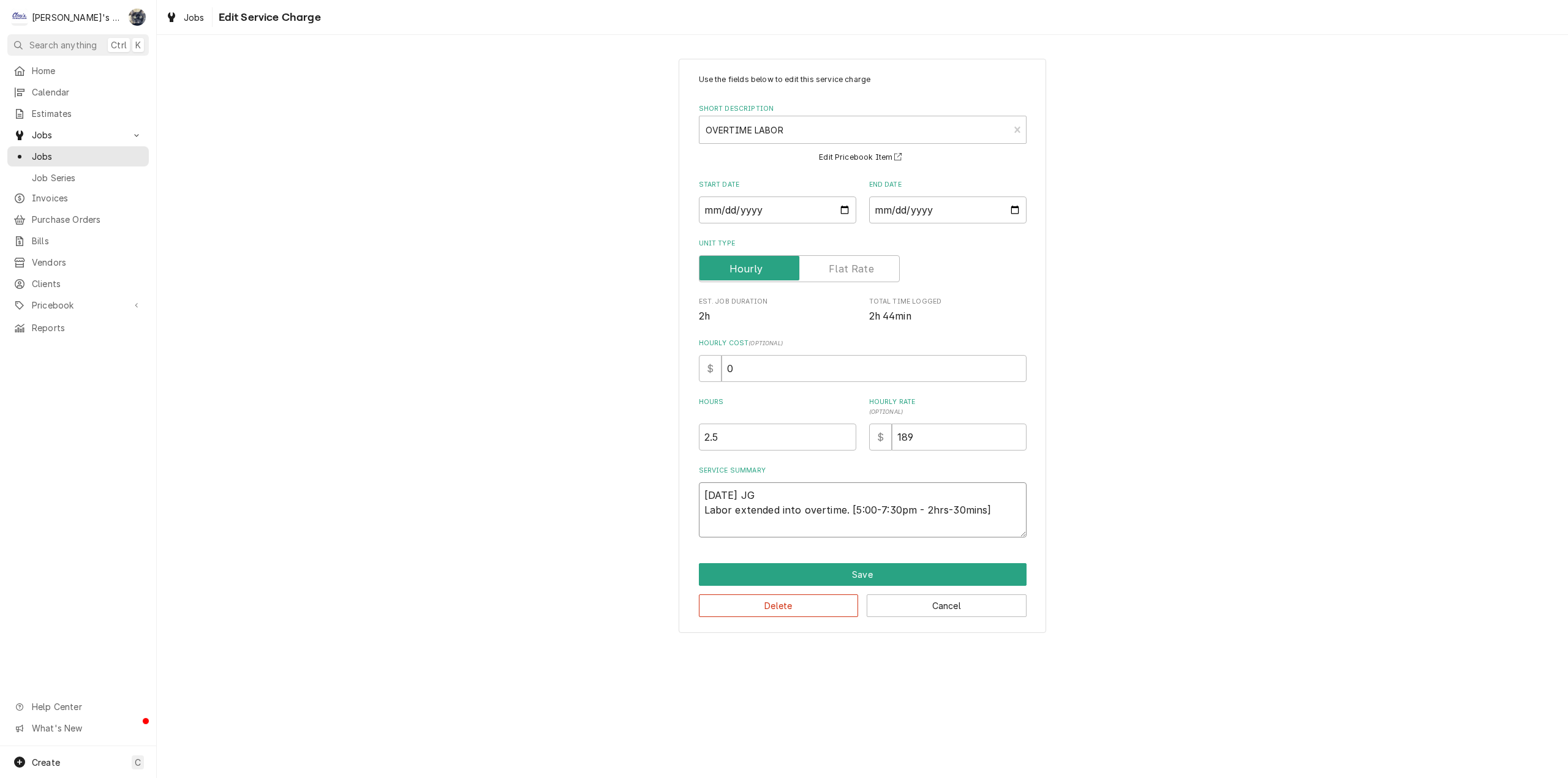
type textarea "x"
type textarea "7/25/2025 JG Labor extended into overtime. [5:00-7:30pm -2hrs-30mins]"
type textarea "x"
type textarea "7/25/2025 JG Labor extended into overtime. [5:00-7:30pm 2hrs-30mins]"
type textarea "x"
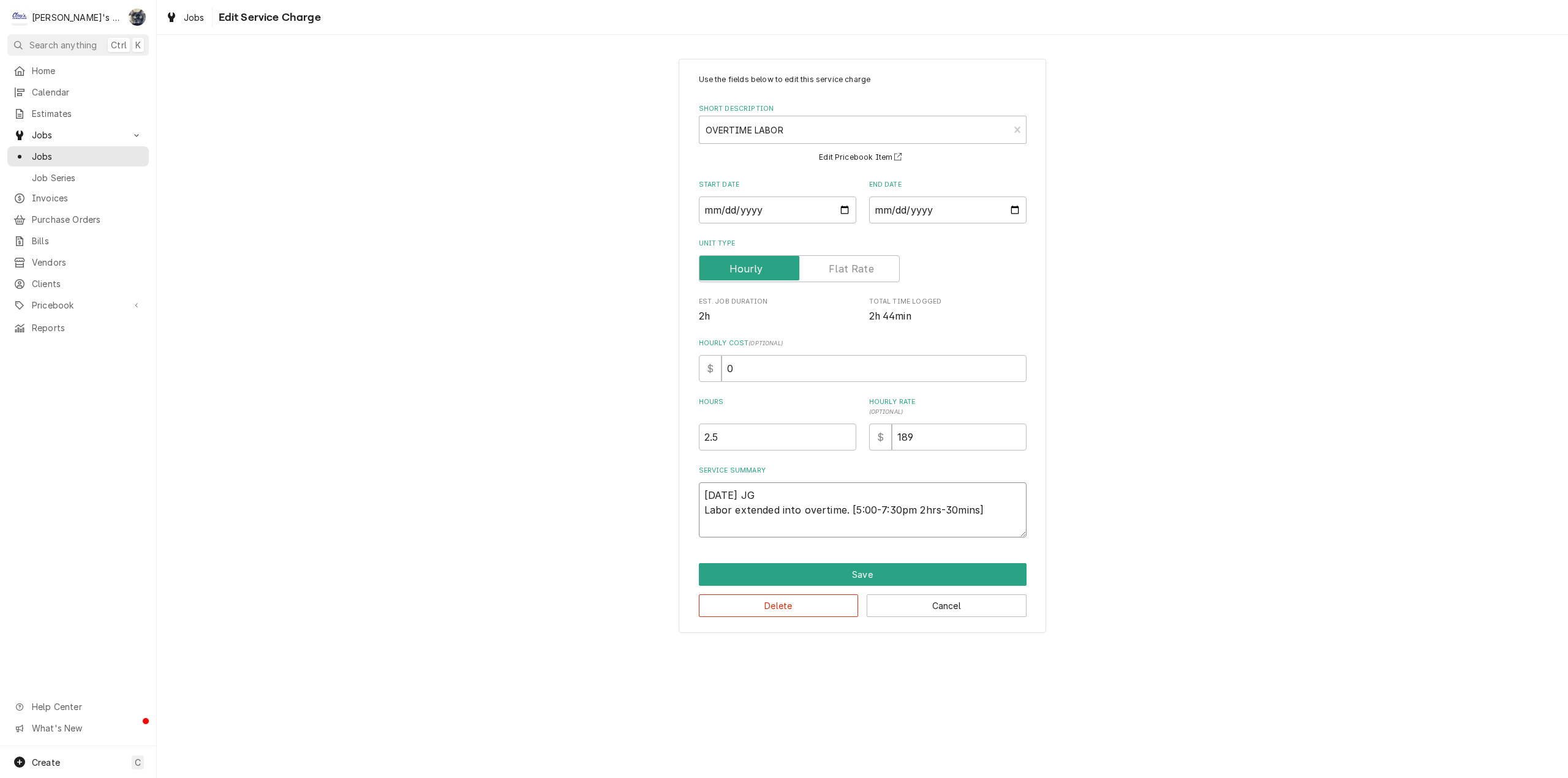
type textarea "7/25/2025 JG Labor extended into overtime. [5:00-7:30pm2hrs-30mins]"
type textarea "x"
type textarea "7/25/2025 JG Labor extended into overtime. [5:00-7:30pm,2hrs-30mins]"
type textarea "x"
type textarea "7/25/2025 JG Labor extended into overtime. [5:00-7:30pm, 2hrs-30mins]"
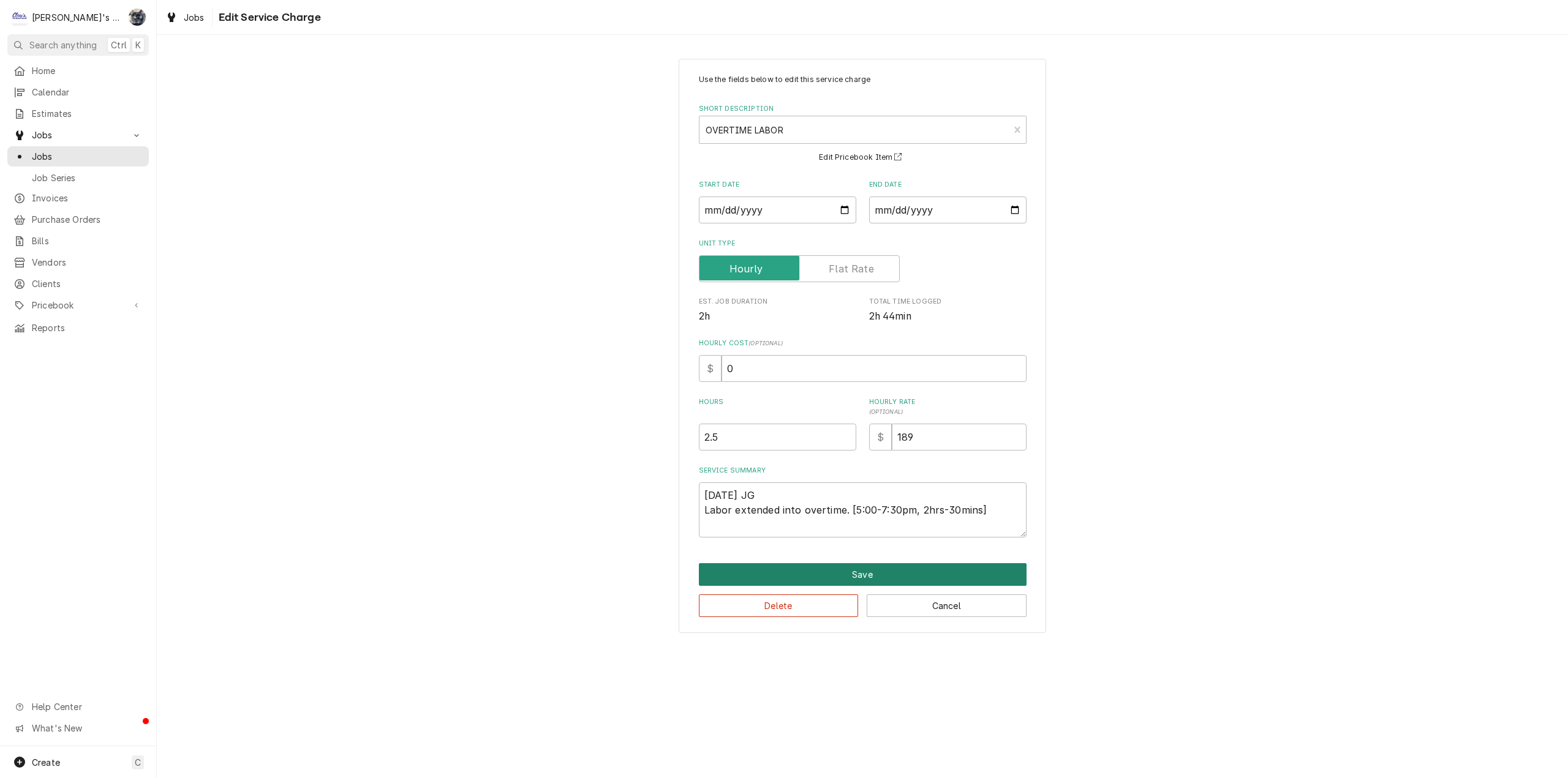
click at [918, 569] on button "Save" at bounding box center [862, 574] width 327 height 23
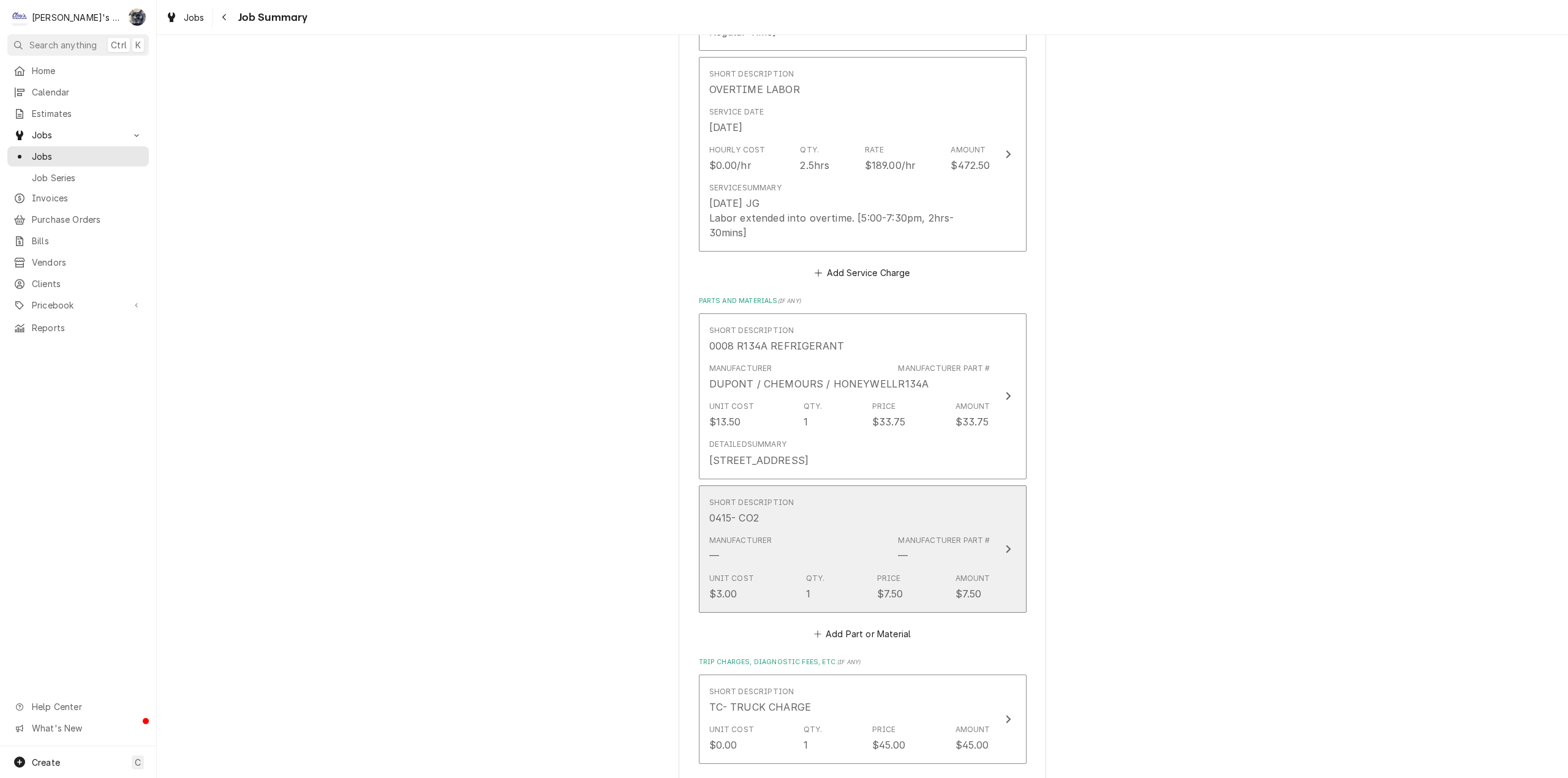
scroll to position [245, 0]
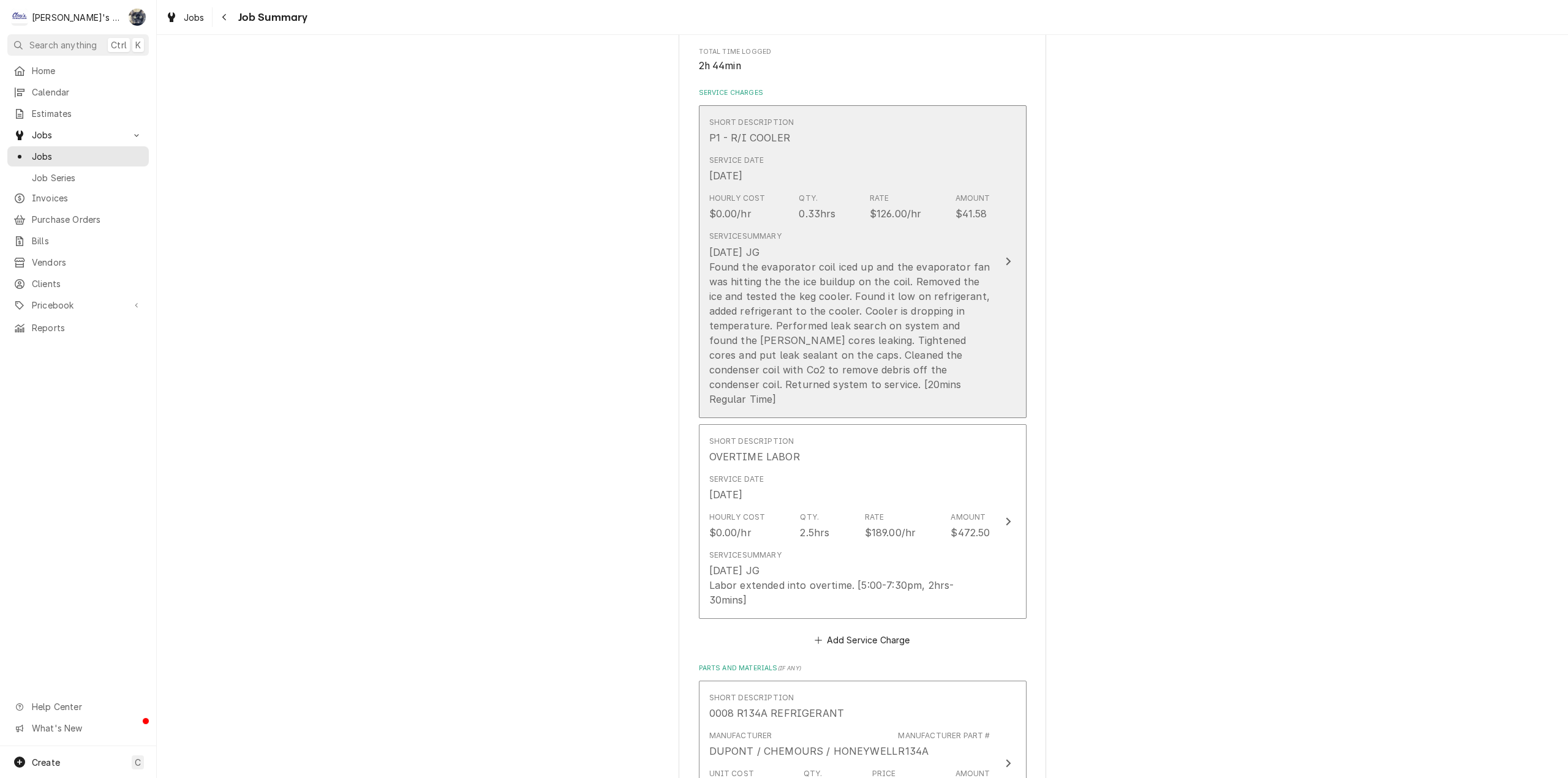
click at [827, 327] on div "7/25/2025 JG Found the evaporator coil iced up and the evaporator fan was hitti…" at bounding box center [850, 325] width 281 height 161
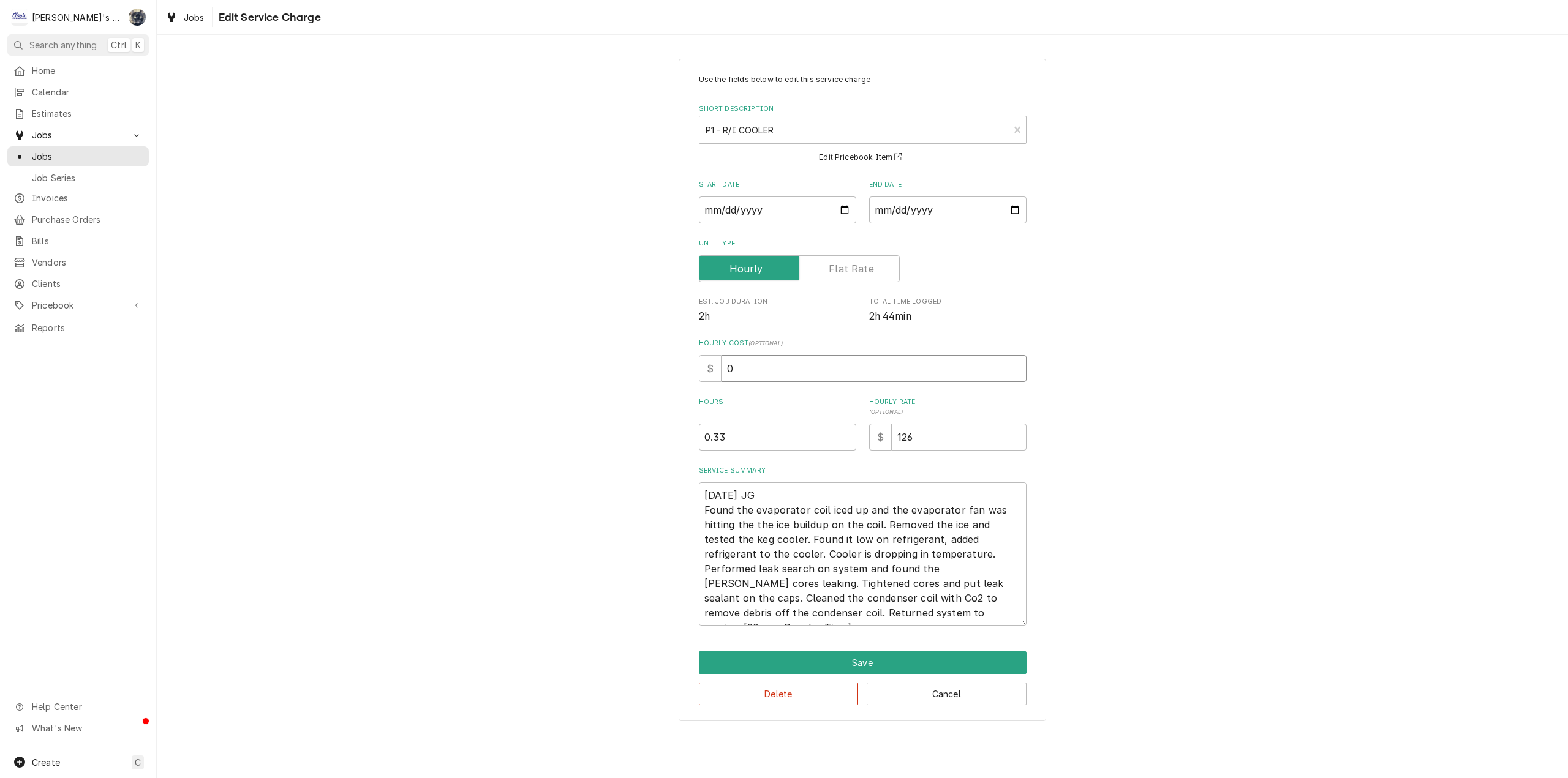
drag, startPoint x: 754, startPoint y: 371, endPoint x: 698, endPoint y: 372, distance: 56.0
click at [699, 371] on div "$ 0" at bounding box center [862, 368] width 327 height 27
type textarea "x"
type input "6"
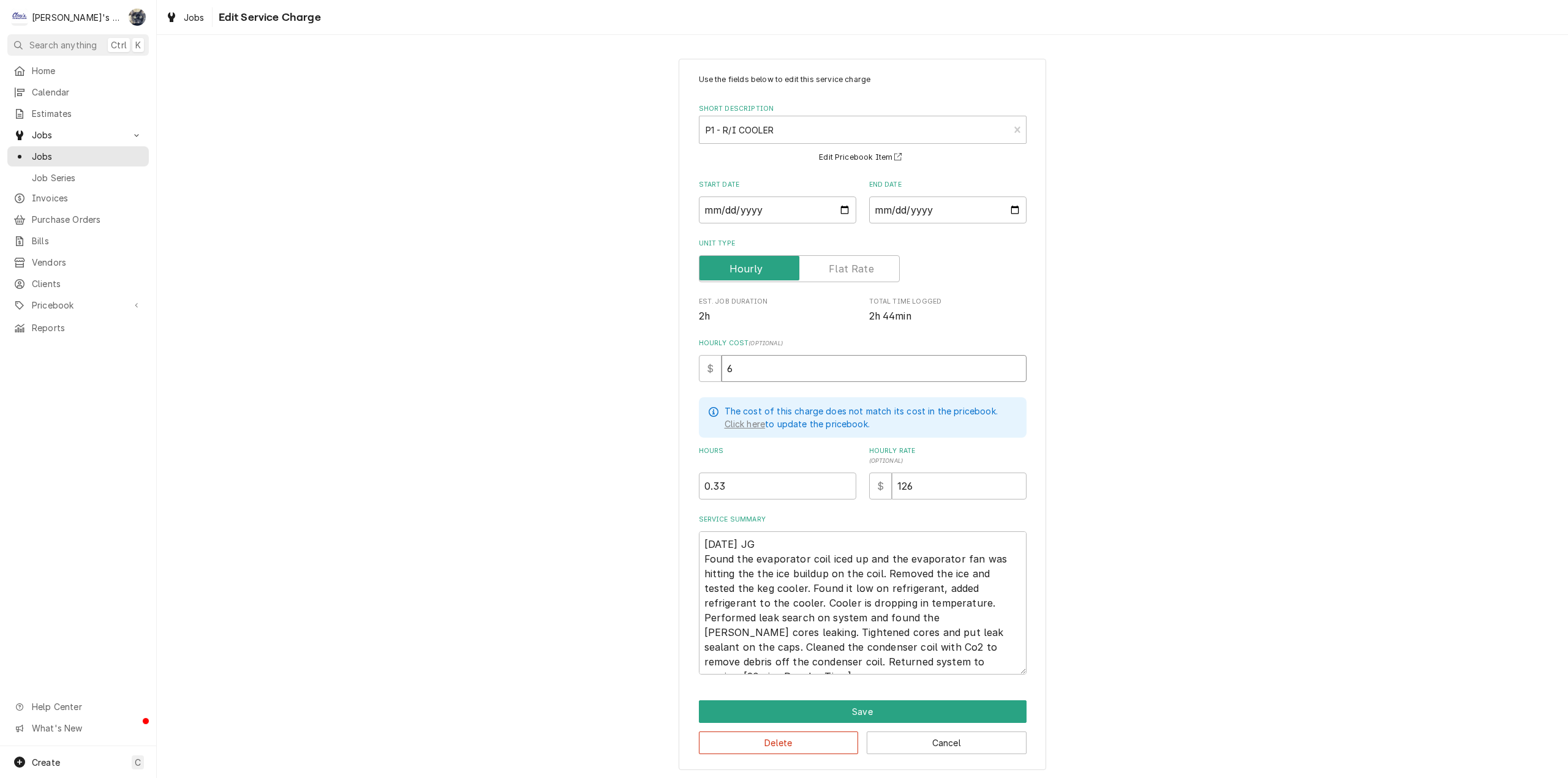
type textarea "x"
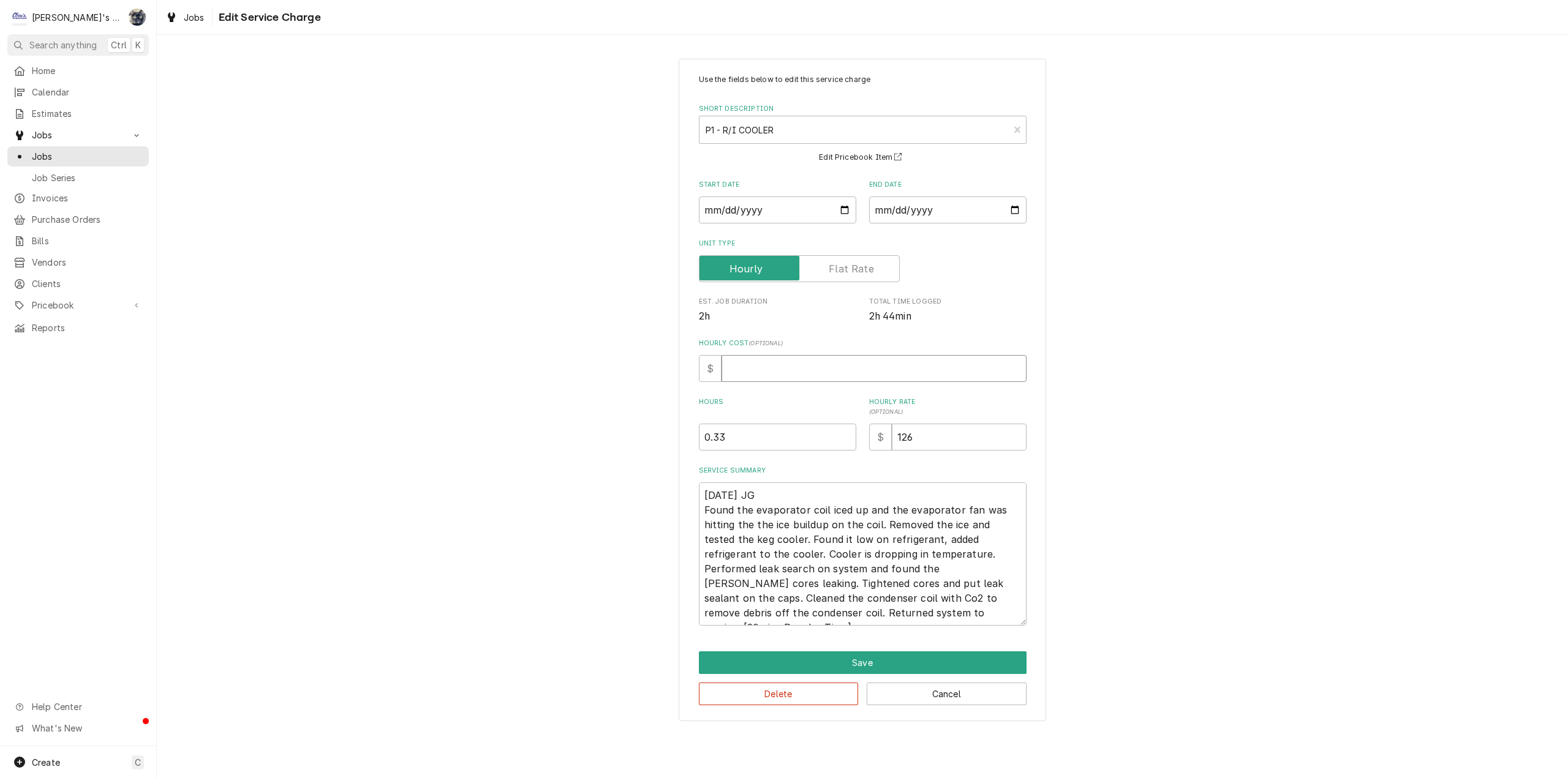
type textarea "x"
type input "6"
type textarea "x"
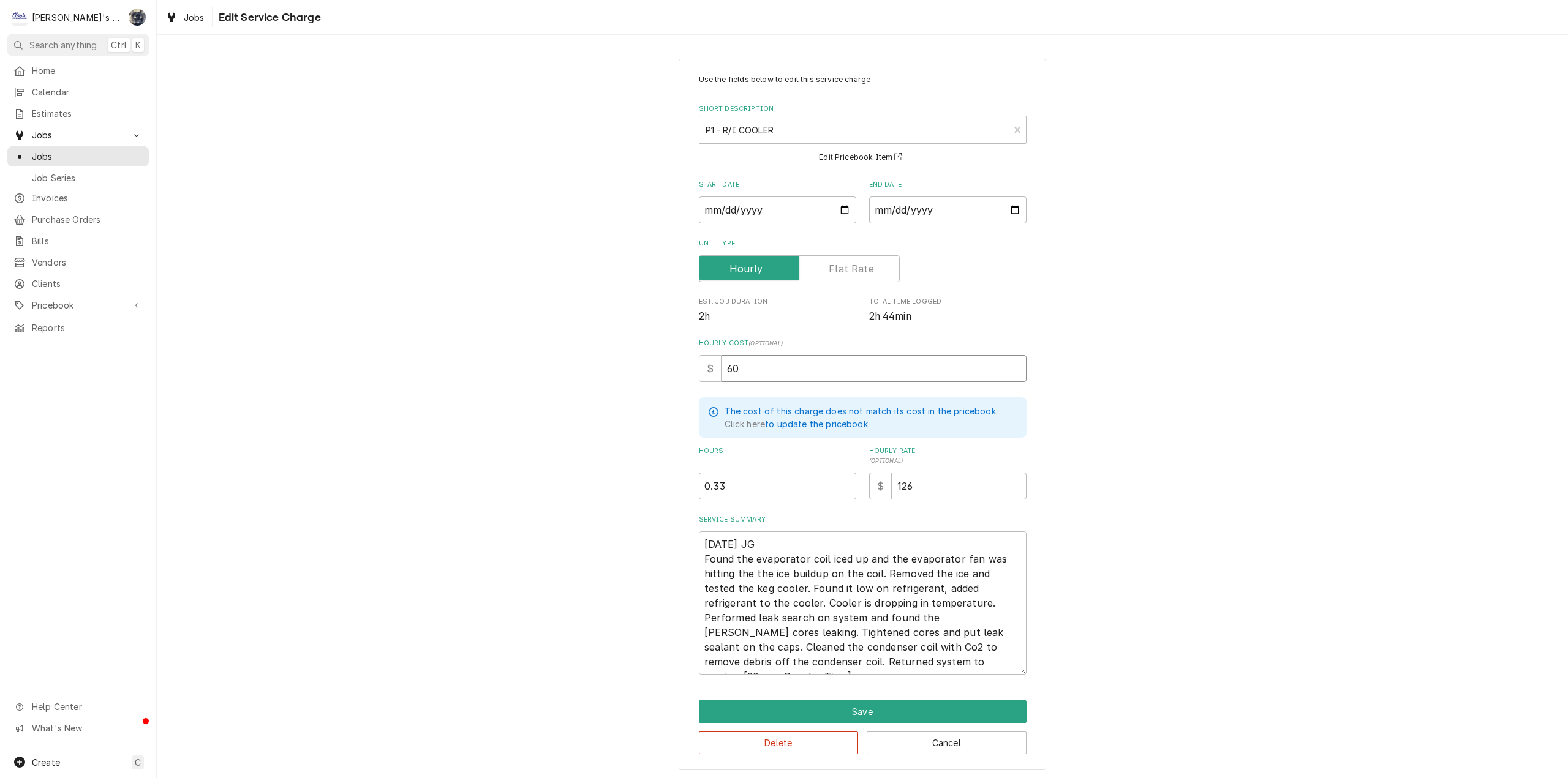
type input "60"
click at [801, 699] on div "Use the fields below to edit this service charge Short Description P1 - R/I COO…" at bounding box center [862, 414] width 368 height 712
click at [801, 703] on button "Save" at bounding box center [862, 710] width 327 height 23
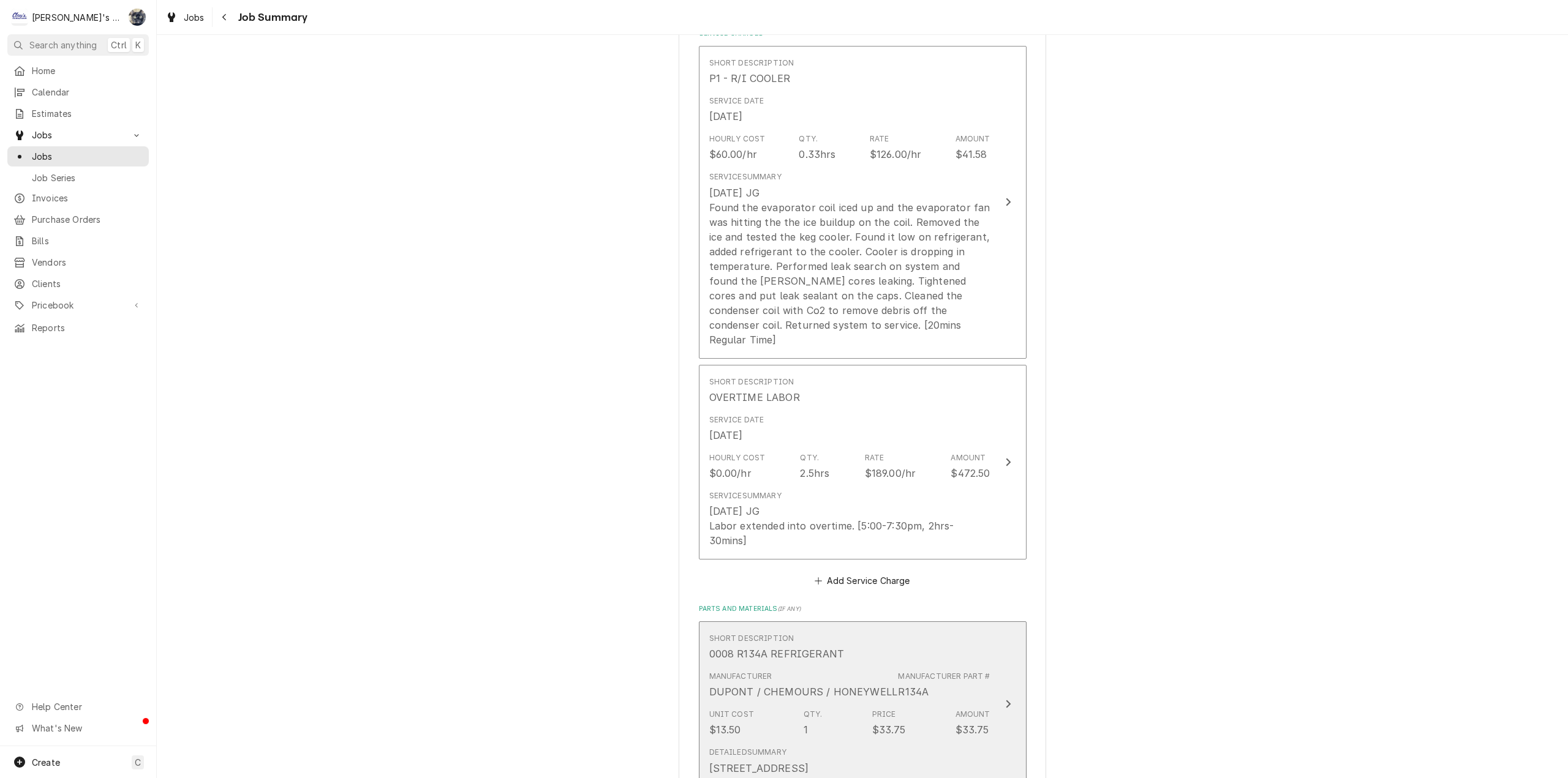
scroll to position [429, 0]
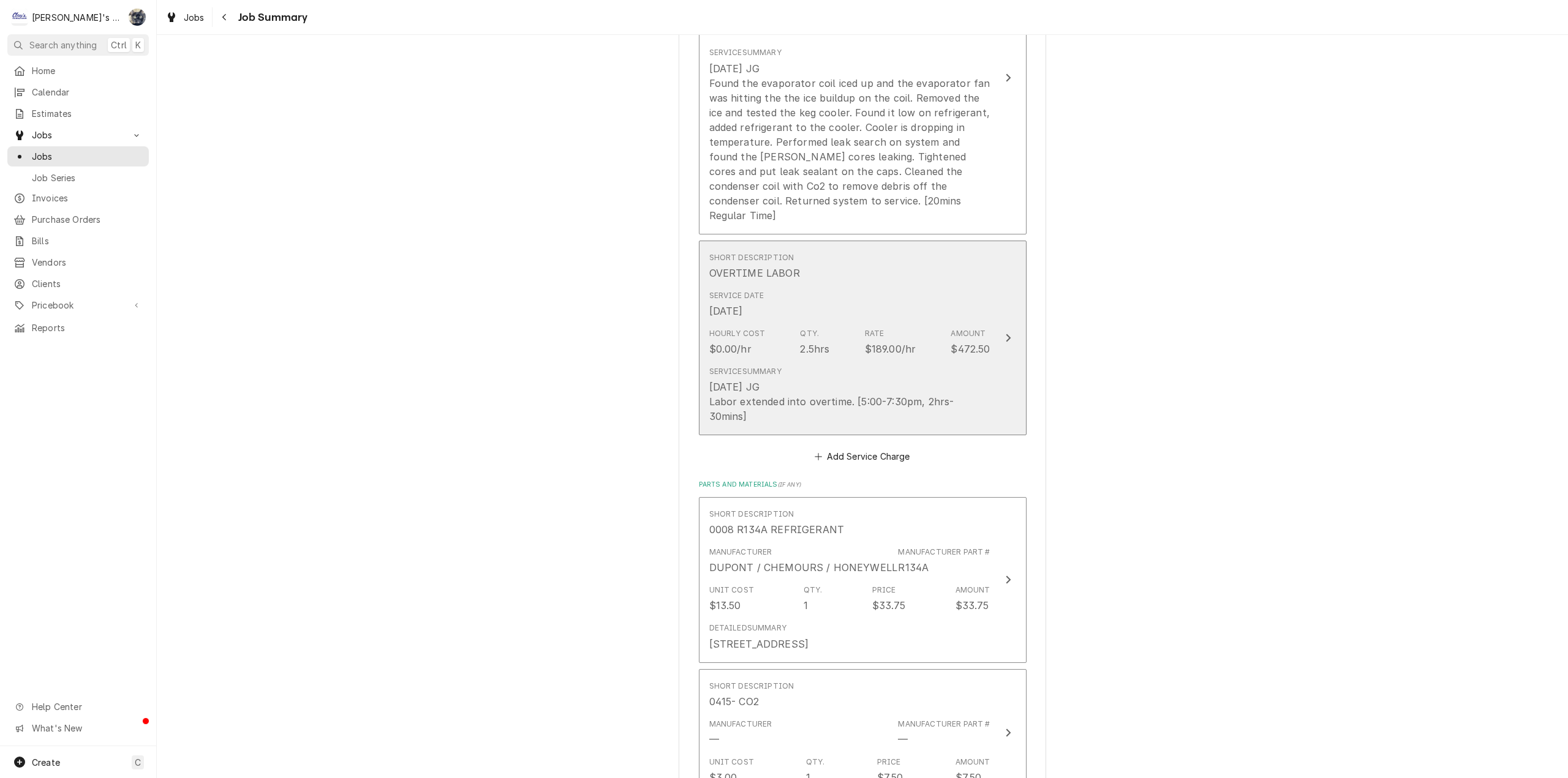
click at [775, 379] on div "7/25/2025 JG Labor extended into overtime. [5:00-7:30pm, 2hrs-30mins]" at bounding box center [850, 401] width 281 height 44
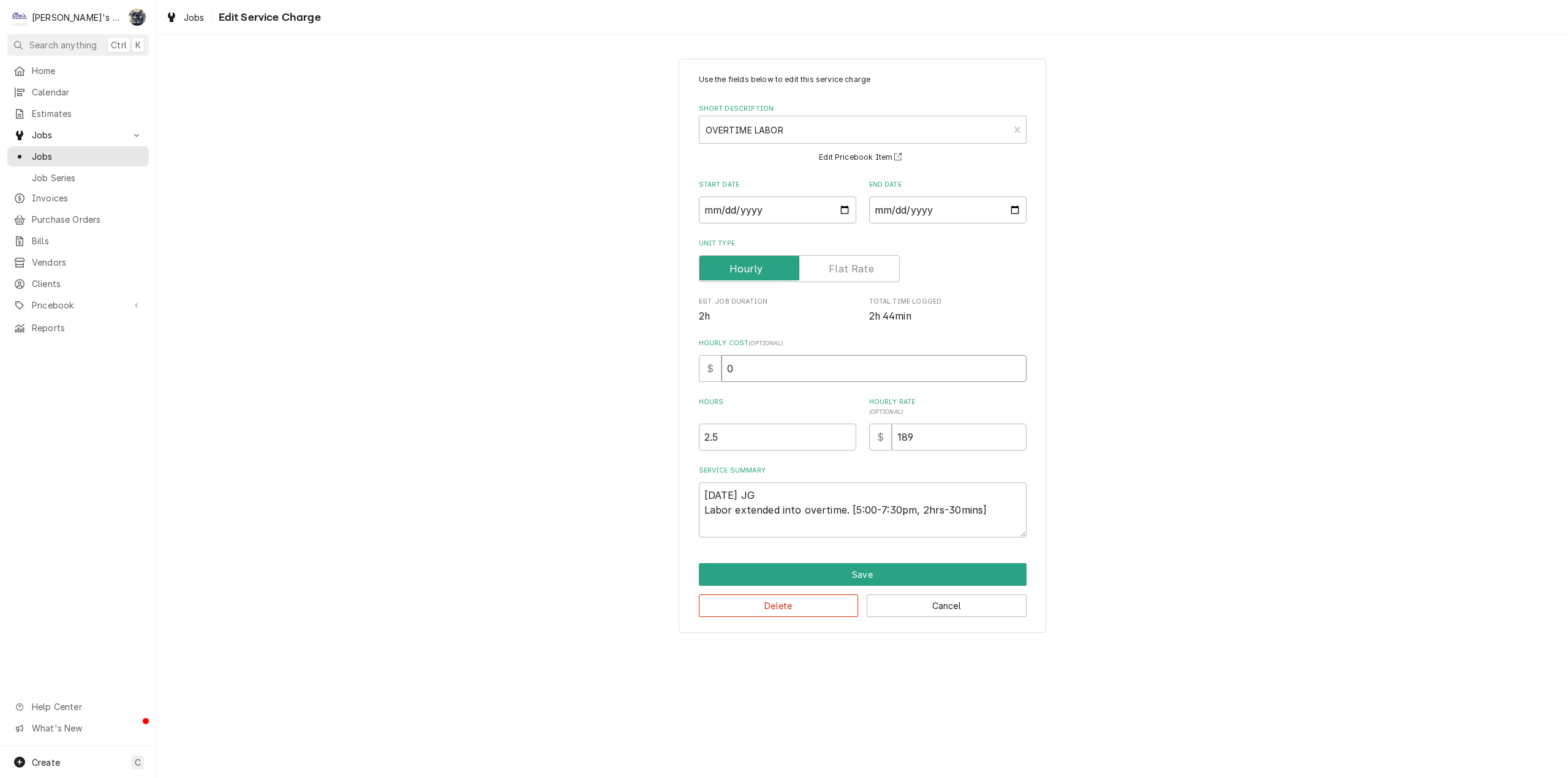
drag, startPoint x: 713, startPoint y: 374, endPoint x: 693, endPoint y: 369, distance: 20.6
click div "$ 0"
type textarea "x"
type input "4"
type textarea "x"
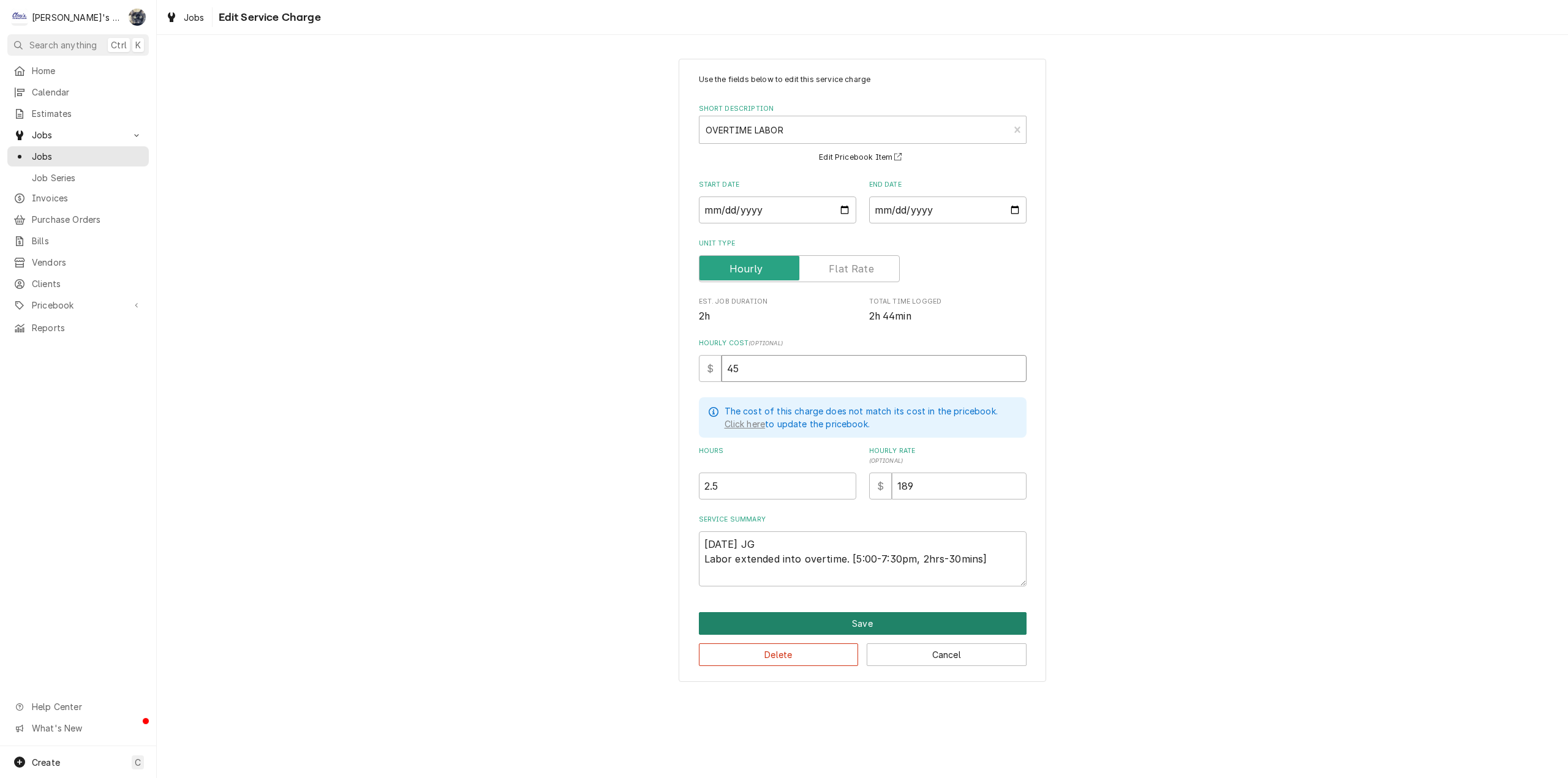
type input "45"
click button "Save"
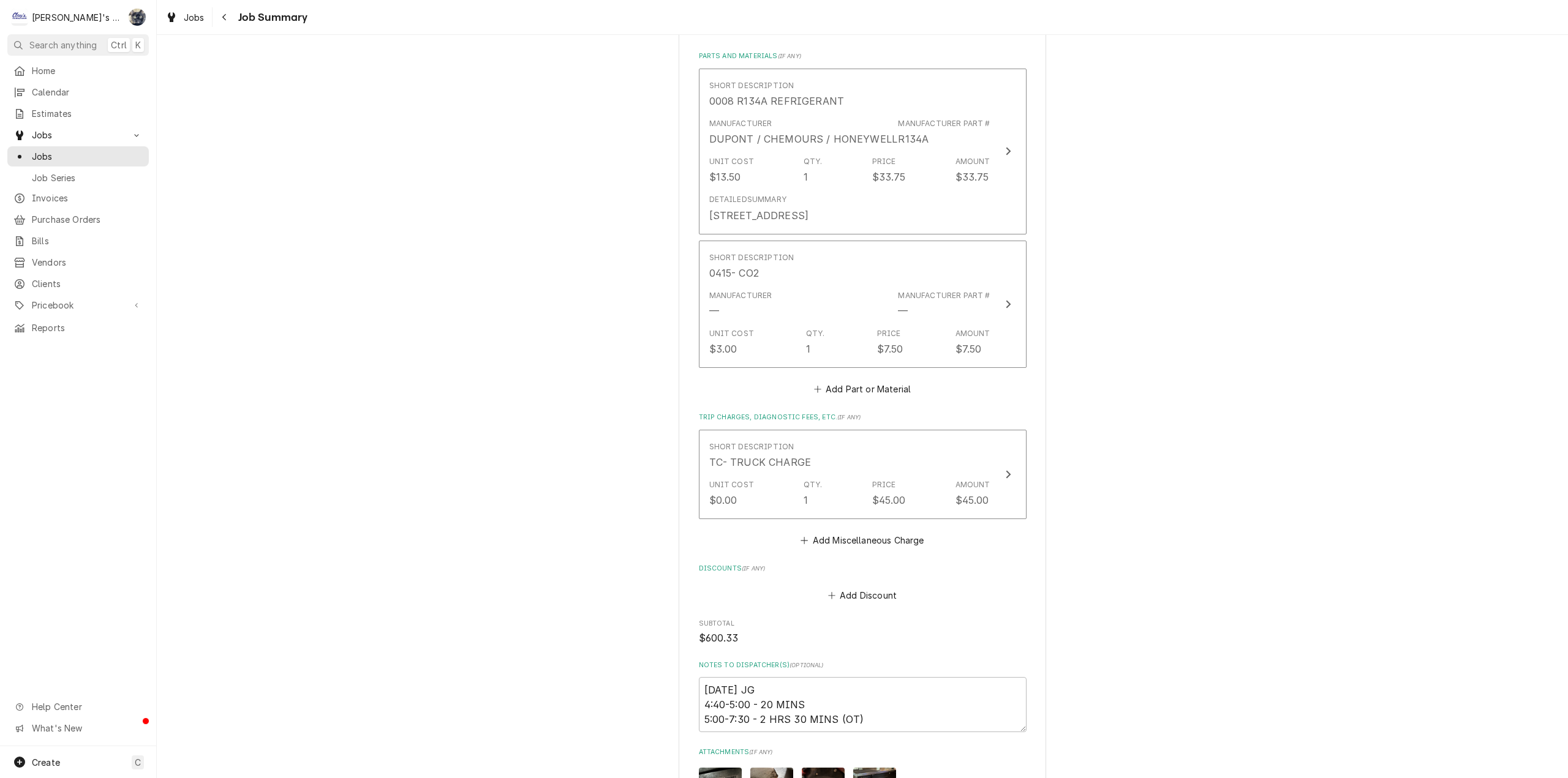
scroll to position [796, 0]
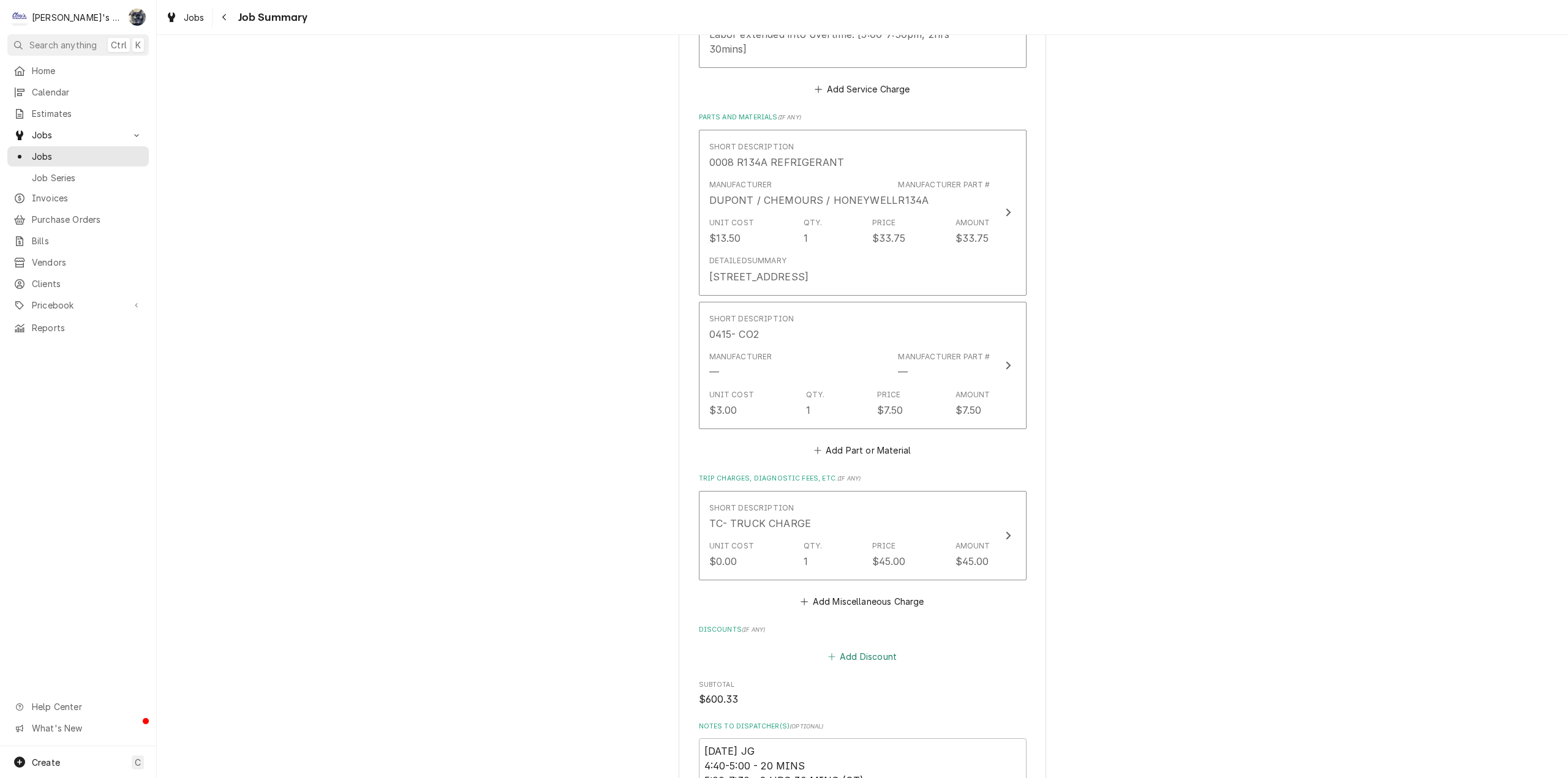
click button "Add Discount"
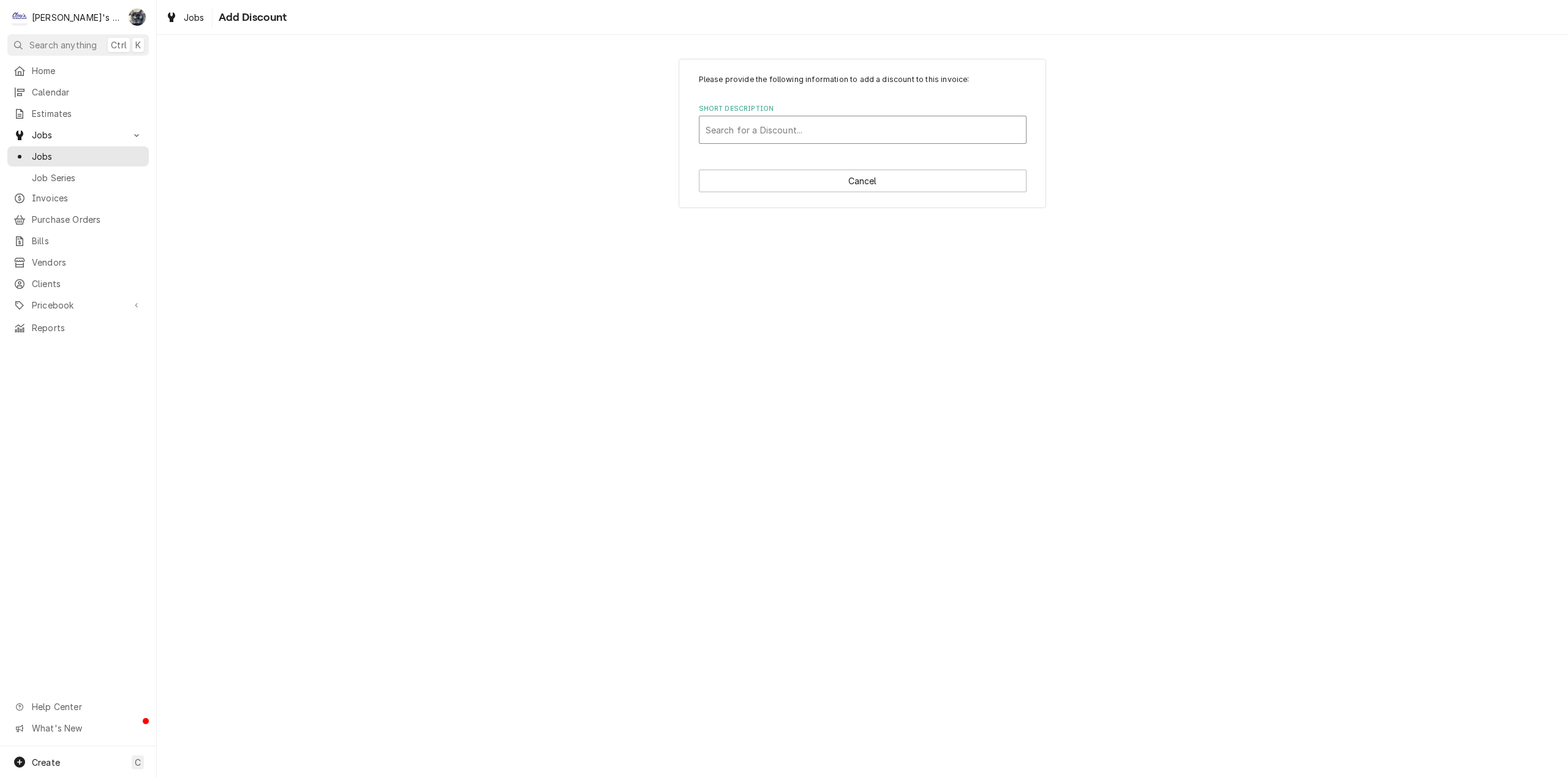
click div "Short Description"
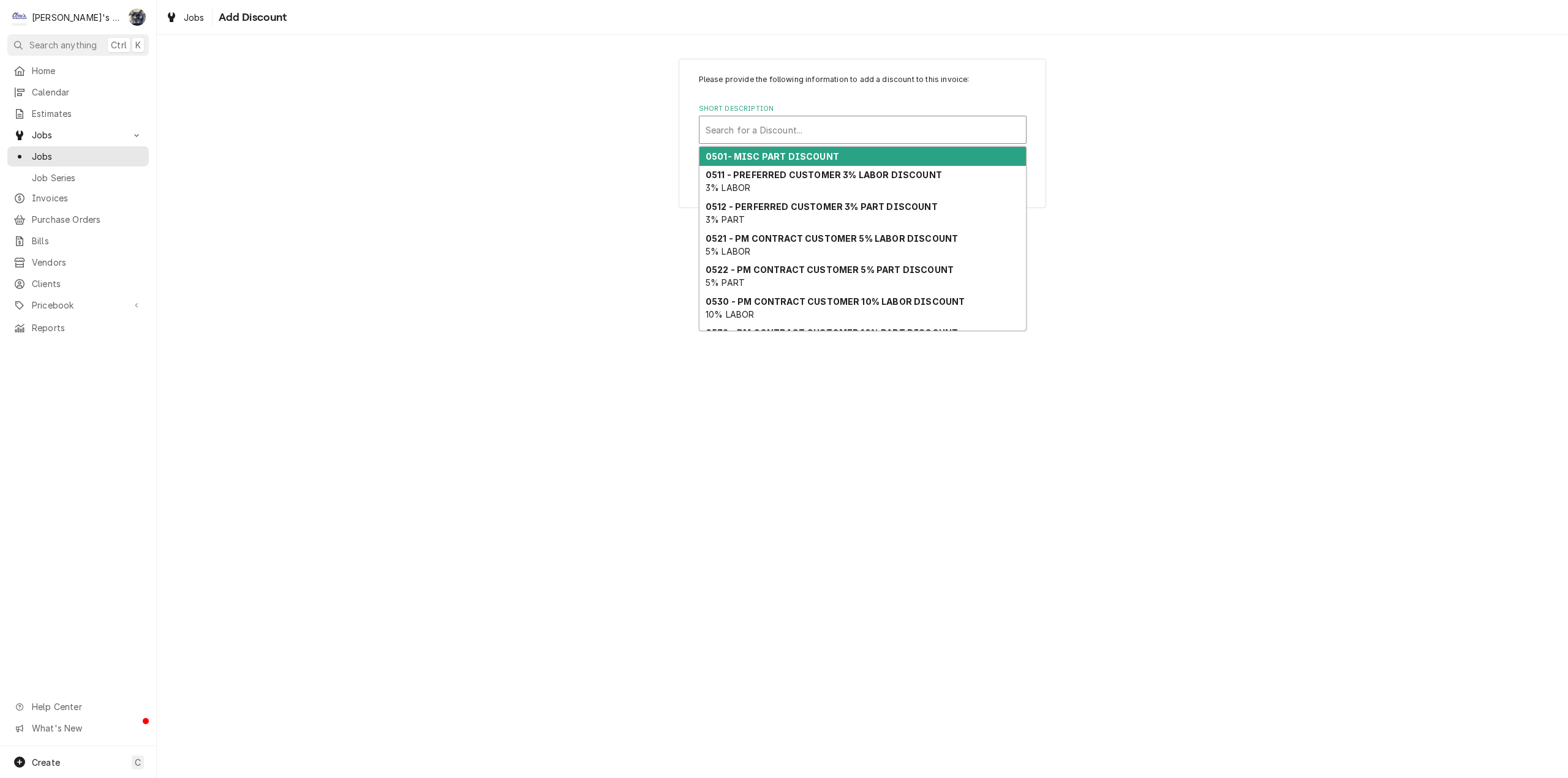
click strong "0501- MISC PART DISCOUNT"
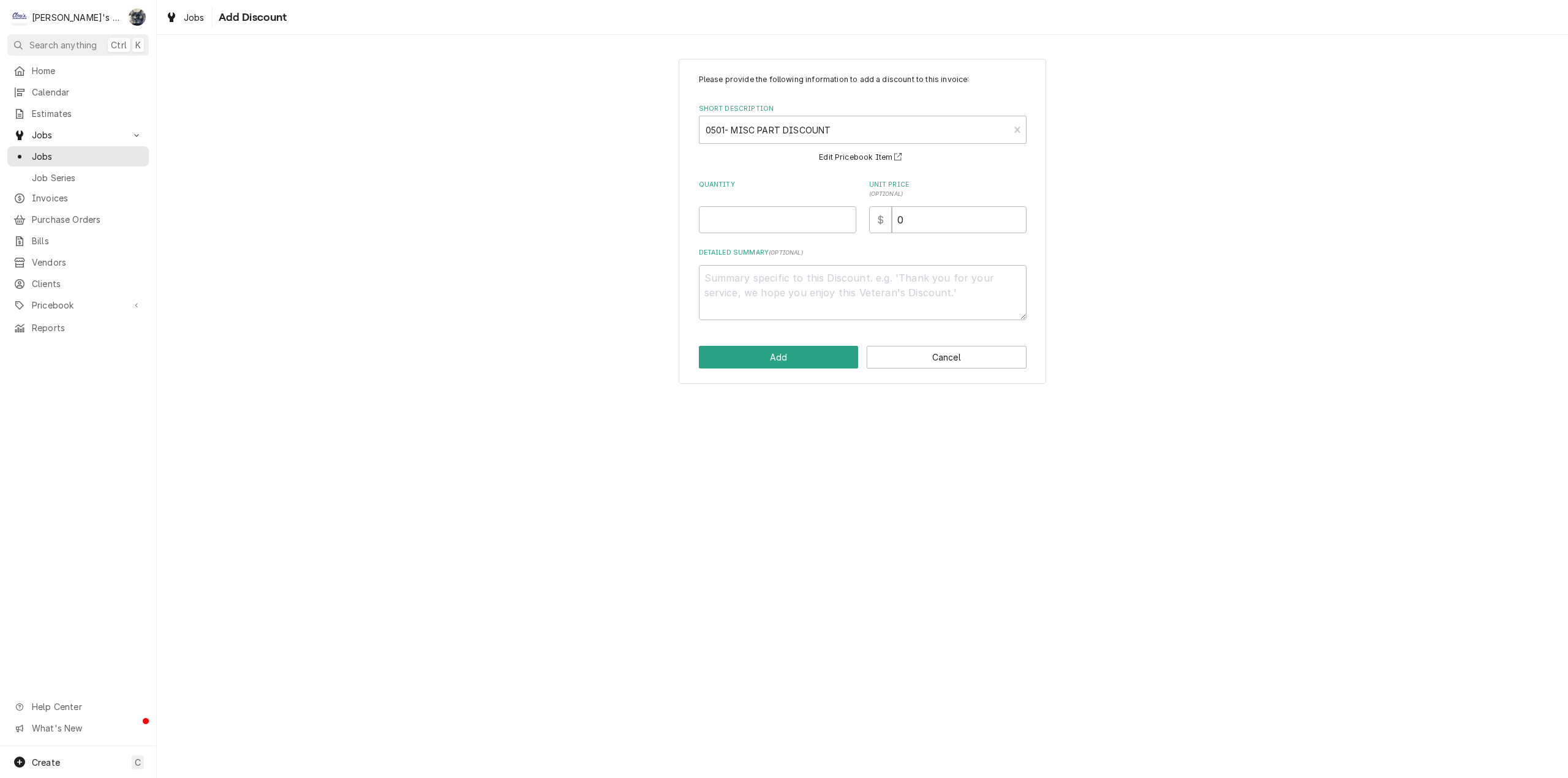
click div "Quantity"
click input "Quantity"
type textarea "x"
type input "1"
click textarea "Detailed Summary ( optional )"
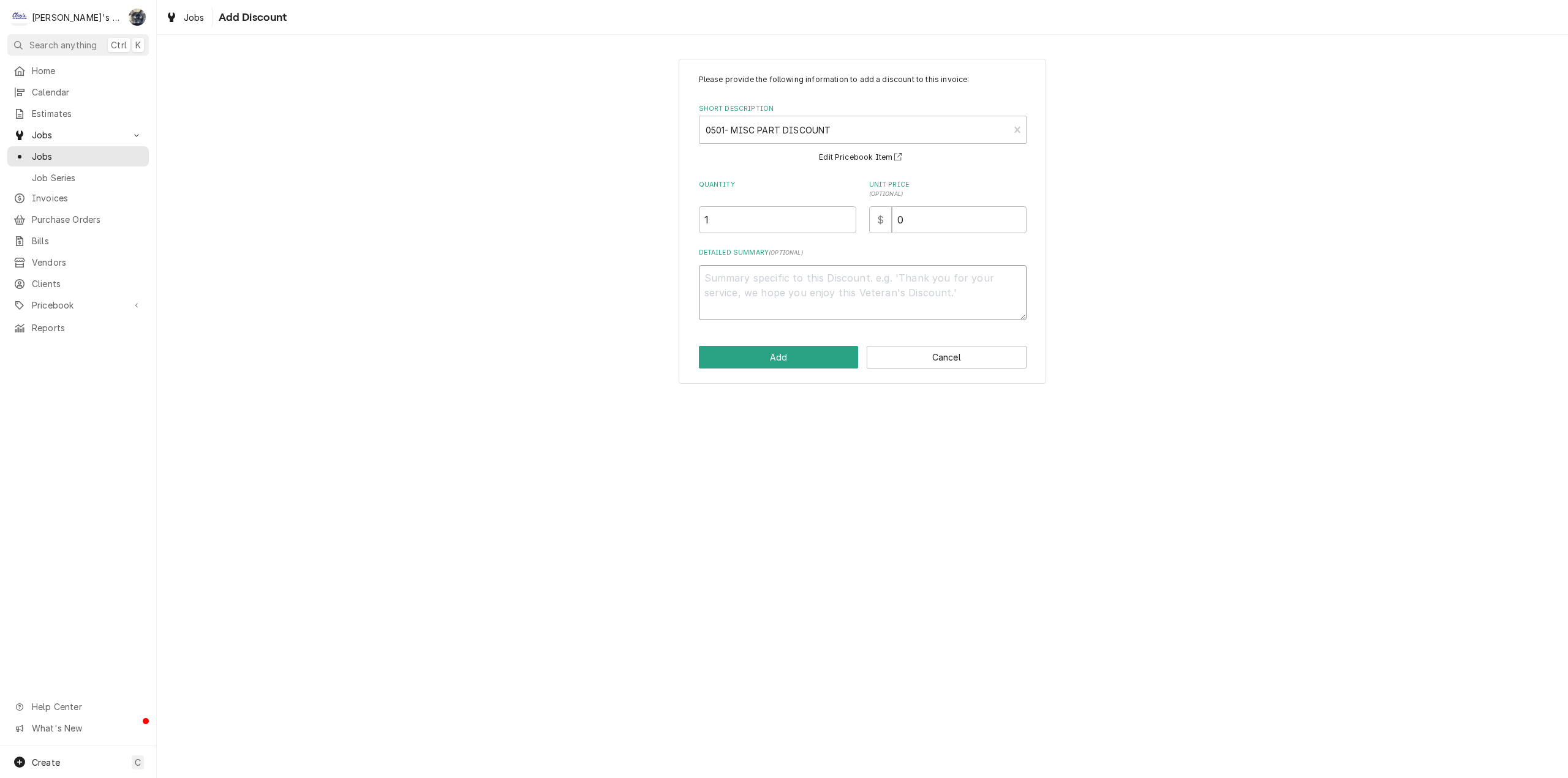
type textarea "x"
type textarea "1"
type textarea "x"
type textarea "10"
type textarea "x"
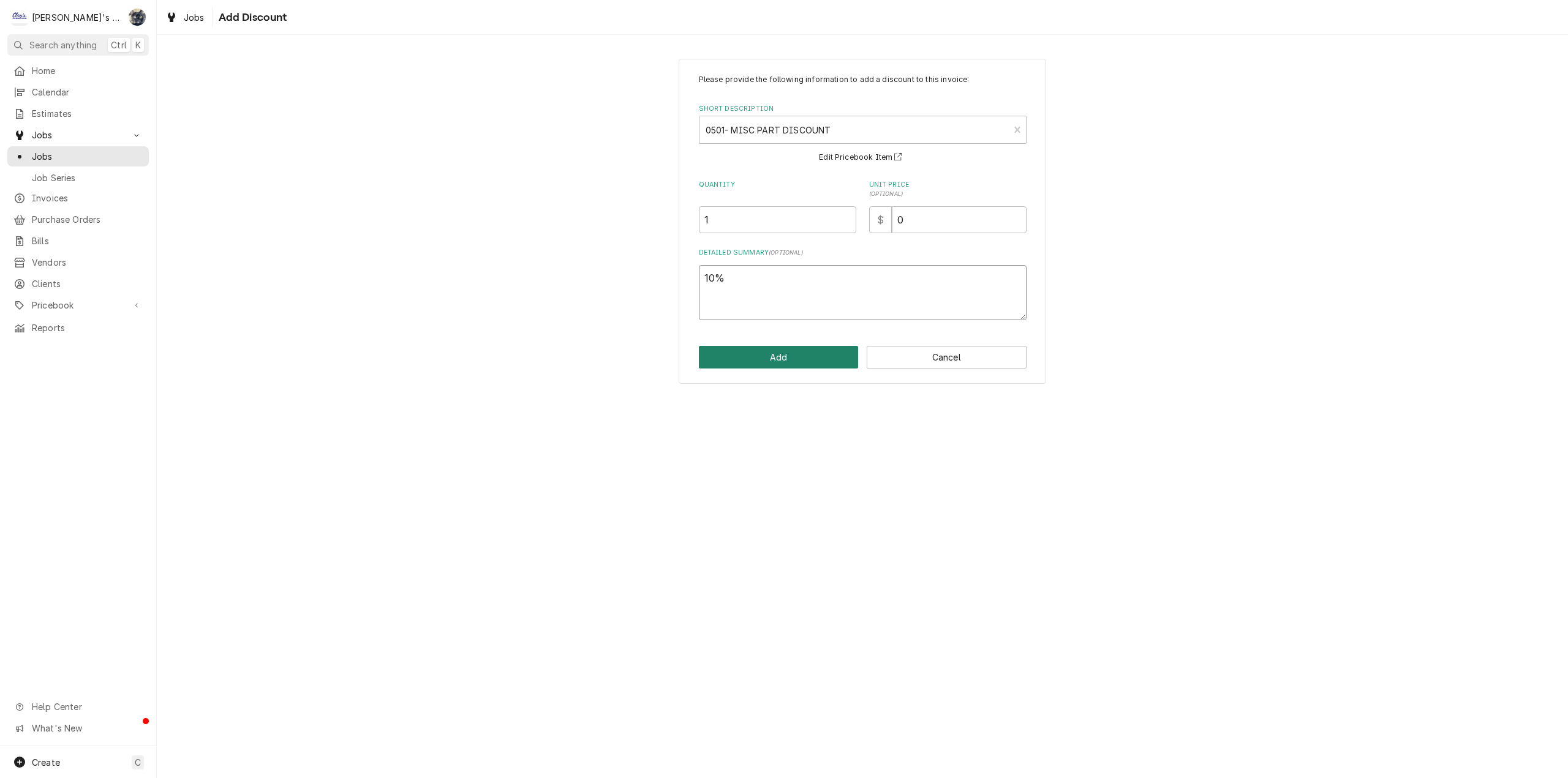
type textarea "10%"
click button "Add"
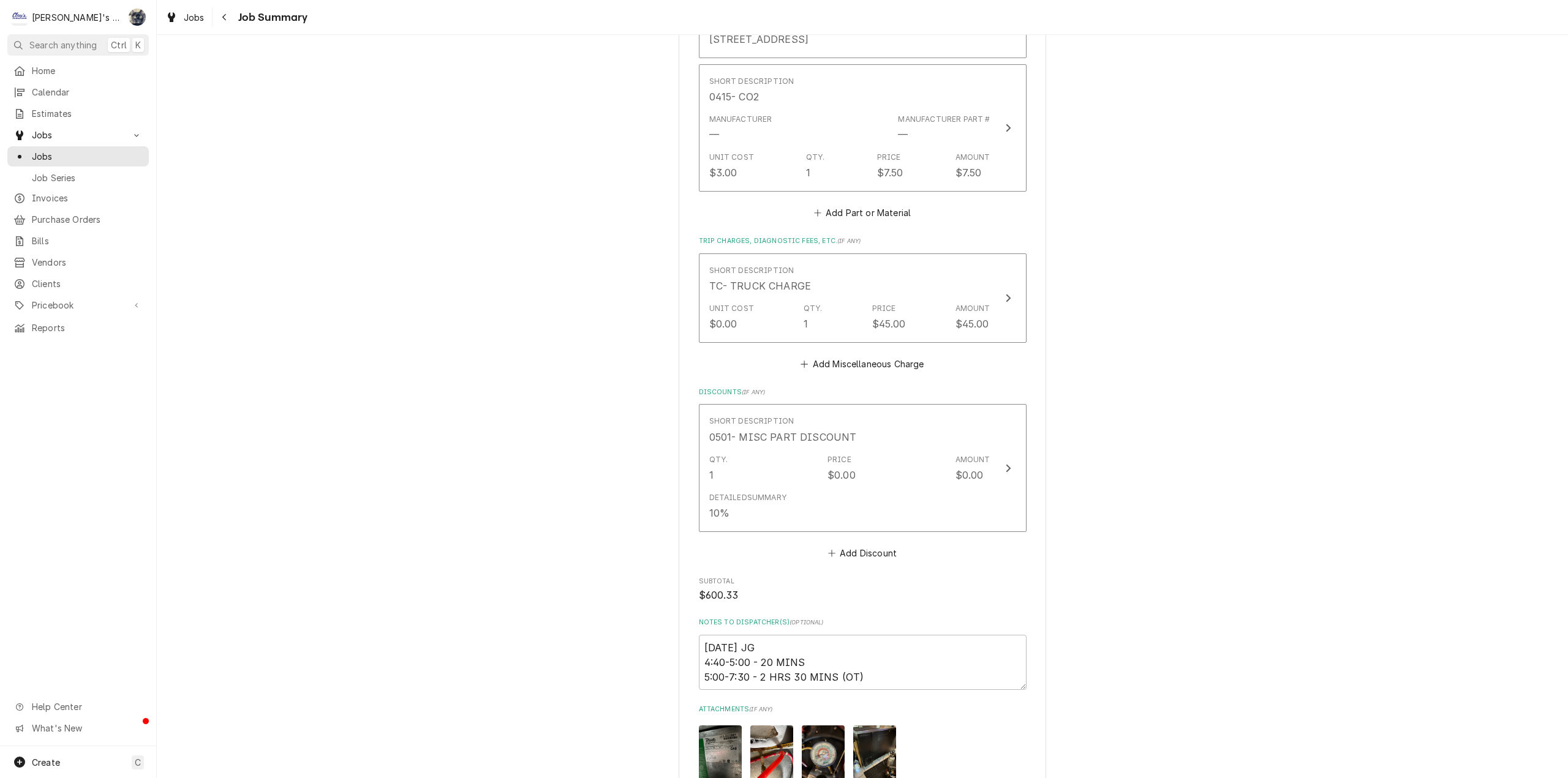
scroll to position [1235, 0]
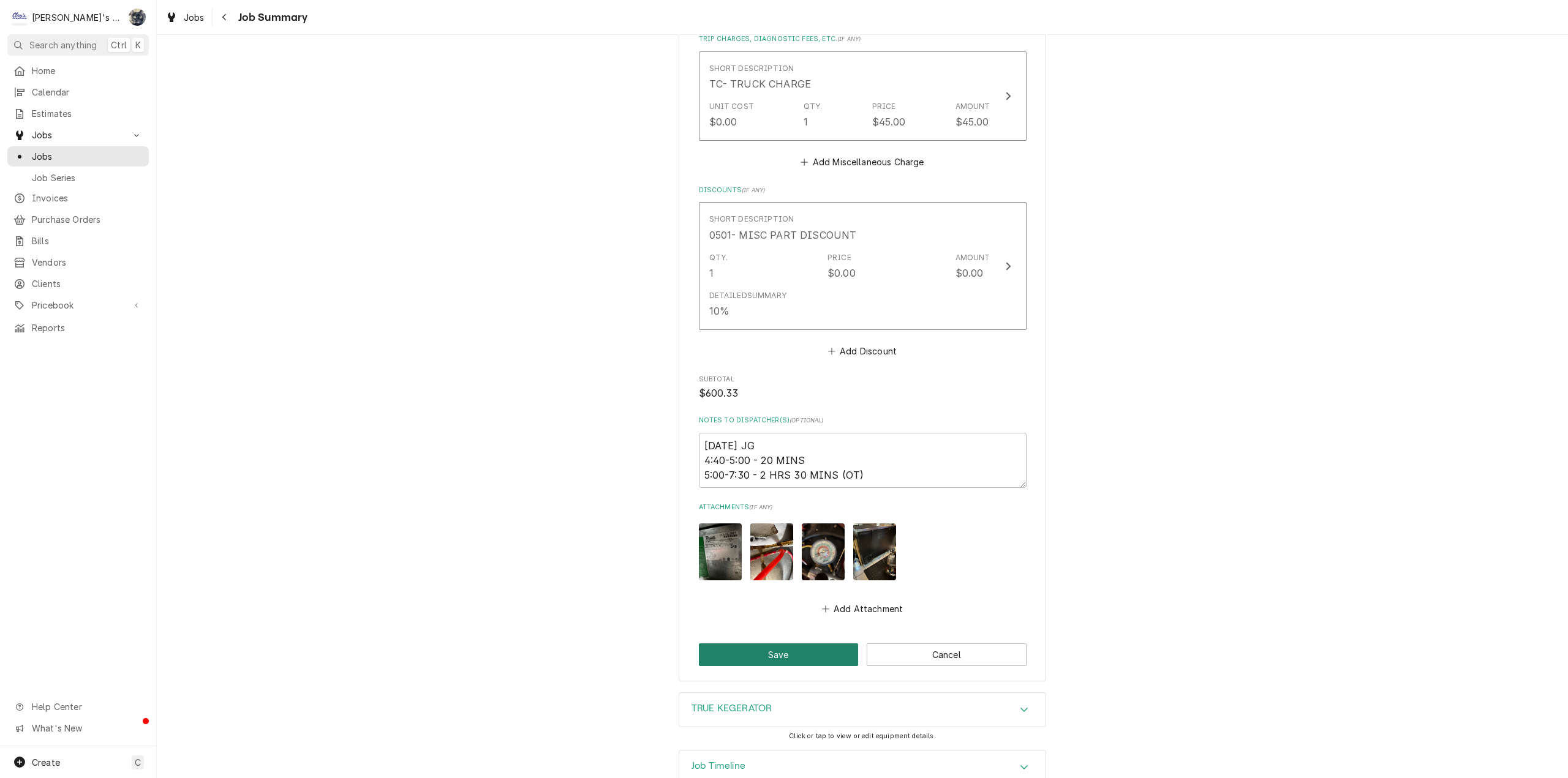
click button "Save"
type textarea "x"
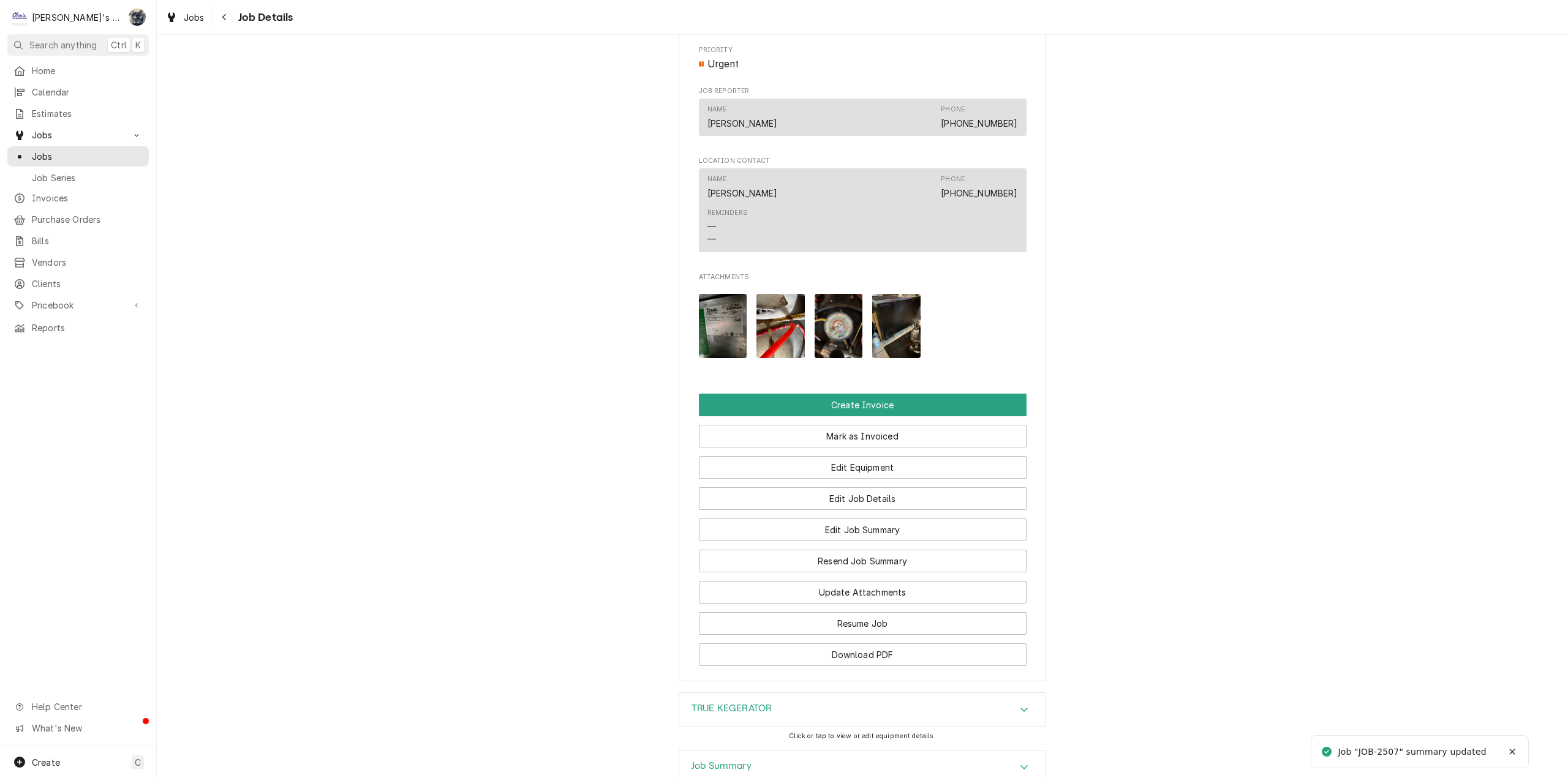
scroll to position [857, 0]
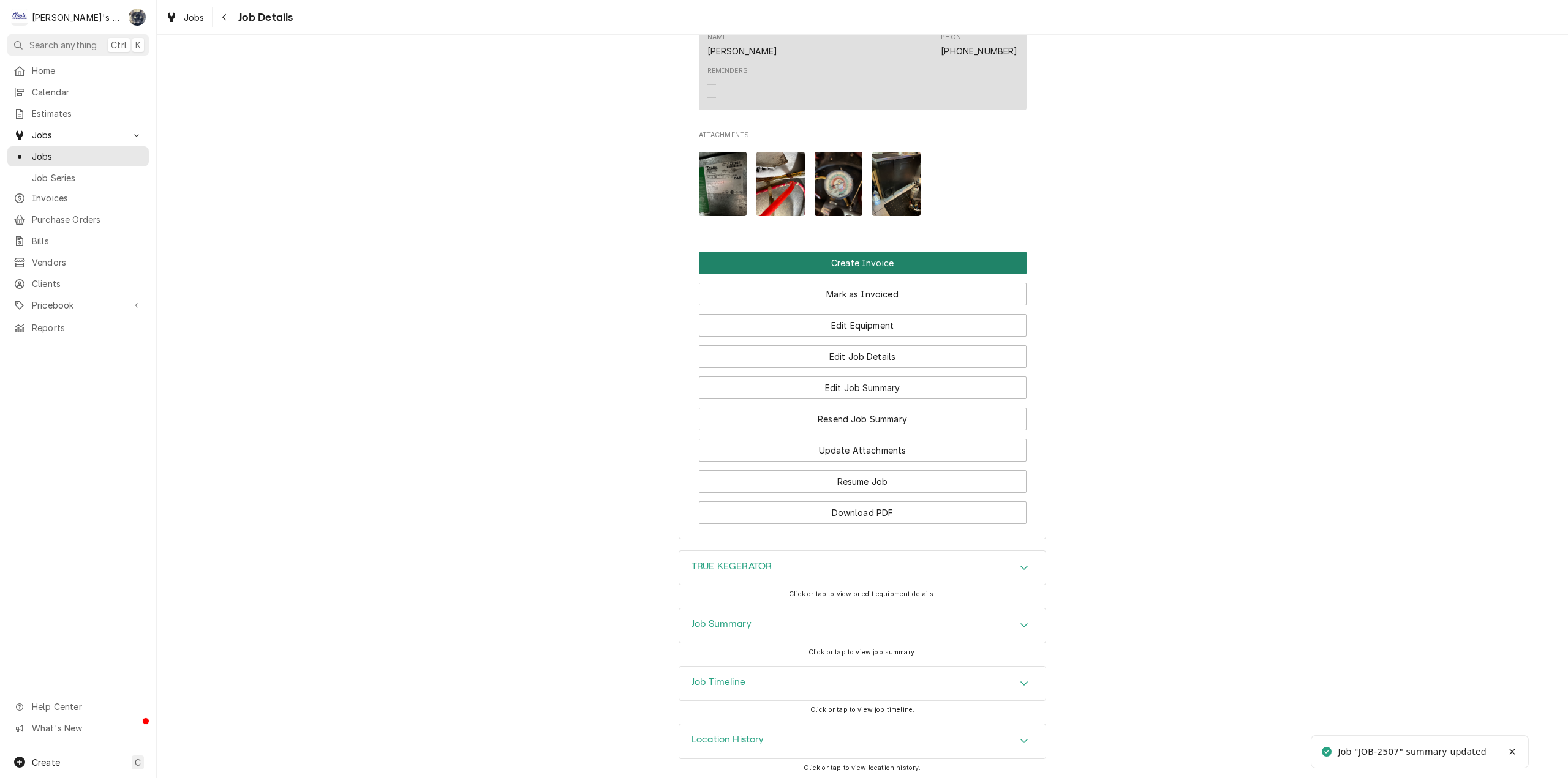
click at [849, 275] on button "Create Invoice" at bounding box center [862, 263] width 327 height 23
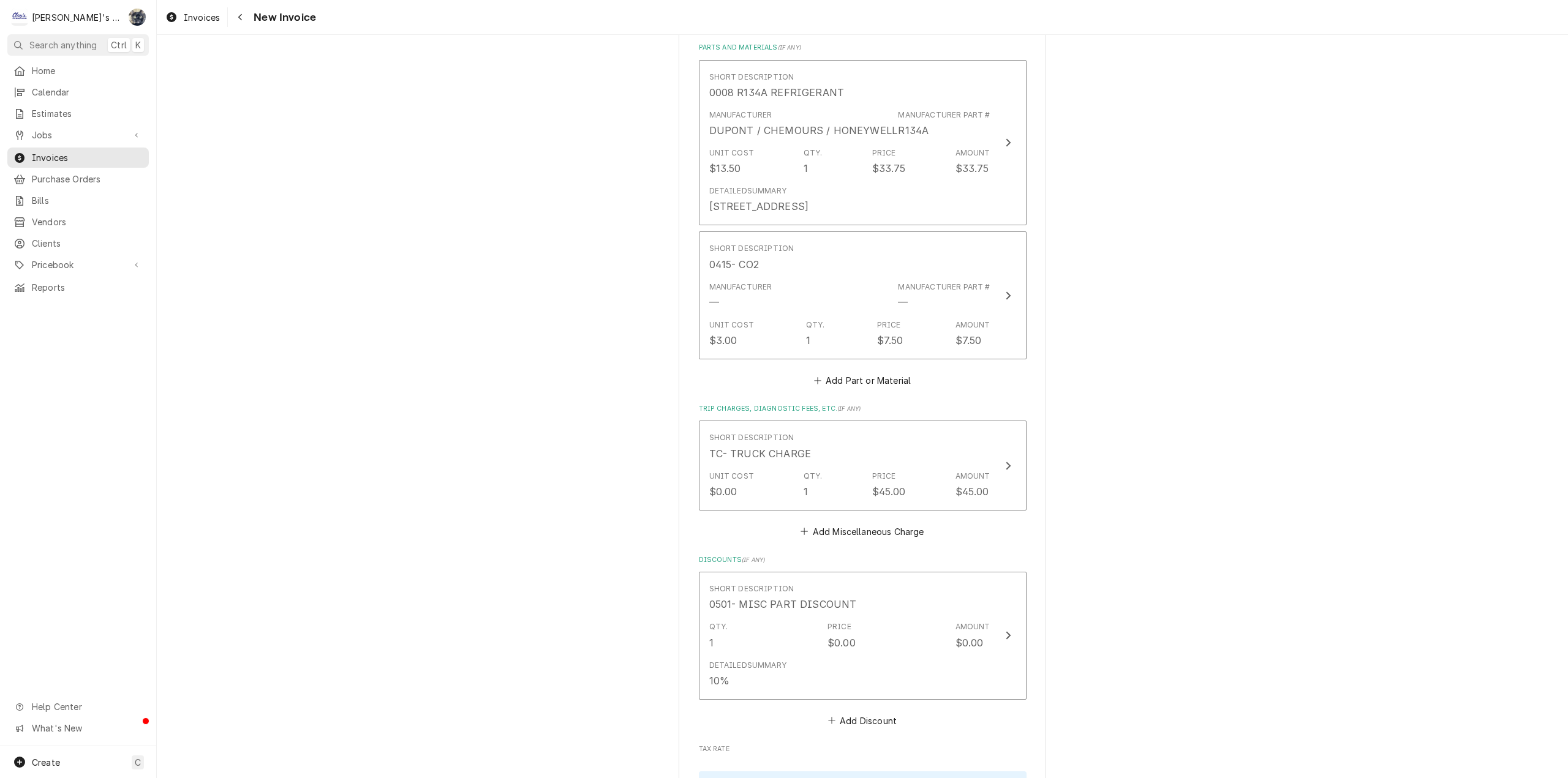
scroll to position [1775, 0]
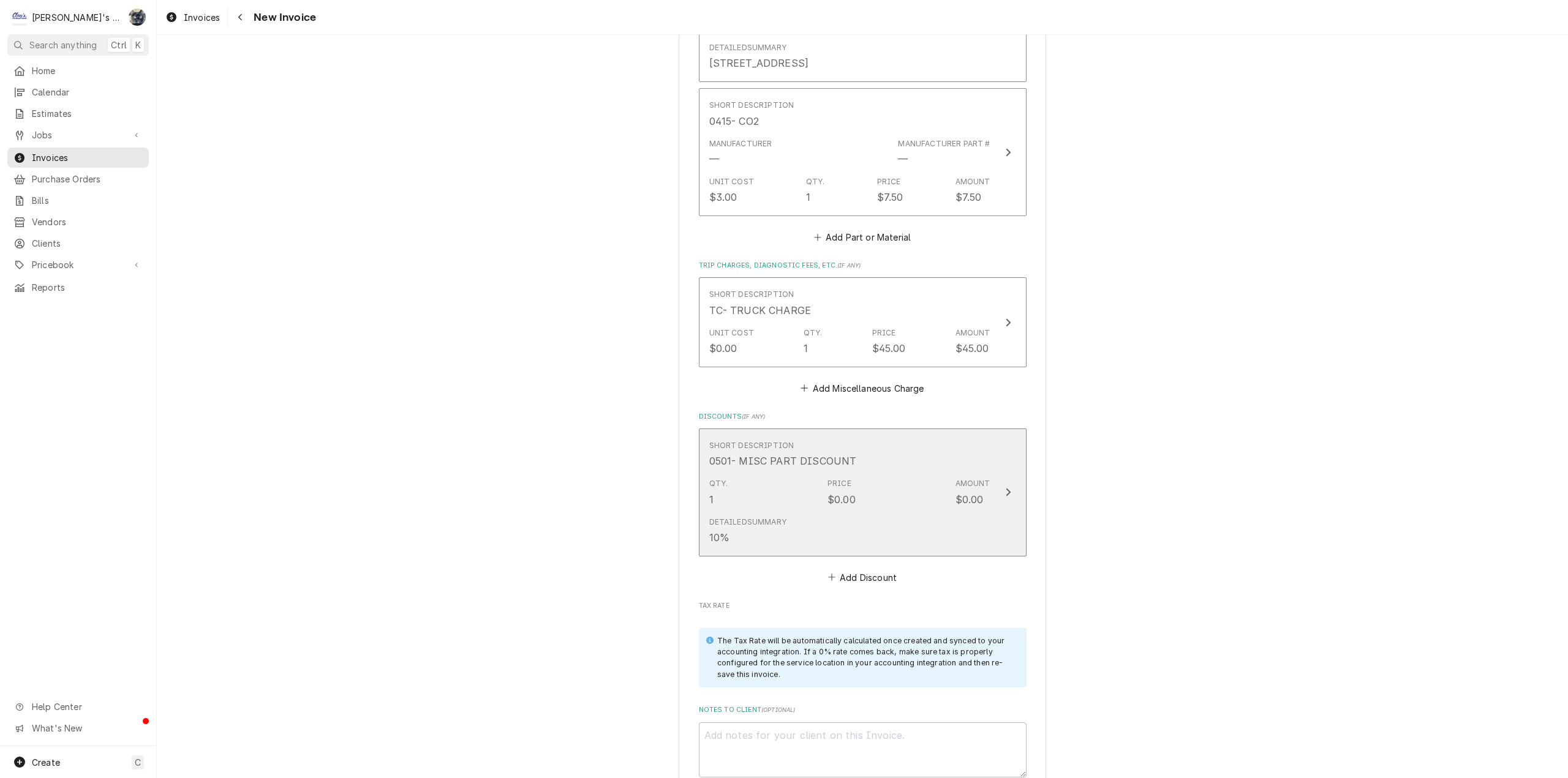
drag, startPoint x: 830, startPoint y: 479, endPoint x: 838, endPoint y: 463, distance: 17.9
click at [829, 479] on div "Qty. 1 Price $0.00 Amount $0.00" at bounding box center [850, 492] width 281 height 38
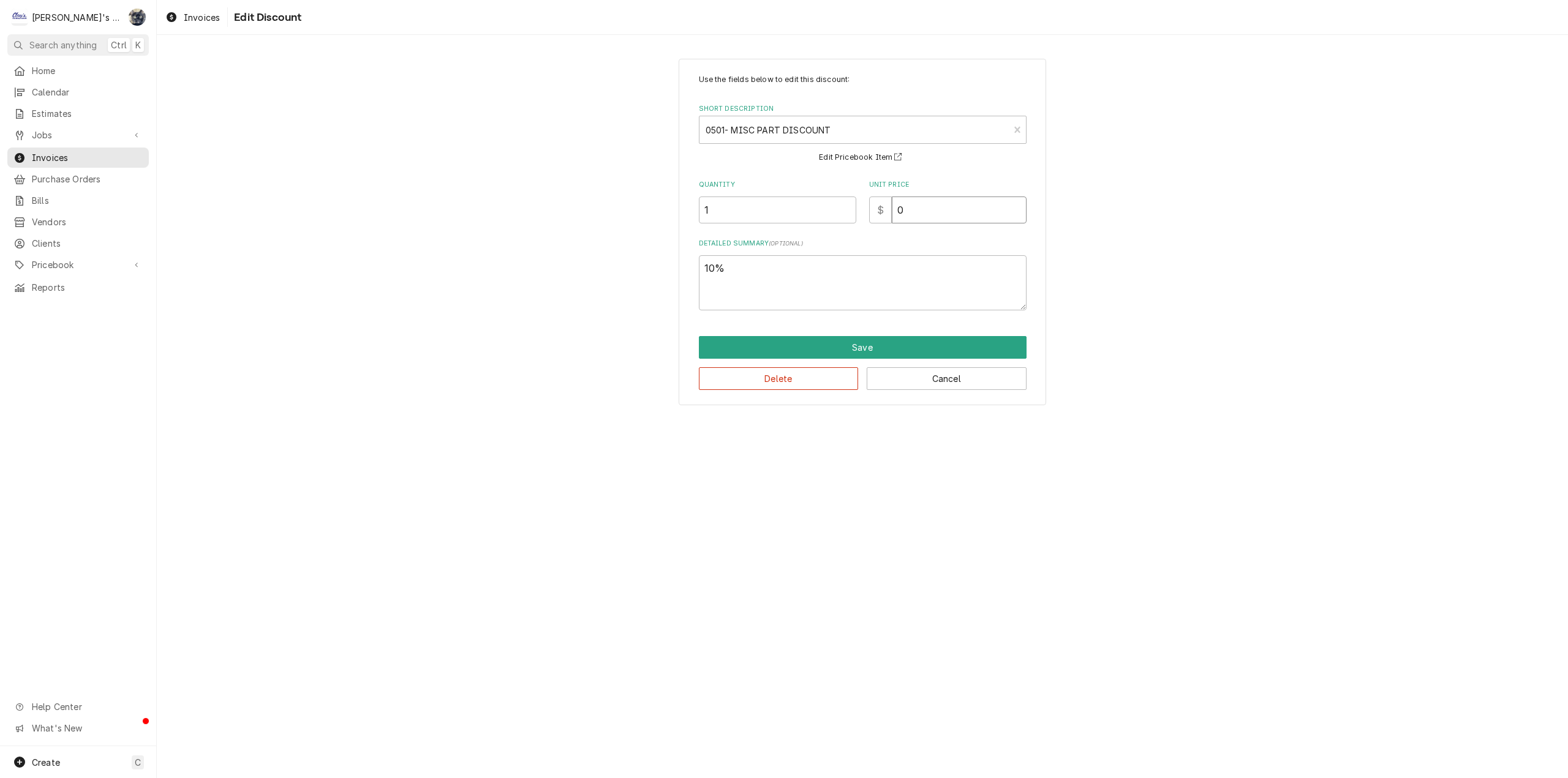
click at [884, 208] on div "$ 0" at bounding box center [948, 209] width 158 height 27
type textarea "x"
type input "4"
type textarea "x"
type input "4.1"
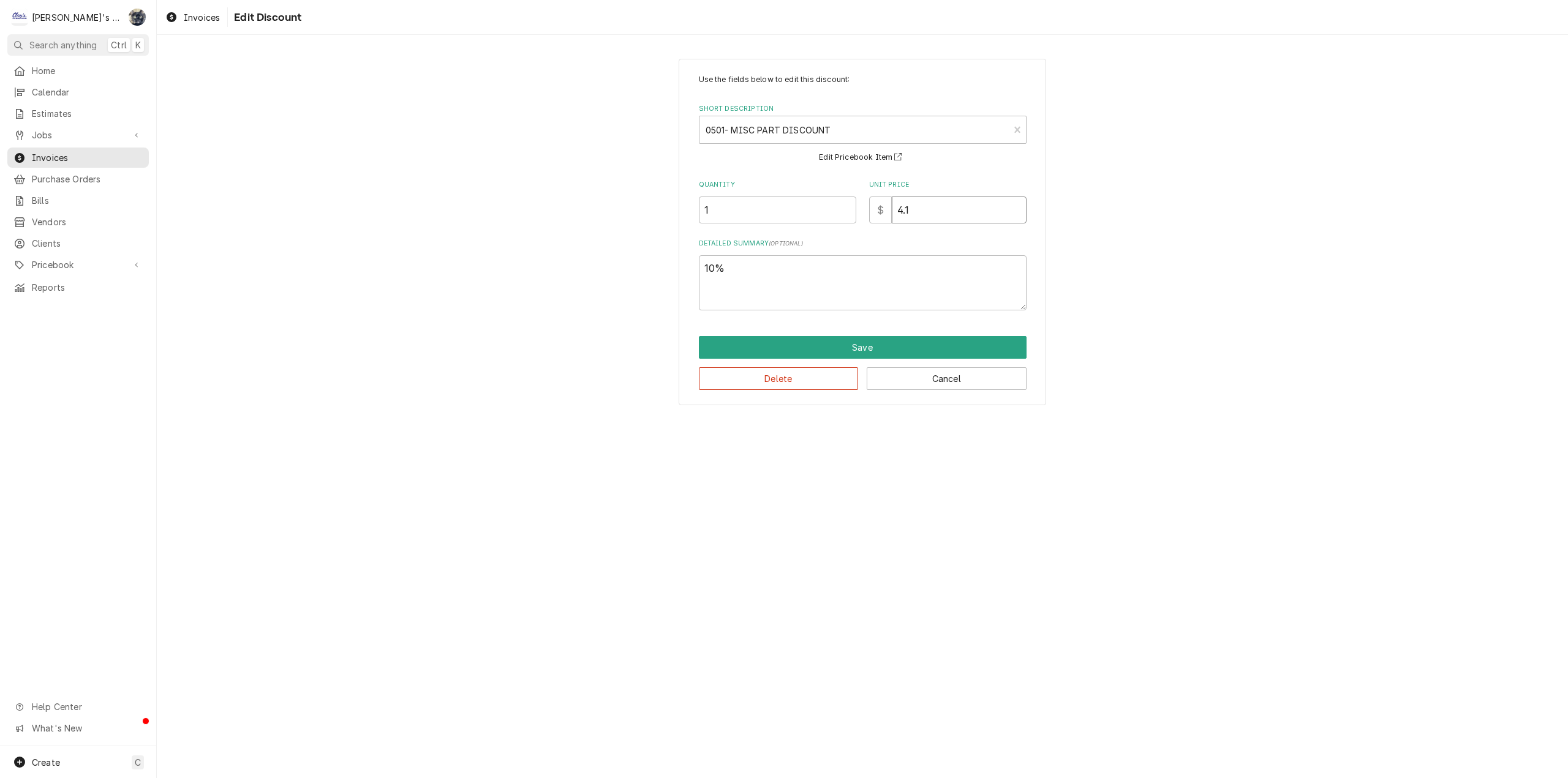
type textarea "x"
type input "4.13"
click at [853, 348] on button "Save" at bounding box center [862, 347] width 327 height 23
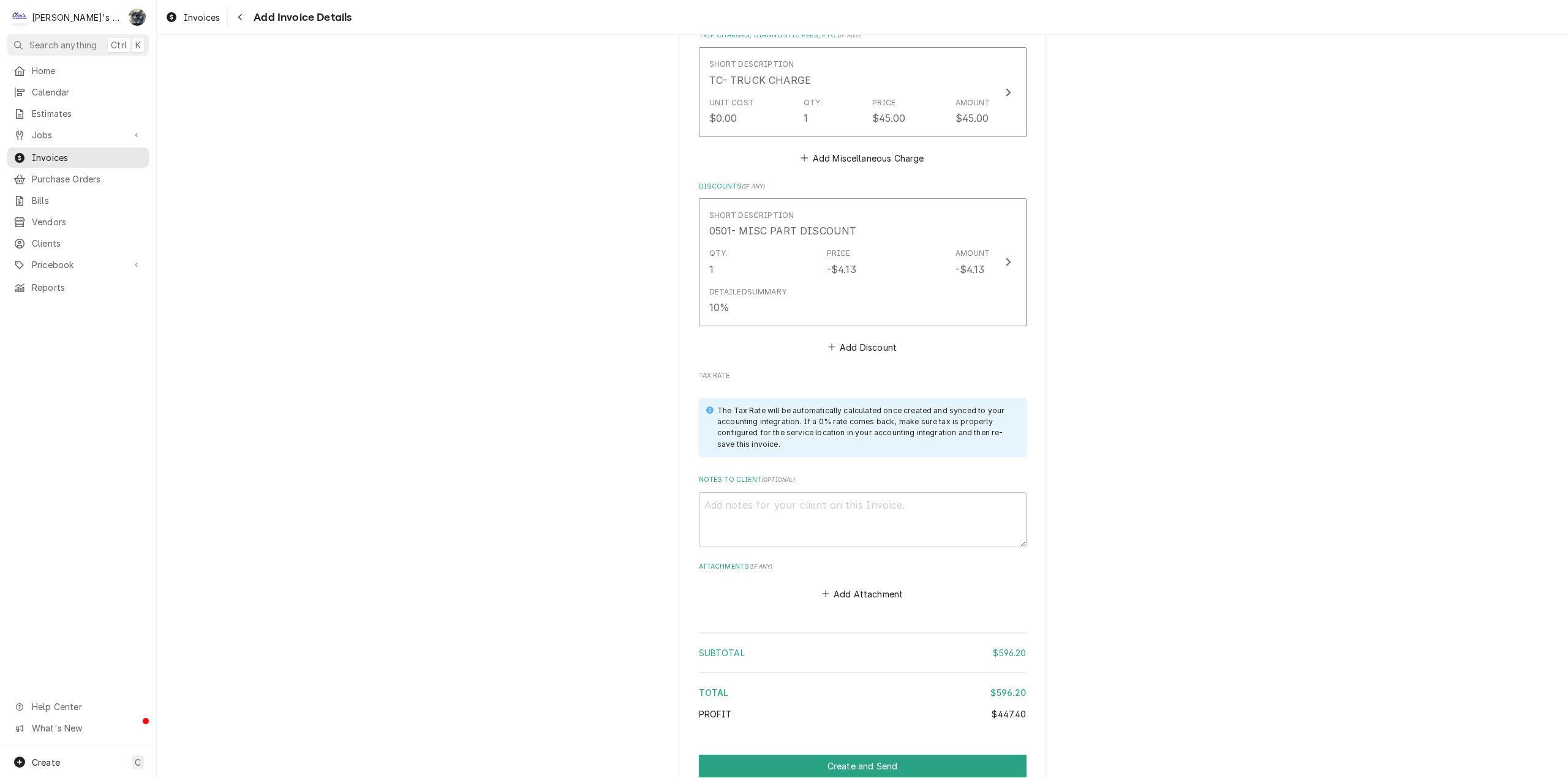
scroll to position [2033, 0]
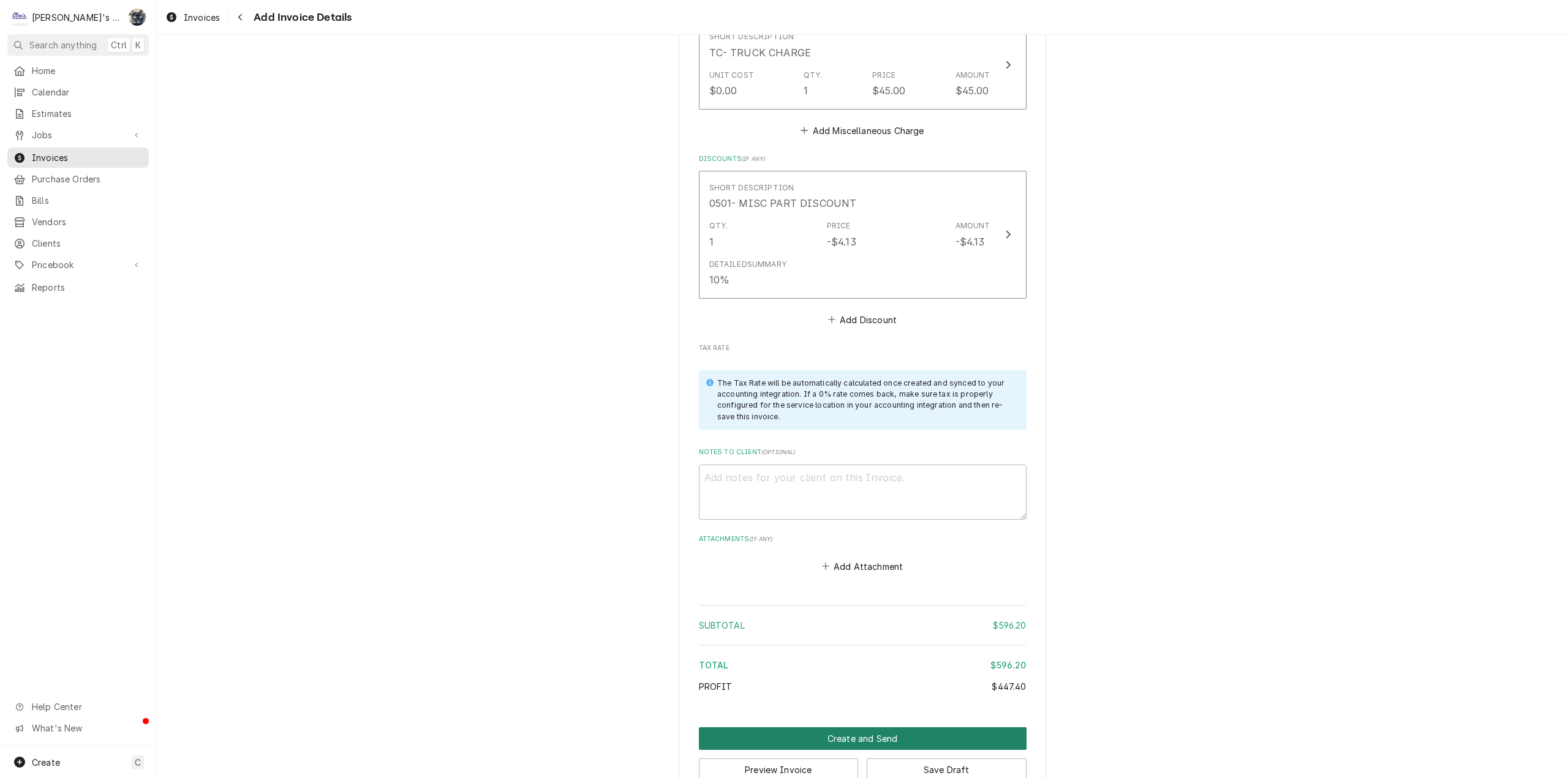
click at [846, 727] on button "Create and Send" at bounding box center [862, 738] width 327 height 23
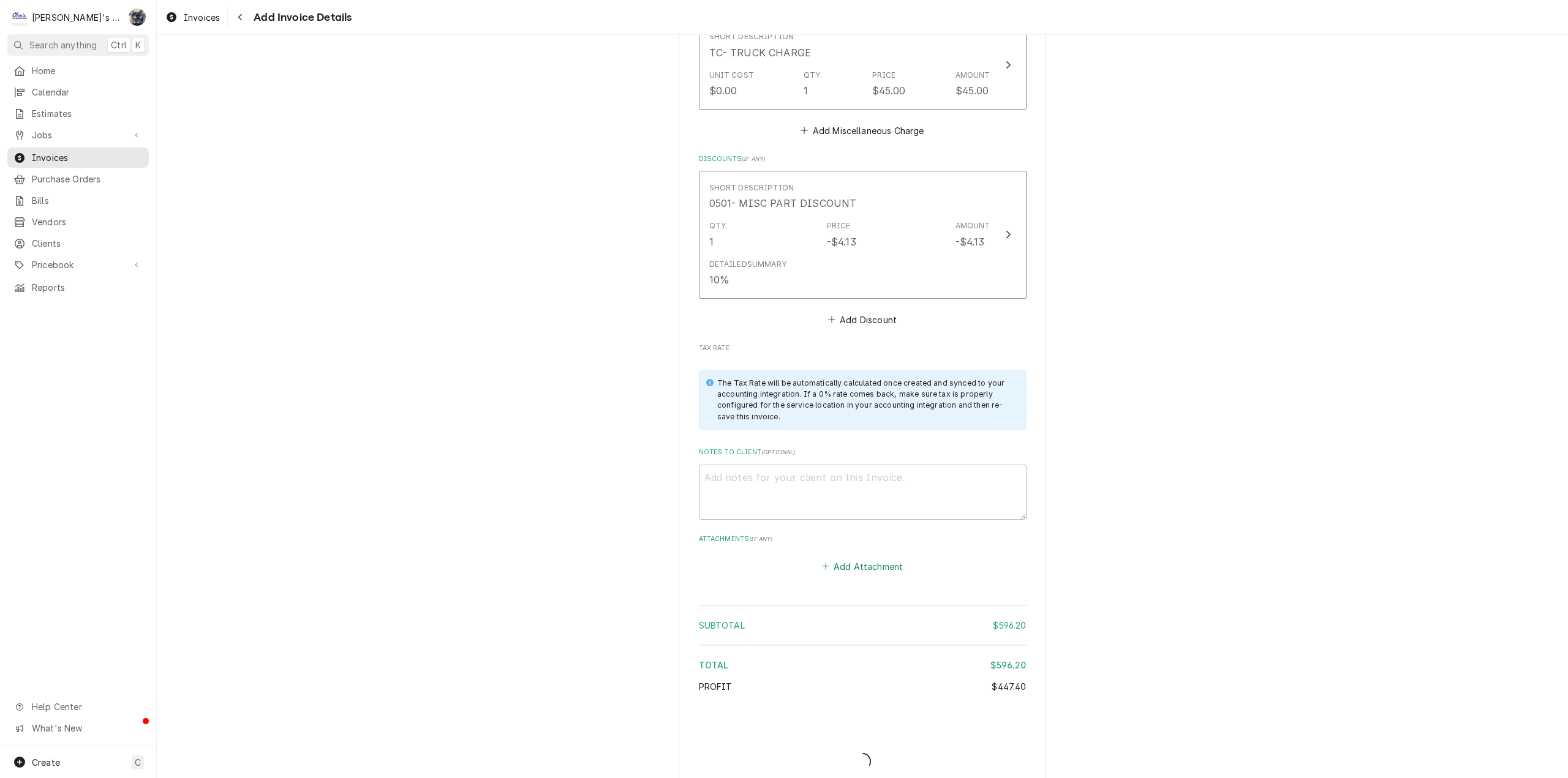
scroll to position [2026, 0]
type textarea "x"
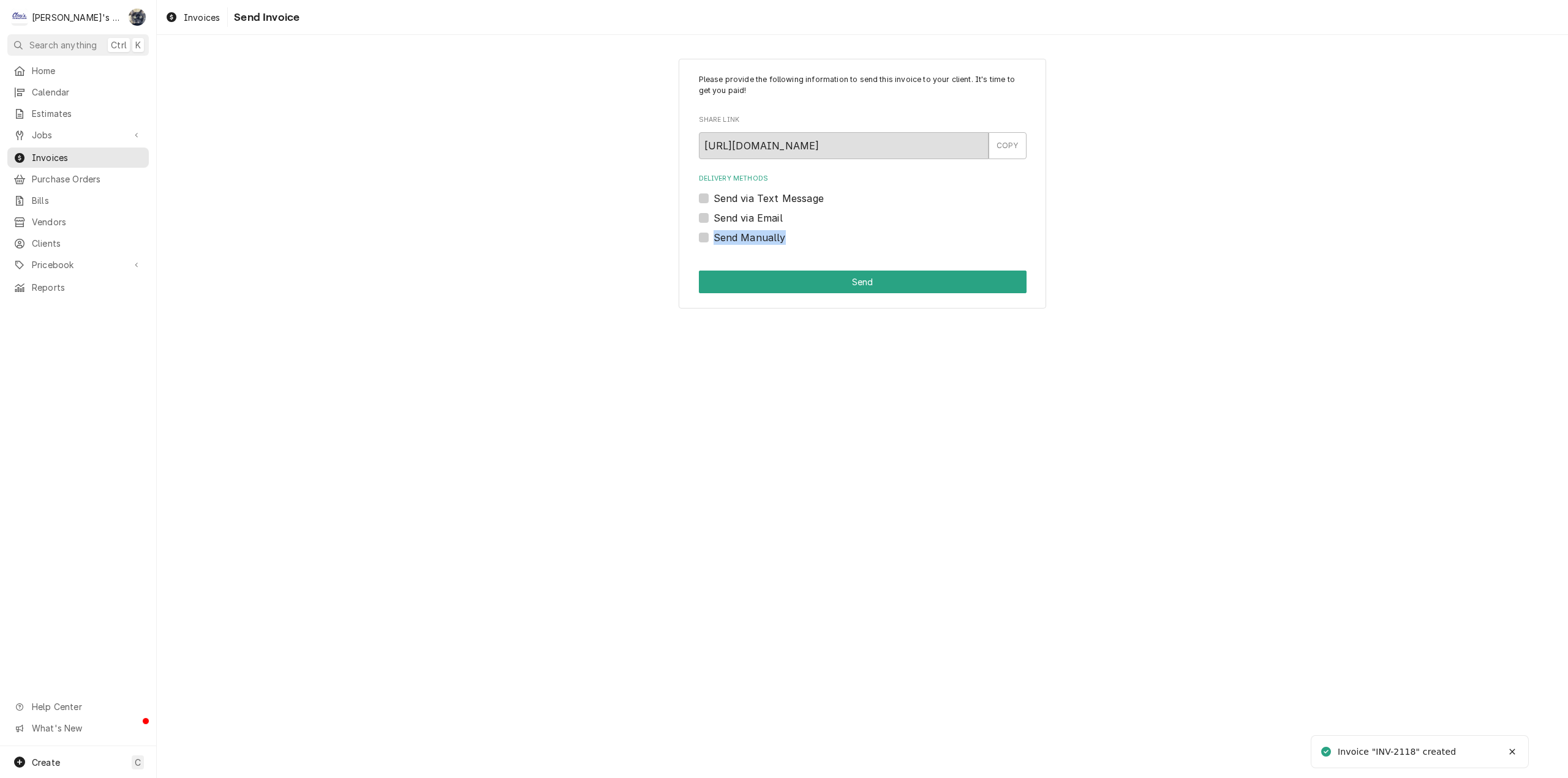
click at [708, 237] on div "Send Manually" at bounding box center [862, 237] width 327 height 15
click at [713, 236] on label "Send Manually" at bounding box center [749, 237] width 72 height 15
click at [713, 236] on input "Send Manually" at bounding box center [877, 243] width 327 height 27
checkbox input "true"
click at [731, 279] on button "Send" at bounding box center [862, 282] width 327 height 23
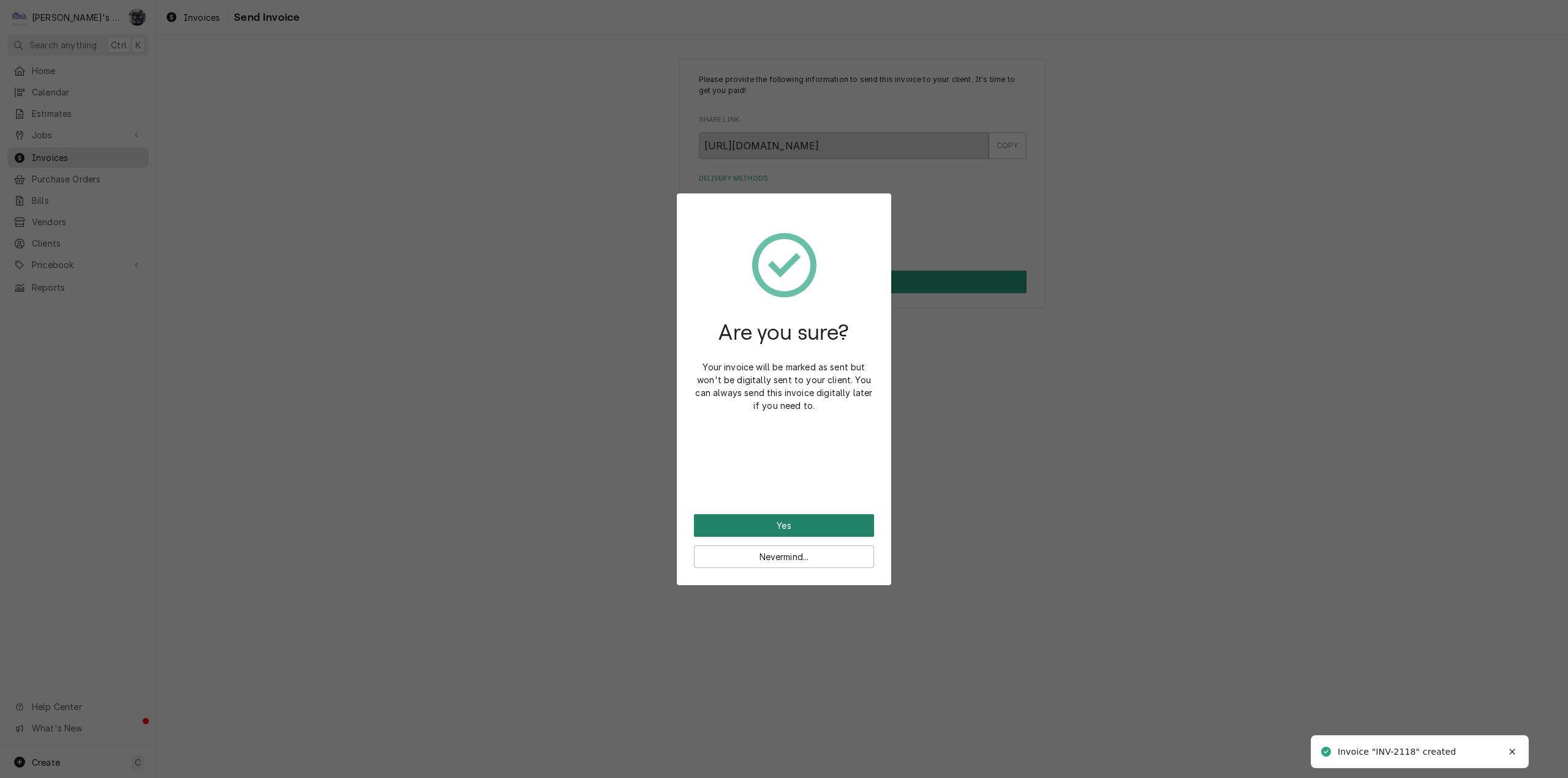
click at [850, 531] on button "Yes" at bounding box center [784, 525] width 180 height 23
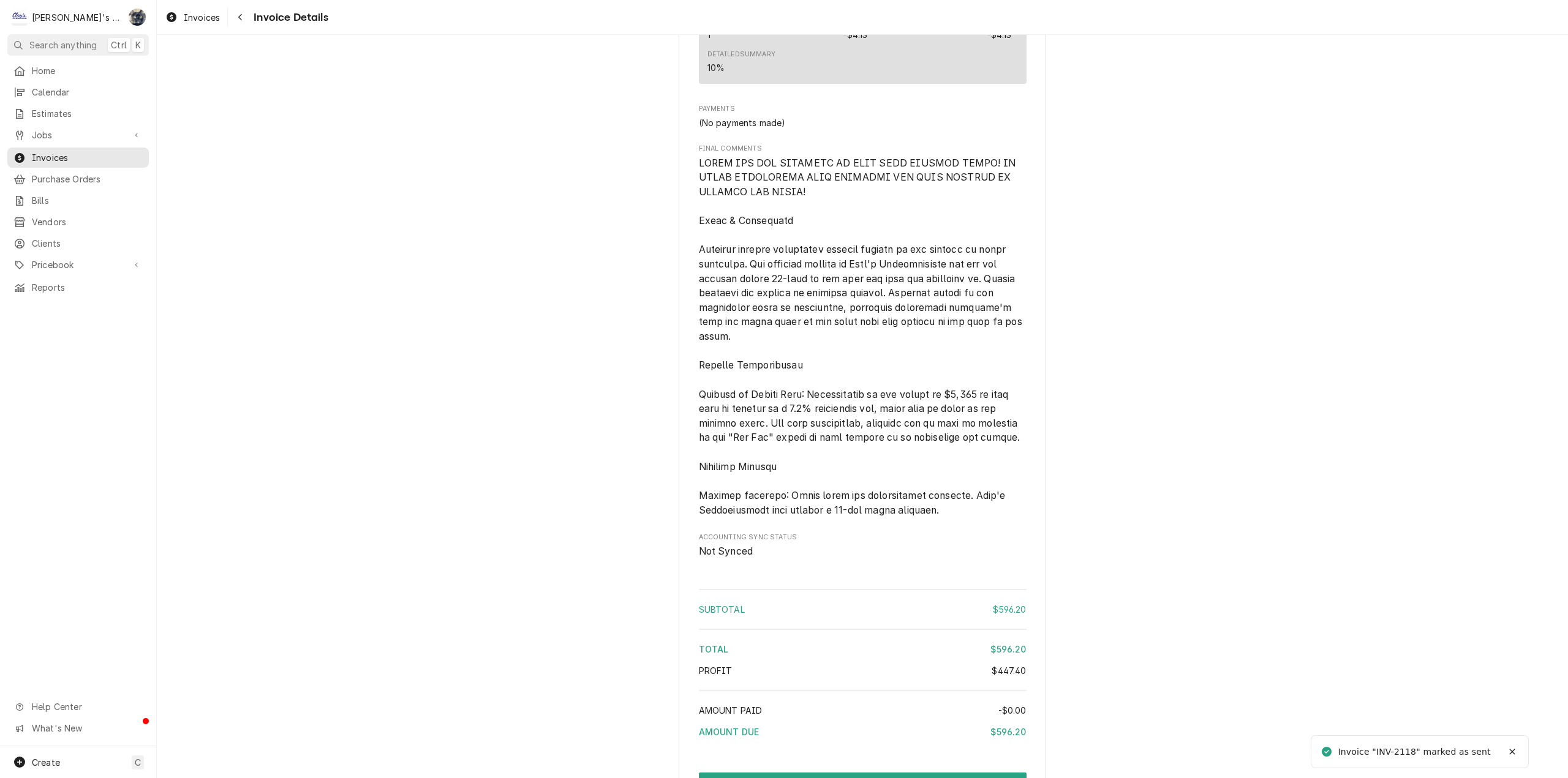
scroll to position [1788, 0]
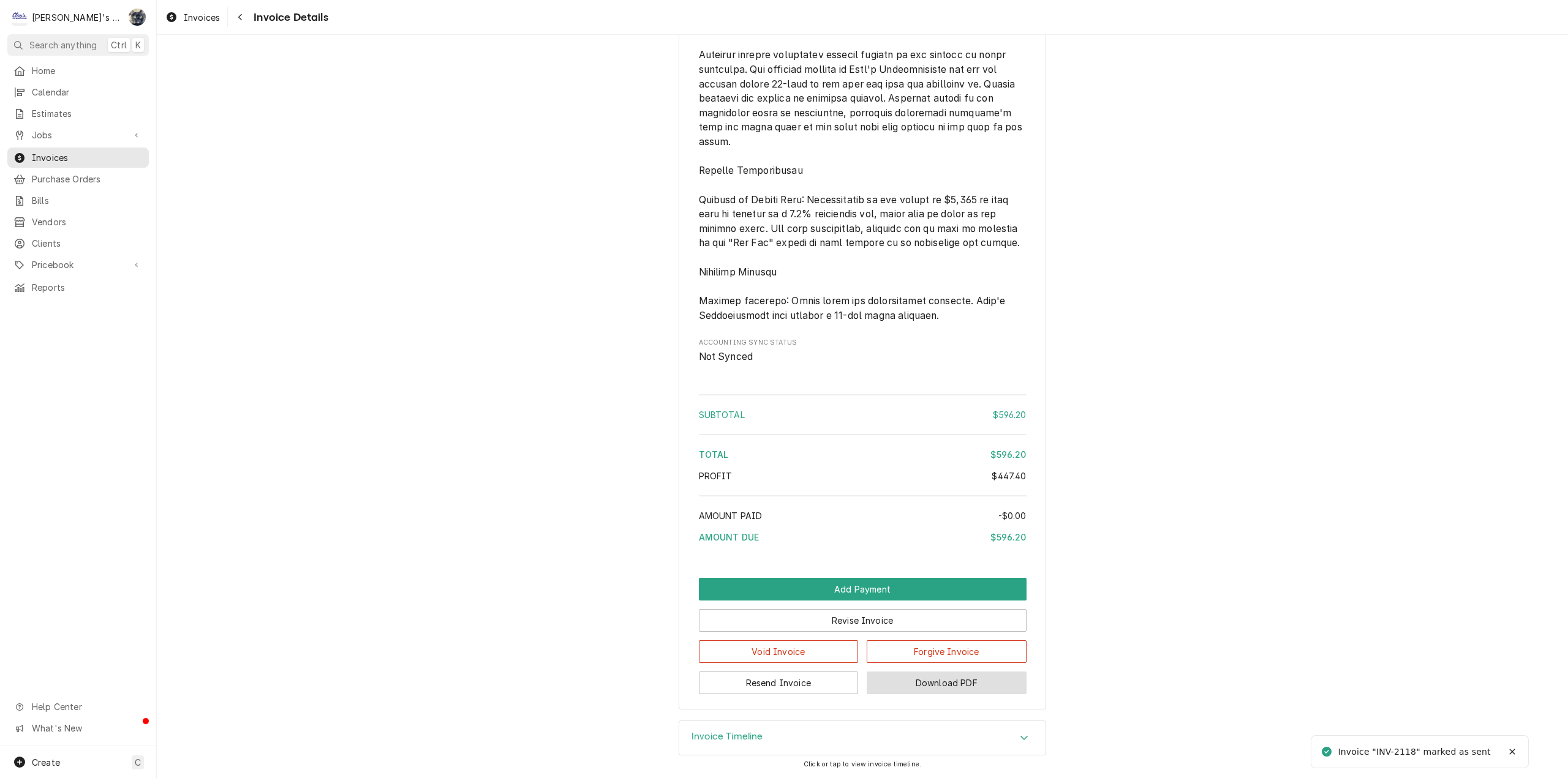
click at [888, 685] on button "Download PDF" at bounding box center [947, 682] width 160 height 23
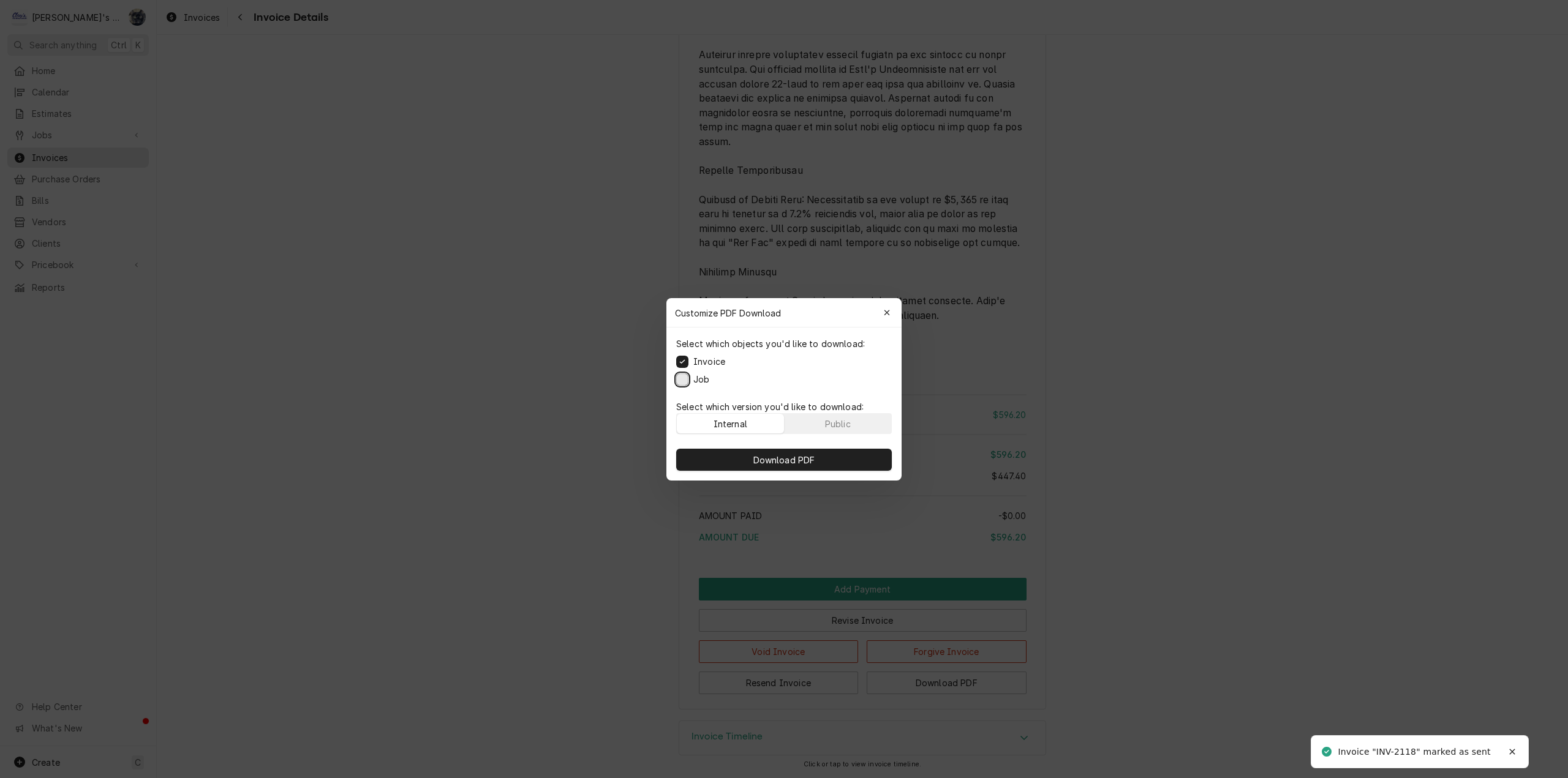
click at [685, 378] on button "Job" at bounding box center [682, 379] width 12 height 12
click at [743, 467] on button "Download PDF" at bounding box center [784, 460] width 215 height 22
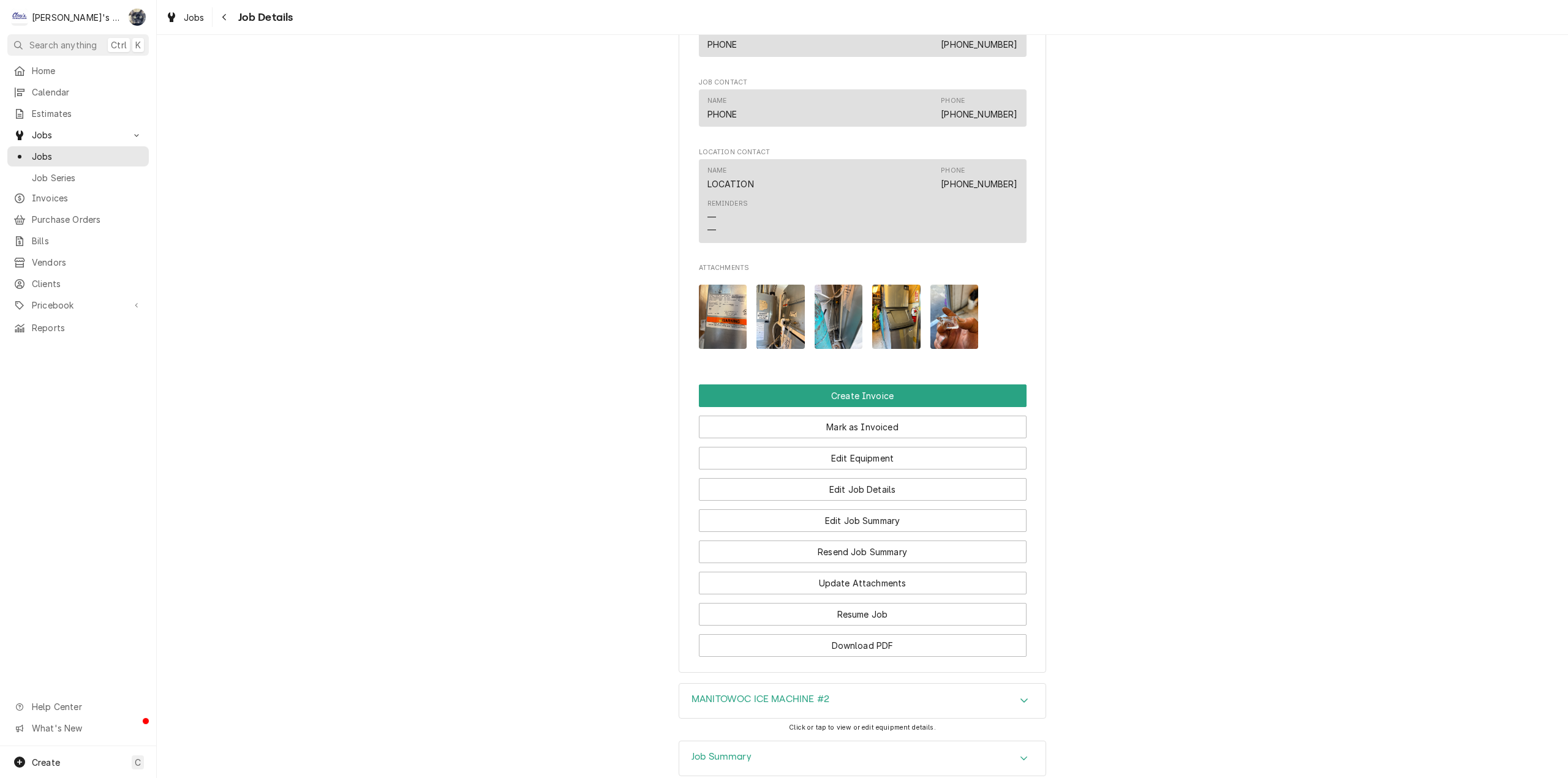
scroll to position [1102, 0]
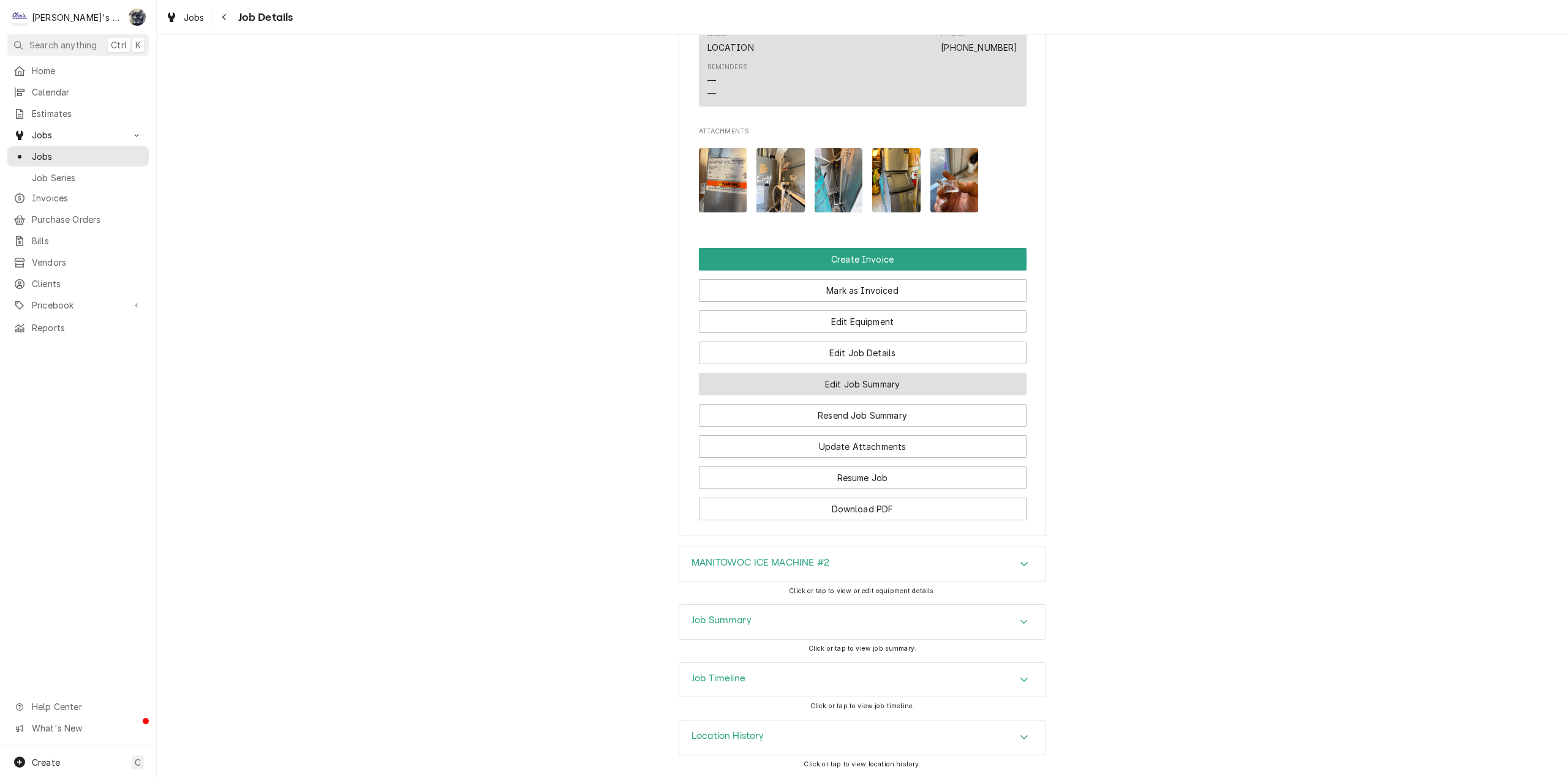
click at [823, 381] on button "Edit Job Summary" at bounding box center [862, 384] width 327 height 23
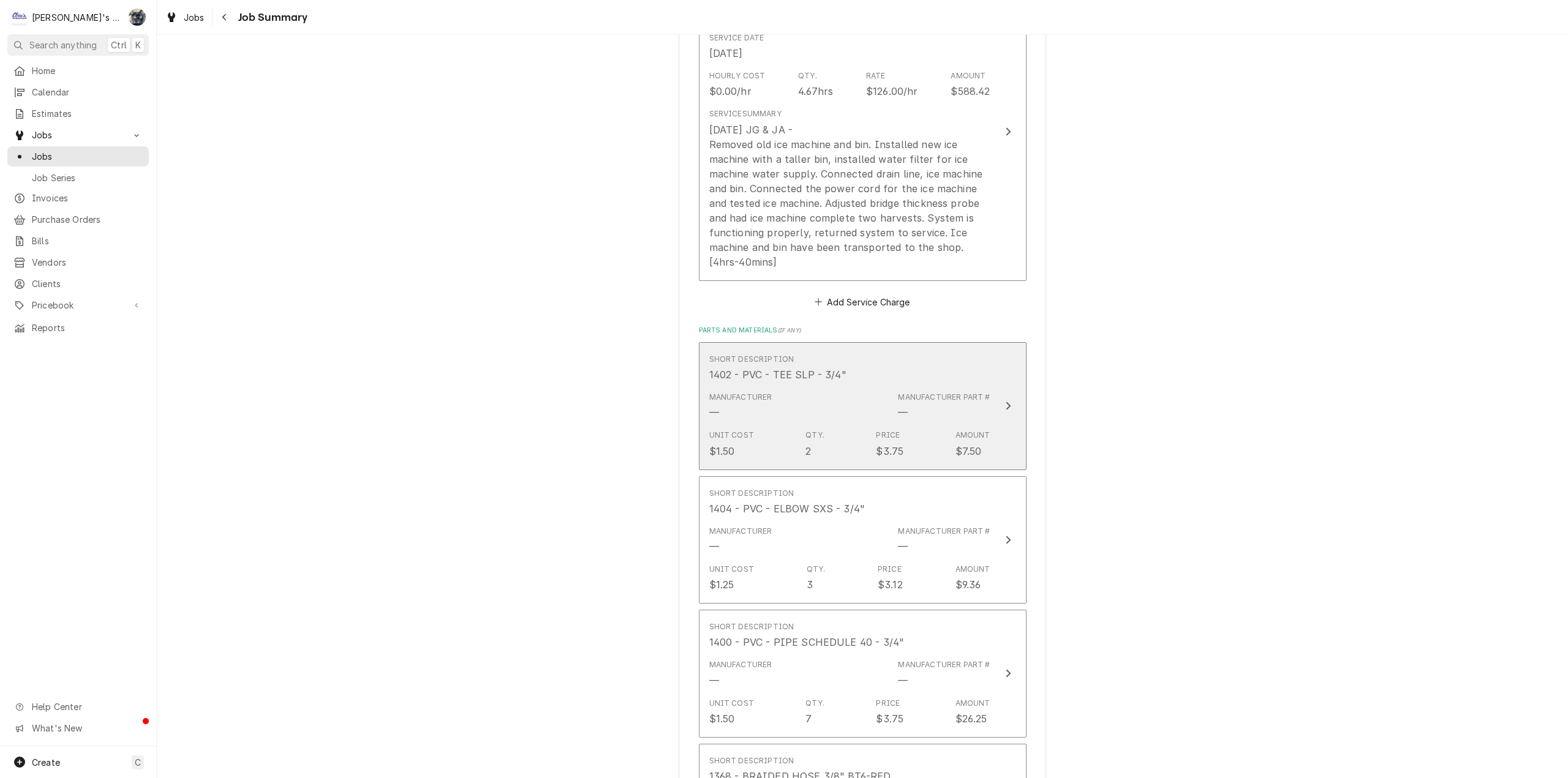
scroll to position [183, 0]
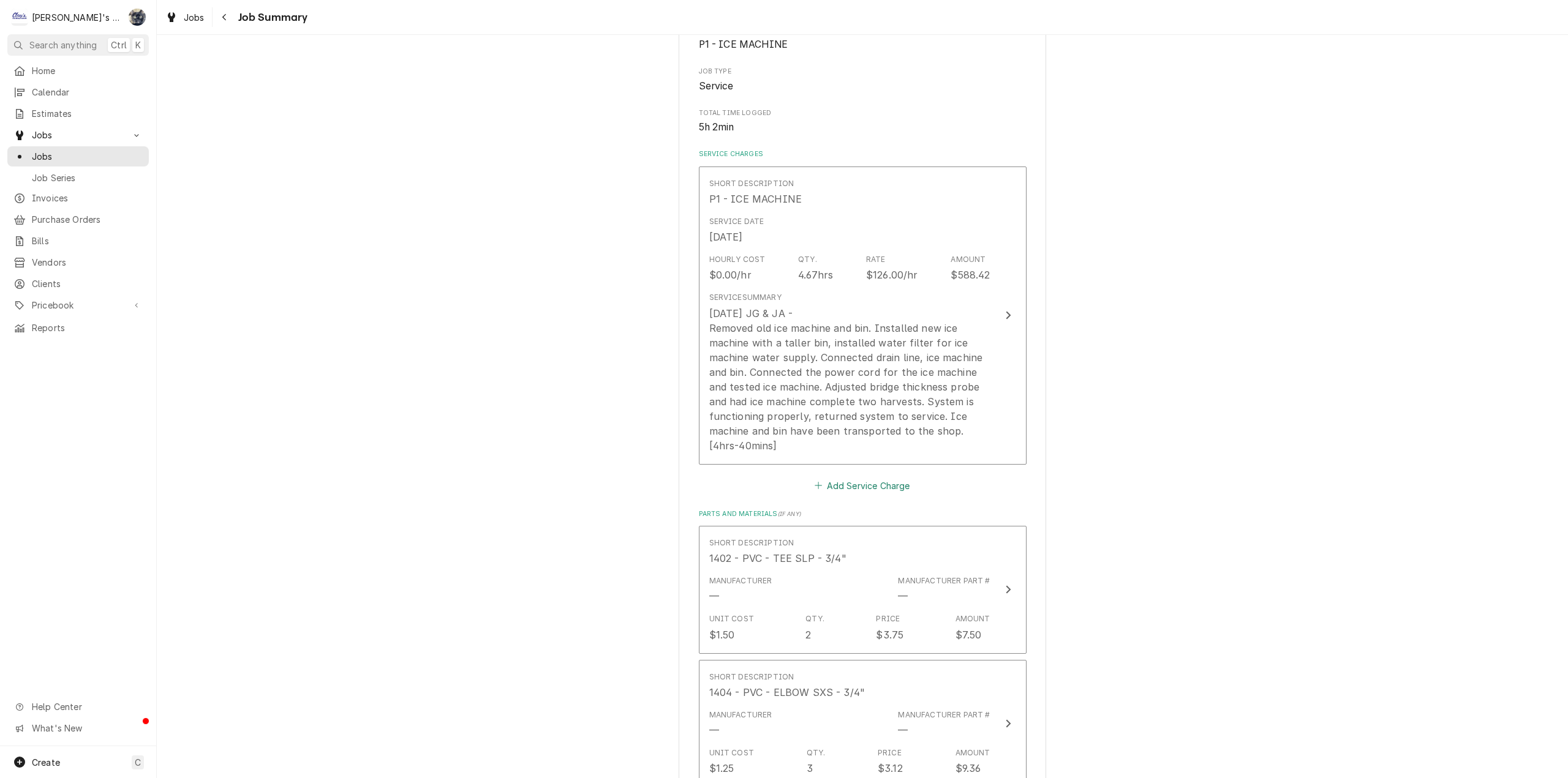
click at [860, 489] on button "Add Service Charge" at bounding box center [862, 485] width 99 height 17
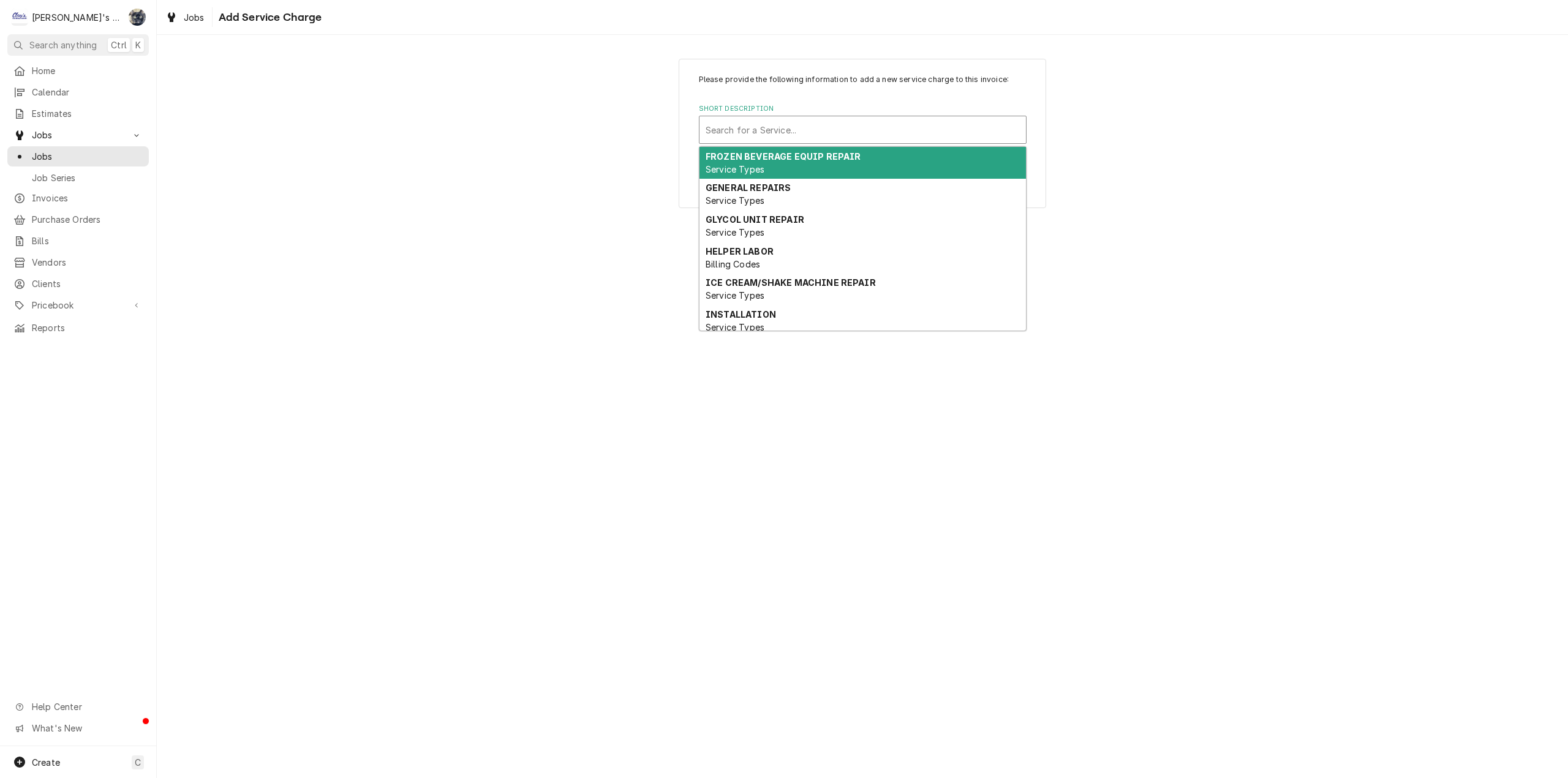
click at [802, 129] on div "Short Description" at bounding box center [862, 130] width 314 height 22
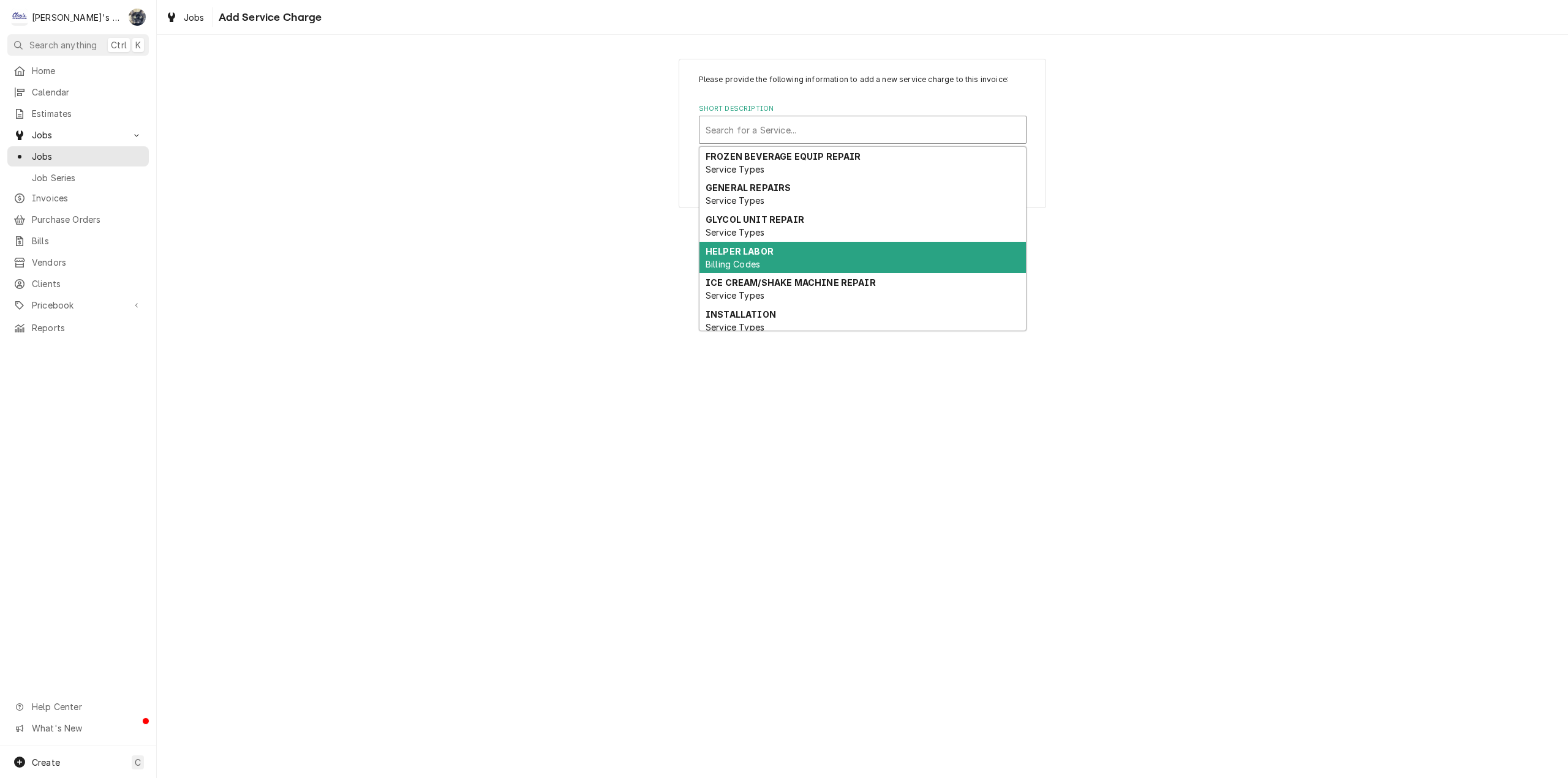
click at [806, 251] on div "HELPER LABOR Billing Codes" at bounding box center [863, 258] width 327 height 32
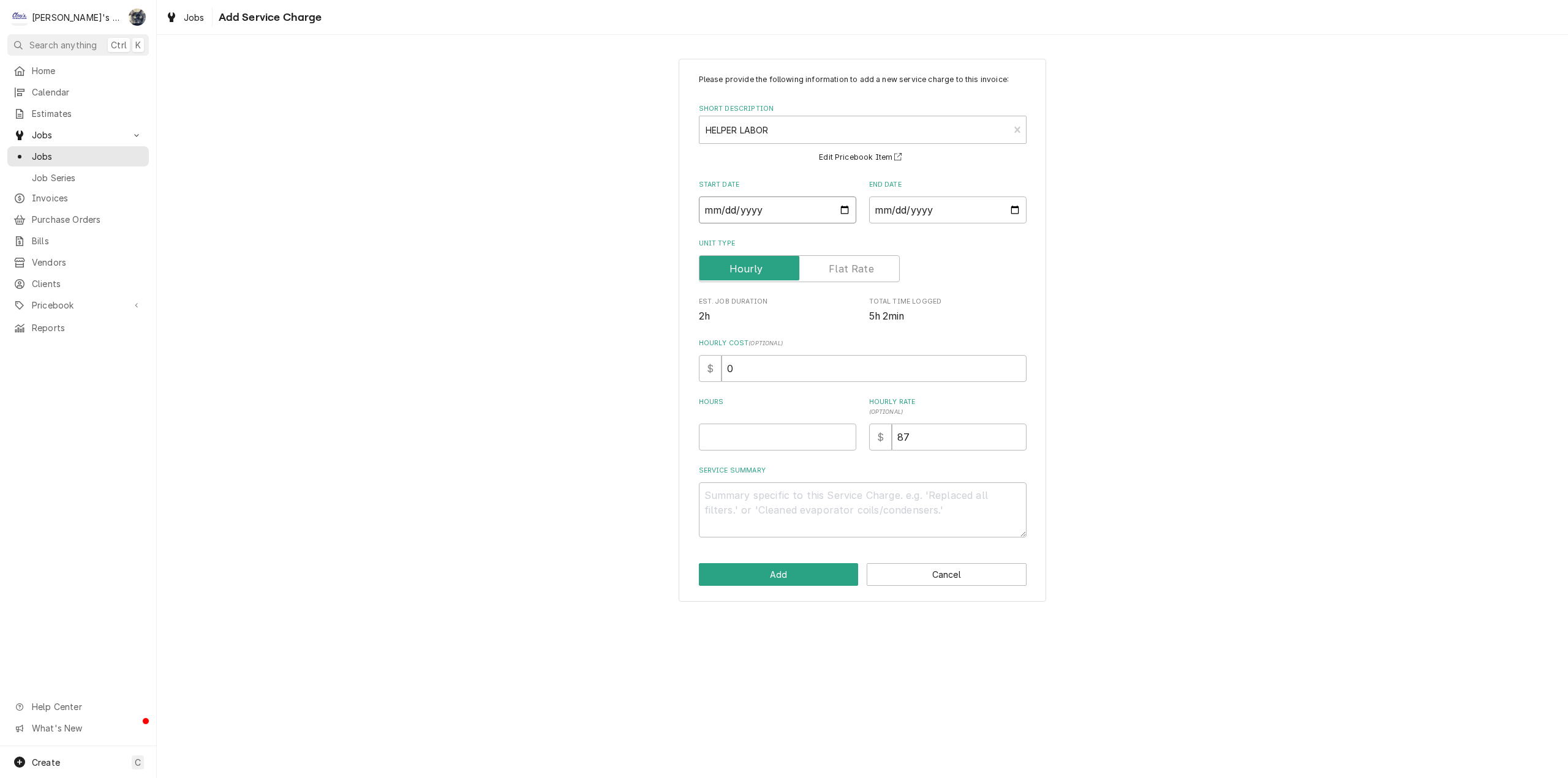
click at [843, 205] on input "Start Date" at bounding box center [778, 209] width 158 height 27
type textarea "x"
type input "[DATE]"
click at [1019, 211] on input "End Date" at bounding box center [948, 209] width 158 height 27
click at [1011, 211] on input "End Date" at bounding box center [948, 209] width 158 height 27
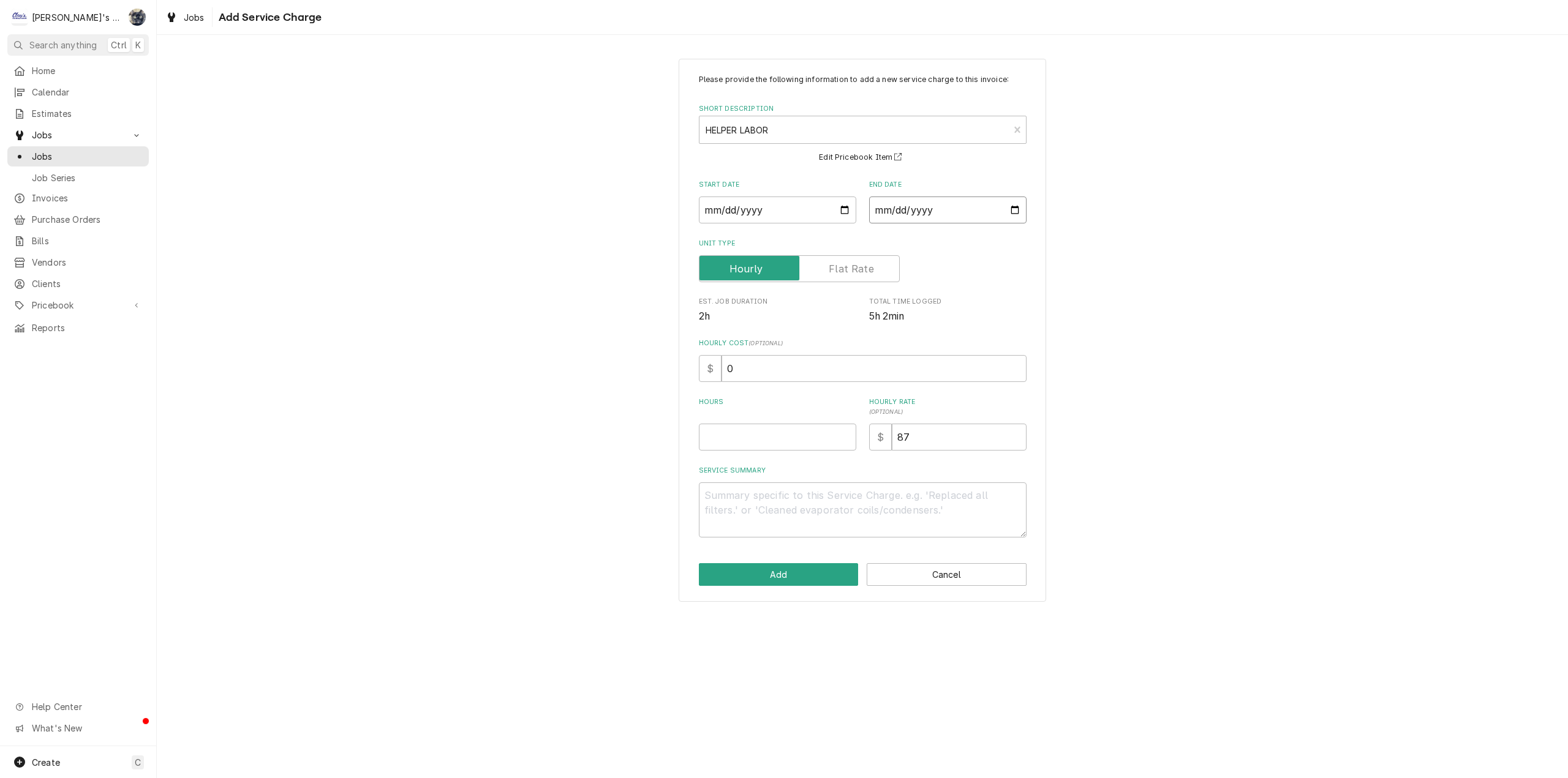
type textarea "x"
type input "2025-07-13"
drag, startPoint x: 763, startPoint y: 425, endPoint x: 705, endPoint y: 432, distance: 58.4
click at [704, 432] on input "Hours" at bounding box center [778, 436] width 158 height 27
type textarea "x"
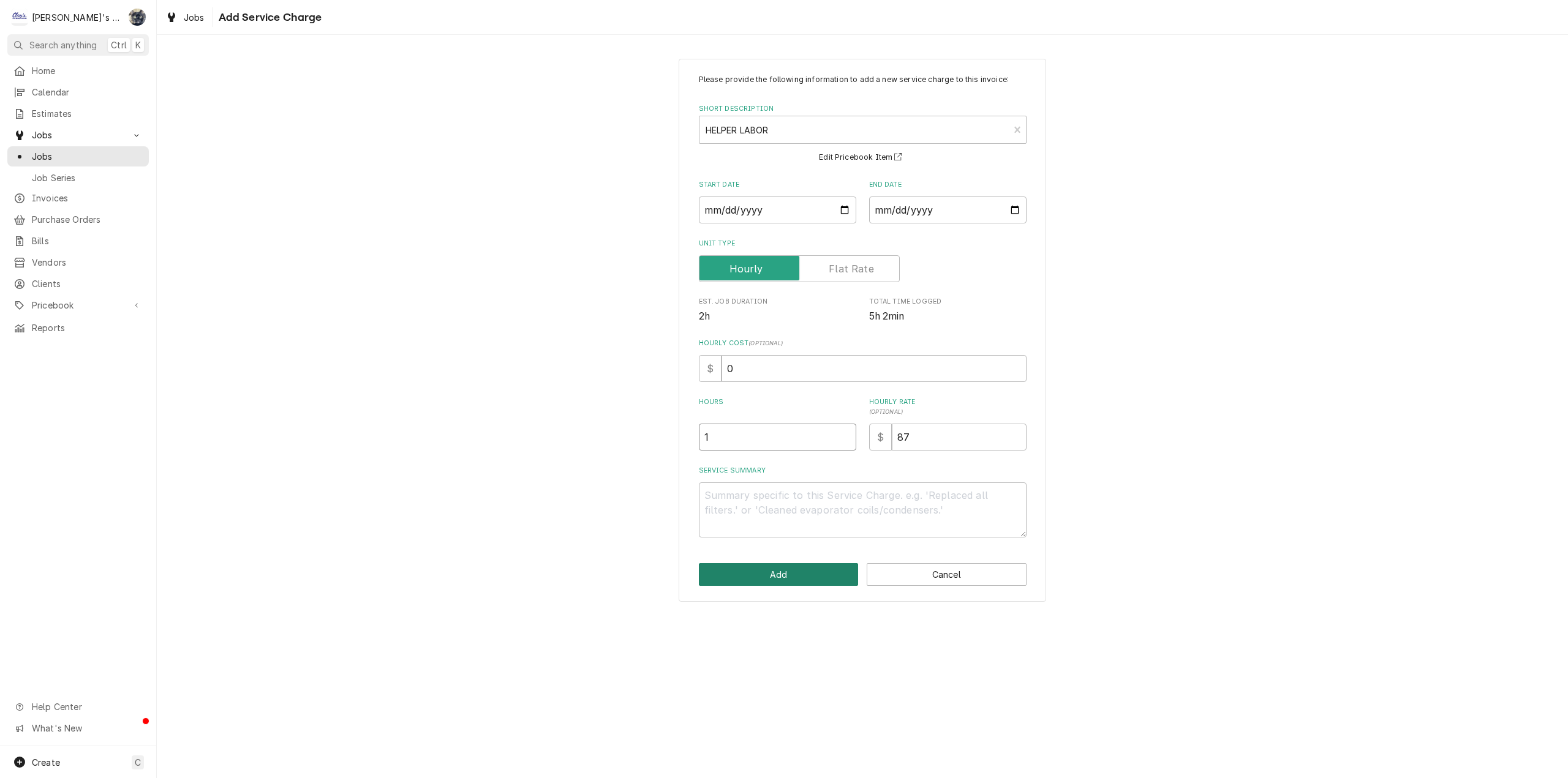
type input "1"
click at [825, 566] on button "Add" at bounding box center [779, 574] width 160 height 23
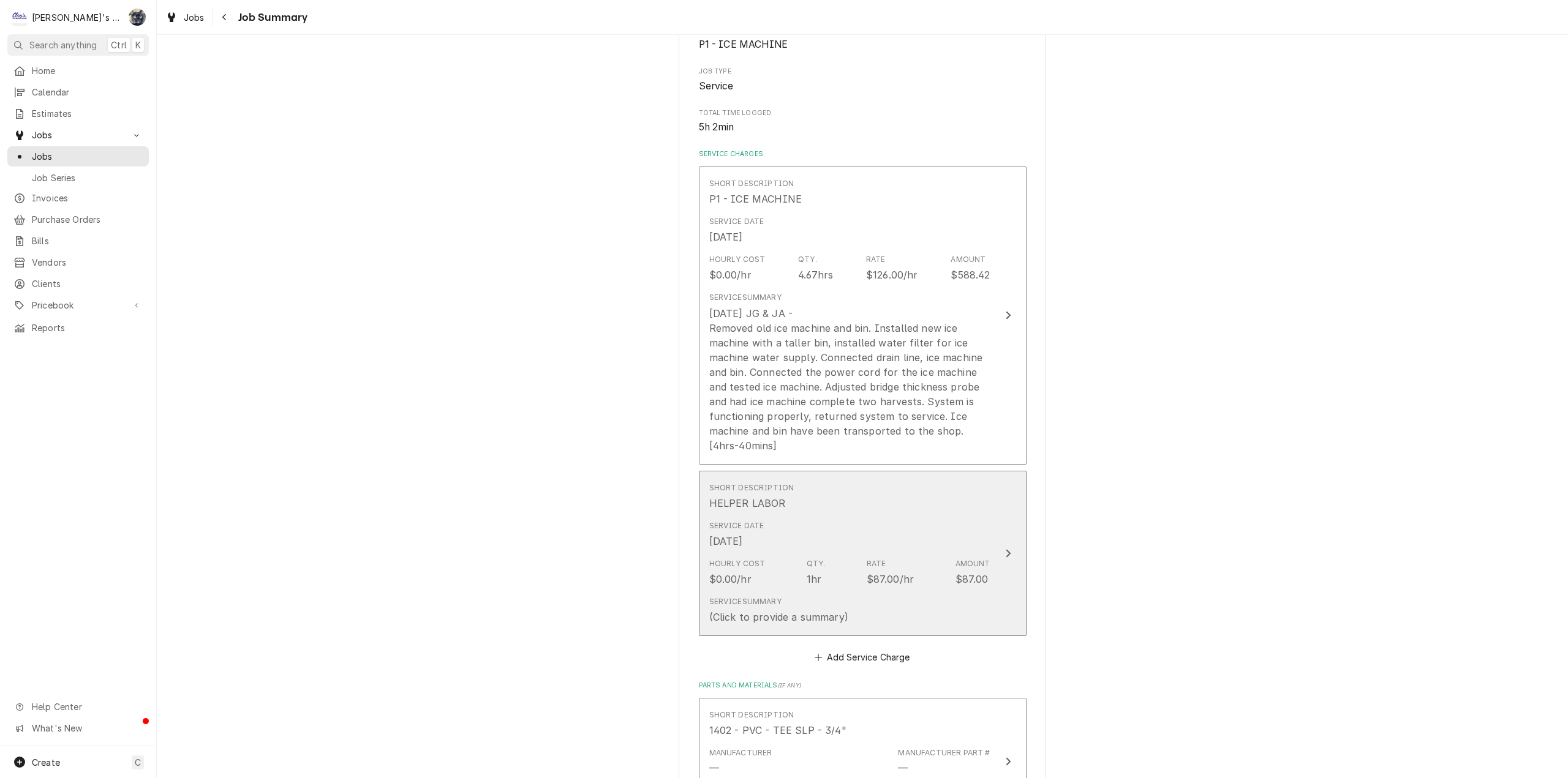
click at [780, 531] on div "Service Date Jul 13, 2025" at bounding box center [850, 534] width 281 height 38
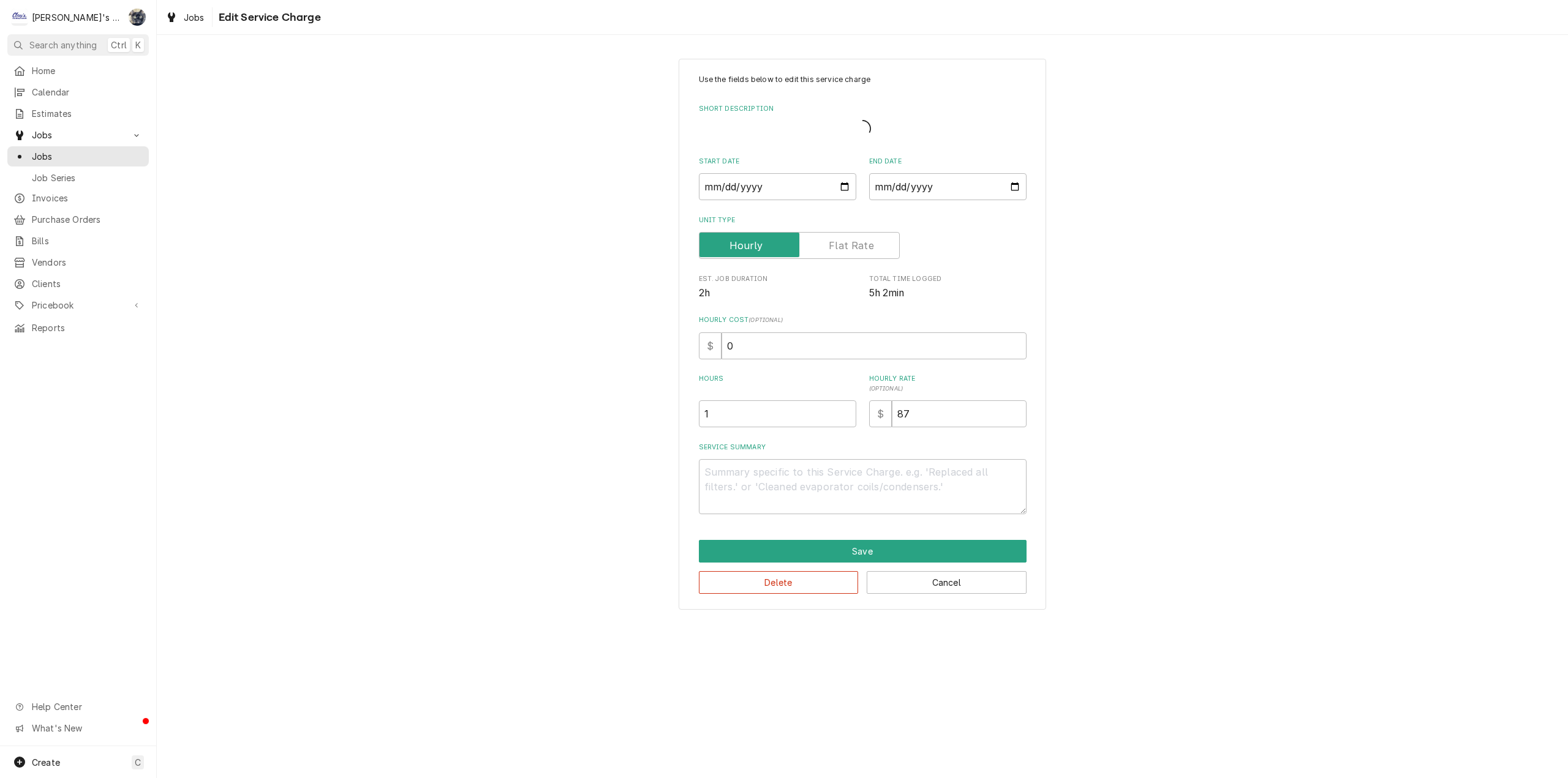
type textarea "x"
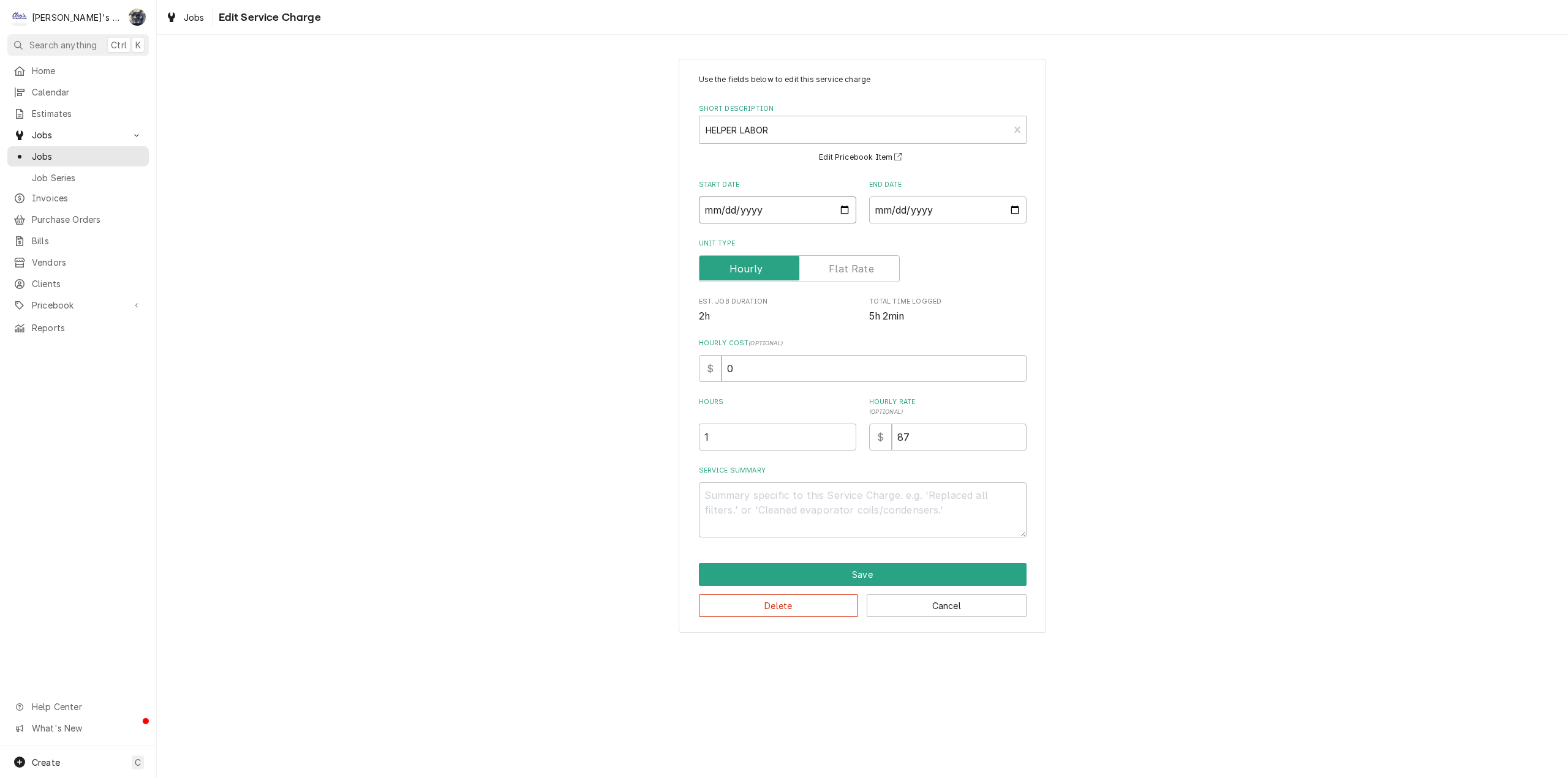
click at [846, 213] on input "2025-07-13" at bounding box center [778, 209] width 158 height 27
type input "[DATE]"
click at [1008, 212] on input "2025-07-13" at bounding box center [948, 209] width 158 height 27
click at [1013, 210] on input "2025-07-13" at bounding box center [948, 209] width 158 height 27
type textarea "x"
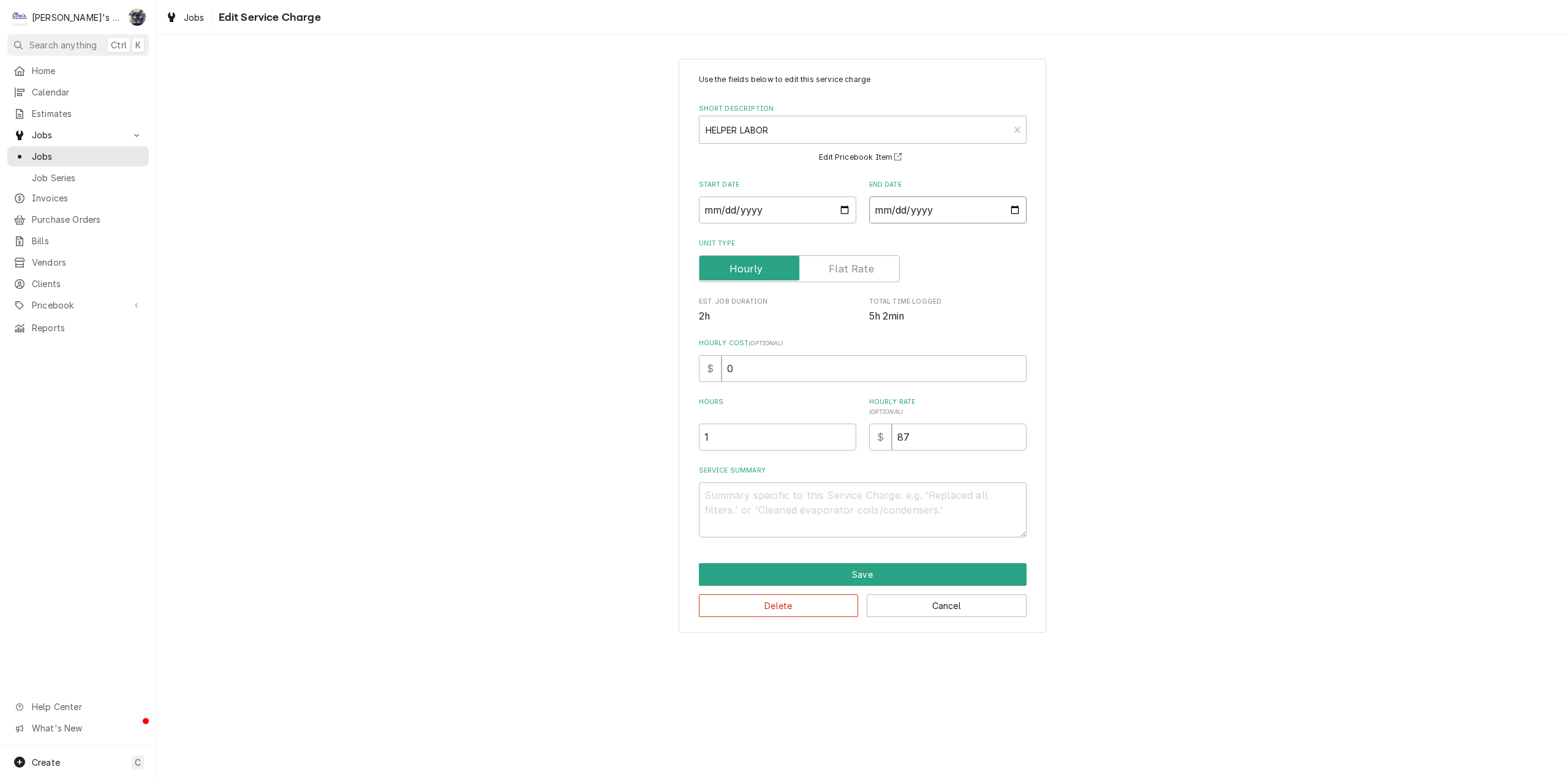
type input "[DATE]"
drag, startPoint x: 766, startPoint y: 374, endPoint x: 700, endPoint y: 386, distance: 67.1
click at [700, 386] on div "Use the fields below to edit this service charge Short Description HELPER LABOR…" at bounding box center [862, 306] width 327 height 463
type textarea "x"
type input "4"
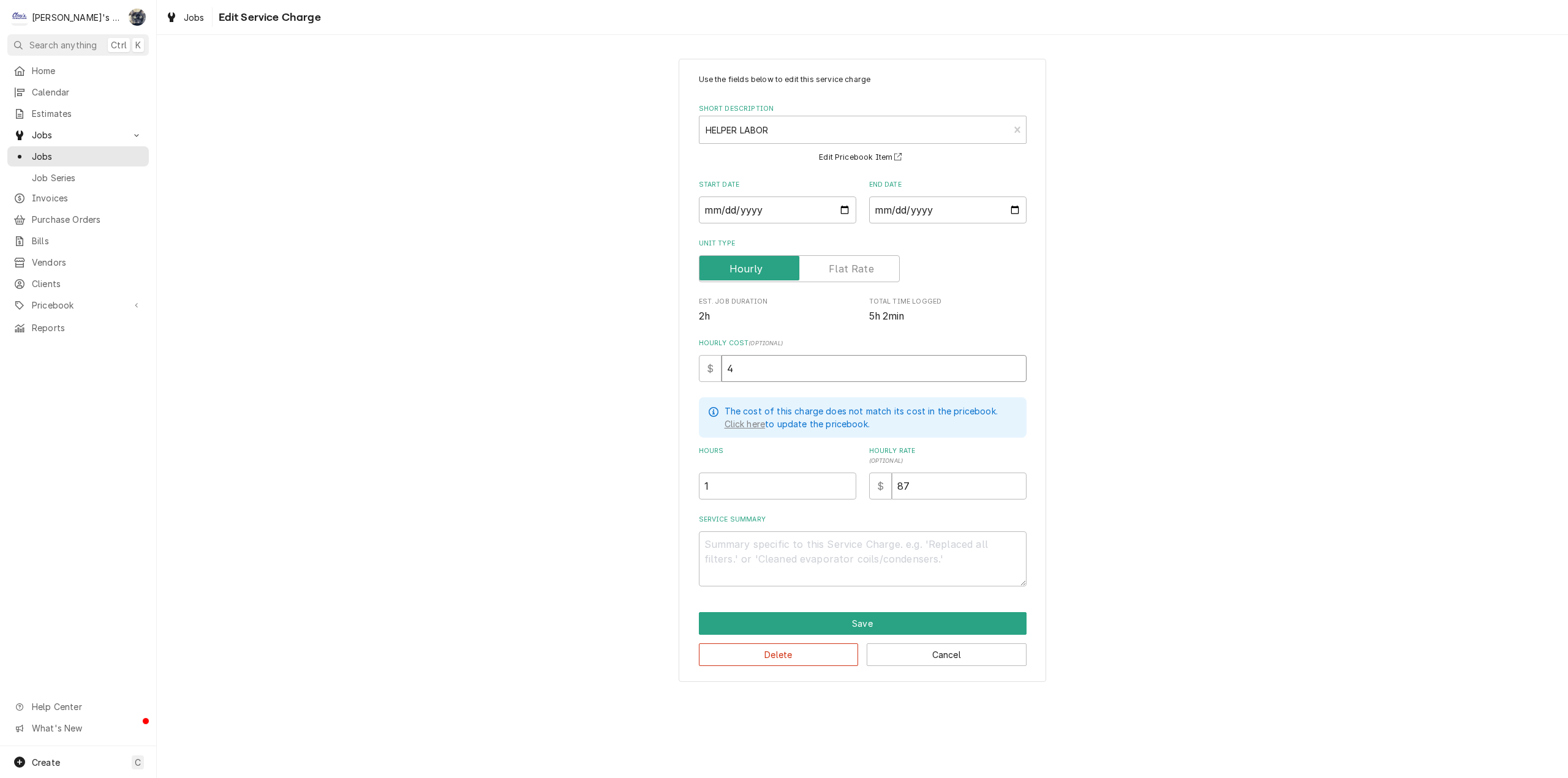
type textarea "x"
type input "48"
type textarea "x"
type textarea "7"
type textarea "x"
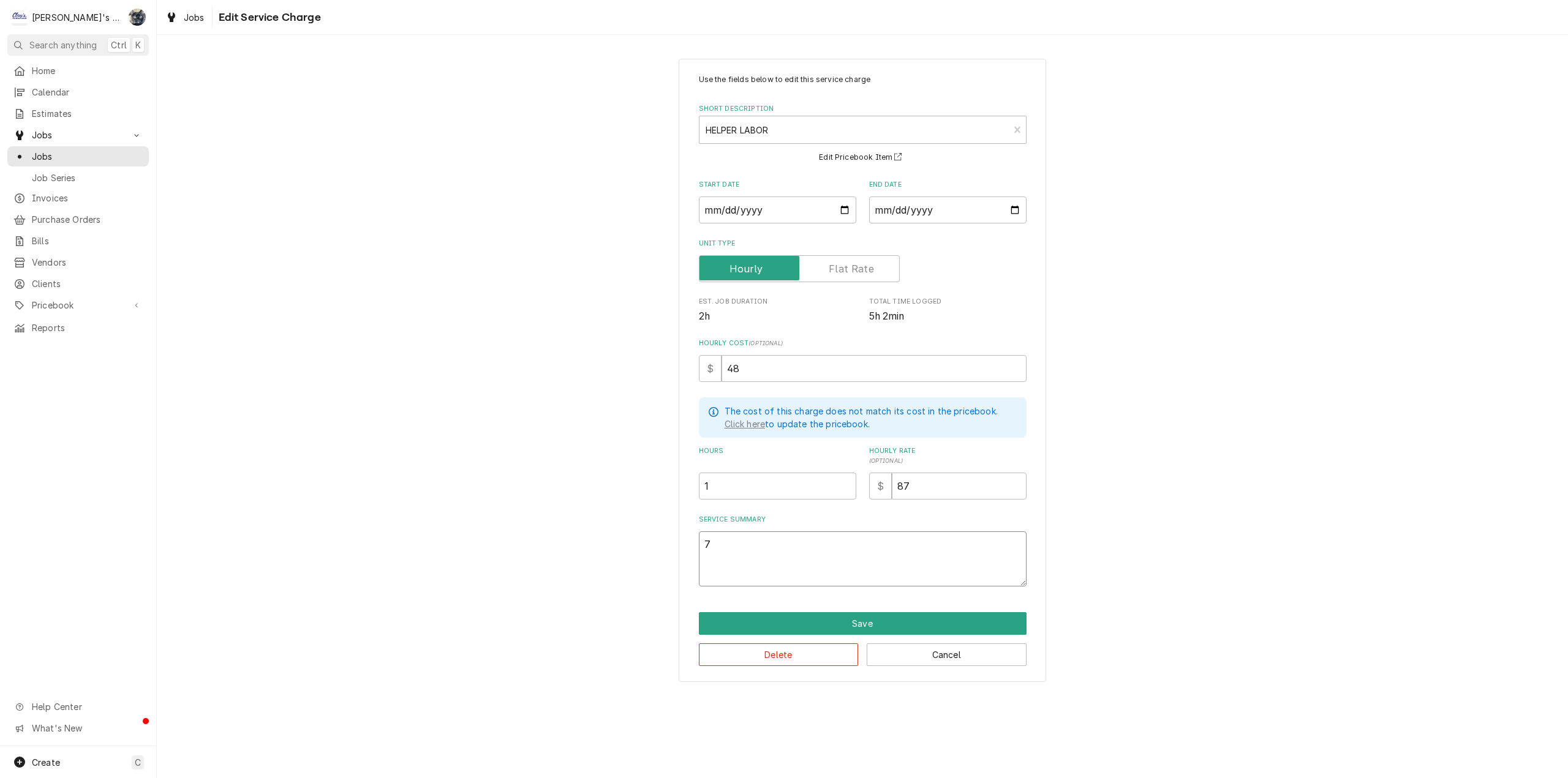
type textarea "7/"
type textarea "x"
type textarea "7/1"
type textarea "x"
type textarea "7/10"
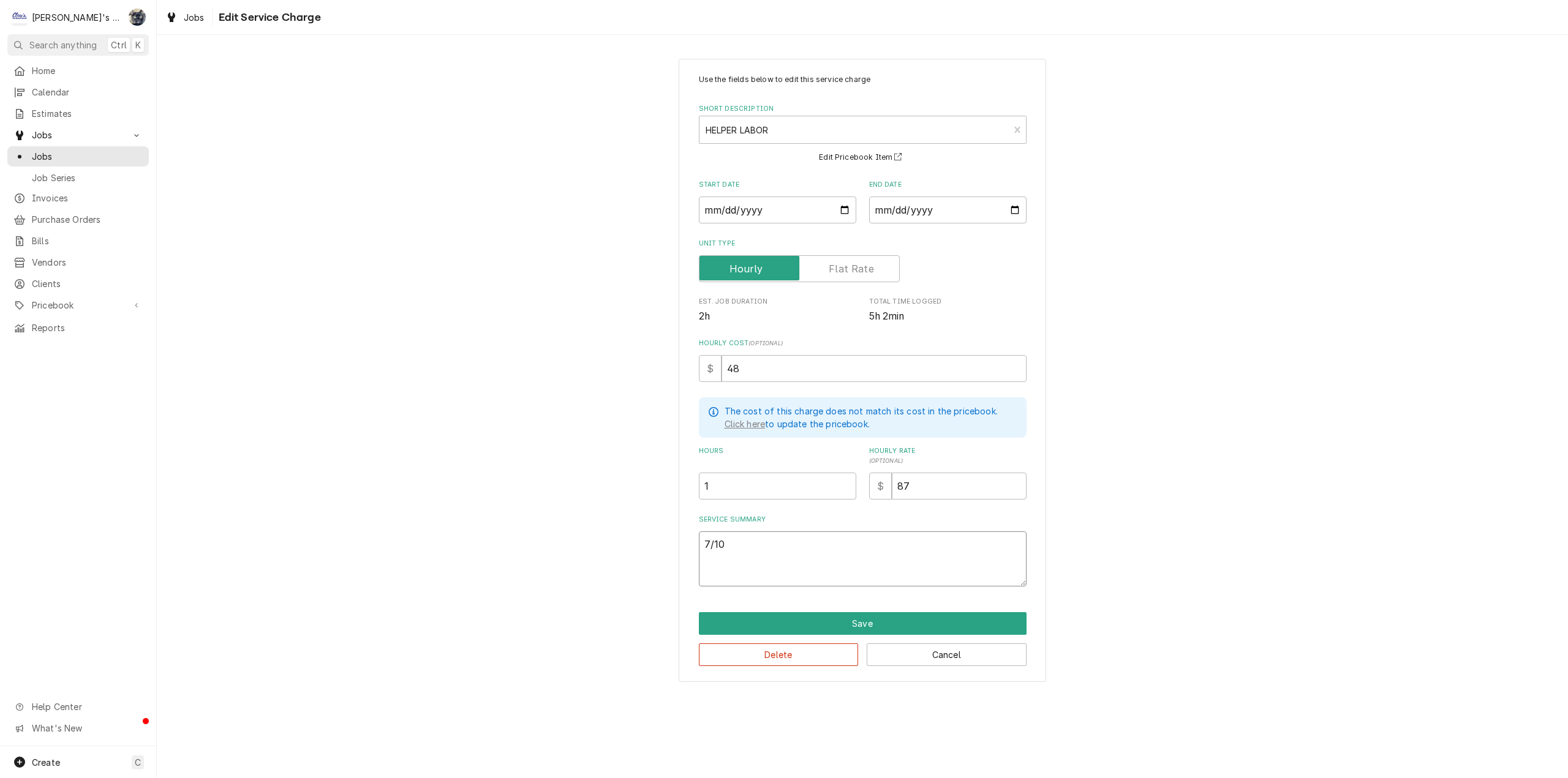
type textarea "x"
type textarea "7/10/"
type textarea "x"
type textarea "7/10/2"
type textarea "x"
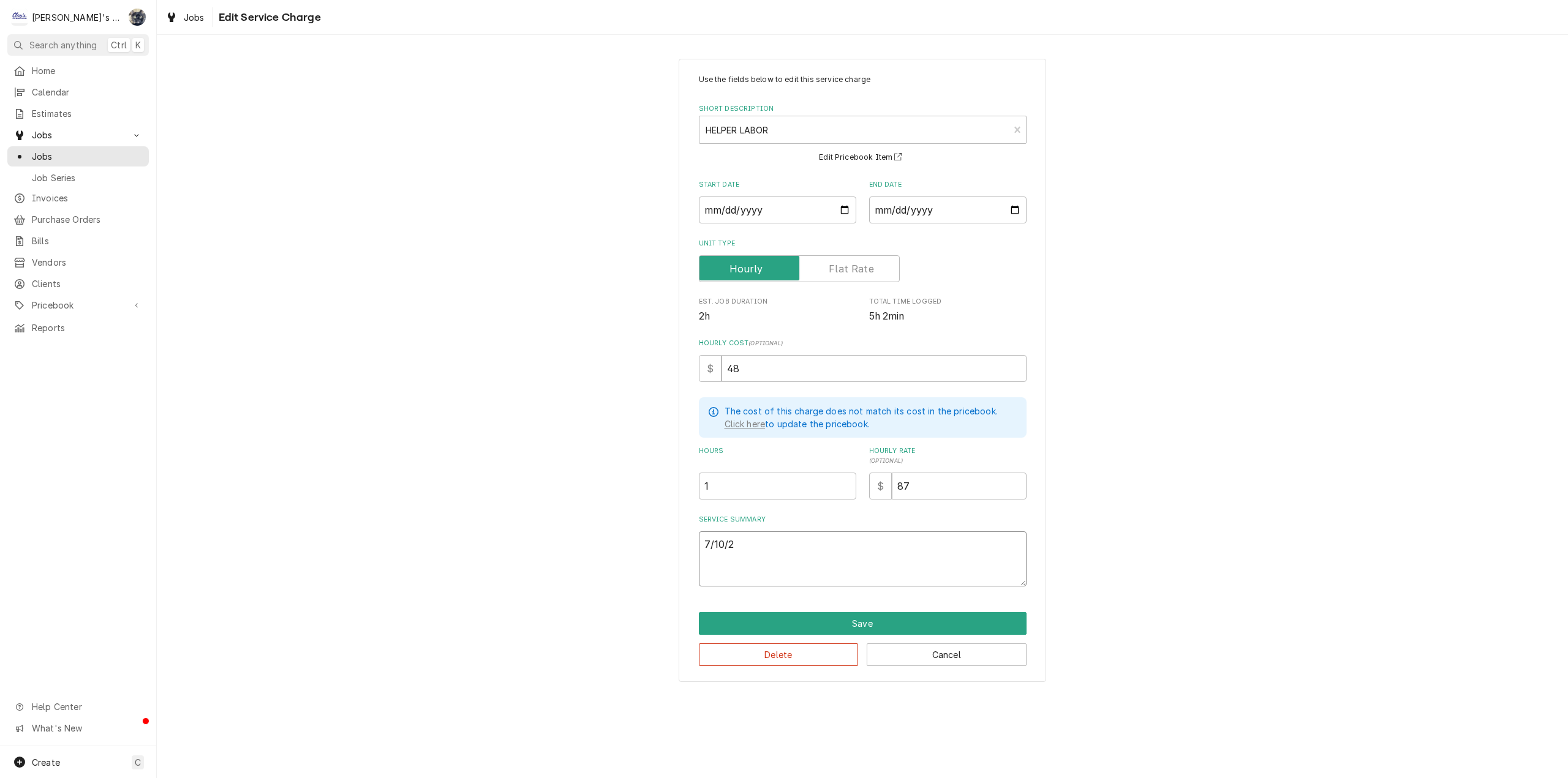
type textarea "7/10/20"
type textarea "x"
type textarea "7/10/202"
type textarea "x"
type textarea "7/10/2025"
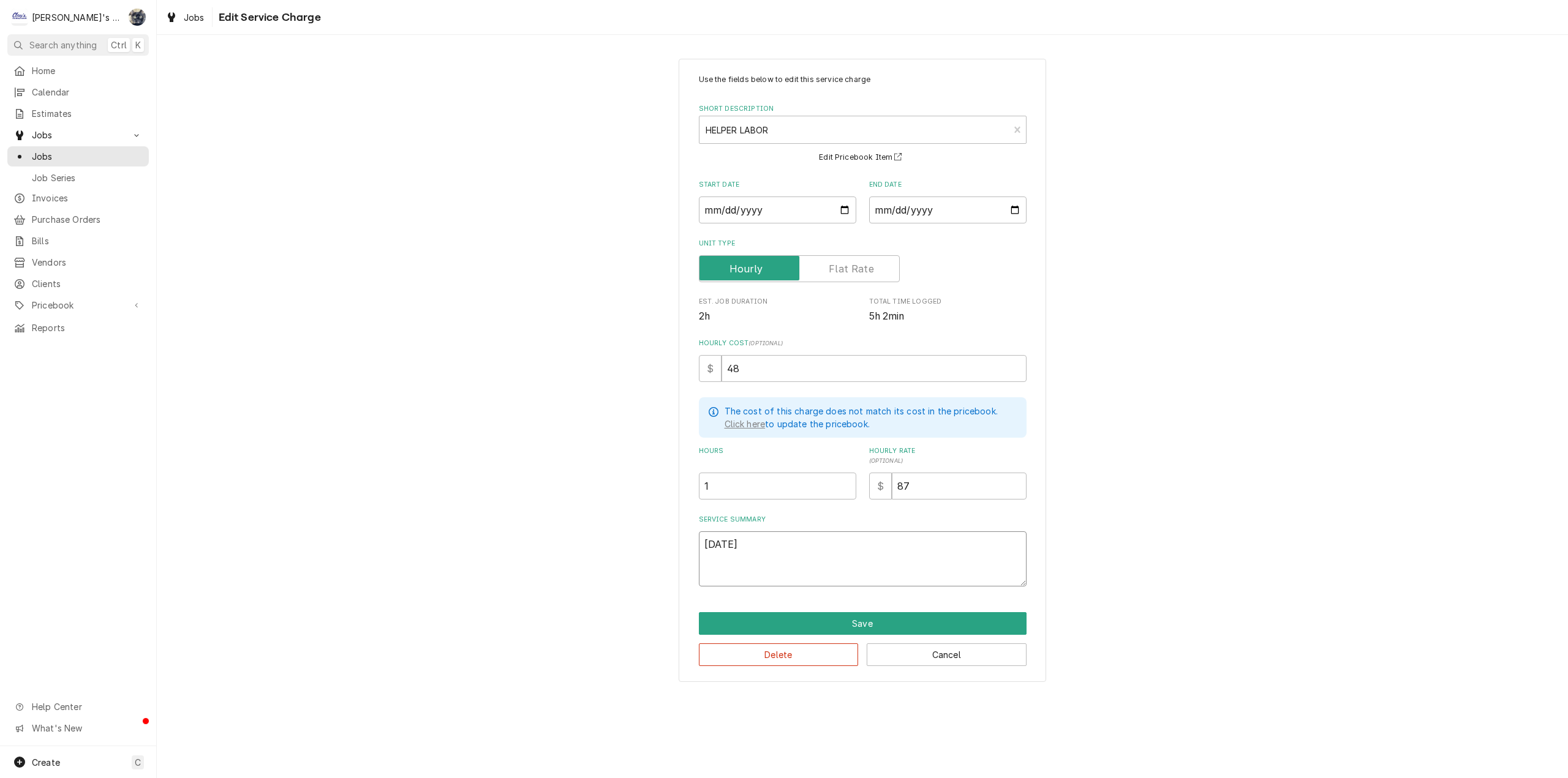
type textarea "x"
type textarea "7/10/2025"
type textarea "x"
type textarea "7/10/2025 j"
type textarea "x"
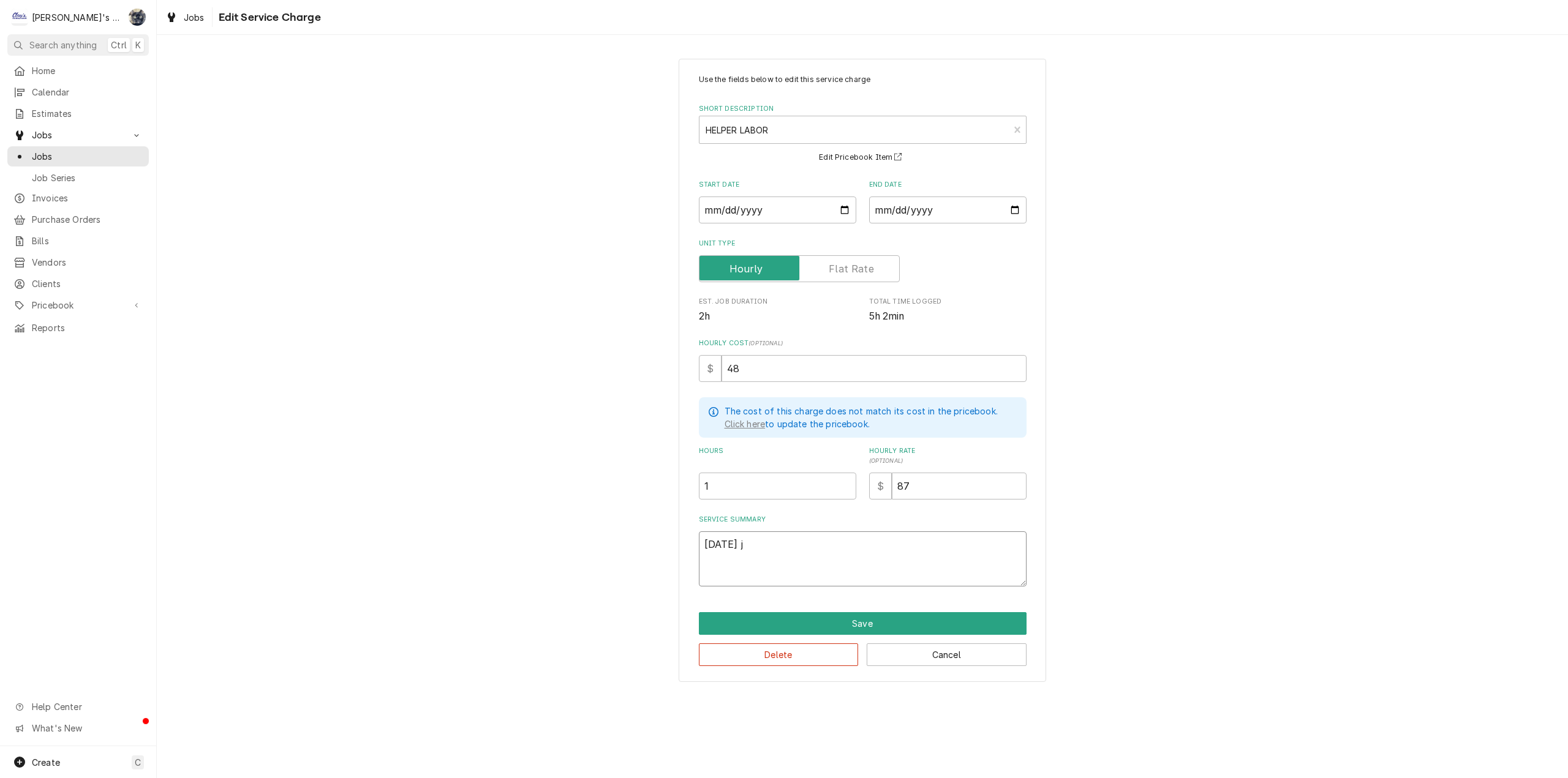
type textarea "7/10/2025"
type textarea "x"
type textarea "7/10/2025 J"
type textarea "x"
type textarea "7/10/2025 JA"
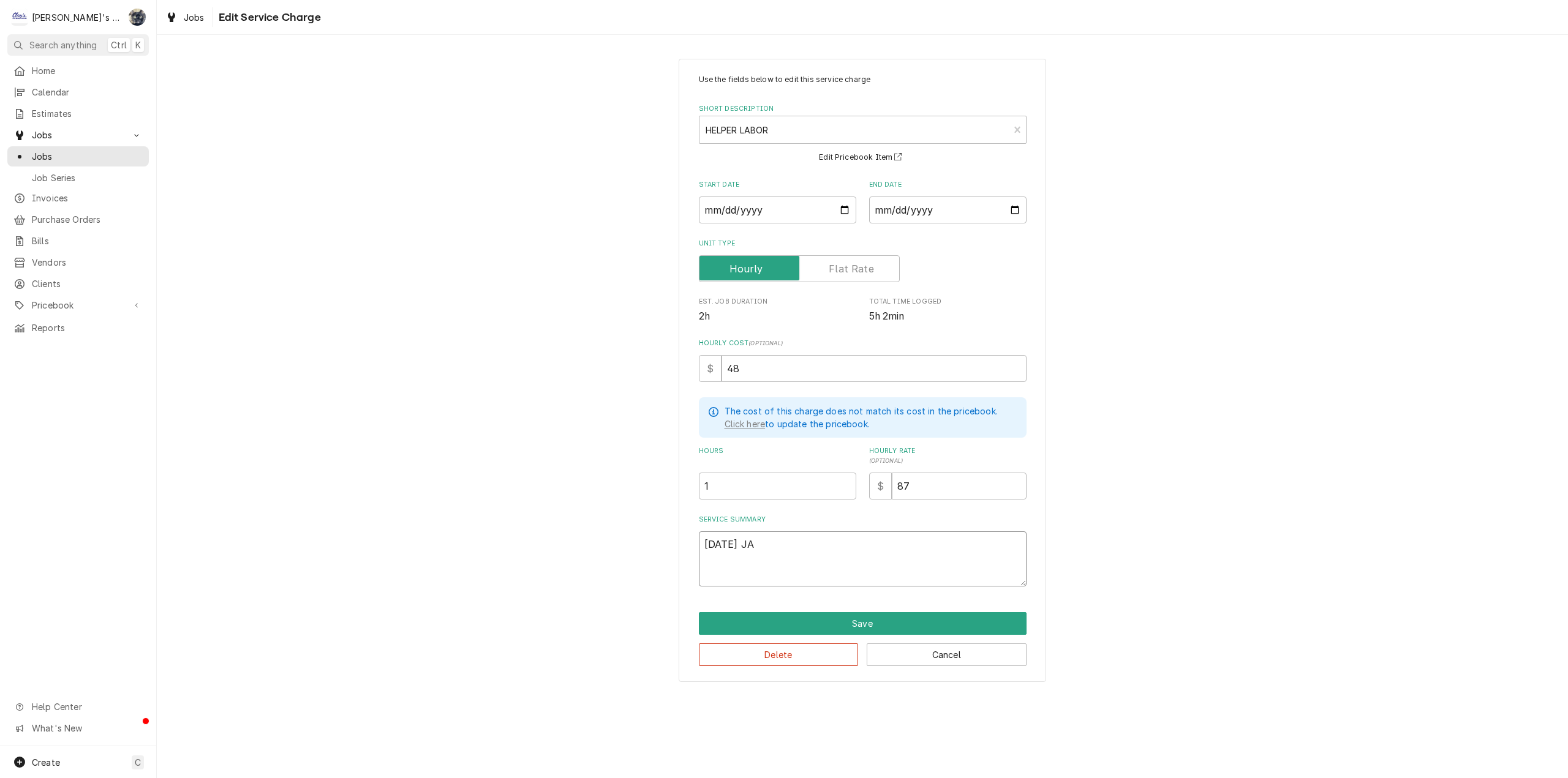
type textarea "x"
type textarea "7/10/2025 JA"
type textarea "x"
type textarea "7/10/2025 JA a"
type textarea "x"
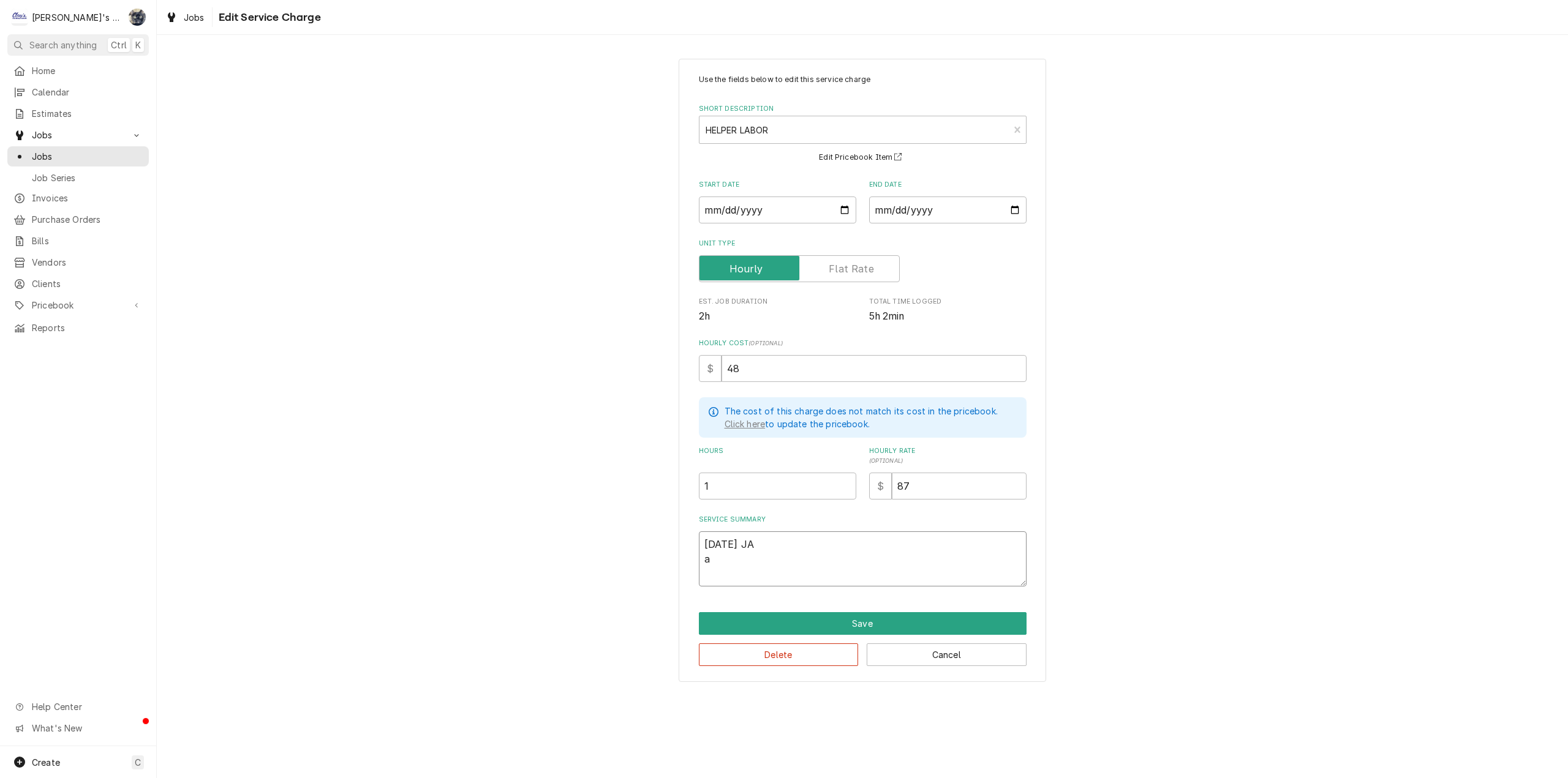
type textarea "7/10/2025 JA"
type textarea "x"
type textarea "7/10/2025 JA A"
type textarea "x"
type textarea "7/10/2025 JA As"
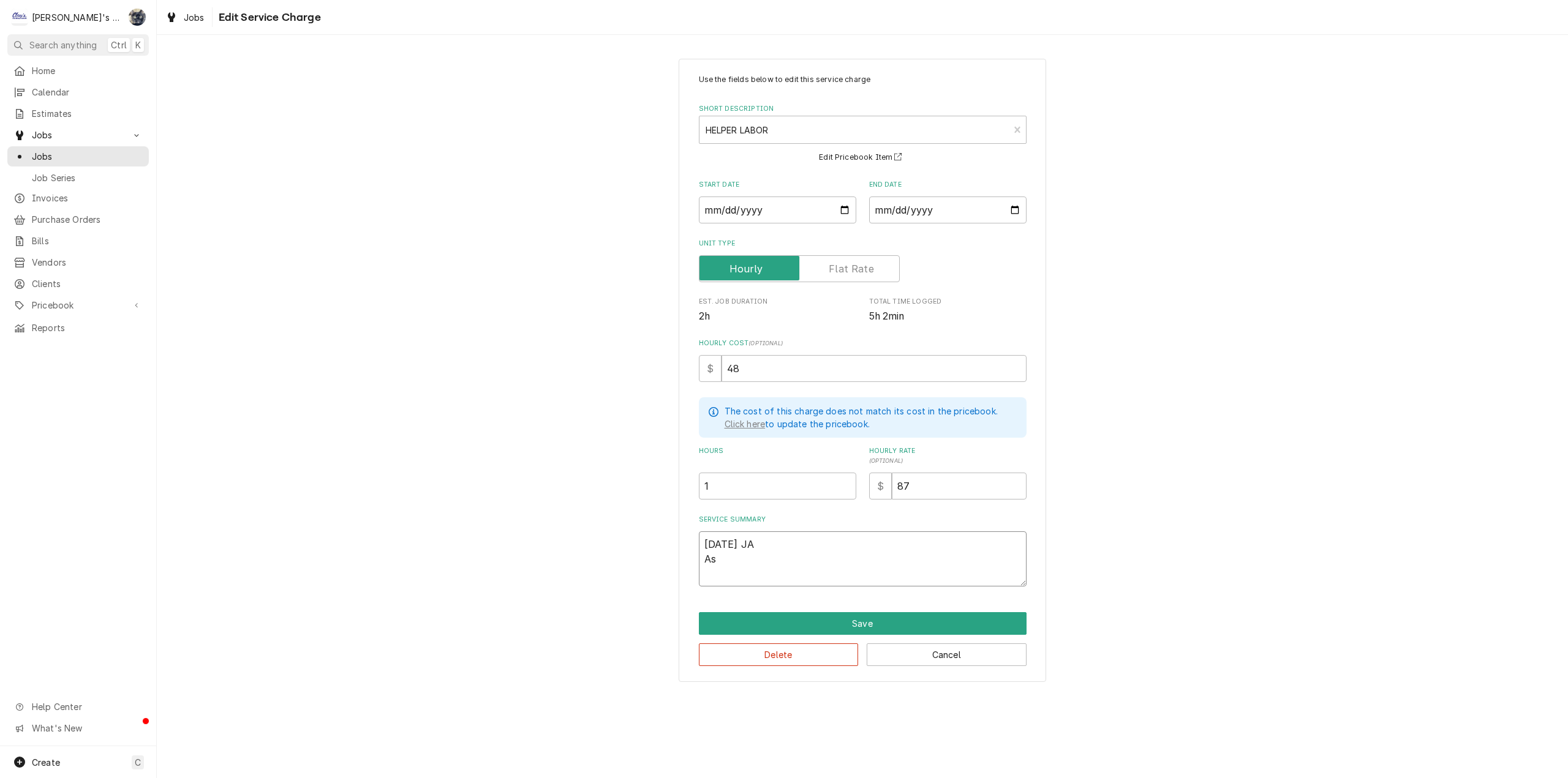
type textarea "x"
type textarea "7/10/2025 JA Asi"
type textarea "x"
type textarea "7/10/2025 JA Asis"
type textarea "x"
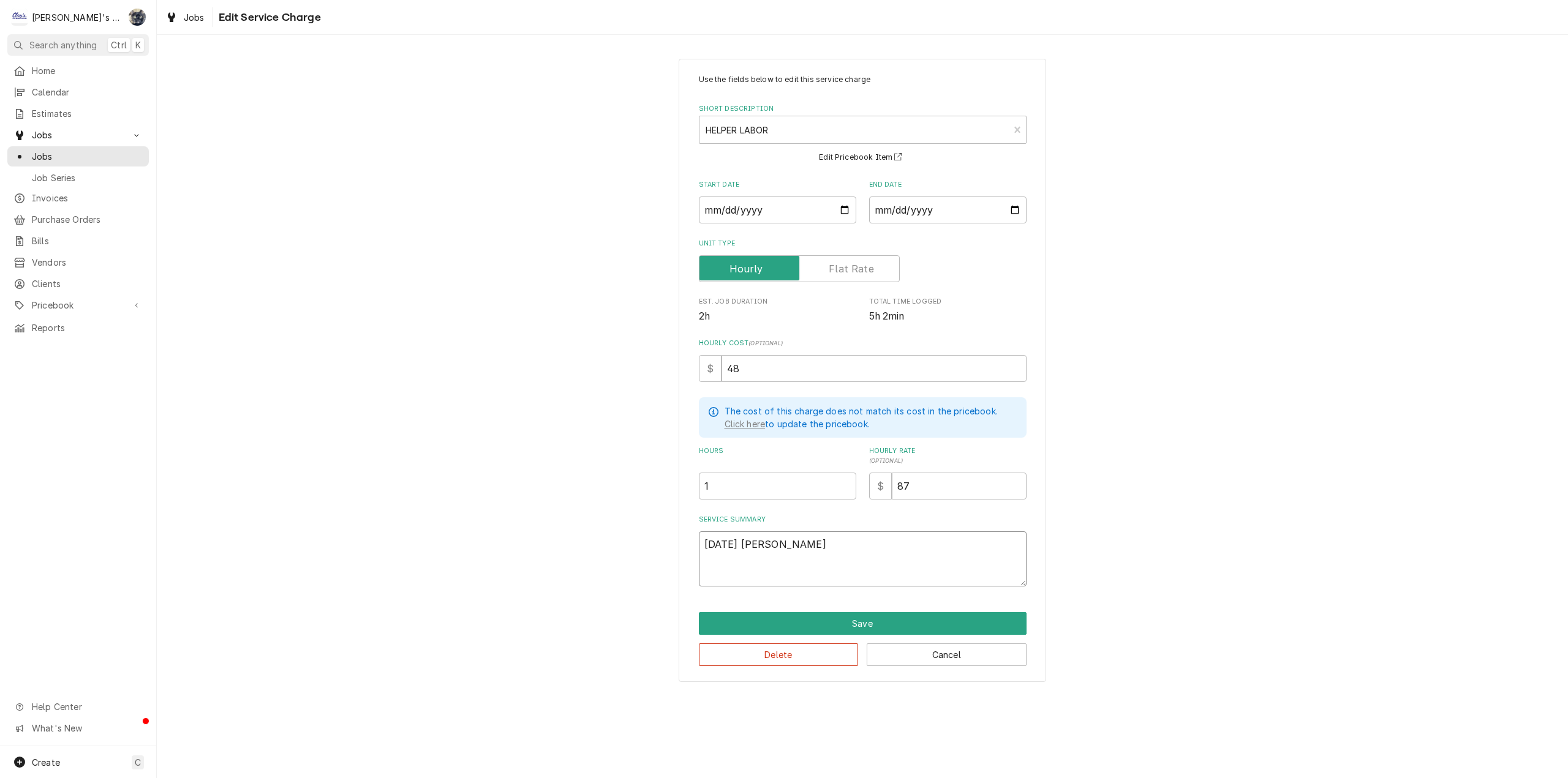
type textarea "7/10/2025 JA Asi"
type textarea "x"
type textarea "7/10/2025 JA As"
type textarea "x"
type textarea "7/10/2025 JA Ass"
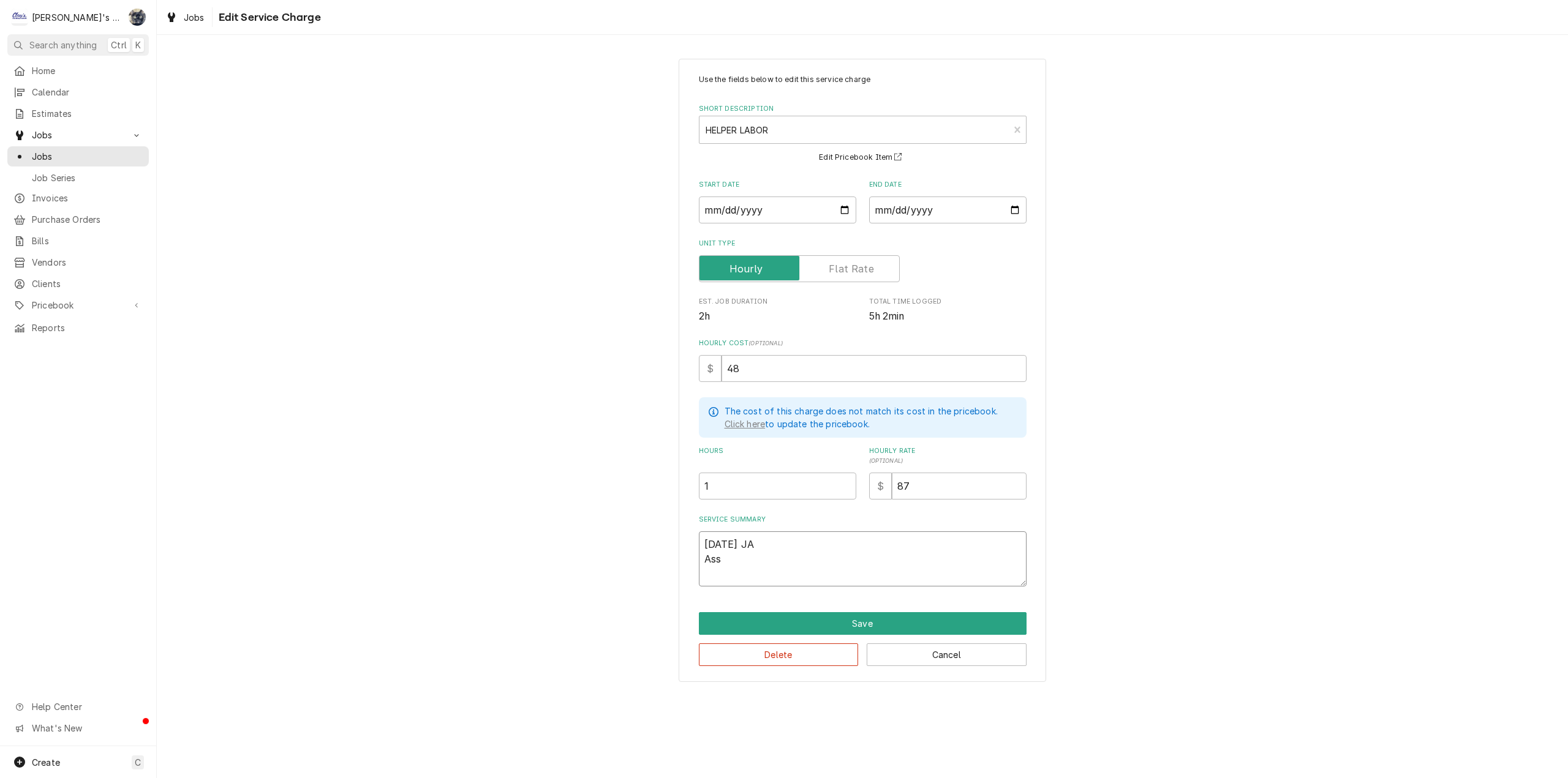
type textarea "x"
type textarea "7/10/2025 JA Assi"
type textarea "x"
type textarea "7/10/2025 JA Assis"
type textarea "x"
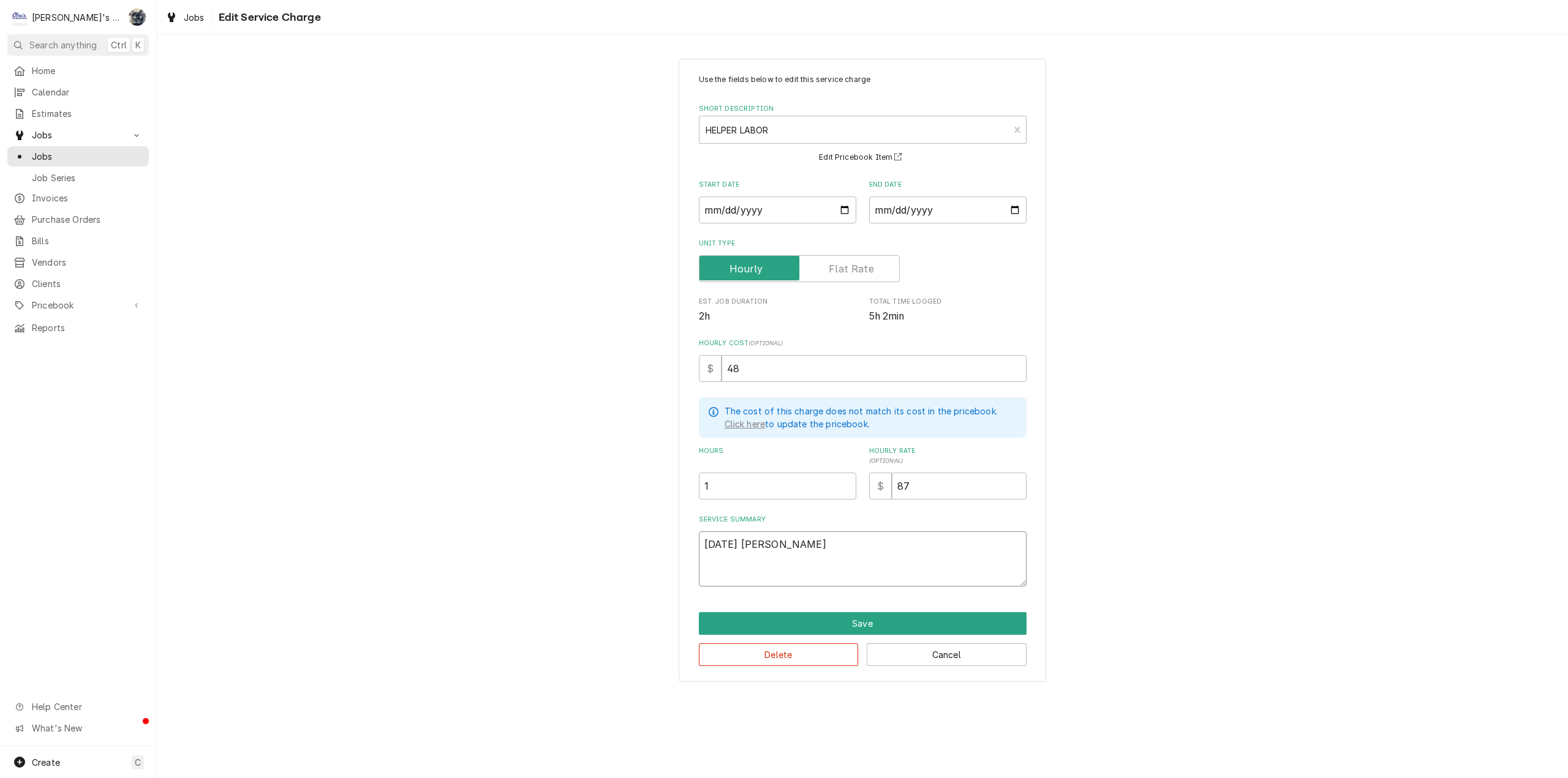
type textarea "7/10/2025 JA Assist"
type textarea "x"
type textarea "7/10/2025 JA Assiste"
type textarea "x"
type textarea "7/10/2025 JA Assisted"
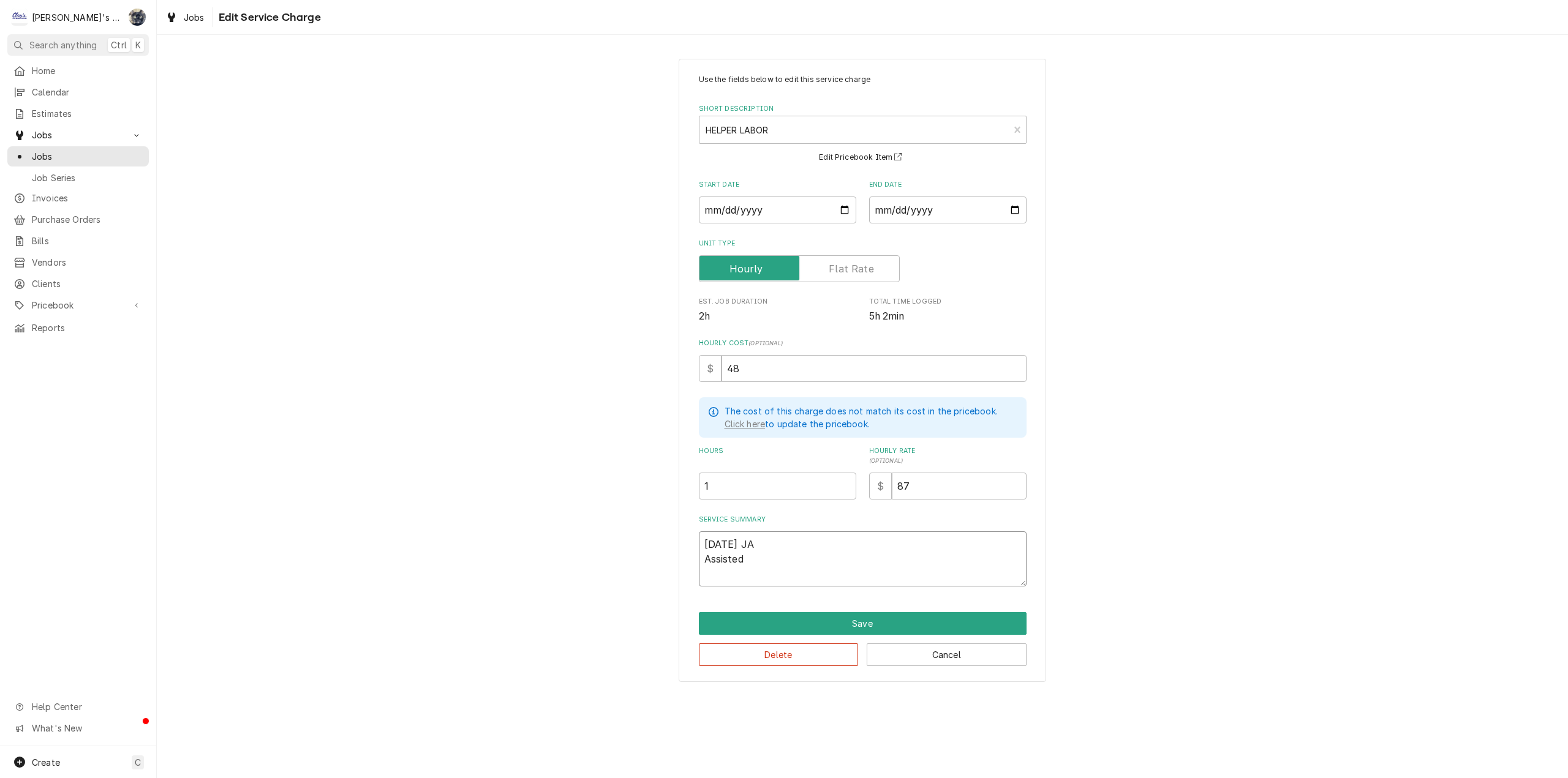
type textarea "x"
type textarea "7/10/2025 JA Assisted"
type textarea "x"
type textarea "7/10/2025 JA Assisted w"
type textarea "x"
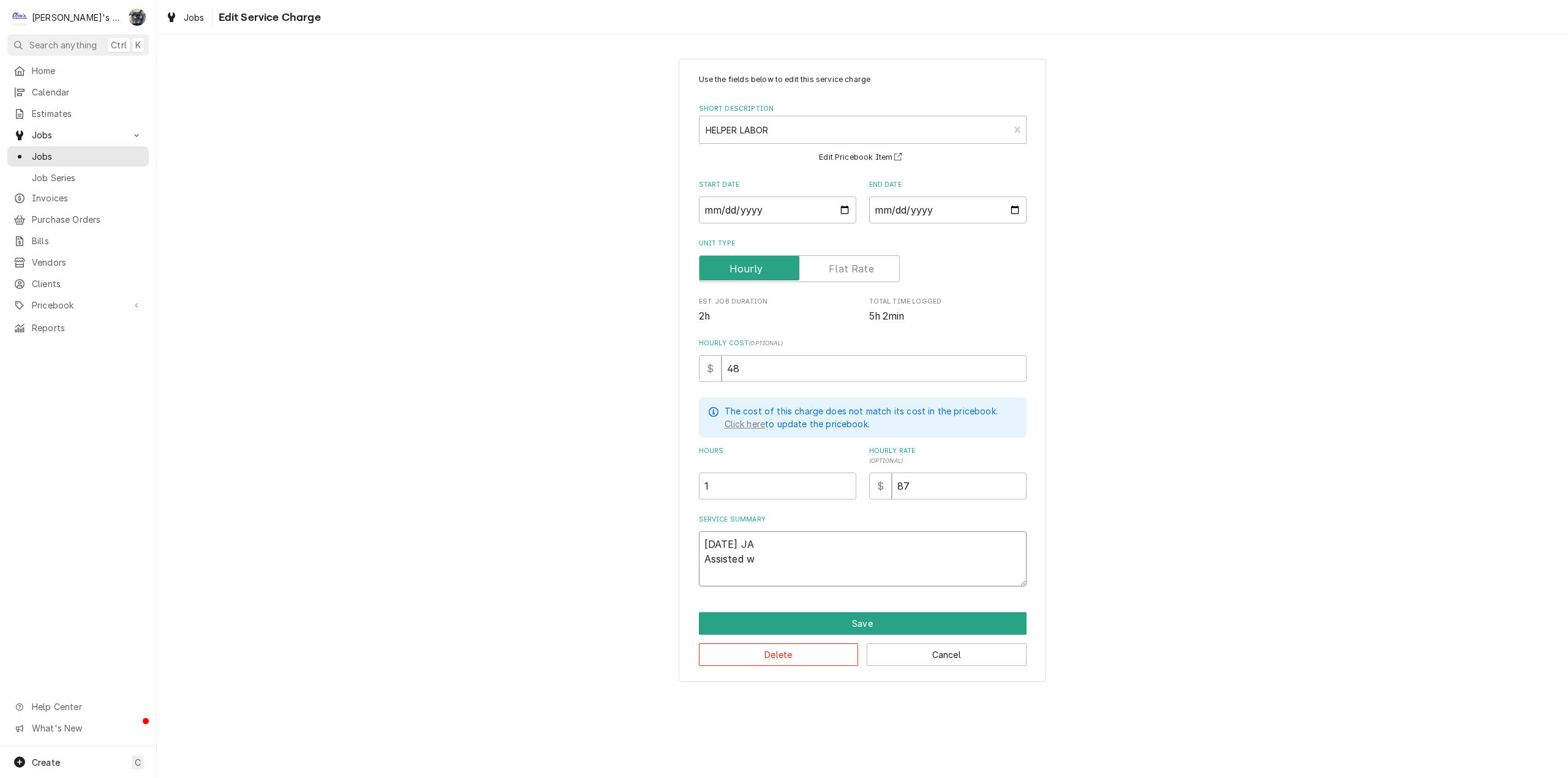
type textarea "7/10/2025 JA Assisted wi"
type textarea "x"
type textarea "7/10/2025 JA Assisted wit"
type textarea "x"
type textarea "7/10/2025 JA Assisted with"
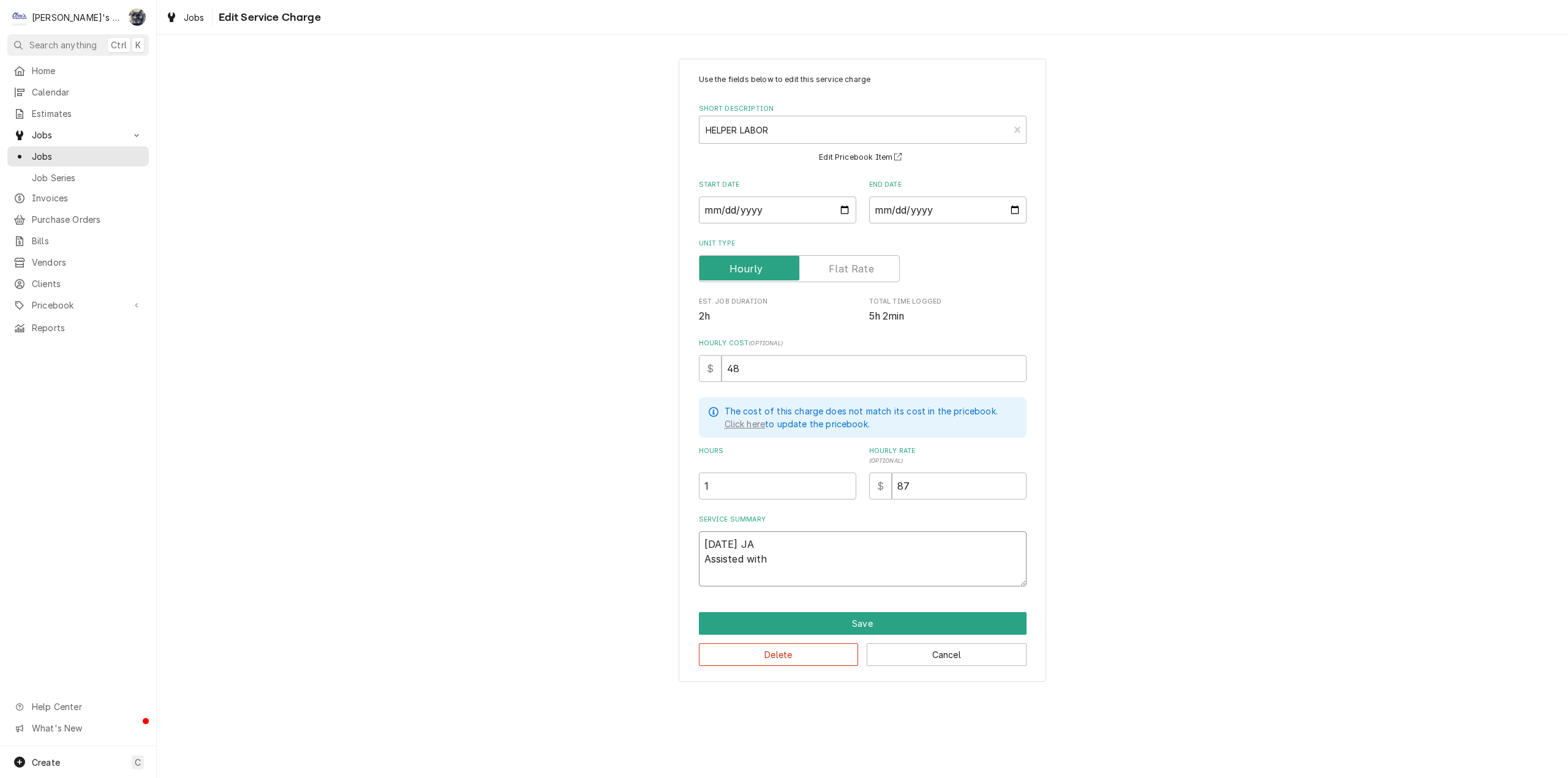
type textarea "x"
type textarea "7/10/2025 JA Assisted with"
type textarea "x"
type textarea "7/10/2025 JA Assisted with i"
type textarea "x"
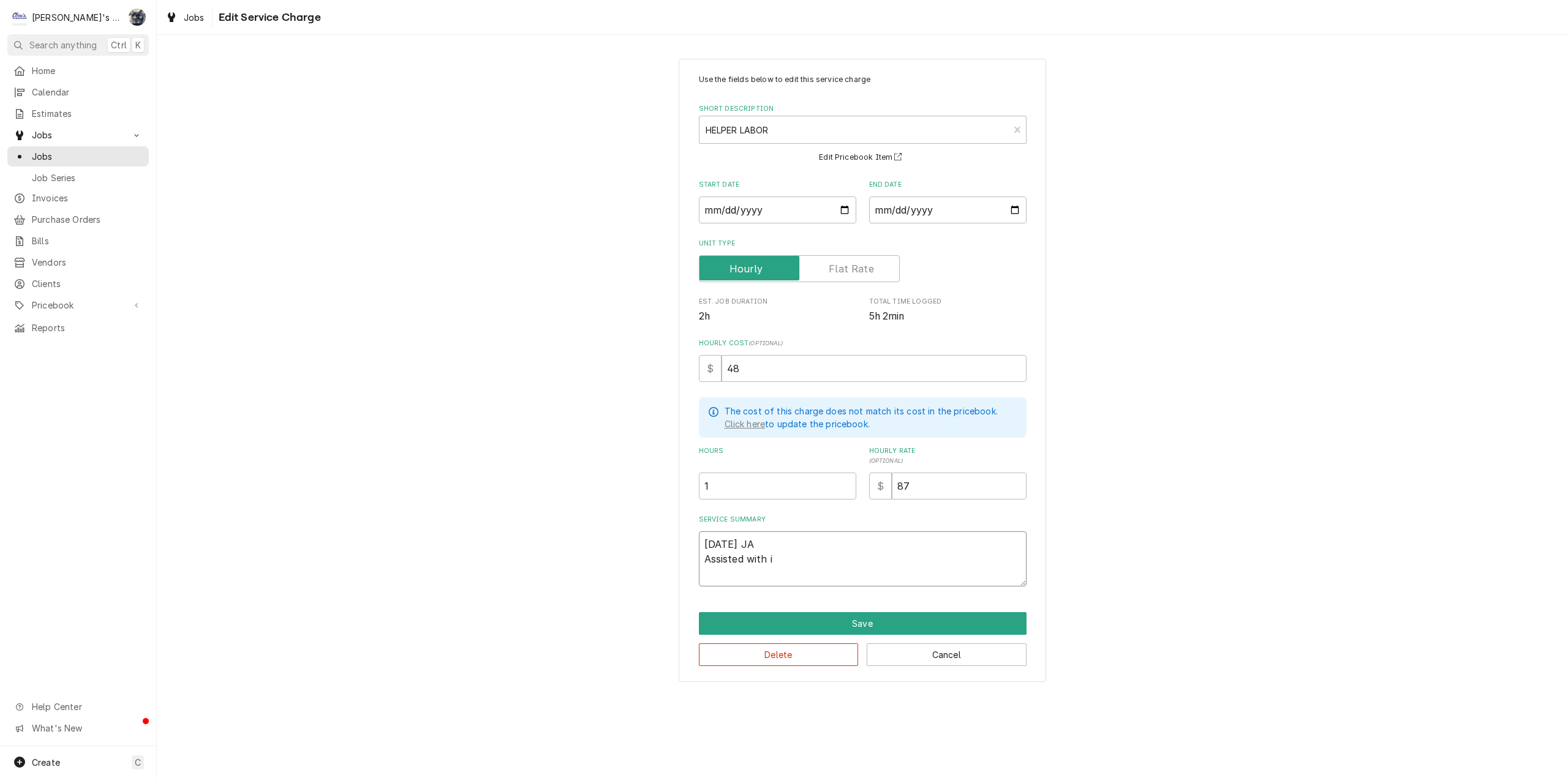
type textarea "7/10/2025 JA Assisted with ic"
type textarea "x"
type textarea "7/10/2025 JA Assisted with ice"
type textarea "x"
type textarea "7/10/2025 JA Assisted with ice"
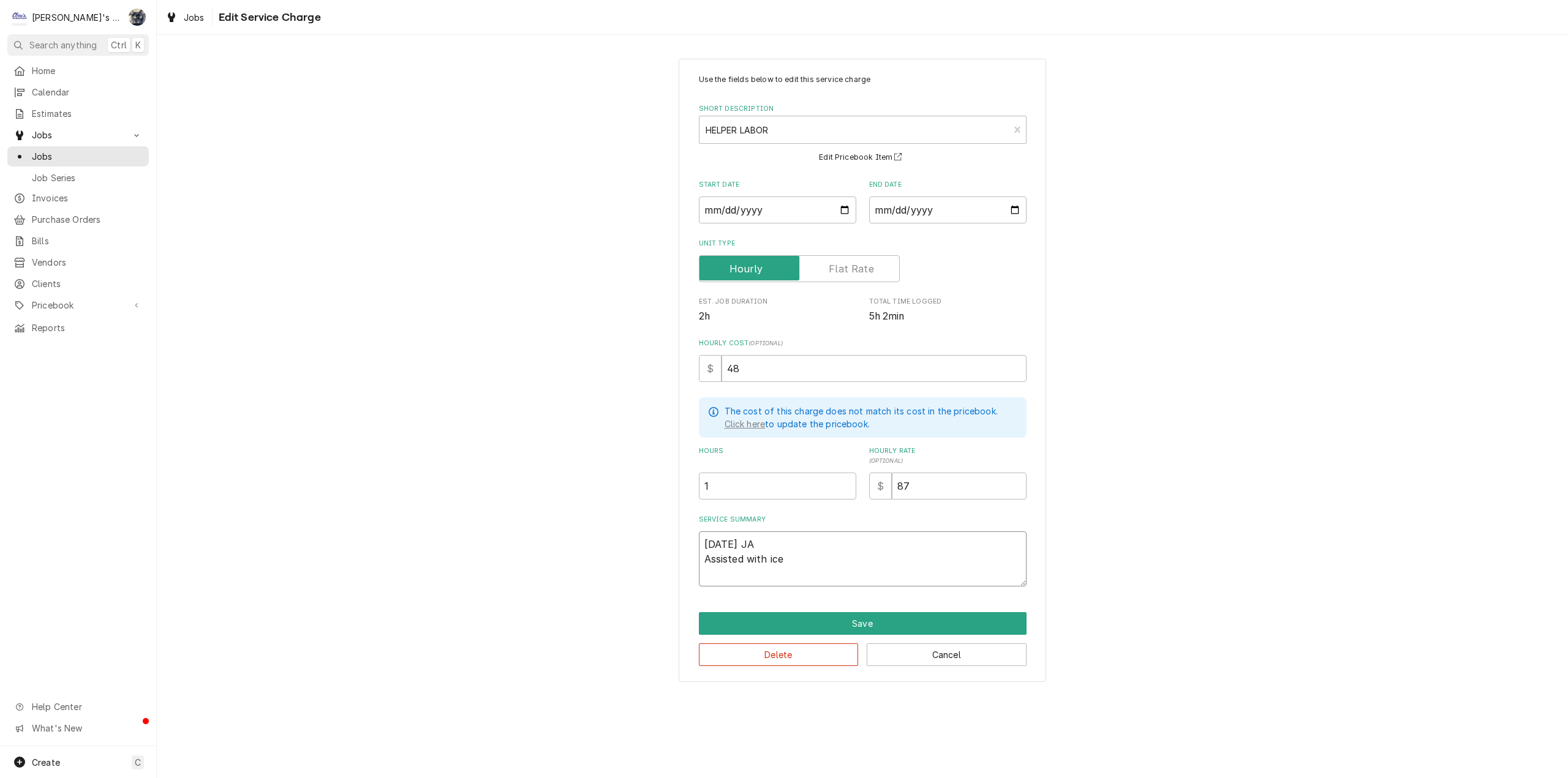
type textarea "x"
type textarea "7/10/2025 JA Assisted with ice m"
type textarea "x"
type textarea "7/10/2025 JA Assisted with ice ma"
type textarea "x"
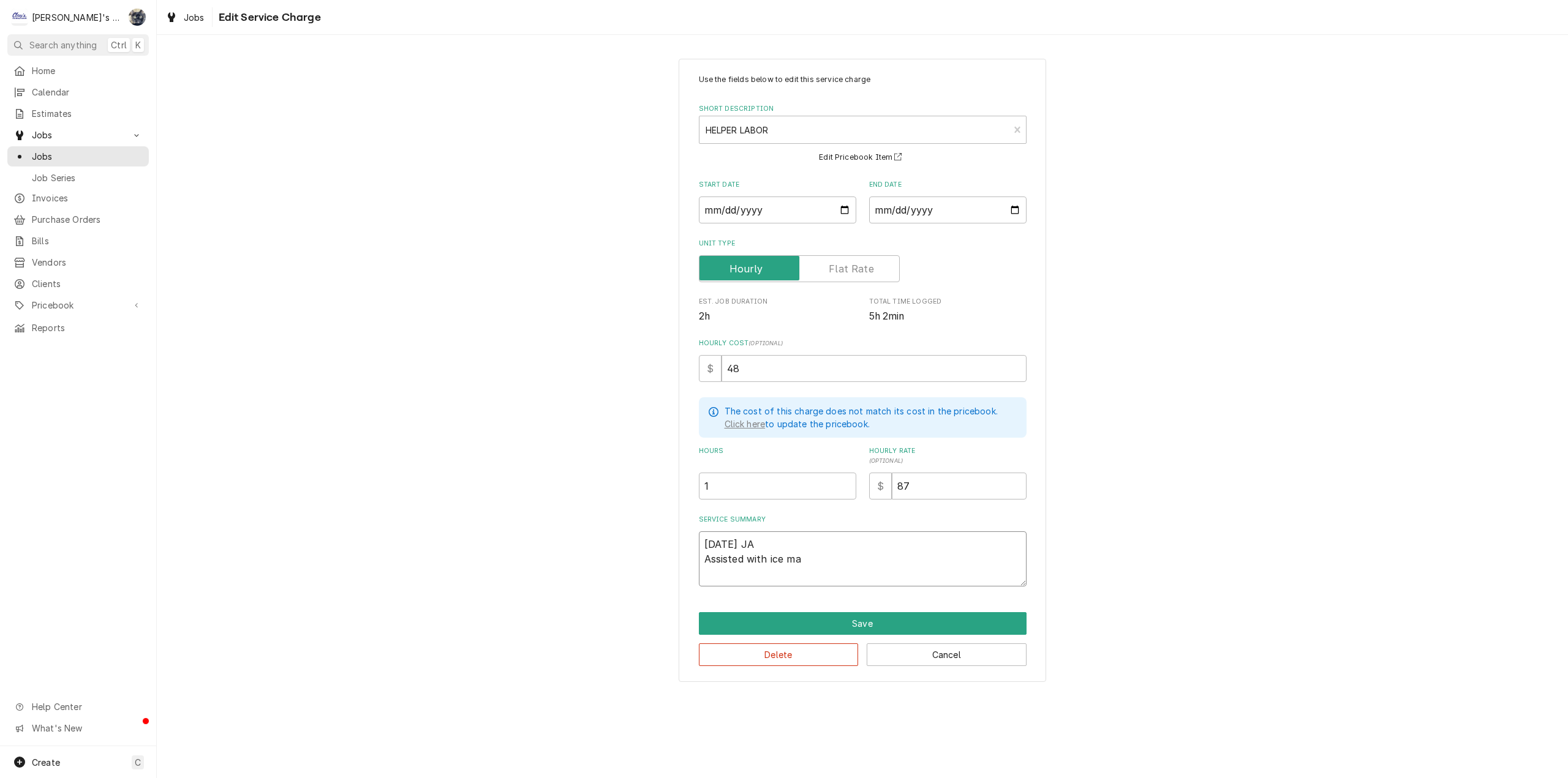
type textarea "7/10/2025 JA Assisted with ice mac"
type textarea "x"
type textarea "7/10/2025 JA Assisted with ice mach"
type textarea "x"
type textarea "7/10/2025 JA Assisted with ice machi"
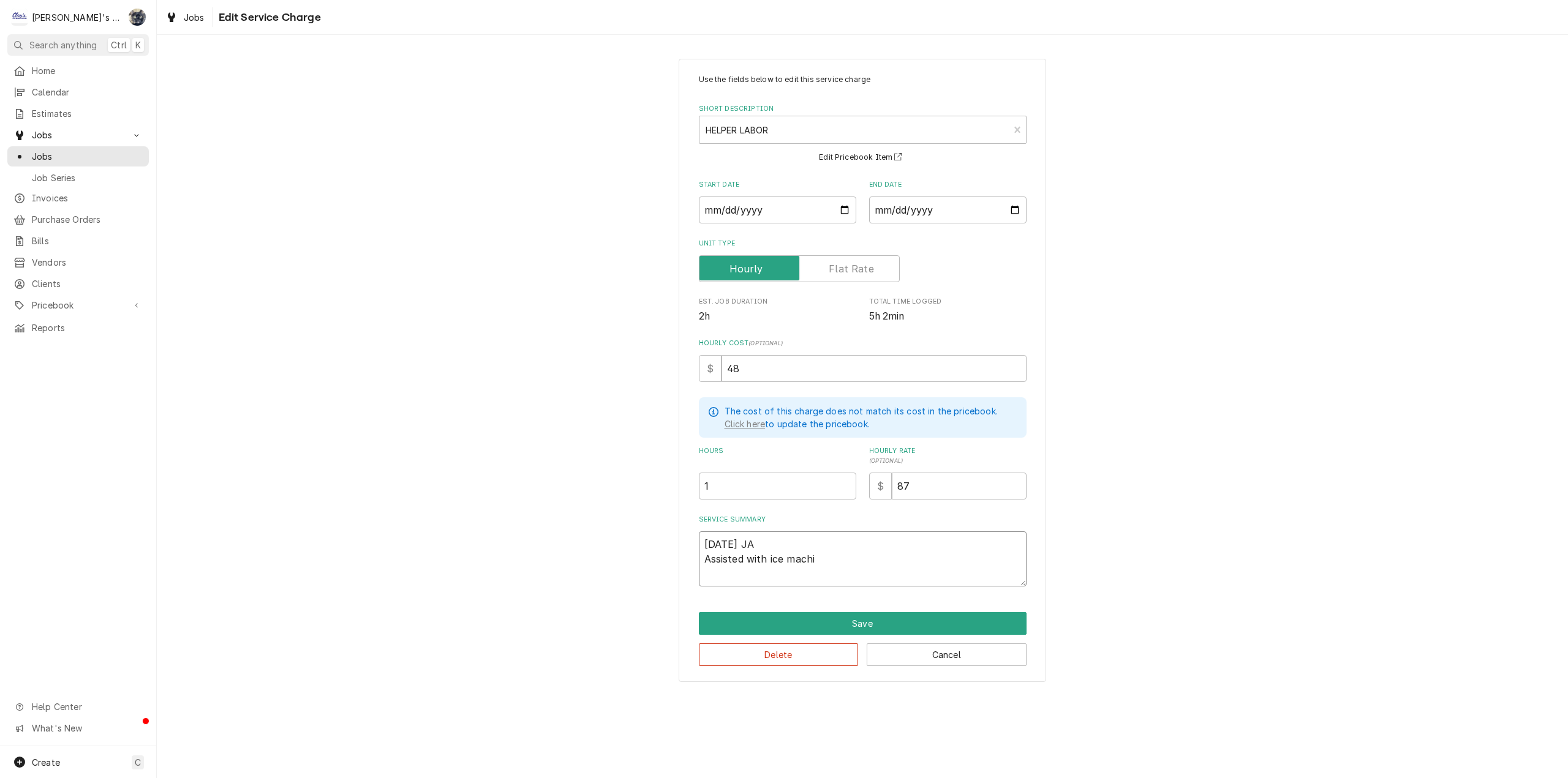
type textarea "x"
type textarea "7/10/2025 JA Assisted with ice machin"
type textarea "x"
type textarea "7/10/2025 JA Assisted with ice machine"
type textarea "x"
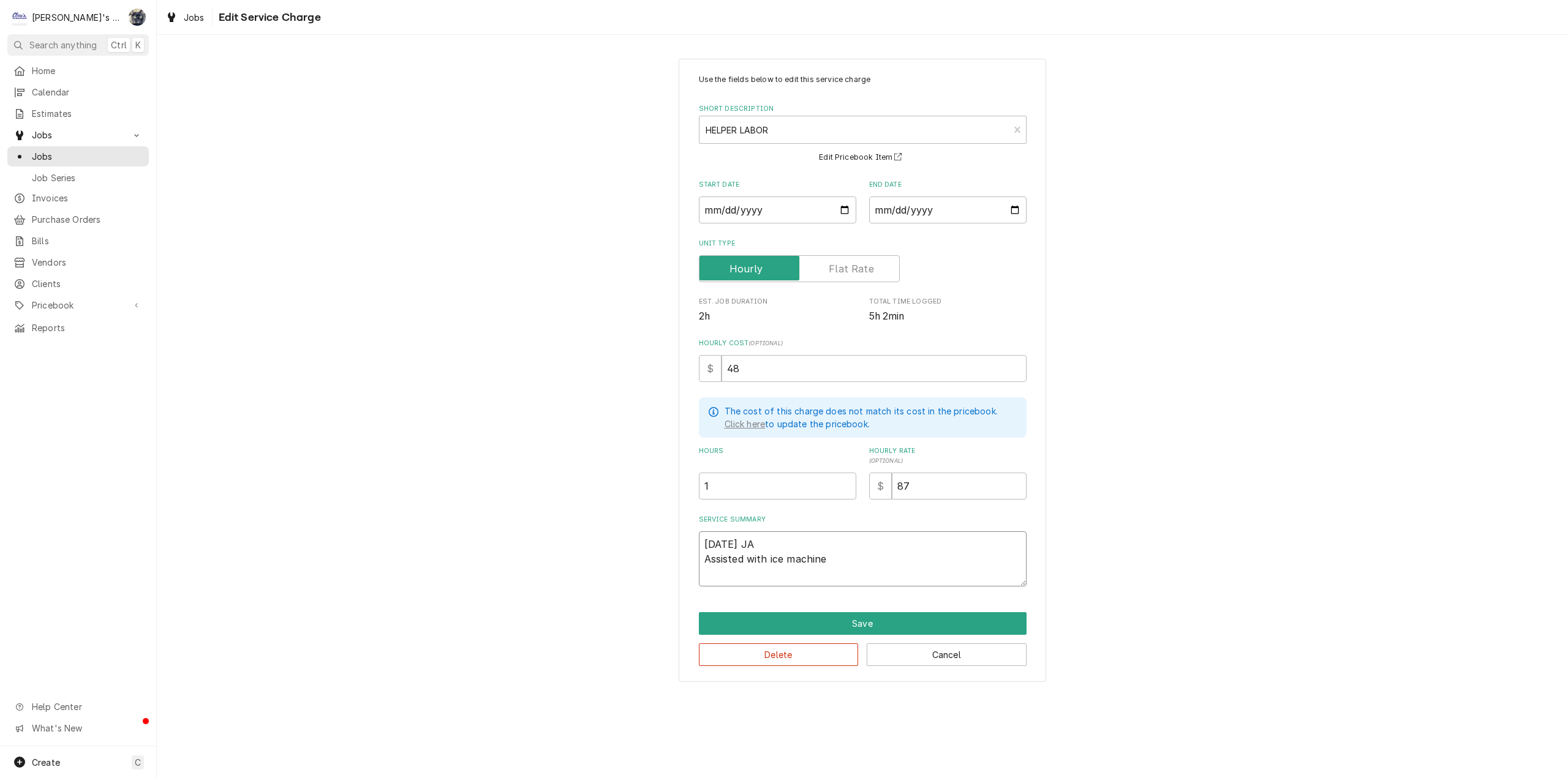
type textarea "7/10/2025 JA Assisted with ice machine"
type textarea "x"
type textarea "7/10/2025 JA Assisted with ice machine r"
type textarea "x"
type textarea "7/10/2025 JA Assisted with ice machine re"
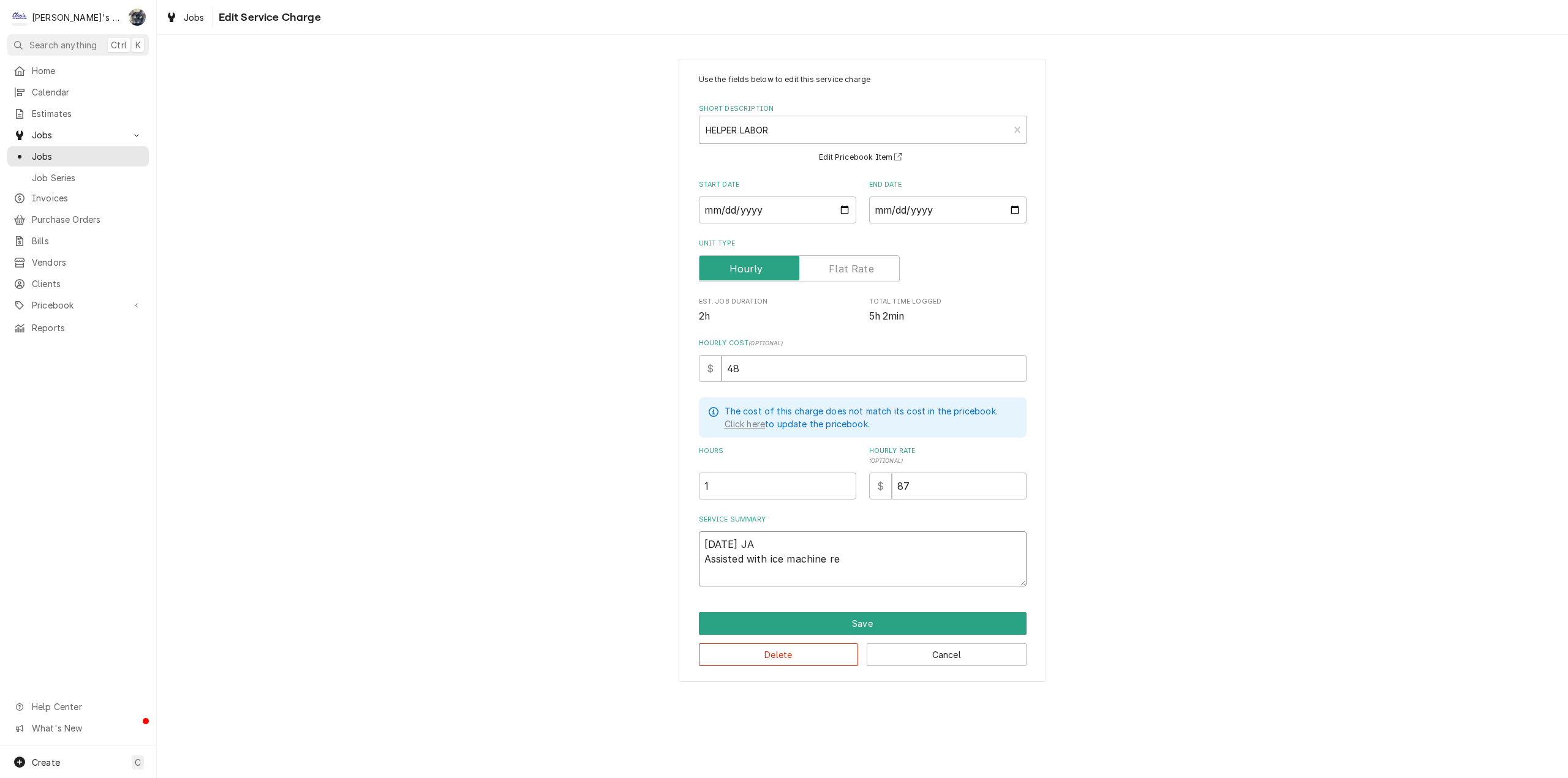
type textarea "x"
type textarea "7/10/2025 JA Assisted with ice machine rep"
type textarea "x"
type textarea "7/10/2025 JA Assisted with ice machine re"
type textarea "x"
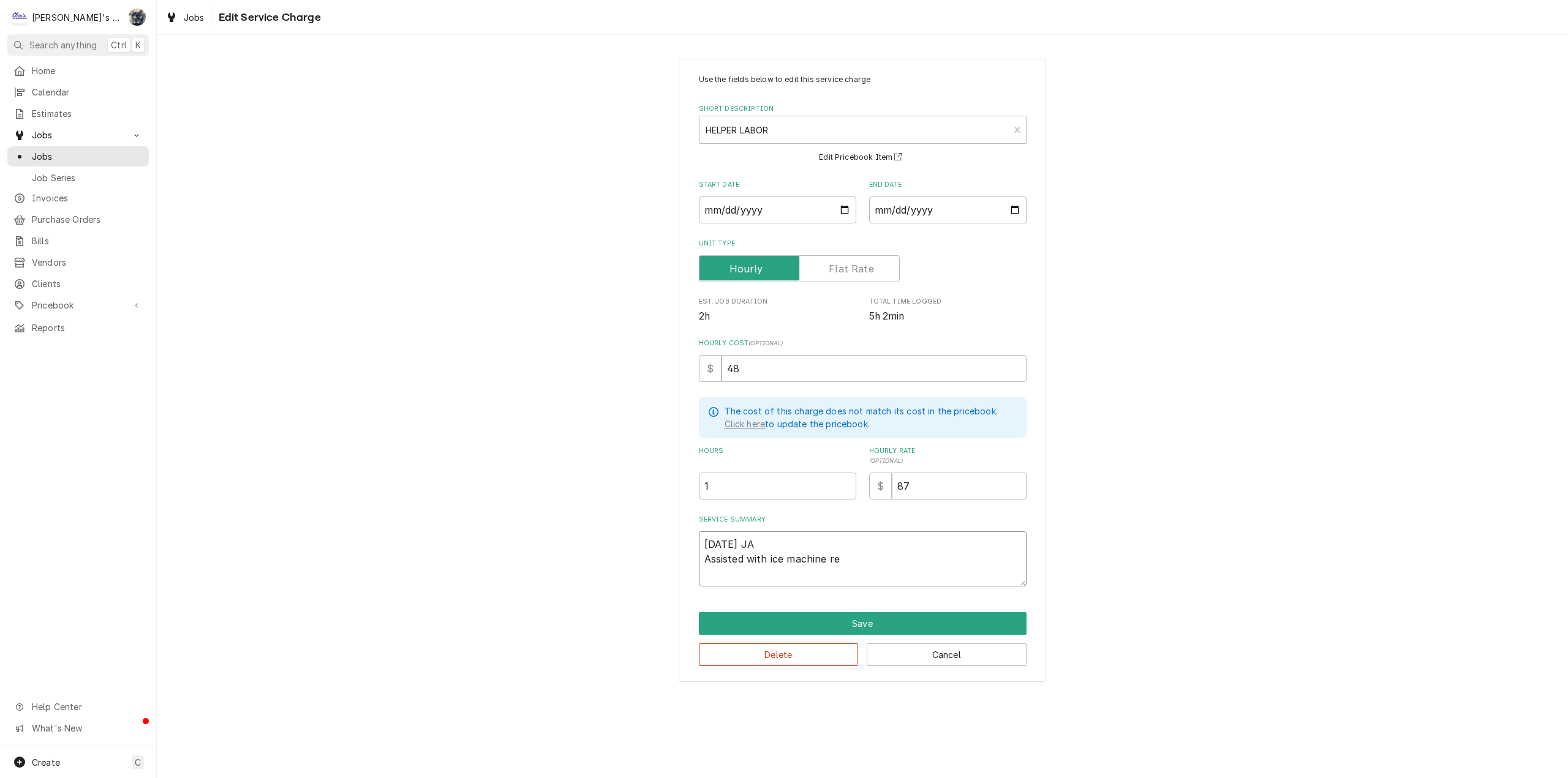
type textarea "7/10/2025 JA Assisted with ice machine r"
type textarea "x"
type textarea "7/10/2025 JA Assisted with ice machine"
type textarea "x"
type textarea "7/10/2025 JA Assisted with ice machine r"
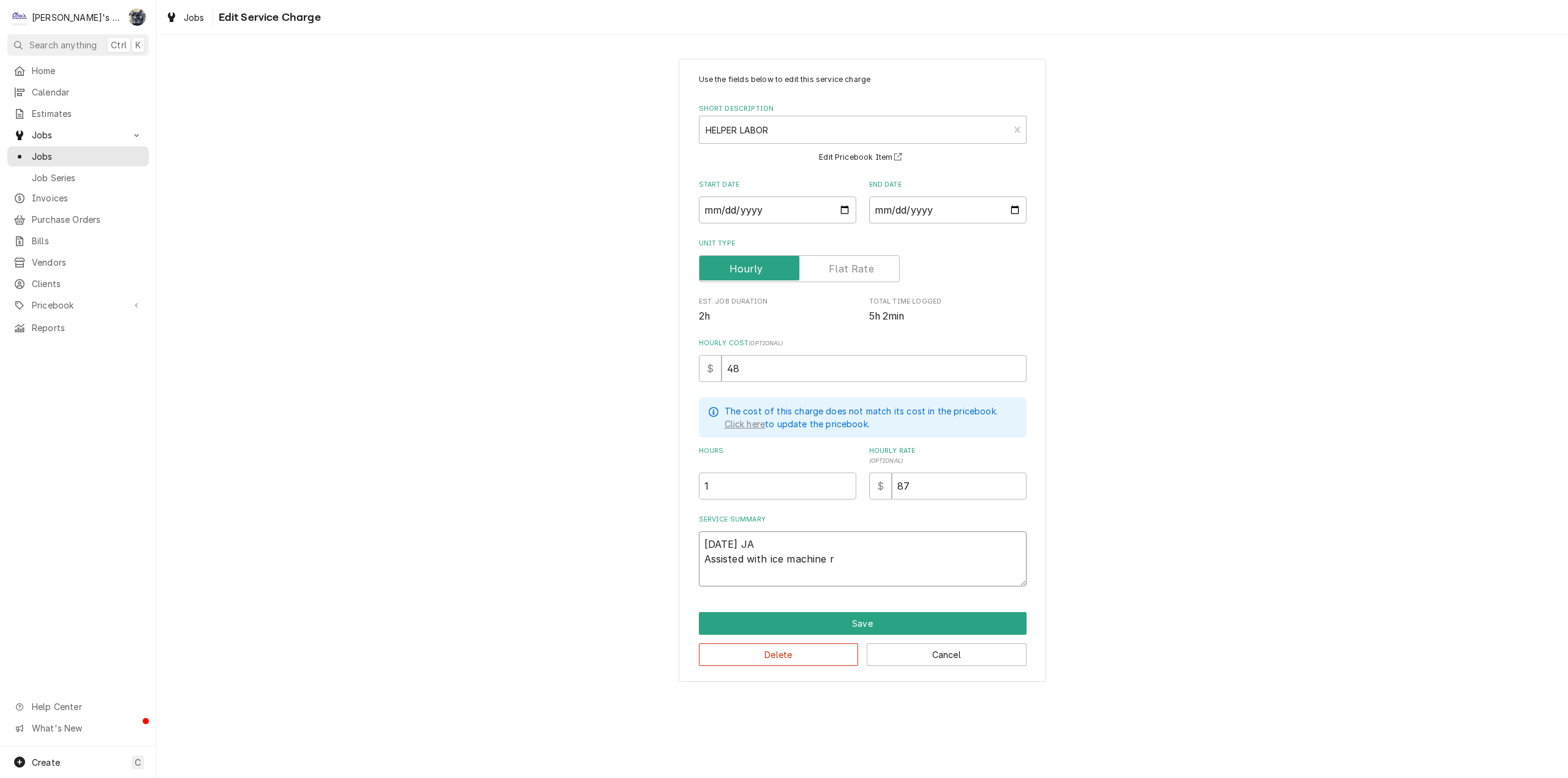
type textarea "x"
type textarea "7/10/2025 JA Assisted with ice machine re"
type textarea "x"
type textarea "7/10/2025 JA Assisted with ice machine rep"
type textarea "x"
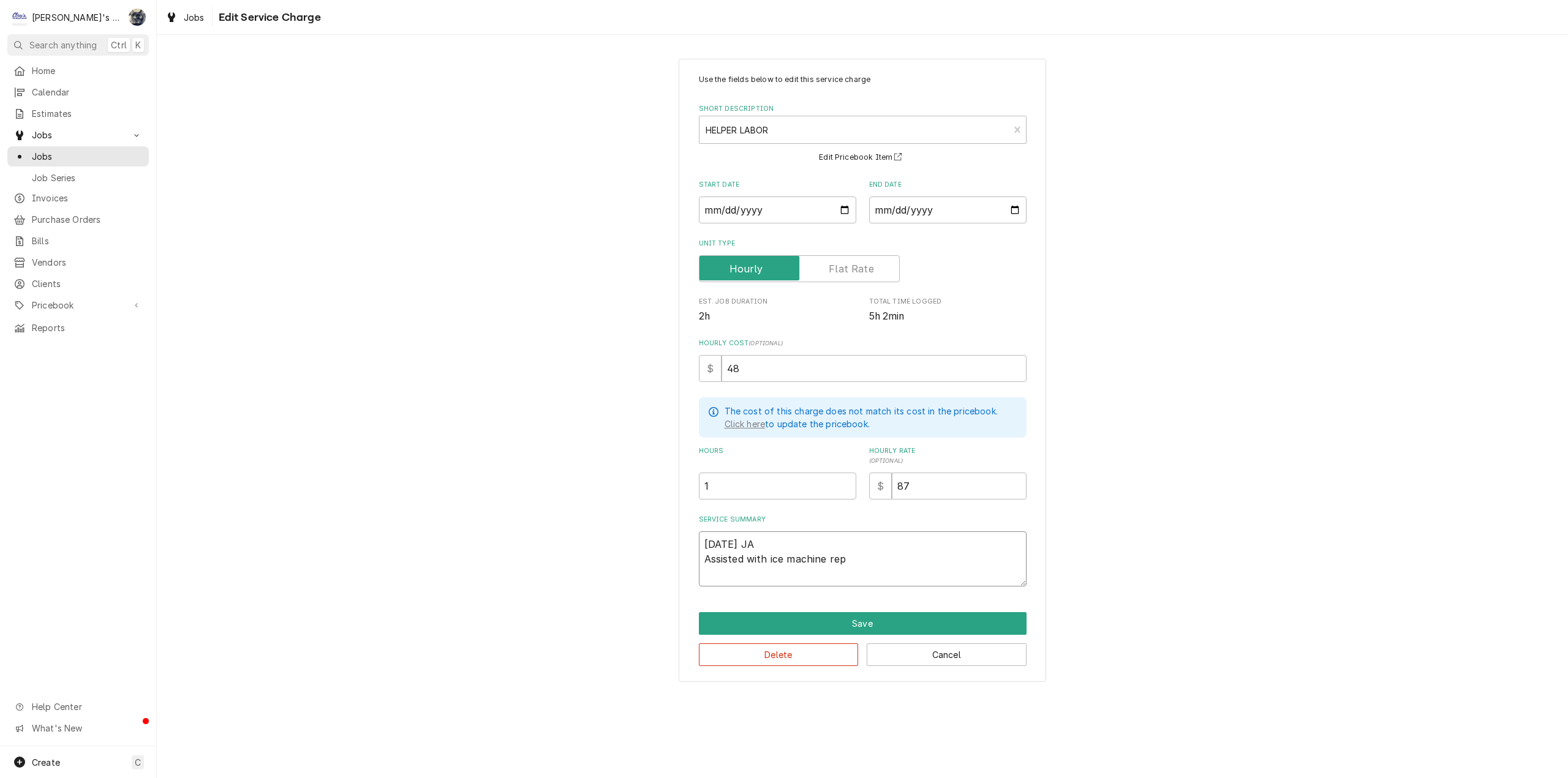
type textarea "7/10/2025 JA Assisted with ice machine repl"
type textarea "x"
type textarea "7/10/2025 JA Assisted with ice machine repla"
type textarea "x"
type textarea "7/10/2025 JA Assisted with ice machine replac"
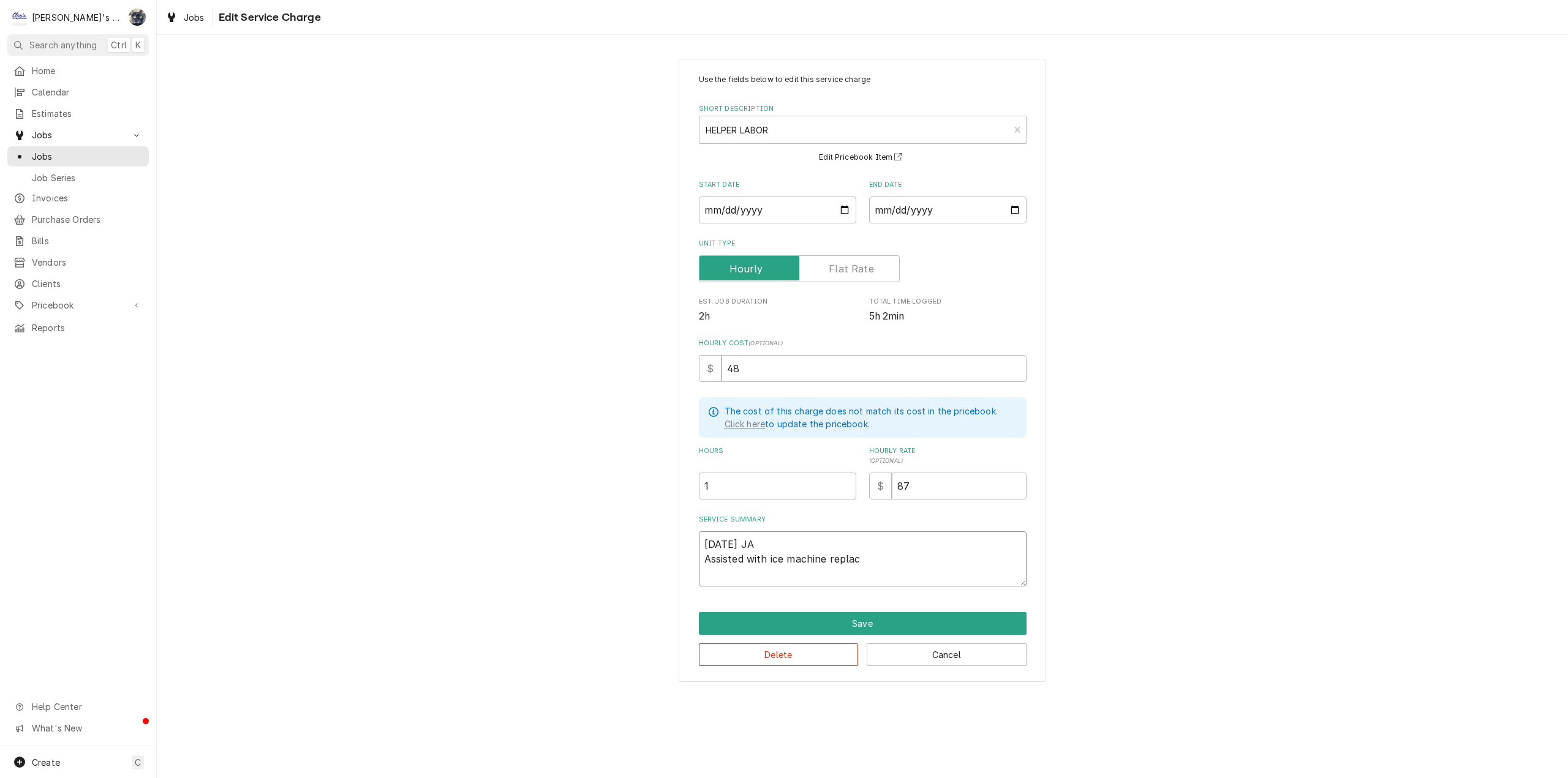
type textarea "x"
type textarea "7/10/2025 JA Assisted with ice machine replace"
type textarea "x"
type textarea "7/10/2025 JA Assisted with ice machine replacem"
type textarea "x"
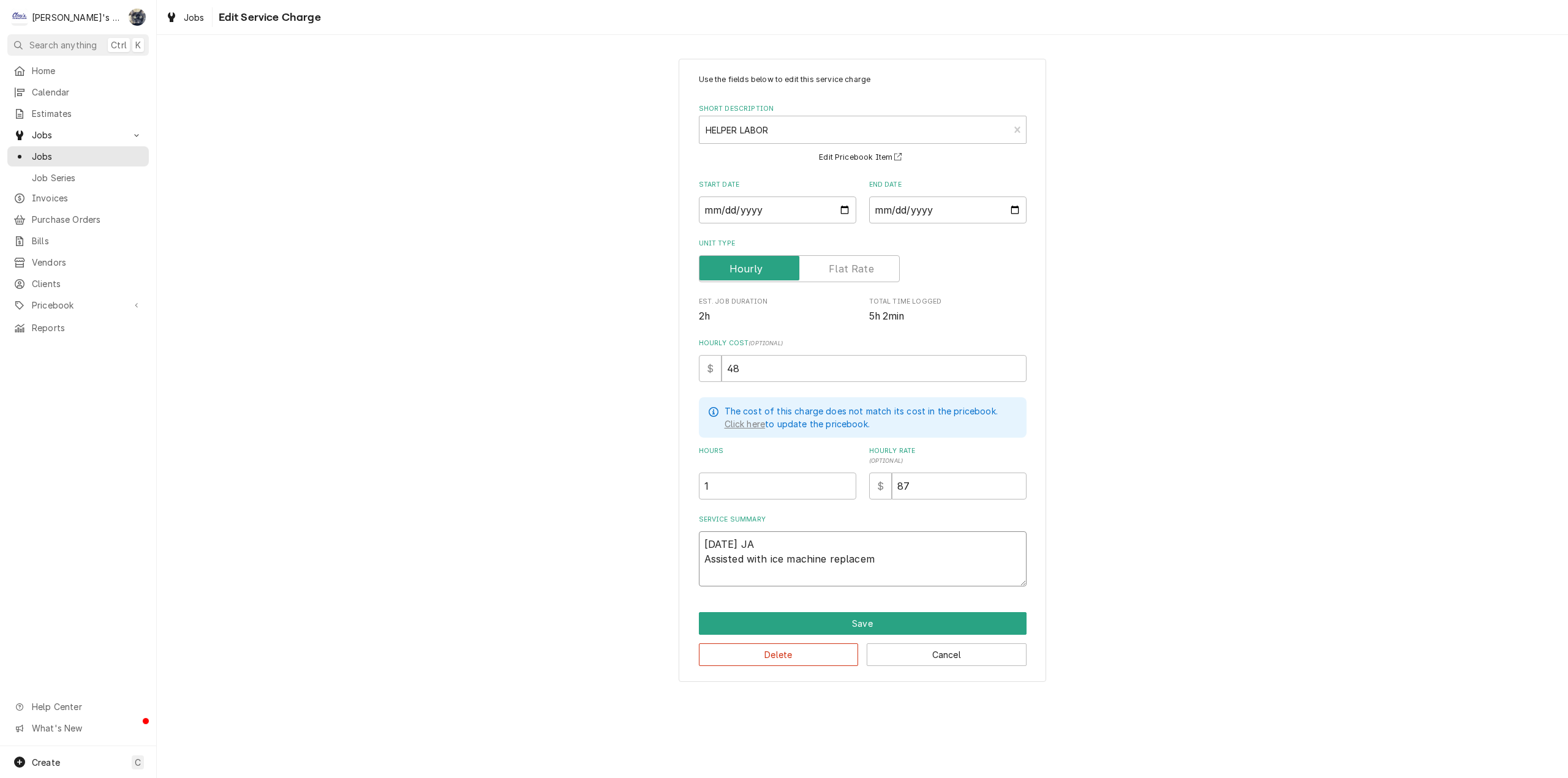
type textarea "7/10/2025 JA Assisted with ice machine replaceme"
type textarea "x"
type textarea "7/10/2025 JA Assisted with ice machine replacemen"
type textarea "x"
type textarea "7/10/2025 JA Assisted with ice machine replacement"
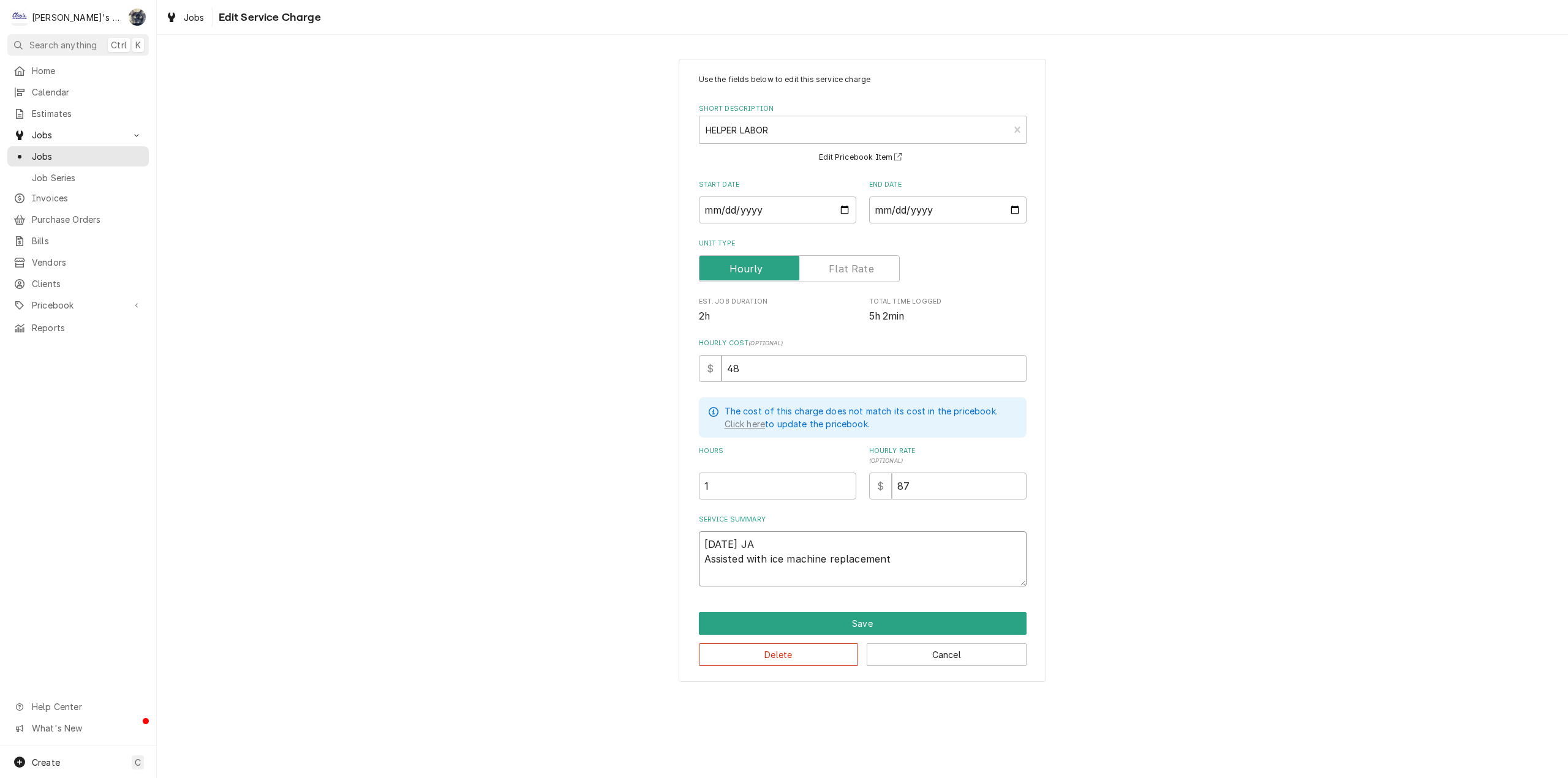
type textarea "x"
type textarea "7/10/2025 JA Assisted with ice machine replacement."
type textarea "x"
type textarea "7/10/2025 JA Assisted with ice machine replacement."
click at [849, 623] on button "Save" at bounding box center [862, 623] width 327 height 23
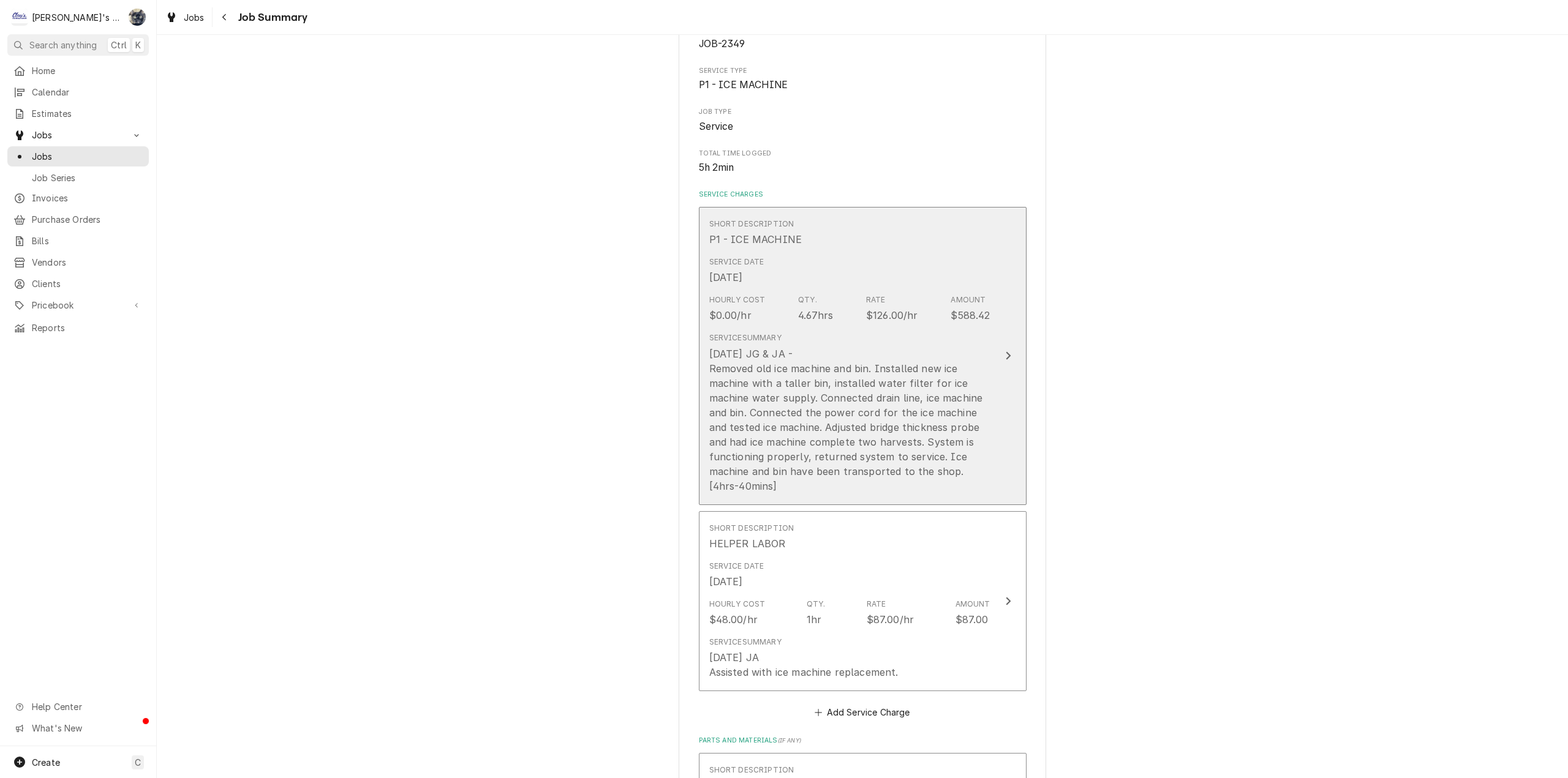
scroll to position [306, 0]
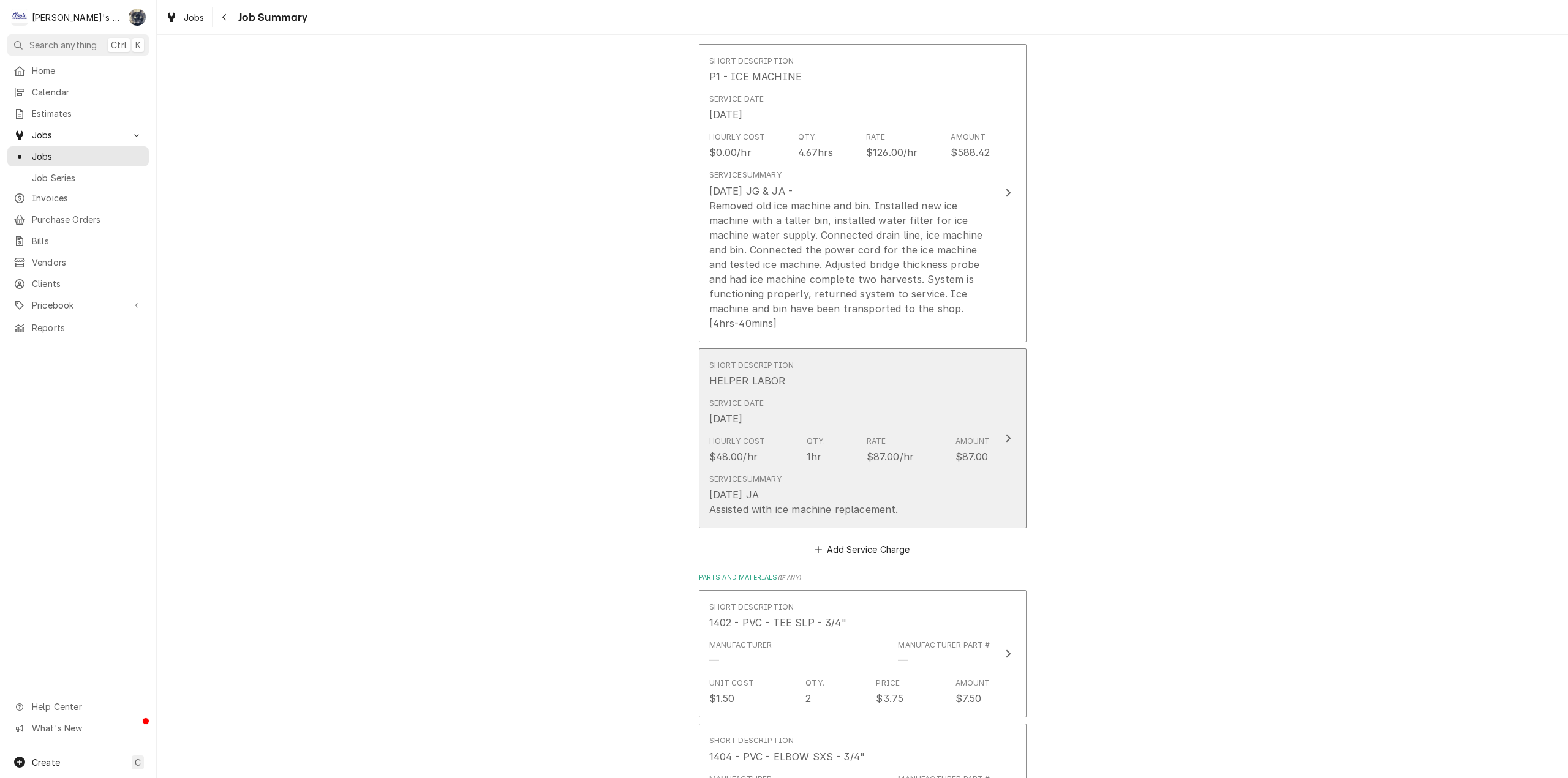
click at [841, 457] on div "Hourly Cost $48.00/hr Qty. 1hr Rate $87.00/hr Amount $87.00" at bounding box center [850, 450] width 281 height 38
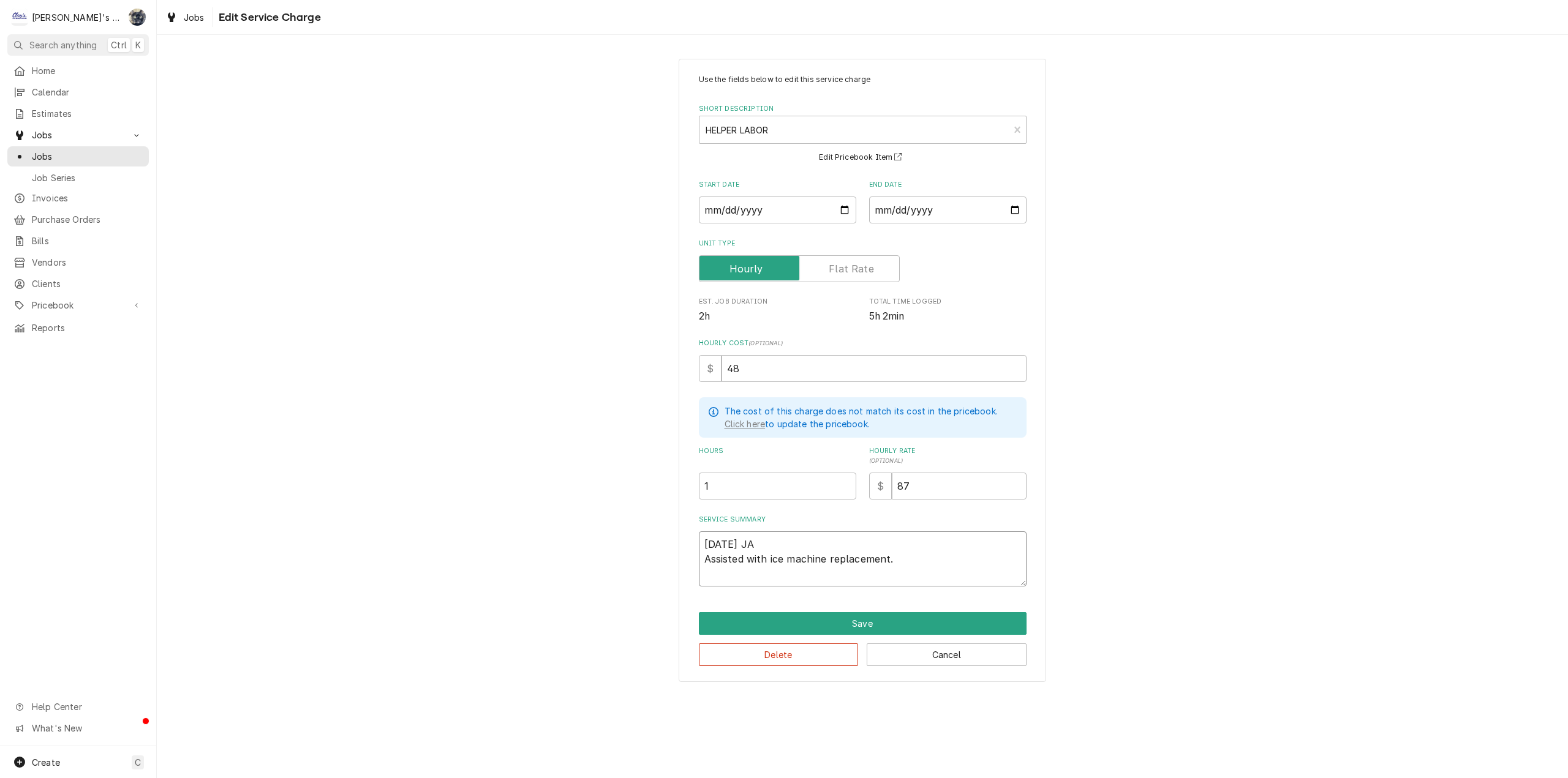
drag, startPoint x: 900, startPoint y: 556, endPoint x: 830, endPoint y: 559, distance: 70.1
click at [830, 559] on textarea "7/10/2025 JA Assisted with ice machine replacement." at bounding box center [862, 559] width 327 height 55
type textarea "x"
type textarea "7/10/2025 JA Assisted with ice machine i"
type textarea "x"
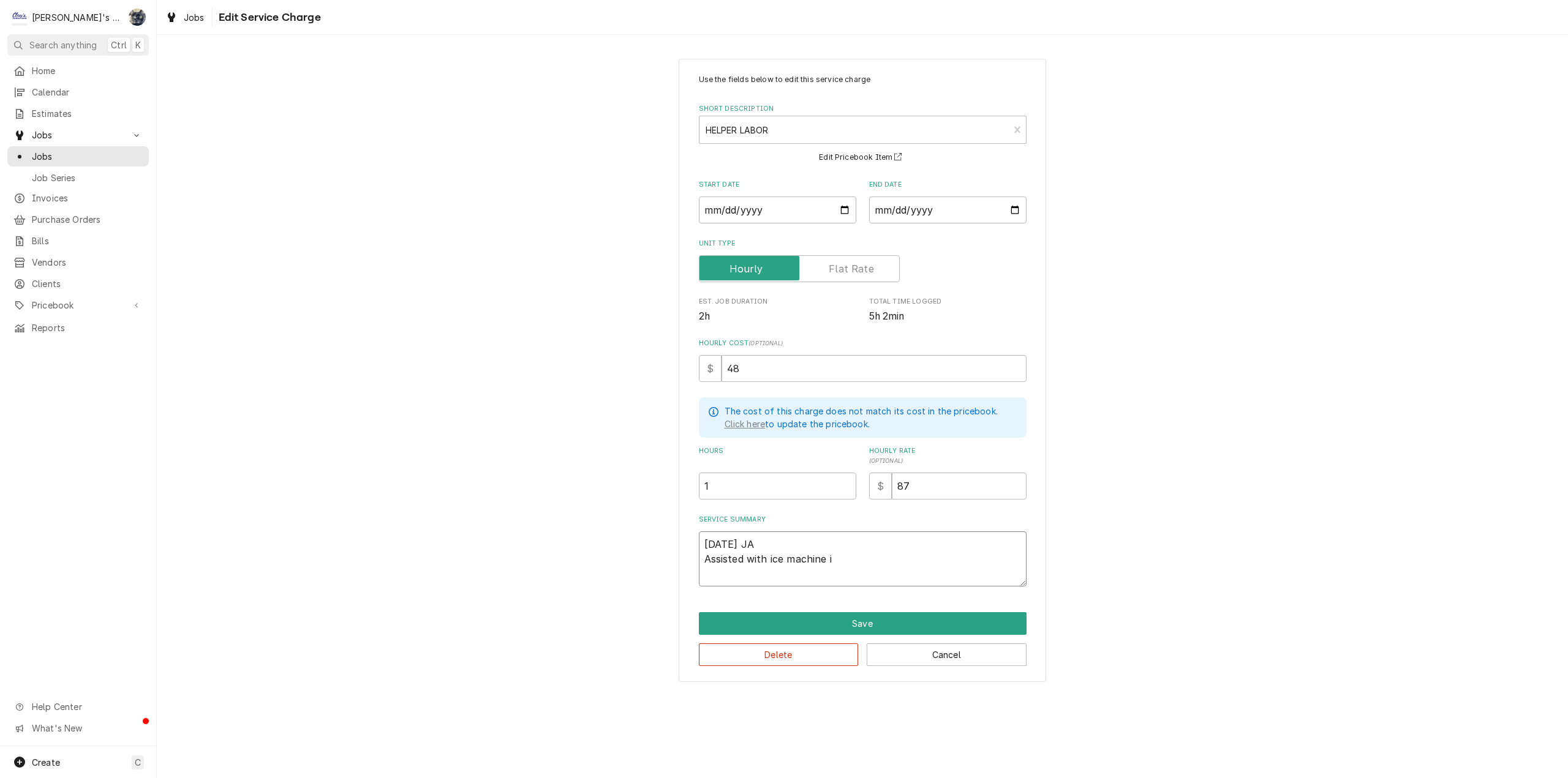
type textarea "7/10/2025 JA Assisted with ice machine in"
type textarea "x"
type textarea "7/10/2025 JA Assisted with ice machine ins"
type textarea "x"
type textarea "7/10/2025 JA Assisted with ice machine inst"
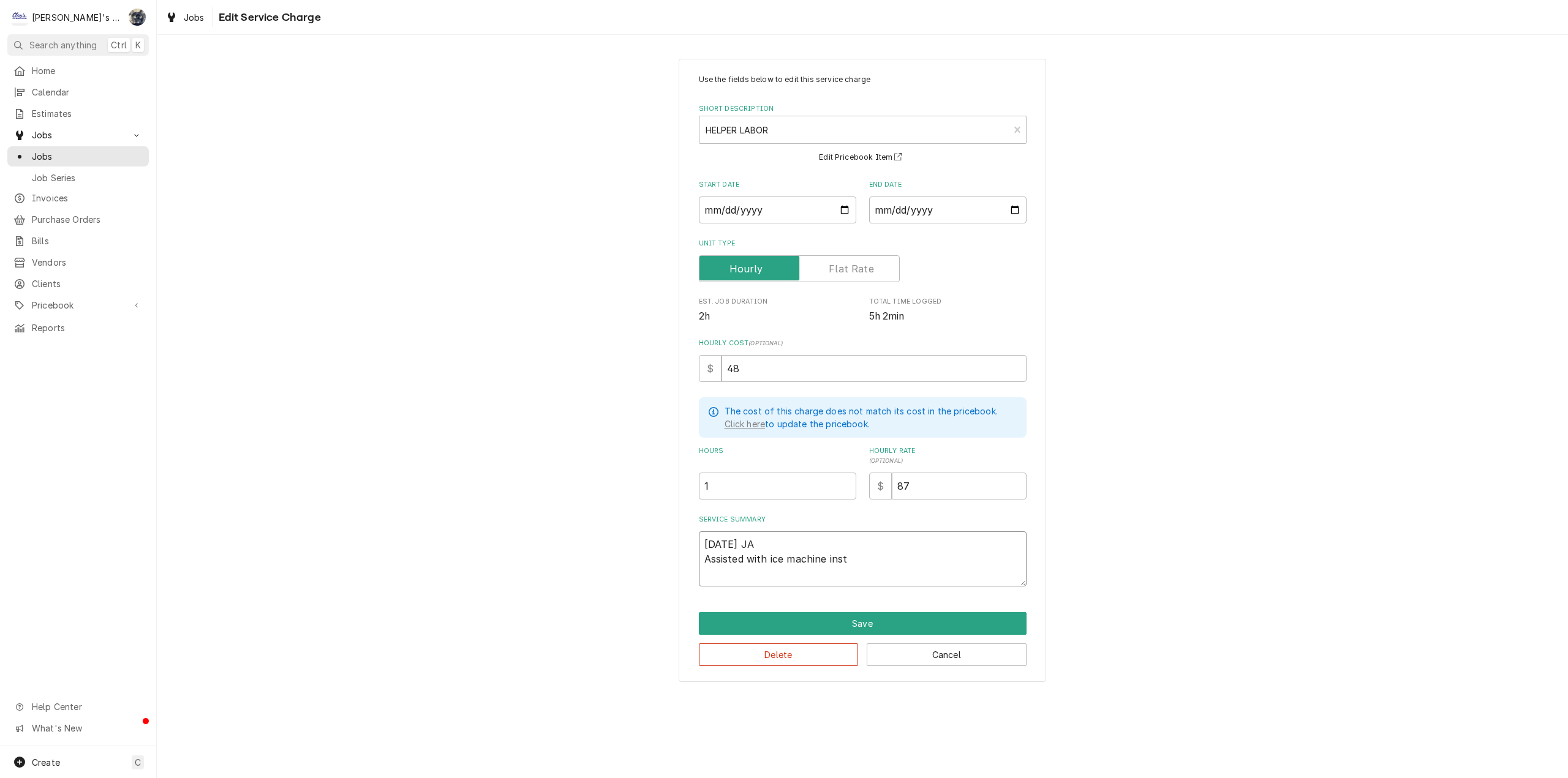
type textarea "x"
type textarea "7/10/2025 JA Assisted with ice machine insta"
type textarea "x"
type textarea "7/10/2025 JA Assisted with ice machine instal"
type textarea "x"
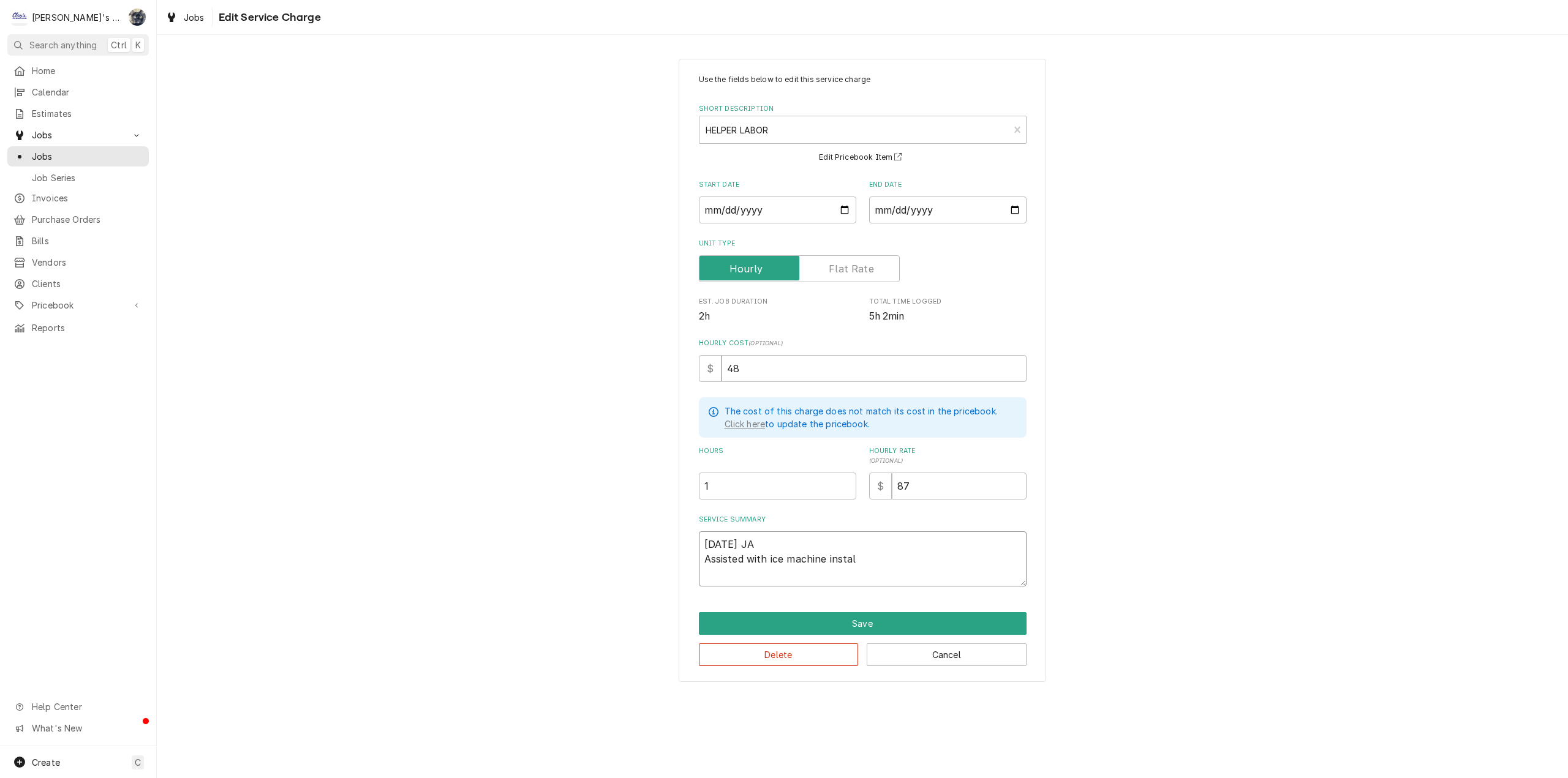
type textarea "7/10/2025 JA Assisted with ice machine install"
type textarea "x"
type textarea "7/10/2025 JA Assisted with ice machine installa"
type textarea "x"
type textarea "7/10/2025 JA Assisted with ice machine installat"
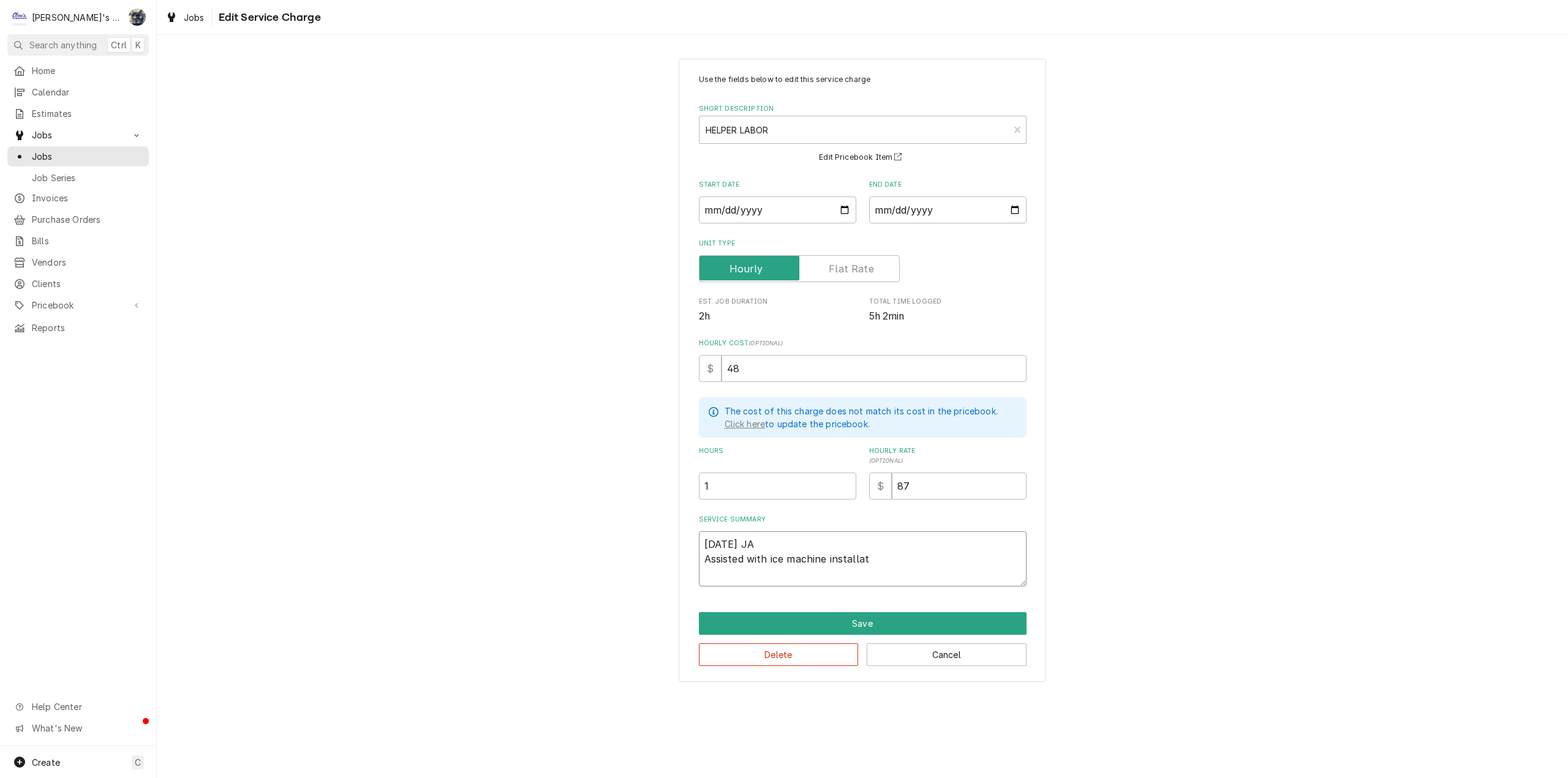
type textarea "x"
type textarea "7/10/2025 JA Assisted with ice machine installati"
type textarea "x"
type textarea "7/10/2025 JA Assisted with ice machine installatio"
type textarea "x"
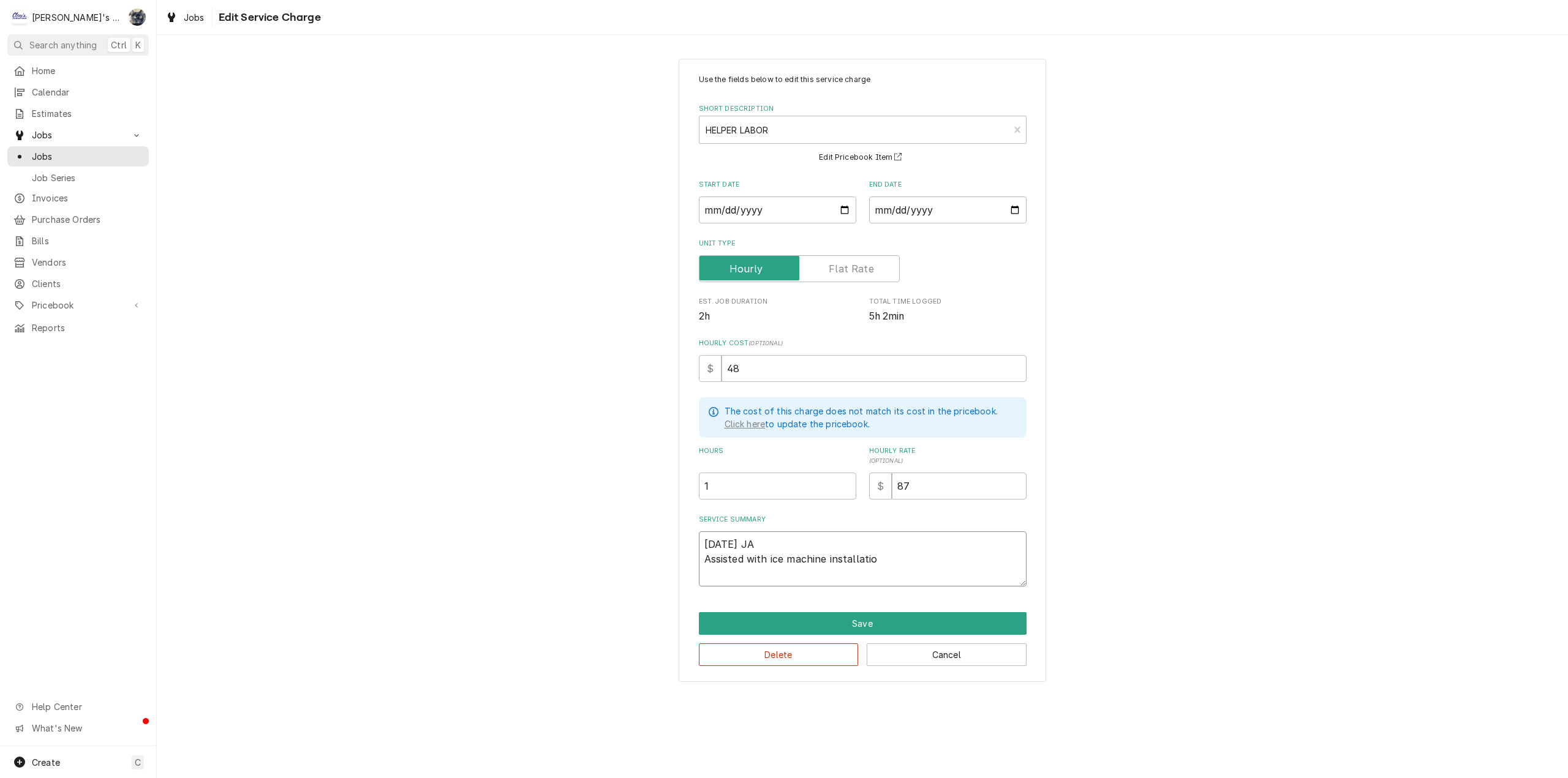
type textarea "7/10/2025 JA Assisted with ice machine installation"
type textarea "x"
type textarea "7/10/2025 JA Assisted with ice machine installation."
type textarea "x"
type textarea "7/10/2025 JA Assisted with ice machine installation."
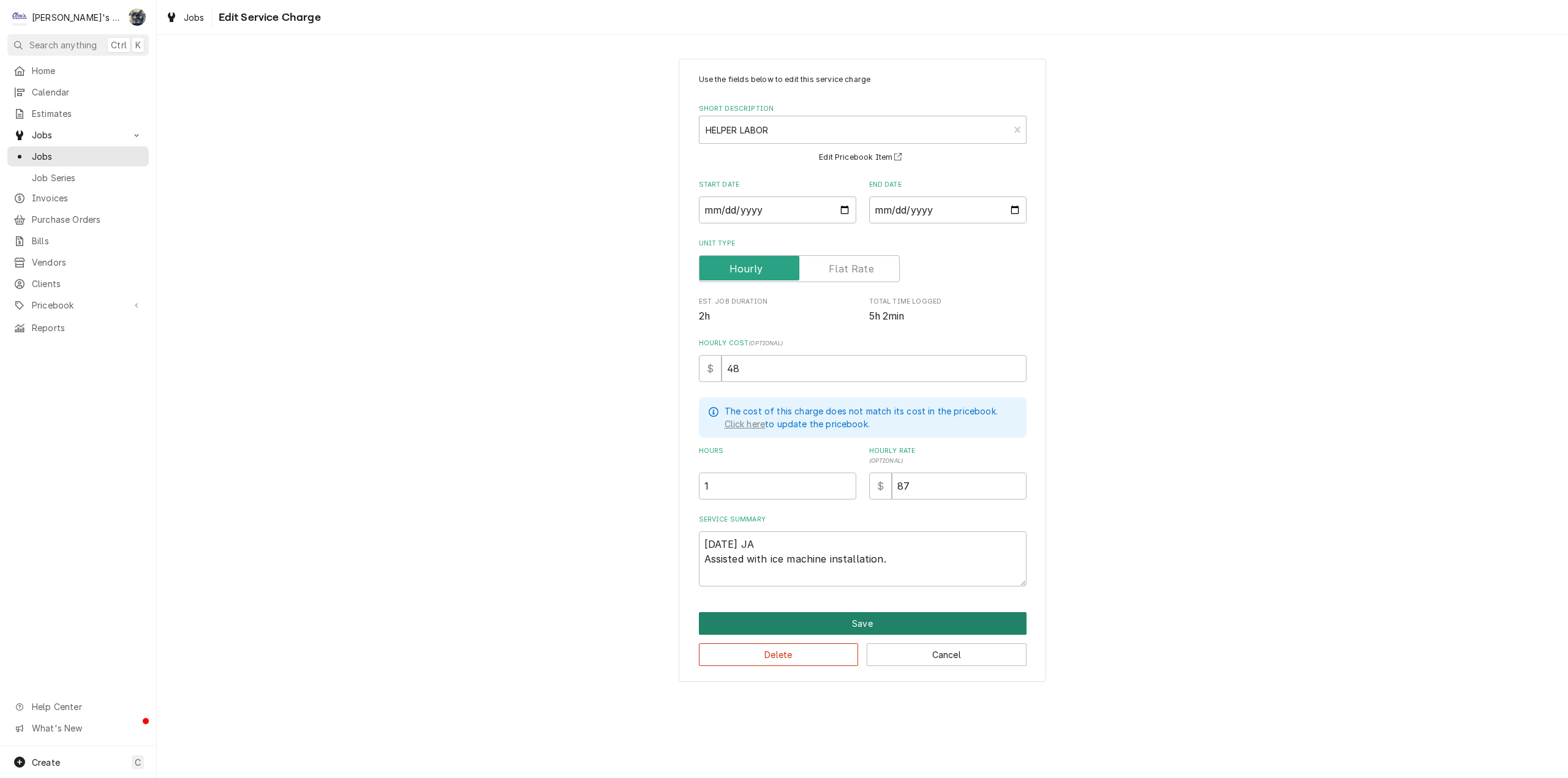
click at [871, 628] on button "Save" at bounding box center [862, 623] width 327 height 23
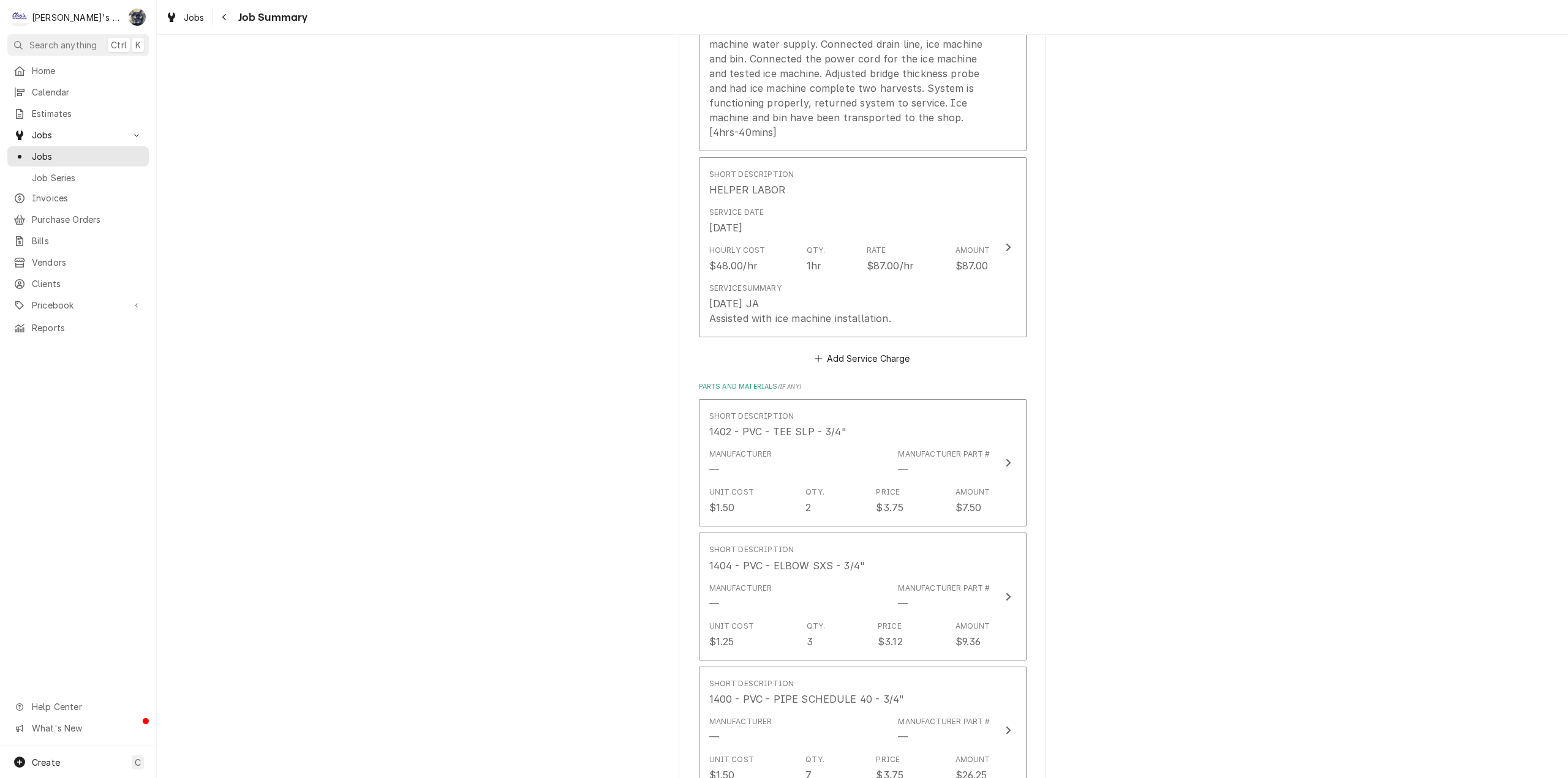
scroll to position [335, 0]
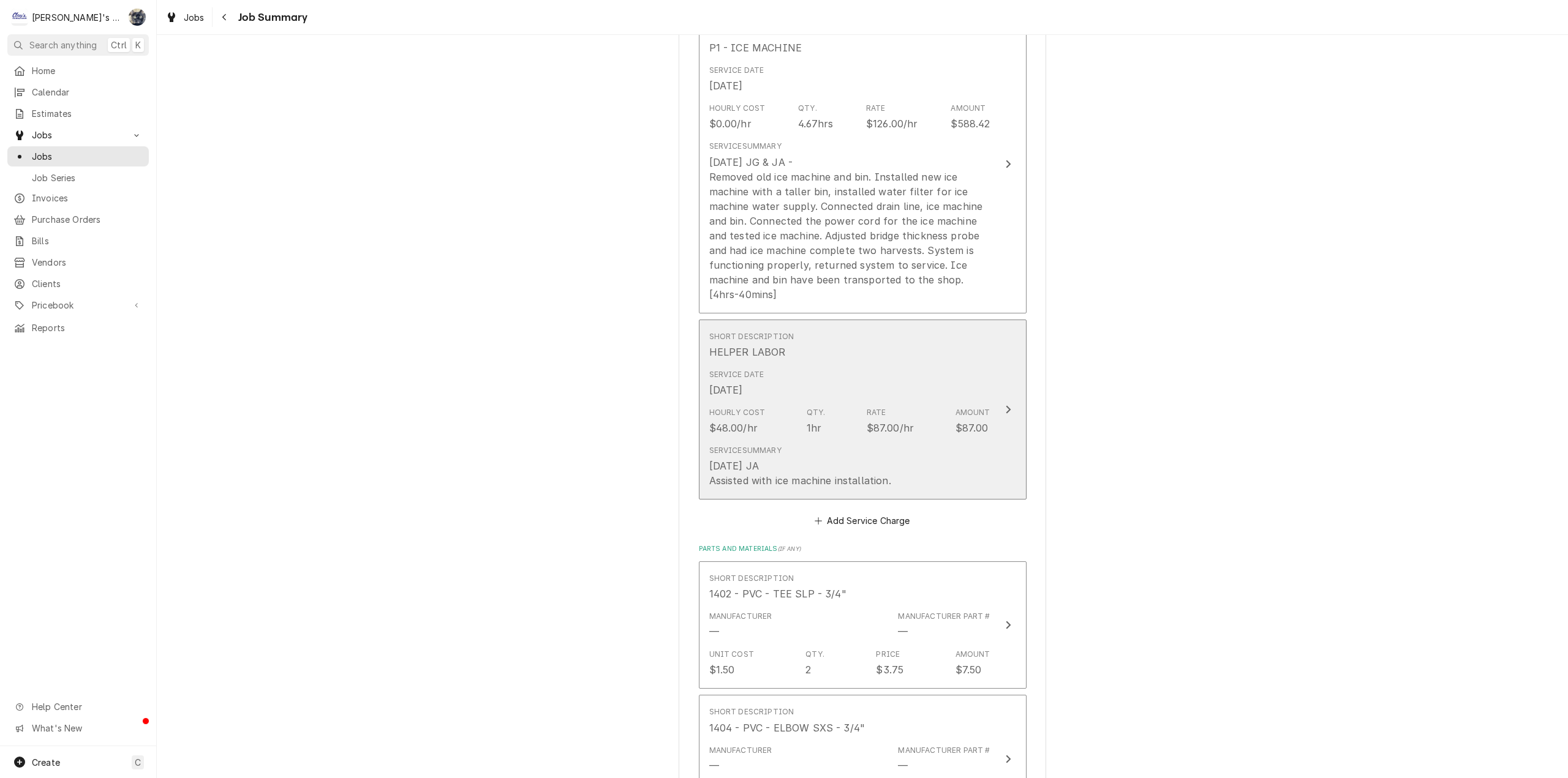
click at [825, 476] on div "7/10/2025 JA Assisted with ice machine installation." at bounding box center [800, 473] width 182 height 29
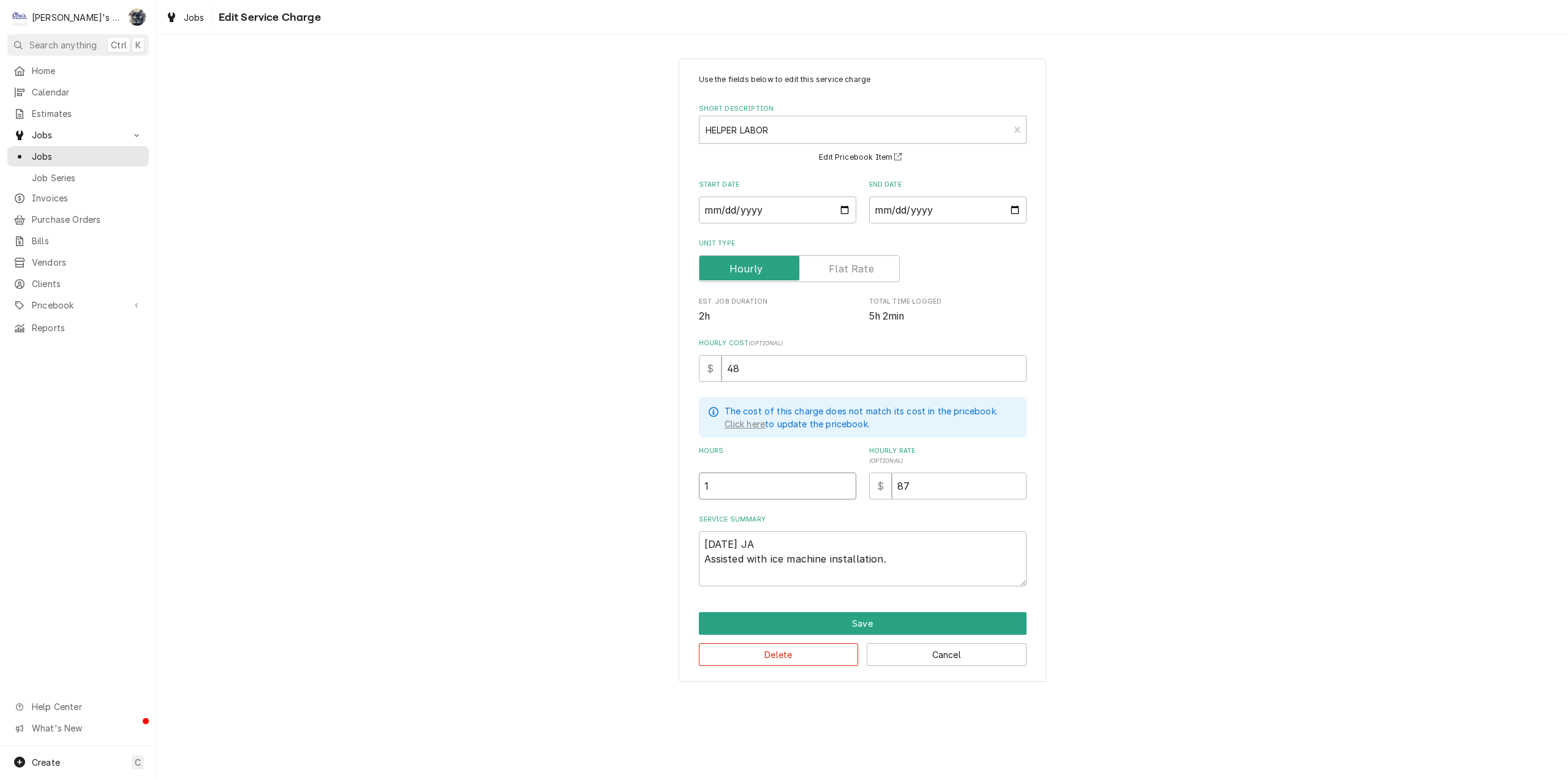
drag, startPoint x: 708, startPoint y: 491, endPoint x: 693, endPoint y: 490, distance: 15.0
click at [693, 490] on div "Use the fields below to edit this service charge Short Description HELPER LABOR…" at bounding box center [862, 370] width 368 height 623
type textarea "x"
type input "3"
type textarea "x"
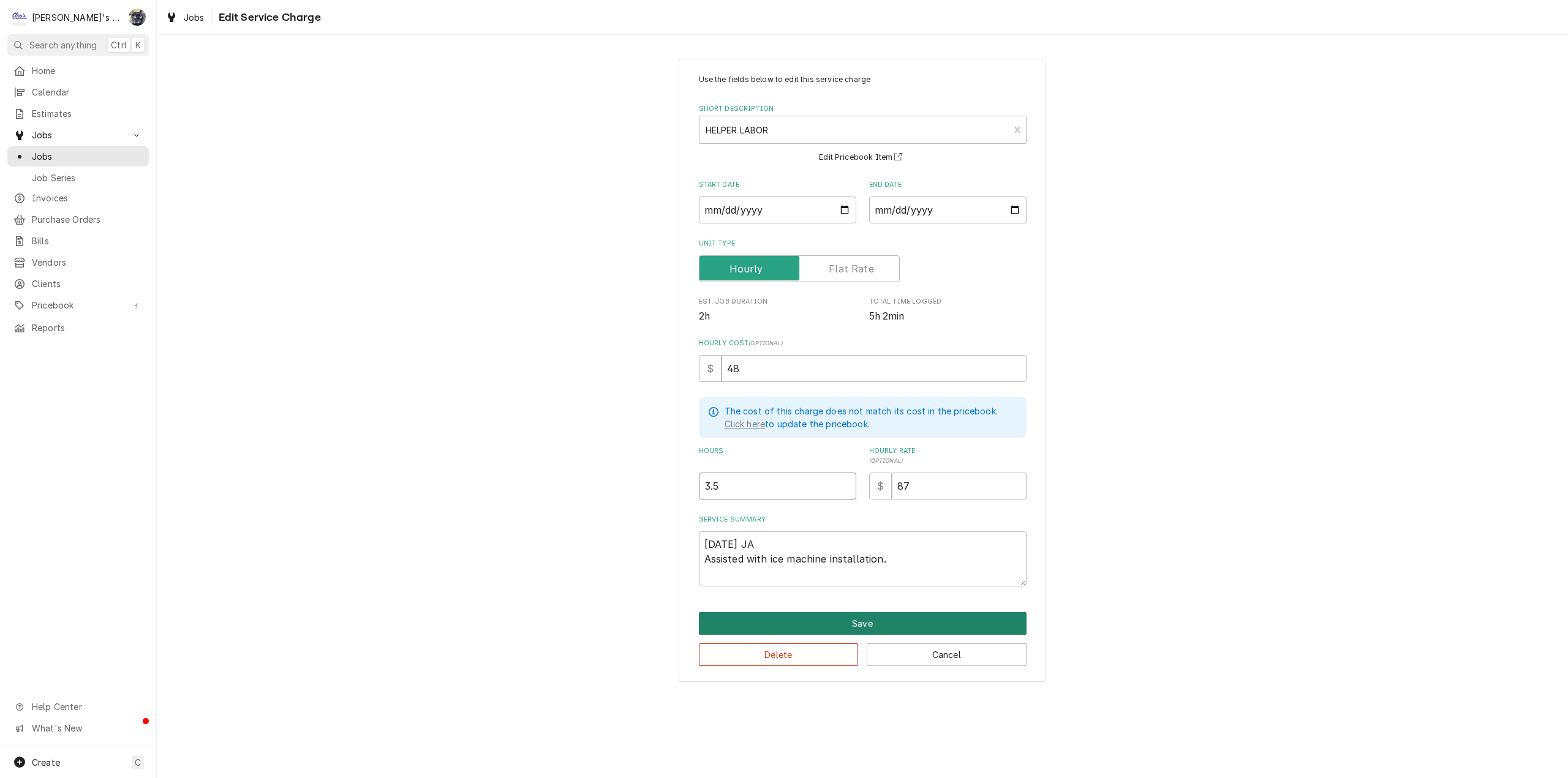
type input "3.5"
click at [876, 617] on button "Save" at bounding box center [862, 623] width 327 height 23
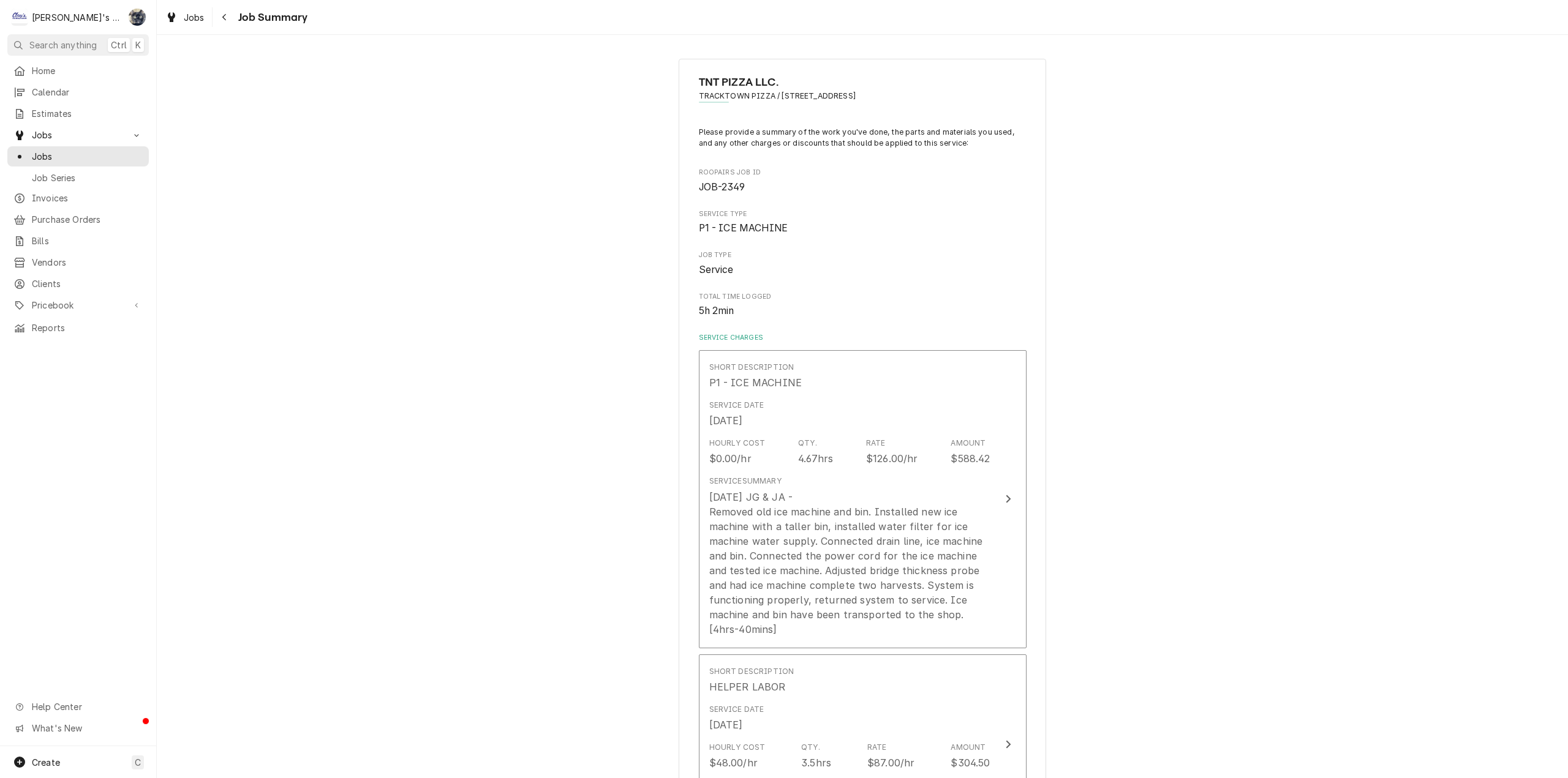
scroll to position [335, 0]
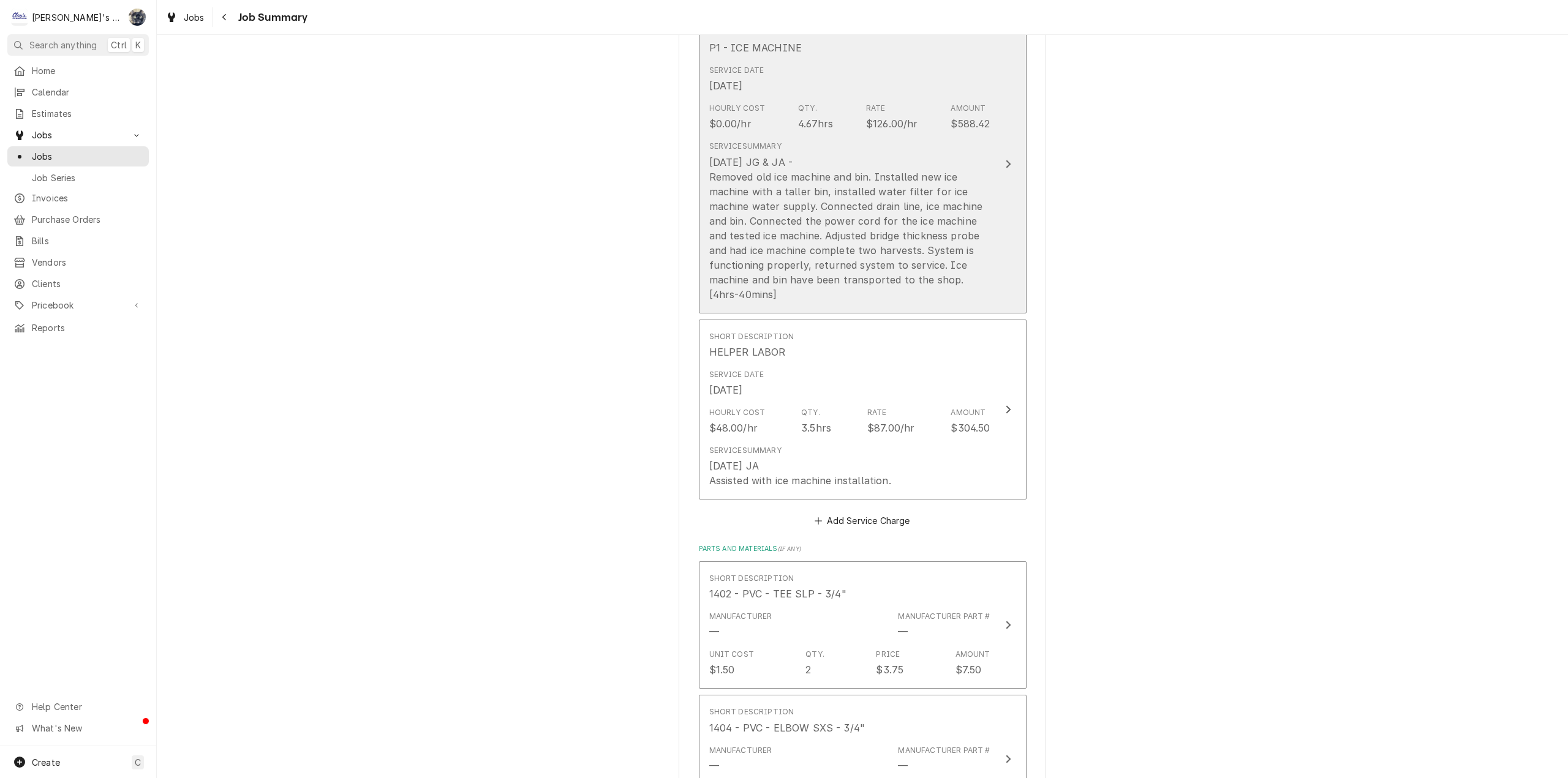
click at [862, 211] on div "7/10/2025 JG & JA - Removed old ice machine and bin. Installed new ice machine …" at bounding box center [850, 228] width 281 height 147
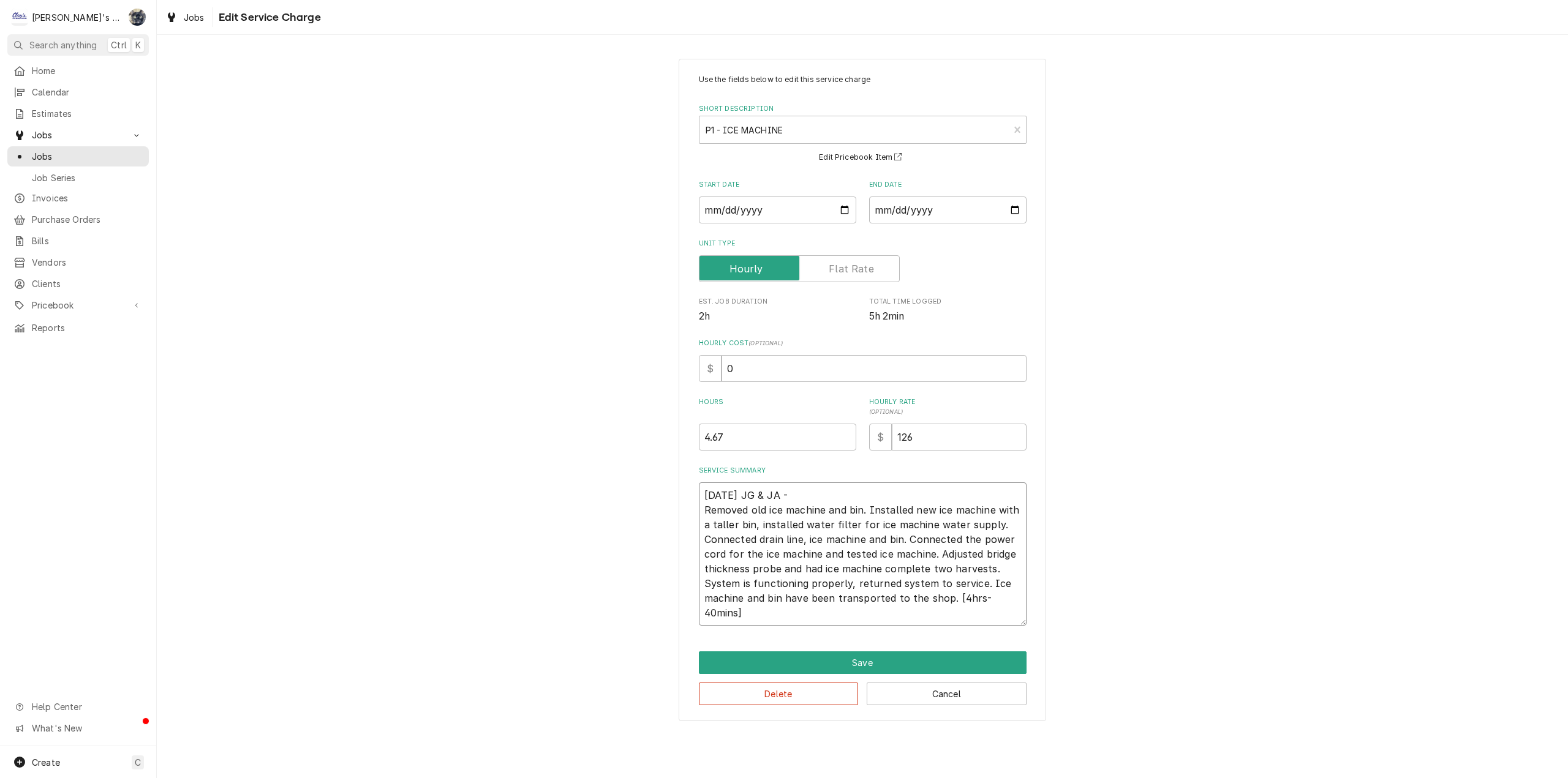
drag, startPoint x: 827, startPoint y: 491, endPoint x: 773, endPoint y: 487, distance: 54.1
click at [771, 492] on textarea "7/10/2025 JG & JA - Removed old ice machine and bin. Installed new ice machine …" at bounding box center [862, 554] width 327 height 143
type textarea "x"
type textarea "7/10/2025 JG Removed old ice machine and bin. Installed new ice machine with a …"
type textarea "x"
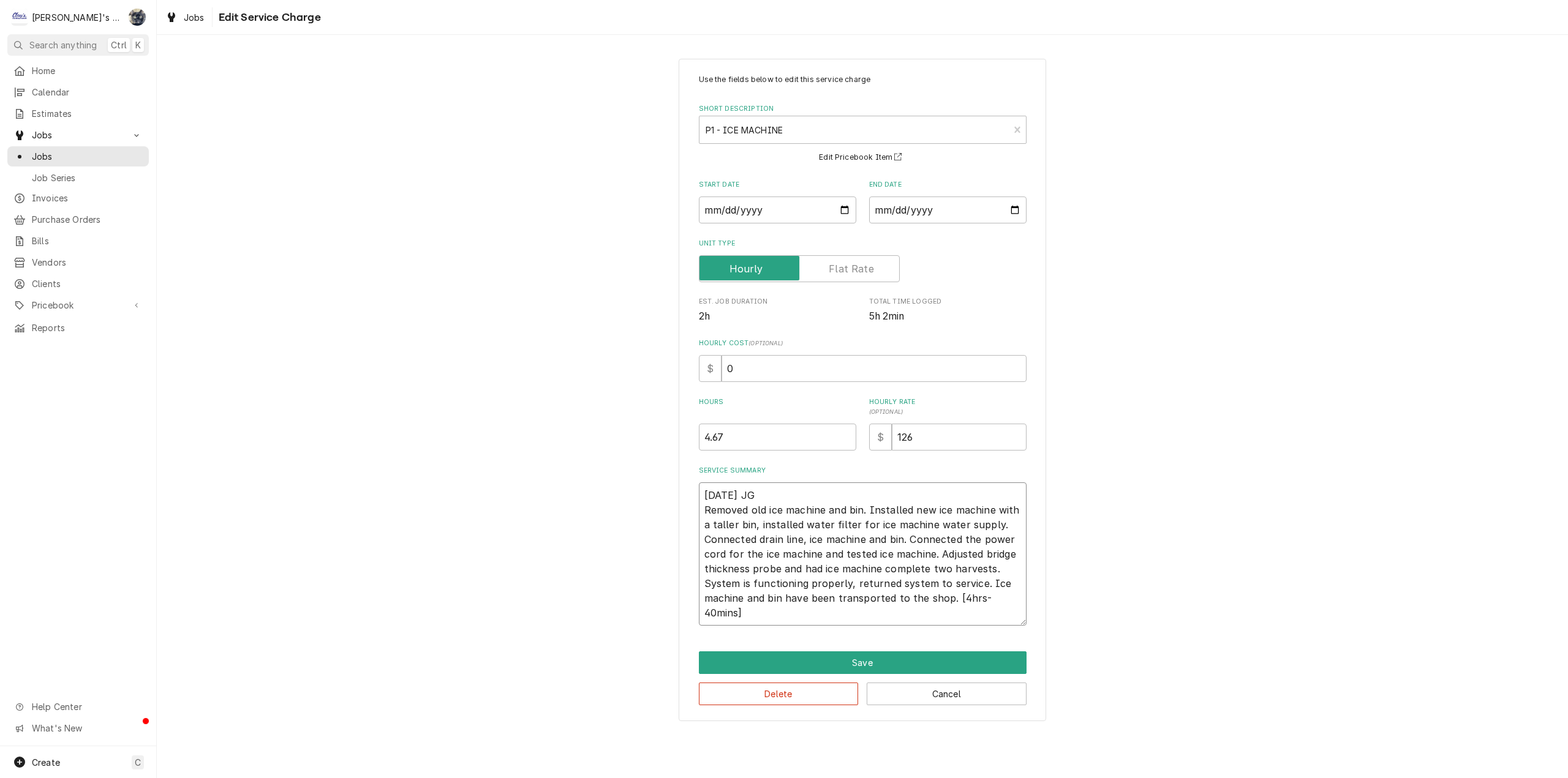
type textarea "7/10/2025 JG Removed old ice machine and bin. Installed new ice machine with a …"
drag, startPoint x: 922, startPoint y: 439, endPoint x: 861, endPoint y: 442, distance: 61.1
click at [861, 442] on div "Hours 4.67 Hourly Rate ( optional ) $ 126" at bounding box center [862, 424] width 327 height 53
type textarea "x"
type input "1"
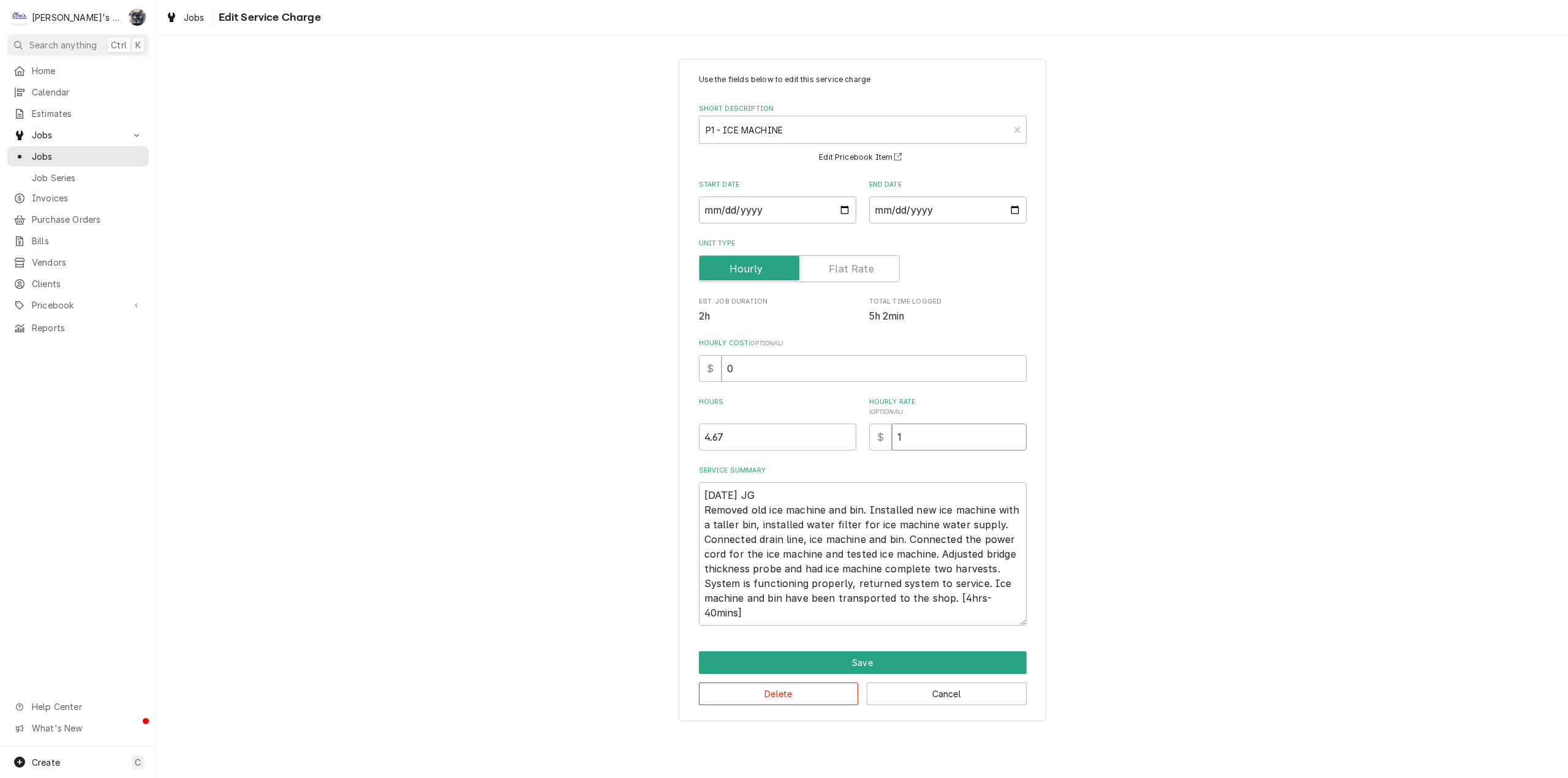
type textarea "x"
type input "11"
type textarea "x"
type input "114"
drag, startPoint x: 743, startPoint y: 370, endPoint x: 704, endPoint y: 365, distance: 39.3
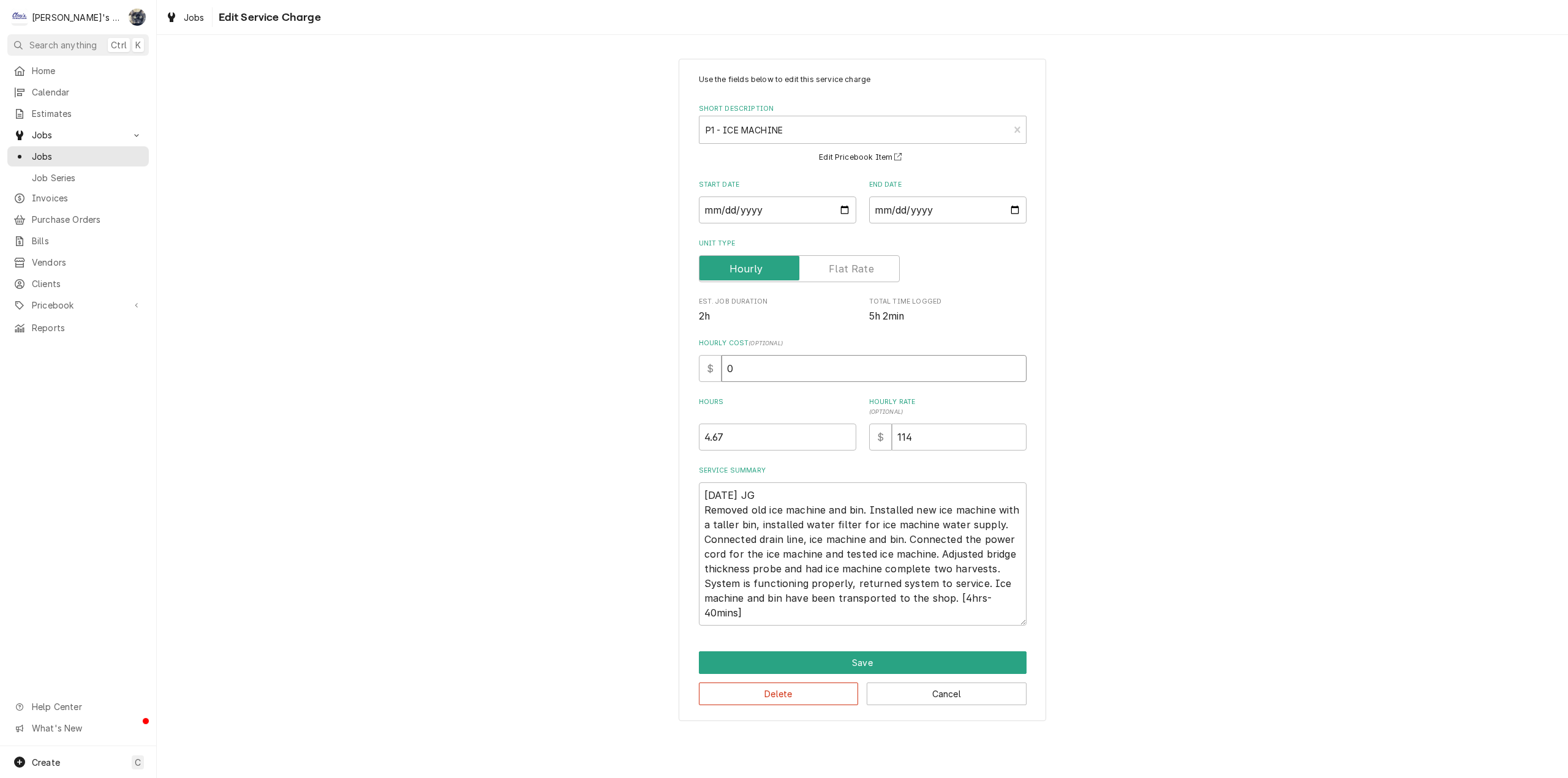
click at [712, 367] on div "$ 0" at bounding box center [862, 368] width 327 height 27
type textarea "x"
type input "6"
type textarea "x"
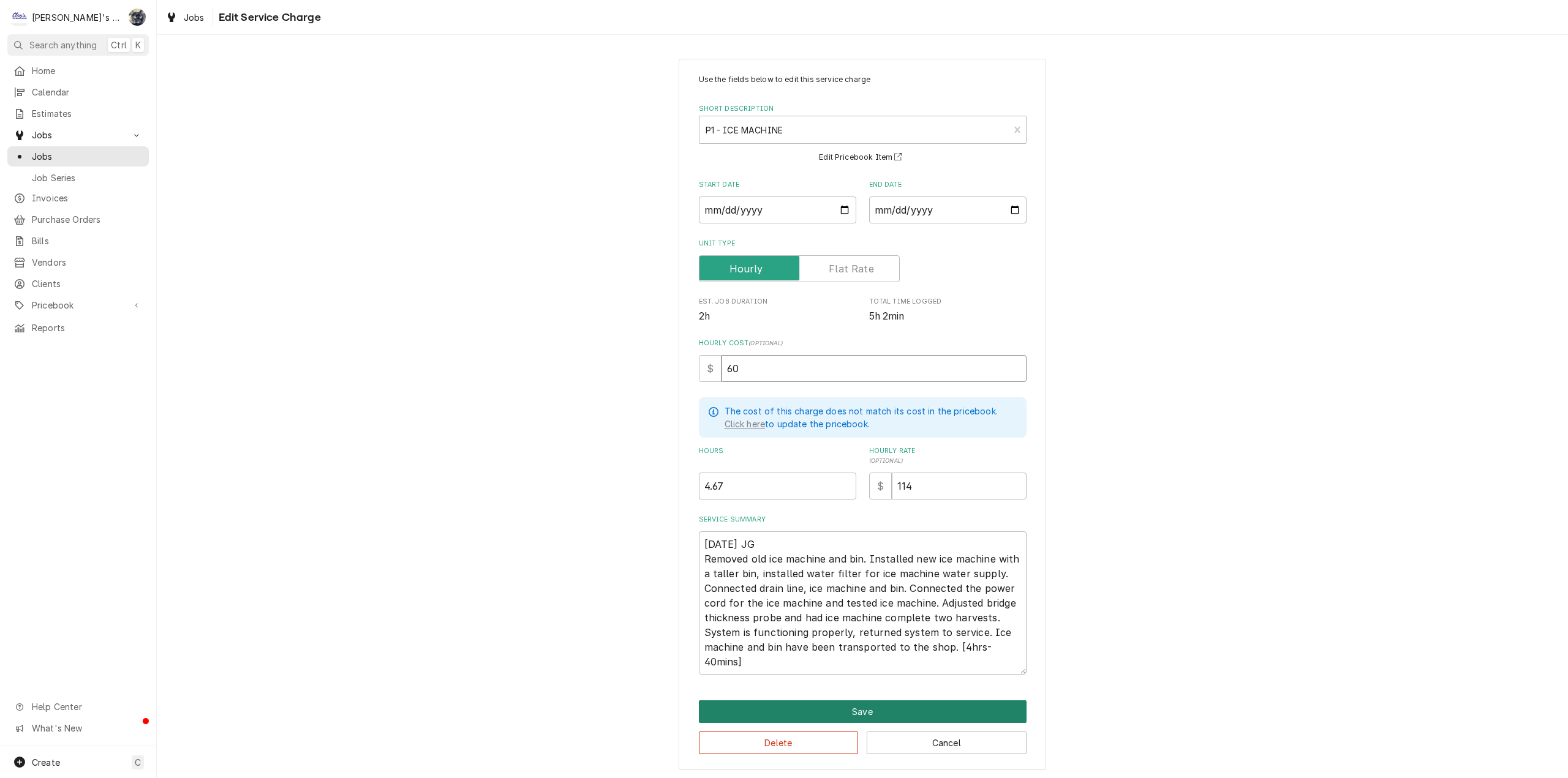
type input "60"
click at [845, 709] on button "Save" at bounding box center [862, 712] width 327 height 23
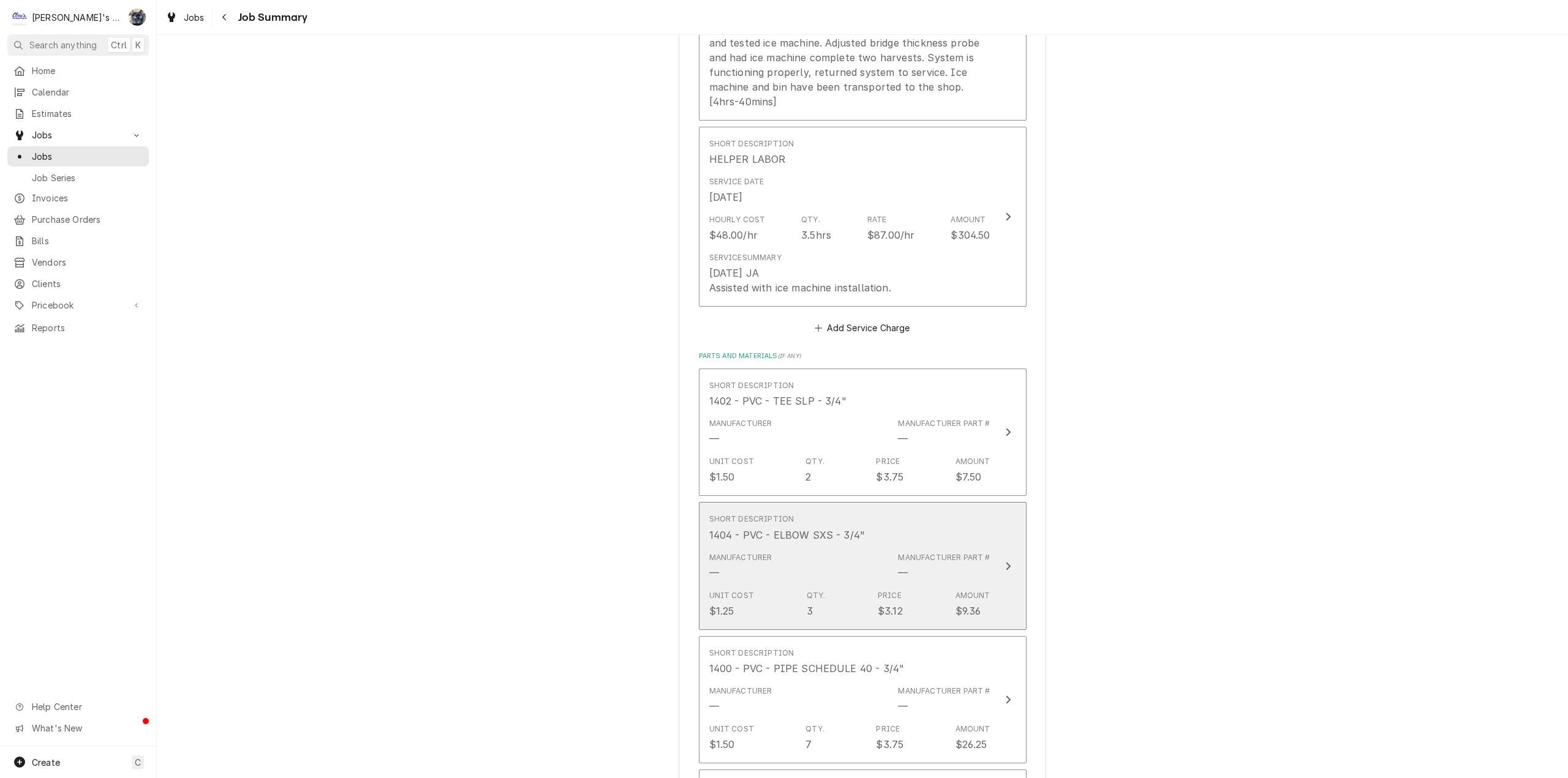
scroll to position [213, 0]
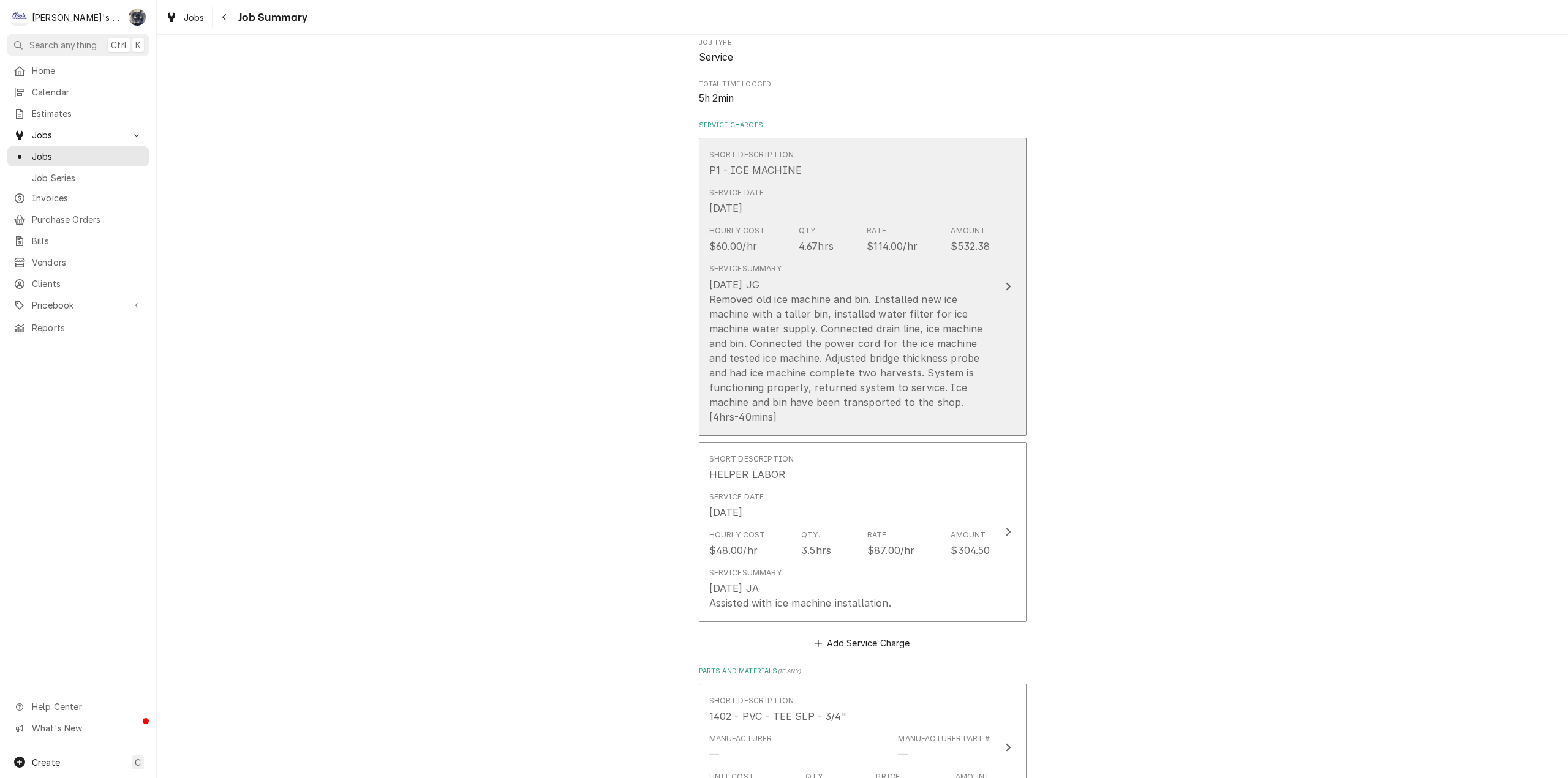
click at [850, 379] on div "7/10/2025 JG Removed old ice machine and bin. Installed new ice machine with a …" at bounding box center [850, 351] width 281 height 147
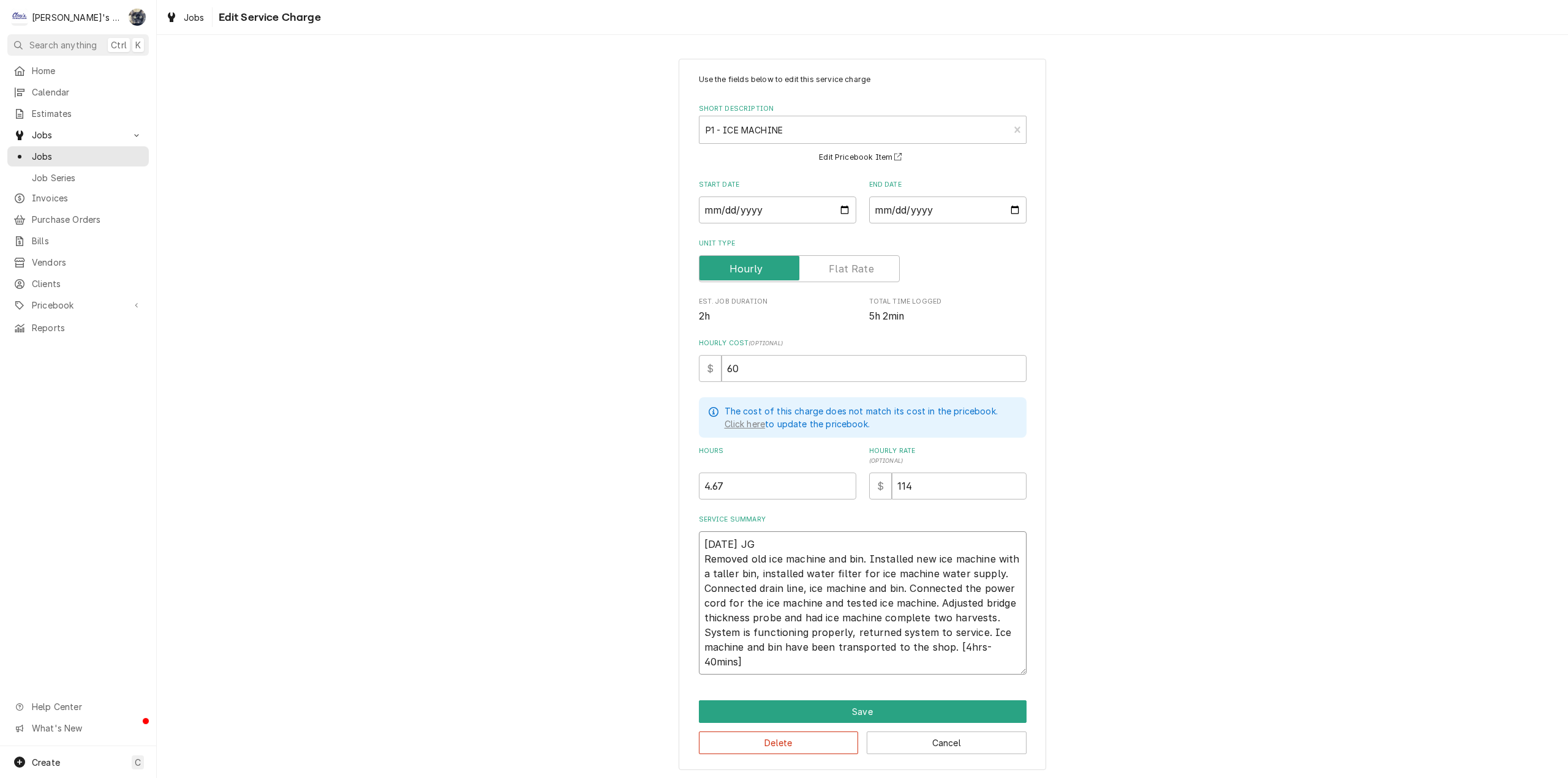
click at [943, 648] on textarea "7/10/2025 JG Removed old ice machine and bin. Installed new ice machine with a …" at bounding box center [862, 603] width 327 height 143
type textarea "x"
type textarea "7/10/2025 JG Removed old ice machine and bin. Installed new ice machine with a …"
type textarea "x"
type textarea "7/10/2025 JG Removed old ice machine and bin. Installed new ice machine with a …"
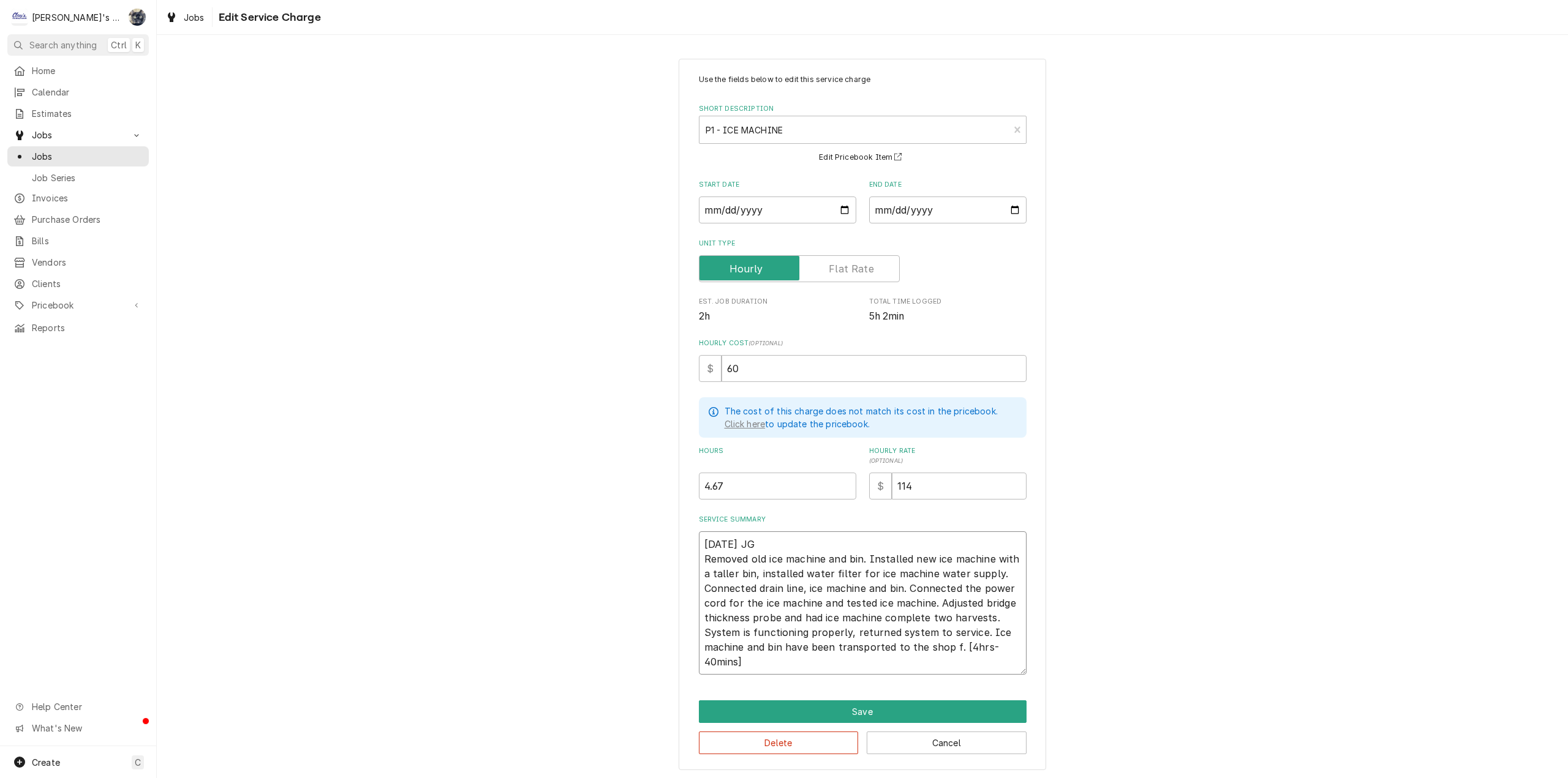
type textarea "x"
type textarea "7/10/2025 JG Removed old ice machine and bin. Installed new ice machine with a …"
type textarea "x"
type textarea "7/10/2025 JG Removed old ice machine and bin. Installed new ice machine with a …"
click at [872, 708] on button "Save" at bounding box center [862, 712] width 327 height 23
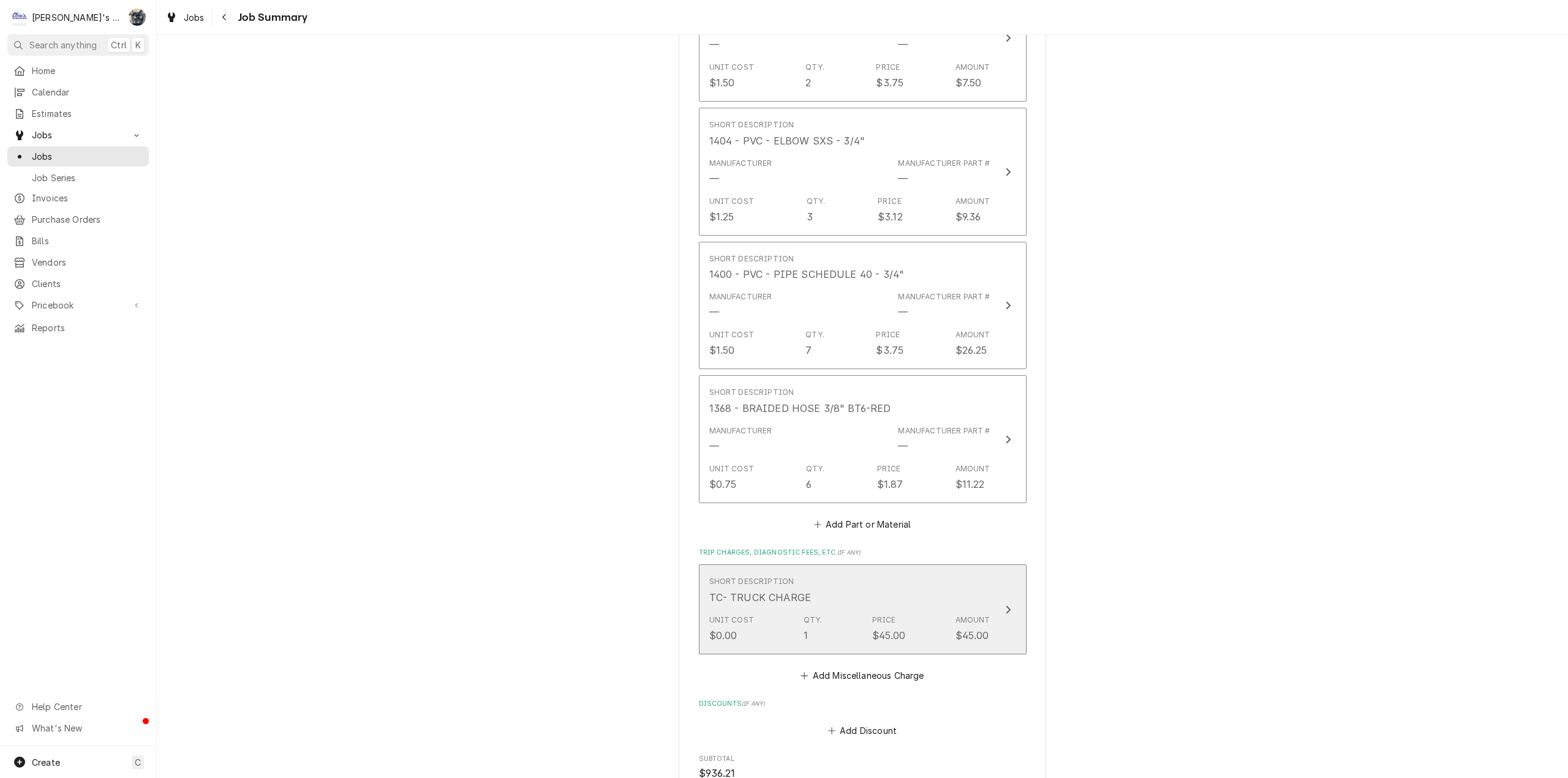
scroll to position [947, 0]
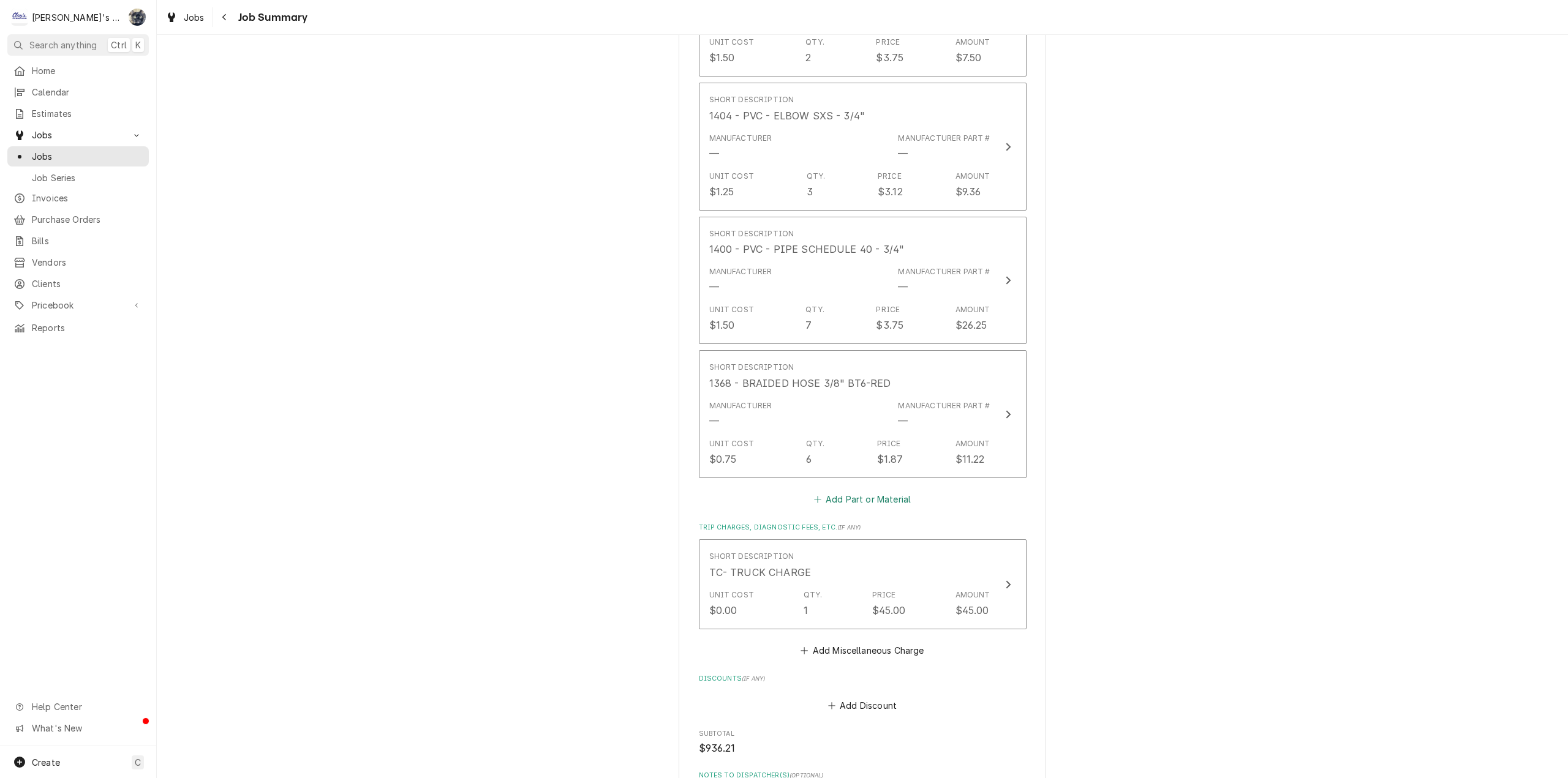
click at [844, 500] on button "Add Part or Material" at bounding box center [862, 500] width 101 height 17
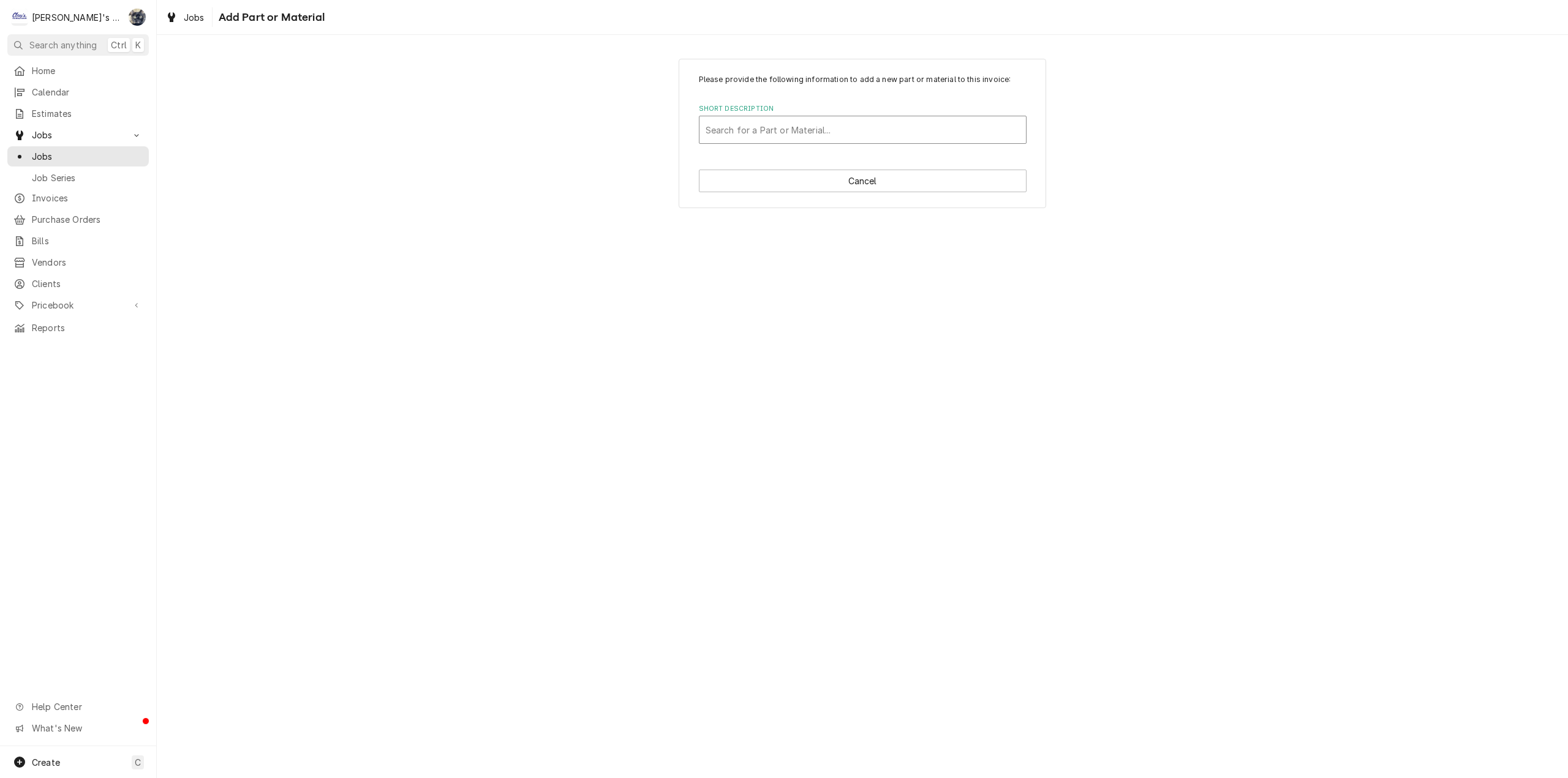
click at [786, 139] on div "Short Description" at bounding box center [862, 130] width 314 height 22
click at [1346, 87] on div "Please provide the following information to add a new part or material to this …" at bounding box center [862, 133] width 1411 height 171
click at [920, 185] on button "Cancel" at bounding box center [862, 181] width 327 height 23
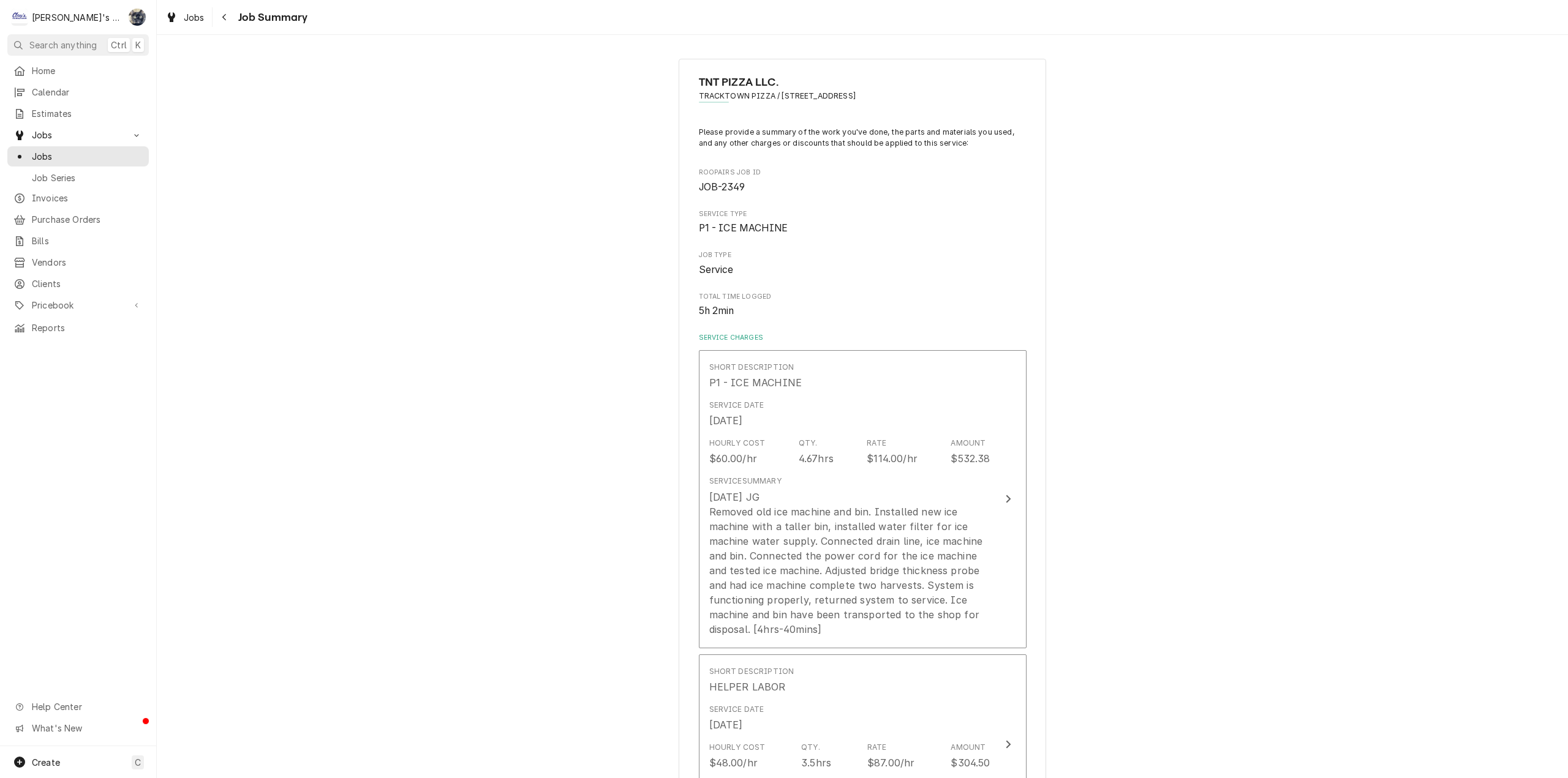
scroll to position [947, 0]
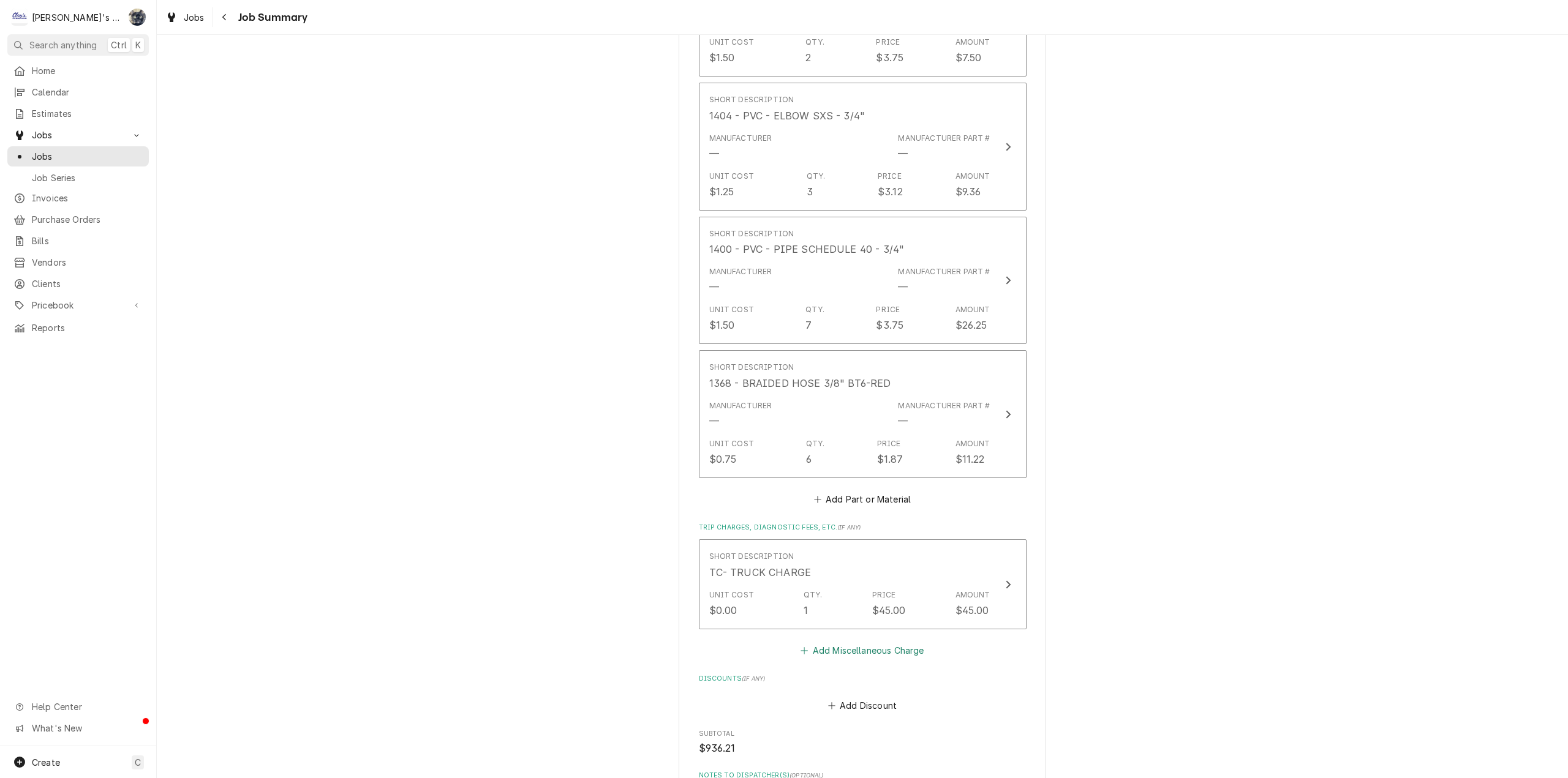
drag, startPoint x: 832, startPoint y: 655, endPoint x: 807, endPoint y: 382, distance: 274.1
click at [832, 653] on button "Add Miscellaneous Charge" at bounding box center [862, 650] width 128 height 17
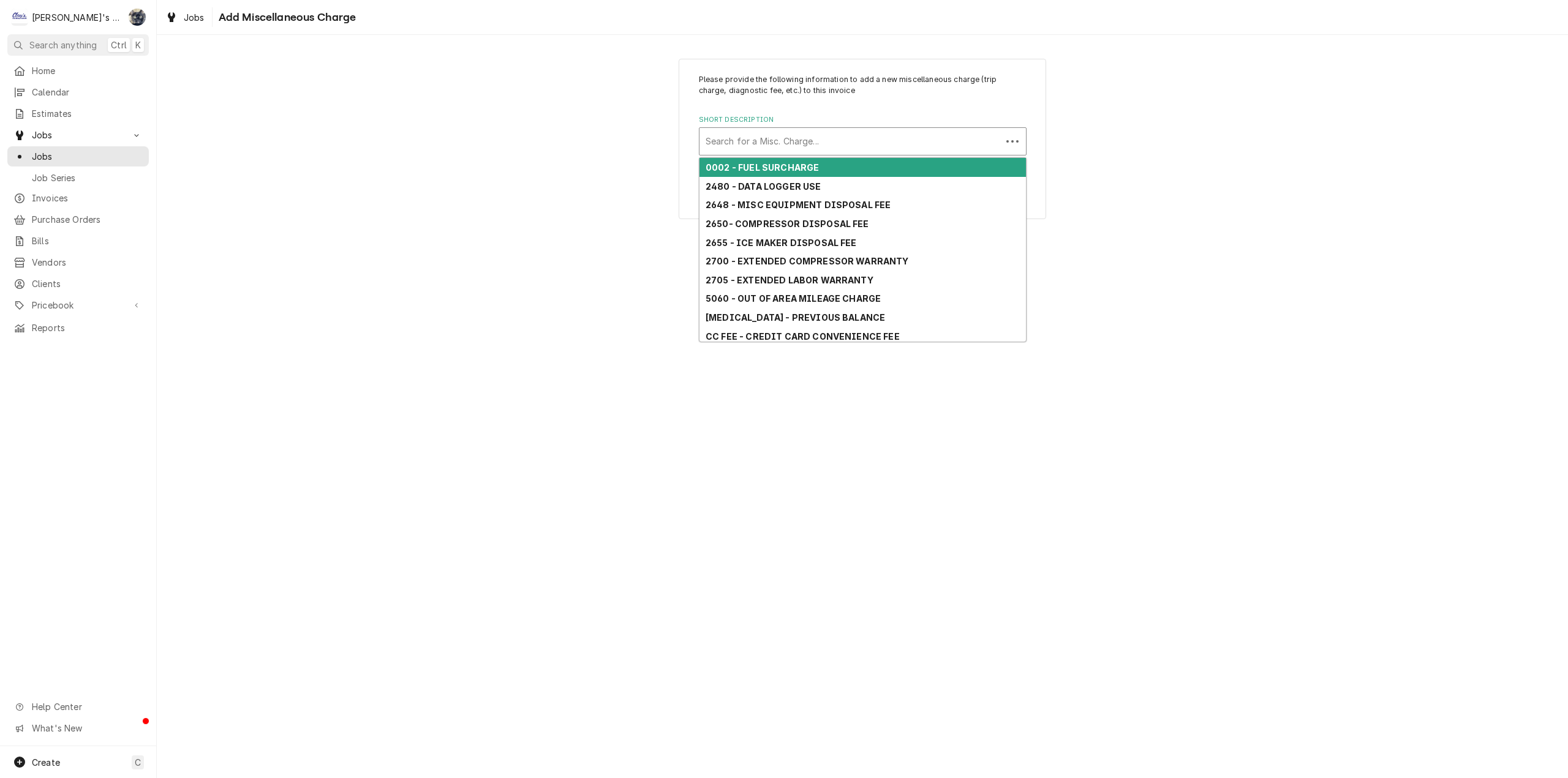
click at [800, 141] on div "Short Description" at bounding box center [850, 141] width 290 height 22
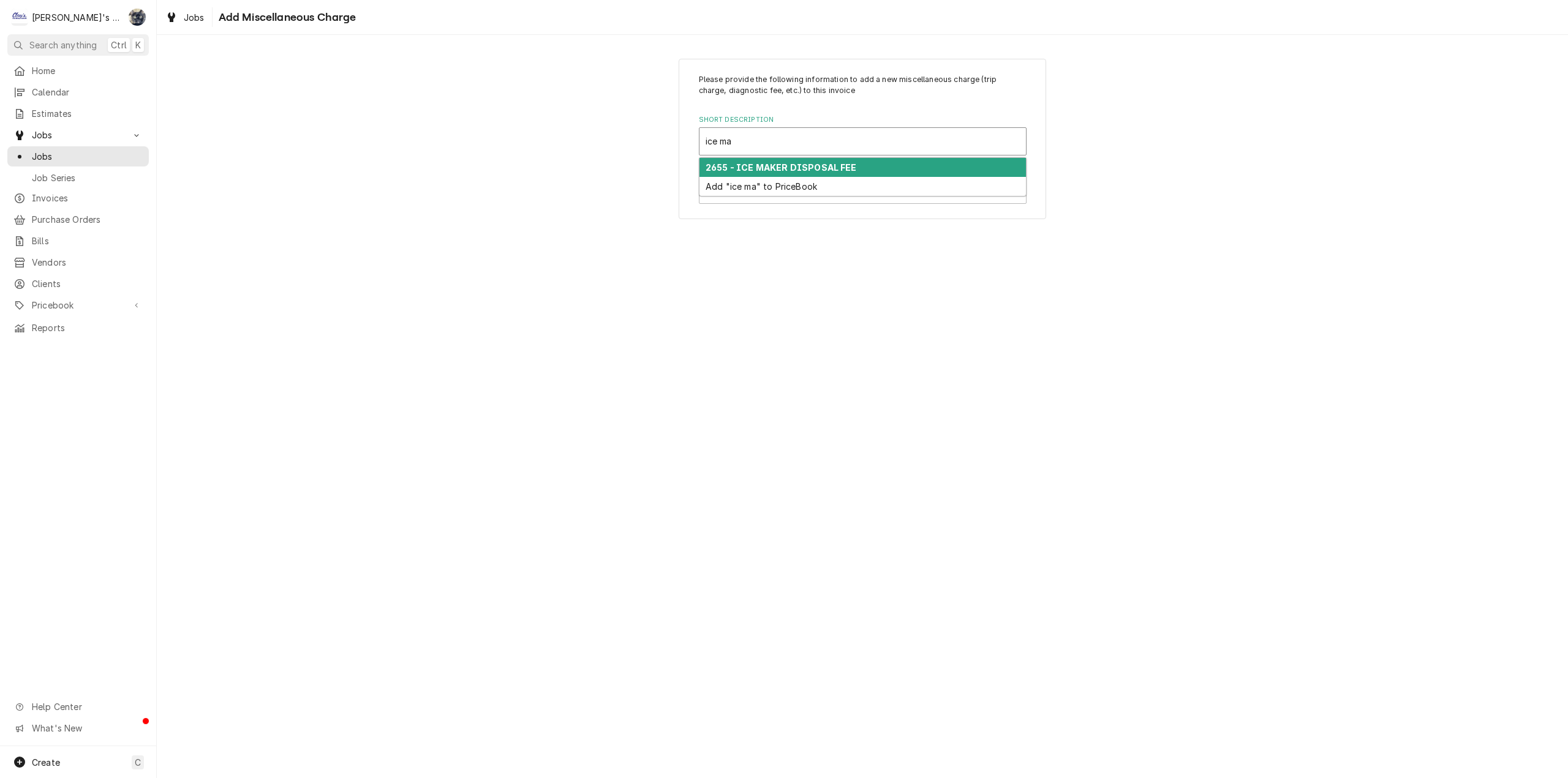
click at [805, 165] on strong "2655 - ICE MAKER DISPOSAL FEE" at bounding box center [781, 167] width 151 height 10
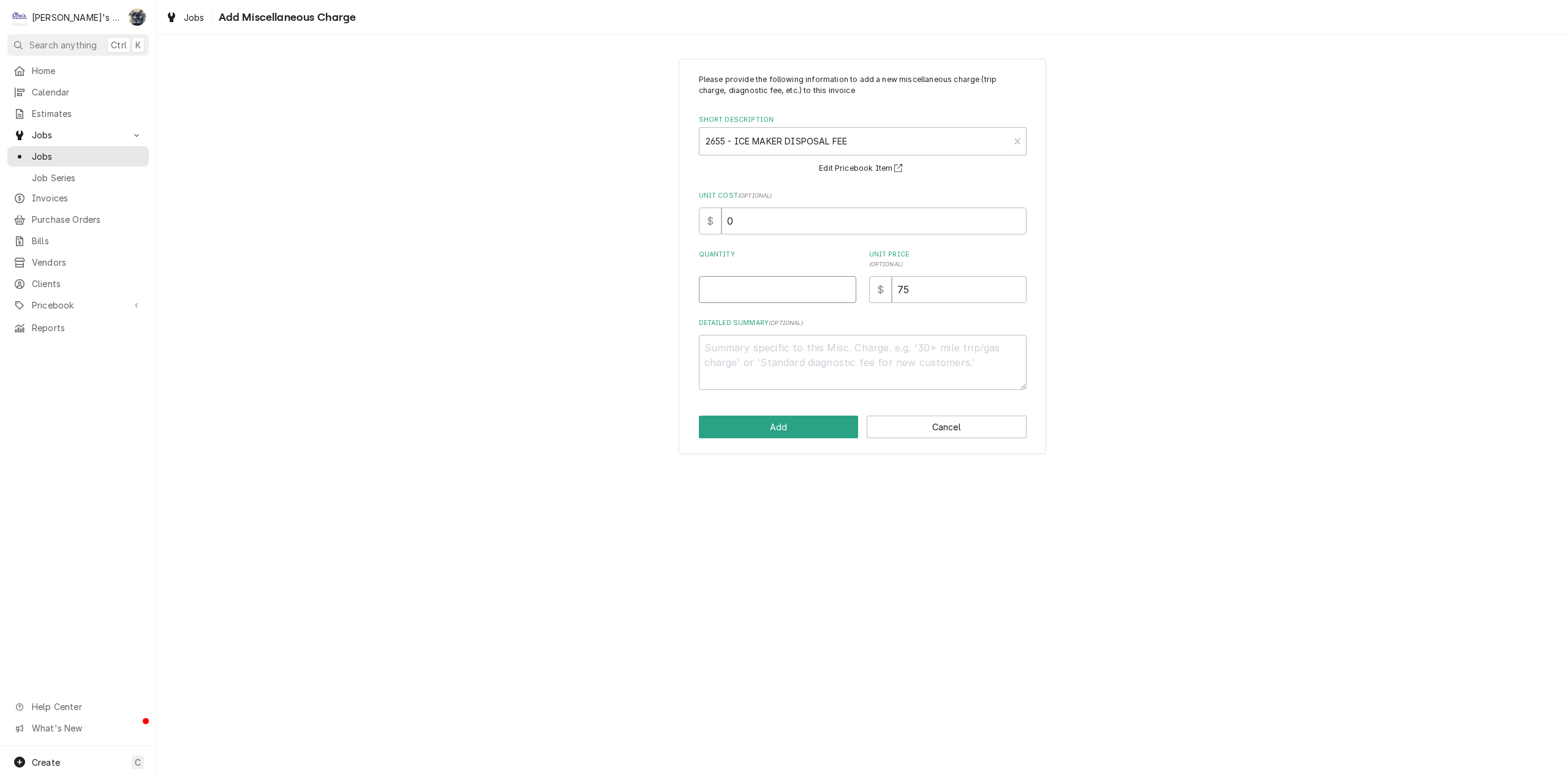
click at [738, 288] on input "Quantity" at bounding box center [778, 289] width 158 height 27
click at [780, 425] on button "Add" at bounding box center [779, 427] width 160 height 23
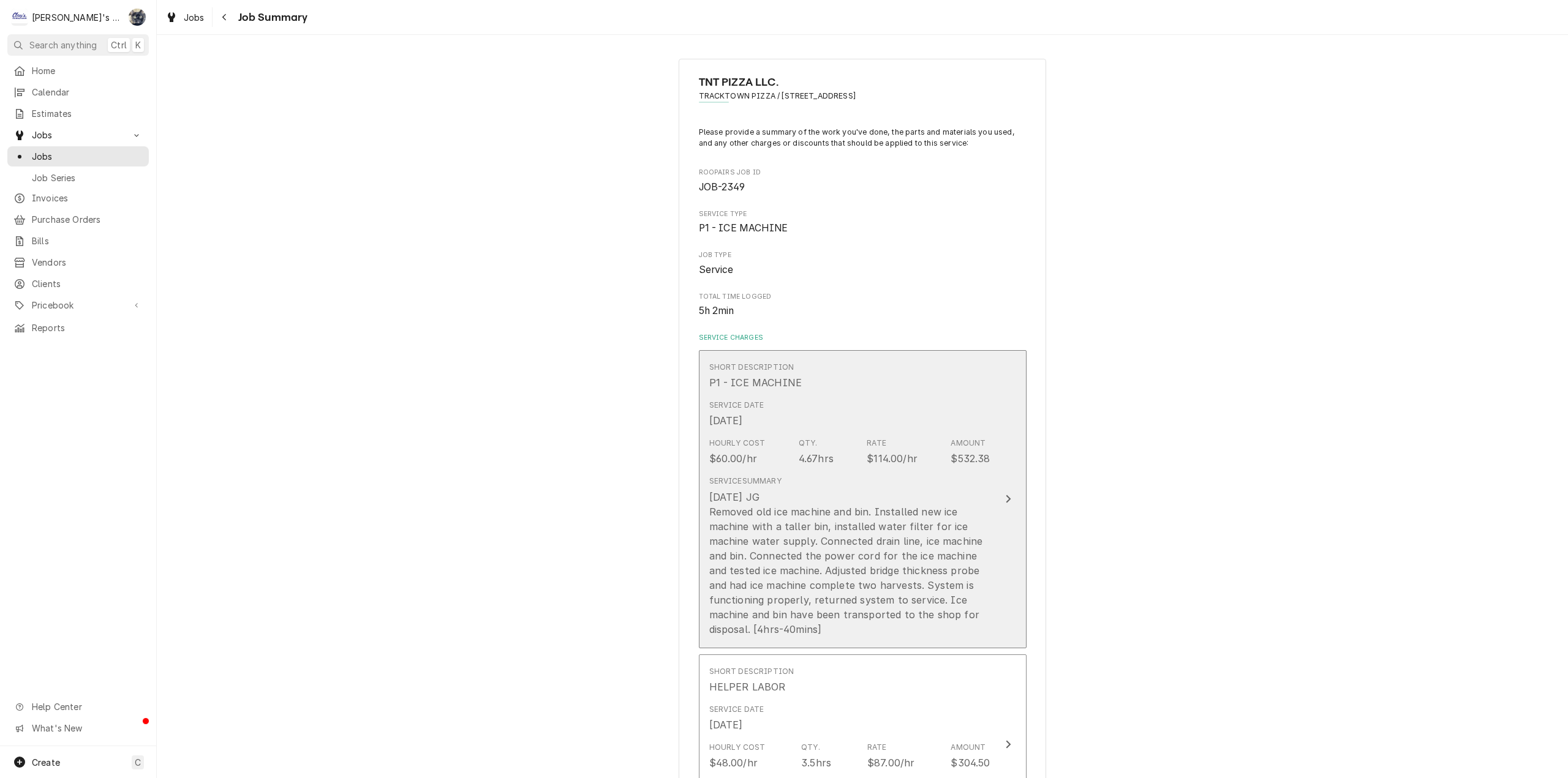
click at [813, 608] on div "7/10/2025 JG Removed old ice machine and bin. Installed new ice machine with a …" at bounding box center [850, 563] width 281 height 147
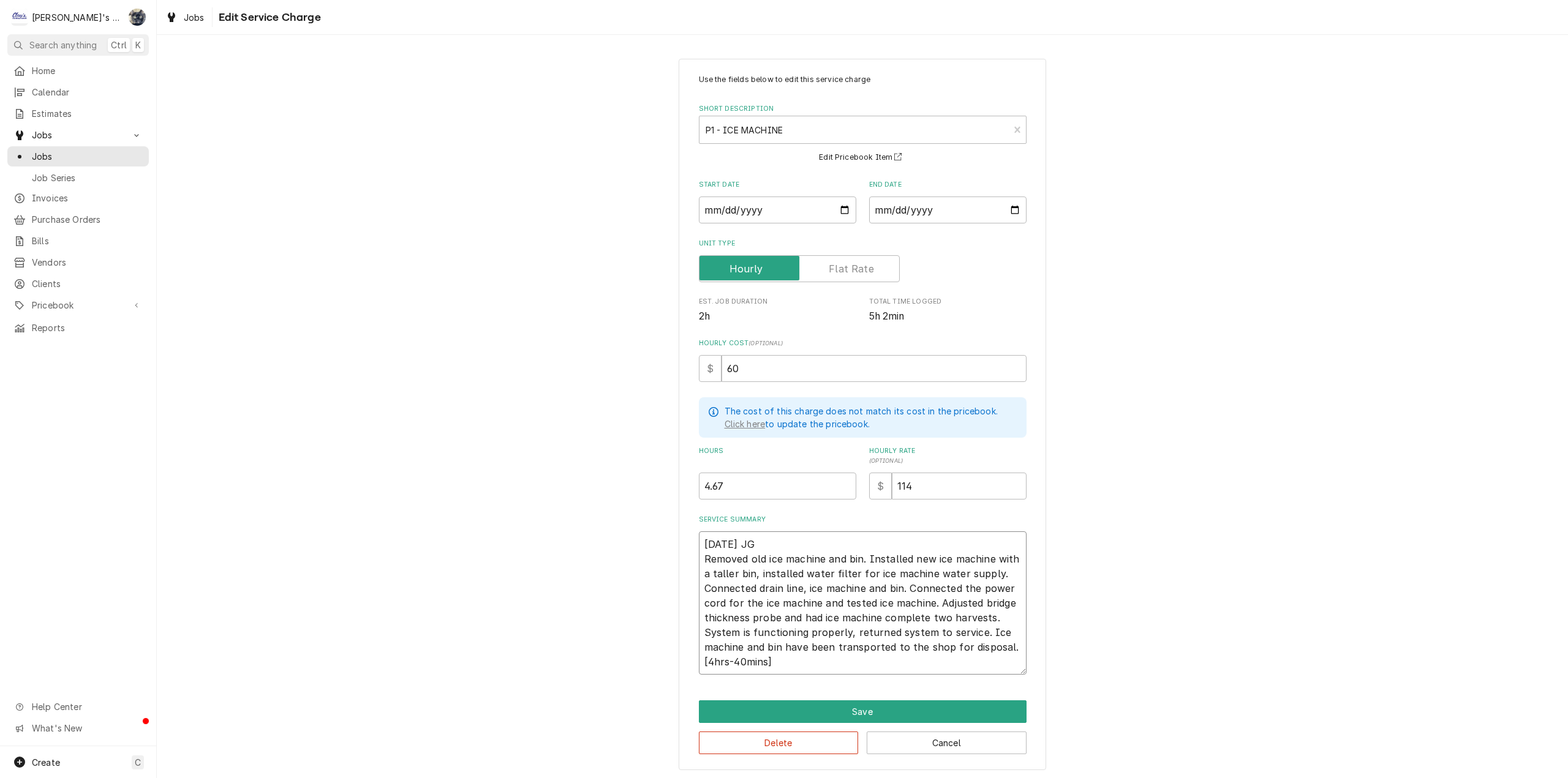
click at [699, 541] on textarea "7/10/2025 JG Removed old ice machine and bin. Installed new ice machine with a …" at bounding box center [862, 603] width 327 height 143
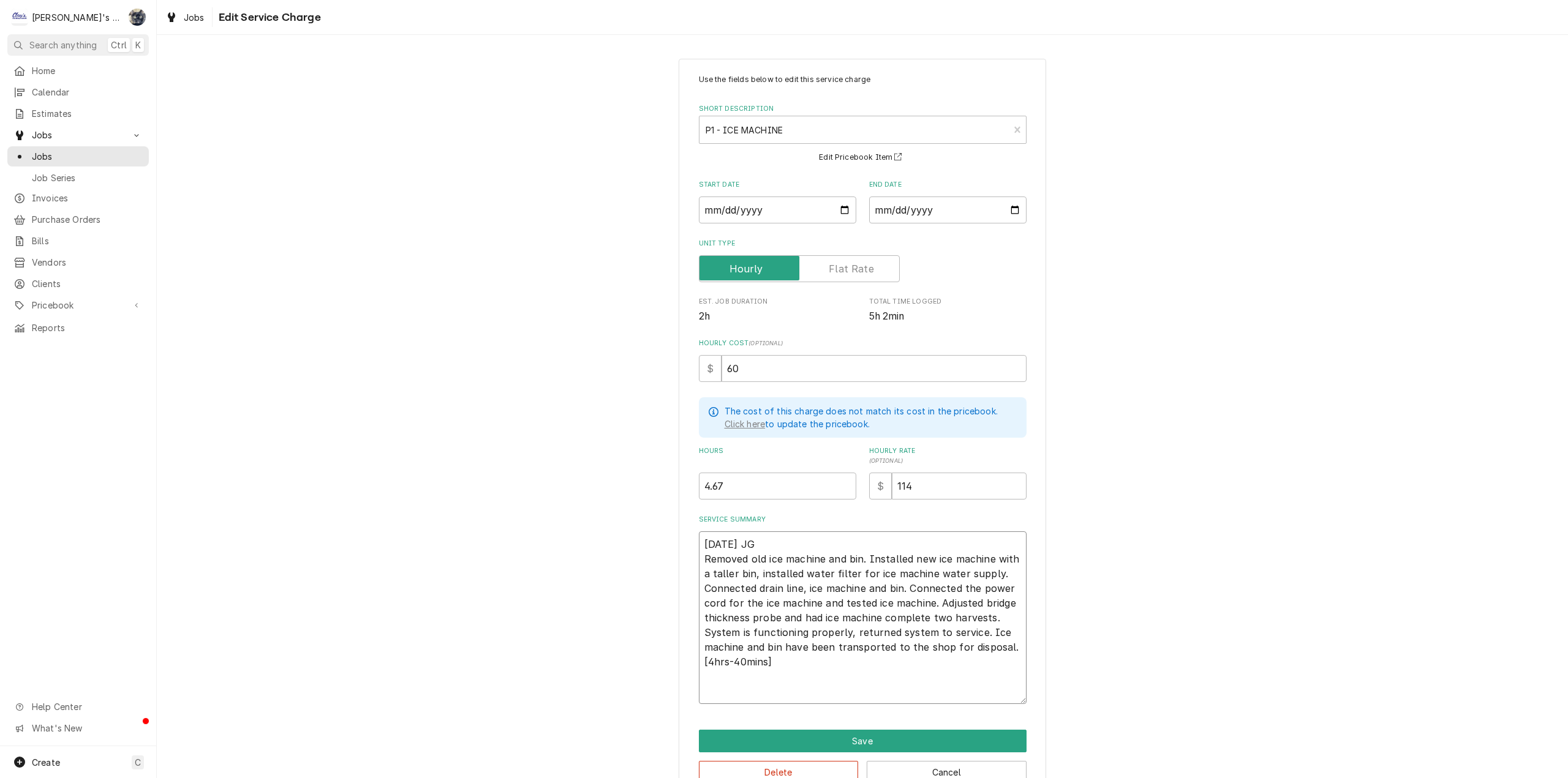
click at [765, 538] on textarea "7/10/2025 JG Removed old ice machine and bin. Installed new ice machine with a …" at bounding box center [862, 617] width 327 height 172
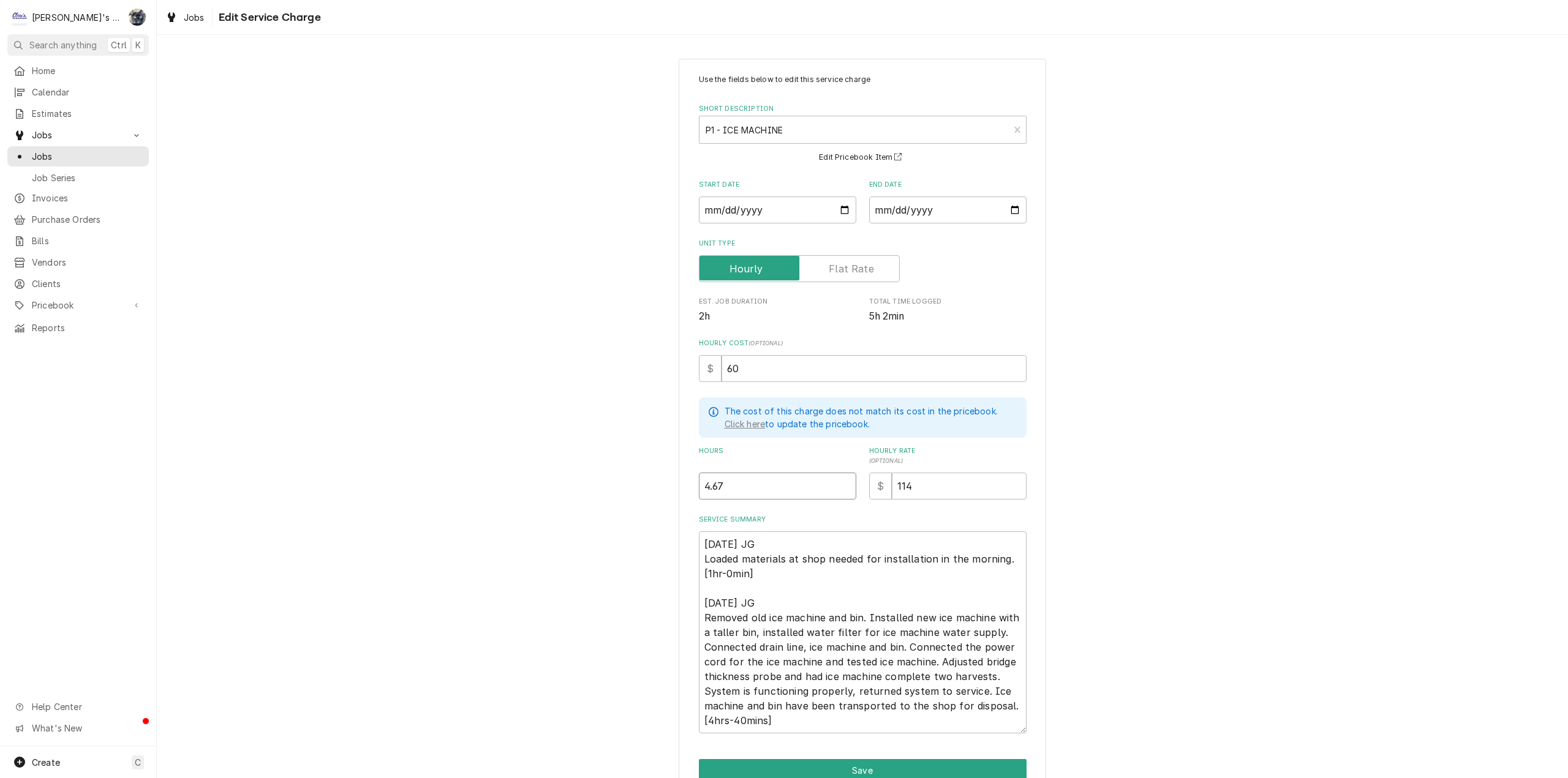
drag, startPoint x: 741, startPoint y: 483, endPoint x: 667, endPoint y: 484, distance: 74.0
click at [669, 483] on div "Use the fields below to edit this service charge Short Description P1 - ICE MAC…" at bounding box center [862, 443] width 1411 height 792
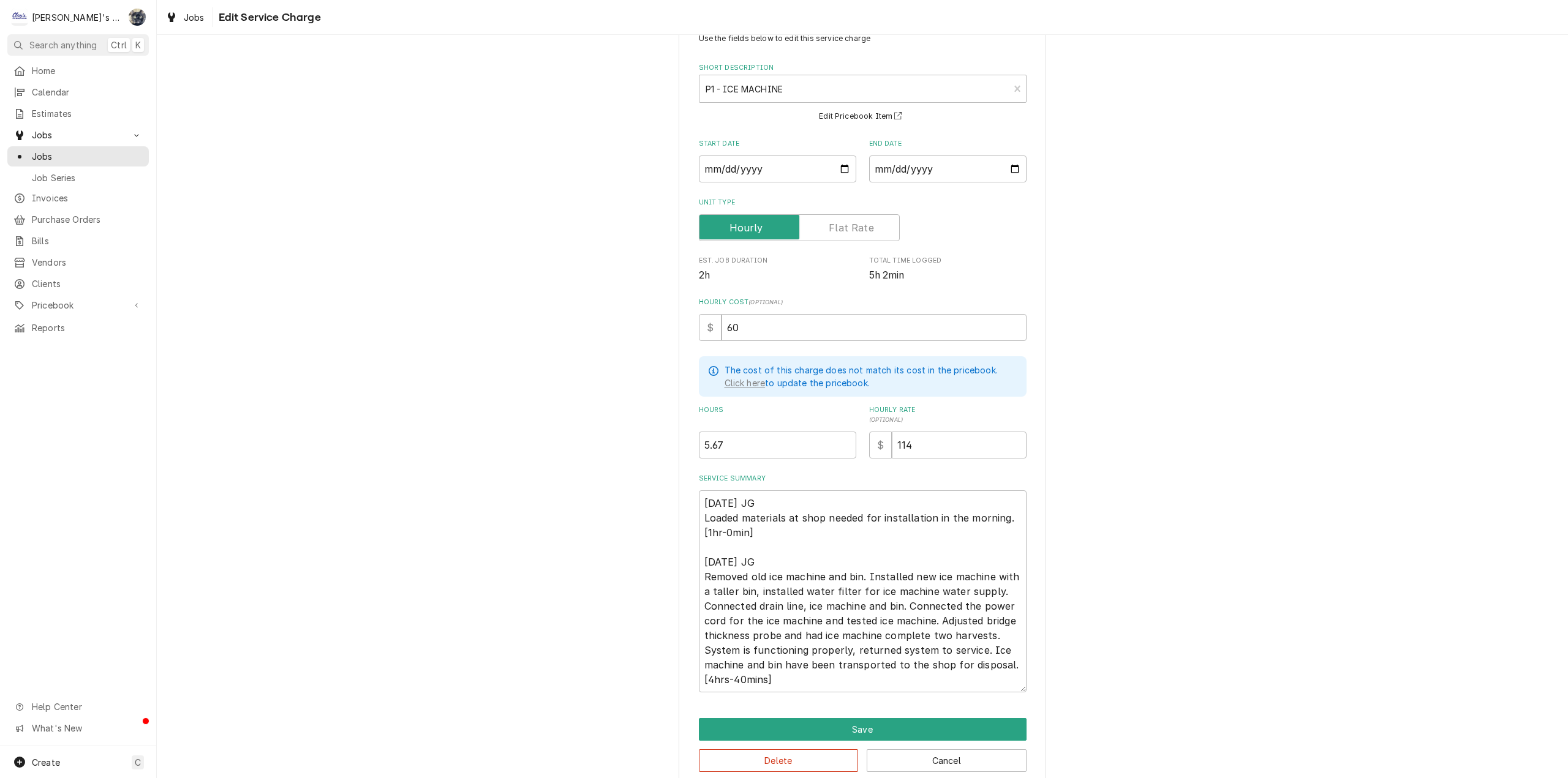
scroll to position [60, 0]
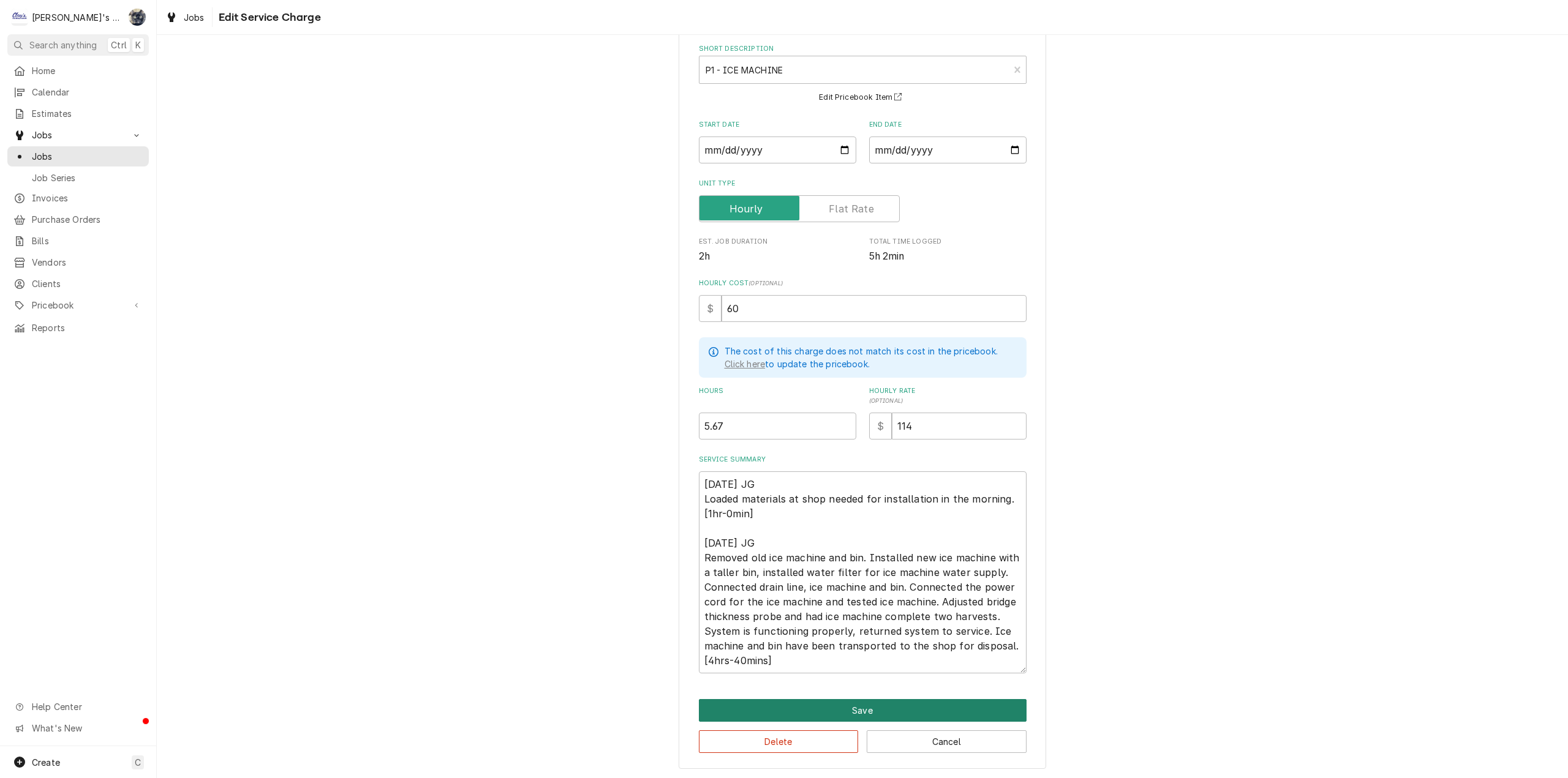
click at [827, 701] on button "Save" at bounding box center [862, 710] width 327 height 23
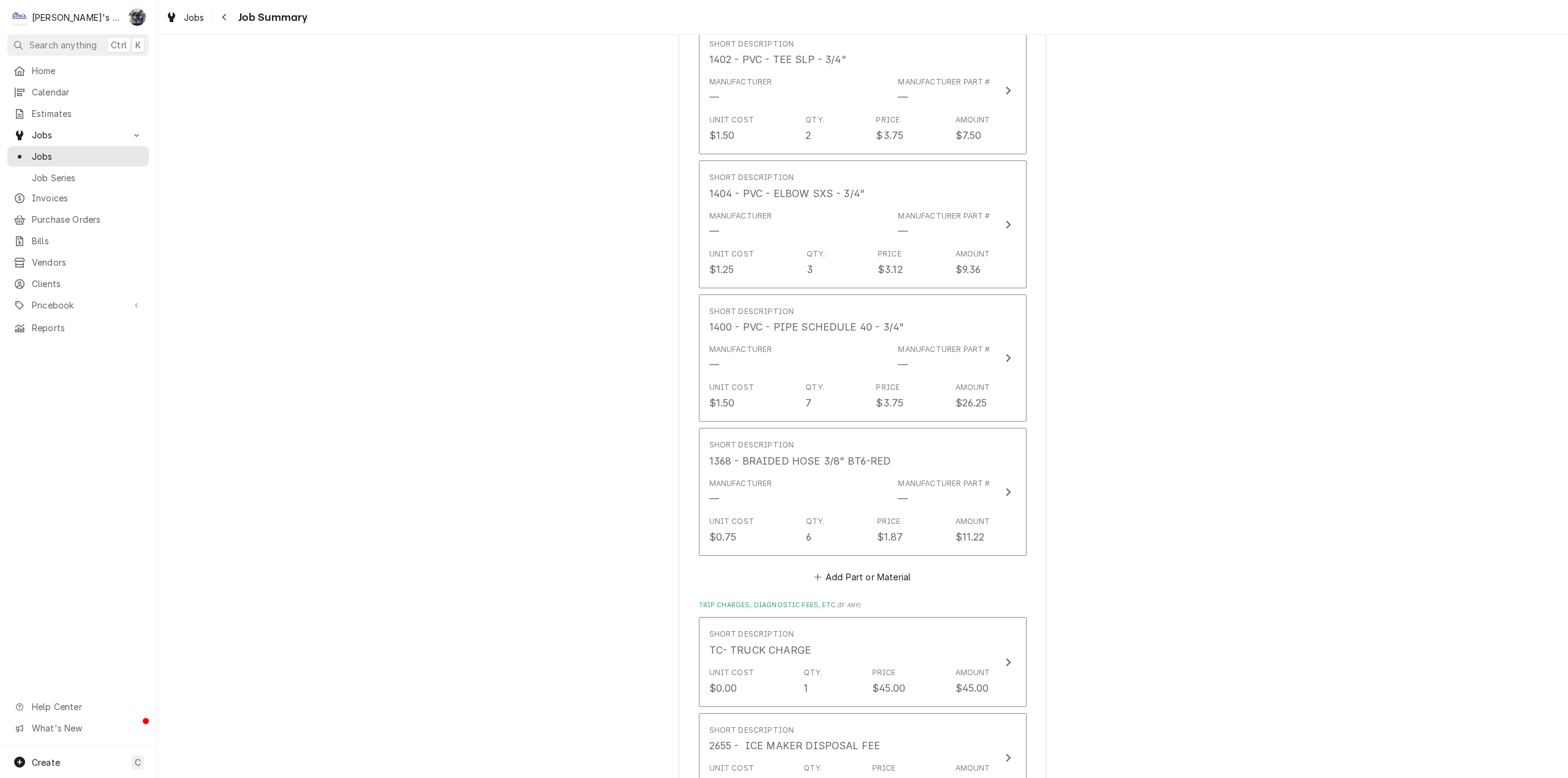
scroll to position [1163, 0]
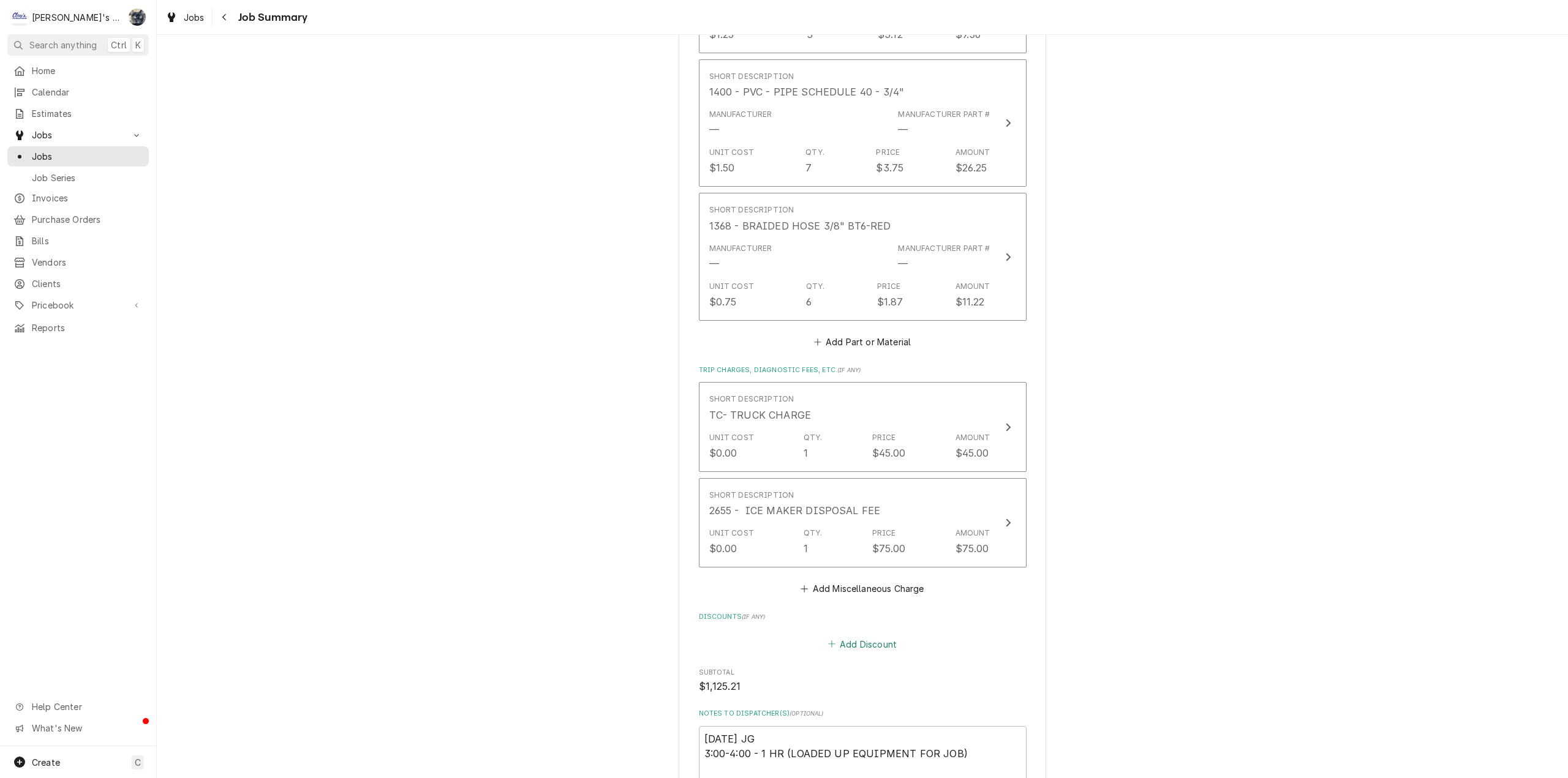
click at [846, 646] on button "Add Discount" at bounding box center [862, 644] width 73 height 17
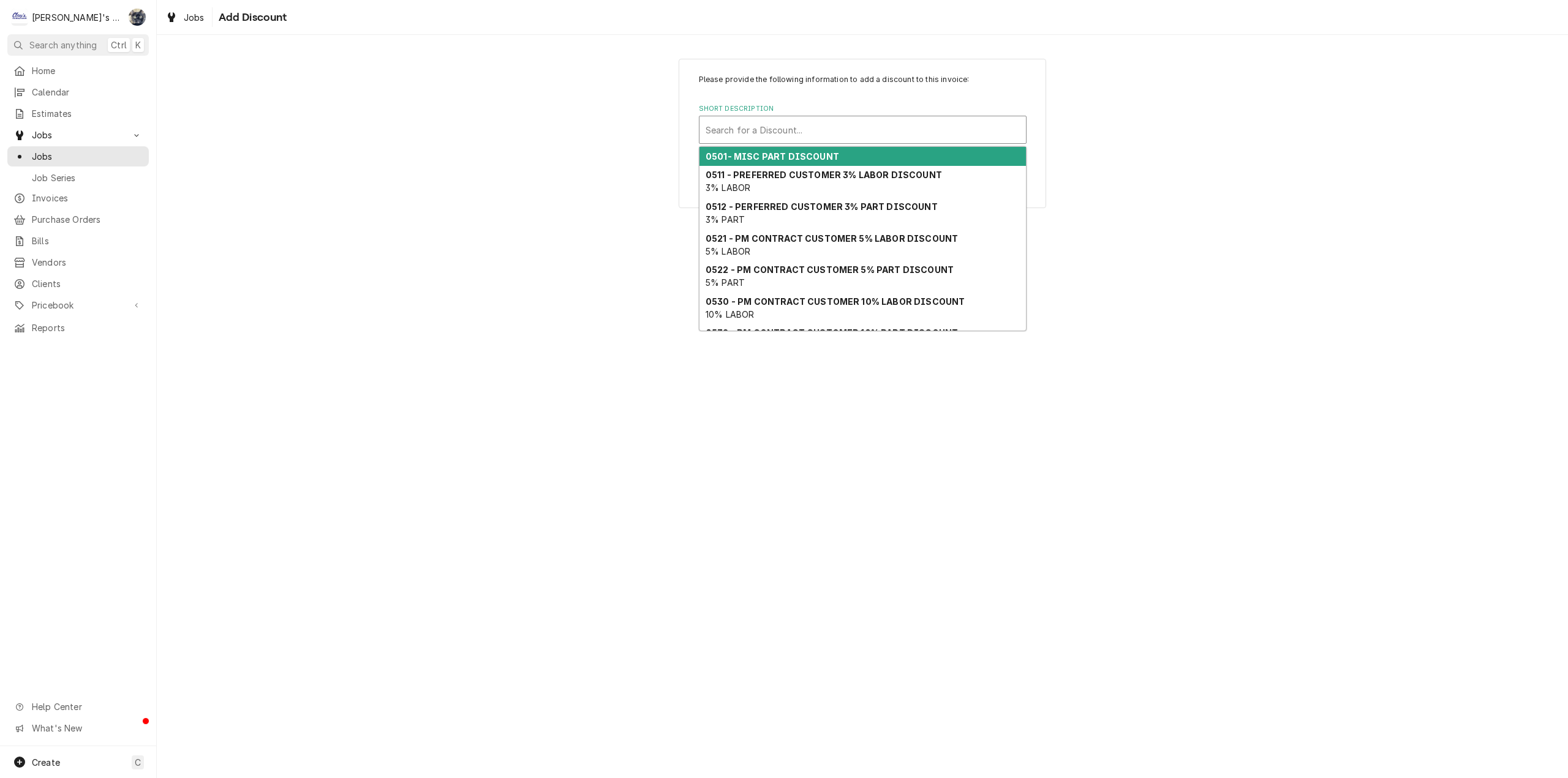
click at [799, 124] on div "Short Description" at bounding box center [862, 130] width 314 height 22
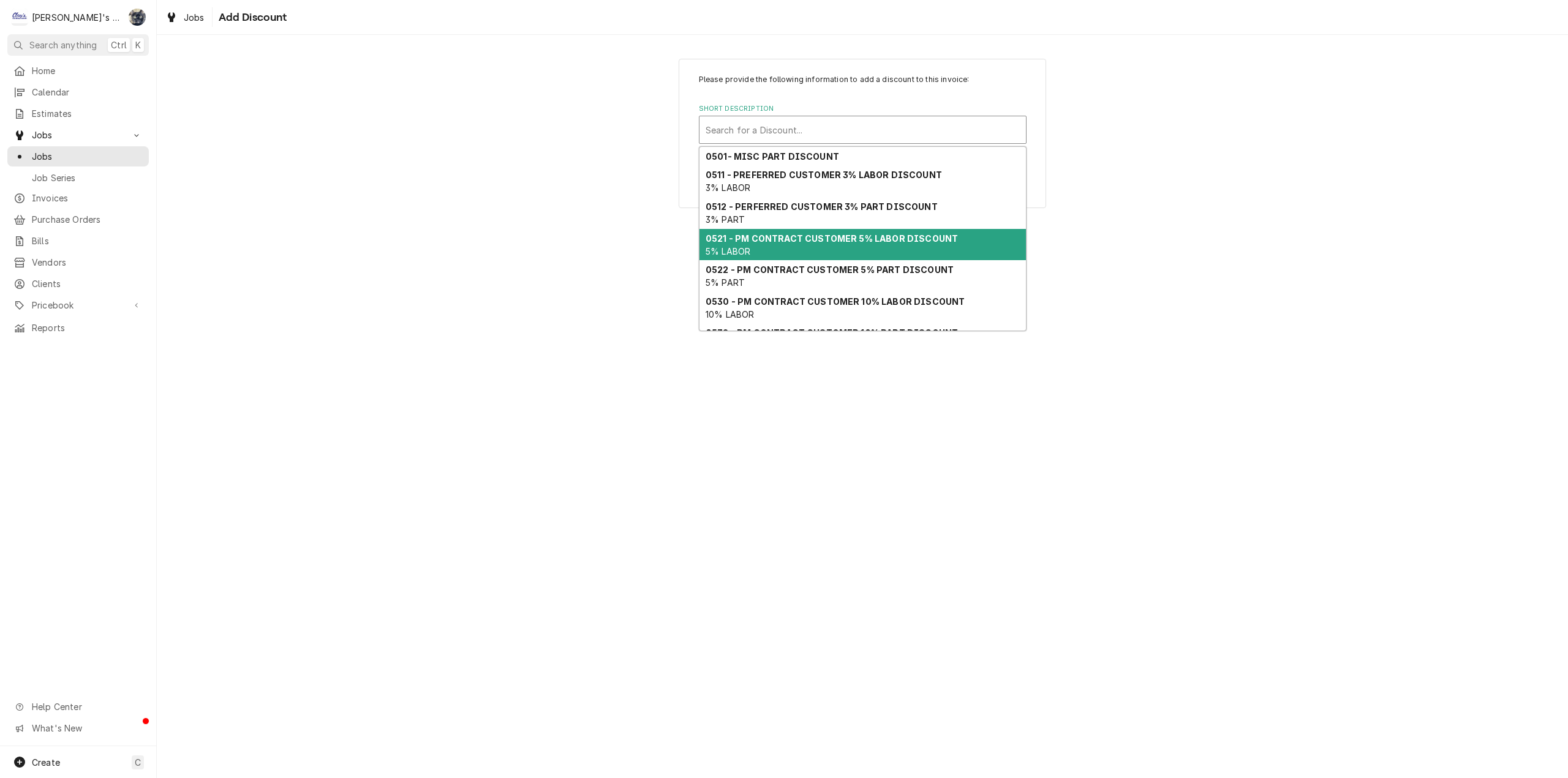
scroll to position [61, 0]
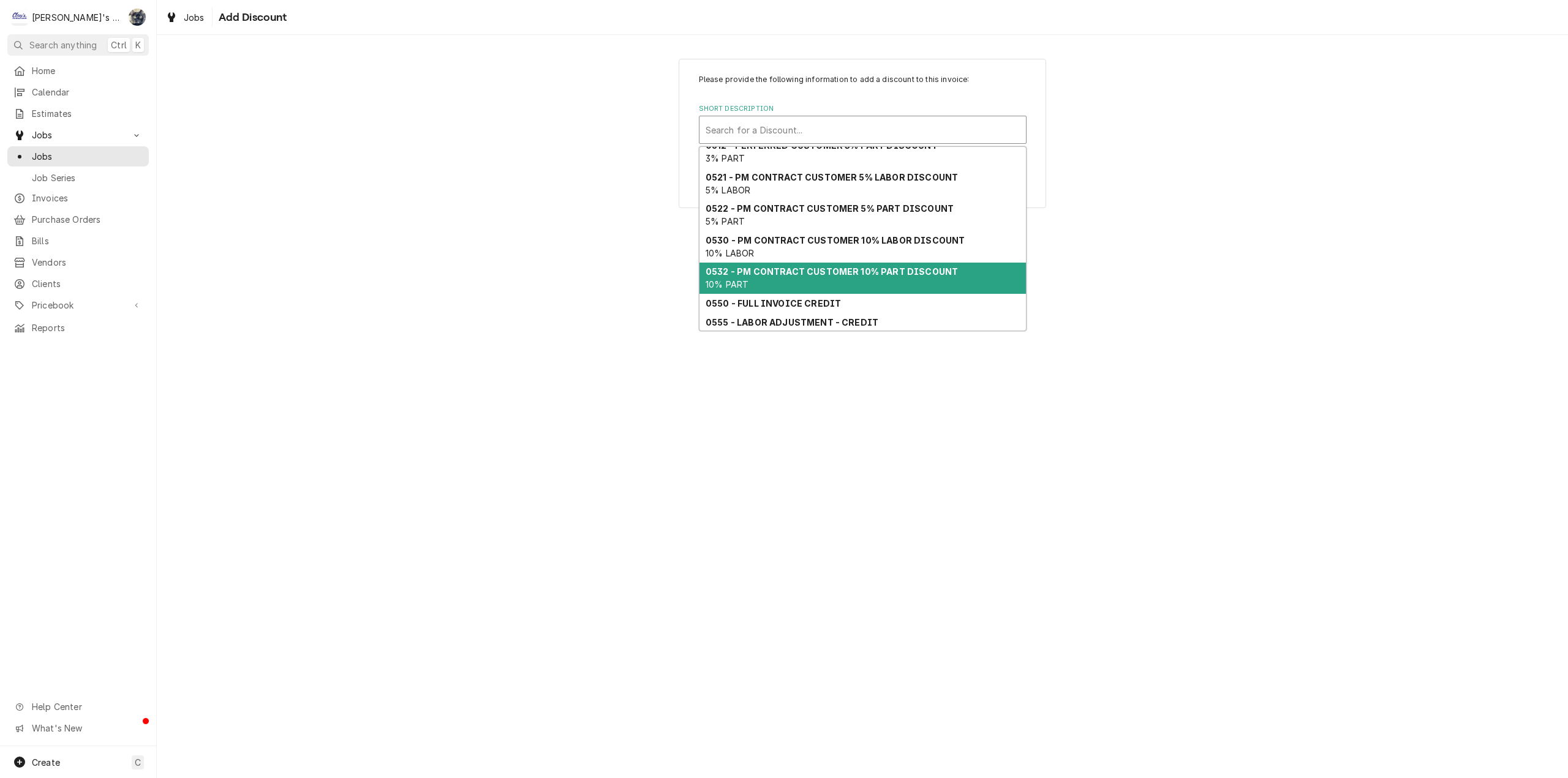
click at [819, 265] on div "0532 - PM CONTRACT CUSTOMER 10% PART DISCOUNT 10% PART" at bounding box center [863, 278] width 327 height 32
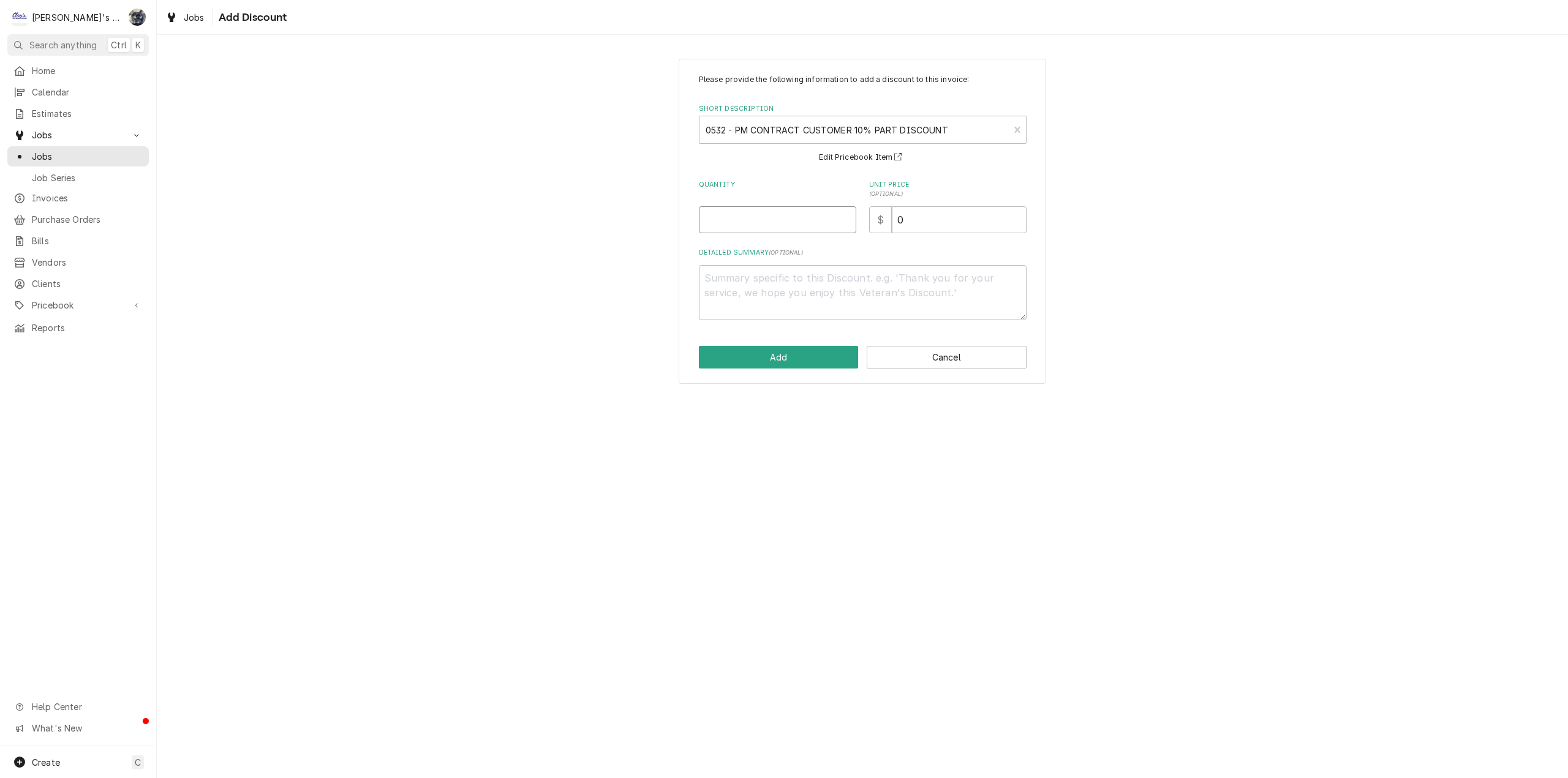
click at [750, 208] on input "Quantity" at bounding box center [778, 219] width 158 height 27
click at [765, 357] on button "Add" at bounding box center [779, 357] width 160 height 23
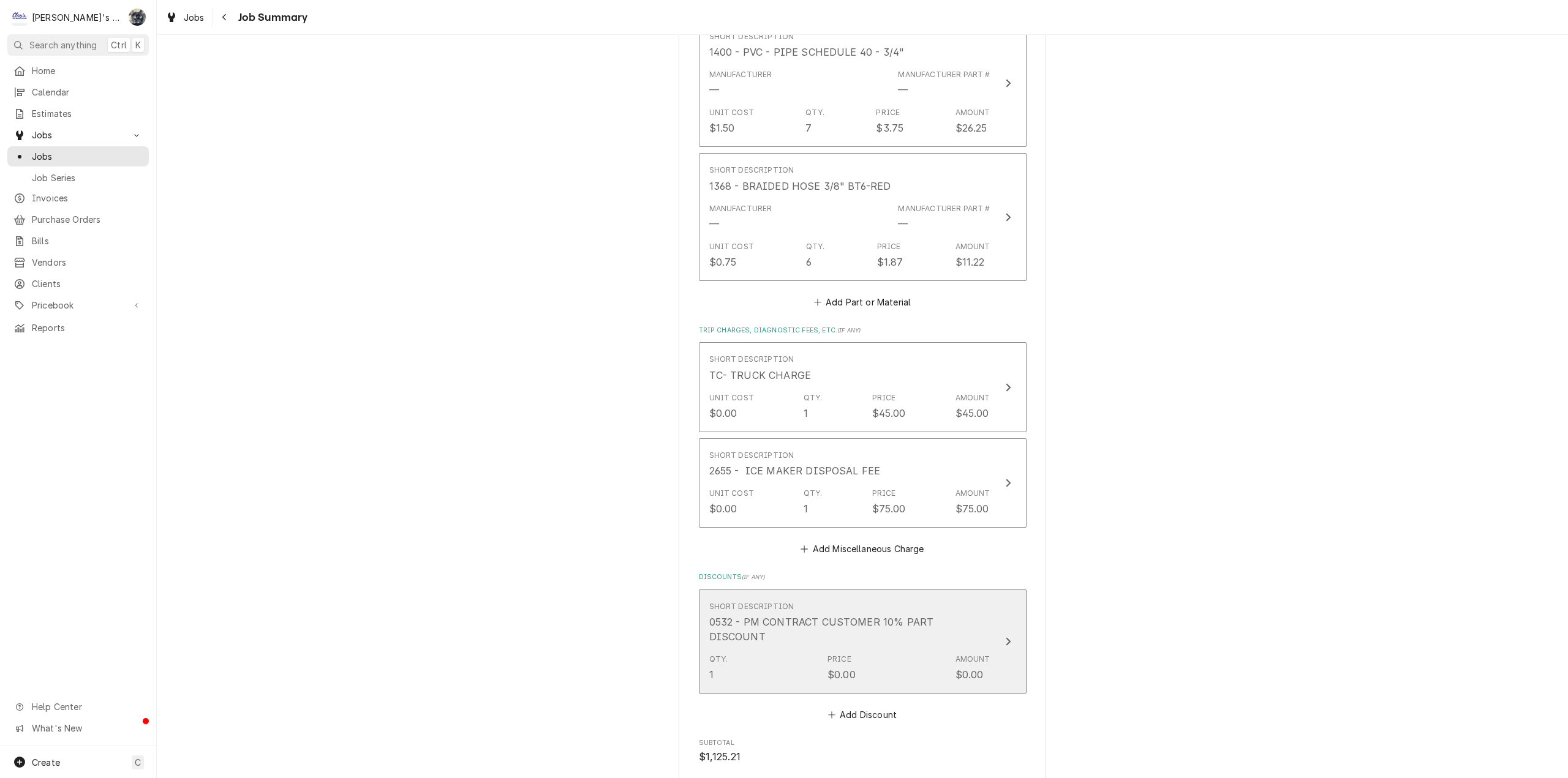
scroll to position [1224, 0]
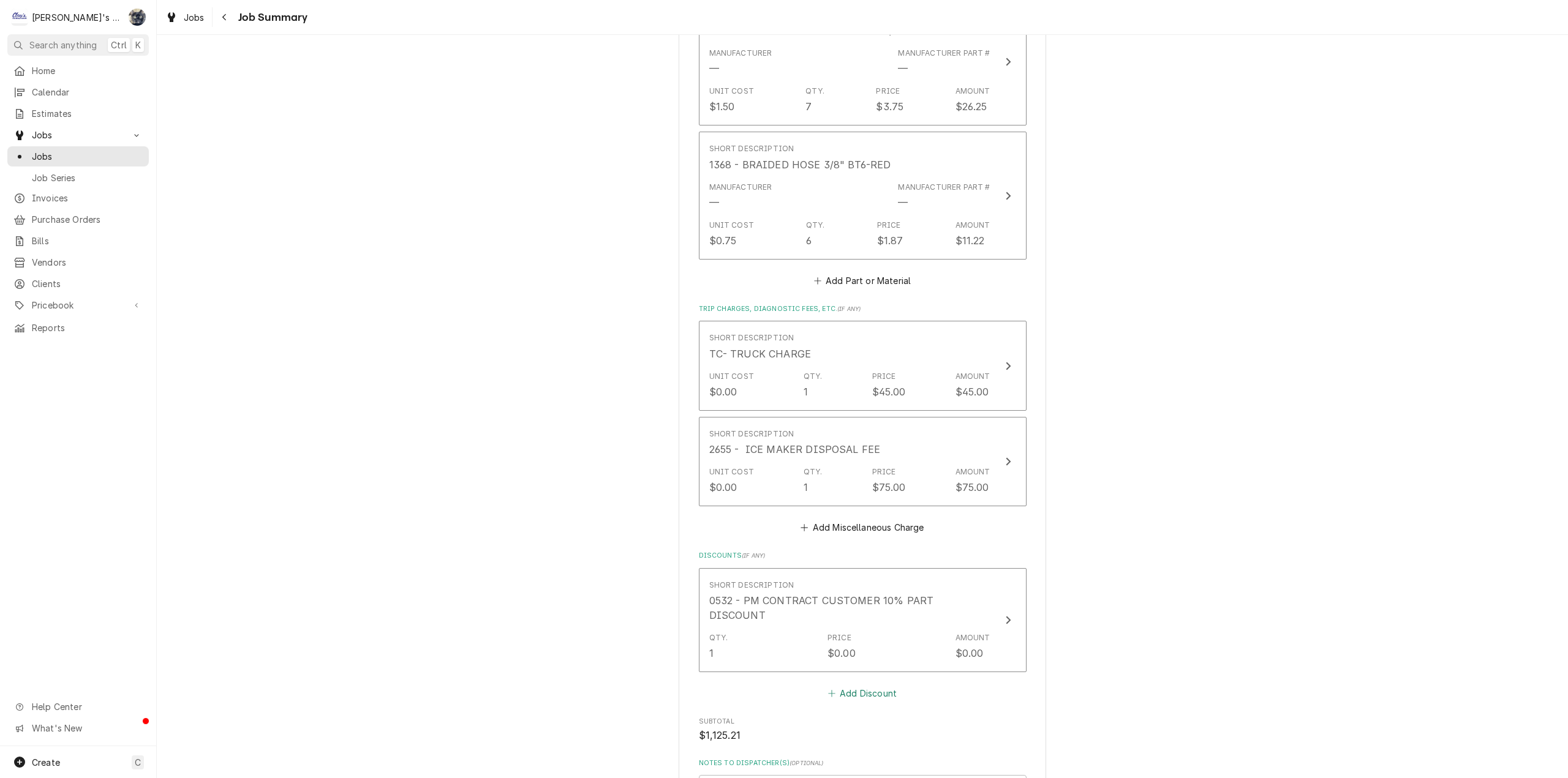
click at [857, 685] on button "Add Discount" at bounding box center [862, 693] width 73 height 17
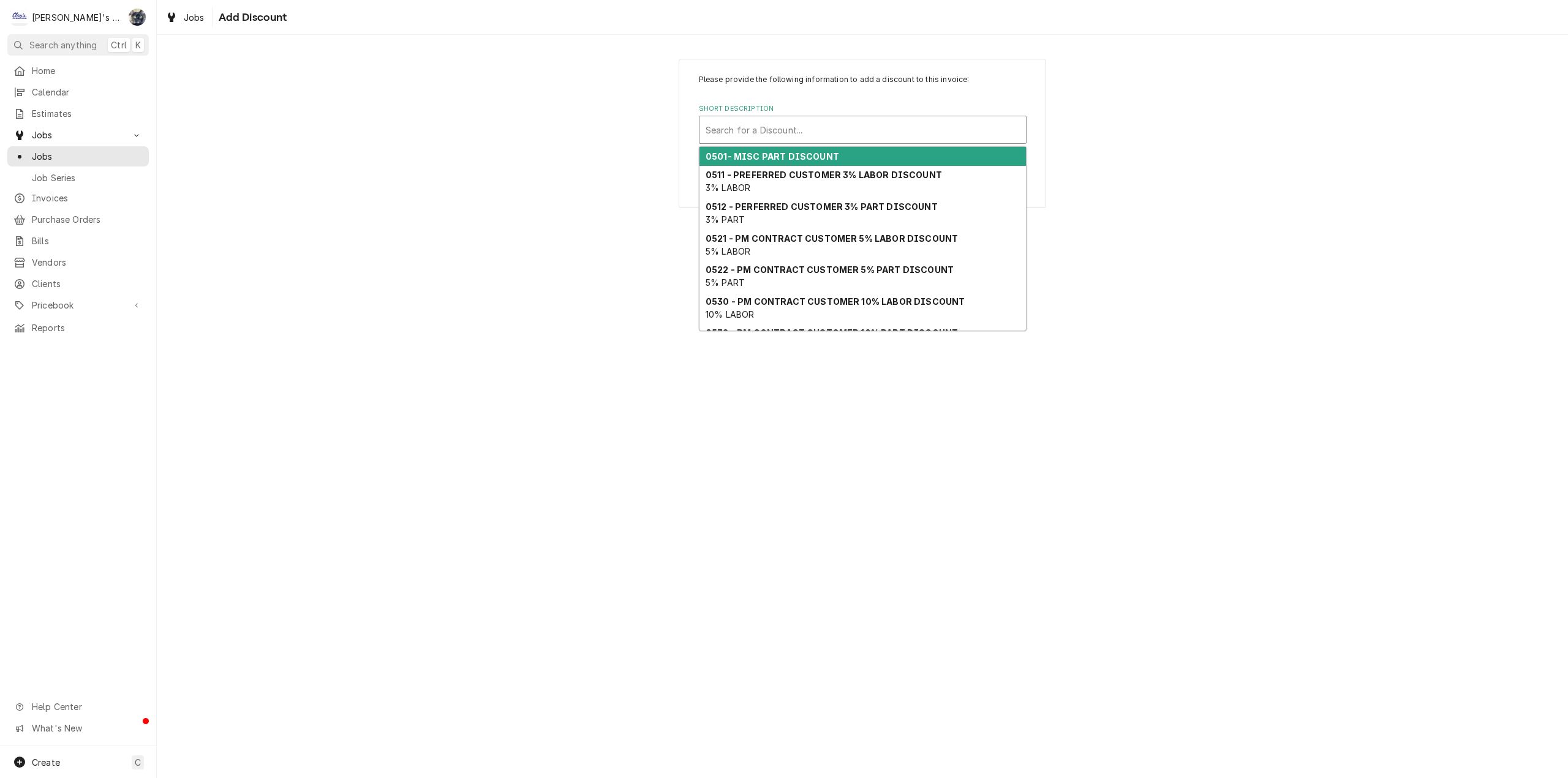
click at [769, 125] on div "Short Description" at bounding box center [862, 130] width 314 height 22
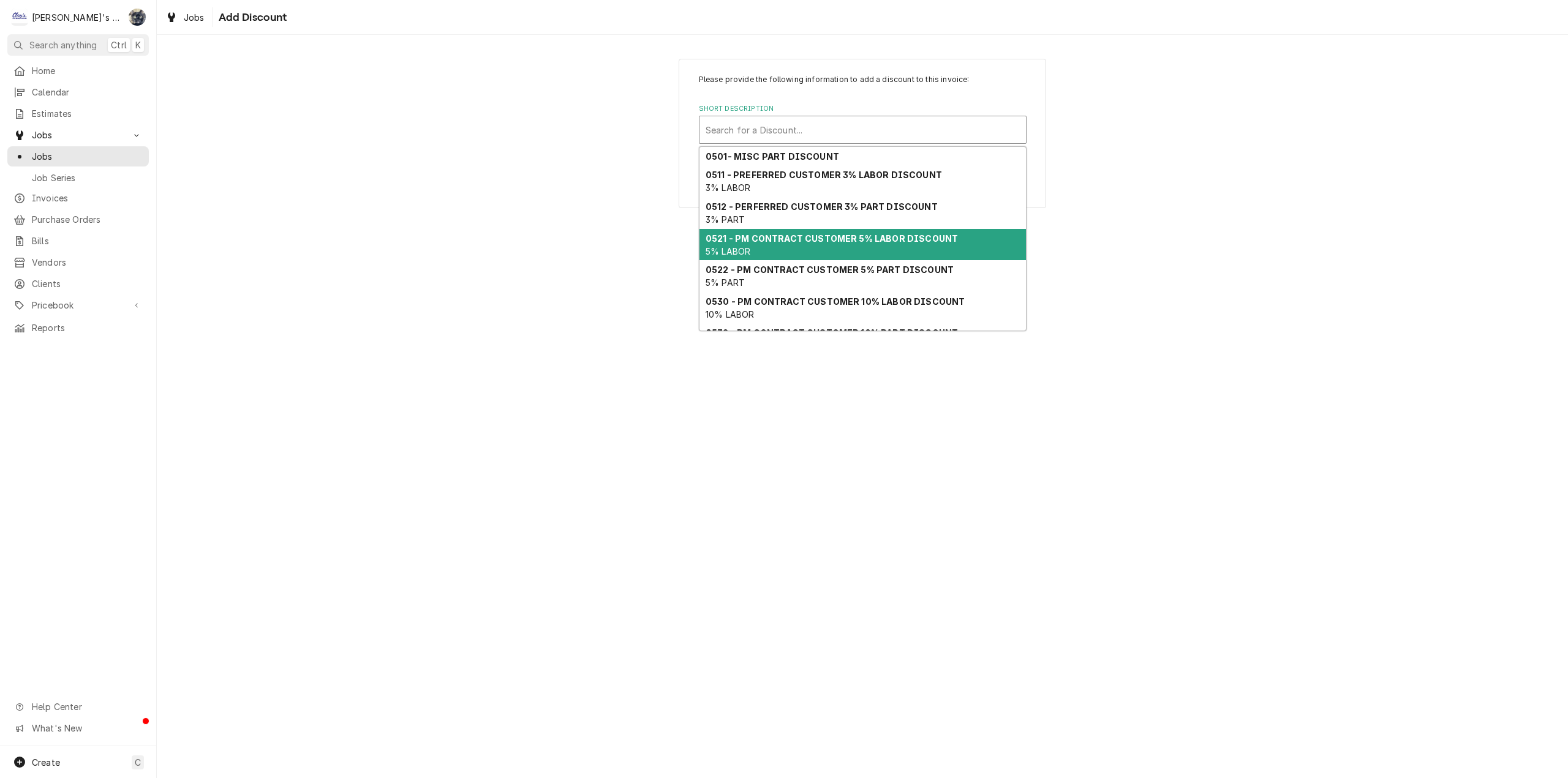
click at [793, 237] on strong "0521 - PM CONTRACT CUSTOMER 5% LABOR DISCOUNT" at bounding box center [832, 239] width 253 height 10
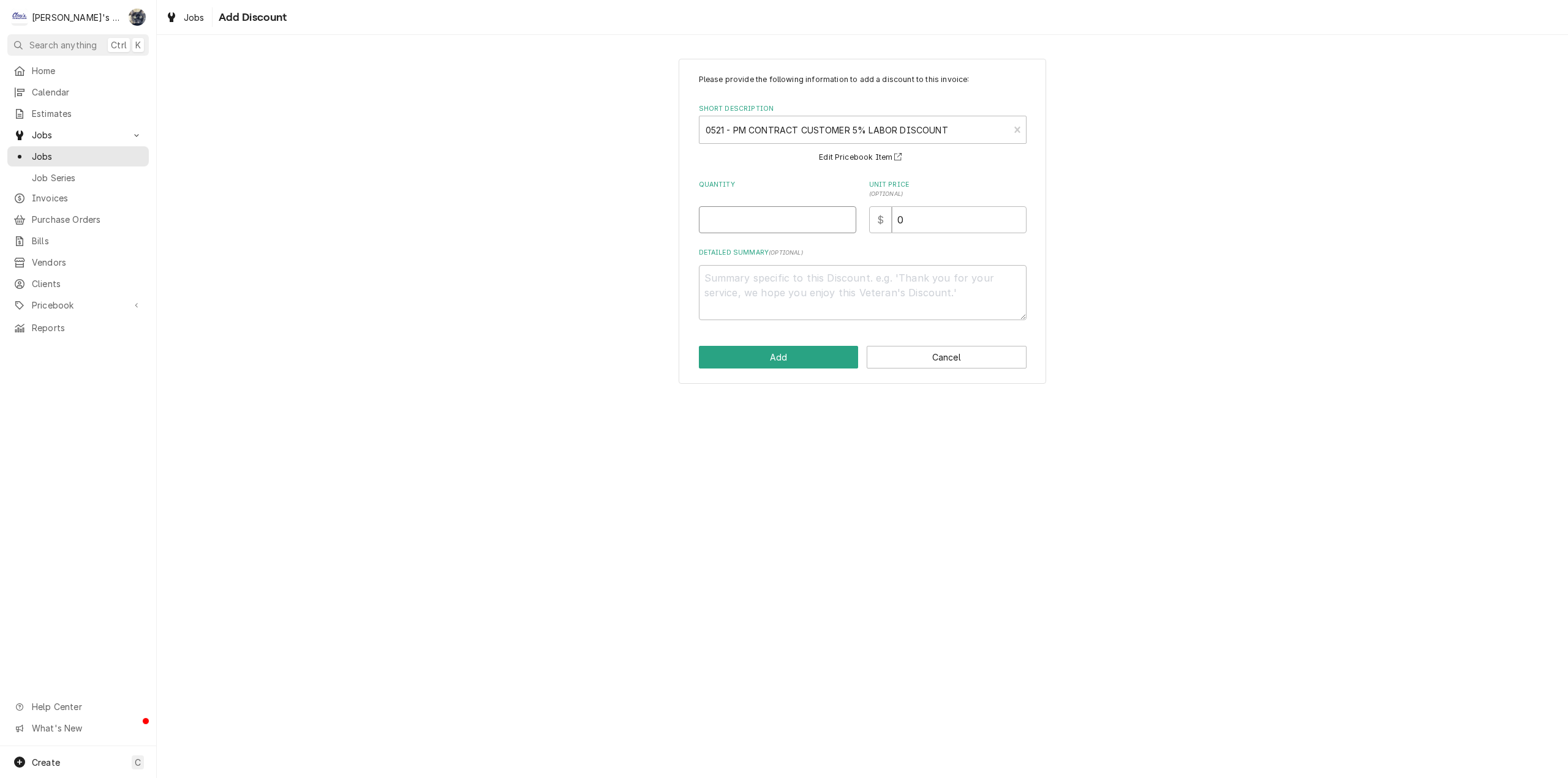
click at [744, 228] on input "Quantity" at bounding box center [778, 219] width 158 height 27
click at [775, 362] on button "Add" at bounding box center [779, 357] width 160 height 23
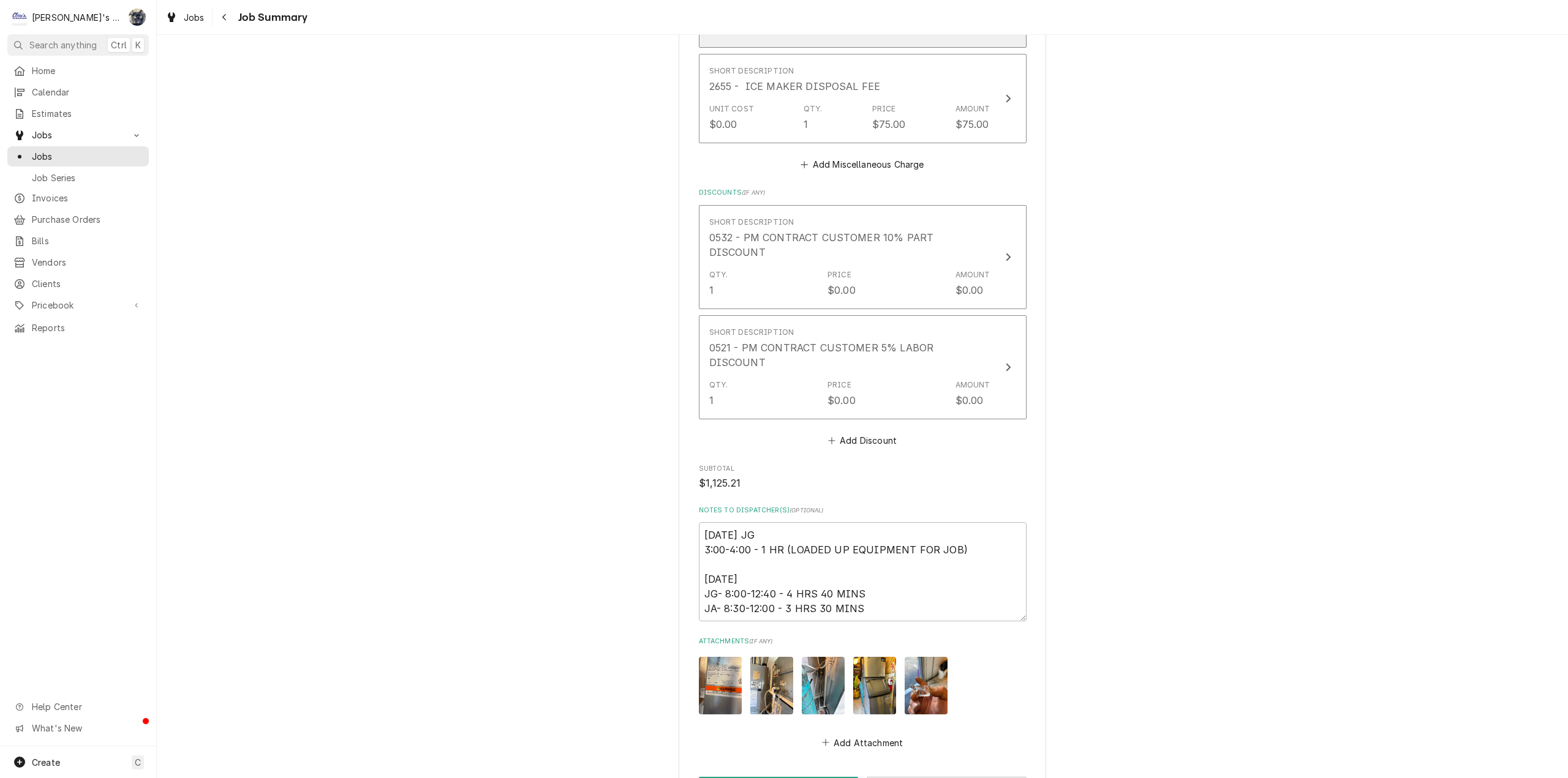
scroll to position [1592, 0]
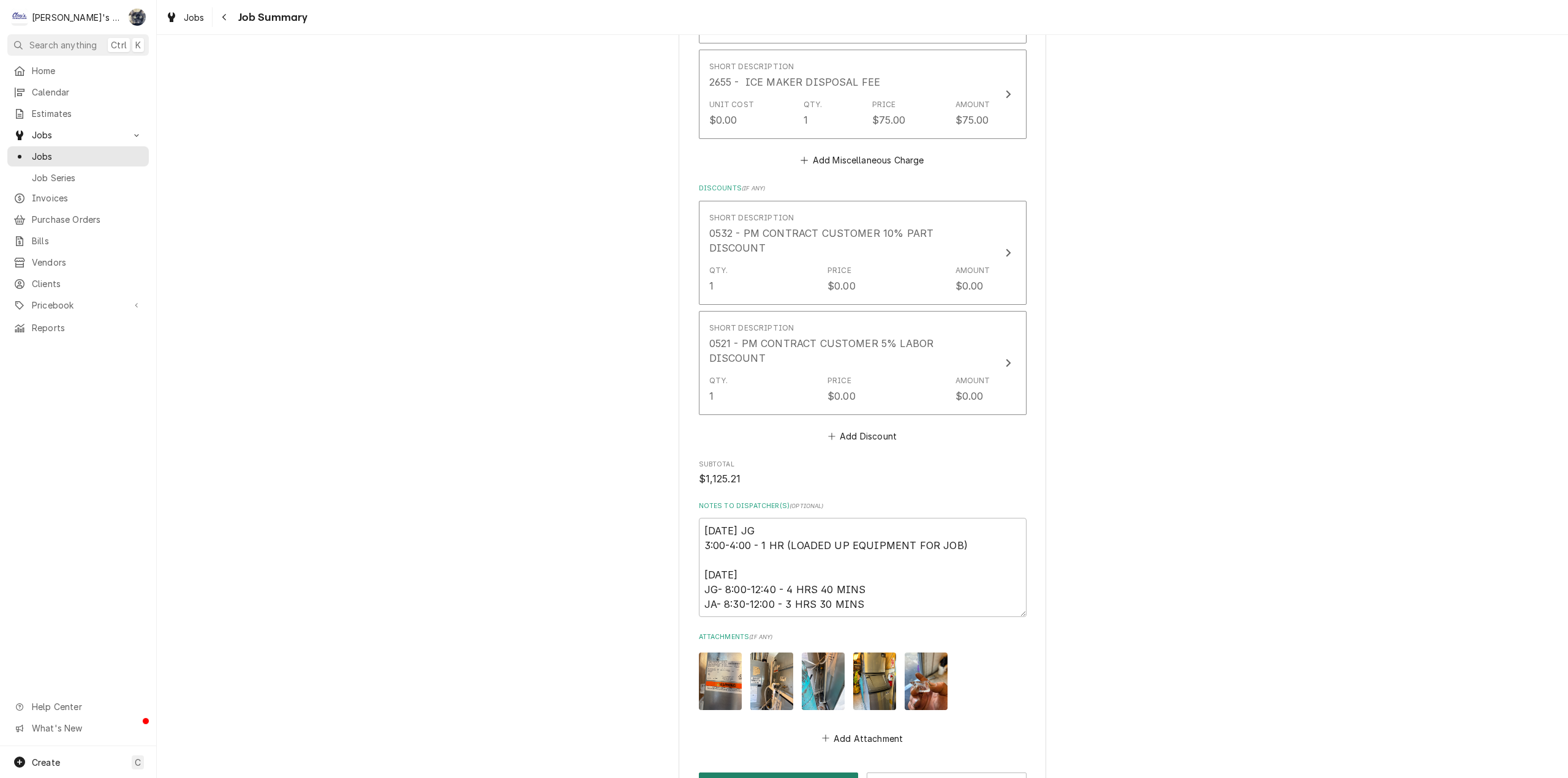
click at [820, 773] on button "Save" at bounding box center [779, 784] width 160 height 23
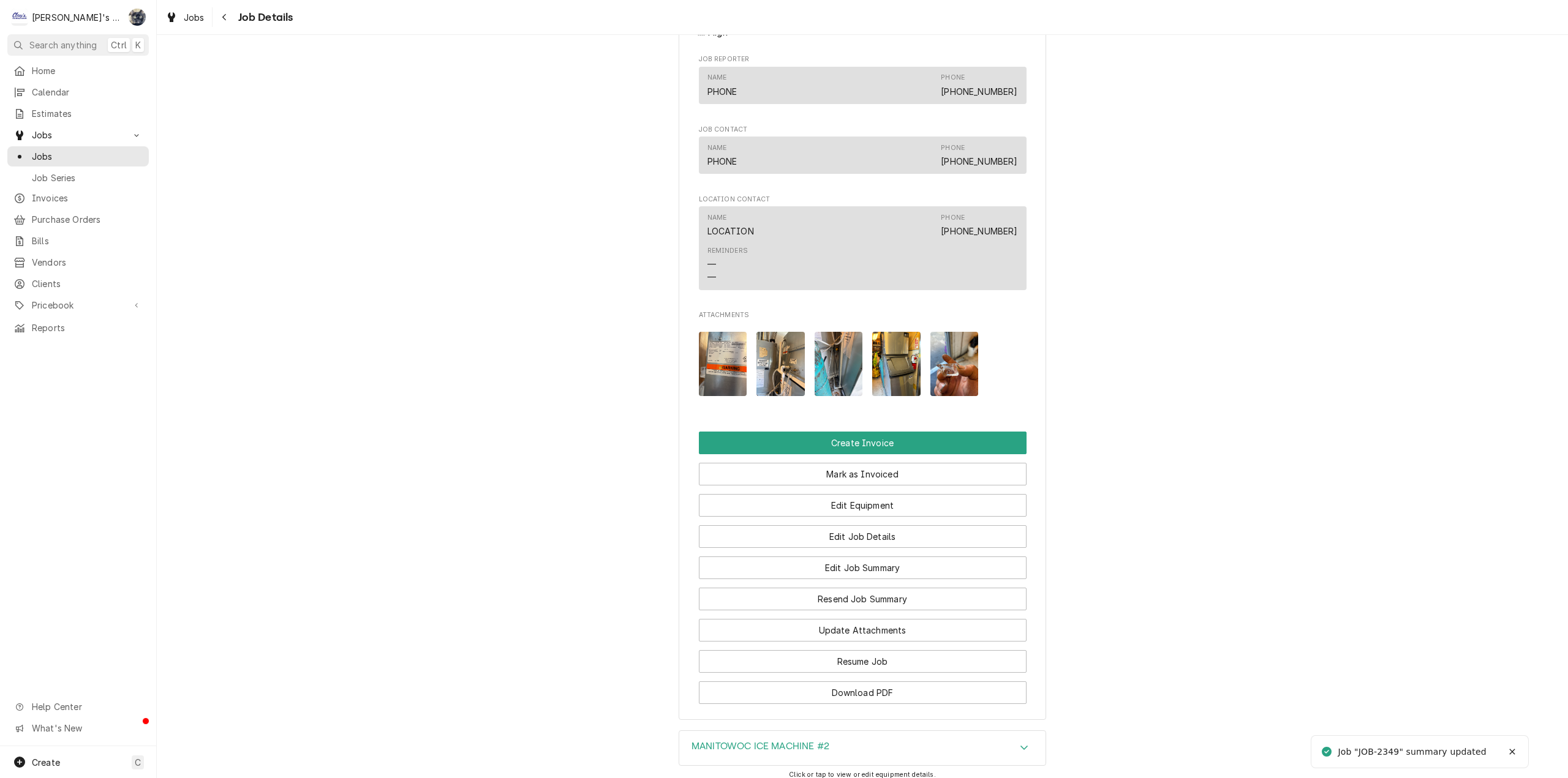
scroll to position [1102, 0]
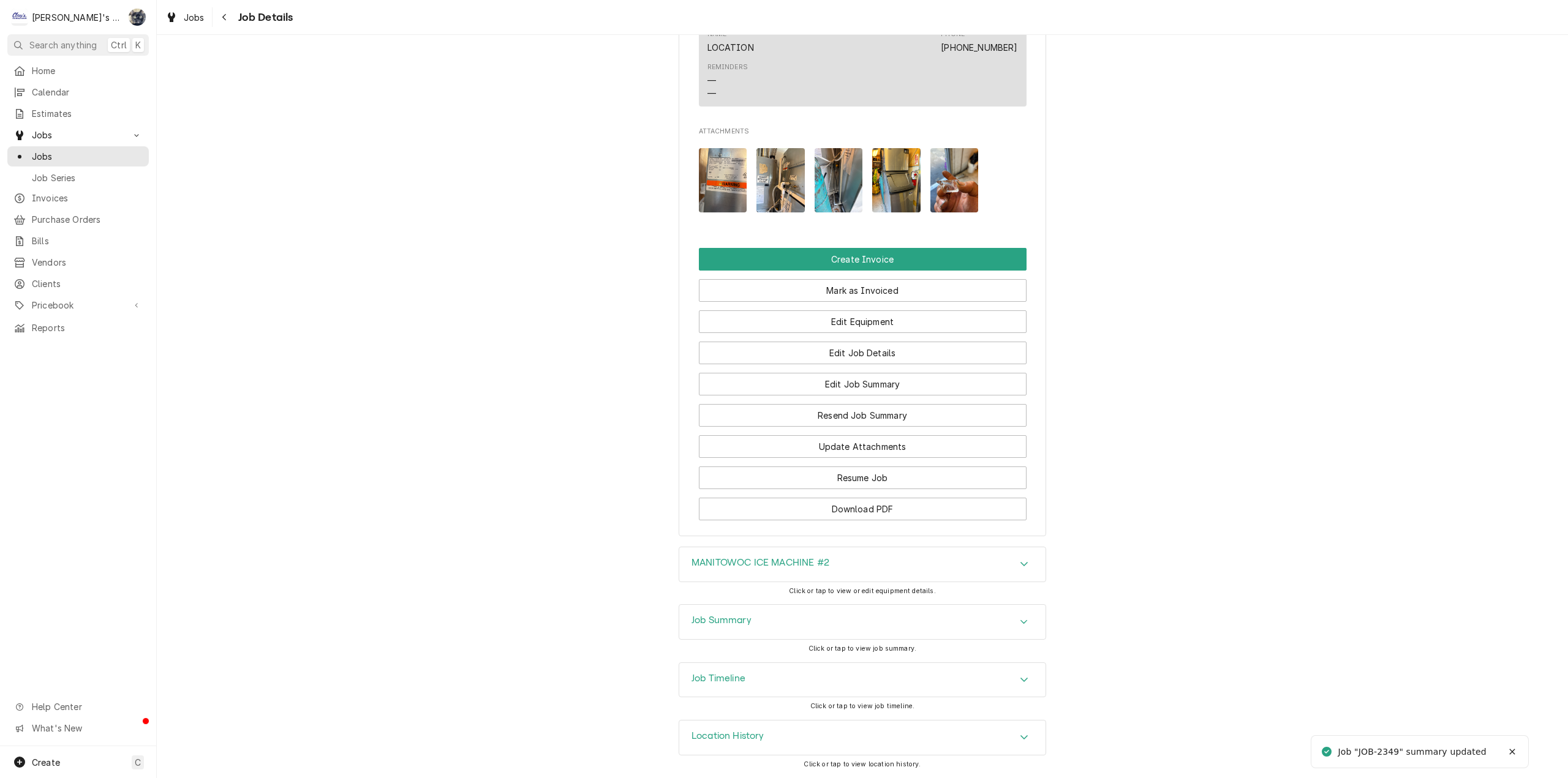
click at [722, 178] on img "Attachments" at bounding box center [723, 180] width 48 height 64
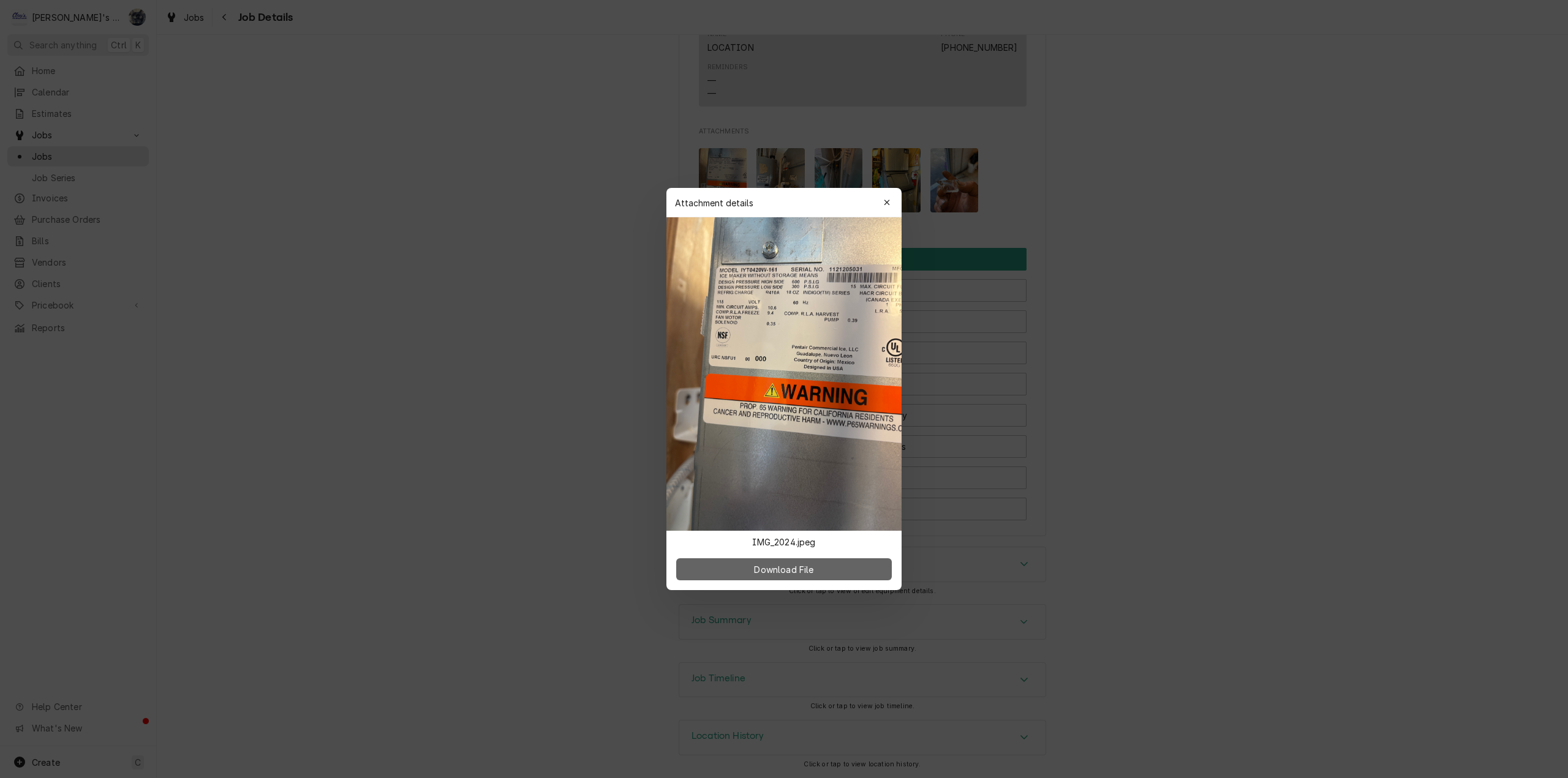
click at [797, 573] on span "Download File" at bounding box center [784, 570] width 64 height 13
click at [891, 202] on div "button" at bounding box center [887, 202] width 12 height 12
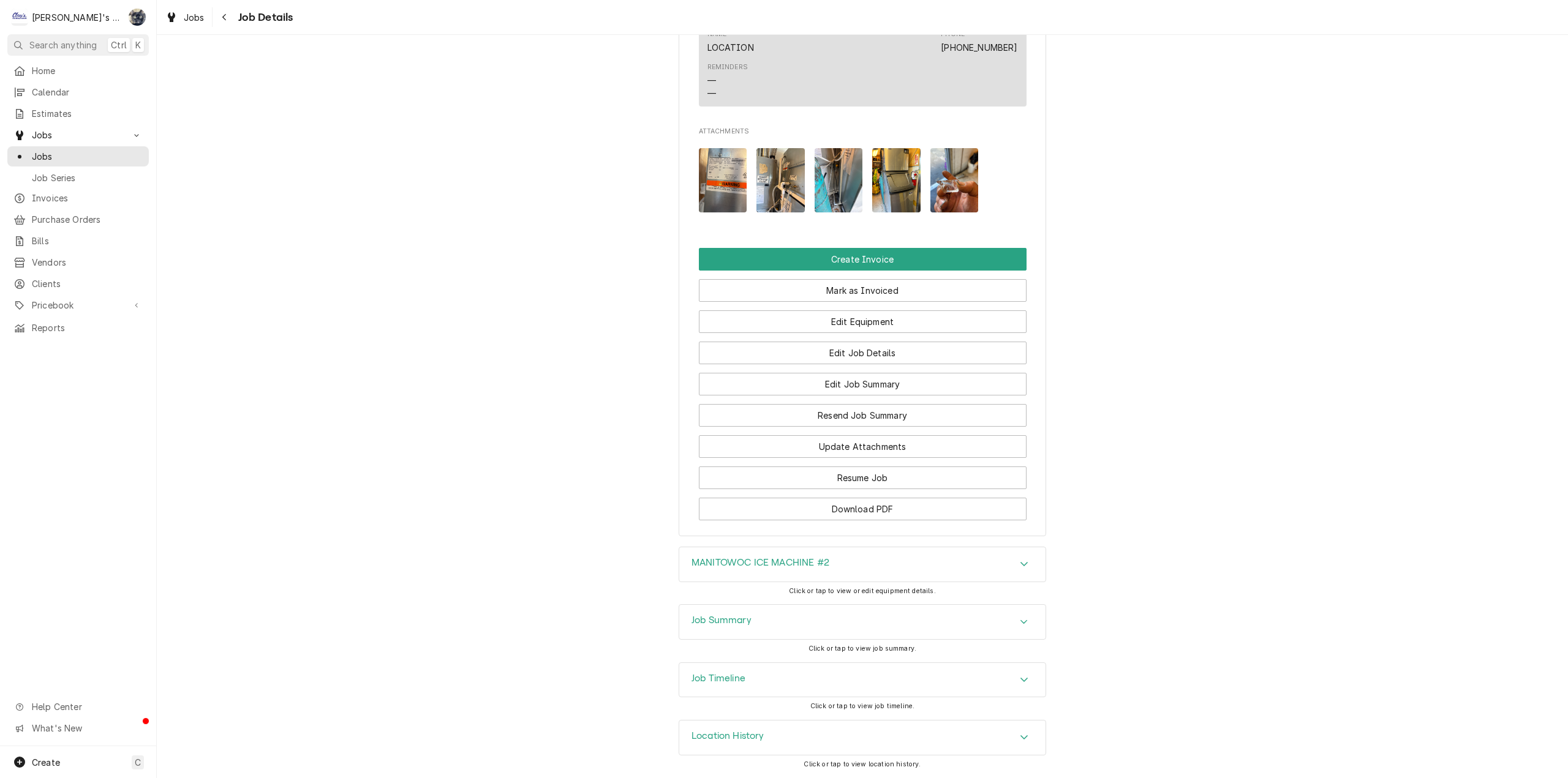
click at [816, 168] on img "Attachments" at bounding box center [839, 180] width 48 height 64
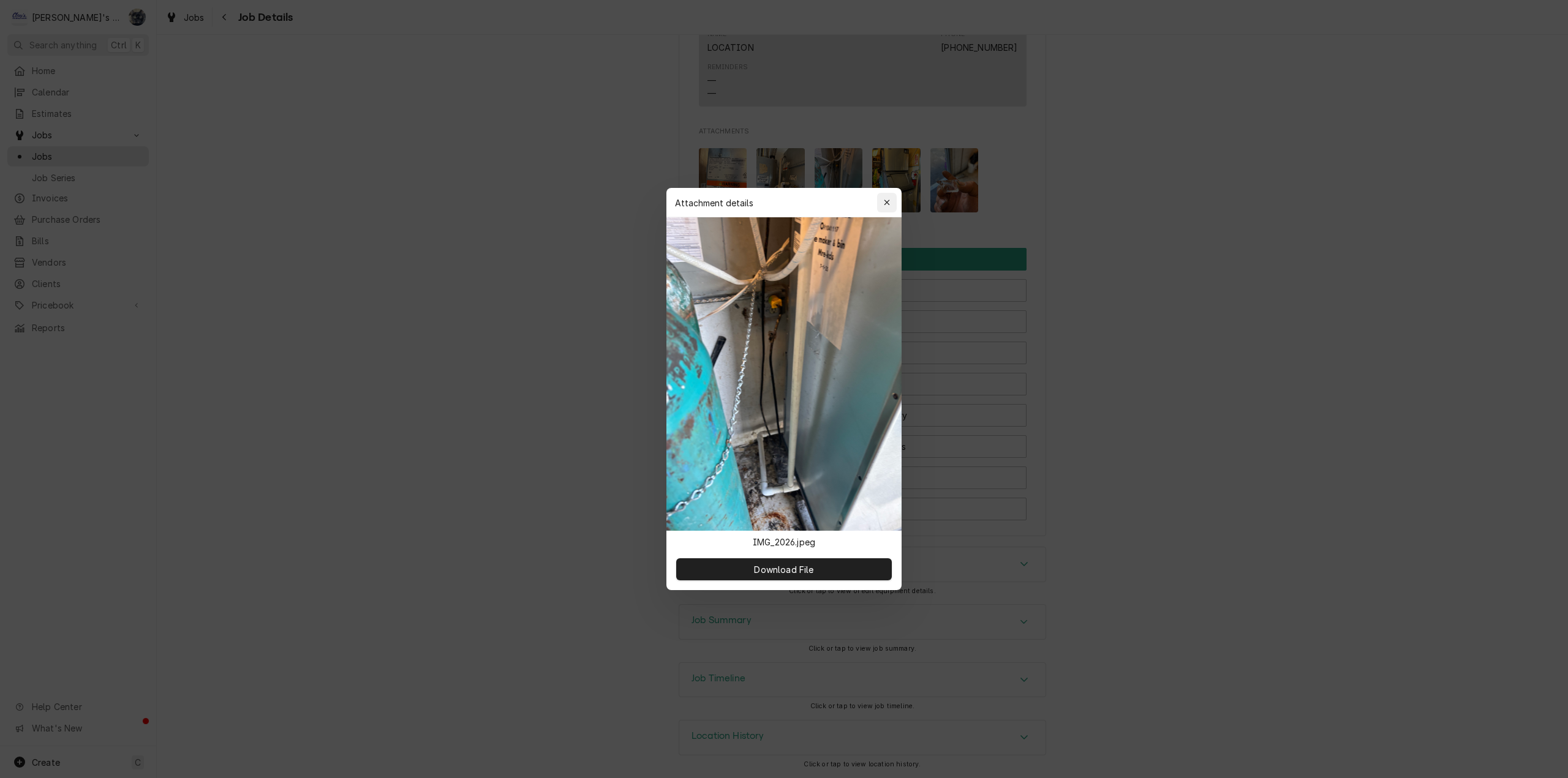
click at [890, 202] on icon "button" at bounding box center [887, 202] width 7 height 8
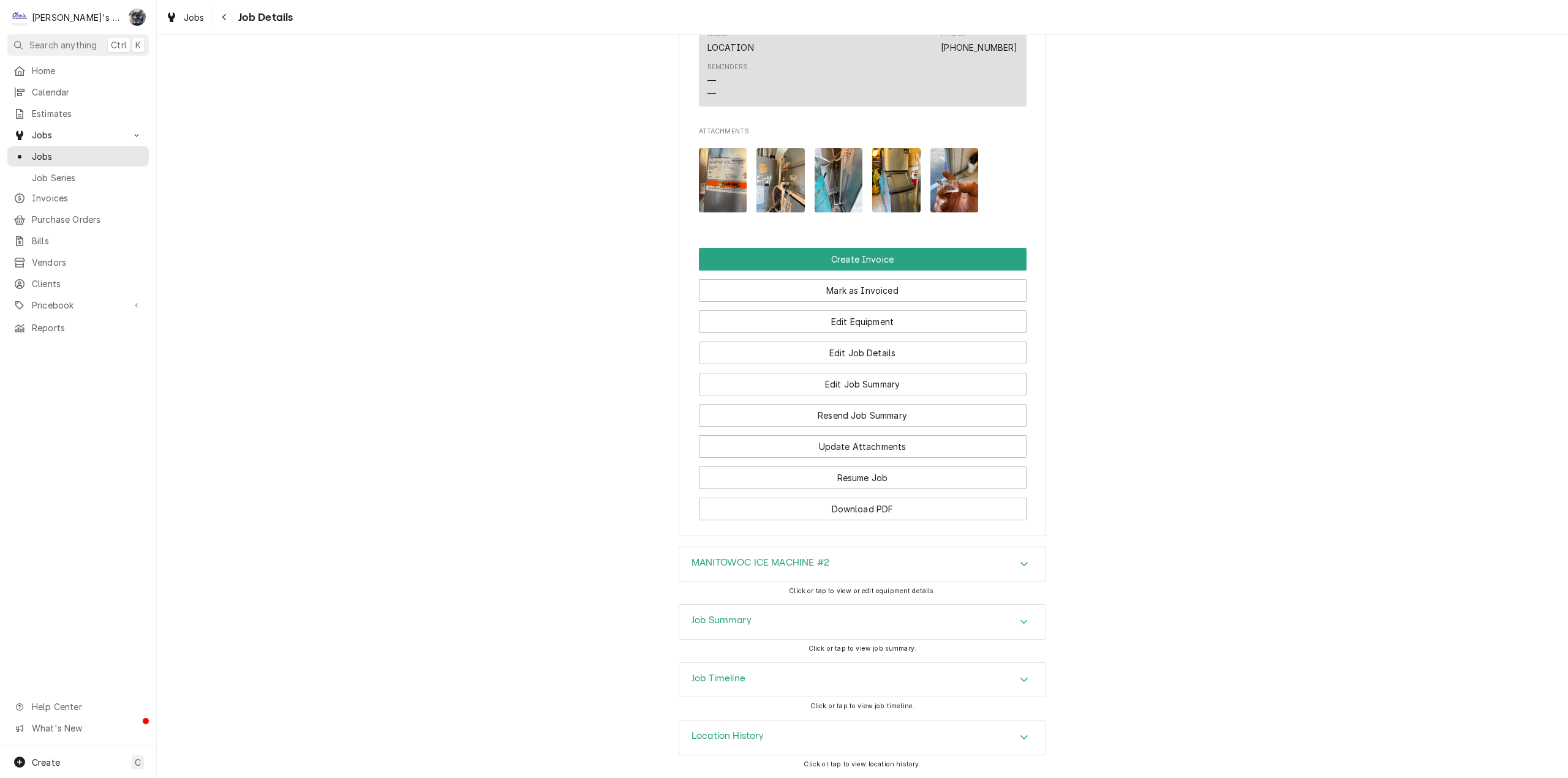
click at [777, 175] on img "Attachments" at bounding box center [780, 180] width 48 height 64
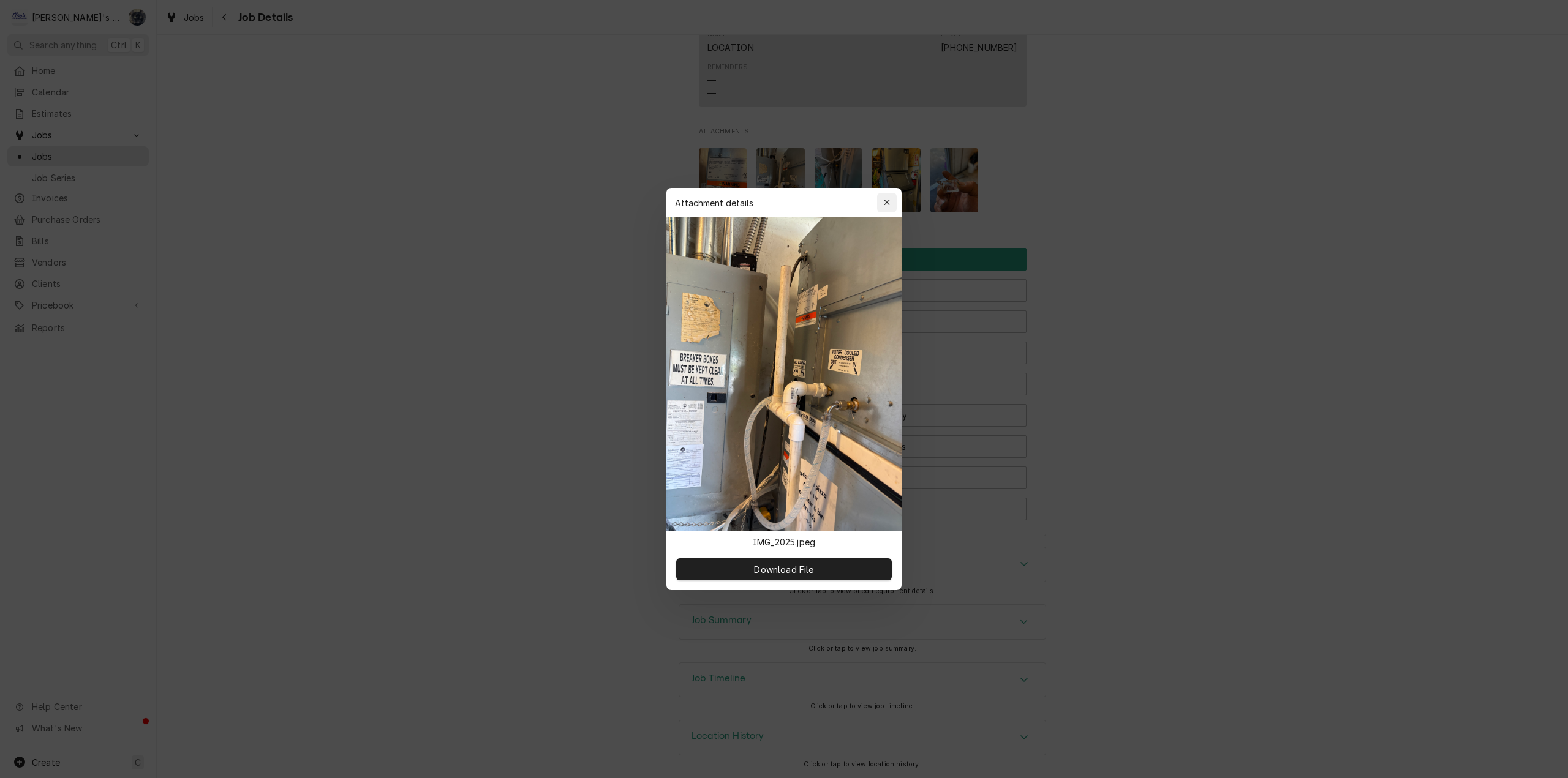
click at [890, 201] on icon "button" at bounding box center [887, 202] width 7 height 8
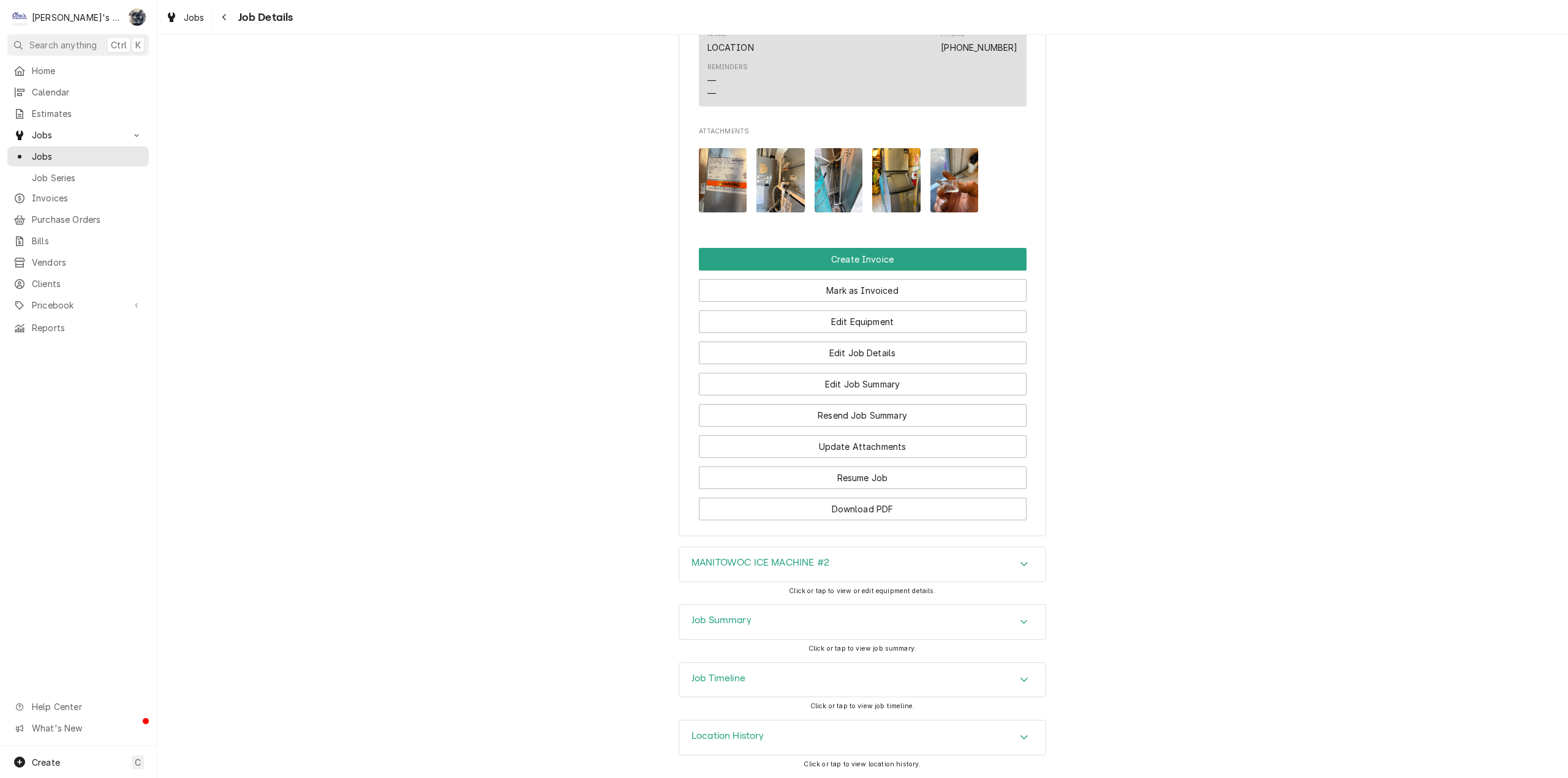
click at [942, 181] on img "Attachments" at bounding box center [954, 180] width 48 height 64
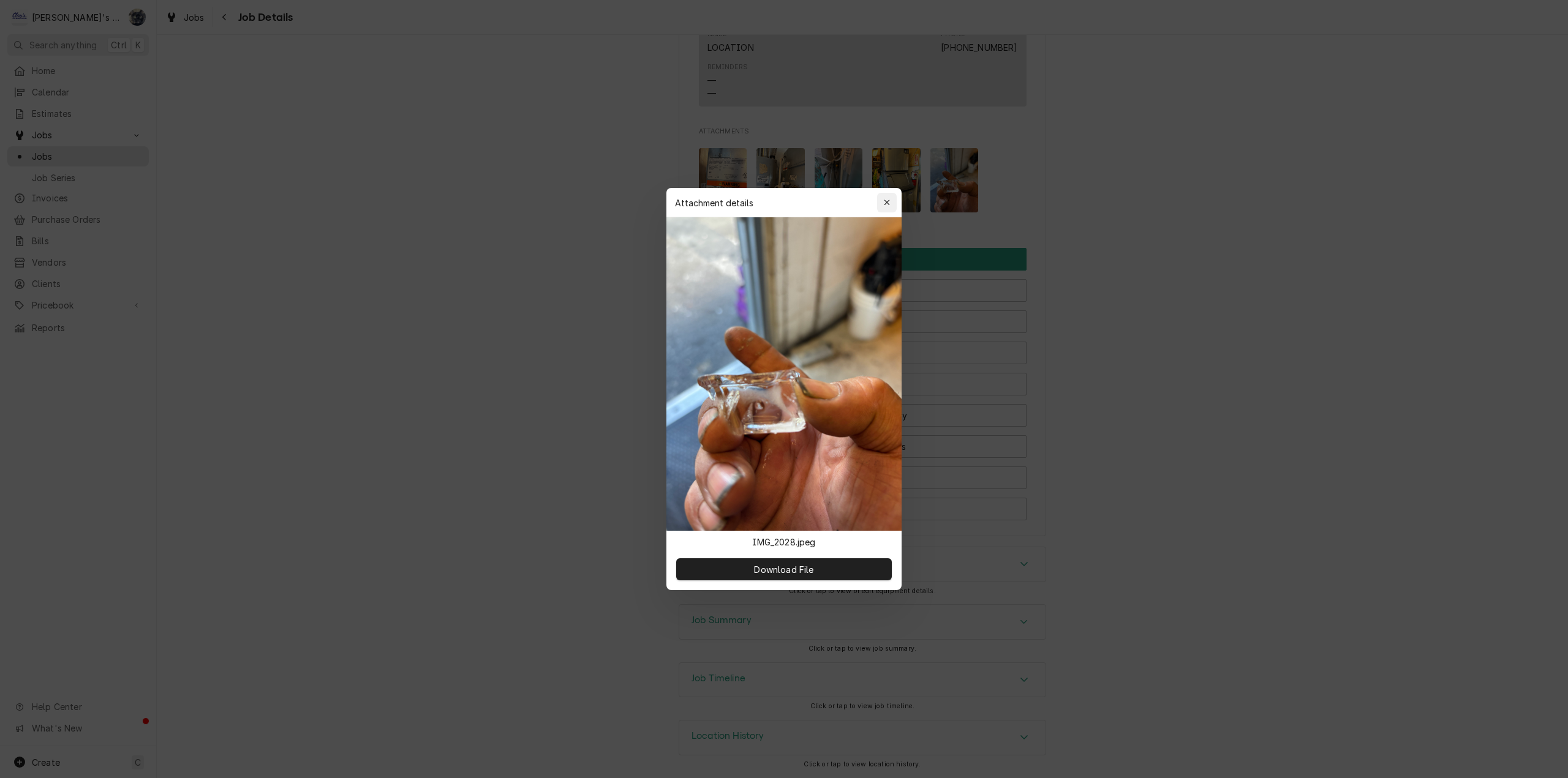
click at [885, 202] on icon "button" at bounding box center [887, 202] width 7 height 8
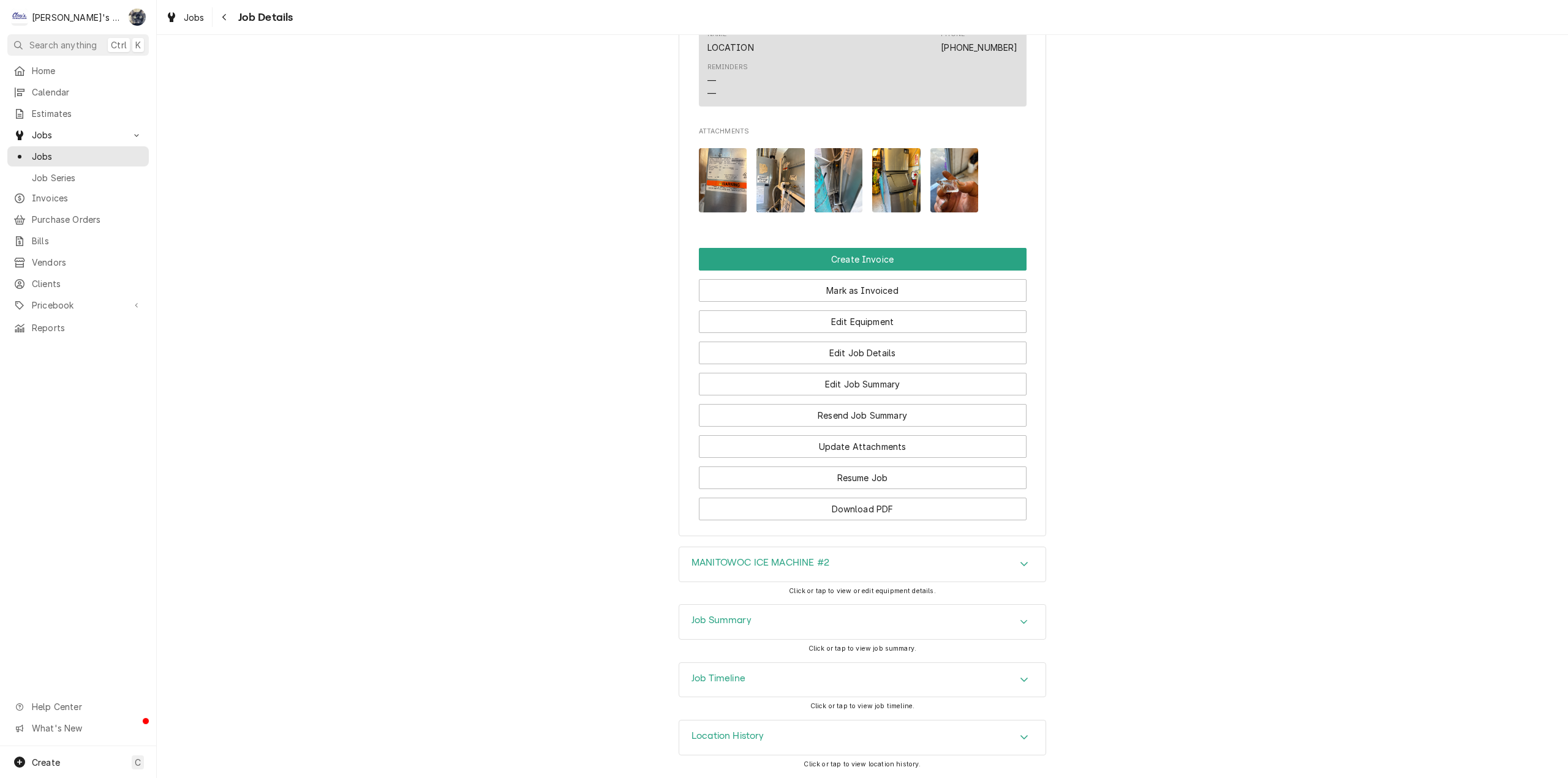
click at [887, 180] on img "Attachments" at bounding box center [896, 180] width 48 height 64
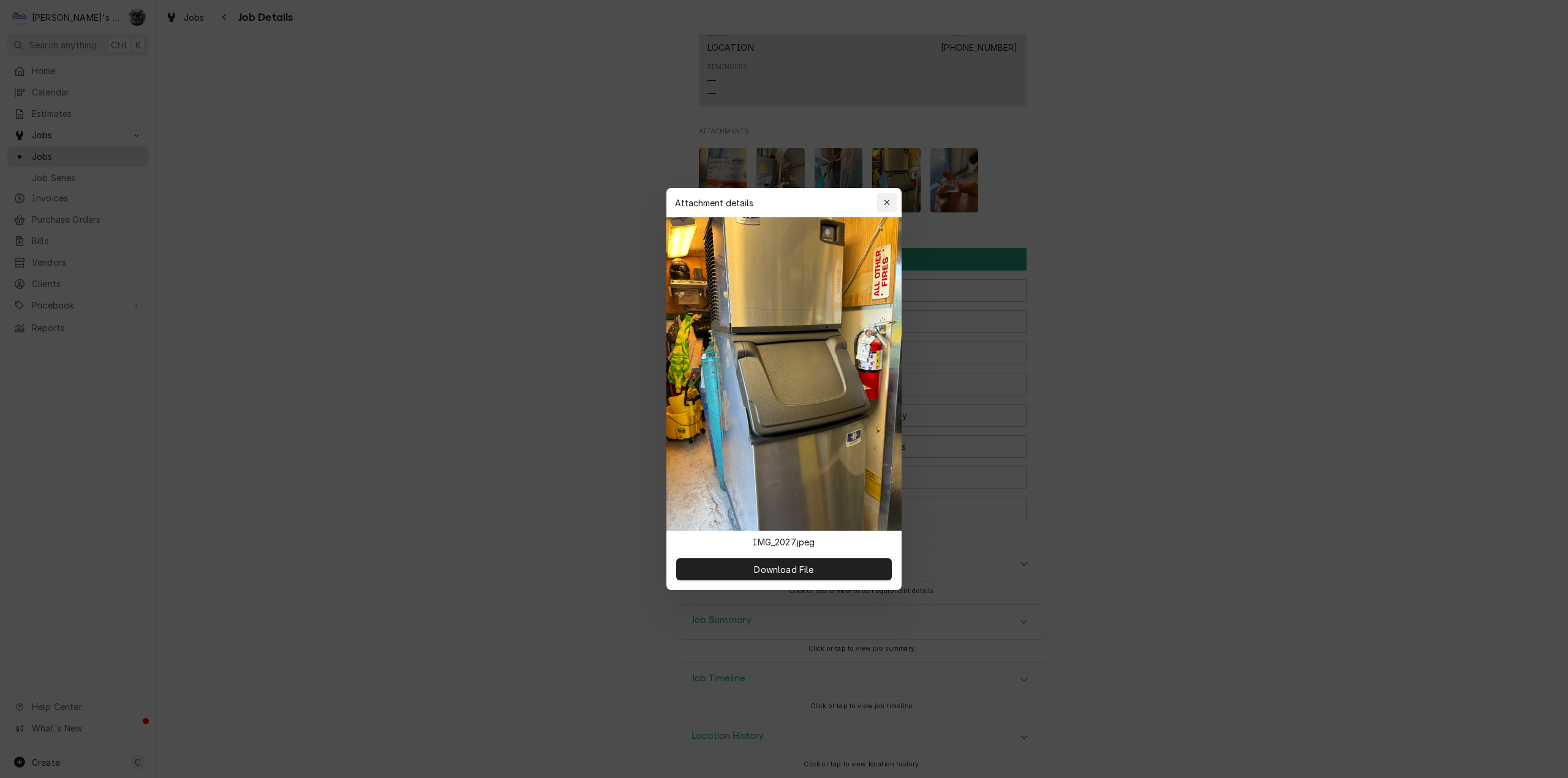
click at [892, 205] on div "button" at bounding box center [887, 202] width 12 height 12
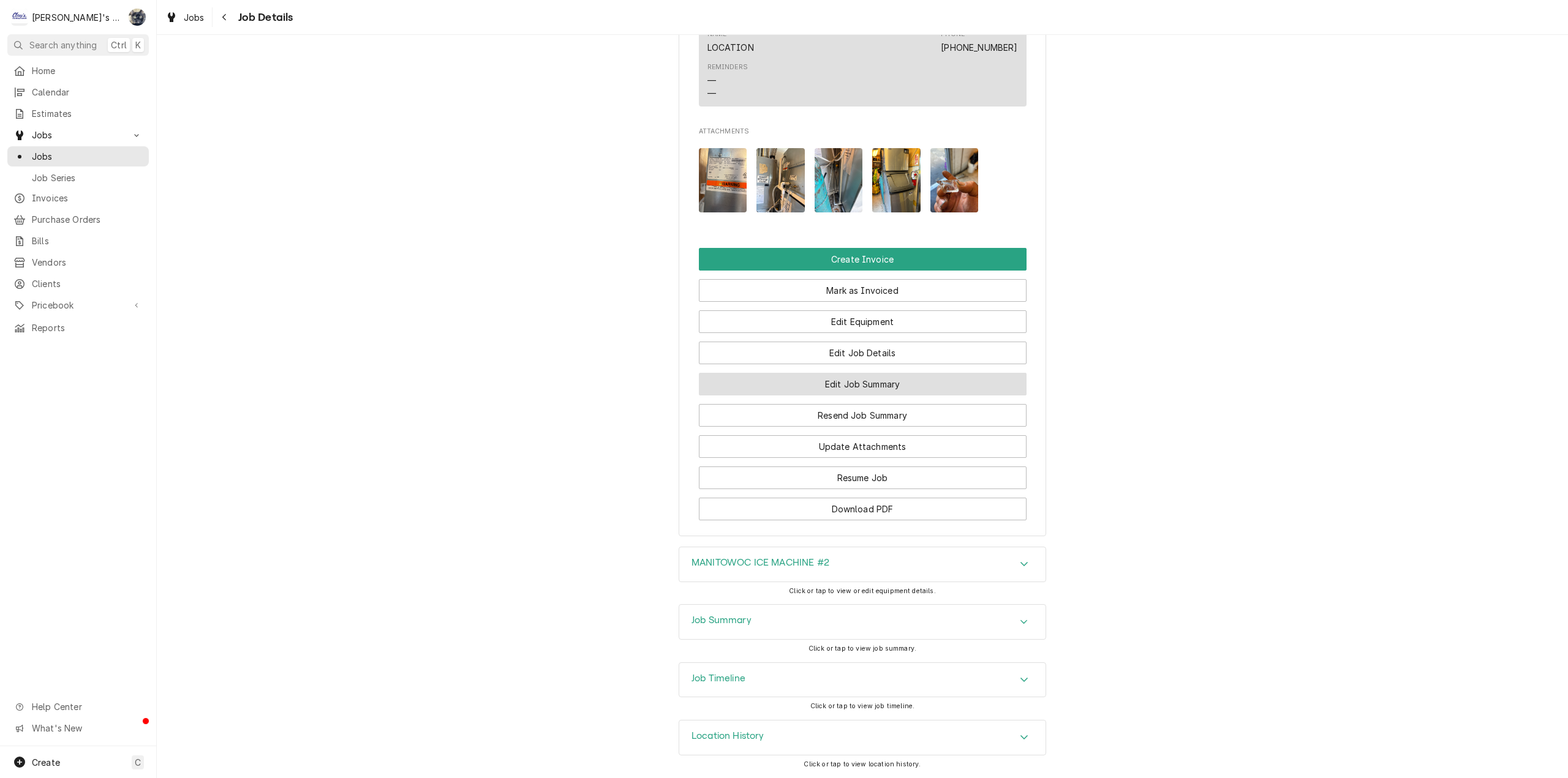
click at [836, 390] on button "Edit Job Summary" at bounding box center [862, 384] width 327 height 23
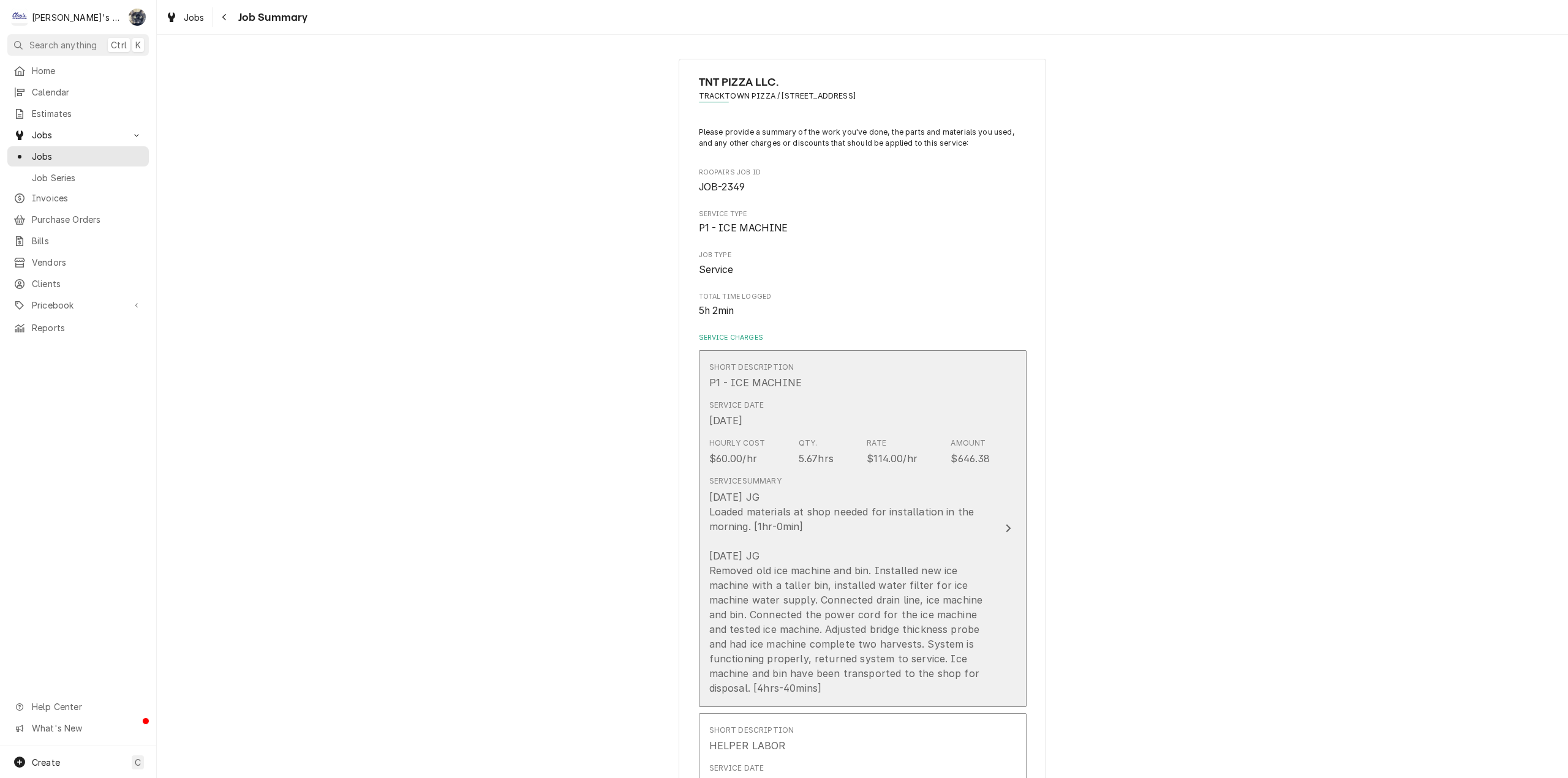
click at [832, 617] on div "[DATE] JG Loaded materials at shop needed for installation in the morning. [1hr…" at bounding box center [850, 593] width 281 height 206
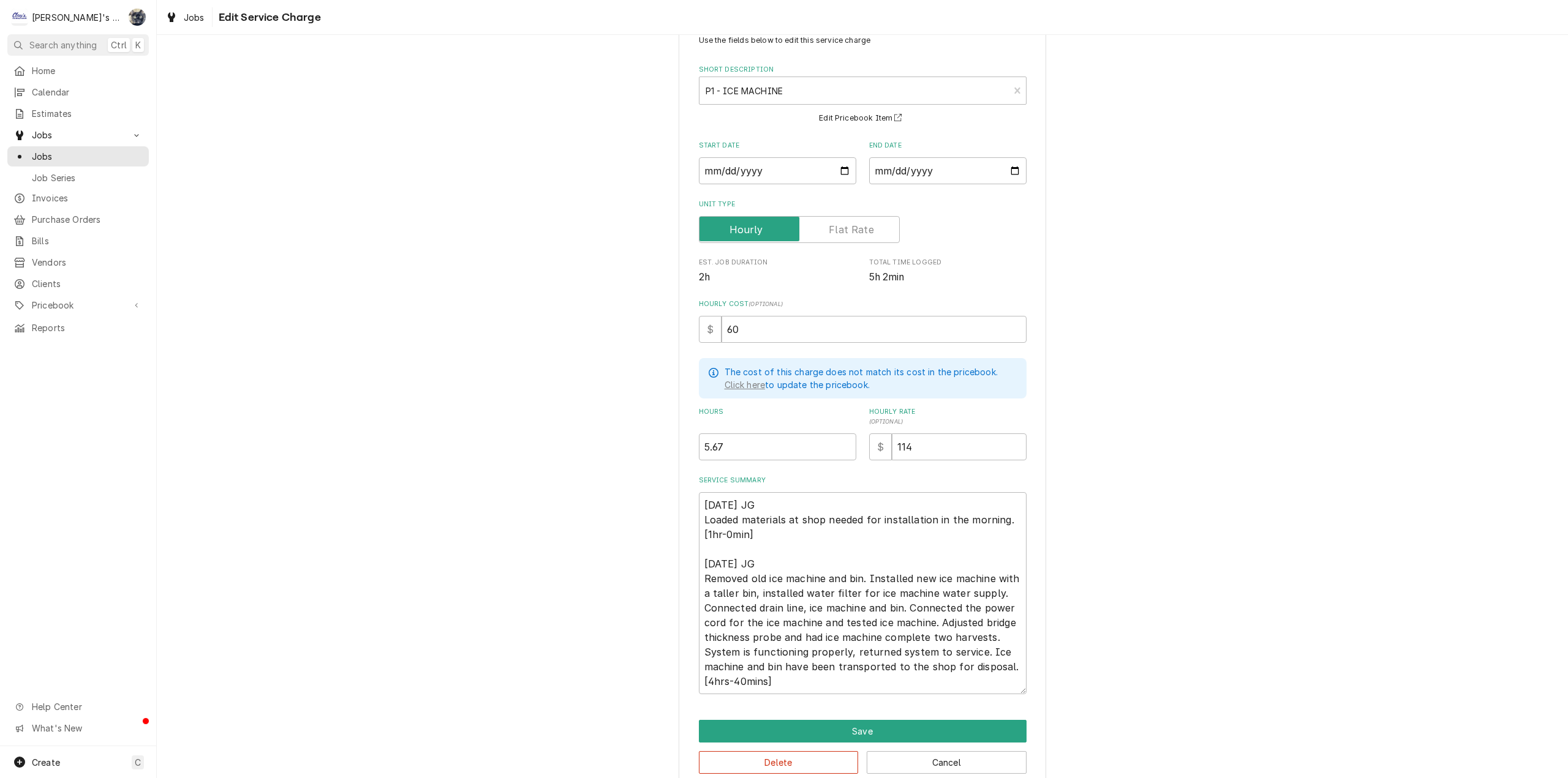
scroll to position [60, 0]
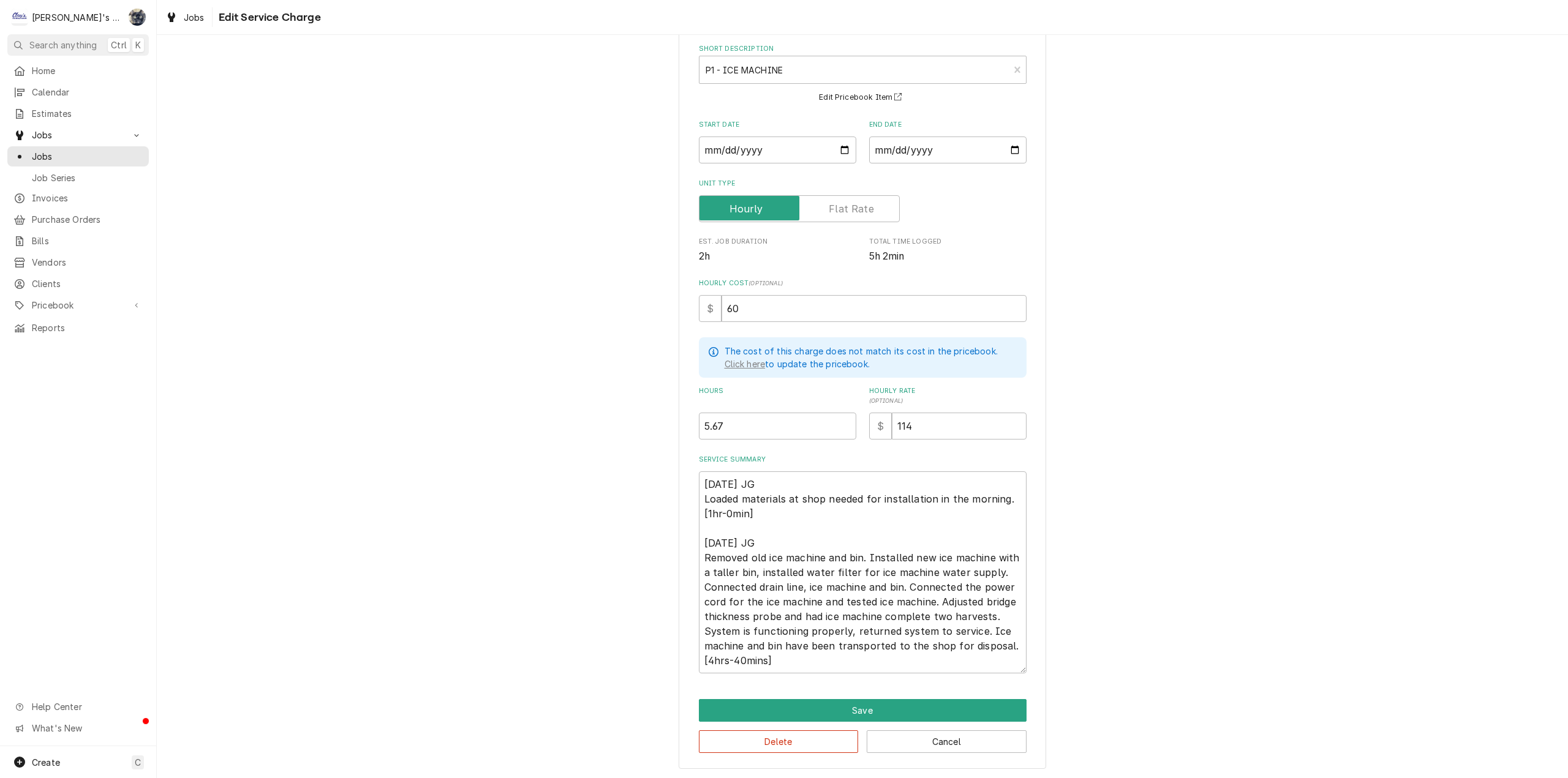
click at [810, 697] on div "Use the fields below to edit this service charge Short Description P1 - ICE MAC…" at bounding box center [862, 384] width 368 height 770
click at [810, 703] on button "Save" at bounding box center [862, 710] width 327 height 23
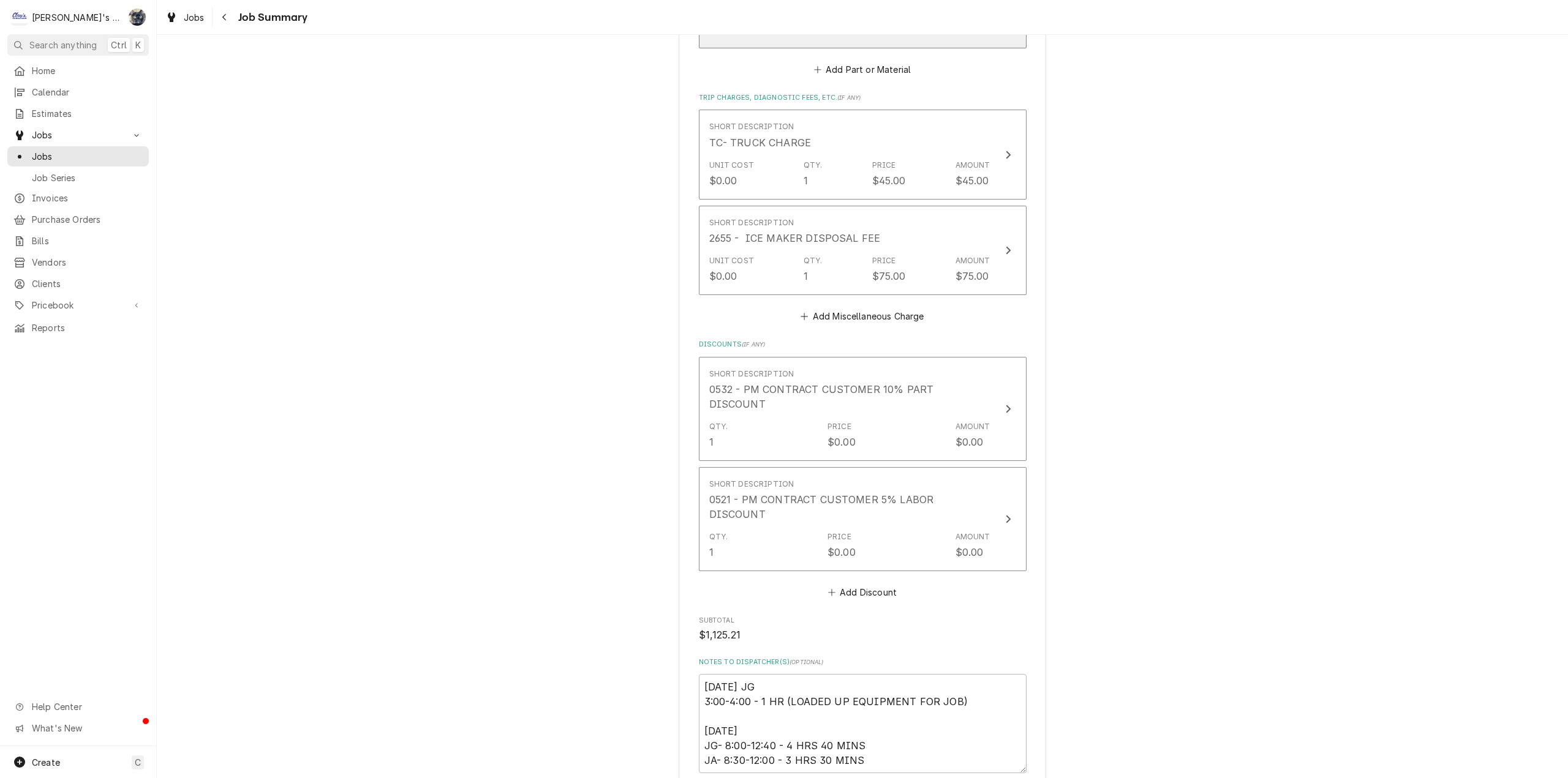
scroll to position [1721, 0]
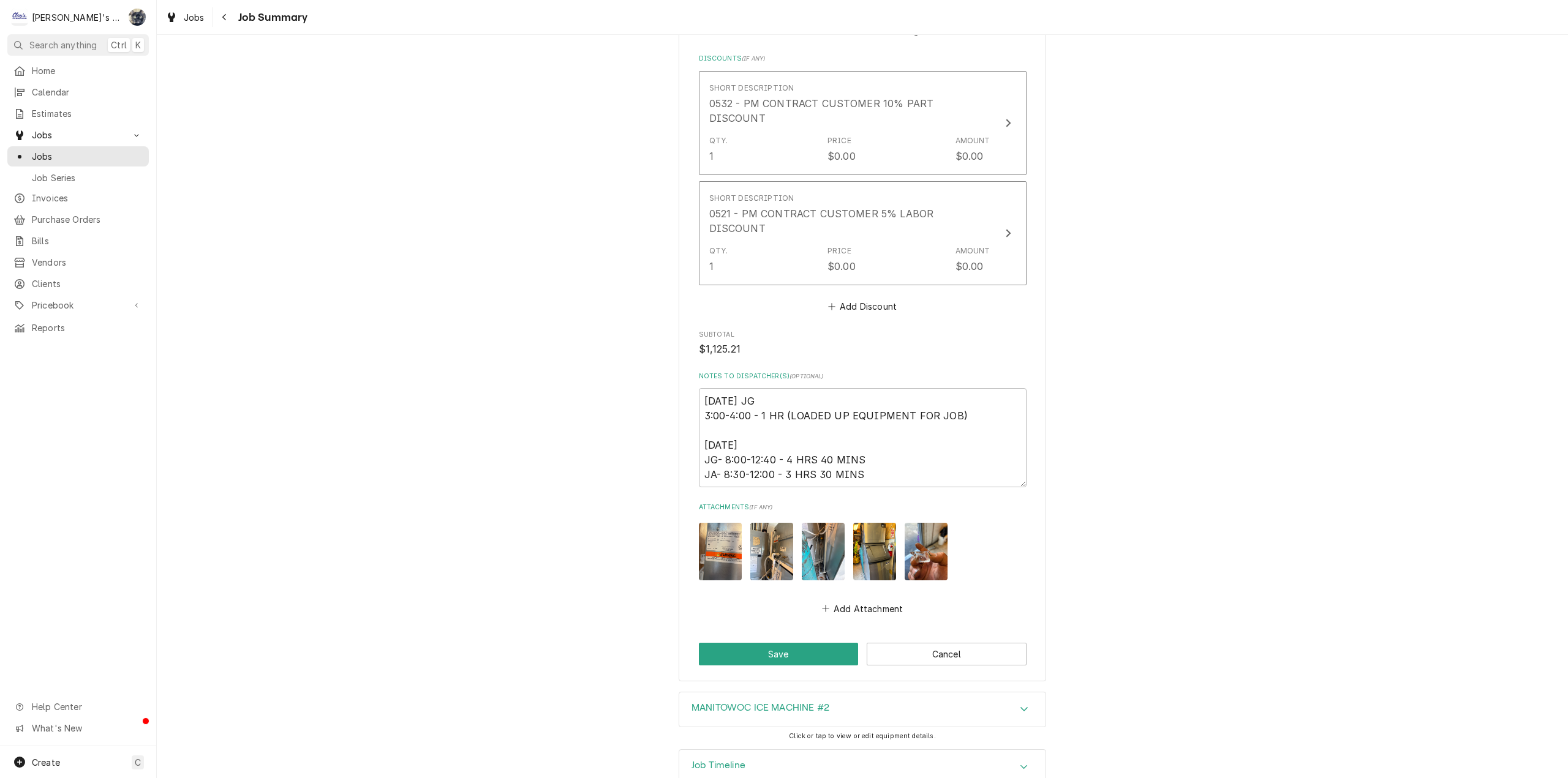
click at [784, 702] on h3 "MANITOWOC ICE MACHINE #2" at bounding box center [760, 708] width 138 height 12
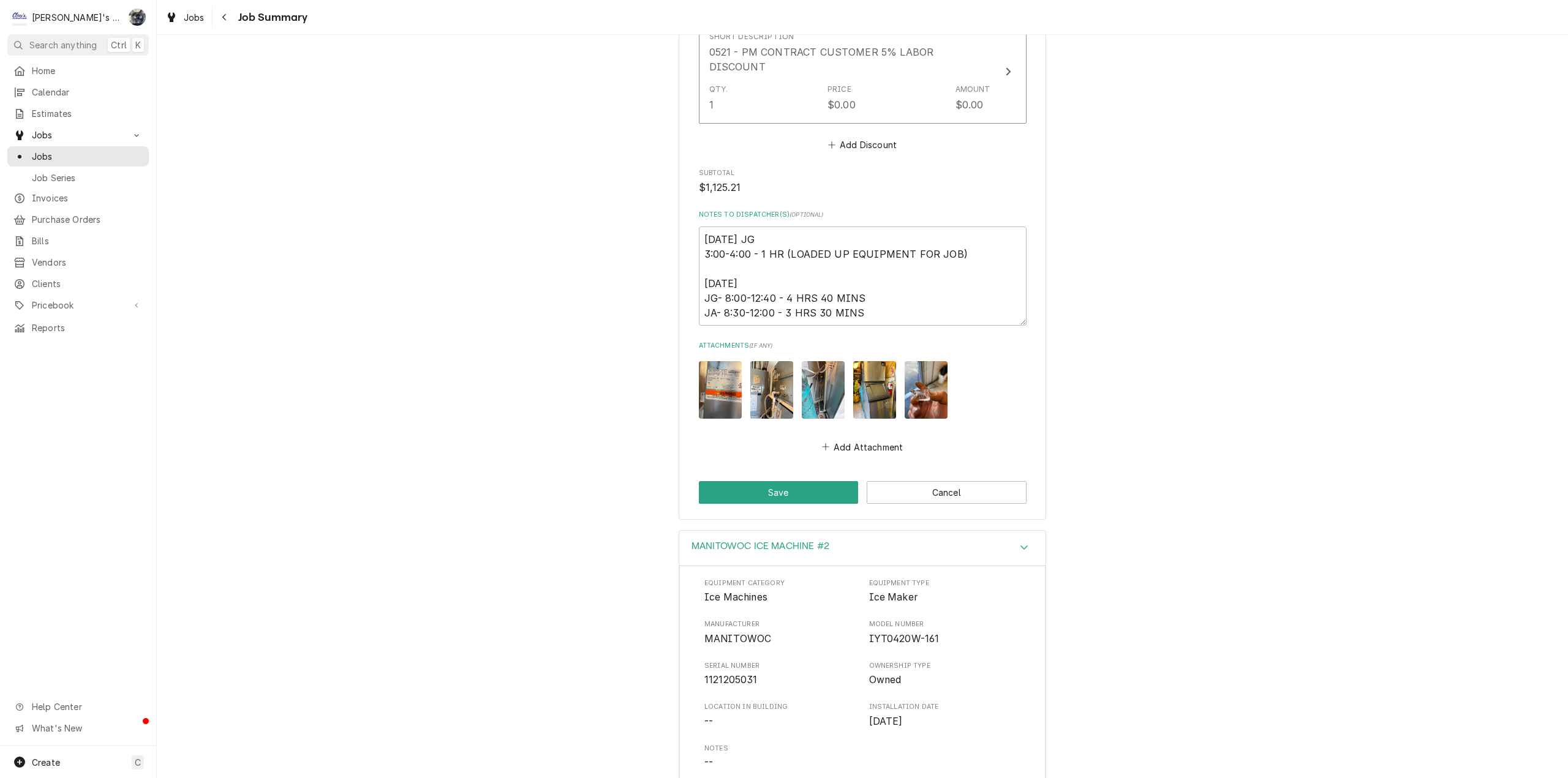
scroll to position [1596, 0]
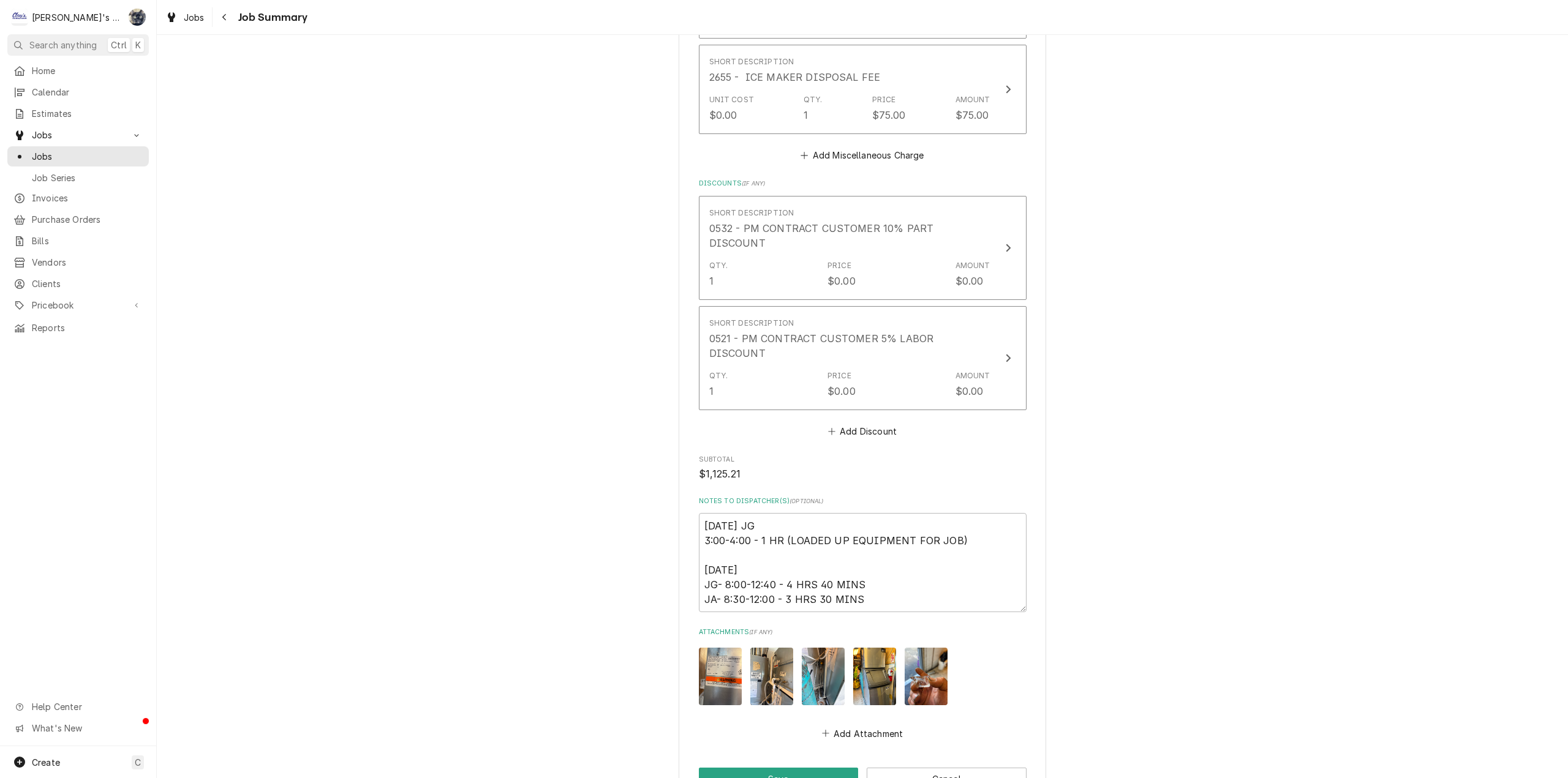
click at [773, 768] on button "Save" at bounding box center [779, 779] width 160 height 23
type textarea "x"
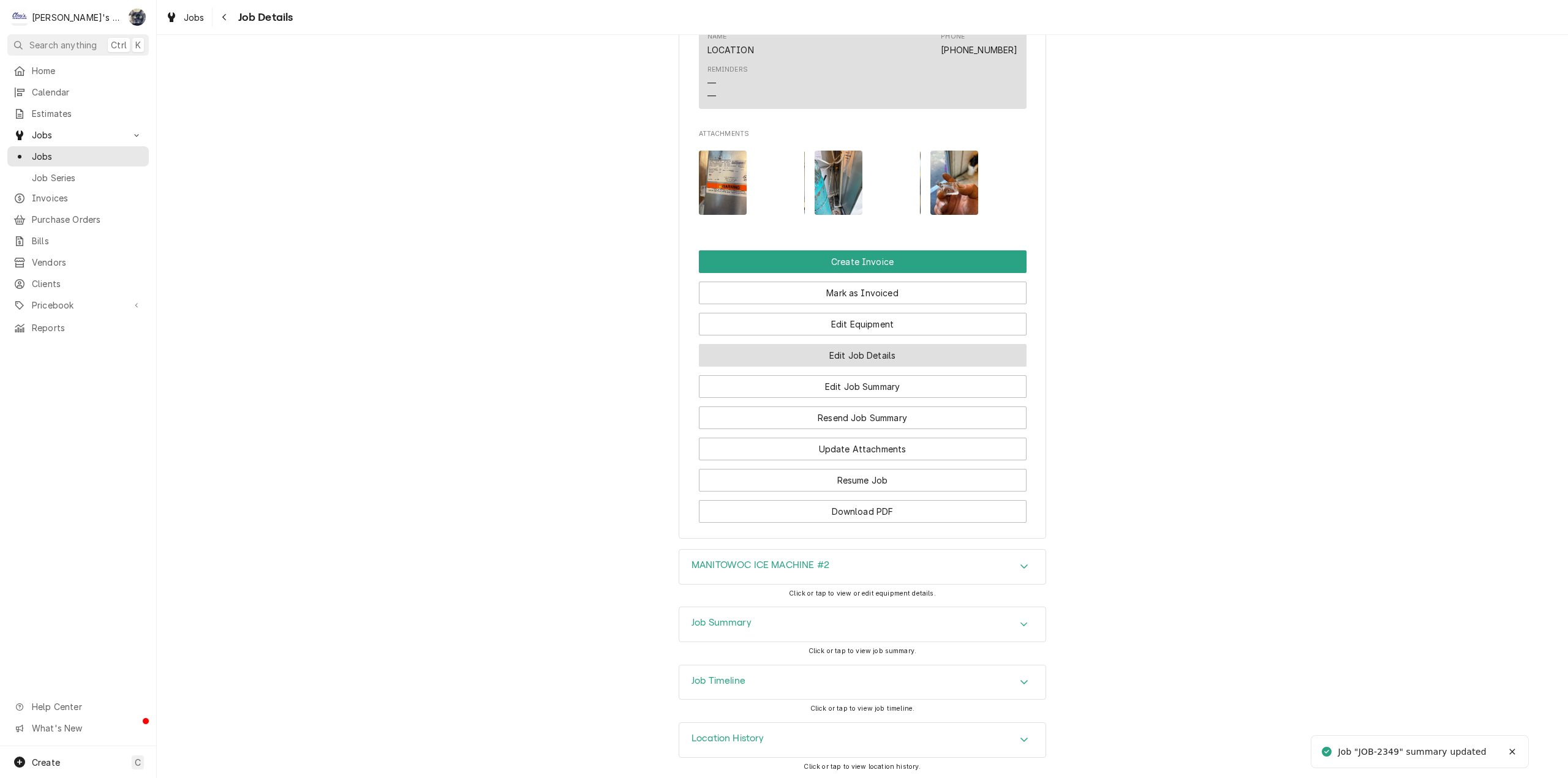
scroll to position [1102, 0]
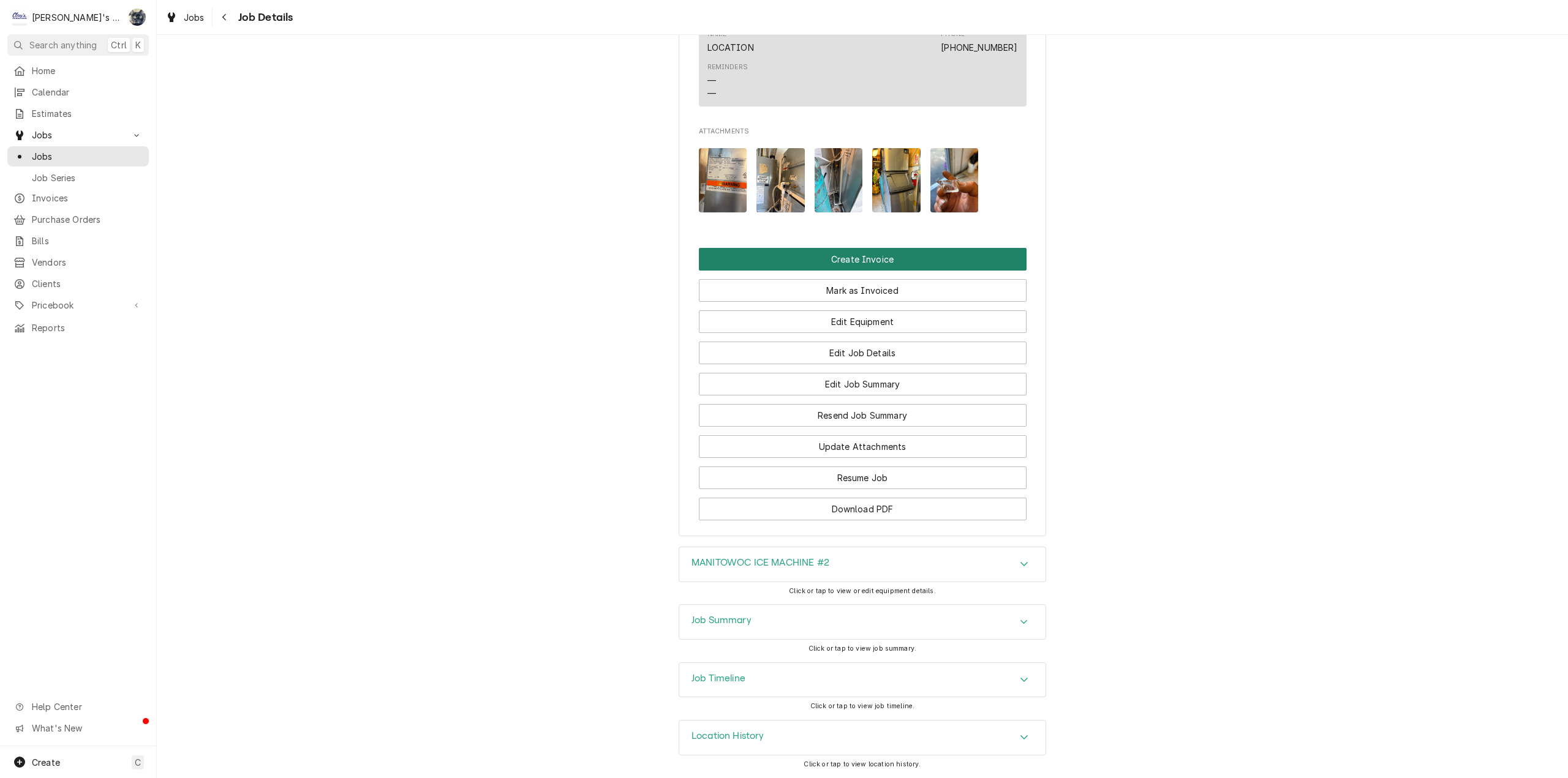
click at [847, 252] on button "Create Invoice" at bounding box center [862, 259] width 327 height 23
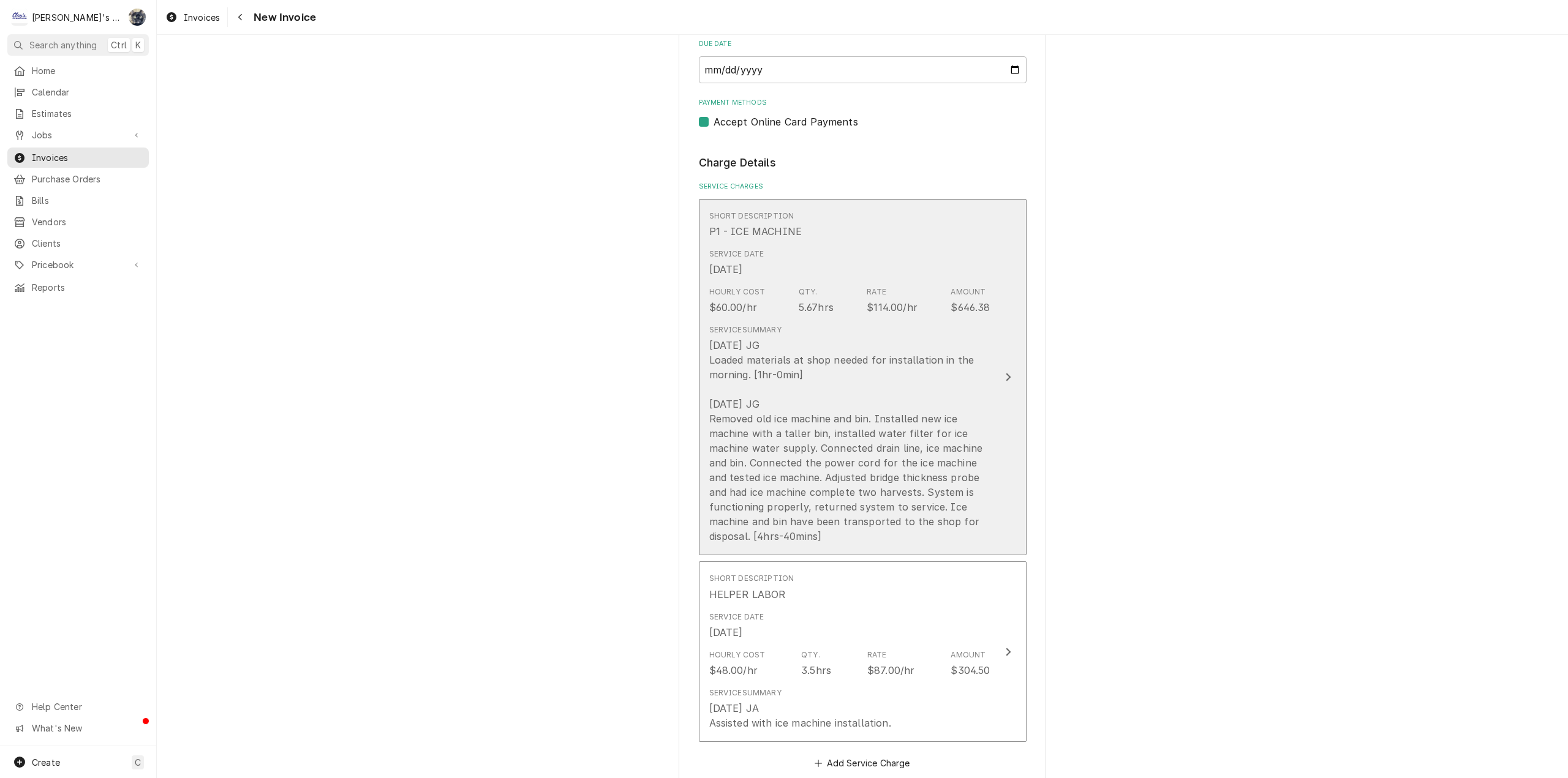
scroll to position [1408, 0]
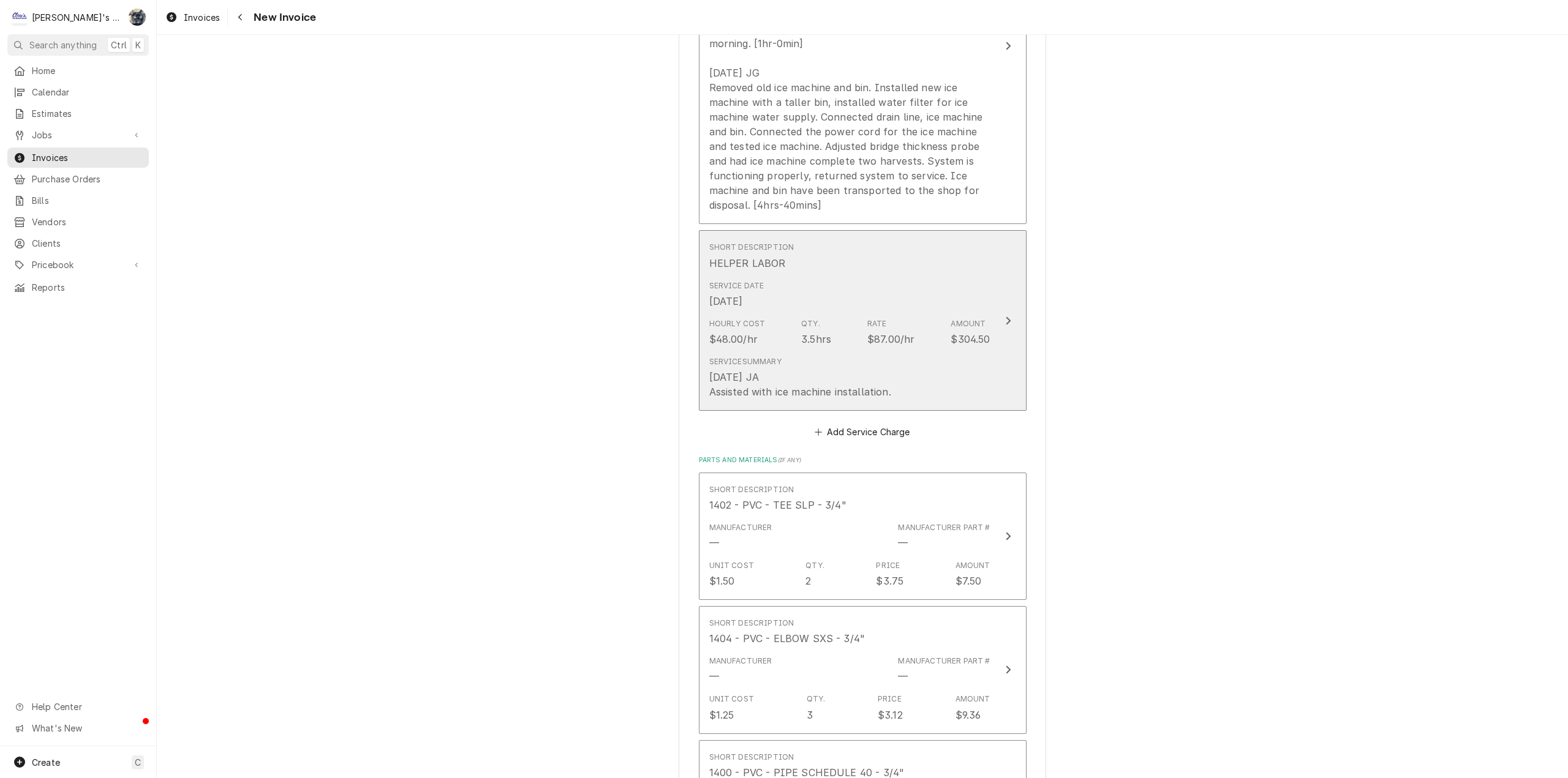
click at [818, 382] on div "[DATE] JA Assisted with ice machine installation." at bounding box center [800, 384] width 182 height 29
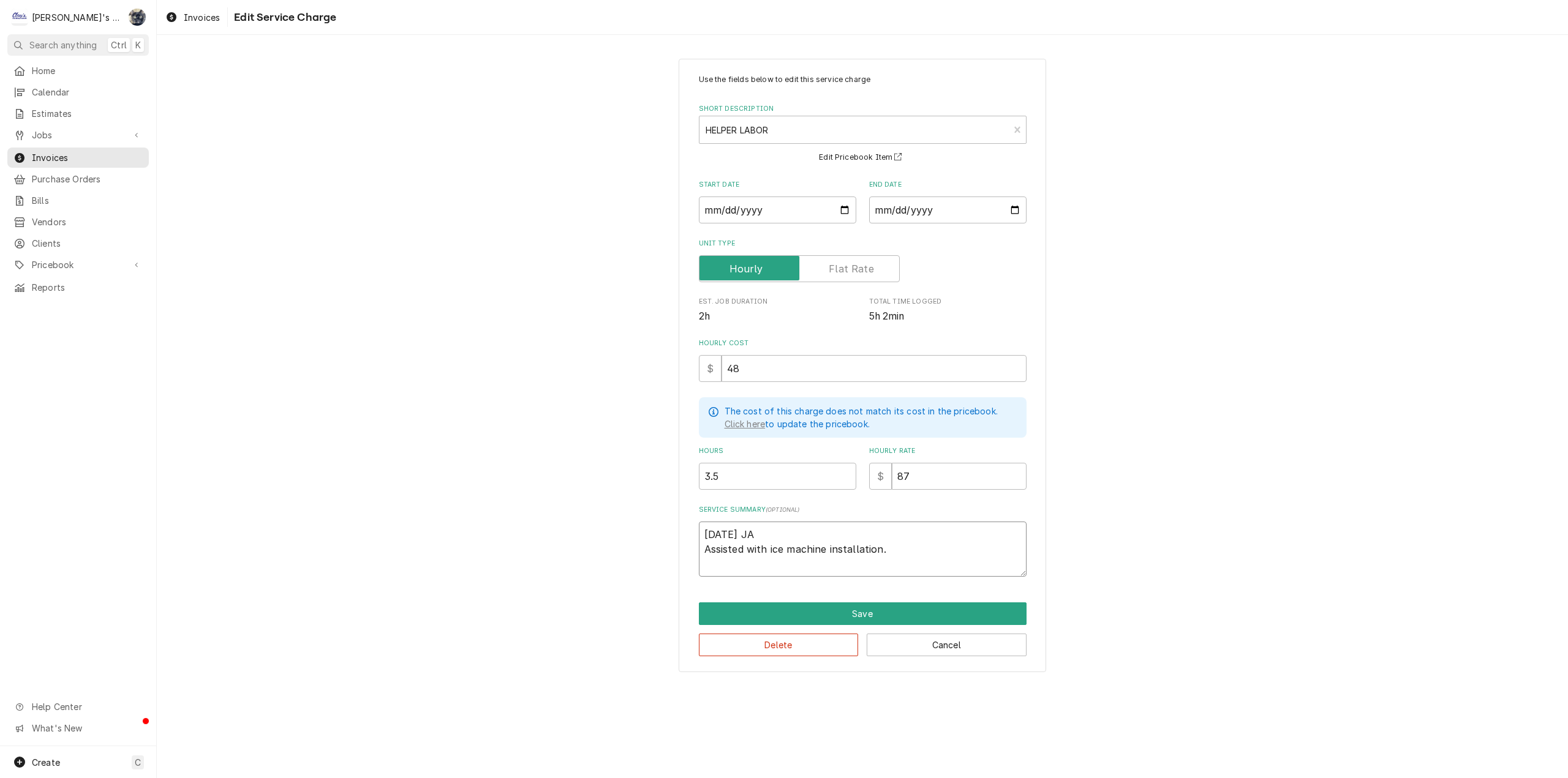
click at [828, 550] on textarea "[DATE] JA Assisted with ice machine installation." at bounding box center [862, 549] width 327 height 55
type textarea "x"
type textarea "[DATE] JA Assisted with ice machine installation."
type textarea "x"
type textarea "[DATE] JA Assisted with ice machine a installation."
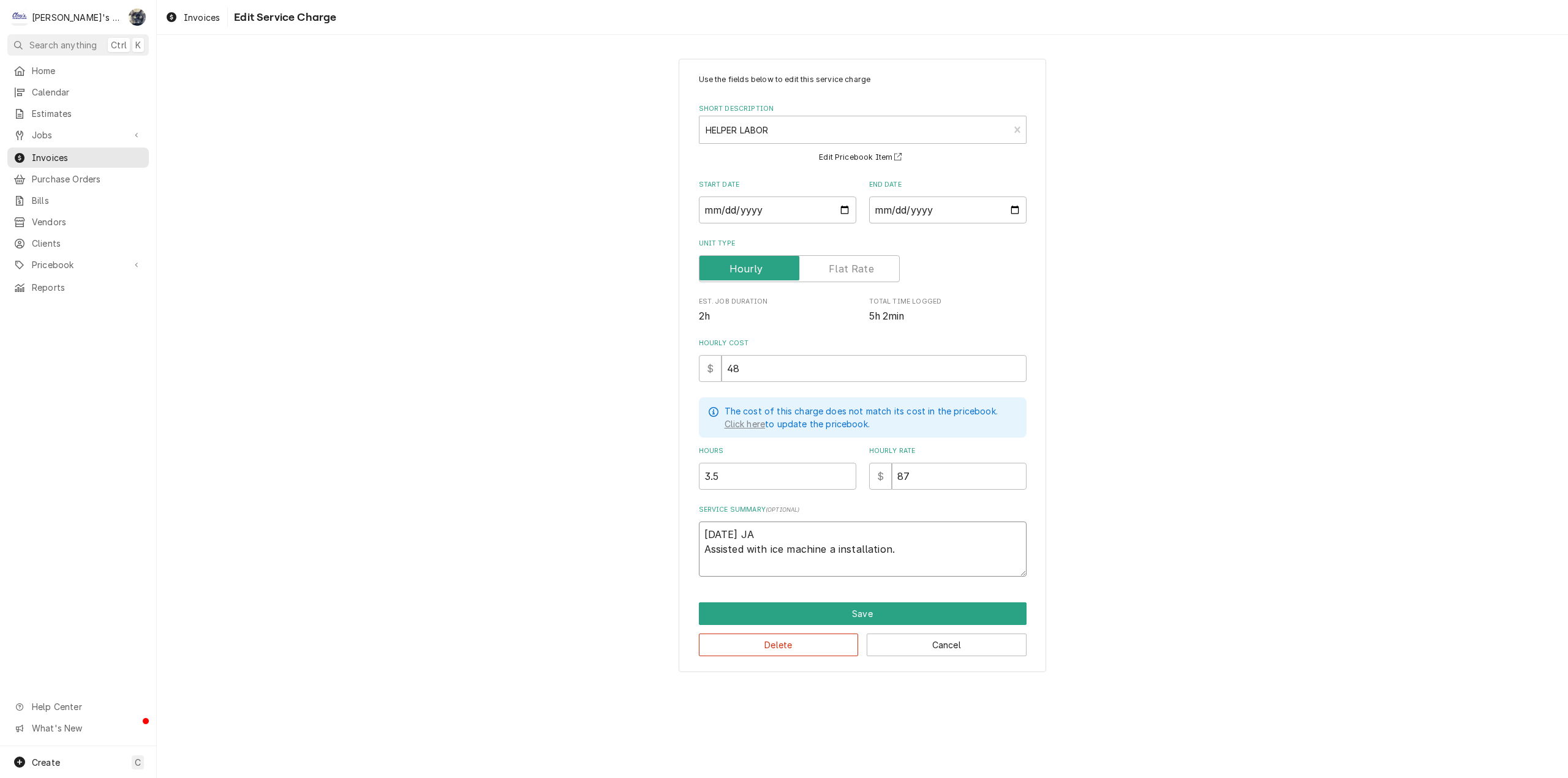
type textarea "x"
type textarea "[DATE] JA Assisted with ice machine an installation."
type textarea "x"
type textarea "[DATE] JA Assisted with ice machine and installation."
type textarea "x"
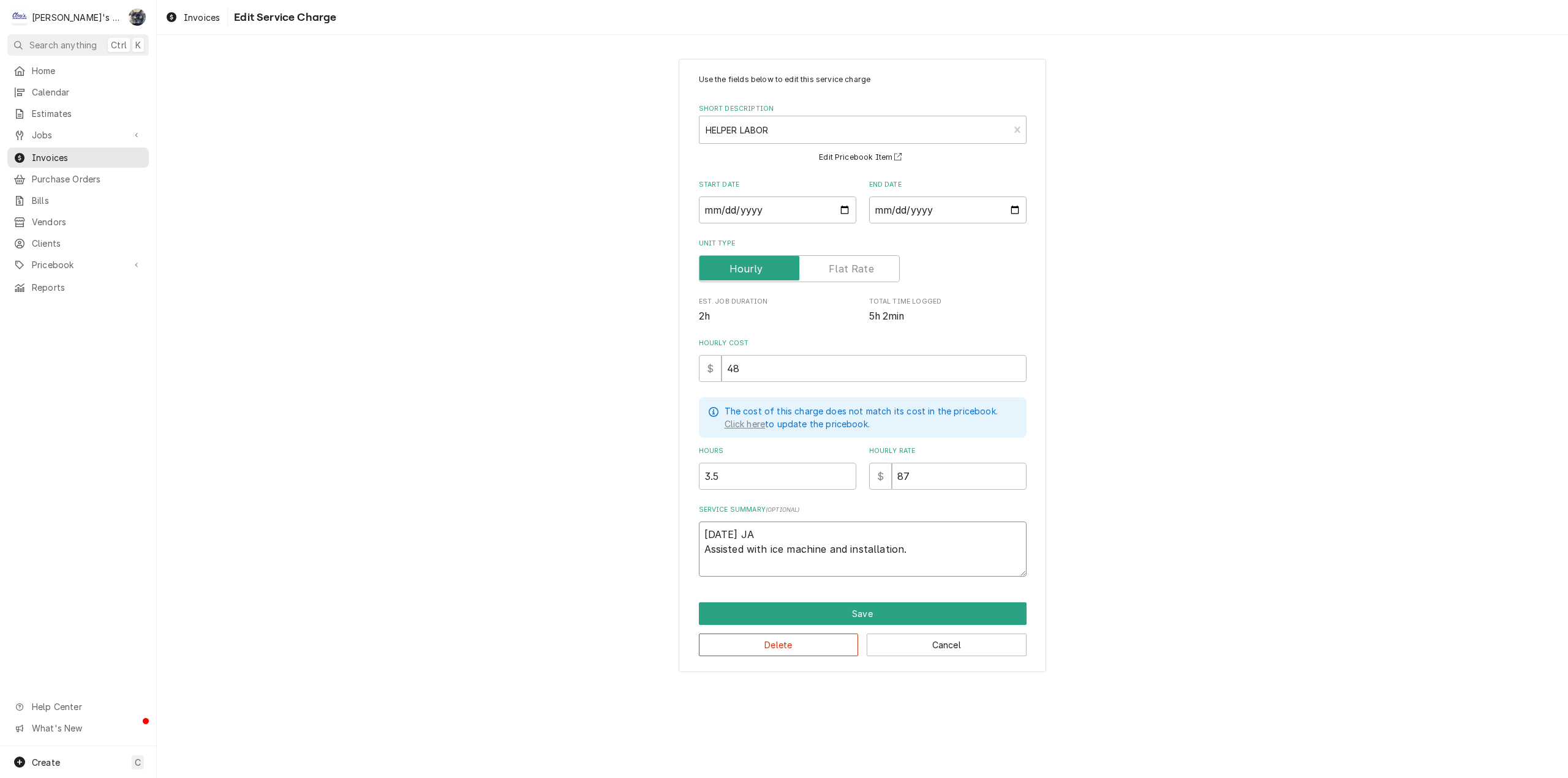
type textarea "[DATE] JA Assisted with ice machine and installation."
type textarea "x"
type textarea "[DATE] JA Assisted with ice machine and b installation."
type textarea "x"
type textarea "[DATE] JA Assisted with ice machine and bi installation."
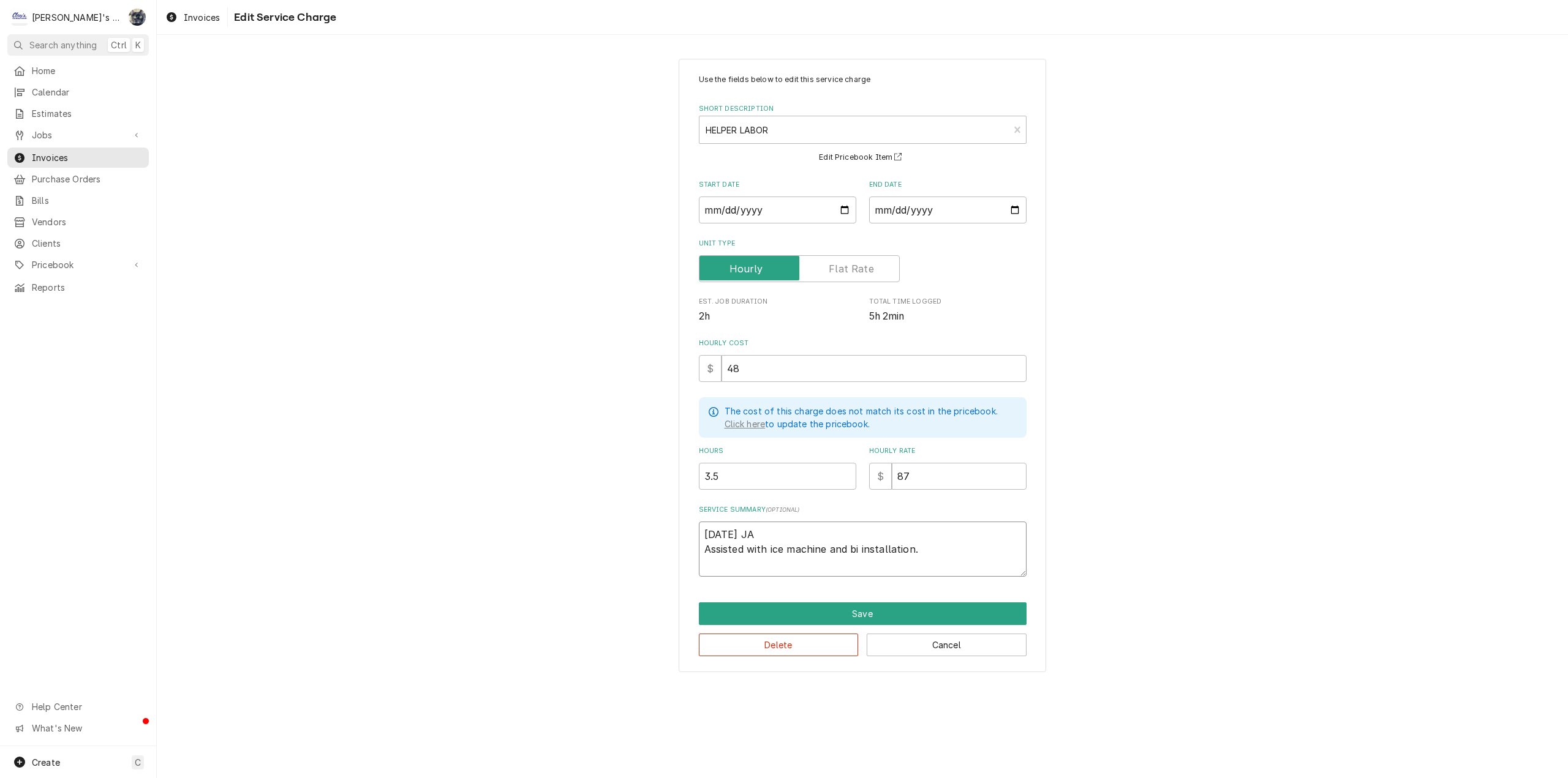
type textarea "x"
type textarea "7/10/2025 JA Assisted with ice machine and bin installation."
click at [942, 550] on textarea "7/10/2025 JA Assisted with ice machine and bin installation." at bounding box center [862, 549] width 327 height 55
type textarea "x"
type textarea "7/10/2025 JA Assisted with ice machine and bin installation."
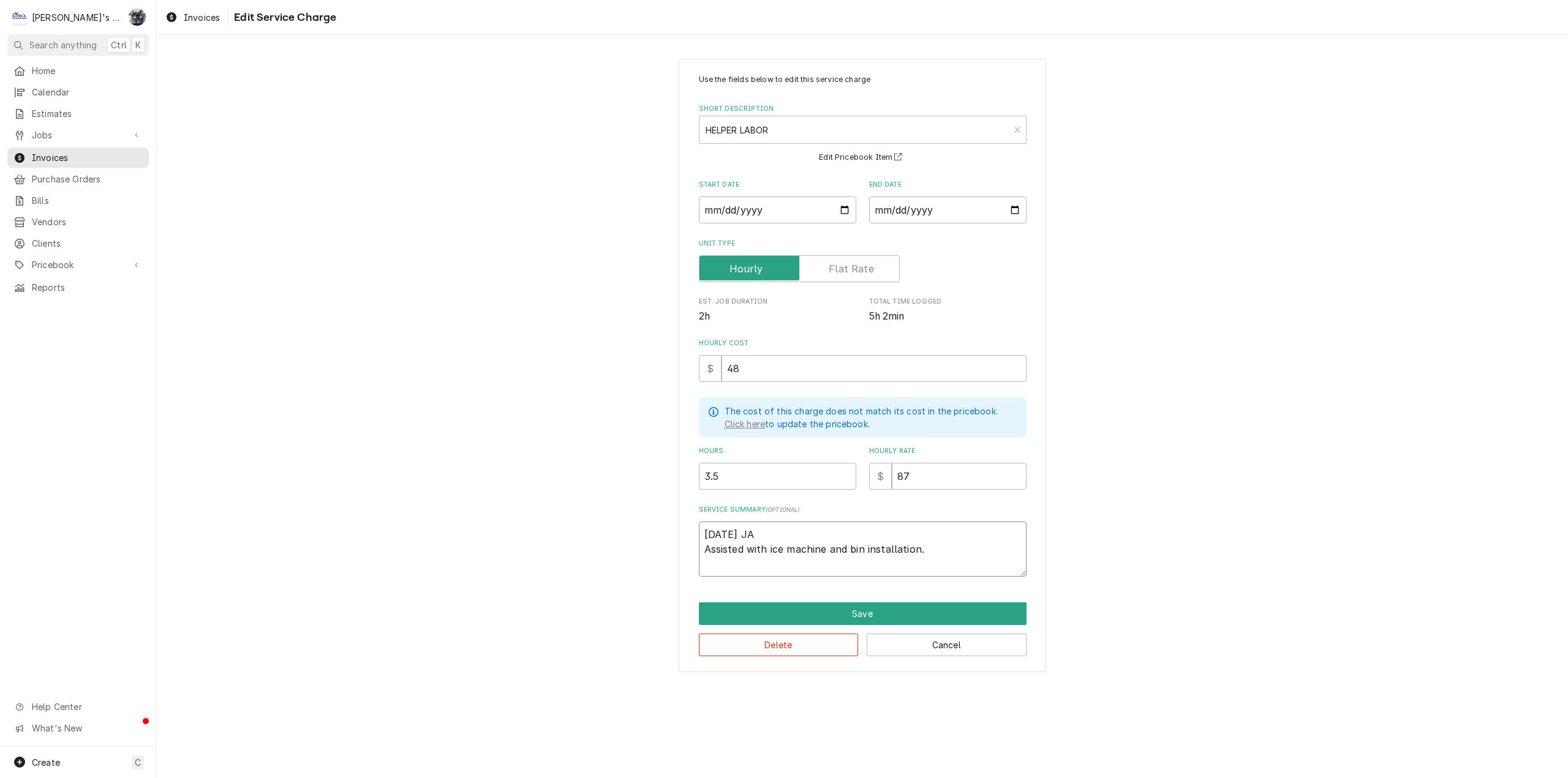
type textarea "x"
type textarea "7/10/2025 JA Assisted with ice machine and bin installation. ["
type textarea "x"
type textarea "7/10/2025 JA Assisted with ice machine and bin installation. [3"
type textarea "x"
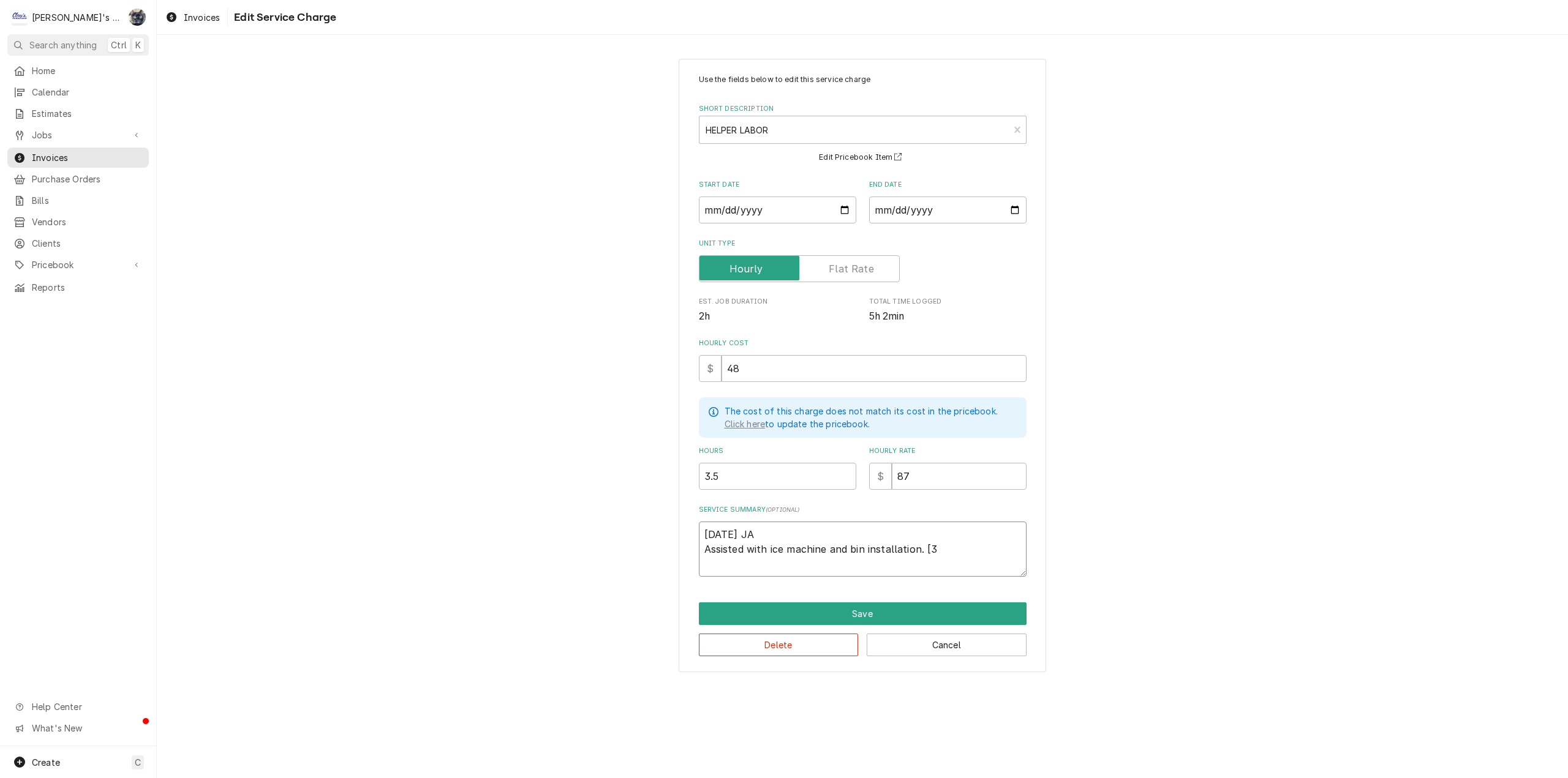
type textarea "7/10/2025 JA Assisted with ice machine and bin installation. [3h"
type textarea "x"
type textarea "7/10/2025 JA Assisted with ice machine and bin installation. [3hr"
type textarea "x"
type textarea "7/10/2025 JA Assisted with ice machine and bin installation. [3hrs"
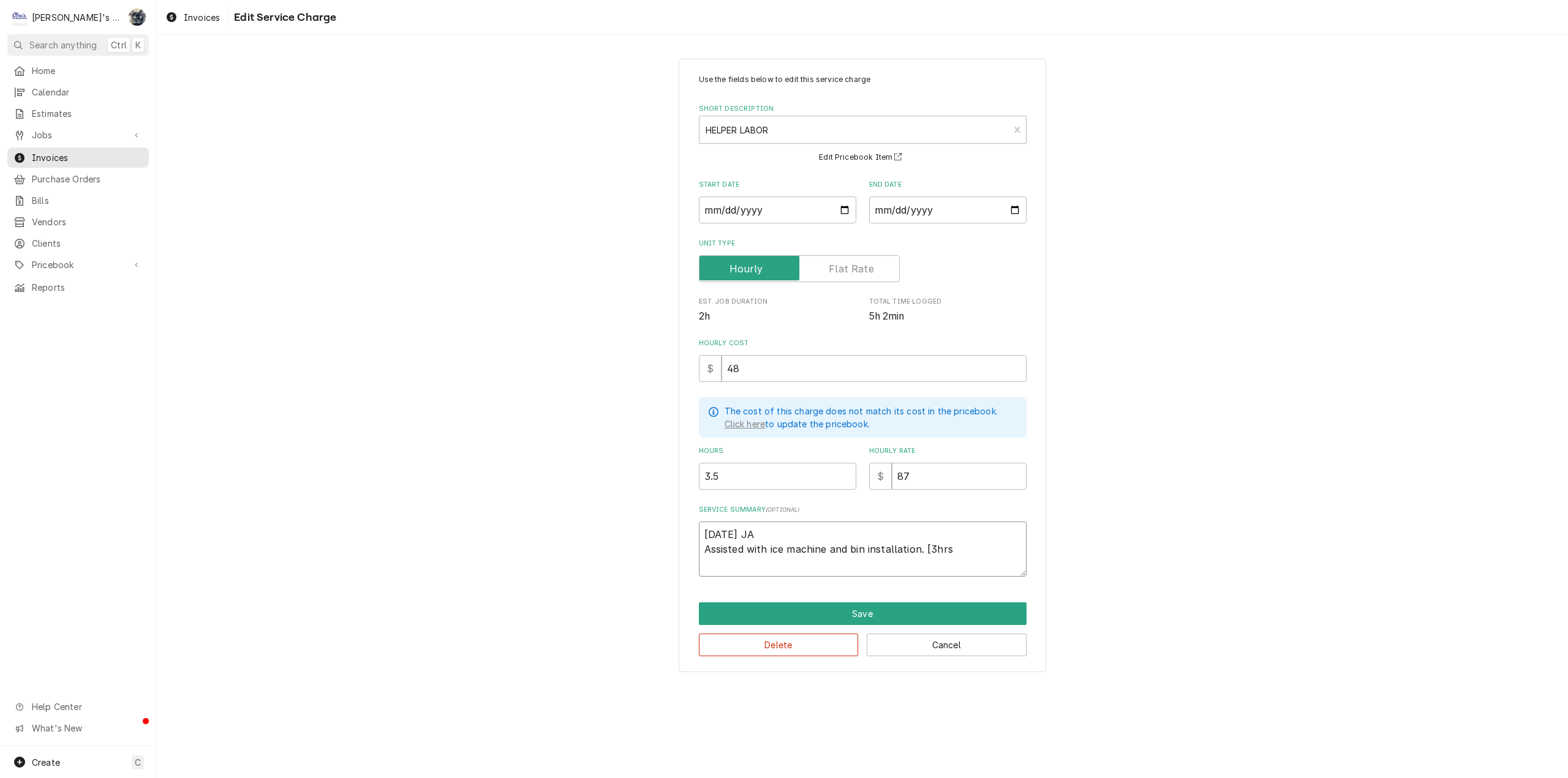
type textarea "x"
type textarea "7/10/2025 JA Assisted with ice machine and bin installation. [3hrs-"
type textarea "x"
type textarea "7/10/2025 JA Assisted with ice machine and bin installation. [3hrs-3"
type textarea "x"
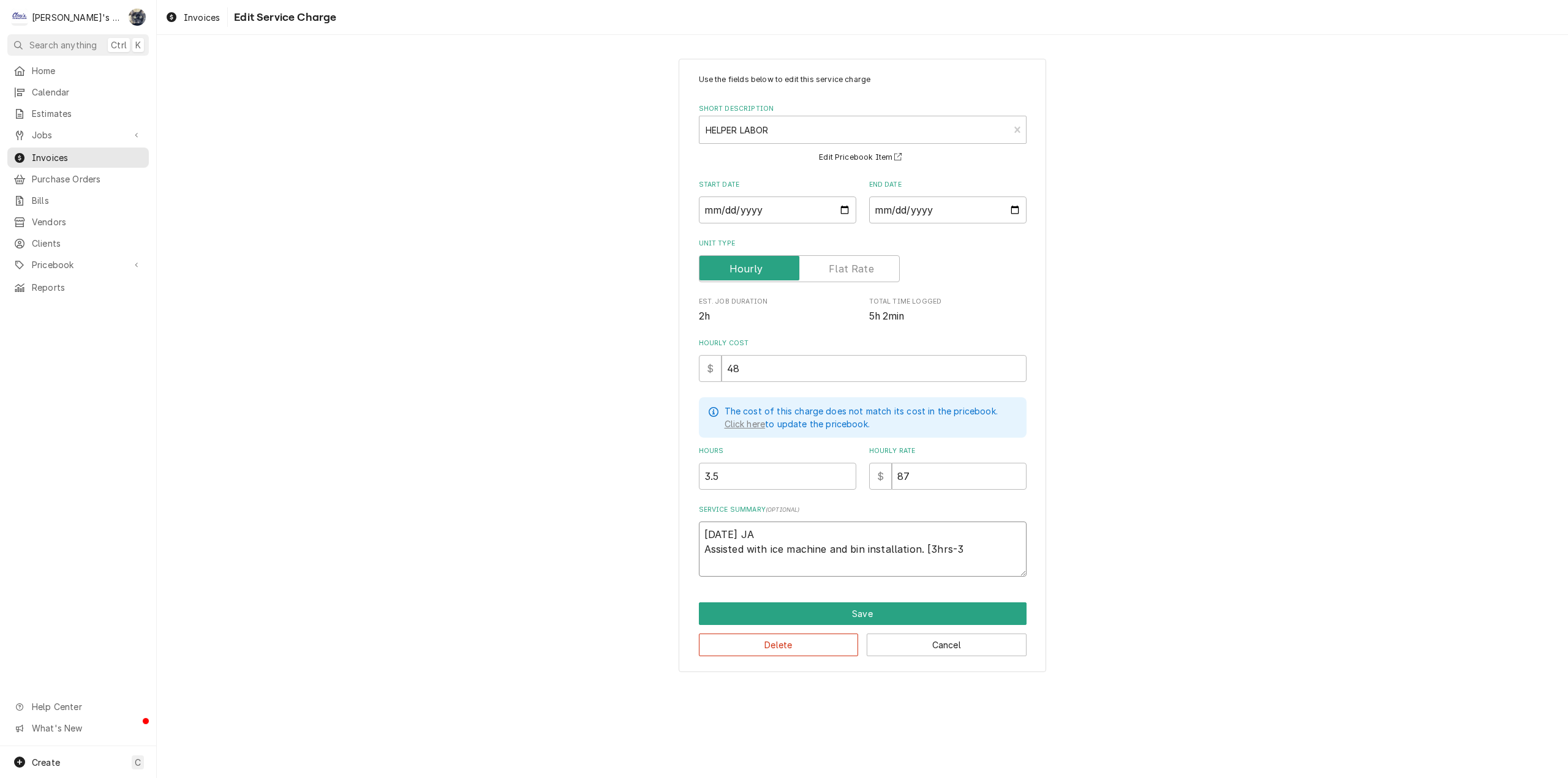
type textarea "7/10/2025 JA Assisted with ice machine and bin installation. [3hrs-33"
type textarea "x"
type textarea "7/10/2025 JA Assisted with ice machine and bin installation. [3hrs-330"
type textarea "x"
type textarea "7/10/2025 JA Assisted with ice machine and bin installation. [3hrs-33"
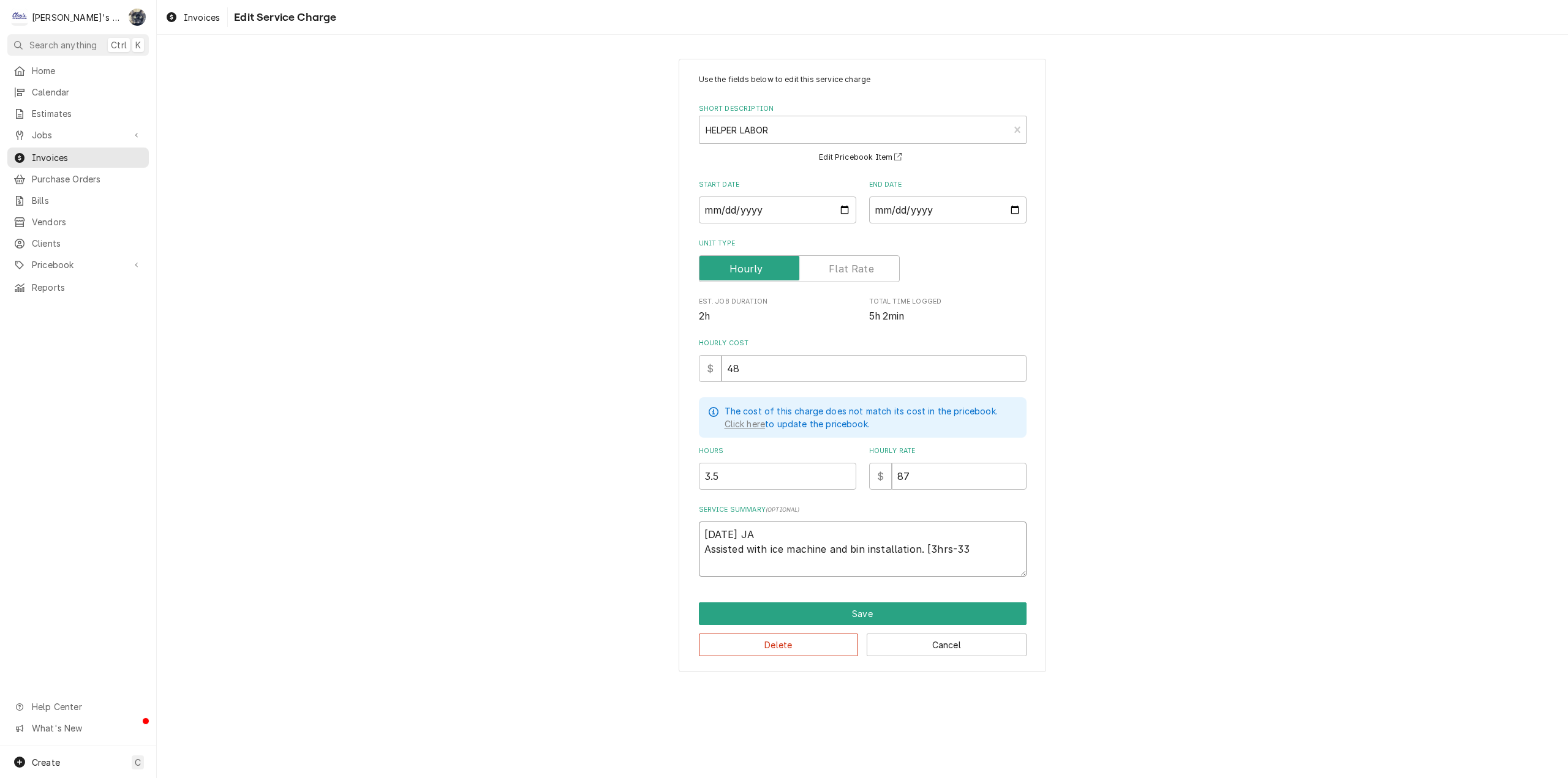
type textarea "x"
type textarea "7/10/2025 JA Assisted with ice machine and bin installation. [3hrs-3"
type textarea "x"
type textarea "7/10/2025 JA Assisted with ice machine and bin installation. [3hrs-30"
type textarea "x"
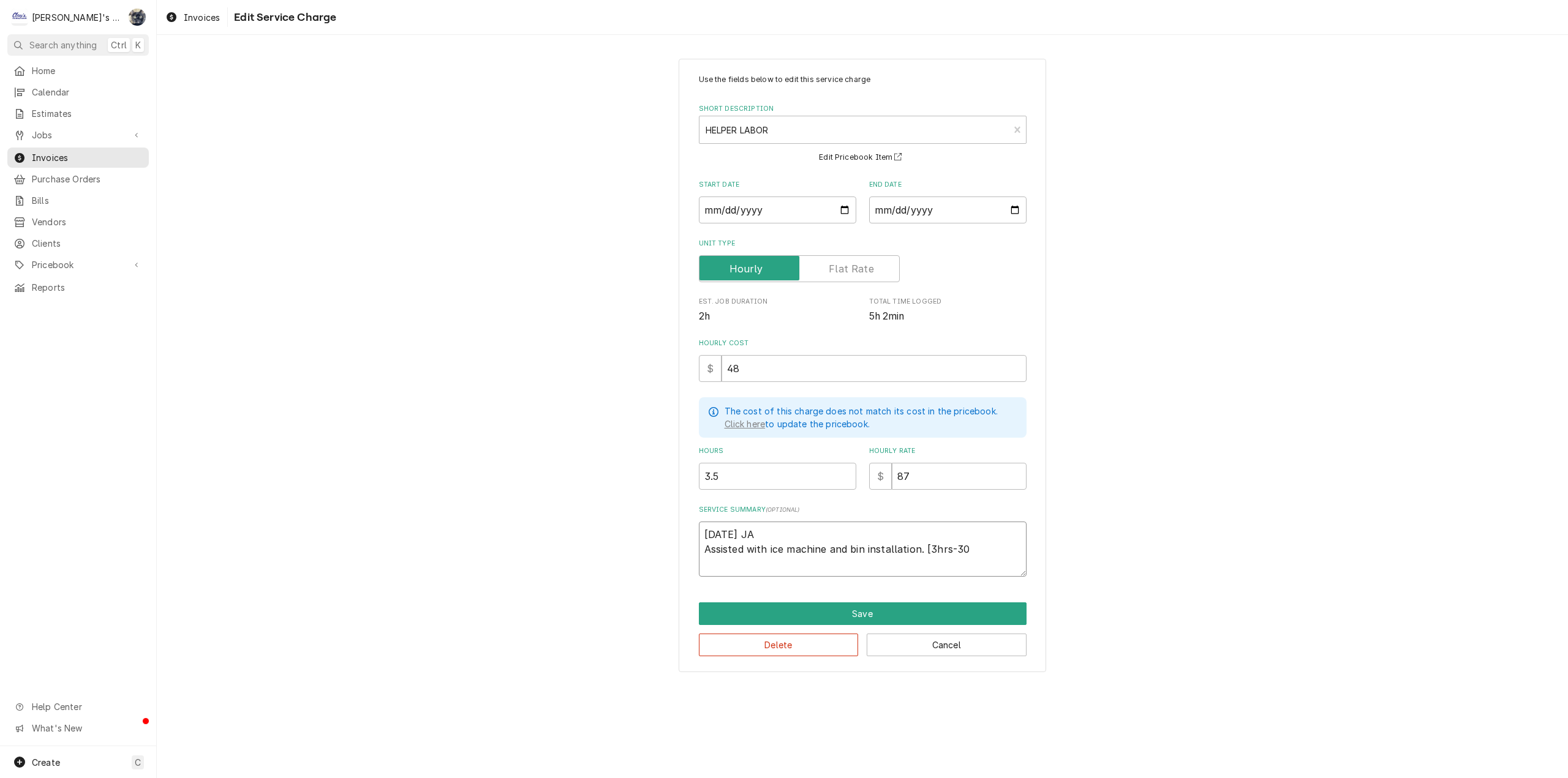
type textarea "7/10/2025 JA Assisted with ice machine and bin installation. [3hrs-30m"
type textarea "x"
type textarea "7/10/2025 JA Assisted with ice machine and bin installation. [3hrs-30mi"
type textarea "x"
type textarea "7/10/2025 JA Assisted with ice machine and bin installation. [3hrs-30min"
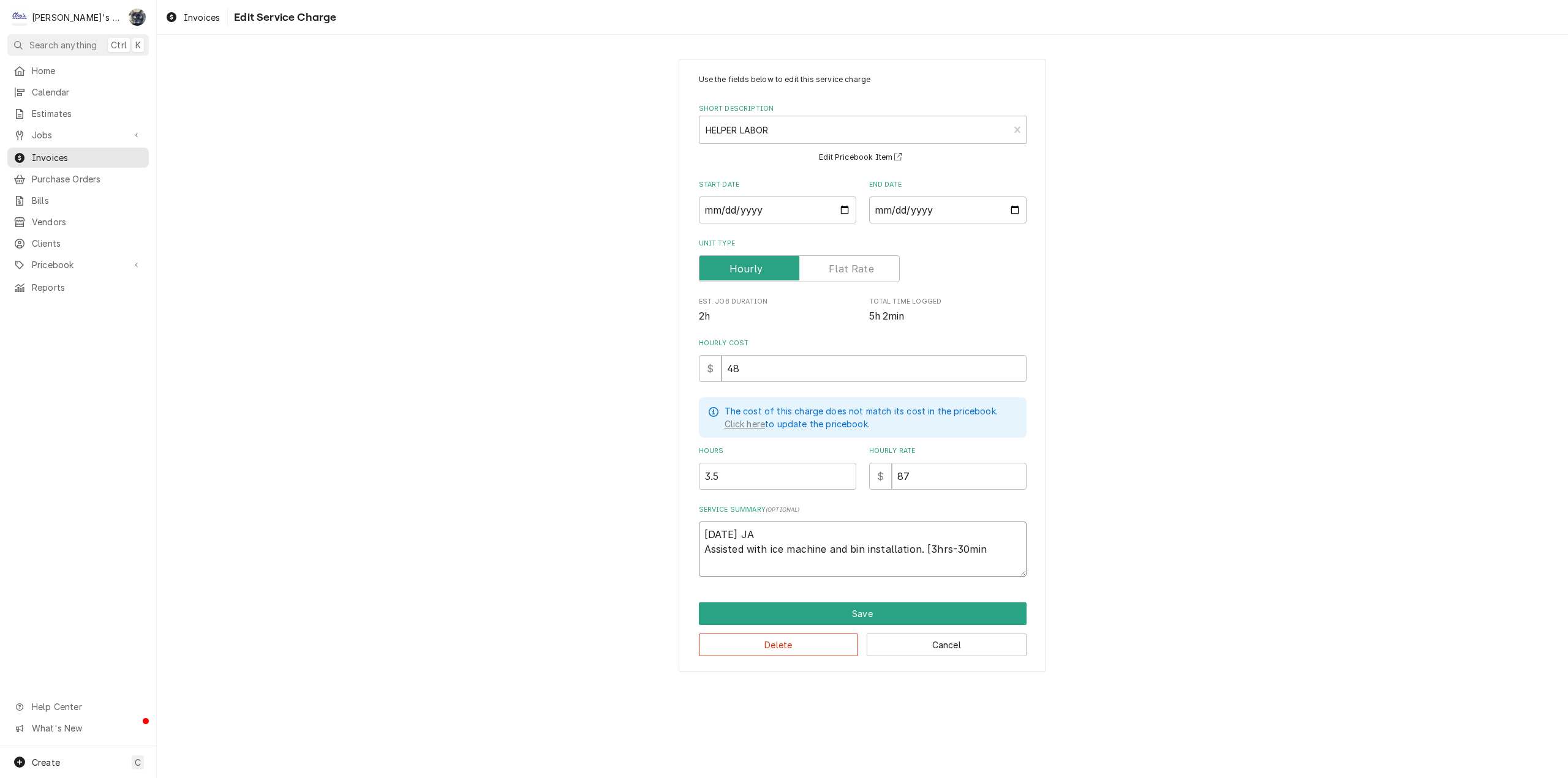
type textarea "x"
type textarea "7/10/2025 JA Assisted with ice machine and bin installation. [3hrs-30mins"
type textarea "x"
type textarea "7/10/2025 JA Assisted with ice machine and bin installation. [3hrs-30mins]"
click at [927, 606] on button "Save" at bounding box center [862, 613] width 327 height 23
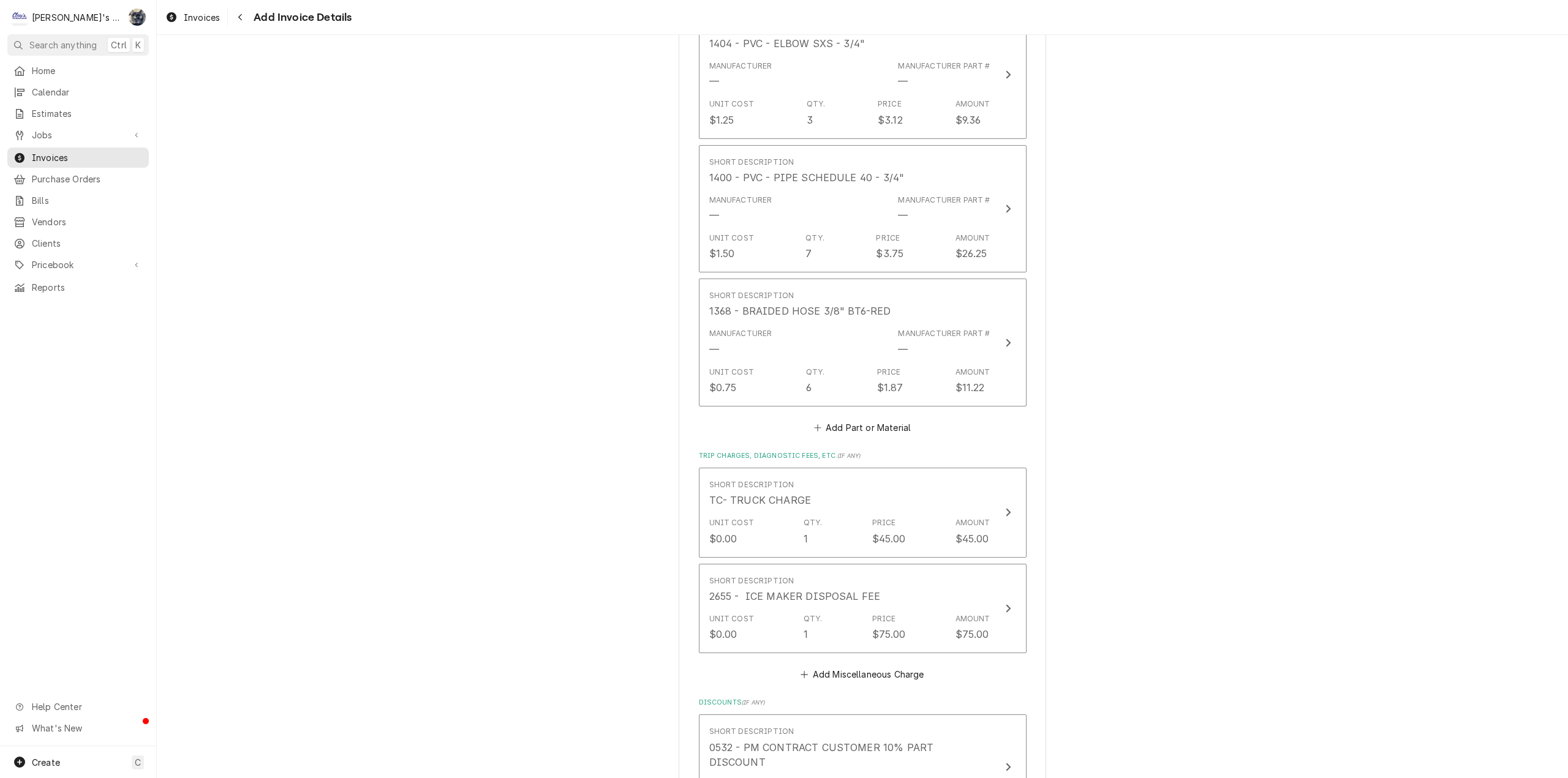
scroll to position [2250, 0]
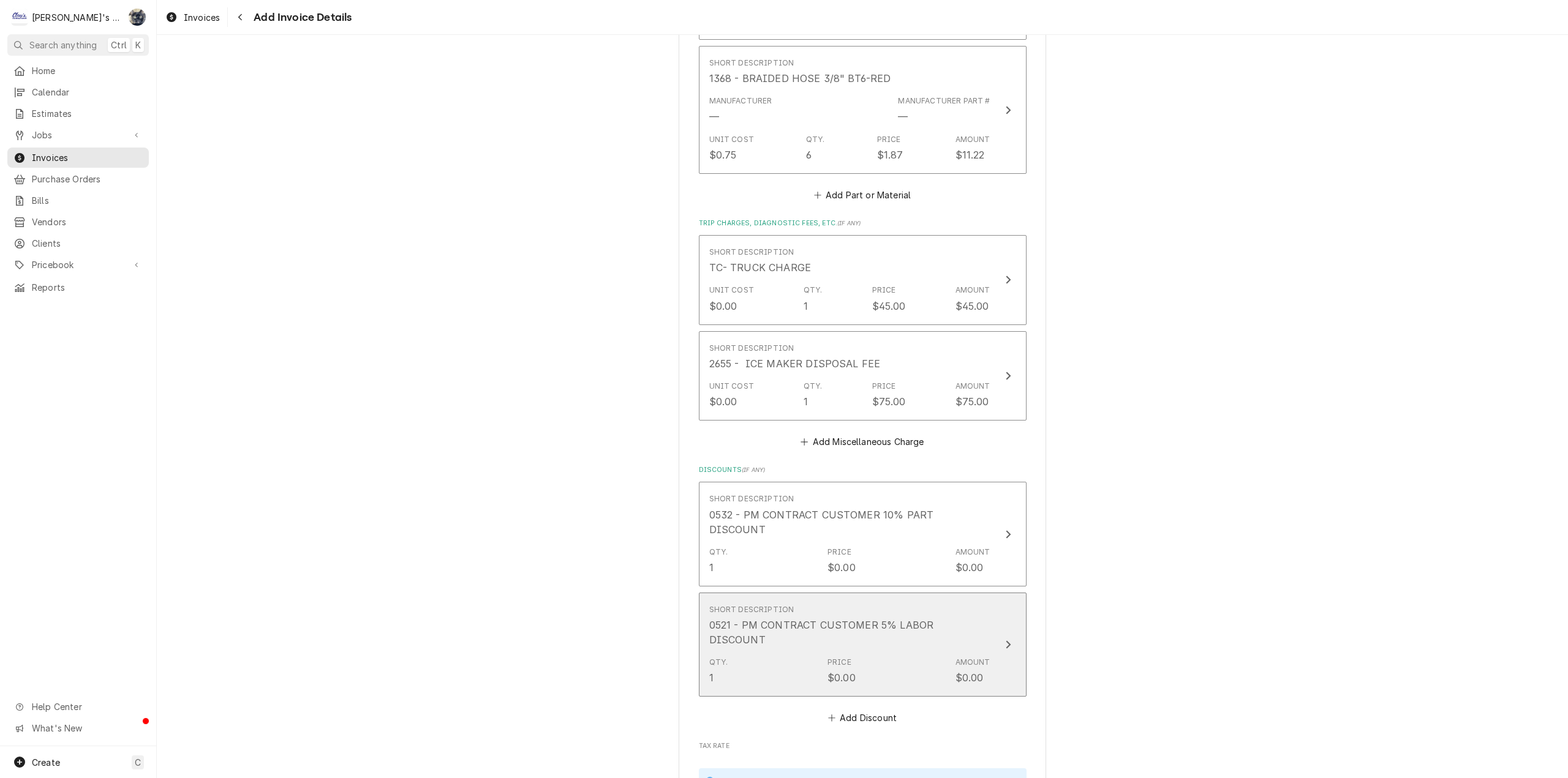
drag, startPoint x: 814, startPoint y: 601, endPoint x: 1117, endPoint y: 556, distance: 306.3
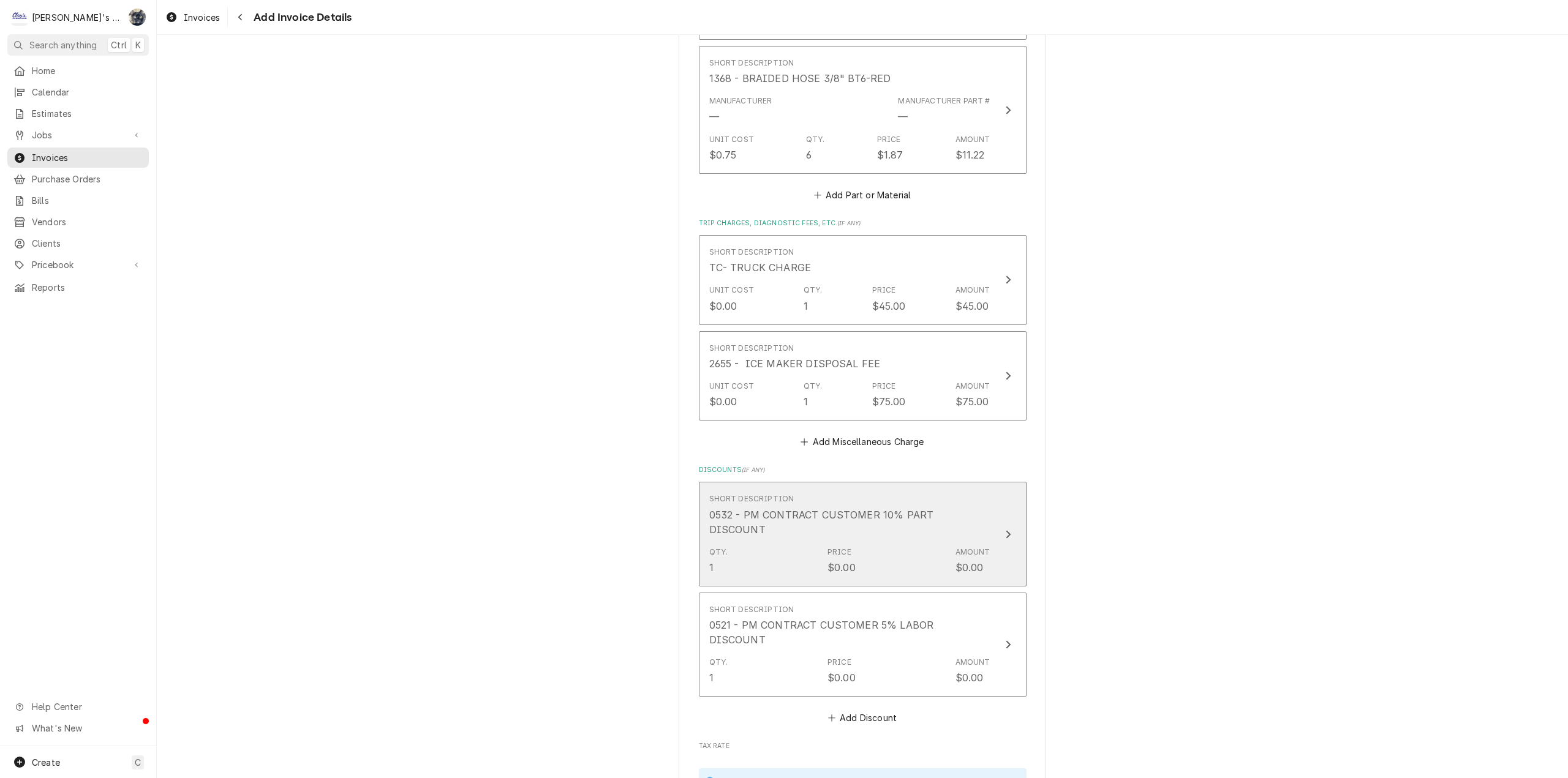
click at [937, 507] on div "0532 - PM CONTRACT CUSTOMER 10% PART DISCOUNT" at bounding box center [850, 522] width 281 height 29
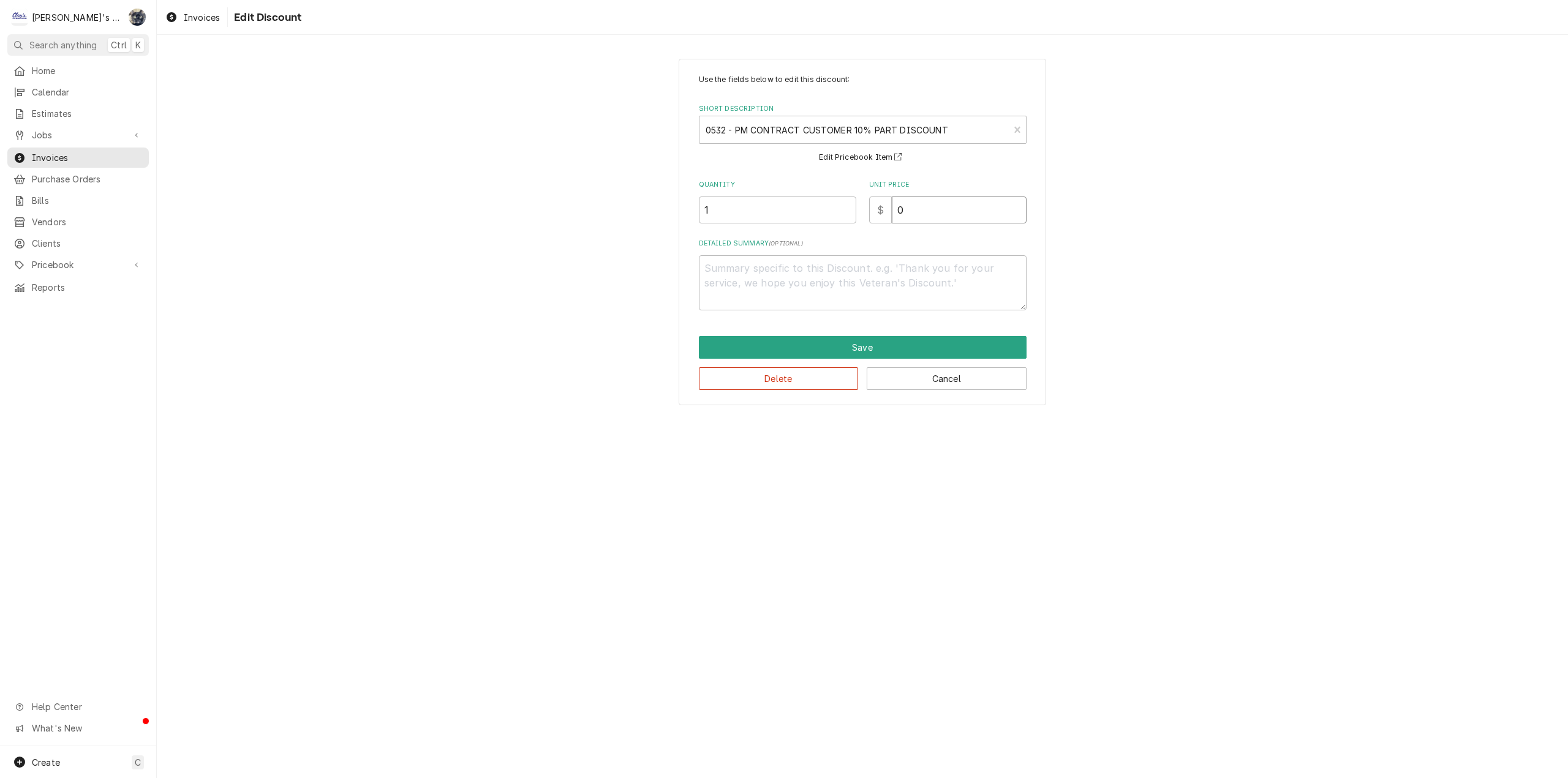
drag, startPoint x: 911, startPoint y: 204, endPoint x: 868, endPoint y: 213, distance: 43.9
click at [870, 213] on div "$ 0" at bounding box center [948, 209] width 158 height 27
type textarea "x"
type input "5"
type textarea "x"
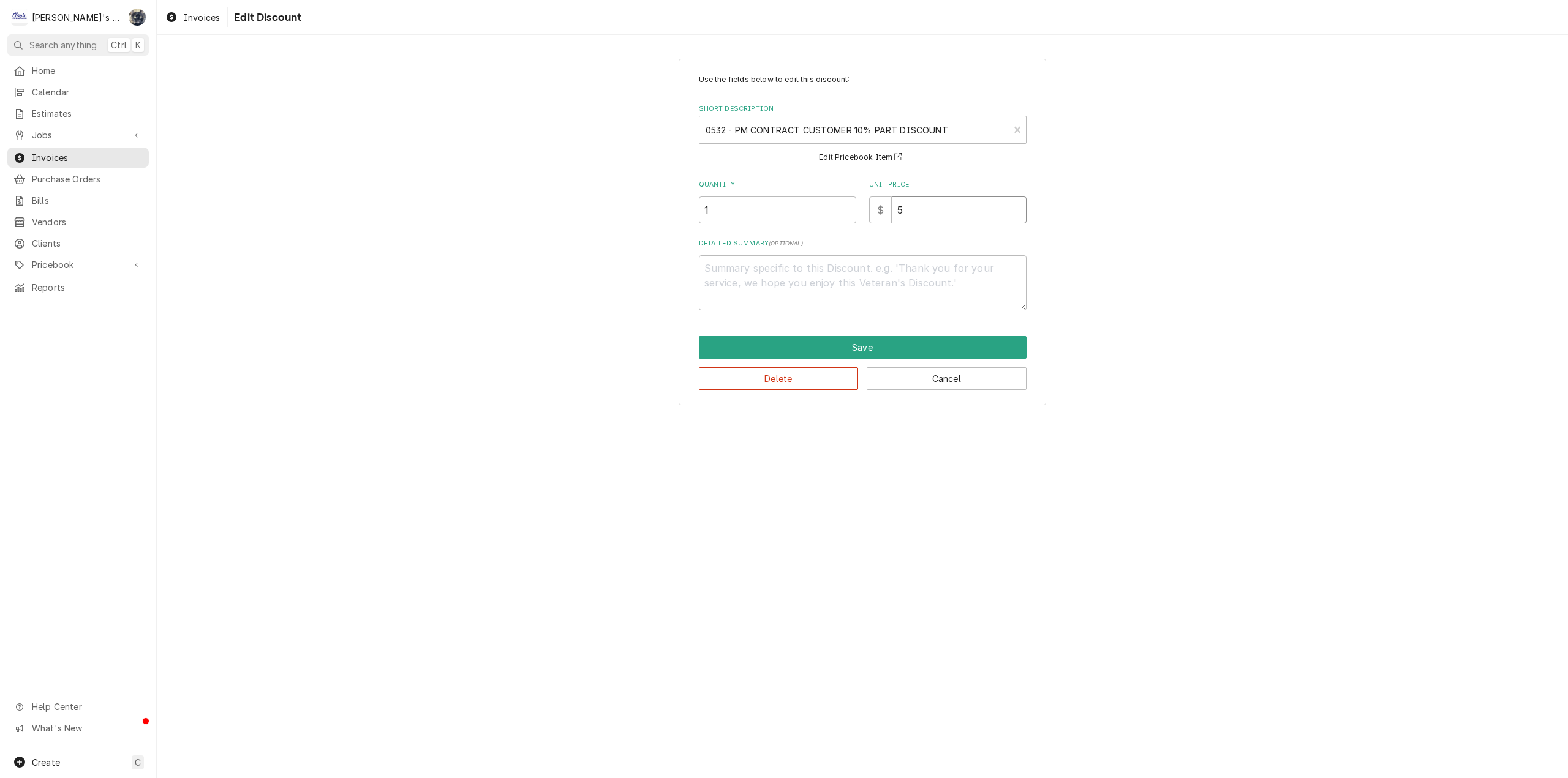
type input "5.4"
type textarea "x"
type input "5.43"
click at [859, 348] on button "Save" at bounding box center [862, 347] width 327 height 23
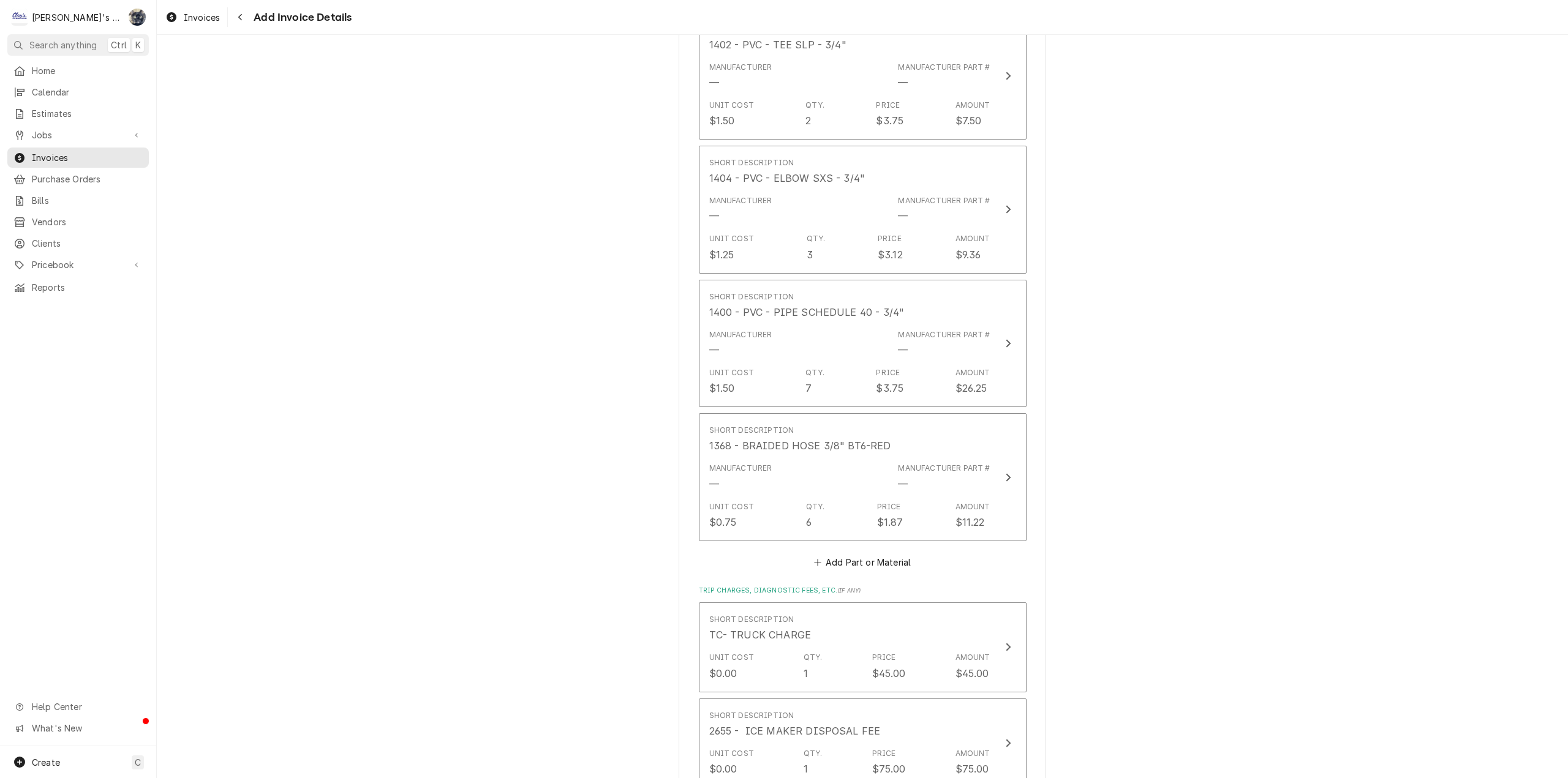
scroll to position [2633, 0]
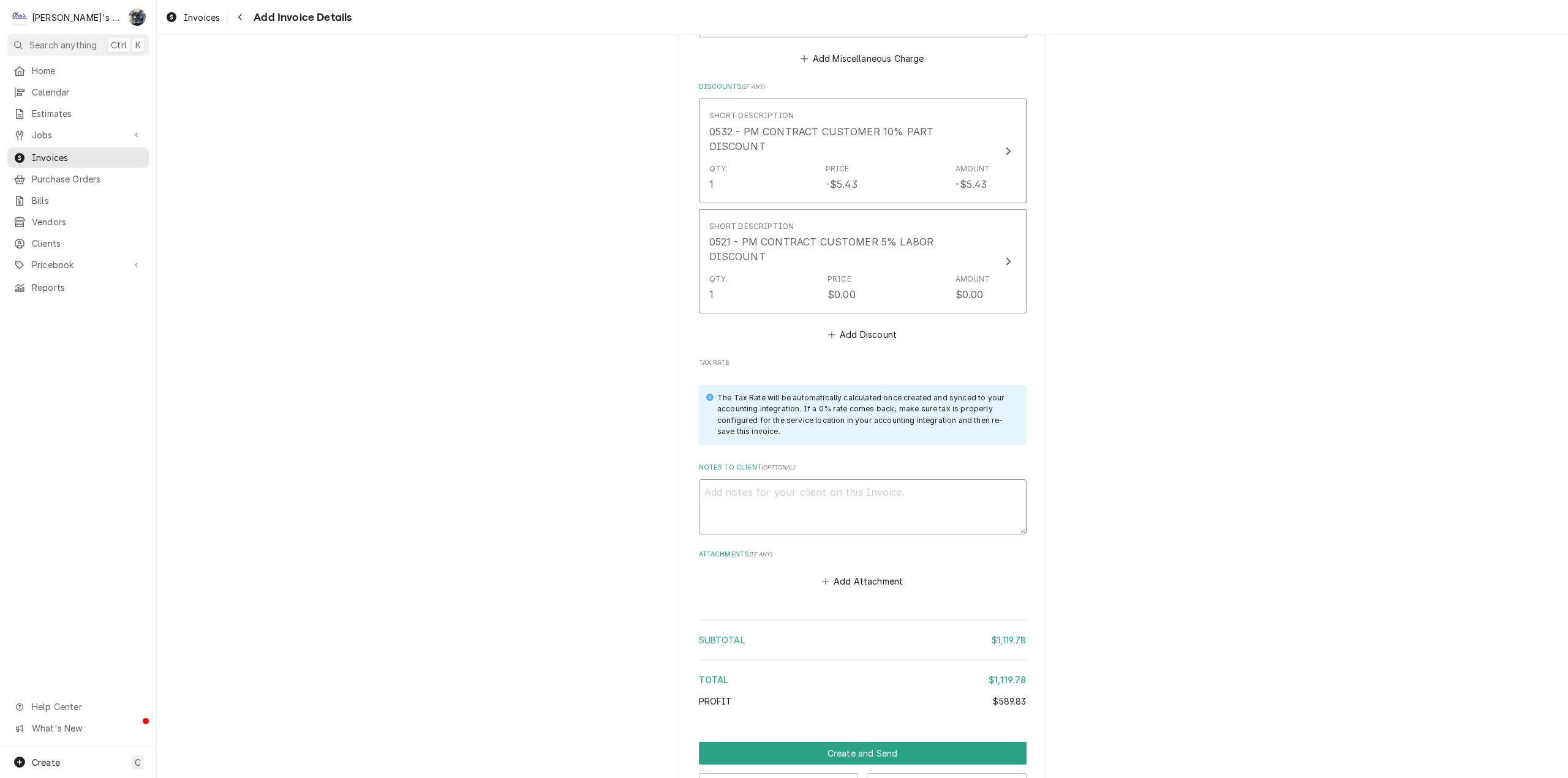
click at [831, 480] on textarea "Notes to Client ( optional )" at bounding box center [862, 507] width 327 height 55
type textarea "x"
type textarea "8"
type textarea "x"
type textarea "8/"
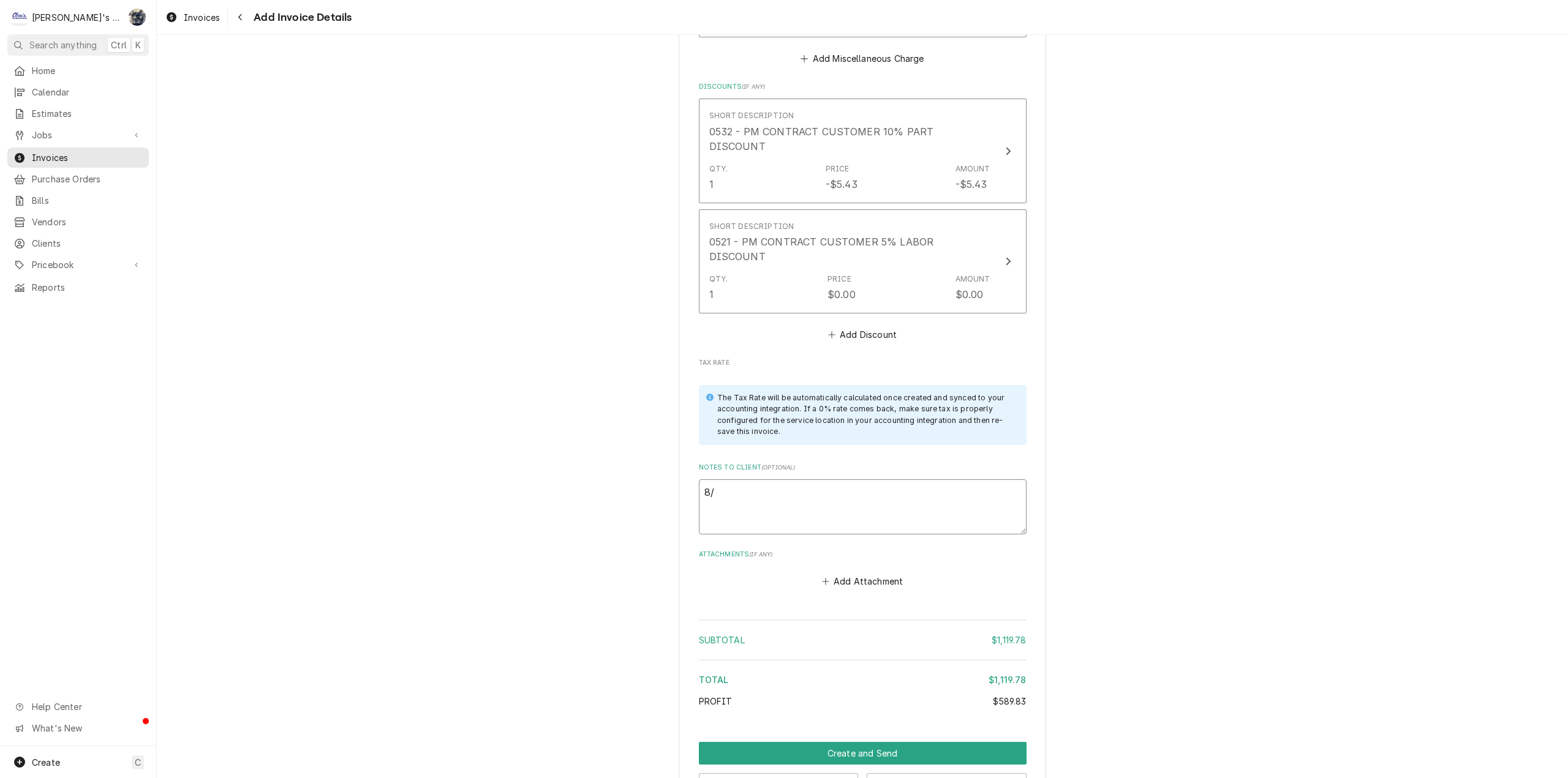
type textarea "x"
type textarea "8/13"
type textarea "x"
type textarea "8/13/"
type textarea "x"
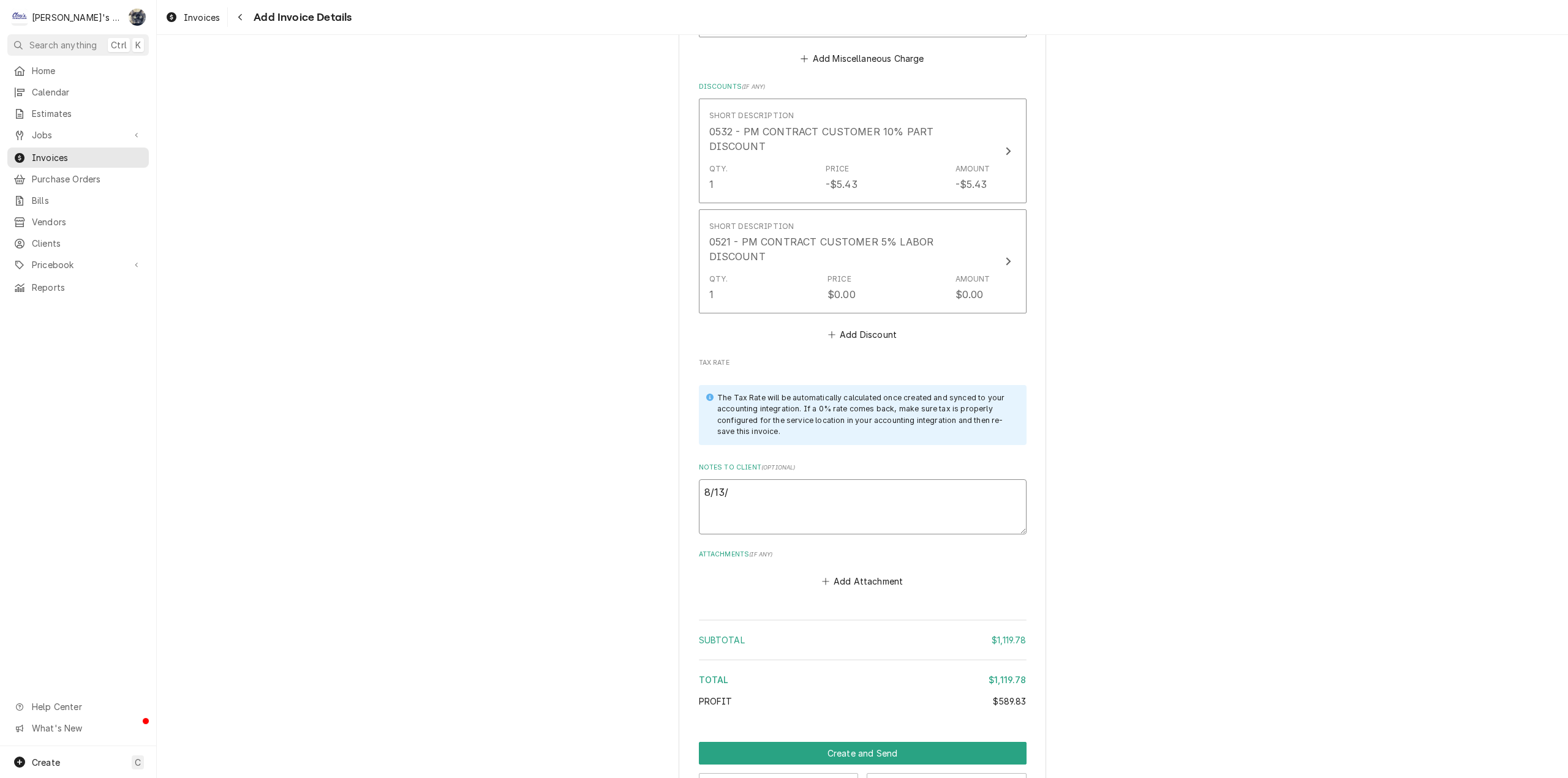
type textarea "8/13/2"
type textarea "x"
type textarea "8/13/20"
type textarea "x"
type textarea "8/13/202"
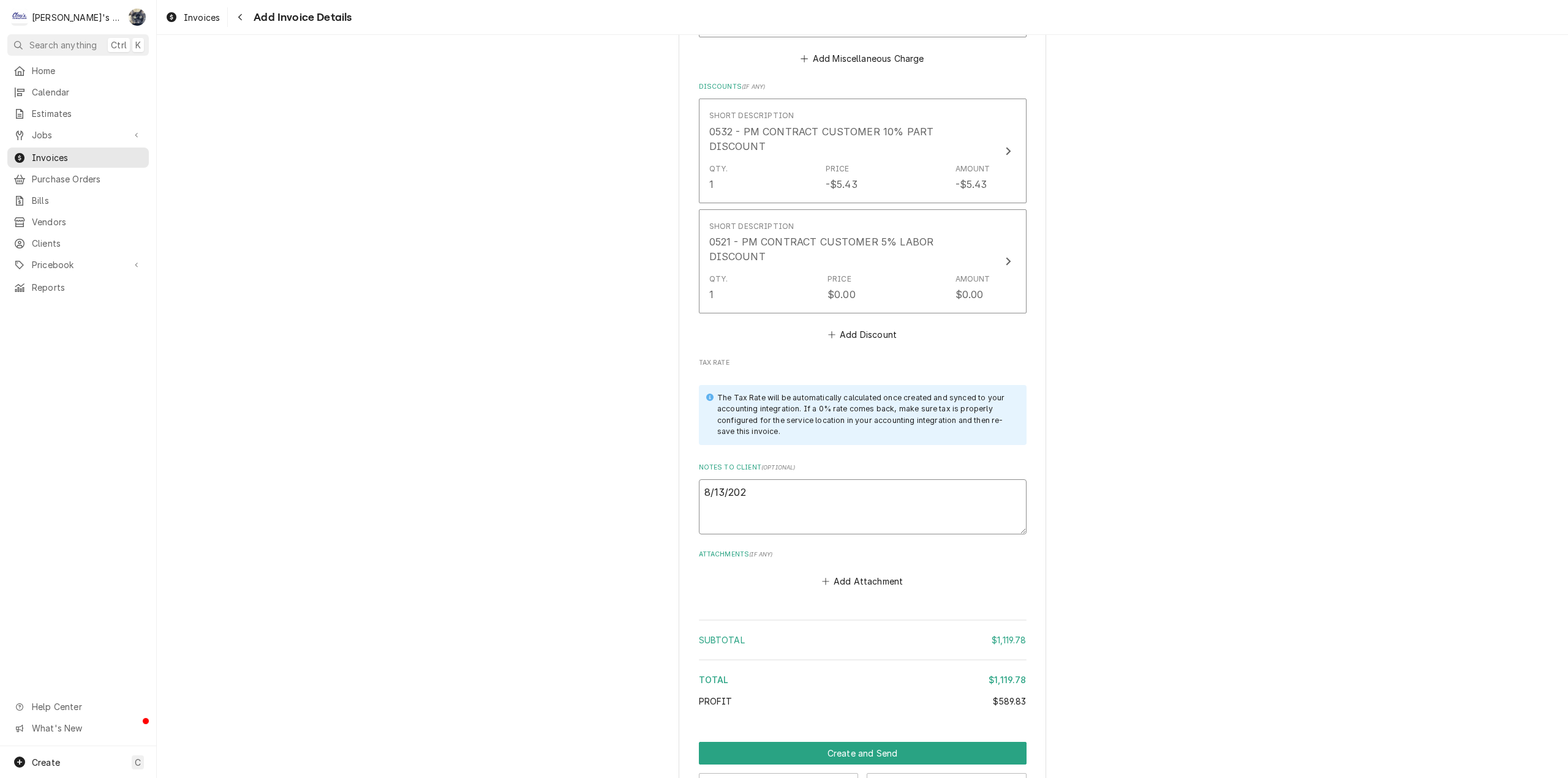
type textarea "x"
type textarea "8/13/2025"
type textarea "x"
type textarea "8/13/2025"
type textarea "x"
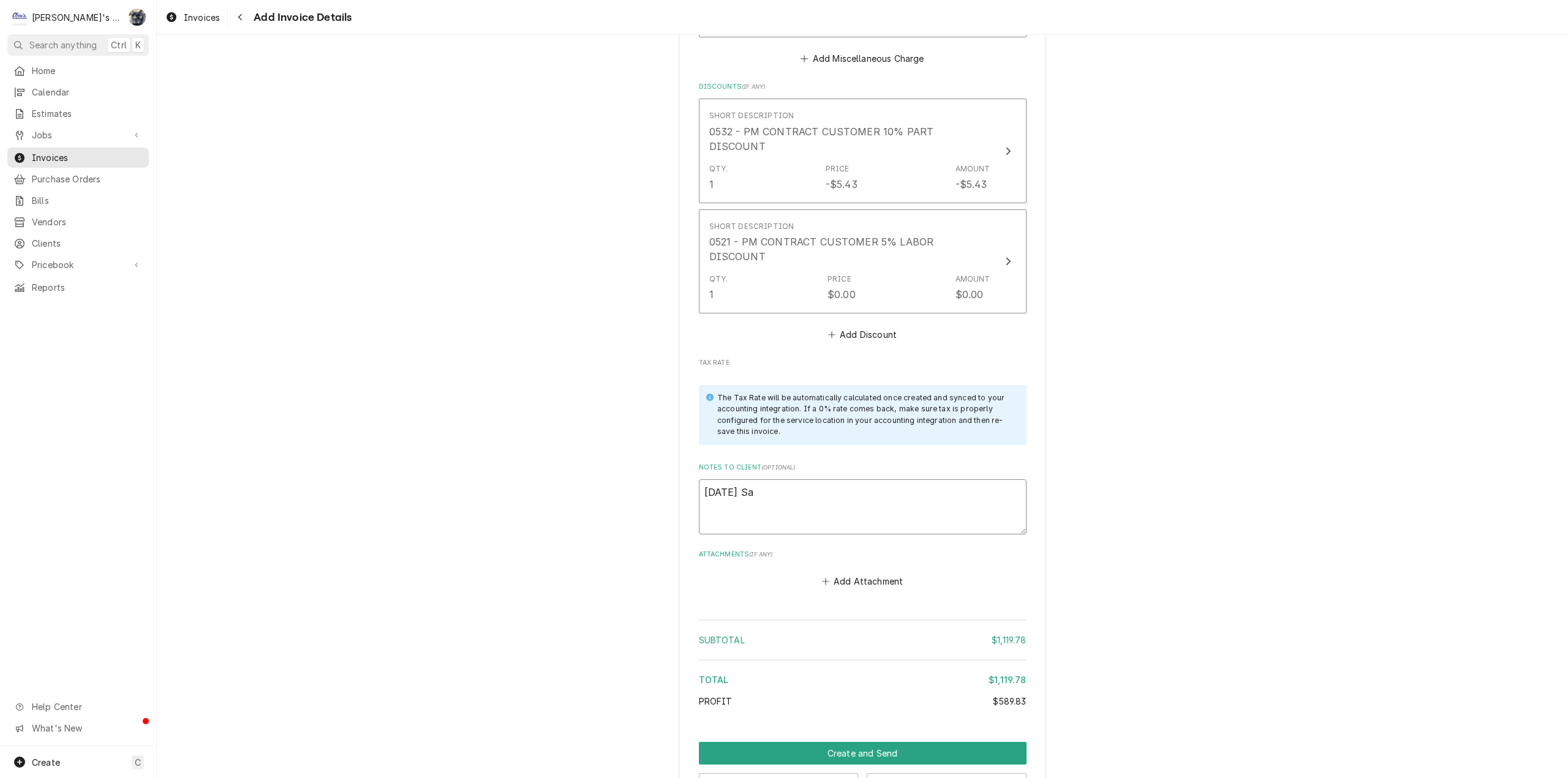
type textarea "8/13/2025 Sar"
type textarea "x"
type textarea "8/13/2025 Sara"
type textarea "x"
type textarea "8/13/2025 Sarah"
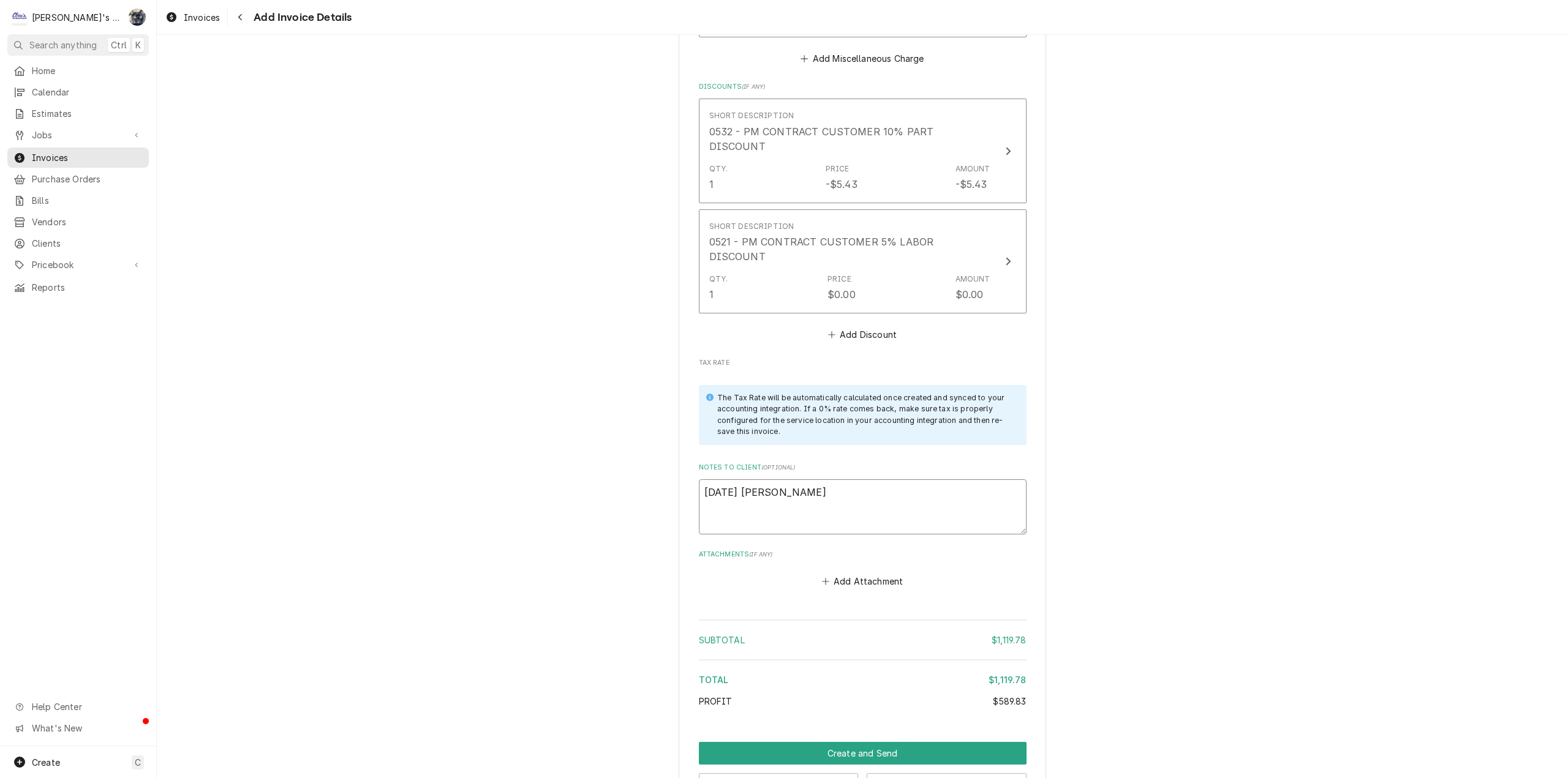
type textarea "x"
type textarea "8/13/2025 Sarah"
type textarea "x"
type textarea "8/13/2025 Sarah -"
type textarea "x"
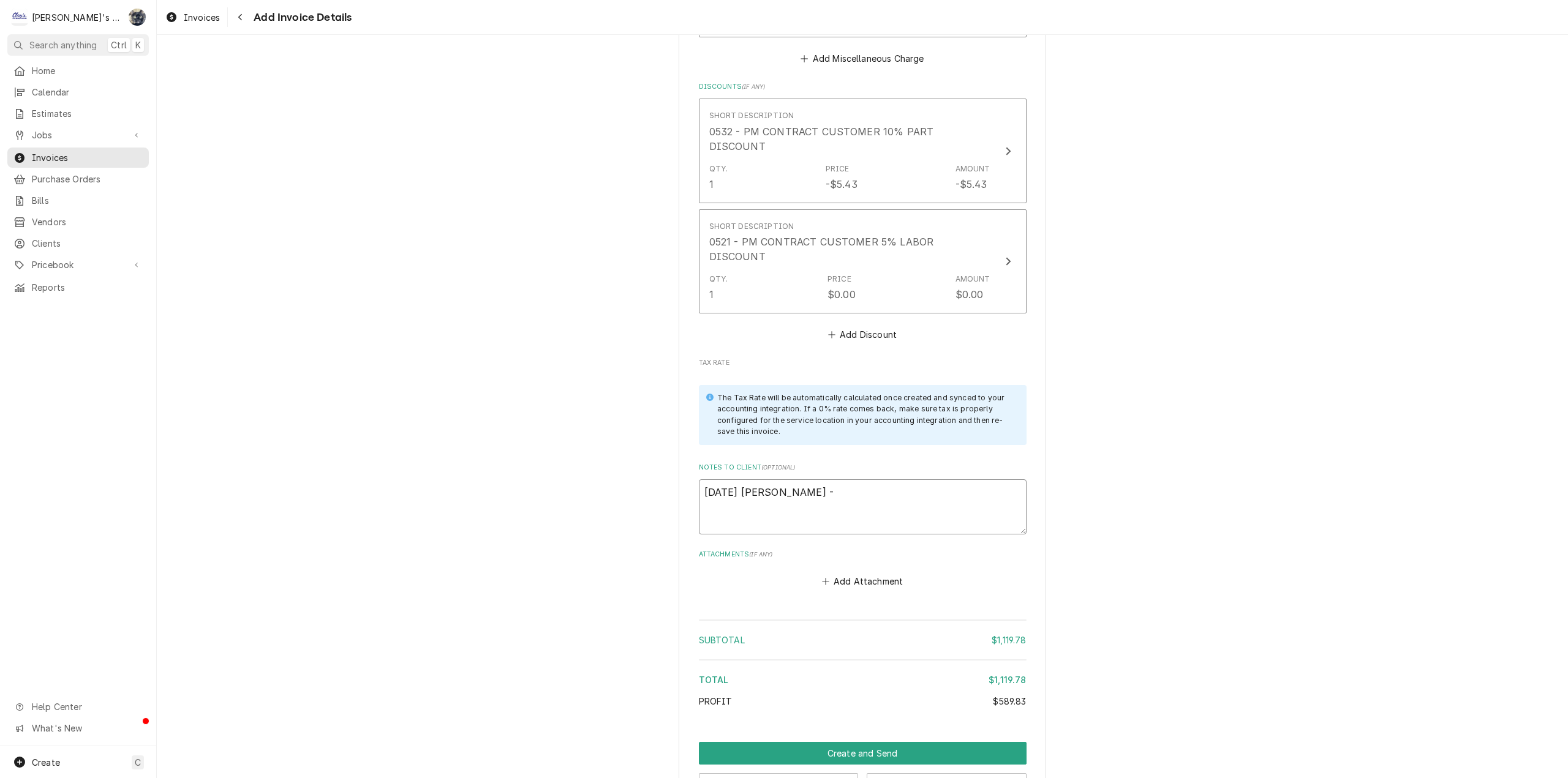
type textarea "8/13/2025 Sarah -"
type textarea "x"
type textarea "8/13/2025 Sarah - G"
type textarea "x"
type textarea "8/13/2025 Sarah - Gr"
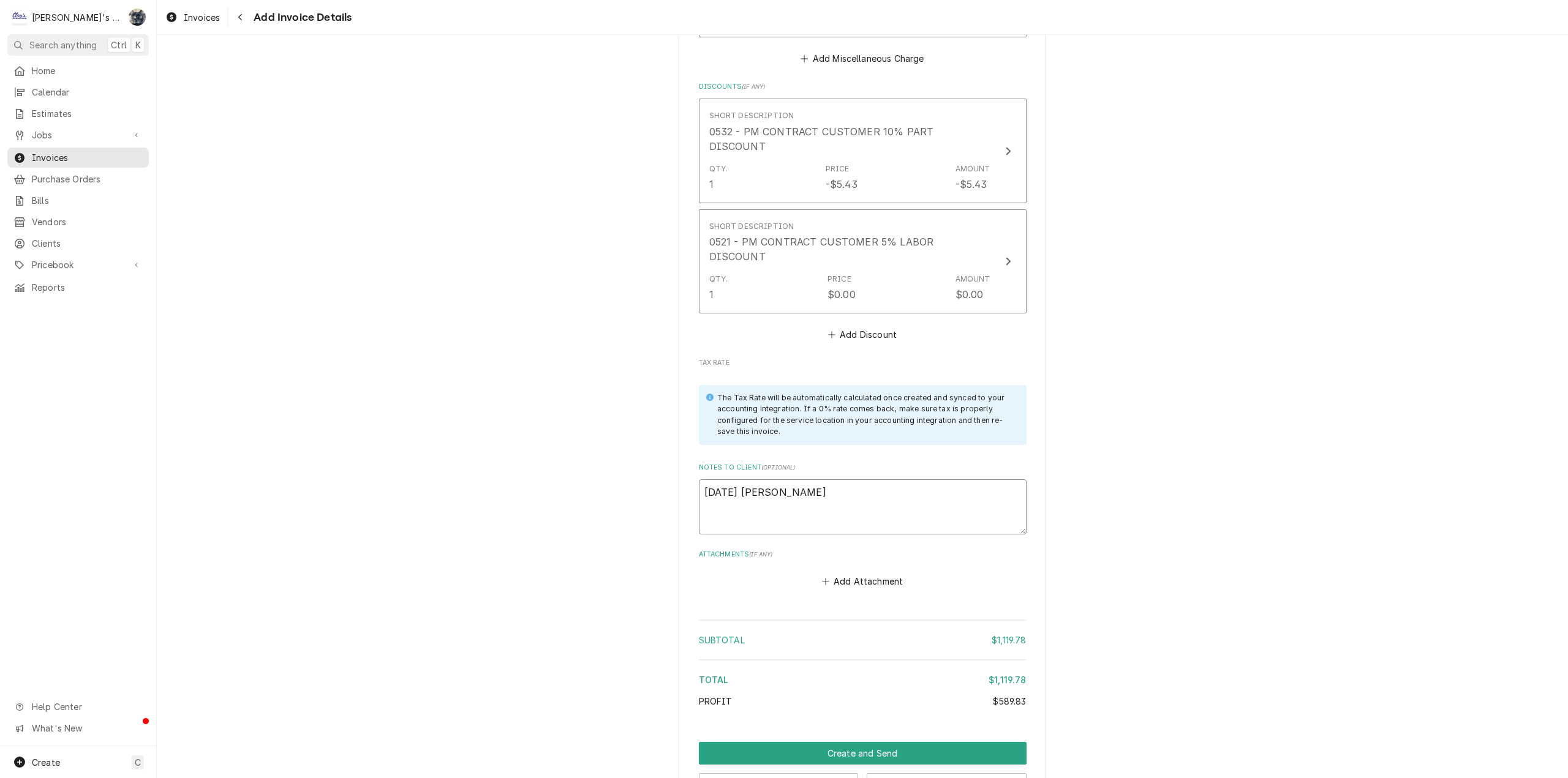
type textarea "x"
type textarea "8/13/2025 Sarah - Gre"
type textarea "x"
type textarea "8/13/2025 Sarah - Greg"
type textarea "x"
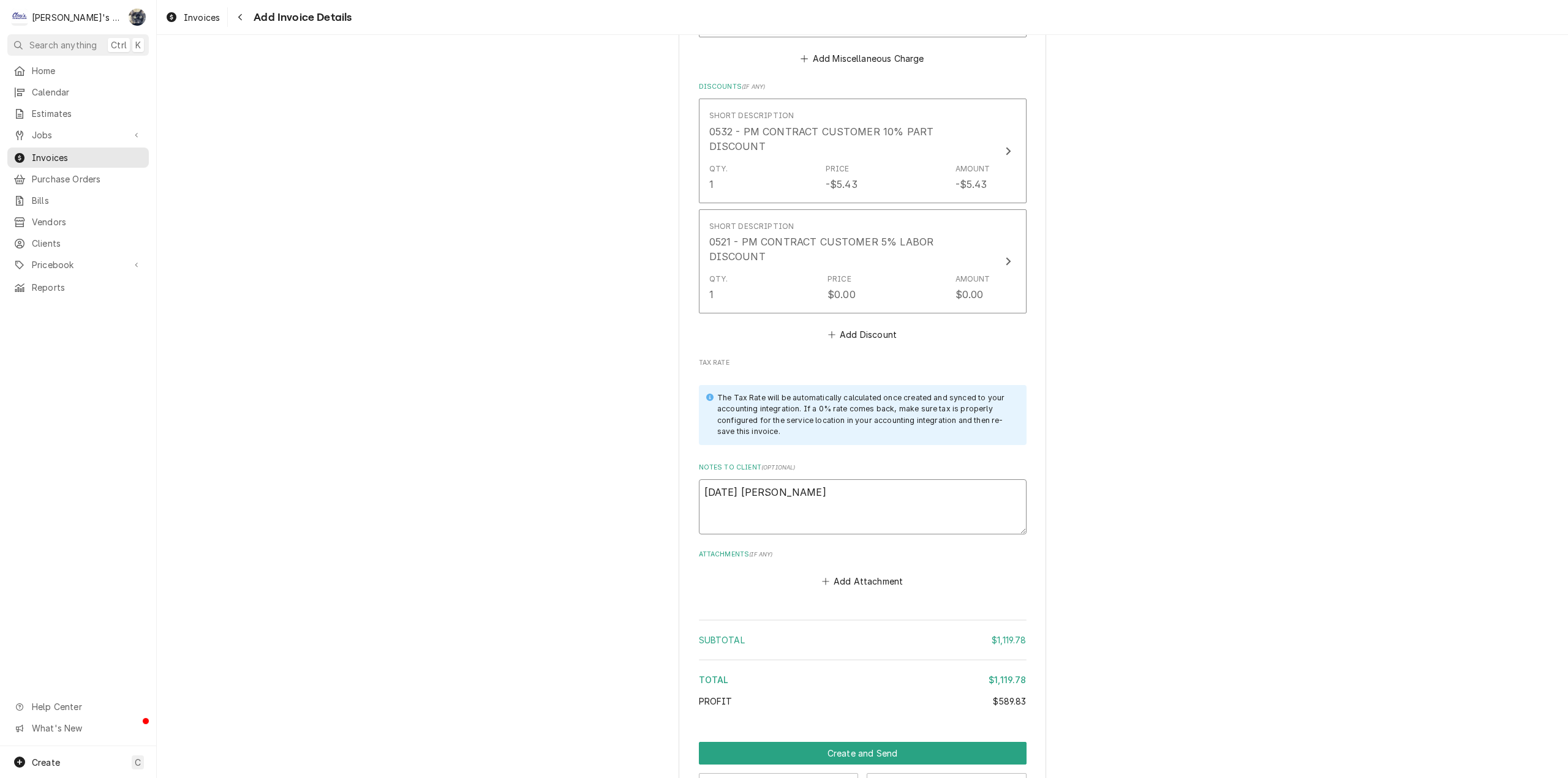
type textarea "8/13/2025 Sarah - Greg,"
type textarea "x"
type textarea "8/13/2025 Sarah - Greg,"
type textarea "x"
type textarea "8/13/2025 Sarah - Greg, L"
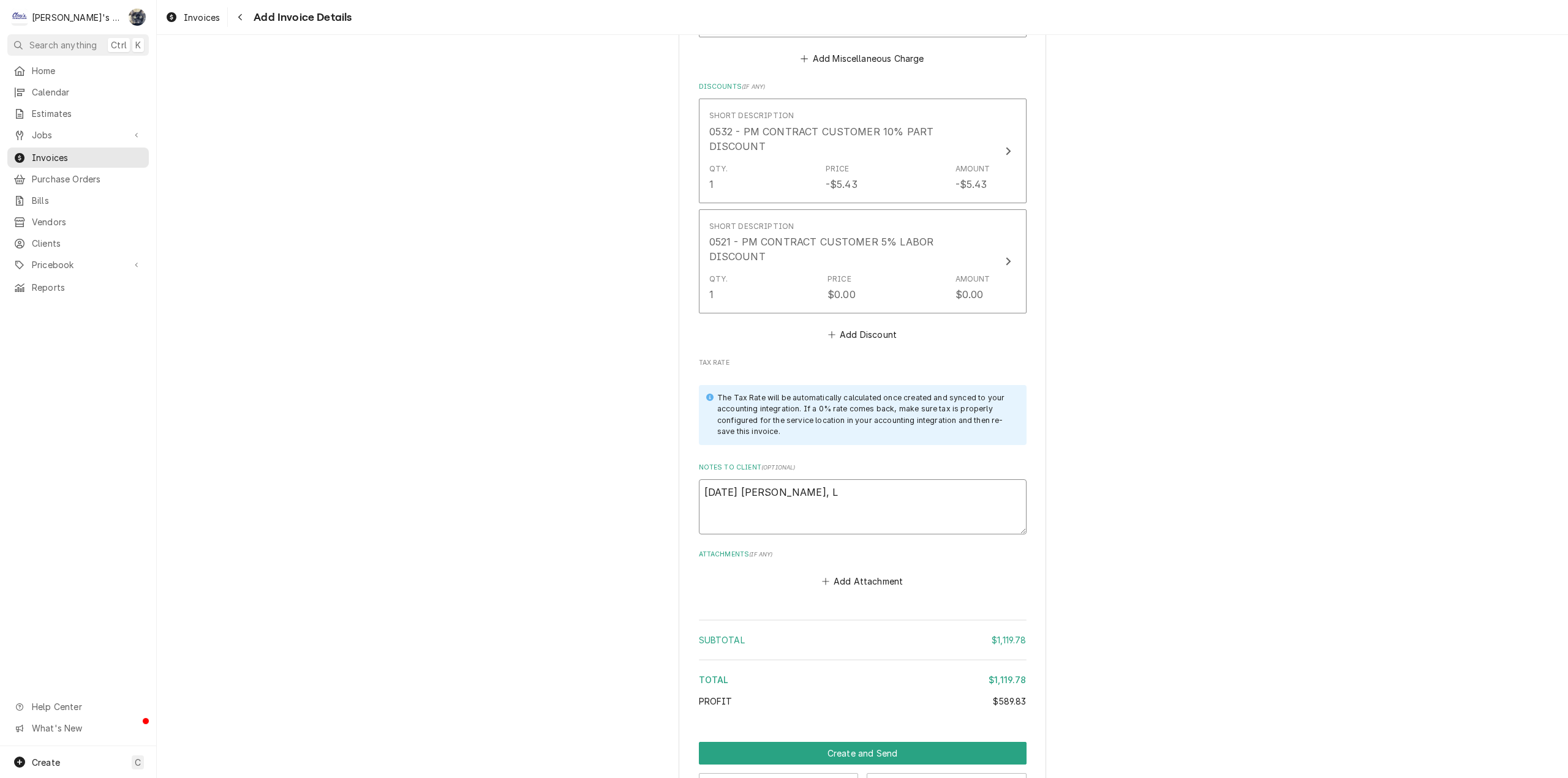
type textarea "x"
type textarea "8/13/2025 Sarah - Greg, LD"
type textarea "x"
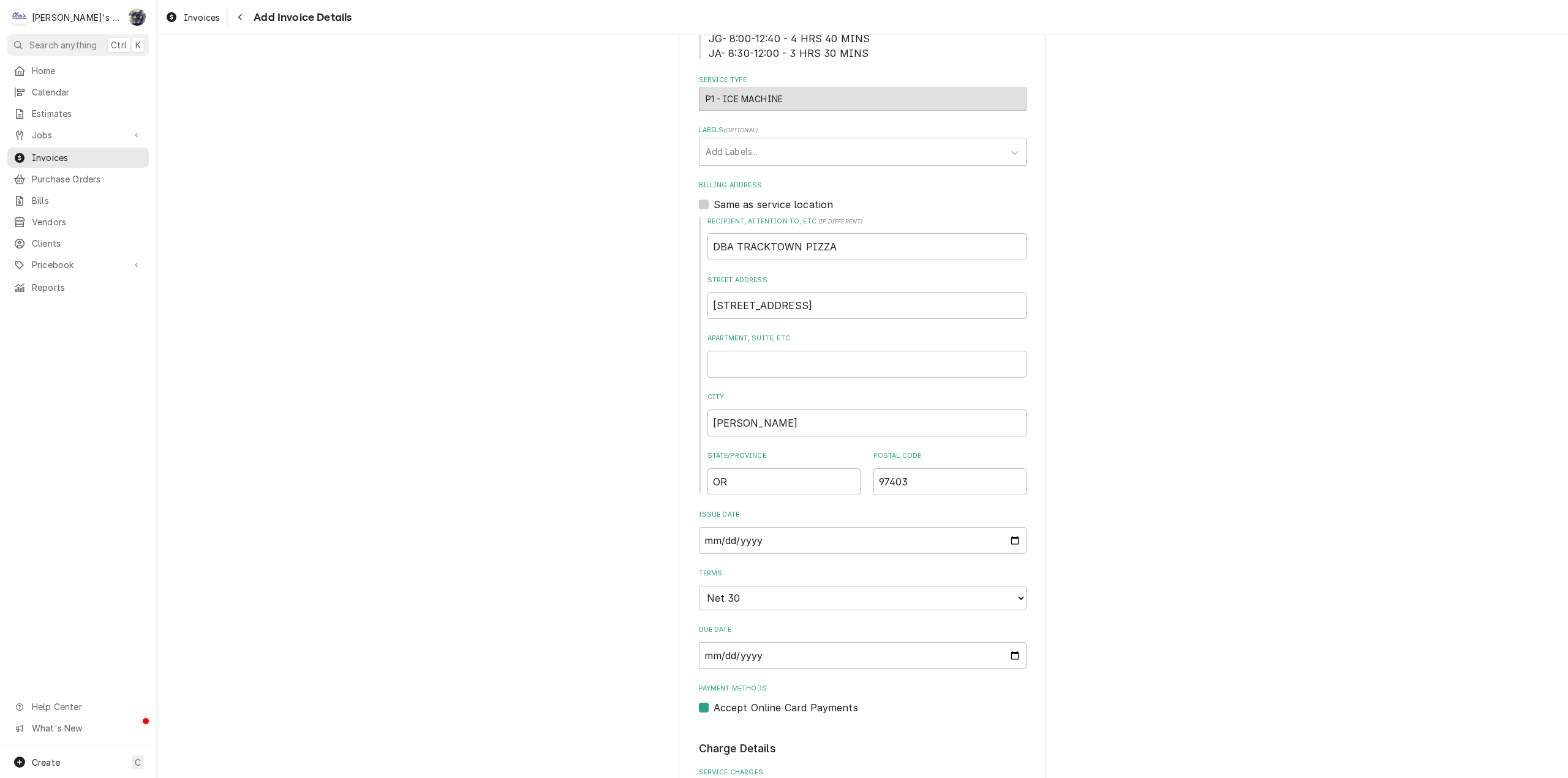
scroll to position [1042, 0]
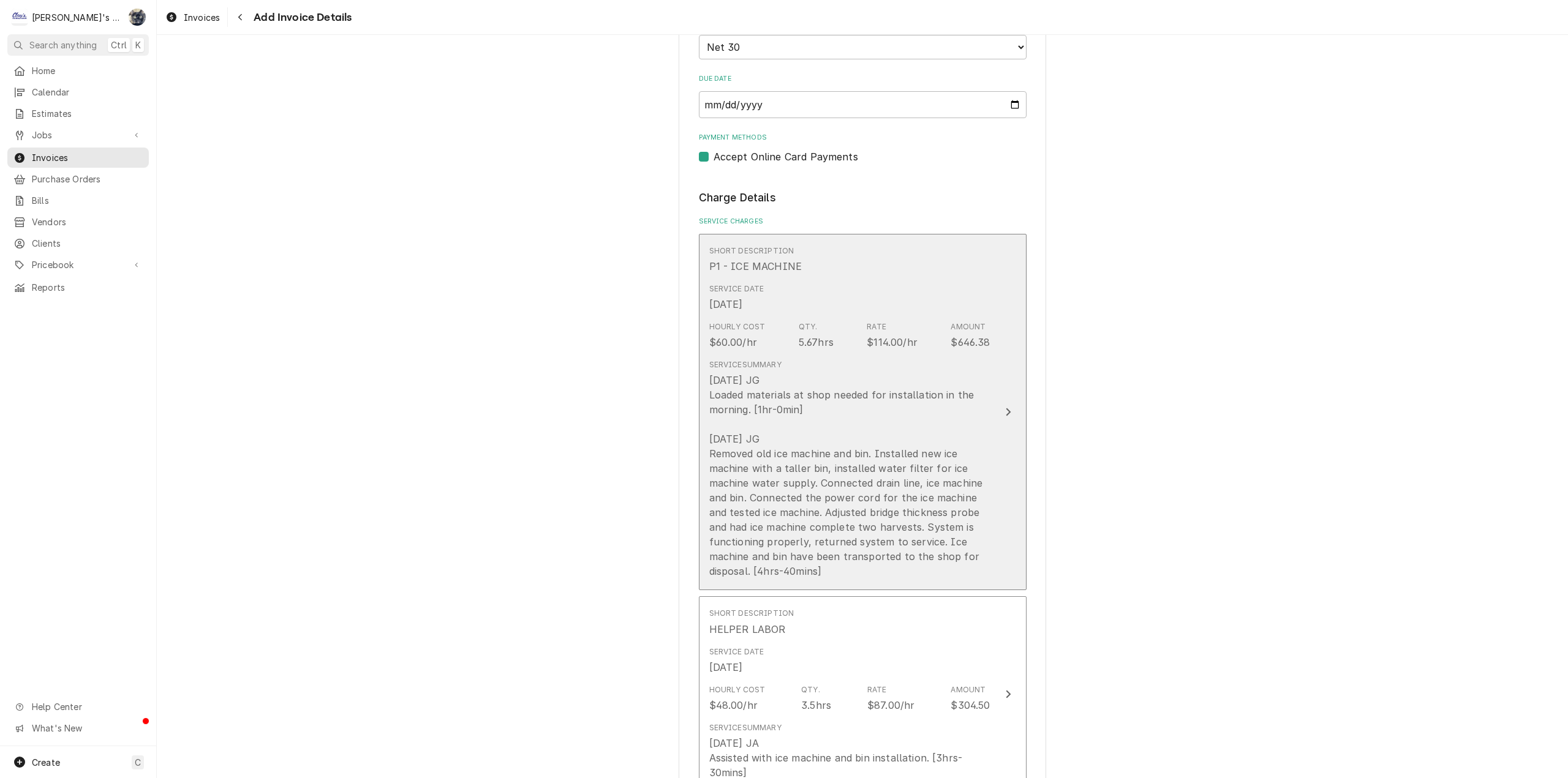
type textarea "8/13/2025 Sarah - Greg, LD?"
click at [793, 462] on div "7/9/2025 JG Loaded materials at shop needed for installation in the morning. [1…" at bounding box center [850, 476] width 281 height 206
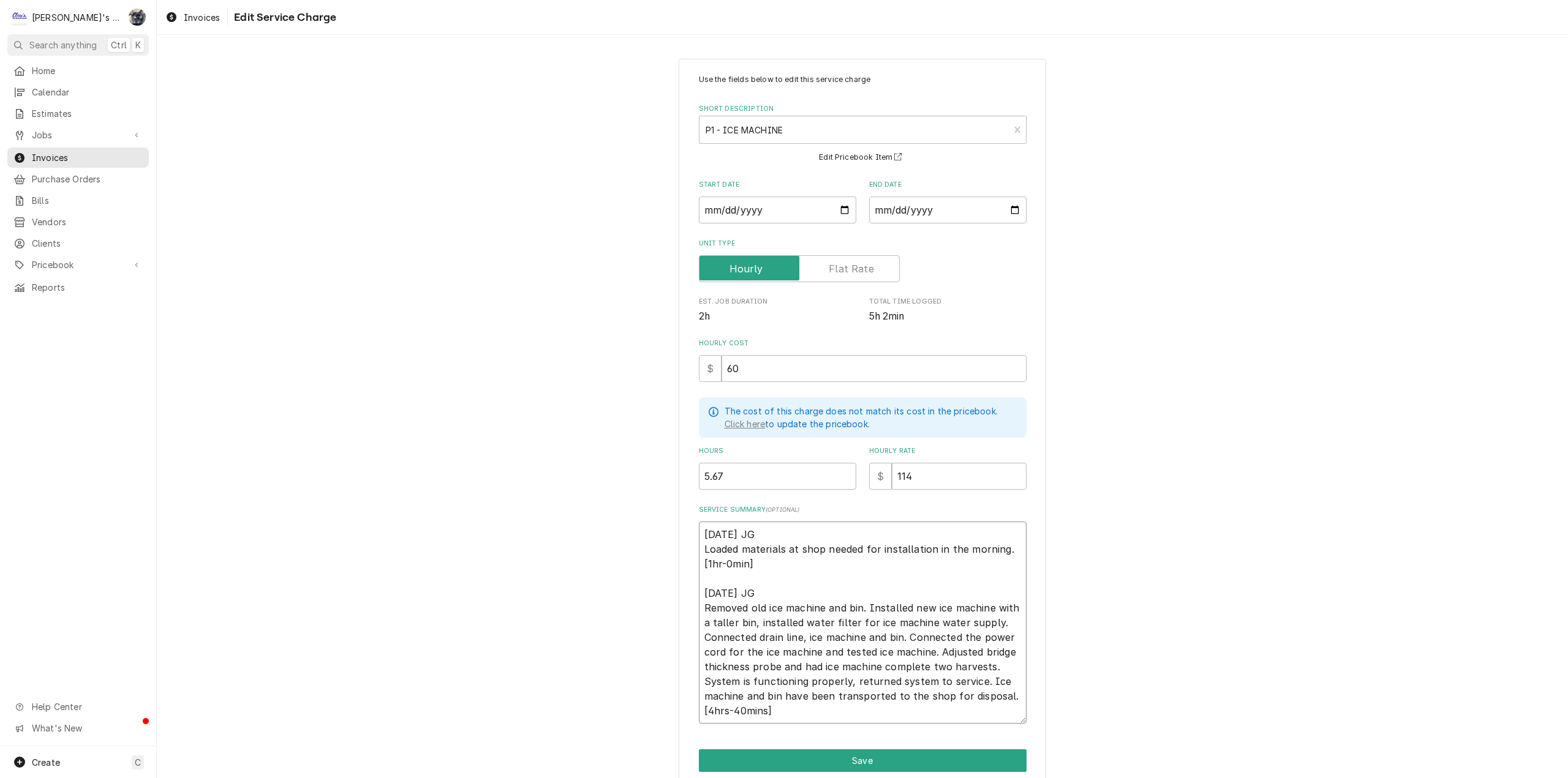
click at [743, 561] on textarea "7/9/2025 JG Loaded materials at shop needed for installation in the morning. [1…" at bounding box center [862, 623] width 327 height 202
type textarea "x"
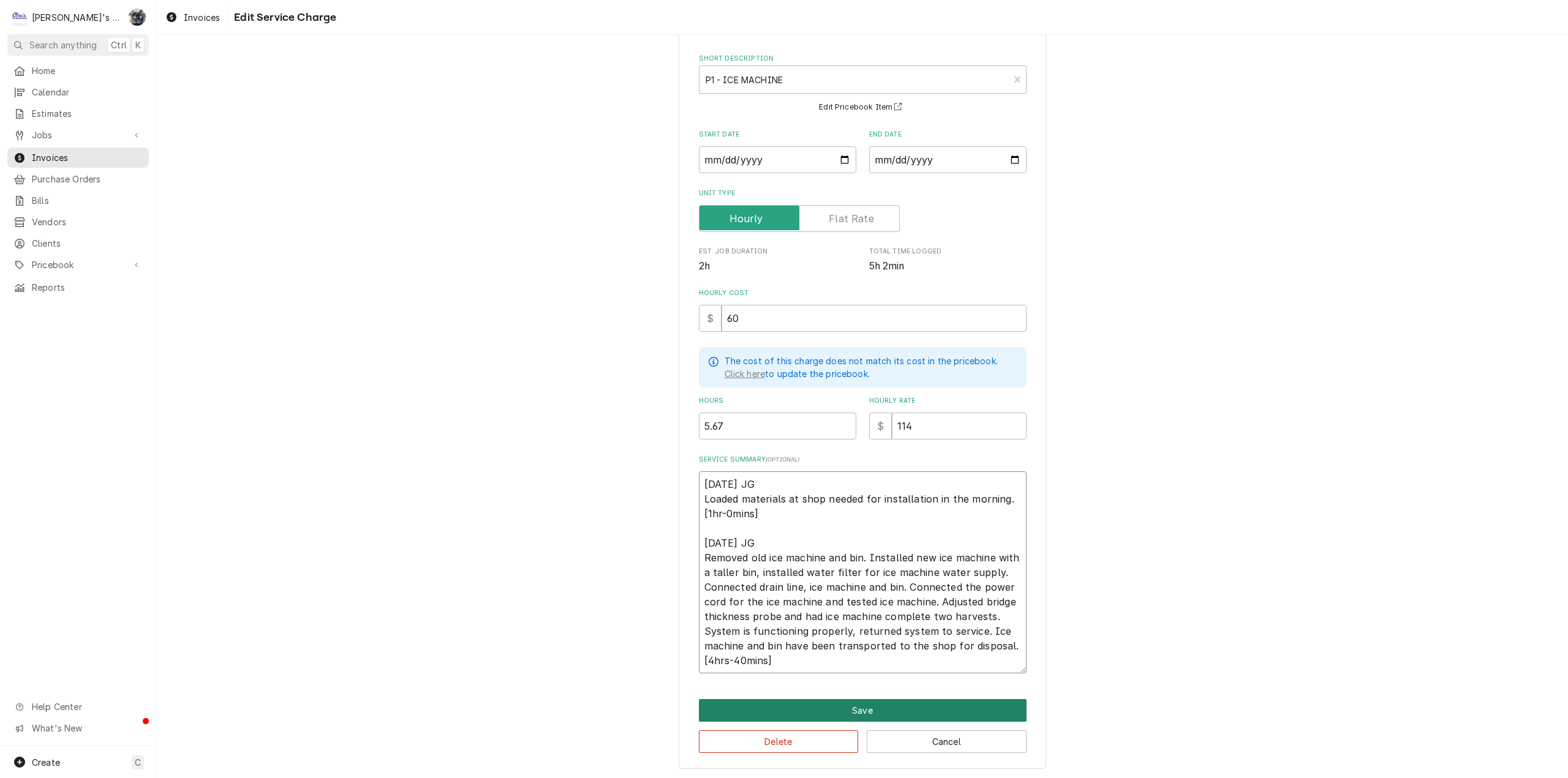
type textarea "7/9/2025 JG Loaded materials at shop needed for installation in the morning. [1…"
click at [842, 707] on button "Save" at bounding box center [862, 710] width 327 height 23
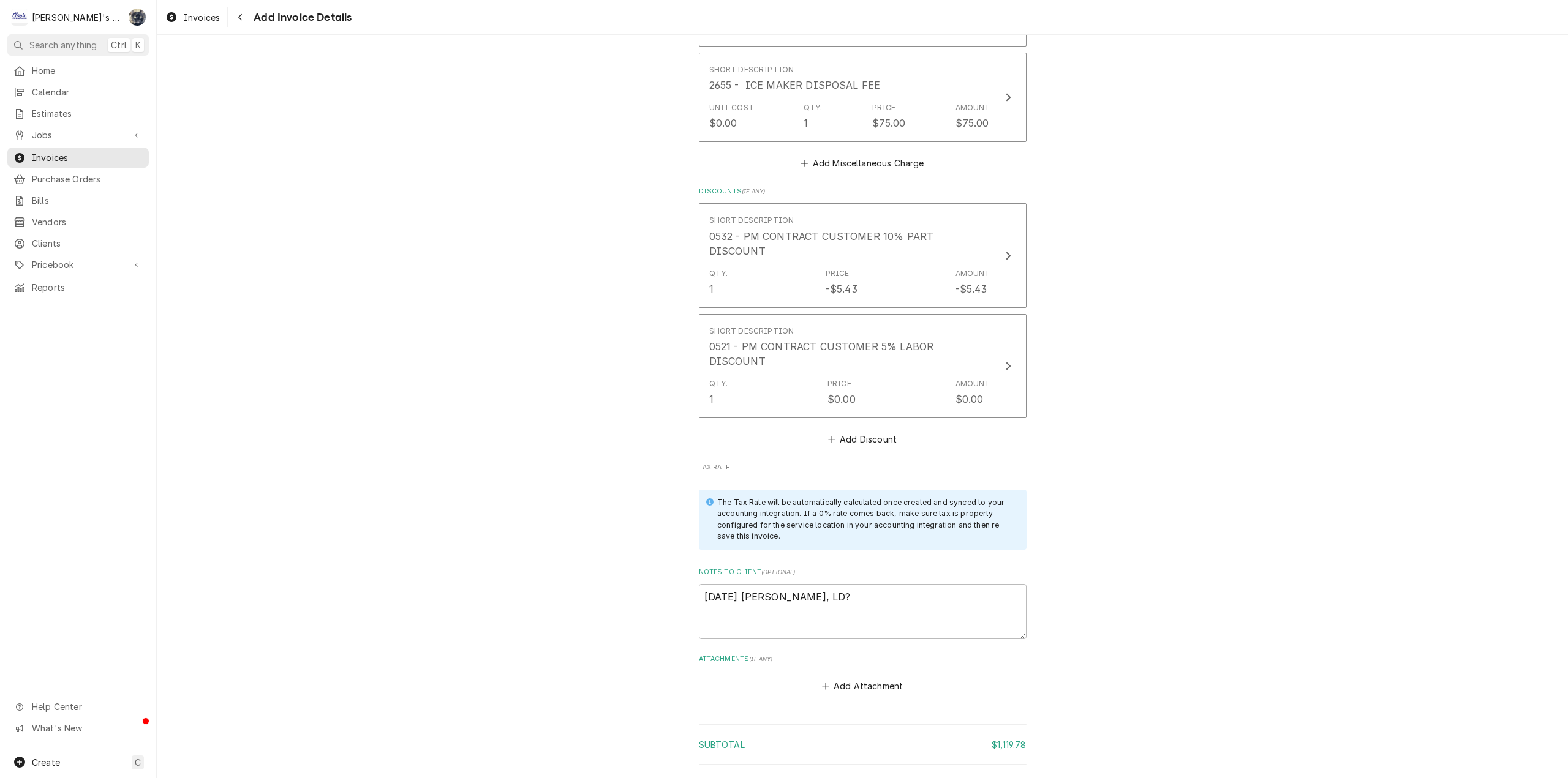
scroll to position [2633, 0]
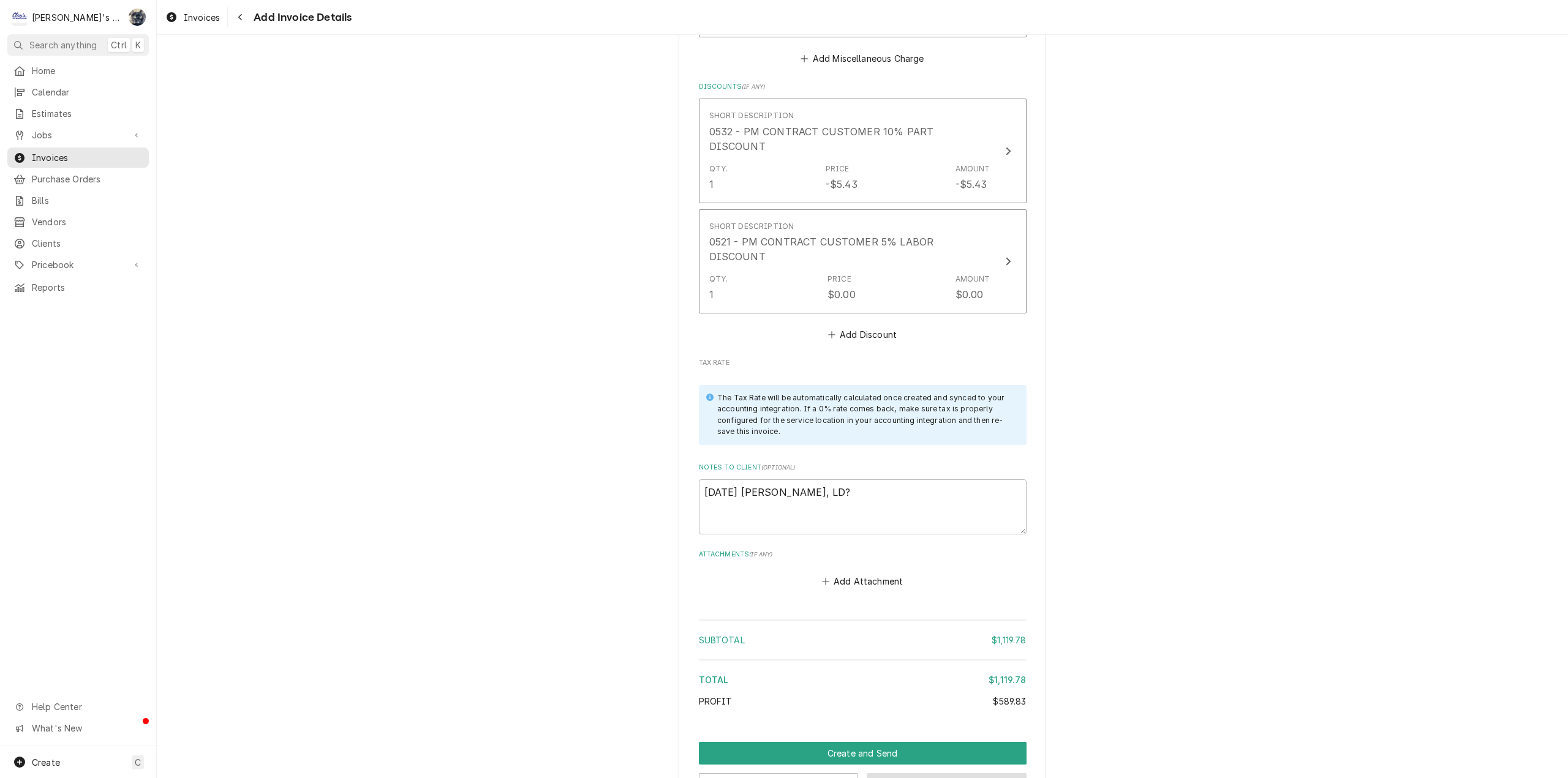
click at [906, 773] on button "Save Draft" at bounding box center [947, 785] width 160 height 23
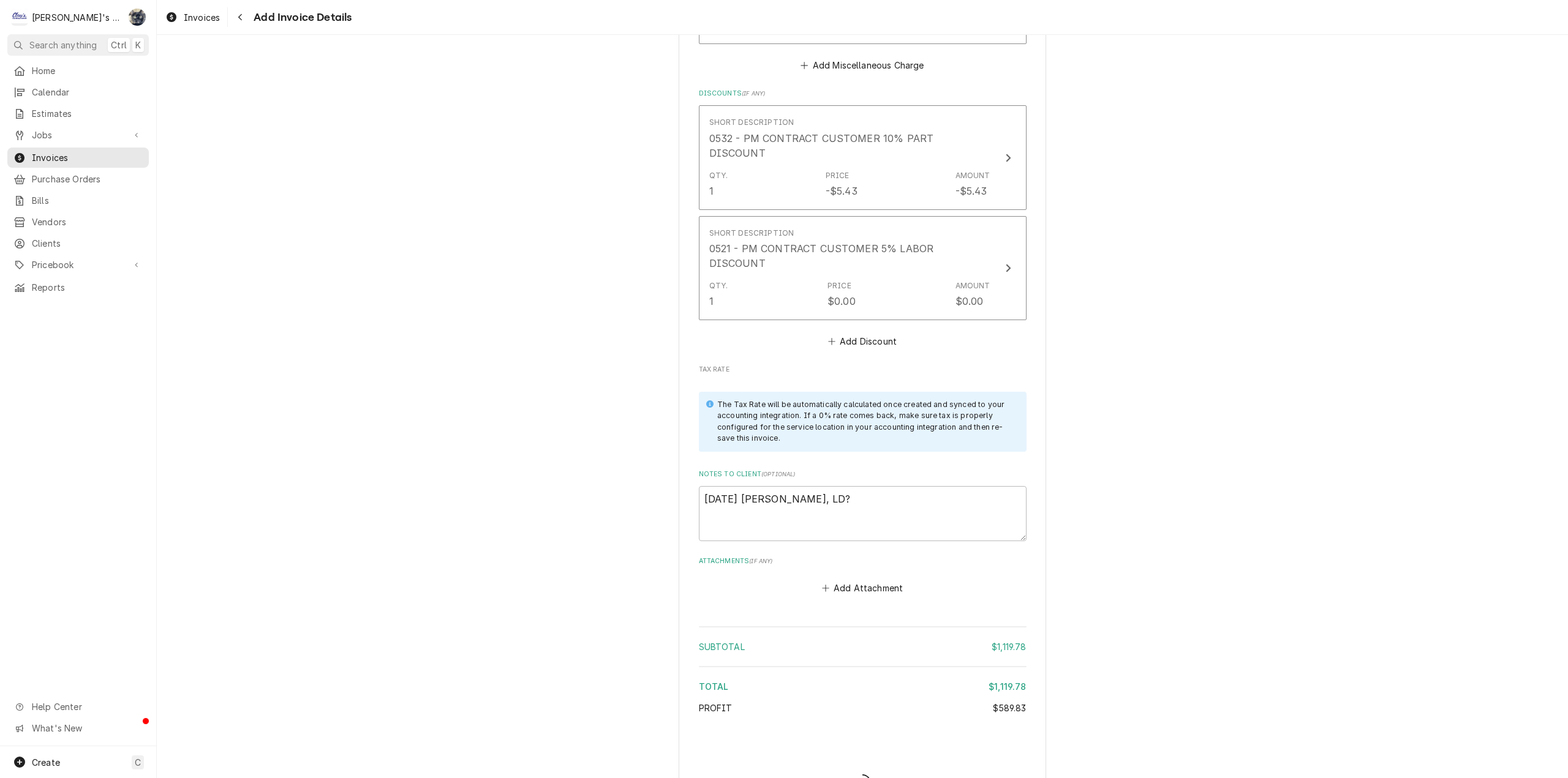
type textarea "x"
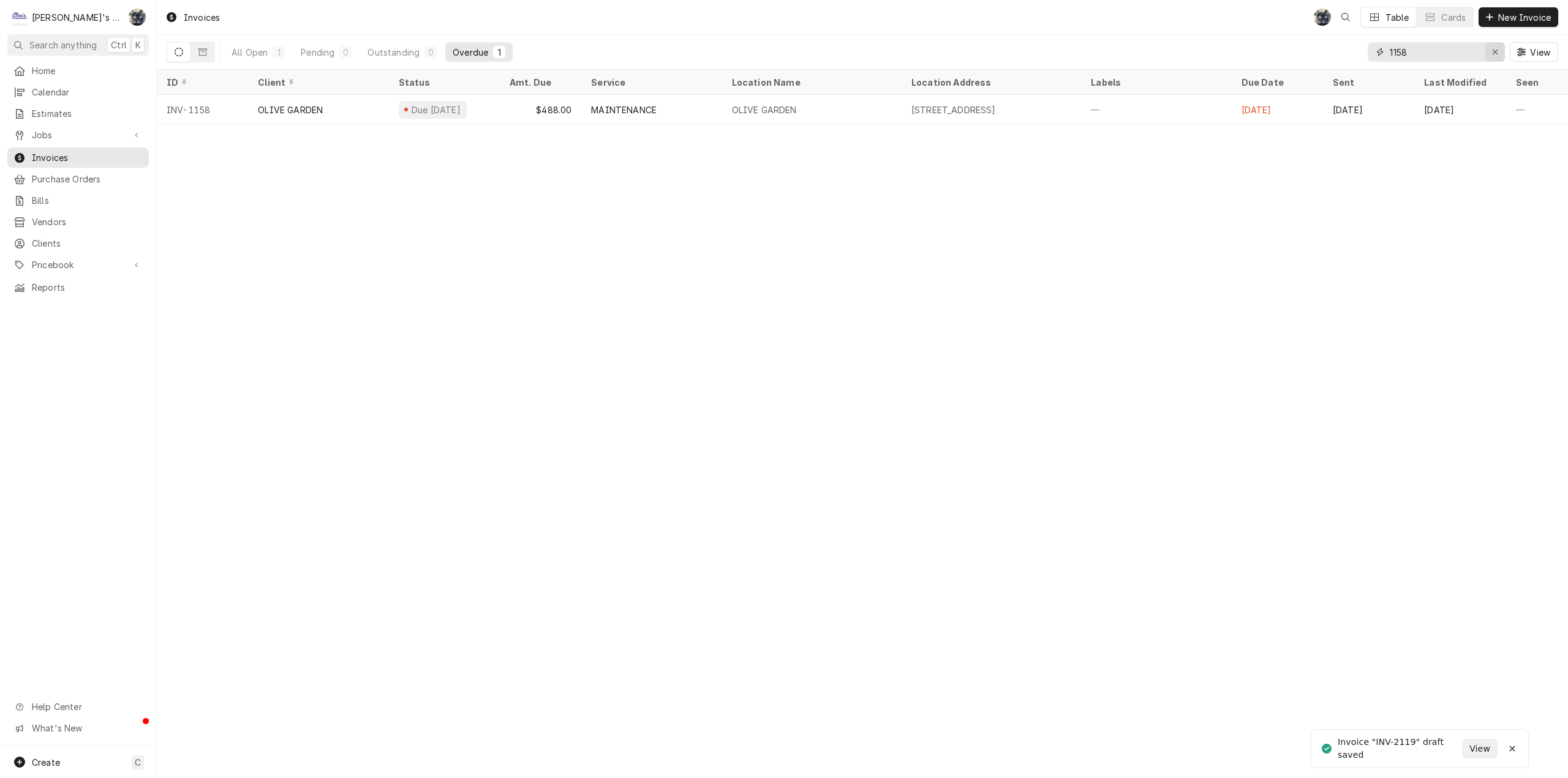
click icon "Erase input"
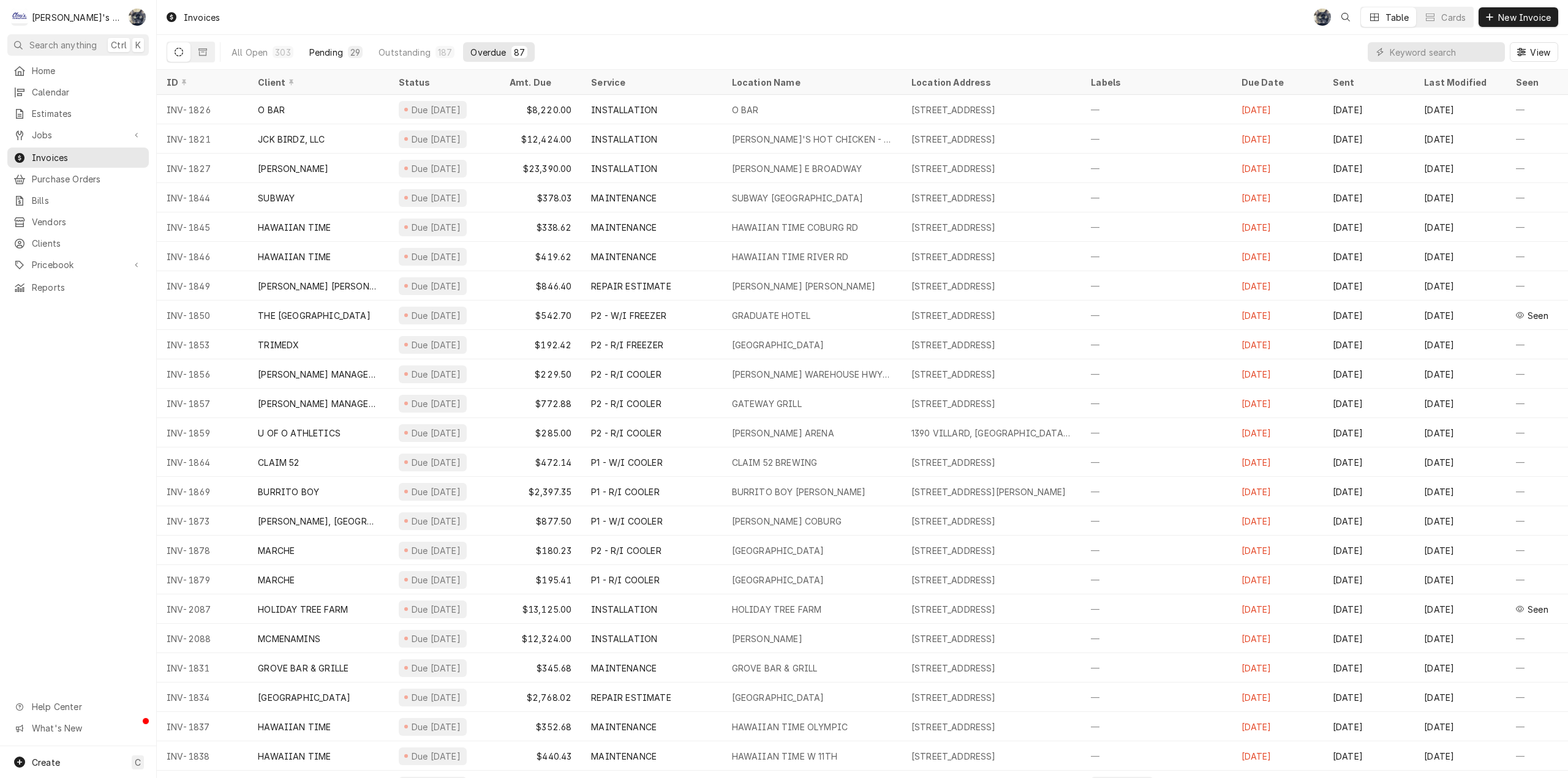
click div "Pending"
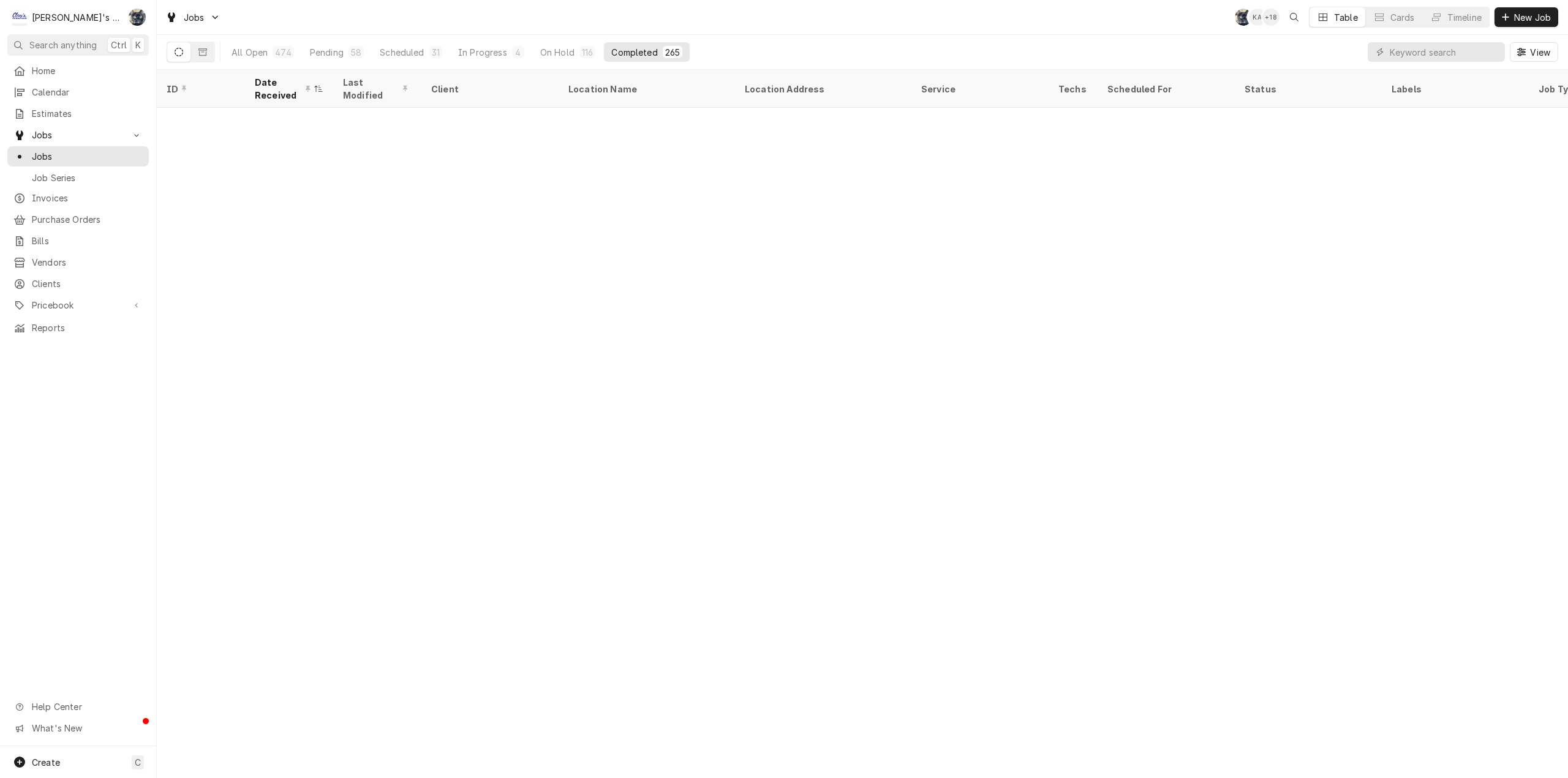
scroll to position [1213, 0]
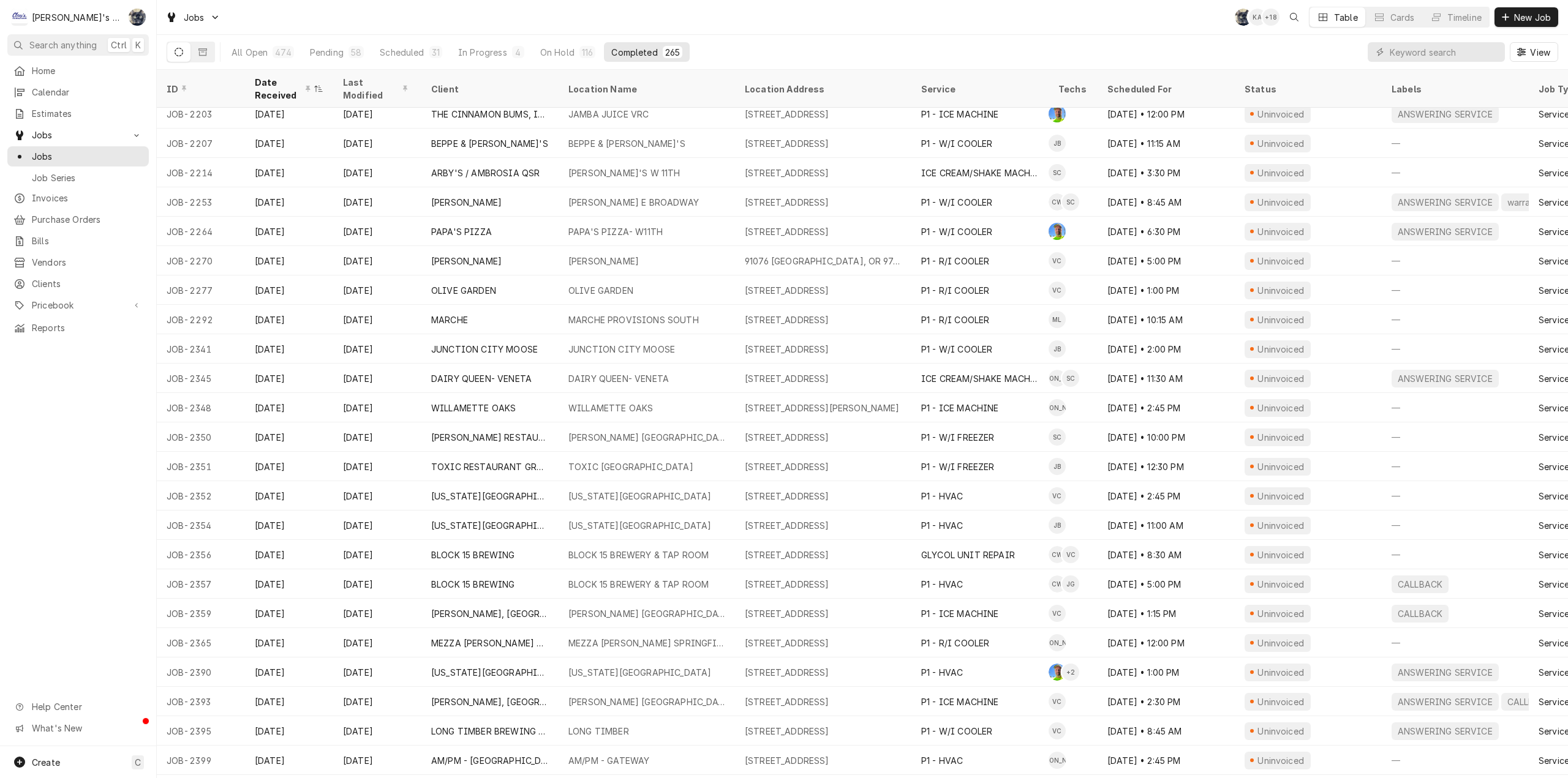
click at [590, 27] on div "Jobs SB KA + 18 Table Cards Timeline New Job" at bounding box center [862, 17] width 1411 height 34
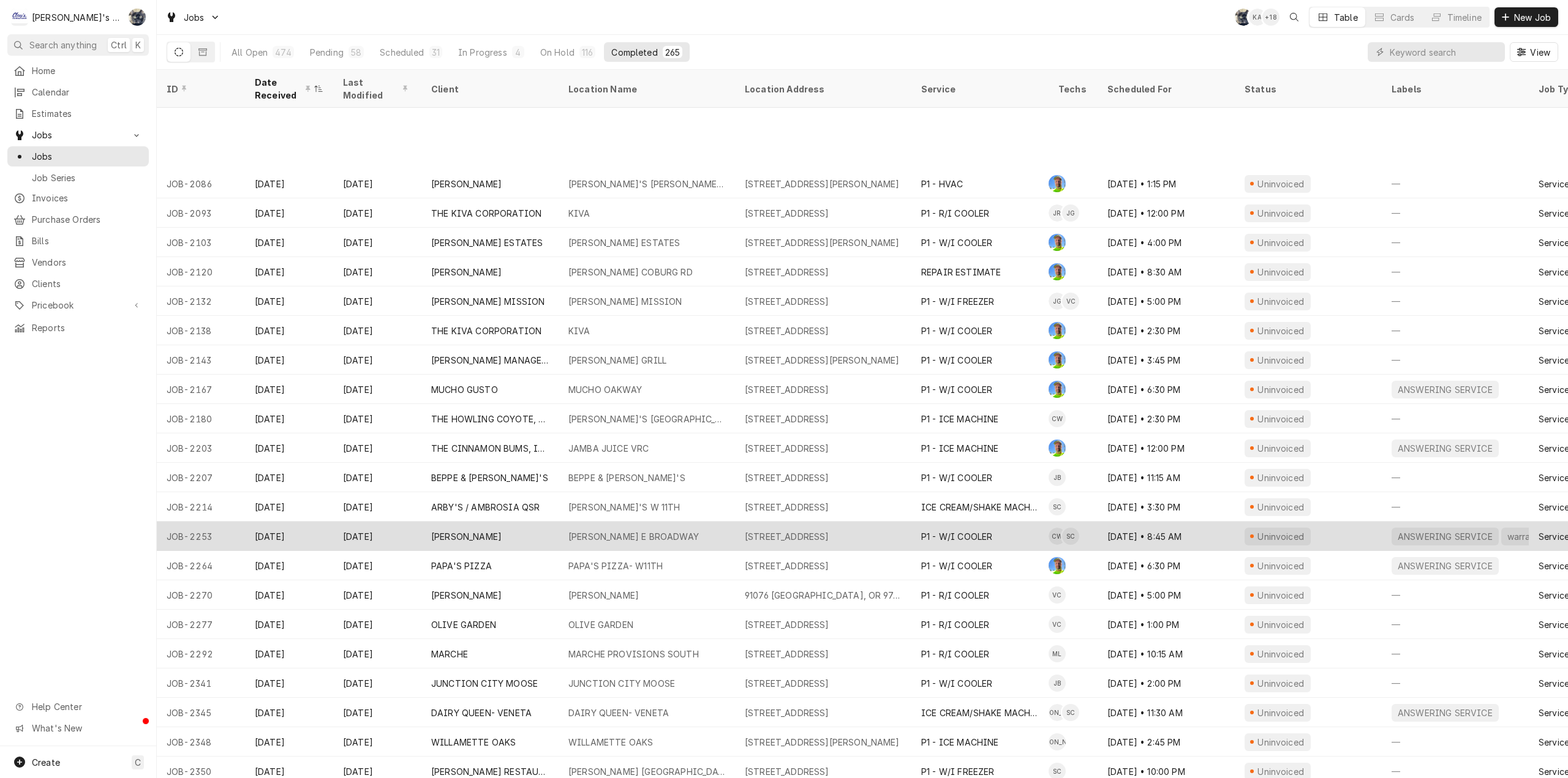
scroll to position [978, 0]
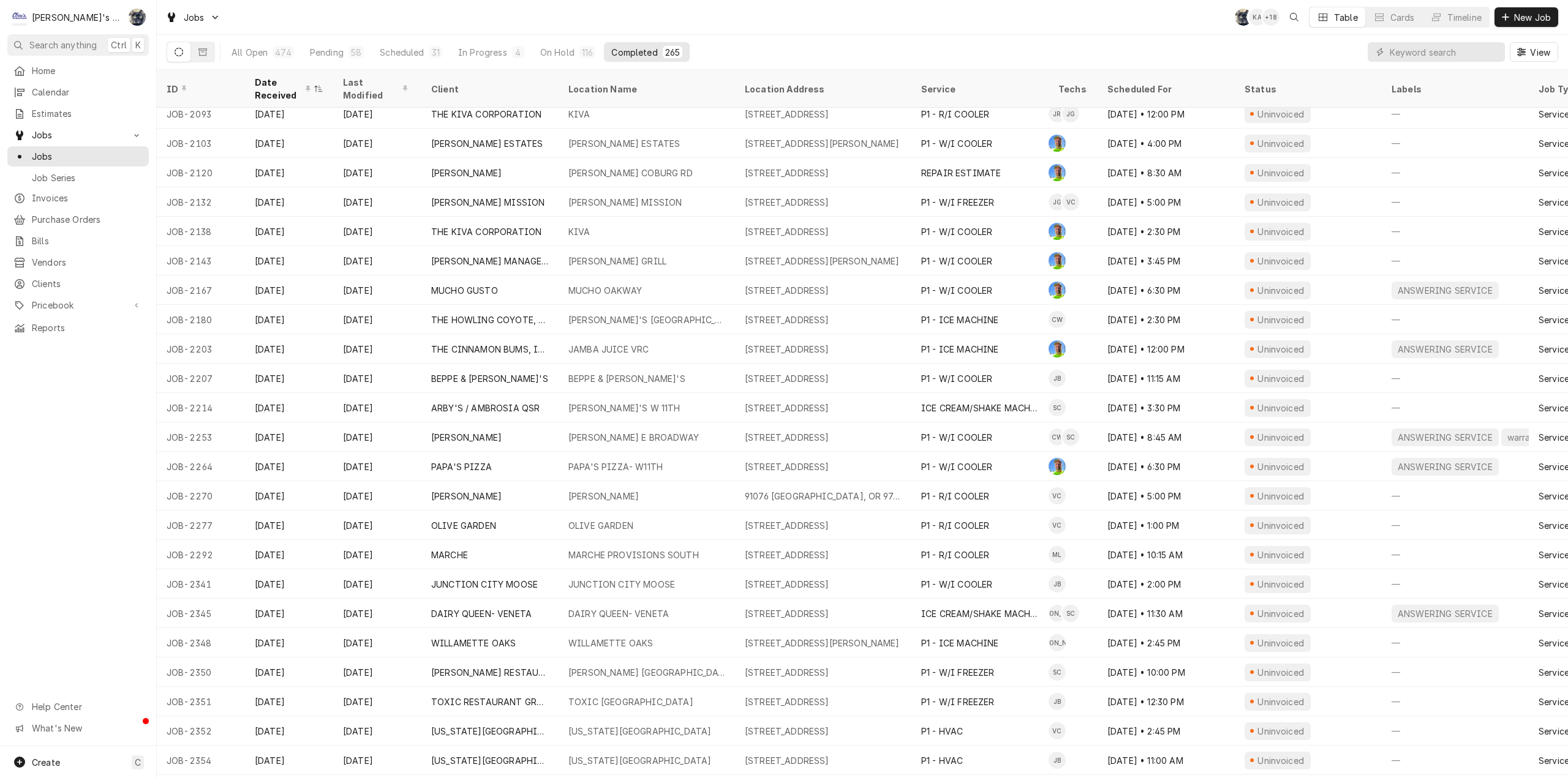
drag, startPoint x: 1218, startPoint y: 55, endPoint x: 1217, endPoint y: 38, distance: 17.0
click at [1218, 55] on div "All Open 474 Pending 58 Scheduled 31 In Progress 4 On Hold 116 Completed 265 Vi…" at bounding box center [862, 52] width 1392 height 34
click at [901, 25] on div "Jobs SB KA + 19 Table Cards Timeline New Job" at bounding box center [862, 17] width 1411 height 34
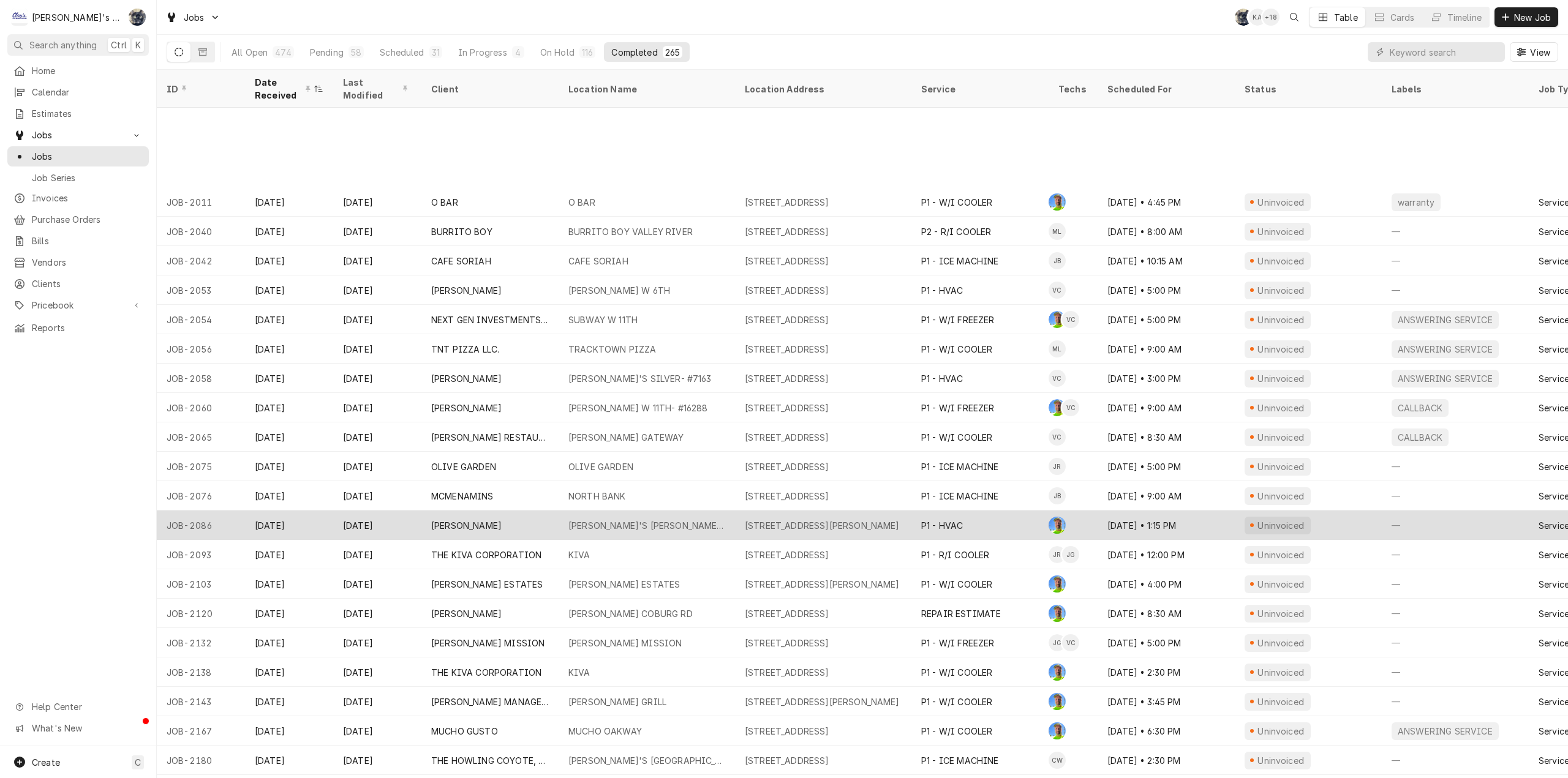
scroll to position [655, 0]
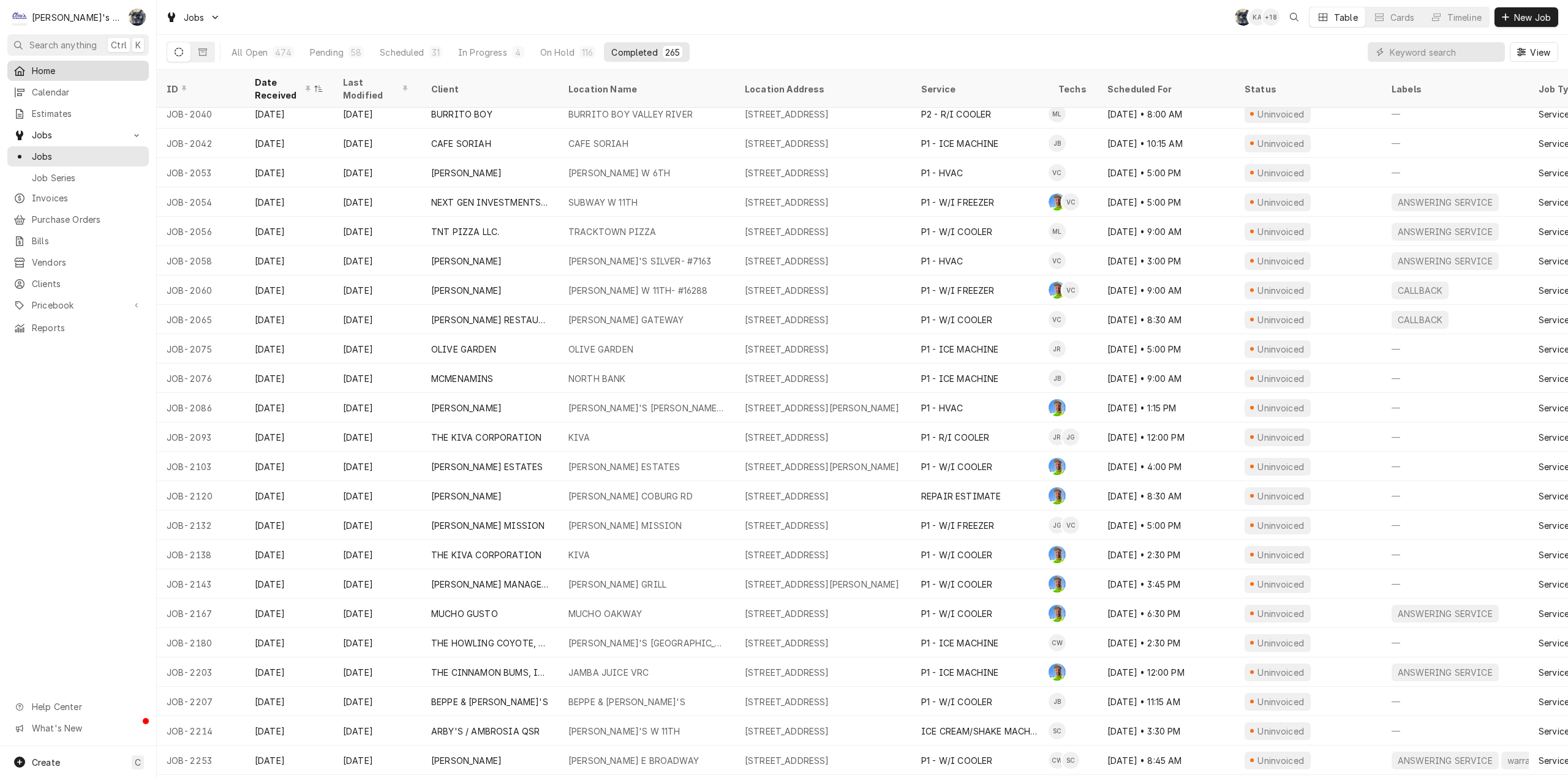
click at [89, 68] on span "Home" at bounding box center [87, 71] width 111 height 13
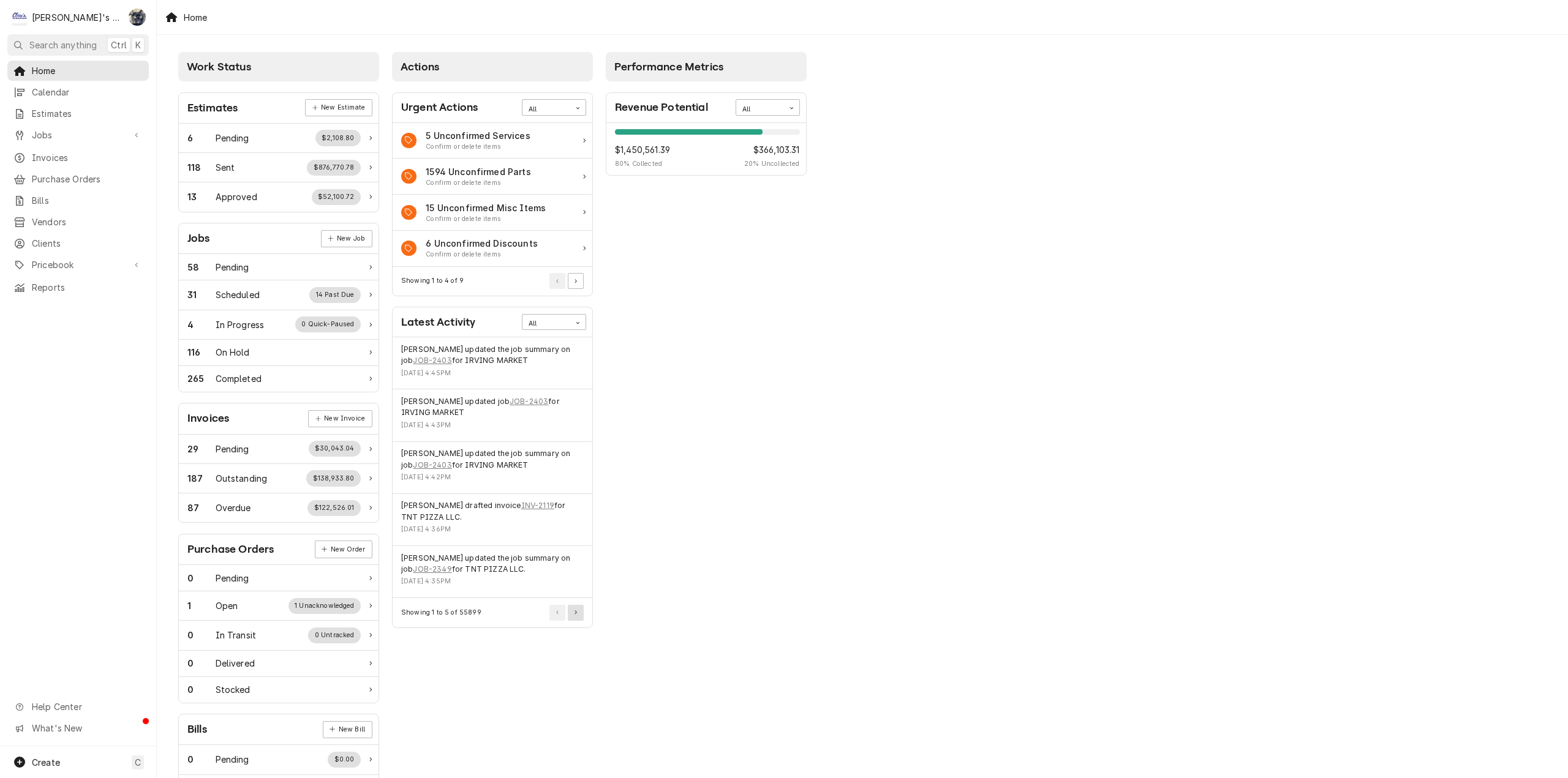
click at [575, 617] on button "Pagination Controls" at bounding box center [575, 613] width 16 height 16
click at [554, 613] on button "Pagination Controls" at bounding box center [557, 613] width 16 height 16
click at [428, 363] on link "JOB-2403" at bounding box center [432, 360] width 38 height 11
click at [47, 60] on link "Home" at bounding box center [77, 70] width 141 height 20
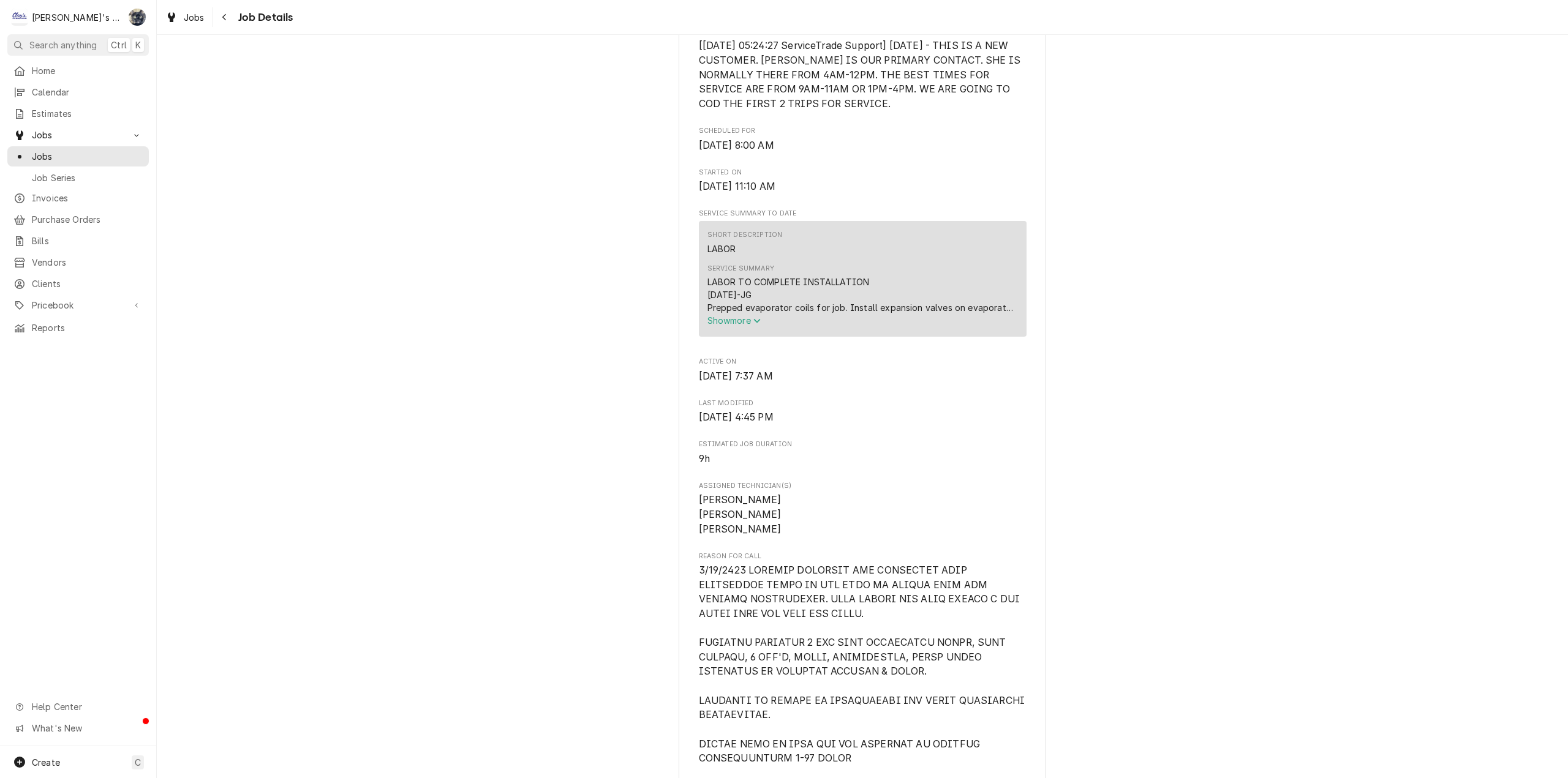
scroll to position [429, 0]
click at [720, 324] on span "Show more" at bounding box center [734, 319] width 54 height 10
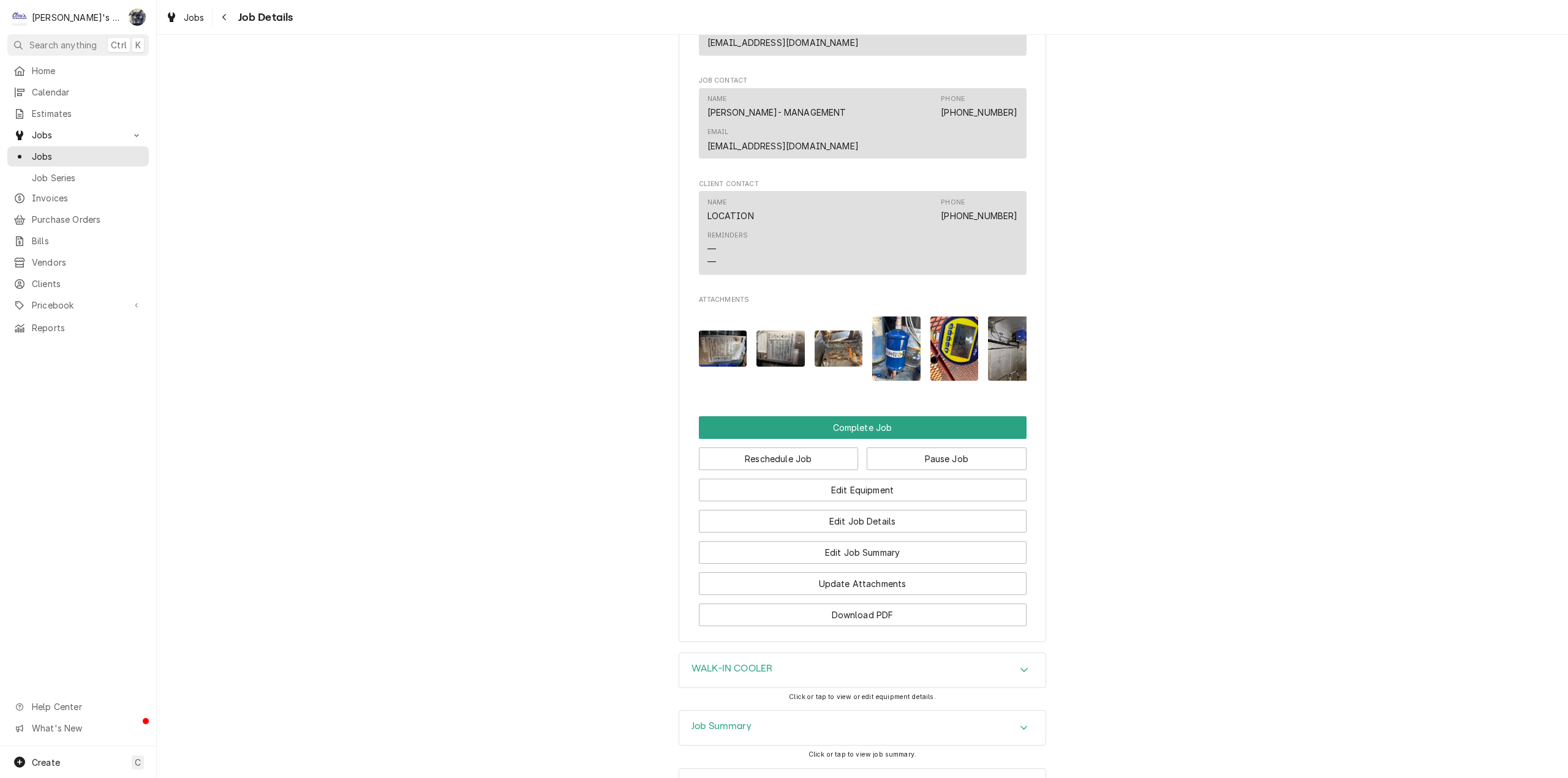
scroll to position [1953, 0]
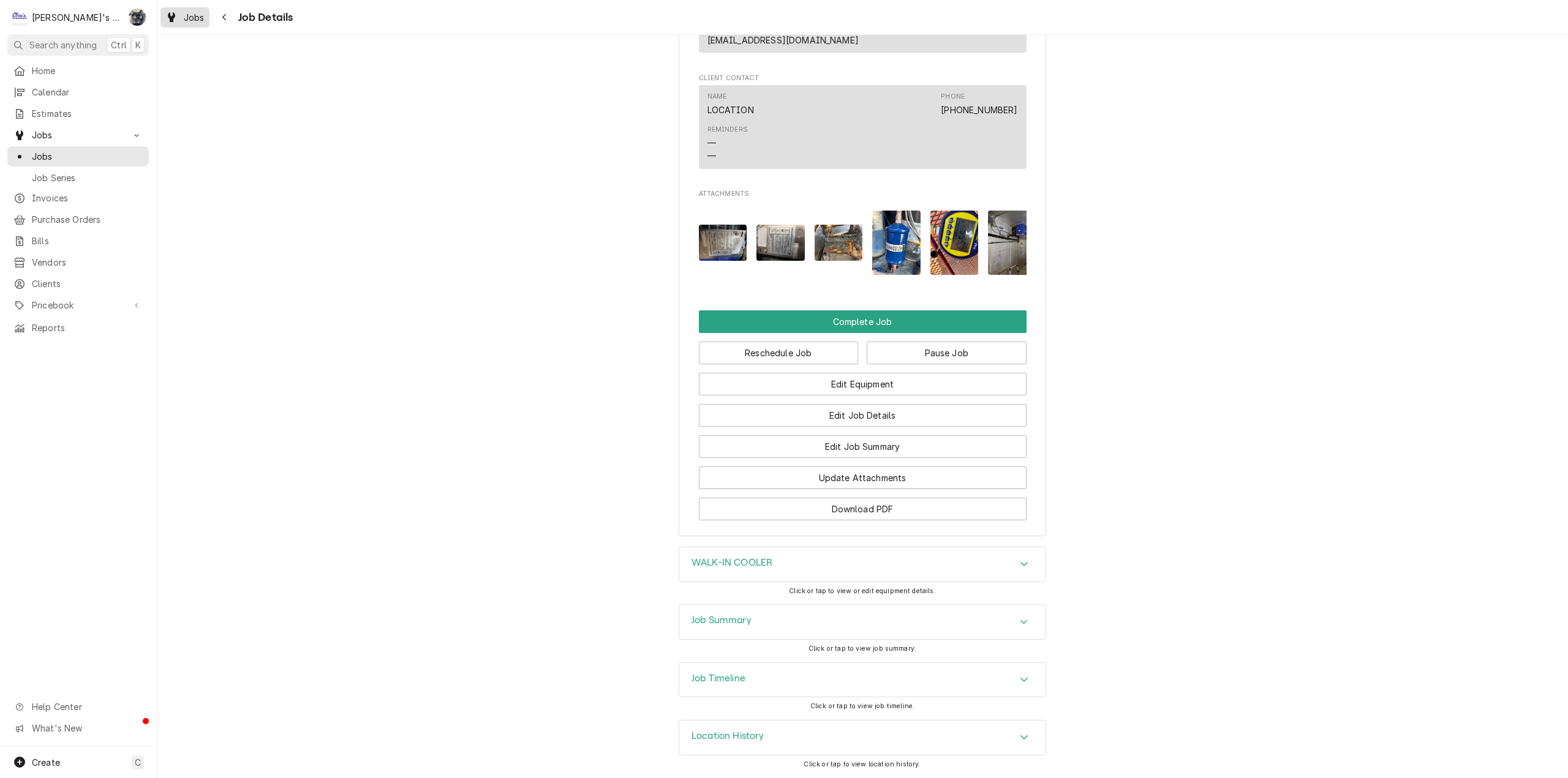
click at [190, 16] on span "Jobs" at bounding box center [194, 18] width 21 height 13
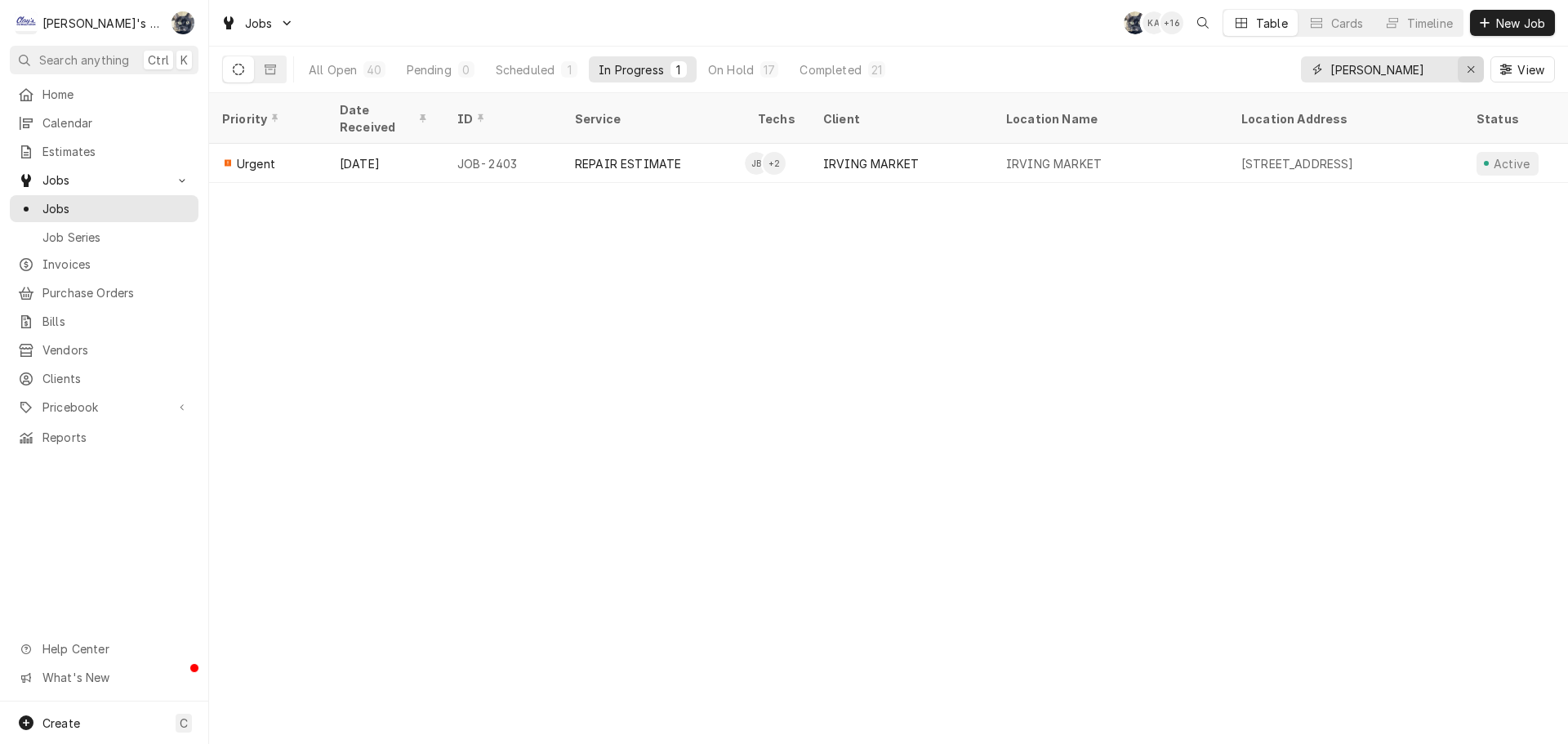
click at [1476, 68] on div "Erase input" at bounding box center [1470, 69] width 16 height 16
